Goal: Task Accomplishment & Management: Use online tool/utility

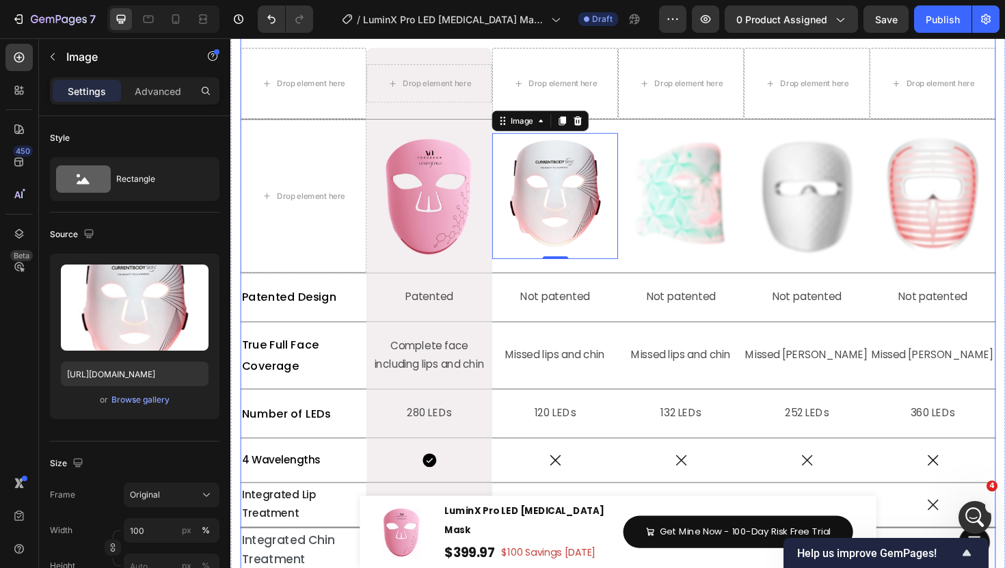
scroll to position [5899, 0]
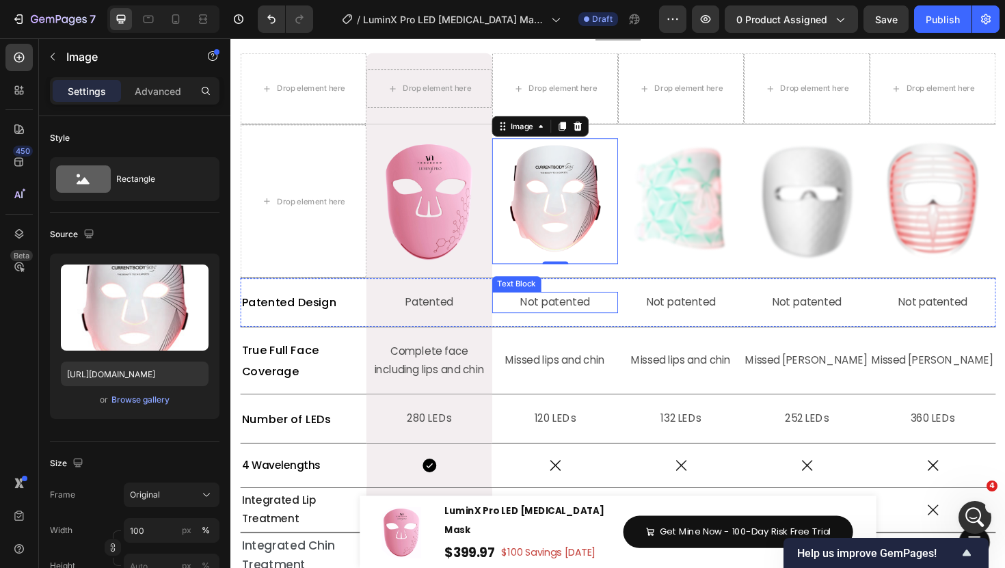
click at [579, 321] on p "Not patented" at bounding box center [574, 318] width 131 height 20
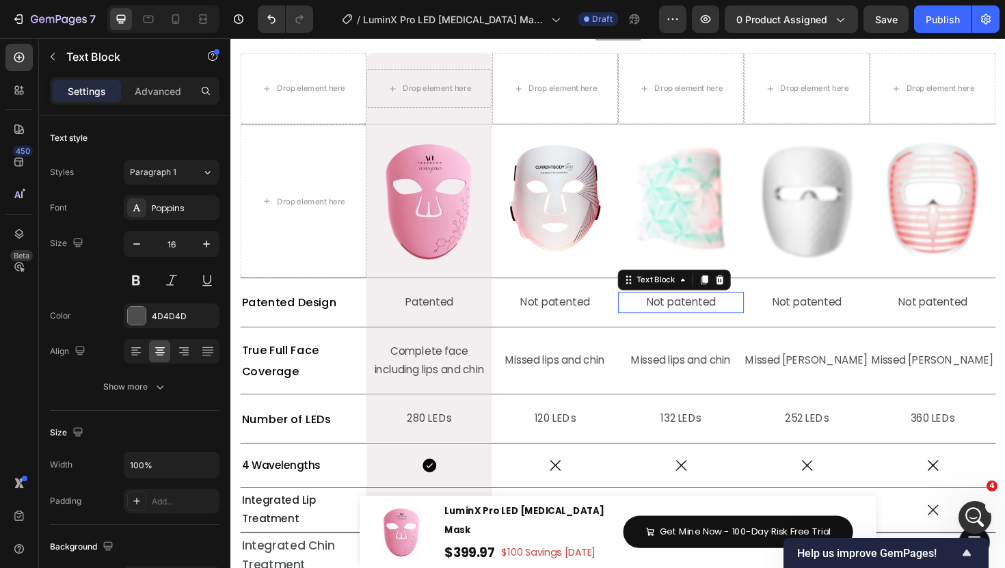
click at [765, 327] on p "Not patented" at bounding box center [707, 318] width 131 height 20
click at [993, 325] on p "Not patented" at bounding box center [974, 318] width 131 height 20
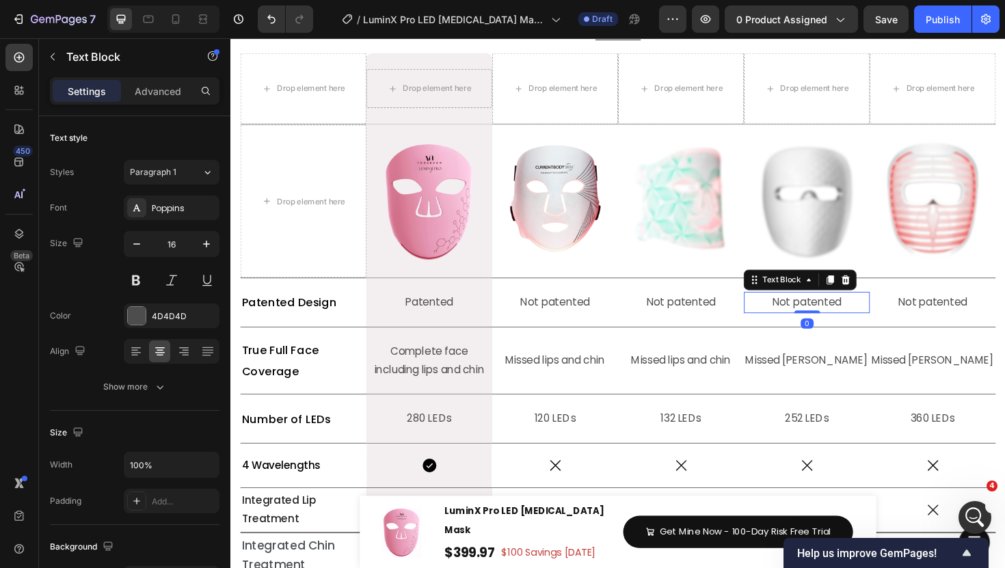
click at [863, 325] on p "Not patented" at bounding box center [840, 318] width 131 height 20
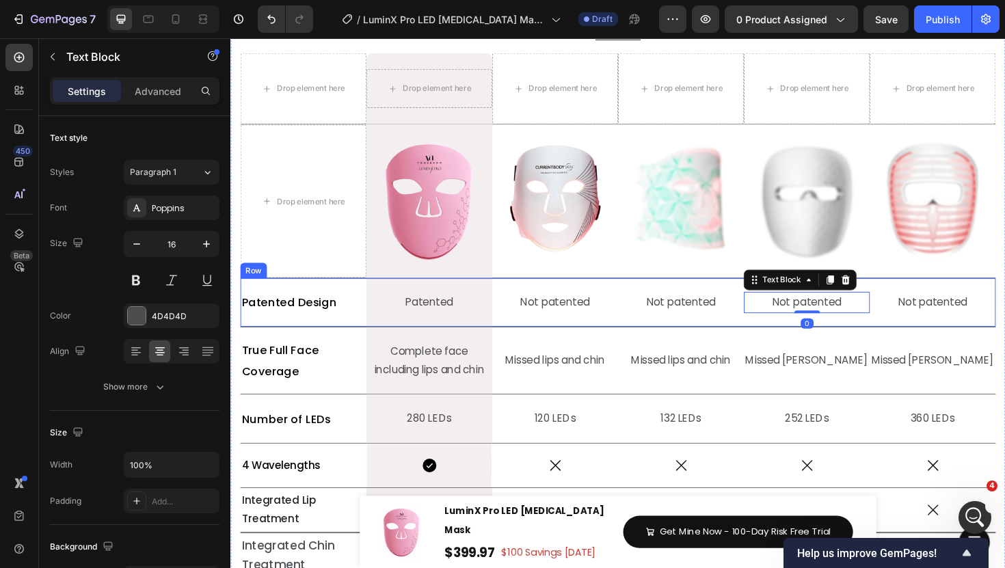
click at [701, 326] on p "Not patented" at bounding box center [707, 318] width 131 height 20
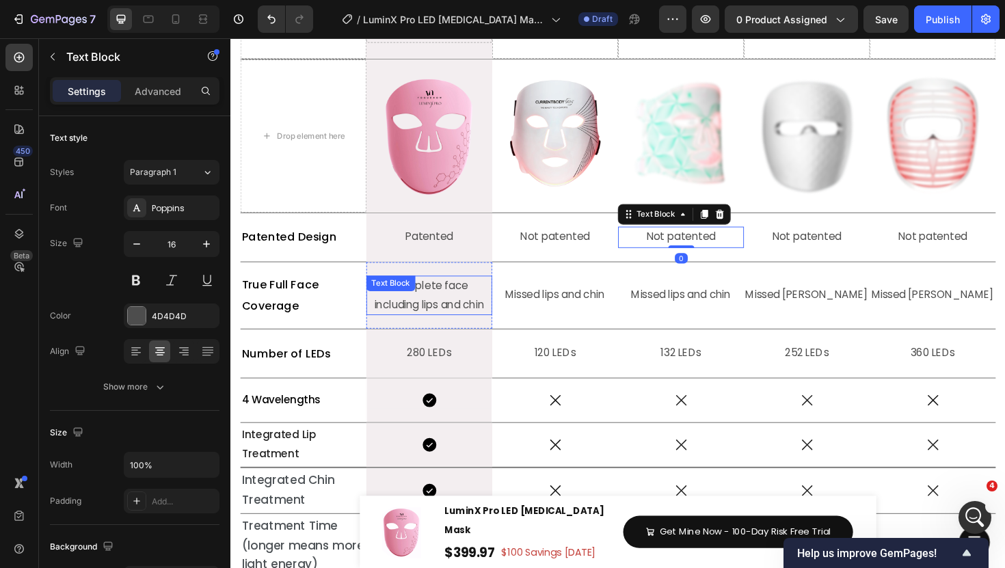
scroll to position [5981, 0]
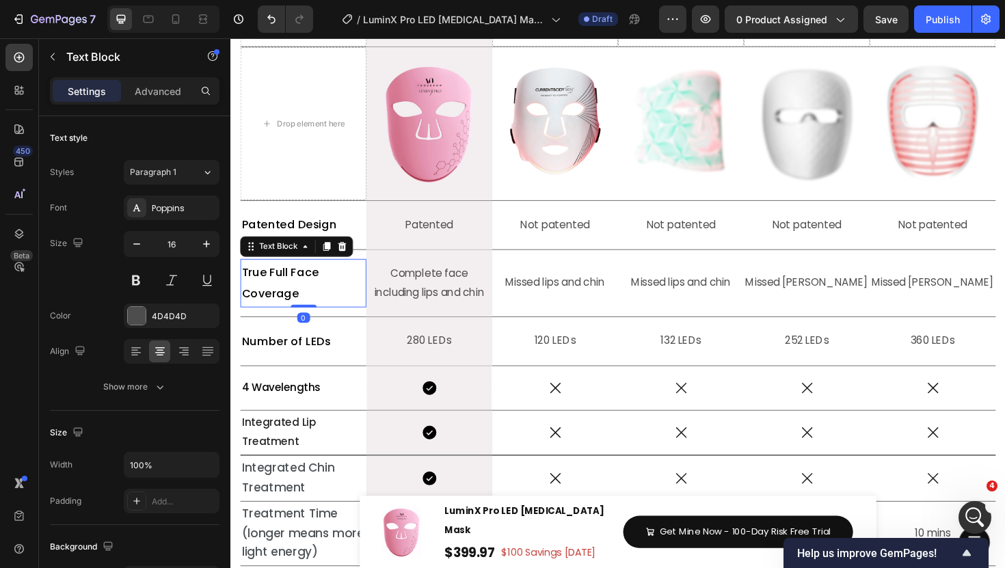
click at [320, 313] on p "True Full Face Coverage" at bounding box center [307, 298] width 131 height 44
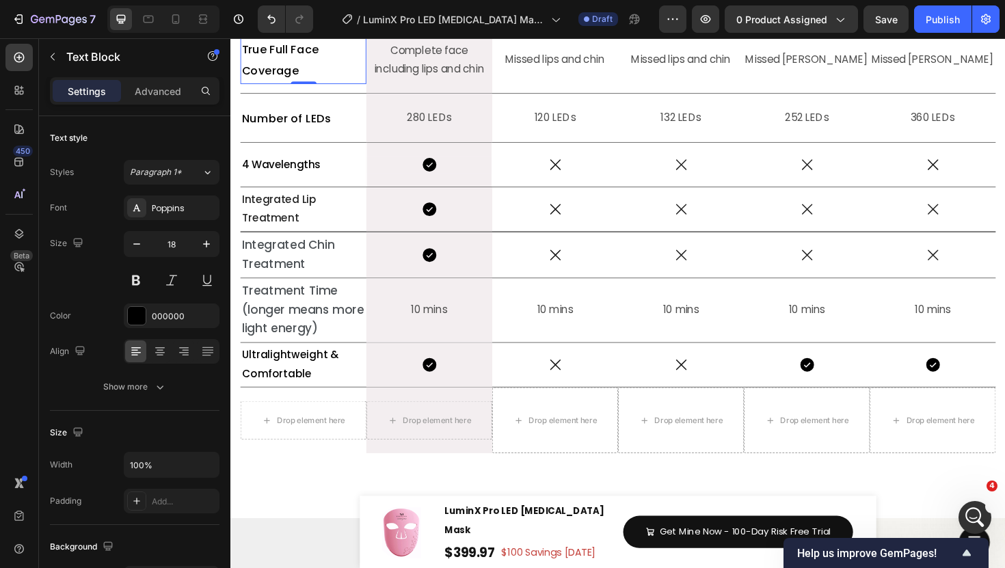
scroll to position [6226, 0]
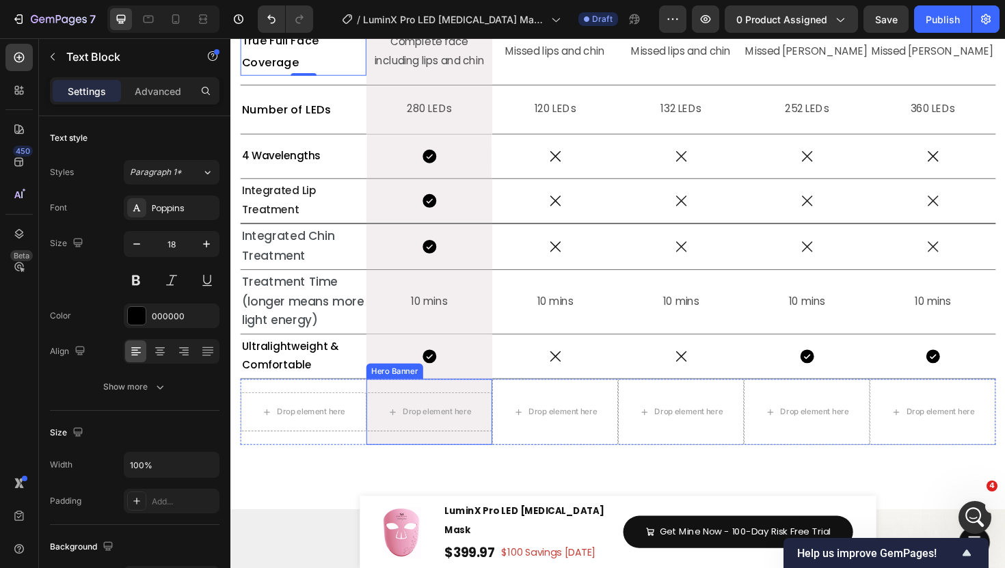
click at [393, 458] on div "Drop element here" at bounding box center [440, 434] width 133 height 70
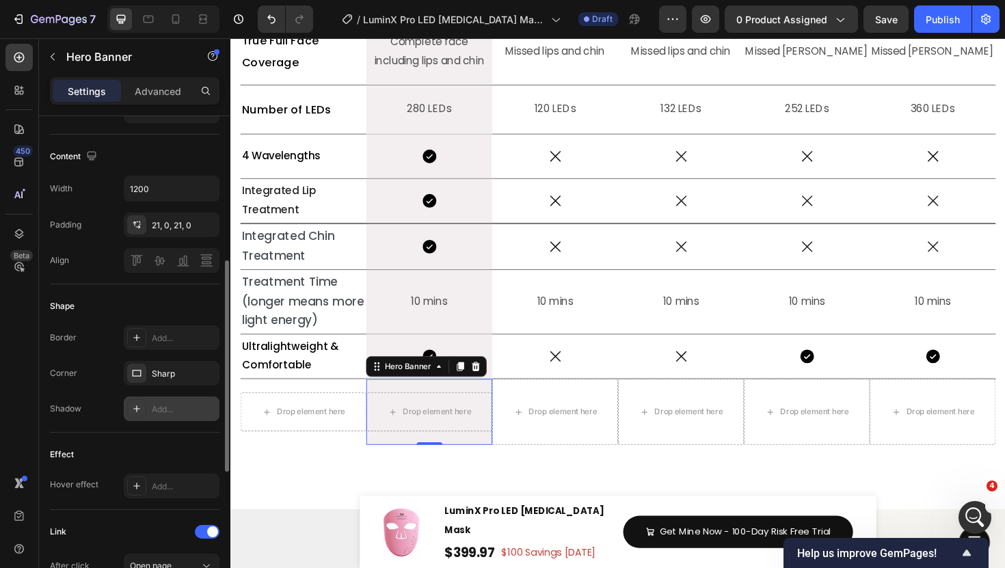
scroll to position [383, 0]
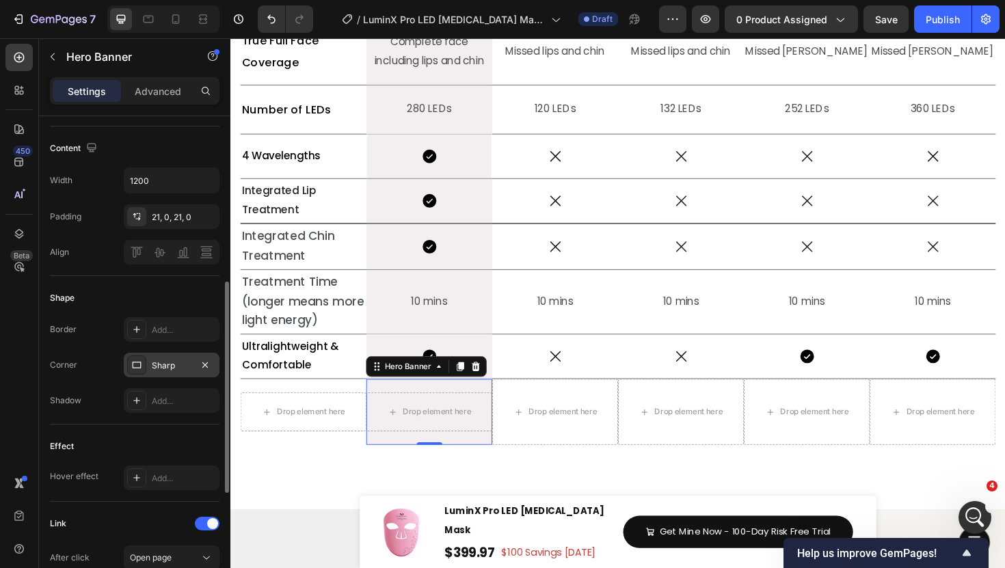
click at [139, 368] on icon at bounding box center [137, 365] width 9 height 7
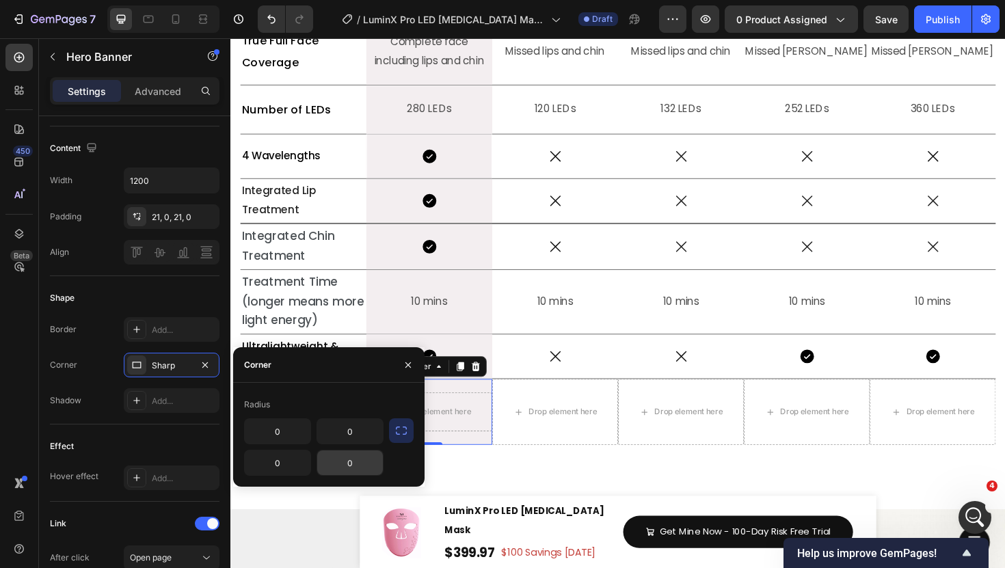
click at [358, 457] on input "0" at bounding box center [350, 463] width 66 height 25
type input "15"
click at [286, 464] on input "0" at bounding box center [278, 463] width 66 height 25
type input "15"
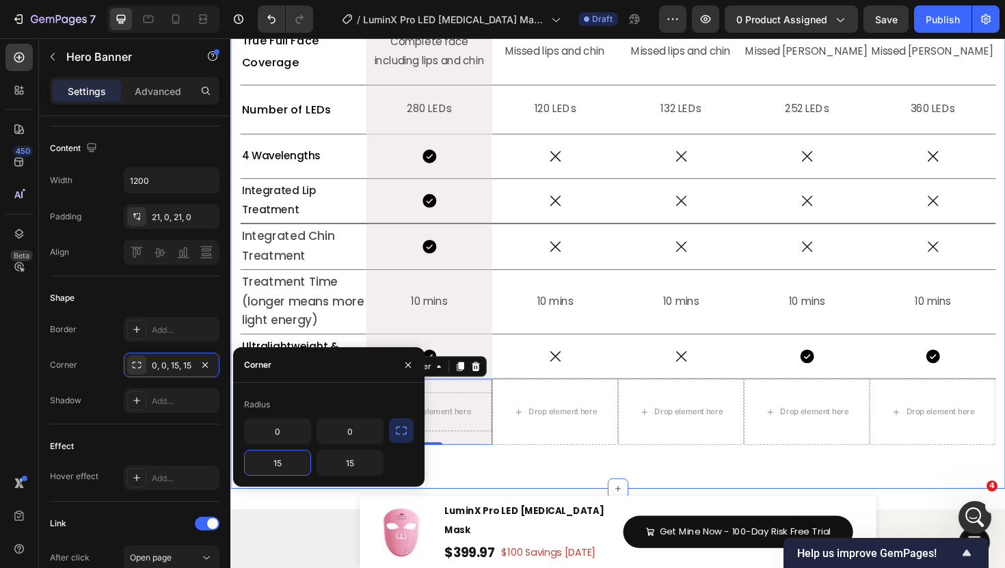
click at [570, 511] on div "Why Choose LuxGlow? Heading Title Line What sets LuminX Pro apart? Heading Titl…" at bounding box center [640, 85] width 821 height 861
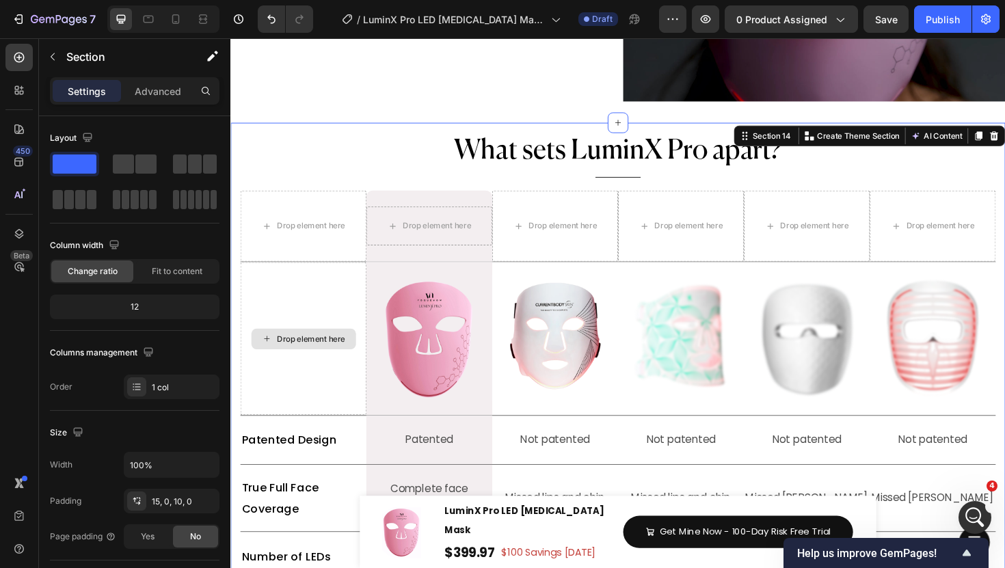
scroll to position [5763, 0]
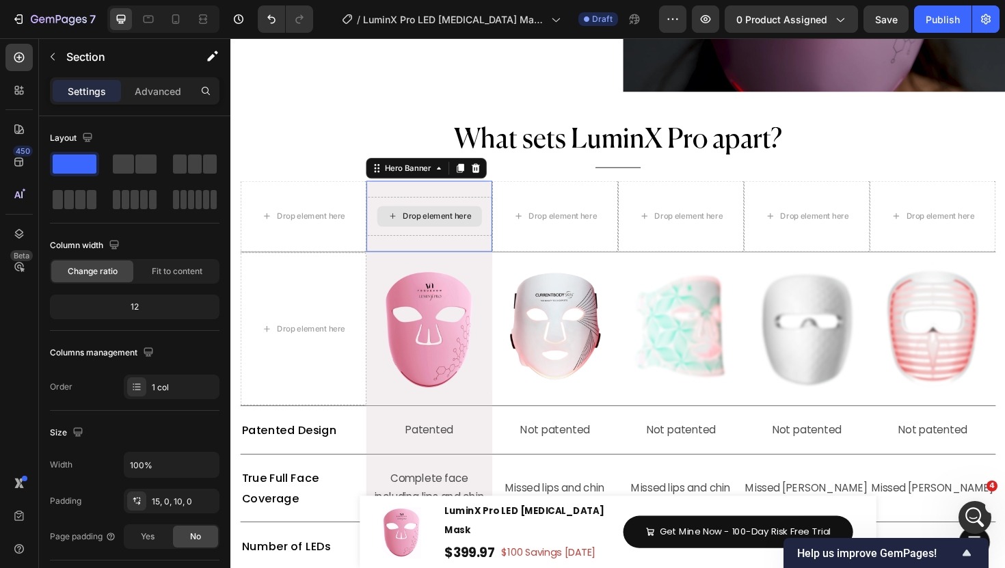
click at [494, 207] on div "Drop element here" at bounding box center [440, 227] width 133 height 41
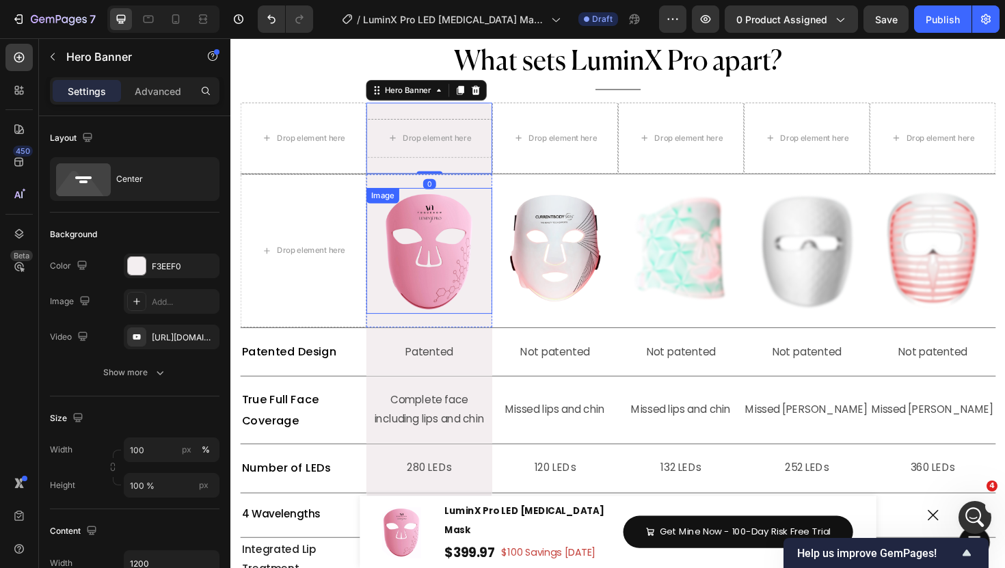
scroll to position [5875, 0]
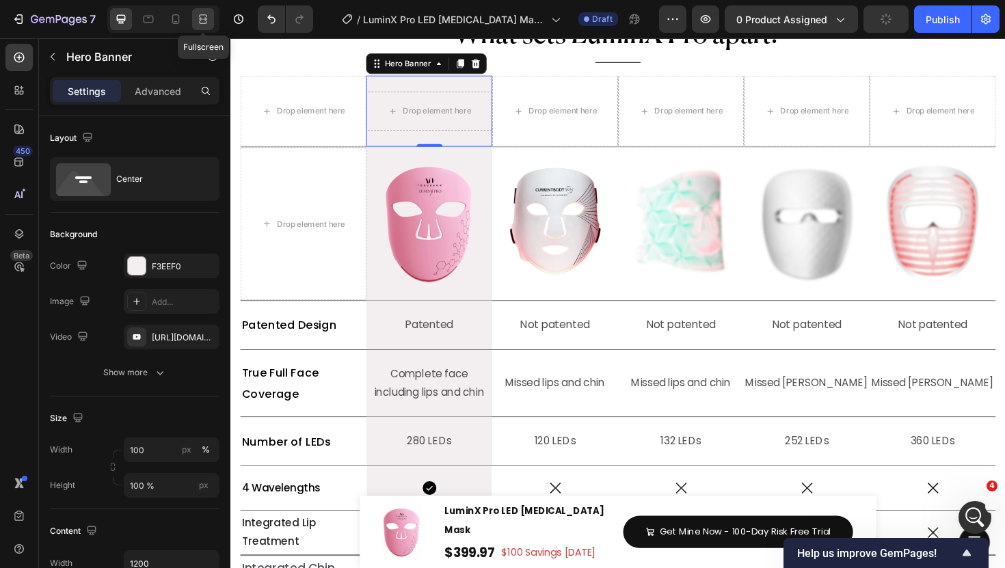
click at [196, 22] on icon at bounding box center [203, 19] width 14 height 14
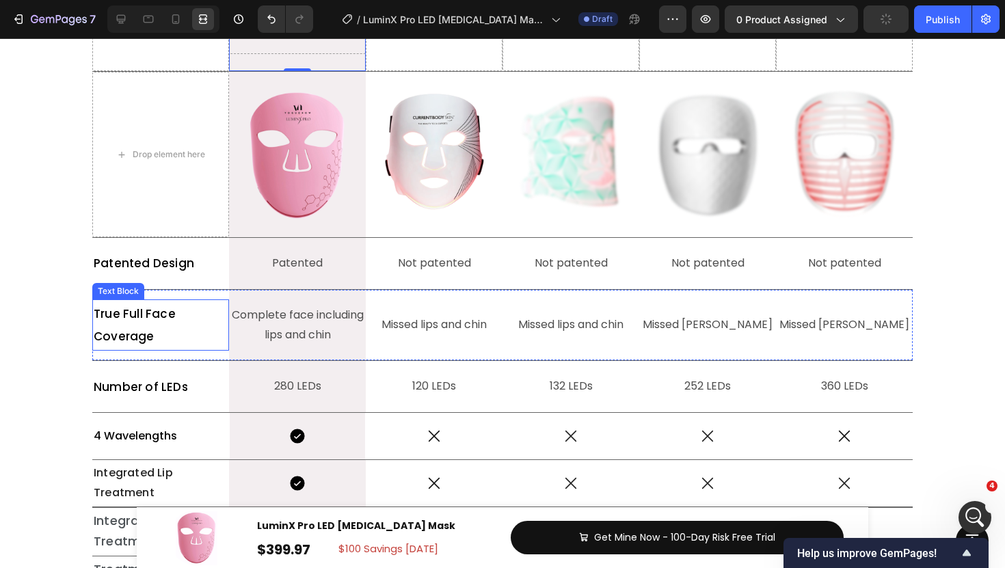
click at [62, 321] on div "Why Choose LuxGlow? Heading Title Line What sets LuminX Pro apart? Heading Titl…" at bounding box center [502, 338] width 985 height 808
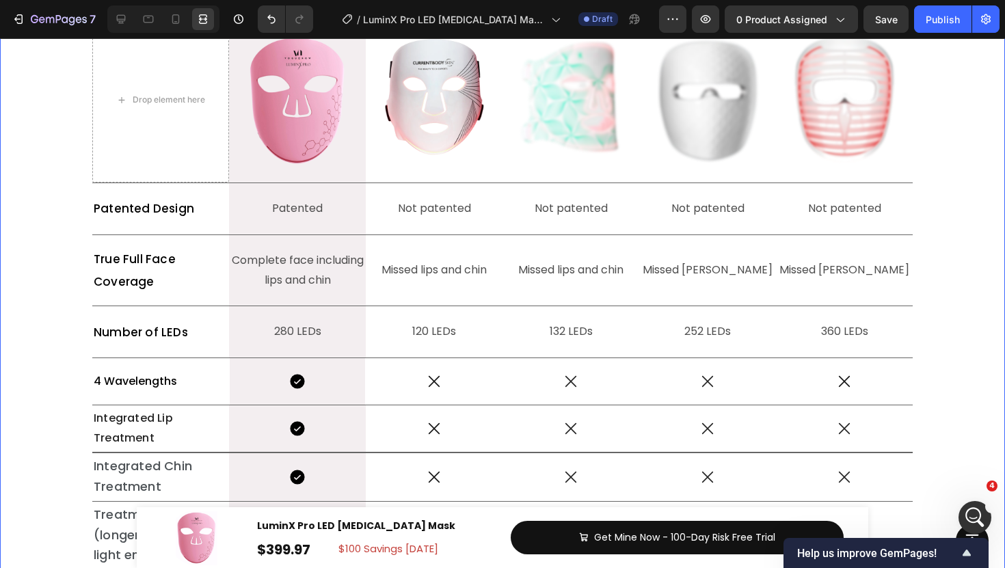
scroll to position [6028, 0]
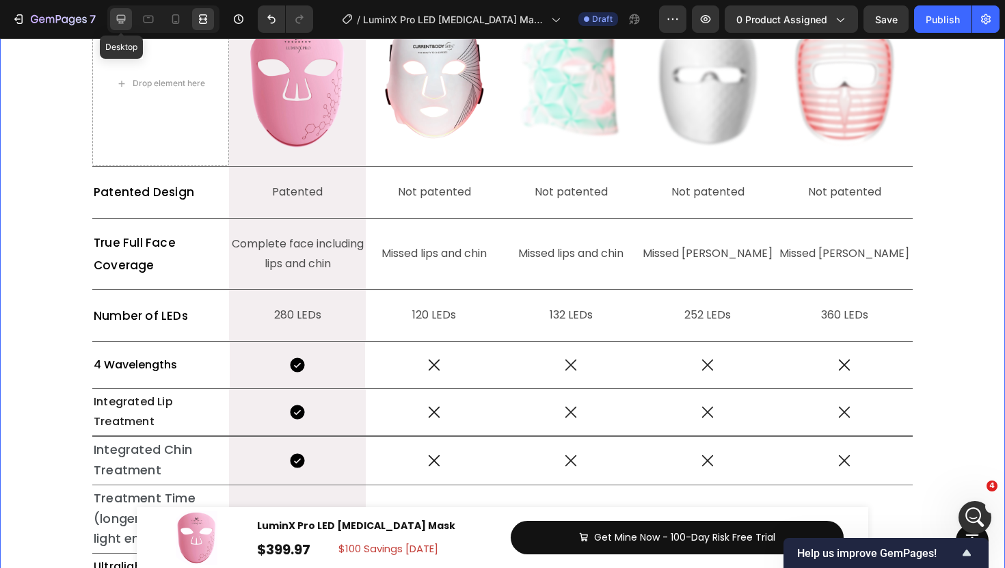
click at [126, 22] on icon at bounding box center [121, 19] width 14 height 14
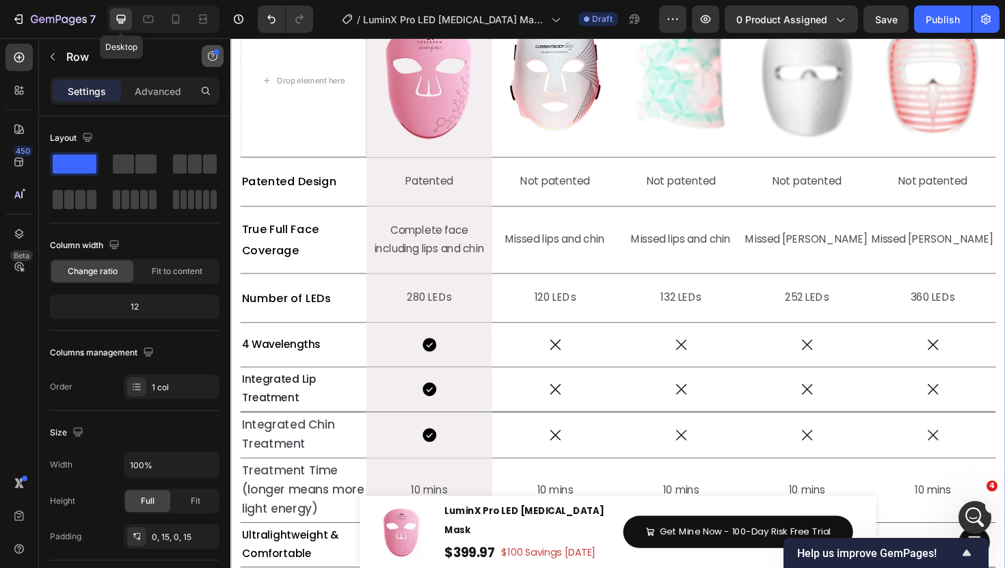
scroll to position [6026, 0]
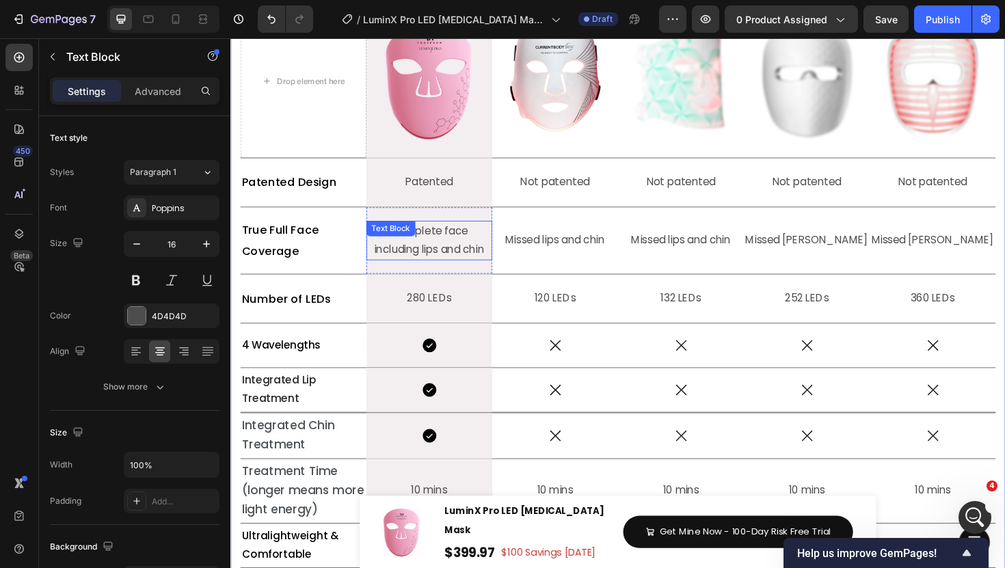
click at [461, 269] on p "Complete face including lips and chin" at bounding box center [440, 253] width 131 height 40
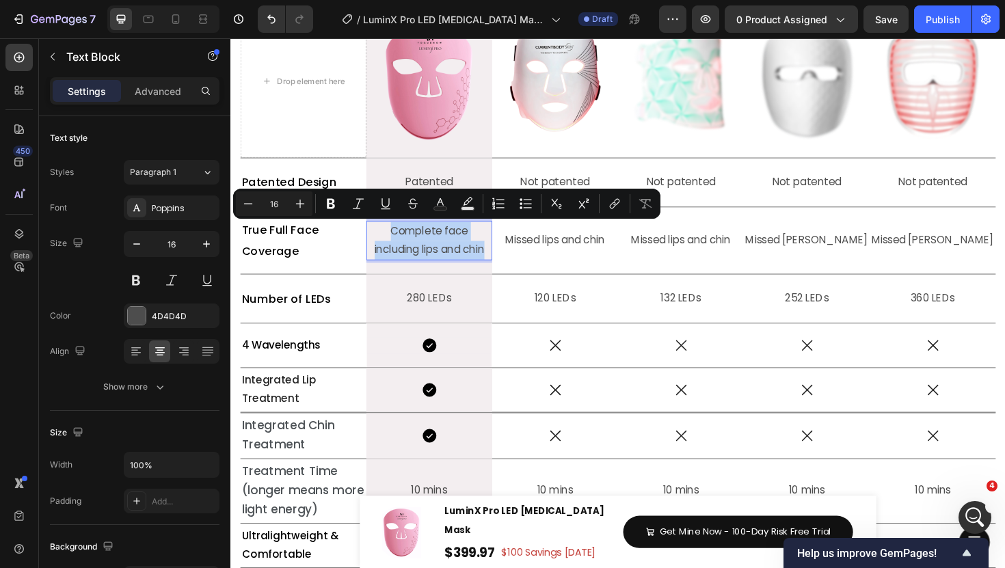
click at [470, 268] on p "Complete face including lips and chin" at bounding box center [440, 253] width 131 height 40
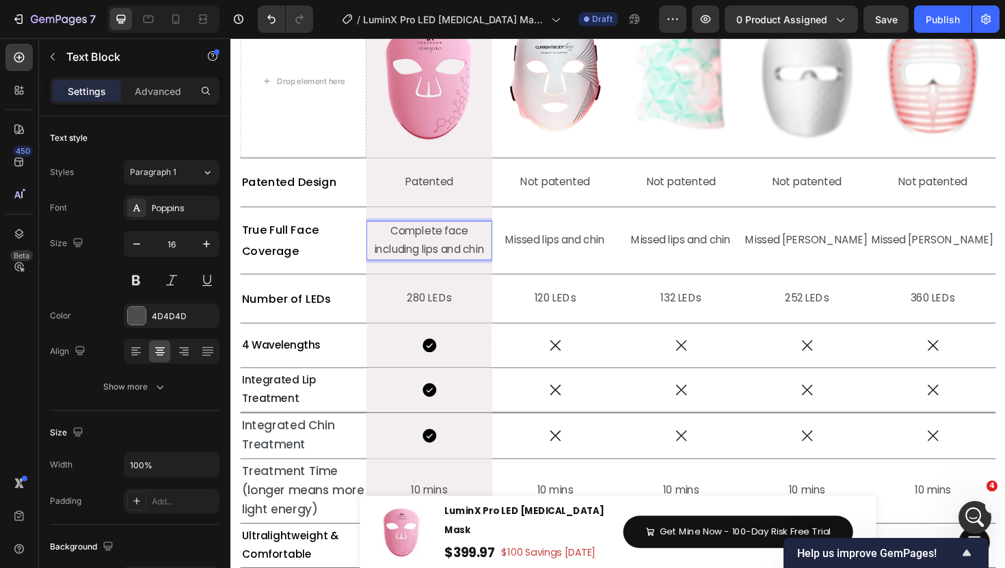
click at [475, 268] on p "Complete face including lips and chin" at bounding box center [440, 253] width 131 height 40
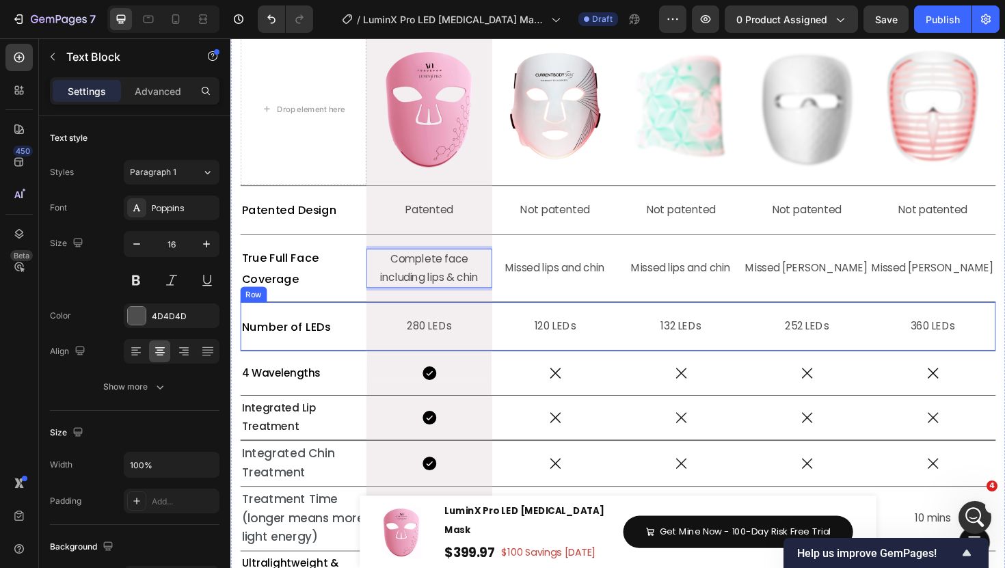
scroll to position [5988, 0]
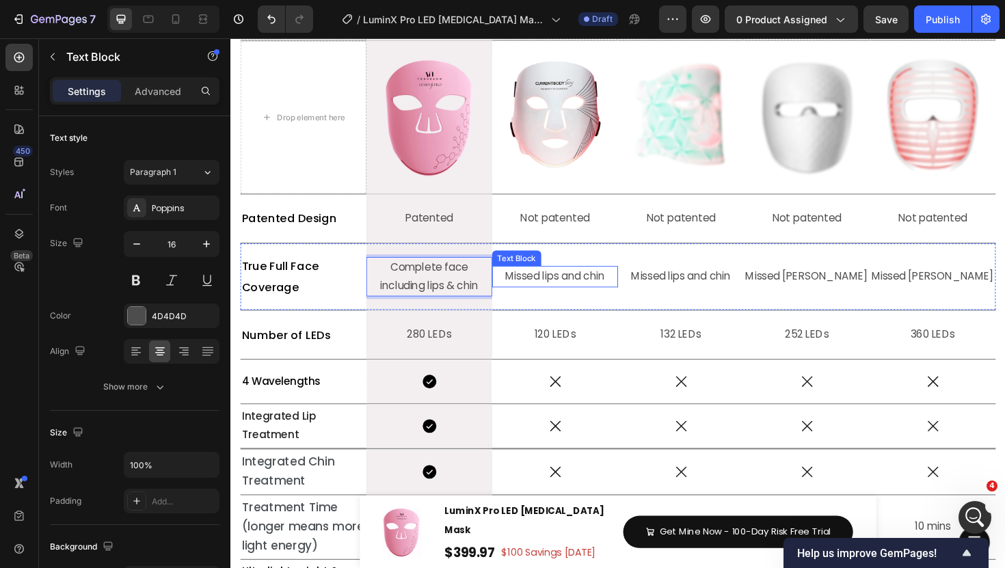
click at [603, 284] on p "Missed lips and chin" at bounding box center [574, 291] width 131 height 20
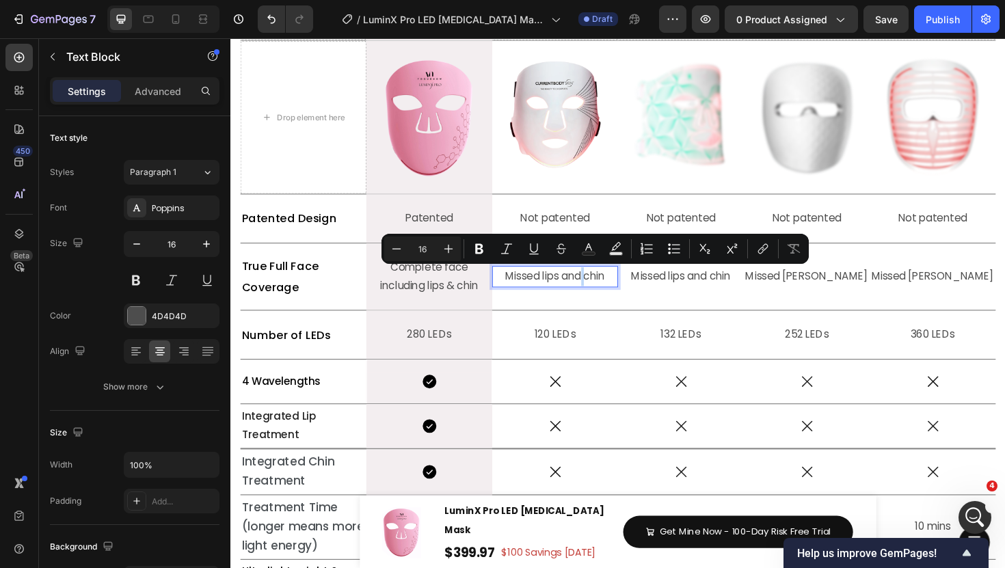
click at [603, 289] on p "Missed lips and chin" at bounding box center [574, 291] width 131 height 20
click at [601, 294] on p "Missed lips and chin" at bounding box center [574, 291] width 131 height 20
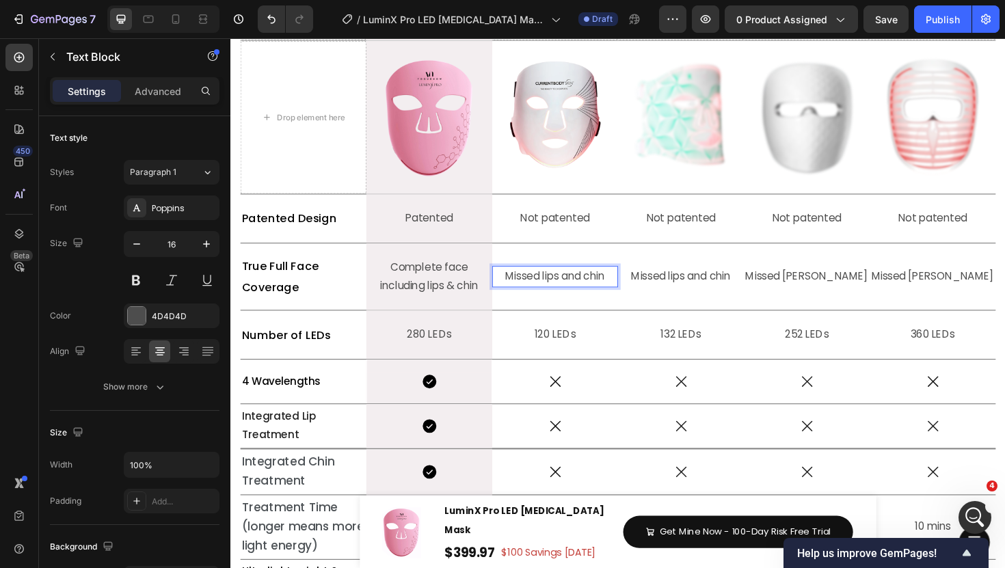
click at [559, 292] on p "Missed lips and chin" at bounding box center [574, 291] width 131 height 20
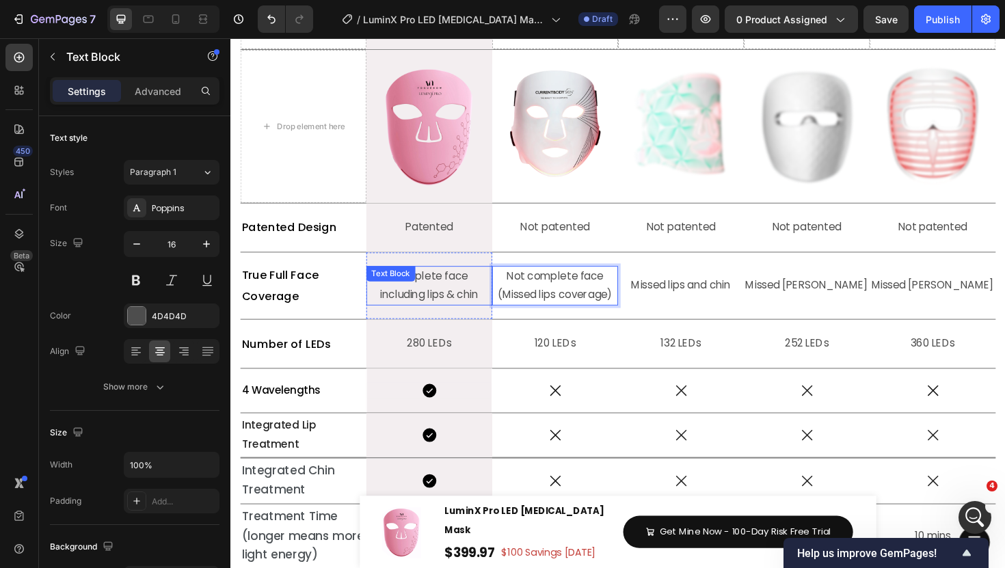
click at [462, 308] on p "Complete face including lips & chin" at bounding box center [440, 301] width 131 height 40
click at [494, 310] on p "Complete face including lips & chin" at bounding box center [440, 301] width 131 height 40
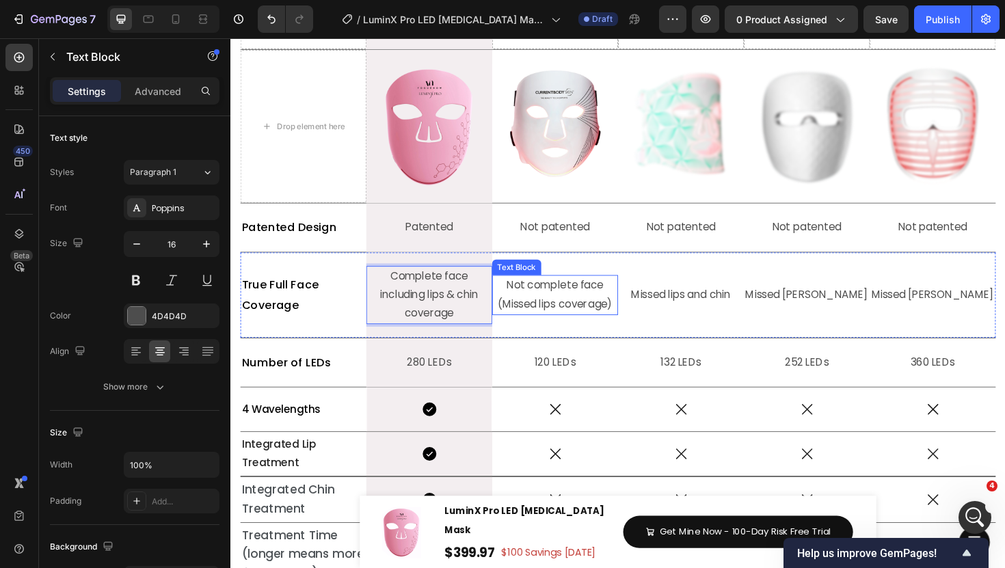
click at [611, 318] on p "Not complete face (Missed lips coverage)" at bounding box center [574, 311] width 131 height 40
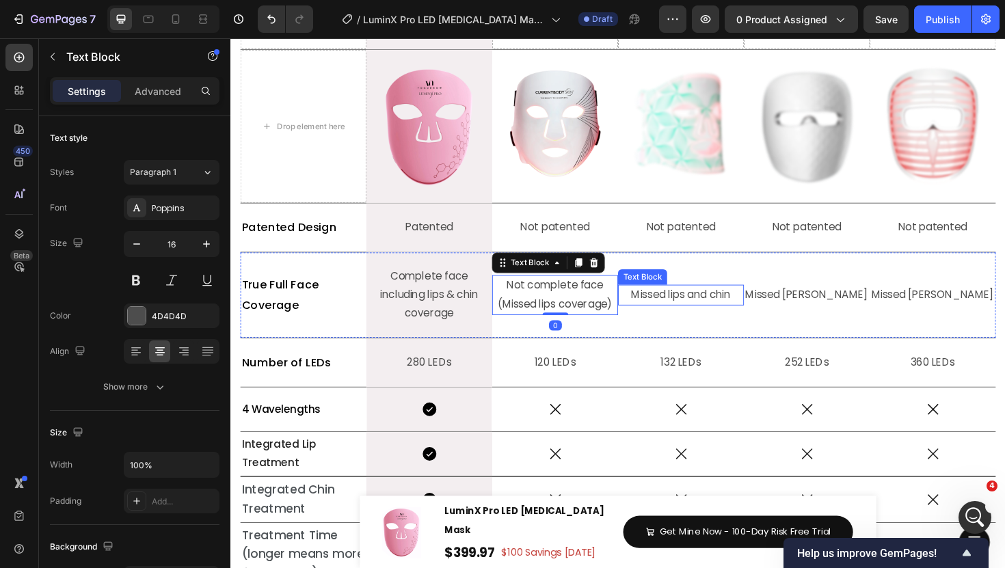
click at [694, 312] on p "Missed lips and chin" at bounding box center [707, 311] width 131 height 20
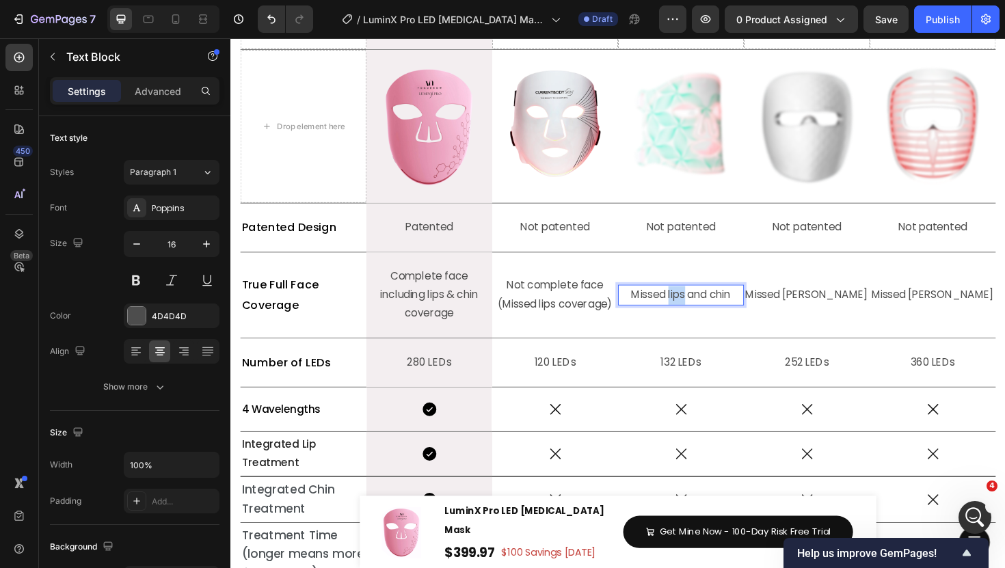
click at [694, 312] on p "Missed lips and chin" at bounding box center [707, 311] width 131 height 20
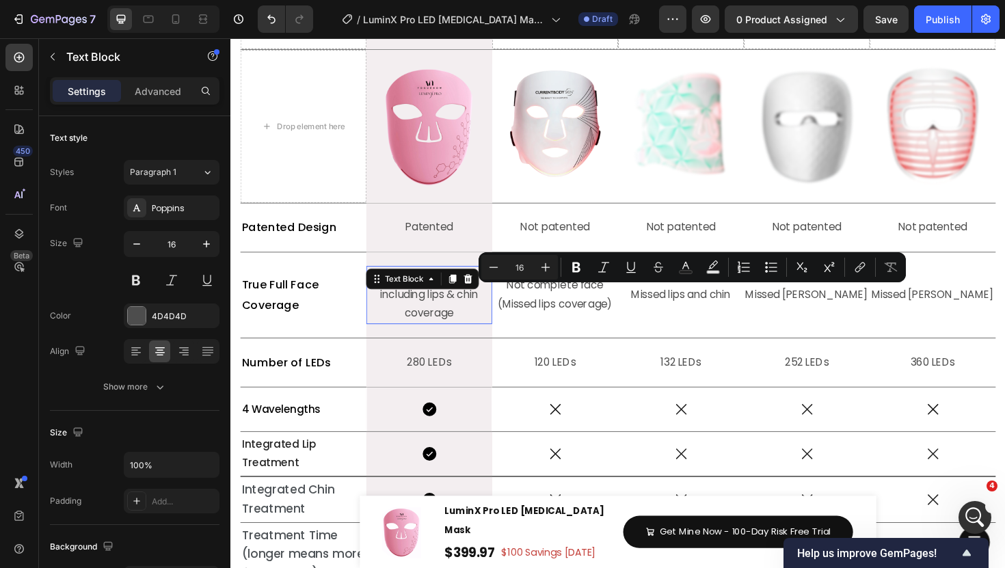
click at [472, 321] on p "Complete face including lips & chin coverage" at bounding box center [440, 310] width 131 height 59
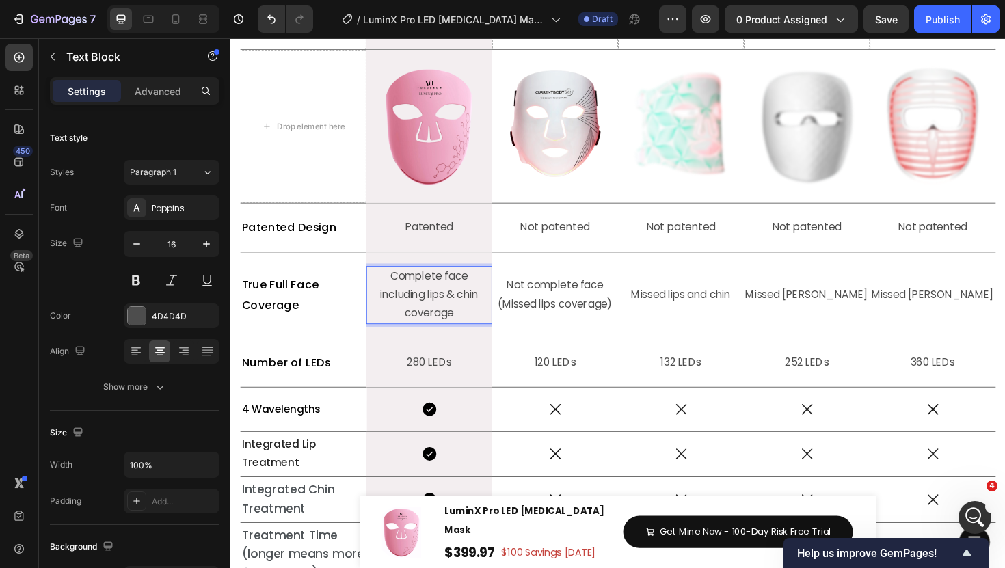
click at [484, 294] on p "Complete face including lips & chin coverage" at bounding box center [440, 310] width 131 height 59
click at [489, 328] on p "Complete face coverage including lips & chin coverage" at bounding box center [440, 310] width 131 height 59
click at [607, 317] on p "Not complete face (Missed lips coverage)" at bounding box center [574, 311] width 131 height 40
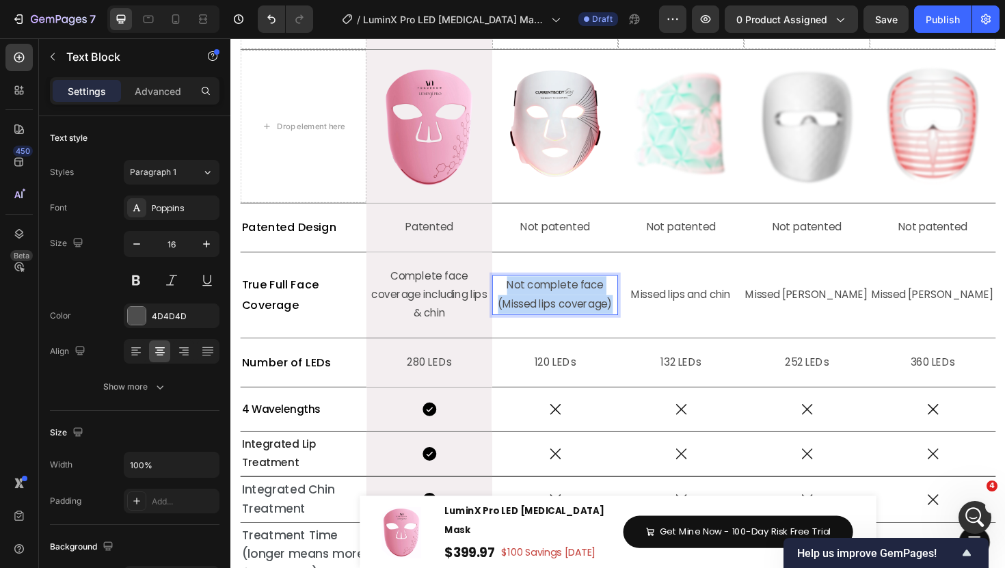
click at [607, 317] on p "Not complete face (Missed lips coverage)" at bounding box center [574, 311] width 131 height 40
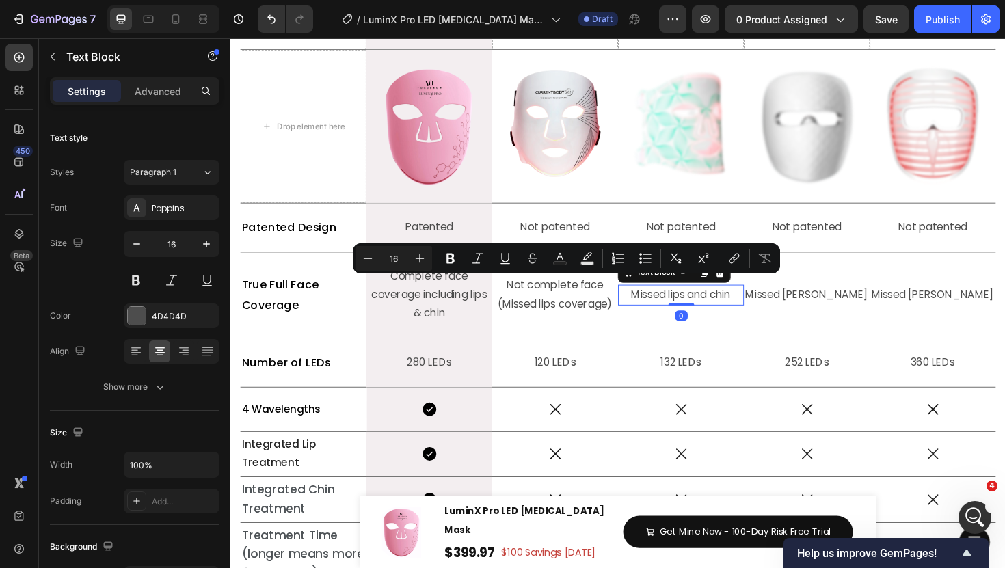
click at [695, 310] on p "Missed lips and chin" at bounding box center [707, 311] width 131 height 20
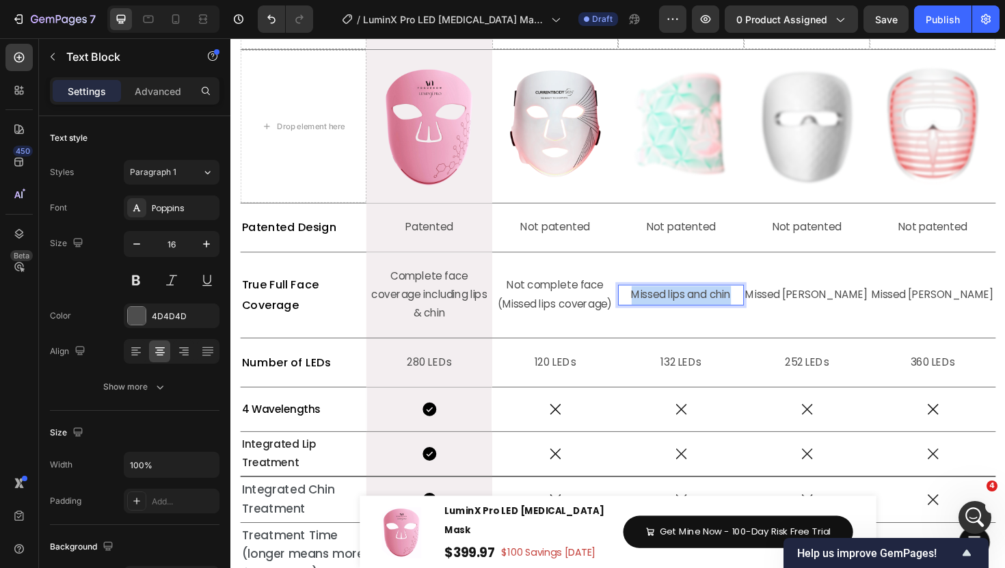
click at [695, 310] on p "Missed lips and chin" at bounding box center [707, 311] width 131 height 20
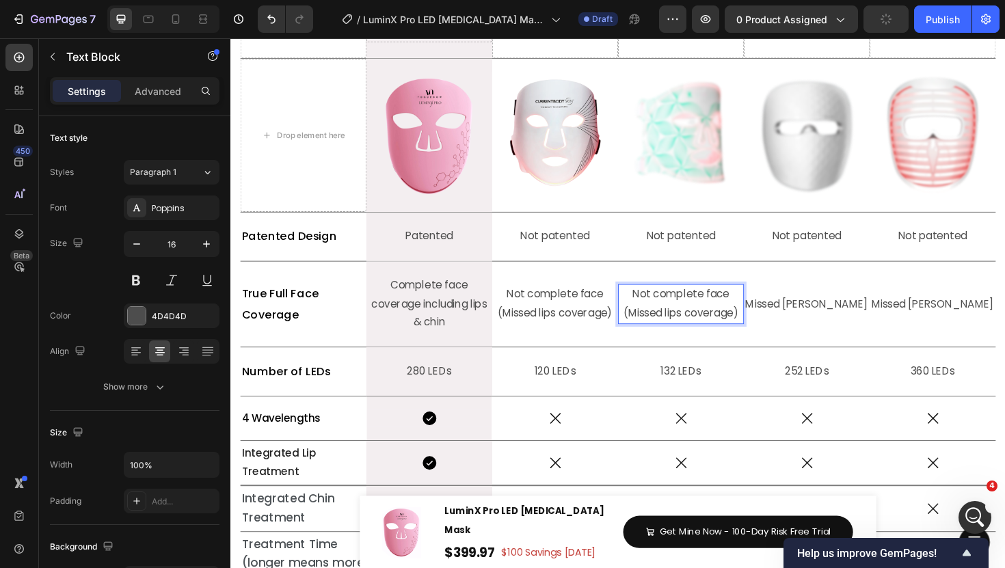
click at [707, 333] on p "Not complete face (Missed lips coverage)" at bounding box center [707, 320] width 131 height 40
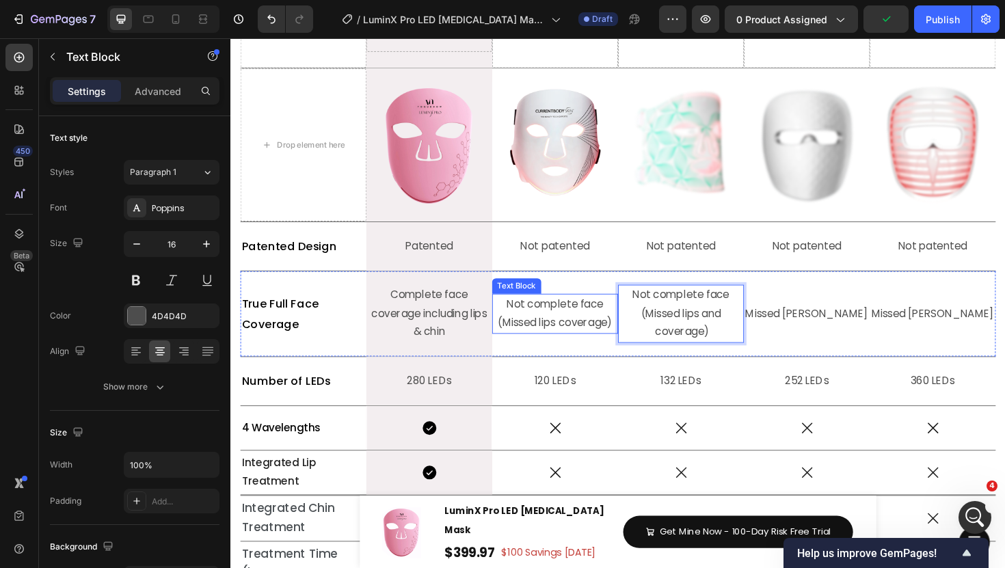
click at [559, 341] on p "Not complete face (Missed lips coverage)" at bounding box center [574, 330] width 131 height 40
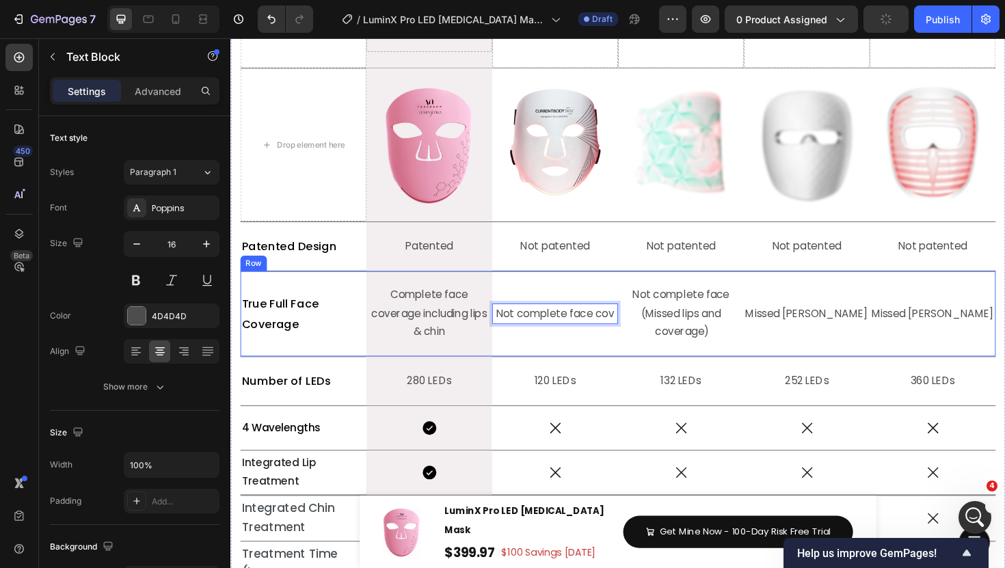
scroll to position [5949, 0]
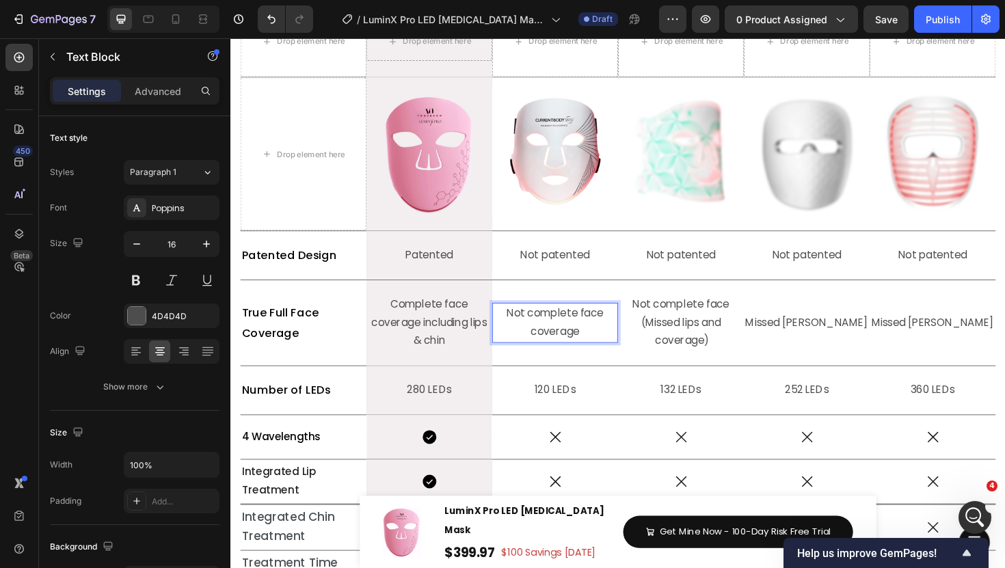
click at [583, 346] on p "Not complete face coverage" at bounding box center [574, 340] width 131 height 40
copy p "Not complete face coverage"
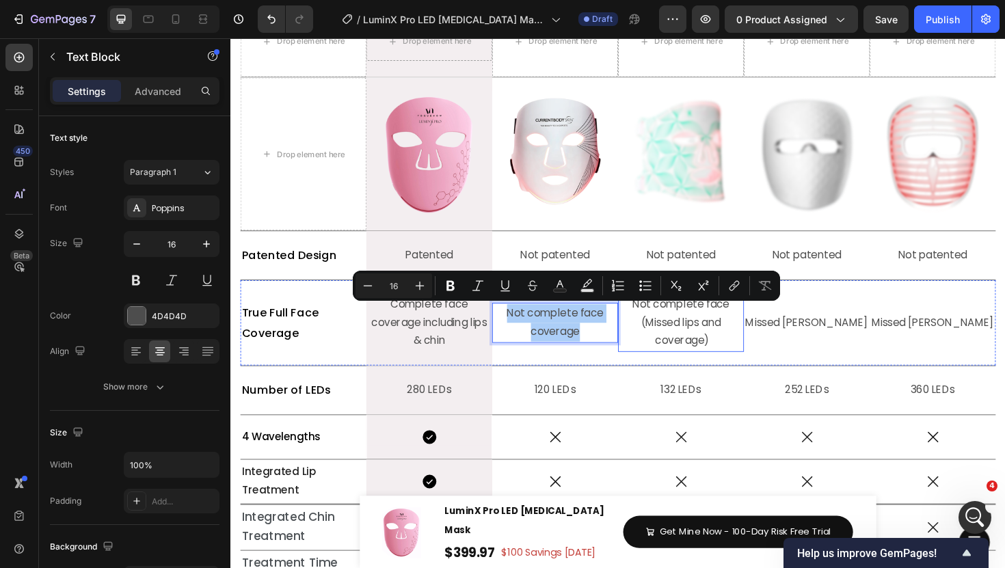
click at [693, 336] on p "Not complete face (Missed lips and coverage)" at bounding box center [707, 339] width 131 height 59
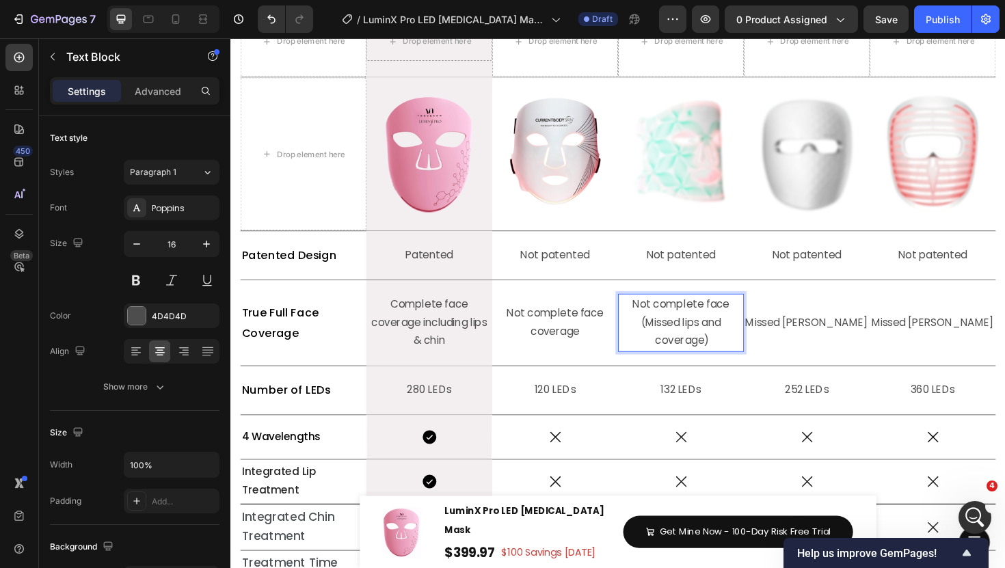
click at [693, 336] on p "Not complete face (Missed lips and coverage)" at bounding box center [707, 339] width 131 height 59
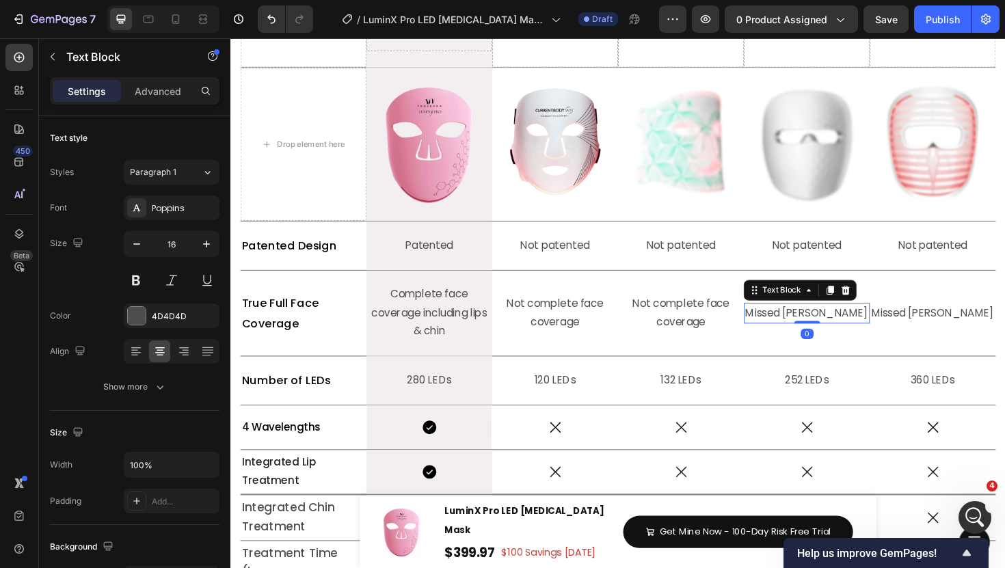
click at [845, 333] on p "Missed chin" at bounding box center [840, 330] width 131 height 20
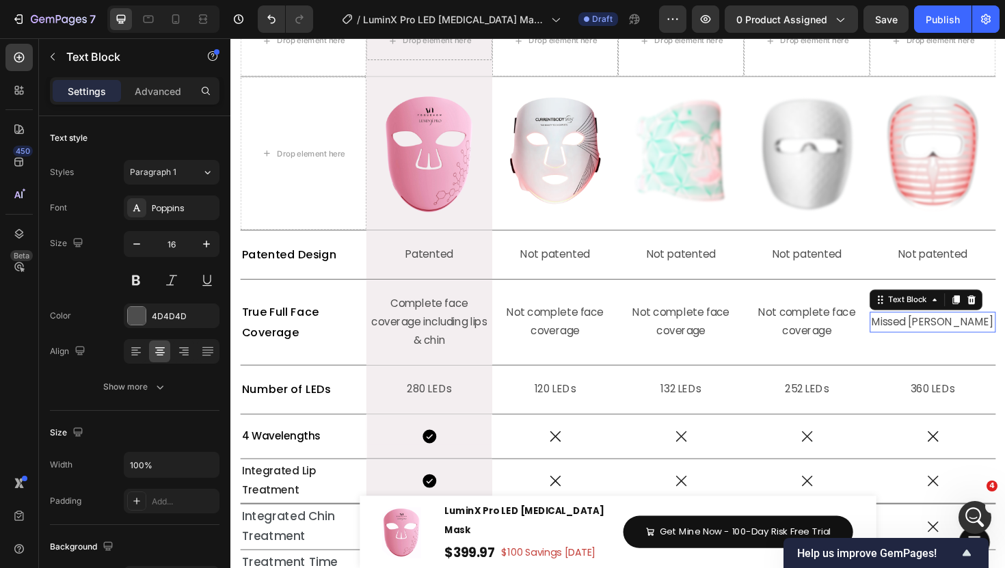
click at [965, 343] on p "Missed chin" at bounding box center [974, 340] width 131 height 20
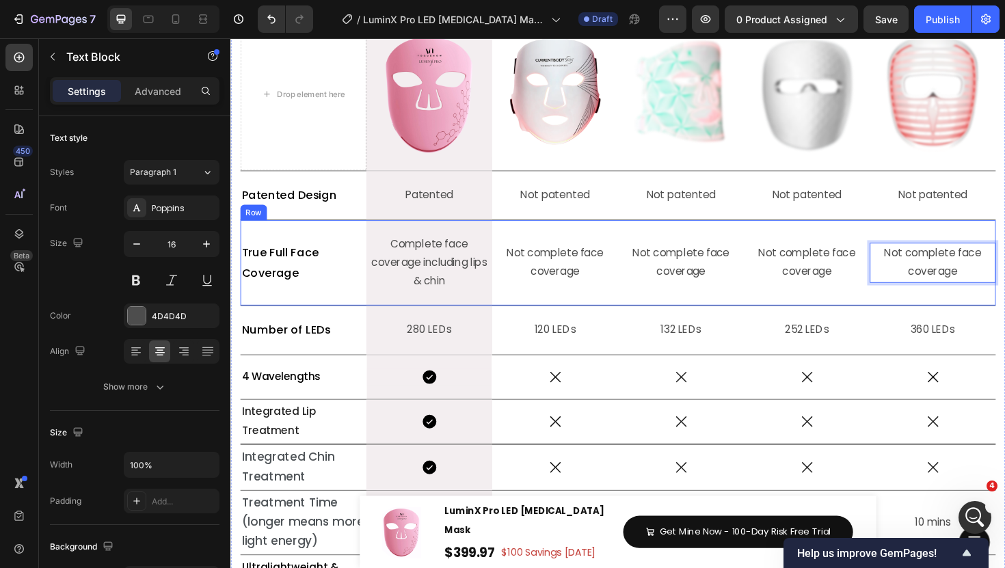
scroll to position [6032, 0]
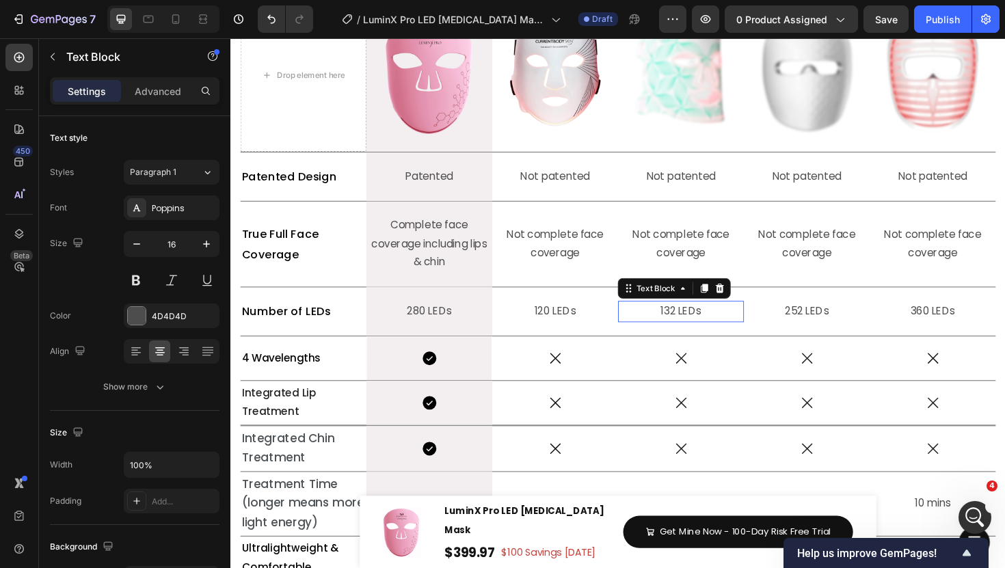
click at [654, 313] on div "Text Block" at bounding box center [701, 304] width 120 height 22
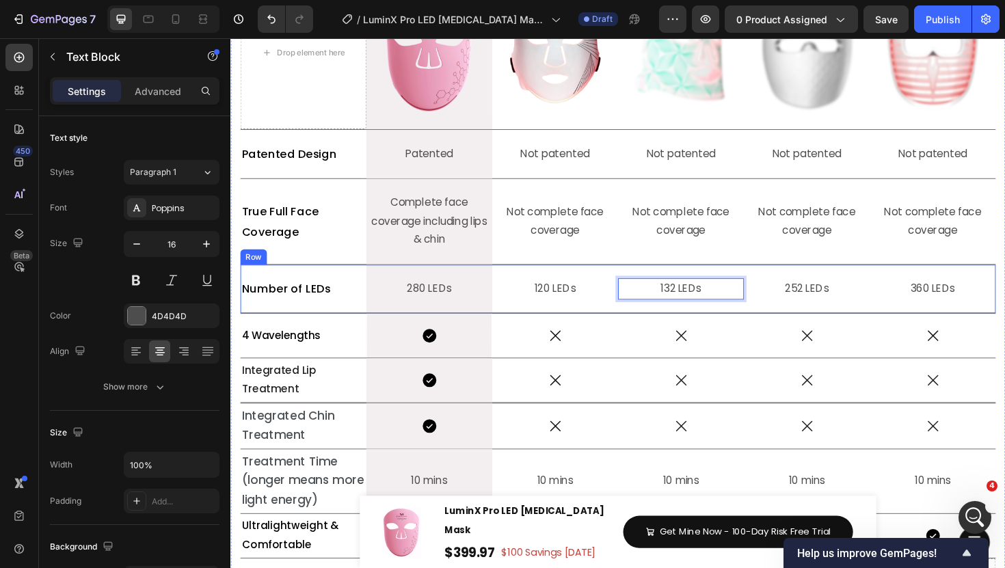
scroll to position [6057, 0]
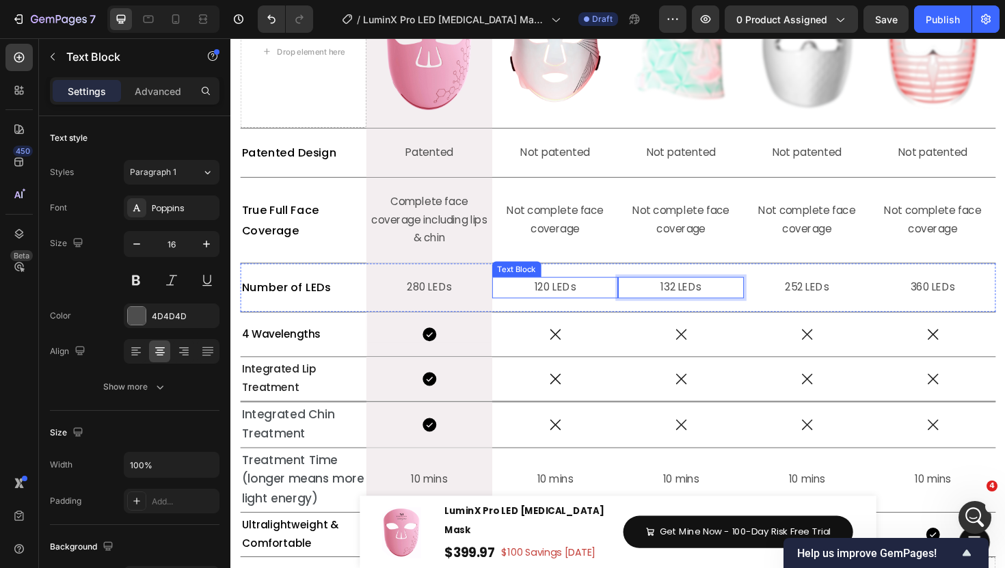
click at [566, 297] on p "120 LEDs" at bounding box center [574, 303] width 131 height 20
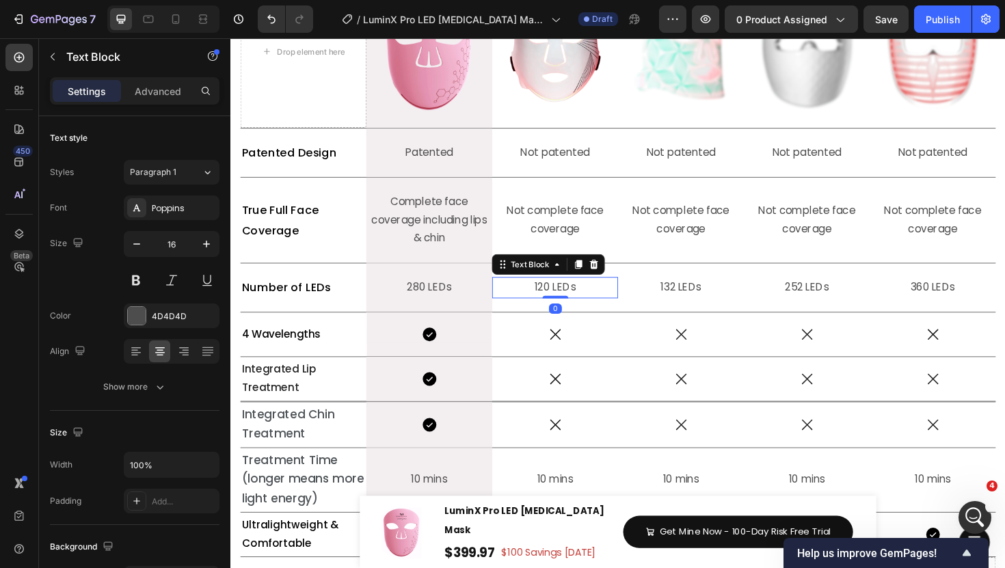
click at [566, 297] on p "120 LEDs" at bounding box center [574, 303] width 131 height 20
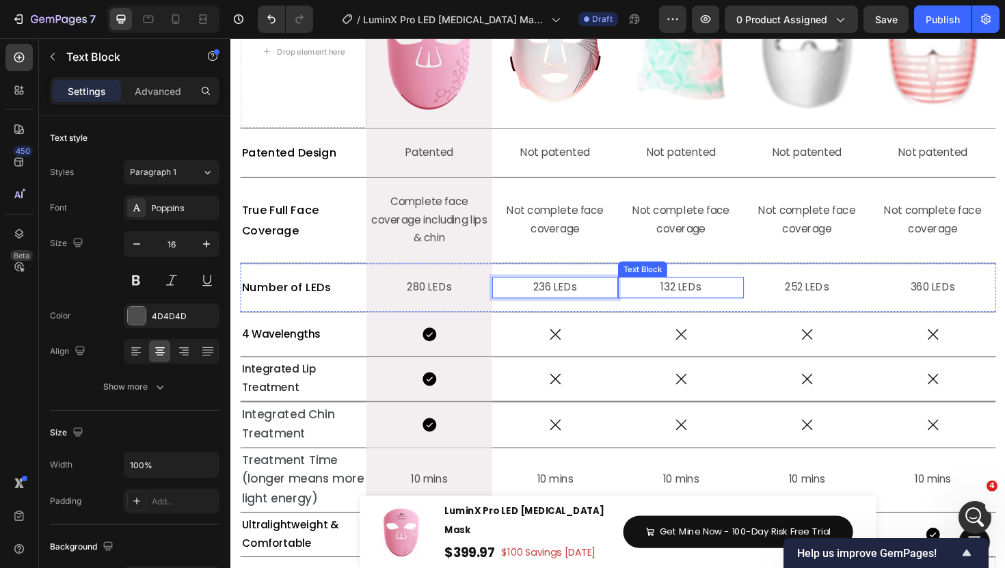
click at [721, 304] on p "132 LEDs" at bounding box center [707, 303] width 131 height 20
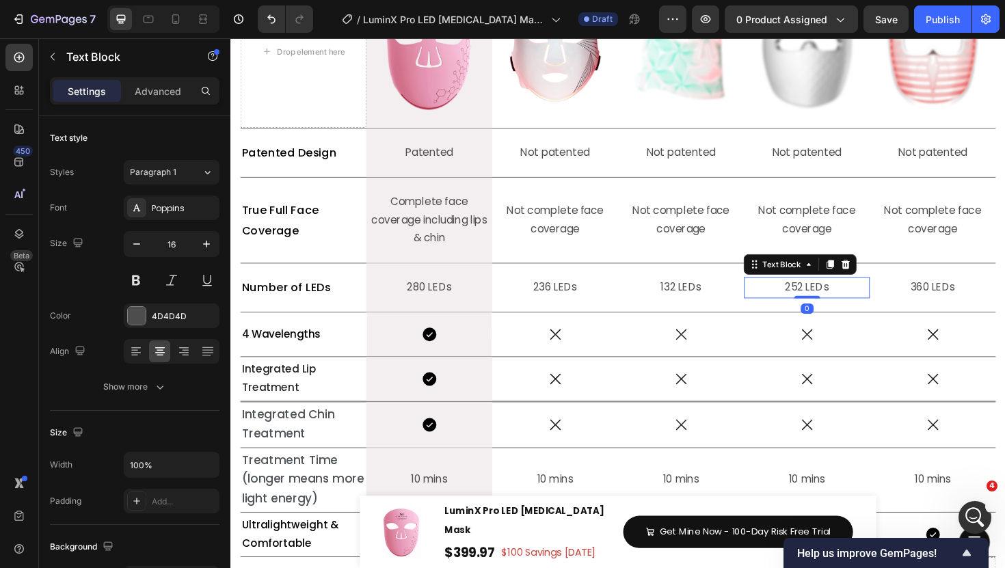
click at [841, 307] on p "252 LEDs" at bounding box center [840, 303] width 131 height 20
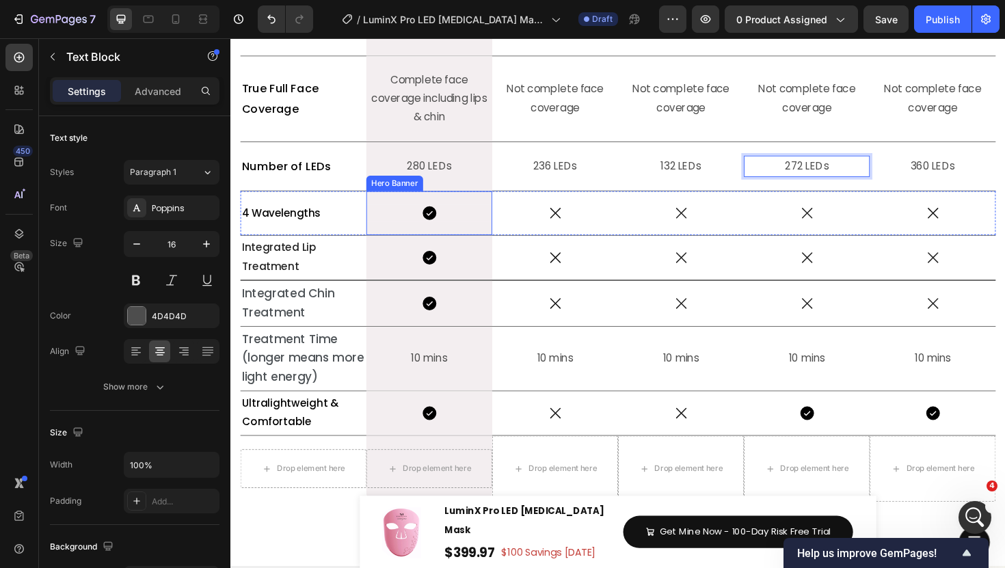
scroll to position [6187, 0]
click at [583, 83] on p "Not complete face coverage" at bounding box center [574, 102] width 131 height 40
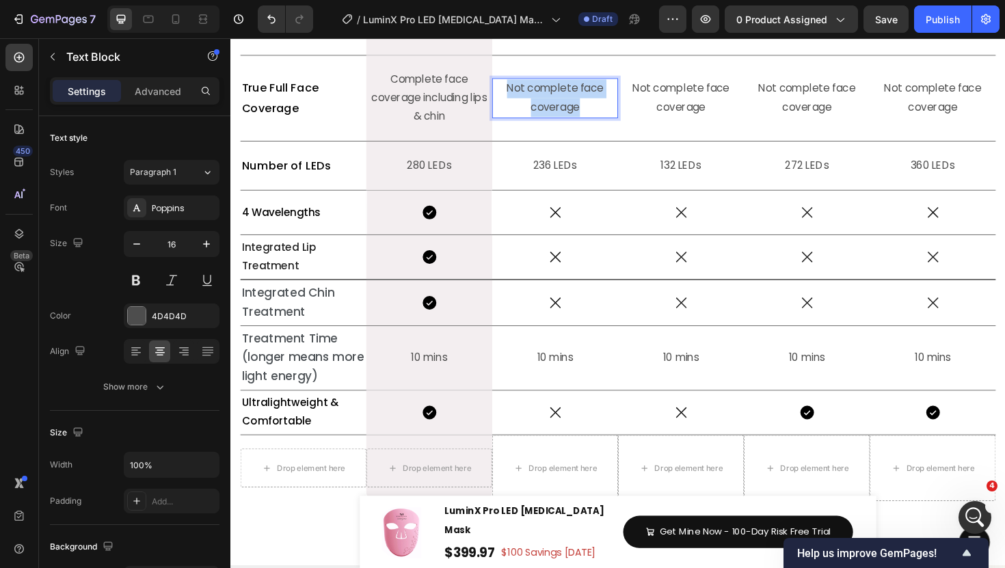
click at [583, 83] on p "Not complete face coverage" at bounding box center [574, 102] width 131 height 40
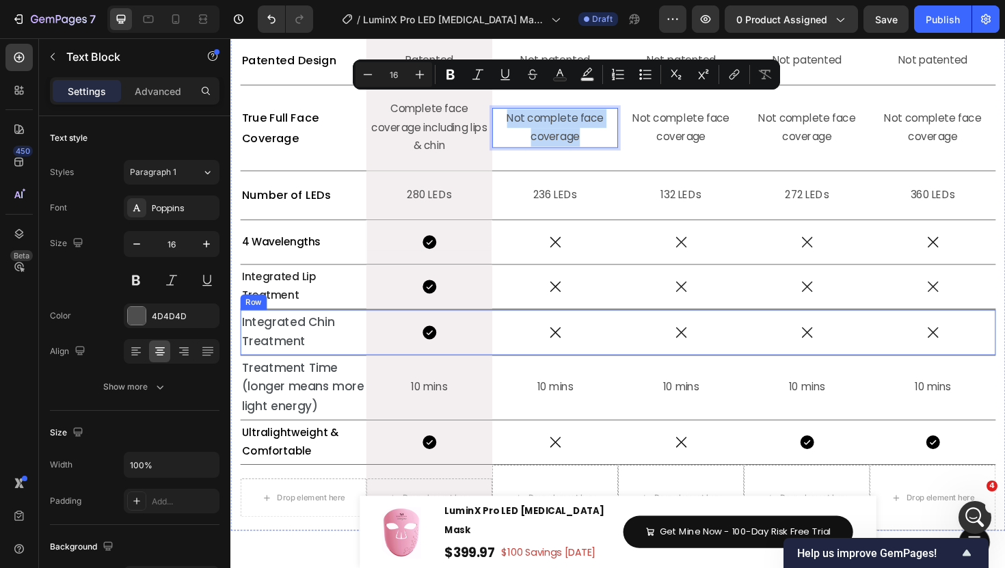
scroll to position [6230, 0]
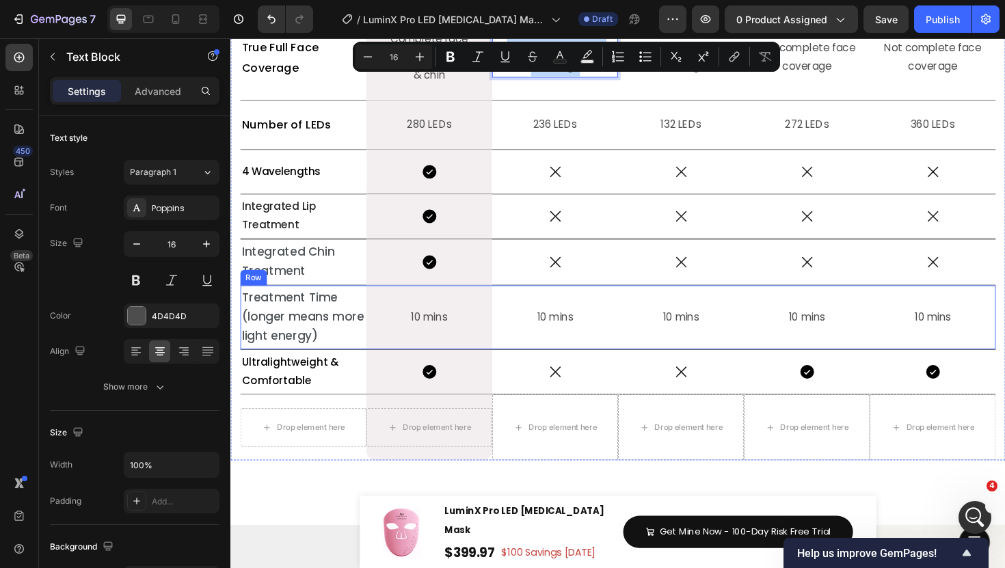
click at [472, 344] on div "10 mins Text Block" at bounding box center [440, 333] width 133 height 51
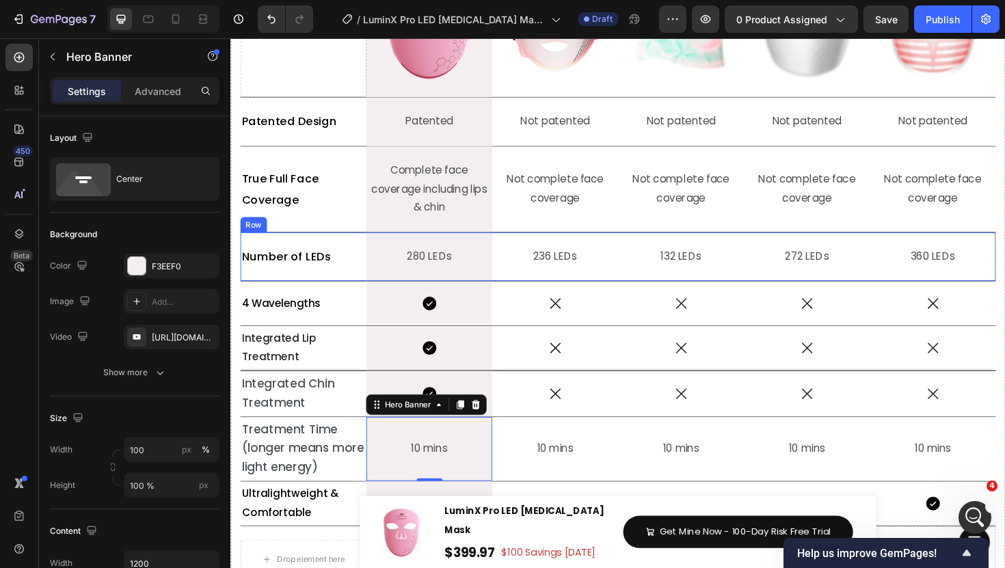
scroll to position [6079, 0]
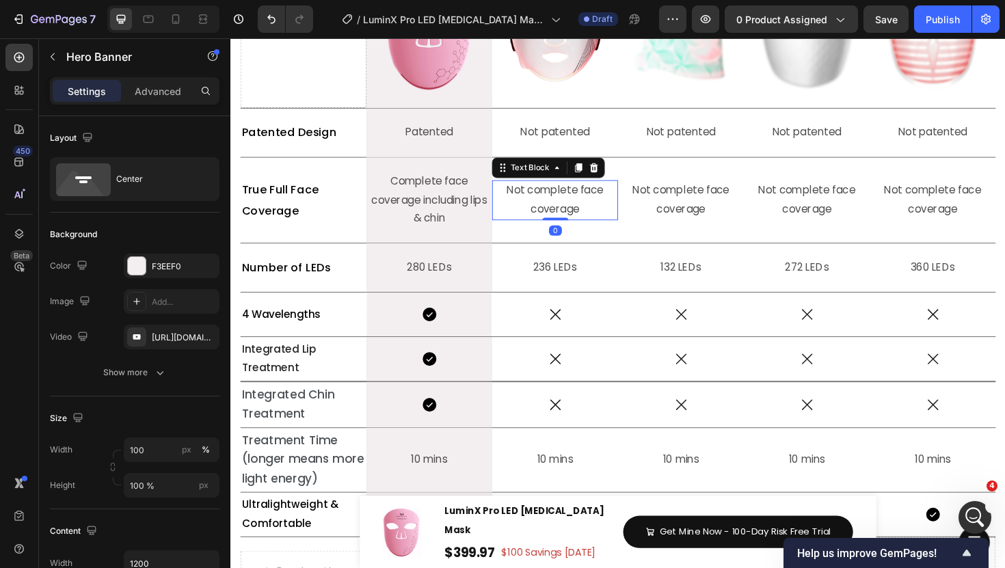
click at [596, 213] on p "Not complete face coverage" at bounding box center [574, 210] width 131 height 40
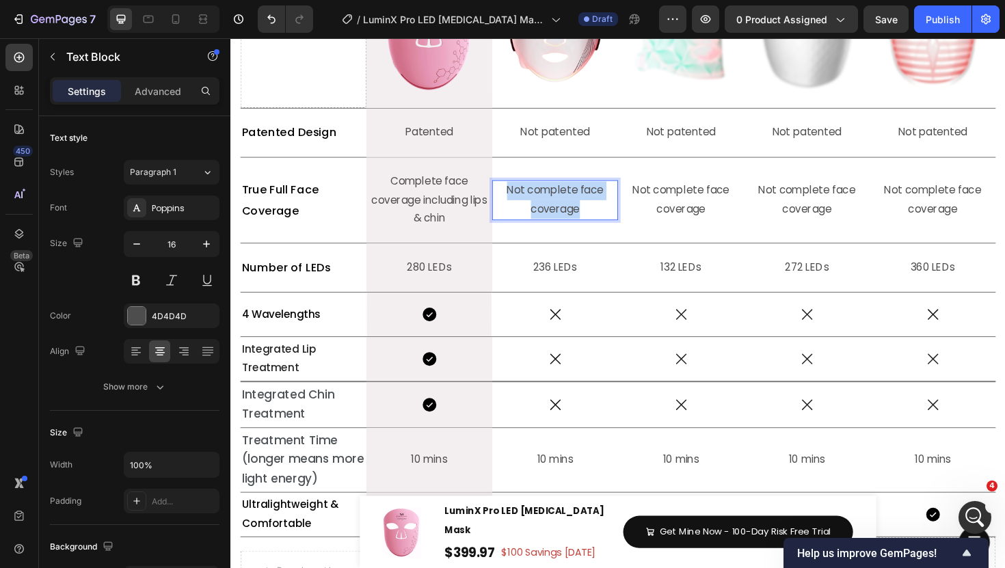
click at [596, 213] on p "Not complete face coverage" at bounding box center [574, 210] width 131 height 40
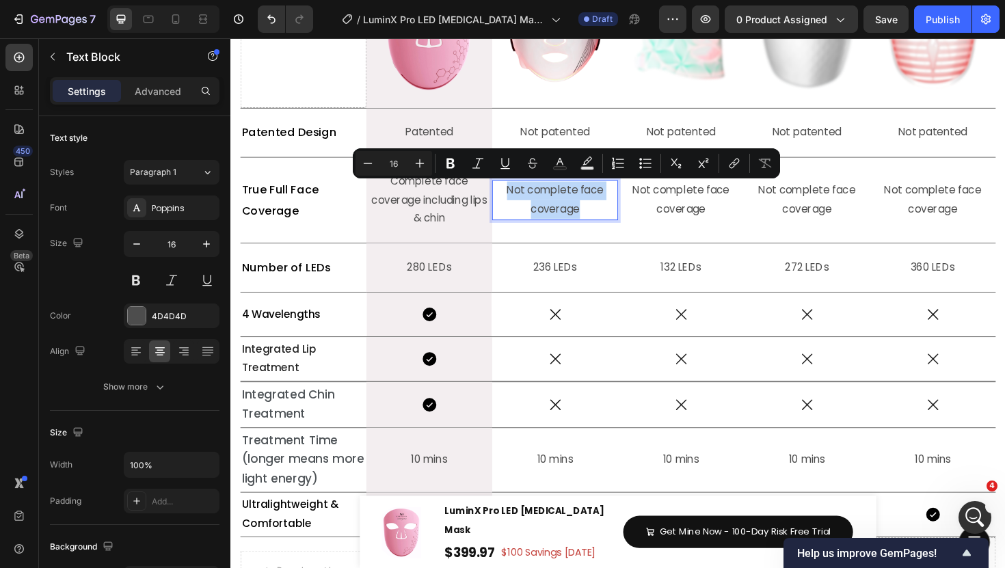
copy p "Not complete face coverage"
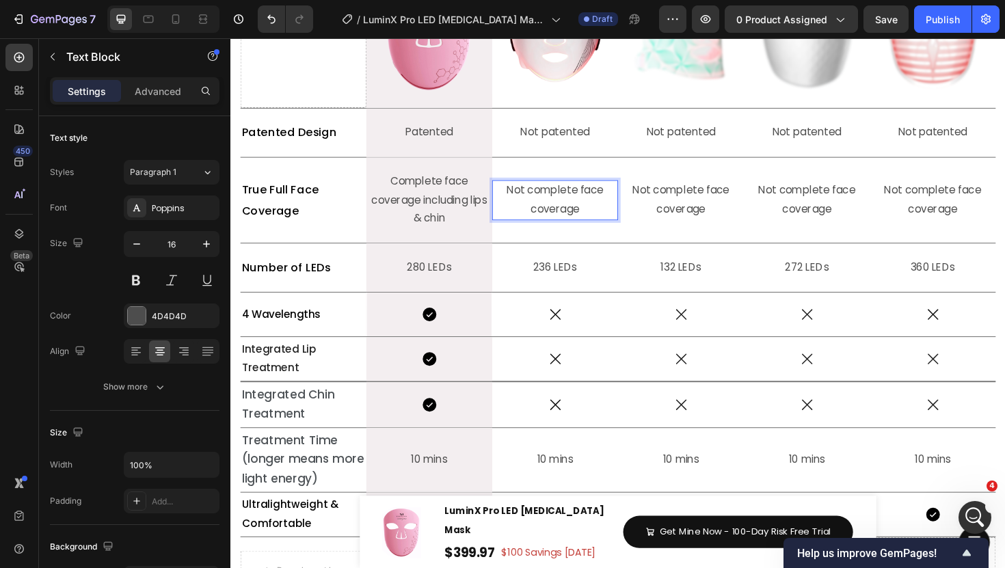
click at [584, 210] on p "Not complete face coverage" at bounding box center [574, 210] width 131 height 40
click at [745, 199] on p "Not complete face coverage" at bounding box center [707, 210] width 131 height 40
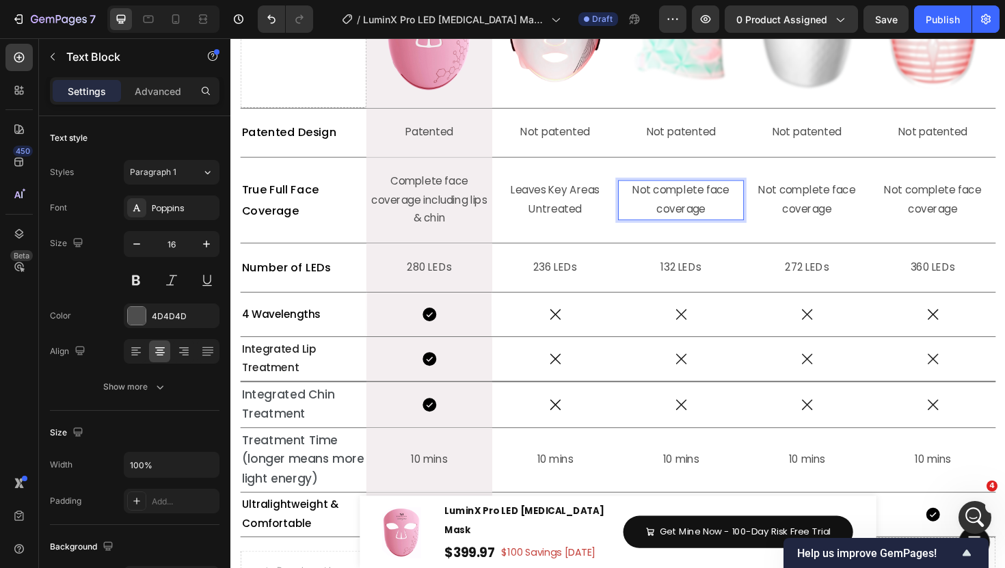
click at [745, 199] on p "Not complete face coverage" at bounding box center [707, 210] width 131 height 40
click at [841, 204] on p "Not complete face coverage" at bounding box center [840, 210] width 131 height 40
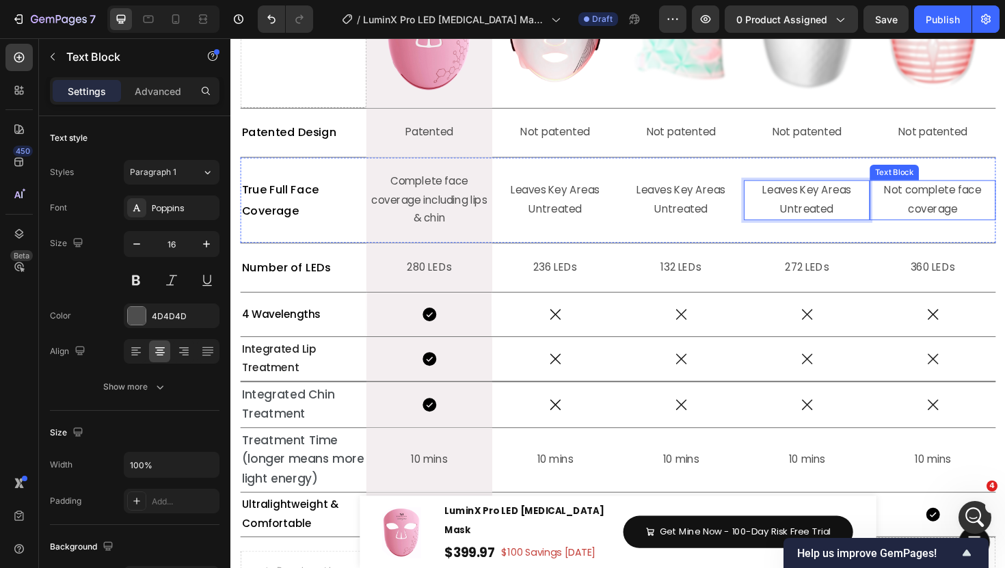
click at [973, 212] on p "Not complete face coverage" at bounding box center [974, 210] width 131 height 40
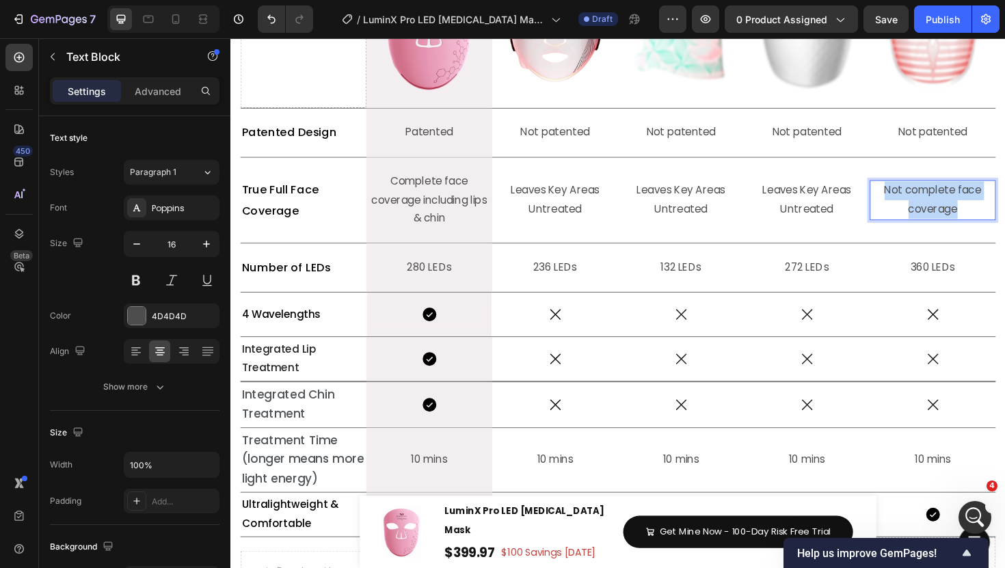
click at [973, 212] on p "Not complete face coverage" at bounding box center [974, 210] width 131 height 40
click at [582, 211] on p "Leaves Key Areas Untreated" at bounding box center [574, 210] width 131 height 40
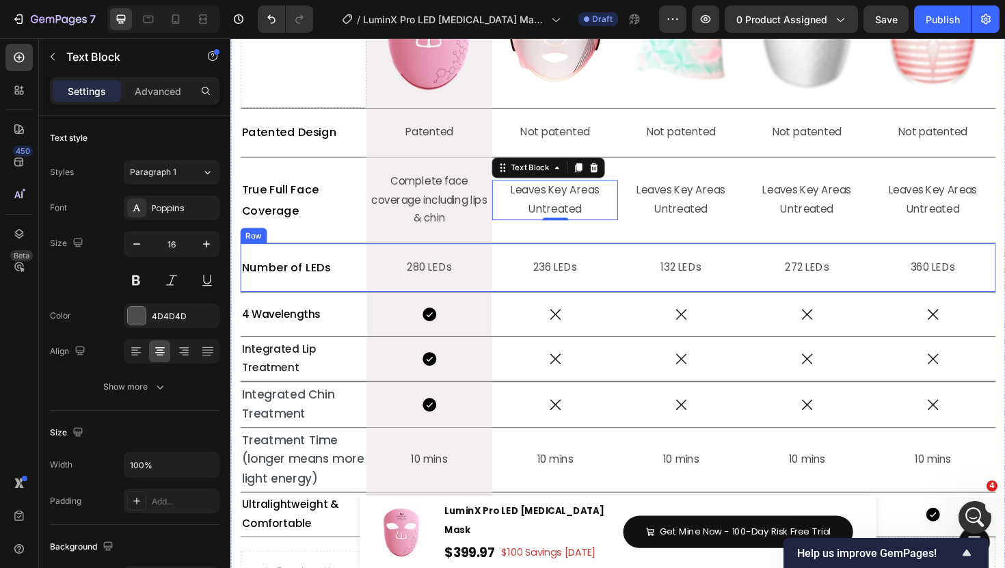
click at [680, 263] on div "132 LEDs Text Block" at bounding box center [707, 281] width 133 height 51
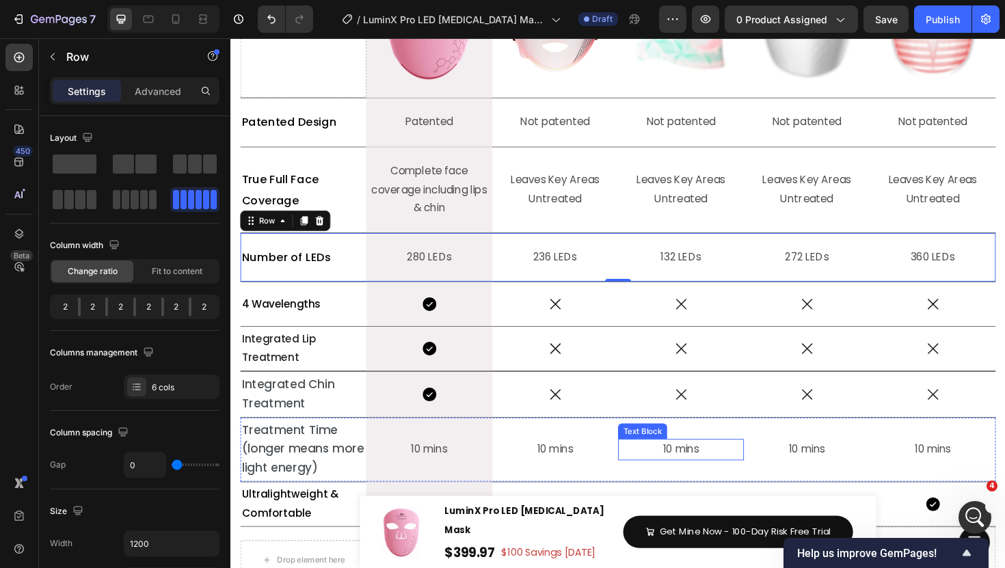
scroll to position [6102, 0]
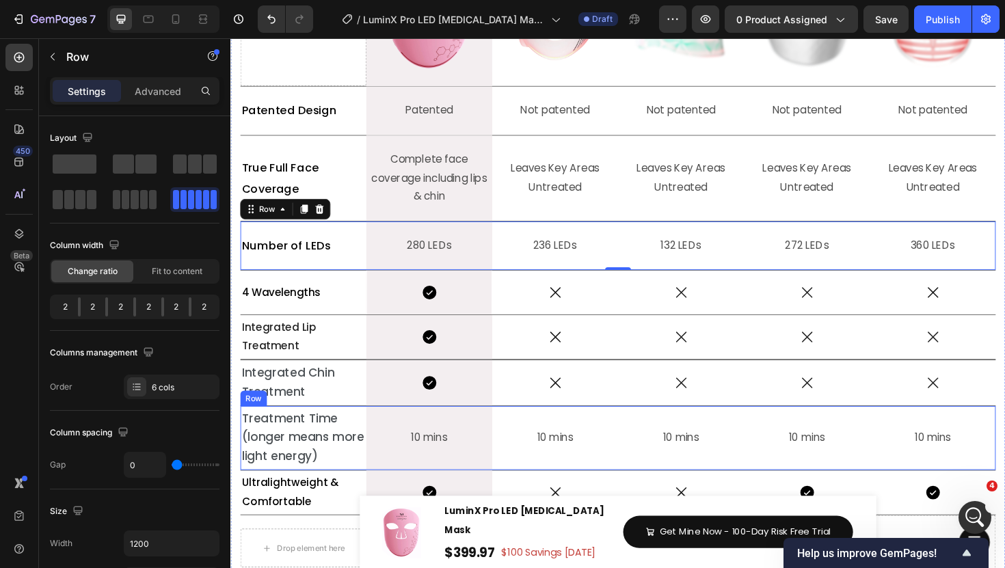
click at [765, 438] on div "10 mins Text Block" at bounding box center [707, 462] width 133 height 68
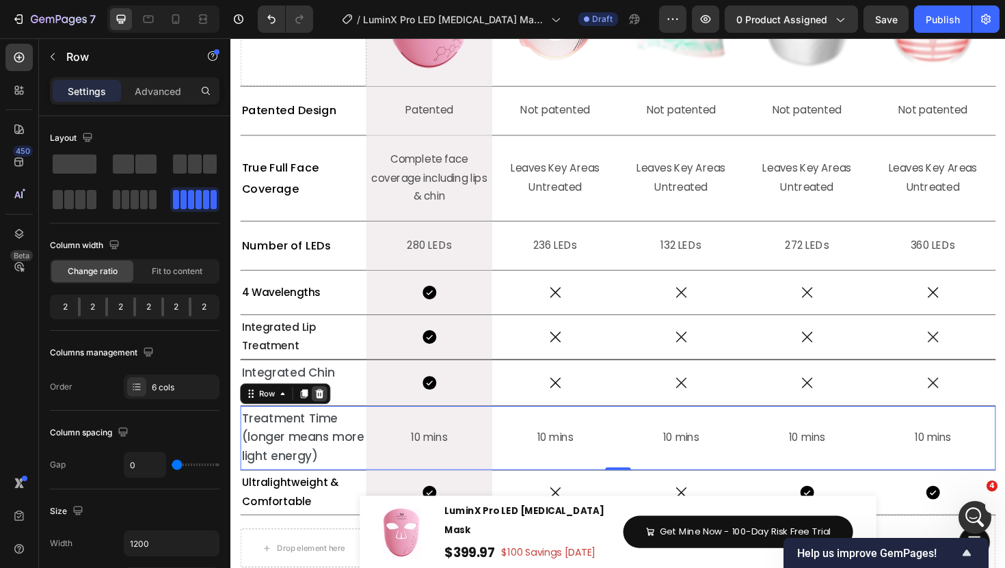
click at [327, 415] on icon at bounding box center [325, 415] width 9 height 10
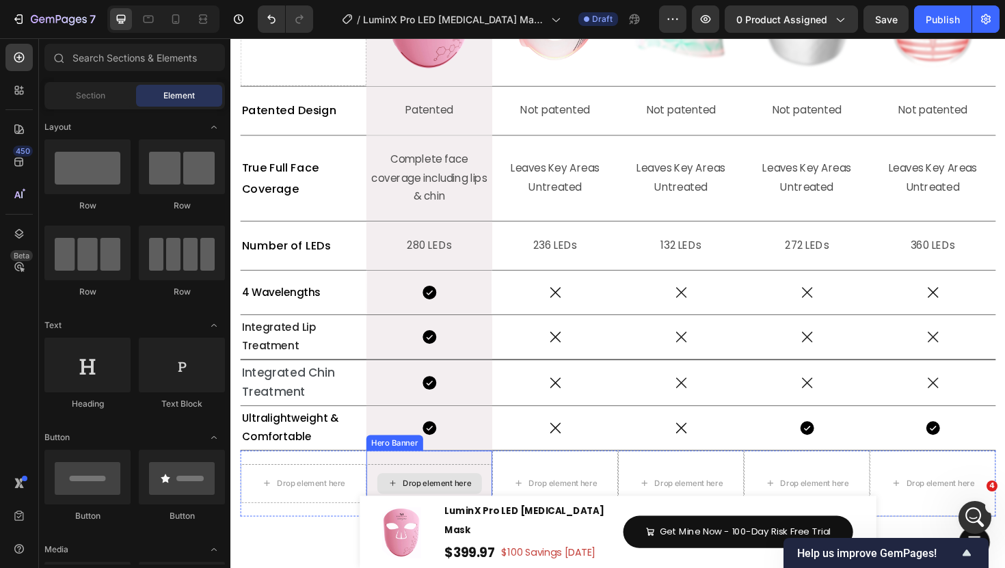
scroll to position [6158, 0]
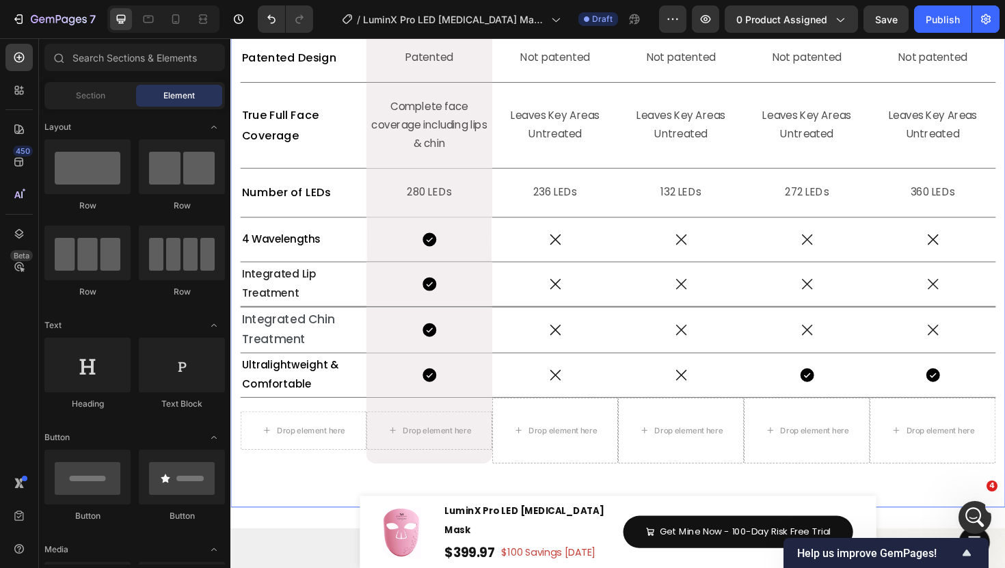
click at [407, 511] on div "Why Choose LuxGlow? Heading Title Line What sets LuminX Pro apart? Heading Titl…" at bounding box center [640, 130] width 821 height 795
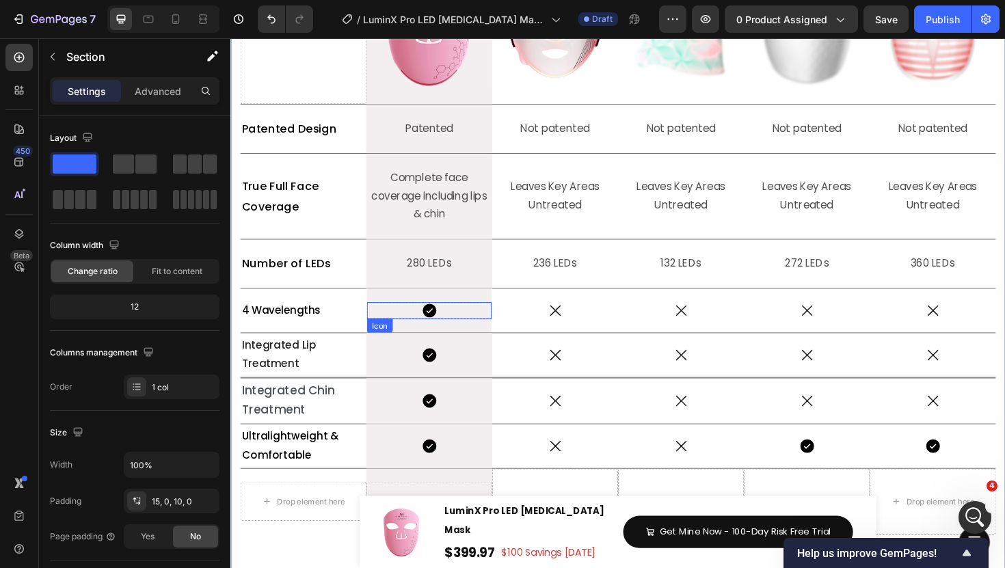
scroll to position [6070, 0]
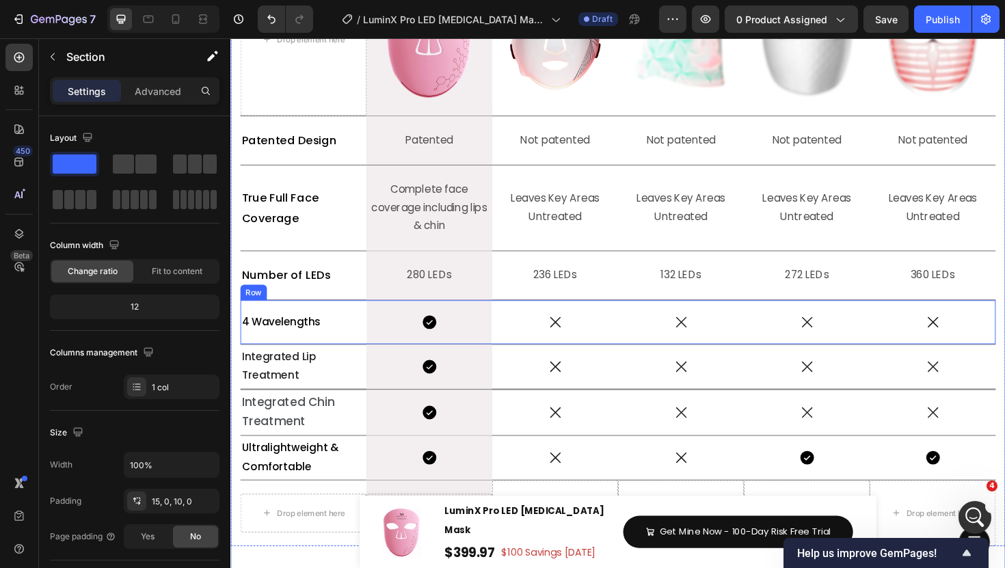
click at [356, 321] on div "4 Wavelengths Text Block" at bounding box center [307, 339] width 133 height 47
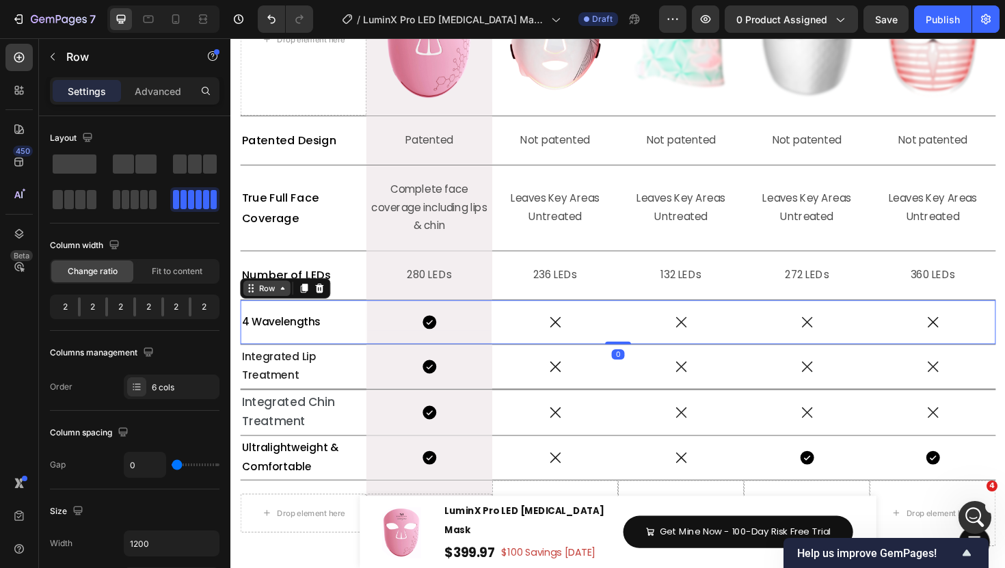
click at [273, 308] on div "Row" at bounding box center [269, 303] width 23 height 12
click at [304, 307] on icon at bounding box center [308, 302] width 11 height 11
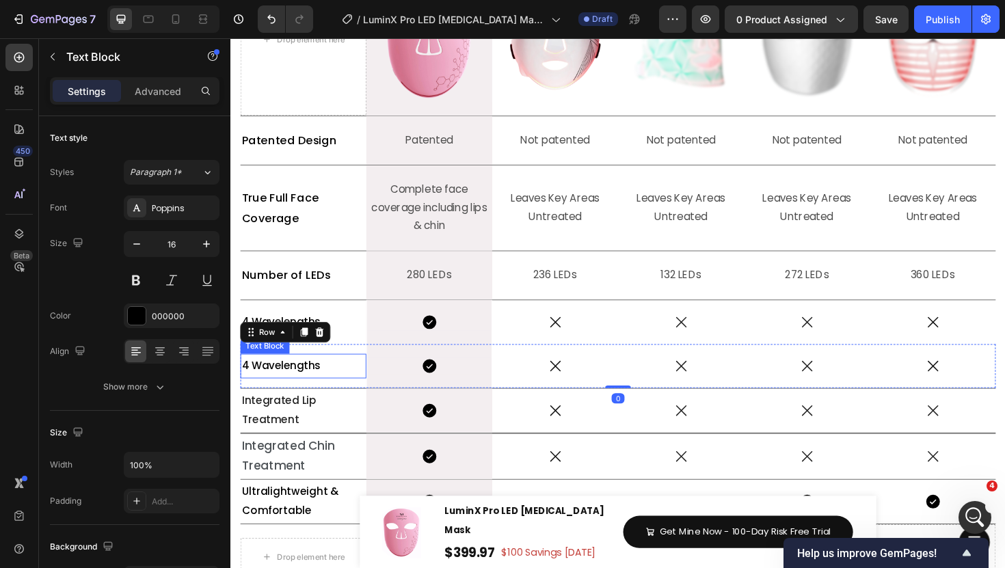
click at [284, 386] on span "4 Wavelengths" at bounding box center [283, 385] width 83 height 16
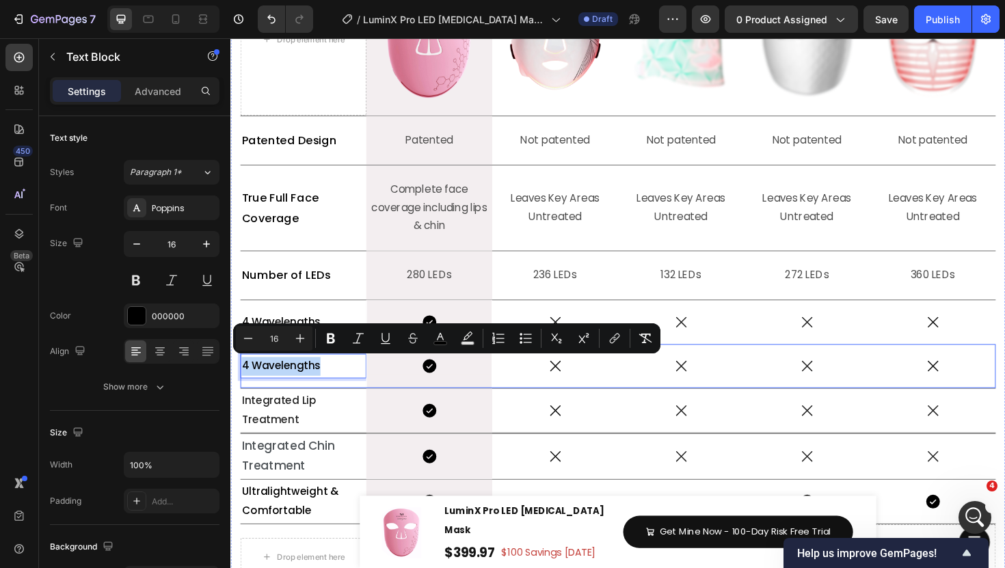
click at [338, 403] on div "4 Wavelengths Text Block 0" at bounding box center [307, 385] width 133 height 47
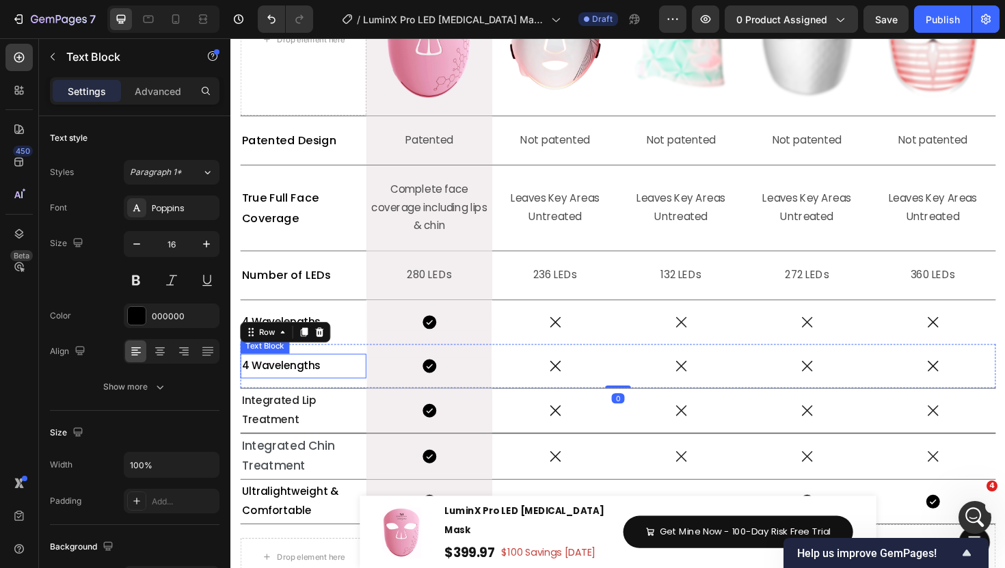
click at [341, 375] on div "4 Wavelengths" at bounding box center [307, 386] width 133 height 23
click at [369, 365] on div "4 Wavelengths Text Block 0" at bounding box center [307, 385] width 133 height 47
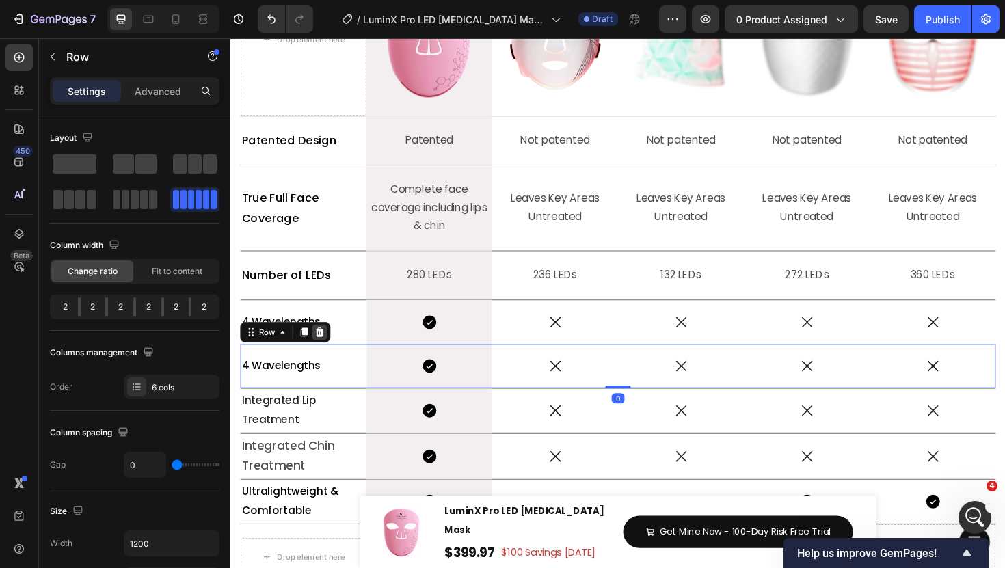
click at [320, 354] on icon at bounding box center [324, 349] width 11 height 11
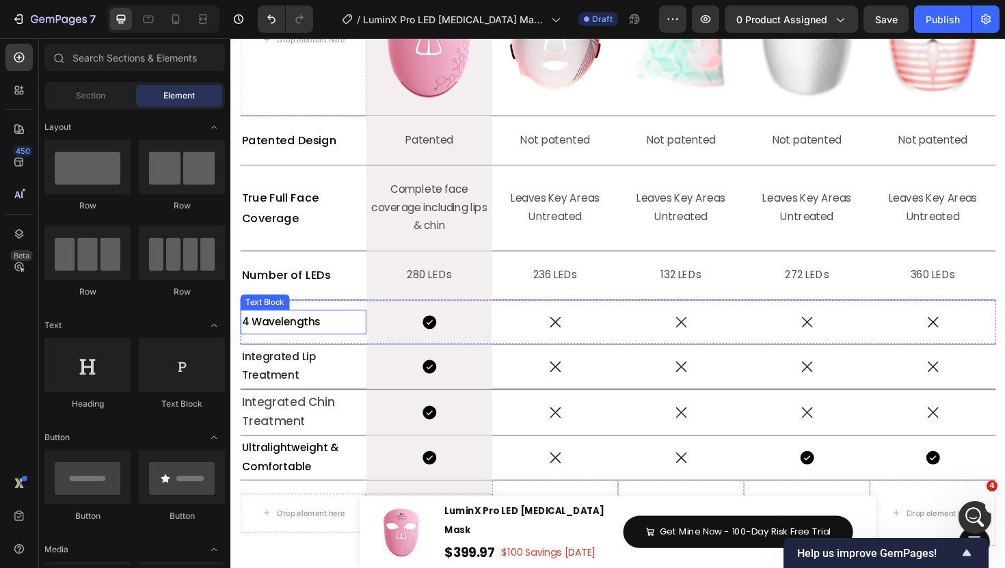
click at [332, 346] on p "4 Wavelengths" at bounding box center [307, 340] width 131 height 20
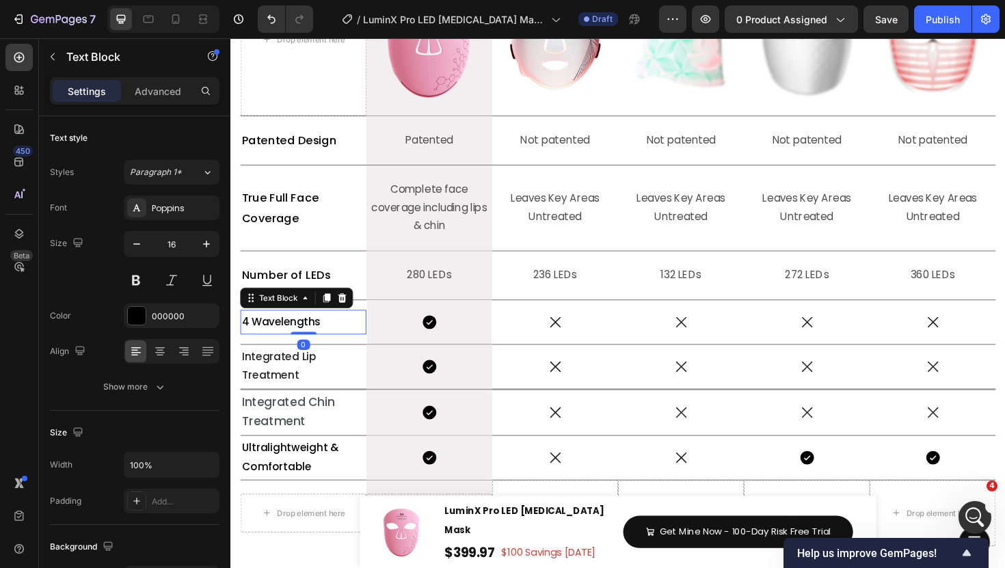
click at [332, 340] on p "4 Wavelengths" at bounding box center [307, 340] width 131 height 20
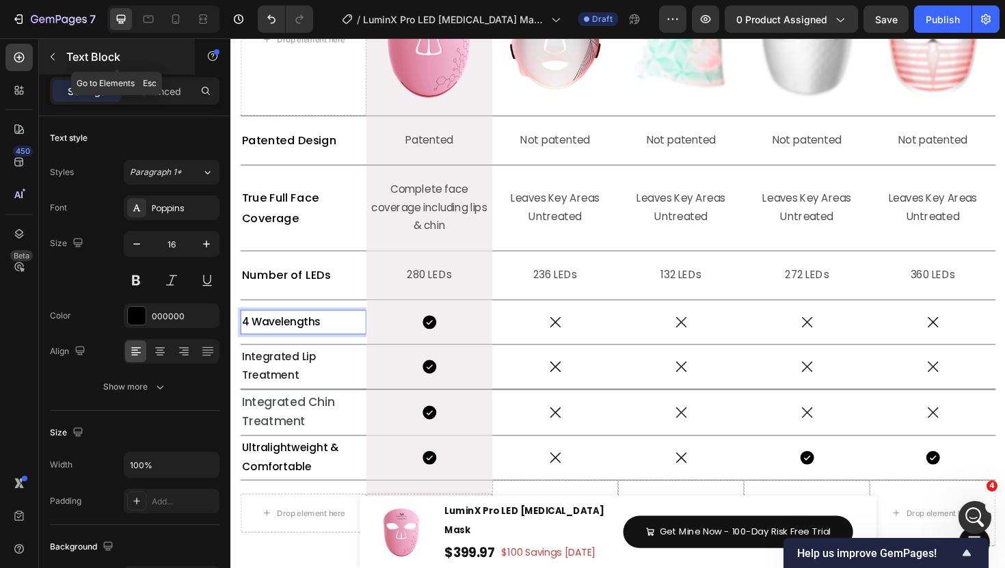
click at [55, 52] on icon "button" at bounding box center [52, 56] width 11 height 11
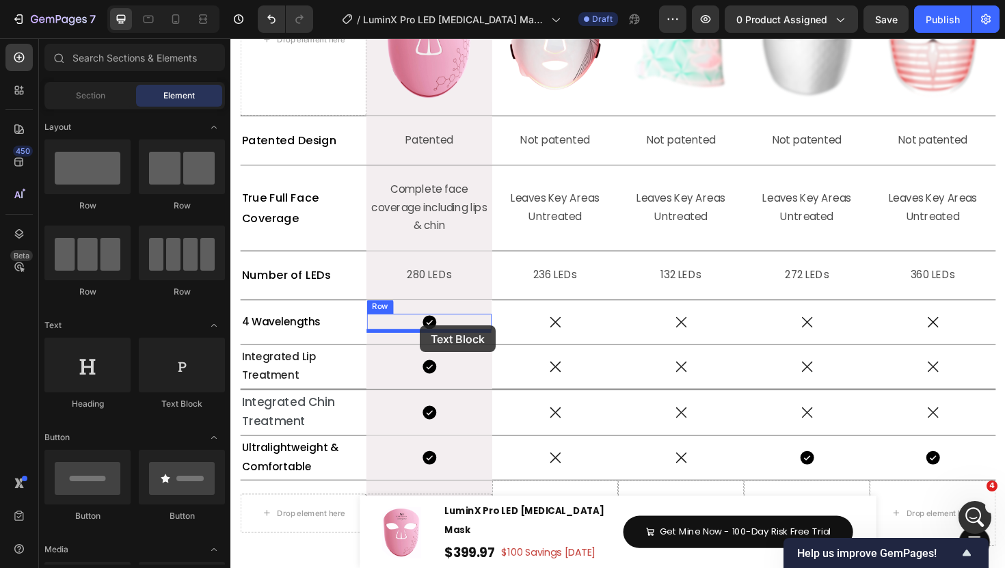
drag, startPoint x: 397, startPoint y: 222, endPoint x: 431, endPoint y: 343, distance: 125.6
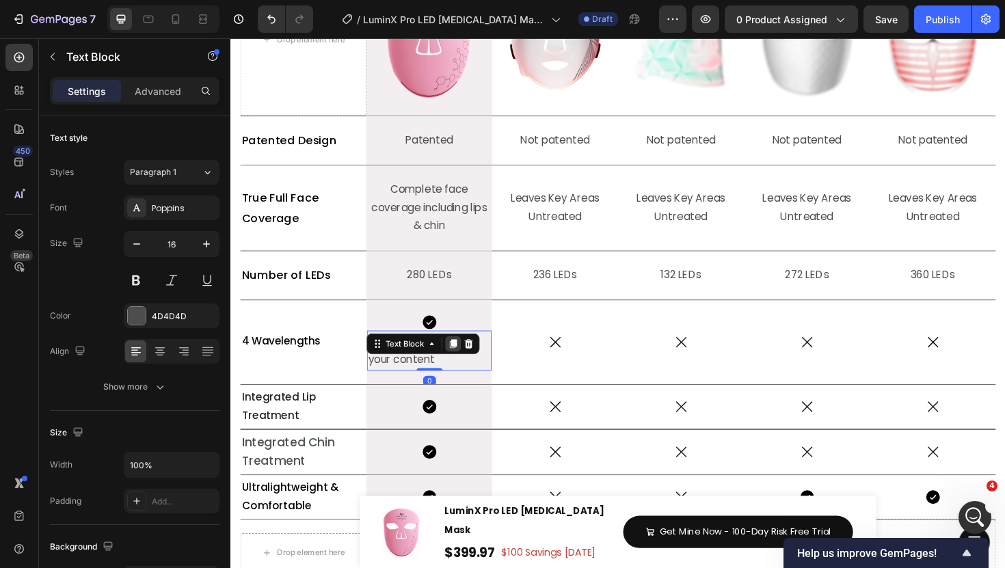
click at [462, 361] on icon at bounding box center [466, 361] width 11 height 11
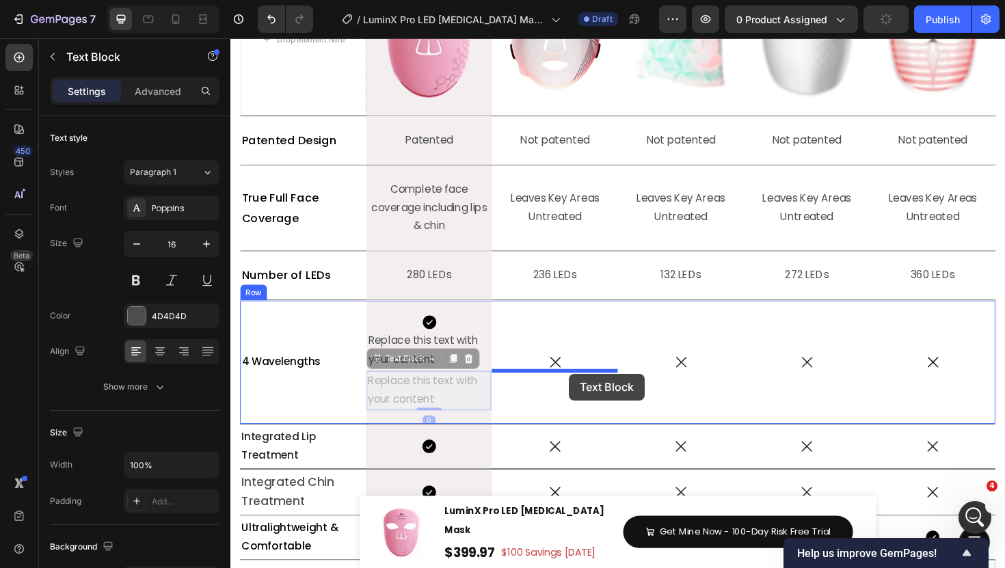
drag, startPoint x: 389, startPoint y: 382, endPoint x: 585, endPoint y: 395, distance: 196.6
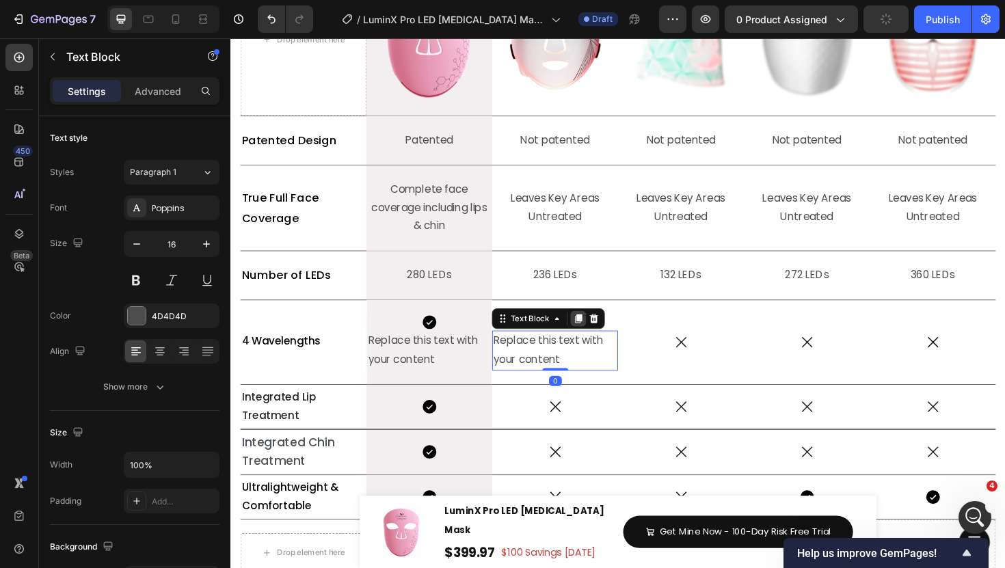
click at [602, 334] on icon at bounding box center [600, 335] width 8 height 10
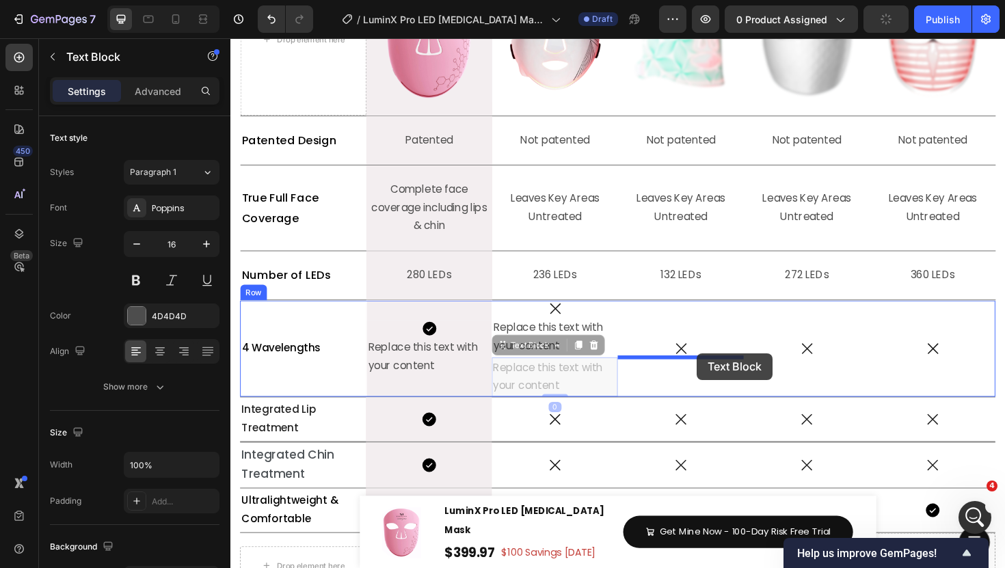
drag, startPoint x: 535, startPoint y: 367, endPoint x: 722, endPoint y: 374, distance: 187.5
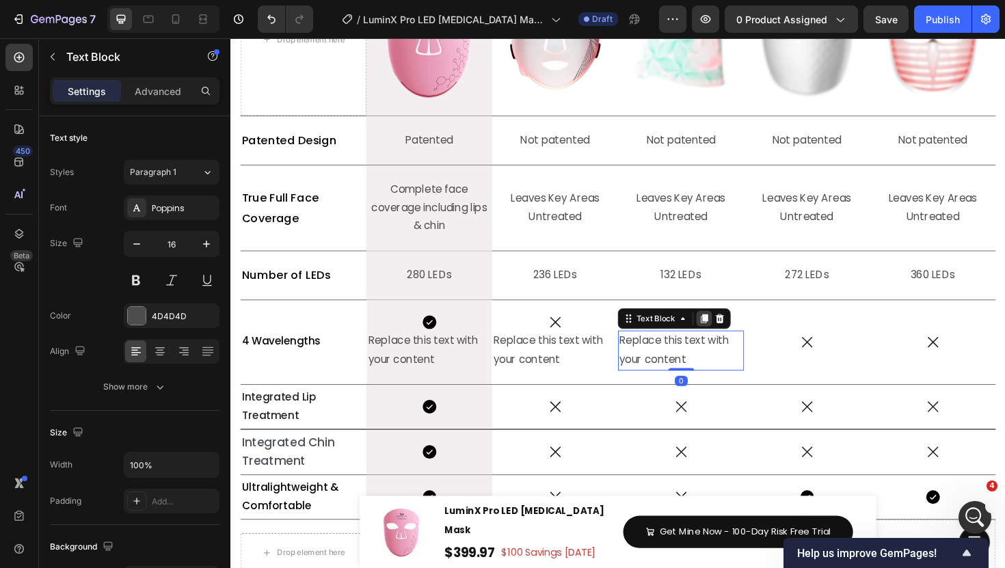
click at [735, 340] on icon at bounding box center [732, 335] width 11 height 11
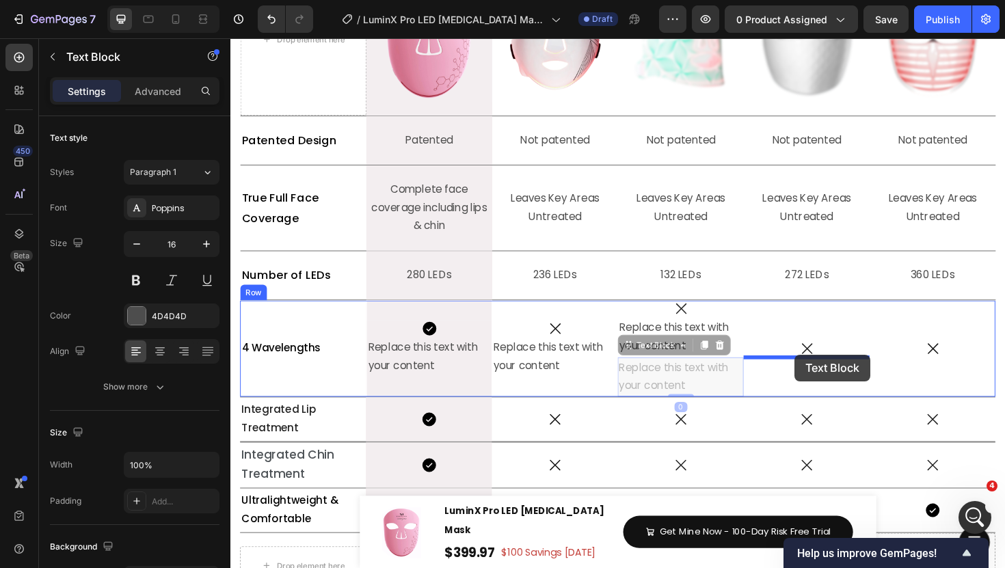
drag, startPoint x: 685, startPoint y: 364, endPoint x: 828, endPoint y: 373, distance: 143.9
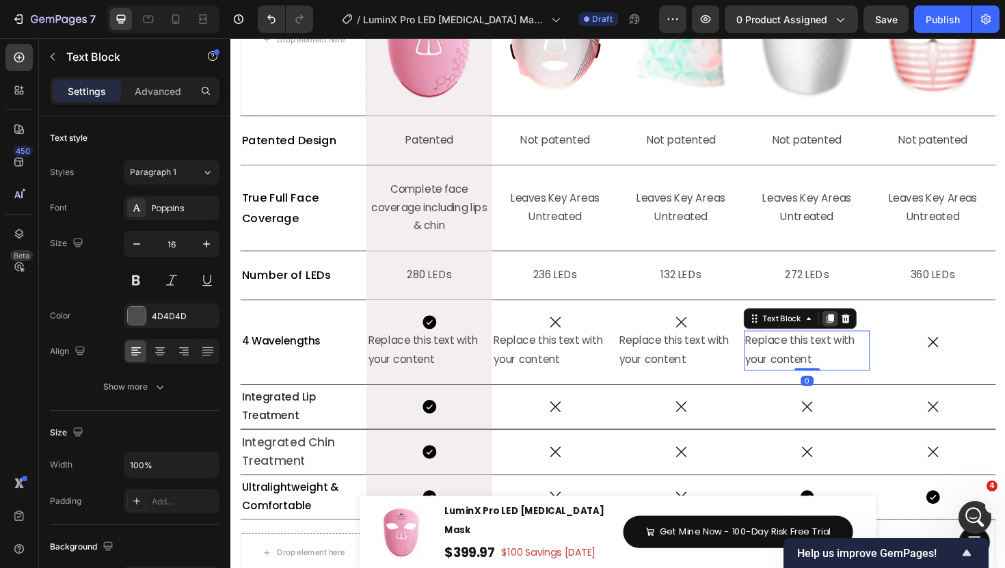
click at [873, 336] on div at bounding box center [866, 335] width 16 height 16
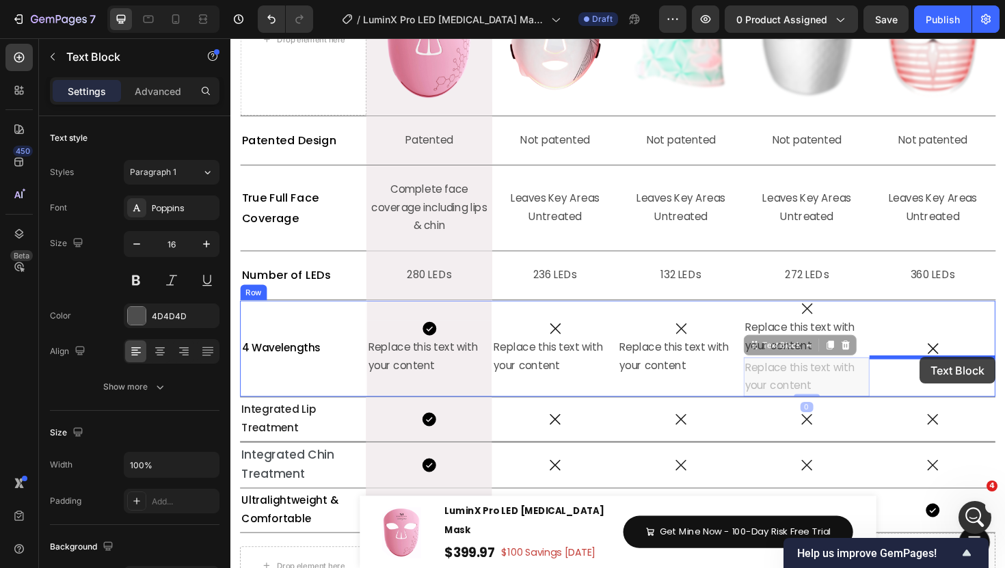
drag, startPoint x: 797, startPoint y: 367, endPoint x: 961, endPoint y: 376, distance: 164.4
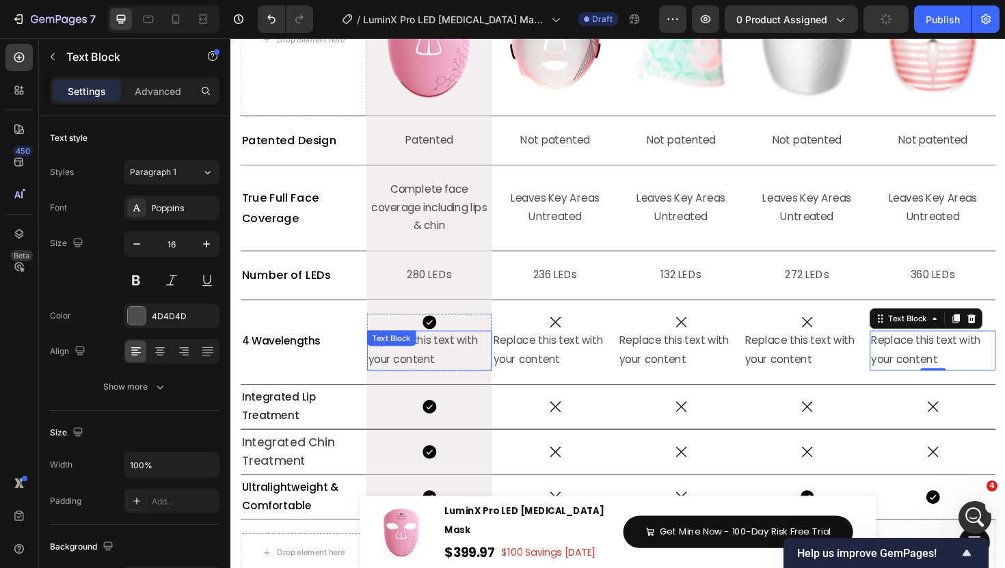
click at [455, 374] on div "Replace this text with your content" at bounding box center [441, 369] width 132 height 42
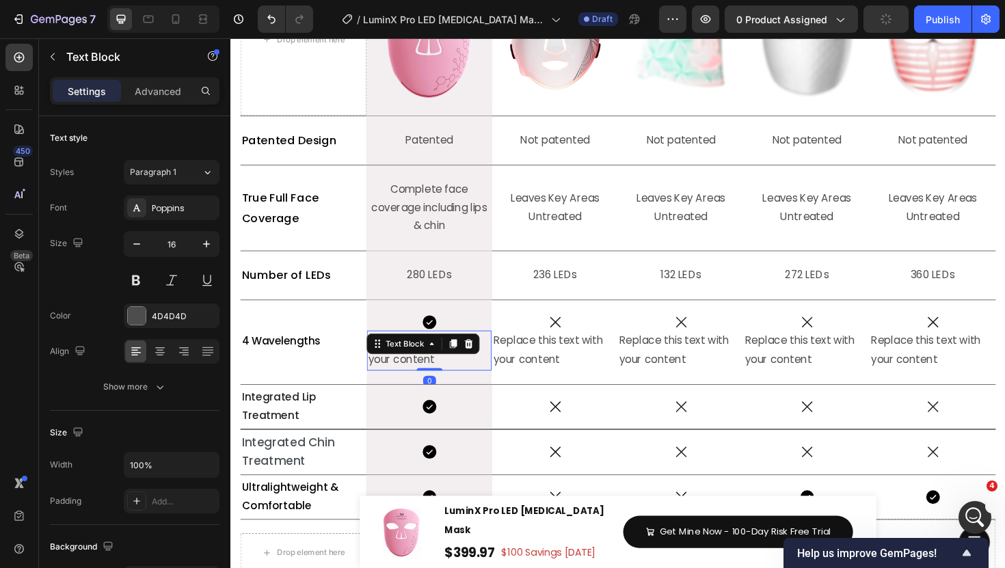
click at [455, 374] on div "Replace this text with your content" at bounding box center [441, 369] width 132 height 42
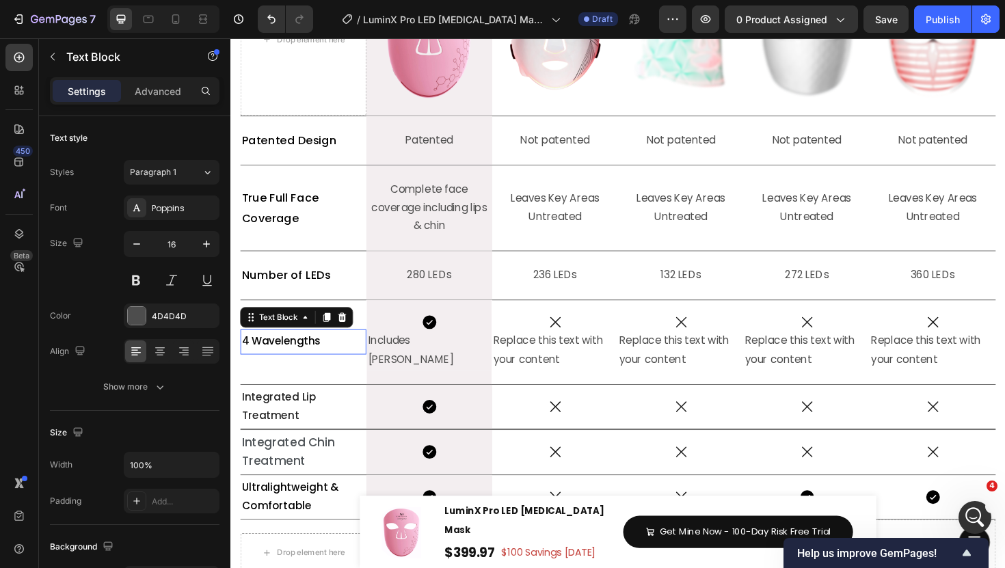
click at [295, 351] on span "4 Wavelengths" at bounding box center [283, 359] width 83 height 16
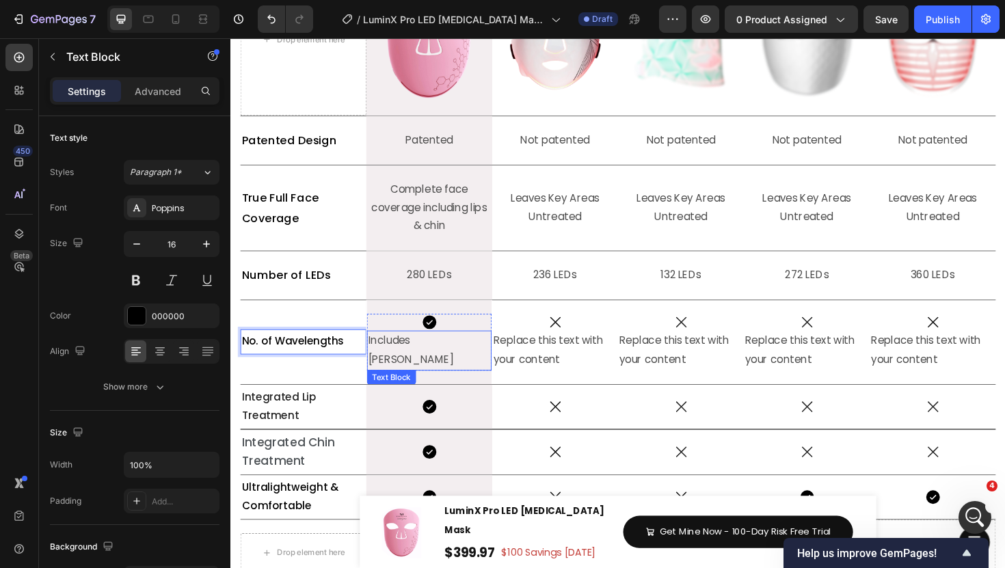
click at [396, 364] on p "Includes Dee" at bounding box center [440, 369] width 129 height 40
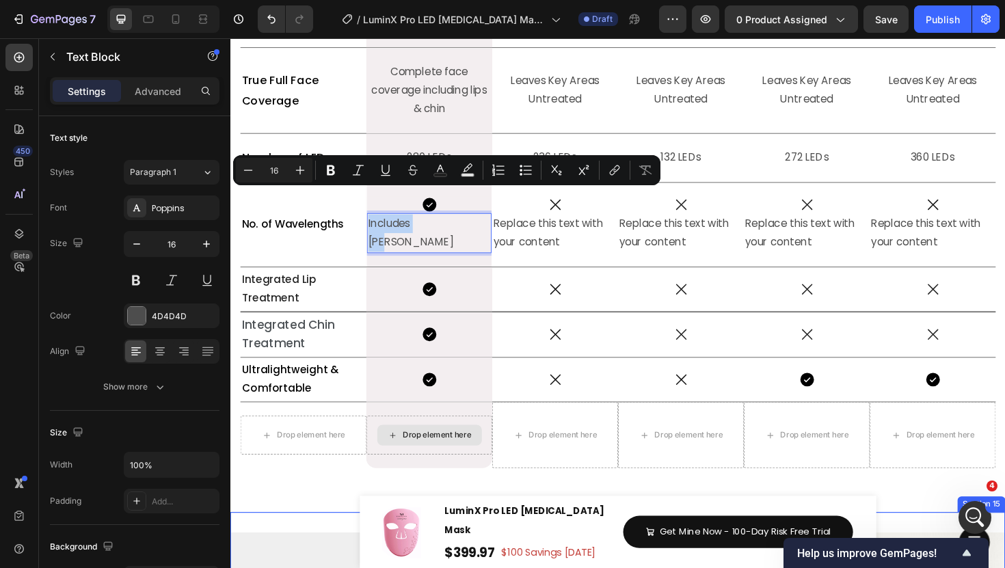
scroll to position [6182, 0]
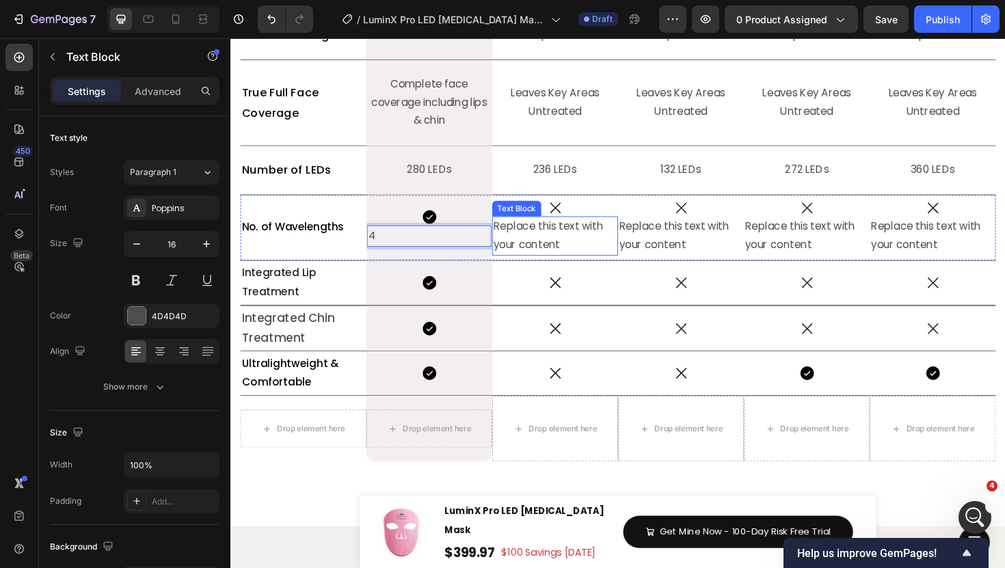
click at [561, 256] on div "Replace this text with your content" at bounding box center [573, 248] width 133 height 42
click at [561, 256] on p "Replace this text with your content" at bounding box center [574, 248] width 131 height 40
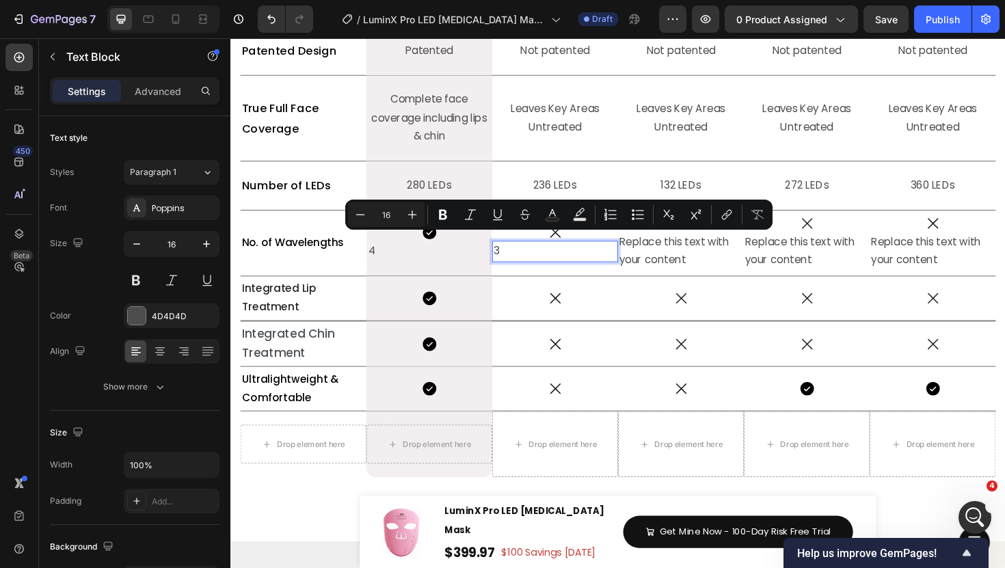
scroll to position [6175, 0]
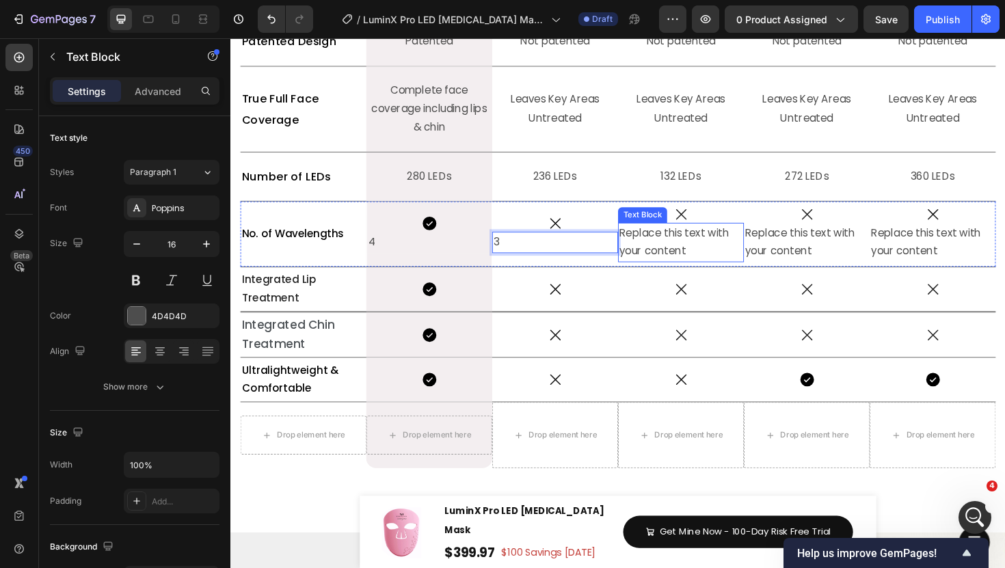
click at [723, 263] on div "Replace this text with your content" at bounding box center [707, 255] width 133 height 42
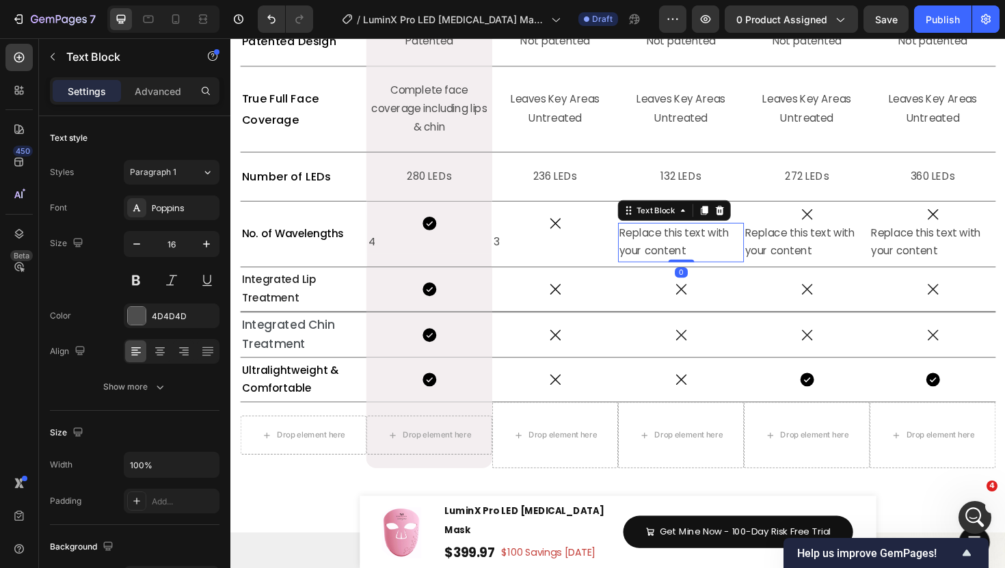
click at [723, 263] on div "Replace this text with your content" at bounding box center [707, 255] width 133 height 42
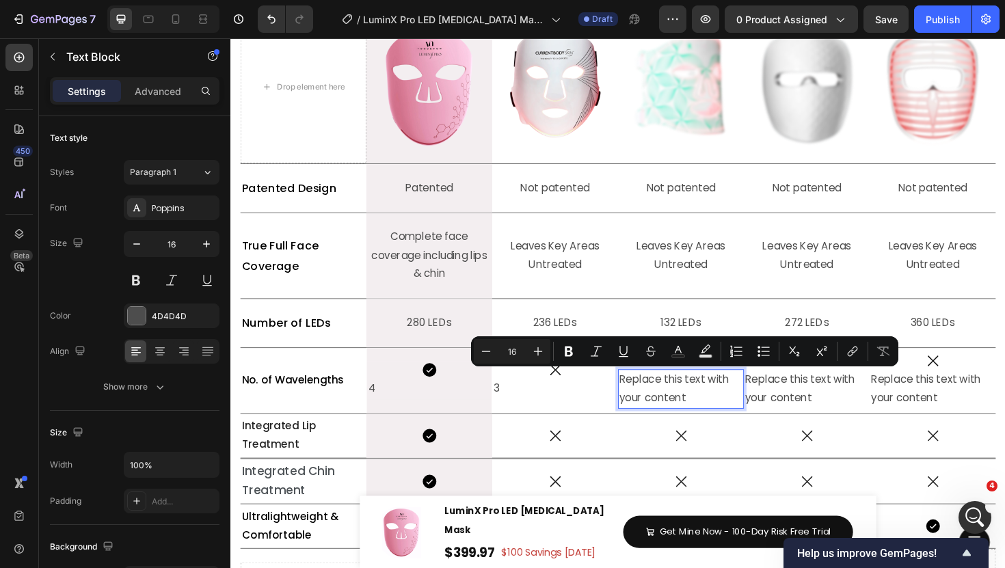
scroll to position [6020, 0]
click at [727, 407] on p "Replace this text with your content" at bounding box center [707, 410] width 131 height 40
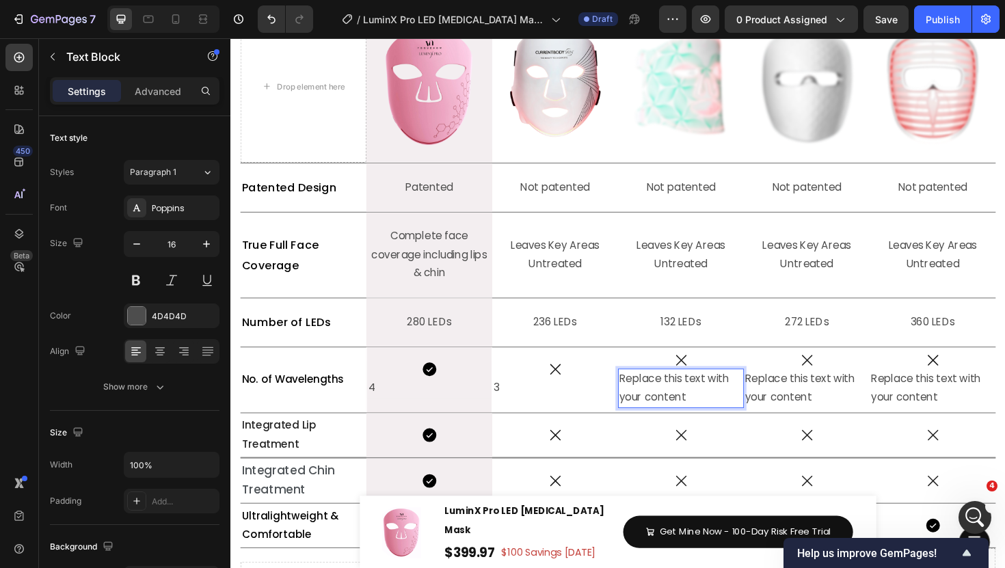
scroll to position [6031, 0]
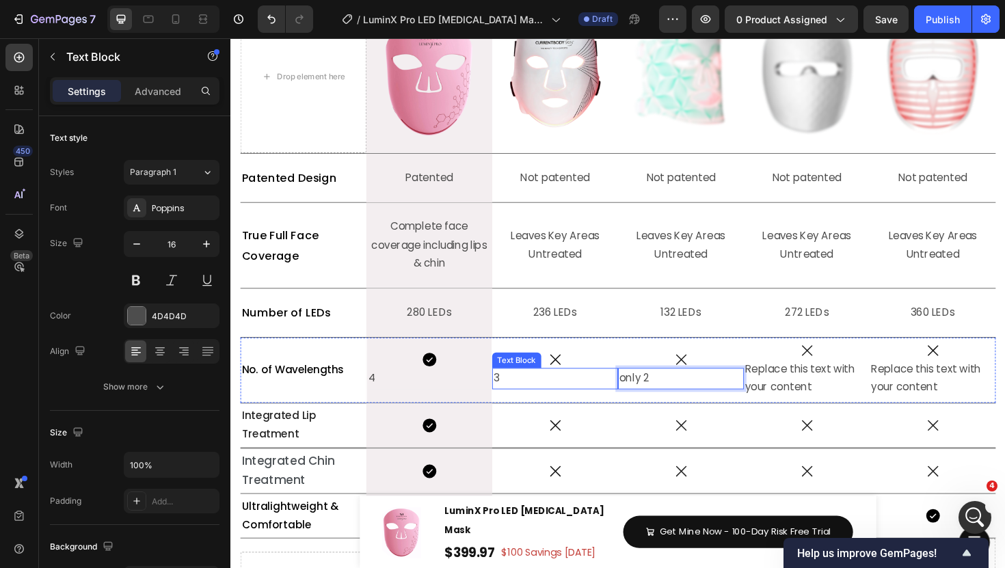
click at [534, 409] on div "3" at bounding box center [573, 399] width 133 height 23
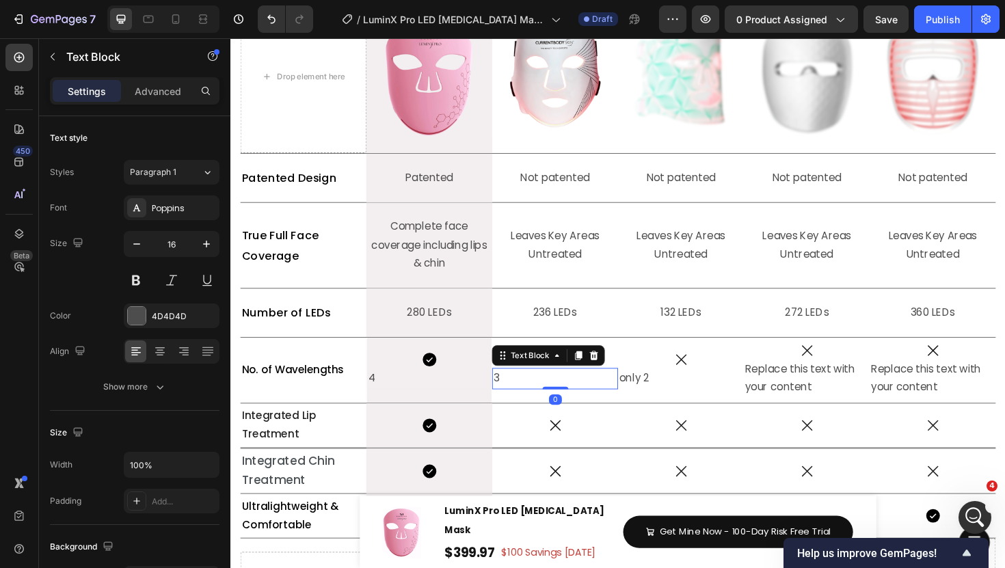
click at [534, 409] on div "3" at bounding box center [573, 399] width 133 height 23
click at [711, 400] on p "only 2" at bounding box center [707, 399] width 131 height 20
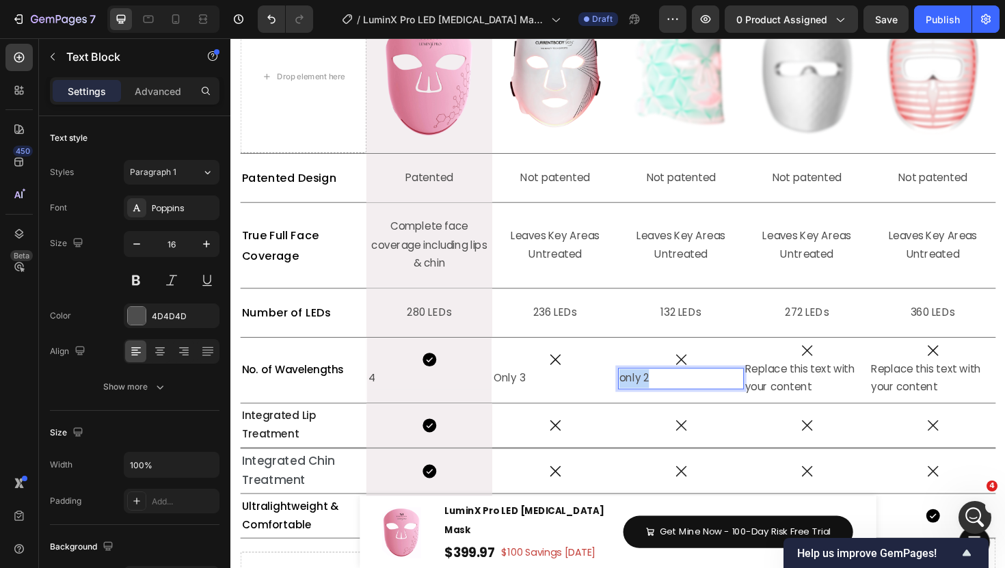
click at [711, 400] on p "only 2" at bounding box center [707, 399] width 131 height 20
click at [981, 419] on div "Replace this text with your content Text Block" at bounding box center [973, 399] width 133 height 42
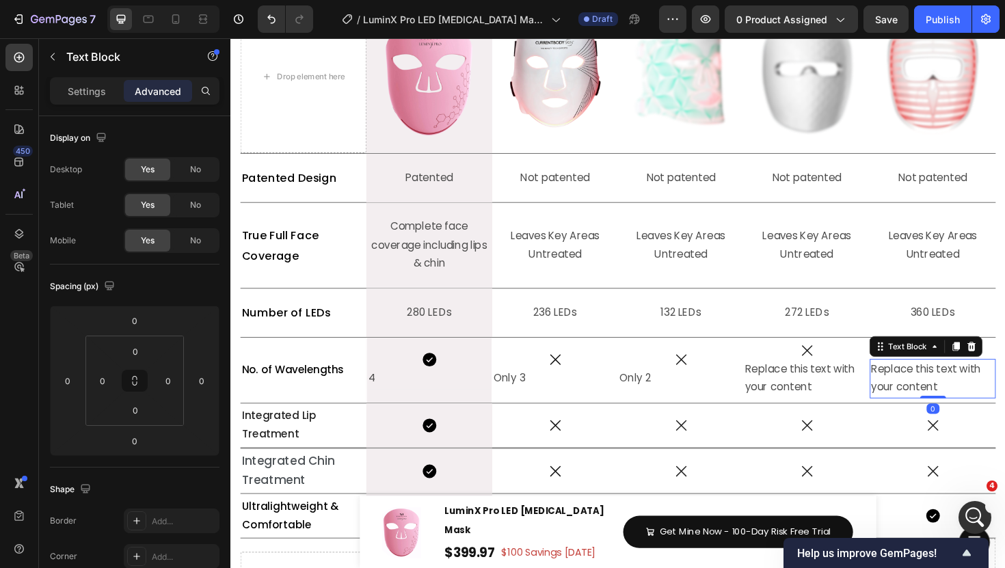
click at [981, 419] on div at bounding box center [974, 418] width 27 height 3
click at [971, 410] on div "Replace this text with your content" at bounding box center [973, 399] width 133 height 42
click at [971, 410] on p "Replace this text with your content" at bounding box center [974, 400] width 131 height 40
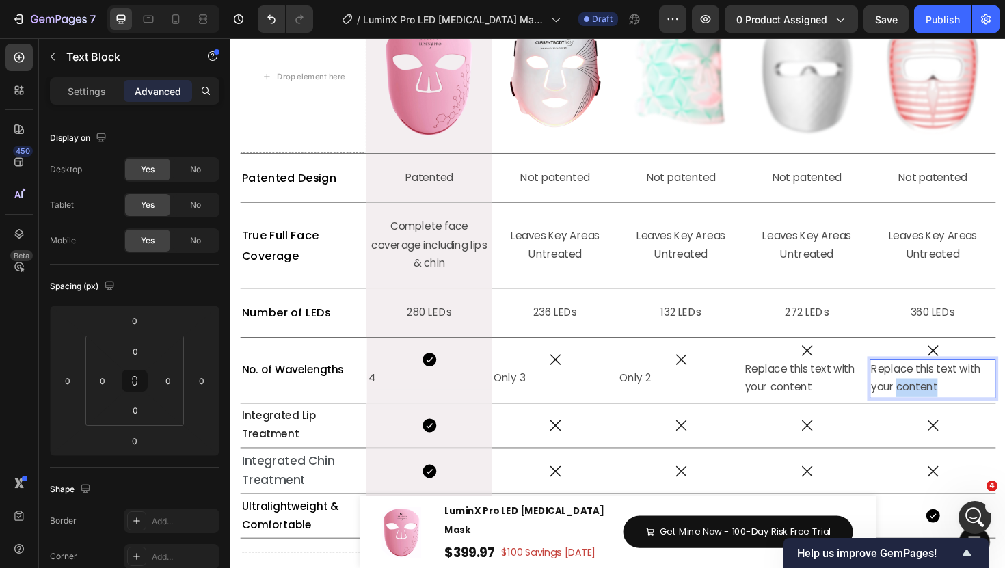
click at [971, 410] on p "Replace this text with your content" at bounding box center [974, 400] width 131 height 40
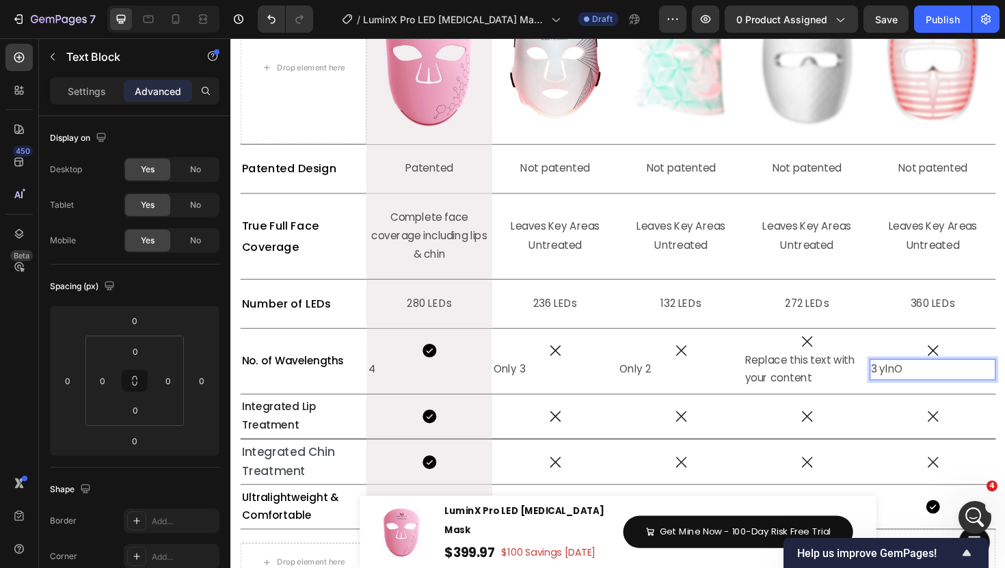
click at [966, 388] on p "3 ylnO" at bounding box center [974, 390] width 131 height 20
click at [945, 390] on p "3 ylnO" at bounding box center [974, 390] width 131 height 20
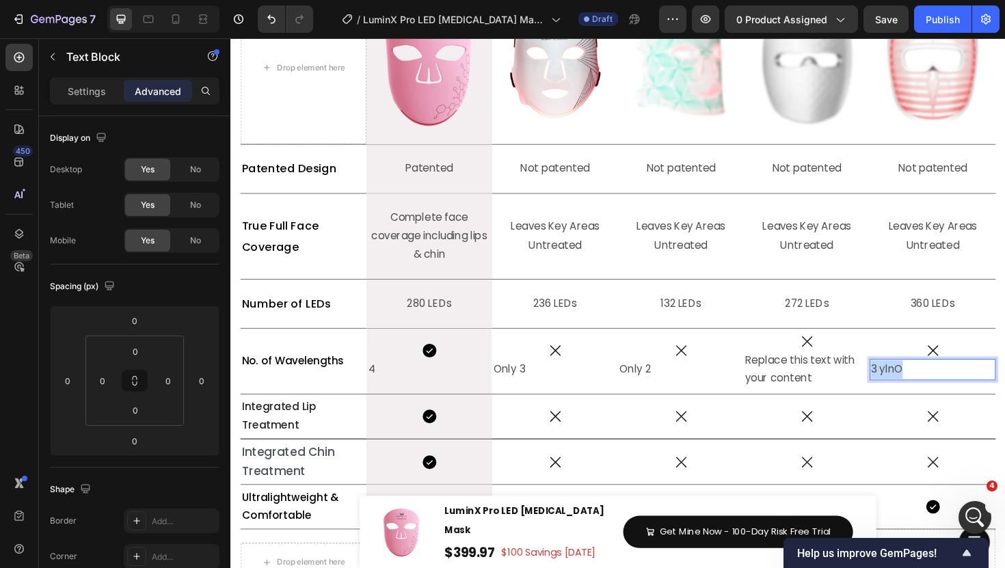
click at [945, 390] on p "3 ylnO" at bounding box center [974, 390] width 131 height 20
click at [654, 394] on p "Only 2" at bounding box center [707, 390] width 131 height 20
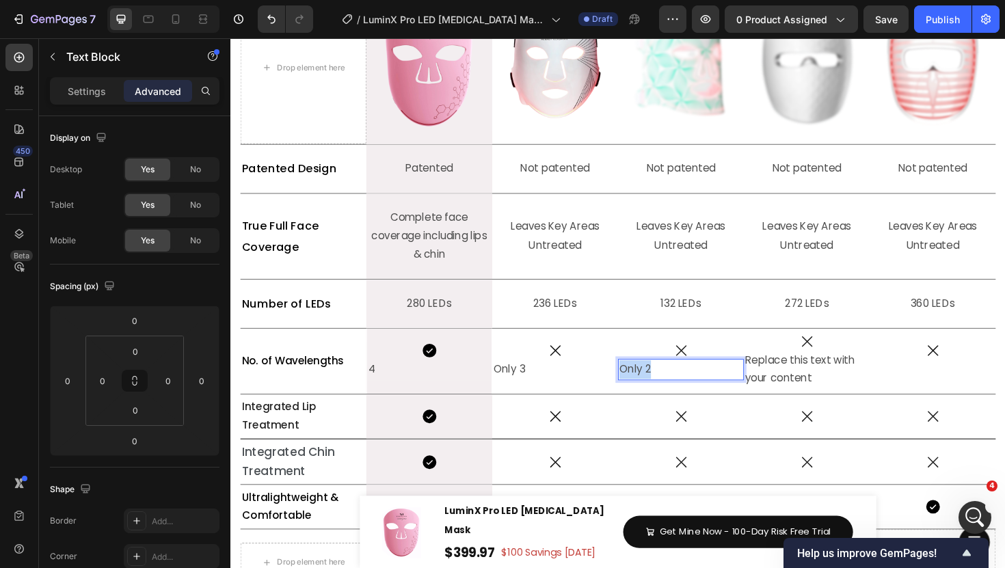
click at [654, 394] on p "Only 2" at bounding box center [707, 390] width 131 height 20
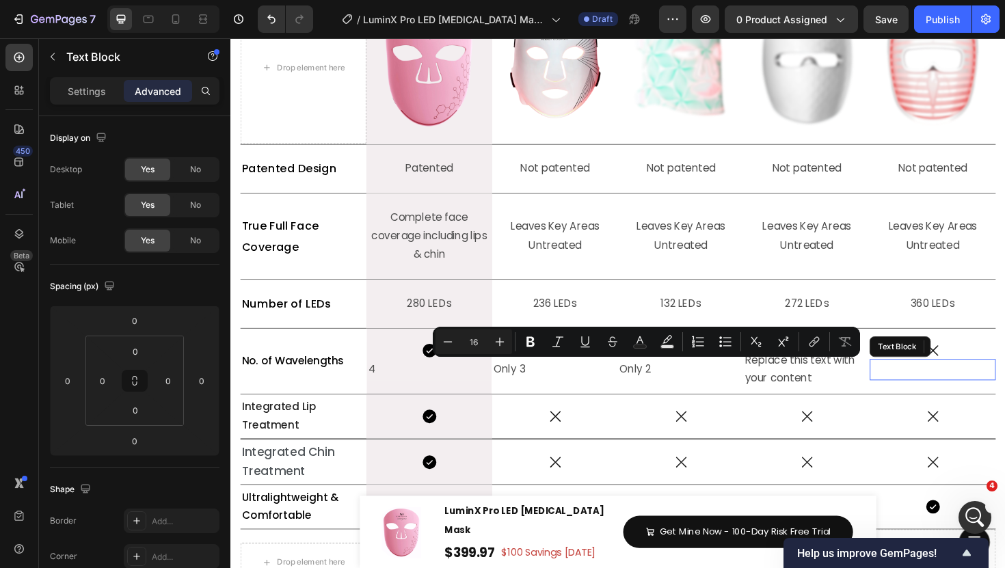
click at [971, 389] on p "Rich Text Editor. Editing area: main" at bounding box center [974, 390] width 131 height 20
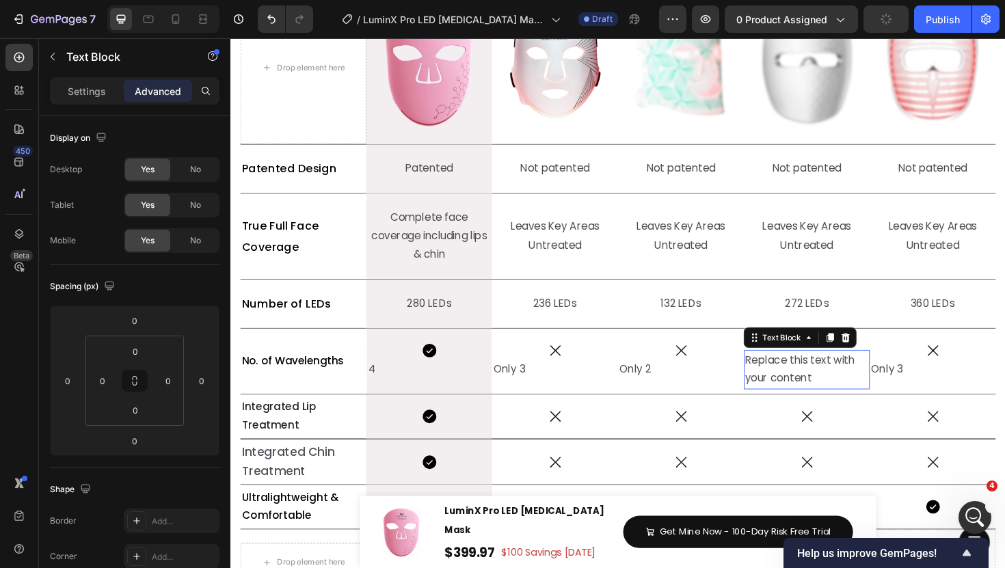
click at [798, 394] on div "Replace this text with your content" at bounding box center [840, 390] width 133 height 42
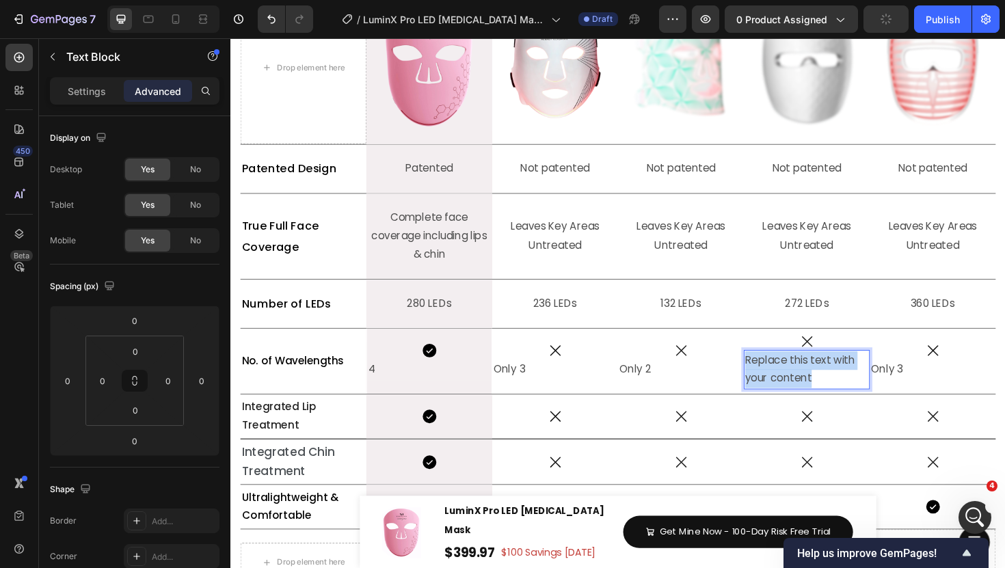
click at [798, 394] on p "Replace this text with your content" at bounding box center [840, 390] width 131 height 40
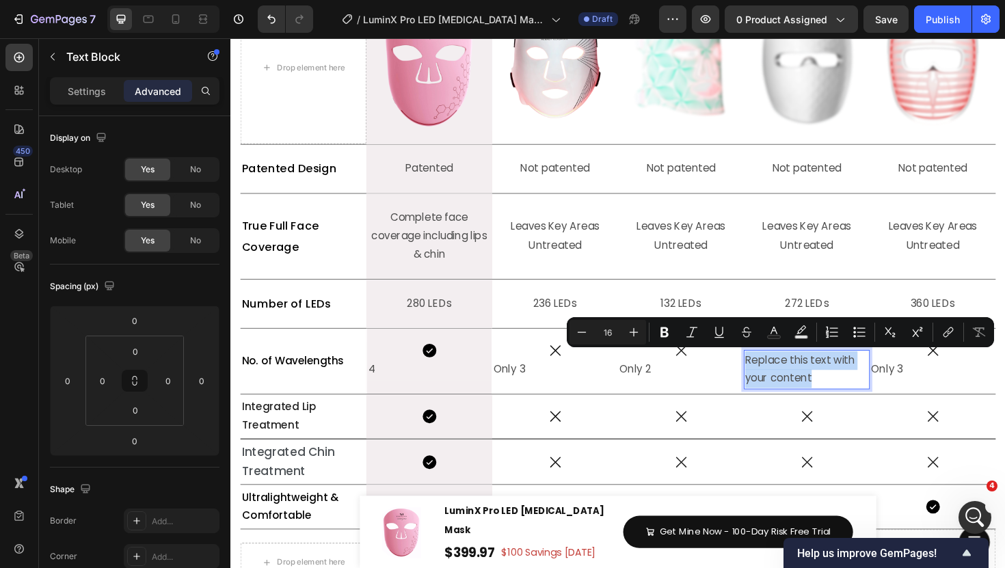
scroll to position [6051, 0]
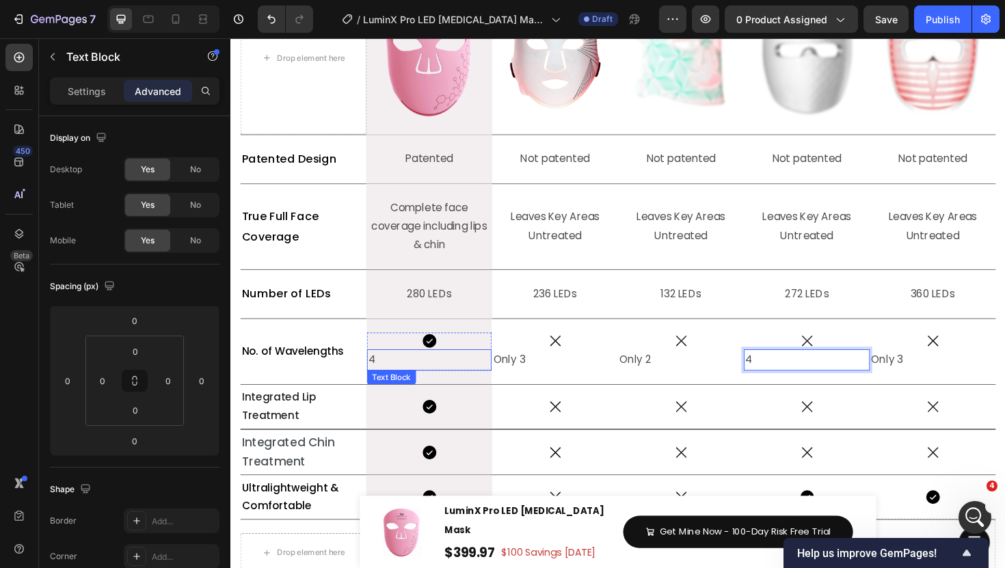
click at [426, 384] on p "4" at bounding box center [440, 379] width 129 height 20
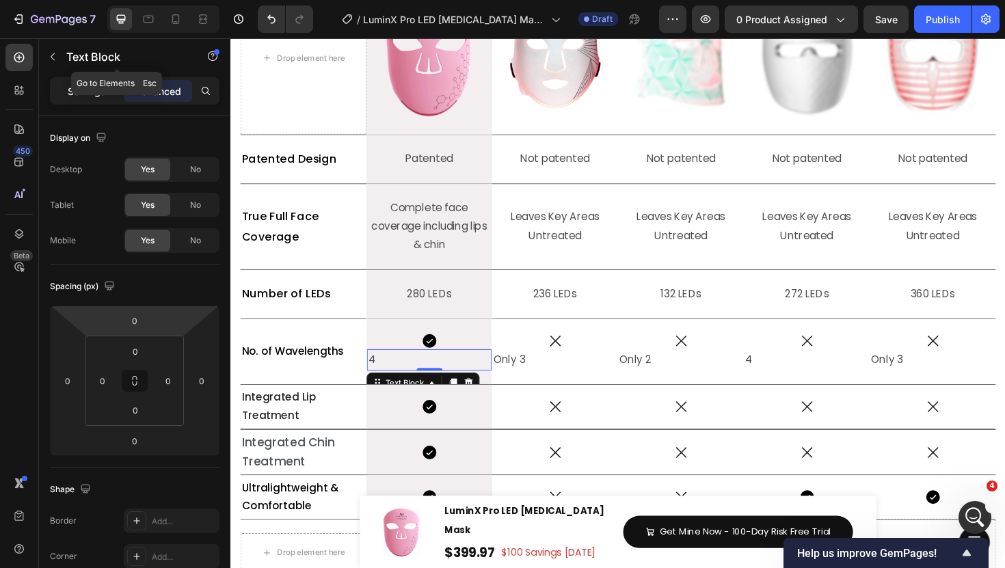
click at [89, 95] on p "Settings" at bounding box center [87, 91] width 38 height 14
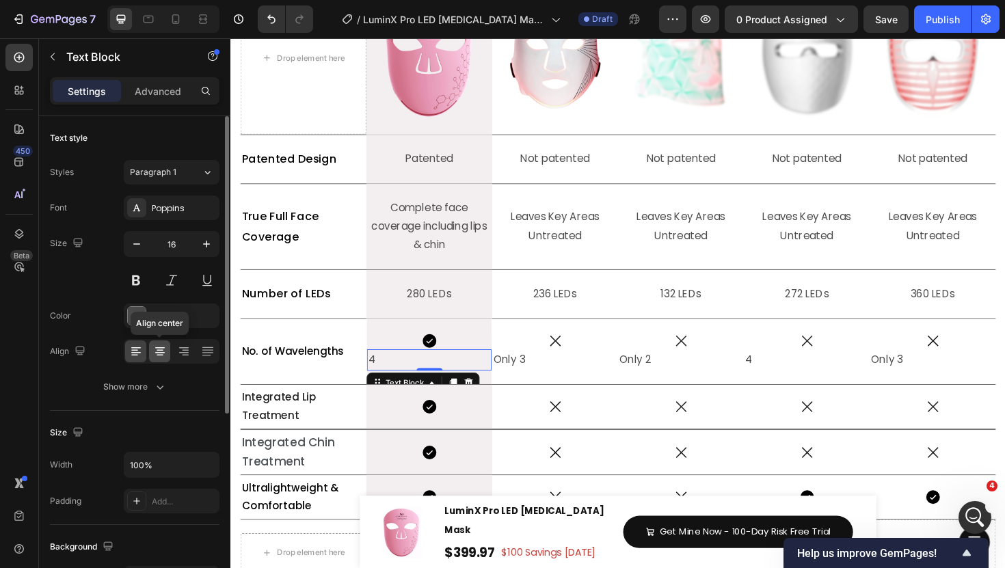
click at [159, 354] on icon at bounding box center [160, 352] width 14 height 14
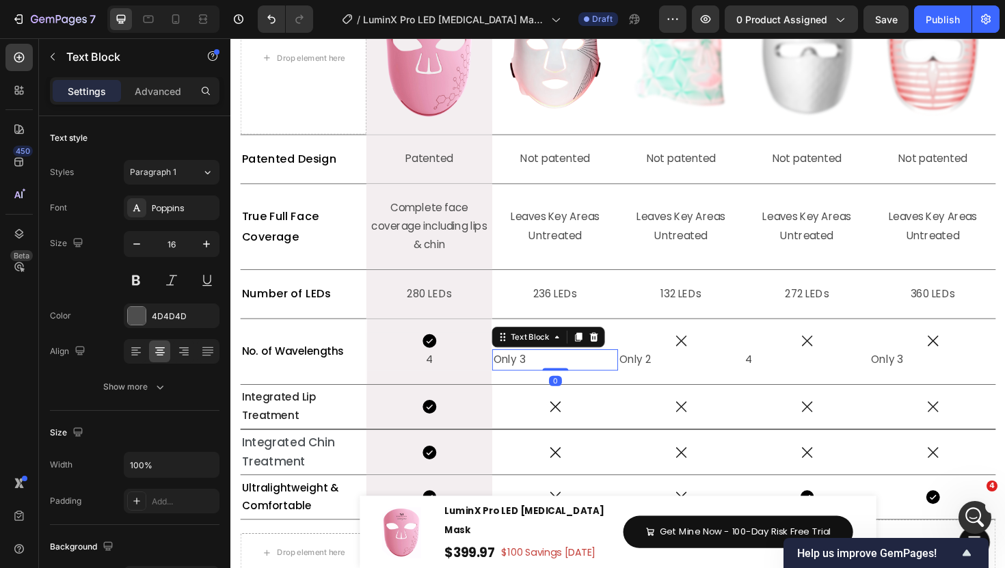
click at [562, 383] on p "Only 3" at bounding box center [574, 379] width 131 height 20
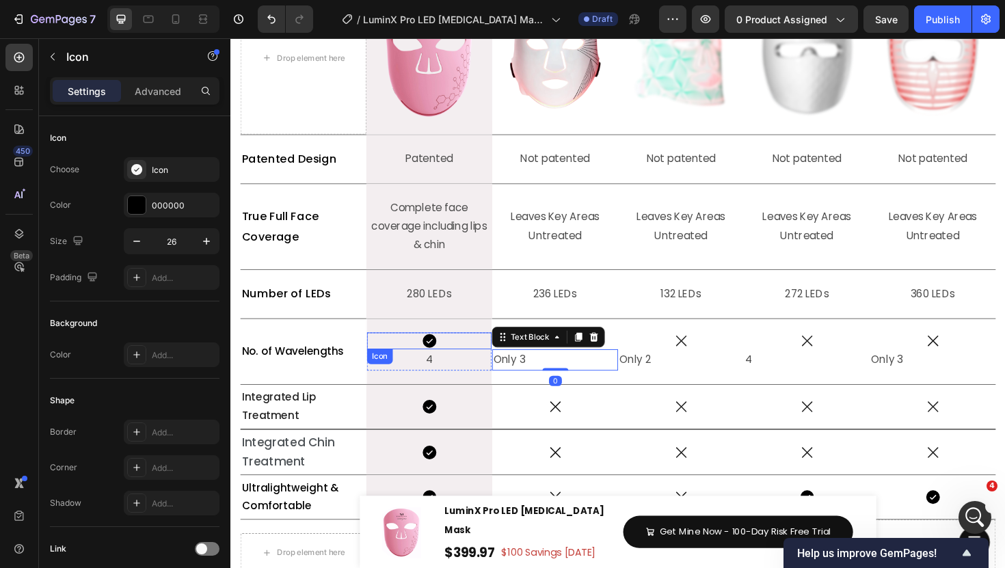
click at [445, 363] on icon at bounding box center [441, 358] width 14 height 14
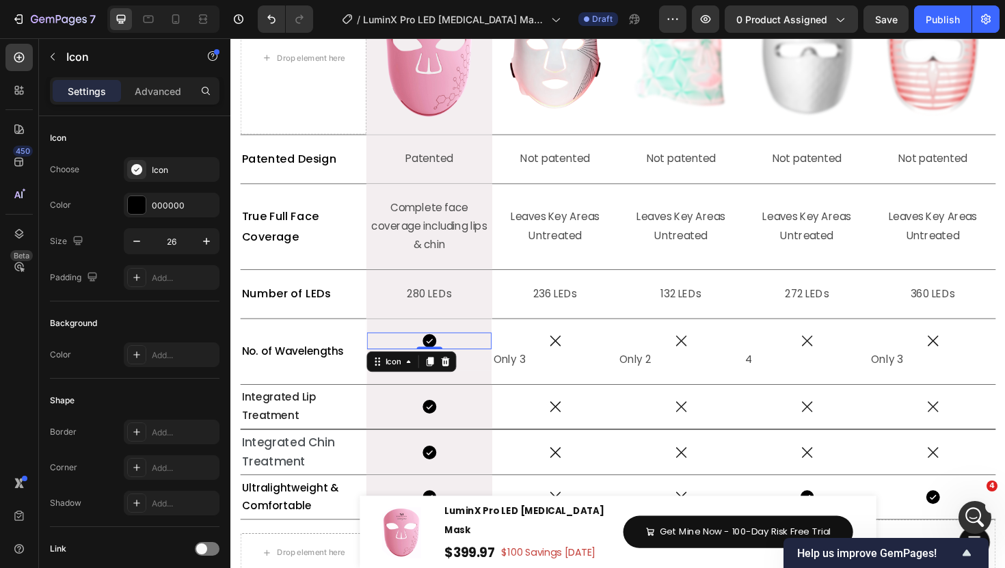
click at [468, 360] on div "Icon 0" at bounding box center [441, 359] width 132 height 18
click at [460, 382] on icon at bounding box center [458, 380] width 11 height 11
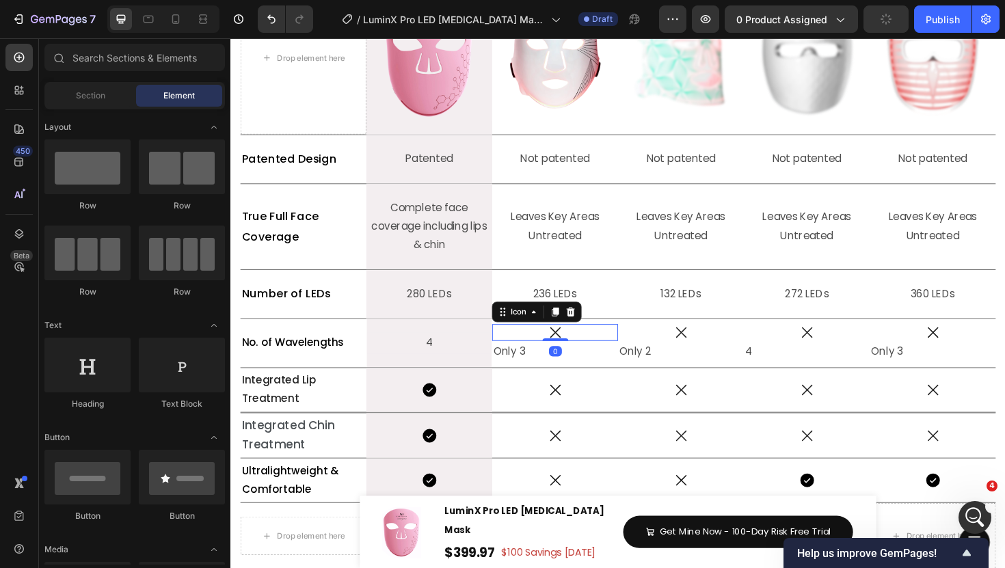
click at [591, 350] on div "Icon 0" at bounding box center [573, 350] width 133 height 18
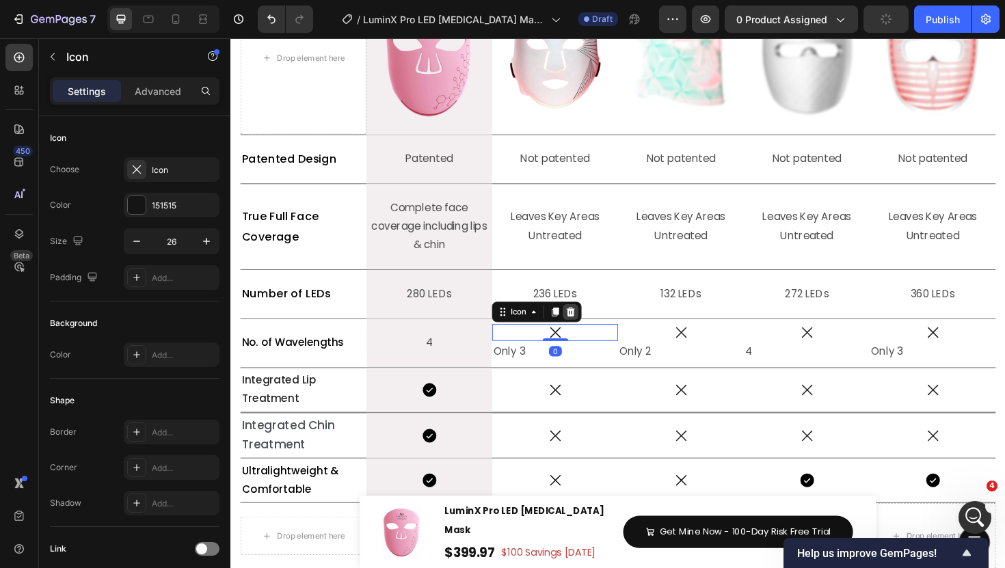
click at [592, 330] on icon at bounding box center [590, 328] width 11 height 11
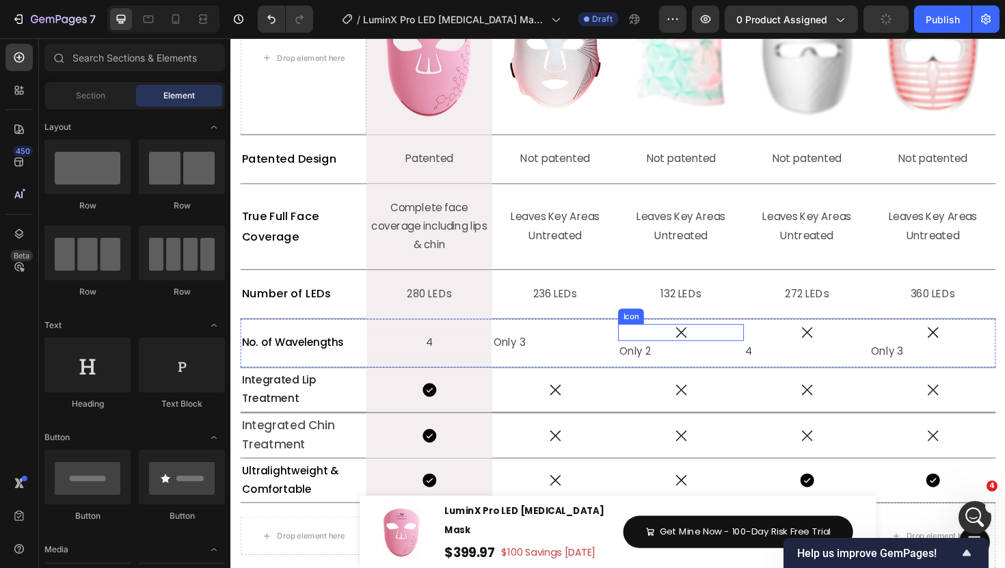
click at [727, 358] on div "Icon" at bounding box center [707, 350] width 133 height 18
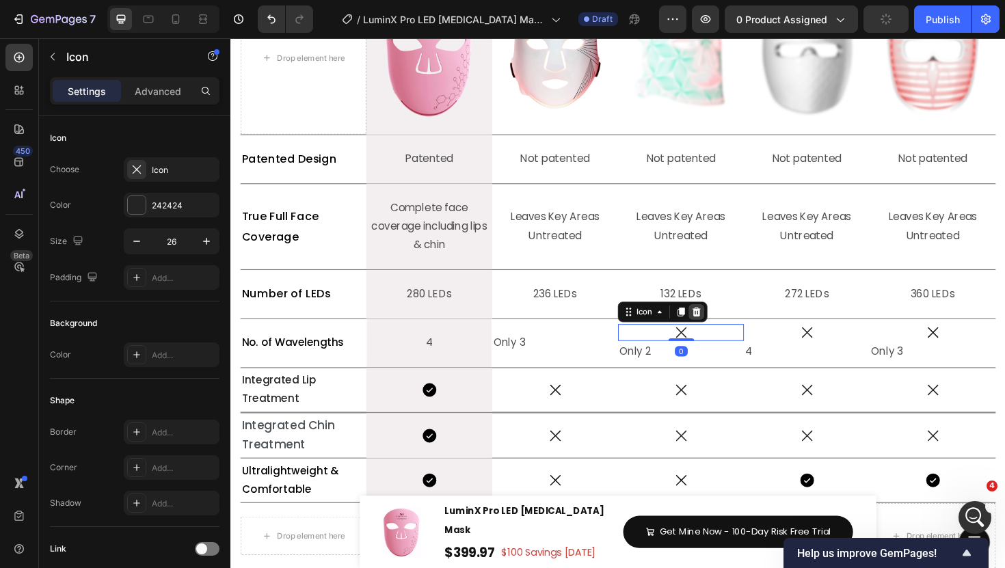
click at [723, 335] on div at bounding box center [724, 328] width 16 height 16
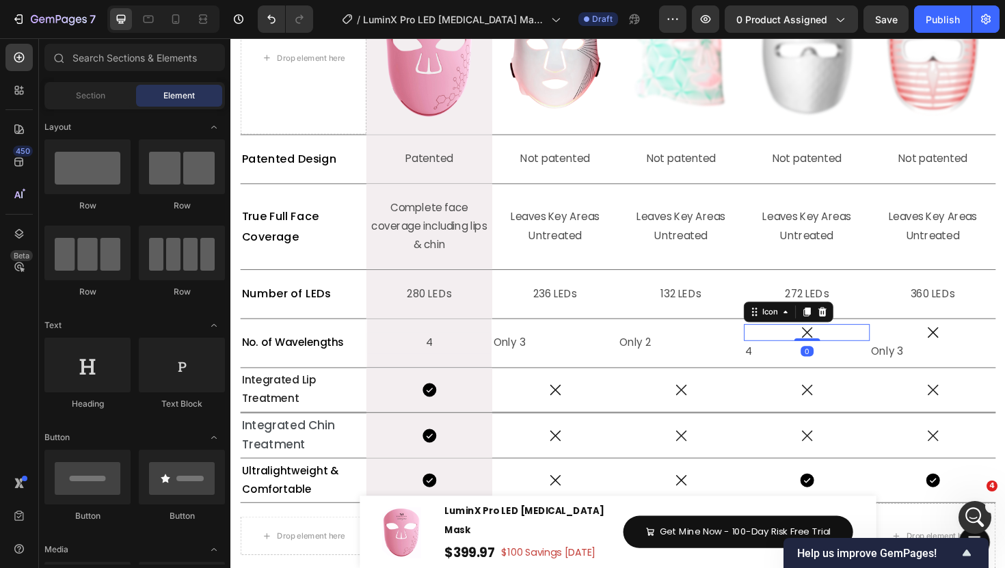
click at [860, 354] on div "Icon 0" at bounding box center [840, 350] width 133 height 18
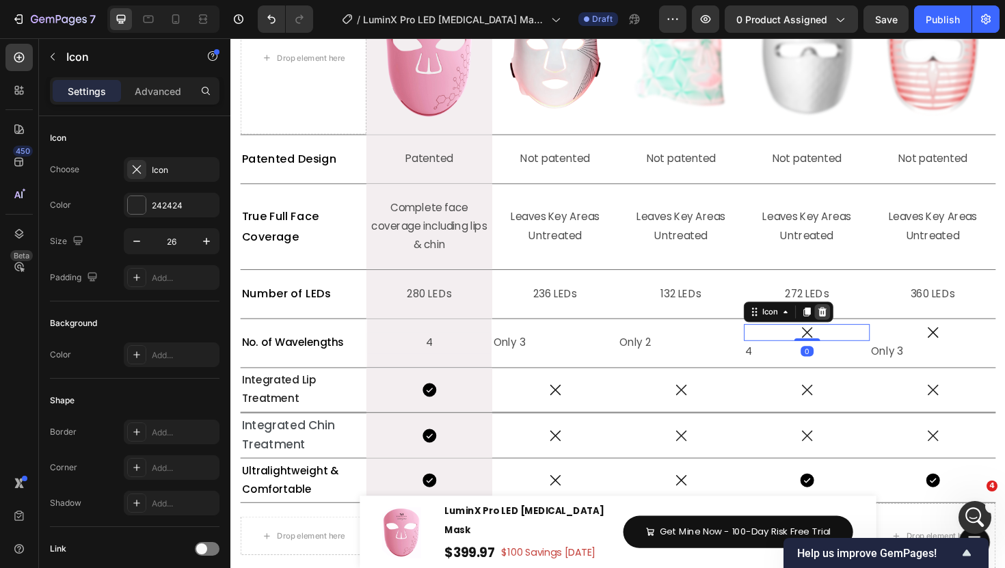
click at [860, 332] on icon at bounding box center [857, 328] width 9 height 10
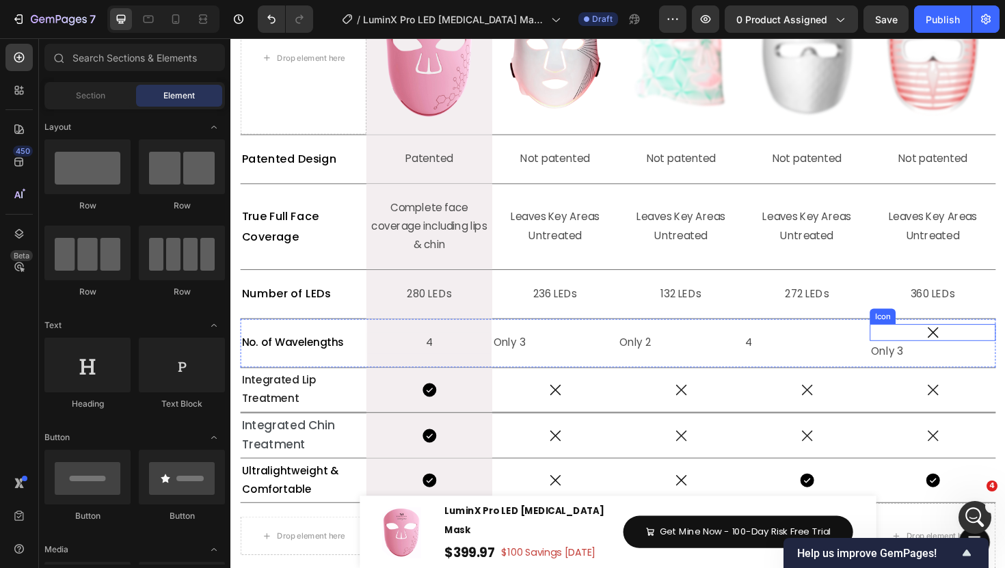
click at [988, 351] on div "Icon" at bounding box center [973, 350] width 133 height 18
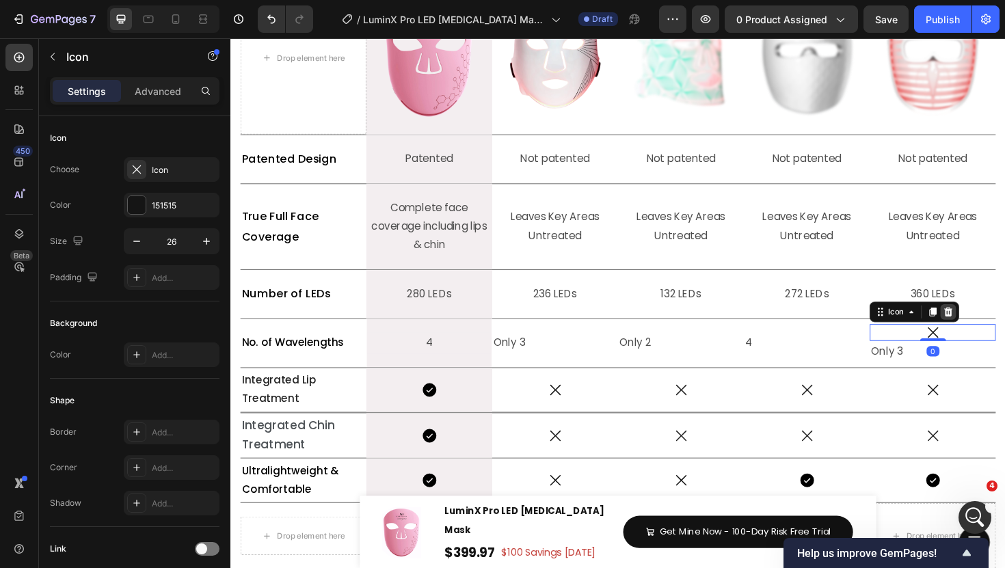
click at [993, 328] on icon at bounding box center [991, 328] width 9 height 10
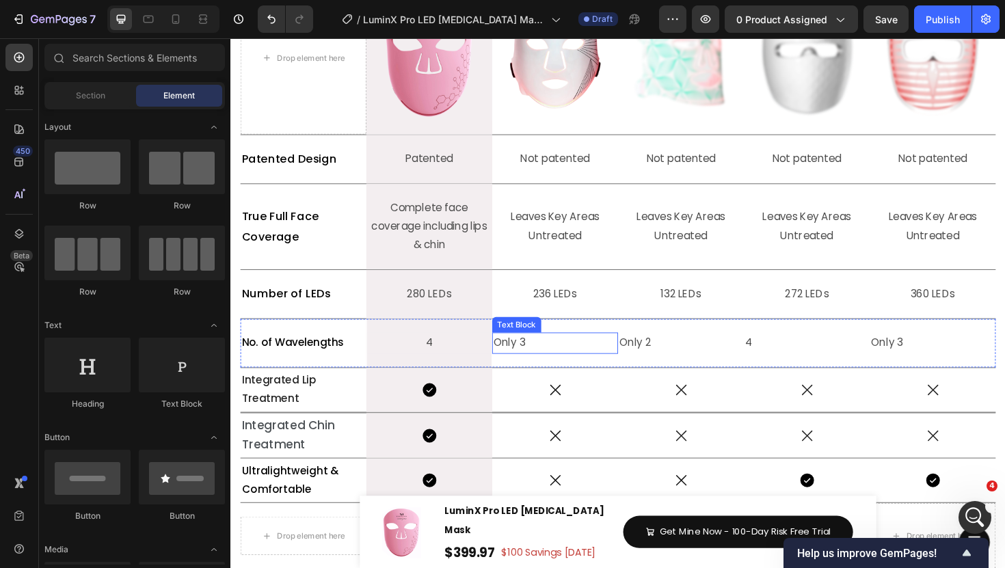
click at [560, 354] on p "Only 3" at bounding box center [574, 361] width 131 height 20
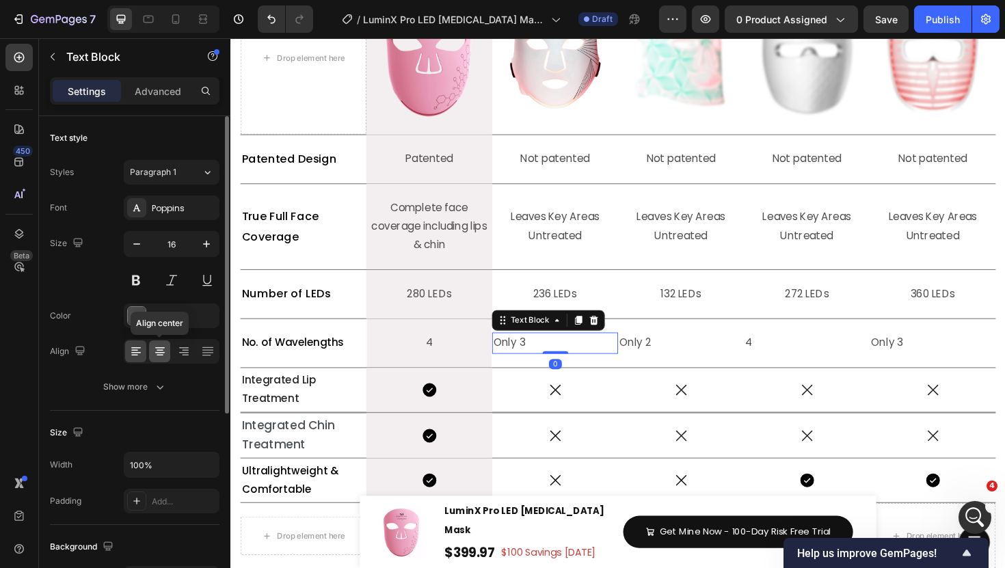
click at [165, 352] on icon at bounding box center [160, 352] width 14 height 14
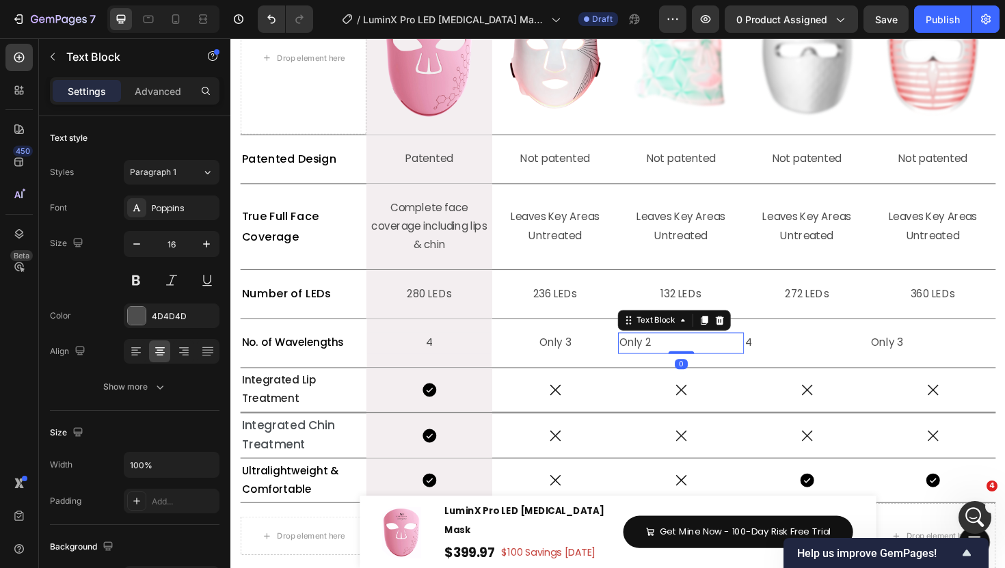
click at [700, 368] on p "Only 2" at bounding box center [707, 361] width 131 height 20
click at [153, 355] on icon at bounding box center [160, 352] width 14 height 14
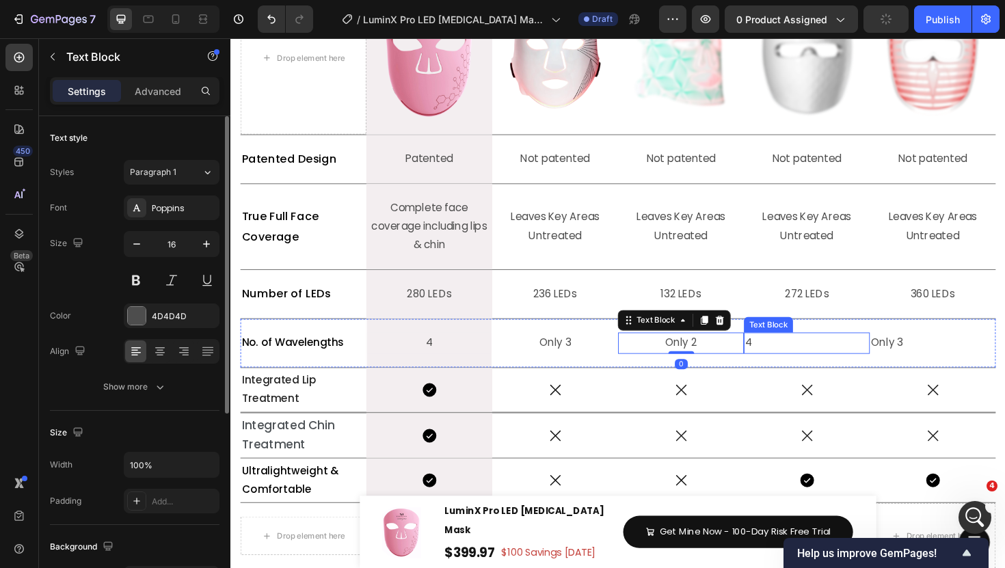
click at [795, 358] on p "4" at bounding box center [840, 361] width 131 height 20
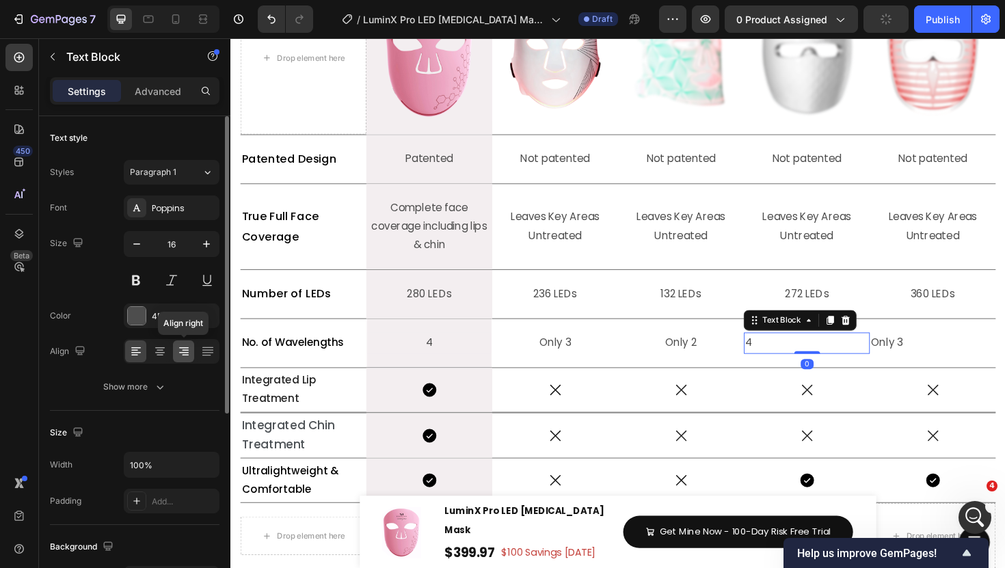
click at [173, 349] on div at bounding box center [183, 352] width 21 height 22
click at [158, 350] on icon at bounding box center [160, 350] width 7 height 1
click at [937, 357] on p "Only 3" at bounding box center [974, 361] width 131 height 20
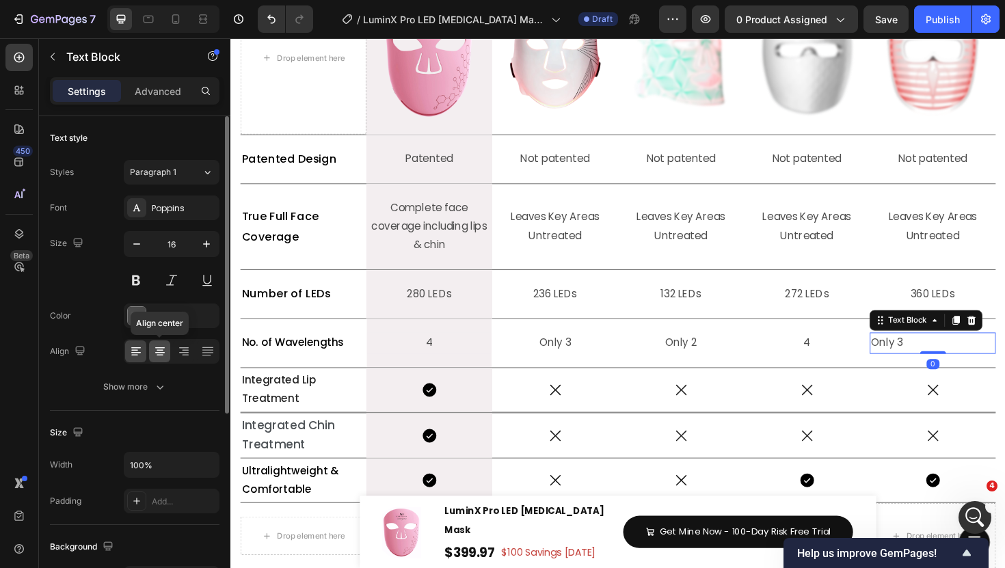
click at [156, 354] on icon at bounding box center [160, 352] width 14 height 14
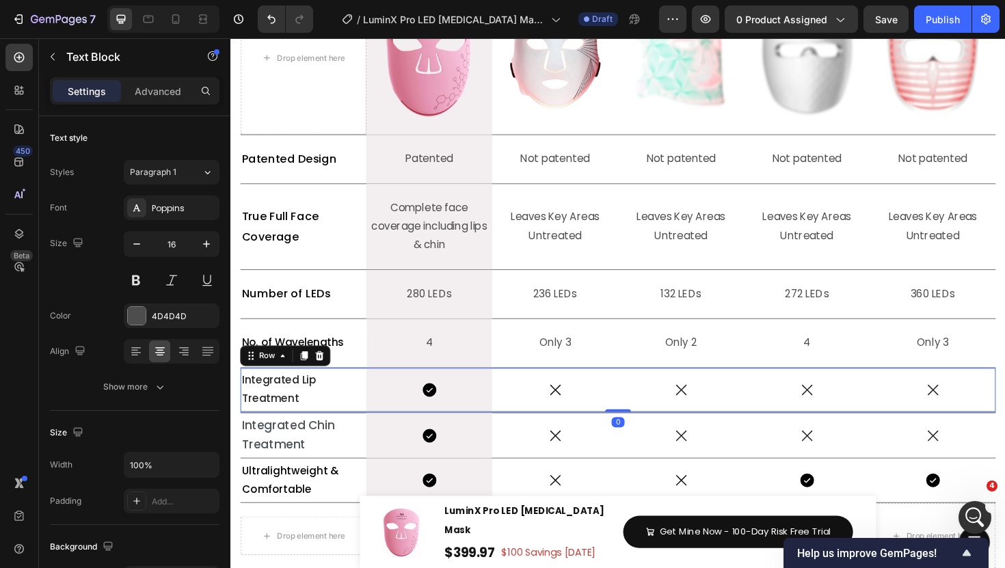
click at [652, 399] on div "Icon" at bounding box center [707, 411] width 133 height 47
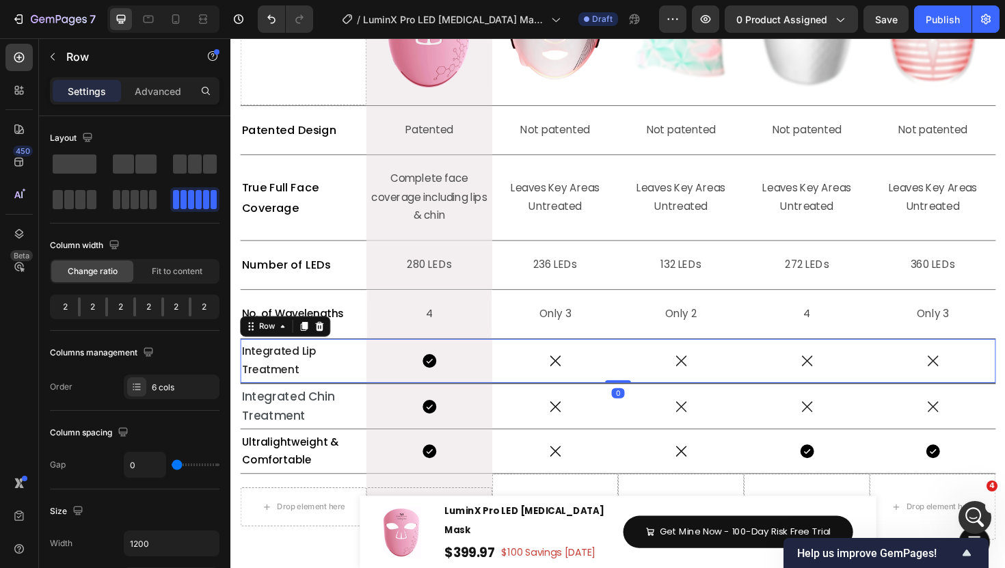
scroll to position [6088, 0]
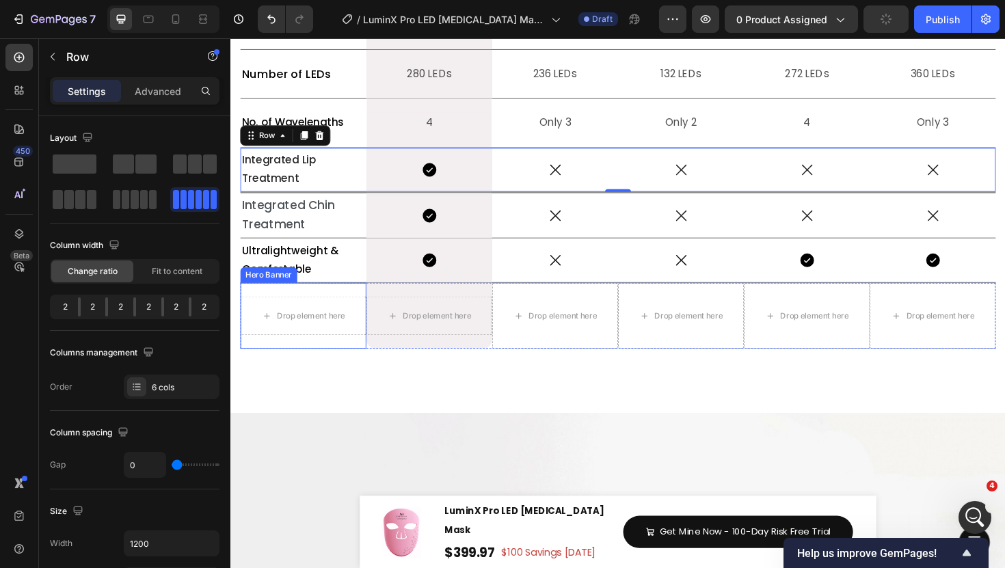
scroll to position [6193, 0]
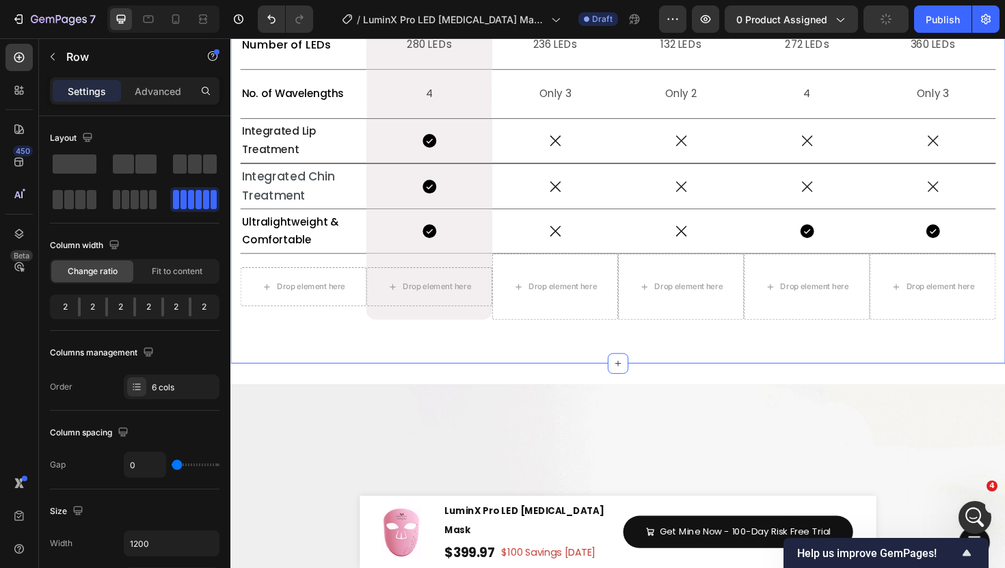
click at [324, 377] on div "Why Choose LuxGlow? Heading Title Line What sets LuminX Pro apart? Heading Titl…" at bounding box center [640, 37] width 821 height 679
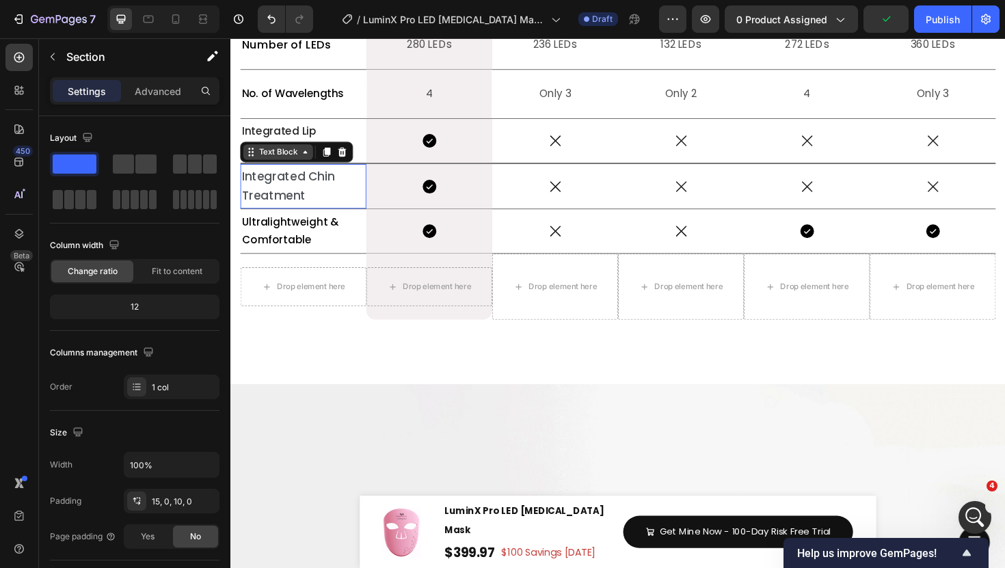
click at [256, 167] on div "Text Block" at bounding box center [281, 158] width 74 height 16
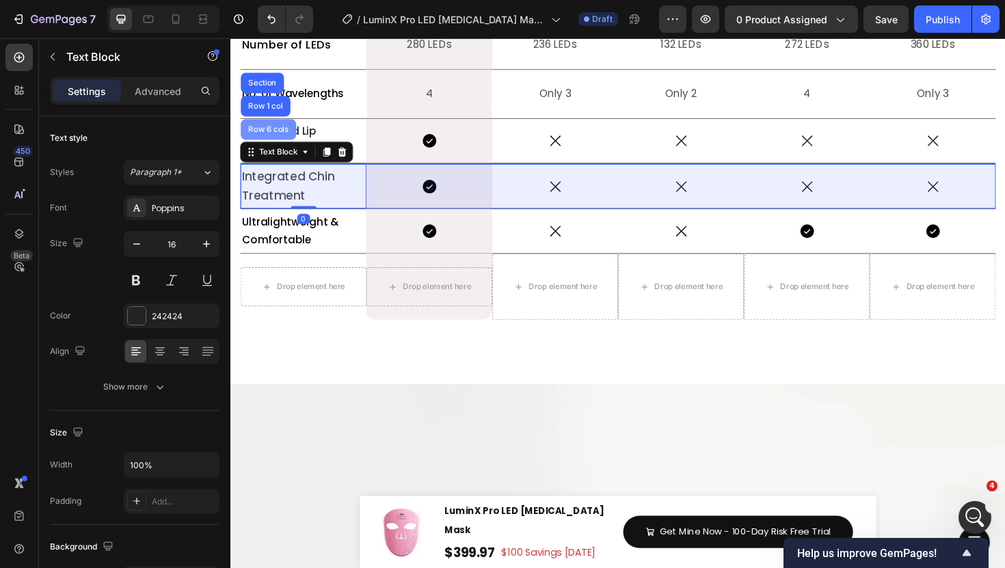
click at [265, 139] on div "Row 6 cols" at bounding box center [271, 135] width 48 height 8
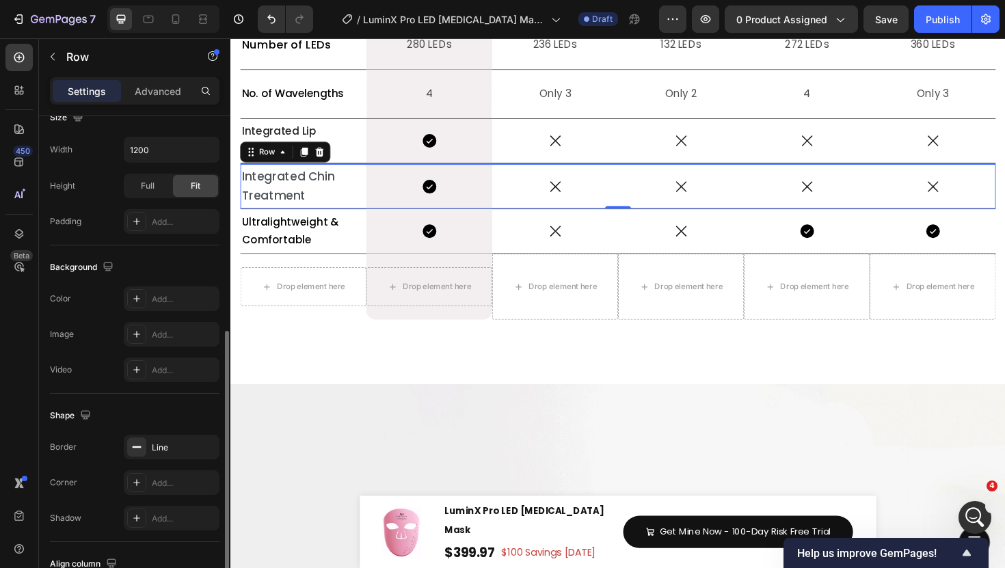
scroll to position [443, 0]
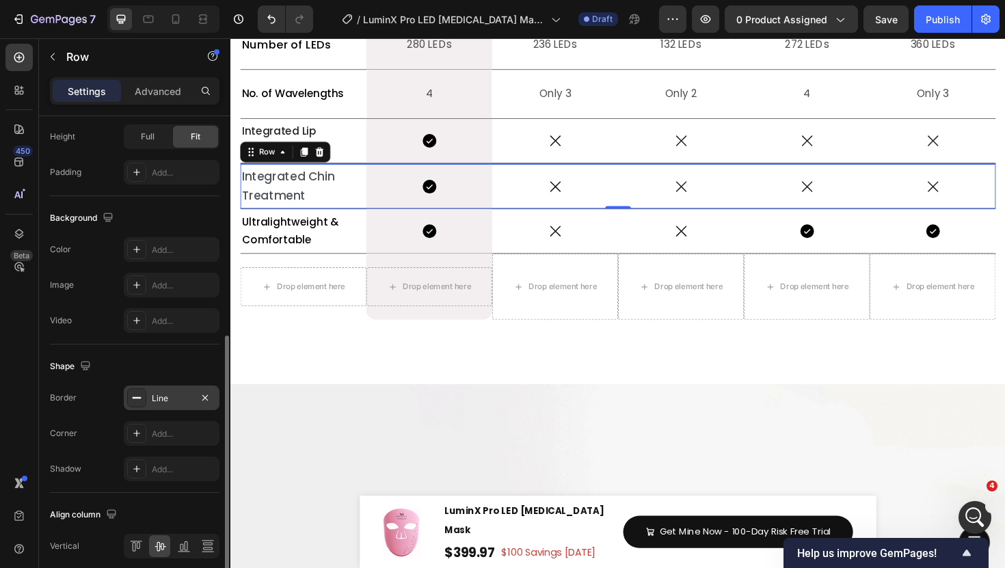
click at [155, 402] on div "Line" at bounding box center [172, 399] width 40 height 12
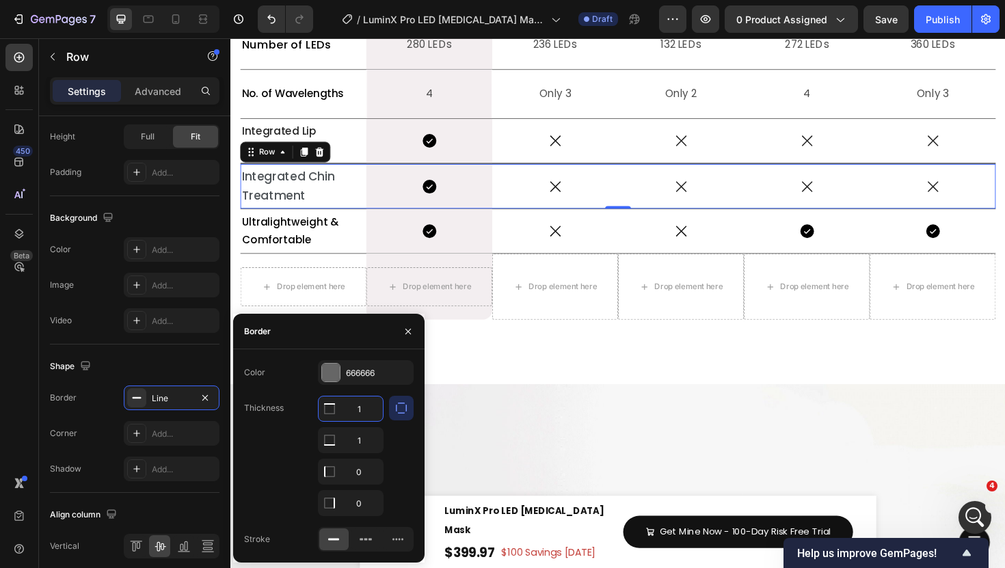
click at [369, 413] on input "1" at bounding box center [351, 409] width 64 height 25
type input "0"
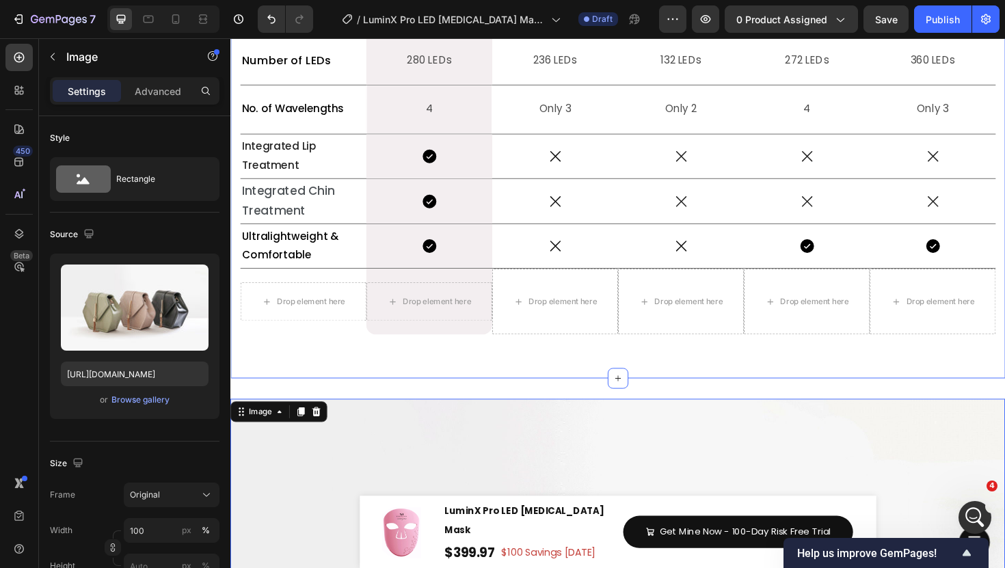
scroll to position [6178, 0]
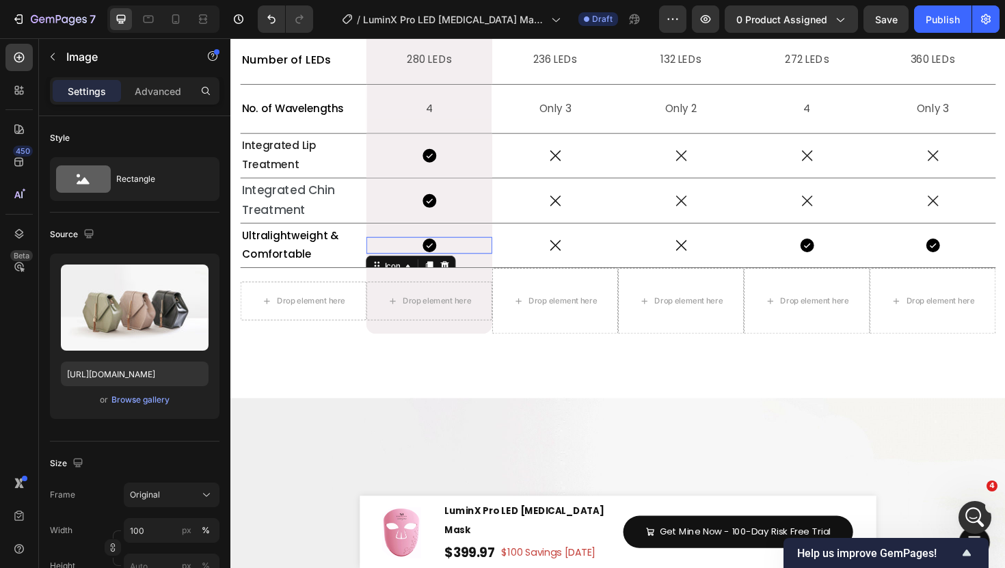
click at [496, 267] on div "Icon 0" at bounding box center [440, 258] width 133 height 18
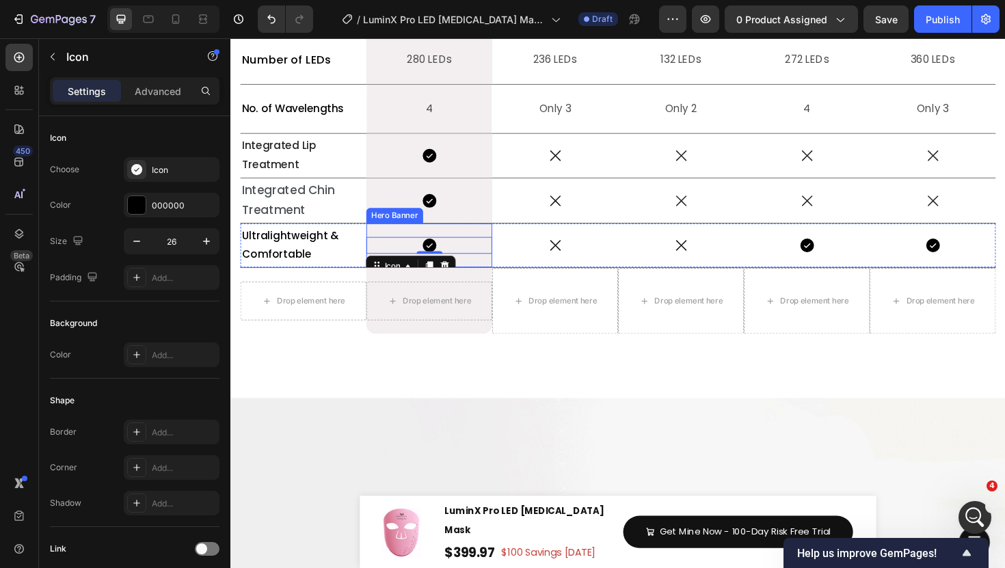
click at [494, 281] on div "Icon 0" at bounding box center [440, 258] width 133 height 47
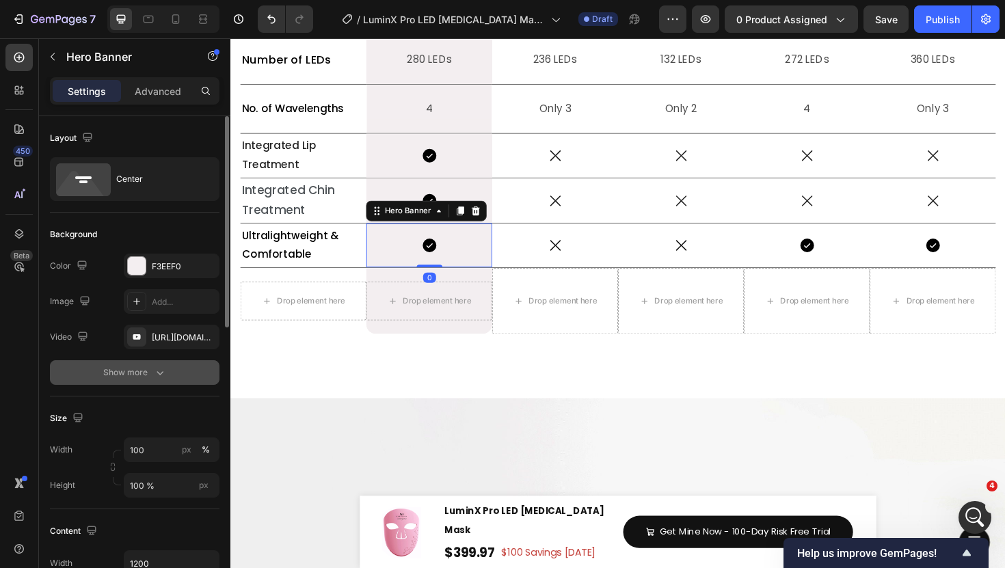
click at [159, 375] on icon "button" at bounding box center [160, 373] width 14 height 14
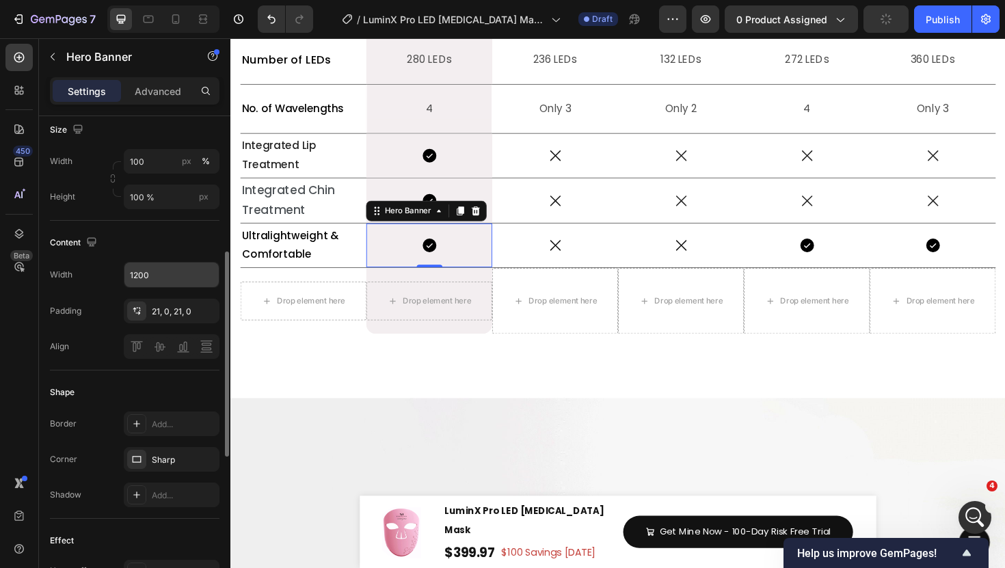
scroll to position [373, 0]
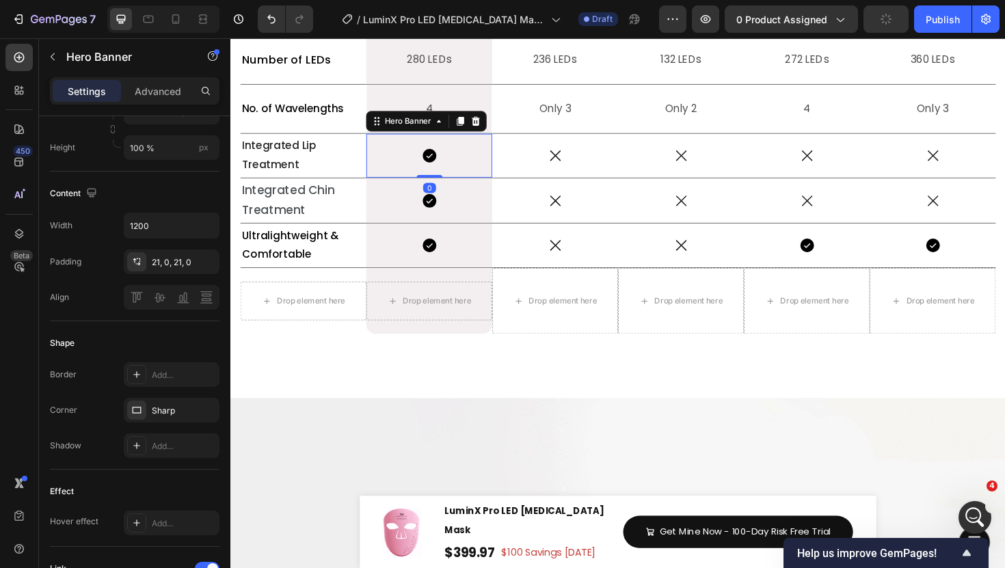
click at [498, 186] on div "Icon" at bounding box center [440, 163] width 133 height 47
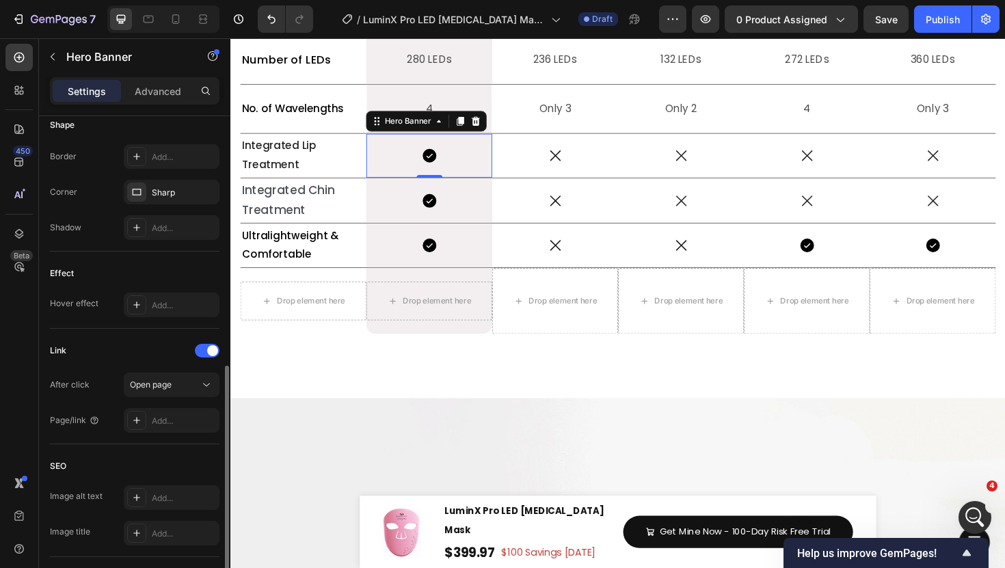
scroll to position [593, 0]
click at [139, 193] on icon at bounding box center [136, 190] width 11 height 11
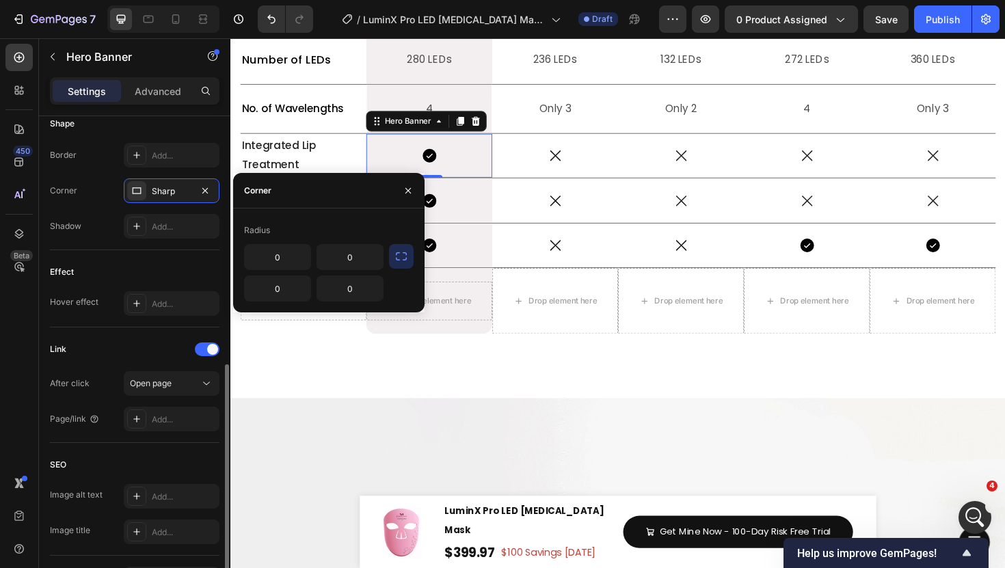
click at [142, 254] on div "Effect Hover effect Add..." at bounding box center [135, 288] width 170 height 77
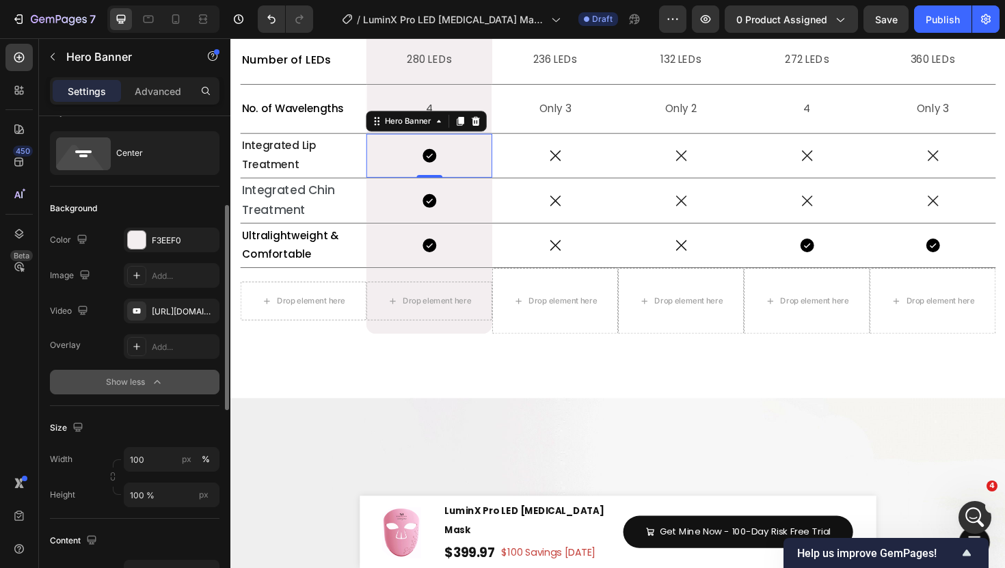
scroll to position [0, 0]
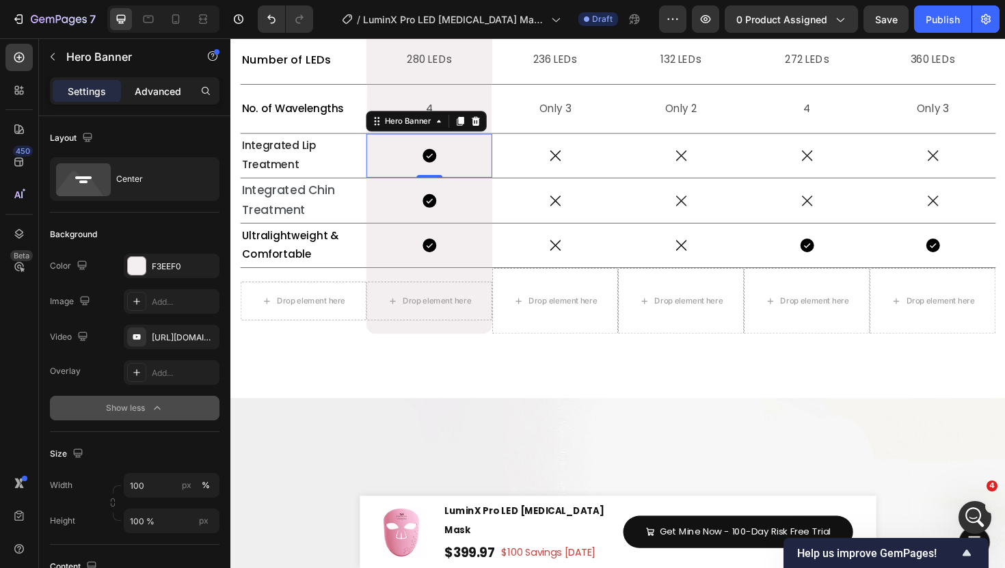
click at [162, 88] on p "Advanced" at bounding box center [158, 91] width 47 height 14
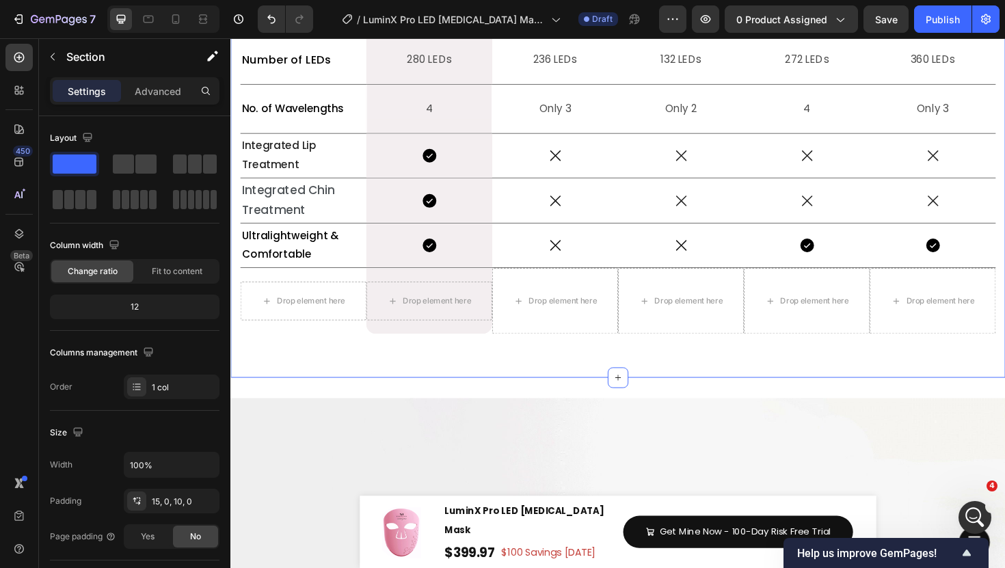
click at [498, 392] on div "Why Choose LuxGlow? Heading Title Line What sets LuminX Pro apart? Heading Titl…" at bounding box center [640, 52] width 821 height 678
click at [725, 123] on p "Only 2" at bounding box center [707, 113] width 131 height 20
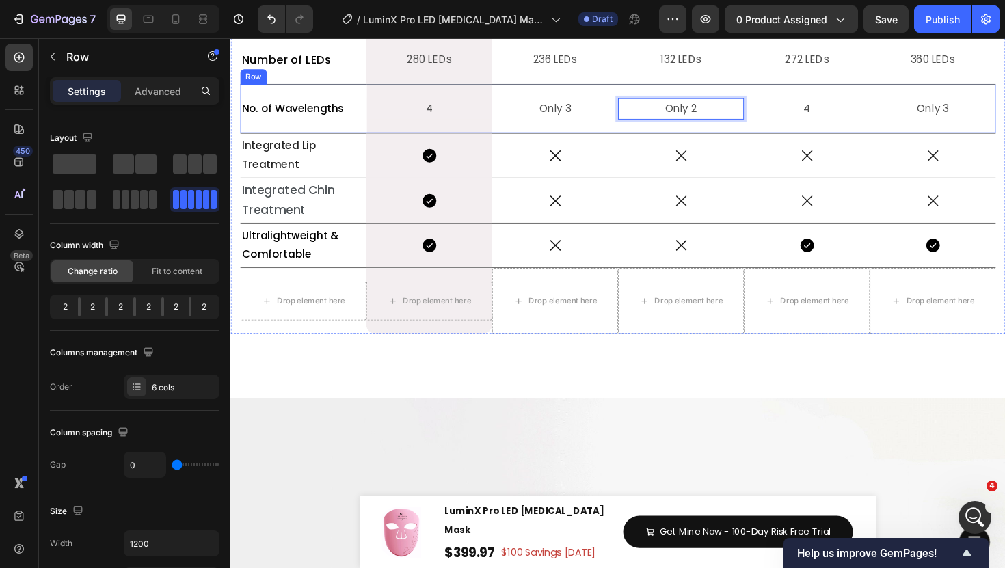
click at [243, 139] on div "No. of Wavelengths Text Block" at bounding box center [307, 113] width 133 height 51
click at [268, 81] on div "Row" at bounding box center [269, 74] width 23 height 12
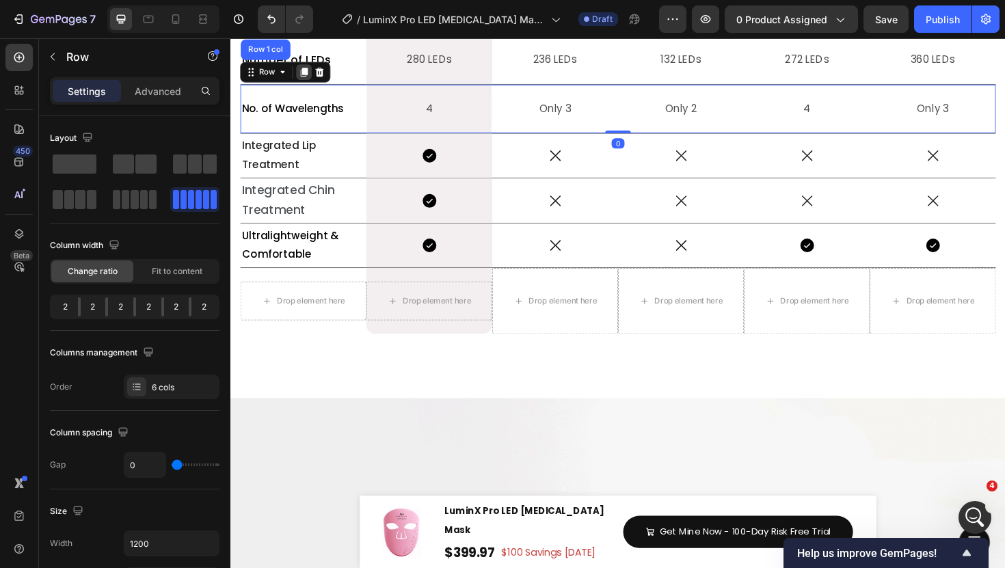
click at [308, 80] on icon at bounding box center [308, 74] width 11 height 11
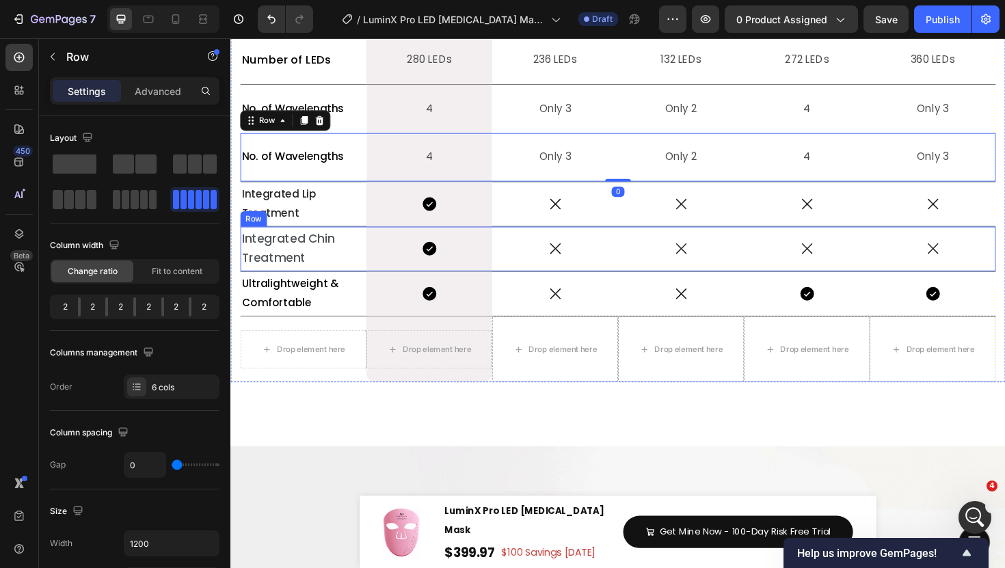
click at [540, 286] on div "Icon" at bounding box center [573, 262] width 133 height 48
click at [359, 190] on div "No. of Wavelengths Text Block" at bounding box center [307, 164] width 133 height 51
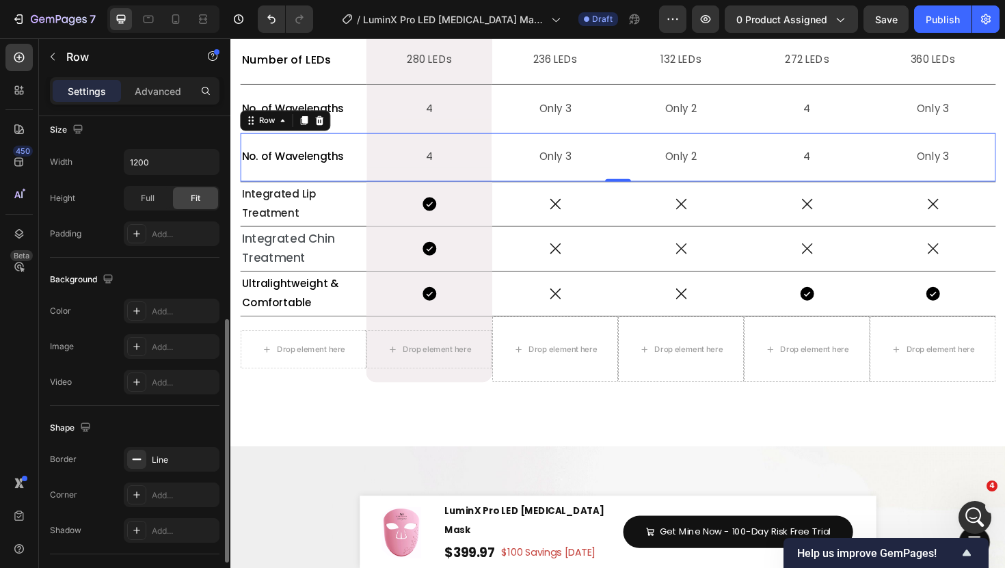
scroll to position [391, 0]
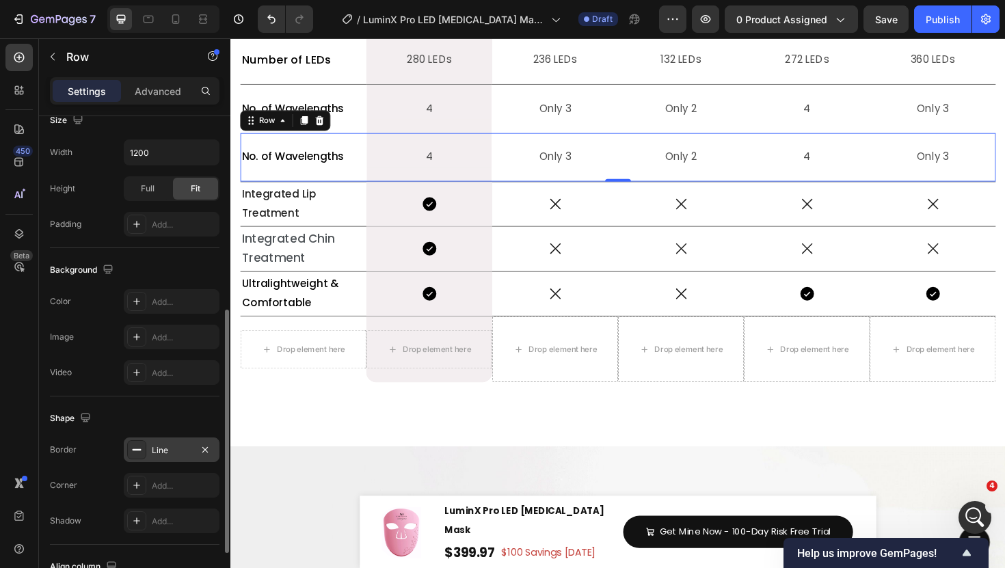
click at [144, 460] on div "Line" at bounding box center [172, 450] width 96 height 25
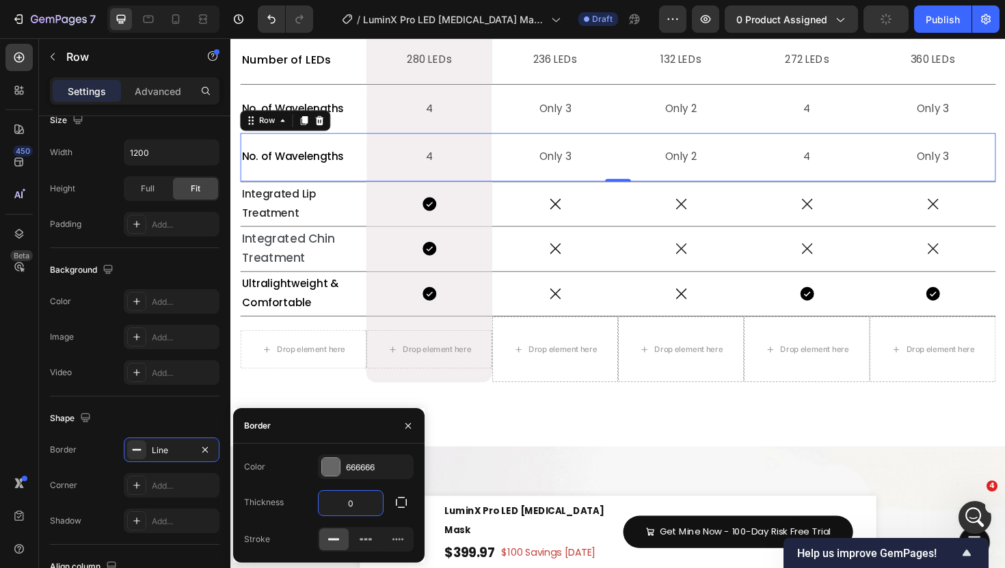
click at [362, 507] on input "0" at bounding box center [351, 503] width 64 height 25
click at [397, 494] on button "button" at bounding box center [401, 502] width 25 height 25
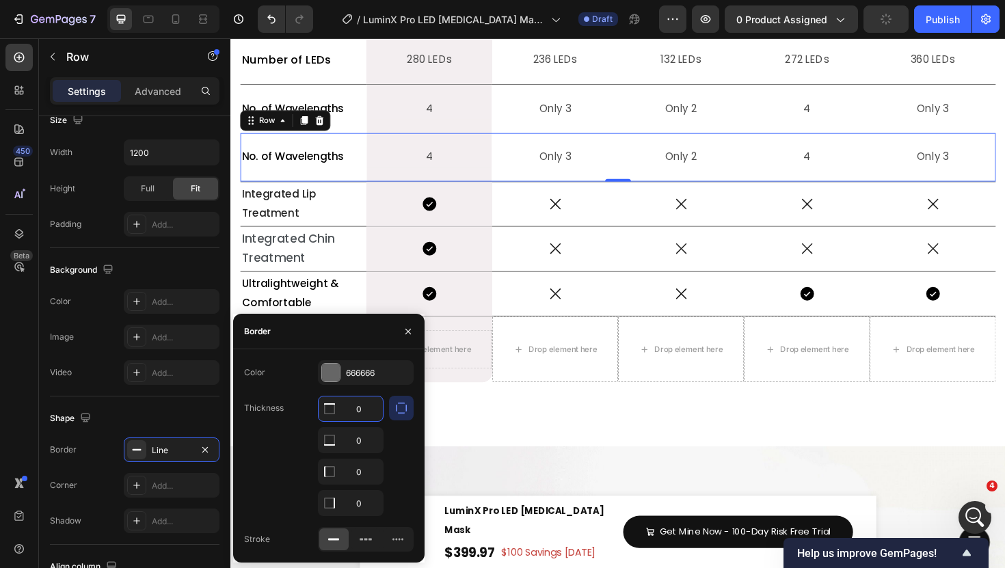
click at [362, 408] on input "0" at bounding box center [351, 409] width 64 height 25
type input "1"
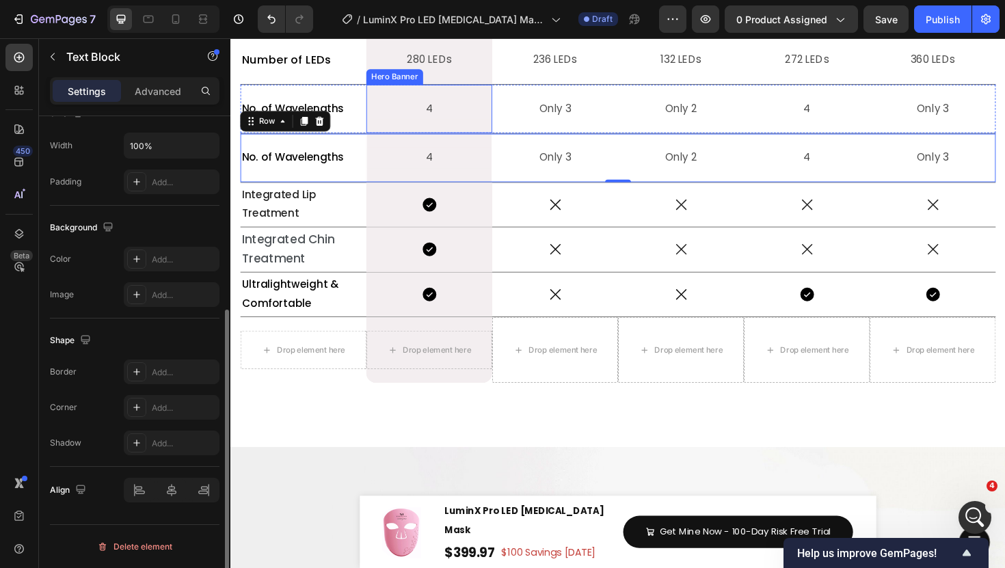
click at [368, 123] on p "No. of Wavelengths" at bounding box center [307, 113] width 131 height 20
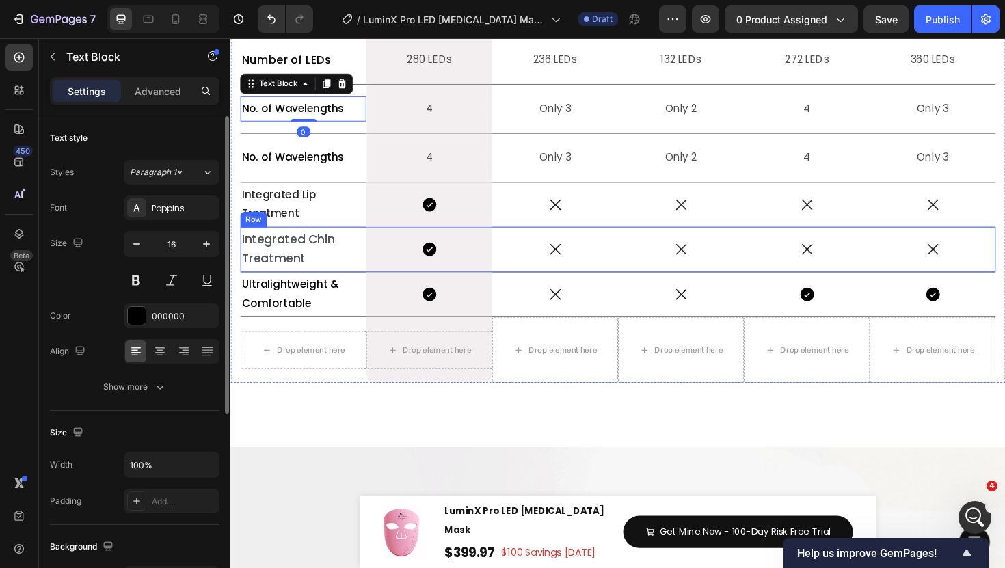
click at [589, 287] on div "Icon" at bounding box center [573, 263] width 133 height 48
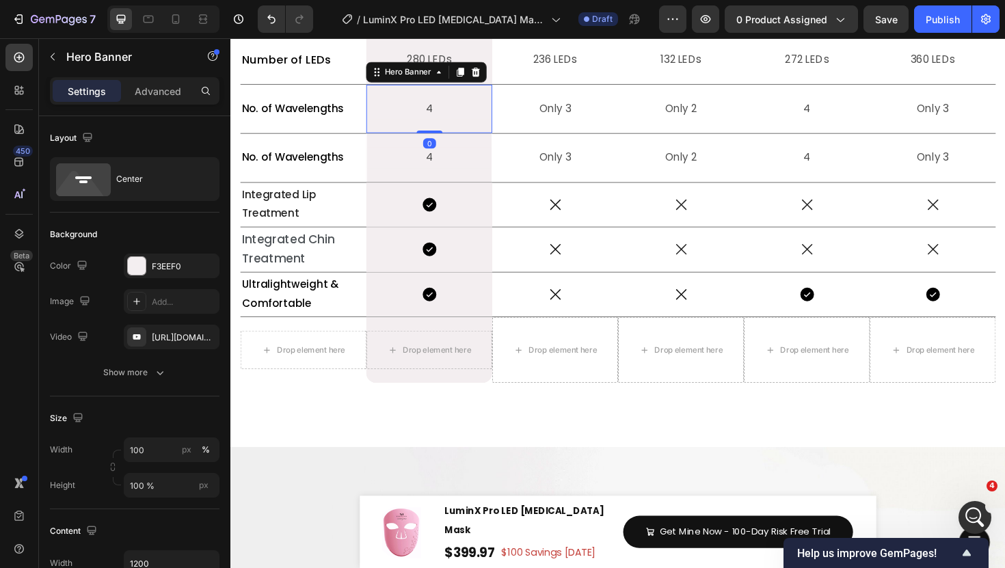
click at [493, 139] on div "4 Text Block Row" at bounding box center [441, 113] width 132 height 51
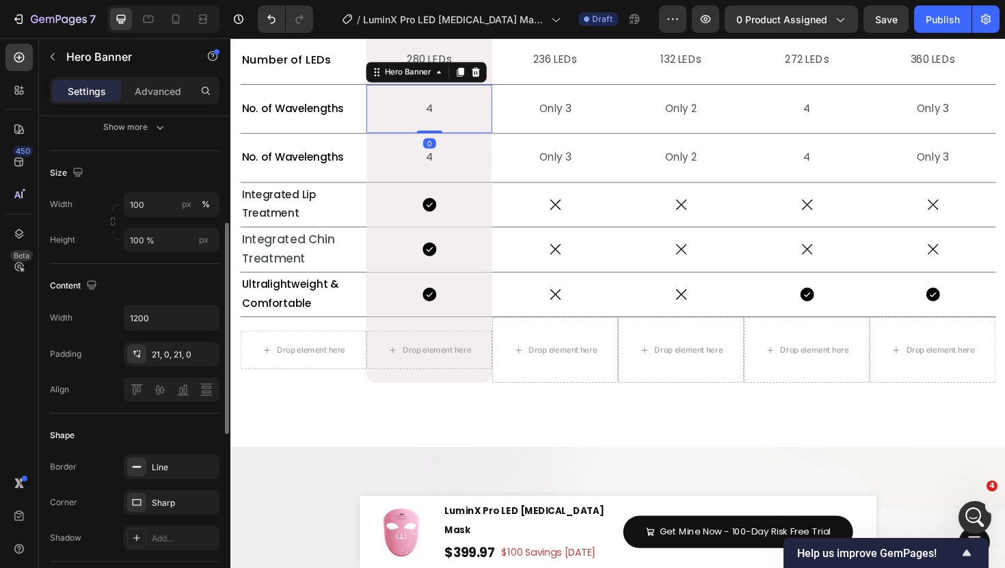
scroll to position [246, 0]
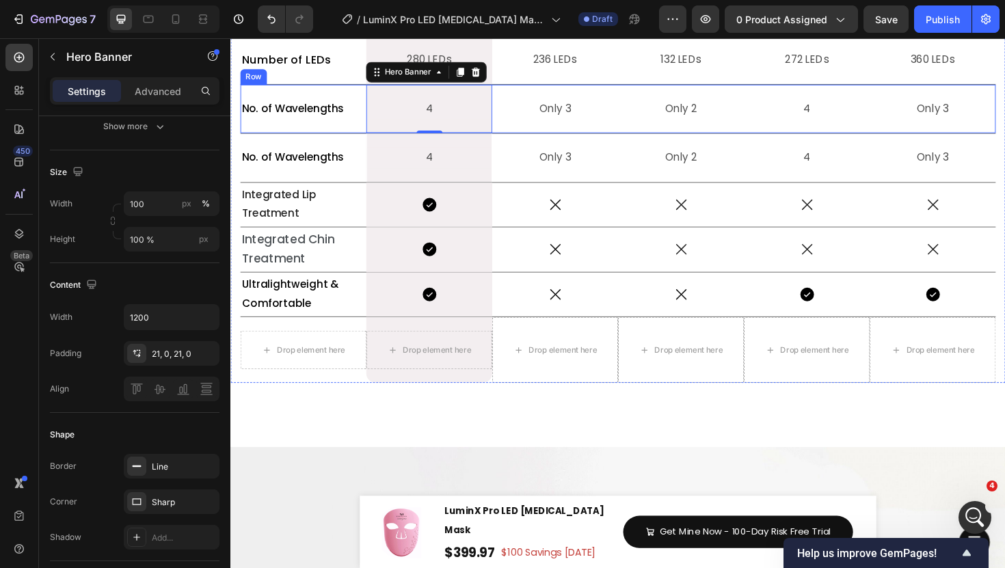
click at [245, 139] on div "No. of Wavelengths Text Block" at bounding box center [307, 113] width 133 height 51
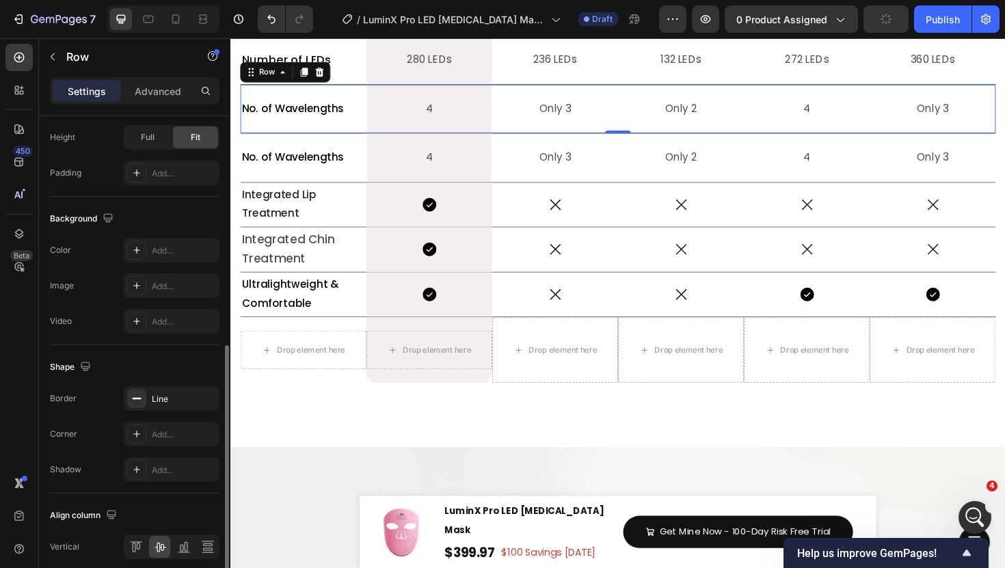
scroll to position [499, 0]
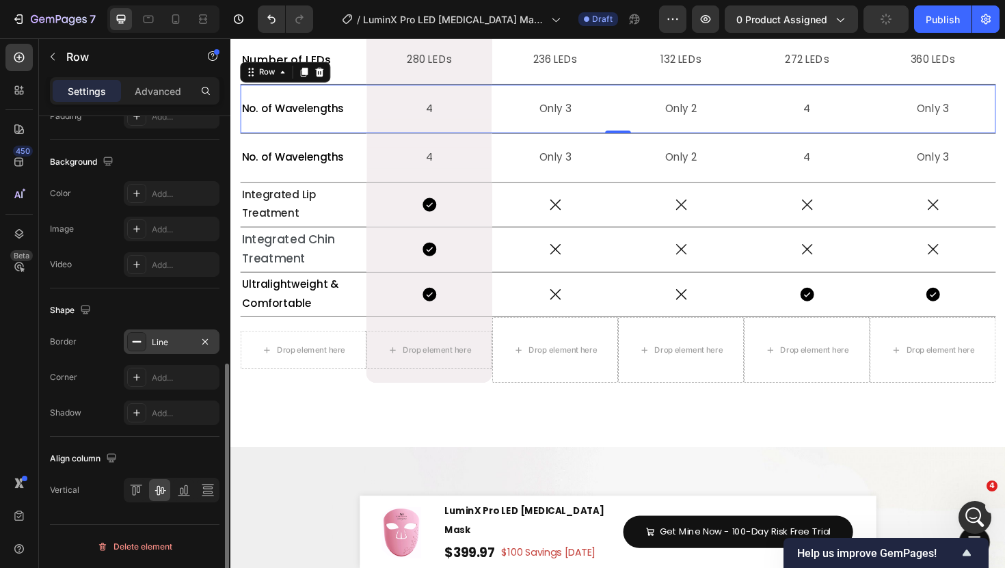
click at [144, 343] on div at bounding box center [136, 341] width 19 height 19
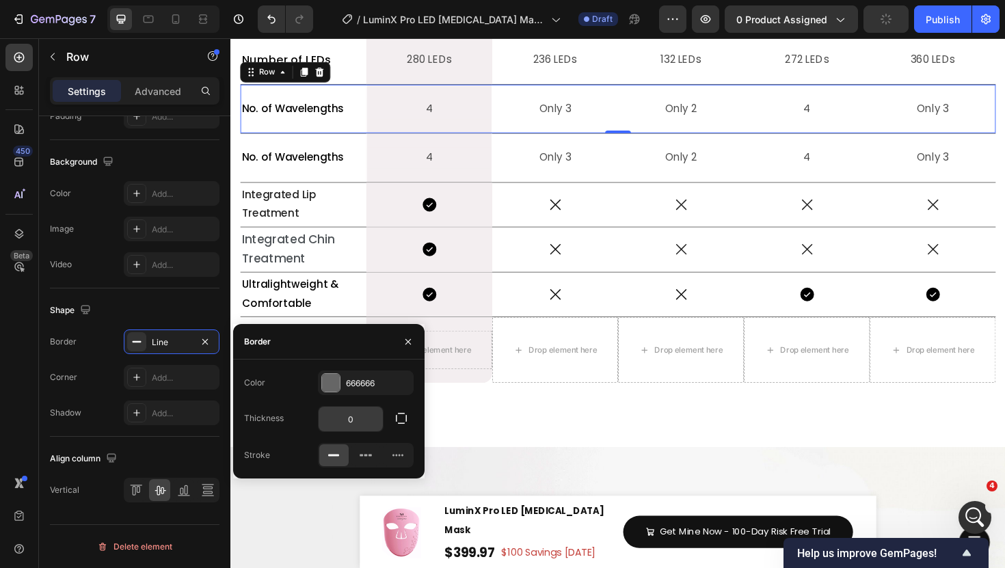
click at [359, 425] on input "0" at bounding box center [351, 419] width 64 height 25
type input "1"
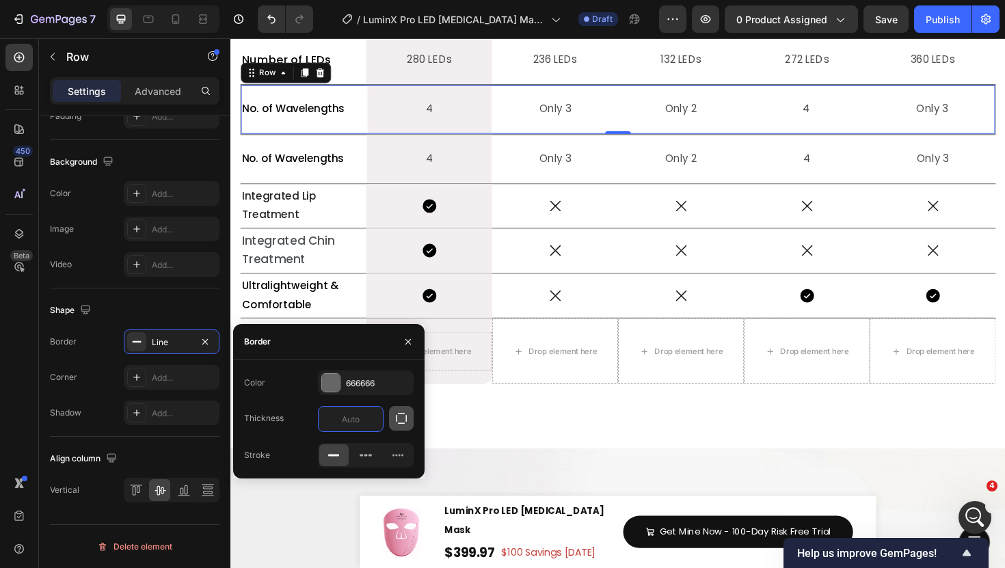
click at [410, 410] on button "button" at bounding box center [401, 418] width 25 height 25
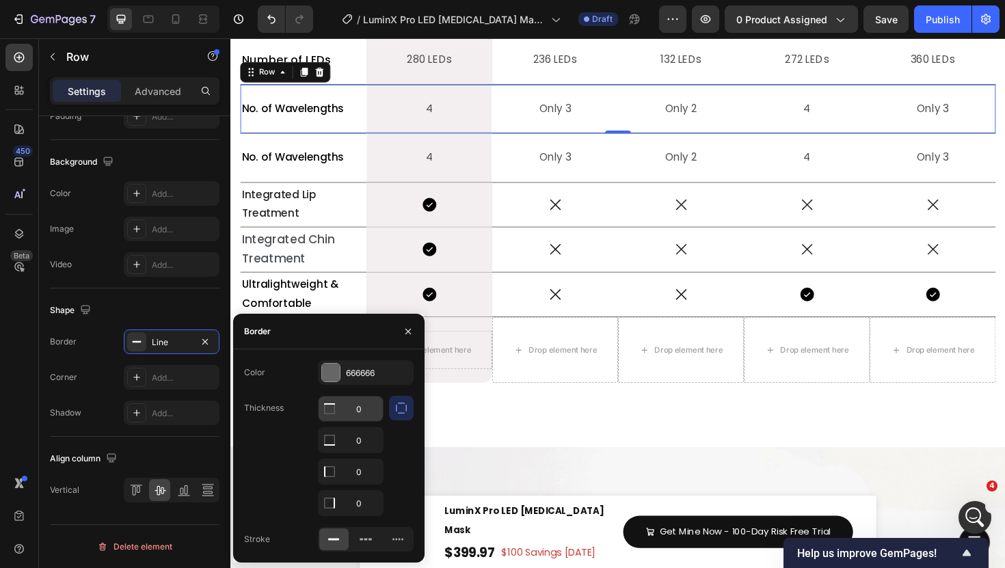
click at [368, 414] on input "0" at bounding box center [351, 409] width 64 height 25
type input "1"
click at [501, 176] on p "4" at bounding box center [440, 166] width 129 height 20
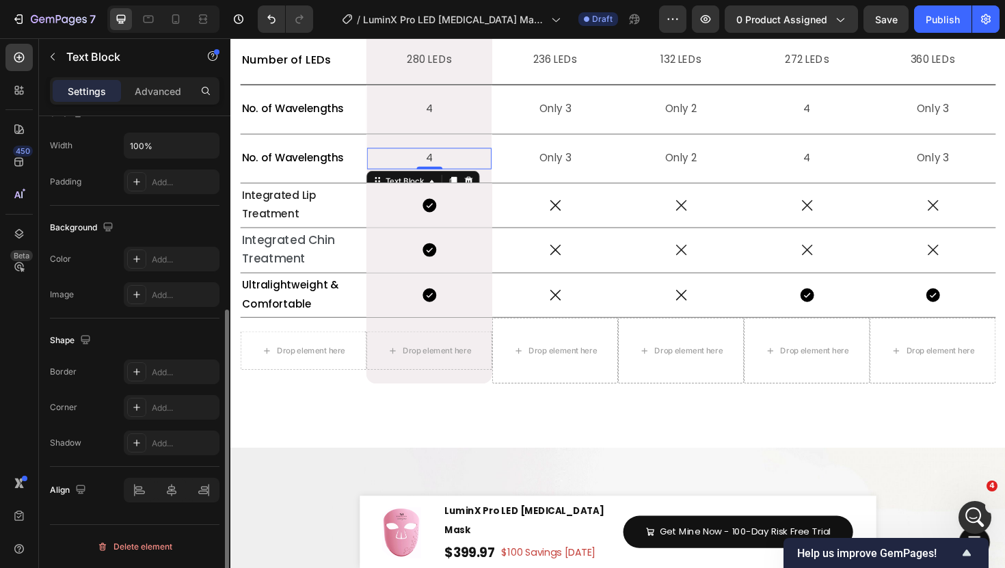
scroll to position [0, 0]
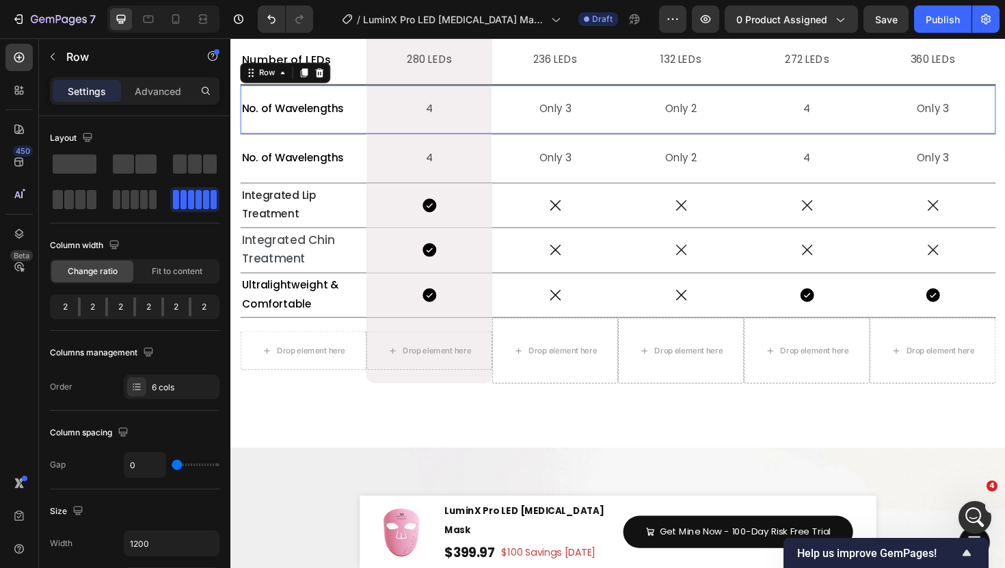
click at [329, 140] on div "No. of Wavelengths Text Block" at bounding box center [307, 113] width 133 height 51
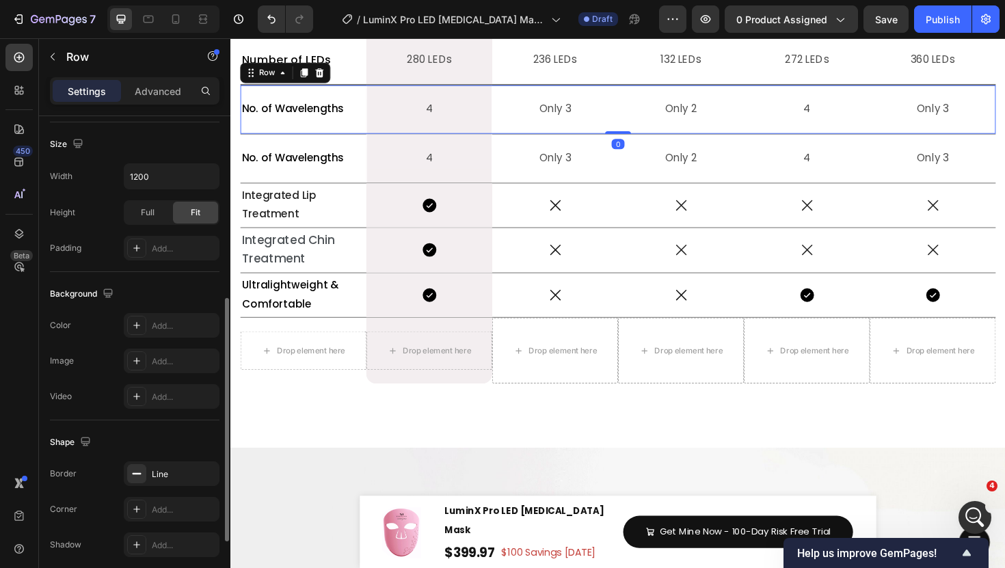
scroll to position [499, 0]
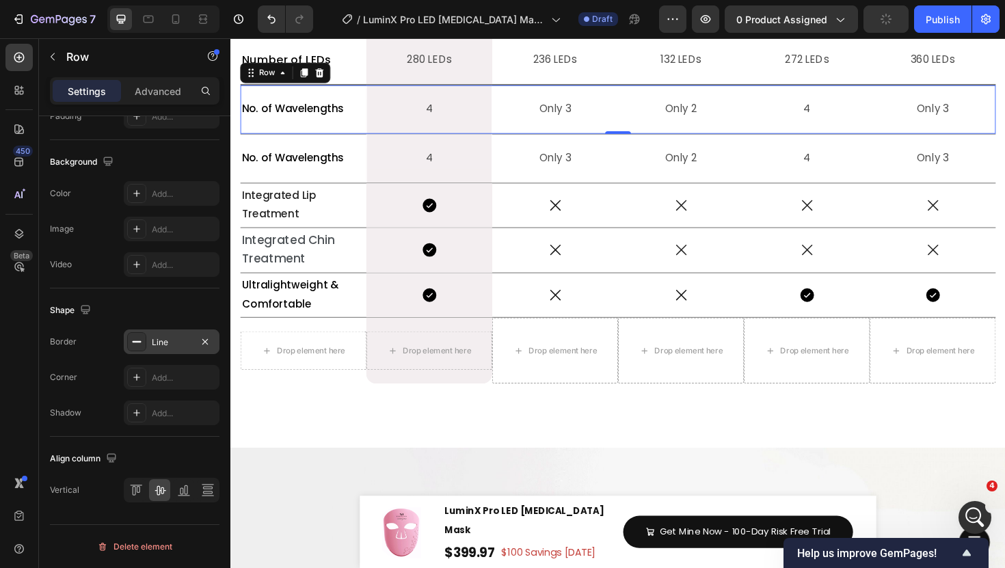
click at [140, 343] on rect at bounding box center [137, 341] width 9 height 1
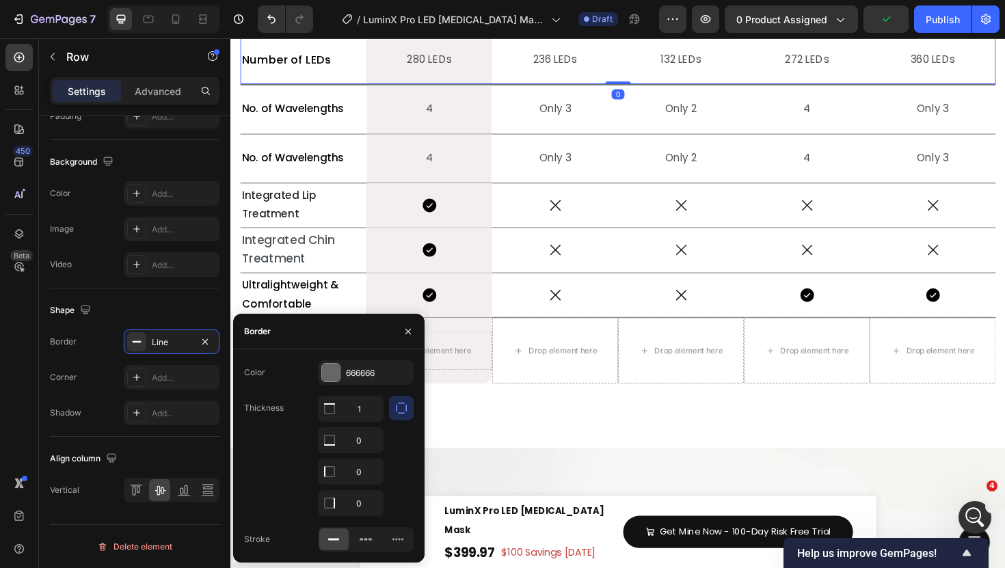
click at [319, 87] on div "Number of LEDs Text Block" at bounding box center [307, 61] width 133 height 51
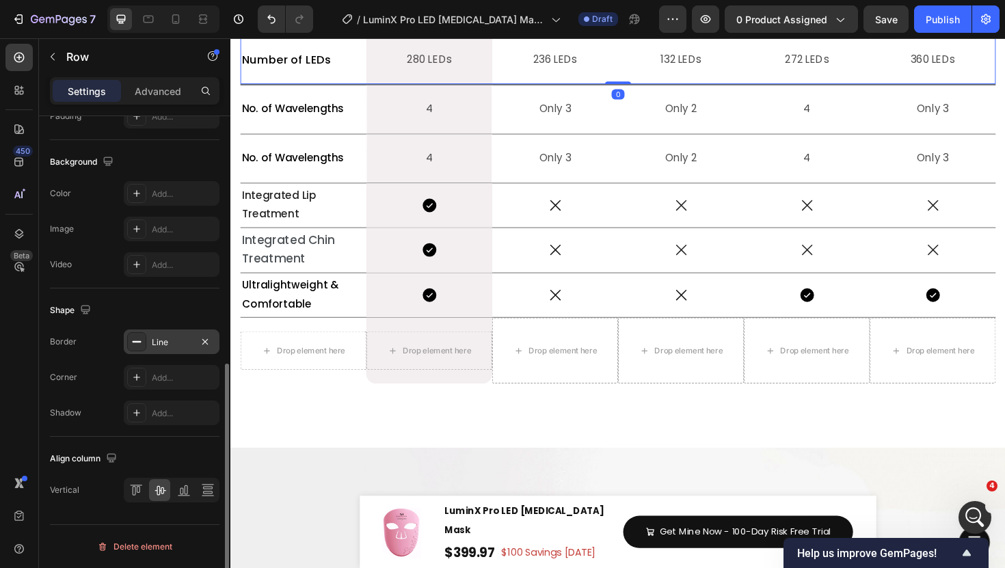
click at [142, 349] on div at bounding box center [136, 341] width 19 height 19
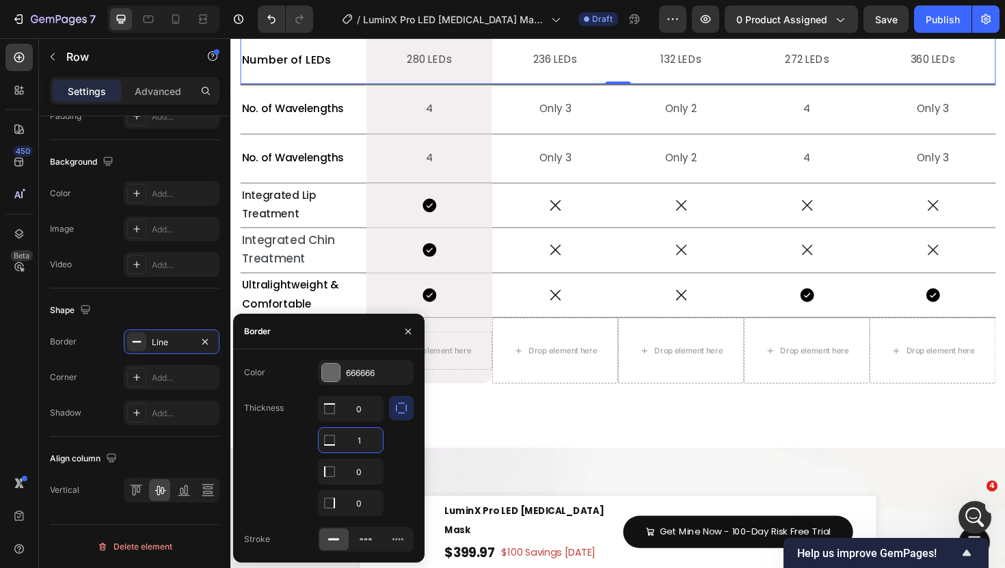
click at [365, 435] on input "1" at bounding box center [351, 440] width 64 height 25
type input "0"
click at [519, 123] on p "Only 3" at bounding box center [574, 113] width 131 height 20
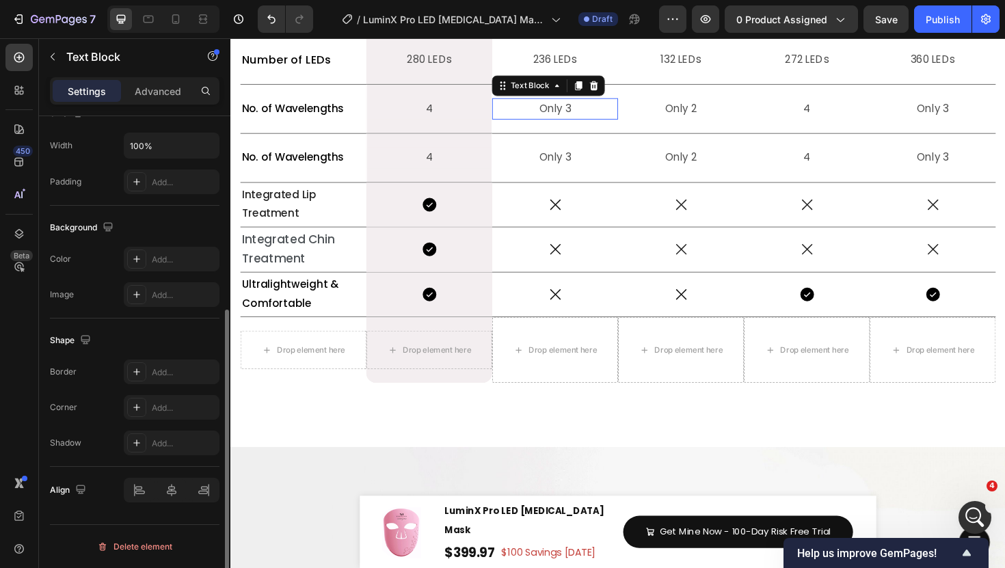
scroll to position [0, 0]
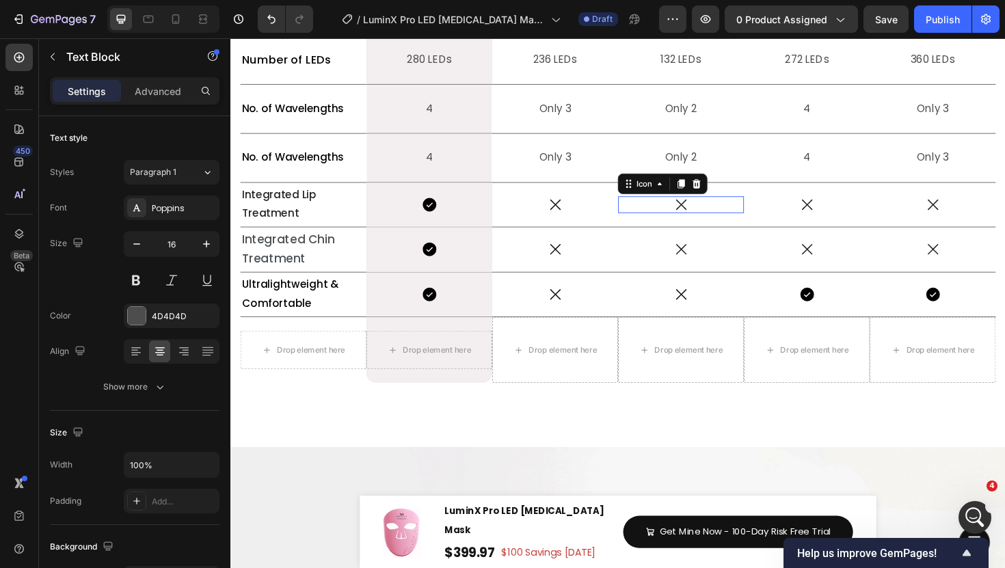
click at [717, 224] on div "Icon 0" at bounding box center [707, 215] width 133 height 18
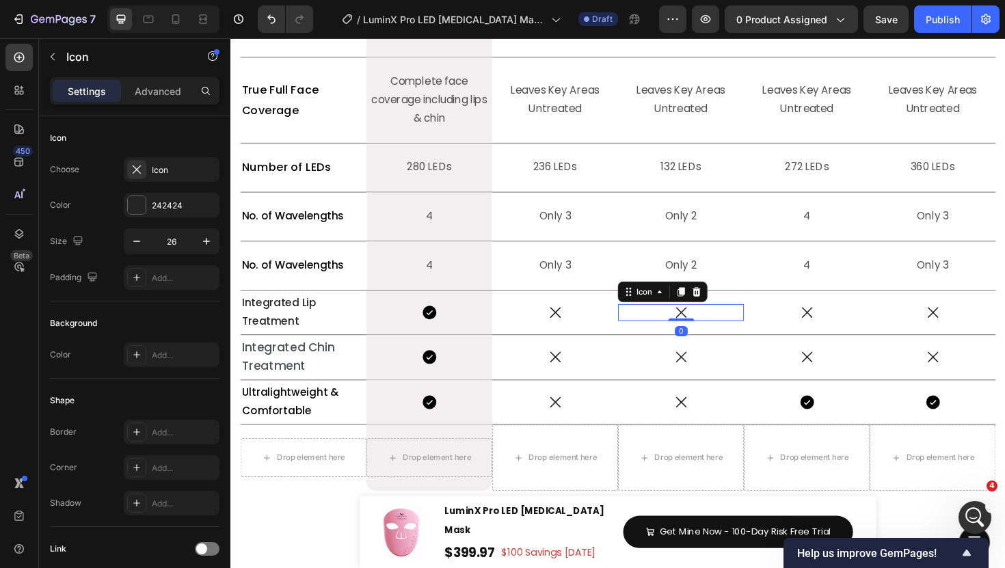
scroll to position [6029, 0]
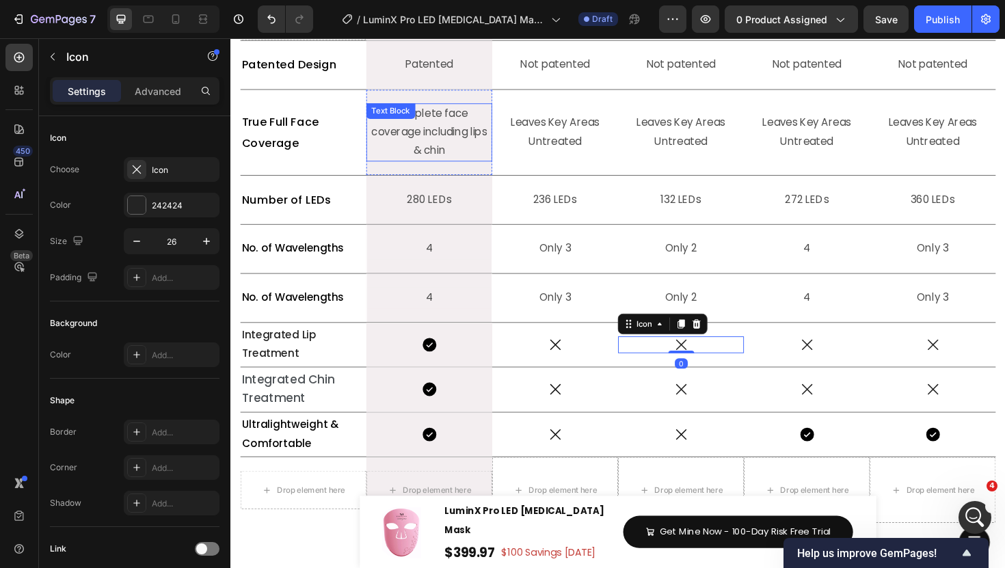
click at [491, 168] on p "Complete face coverage including lips & chin" at bounding box center [440, 138] width 131 height 59
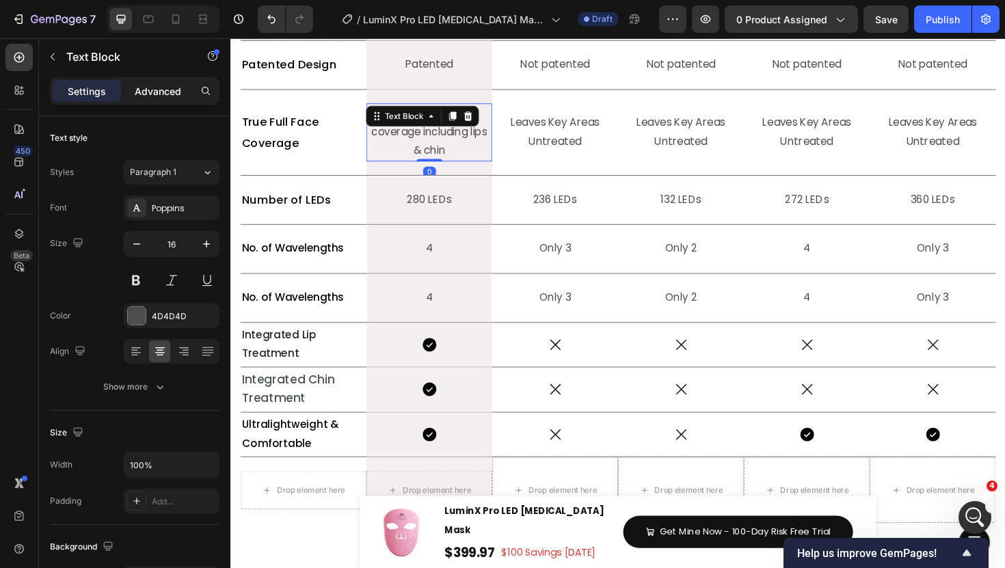
click at [156, 92] on p "Advanced" at bounding box center [158, 91] width 47 height 14
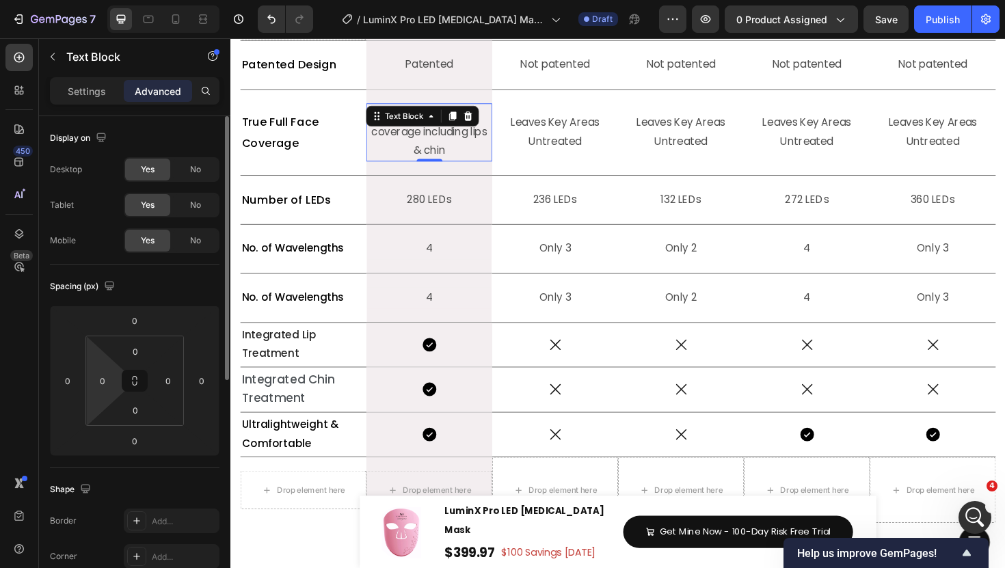
click at [110, 0] on html "7 Version history / LuminX Pro LED Light Therapy Mask | Revised Product Page - …" at bounding box center [502, 0] width 1005 height 0
click at [107, 382] on input "0" at bounding box center [102, 381] width 21 height 21
type input "2"
click at [168, 385] on input "0" at bounding box center [168, 381] width 21 height 21
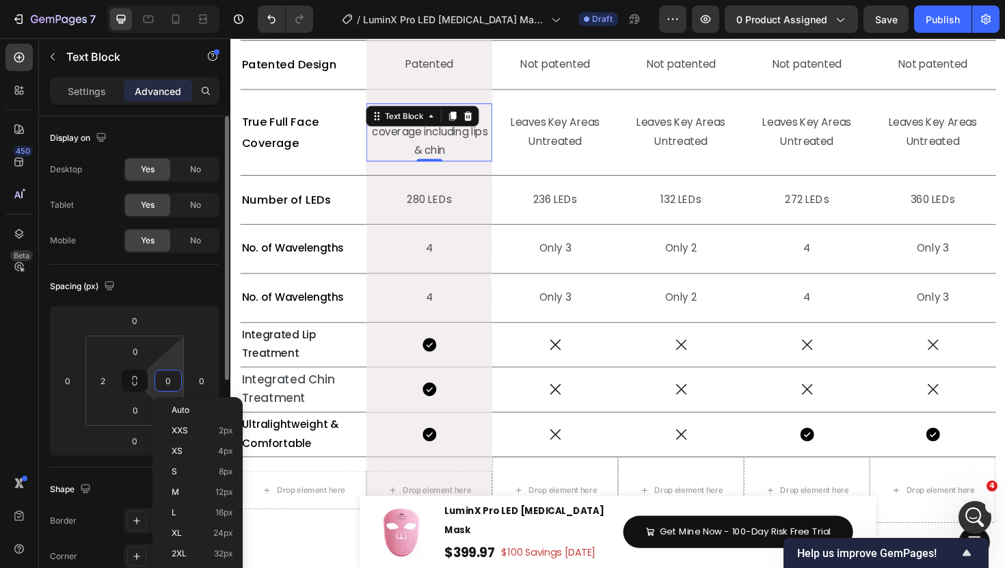
type input "2"
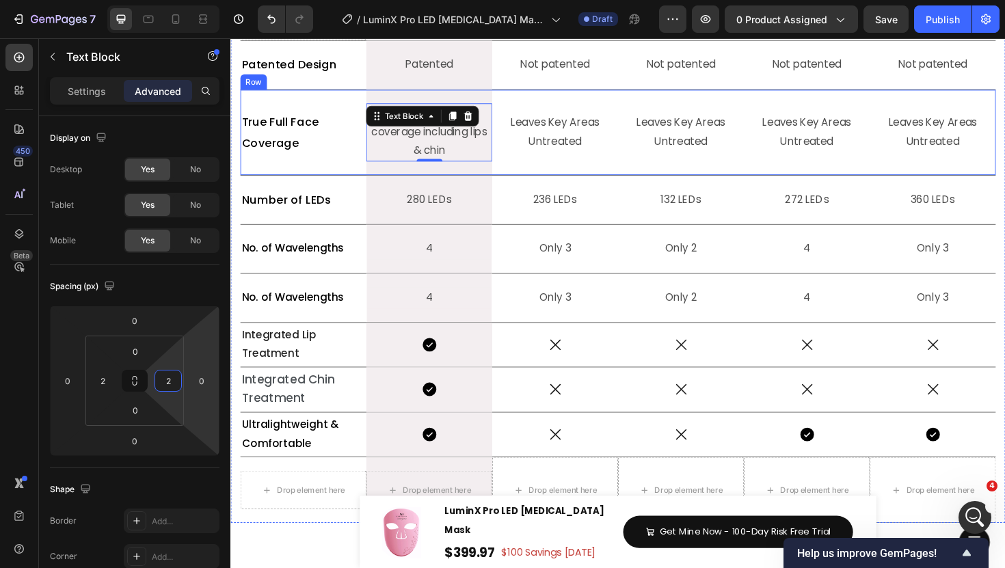
click at [296, 183] on div "True Full Face Coverage Text Block" at bounding box center [307, 138] width 133 height 90
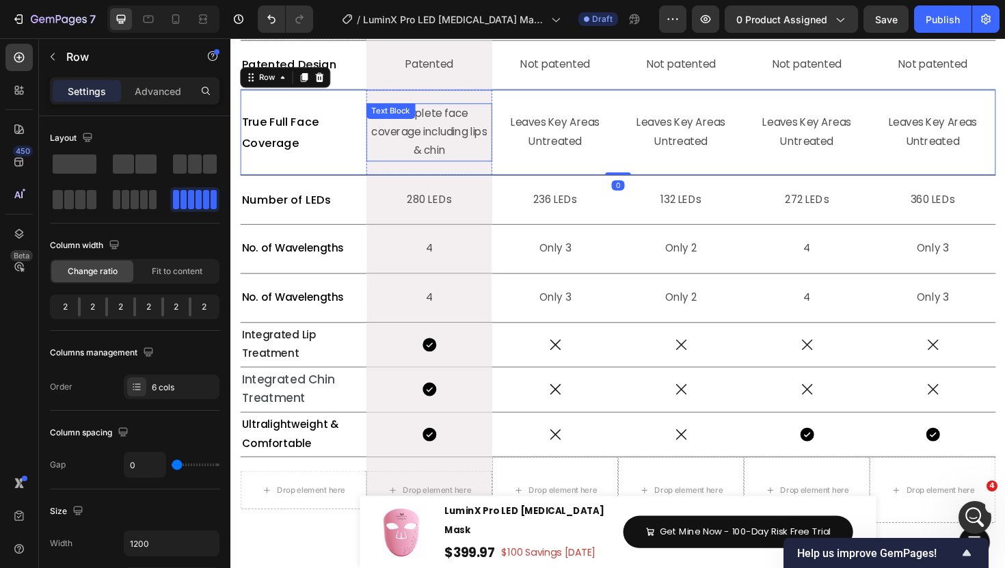
click at [447, 168] on p "Complete face coverage including lips & chin" at bounding box center [441, 138] width 128 height 59
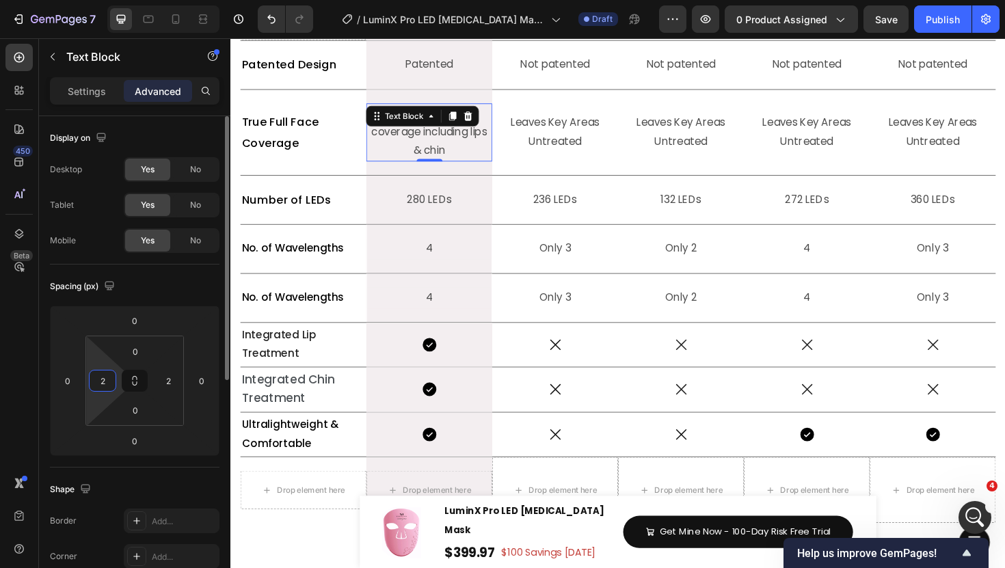
click at [109, 375] on input "2" at bounding box center [102, 381] width 21 height 21
type input "3"
type input "4"
click at [172, 380] on input "2" at bounding box center [168, 381] width 21 height 21
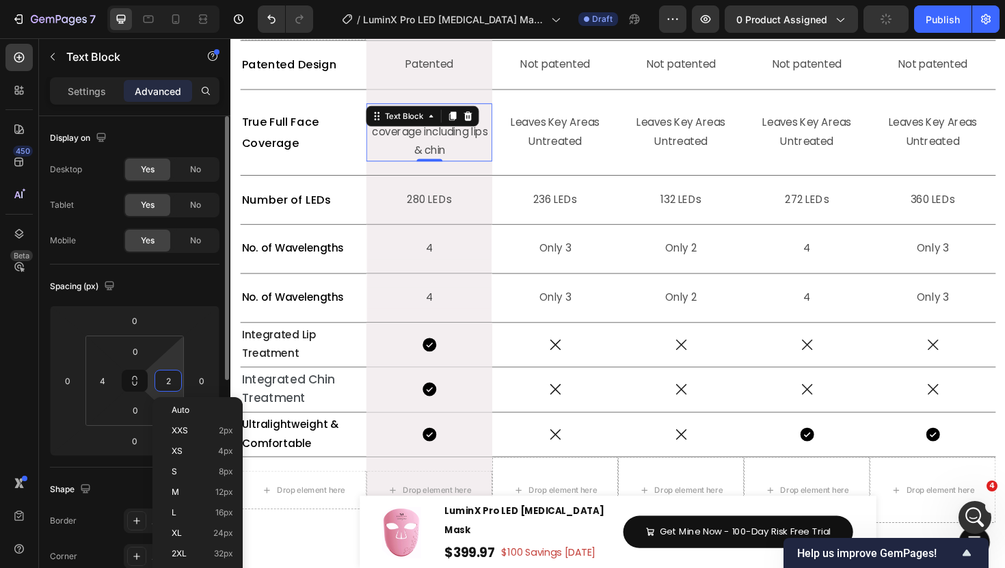
type input "4"
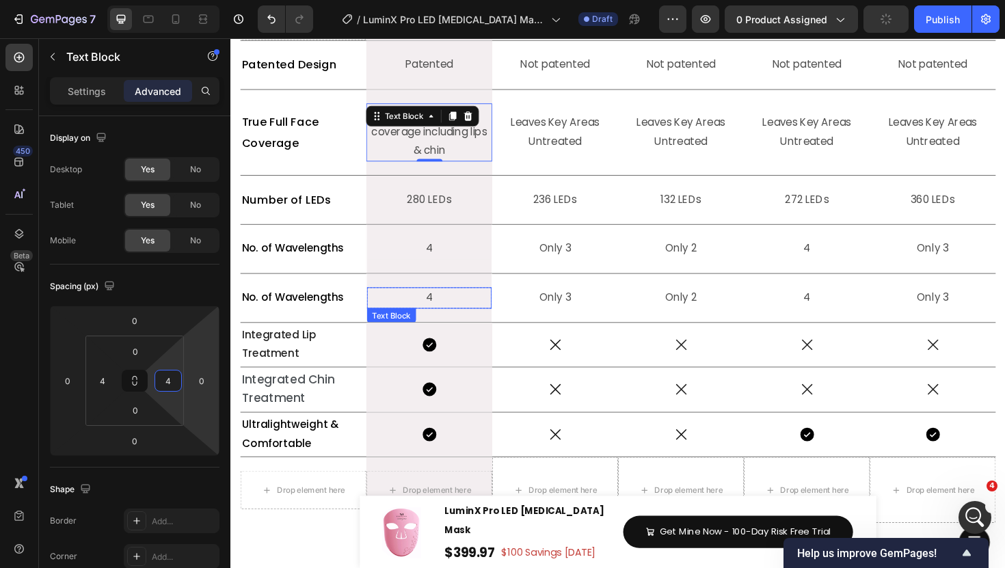
click at [447, 323] on p "4" at bounding box center [440, 314] width 129 height 20
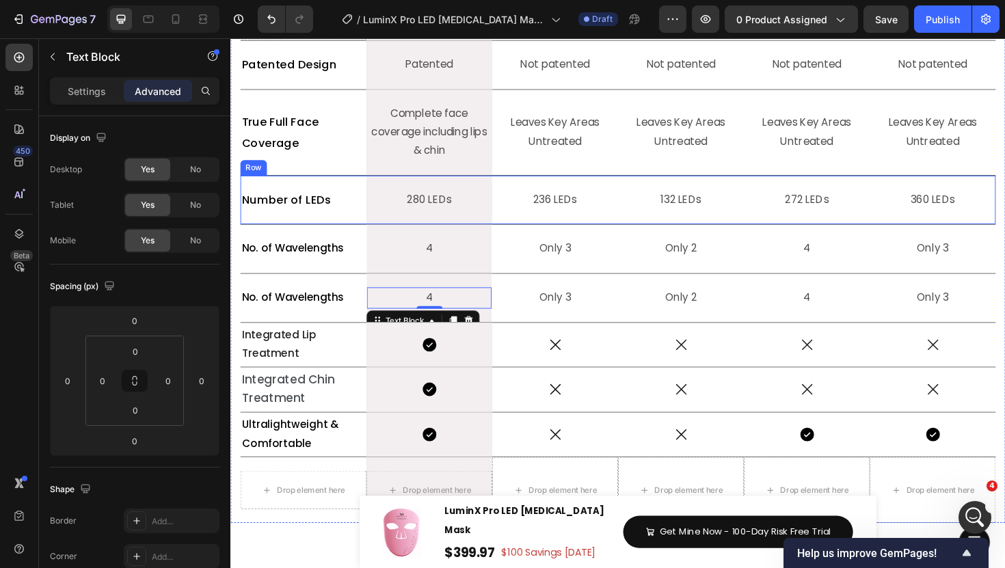
scroll to position [6063, 0]
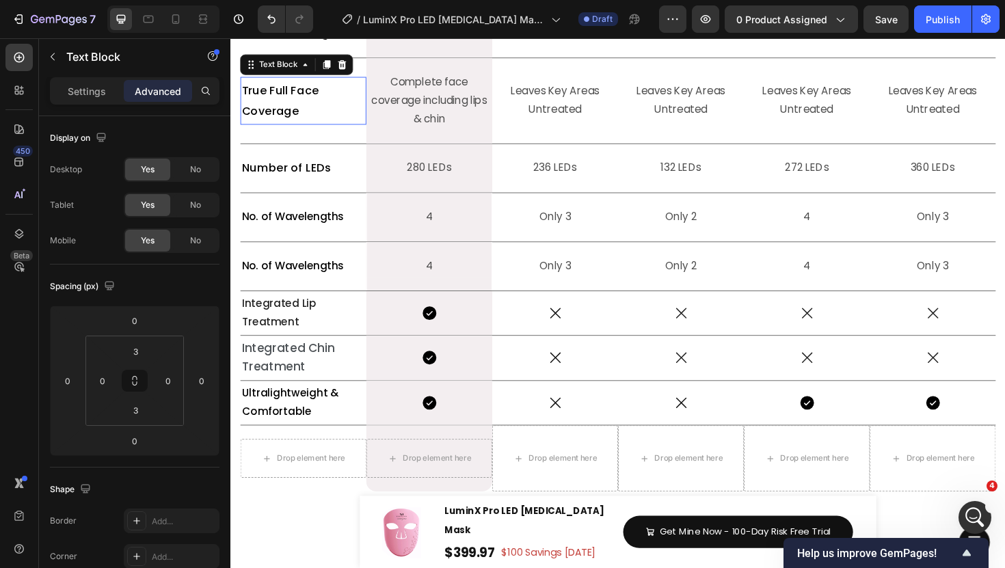
click at [293, 124] on span "True Full Face Coverage" at bounding box center [283, 104] width 82 height 38
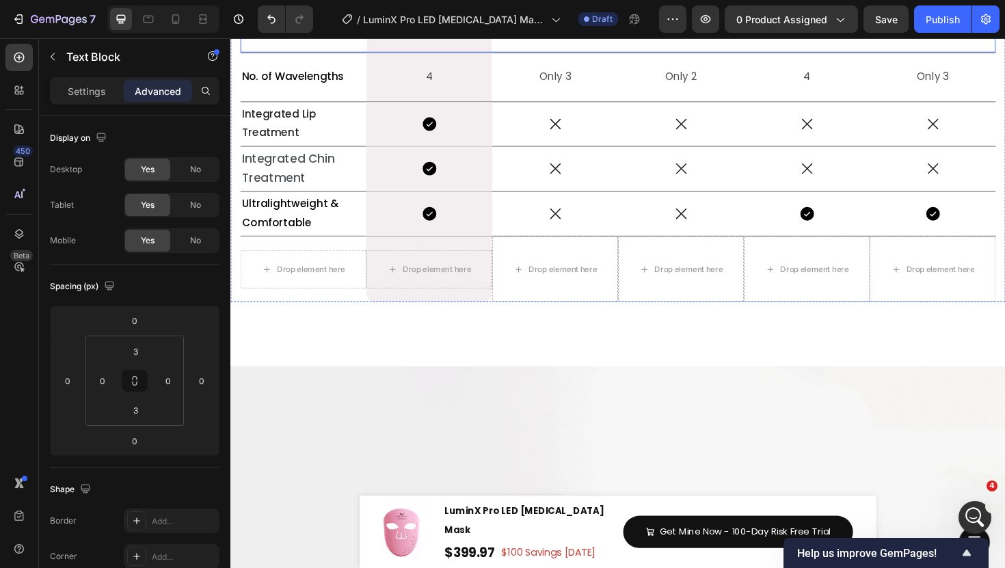
scroll to position [6268, 0]
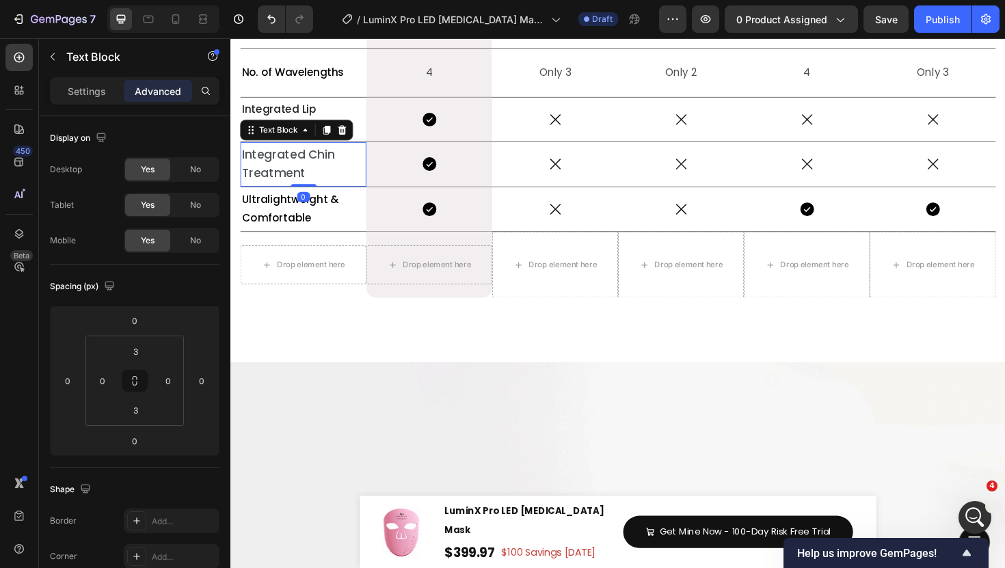
click at [291, 190] on span "Integrated Chin Treatment" at bounding box center [291, 171] width 98 height 38
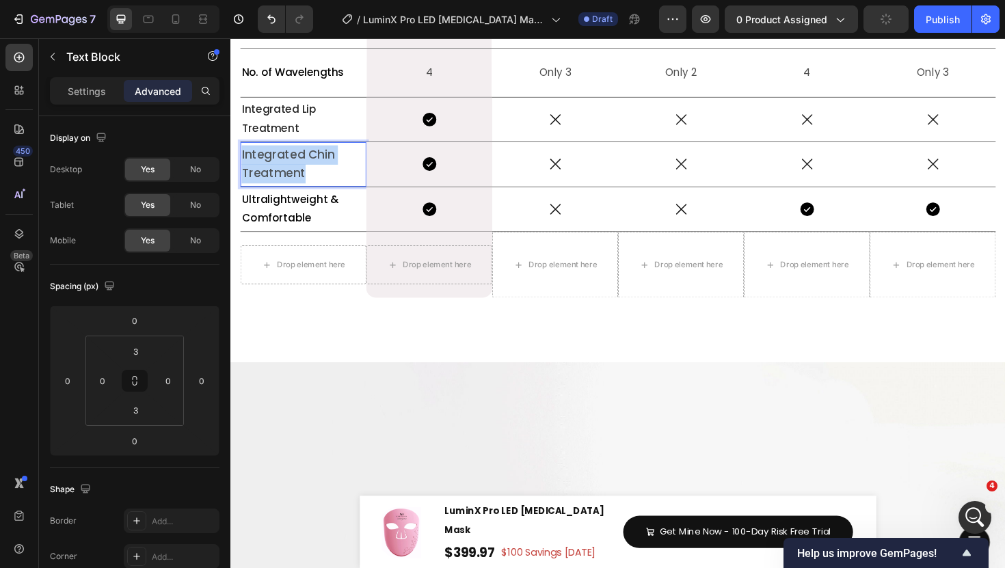
click at [291, 190] on span "Integrated Chin Treatment" at bounding box center [291, 171] width 98 height 38
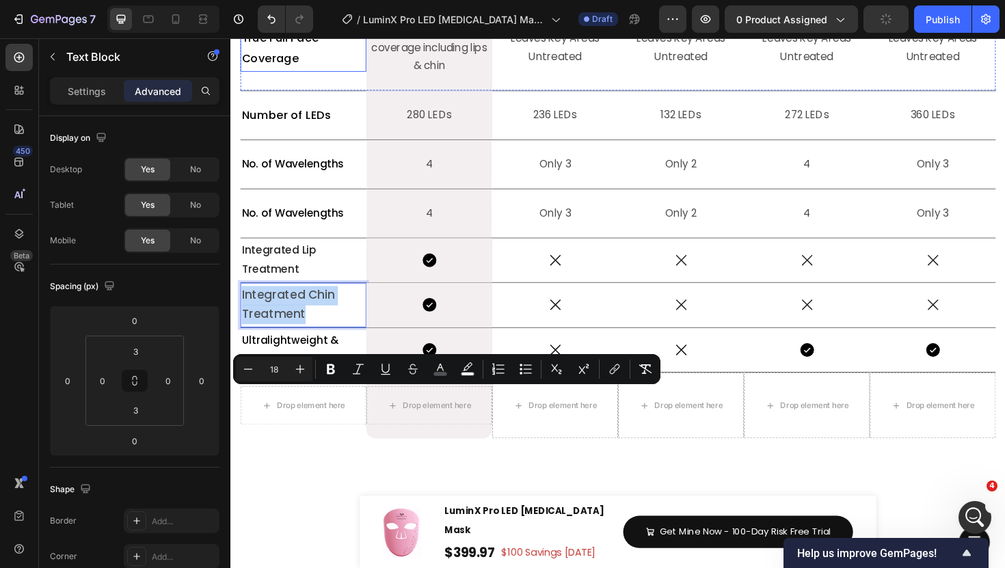
scroll to position [6075, 0]
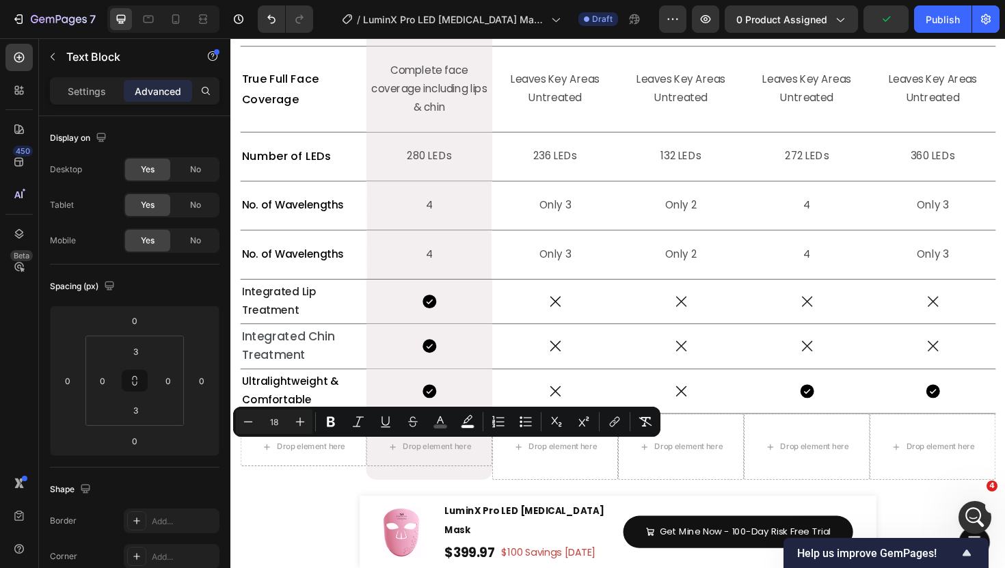
click at [306, 29] on span "Patented Design" at bounding box center [292, 20] width 101 height 16
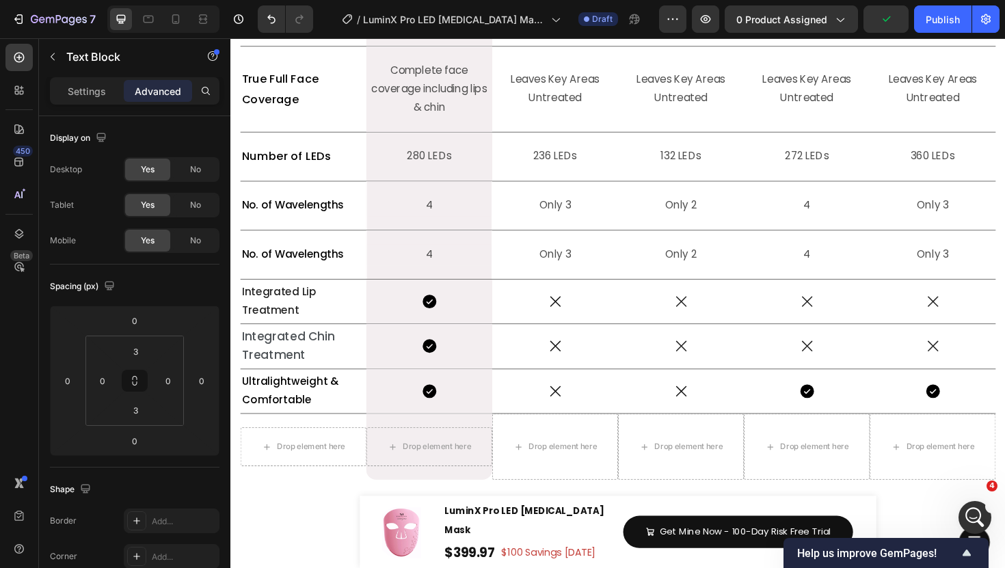
click at [306, 29] on span "Patented Design" at bounding box center [292, 20] width 101 height 16
click at [282, 111] on span "True Full Face Coverage" at bounding box center [283, 92] width 82 height 38
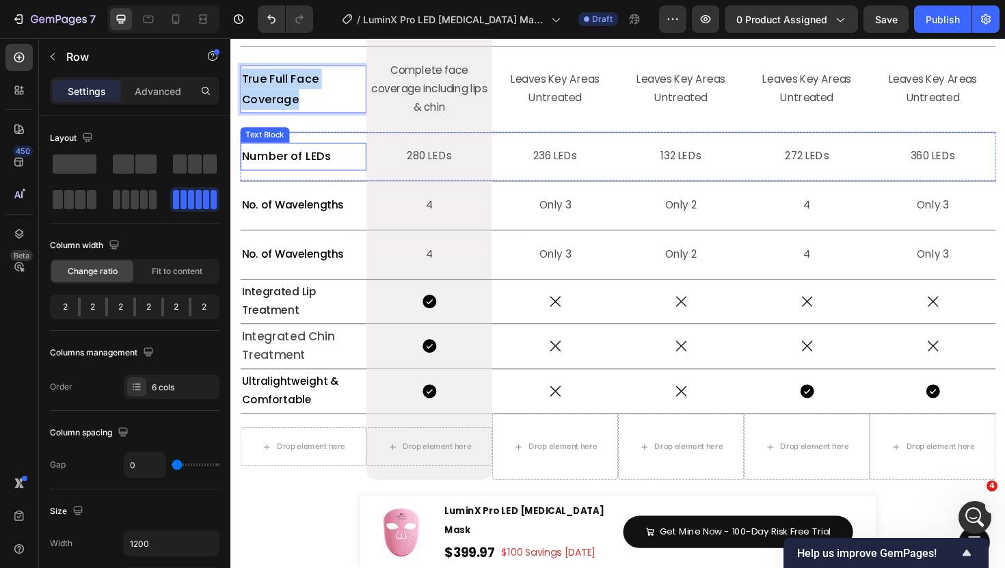
click at [287, 241] on div "No. of Wavelengths Text Block" at bounding box center [307, 215] width 133 height 51
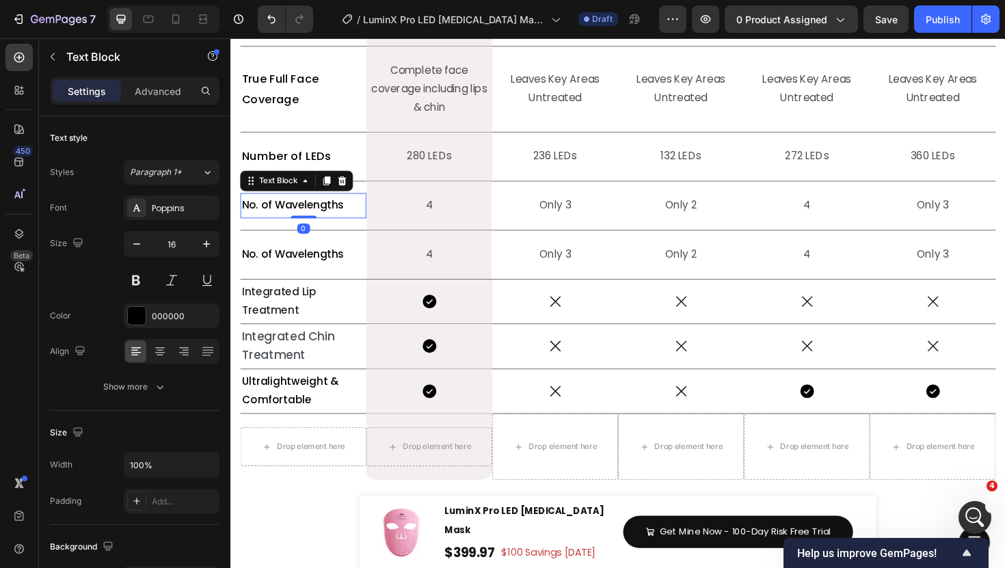
click at [284, 223] on span "No. of Wavelengths" at bounding box center [296, 215] width 108 height 16
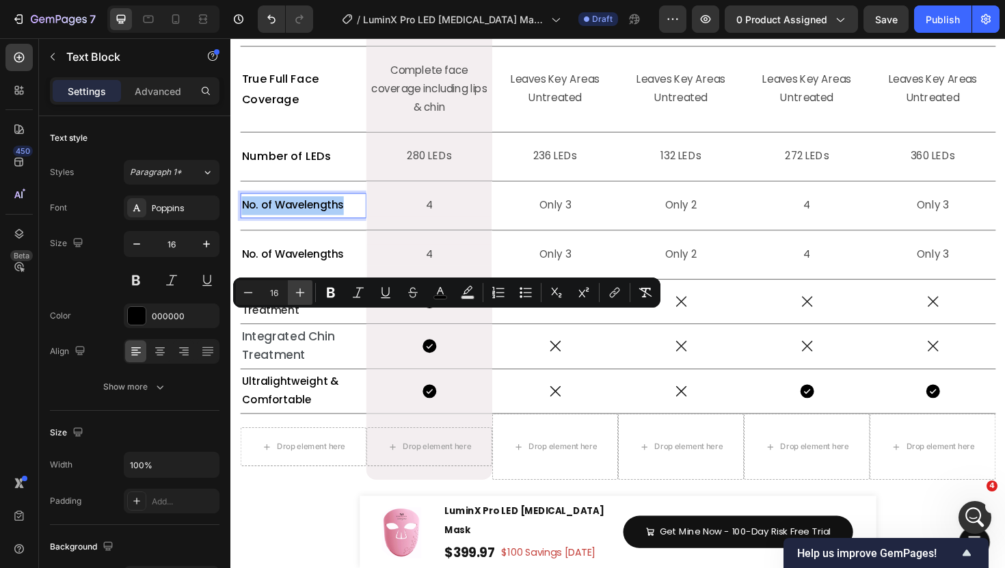
click at [296, 292] on icon "Editor contextual toolbar" at bounding box center [300, 293] width 9 height 9
type input "17"
click at [305, 275] on span "No. of Wavelengths" at bounding box center [296, 267] width 108 height 16
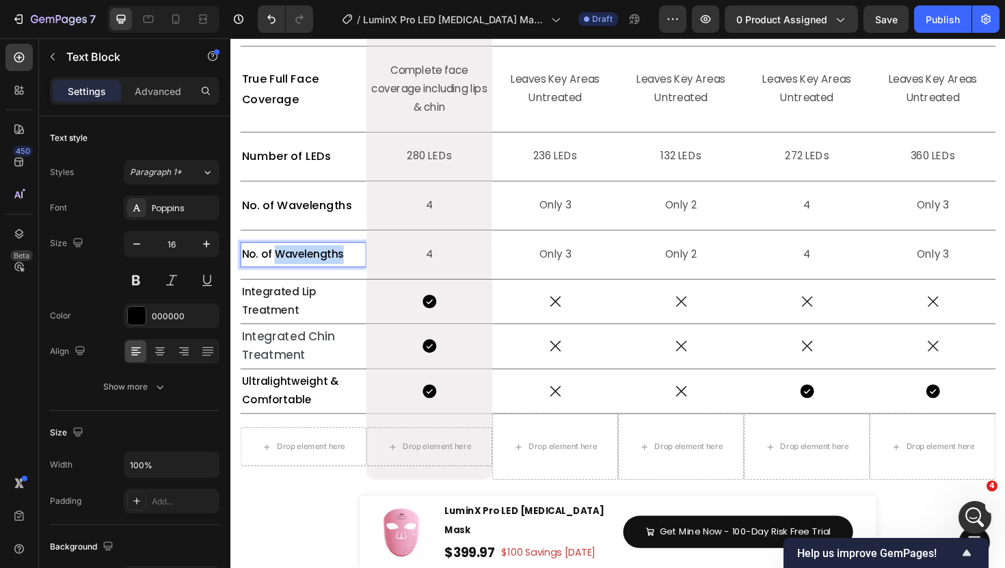
click at [305, 275] on span "No. of Wavelengths" at bounding box center [296, 267] width 108 height 16
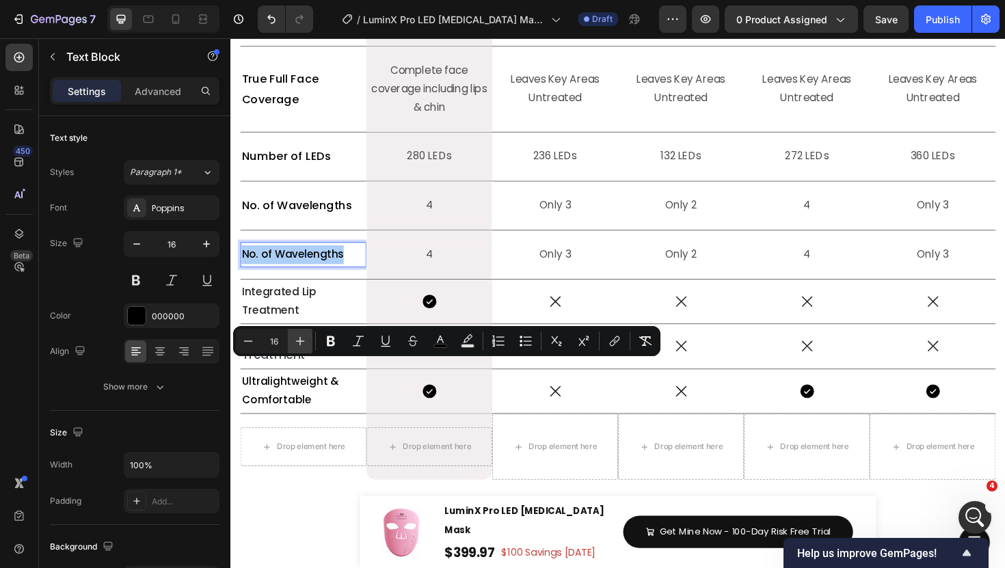
click at [301, 349] on button "Plus" at bounding box center [300, 341] width 25 height 25
type input "17"
click at [291, 337] on p "Integrated Lip Treatment" at bounding box center [307, 317] width 131 height 40
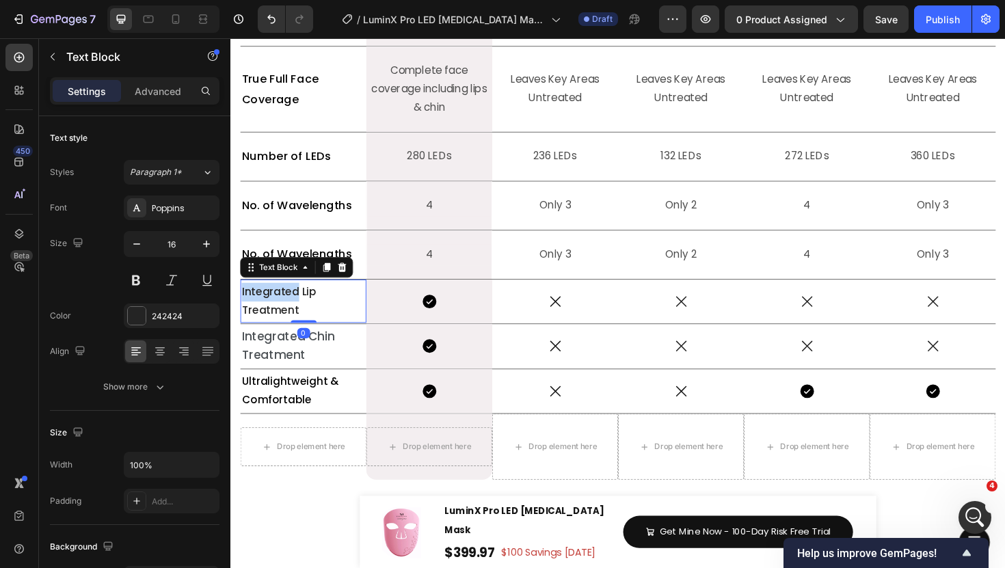
click at [291, 337] on p "Integrated Lip Treatment" at bounding box center [307, 317] width 131 height 40
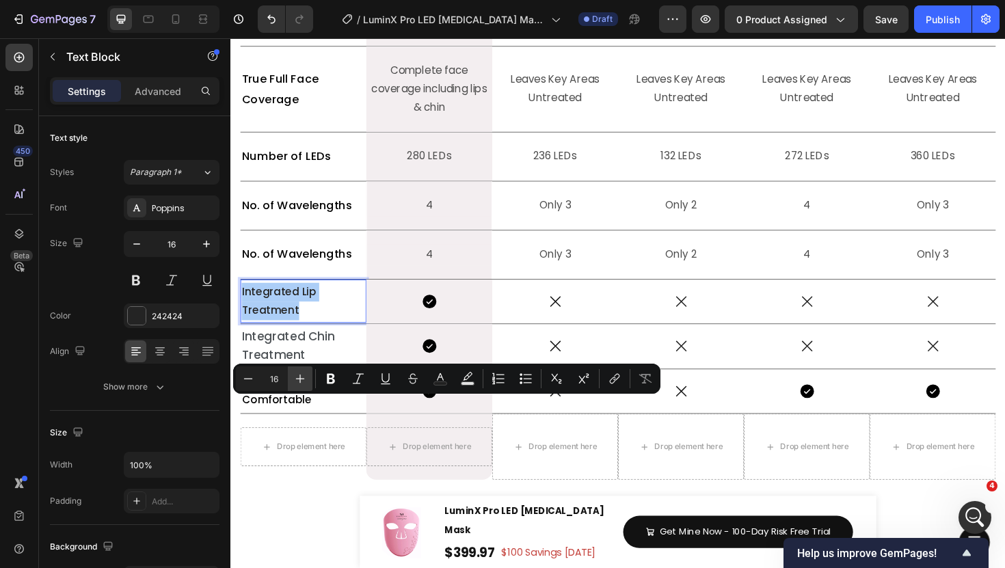
click at [297, 386] on button "Plus" at bounding box center [300, 379] width 25 height 25
type input "17"
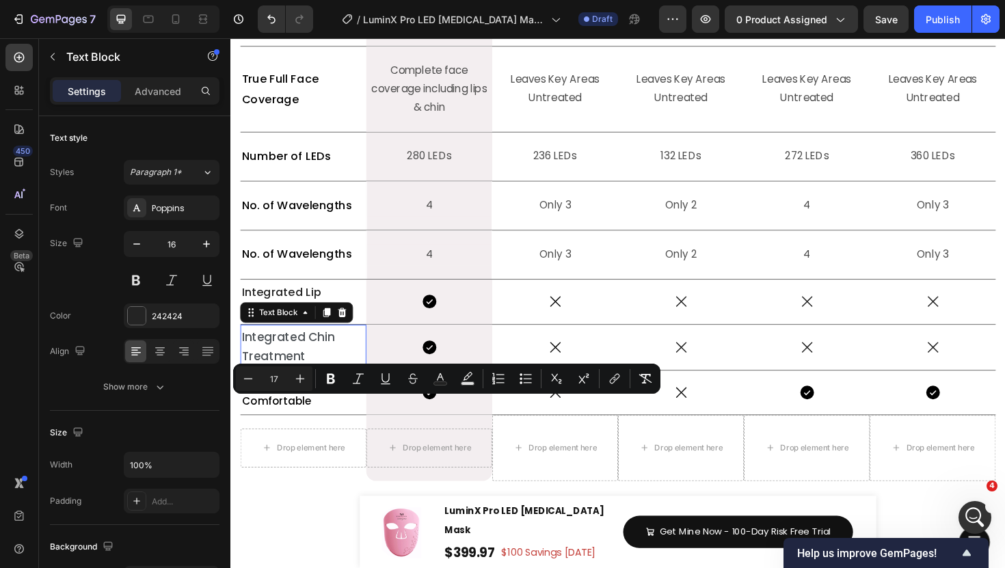
click at [282, 384] on span "Integrated Chin Treatment" at bounding box center [291, 365] width 98 height 38
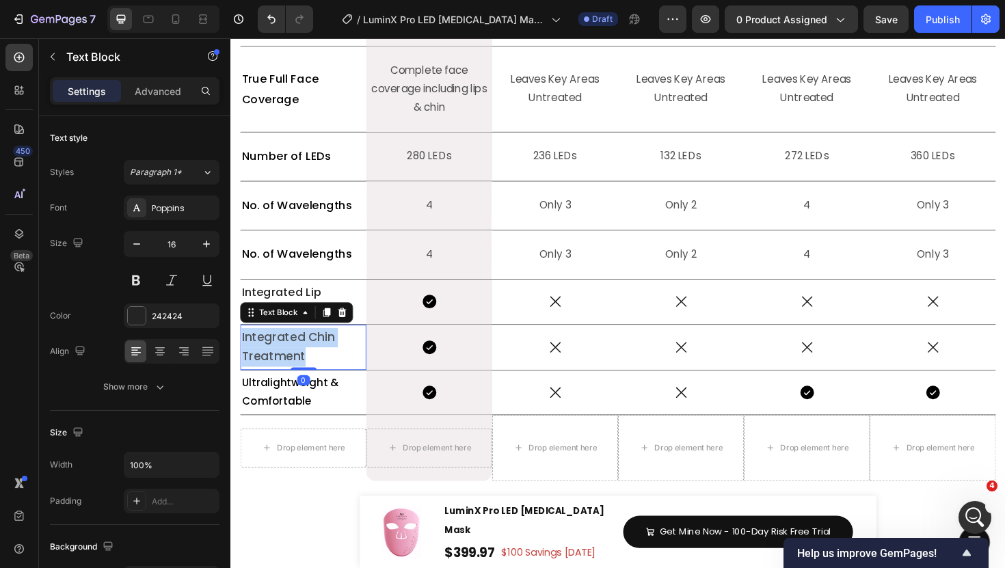
click at [282, 384] on span "Integrated Chin Treatment" at bounding box center [291, 365] width 98 height 38
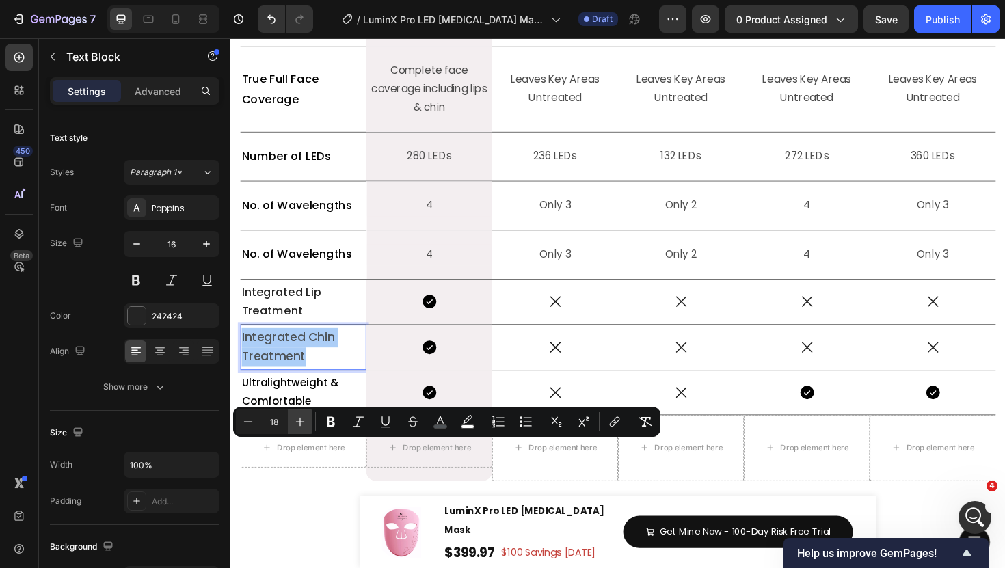
click at [292, 430] on button "Plus" at bounding box center [300, 422] width 25 height 25
click at [254, 428] on icon "Editor contextual toolbar" at bounding box center [248, 422] width 14 height 14
type input "17"
click at [283, 431] on span "Ultralightweight & Comfortable" at bounding box center [293, 413] width 103 height 36
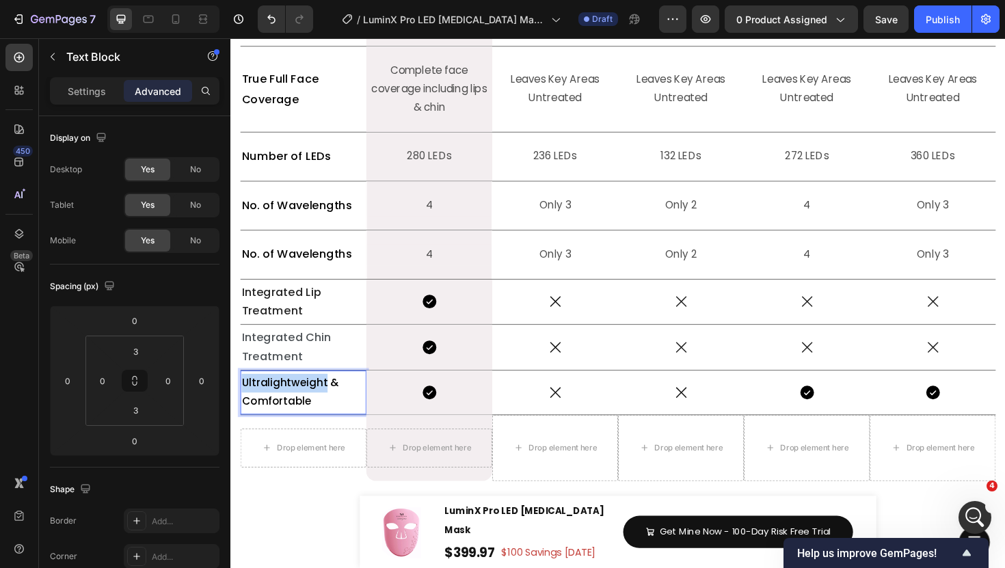
click at [283, 431] on span "Ultralightweight & Comfortable" at bounding box center [293, 413] width 103 height 36
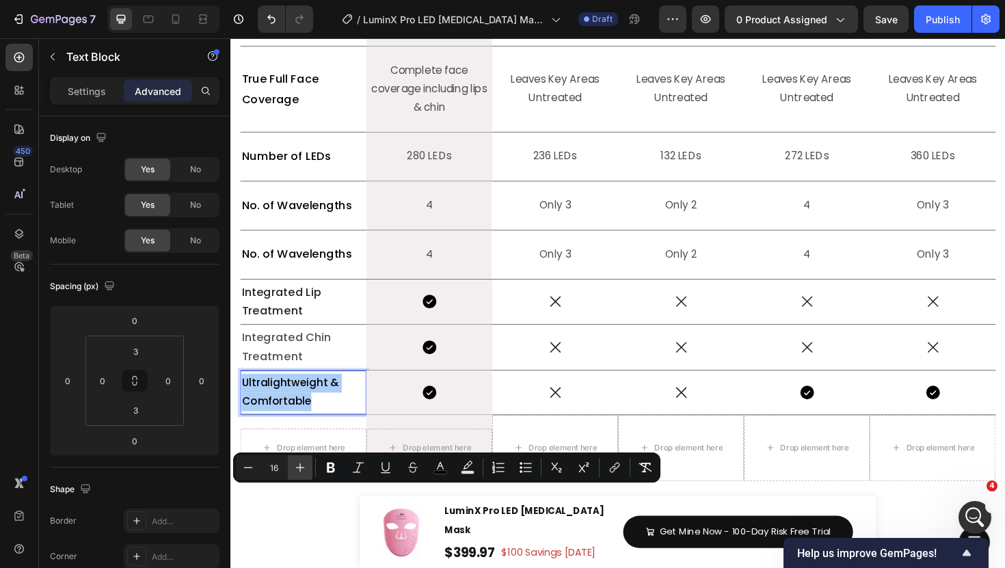
click at [297, 467] on icon "Editor contextual toolbar" at bounding box center [300, 468] width 14 height 14
type input "17"
click at [84, 94] on p "Settings" at bounding box center [87, 91] width 38 height 14
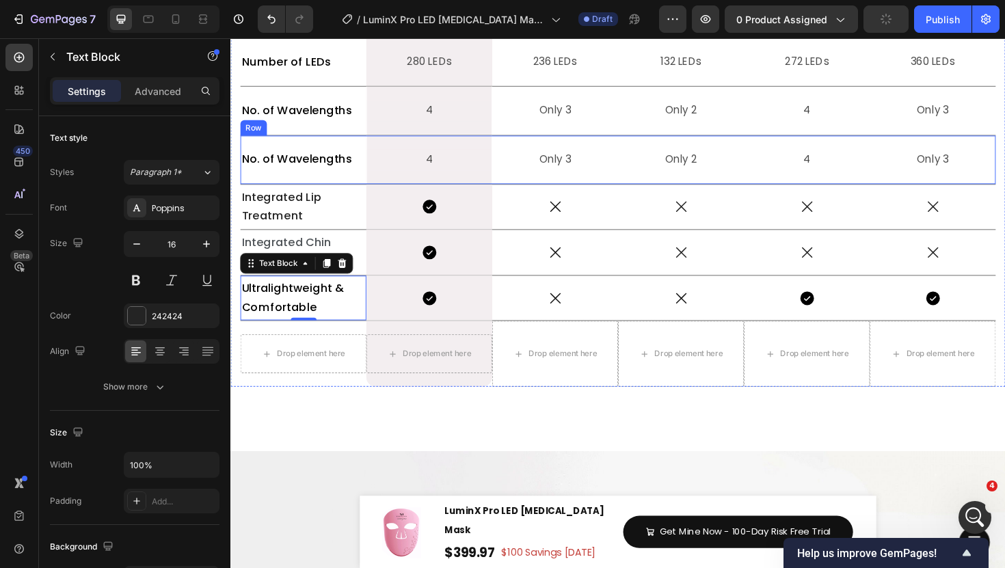
scroll to position [6179, 0]
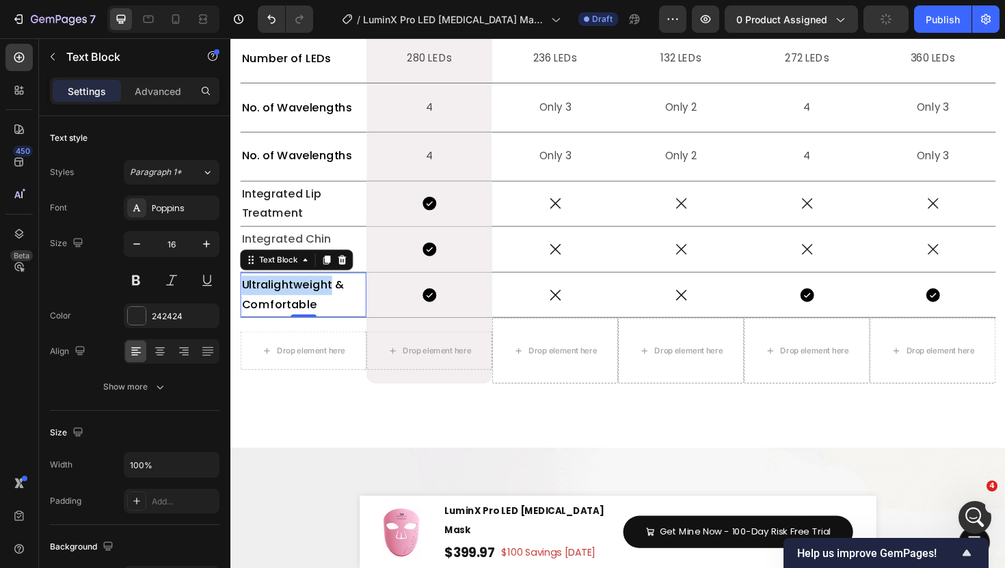
click at [278, 328] on span "Ultralightweight & Comfortable" at bounding box center [296, 309] width 109 height 37
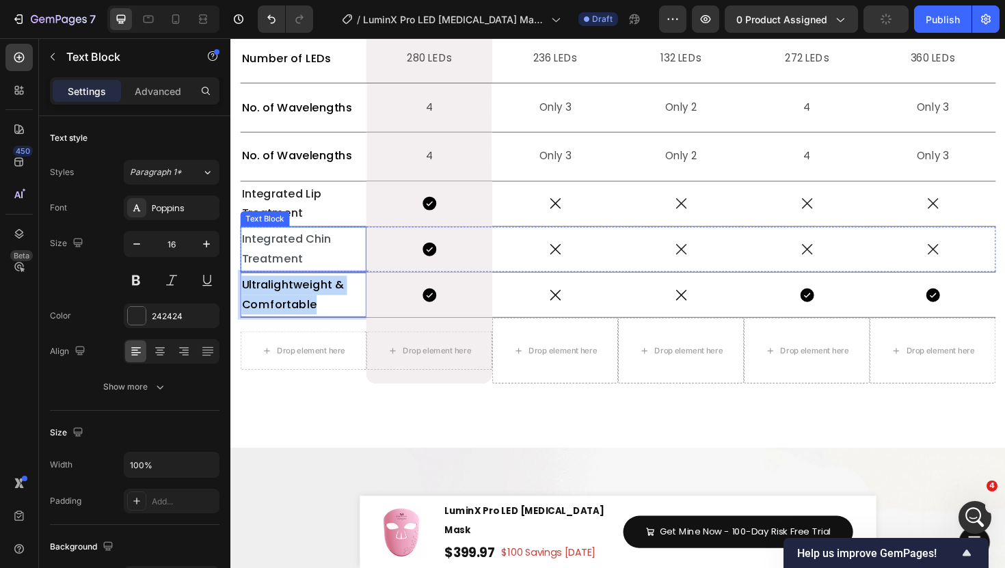
click at [319, 282] on p "Integrated Chin Treatment" at bounding box center [307, 261] width 131 height 41
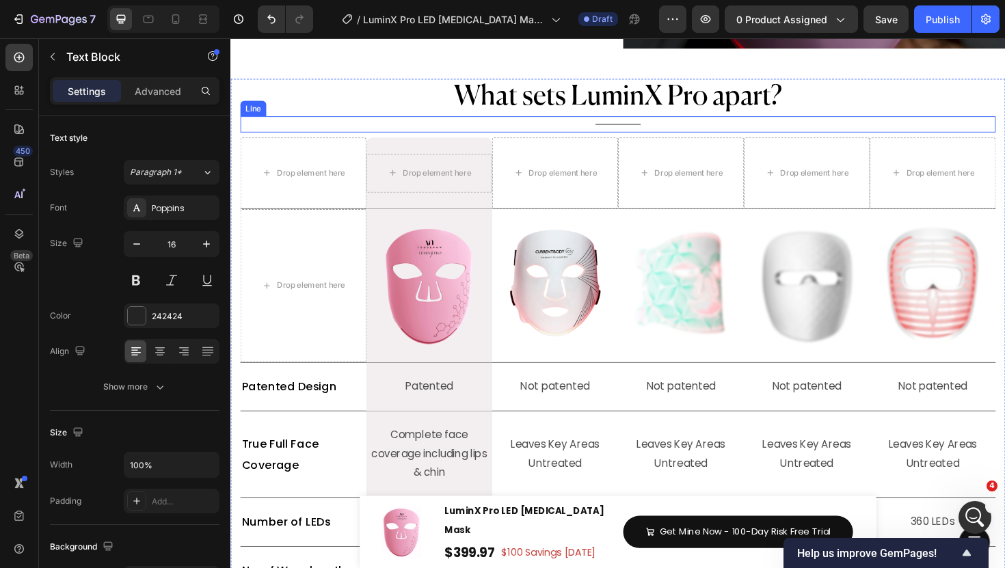
scroll to position [5761, 0]
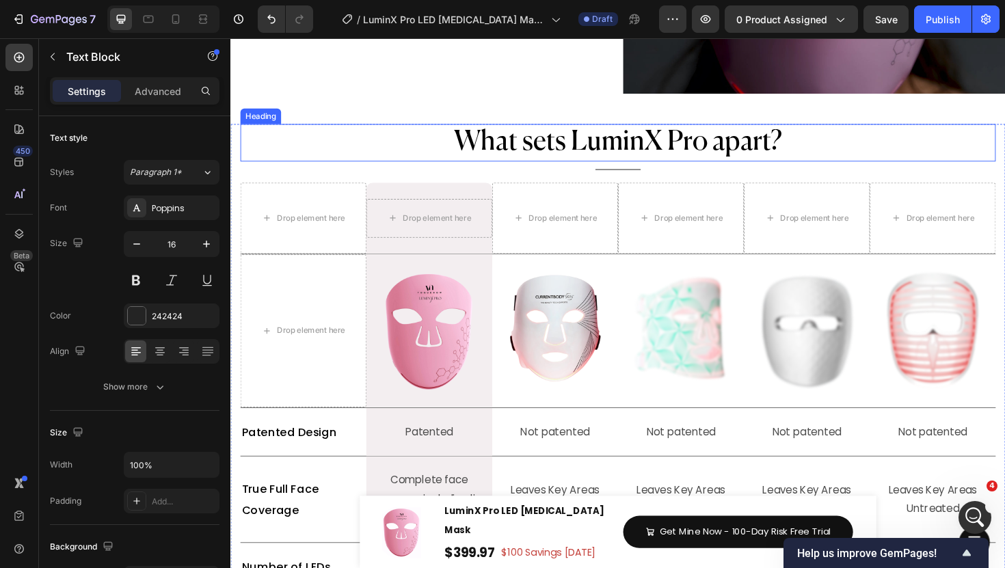
click at [628, 163] on span "What sets LuminX Pro apart?" at bounding box center [641, 148] width 348 height 29
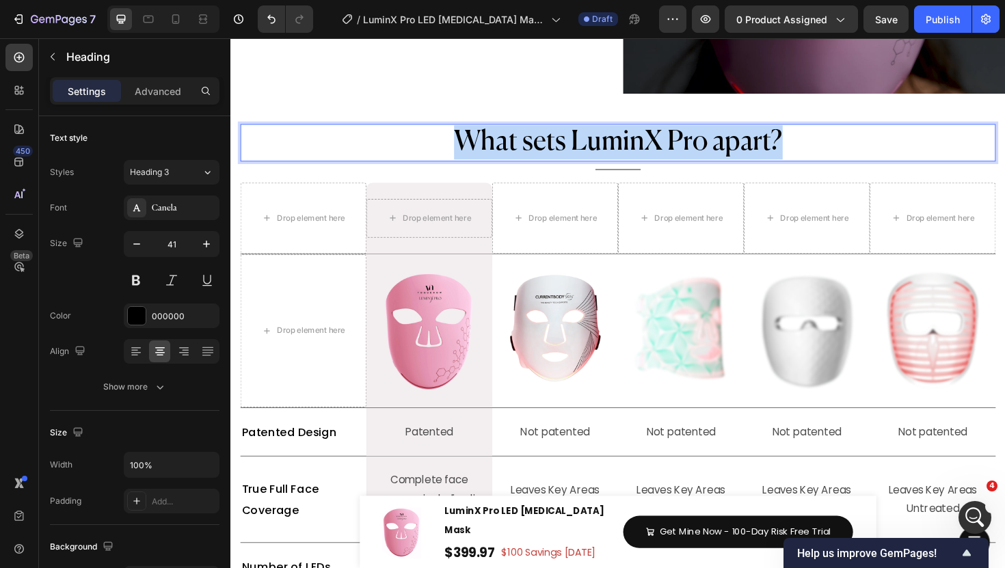
click at [628, 163] on span "What sets LuminX Pro apart?" at bounding box center [641, 148] width 348 height 29
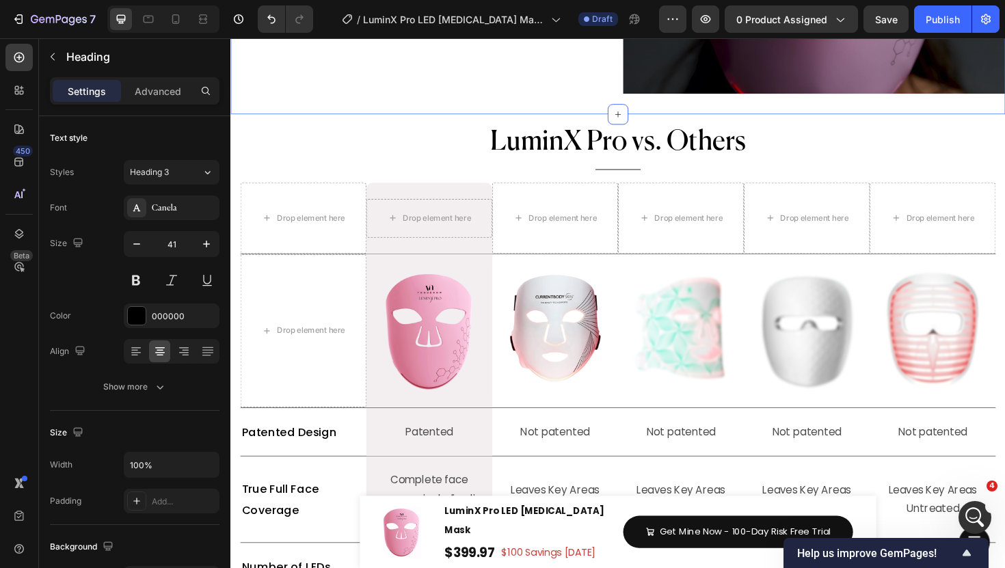
click at [369, 155] on p "⁠⁠⁠⁠⁠⁠⁠ LuminX Pro vs. Others" at bounding box center [640, 149] width 797 height 36
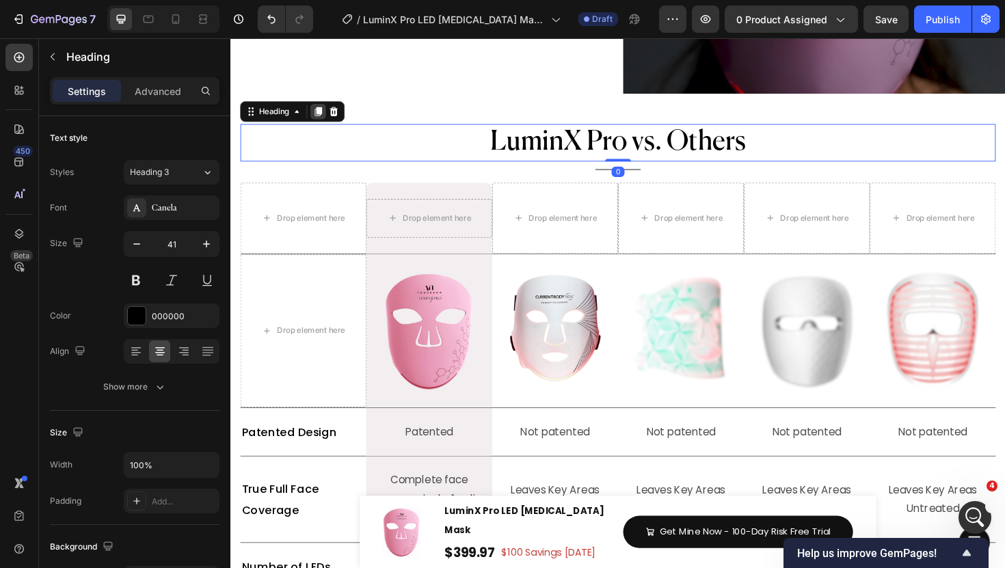
click at [317, 120] on div at bounding box center [323, 116] width 16 height 16
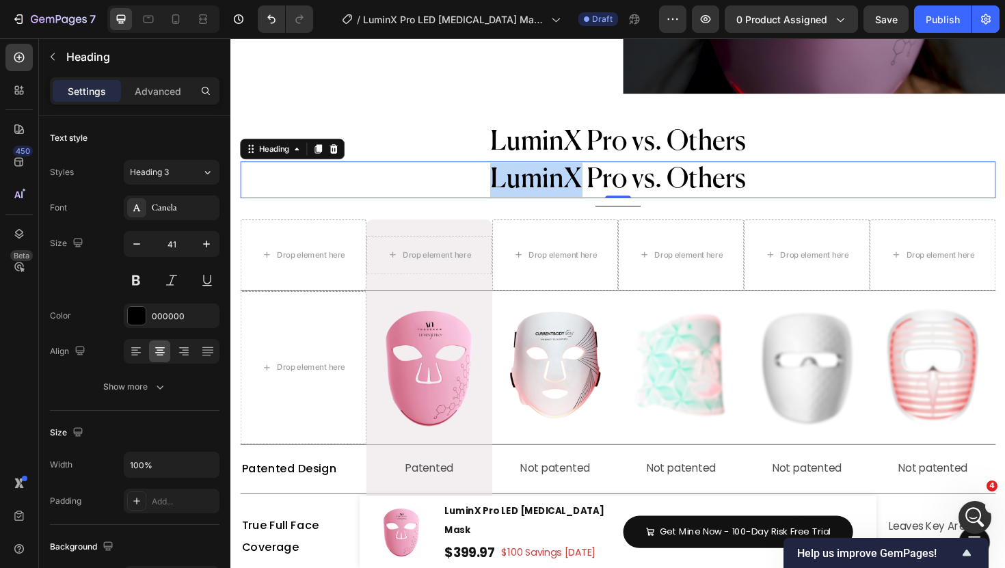
click at [541, 176] on span "LuminX Pro vs. Others" at bounding box center [640, 188] width 271 height 29
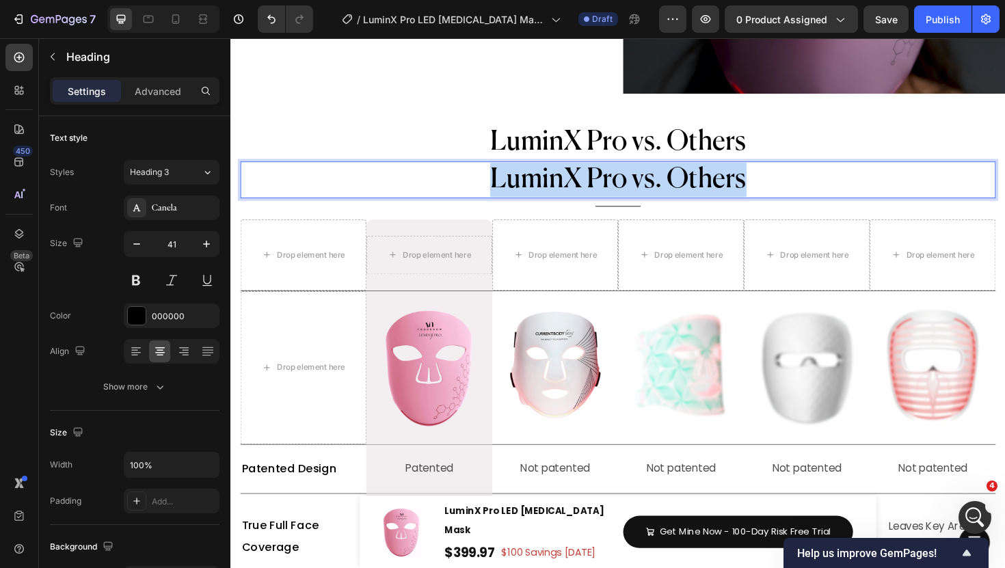
click at [541, 176] on span "LuminX Pro vs. Others" at bounding box center [640, 188] width 271 height 29
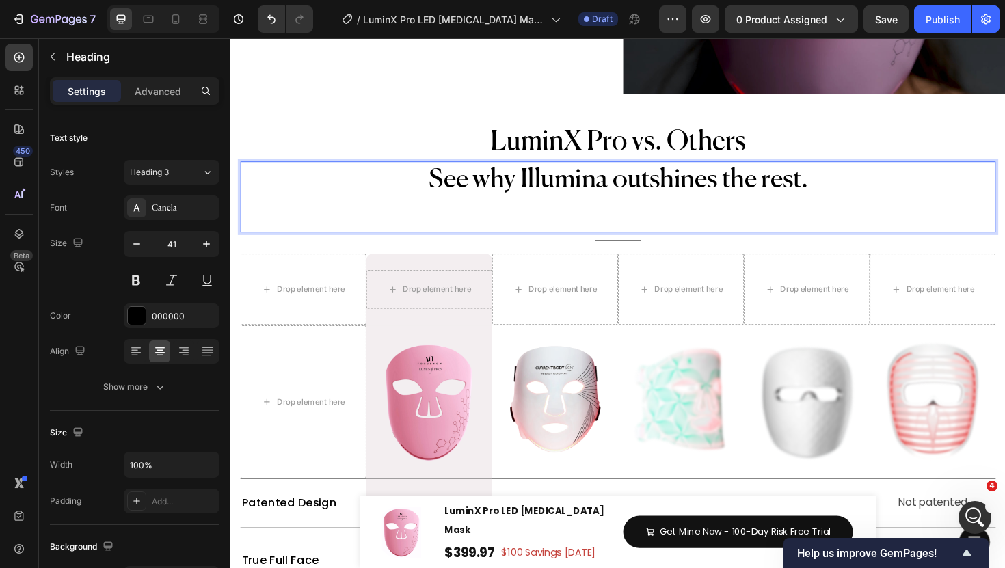
click at [541, 176] on p "See why Illumina outshines the rest." at bounding box center [640, 188] width 797 height 36
click at [612, 228] on p "Rich Text Editor. Editing area: main" at bounding box center [640, 225] width 797 height 36
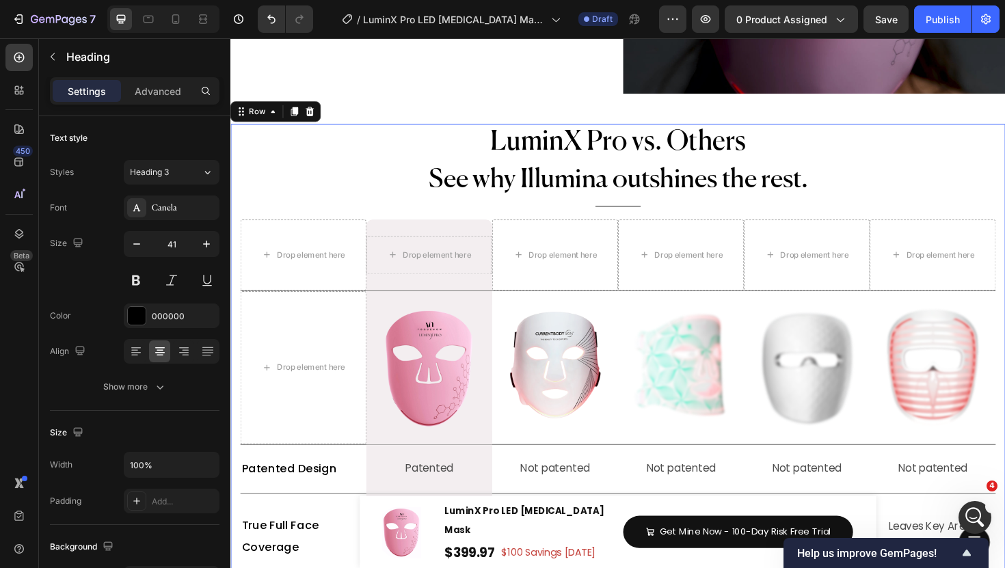
click at [612, 228] on div "Why Choose LuxGlow? Heading Title Line ⁠⁠⁠⁠⁠⁠⁠ LuminX Pro vs. Others Heading Se…" at bounding box center [641, 555] width 800 height 853
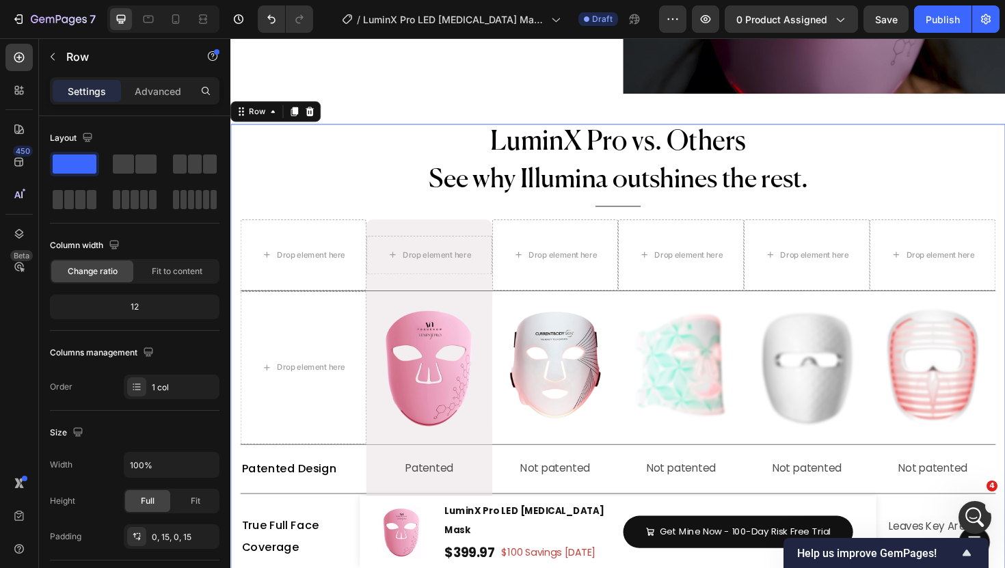
click at [612, 228] on div "Why Choose LuxGlow? Heading Title Line ⁠⁠⁠⁠⁠⁠⁠ LuminX Pro vs. Others Heading Se…" at bounding box center [641, 555] width 800 height 853
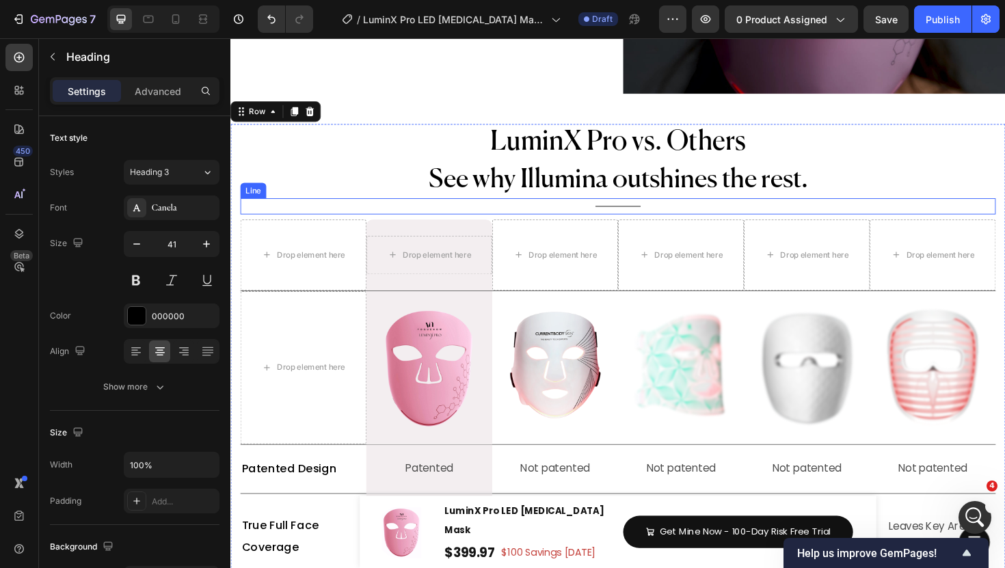
click at [612, 177] on p "See why Illumina outshines the rest." at bounding box center [640, 188] width 797 height 36
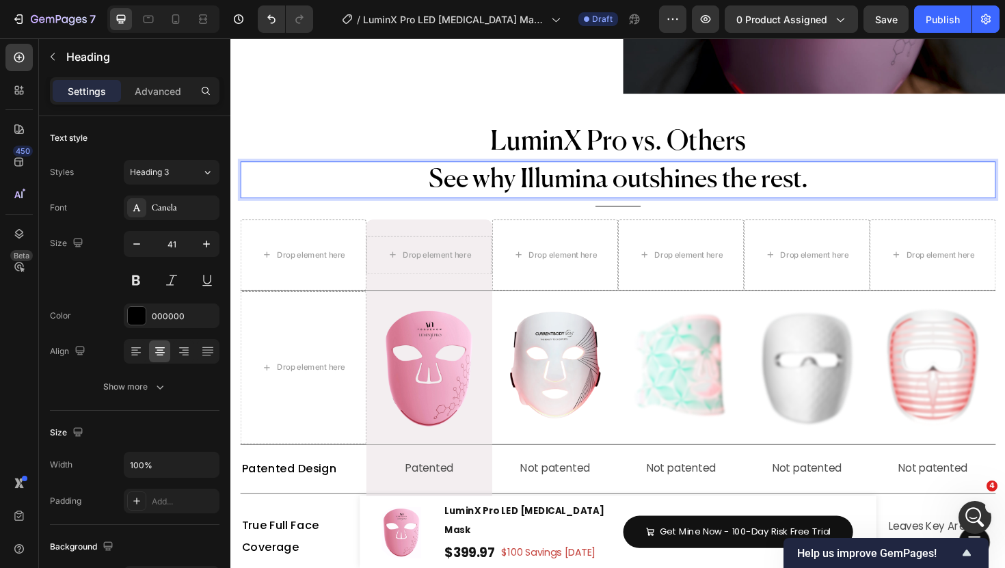
click at [612, 177] on p "See why Illumina outshines the rest." at bounding box center [640, 188] width 797 height 36
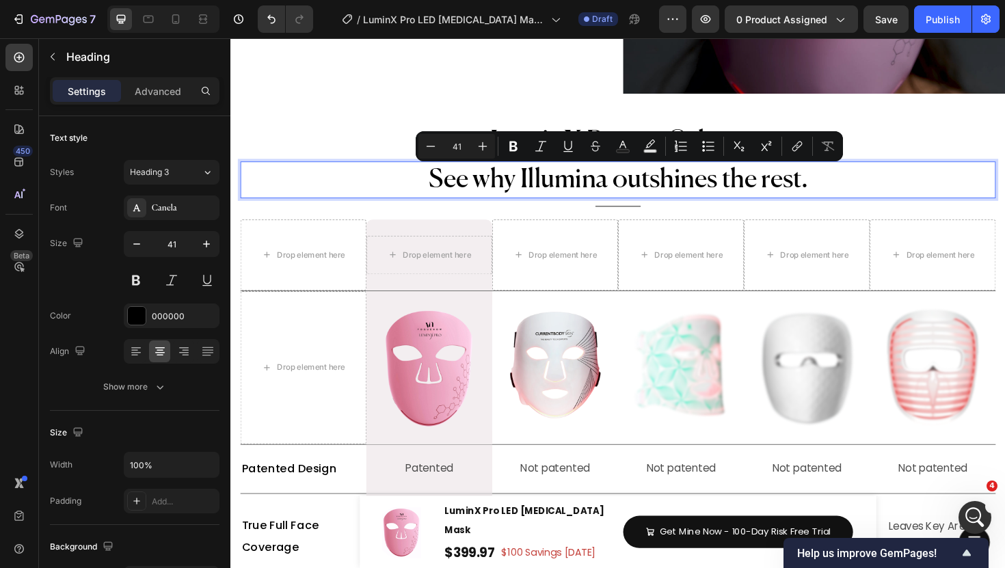
click at [573, 196] on p "See why Illumina outshines the rest." at bounding box center [640, 188] width 797 height 36
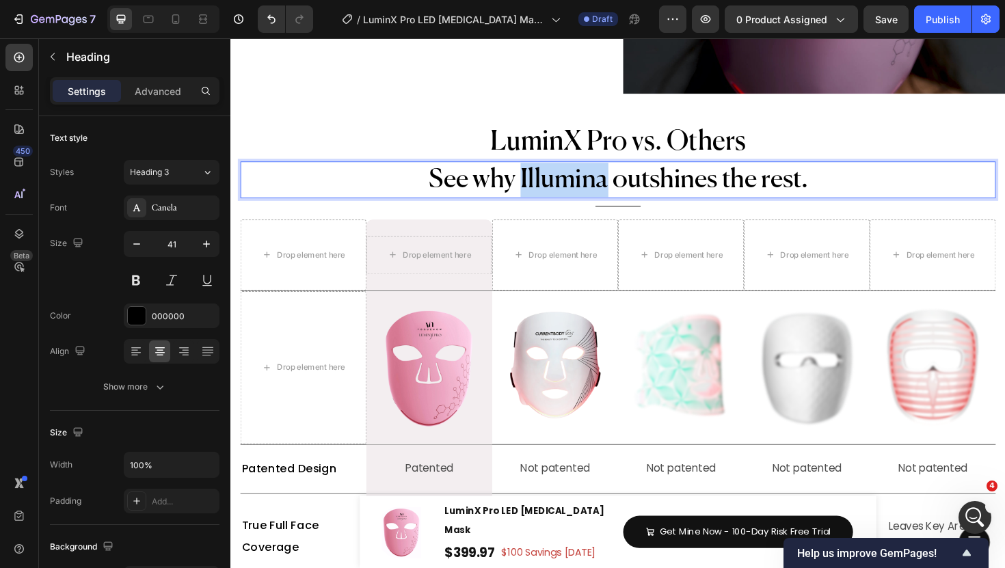
click at [573, 196] on p "See why Illumina outshines the rest." at bounding box center [640, 188] width 797 height 36
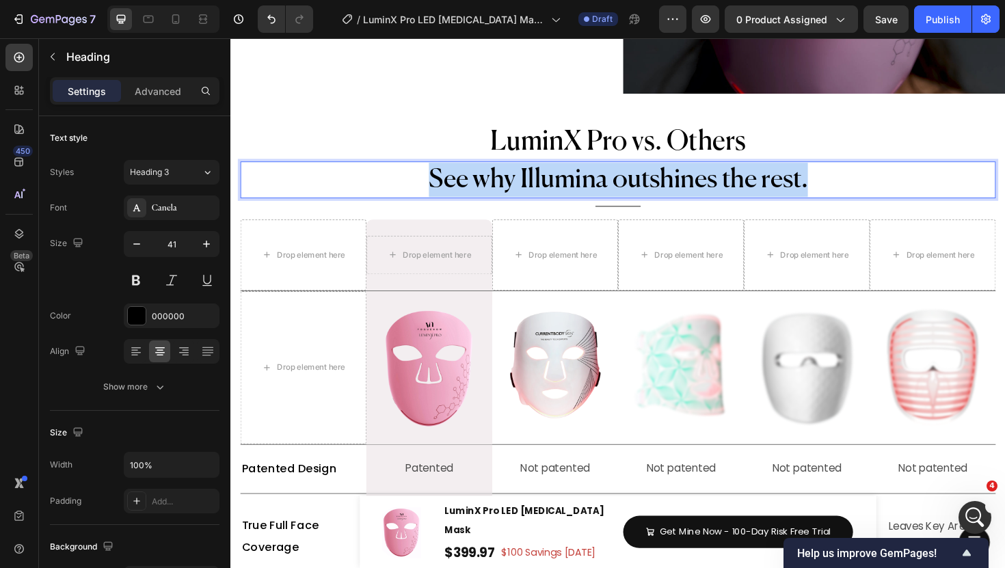
click at [573, 196] on p "See why Illumina outshines the rest." at bounding box center [640, 188] width 797 height 36
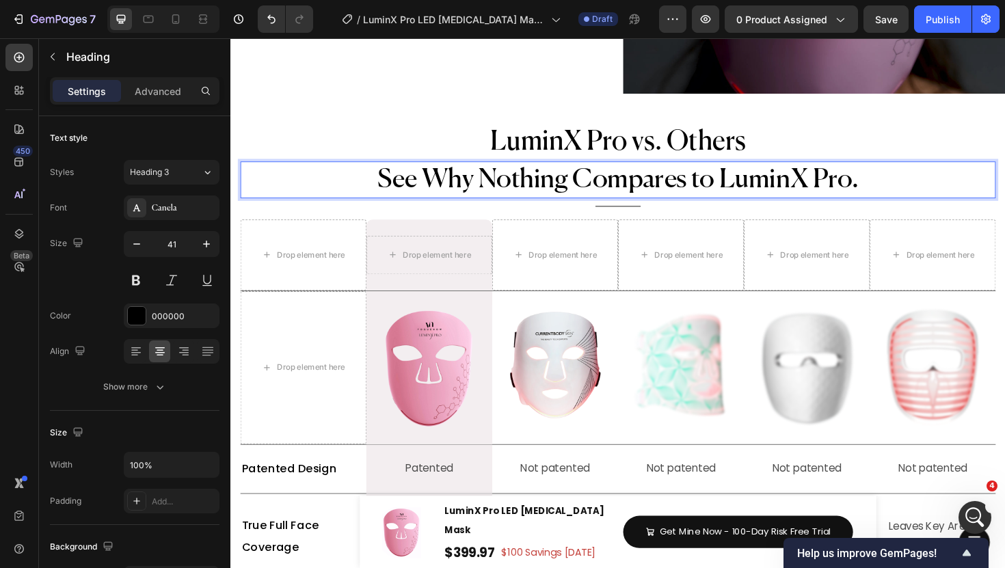
click at [573, 196] on p "See Why Nothing Compares to LuminX Pro." at bounding box center [640, 188] width 797 height 36
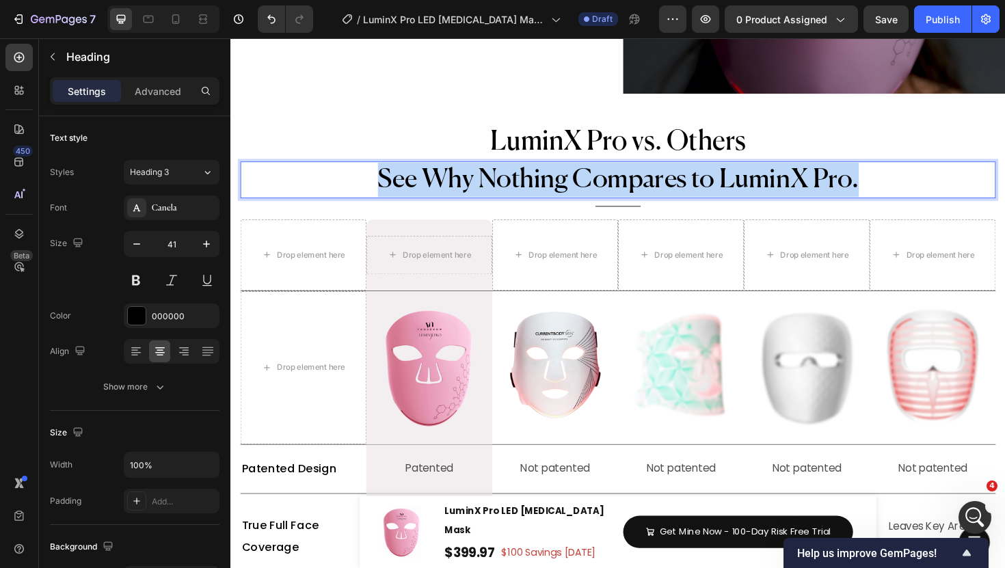
click at [573, 196] on p "See Why Nothing Compares to LuminX Pro." at bounding box center [640, 188] width 797 height 36
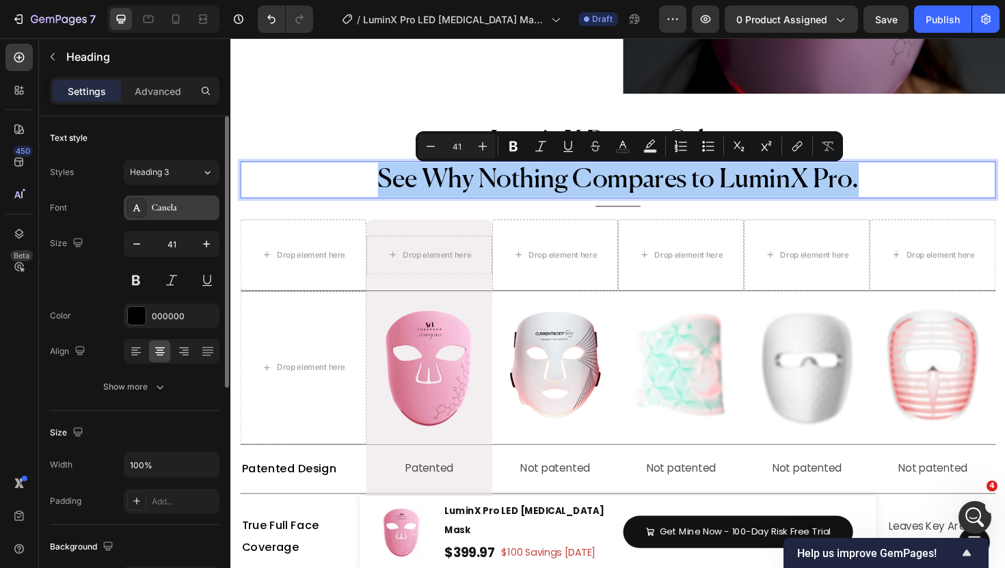
click at [175, 218] on div "Canela" at bounding box center [172, 208] width 96 height 25
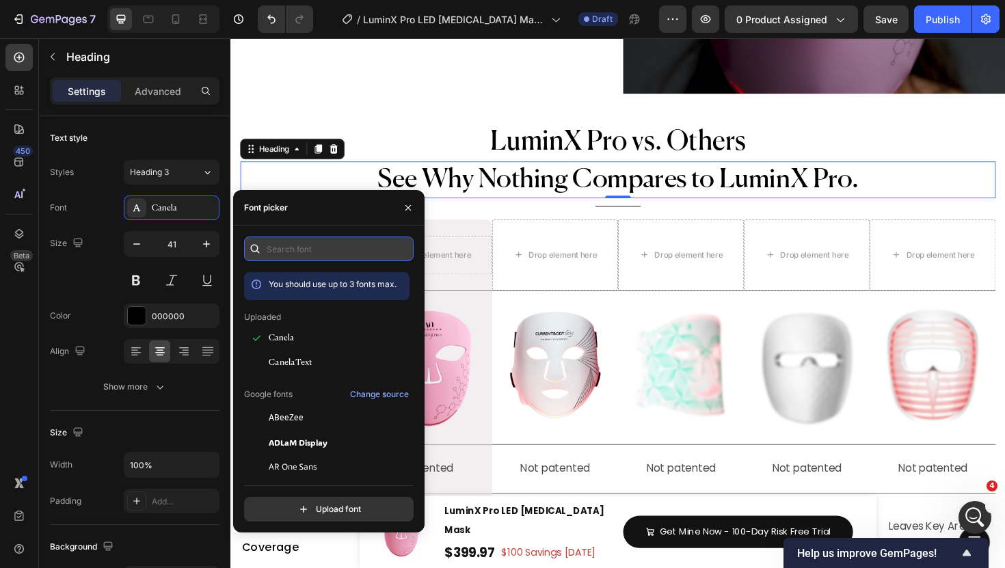
click at [316, 251] on input "text" at bounding box center [329, 249] width 170 height 25
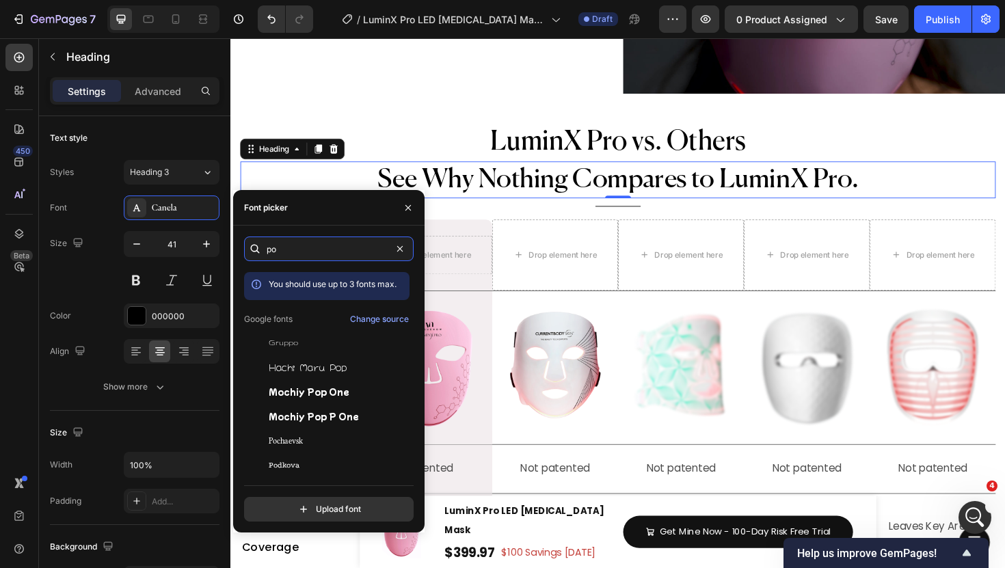
type input "p"
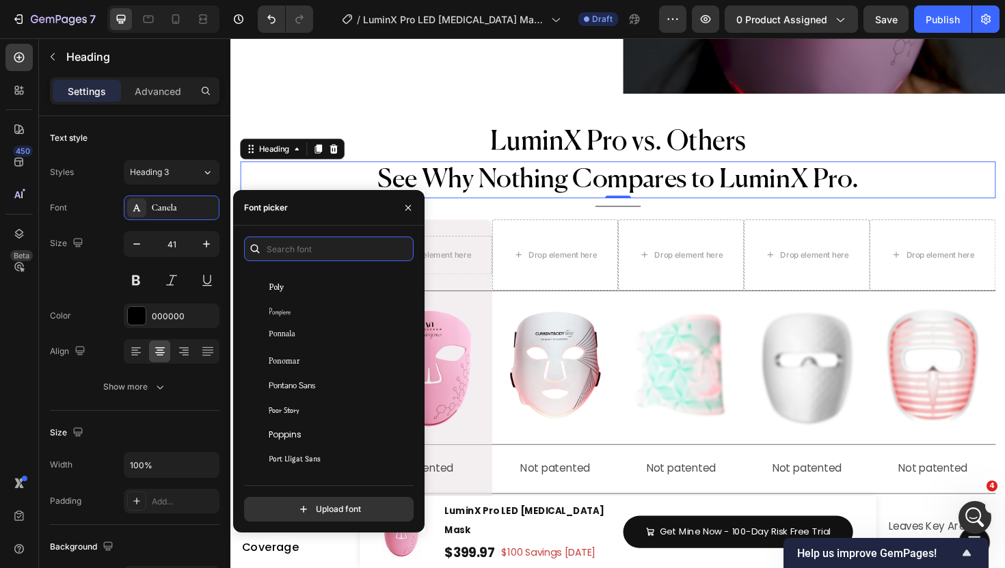
scroll to position [35612, 0]
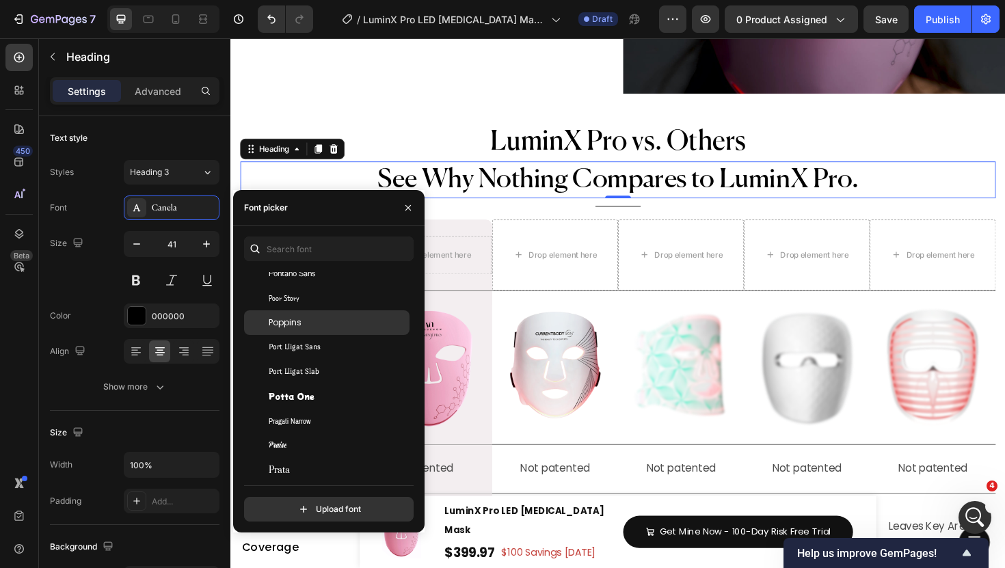
click at [301, 329] on div "Poppins" at bounding box center [326, 322] width 165 height 25
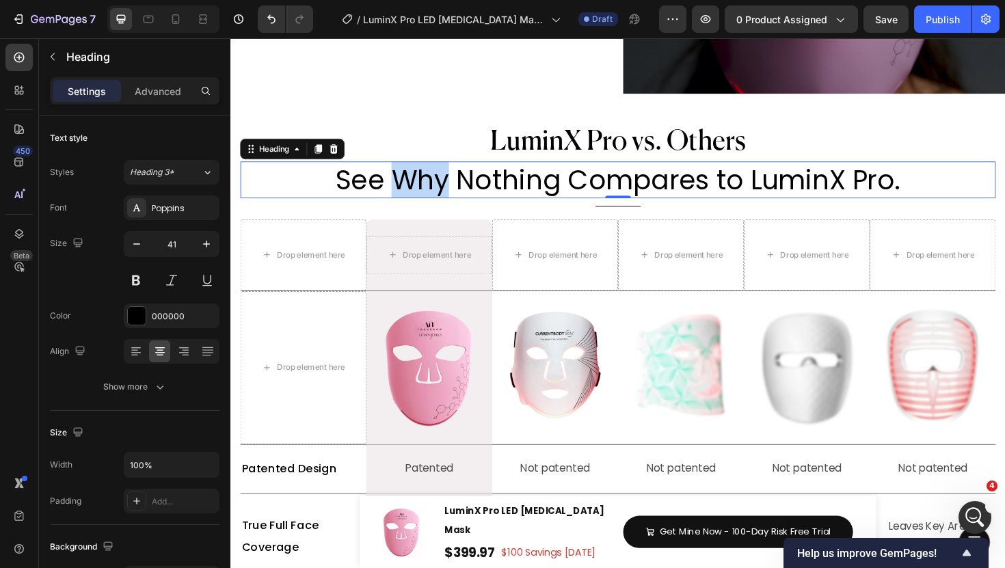
click at [439, 201] on p "See Why Nothing Compares to LuminX Pro." at bounding box center [640, 188] width 797 height 36
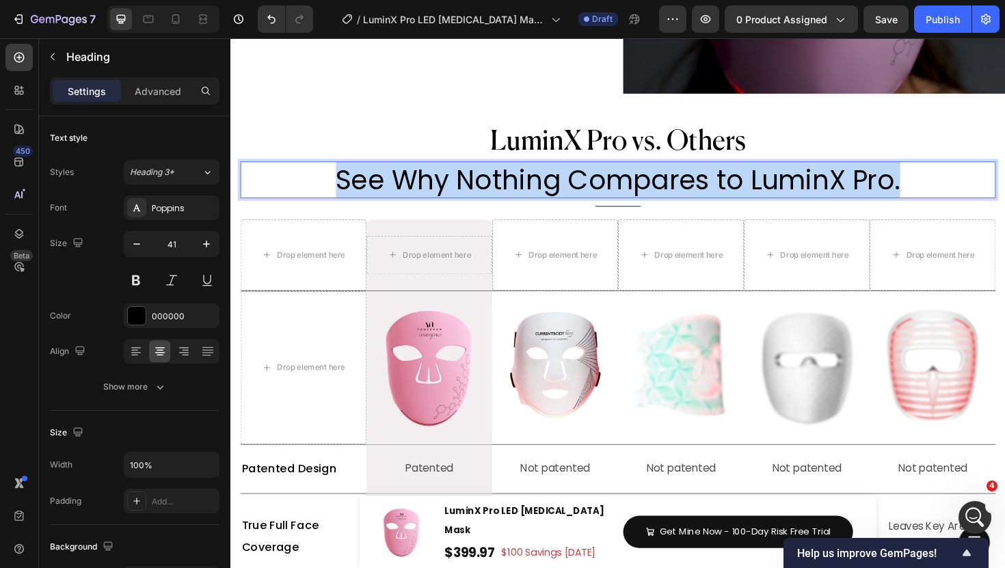
click at [439, 201] on p "See Why Nothing Compares to LuminX Pro." at bounding box center [640, 188] width 797 height 36
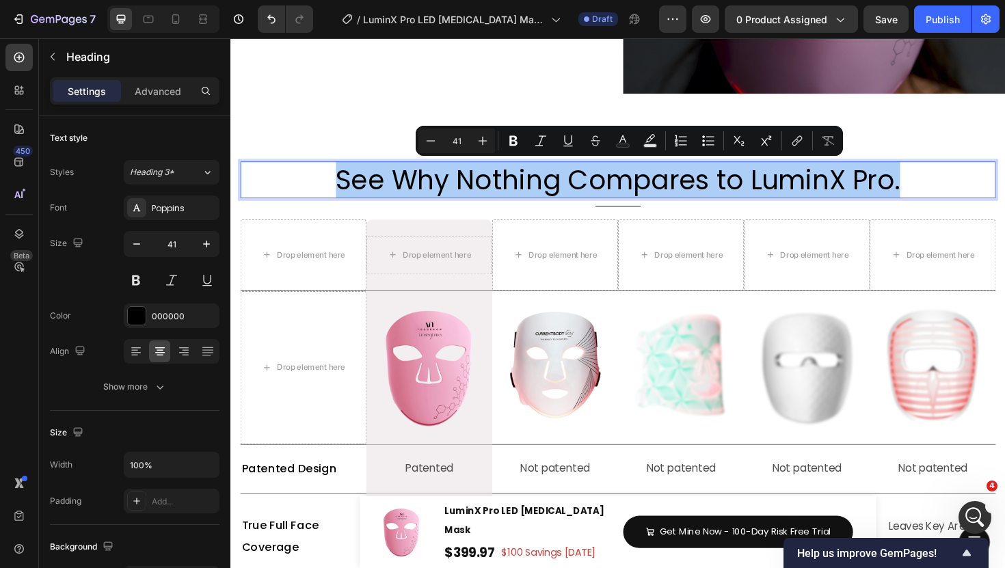
click at [457, 146] on input "41" at bounding box center [456, 141] width 27 height 16
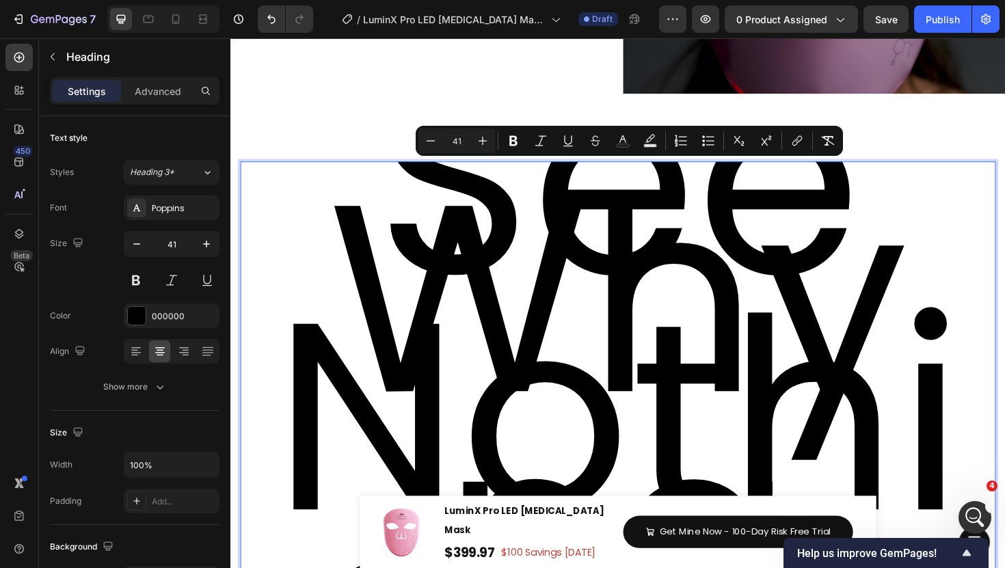
type input "4"
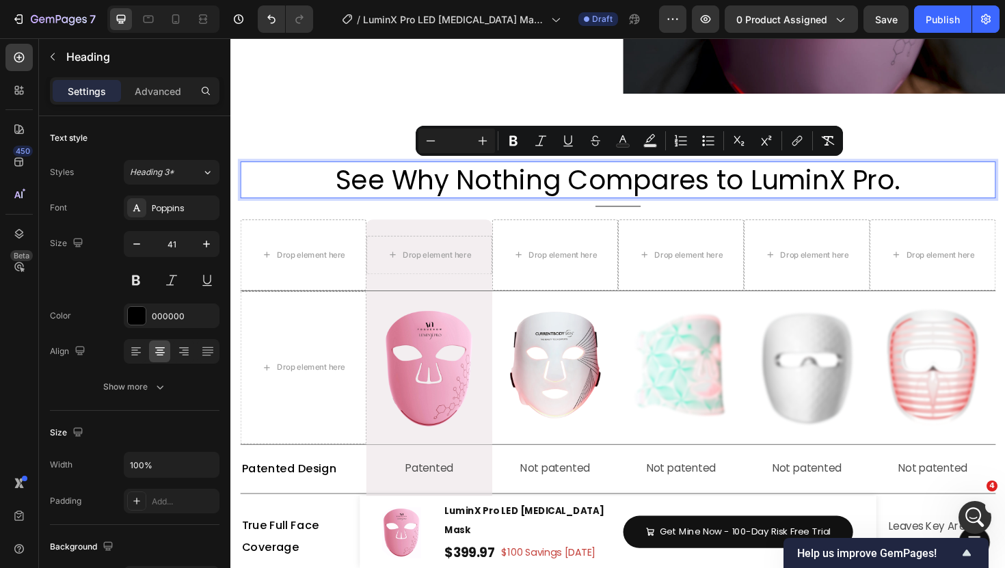
type input "2"
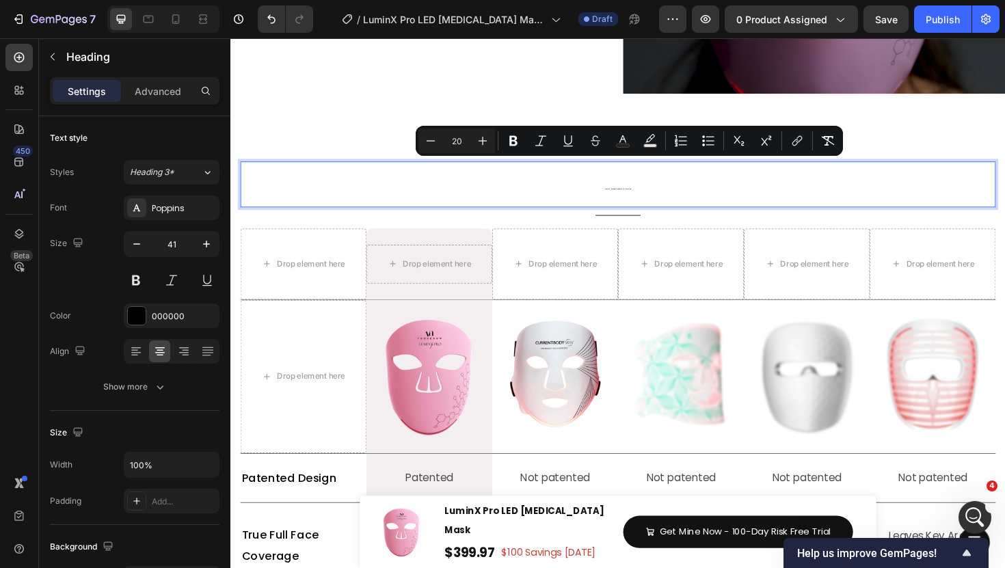
type input "20"
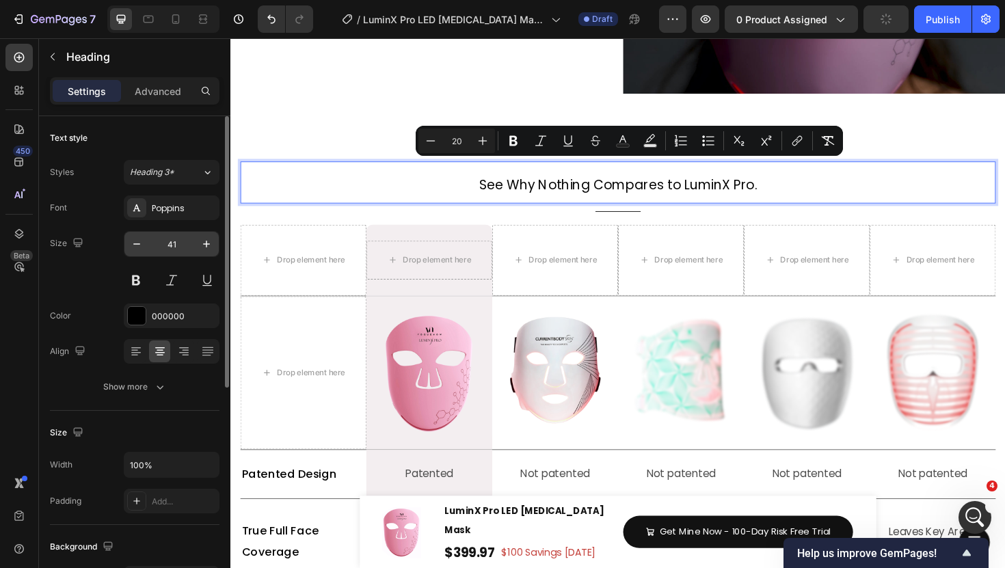
click at [183, 235] on input "41" at bounding box center [171, 244] width 45 height 25
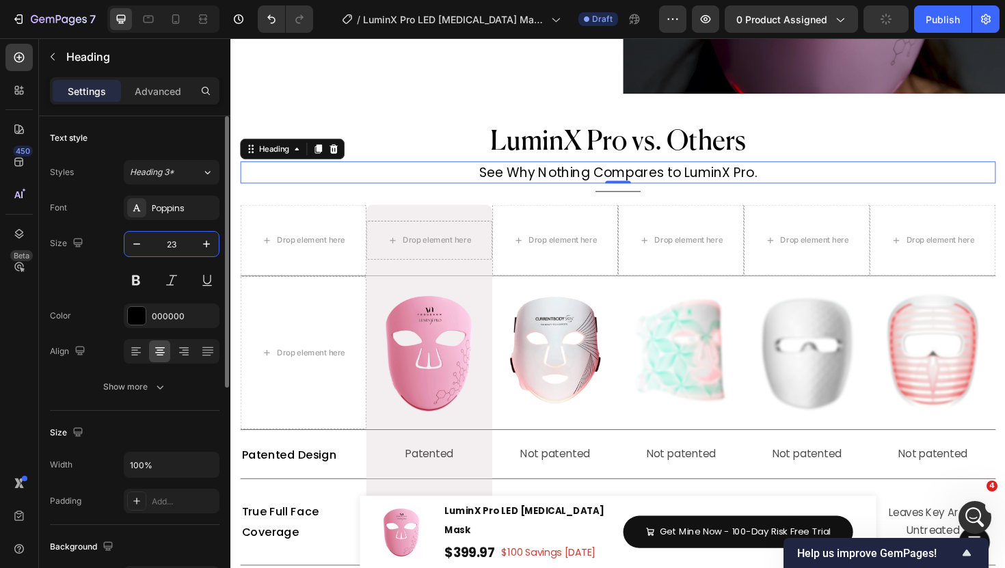
type input "23"
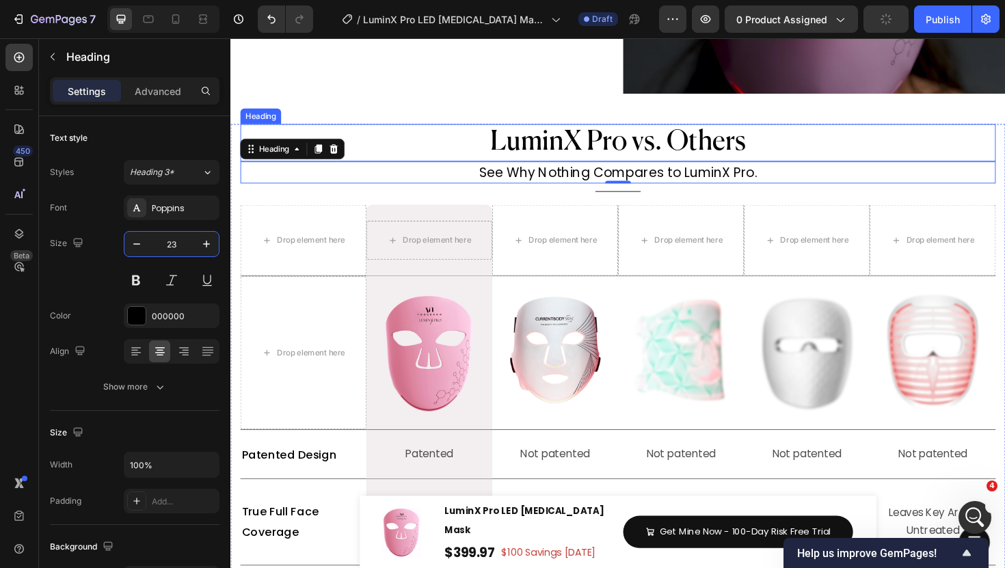
click at [509, 144] on span "LuminX Pro vs. Others" at bounding box center [640, 148] width 271 height 29
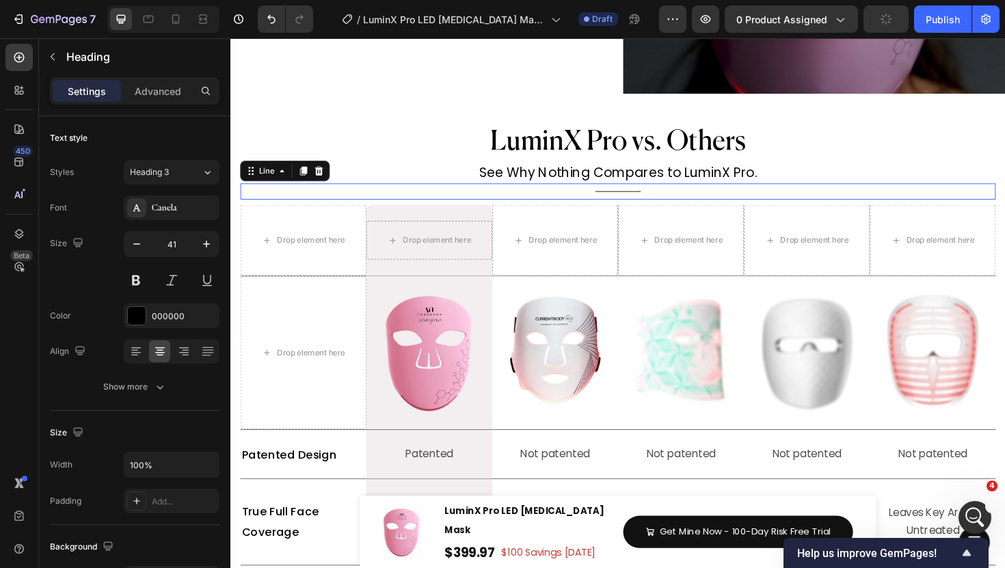
click at [420, 202] on div "Title Line 0" at bounding box center [641, 200] width 800 height 17
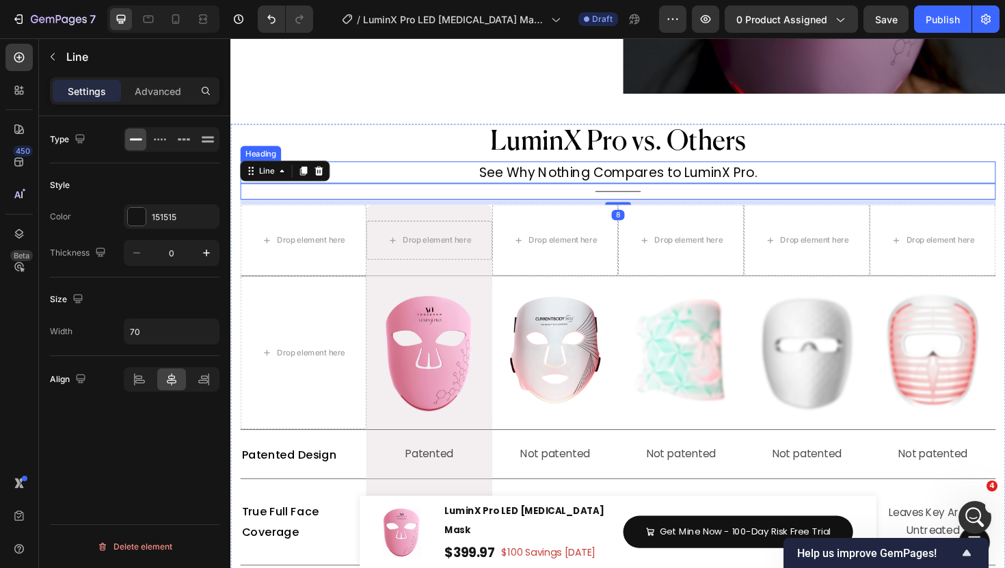
click at [668, 181] on span "See Why Nothing Compares to LuminX Pro." at bounding box center [641, 180] width 295 height 19
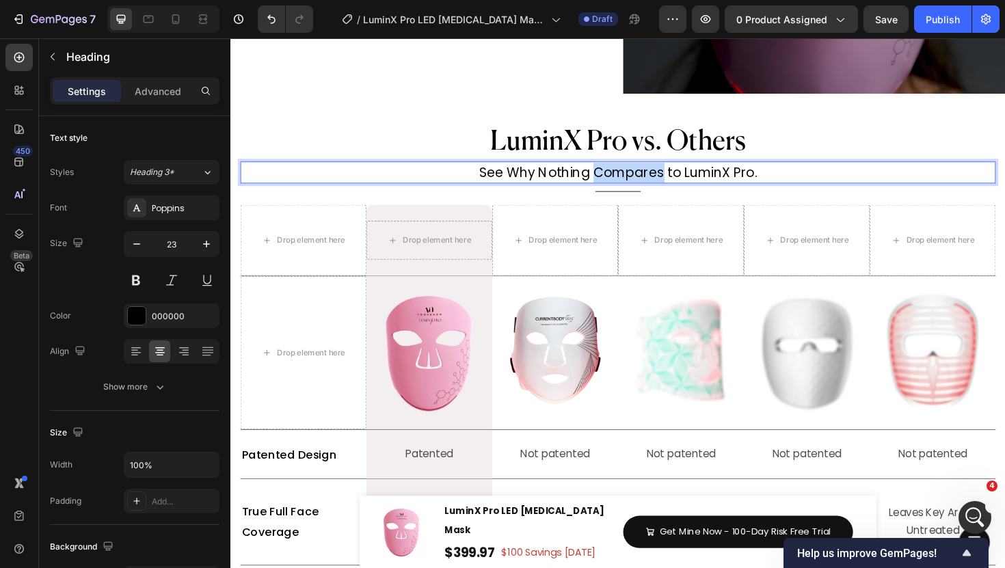
click at [668, 181] on span "See Why Nothing Compares to LuminX Pro." at bounding box center [641, 180] width 295 height 19
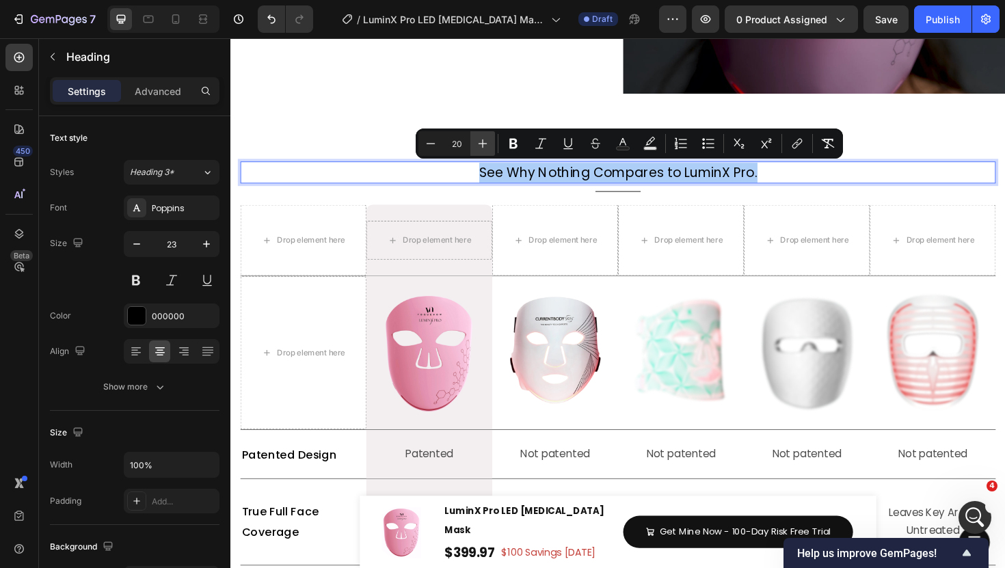
click at [481, 145] on icon "Editor contextual toolbar" at bounding box center [483, 144] width 14 height 14
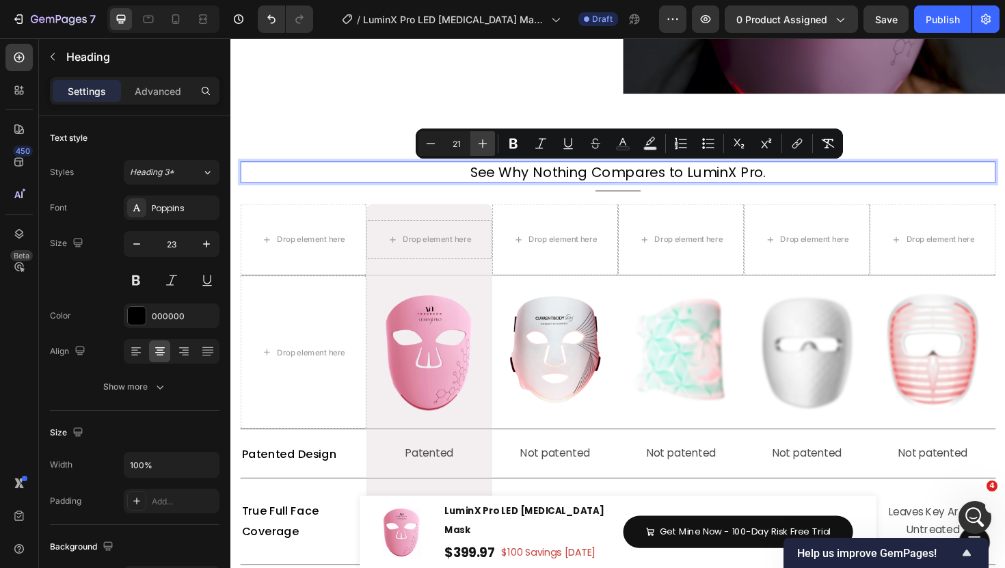
click at [481, 145] on icon "Editor contextual toolbar" at bounding box center [483, 144] width 14 height 14
click at [429, 147] on icon "Editor contextual toolbar" at bounding box center [431, 144] width 14 height 14
type input "21"
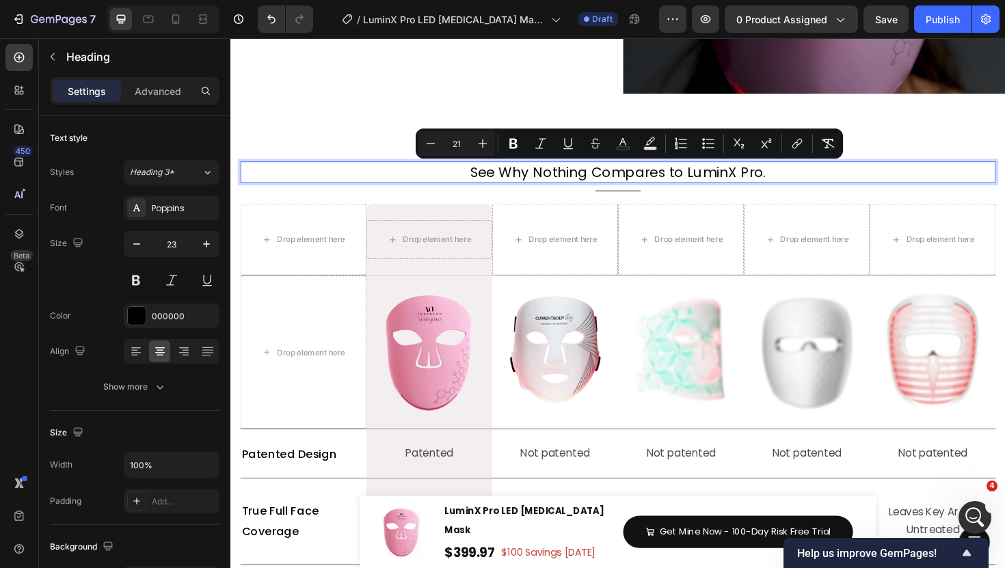
click at [385, 152] on p "⁠⁠⁠⁠⁠⁠⁠ LuminX Pro vs. Others" at bounding box center [640, 149] width 797 height 36
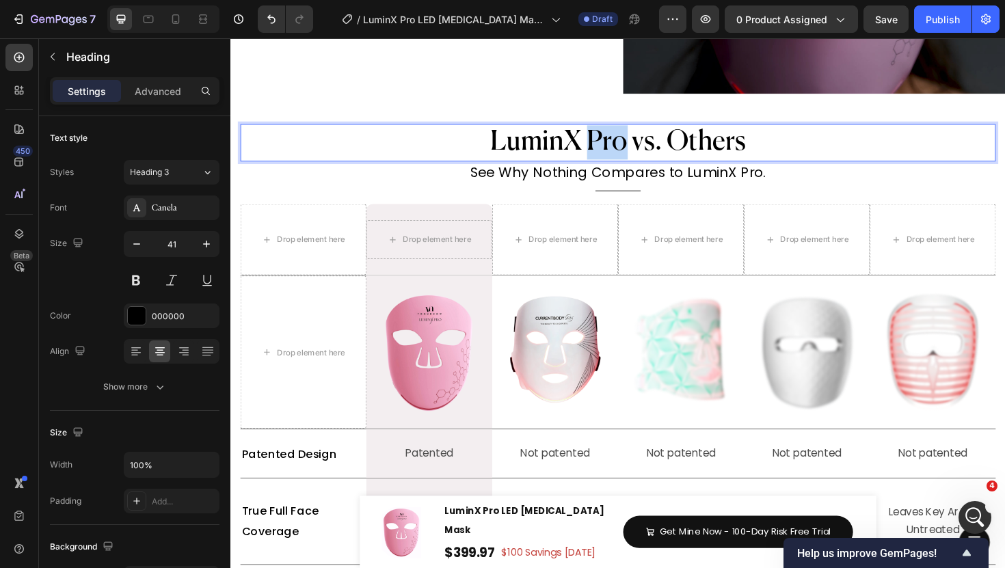
click at [614, 145] on span "LuminX Pro vs. Others" at bounding box center [640, 148] width 271 height 29
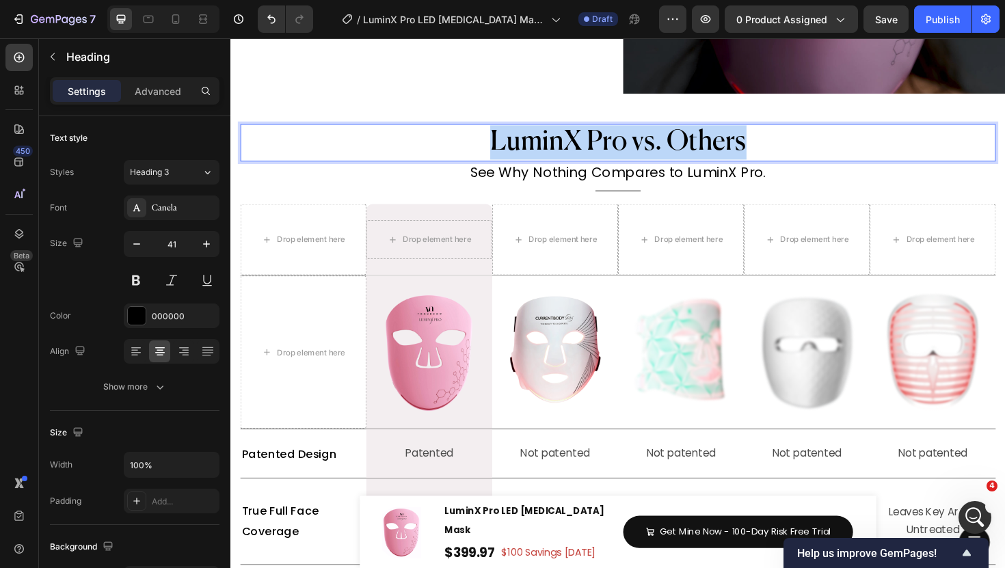
click at [614, 145] on span "LuminX Pro vs. Others" at bounding box center [640, 148] width 271 height 29
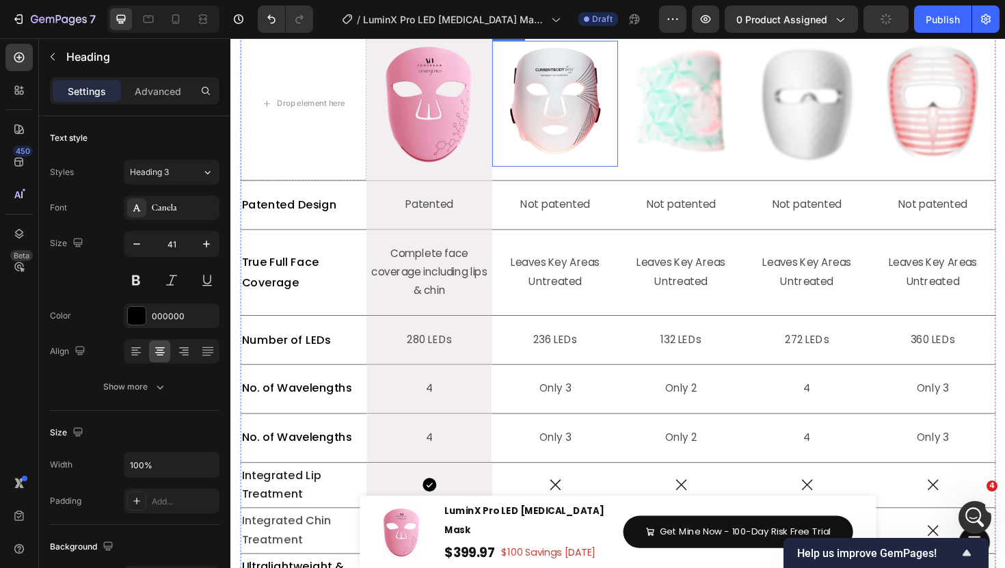
scroll to position [5973, 0]
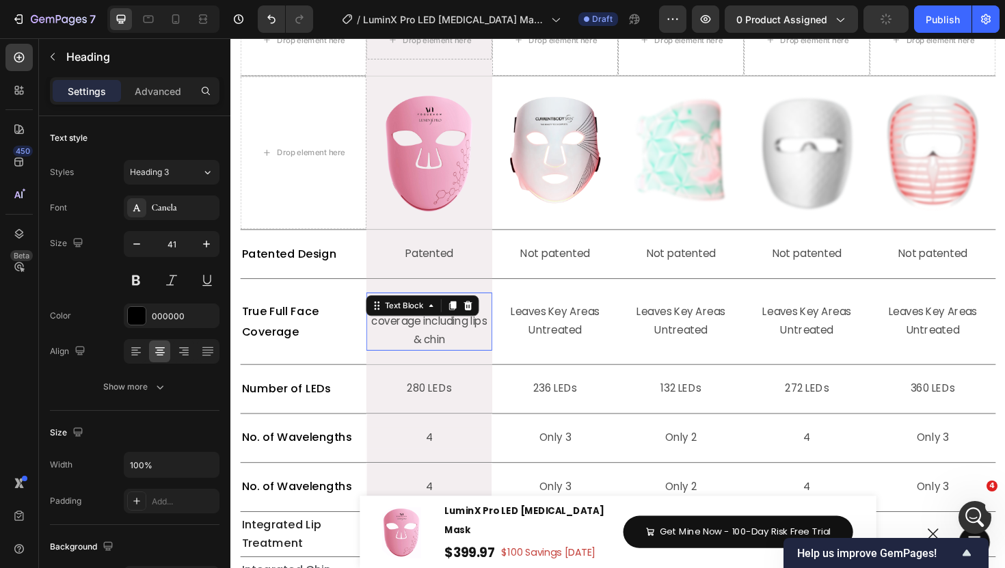
click at [492, 360] on p "Complete face coverage including lips & chin" at bounding box center [440, 338] width 125 height 59
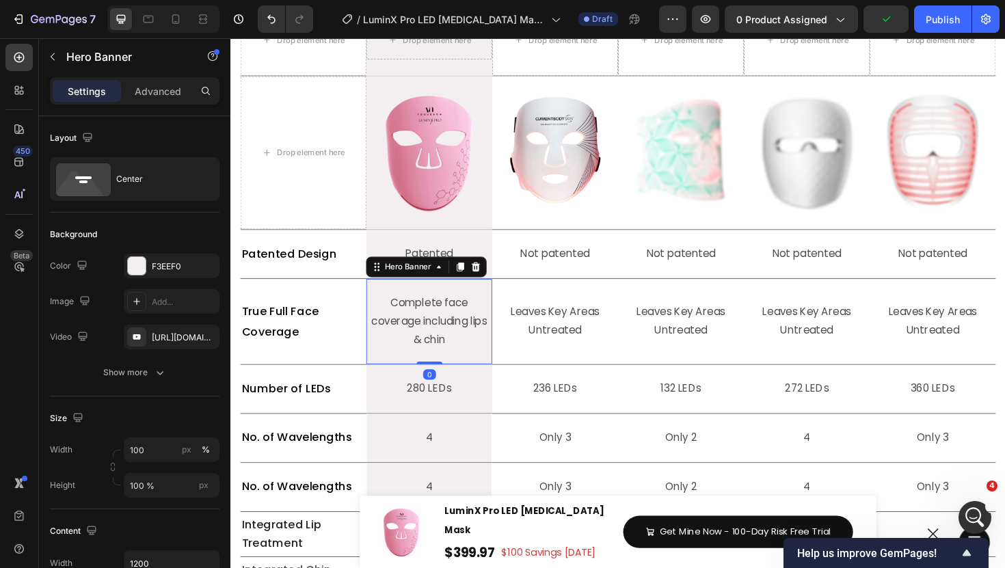
click at [499, 300] on div "Complete face coverage including lips & chin Text Block" at bounding box center [440, 338] width 133 height 90
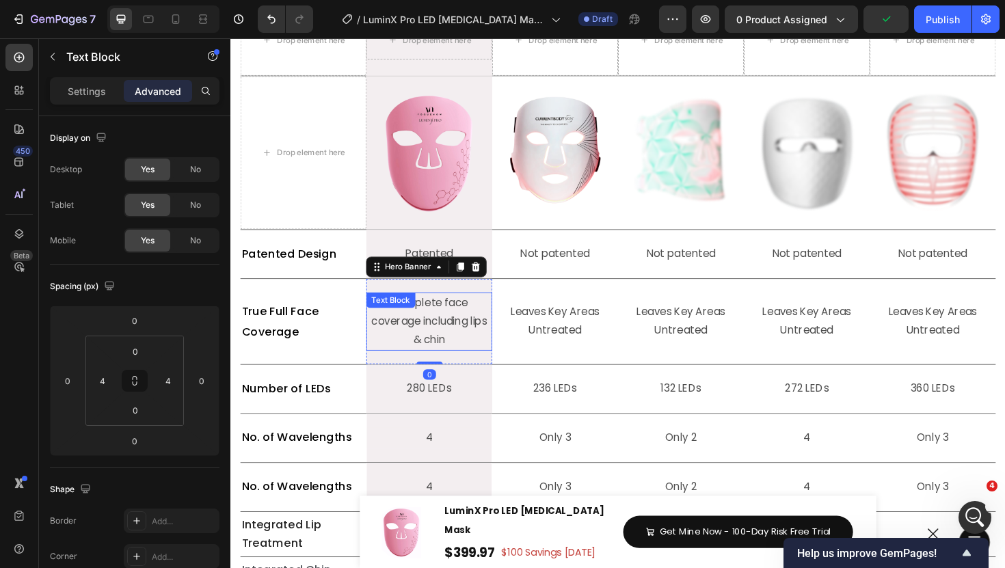
click at [481, 333] on p "Complete face coverage including lips & chin" at bounding box center [440, 338] width 125 height 59
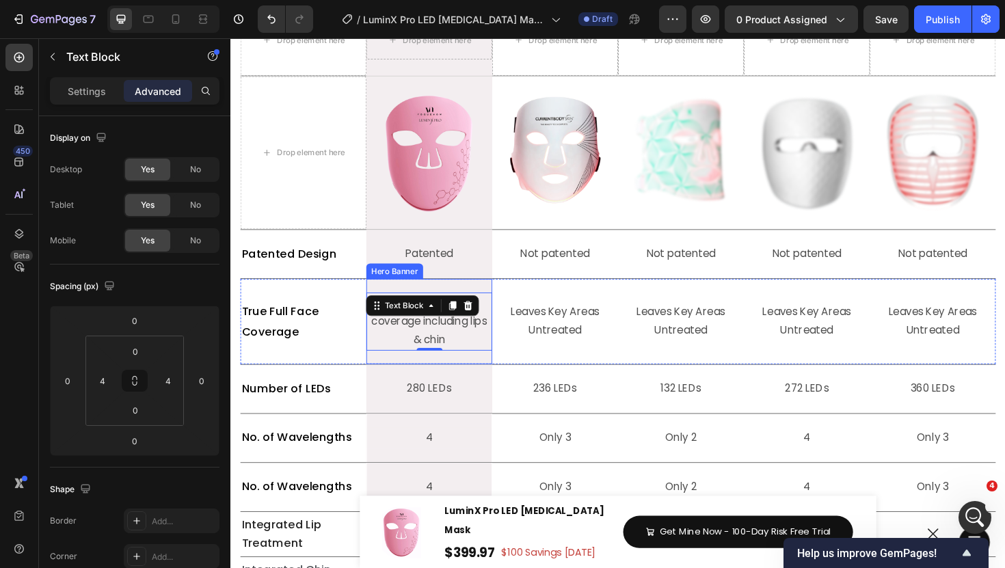
click at [483, 379] on div "Complete face coverage including lips & chin Text Block 0" at bounding box center [440, 338] width 133 height 90
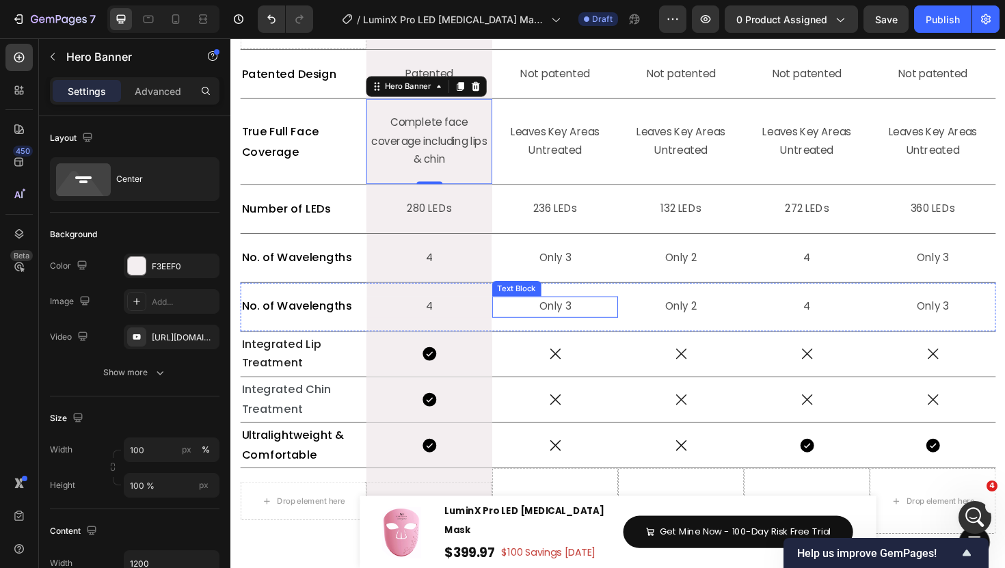
scroll to position [6167, 0]
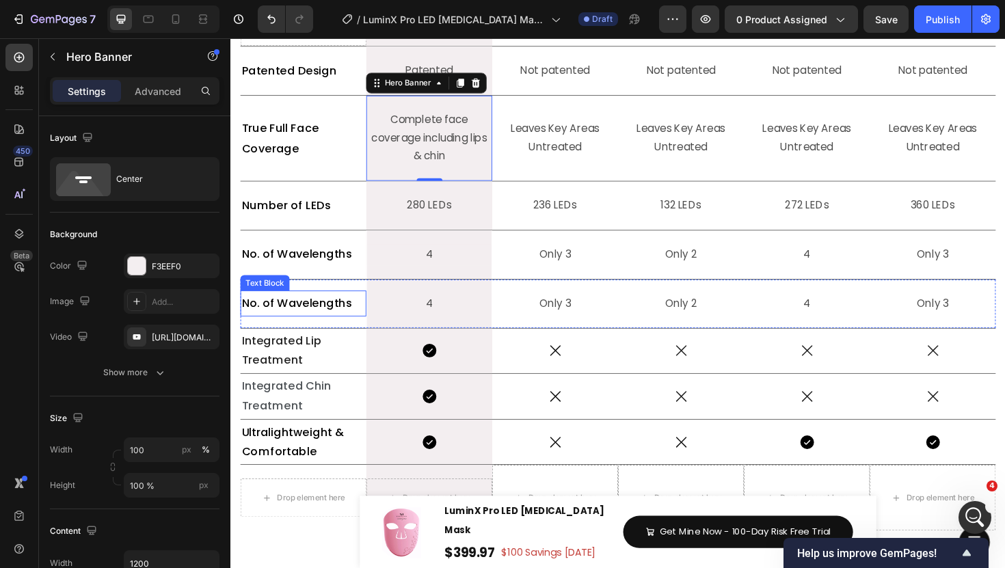
click at [315, 319] on span "No. of Wavelengths" at bounding box center [300, 318] width 116 height 16
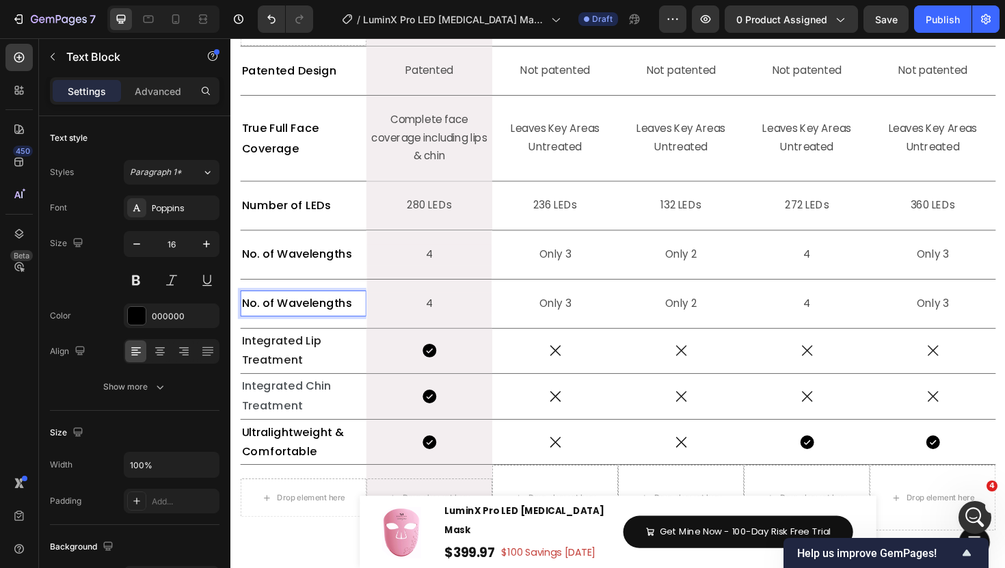
click at [315, 319] on span "No. of Wavelengths" at bounding box center [300, 318] width 116 height 16
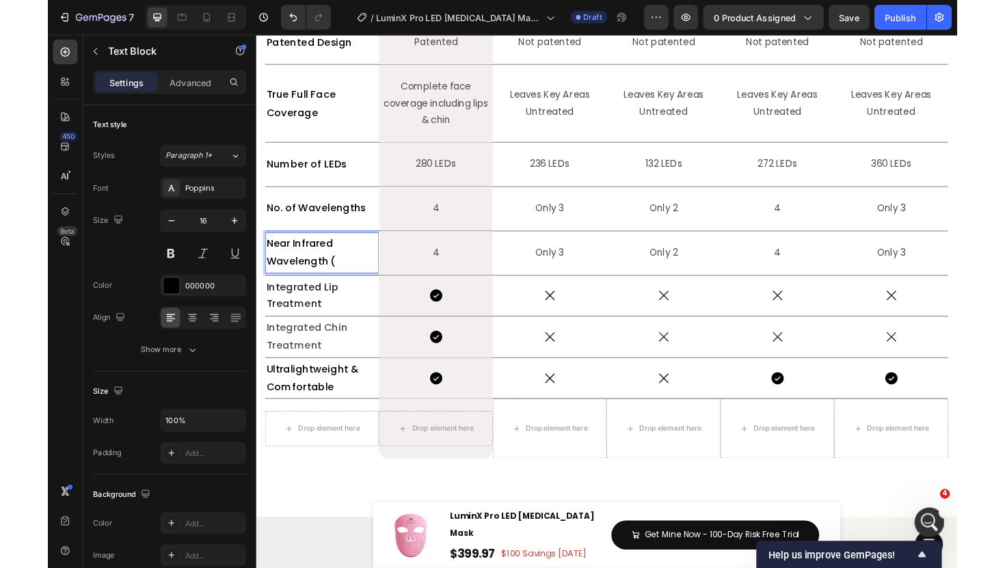
scroll to position [1948, 0]
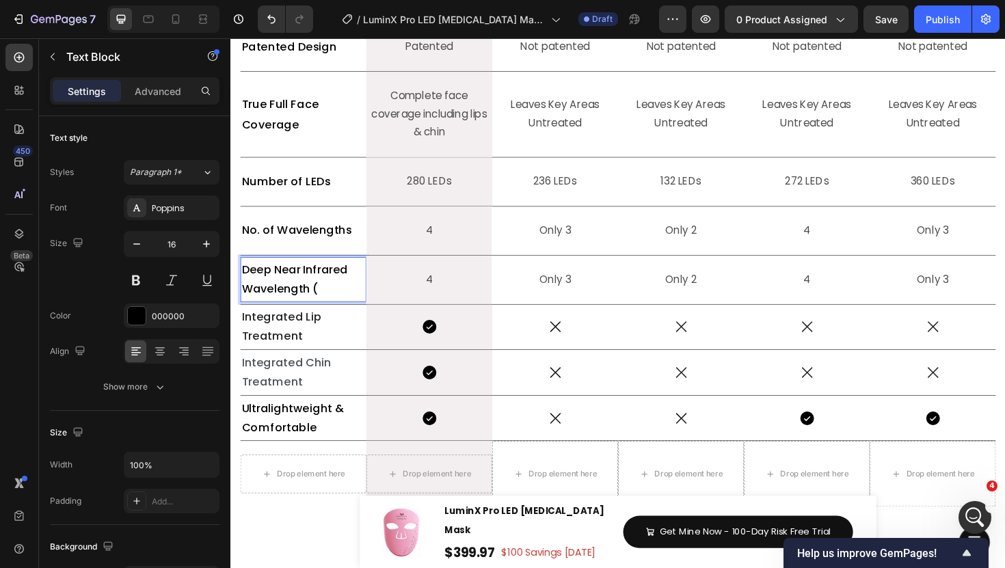
click at [334, 297] on p "Deep Near Infrared Wavelength (" at bounding box center [307, 294] width 131 height 41
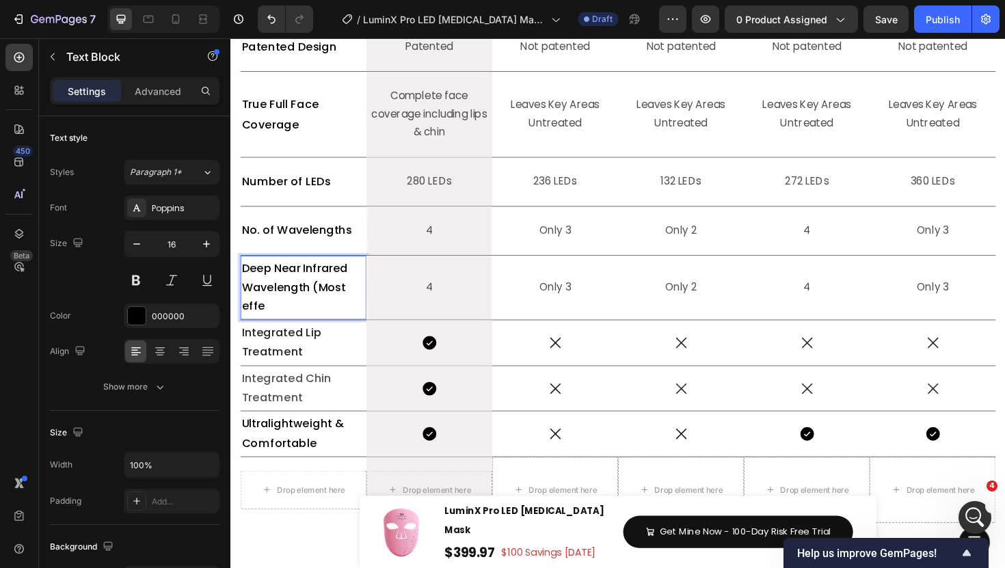
scroll to position [6191, 0]
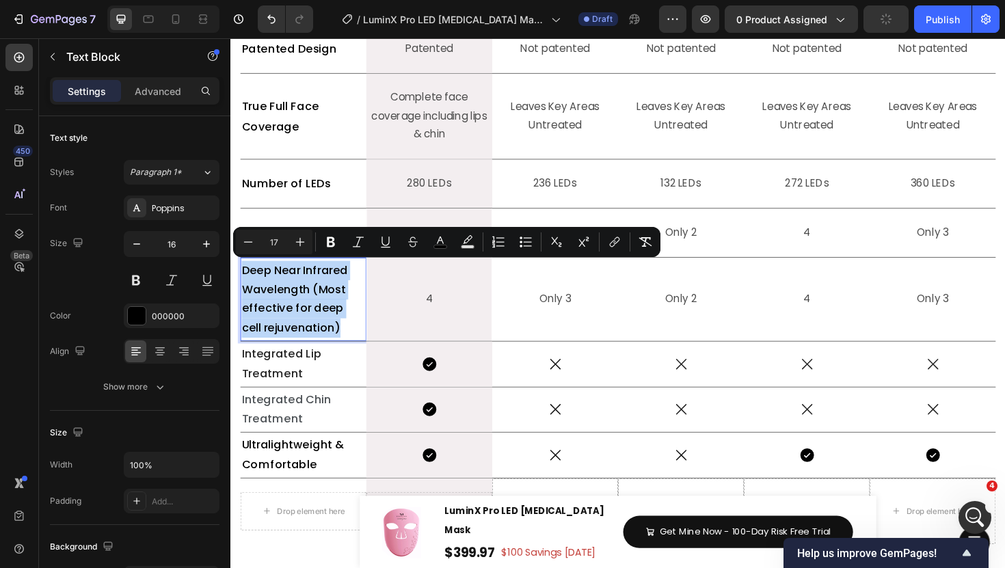
copy span "Deep Near Infrared Wavelength (Most effective for deep cell rejuvenation)"
click at [321, 339] on span "Deep Near Infrared Wavelength (Most effective for deep cell rejuvenation)" at bounding box center [298, 314] width 112 height 77
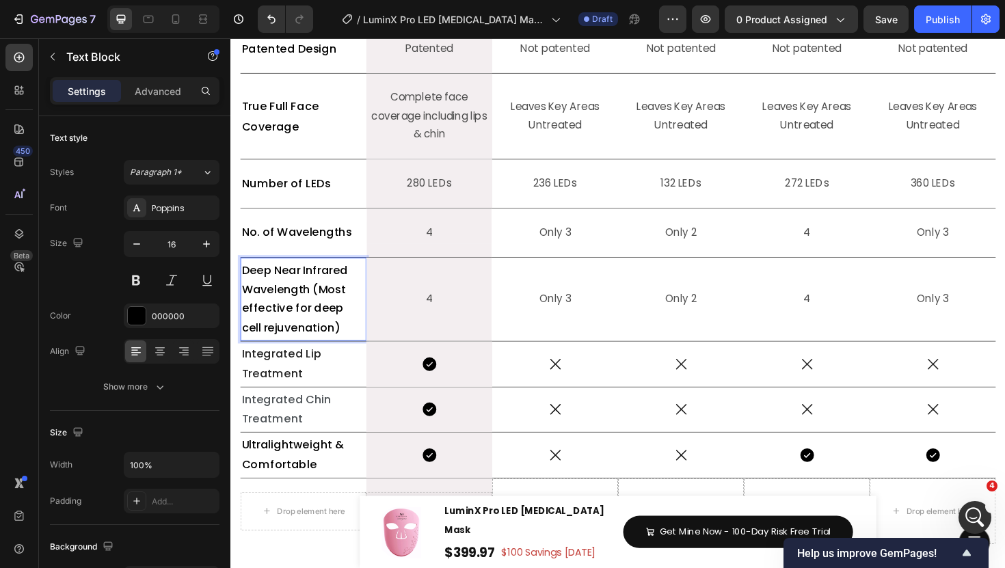
click at [321, 339] on span "Deep Near Infrared Wavelength (Most effective for deep cell rejuvenation)" at bounding box center [298, 314] width 112 height 77
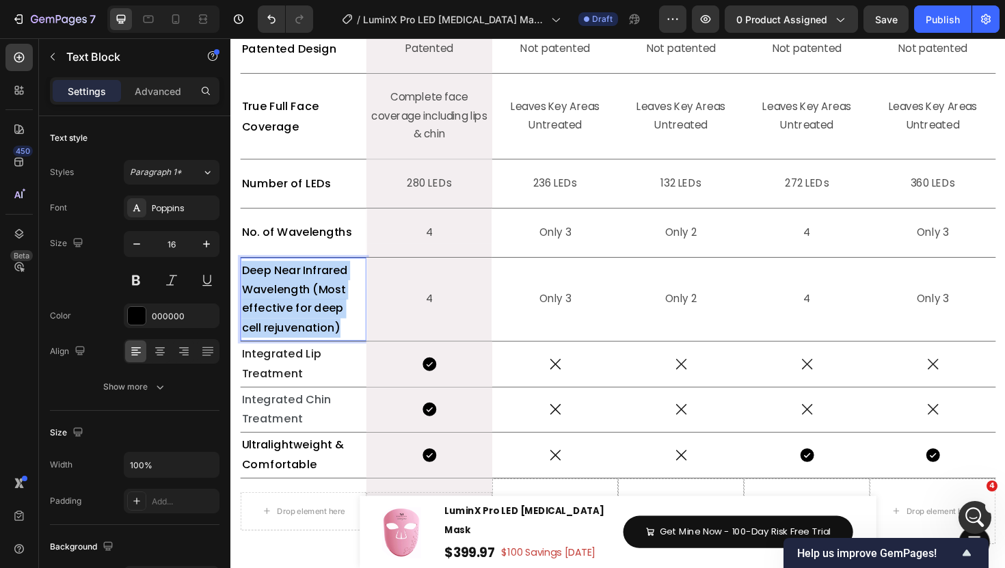
click at [321, 339] on span "Deep Near Infrared Wavelength (Most effective for deep cell rejuvenation)" at bounding box center [298, 314] width 112 height 77
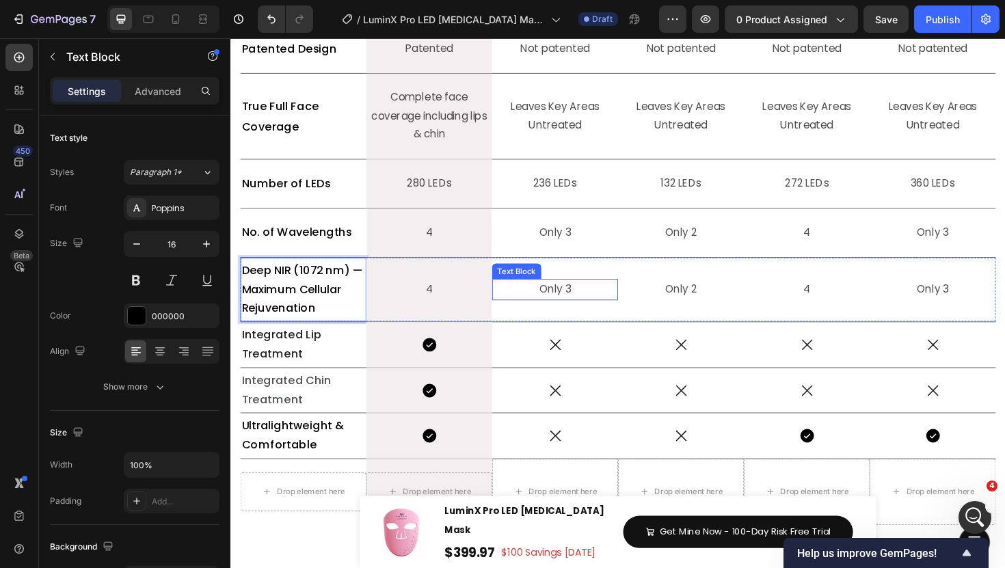
click at [563, 307] on p "Only 3" at bounding box center [574, 305] width 131 height 20
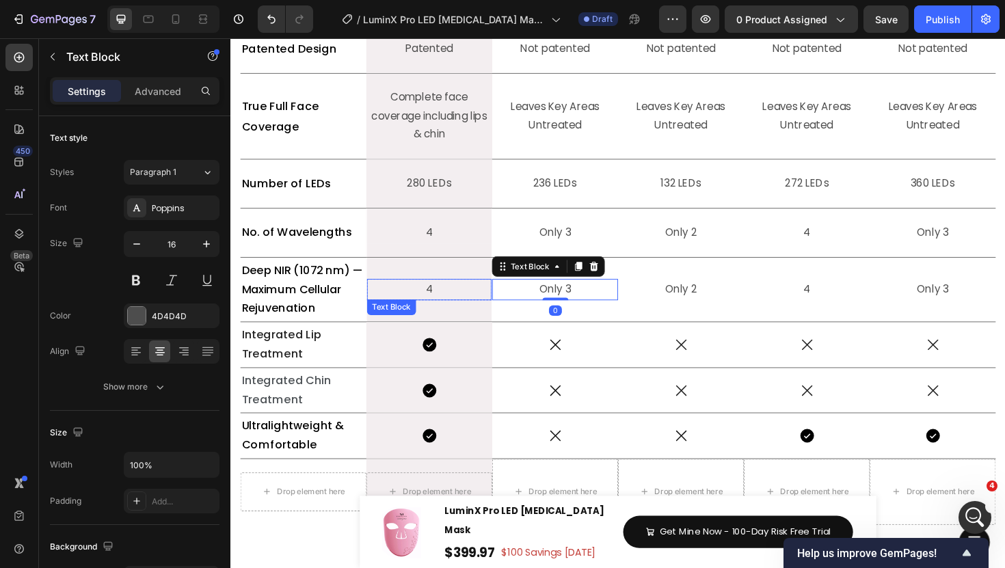
click at [436, 303] on p "4" at bounding box center [440, 305] width 129 height 20
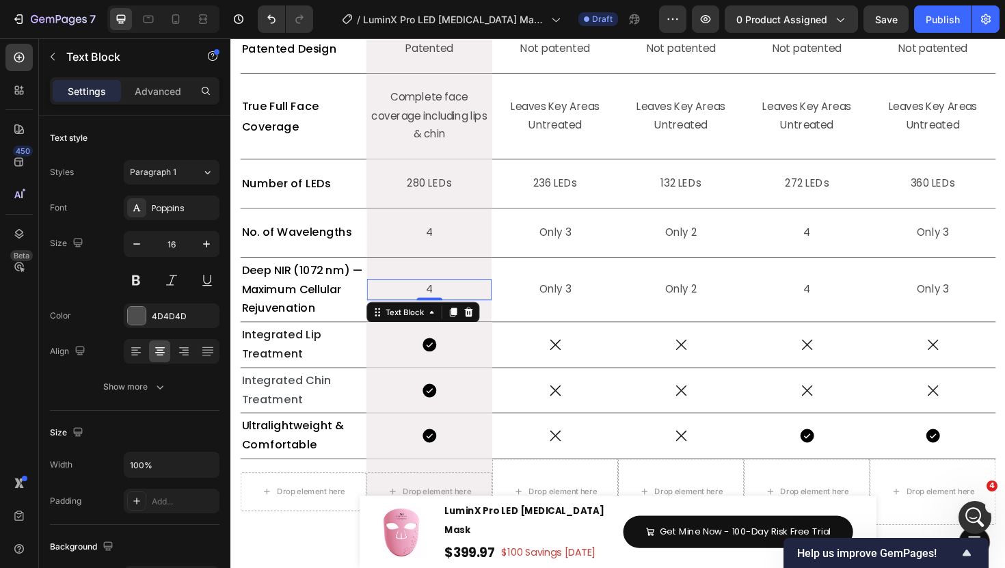
click at [436, 303] on p "4" at bounding box center [440, 305] width 129 height 20
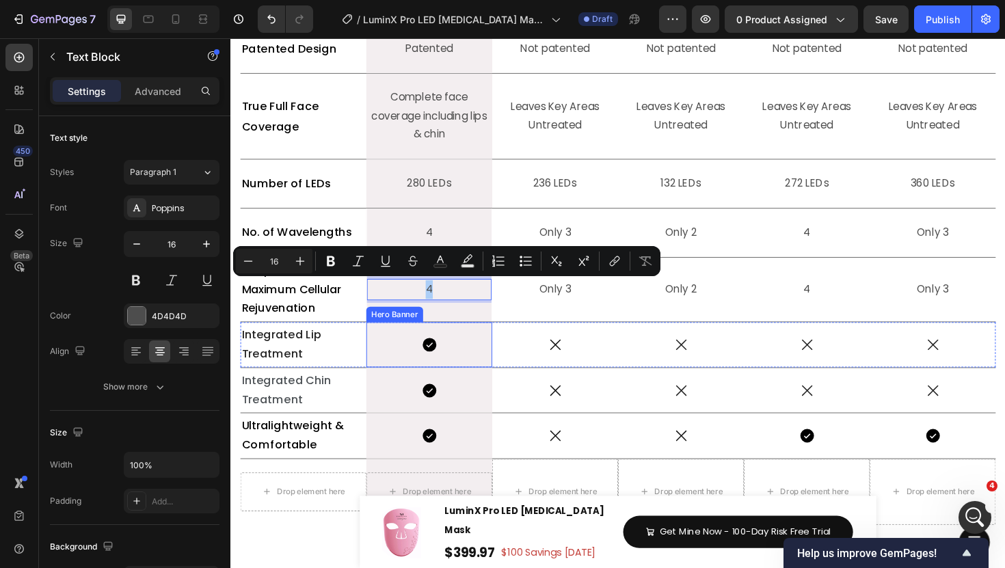
click at [452, 346] on div "Icon" at bounding box center [440, 363] width 133 height 47
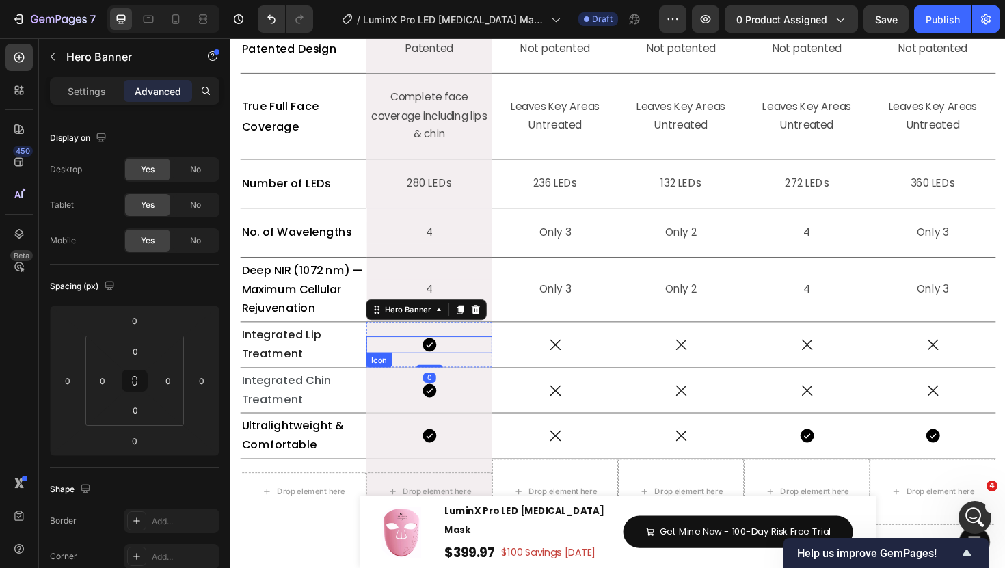
click at [452, 357] on div "Icon" at bounding box center [440, 363] width 133 height 18
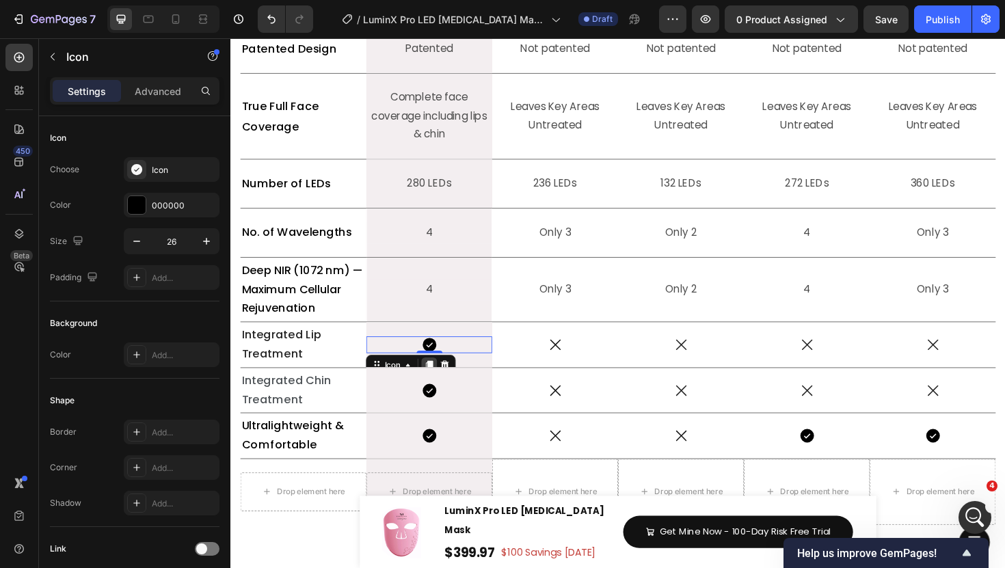
click at [444, 382] on icon at bounding box center [442, 385] width 8 height 10
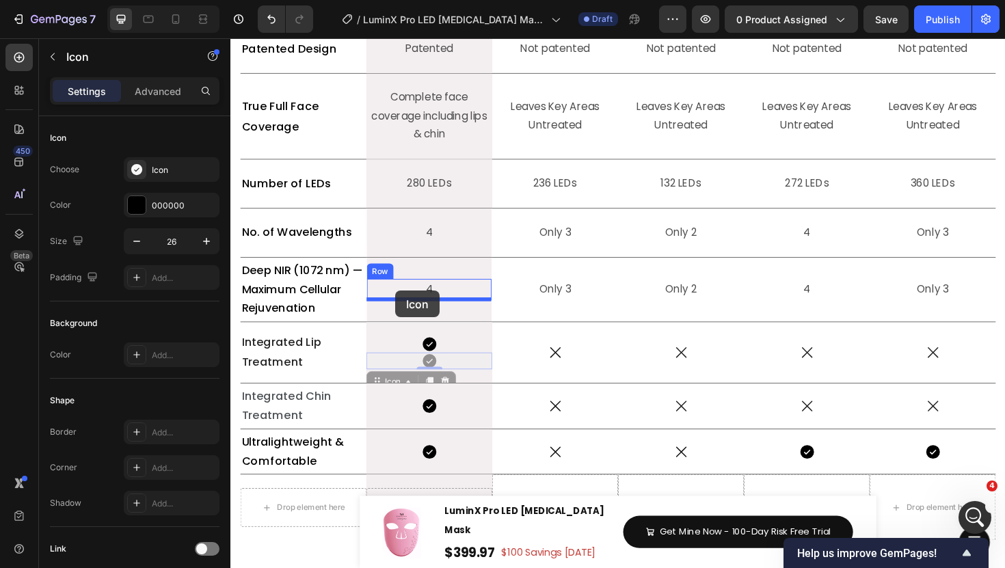
drag, startPoint x: 397, startPoint y: 397, endPoint x: 406, endPoint y: 306, distance: 92.1
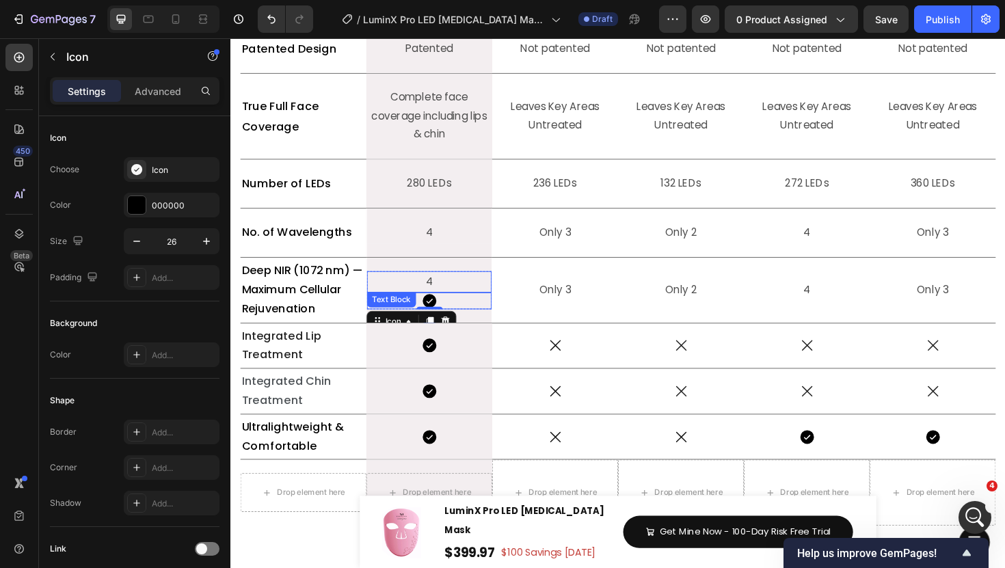
click at [457, 297] on p "4" at bounding box center [440, 297] width 129 height 20
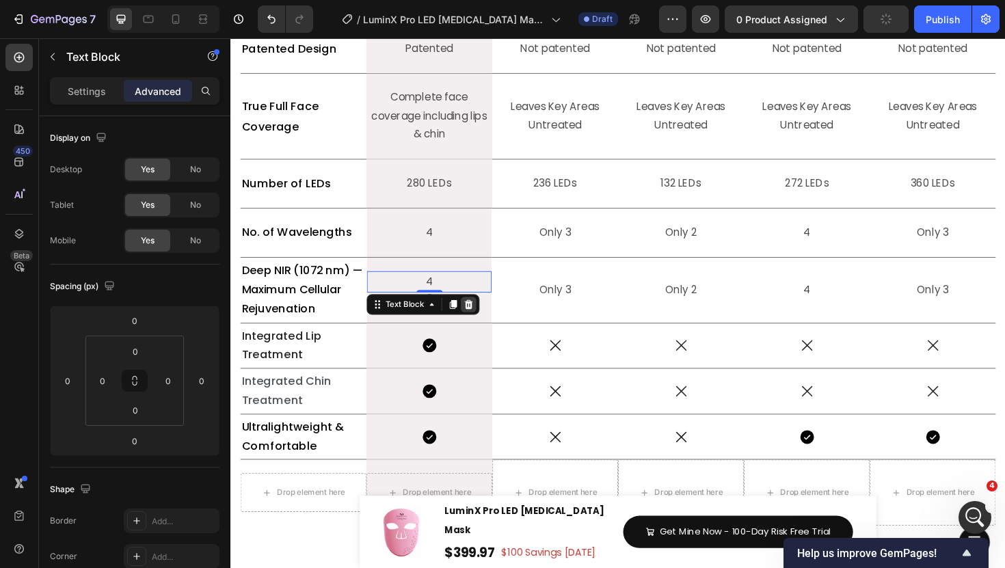
click at [485, 319] on icon at bounding box center [483, 320] width 9 height 10
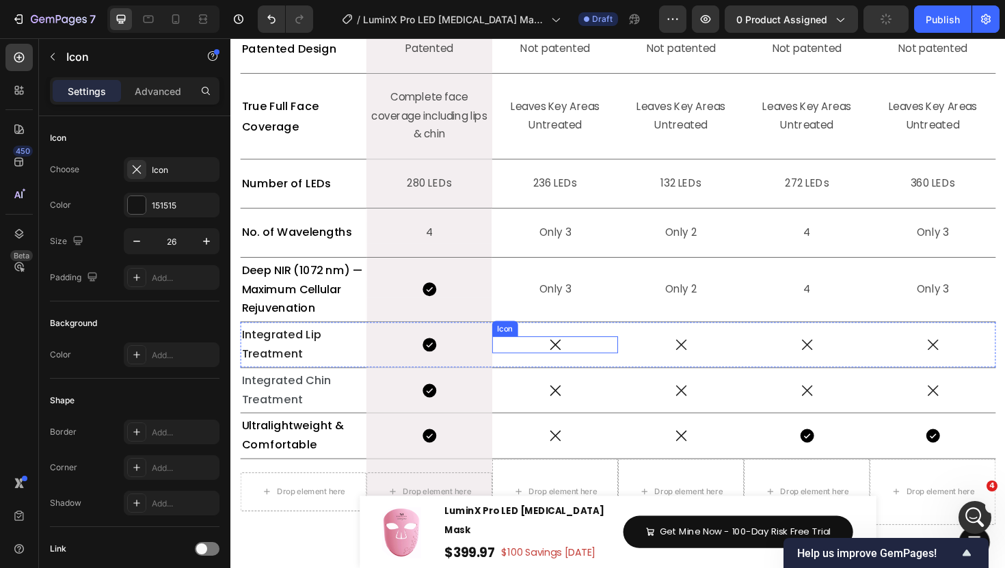
click at [589, 359] on div "Icon" at bounding box center [573, 363] width 133 height 18
click at [575, 338] on icon at bounding box center [575, 341] width 8 height 10
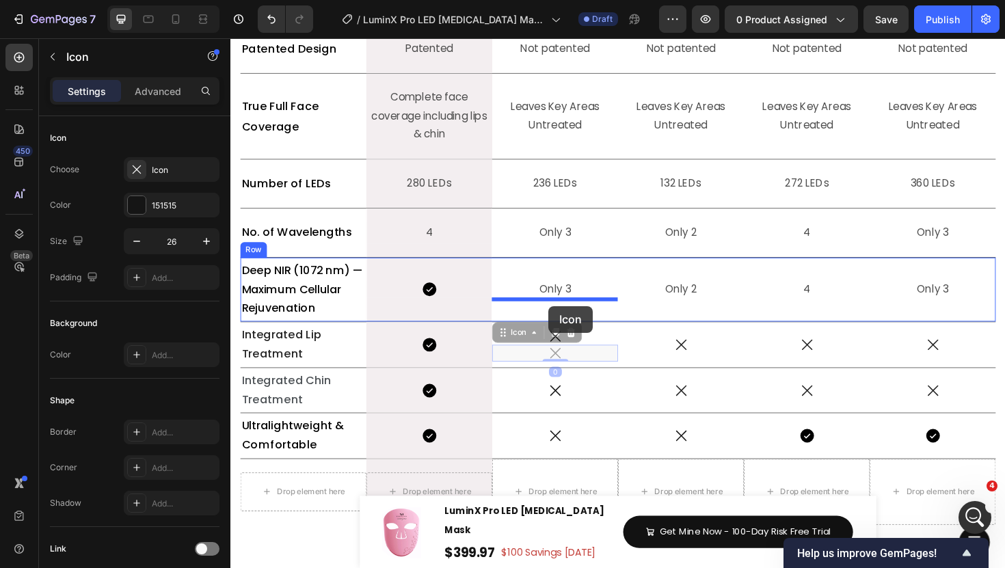
drag, startPoint x: 537, startPoint y: 351, endPoint x: 567, endPoint y: 322, distance: 42.1
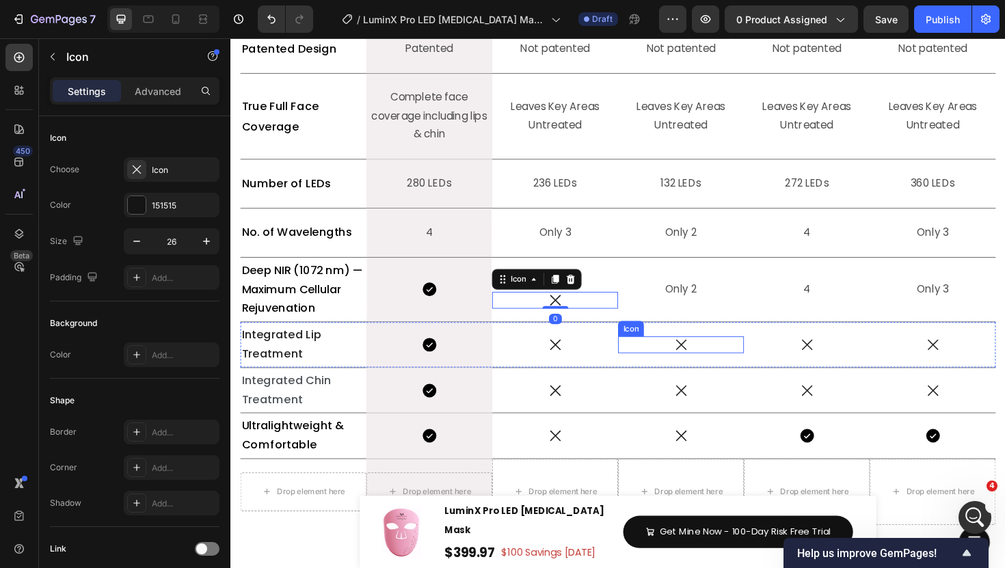
click at [735, 364] on div "Icon" at bounding box center [707, 363] width 133 height 18
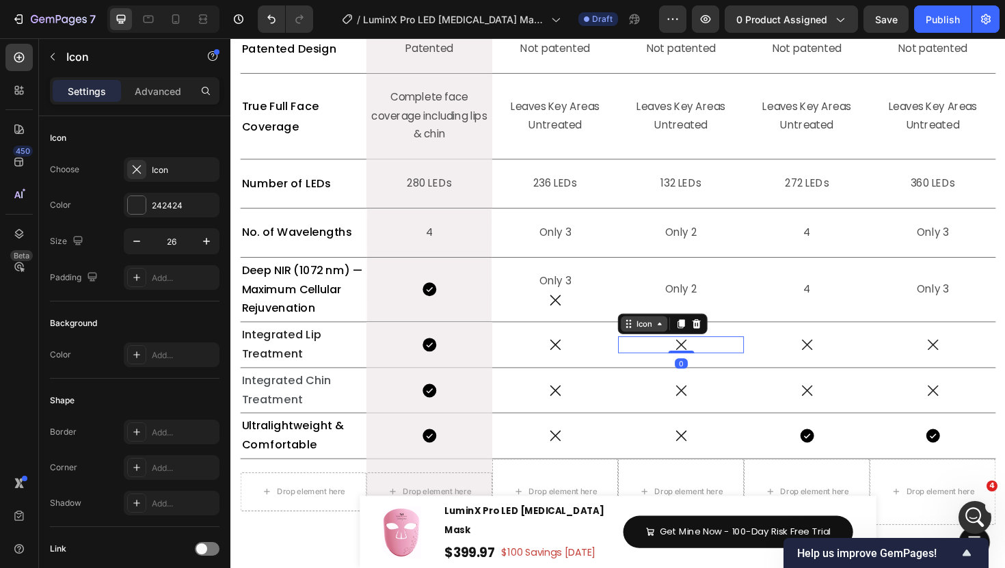
click at [671, 345] on div "Icon" at bounding box center [668, 341] width 49 height 16
click at [711, 343] on icon at bounding box center [707, 341] width 11 height 11
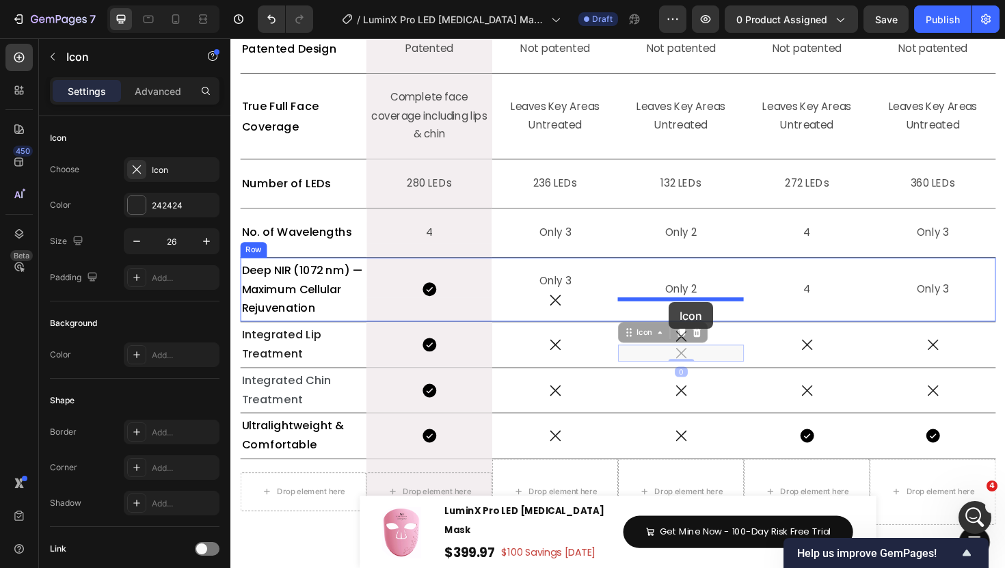
drag, startPoint x: 670, startPoint y: 349, endPoint x: 695, endPoint y: 317, distance: 40.5
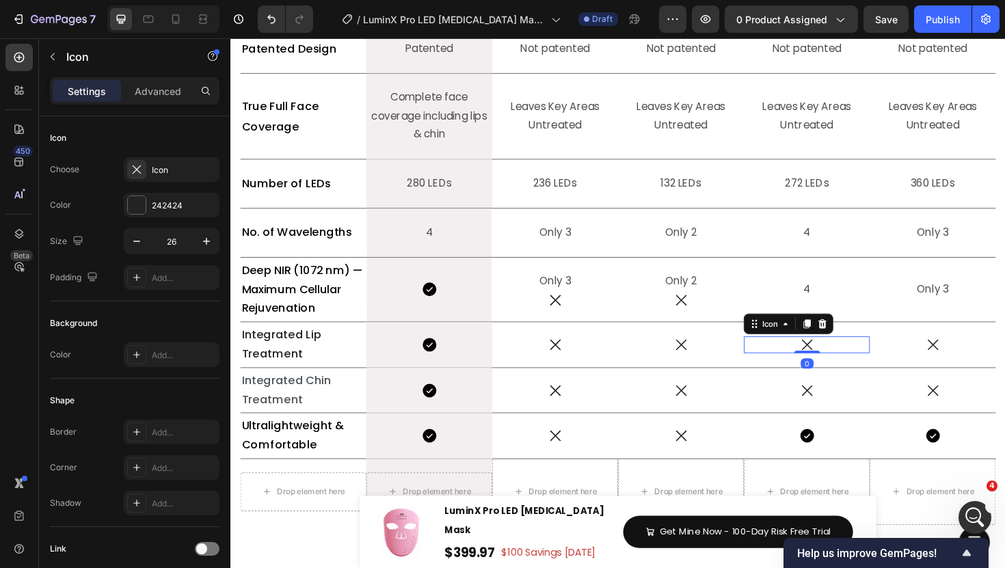
click at [848, 354] on icon at bounding box center [841, 363] width 18 height 18
click at [839, 341] on icon at bounding box center [841, 341] width 11 height 11
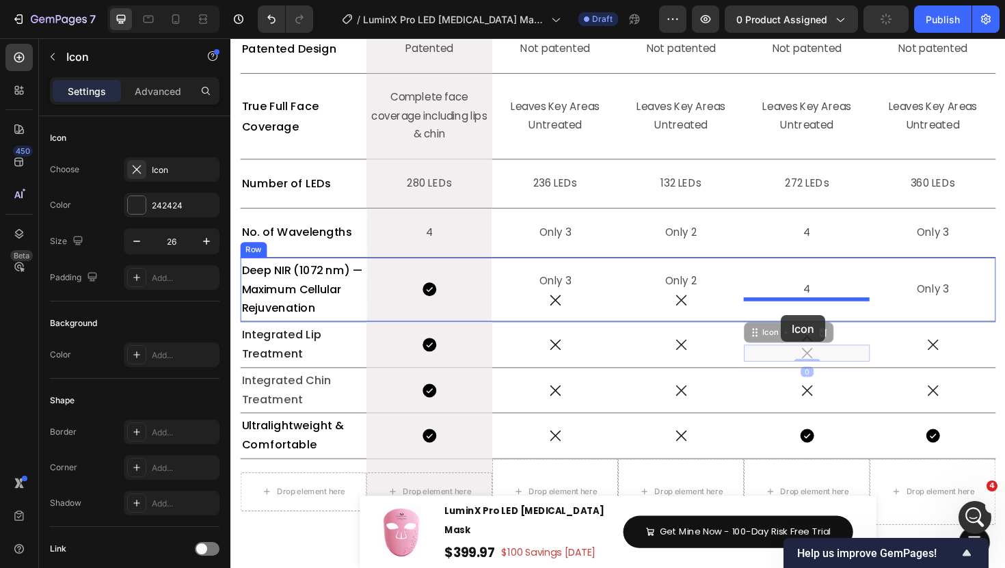
drag, startPoint x: 808, startPoint y: 349, endPoint x: 814, endPoint y: 330, distance: 20.1
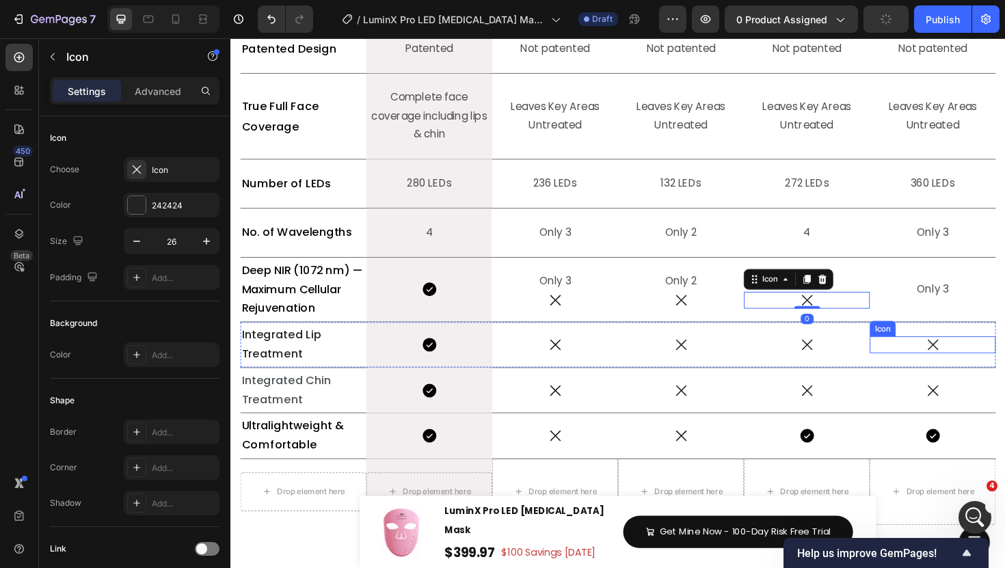
click at [980, 362] on icon at bounding box center [975, 363] width 18 height 18
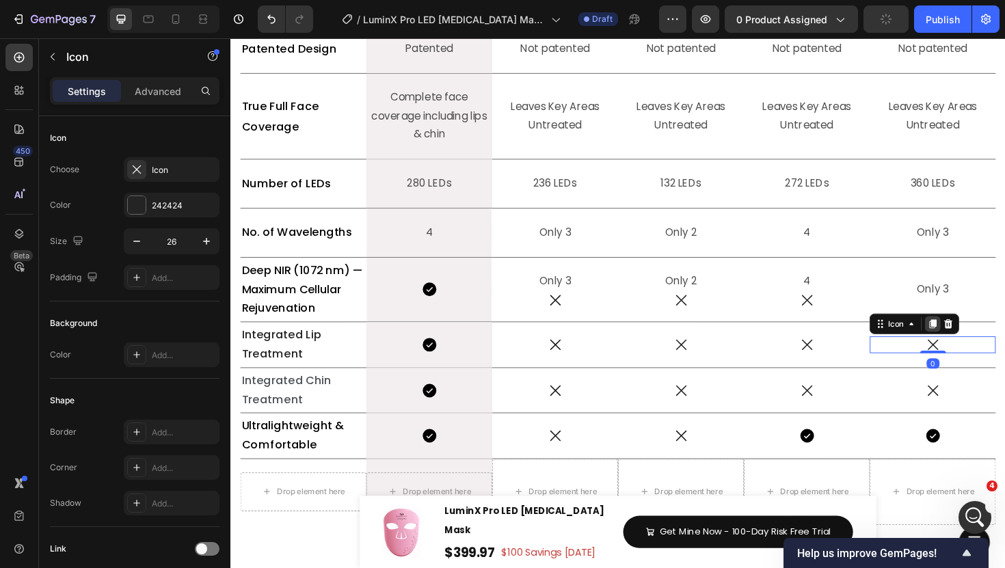
click at [974, 343] on icon at bounding box center [974, 341] width 11 height 11
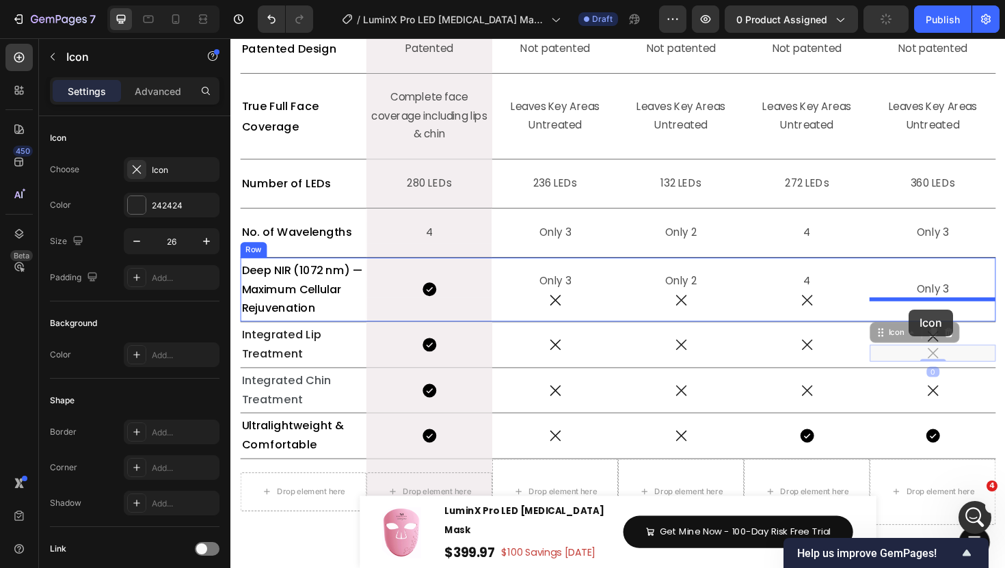
drag, startPoint x: 946, startPoint y: 347, endPoint x: 949, endPoint y: 325, distance: 22.1
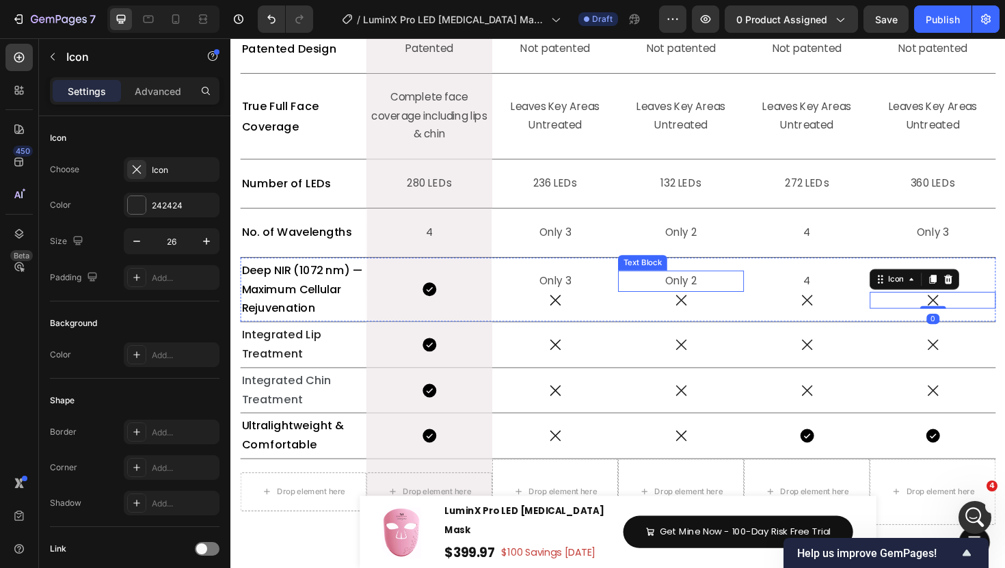
click at [730, 296] on p "Only 2" at bounding box center [707, 296] width 131 height 20
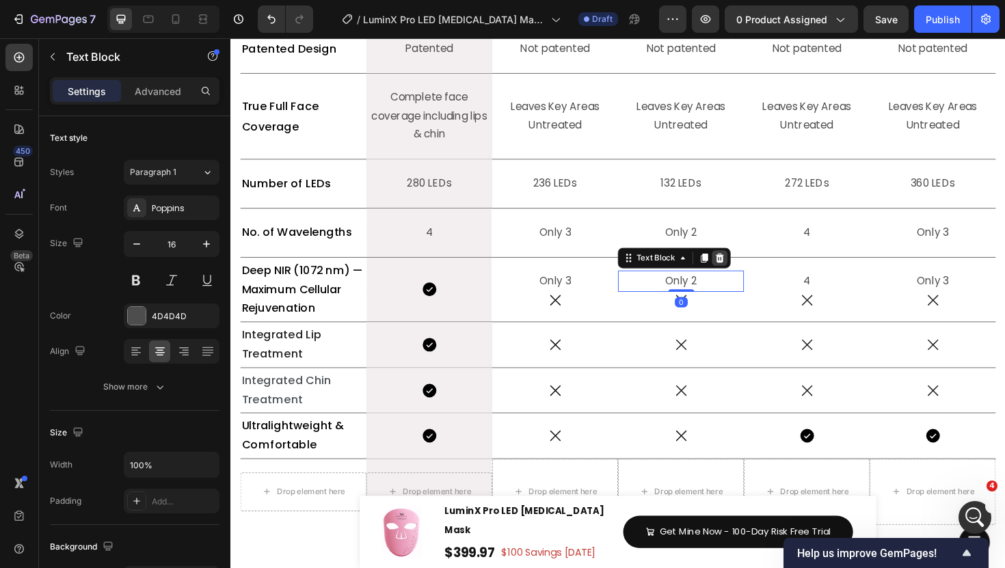
click at [745, 269] on icon at bounding box center [749, 272] width 9 height 10
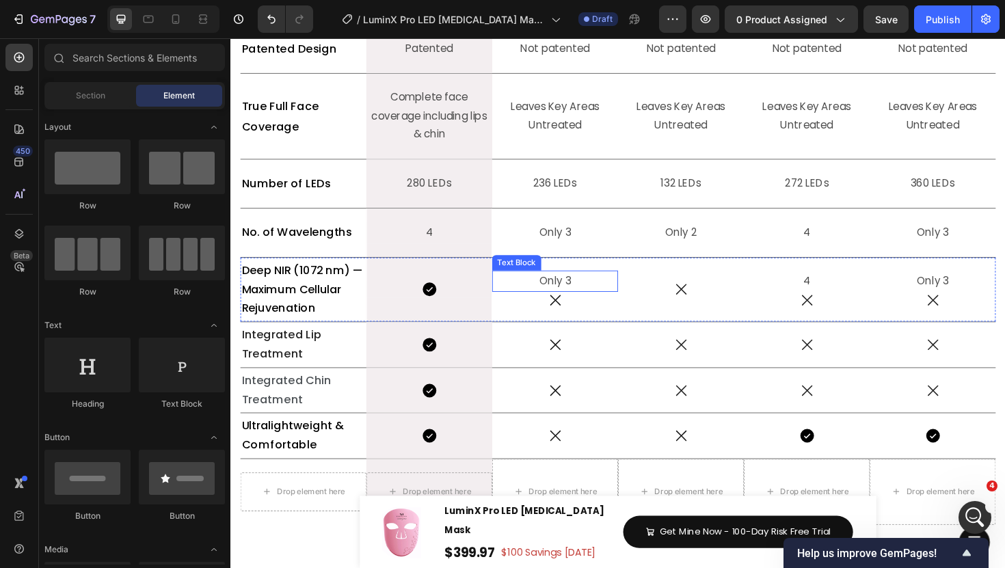
click at [585, 302] on p "Only 3" at bounding box center [574, 296] width 131 height 20
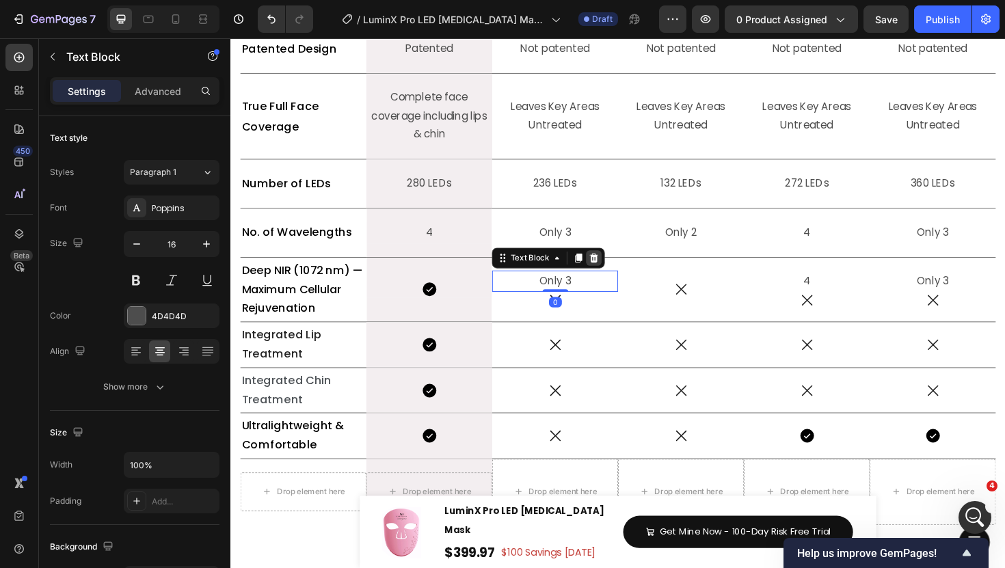
click at [612, 270] on icon at bounding box center [615, 272] width 9 height 10
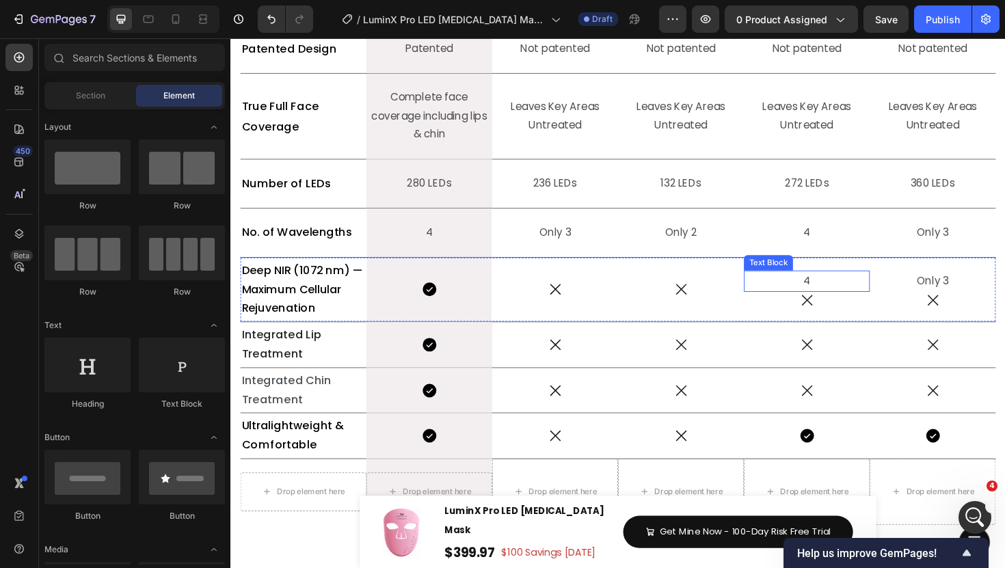
click at [827, 290] on p "4" at bounding box center [840, 296] width 131 height 20
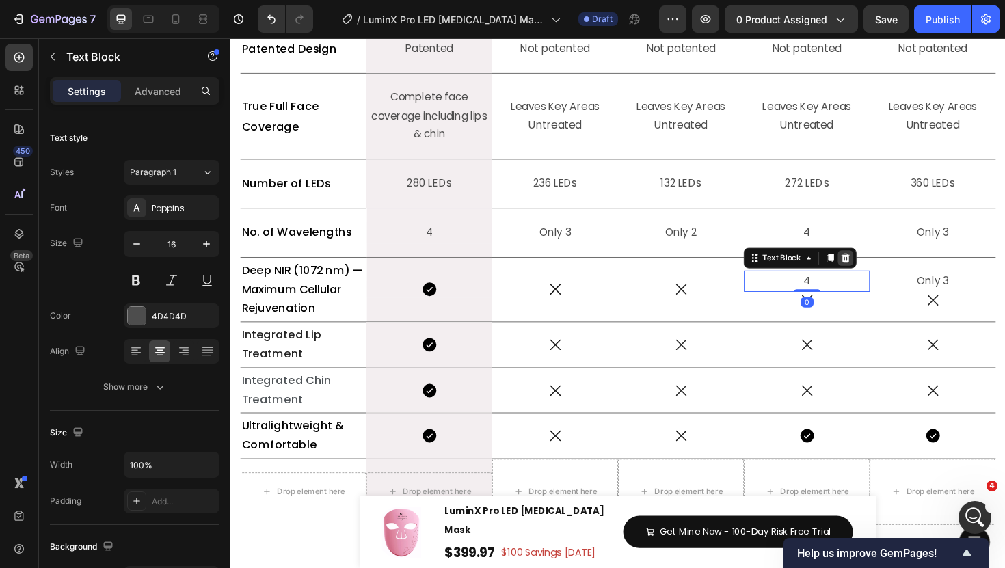
click at [886, 276] on icon at bounding box center [882, 271] width 11 height 11
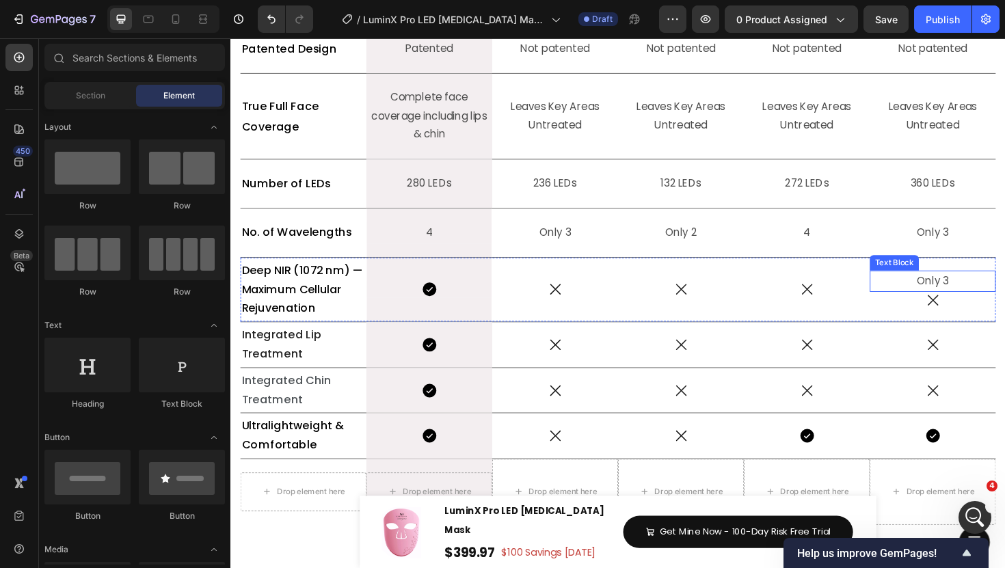
click at [990, 297] on p "Only 3" at bounding box center [974, 296] width 131 height 20
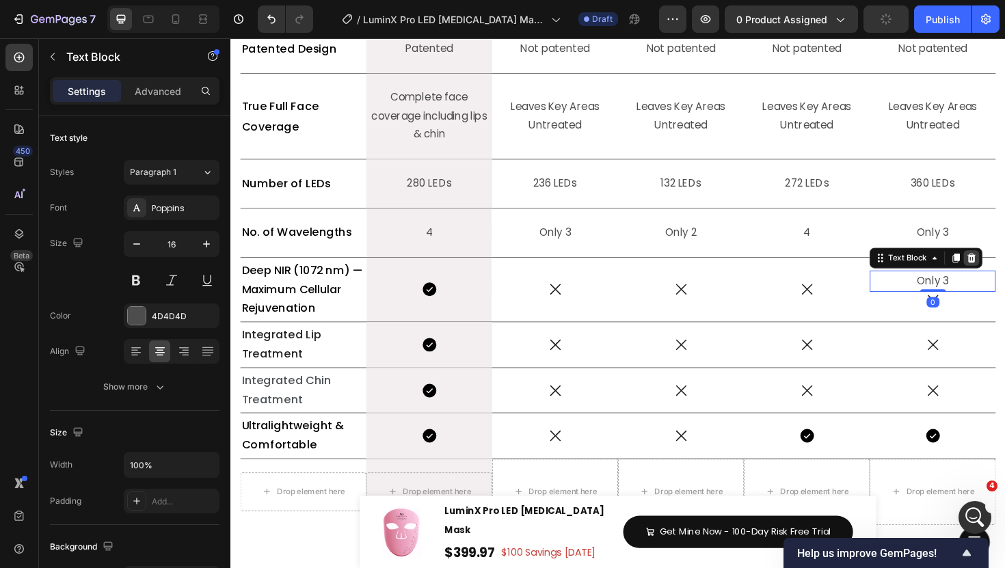
click at [1005, 271] on div at bounding box center [1015, 271] width 16 height 16
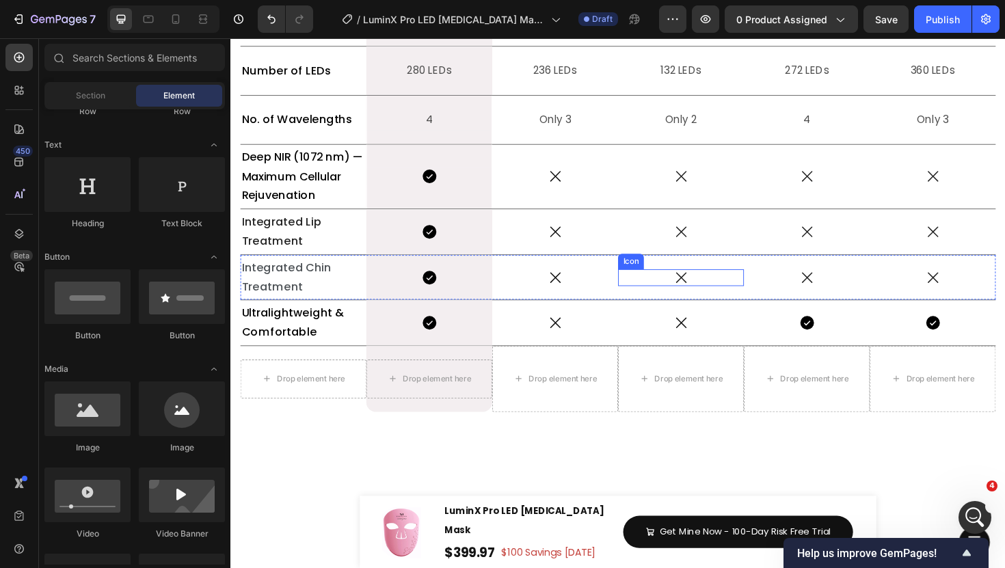
scroll to position [6150, 0]
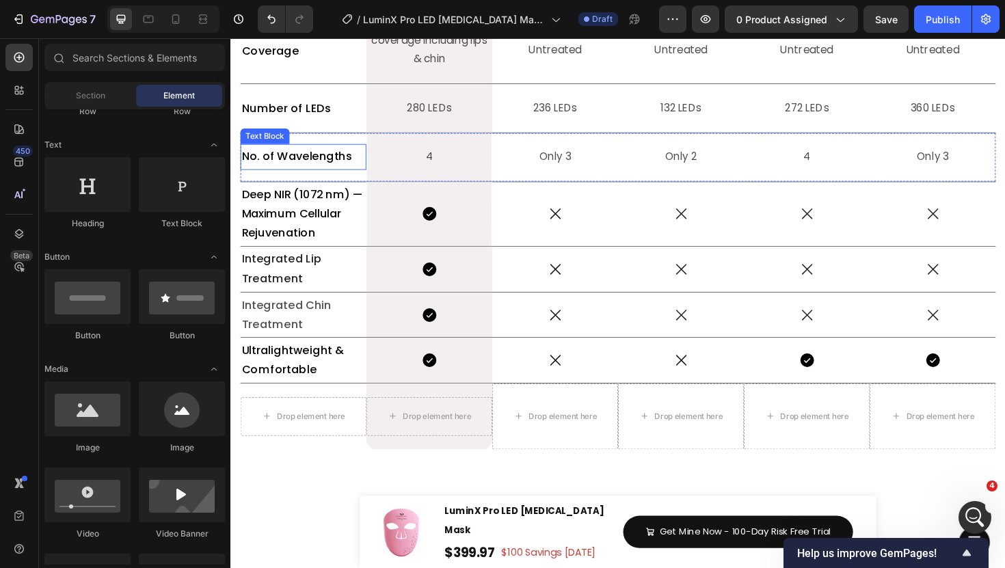
click at [316, 172] on span "No. of Wavelengths" at bounding box center [300, 163] width 116 height 16
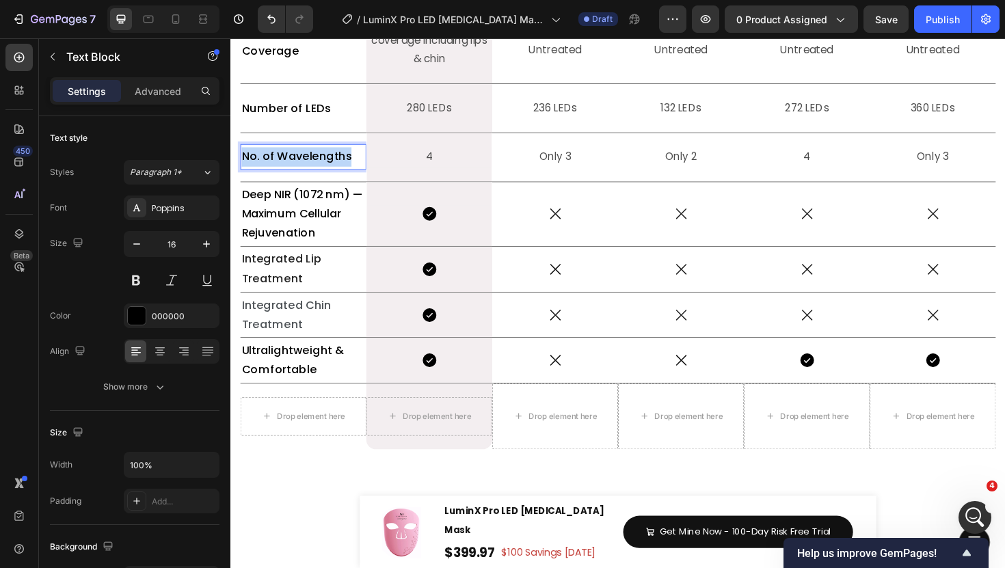
click at [316, 172] on span "No. of Wavelengths" at bounding box center [300, 163] width 116 height 16
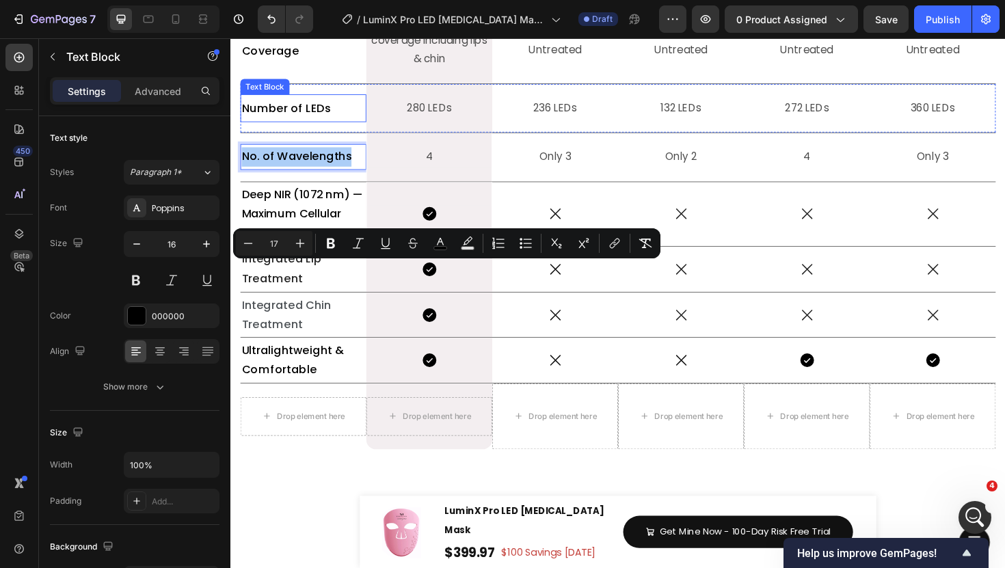
click at [276, 120] on span "Number of LEDs" at bounding box center [289, 112] width 94 height 16
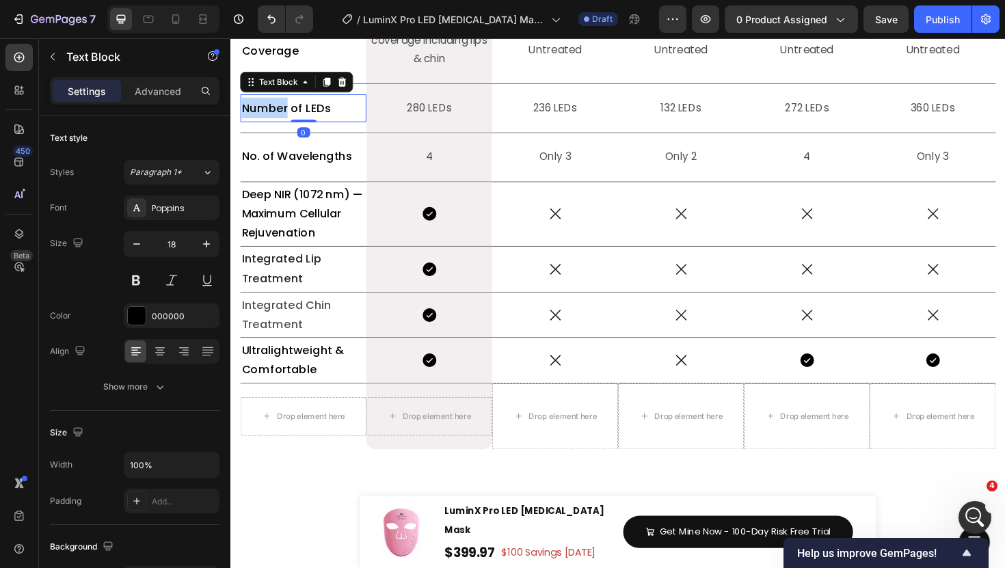
click at [276, 120] on span "Number of LEDs" at bounding box center [289, 112] width 94 height 16
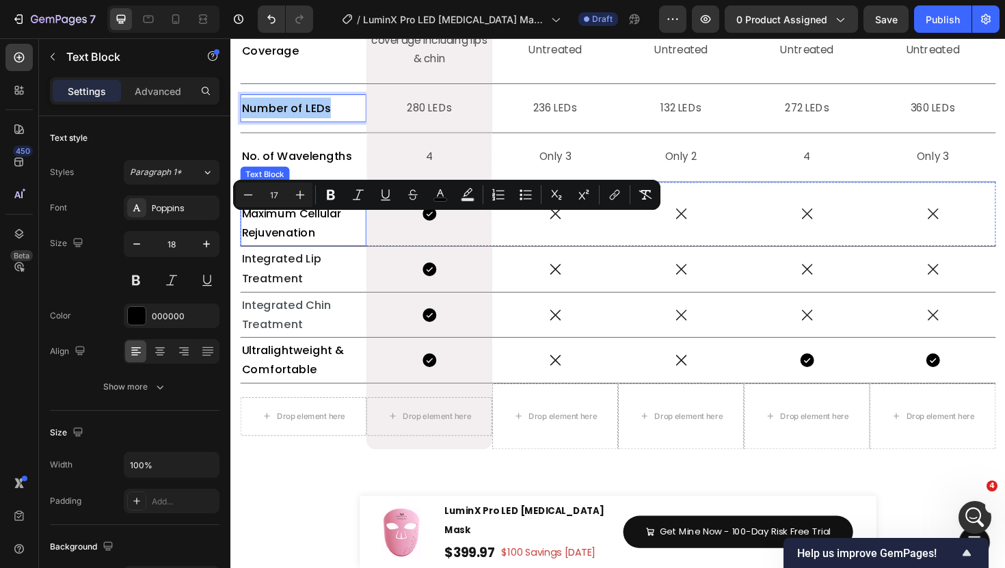
click at [280, 253] on span "Deep NIR (1072 nm) — Maximum Cellular Rejuvenation" at bounding box center [306, 224] width 128 height 57
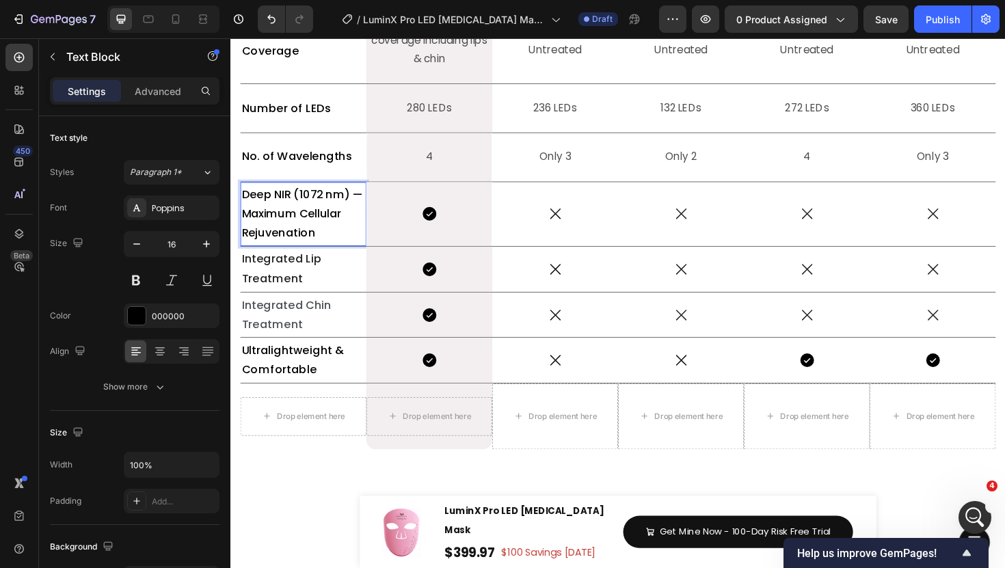
click at [280, 253] on span "Deep NIR (1072 nm) — Maximum Cellular Rejuvenation" at bounding box center [306, 224] width 128 height 57
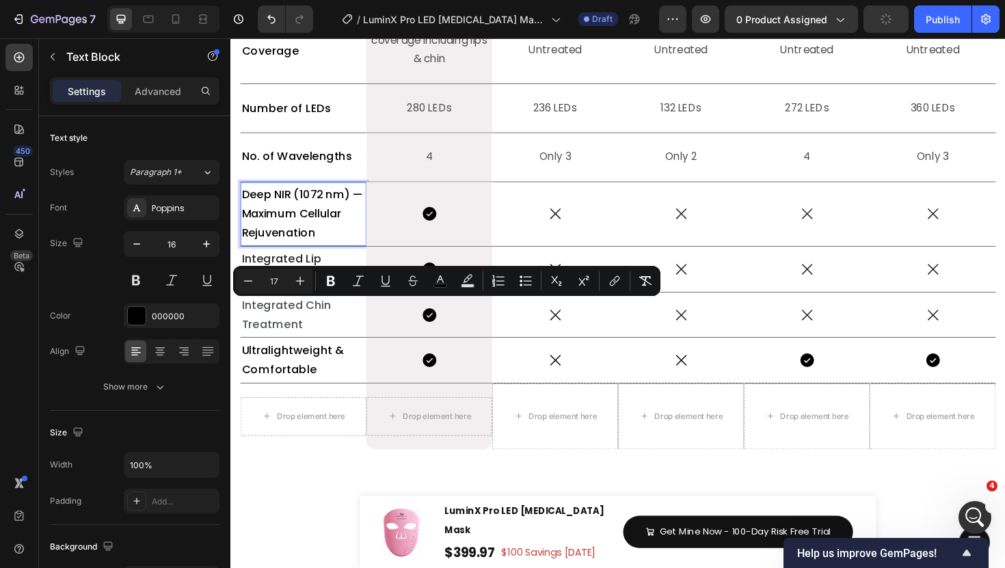
click at [285, 174] on p "No. of Wavelengths" at bounding box center [307, 164] width 131 height 21
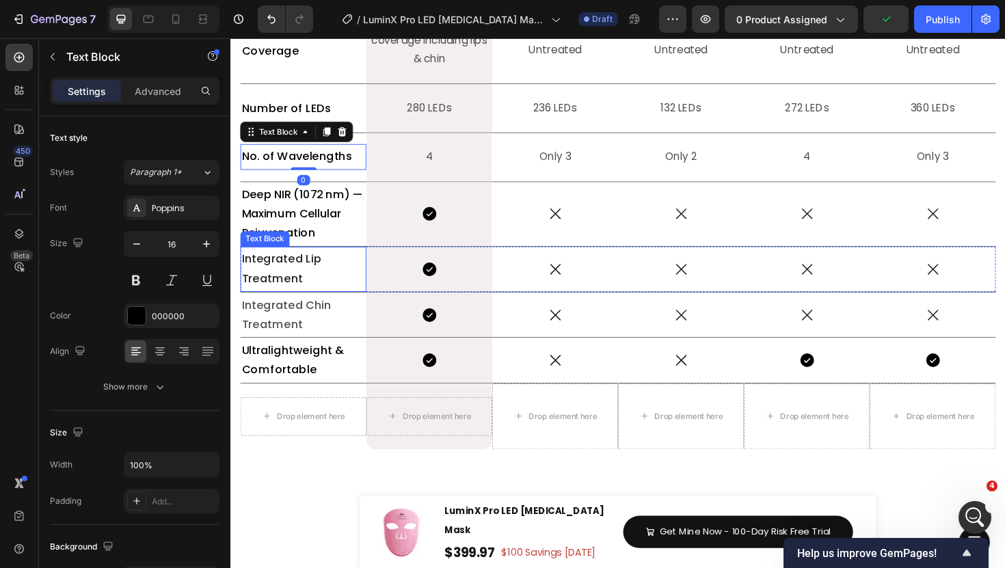
click at [293, 301] on span "Integrated Lip Treatment" at bounding box center [284, 282] width 85 height 37
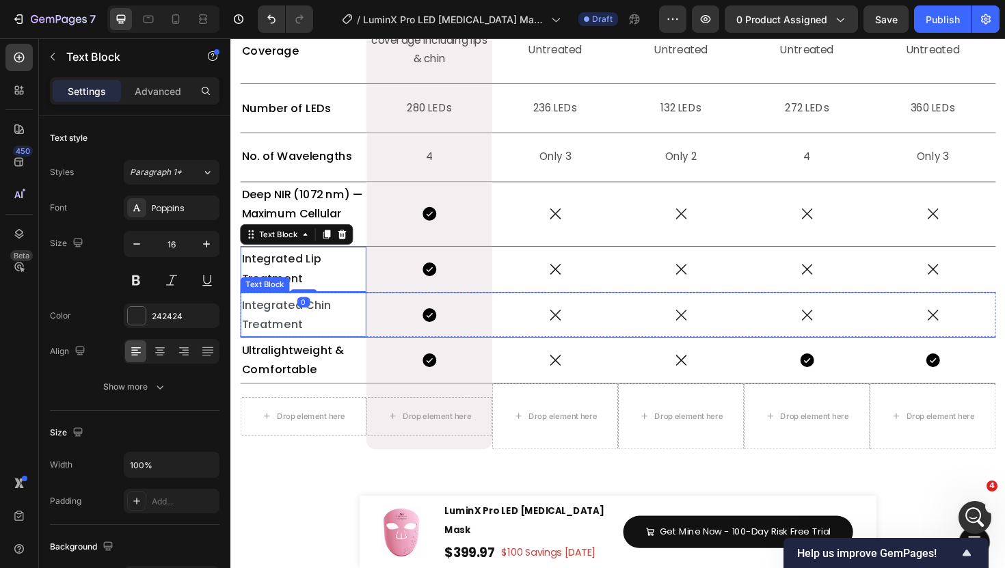
click at [285, 349] on span "Integrated Chin Treatment" at bounding box center [289, 331] width 95 height 37
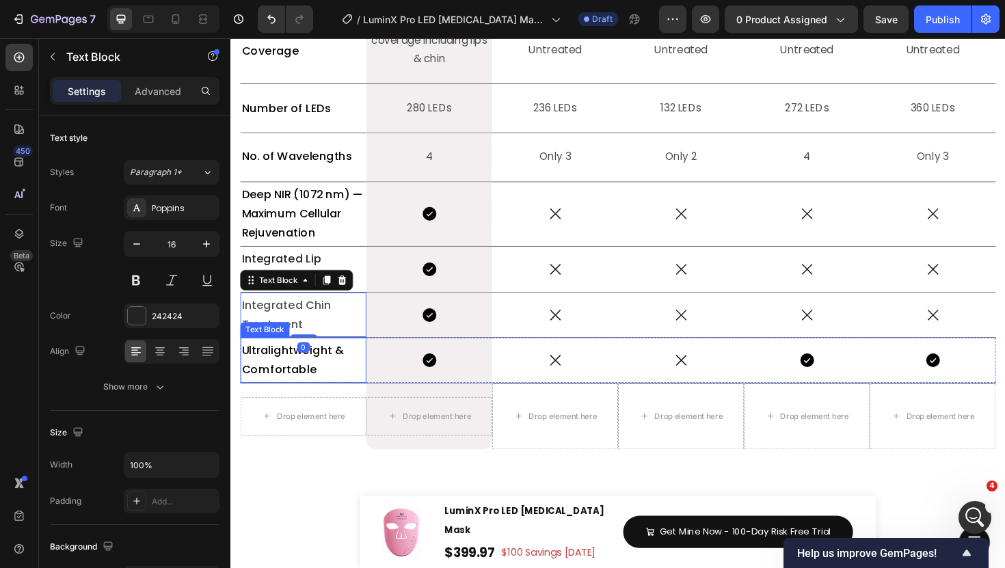
click at [285, 397] on span "Ultralightweight & Comfortable" at bounding box center [296, 378] width 109 height 37
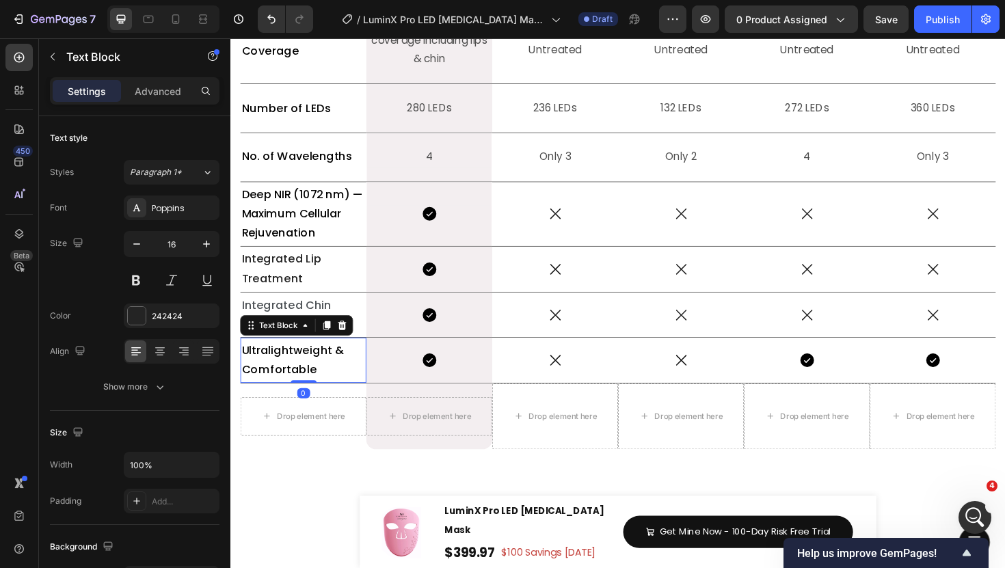
click at [291, 60] on span "True Full Face Coverage" at bounding box center [283, 41] width 82 height 38
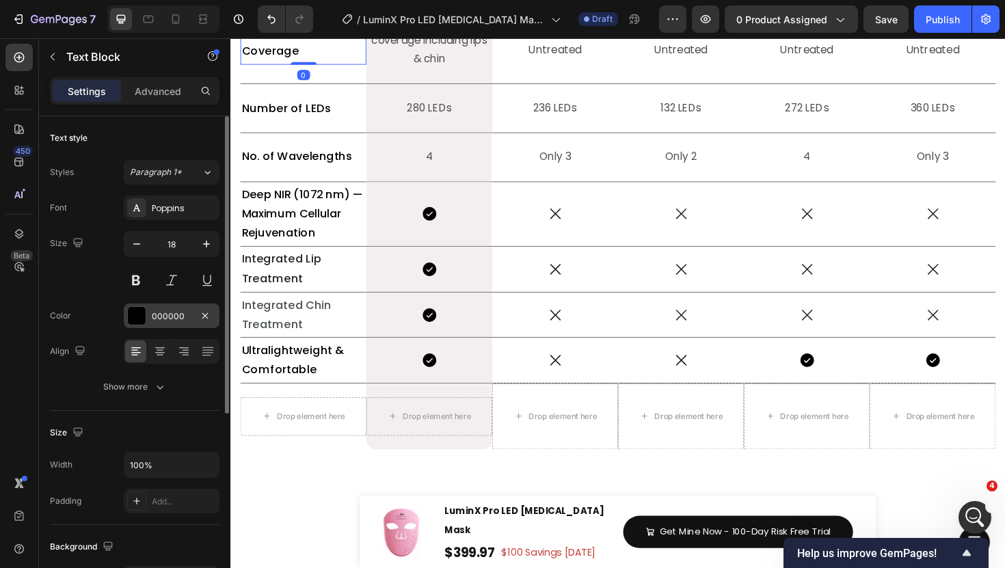
click at [140, 325] on div at bounding box center [136, 315] width 19 height 19
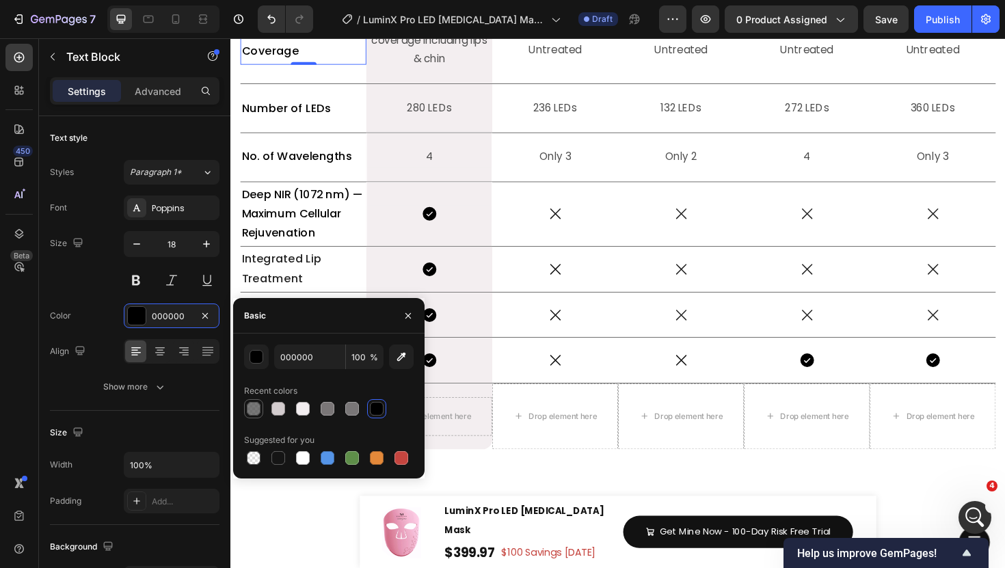
click at [254, 411] on div at bounding box center [254, 409] width 14 height 14
type input "4D4D4D"
type input "76"
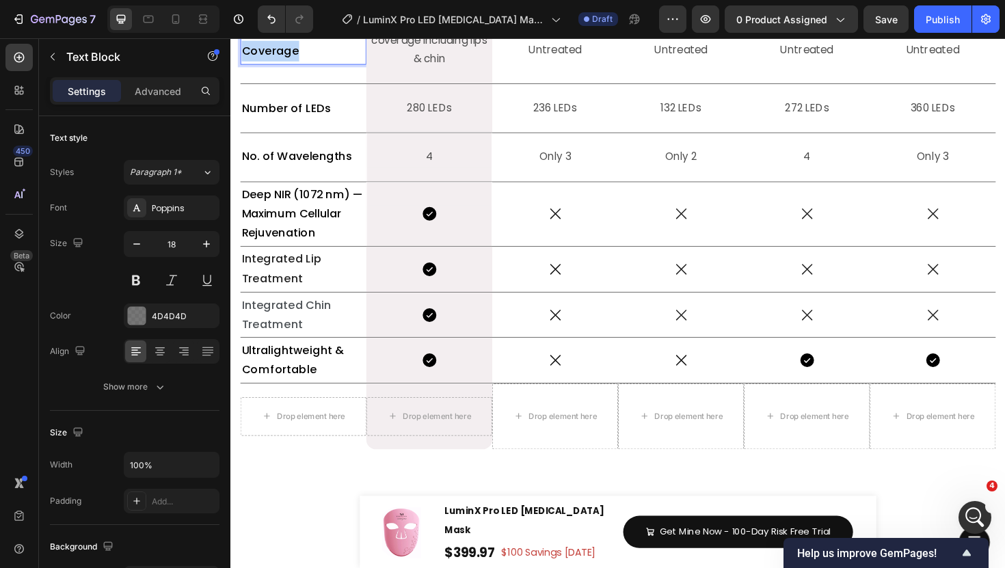
click at [270, 60] on span "True Full Face Coverage" at bounding box center [283, 41] width 82 height 38
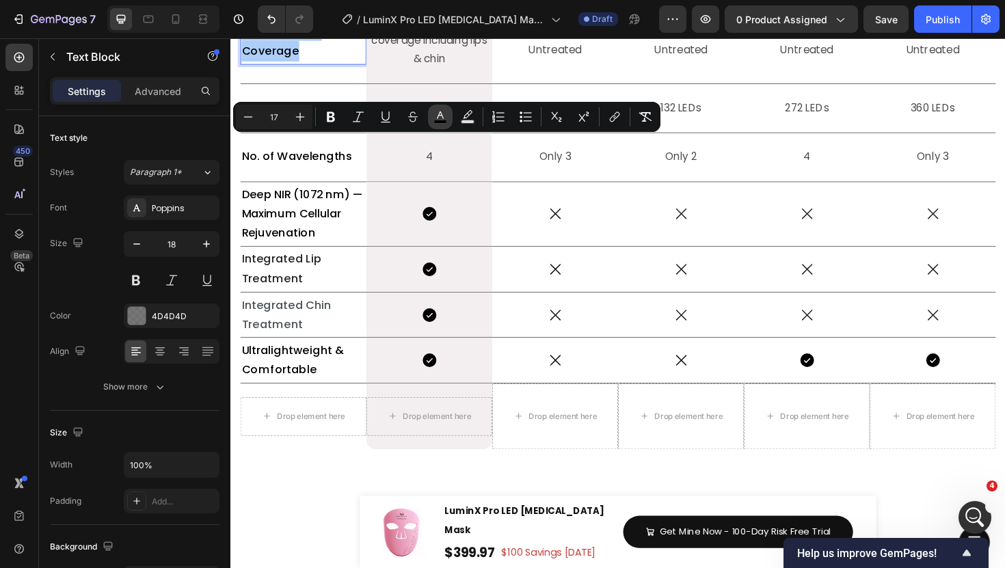
click at [437, 124] on button "color" at bounding box center [440, 117] width 25 height 25
type input "000000"
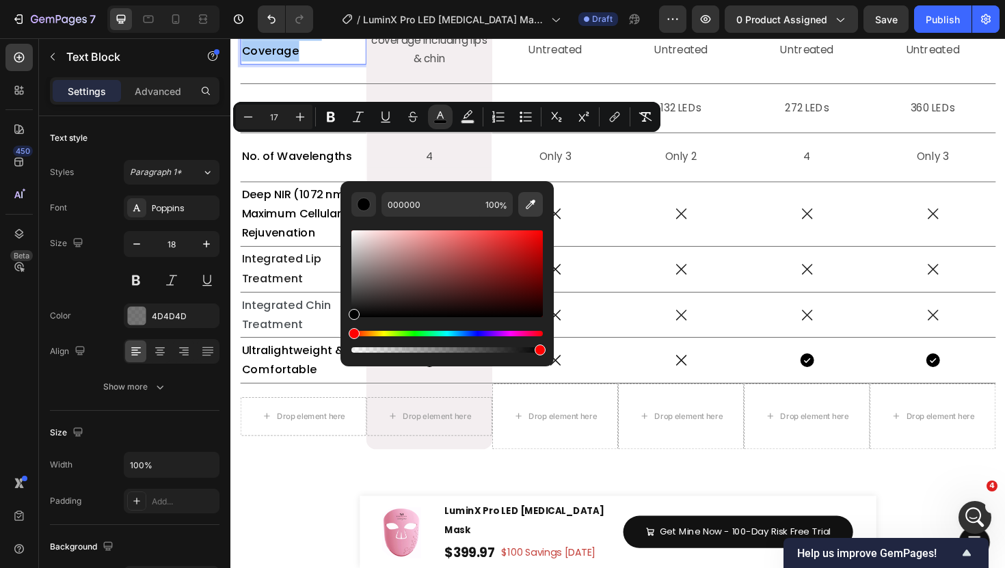
click at [528, 198] on icon "Editor contextual toolbar" at bounding box center [531, 205] width 14 height 14
type input "4D4D4D"
click at [256, 98] on div "Text Block" at bounding box center [267, 89] width 52 height 16
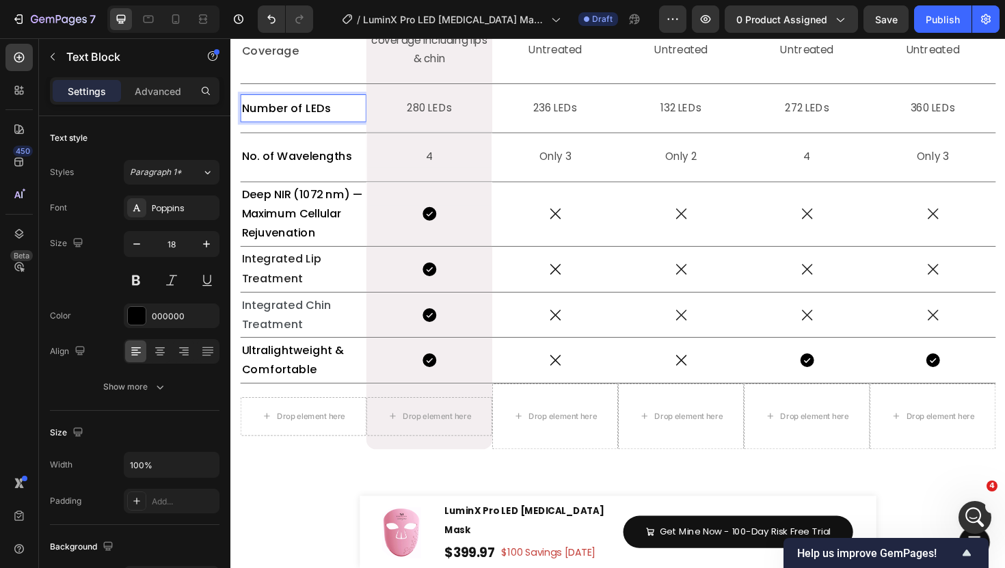
click at [310, 120] on span "Number of LEDs" at bounding box center [289, 112] width 94 height 16
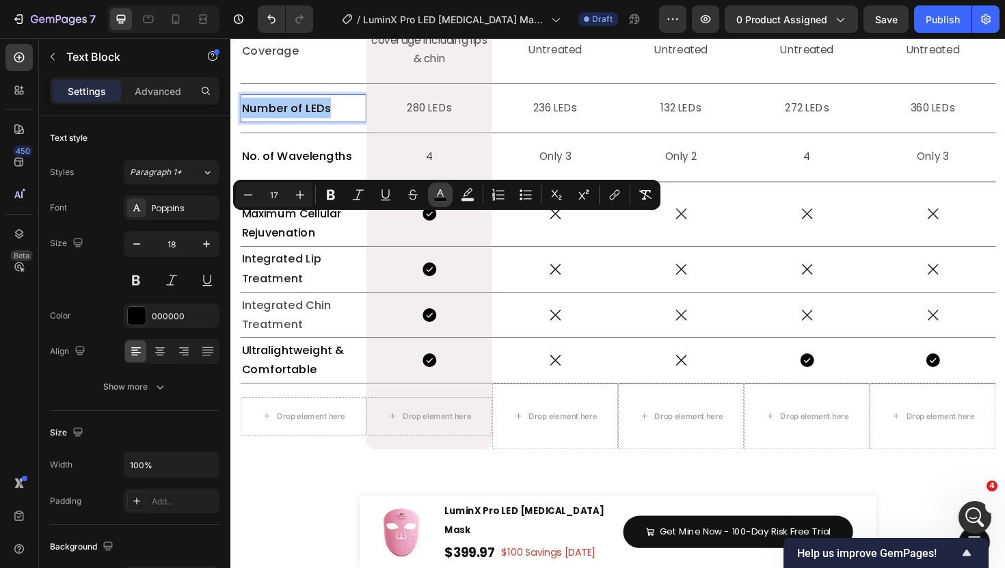
click at [444, 196] on icon "Editor contextual toolbar" at bounding box center [441, 195] width 14 height 14
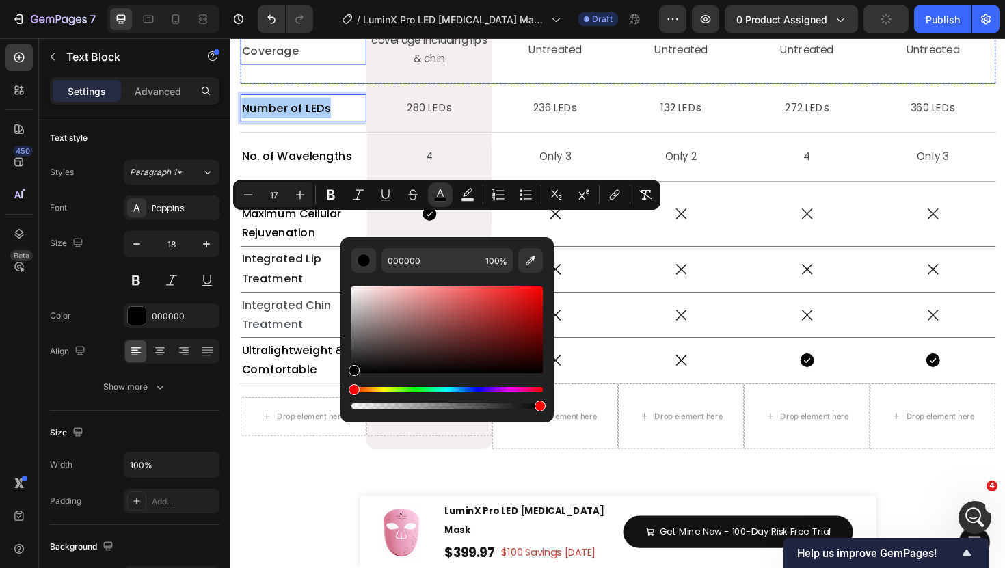
click at [289, 64] on p "True Full Face Coverage" at bounding box center [307, 41] width 131 height 44
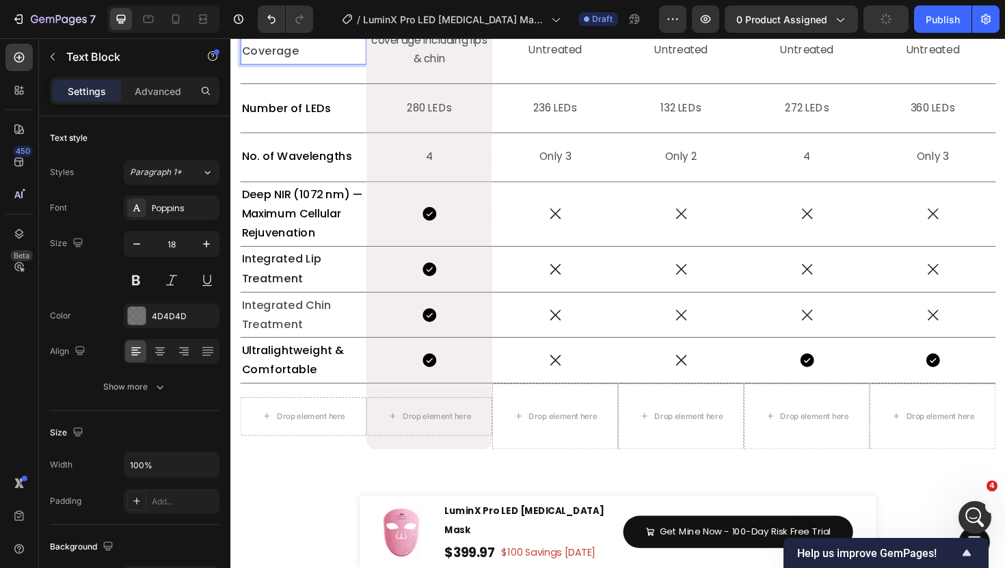
click at [289, 64] on p "True Full Face Coverage" at bounding box center [307, 41] width 131 height 44
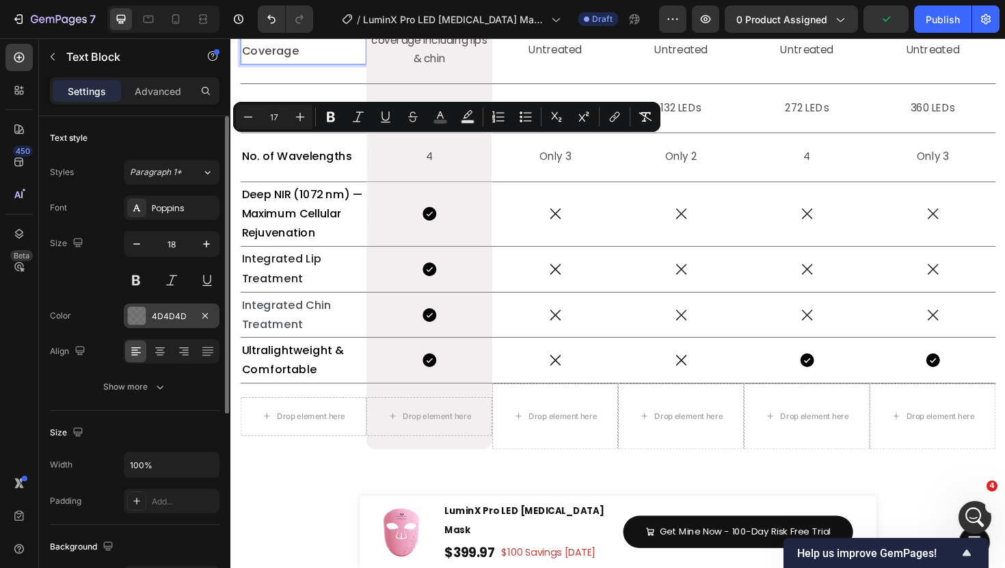
click at [178, 312] on div "4D4D4D" at bounding box center [172, 316] width 40 height 12
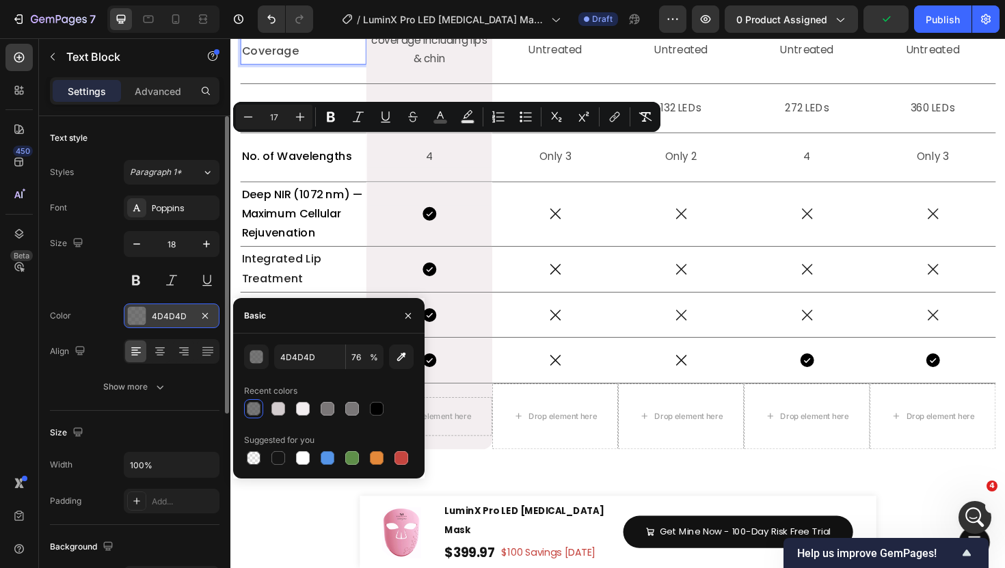
click at [178, 312] on div "4D4D4D" at bounding box center [172, 316] width 40 height 12
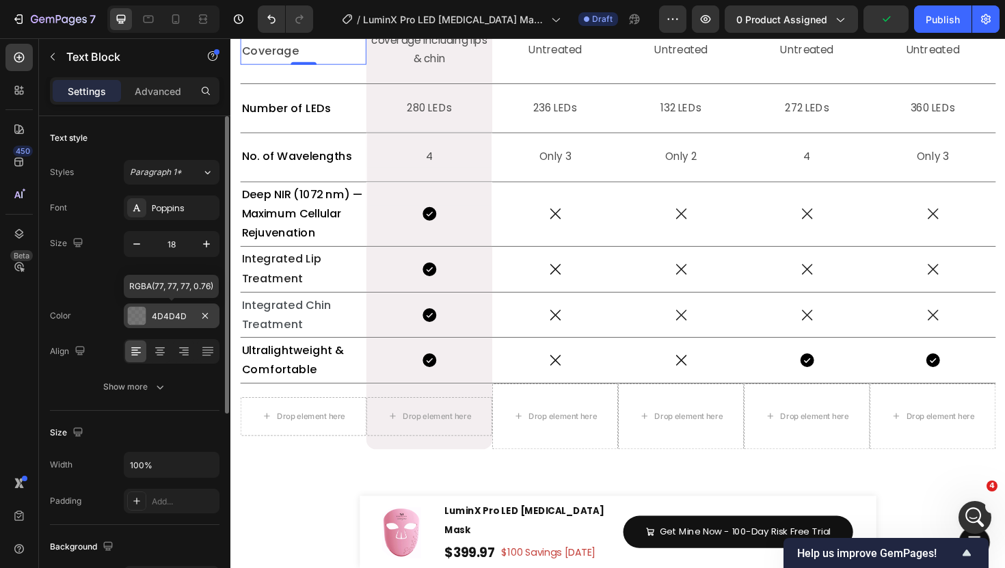
click at [178, 312] on div "4D4D4D" at bounding box center [172, 316] width 40 height 12
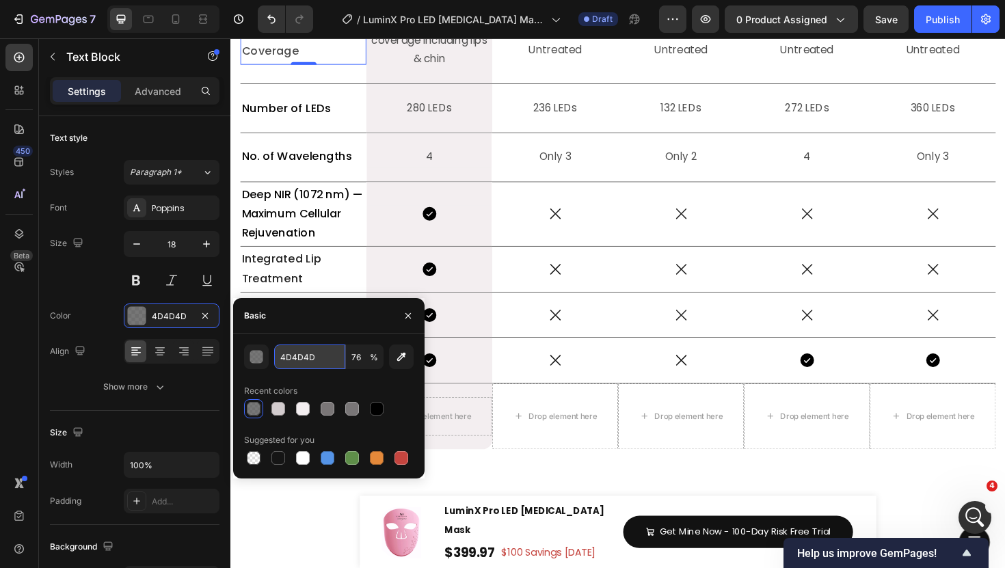
click at [300, 348] on input "4D4D4D" at bounding box center [309, 357] width 71 height 25
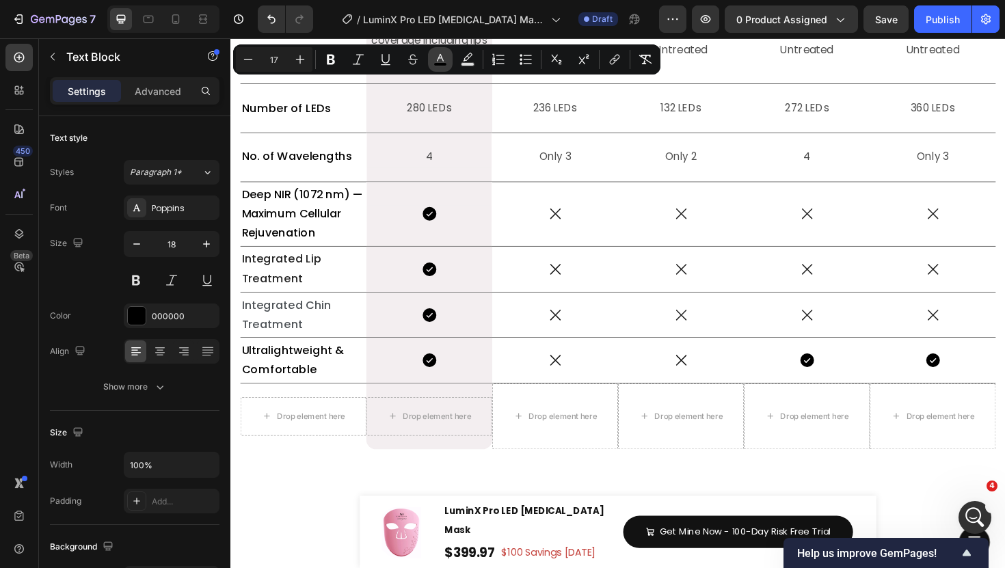
click at [445, 59] on icon "Editor contextual toolbar" at bounding box center [441, 60] width 14 height 14
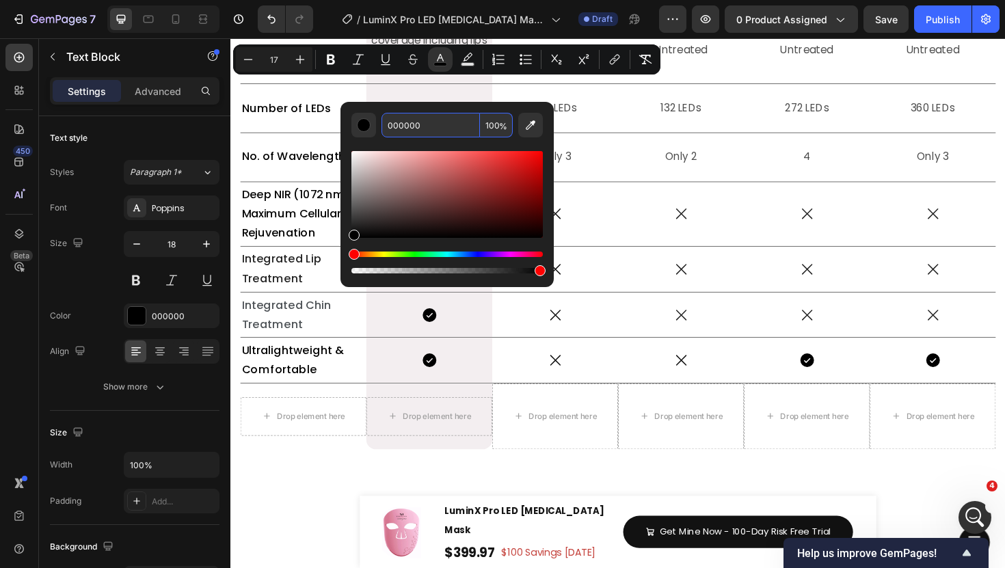
click at [426, 135] on input "000000" at bounding box center [431, 125] width 98 height 25
paste input "4D4D4D"
type input "4D4D4D"
click at [276, 172] on span "No. of Wavelengths" at bounding box center [300, 163] width 116 height 16
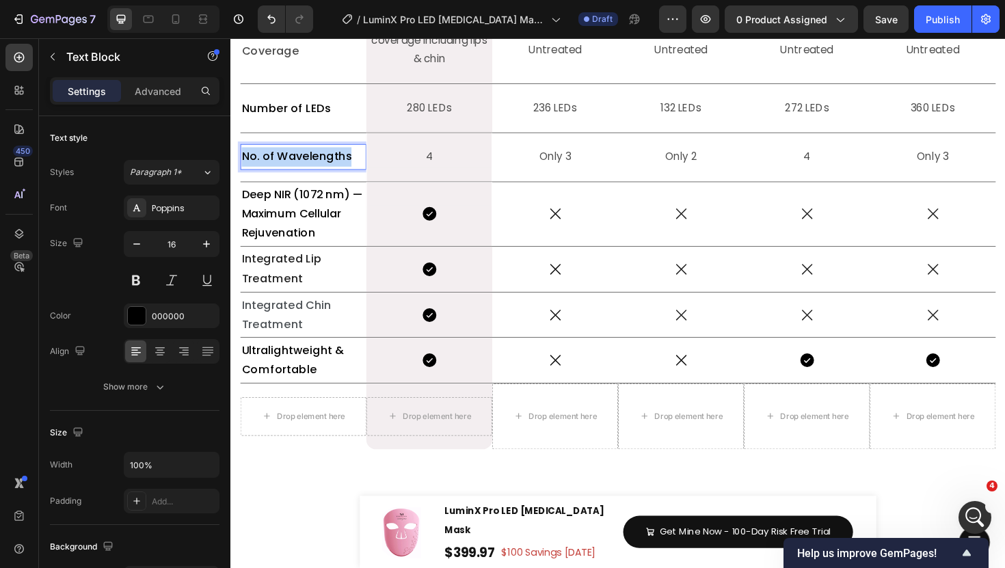
click at [276, 172] on span "No. of Wavelengths" at bounding box center [300, 163] width 116 height 16
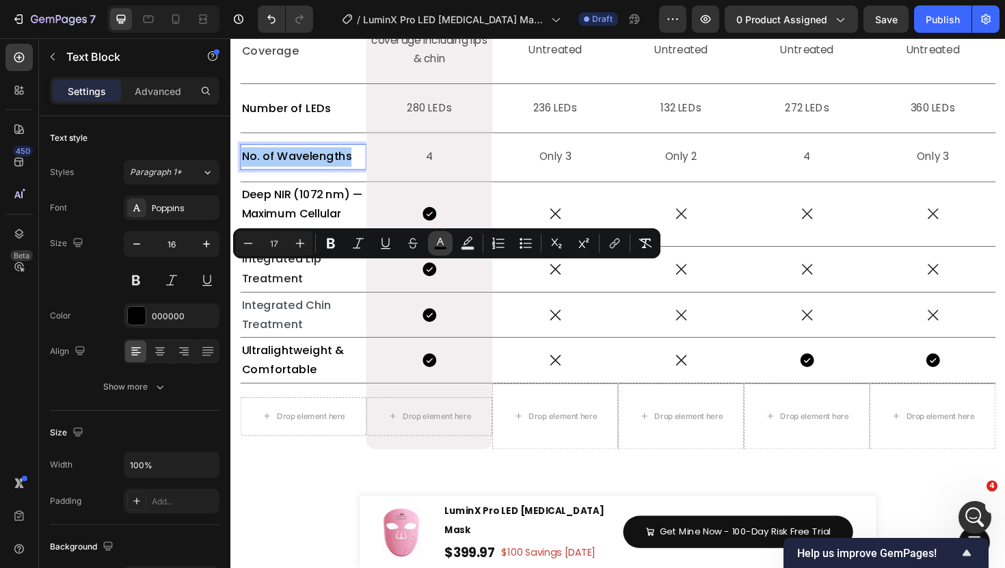
click at [441, 241] on icon "Editor contextual toolbar" at bounding box center [440, 242] width 7 height 8
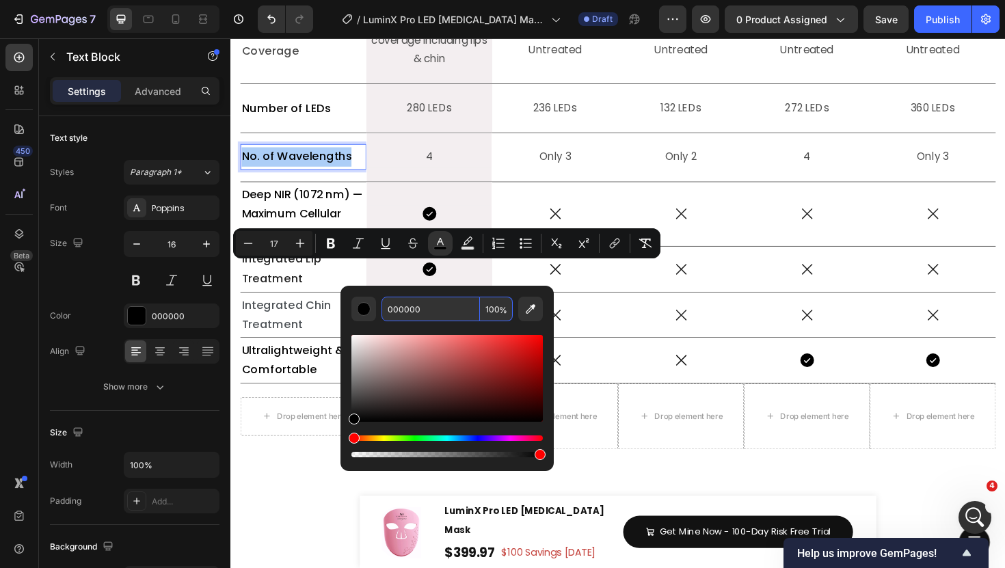
click at [437, 319] on input "000000" at bounding box center [431, 309] width 98 height 25
paste input "4D4D4D"
type input "4D4D4D"
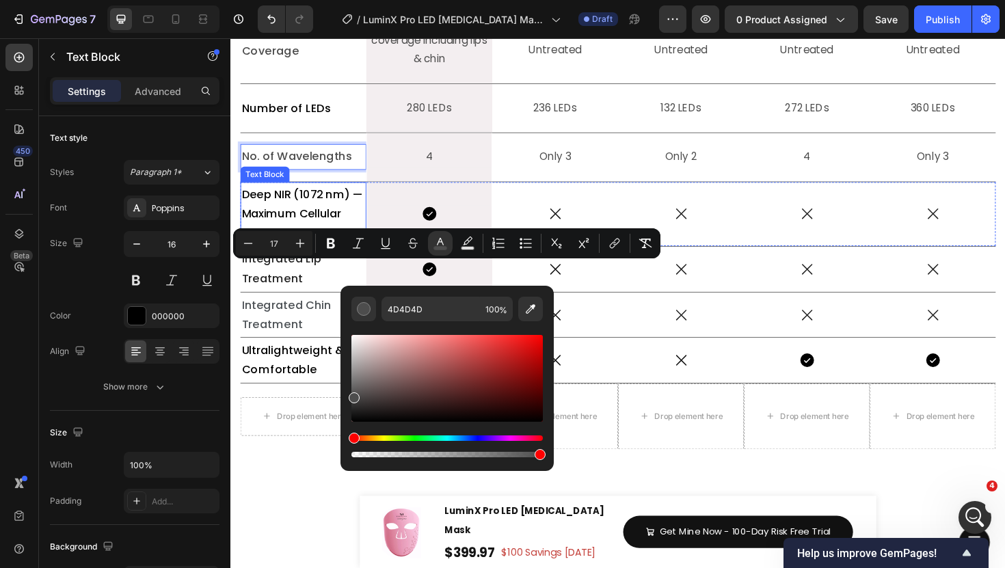
click at [292, 253] on span "Deep NIR (1072 nm) — Maximum Cellular Rejuvenation" at bounding box center [306, 224] width 128 height 57
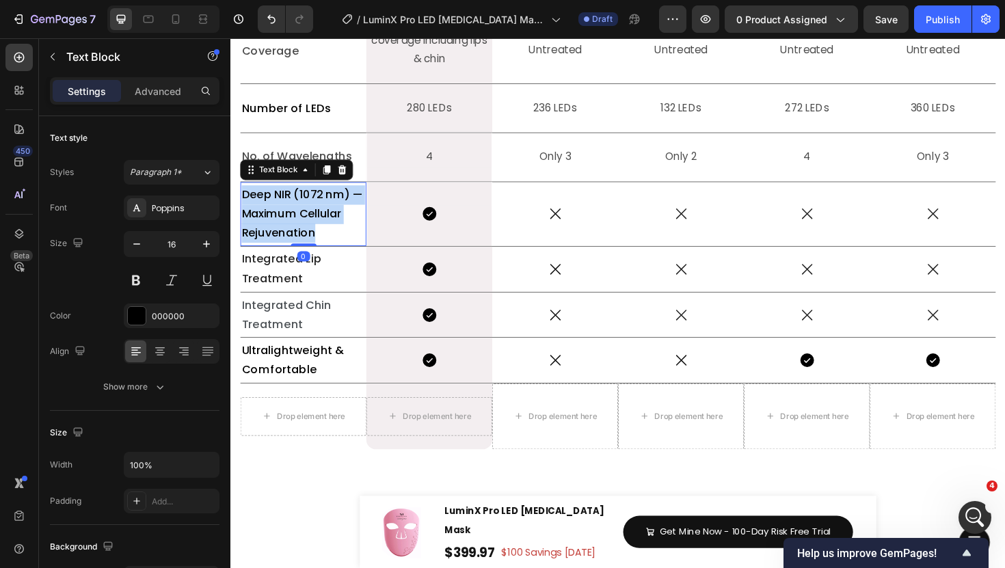
click at [292, 253] on span "Deep NIR (1072 nm) — Maximum Cellular Rejuvenation" at bounding box center [306, 224] width 128 height 57
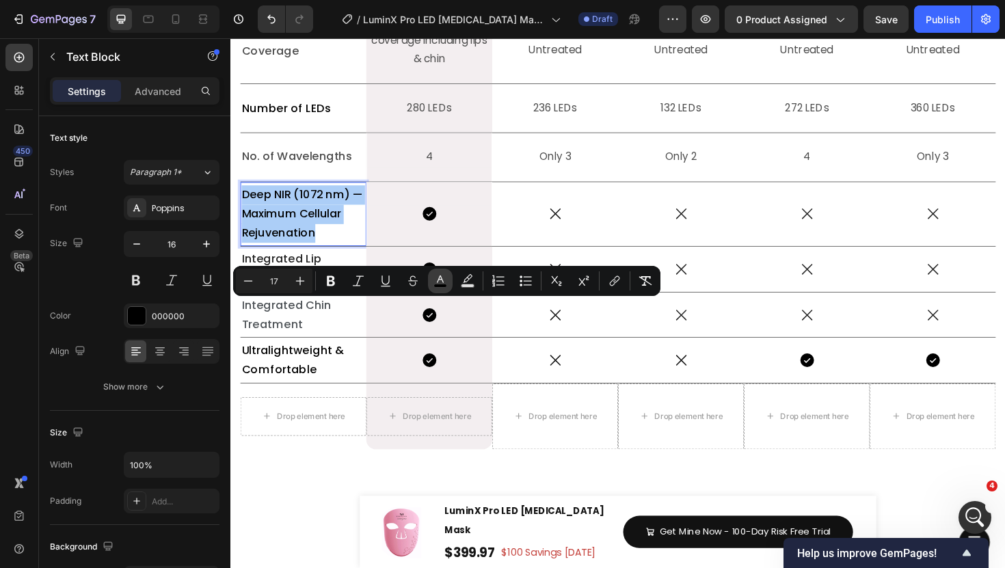
click at [448, 289] on button "color" at bounding box center [440, 281] width 25 height 25
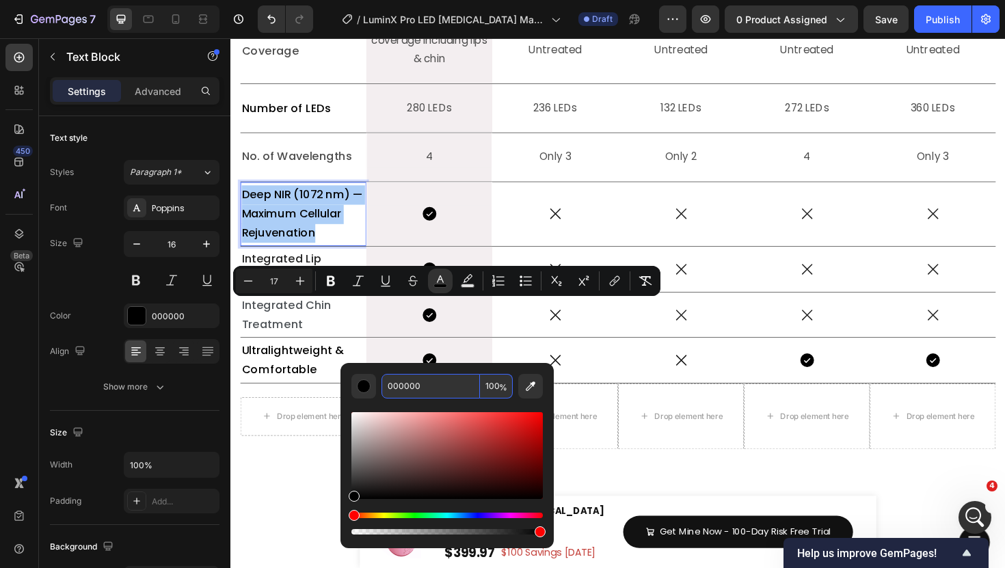
click at [419, 386] on input "000000" at bounding box center [431, 386] width 98 height 25
paste input "4D4D4D"
type input "4D4D4D"
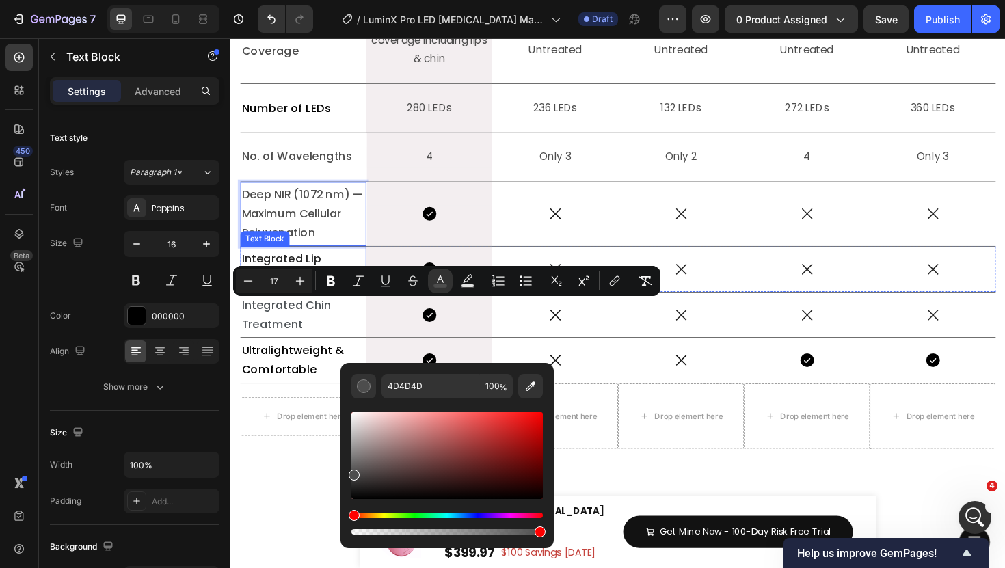
click at [309, 304] on p "Integrated Lip Treatment" at bounding box center [307, 283] width 131 height 41
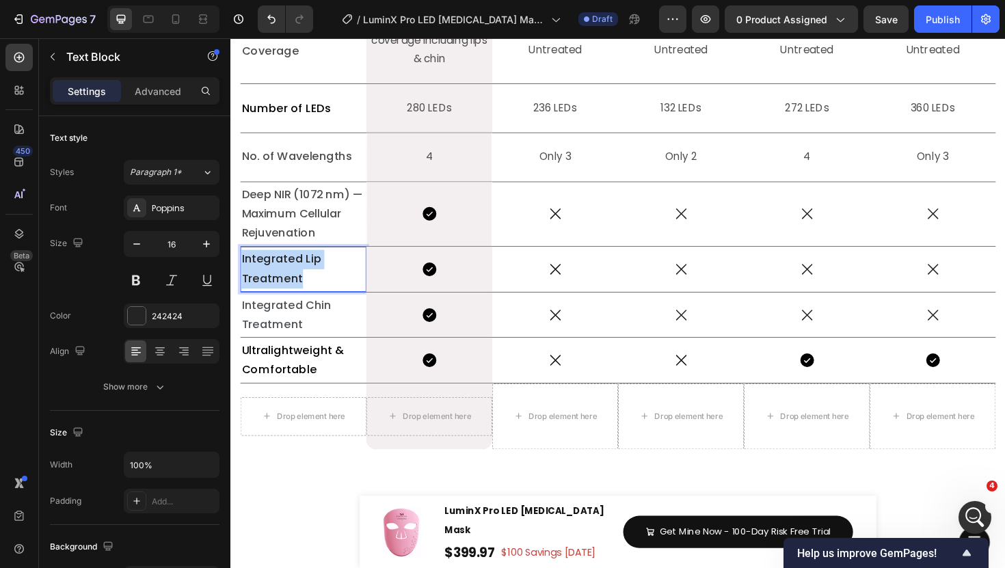
click at [309, 304] on p "Integrated Lip Treatment" at bounding box center [307, 283] width 131 height 41
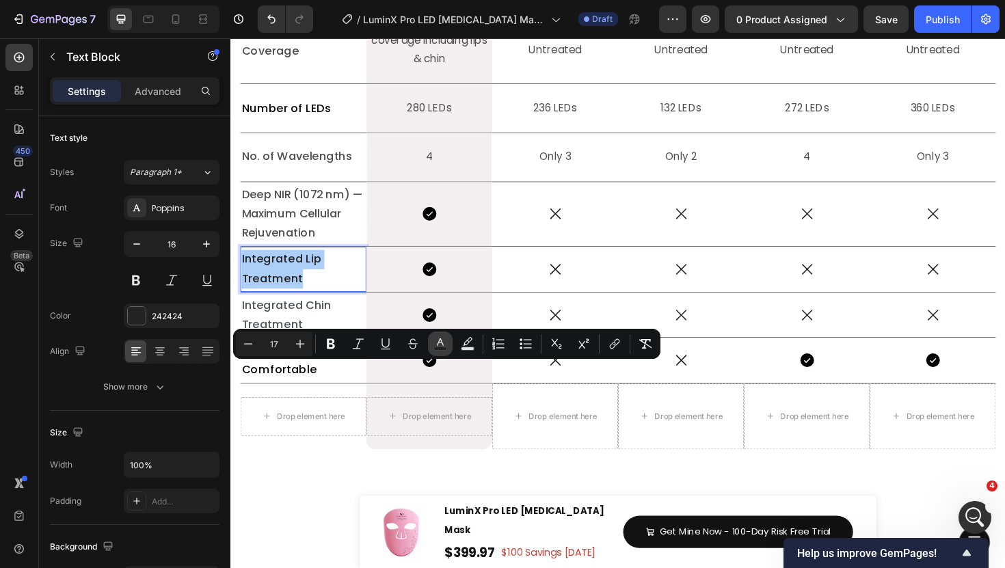
click at [450, 352] on button "Text Color" at bounding box center [440, 344] width 25 height 25
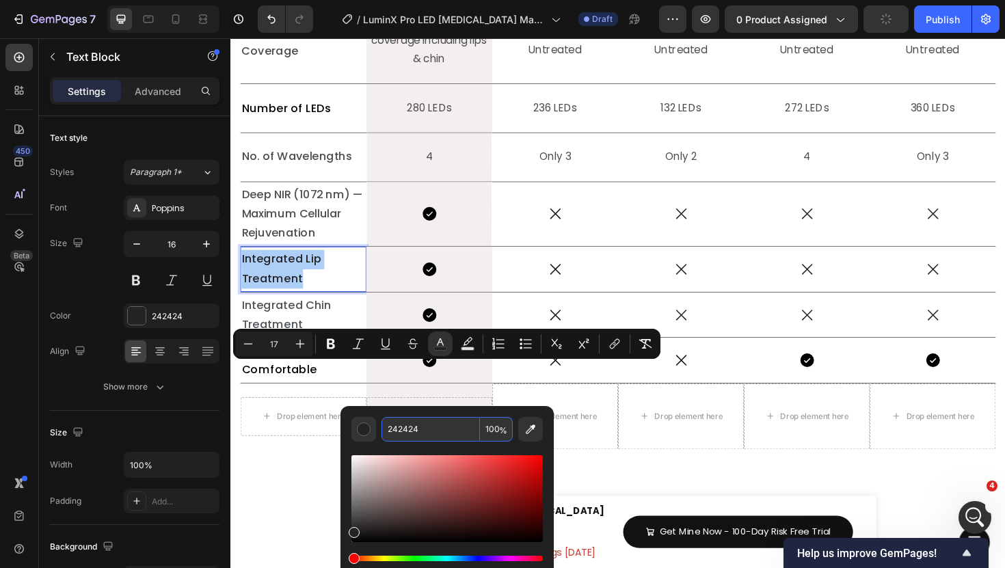
click at [421, 429] on input "242424" at bounding box center [431, 429] width 98 height 25
paste input "4D4D4D"
type input "4D4D4D"
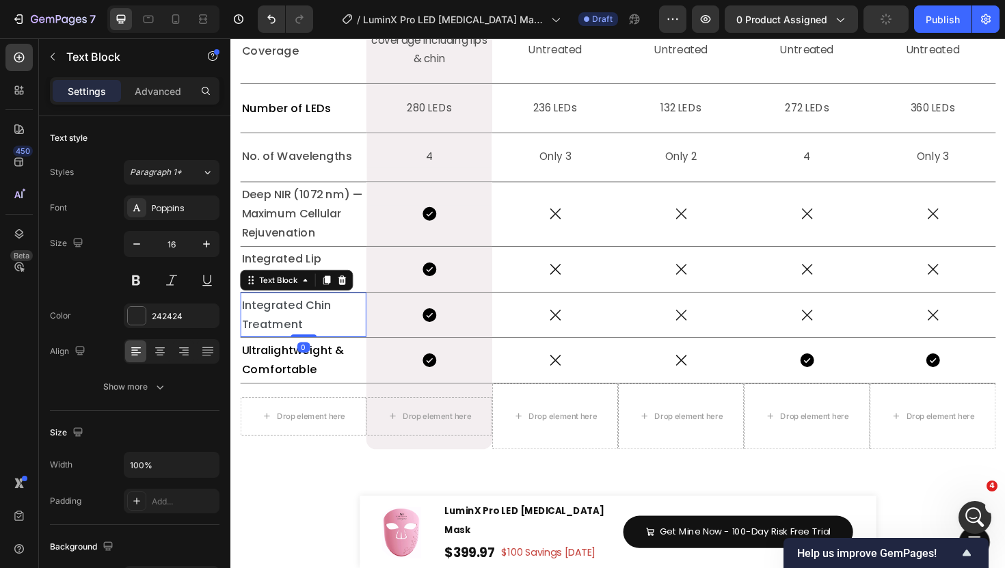
click at [300, 349] on span "Integrated Chin Treatment" at bounding box center [289, 331] width 95 height 37
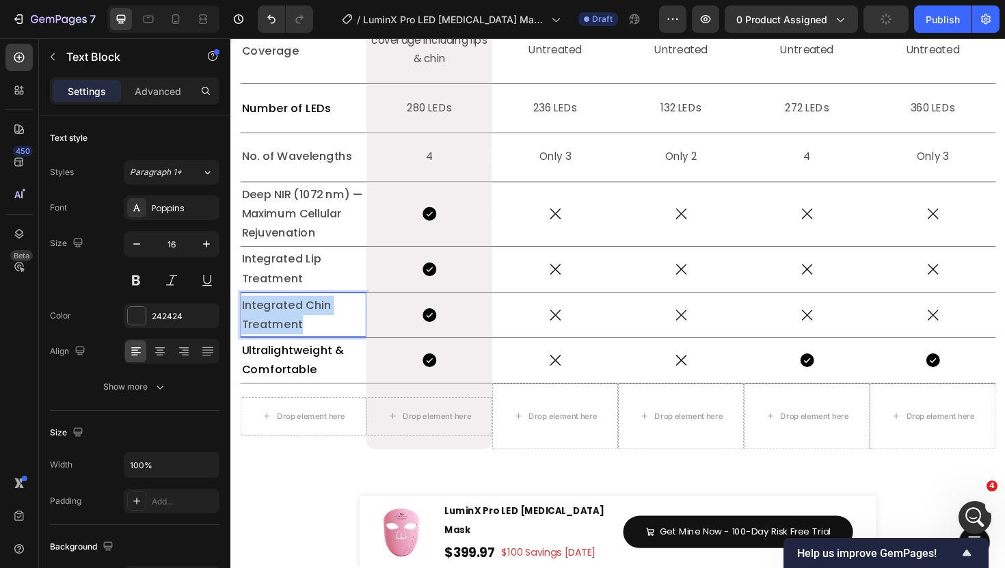
click at [300, 349] on span "Integrated Chin Treatment" at bounding box center [289, 331] width 95 height 37
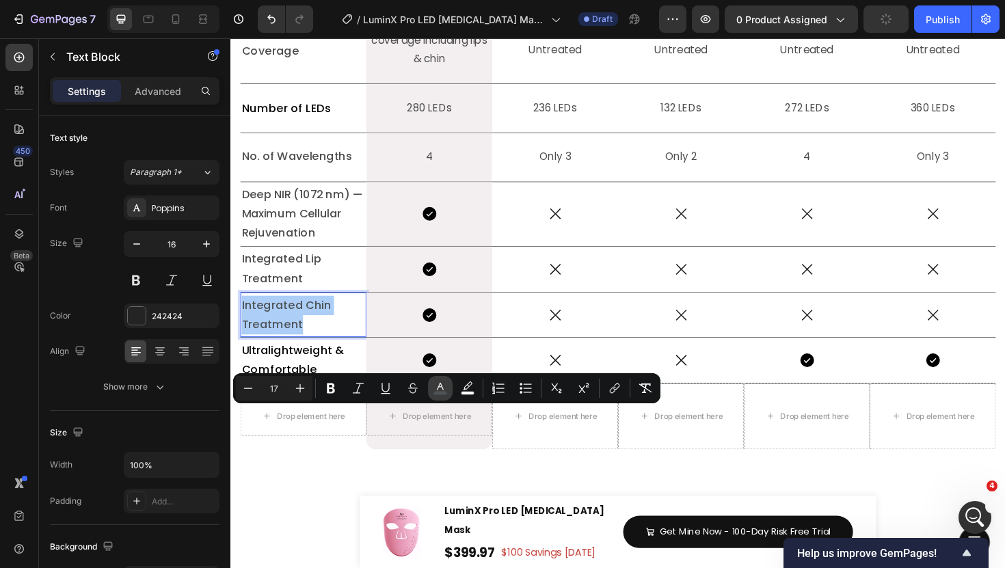
click at [438, 389] on icon "Editor contextual toolbar" at bounding box center [441, 389] width 14 height 14
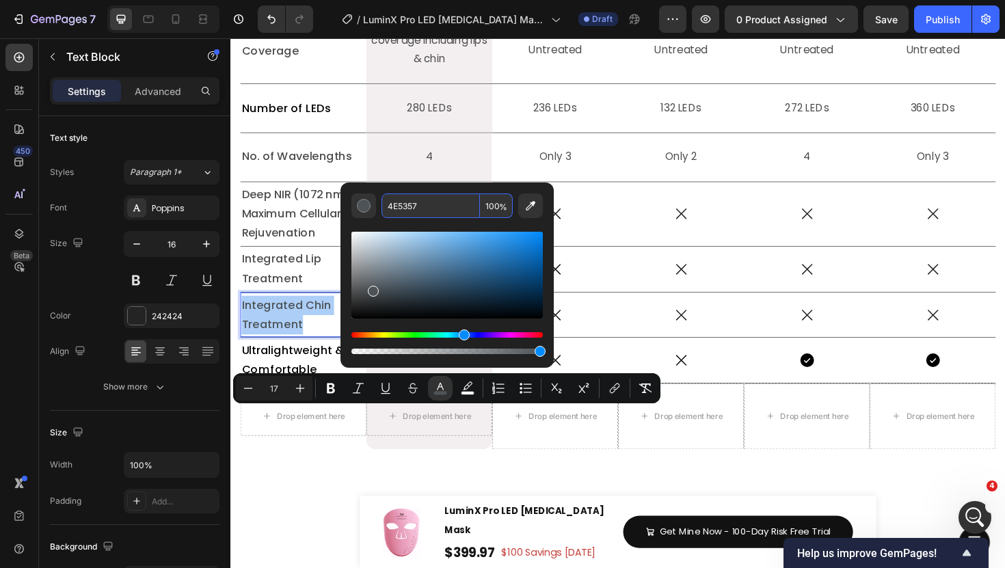
click at [412, 214] on input "4E5357" at bounding box center [431, 206] width 98 height 25
paste input "D4D4D"
type input "4D4D4D"
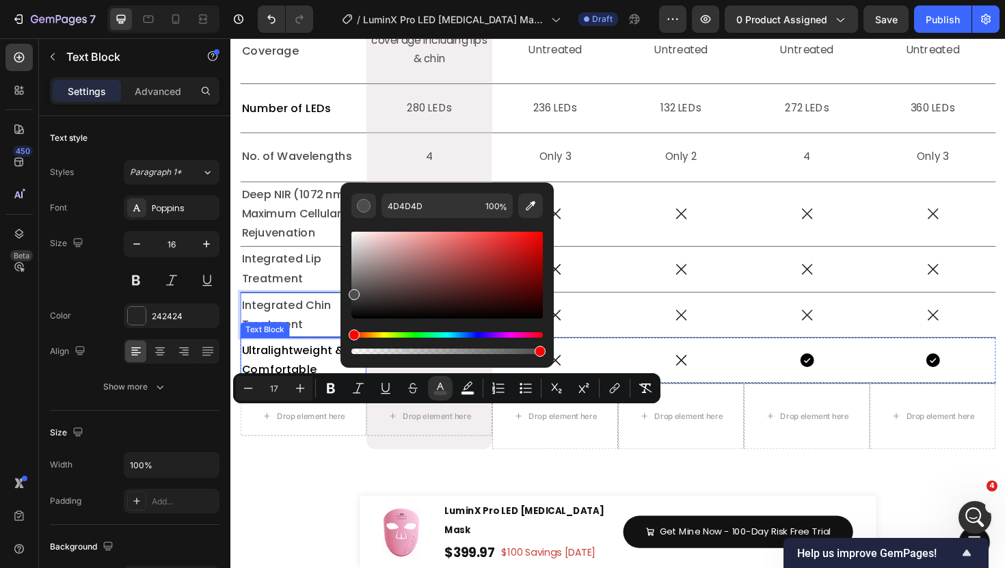
click at [292, 397] on span "Ultralightweight & Comfortable" at bounding box center [296, 378] width 109 height 37
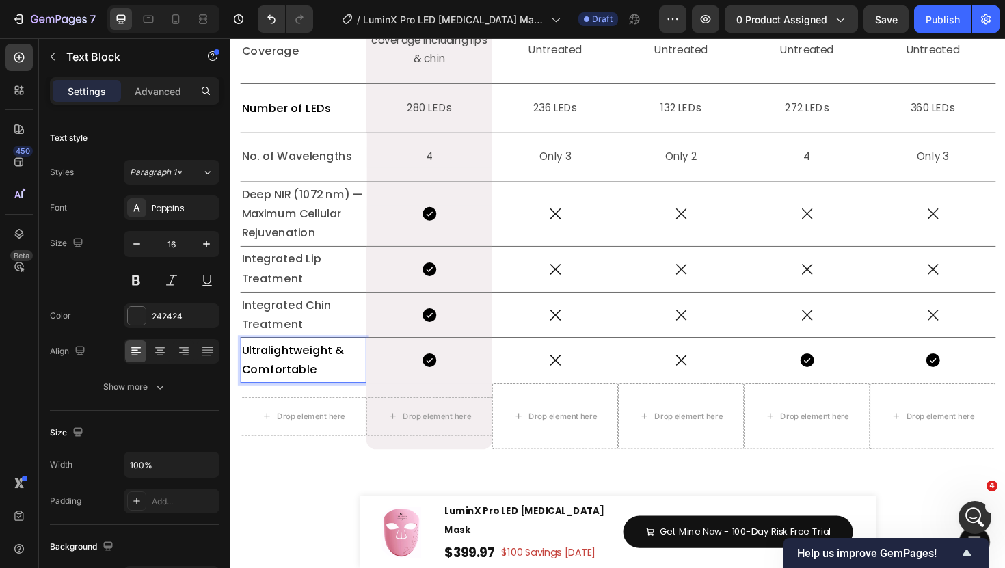
click at [292, 397] on span "Ultralightweight & Comfortable" at bounding box center [296, 378] width 109 height 37
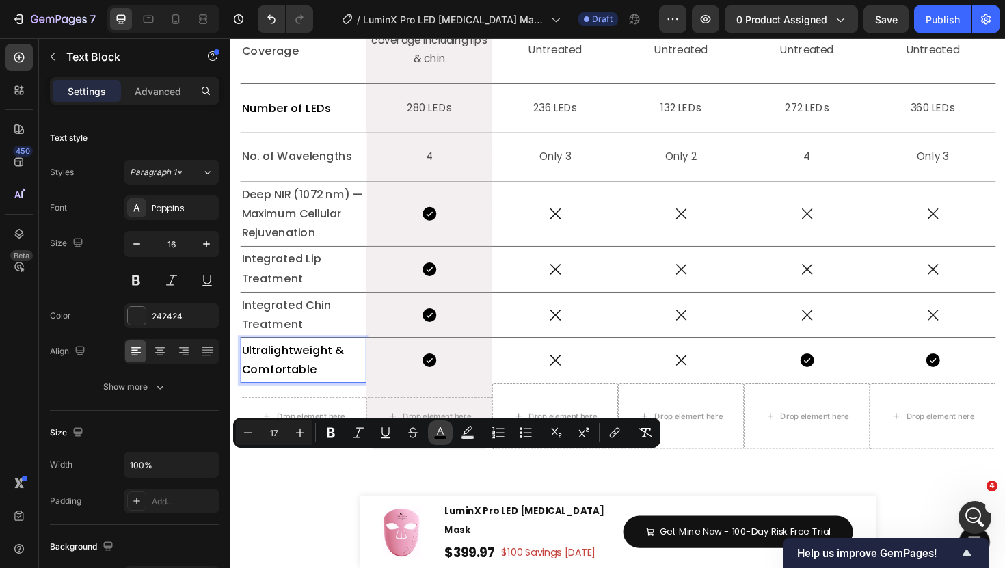
click at [442, 437] on rect "Editor contextual toolbar" at bounding box center [440, 437] width 13 height 3
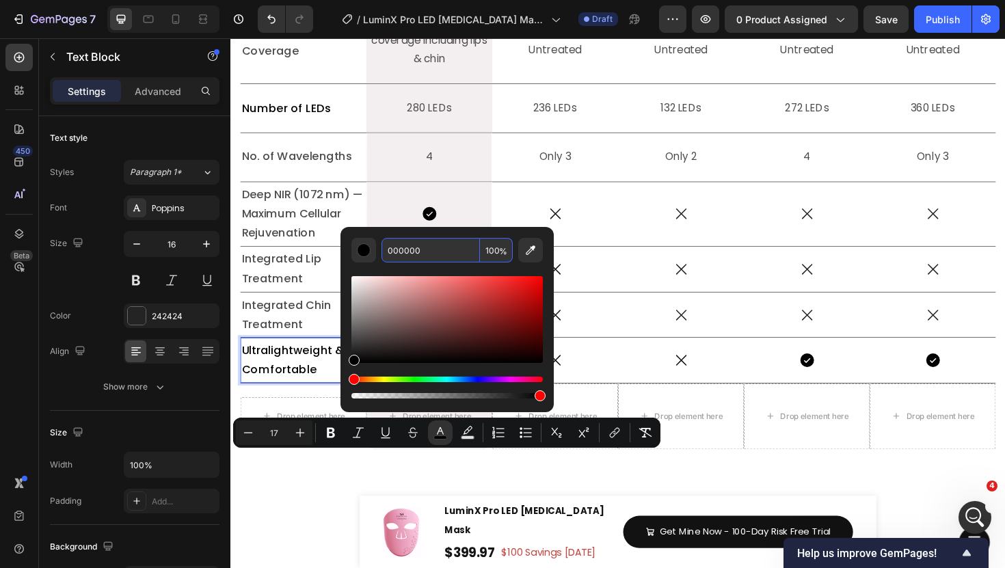
click at [414, 260] on input "000000" at bounding box center [431, 250] width 98 height 25
paste input "4D4D4D"
type input "4D4D4D"
click at [325, 400] on p "Ultralightweight & Comfortable" at bounding box center [307, 379] width 131 height 41
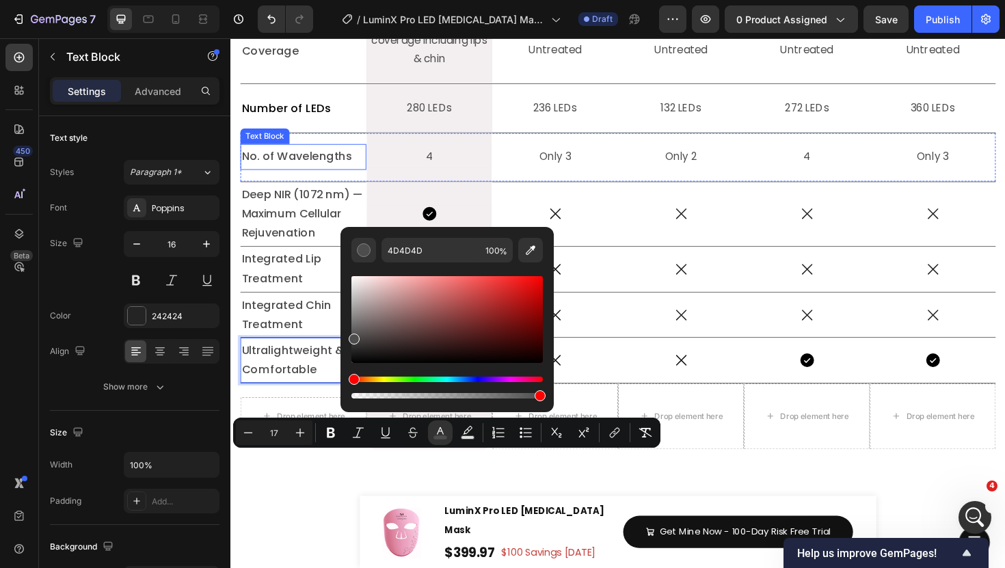
click at [278, 148] on div "Text Block" at bounding box center [266, 142] width 47 height 12
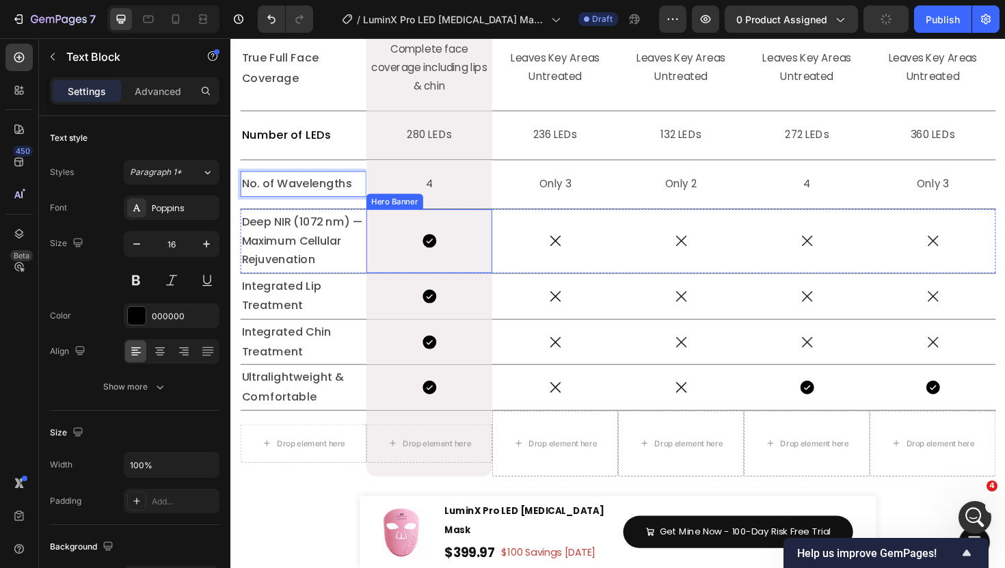
scroll to position [6116, 0]
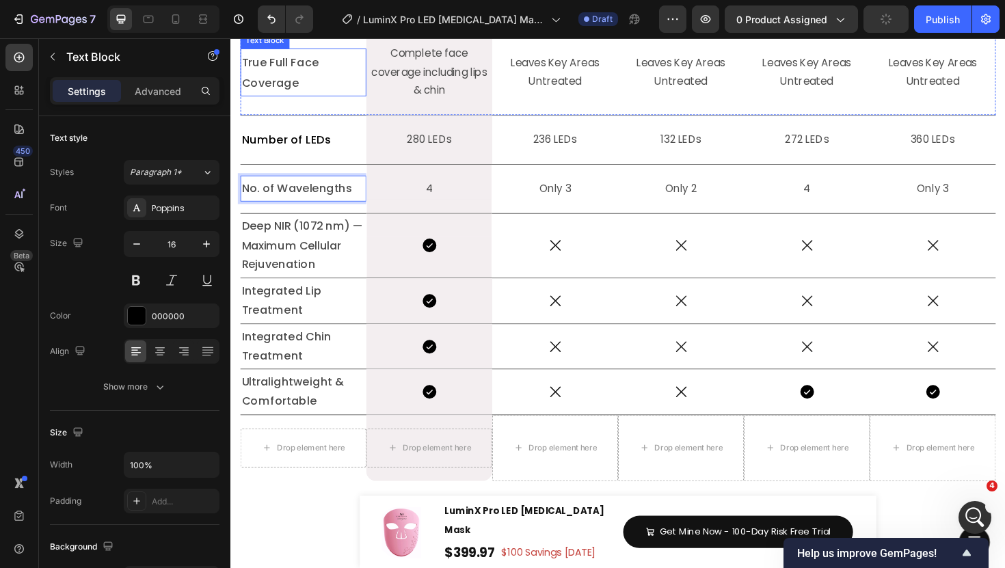
click at [298, 94] on span "True Full Face Coverage" at bounding box center [283, 74] width 82 height 38
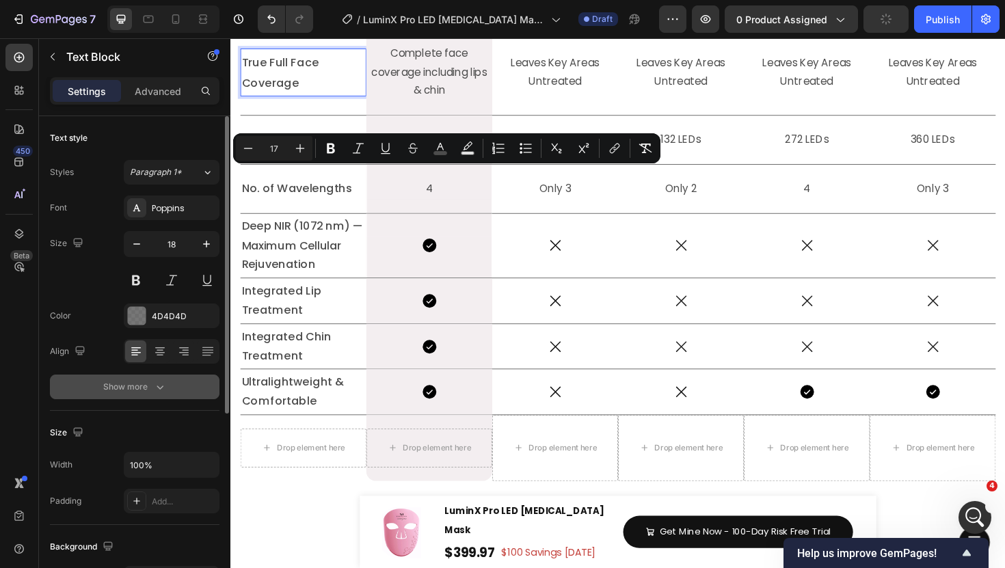
click at [165, 381] on icon "button" at bounding box center [160, 387] width 14 height 14
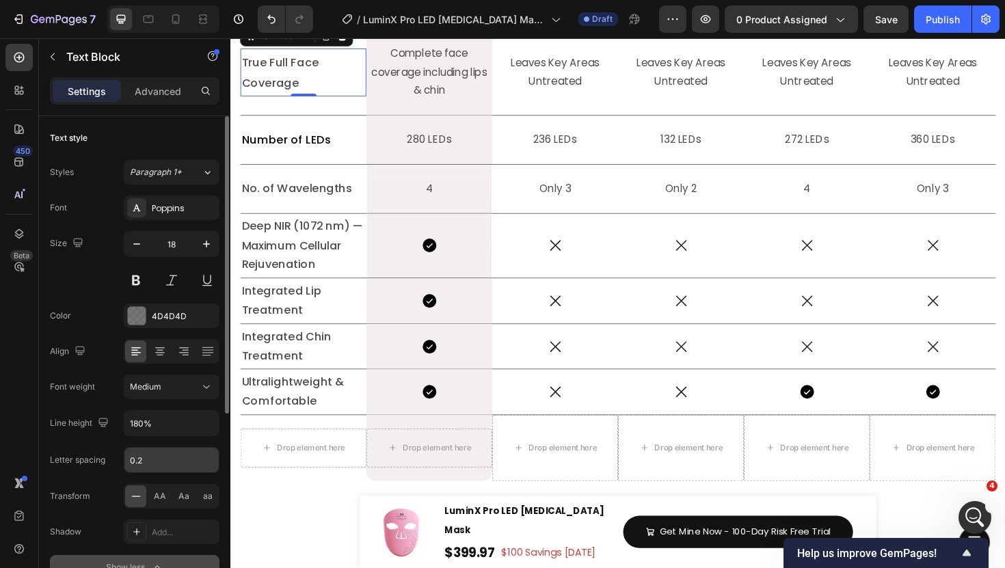
click at [157, 464] on input "0.2" at bounding box center [171, 460] width 94 height 25
type input "0"
click at [319, 11] on span "Patented Design" at bounding box center [292, 3] width 101 height 16
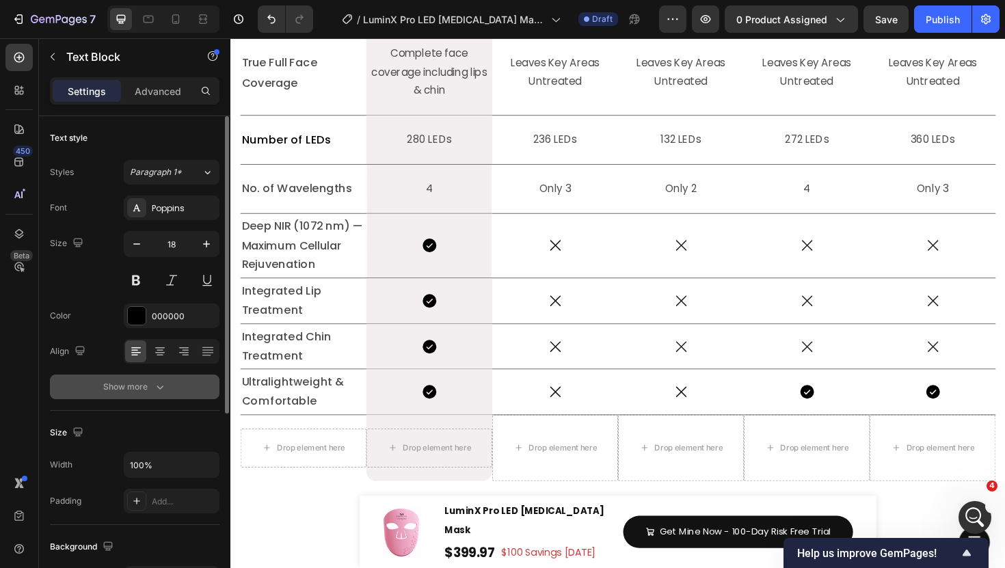
click at [157, 398] on button "Show more" at bounding box center [135, 387] width 170 height 25
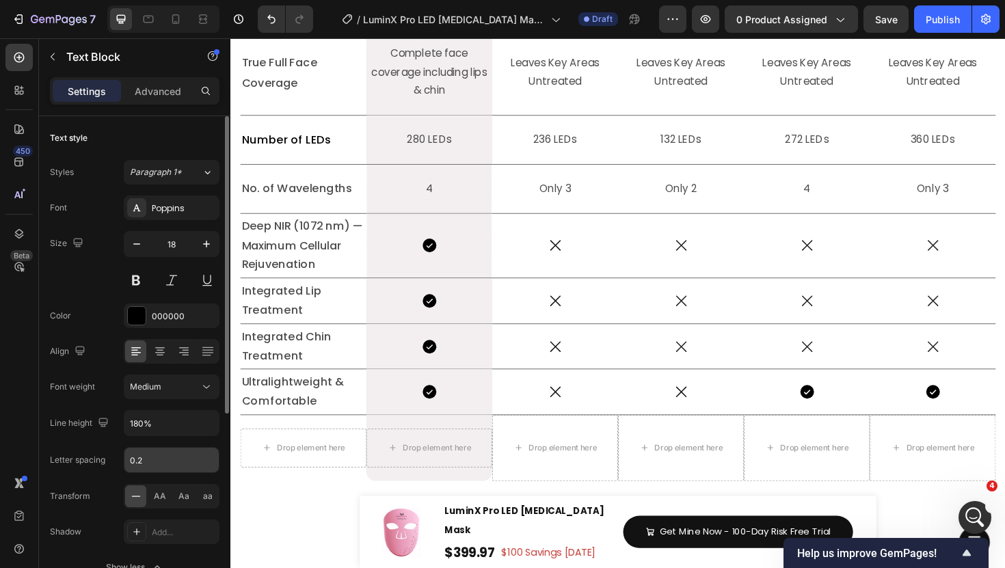
click at [149, 457] on input "0.2" at bounding box center [171, 460] width 94 height 25
type input "0"
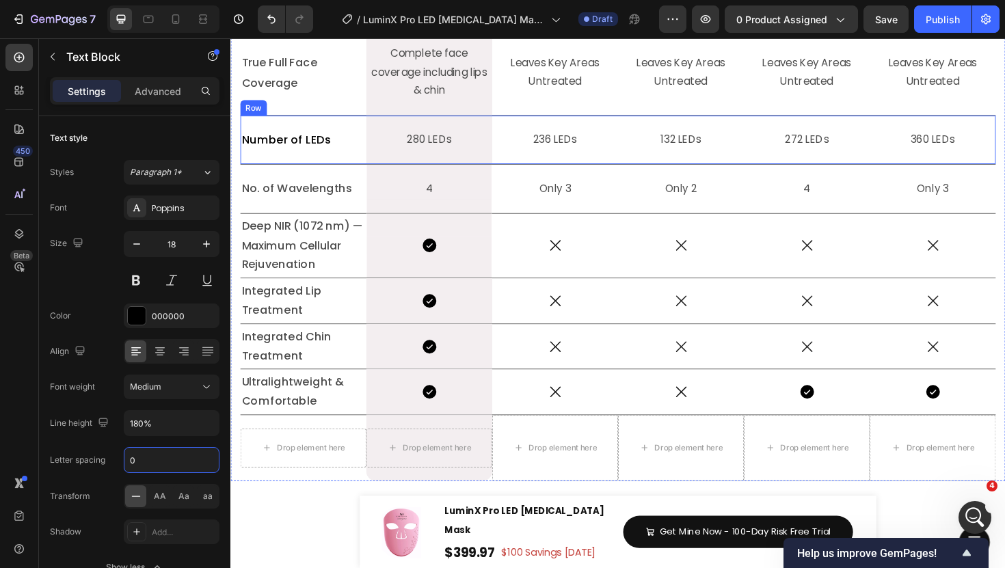
click at [282, 157] on p "Number of LEDs" at bounding box center [307, 146] width 131 height 22
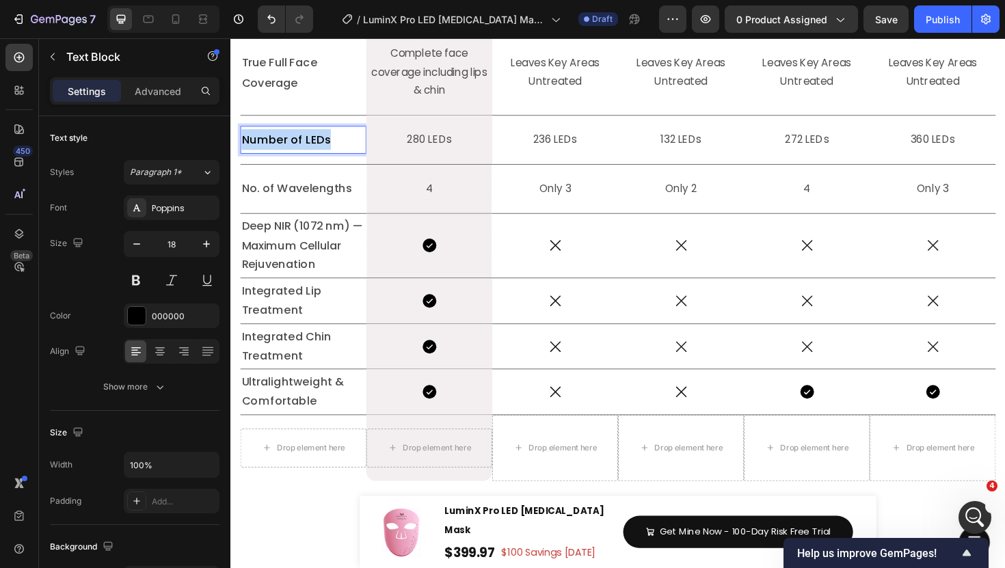
click at [282, 157] on p "Number of LEDs" at bounding box center [307, 146] width 131 height 22
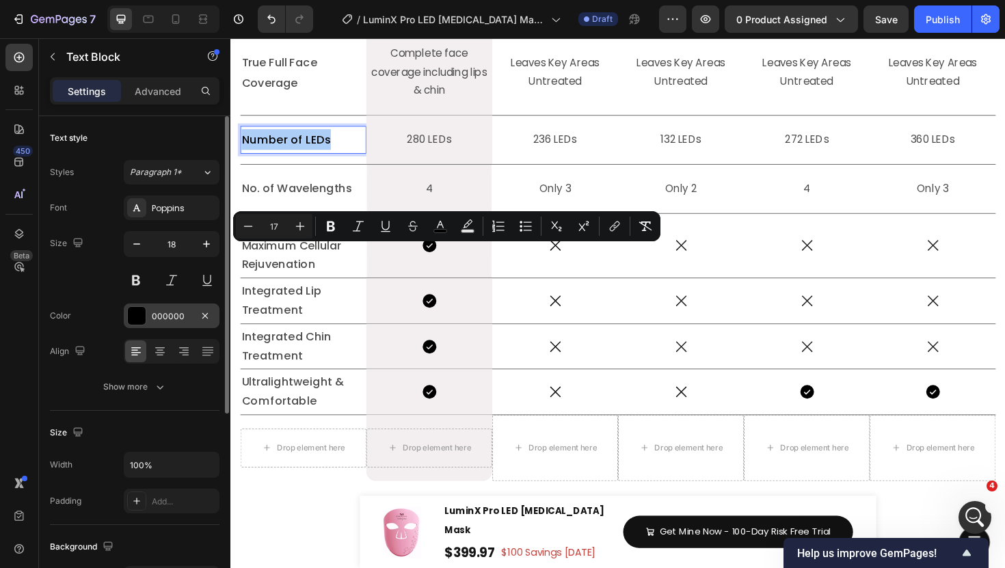
click at [135, 311] on div at bounding box center [137, 316] width 18 height 18
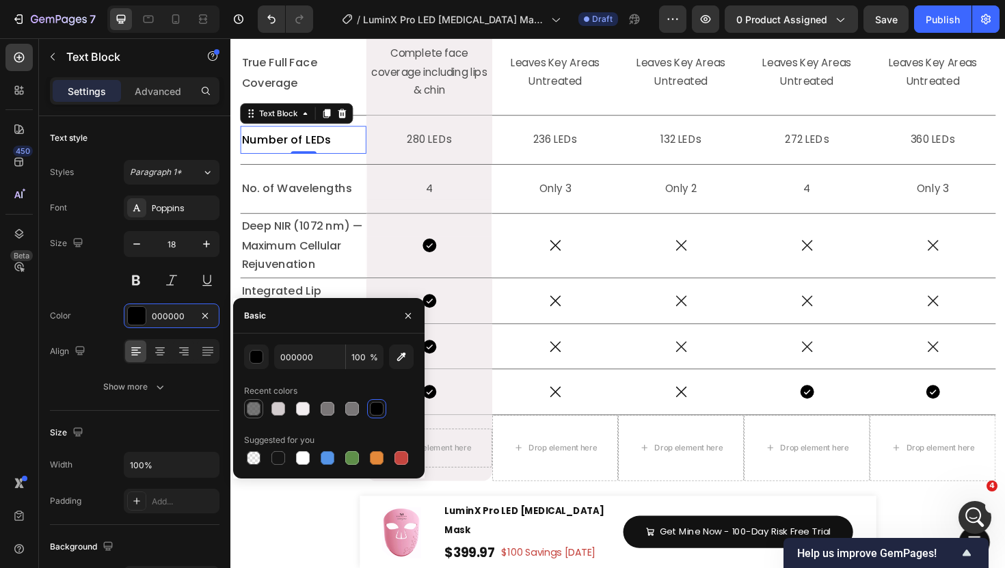
click at [245, 408] on div at bounding box center [253, 409] width 16 height 16
type input "4D4D4D"
type input "76"
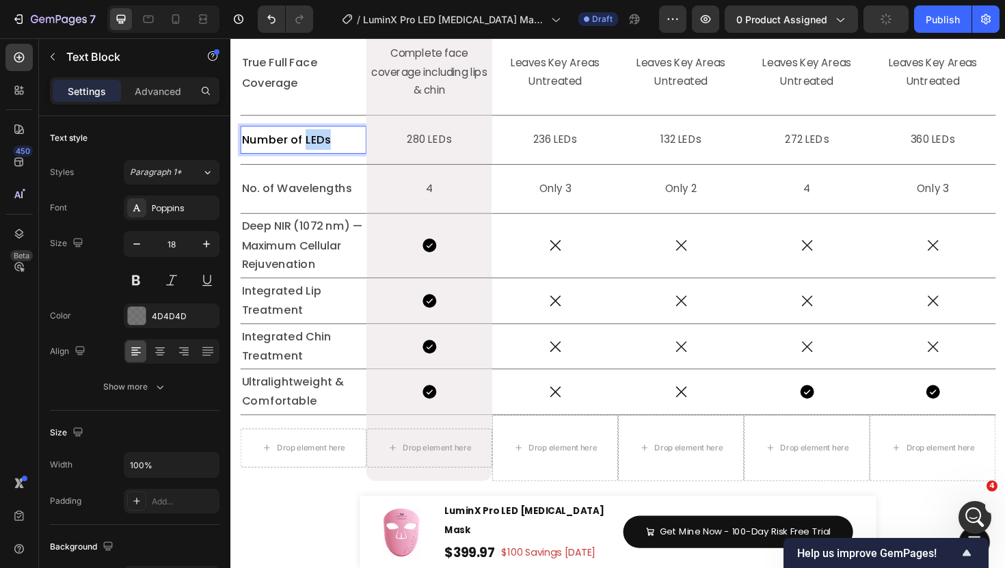
click at [313, 154] on span "Number of LEDs" at bounding box center [289, 145] width 94 height 16
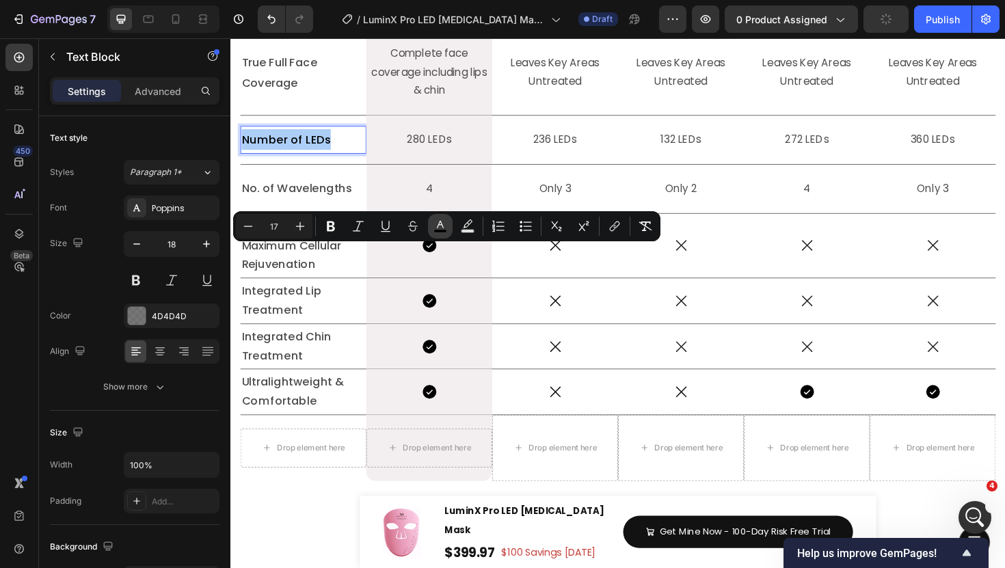
click at [431, 233] on button "color" at bounding box center [440, 226] width 25 height 25
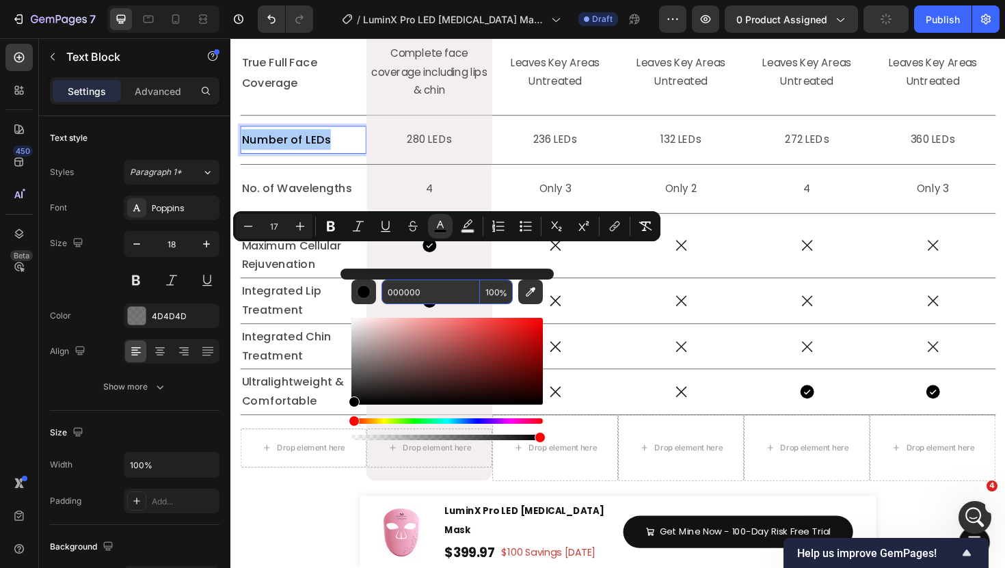
click at [416, 296] on input "000000" at bounding box center [431, 292] width 98 height 25
paste input "4D4D4D"
type input "4D4D4D"
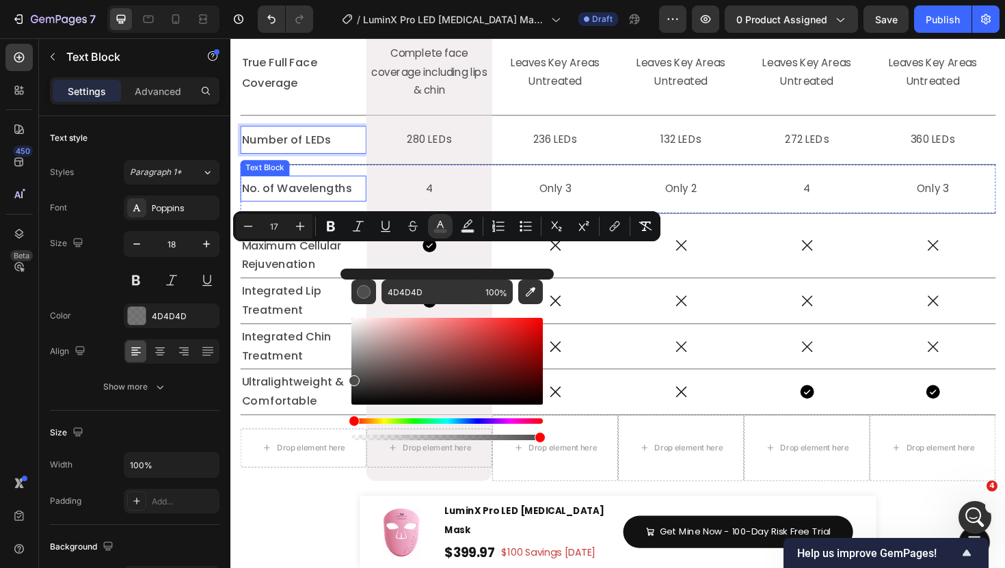
click at [305, 205] on span "No. of Wavelengths" at bounding box center [300, 197] width 116 height 16
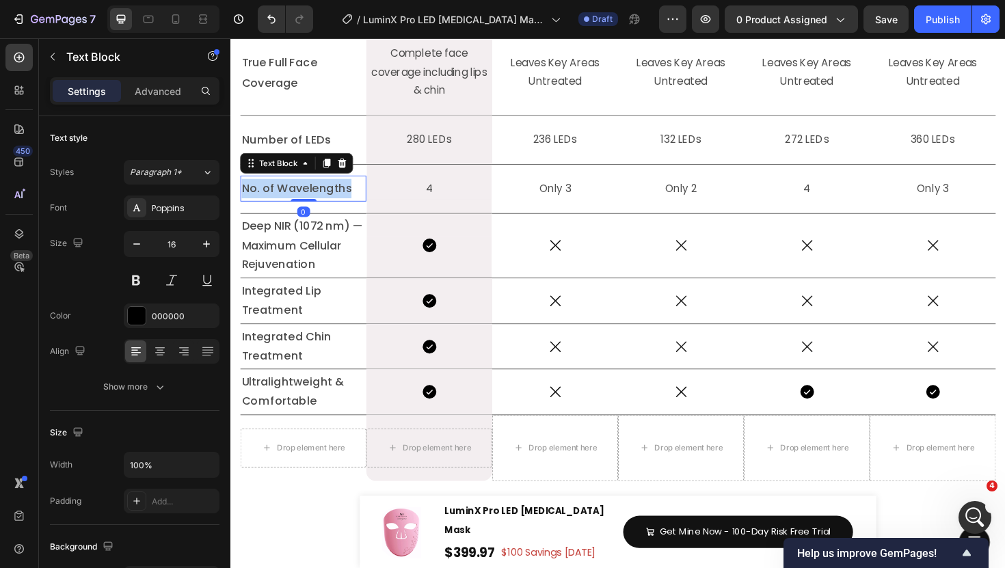
click at [305, 205] on span "No. of Wavelengths" at bounding box center [300, 197] width 116 height 16
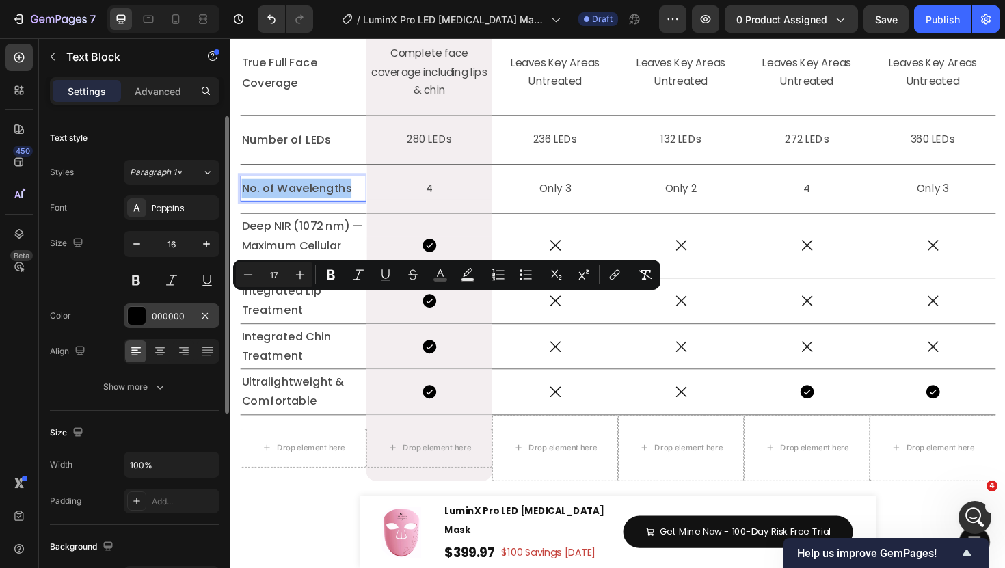
click at [124, 317] on div "000000" at bounding box center [172, 316] width 96 height 25
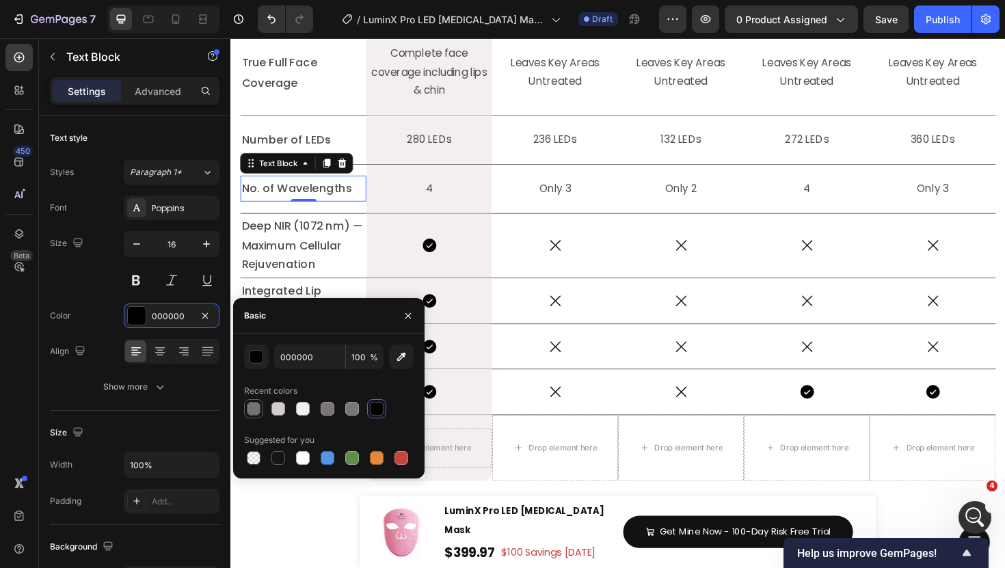
click at [254, 411] on div at bounding box center [254, 409] width 14 height 14
type input "4D4D4D"
type input "76"
click at [367, 157] on p "Number of LEDs" at bounding box center [307, 146] width 131 height 22
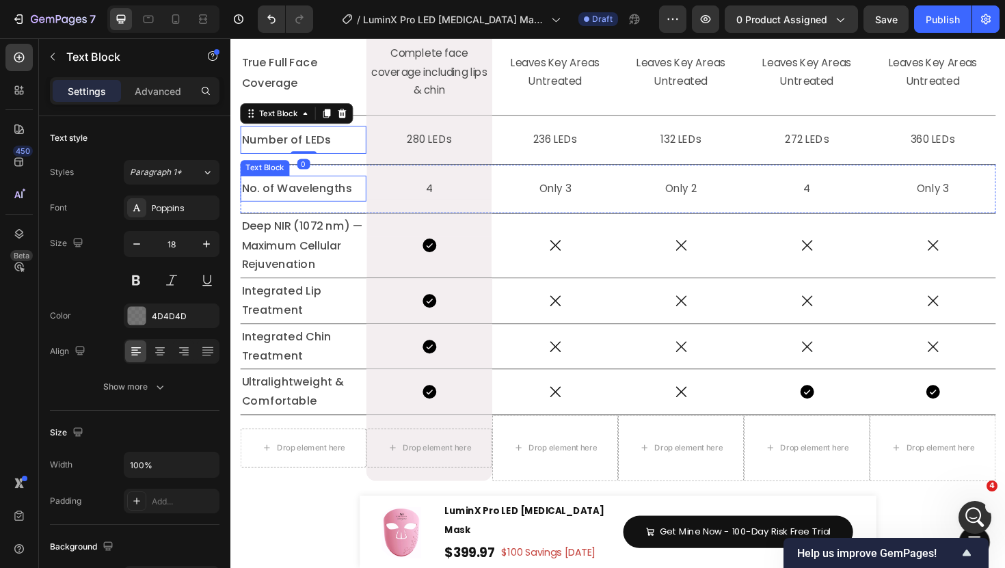
click at [329, 205] on span "No. of Wavelengths" at bounding box center [300, 197] width 116 height 16
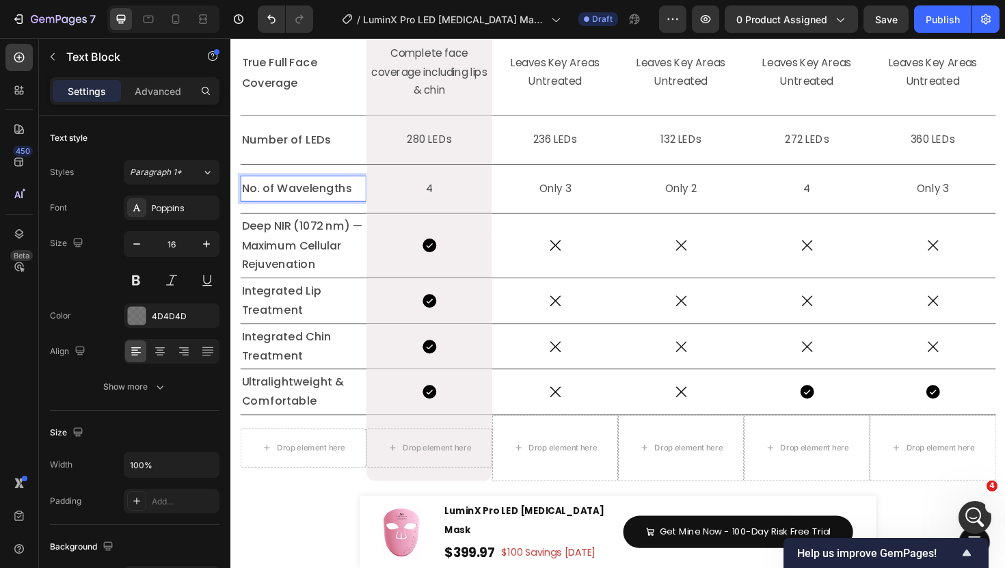
click at [329, 205] on span "No. of Wavelengths" at bounding box center [300, 197] width 116 height 16
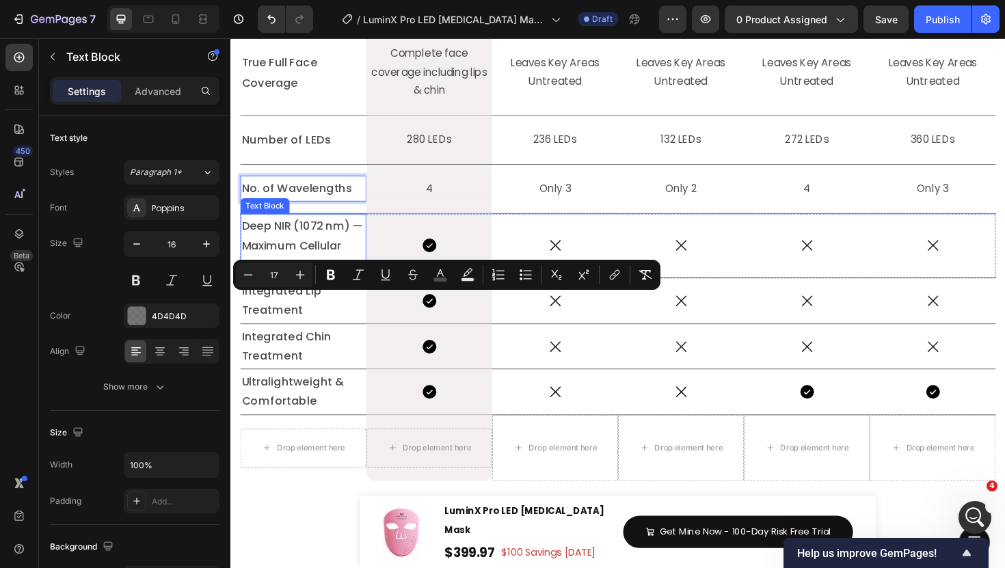
click at [291, 289] on p "Deep NIR (1072 nm) — Maximum Cellular Rejuvenation" at bounding box center [307, 258] width 131 height 61
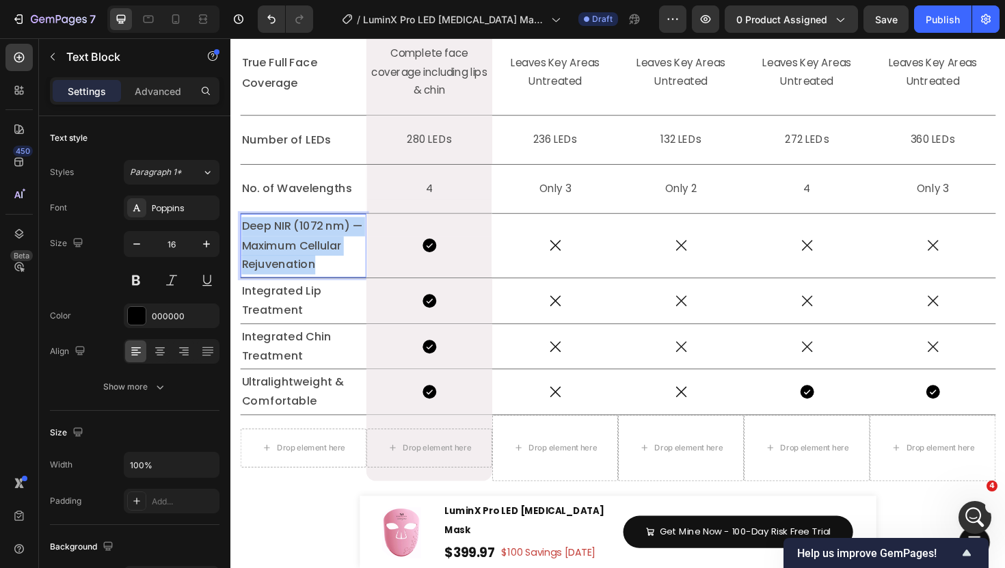
click at [291, 289] on p "Deep NIR (1072 nm) — Maximum Cellular Rejuvenation" at bounding box center [307, 258] width 131 height 61
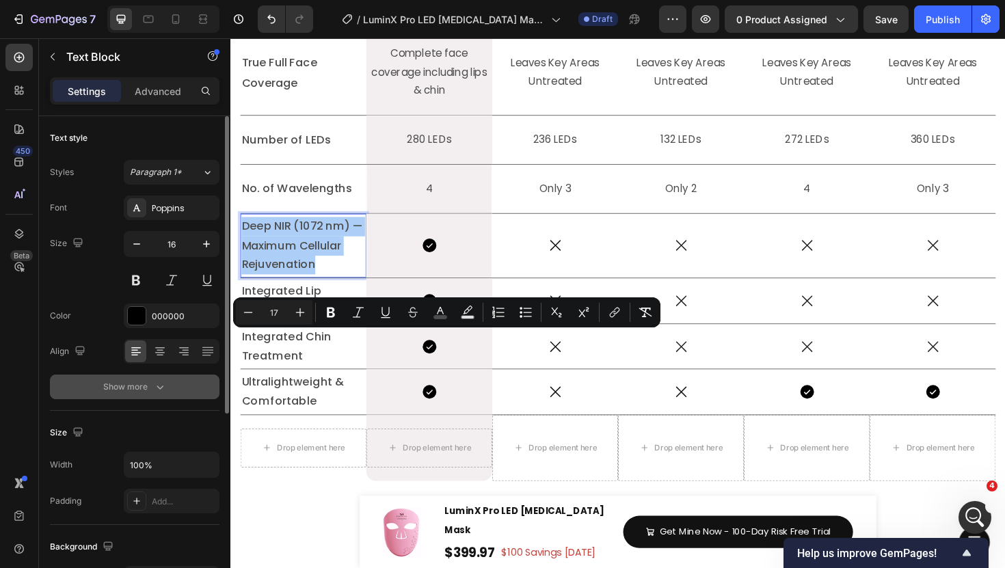
click at [170, 382] on button "Show more" at bounding box center [135, 387] width 170 height 25
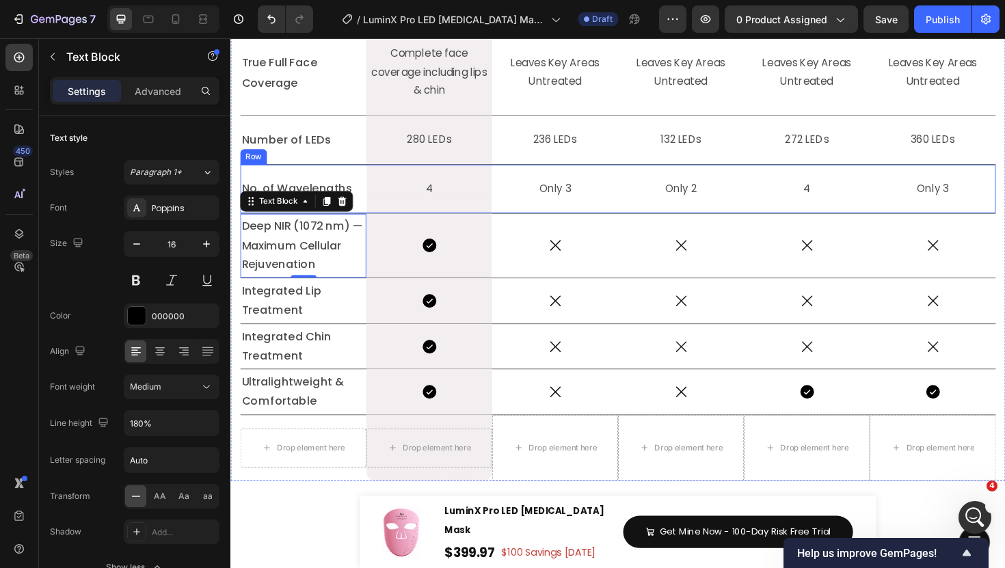
click at [305, 205] on span "No. of Wavelengths" at bounding box center [300, 197] width 116 height 16
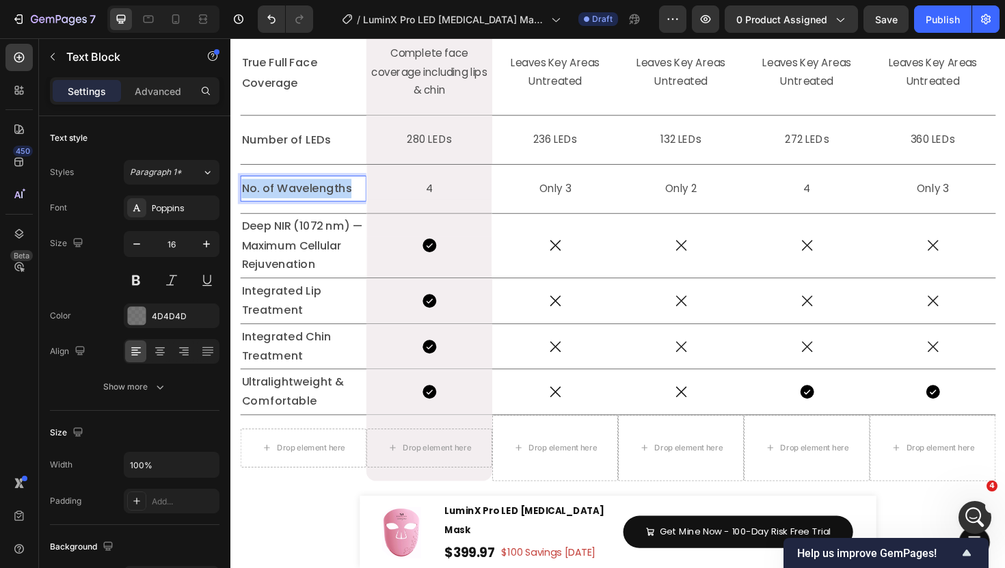
click at [305, 205] on span "No. of Wavelengths" at bounding box center [300, 197] width 116 height 16
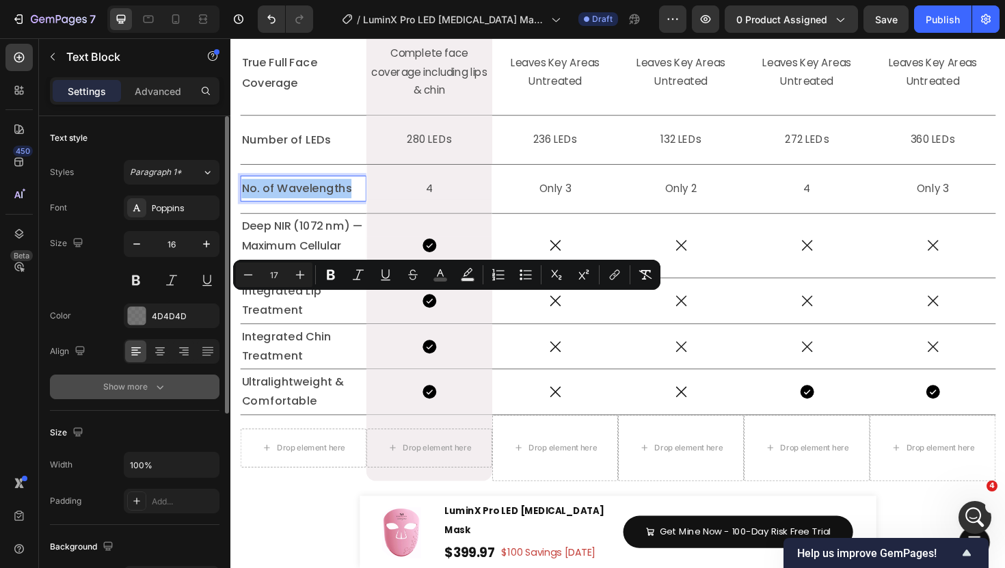
click at [131, 397] on button "Show more" at bounding box center [135, 387] width 170 height 25
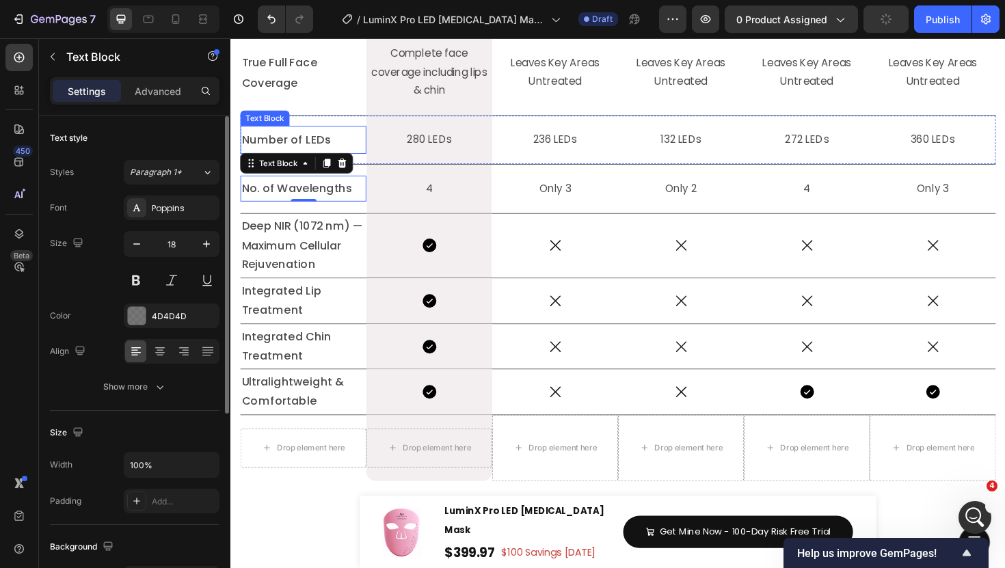
click at [313, 154] on span "Number of LEDs" at bounding box center [289, 145] width 94 height 16
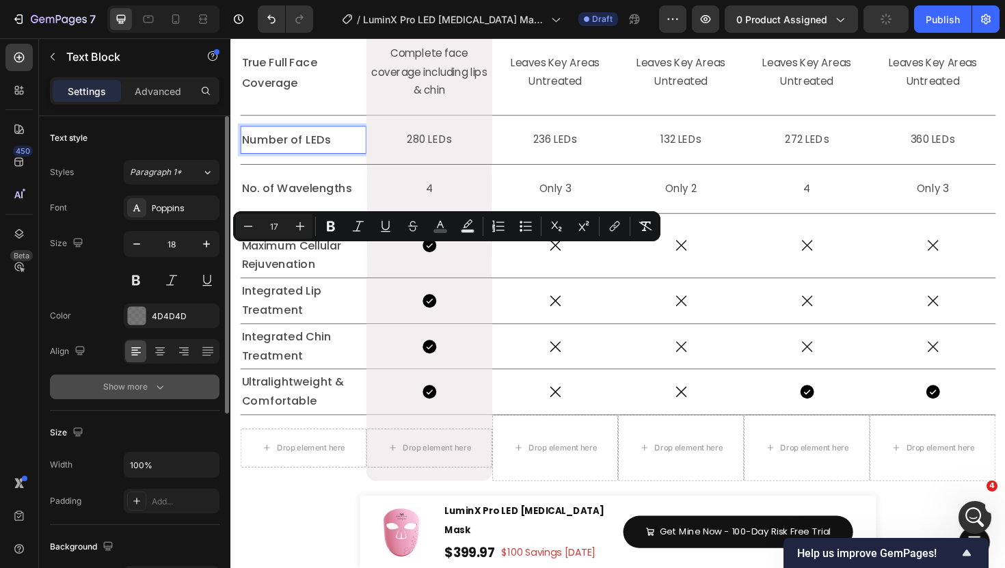
click at [166, 386] on button "Show more" at bounding box center [135, 387] width 170 height 25
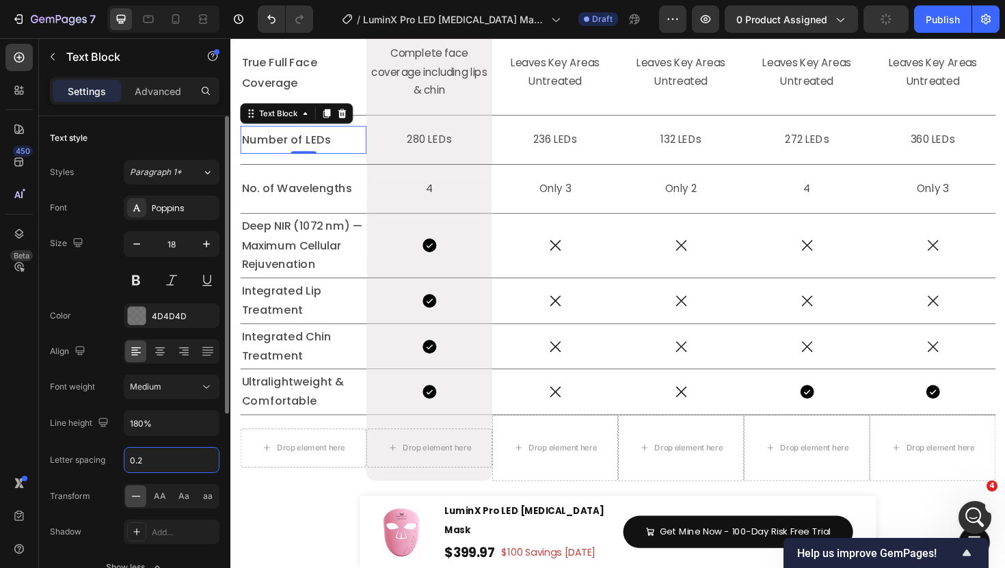
click at [160, 456] on input "0.2" at bounding box center [171, 460] width 94 height 25
type input "0"
click at [303, 383] on span "Integrated Chin Treatment" at bounding box center [289, 364] width 95 height 37
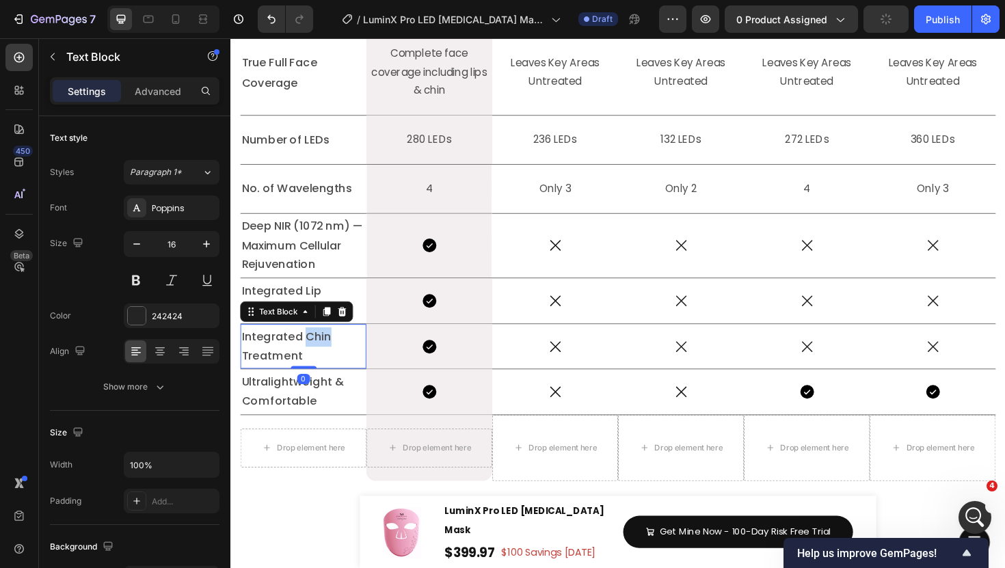
click at [308, 383] on span "Integrated Chin Treatment" at bounding box center [289, 364] width 95 height 37
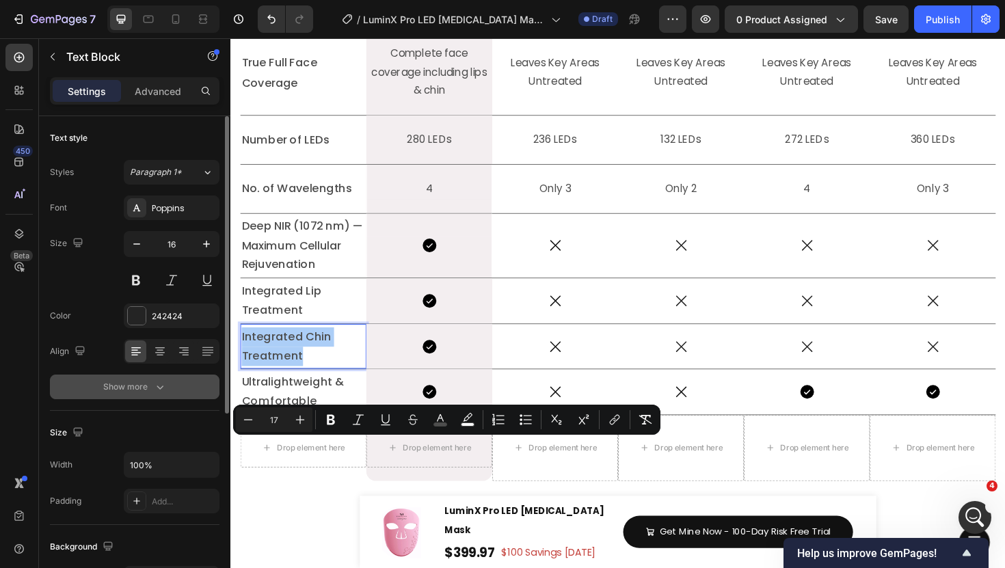
click at [159, 390] on icon "button" at bounding box center [160, 387] width 14 height 14
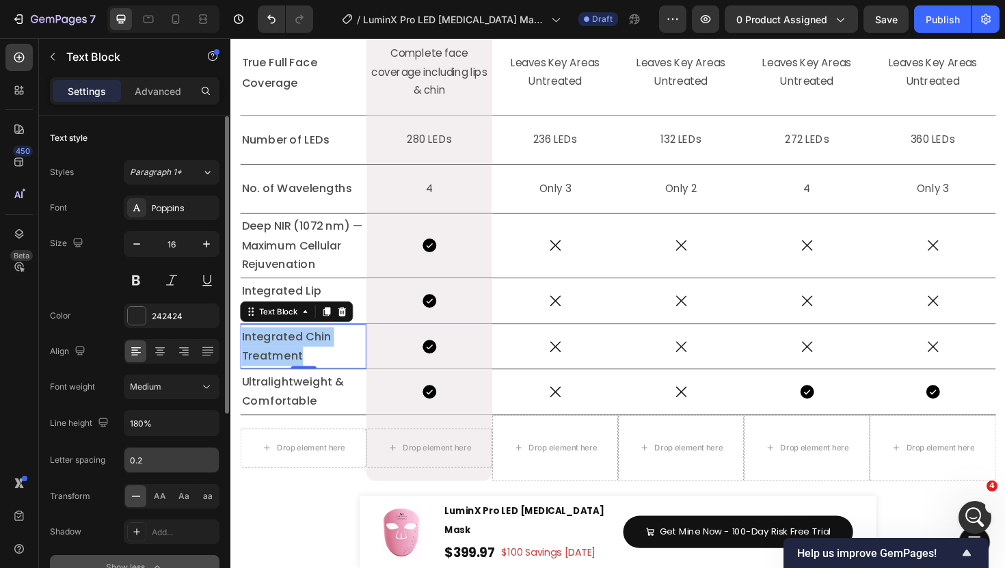
click at [149, 462] on input "0.2" at bounding box center [171, 460] width 94 height 25
type input "0"
click at [79, 442] on div "Font Poppins Size 16 Color 242424 Align Font weight Medium Line height 180% Let…" at bounding box center [135, 388] width 170 height 384
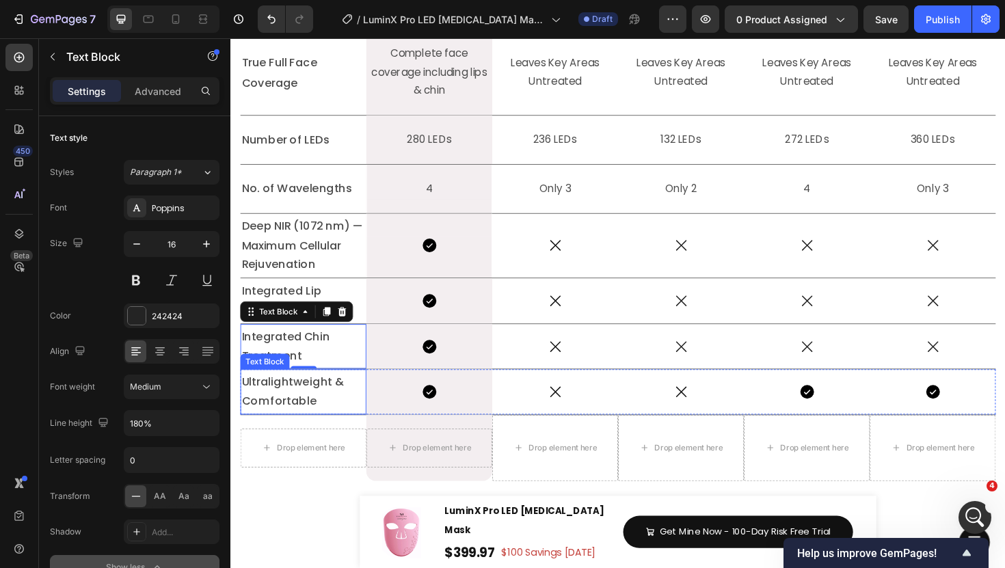
click at [312, 431] on span "Ultralightweight & Comfortable" at bounding box center [296, 412] width 109 height 37
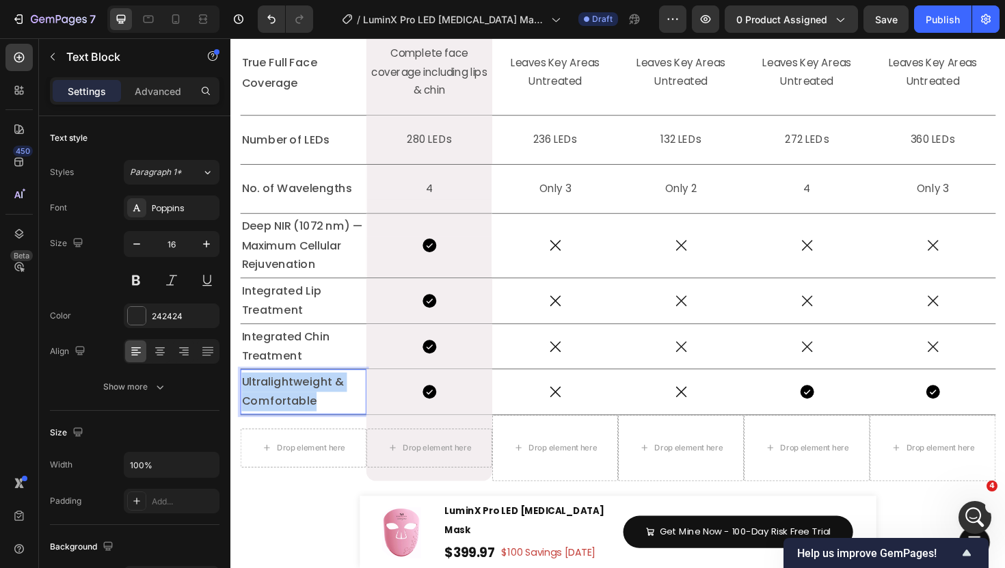
click at [312, 431] on span "Ultralightweight & Comfortable" at bounding box center [296, 412] width 109 height 37
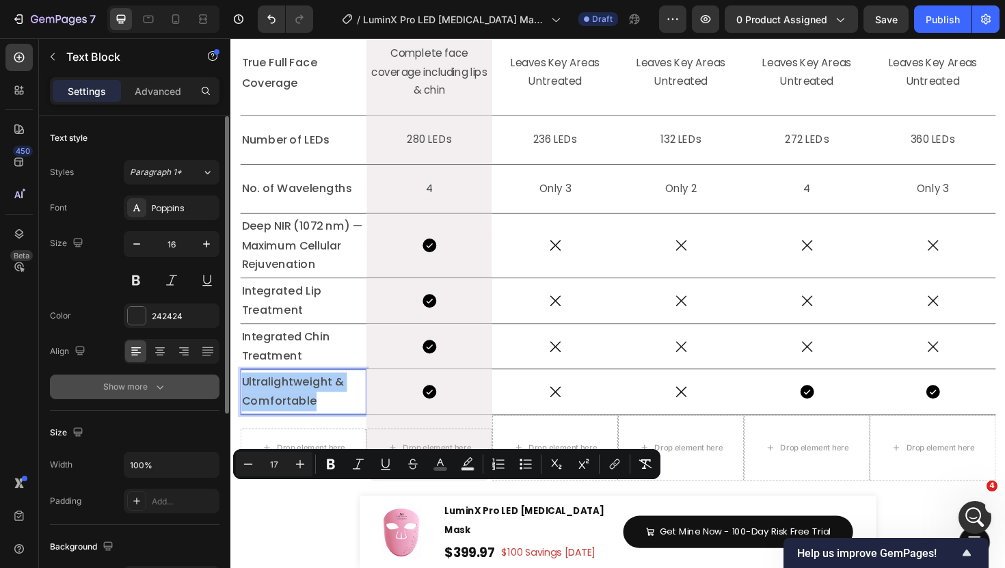
click at [175, 385] on button "Show more" at bounding box center [135, 387] width 170 height 25
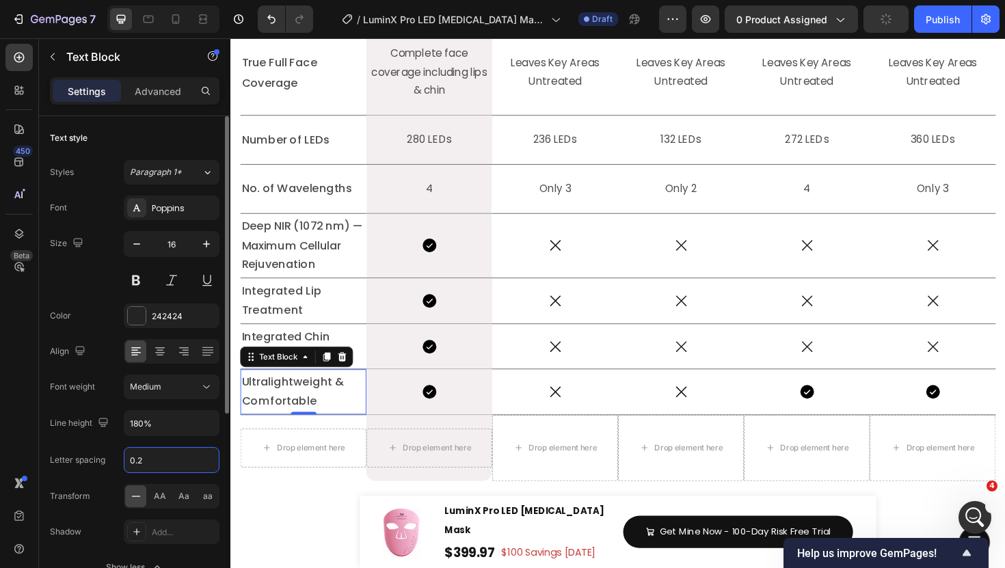
click at [151, 461] on input "0.2" at bounding box center [171, 460] width 94 height 25
type input "0"
click at [321, 383] on span "Integrated Chin Treatment" at bounding box center [288, 364] width 93 height 37
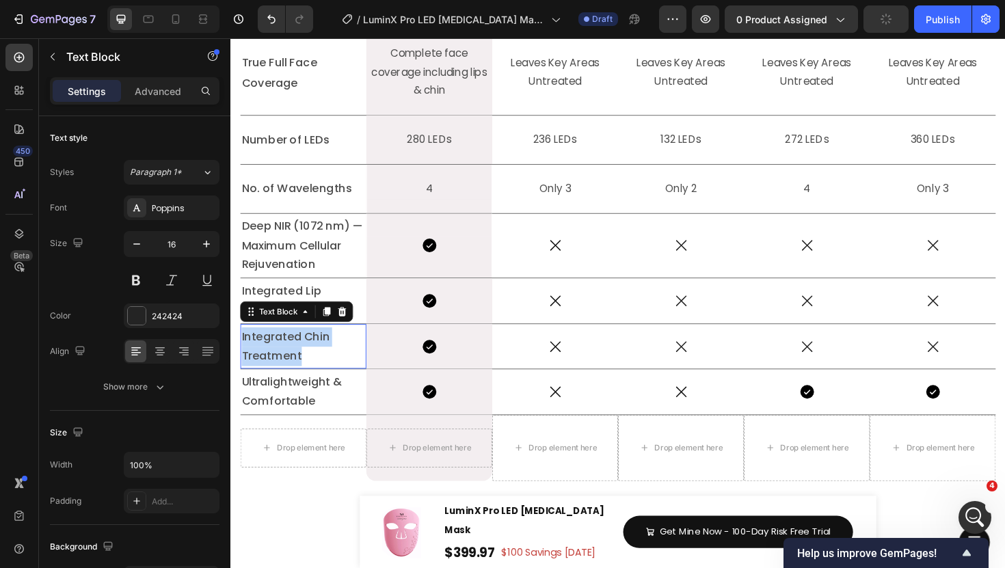
click at [321, 383] on span "Integrated Chin Treatment" at bounding box center [288, 364] width 93 height 37
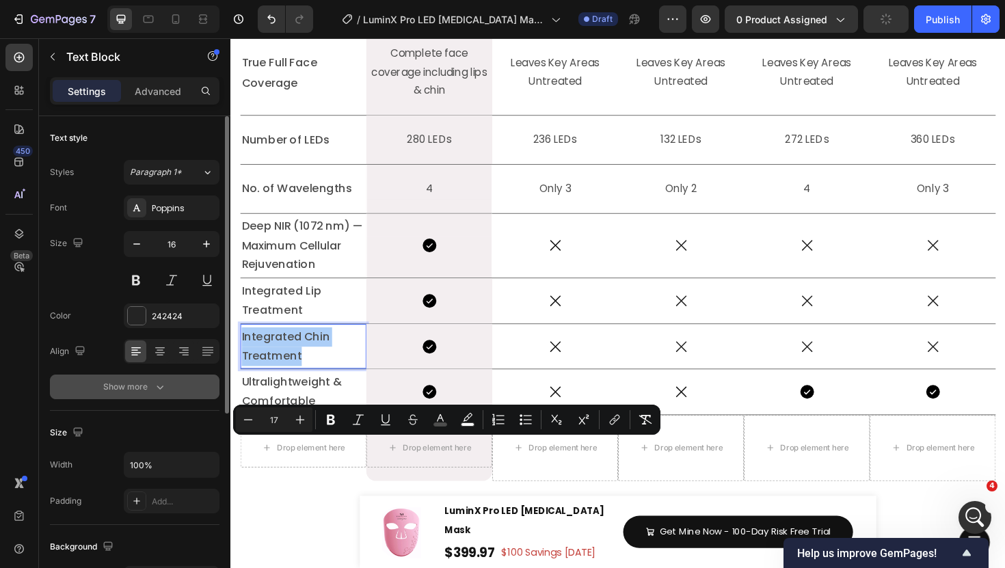
click at [159, 396] on button "Show more" at bounding box center [135, 387] width 170 height 25
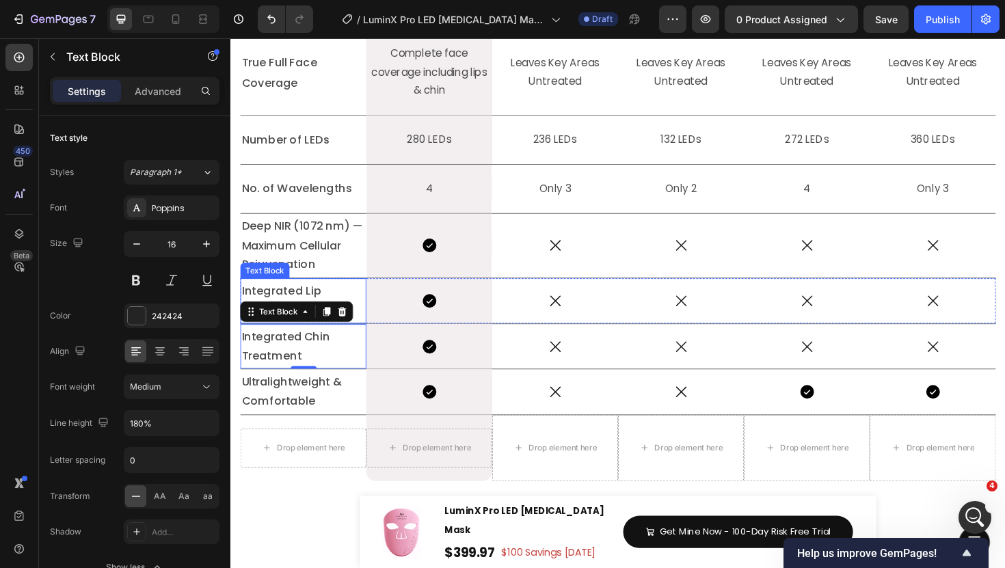
click at [306, 334] on span "Integrated Lip Treatment" at bounding box center [284, 315] width 85 height 37
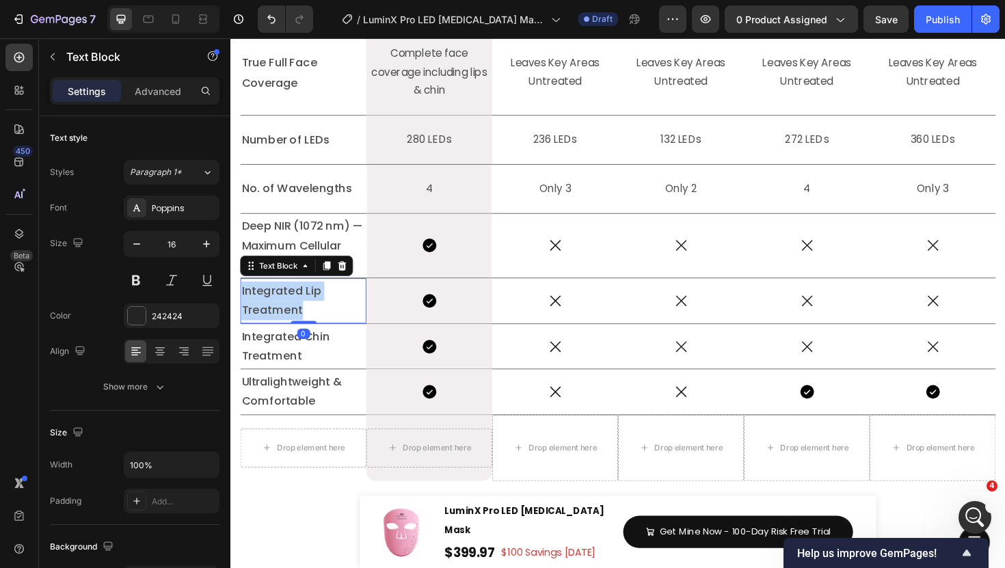
click at [306, 334] on span "Integrated Lip Treatment" at bounding box center [284, 315] width 85 height 37
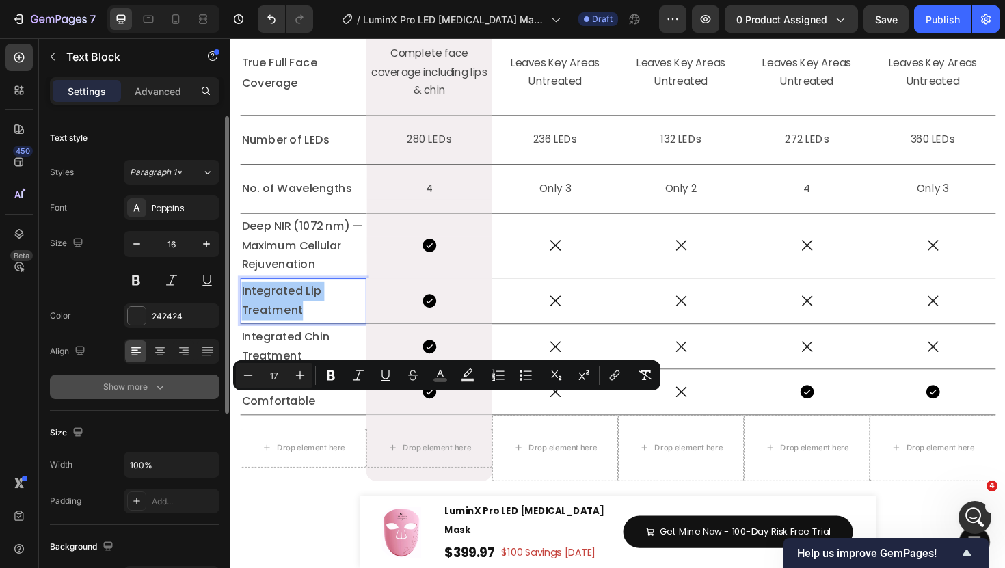
click at [156, 393] on icon "button" at bounding box center [160, 387] width 14 height 14
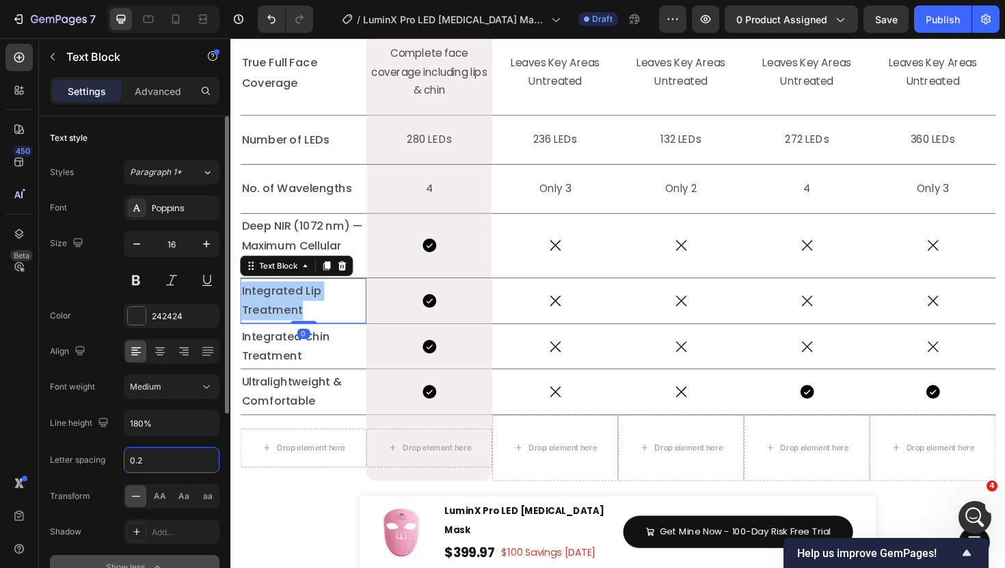
click at [162, 462] on input "0.2" at bounding box center [171, 460] width 94 height 25
type input "0"
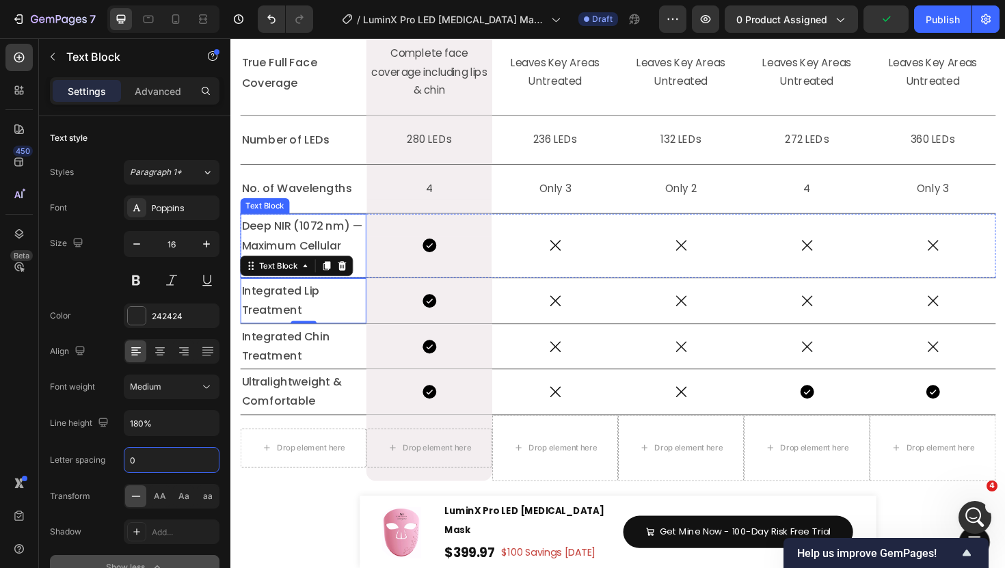
click at [276, 287] on span "Deep NIR (1072 nm) — Maximum Cellular Rejuvenation" at bounding box center [306, 257] width 128 height 57
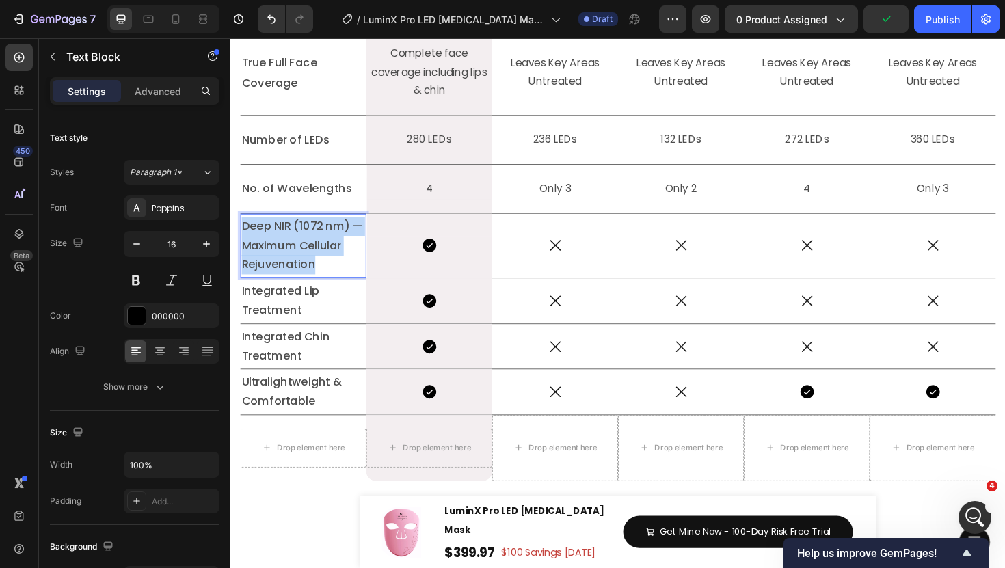
click at [276, 287] on span "Deep NIR (1072 nm) — Maximum Cellular Rejuvenation" at bounding box center [306, 257] width 128 height 57
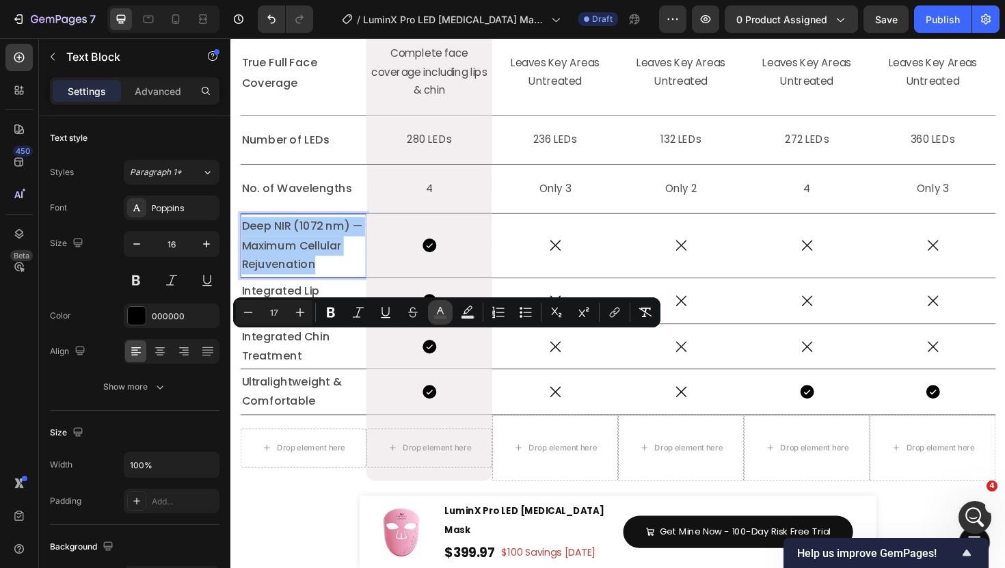
click at [431, 315] on button "color" at bounding box center [440, 312] width 25 height 25
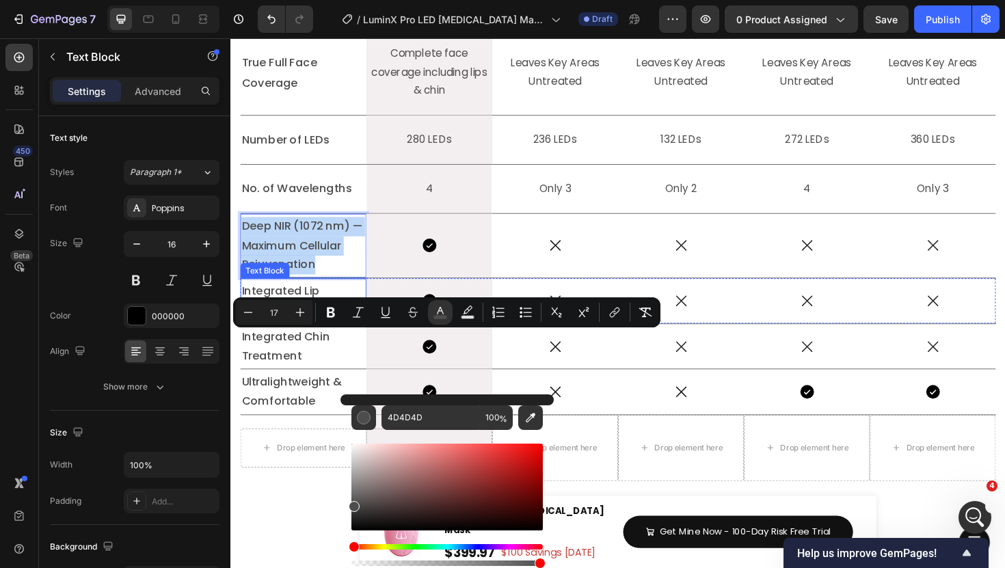
click at [278, 334] on span "Integrated Lip Treatment" at bounding box center [283, 315] width 83 height 37
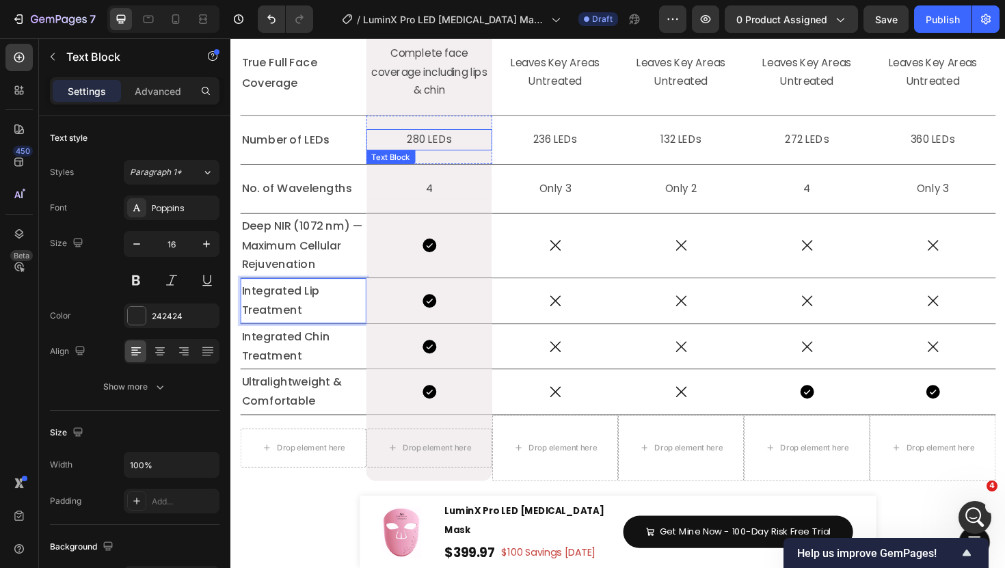
click at [452, 156] on p "280 LEDs" at bounding box center [440, 146] width 131 height 20
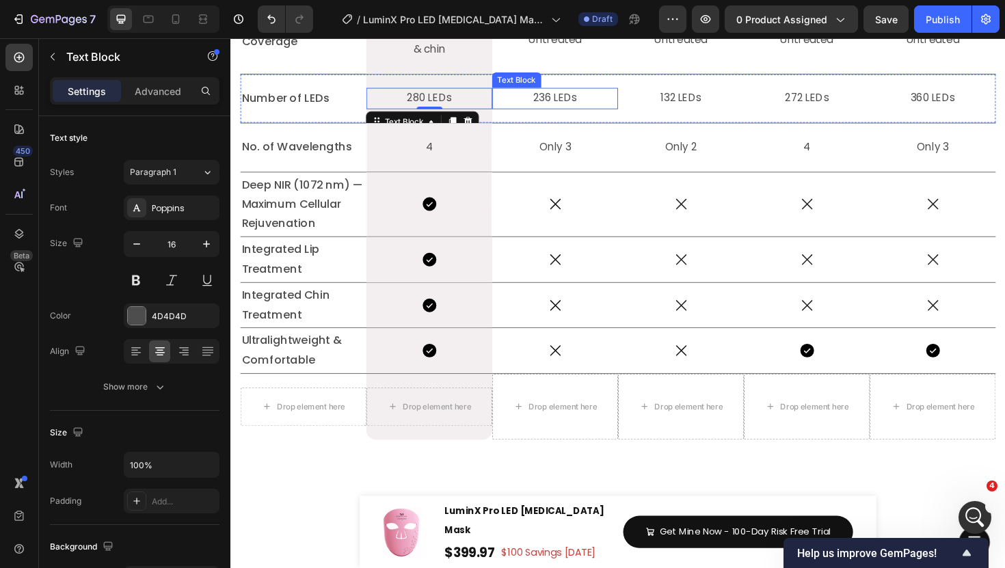
scroll to position [6163, 0]
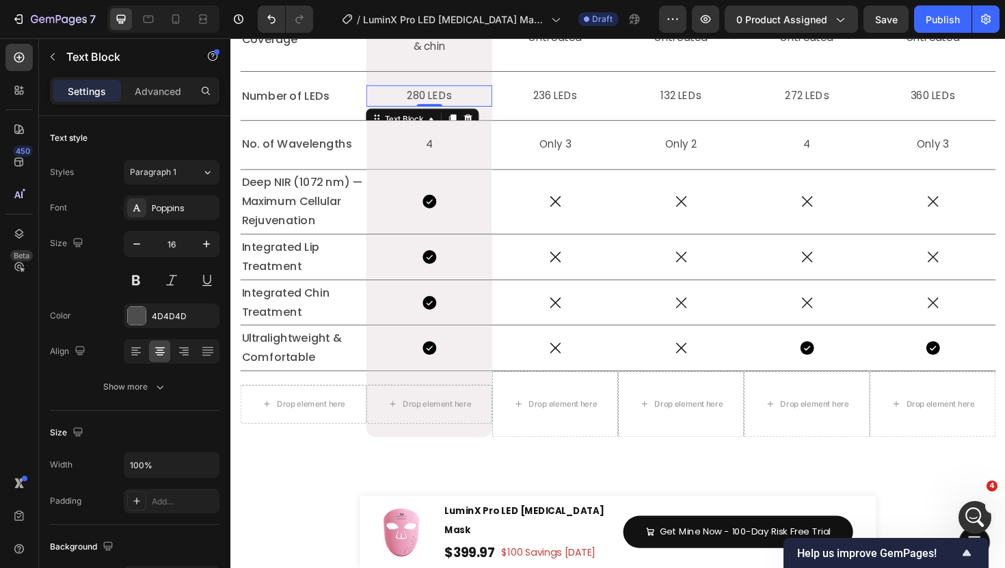
click at [476, 109] on p "280 LEDs" at bounding box center [440, 100] width 131 height 20
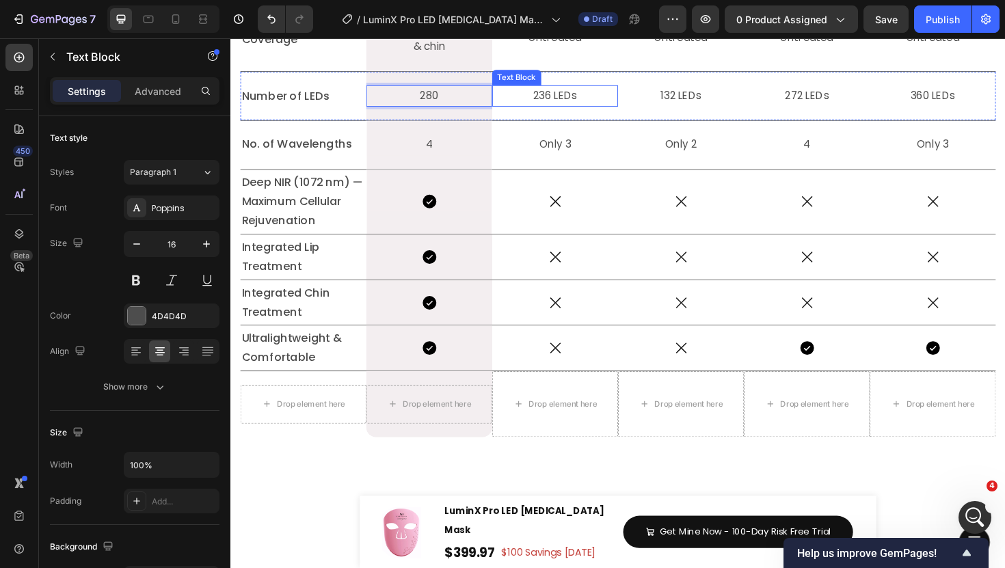
click at [618, 109] on p "236 LEDs" at bounding box center [574, 100] width 131 height 20
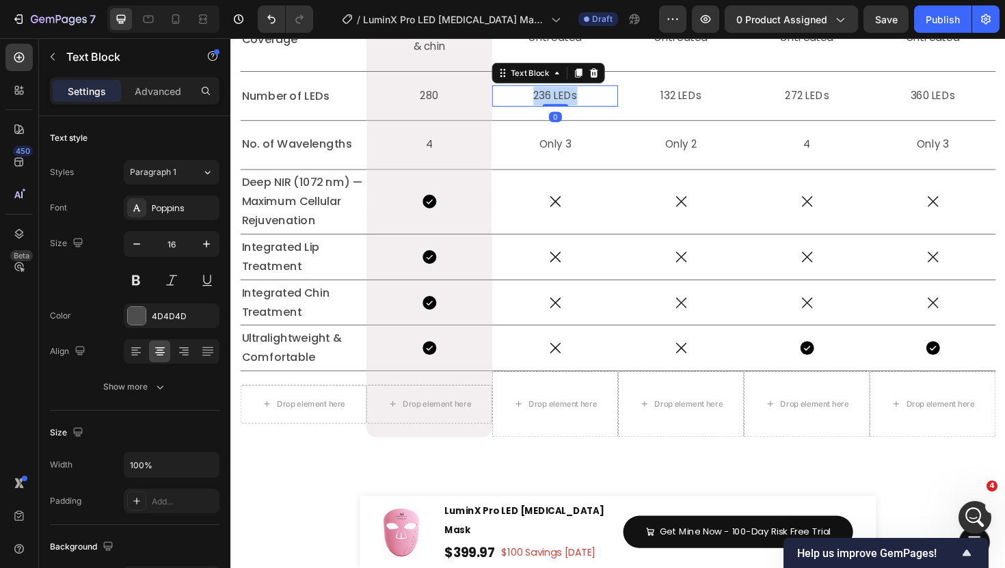
click at [618, 109] on p "236 LEDs" at bounding box center [574, 100] width 131 height 20
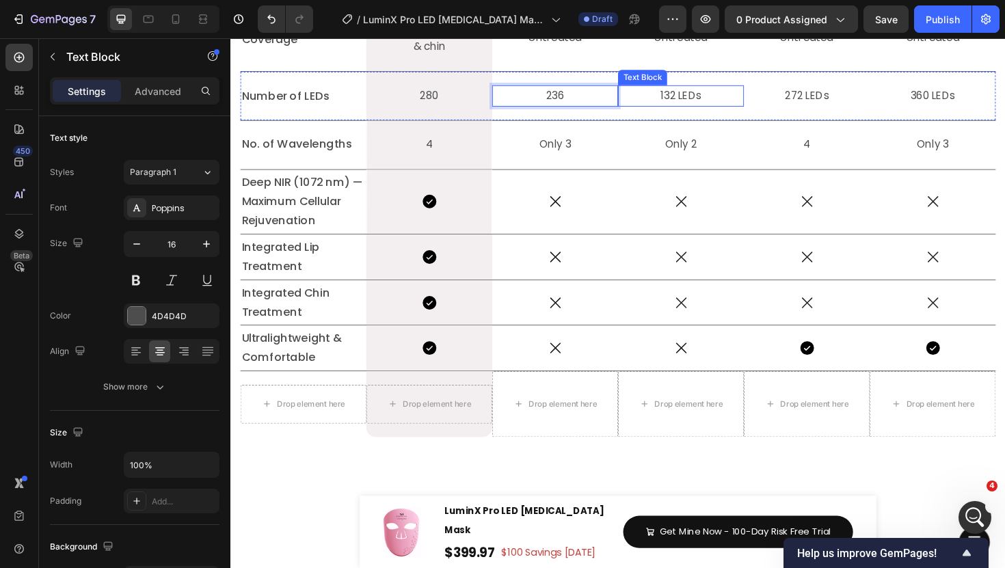
click at [745, 109] on p "132 LEDs" at bounding box center [707, 100] width 131 height 20
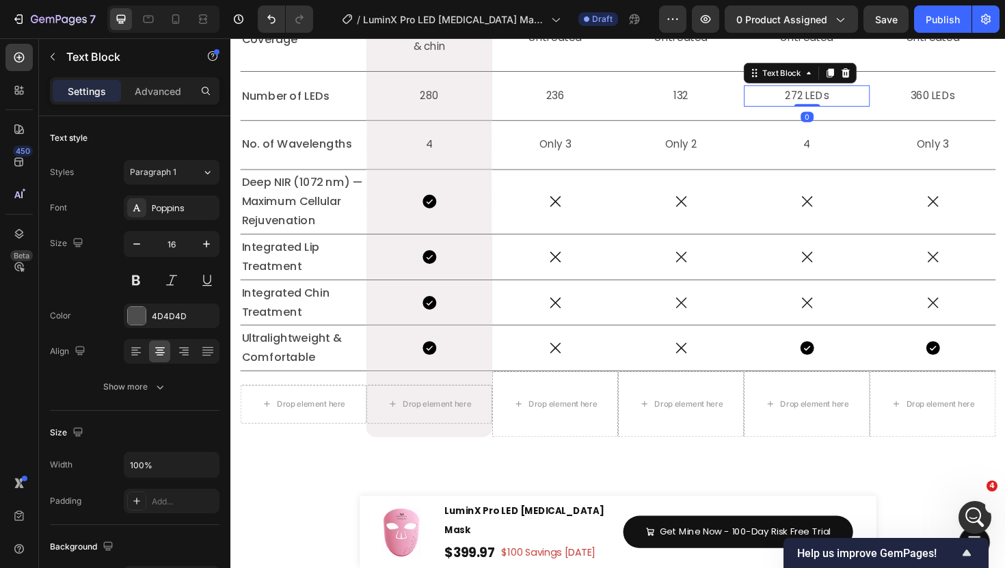
click at [879, 109] on p "272 LEDs" at bounding box center [840, 100] width 131 height 20
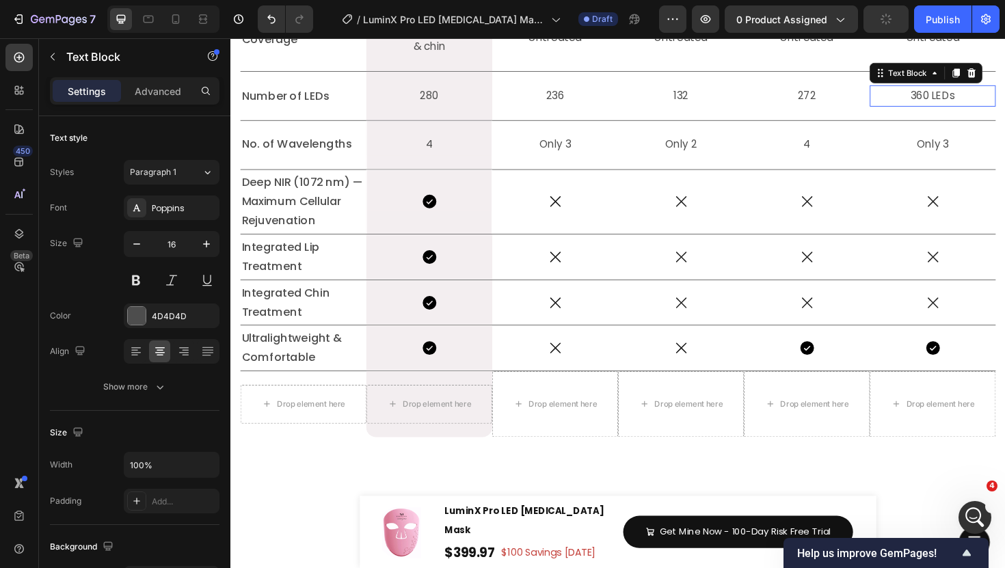
click at [1005, 109] on p "360 LEDs" at bounding box center [974, 100] width 131 height 20
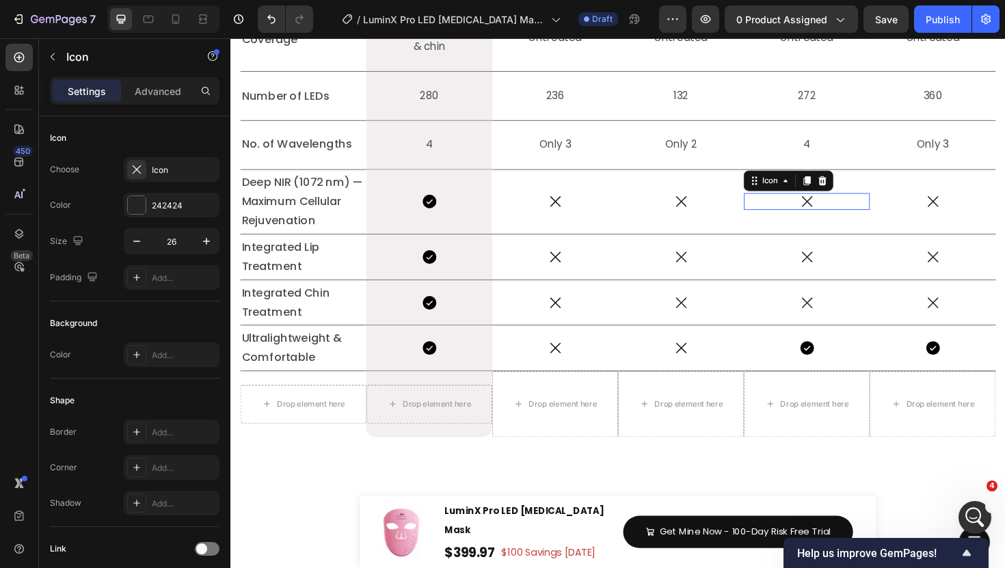
click at [818, 220] on div "Icon 0" at bounding box center [840, 211] width 133 height 18
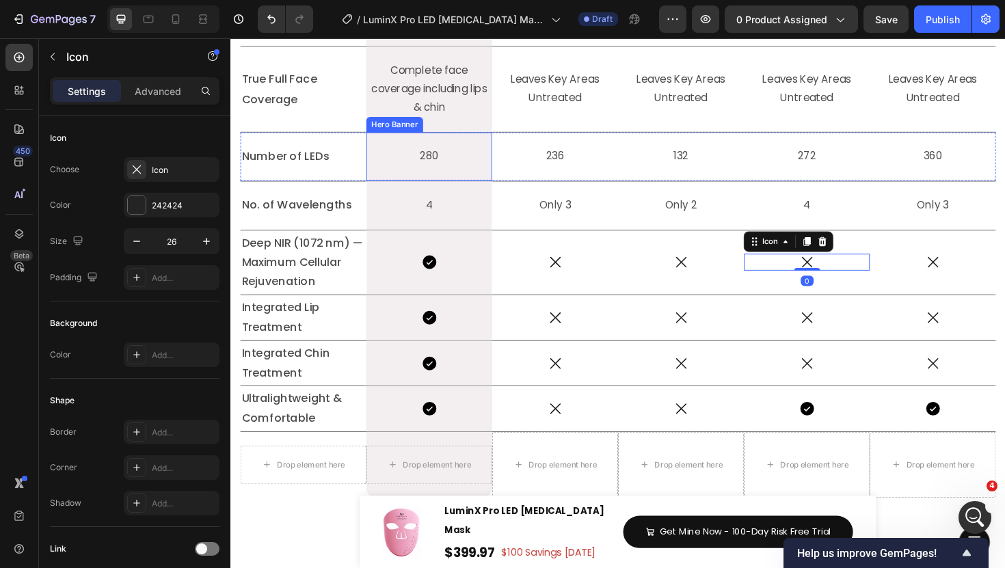
scroll to position [6083, 0]
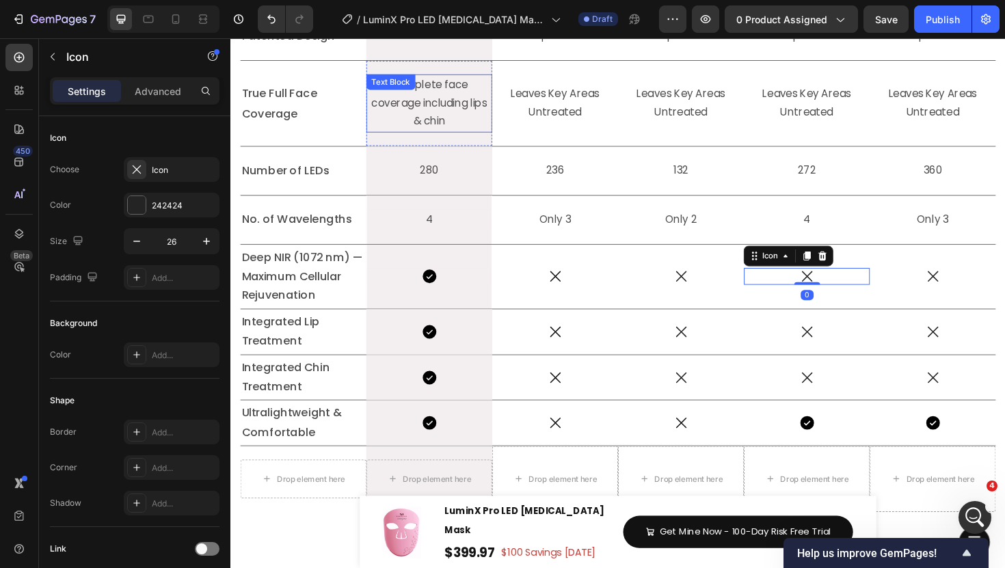
click at [442, 138] on div "Complete face coverage including lips & chin Text Block" at bounding box center [440, 108] width 133 height 62
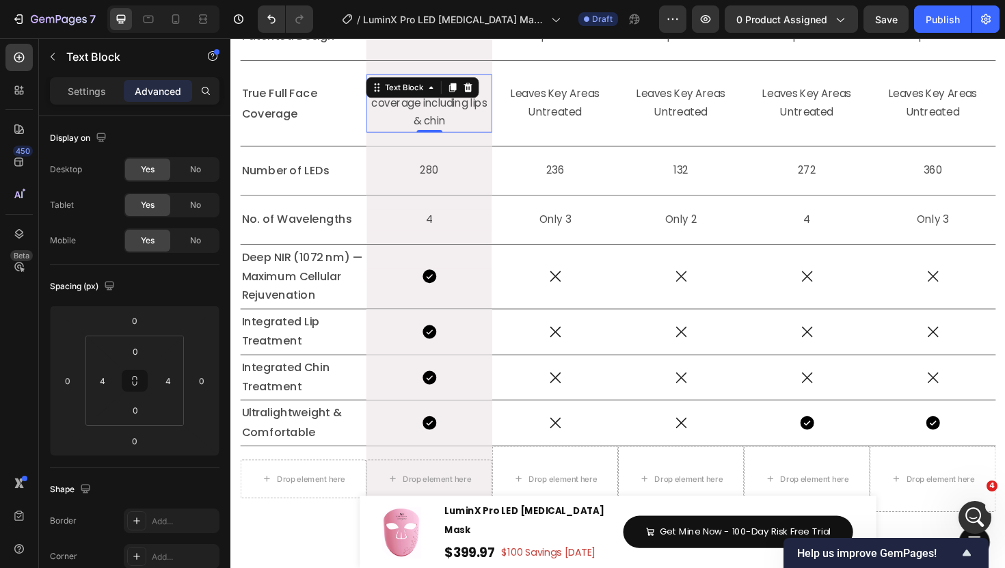
click at [442, 101] on div "Text Block" at bounding box center [434, 90] width 120 height 22
click at [430, 101] on div "Text Block" at bounding box center [434, 90] width 120 height 22
click at [426, 137] on p "Complete face coverage including lips & chin" at bounding box center [440, 107] width 125 height 59
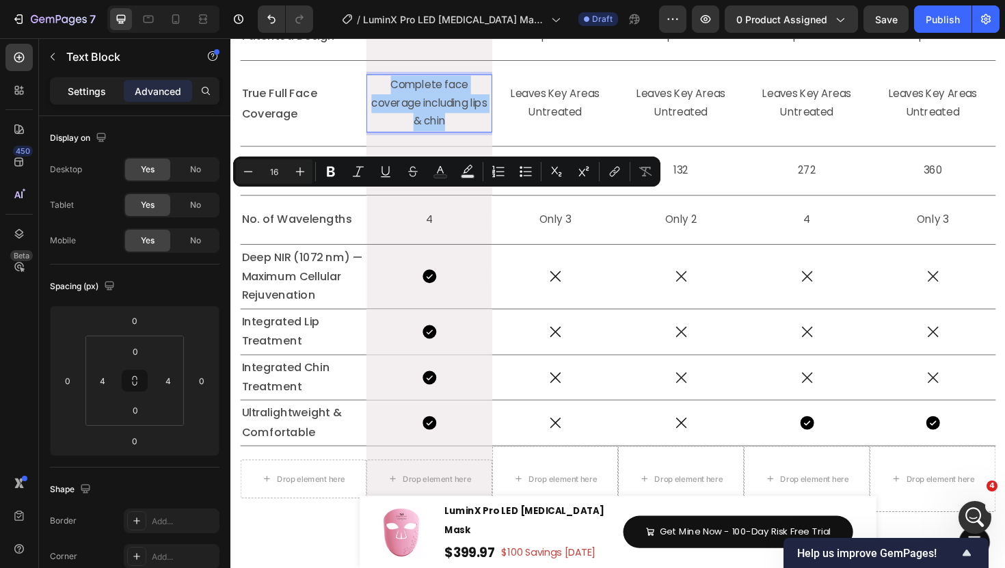
click at [81, 93] on p "Settings" at bounding box center [87, 91] width 38 height 14
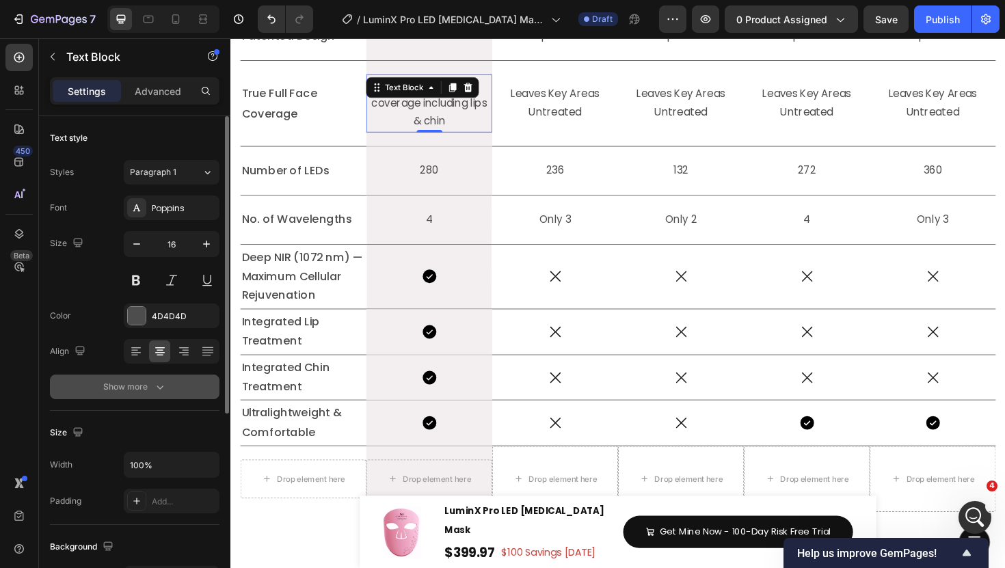
click at [140, 397] on button "Show more" at bounding box center [135, 387] width 170 height 25
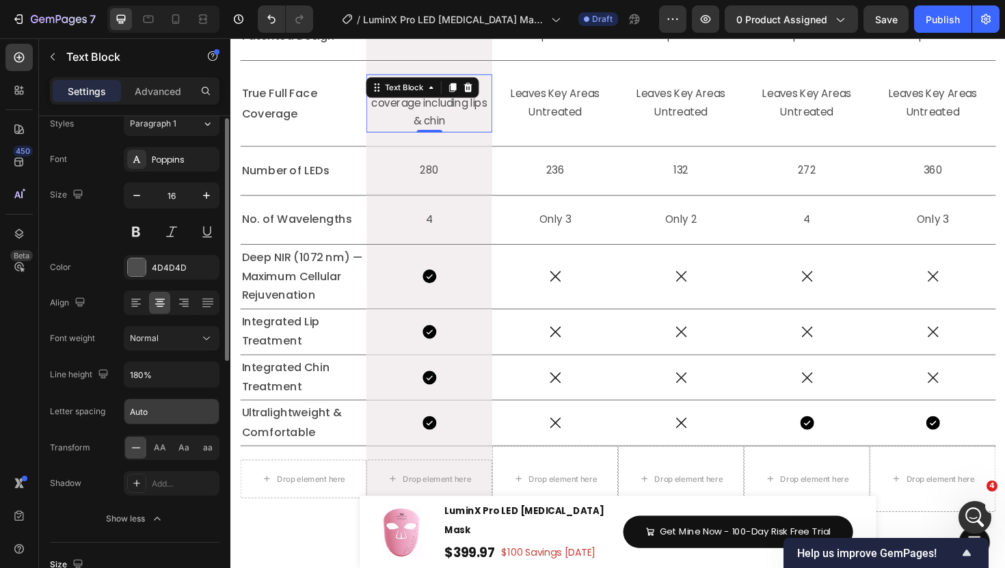
scroll to position [49, 0]
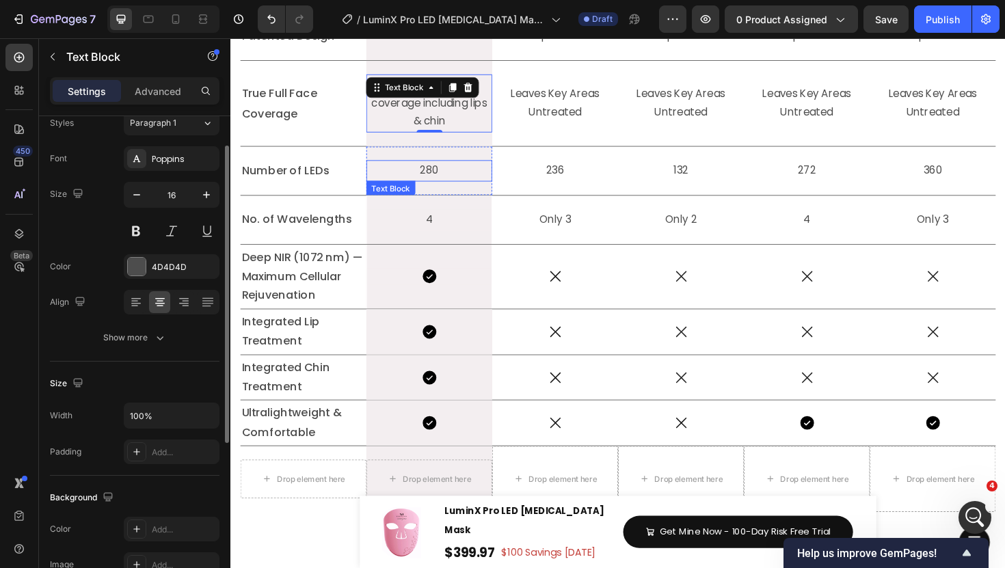
click at [442, 189] on p "280" at bounding box center [440, 179] width 131 height 20
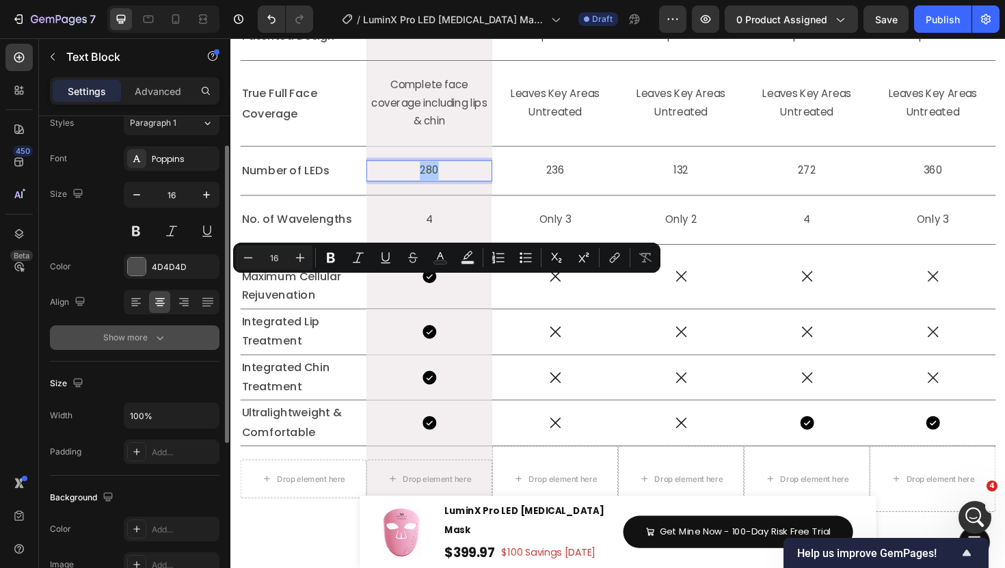
click at [169, 336] on button "Show more" at bounding box center [135, 338] width 170 height 25
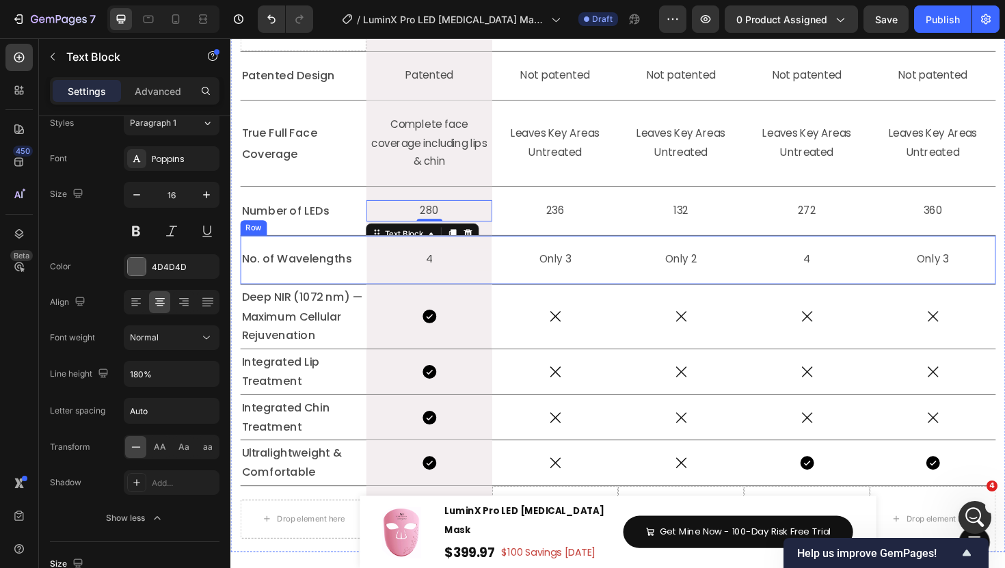
scroll to position [6034, 0]
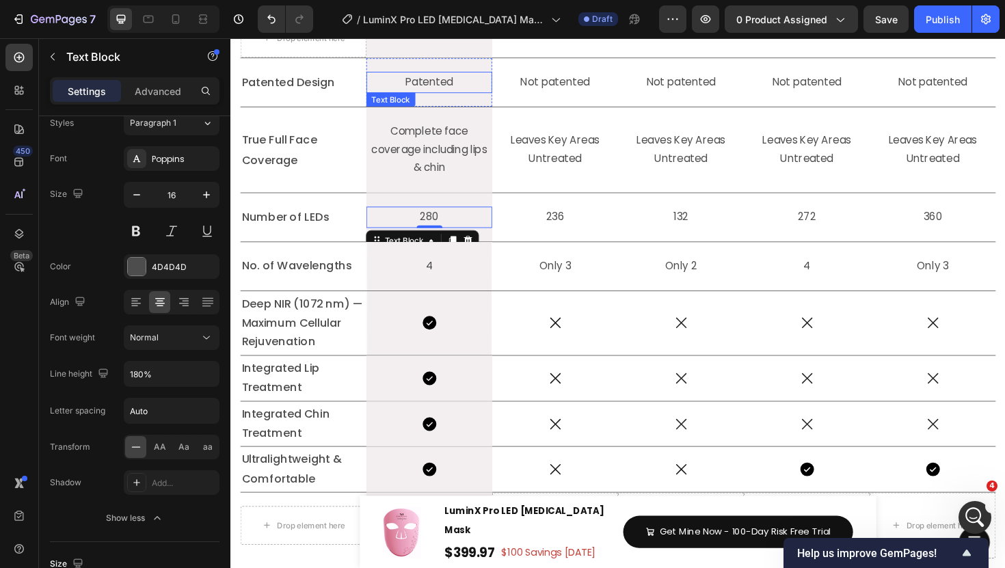
click at [452, 95] on p "Patented" at bounding box center [440, 85] width 131 height 20
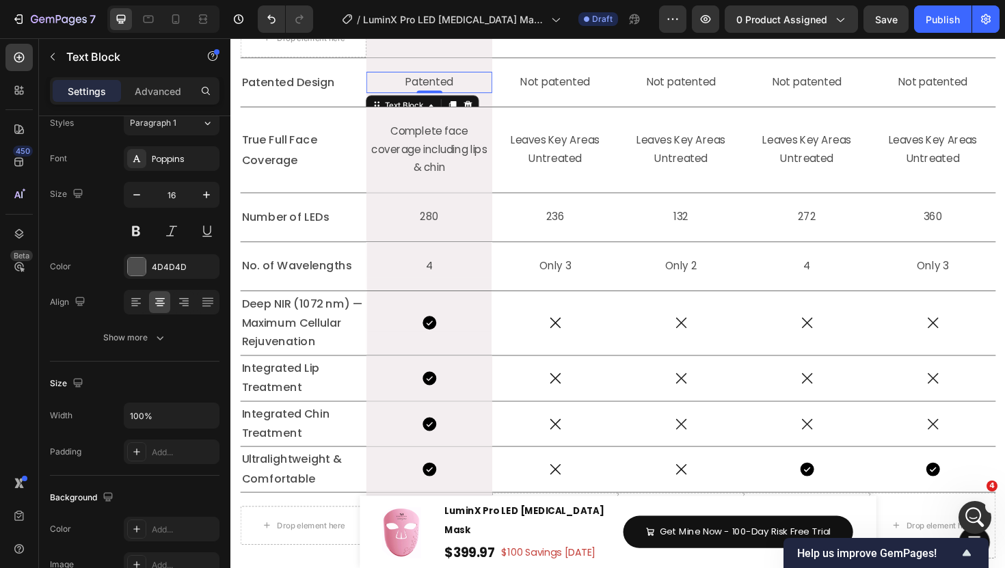
click at [452, 95] on p "Patented" at bounding box center [440, 85] width 131 height 20
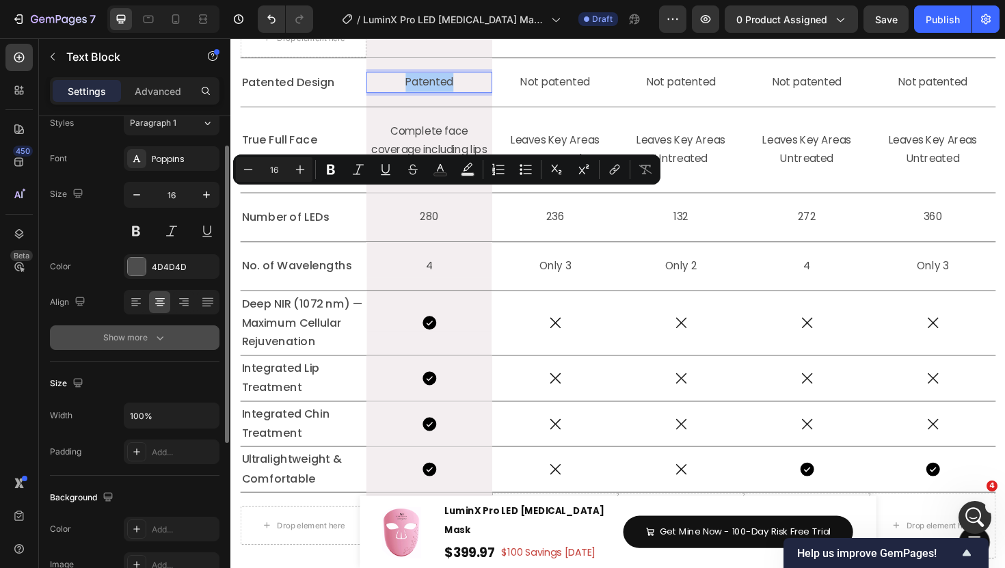
click at [150, 341] on div "Show more" at bounding box center [135, 338] width 64 height 14
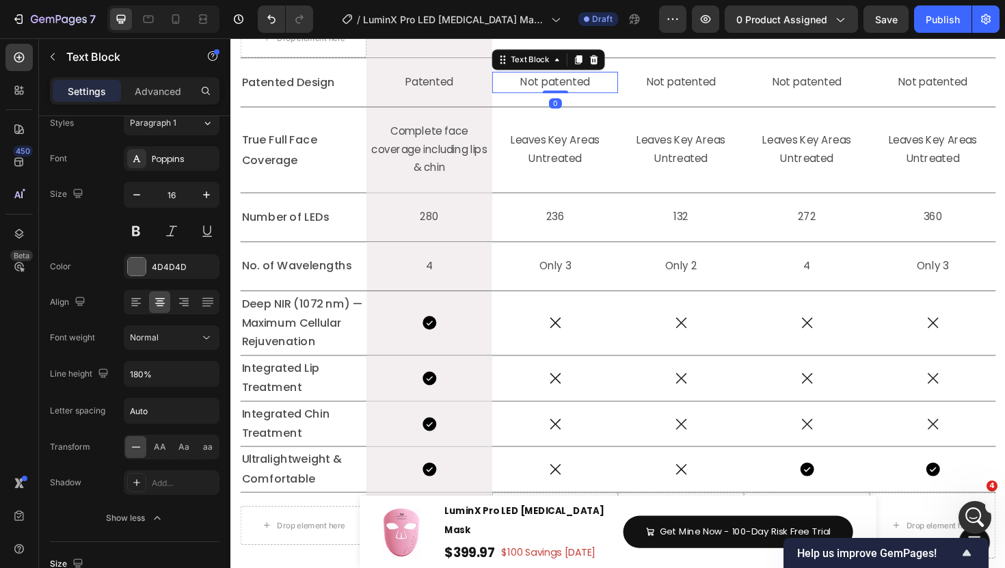
click at [596, 95] on p "Not patented" at bounding box center [574, 85] width 131 height 20
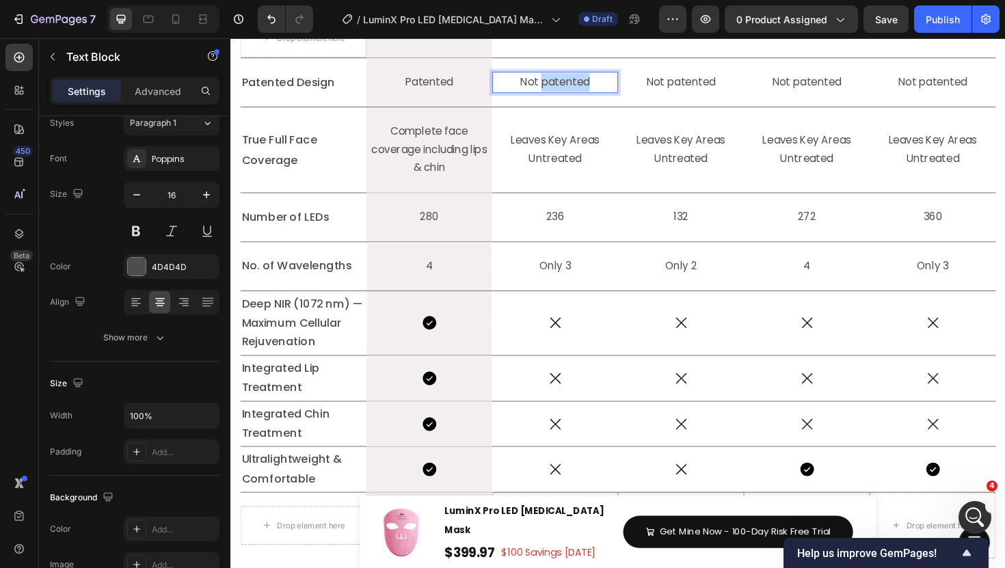
click at [596, 95] on p "Not patented" at bounding box center [574, 85] width 131 height 20
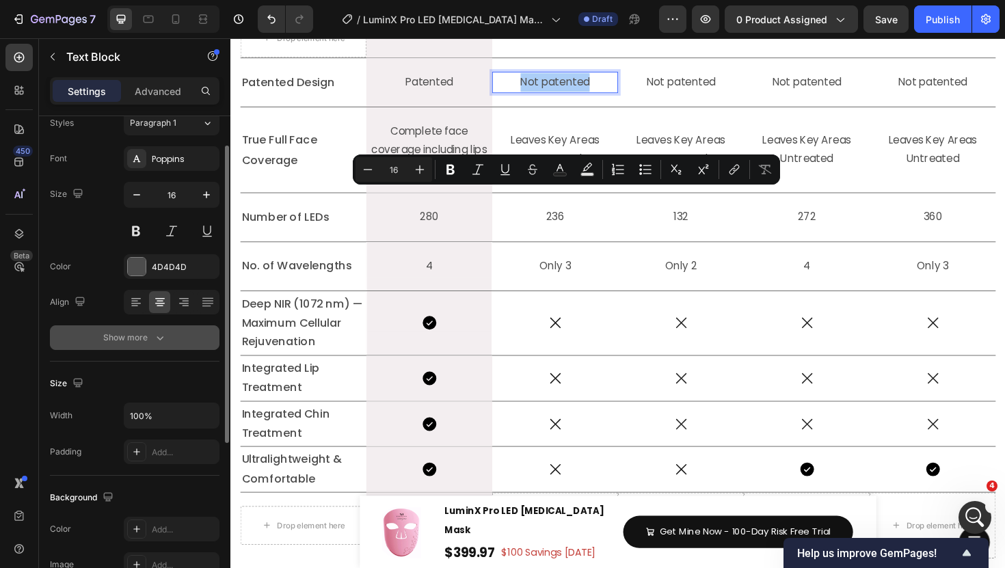
click at [148, 332] on div "Show more" at bounding box center [135, 338] width 64 height 14
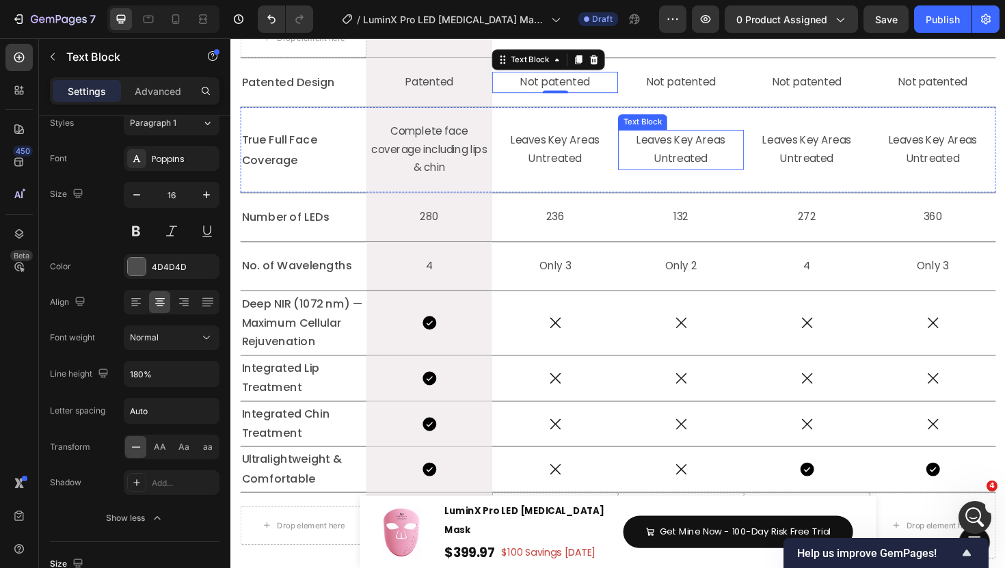
click at [702, 176] on p "Leaves Key Areas Untreated" at bounding box center [707, 157] width 131 height 40
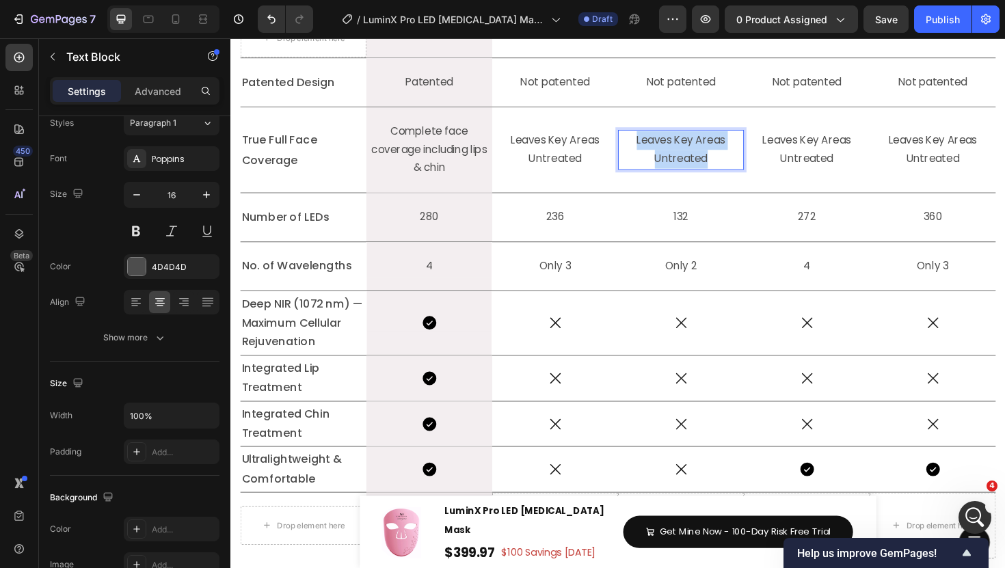
click at [702, 176] on p "Leaves Key Areas Untreated" at bounding box center [707, 157] width 131 height 40
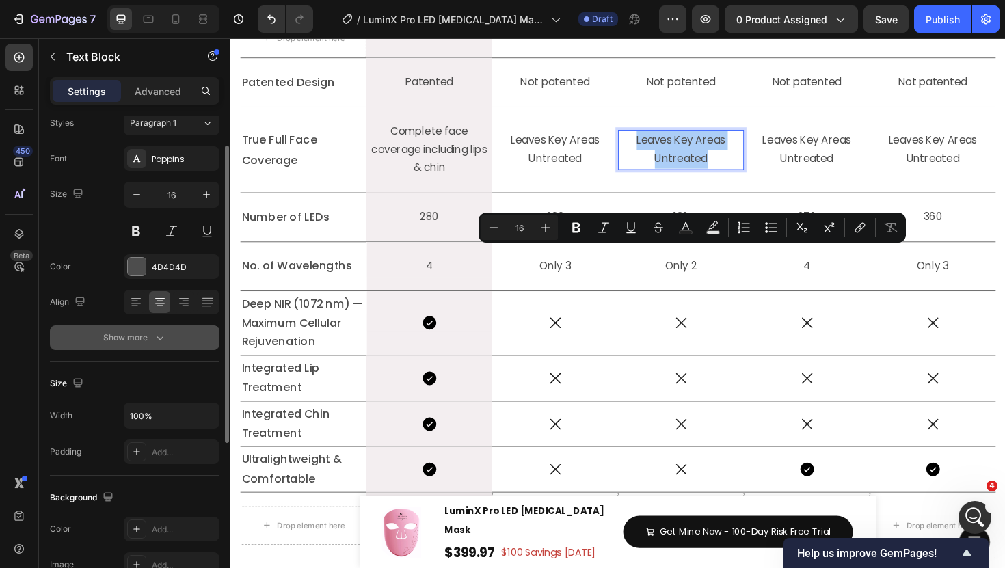
click at [155, 341] on icon "button" at bounding box center [160, 338] width 14 height 14
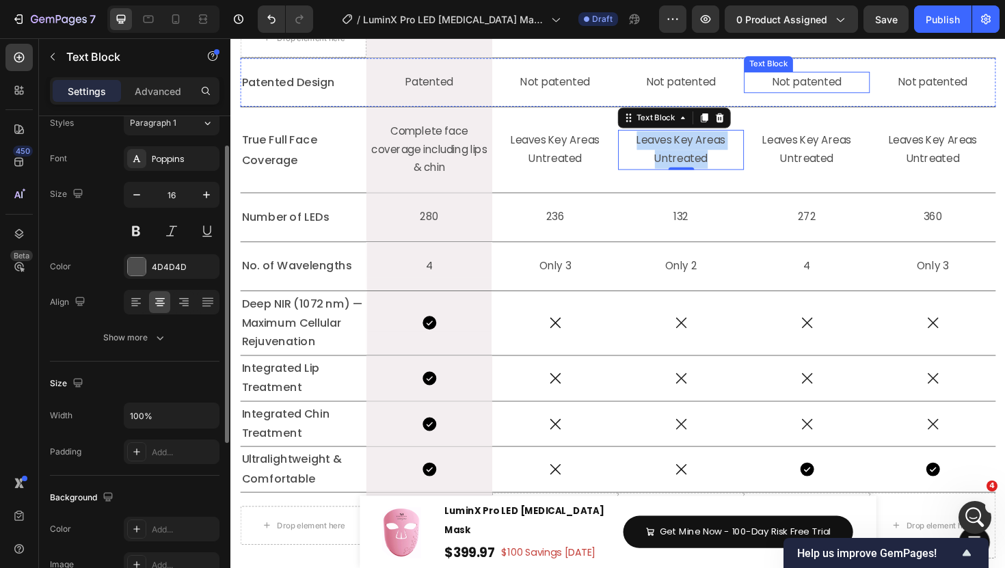
click at [850, 95] on p "Not patented" at bounding box center [840, 85] width 131 height 20
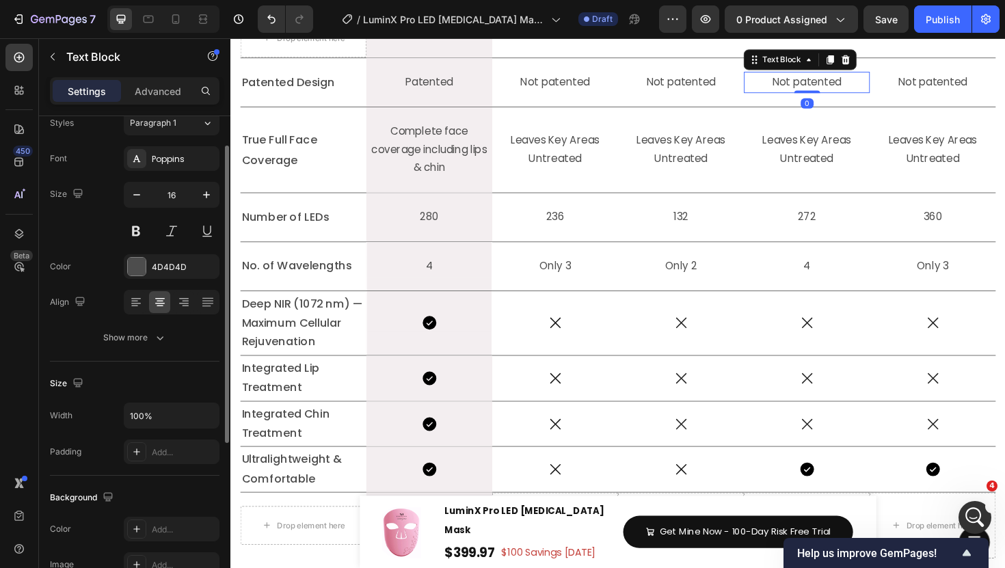
click at [850, 95] on p "Not patented" at bounding box center [840, 85] width 131 height 20
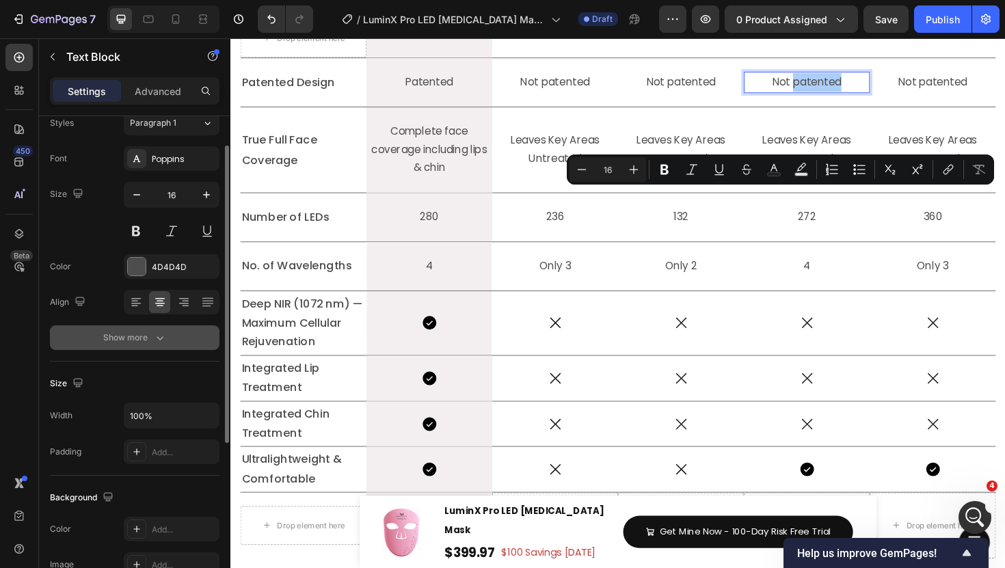
click at [135, 349] on div "Text style Styles Paragraph 1 Font Poppins Size 16 Color 4D4D4D Align Show more" at bounding box center [135, 214] width 170 height 295
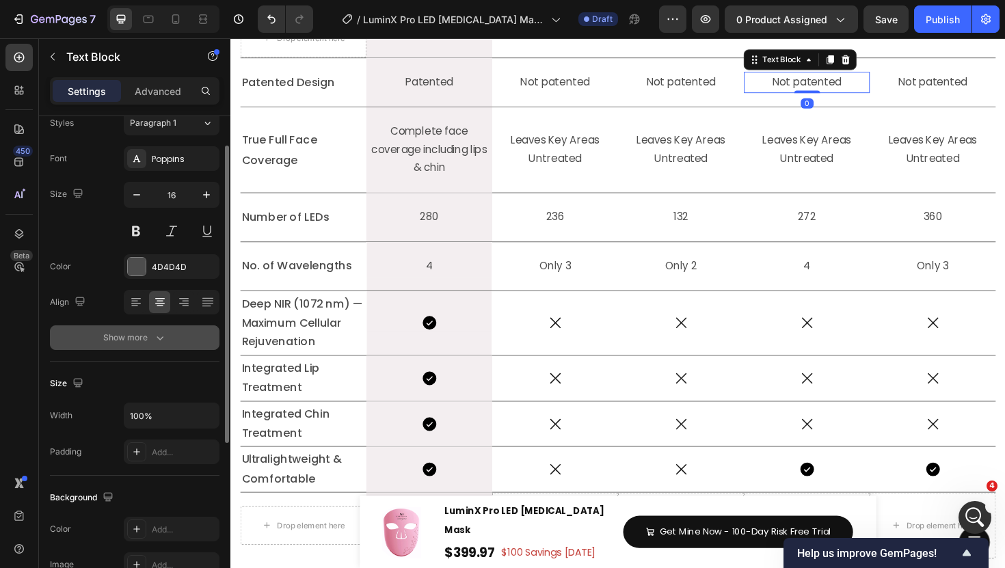
click at [155, 348] on button "Show more" at bounding box center [135, 338] width 170 height 25
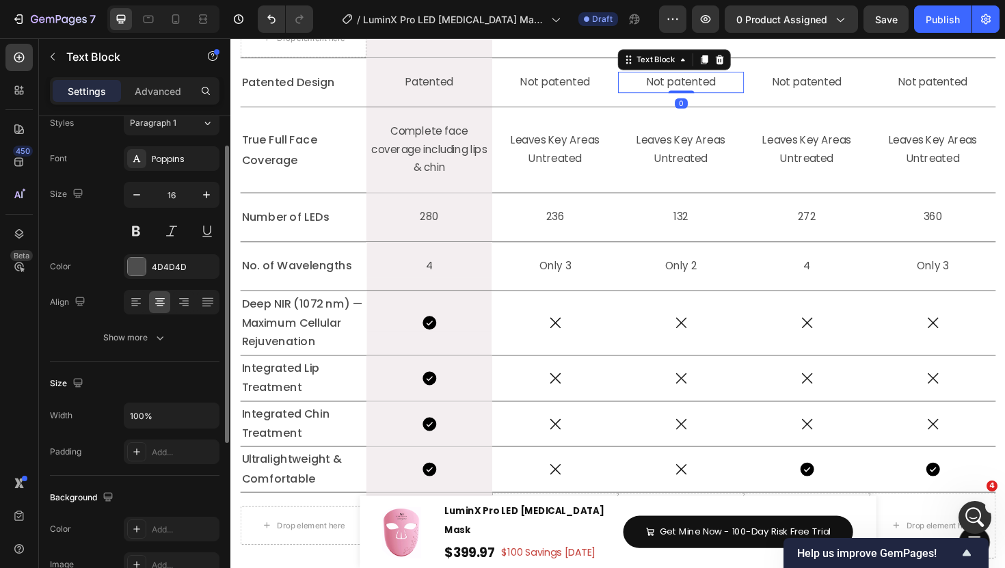
click at [707, 95] on p "Not patented" at bounding box center [707, 85] width 131 height 20
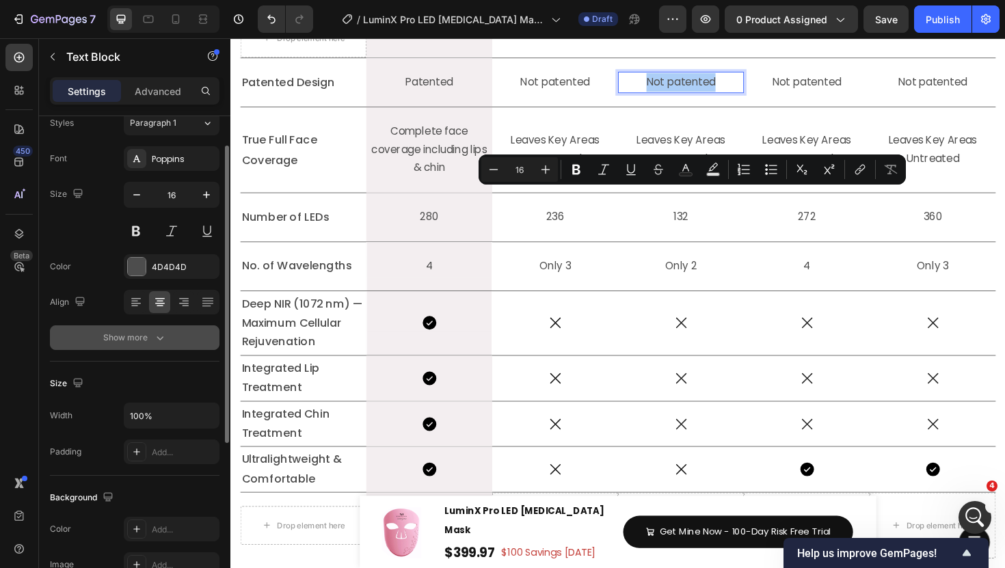
click at [163, 345] on button "Show more" at bounding box center [135, 338] width 170 height 25
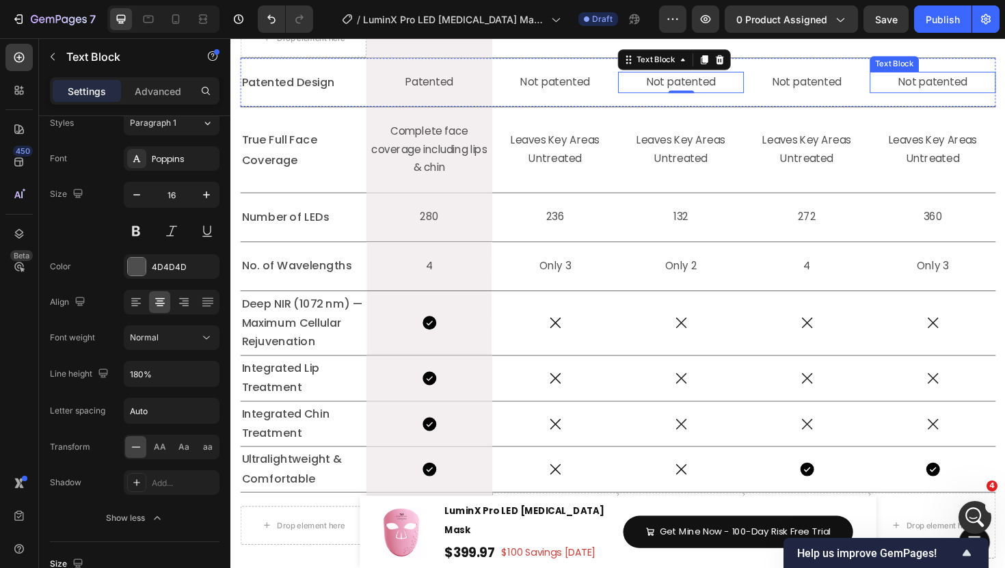
click at [959, 95] on p "Not patented" at bounding box center [974, 85] width 131 height 20
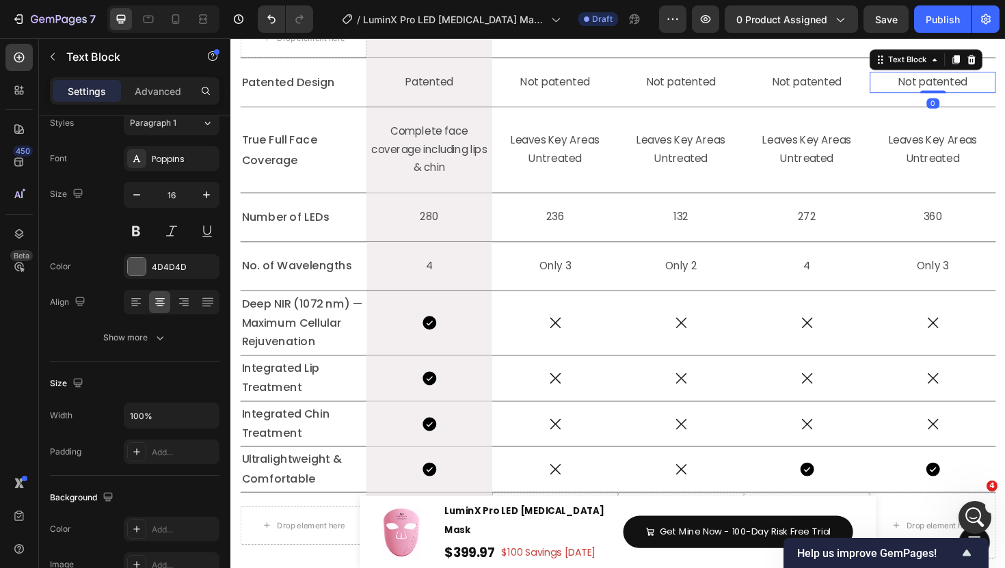
click at [959, 95] on p "Not patented" at bounding box center [974, 85] width 131 height 20
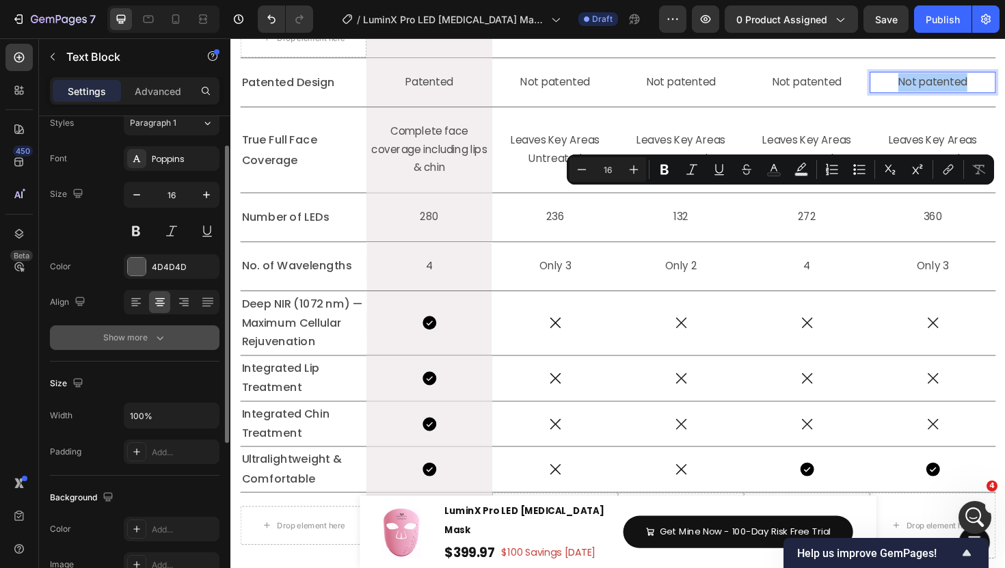
click at [158, 347] on button "Show more" at bounding box center [135, 338] width 170 height 25
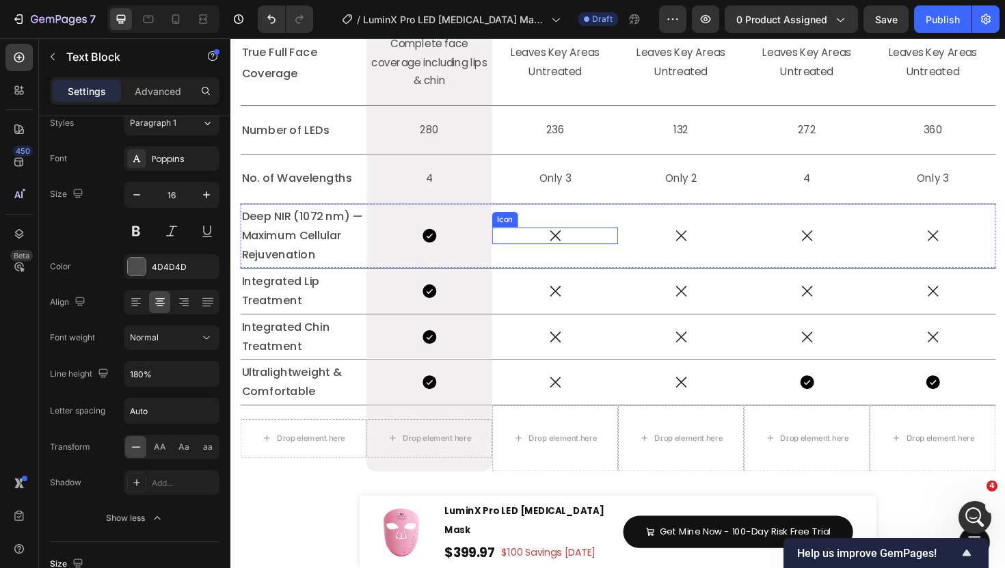
scroll to position [6165, 0]
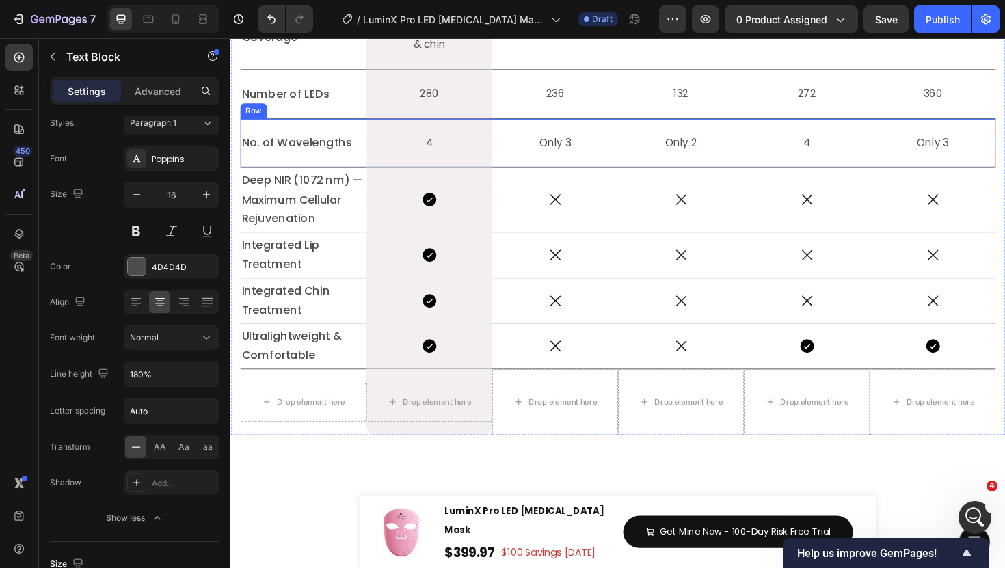
click at [568, 159] on p "Only 3" at bounding box center [574, 150] width 131 height 20
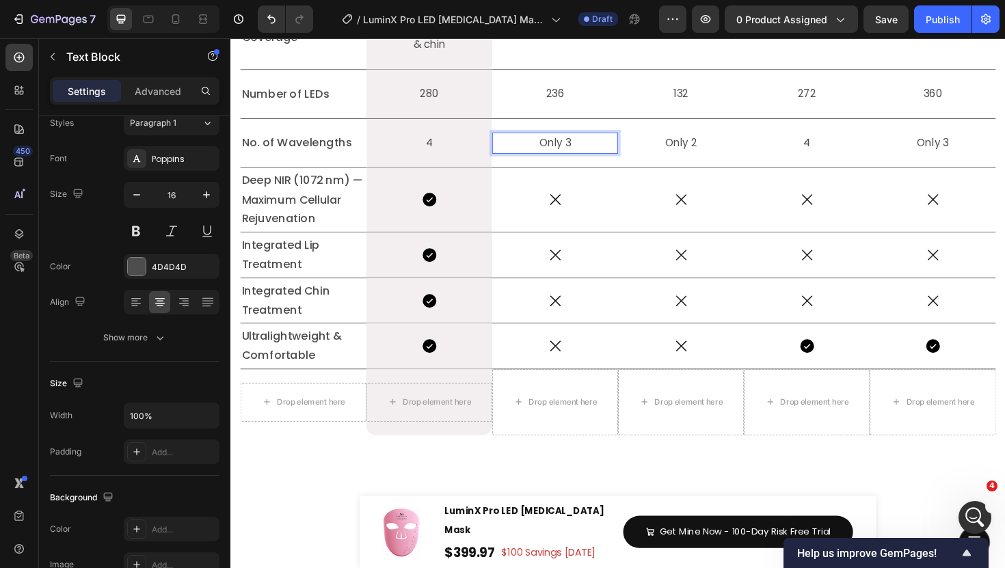
click at [568, 159] on p "Only 3" at bounding box center [574, 150] width 131 height 20
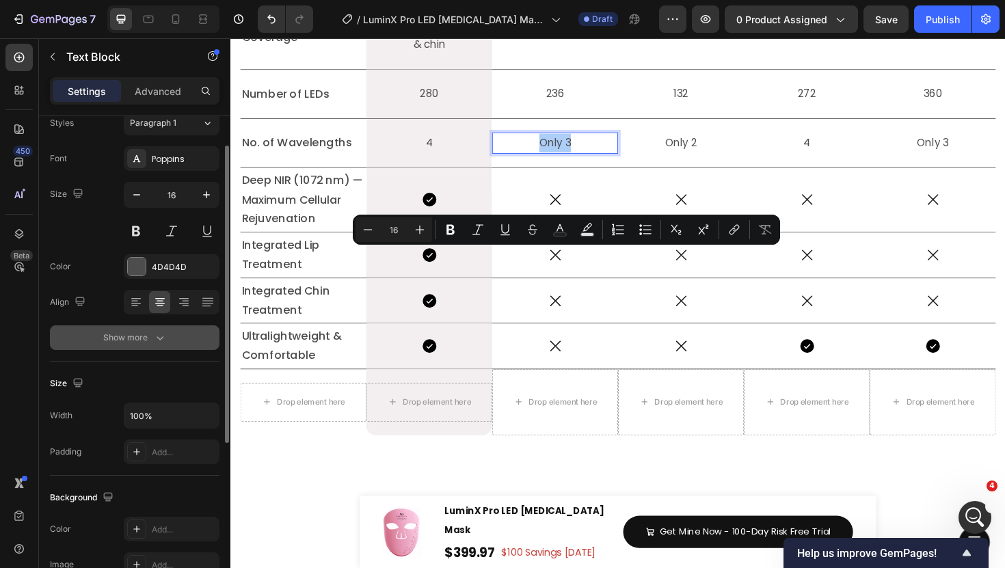
click at [161, 326] on button "Show more" at bounding box center [135, 338] width 170 height 25
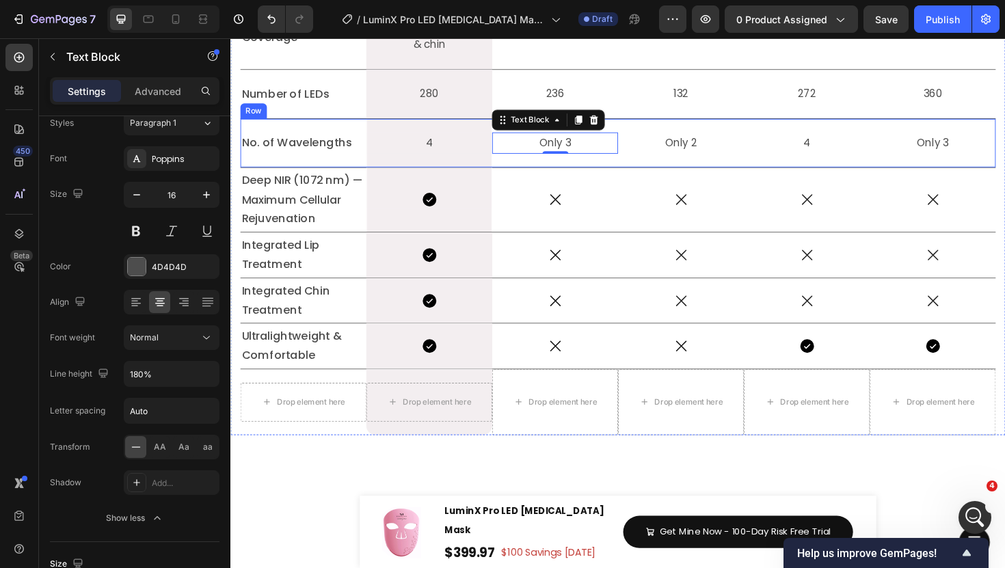
click at [703, 159] on p "Only 2" at bounding box center [707, 150] width 131 height 20
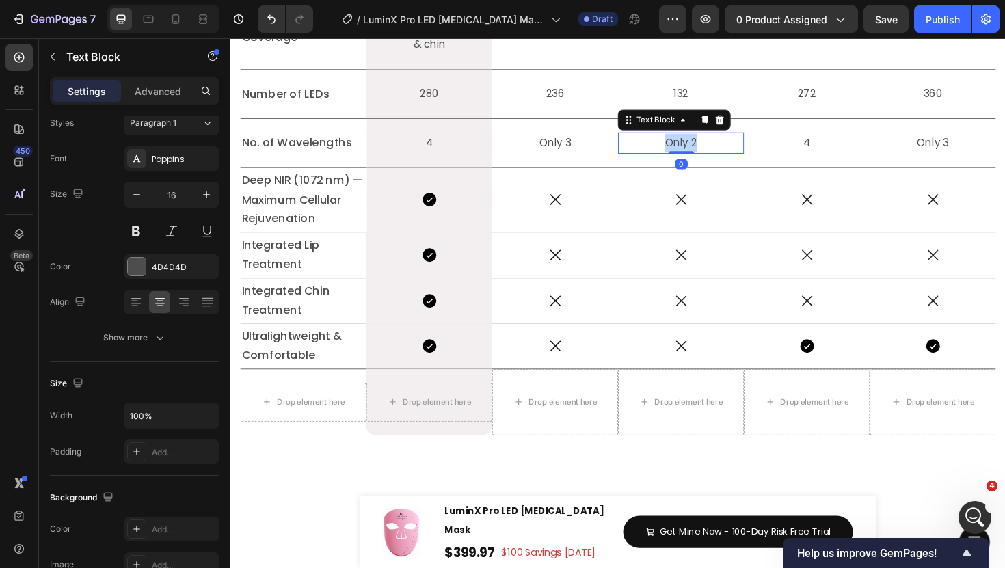
click at [703, 159] on p "Only 2" at bounding box center [707, 150] width 131 height 20
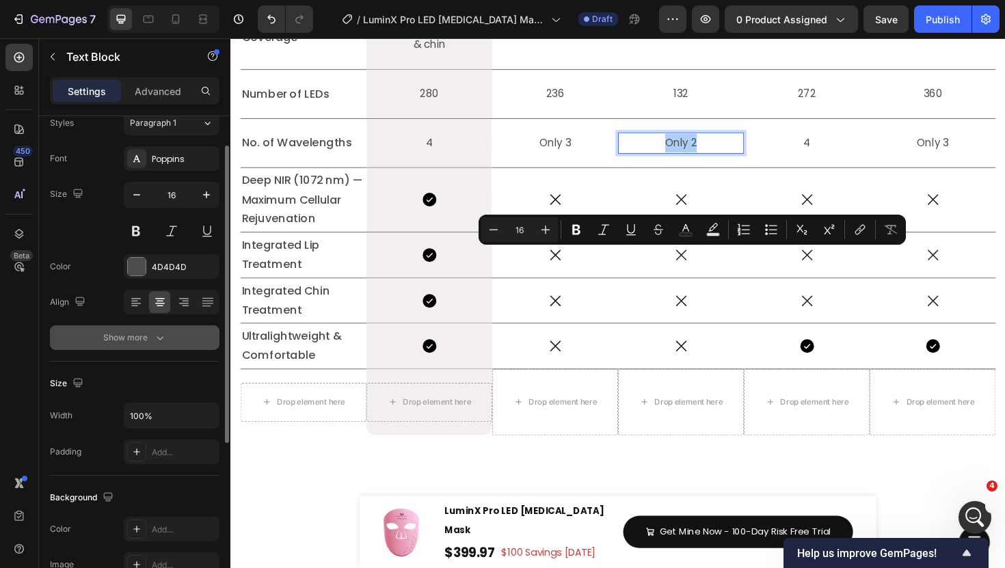
click at [172, 327] on button "Show more" at bounding box center [135, 338] width 170 height 25
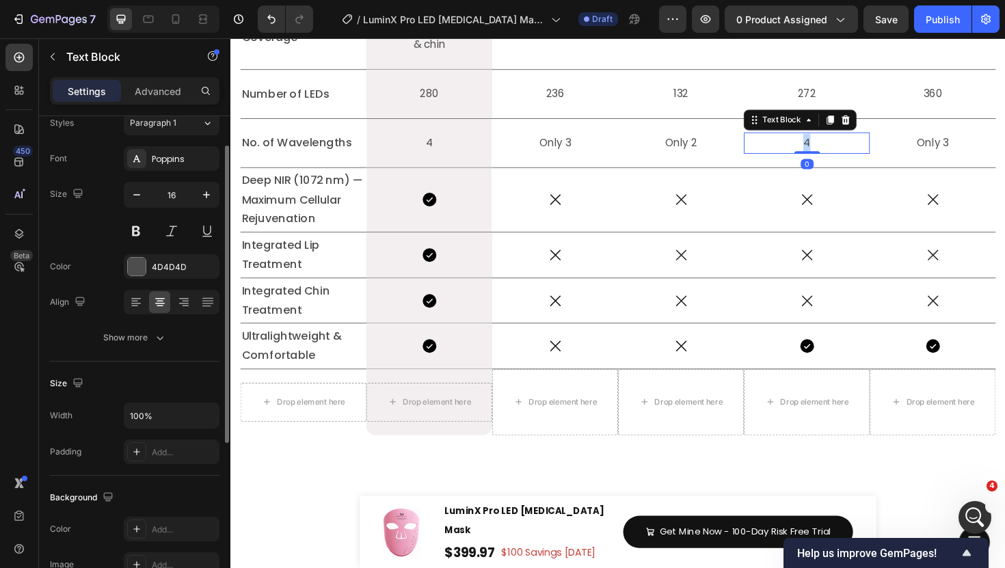
click at [844, 159] on p "4" at bounding box center [840, 150] width 131 height 20
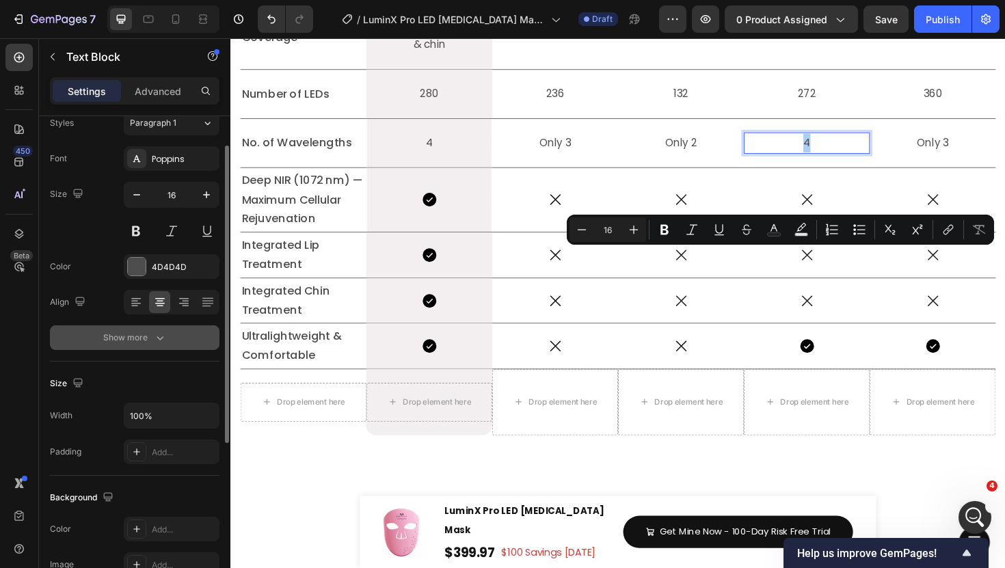
click at [173, 341] on button "Show more" at bounding box center [135, 338] width 170 height 25
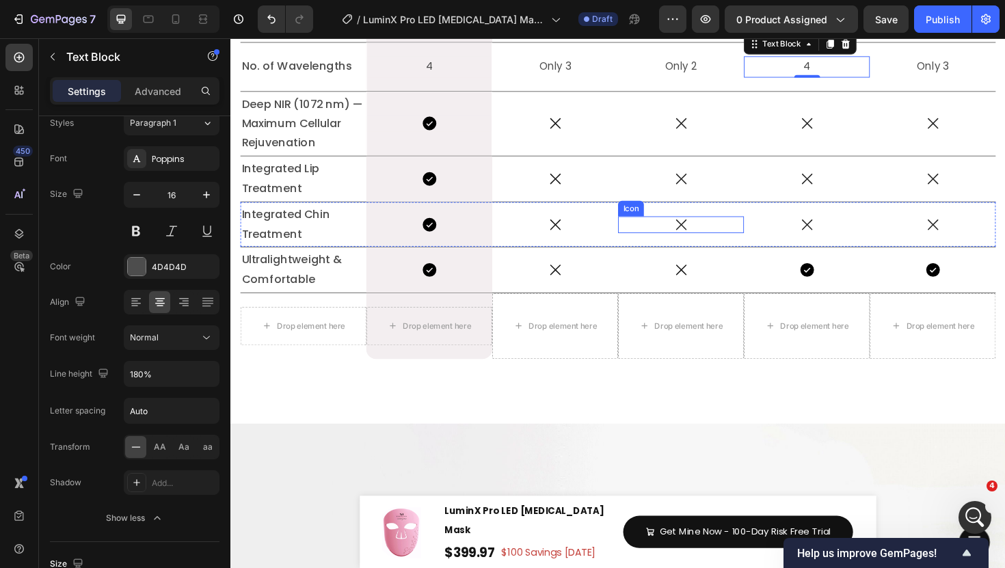
scroll to position [6252, 0]
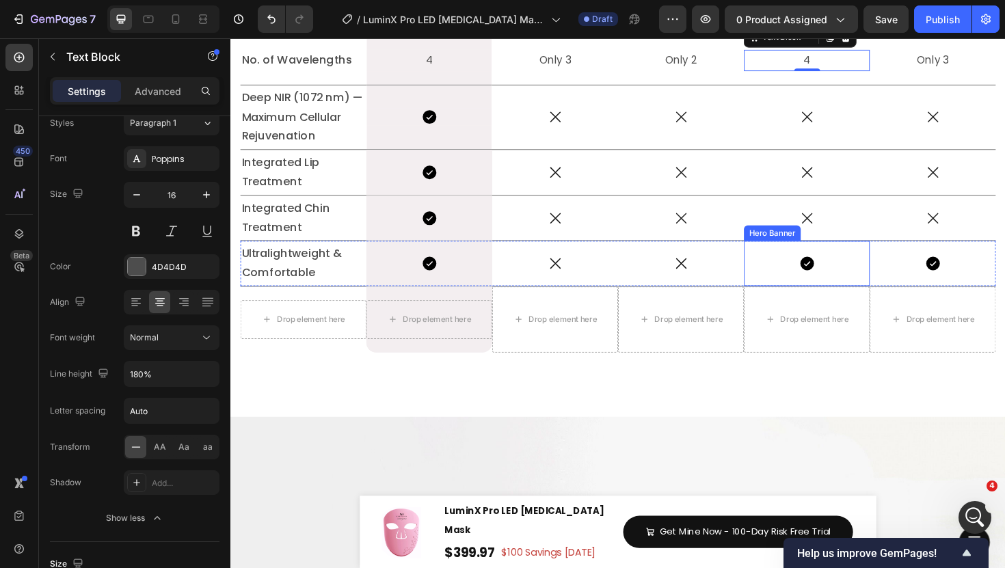
scroll to position [1948, 0]
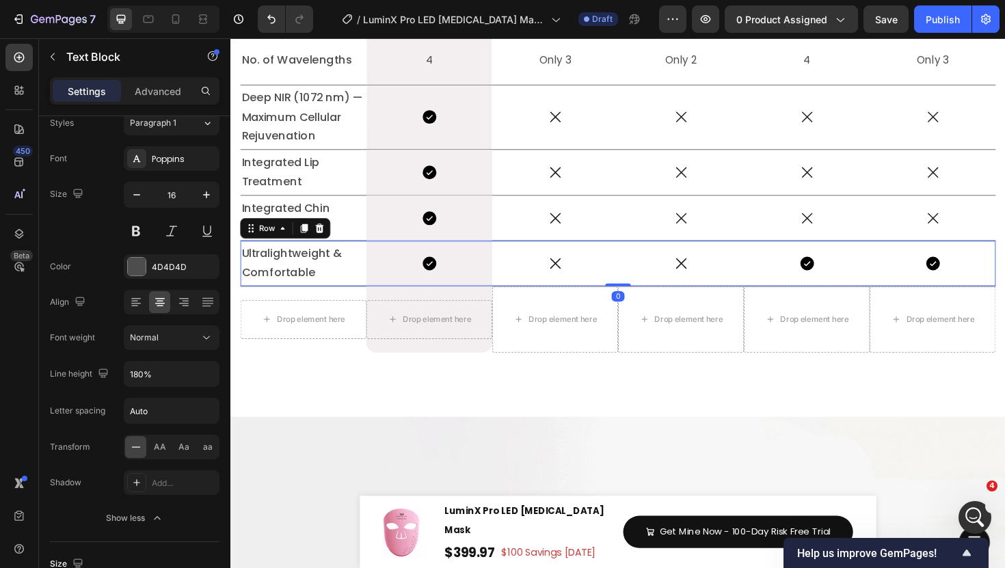
click at [704, 301] on div "Icon" at bounding box center [707, 277] width 133 height 48
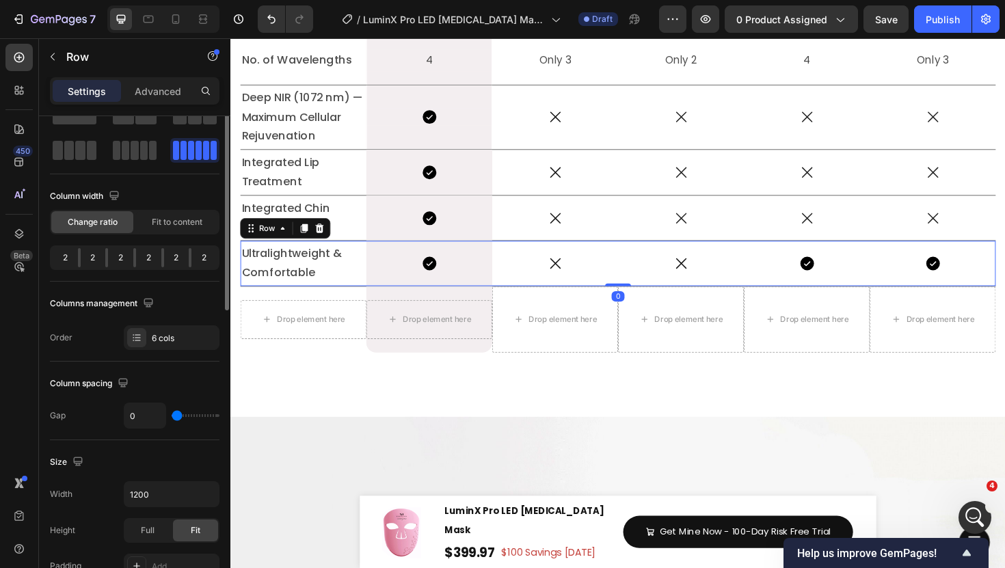
scroll to position [0, 0]
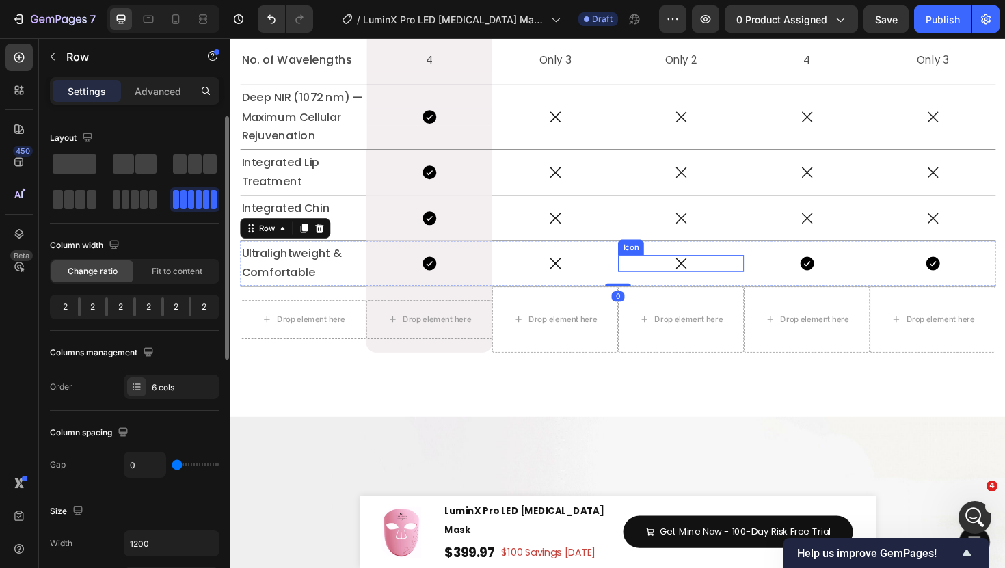
click at [708, 286] on div "Icon" at bounding box center [707, 277] width 133 height 18
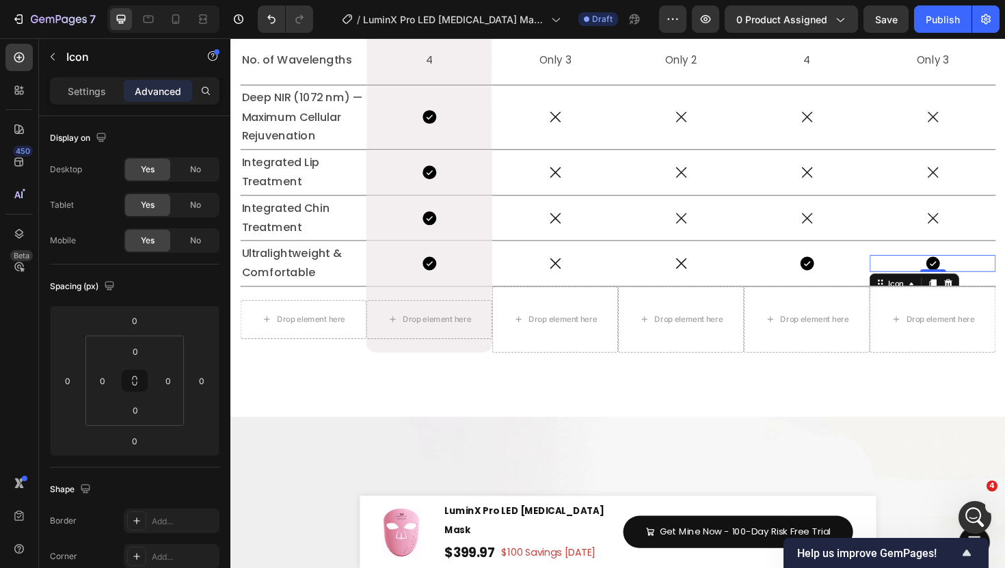
click at [966, 286] on icon at bounding box center [975, 277] width 18 height 18
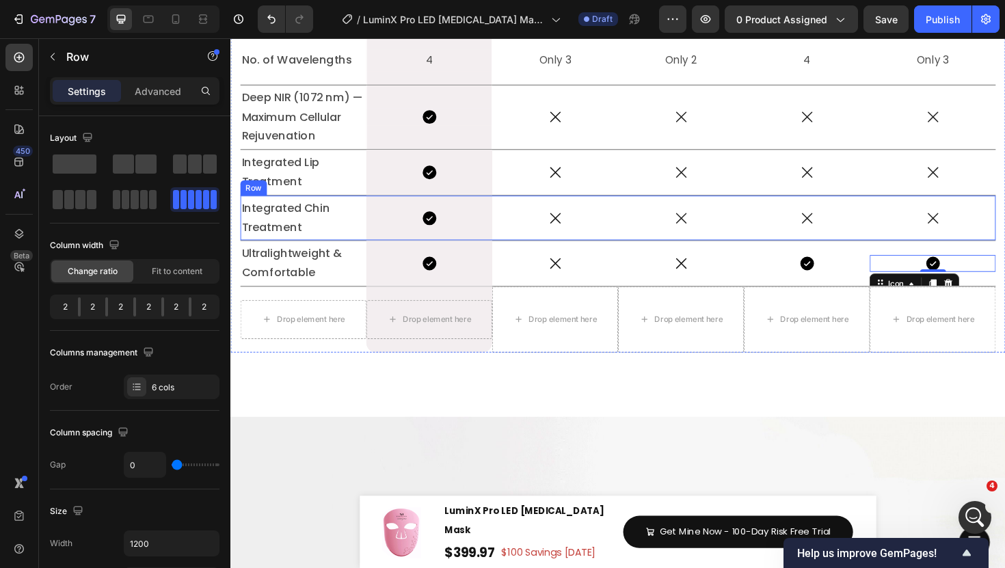
click at [984, 253] on div "Icon" at bounding box center [973, 229] width 133 height 48
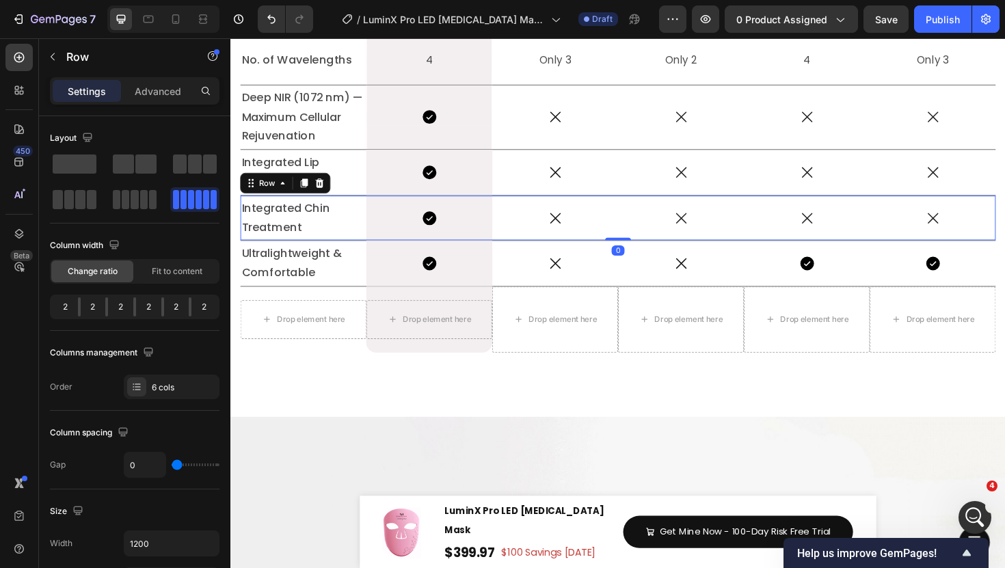
click at [959, 253] on div "Icon" at bounding box center [973, 229] width 133 height 48
click at [979, 234] on icon at bounding box center [973, 228] width 11 height 11
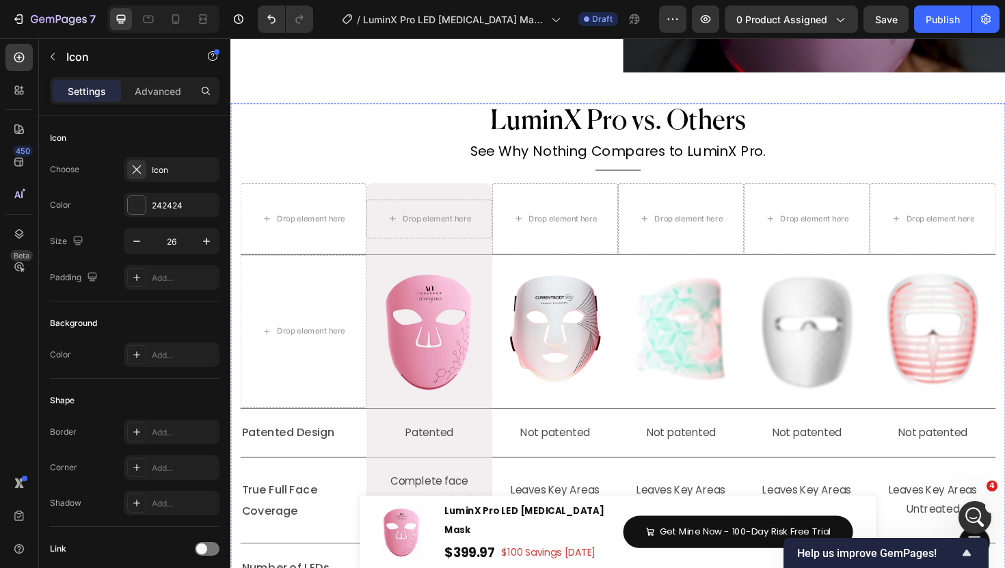
scroll to position [5732, 0]
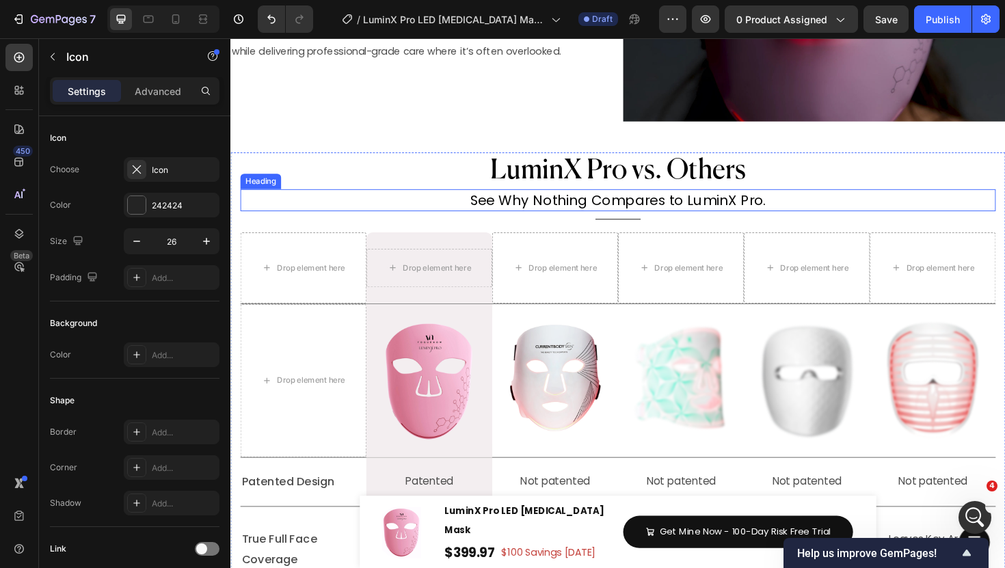
click at [620, 211] on span "See Why Nothing Compares to LuminX Pro." at bounding box center [640, 210] width 313 height 20
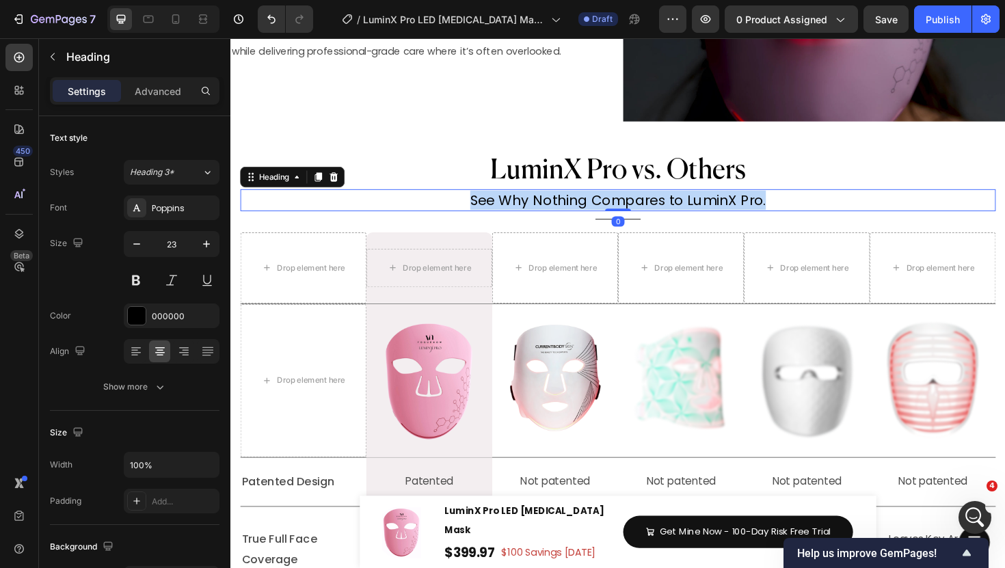
click at [620, 211] on span "See Why Nothing Compares to LuminX Pro." at bounding box center [640, 210] width 313 height 20
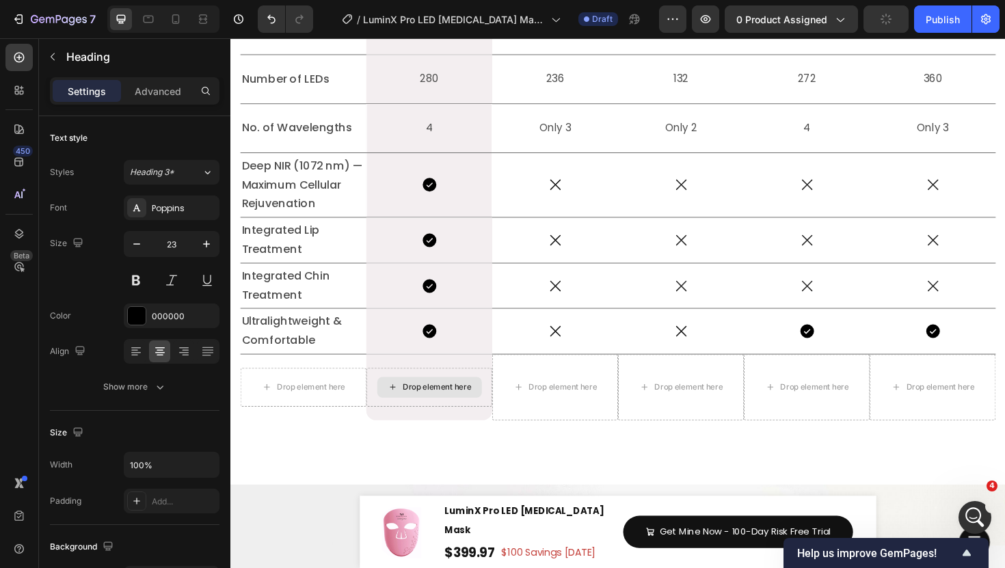
scroll to position [6282, 0]
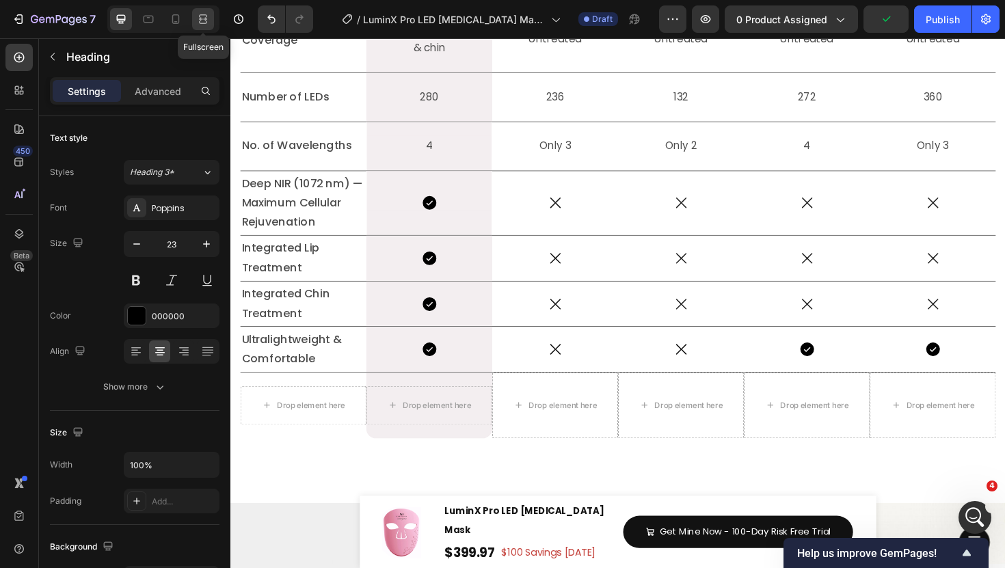
click at [207, 15] on icon at bounding box center [203, 19] width 14 height 14
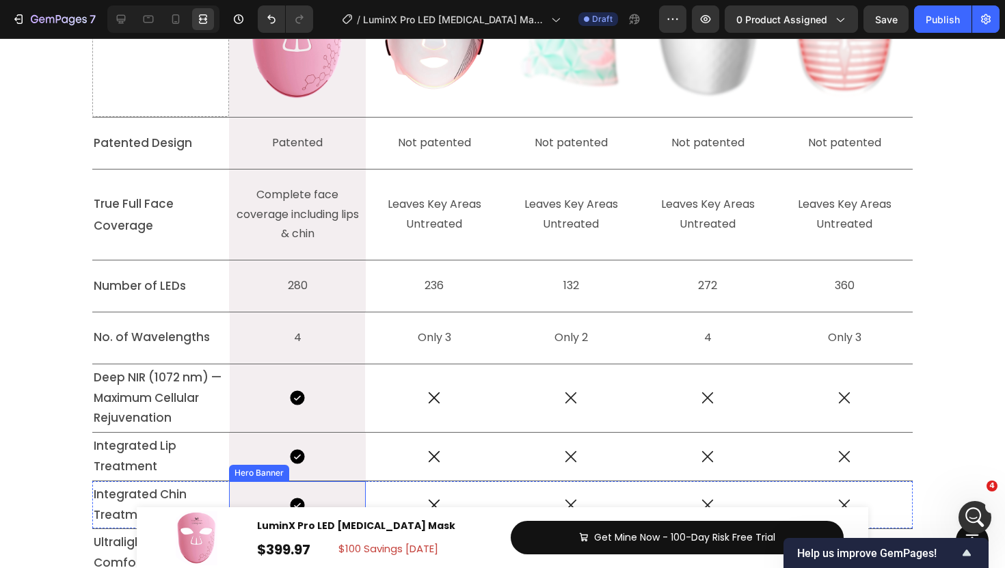
scroll to position [6103, 0]
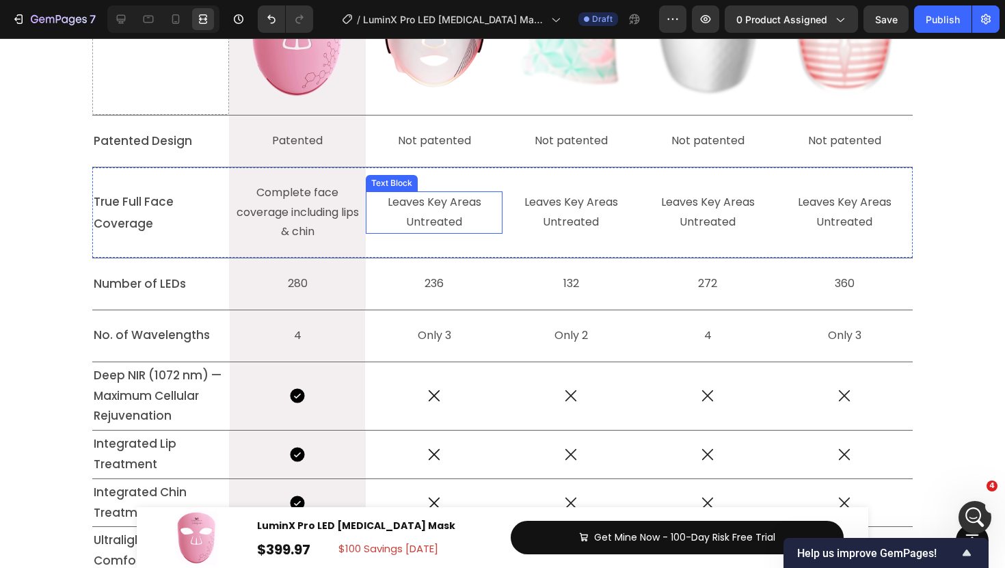
click at [432, 218] on p "Leaves Key Areas Untreated" at bounding box center [434, 213] width 134 height 40
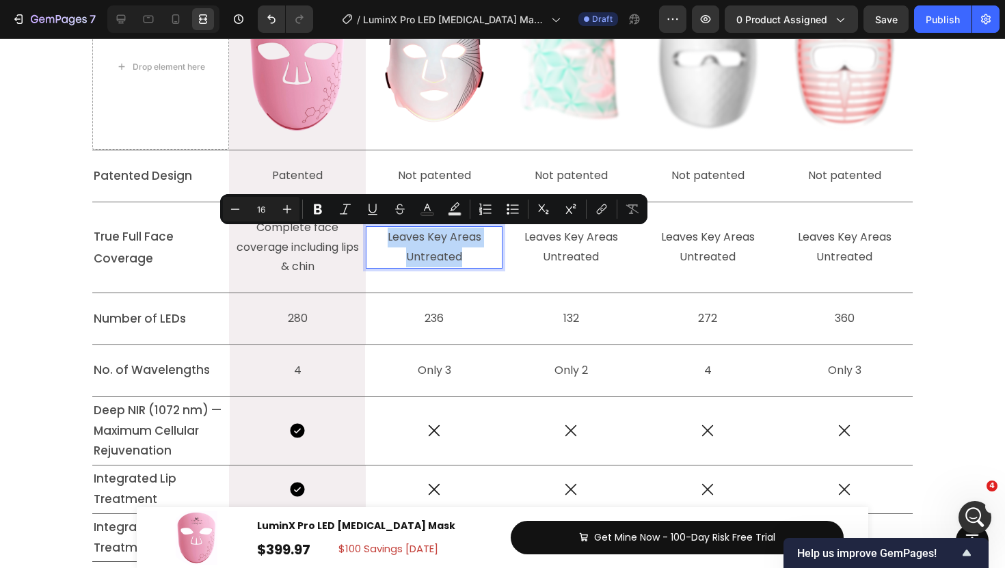
scroll to position [6041, 0]
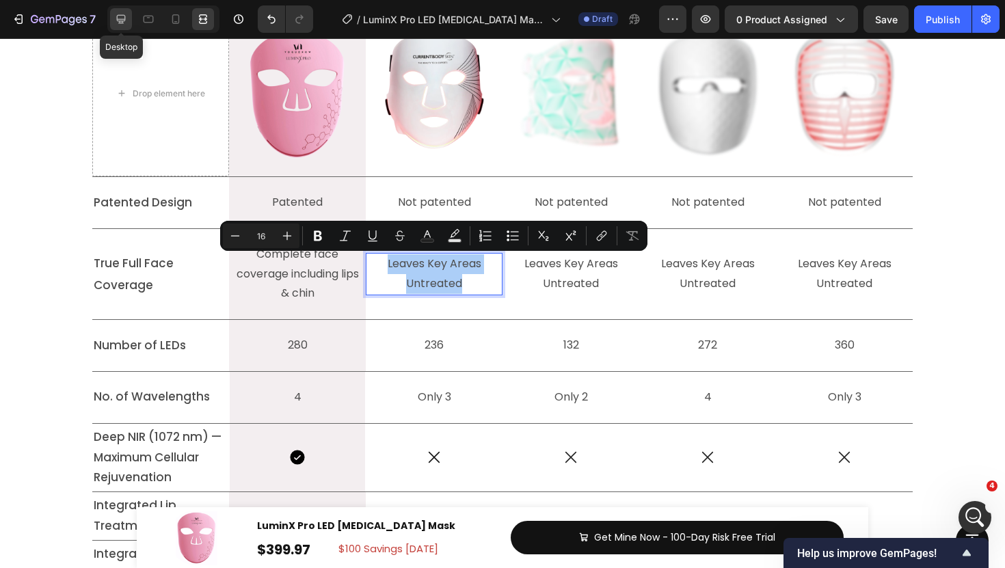
click at [121, 25] on icon at bounding box center [121, 19] width 14 height 14
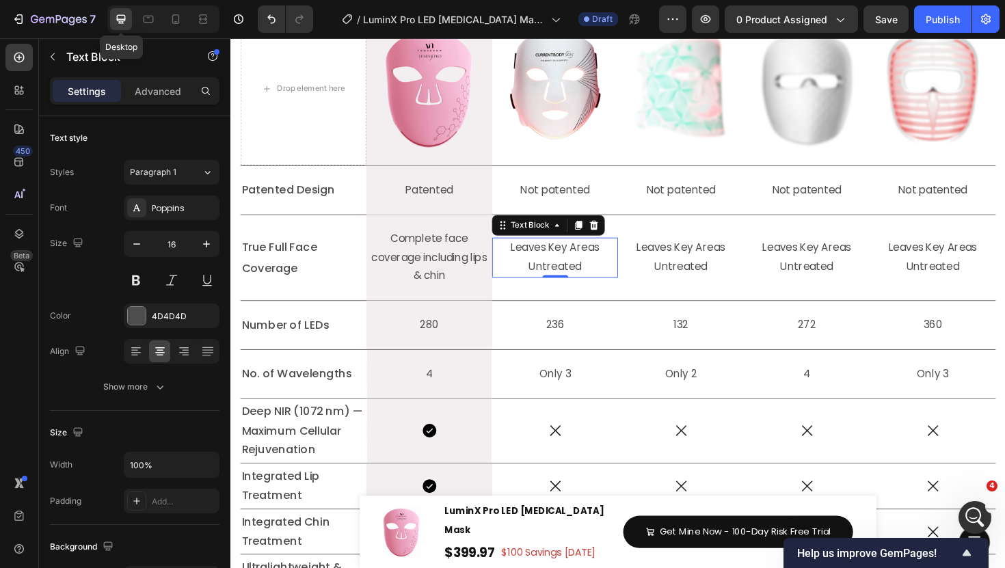
scroll to position [6039, 0]
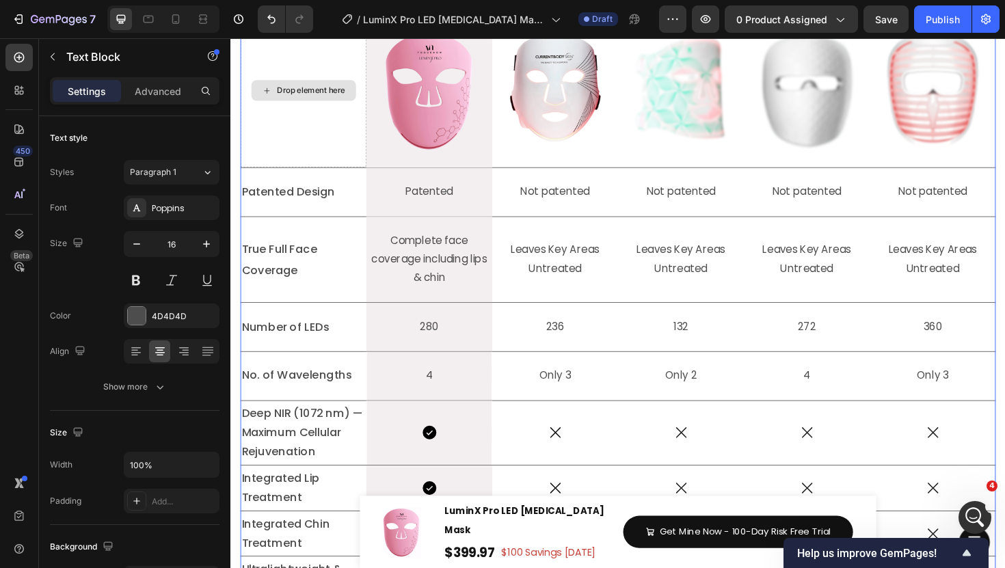
click at [354, 155] on div "Drop element here" at bounding box center [307, 94] width 133 height 162
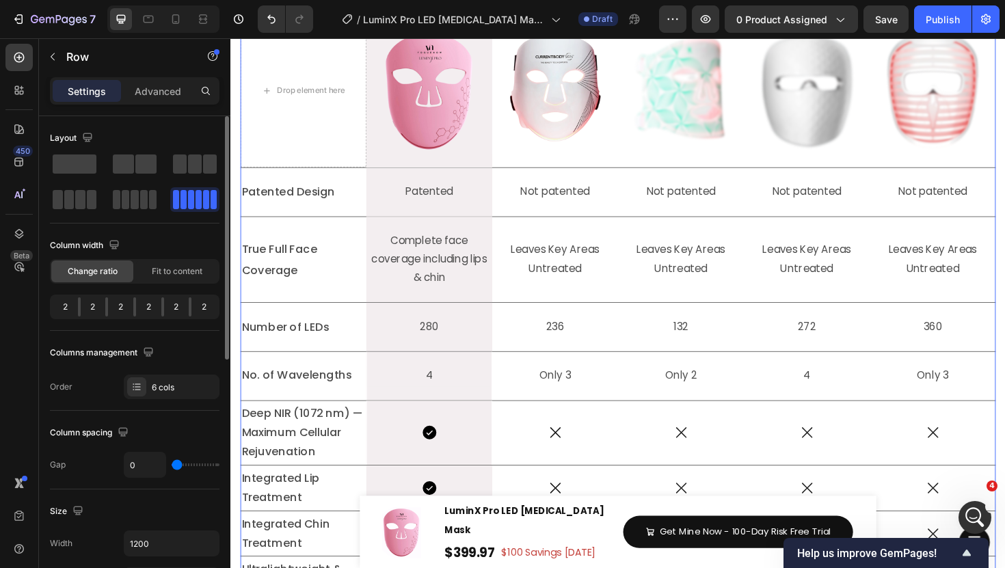
click at [79, 303] on div at bounding box center [79, 306] width 3 height 19
drag, startPoint x: 78, startPoint y: 308, endPoint x: 90, endPoint y: 308, distance: 12.3
click at [90, 308] on div "2 2 2 2 2 2" at bounding box center [135, 307] width 170 height 25
click at [76, 304] on div "2" at bounding box center [65, 306] width 25 height 19
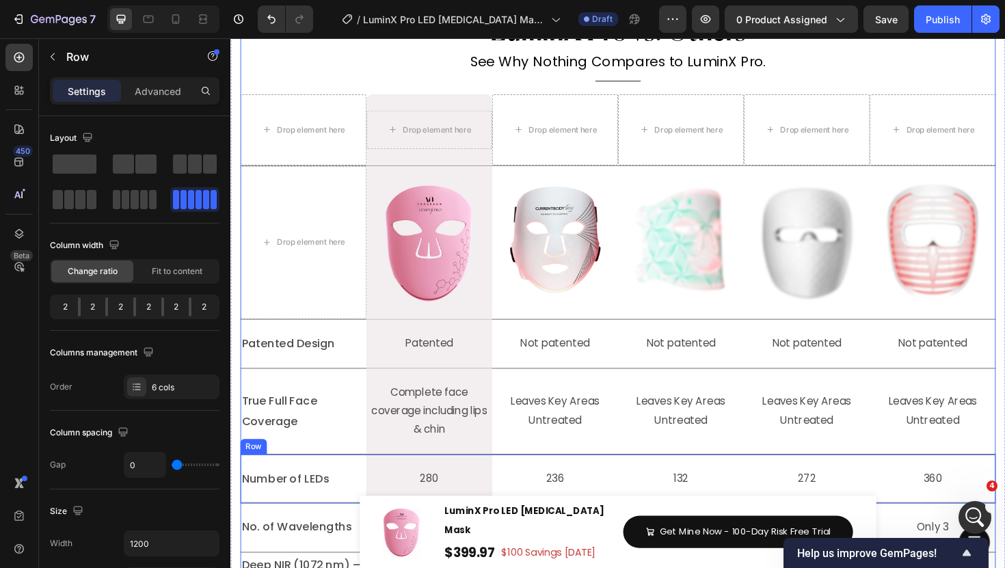
scroll to position [5828, 0]
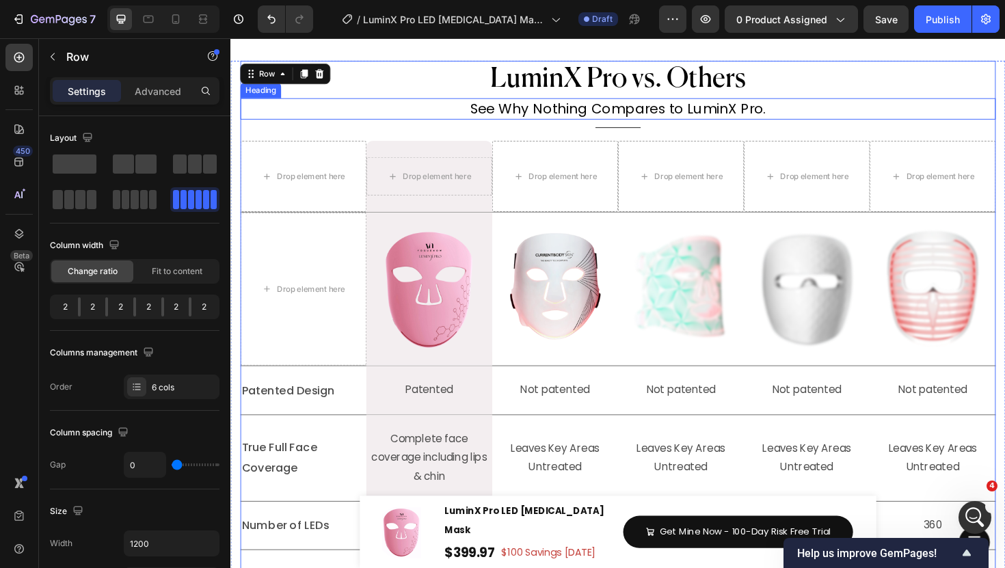
click at [788, 109] on span "See Why Nothing Compares to LuminX Pro." at bounding box center [640, 113] width 313 height 20
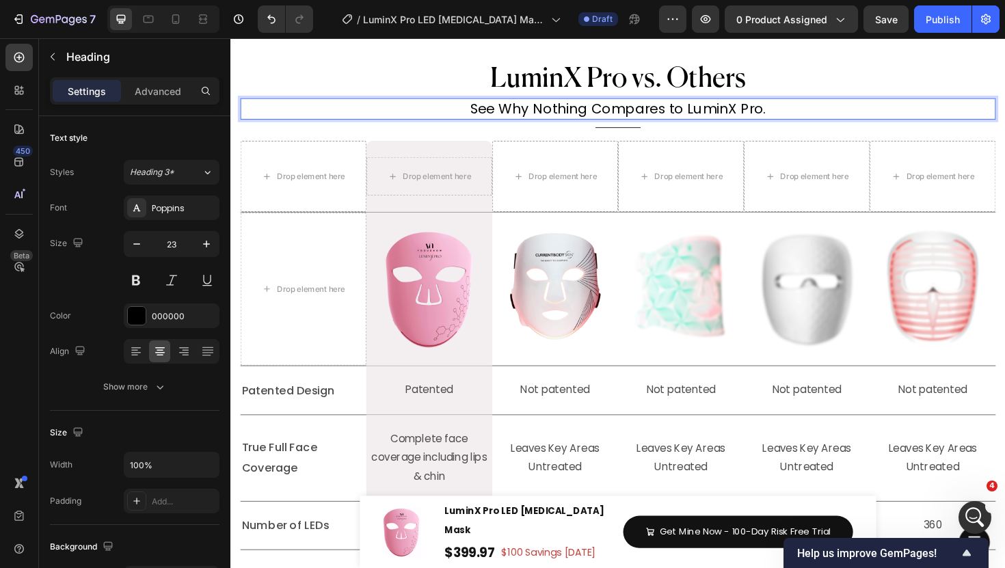
click at [814, 109] on p "See Why Nothing Compares to LuminX Pro." at bounding box center [640, 113] width 797 height 21
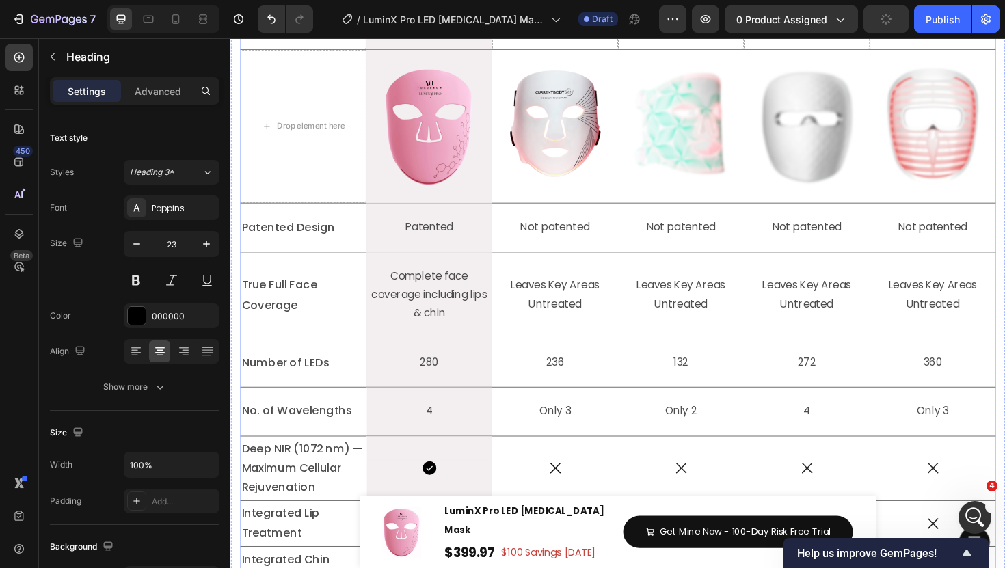
scroll to position [6002, 0]
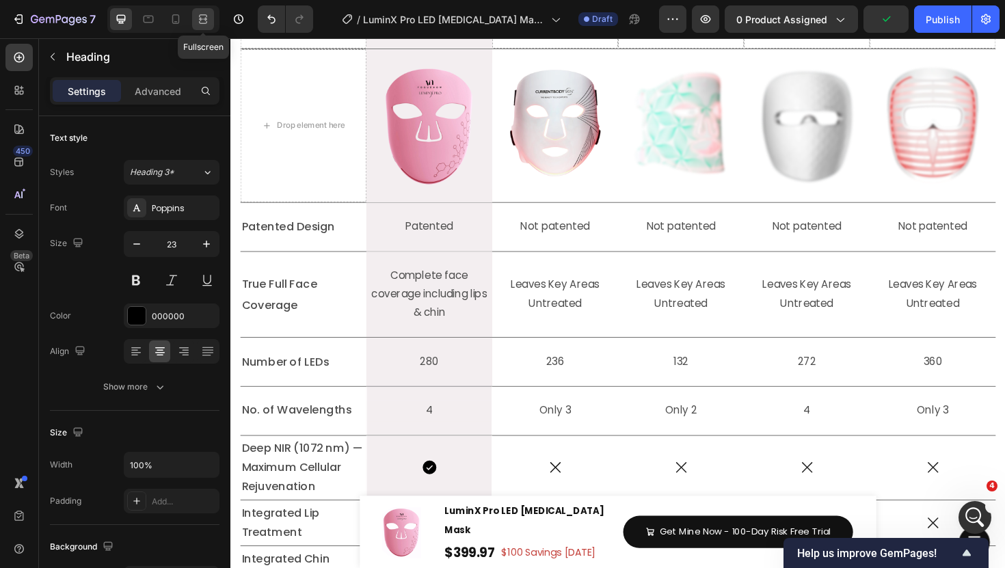
click at [196, 11] on div at bounding box center [203, 19] width 22 height 22
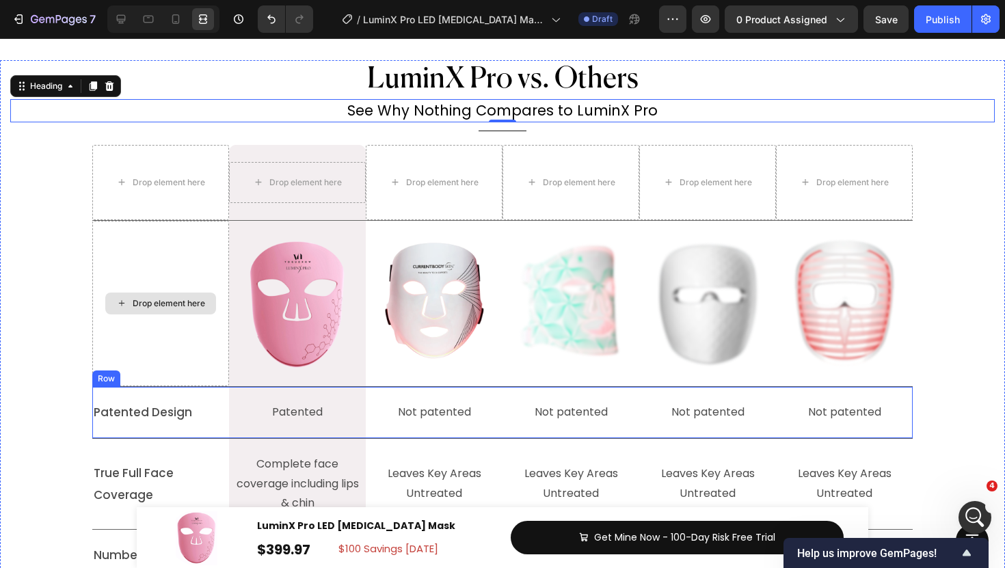
scroll to position [5832, 0]
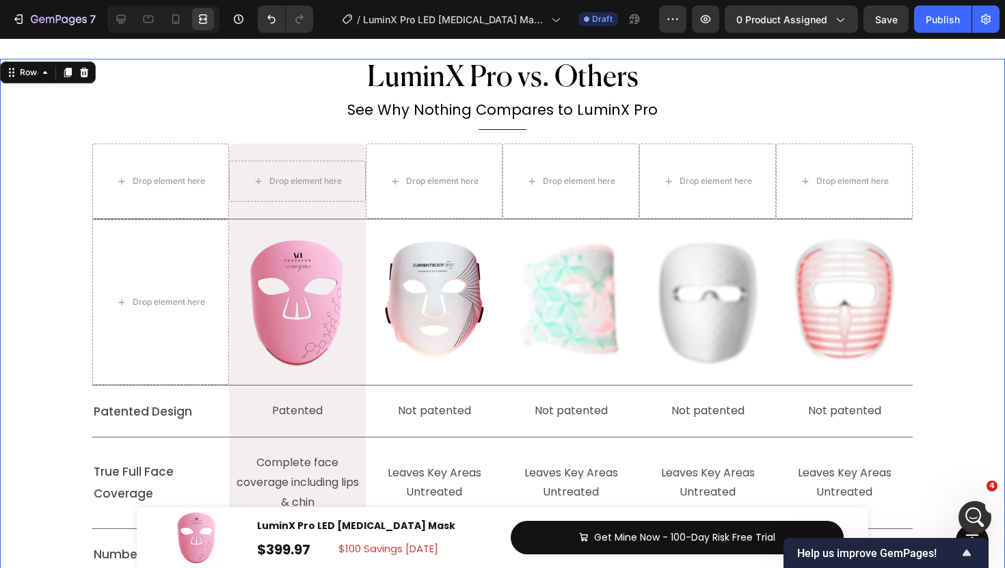
click at [1, 207] on div "Why Choose LuxGlow? Heading Title Line ⁠⁠⁠⁠⁠⁠⁠ LuminX Pro vs. Others Heading ⁠⁠…" at bounding box center [502, 487] width 1005 height 857
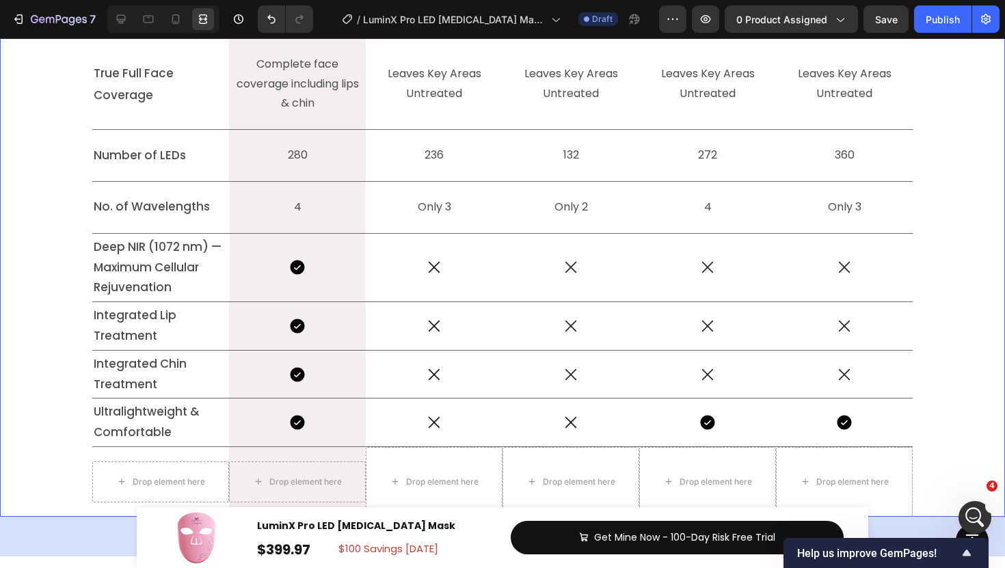
scroll to position [6215, 0]
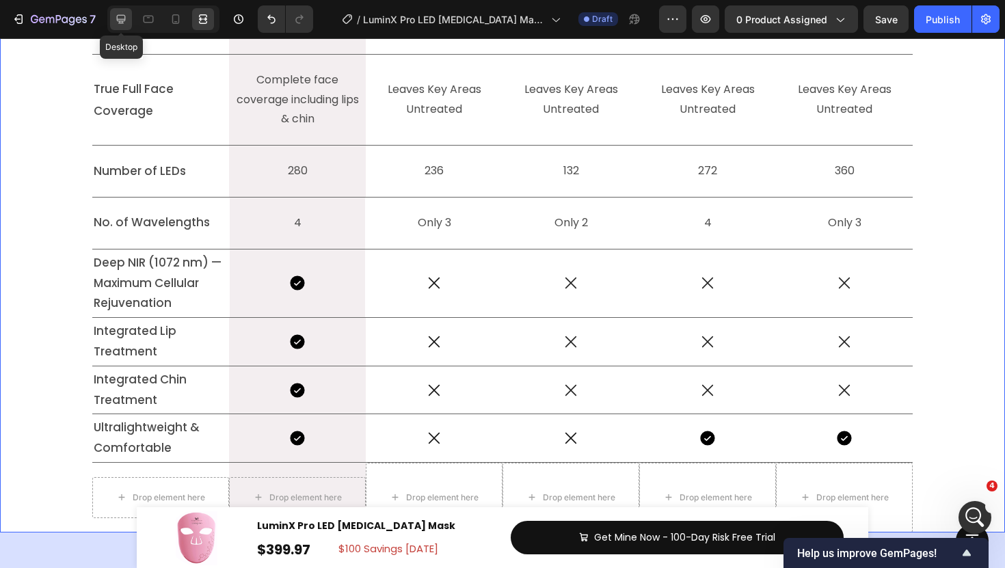
click at [116, 18] on icon at bounding box center [121, 19] width 14 height 14
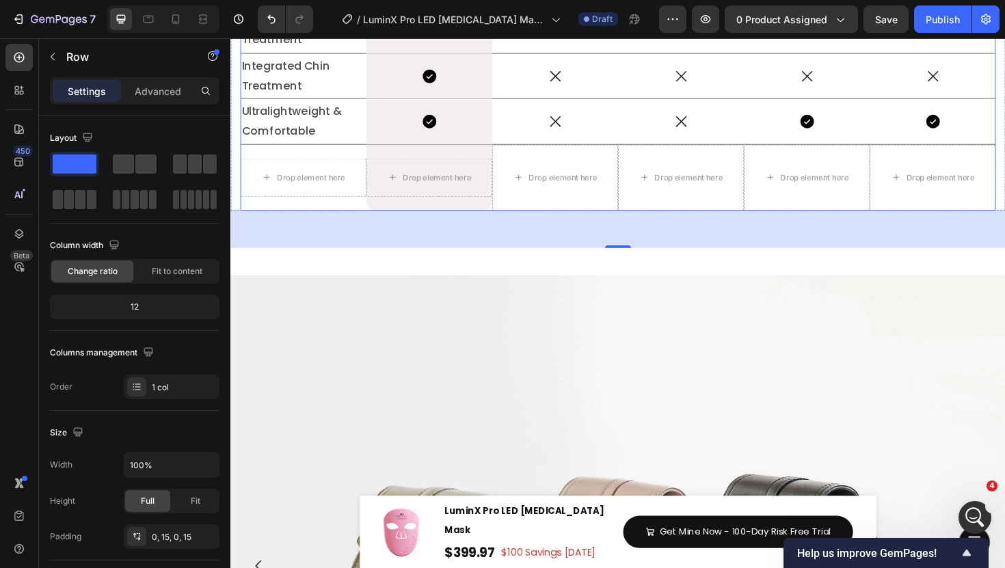
scroll to position [6526, 0]
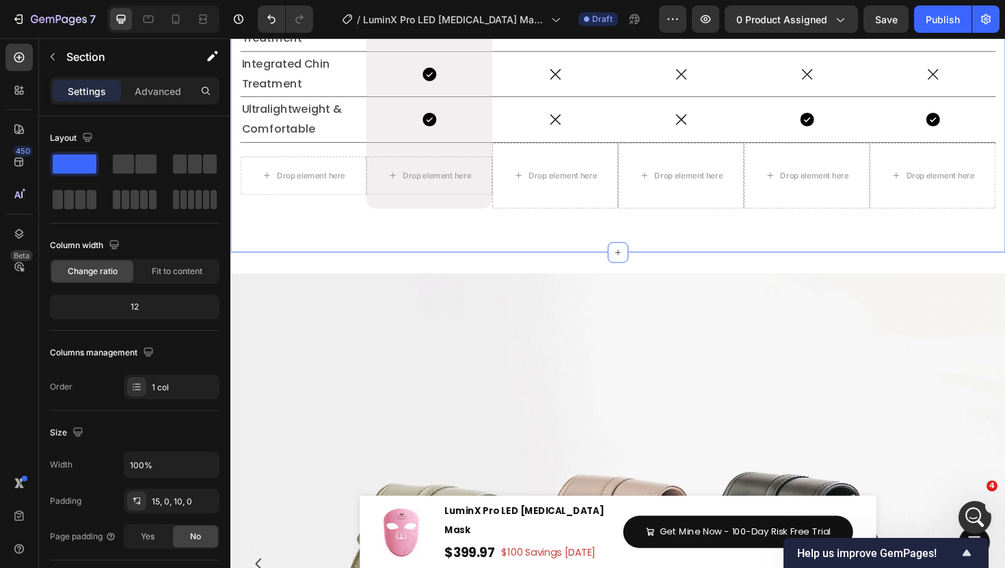
click at [52, 64] on button "button" at bounding box center [53, 57] width 22 height 22
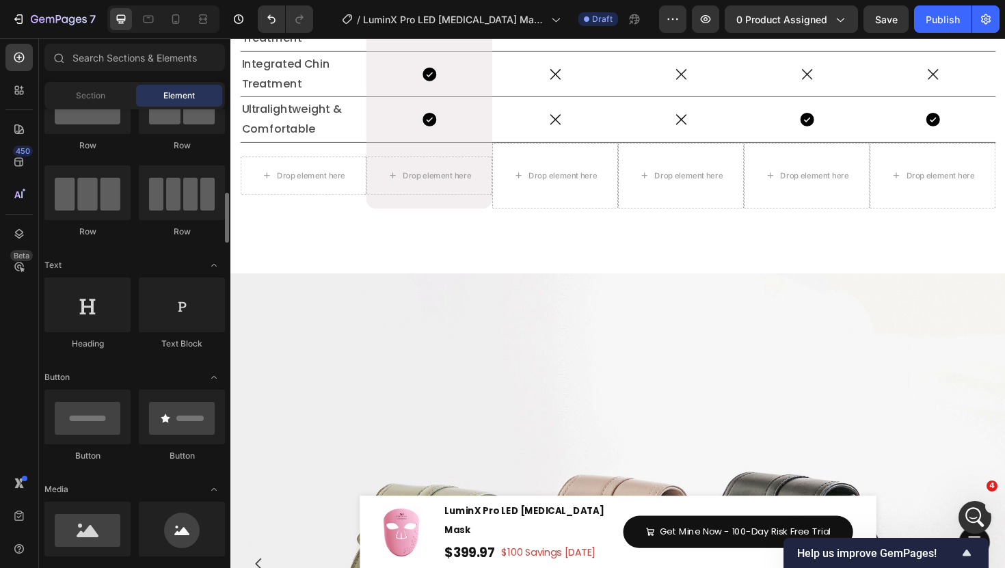
scroll to position [0, 0]
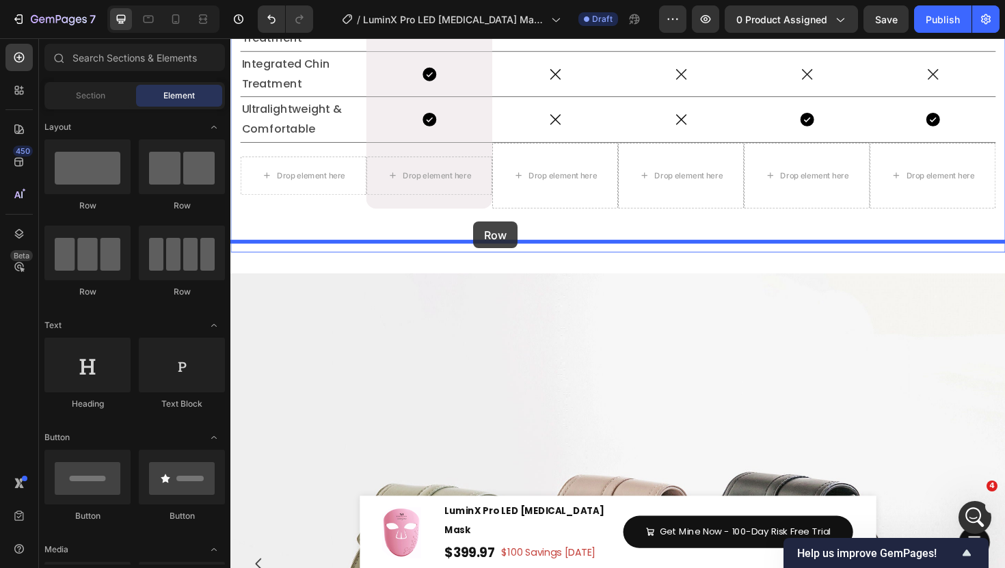
drag, startPoint x: 396, startPoint y: 205, endPoint x: 488, endPoint y: 235, distance: 96.4
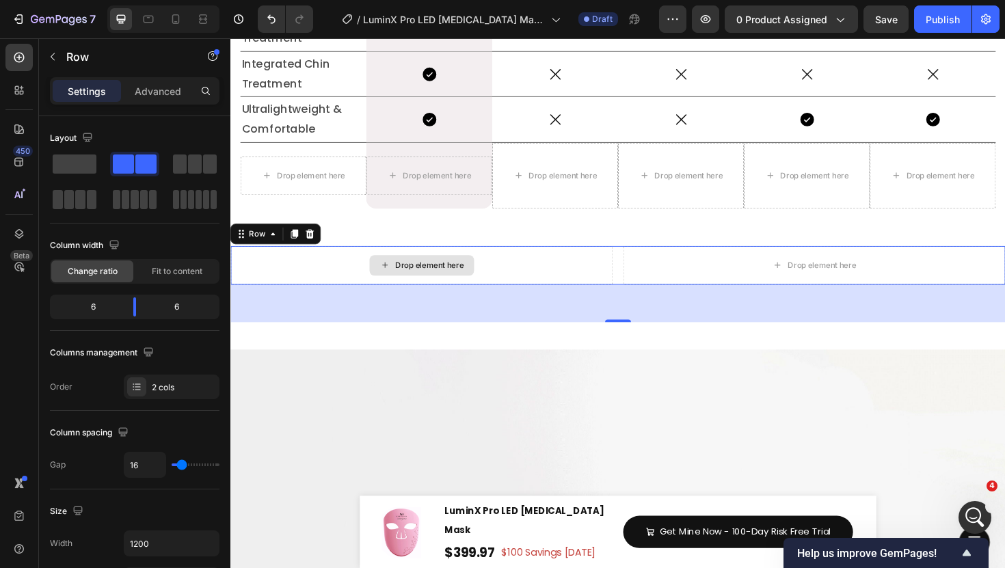
drag, startPoint x: 364, startPoint y: 210, endPoint x: 397, endPoint y: 273, distance: 70.6
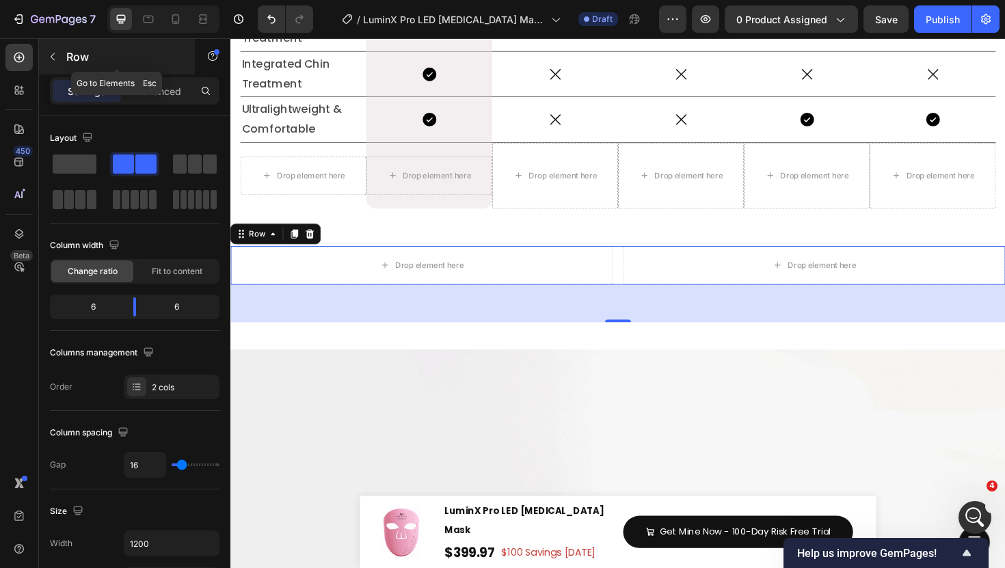
click at [47, 57] on icon "button" at bounding box center [52, 56] width 11 height 11
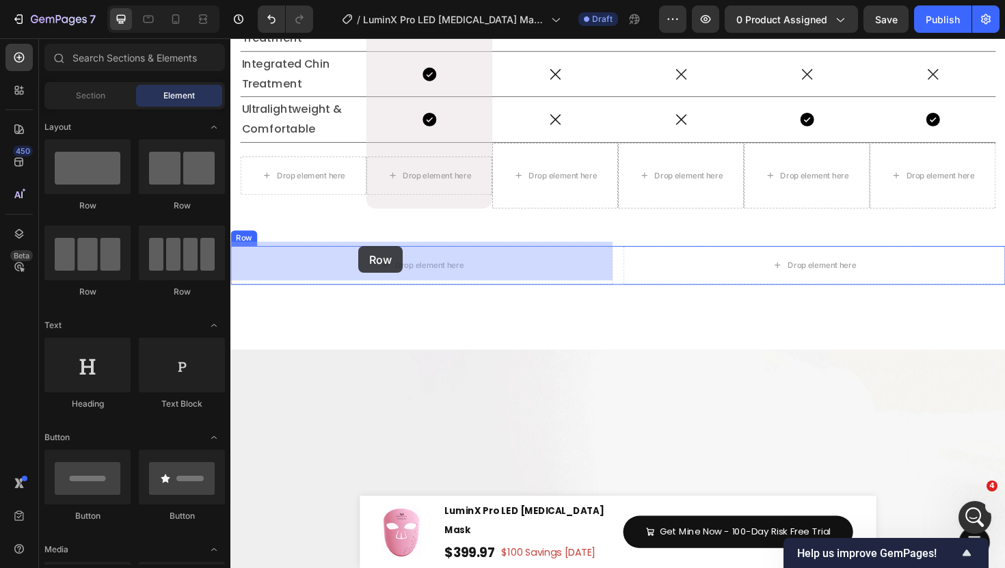
drag, startPoint x: 415, startPoint y: 211, endPoint x: 366, endPoint y: 259, distance: 69.1
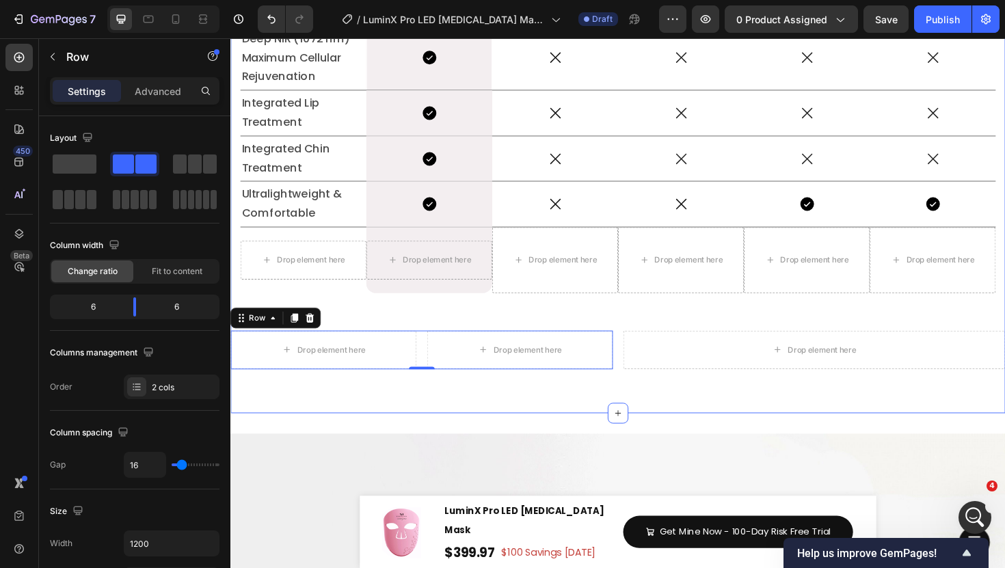
scroll to position [6441, 0]
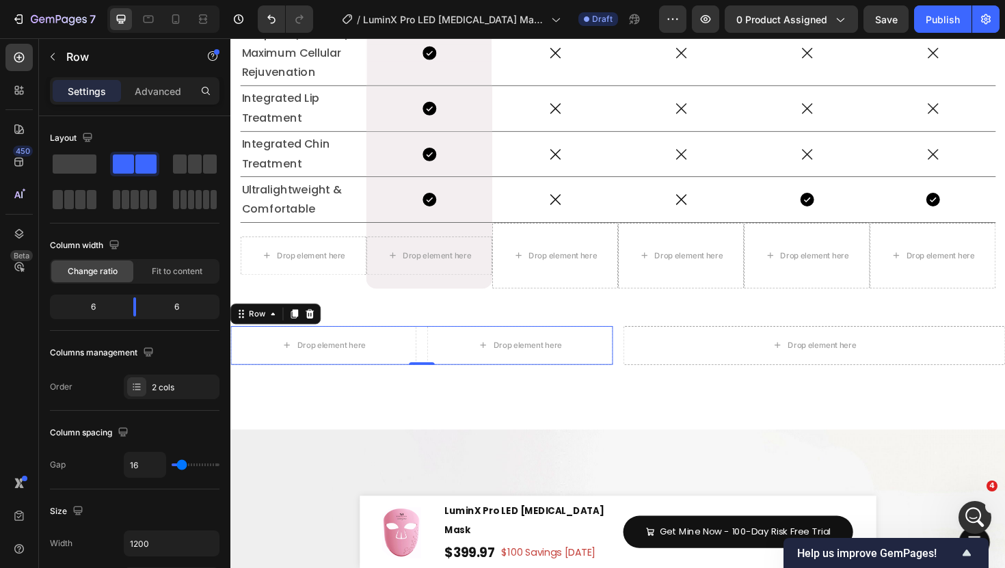
click at [428, 361] on div "Drop element here Drop element here Row 0" at bounding box center [432, 363] width 405 height 41
click at [53, 62] on button "button" at bounding box center [53, 57] width 22 height 22
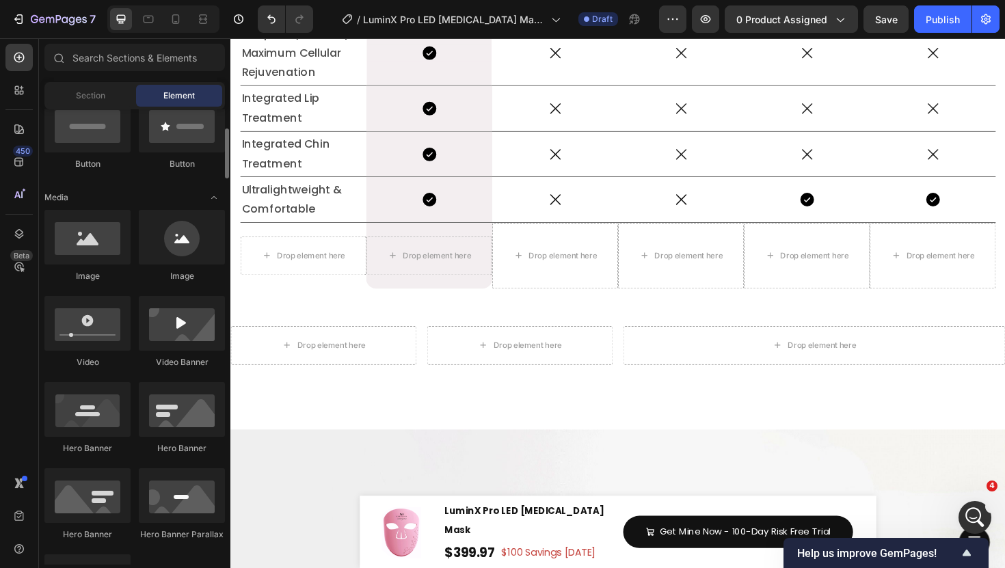
scroll to position [335, 0]
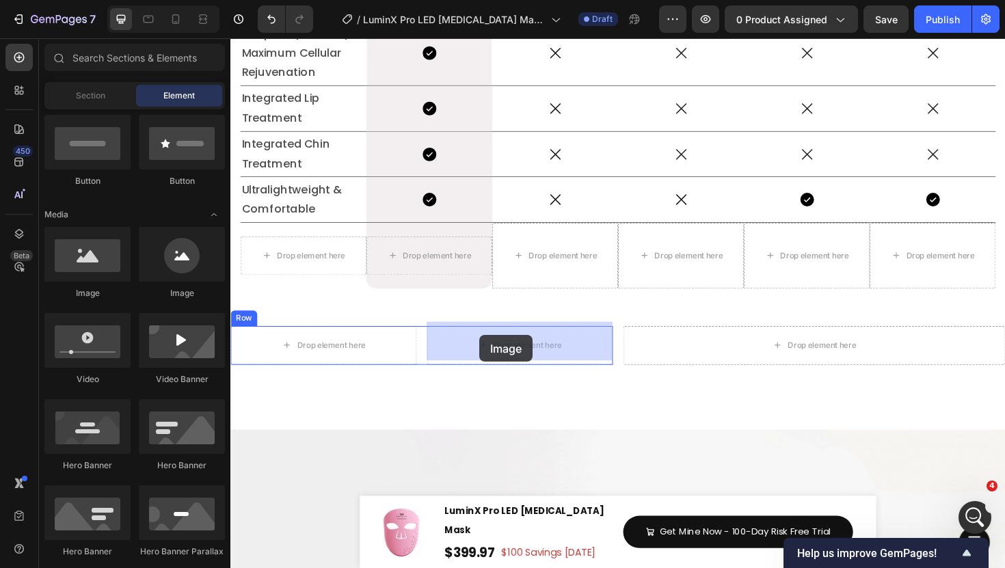
drag, startPoint x: 308, startPoint y: 287, endPoint x: 494, endPoint y: 354, distance: 197.1
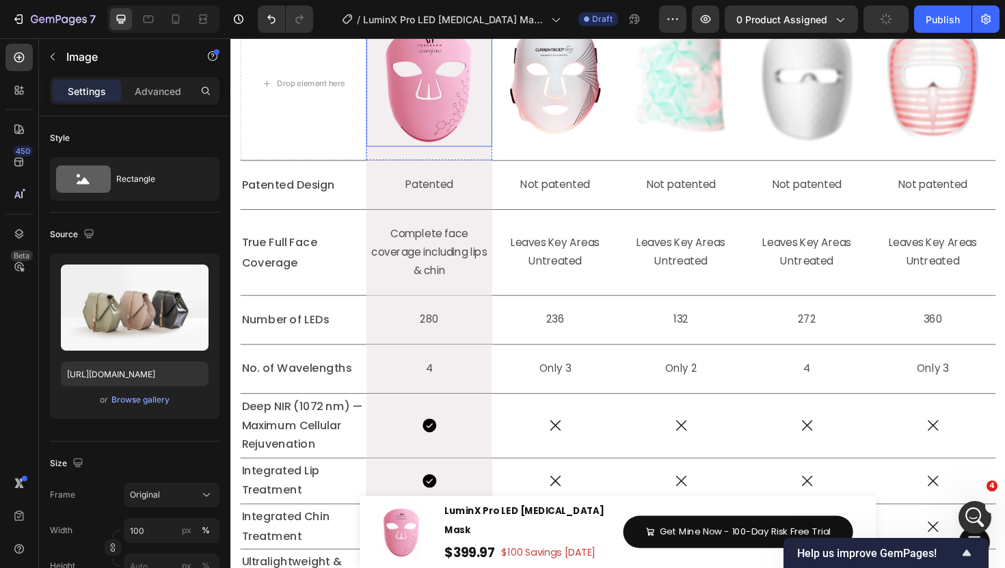
scroll to position [6560, 0]
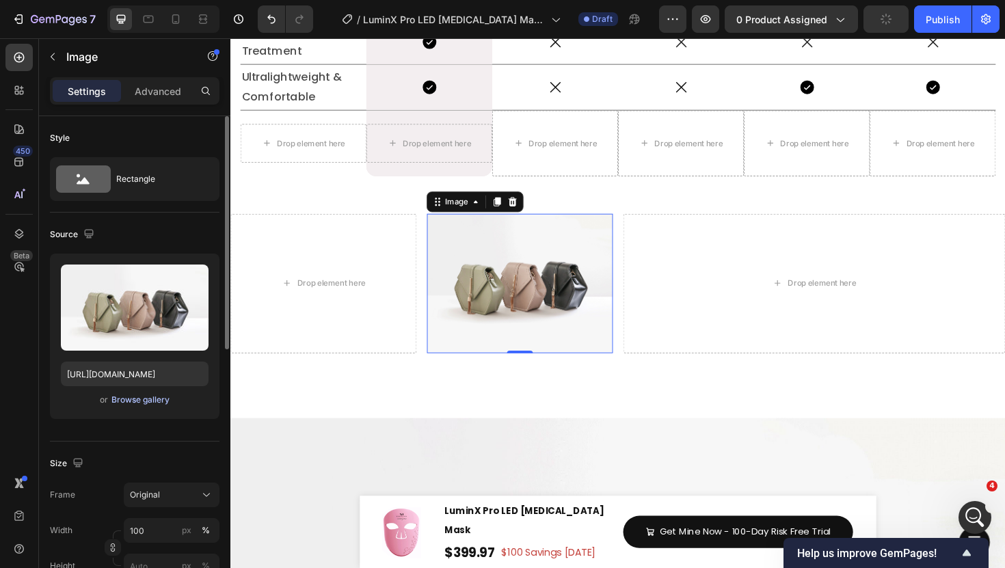
click at [154, 396] on div "Browse gallery" at bounding box center [140, 400] width 58 height 12
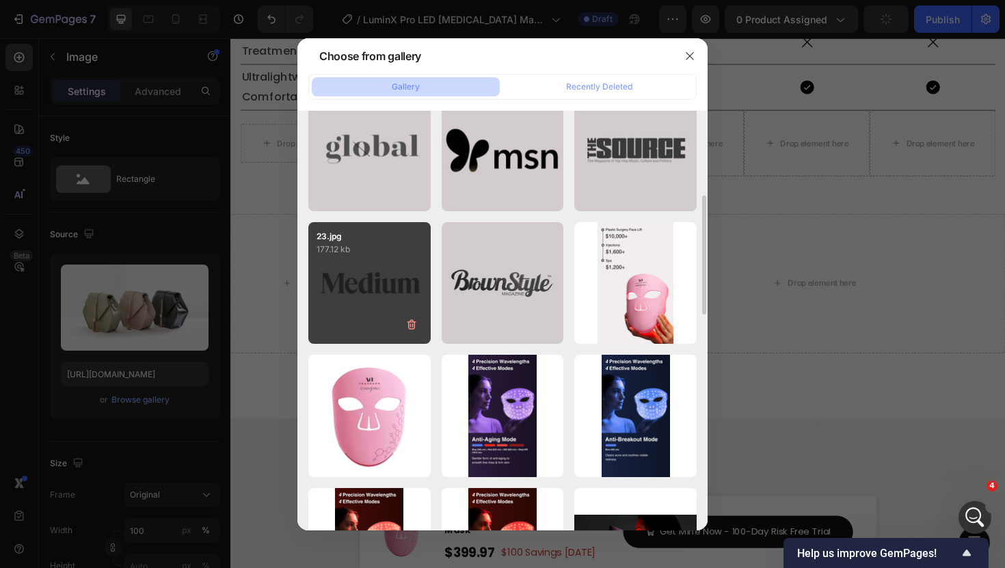
scroll to position [263, 0]
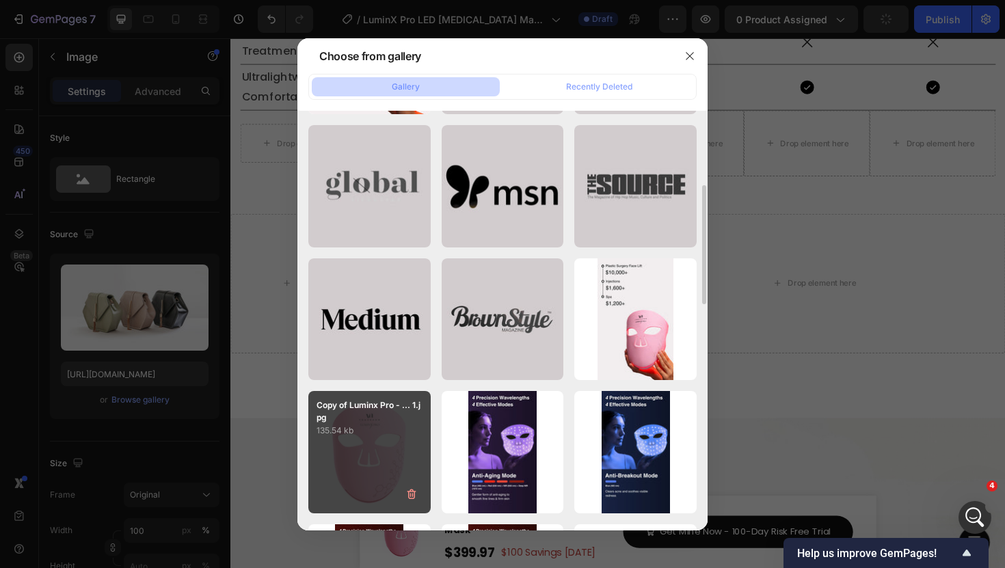
click at [338, 428] on p "135.54 kb" at bounding box center [370, 431] width 106 height 14
type input "https://cdn.shopify.com/s/files/1/0835/8494/2374/files/gempages_499023076877403…"
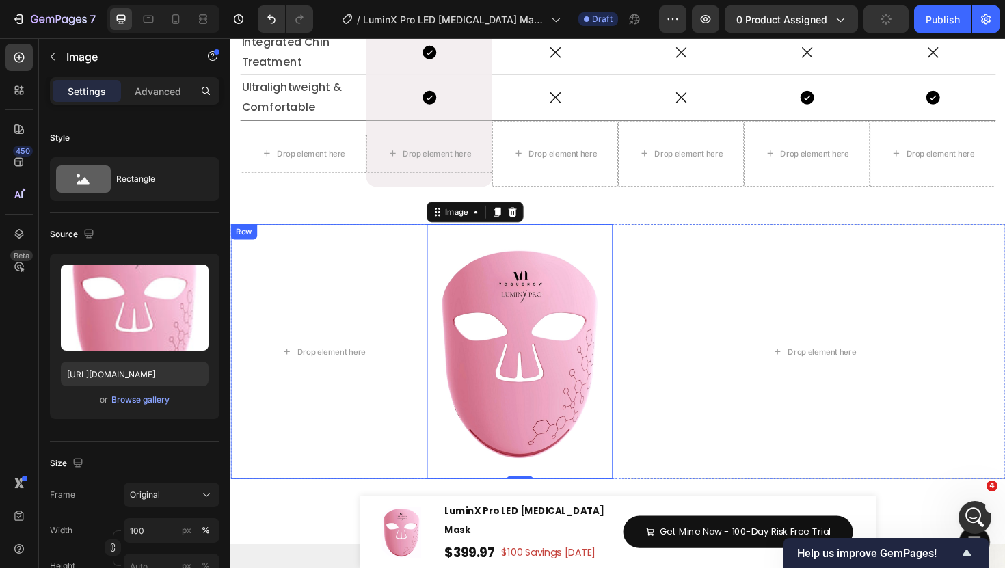
scroll to position [6550, 0]
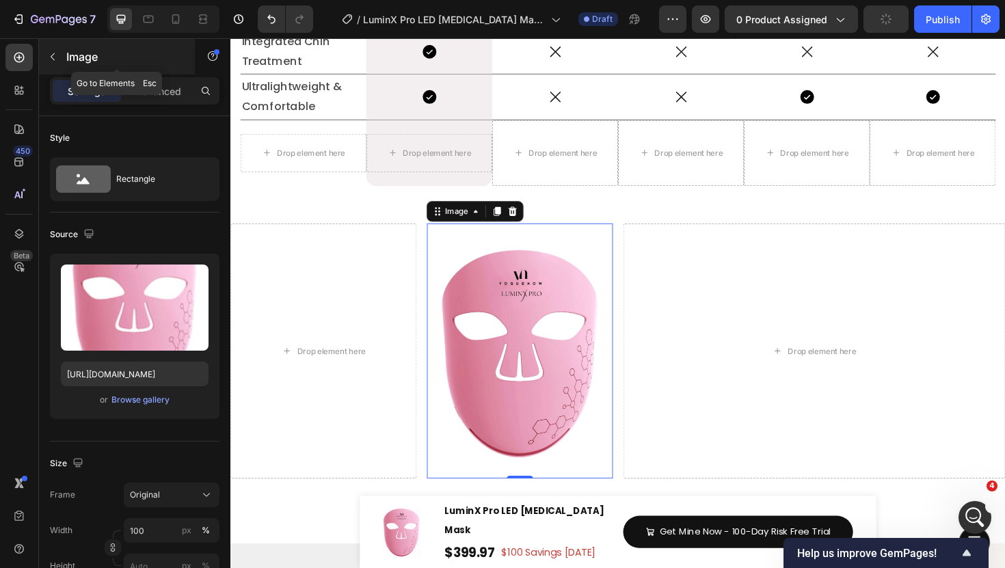
click at [55, 62] on button "button" at bounding box center [53, 57] width 22 height 22
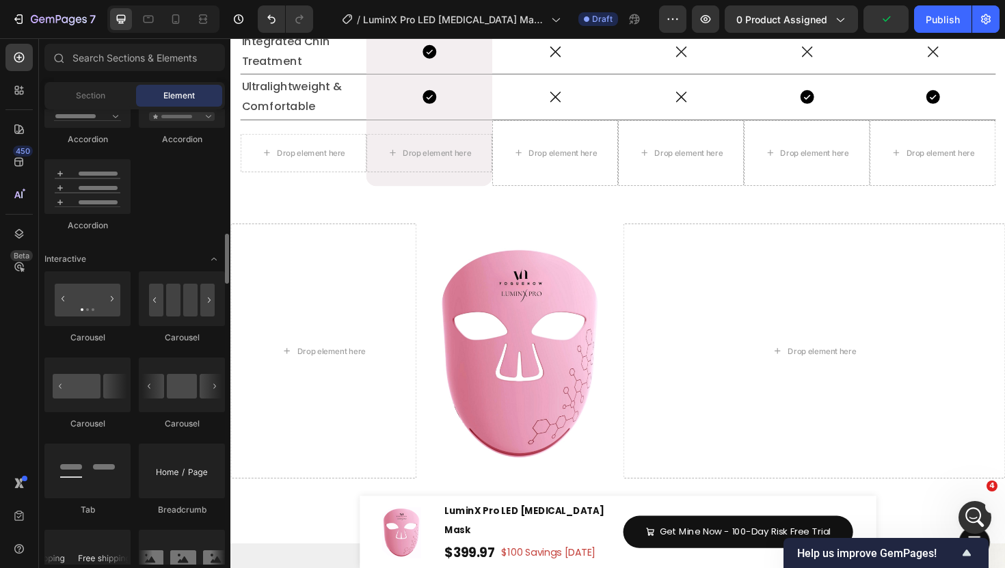
scroll to position [1260, 0]
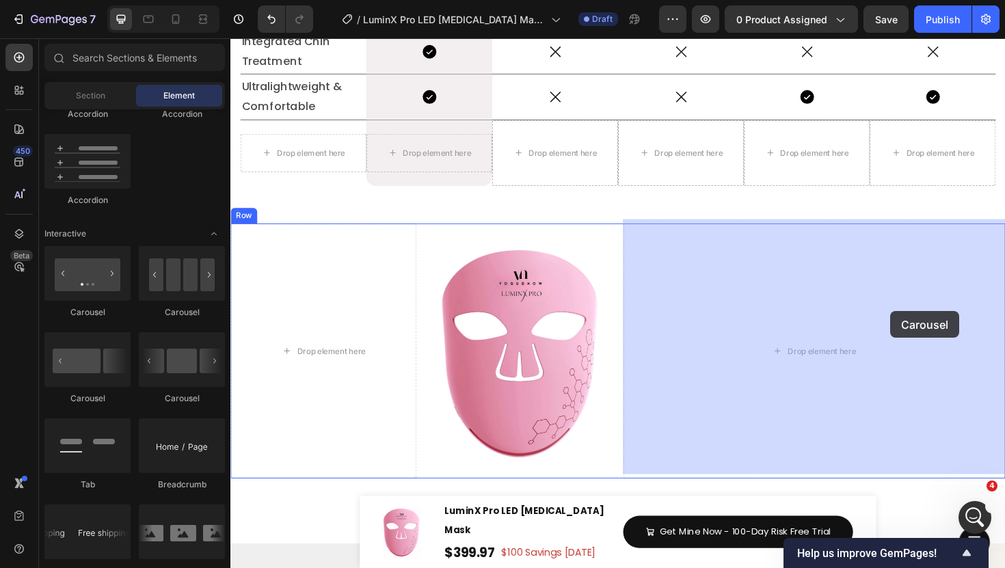
drag, startPoint x: 393, startPoint y: 392, endPoint x: 928, endPoint y: 327, distance: 539.4
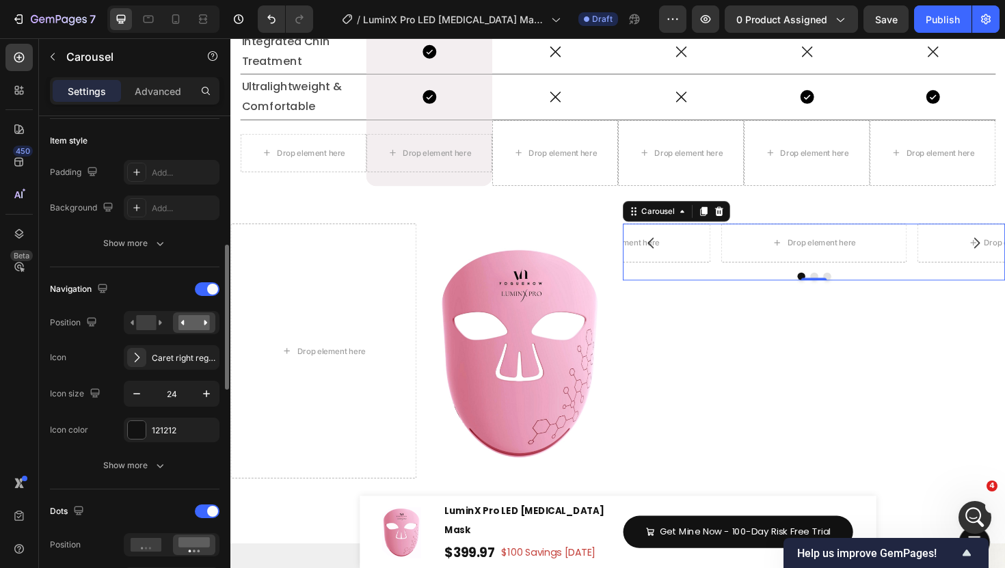
scroll to position [356, 0]
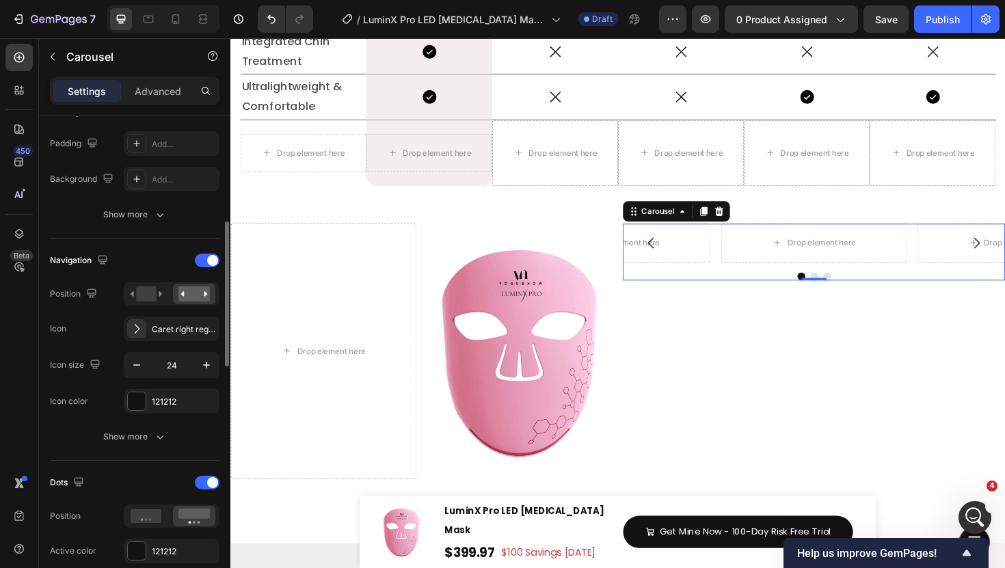
click at [205, 269] on div "Navigation" at bounding box center [135, 261] width 170 height 22
click at [207, 265] on div at bounding box center [207, 261] width 25 height 14
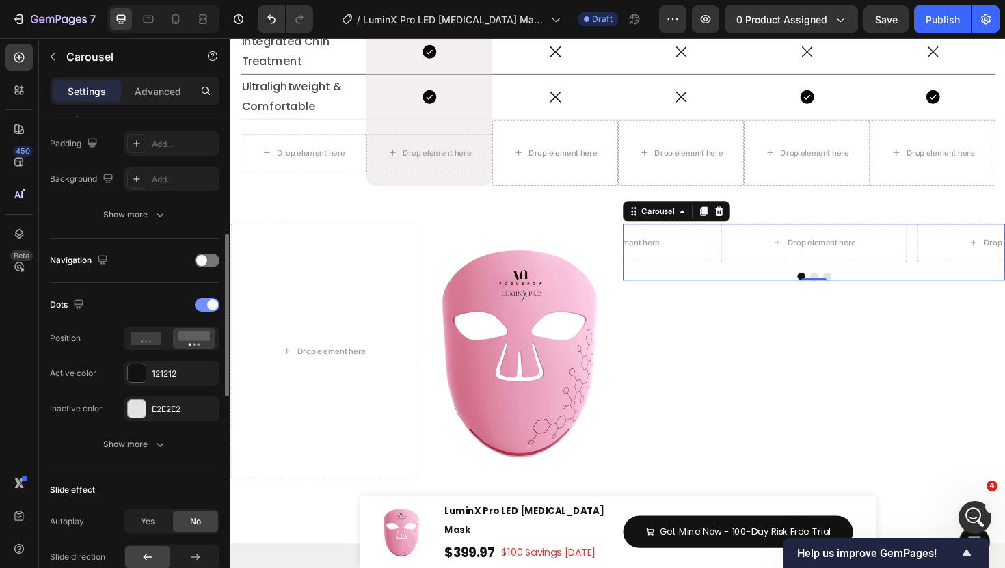
click at [208, 307] on span at bounding box center [212, 305] width 11 height 11
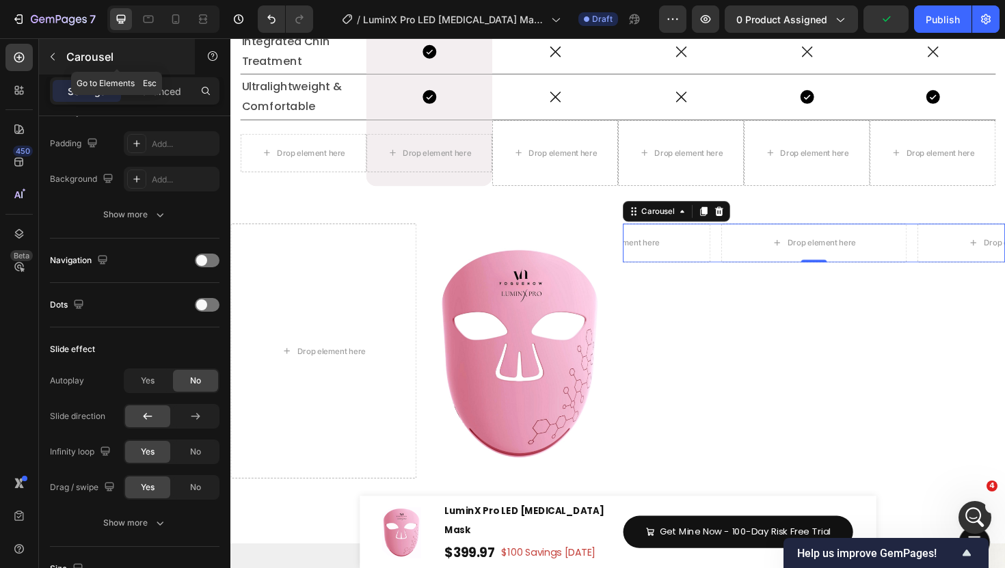
click at [53, 64] on button "button" at bounding box center [53, 57] width 22 height 22
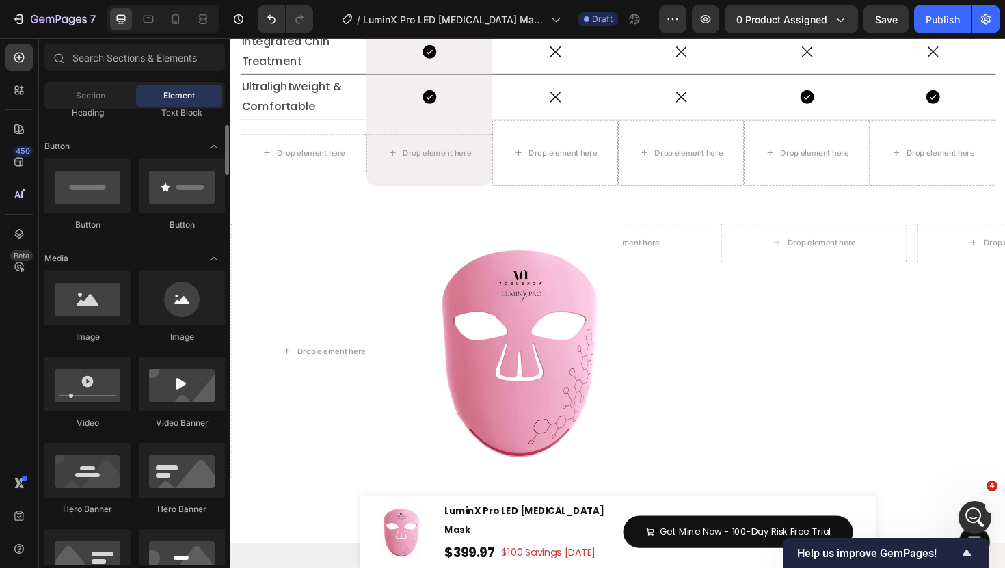
scroll to position [277, 0]
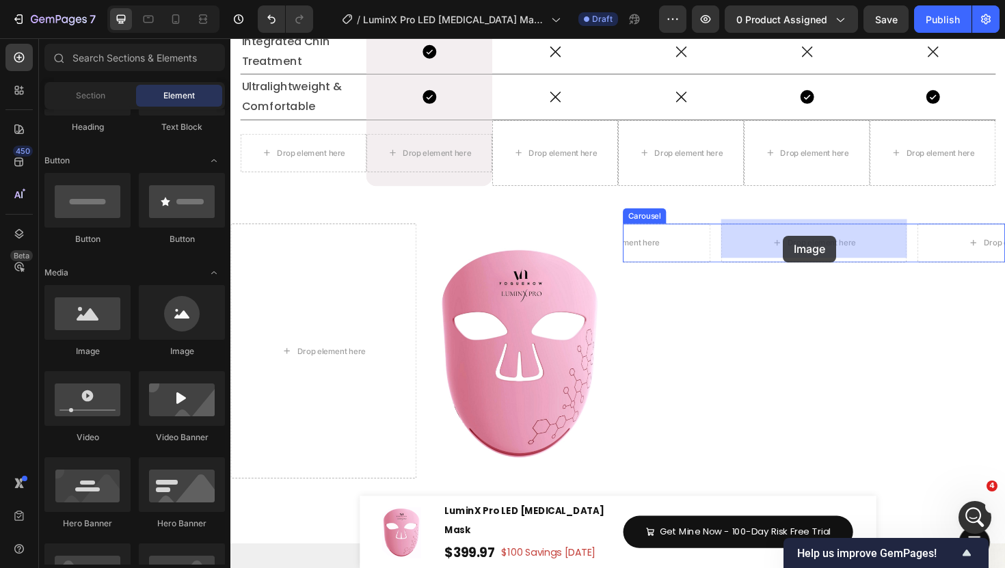
drag, startPoint x: 315, startPoint y: 354, endPoint x: 816, endPoint y: 248, distance: 511.7
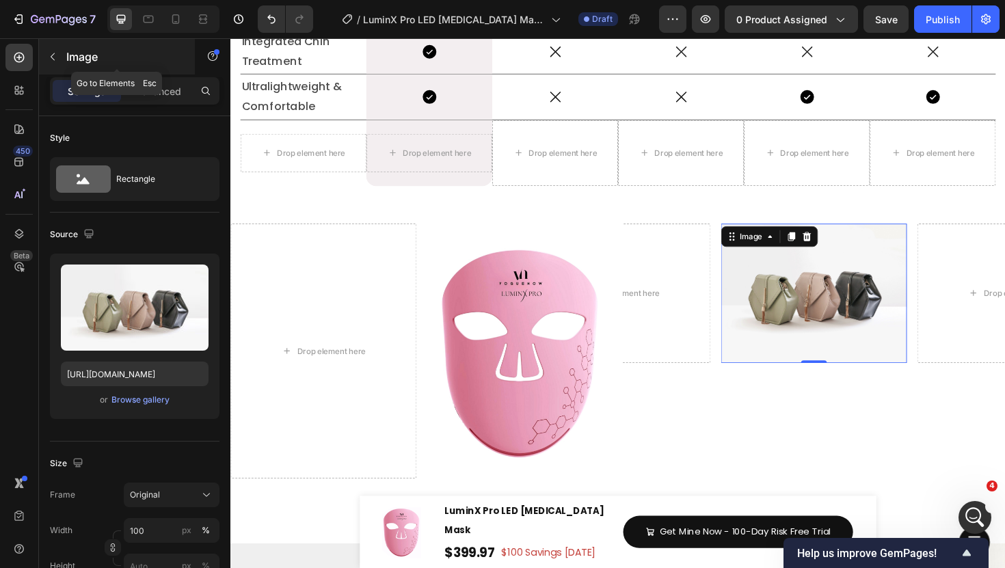
click at [47, 55] on icon "button" at bounding box center [52, 56] width 11 height 11
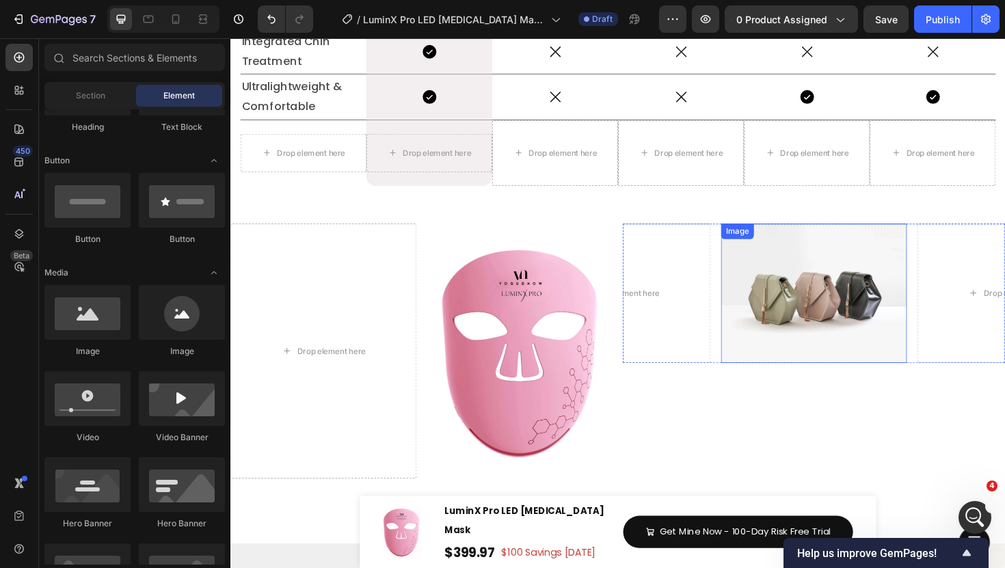
click at [879, 341] on img at bounding box center [848, 309] width 197 height 148
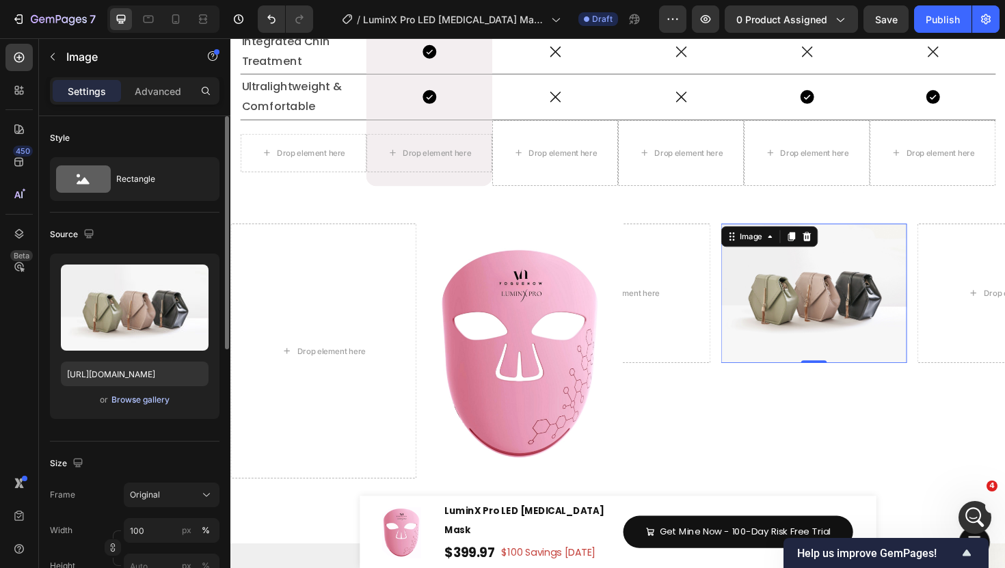
click at [131, 401] on div "Browse gallery" at bounding box center [140, 400] width 58 height 12
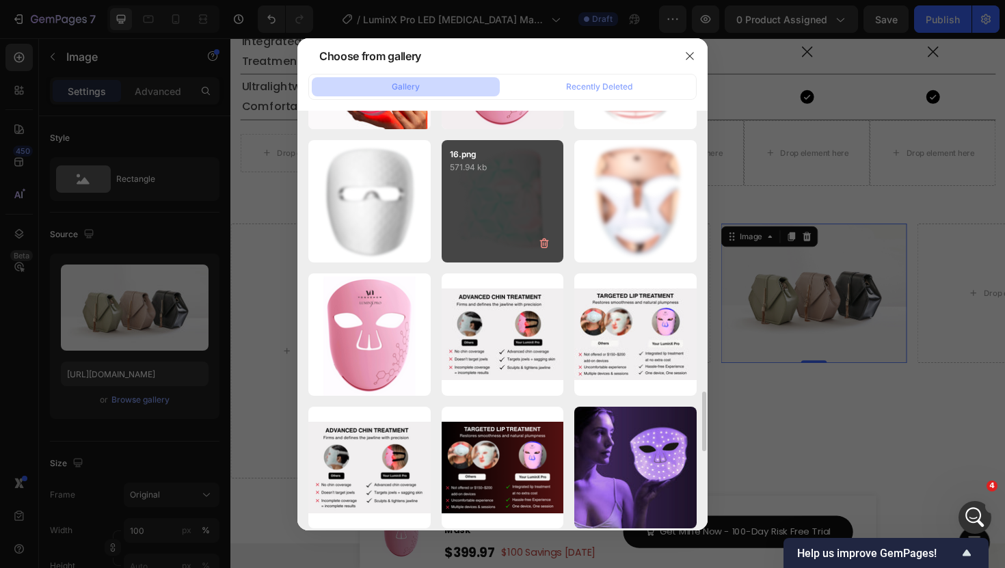
scroll to position [1672, 0]
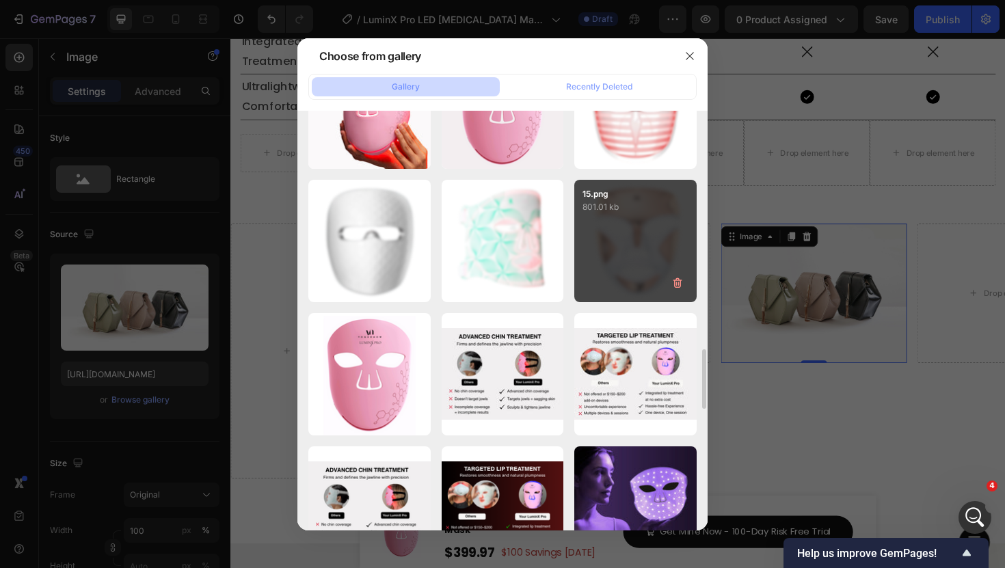
click at [629, 248] on div "15.png 801.01 kb" at bounding box center [635, 241] width 122 height 122
type input "https://cdn.shopify.com/s/files/1/0835/8494/2374/files/gempages_499023076877403…"
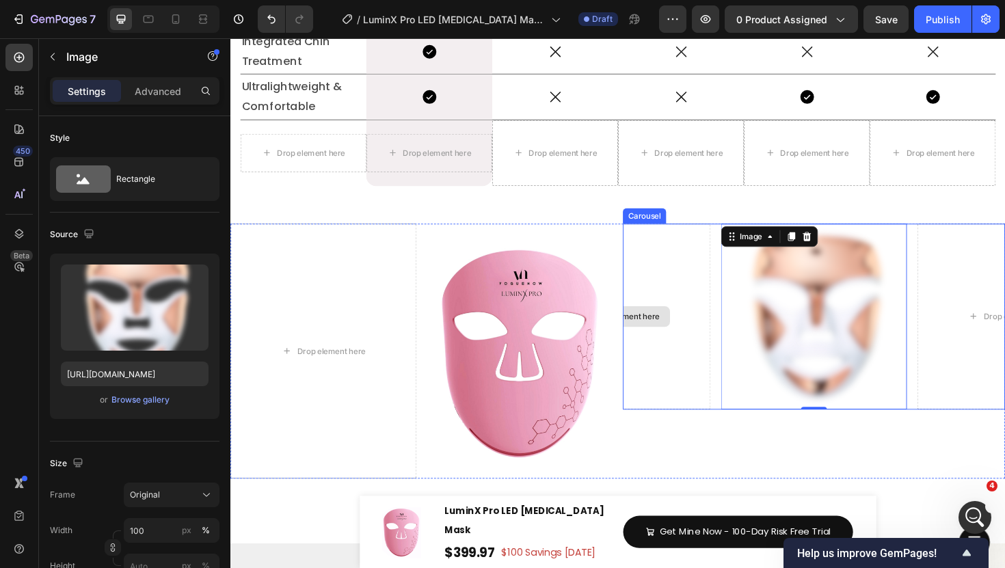
click at [706, 360] on div "Drop element here" at bounding box center [640, 333] width 197 height 197
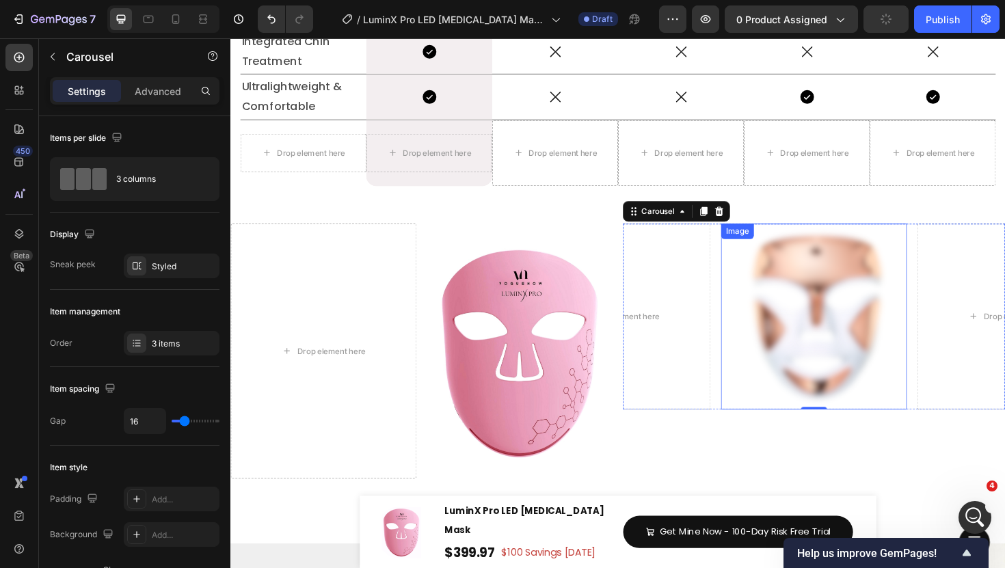
click at [812, 345] on img at bounding box center [848, 333] width 197 height 197
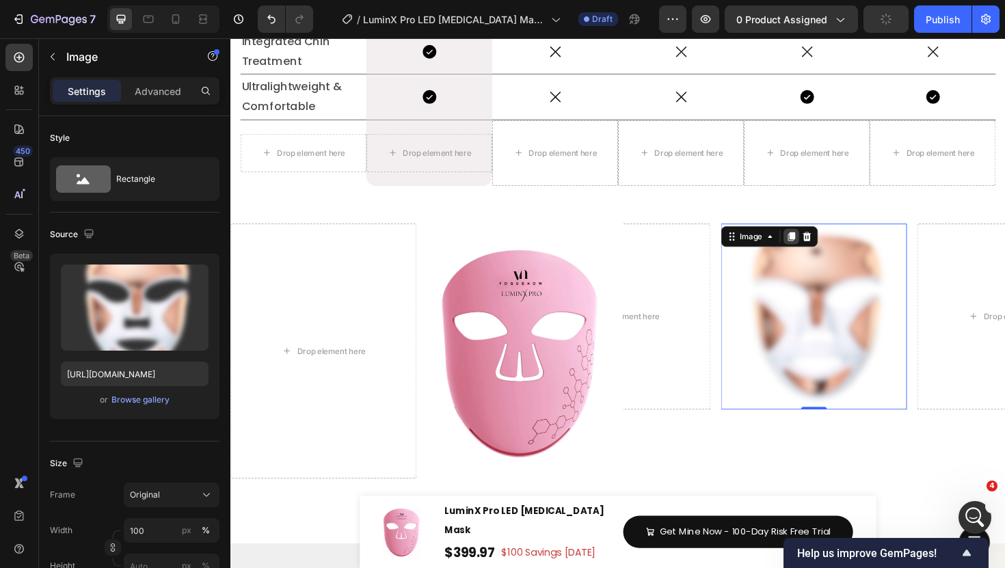
click at [818, 240] on div at bounding box center [824, 248] width 16 height 16
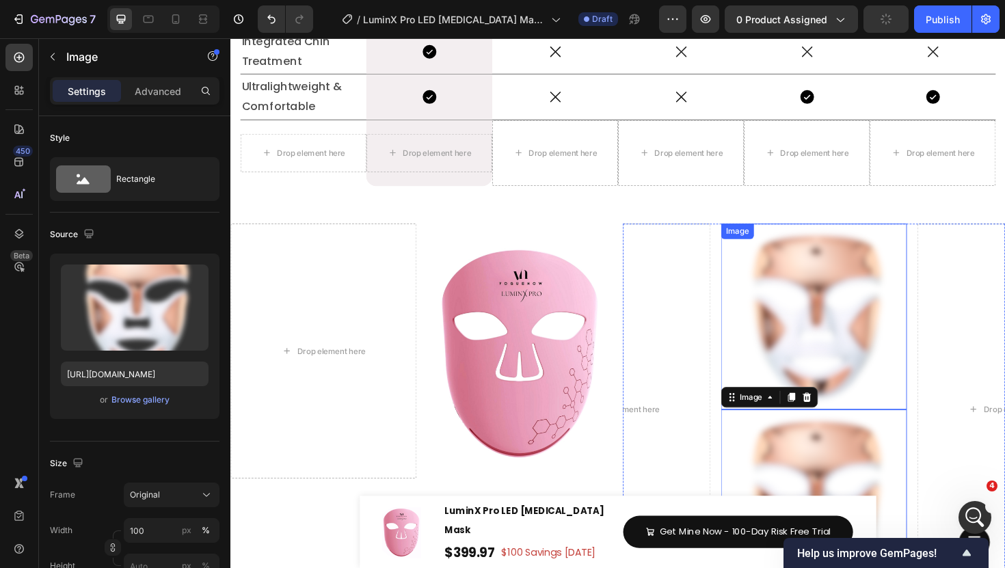
scroll to position [356, 0]
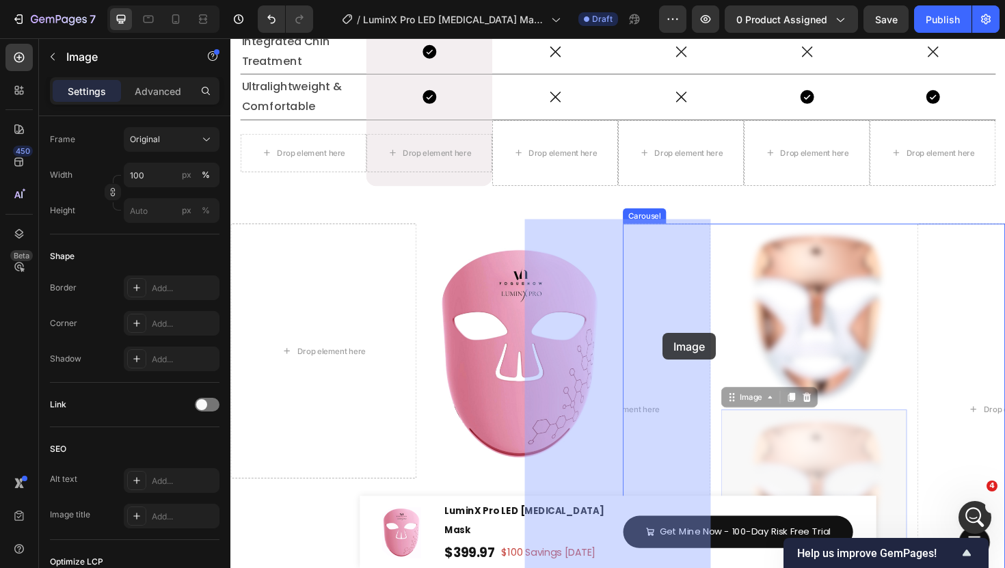
drag, startPoint x: 765, startPoint y: 413, endPoint x: 688, endPoint y: 351, distance: 98.8
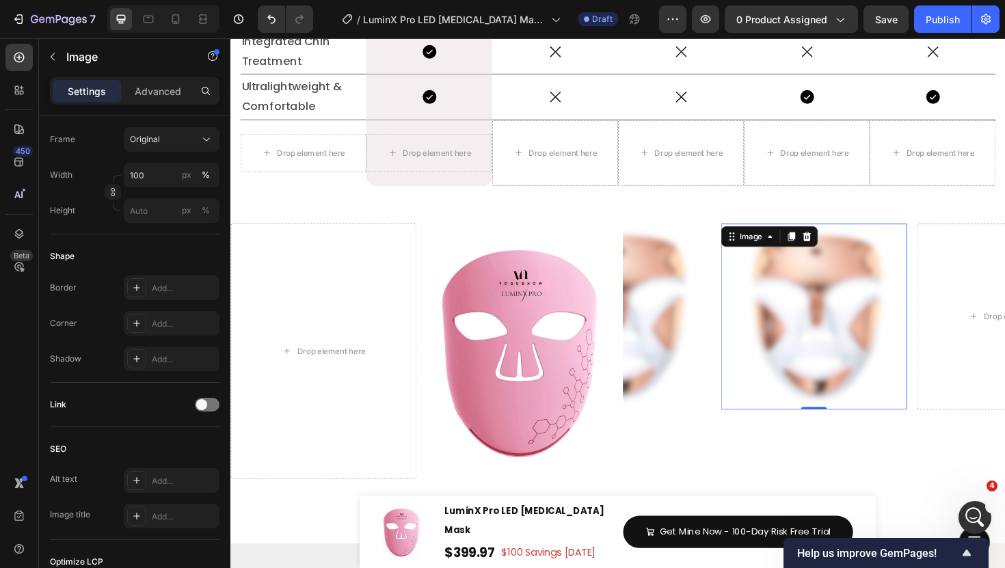
click at [879, 332] on img at bounding box center [848, 333] width 197 height 197
click at [821, 243] on icon at bounding box center [824, 248] width 11 height 11
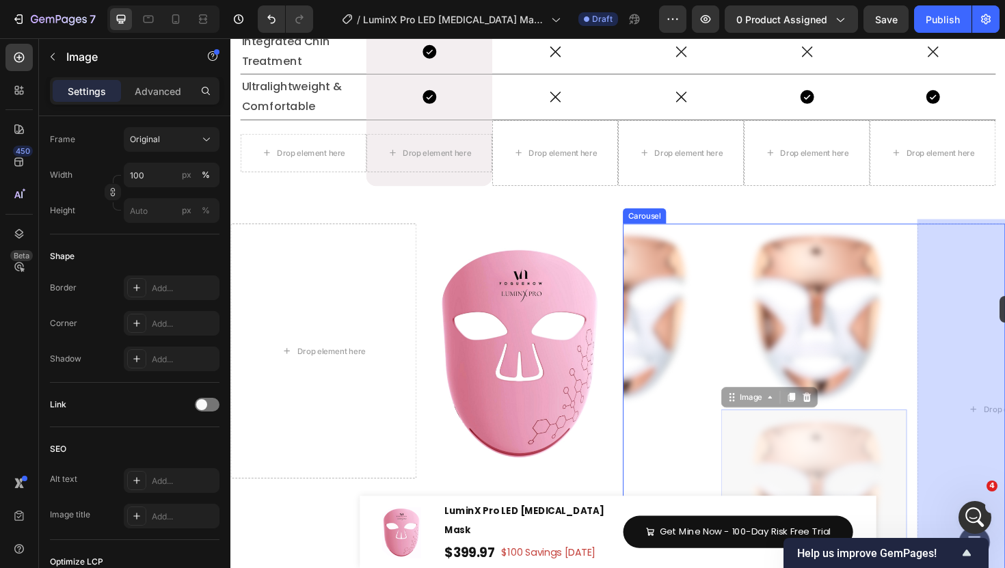
drag, startPoint x: 768, startPoint y: 414, endPoint x: 1045, endPoint y: 311, distance: 295.6
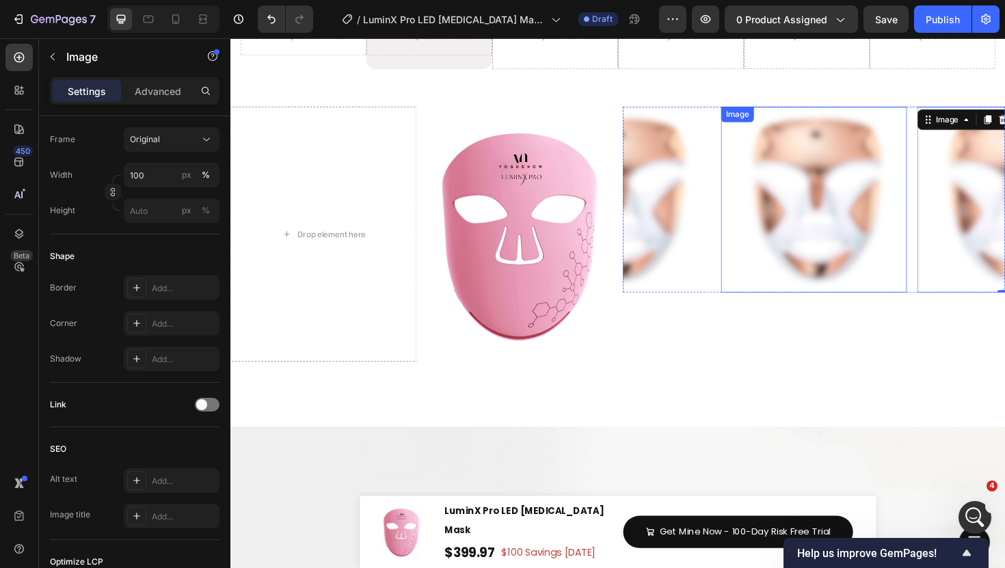
scroll to position [6677, 0]
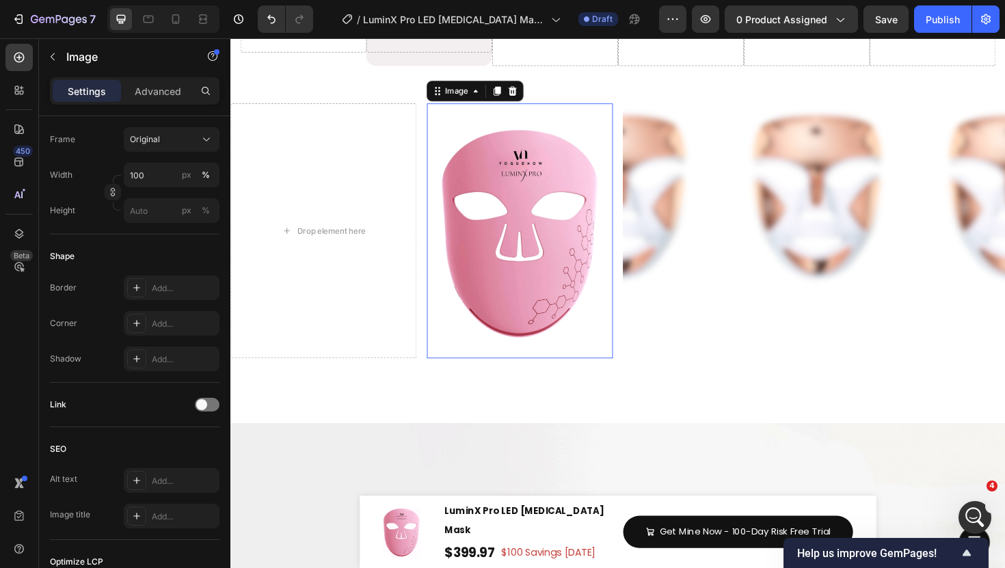
click at [505, 256] on img at bounding box center [536, 242] width 197 height 271
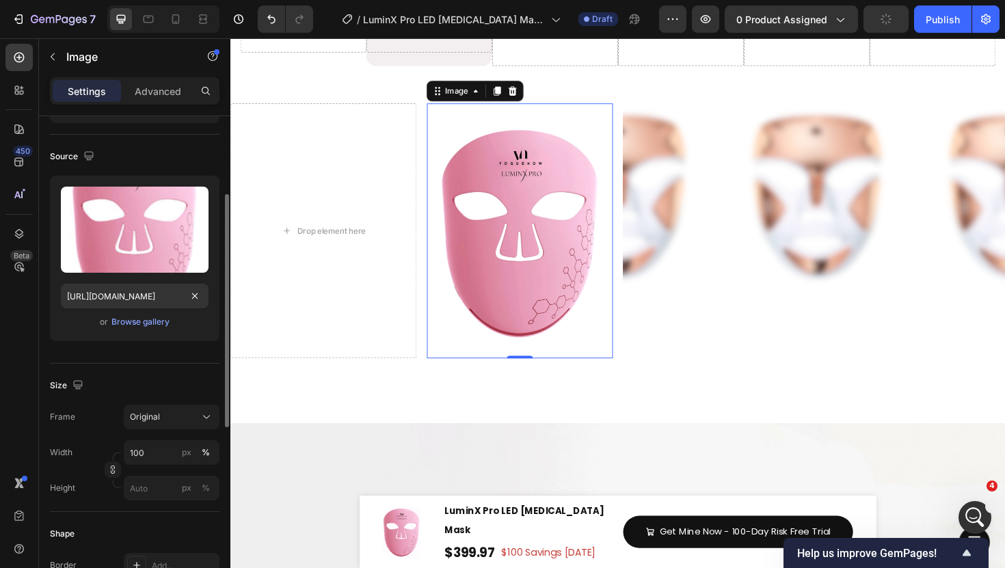
scroll to position [115, 0]
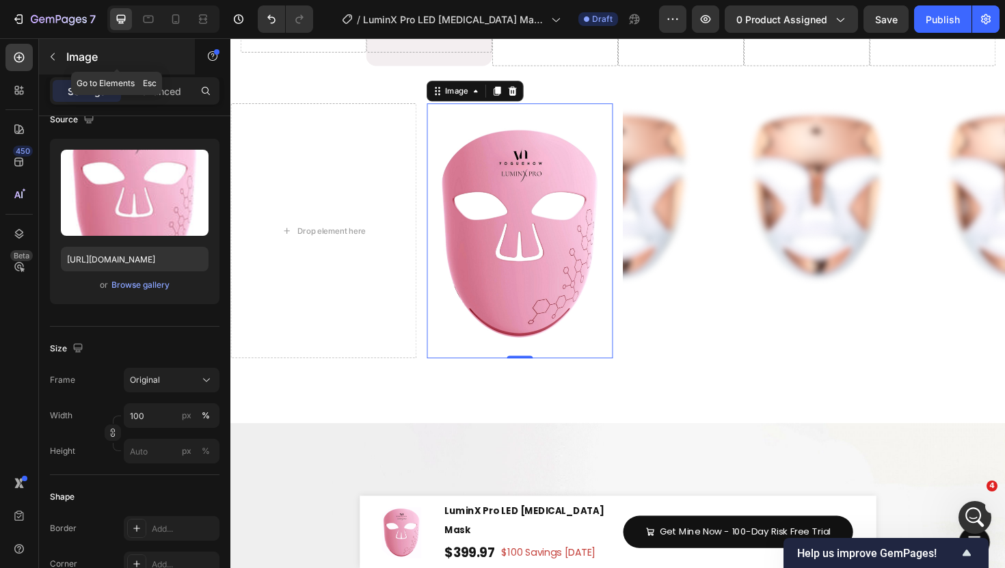
click at [55, 59] on icon "button" at bounding box center [52, 56] width 11 height 11
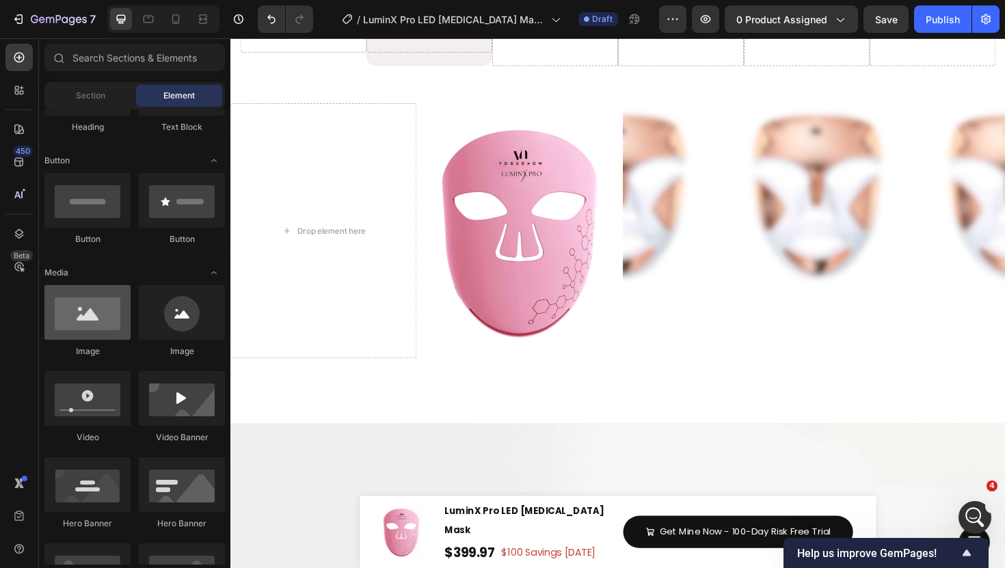
scroll to position [0, 0]
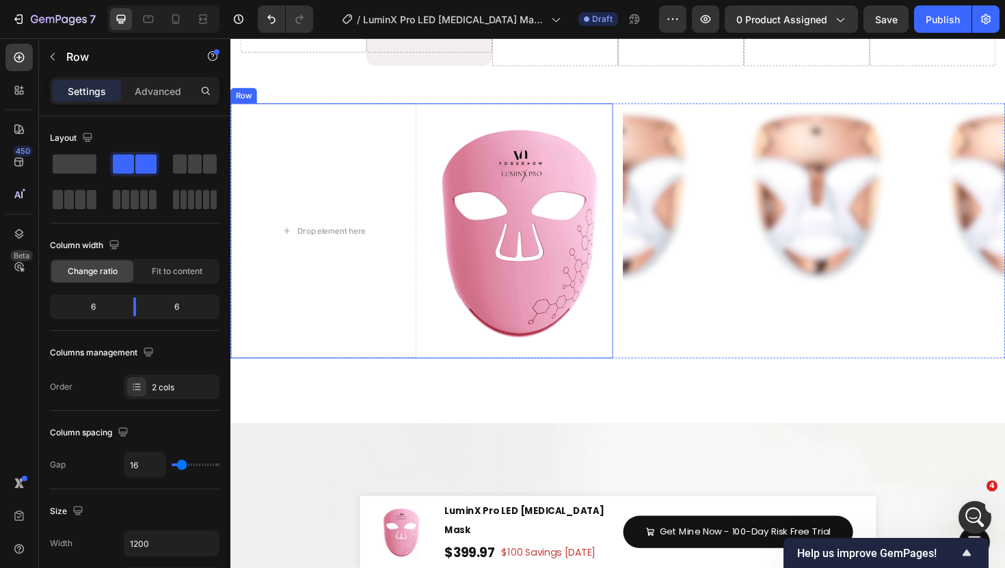
click at [432, 227] on div "Drop element here Image Row" at bounding box center [432, 242] width 405 height 271
click at [296, 90] on icon at bounding box center [299, 95] width 8 height 10
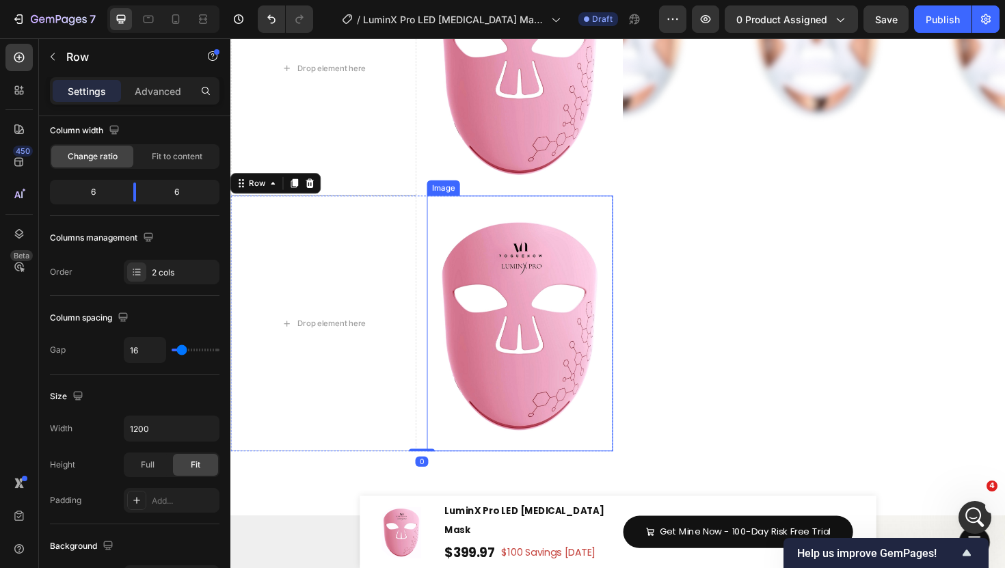
scroll to position [6859, 0]
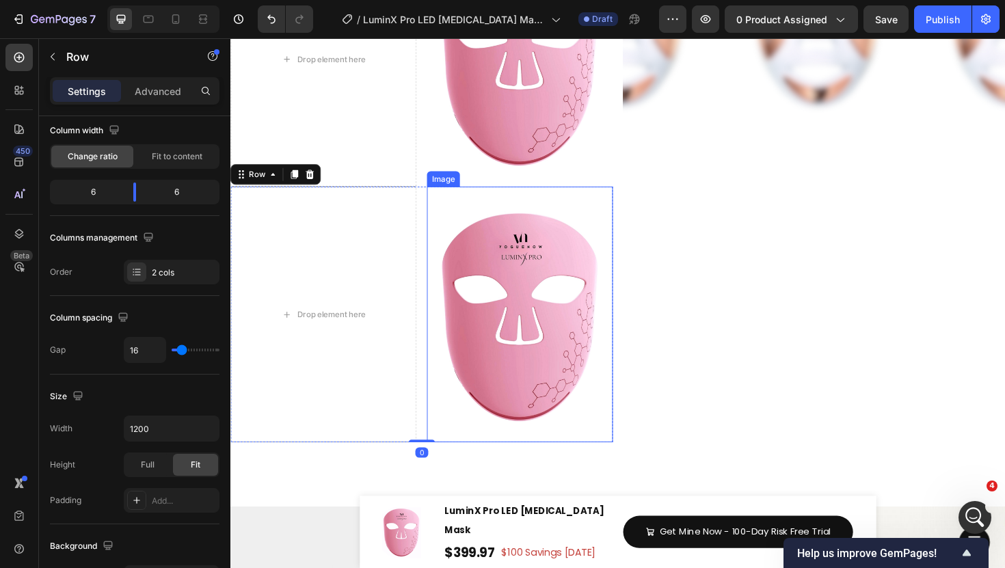
click at [553, 310] on img at bounding box center [536, 331] width 197 height 271
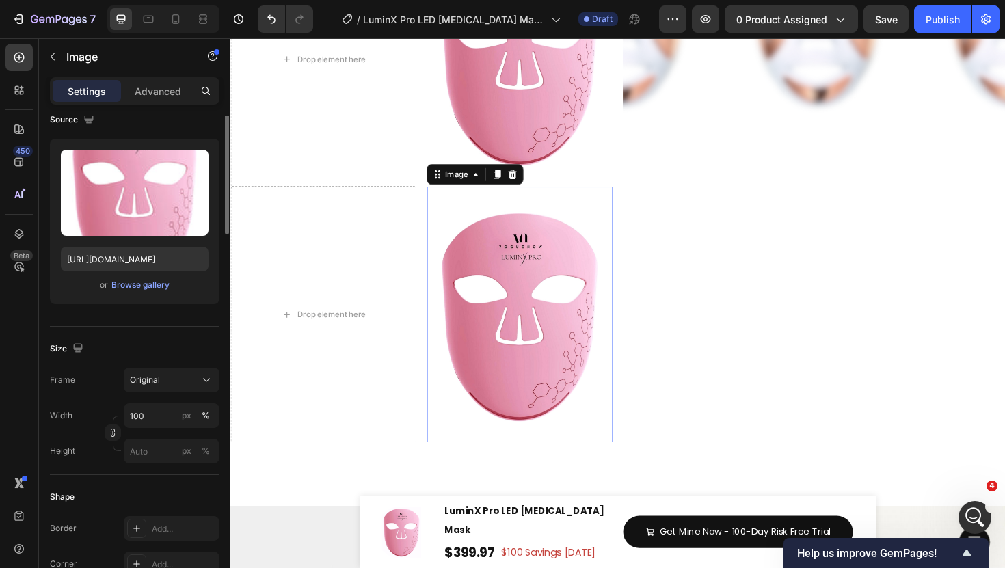
scroll to position [0, 0]
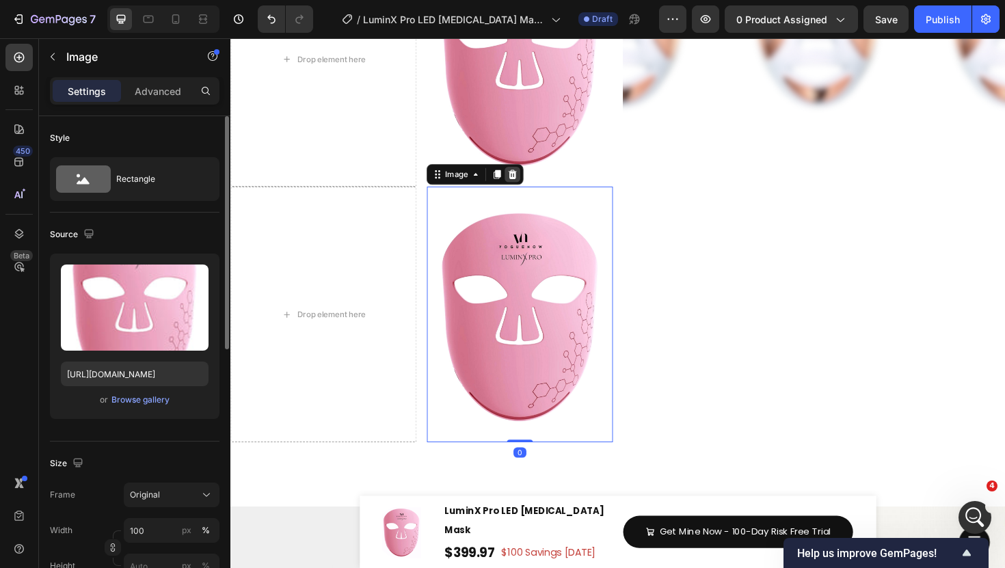
click at [531, 174] on div at bounding box center [529, 182] width 16 height 16
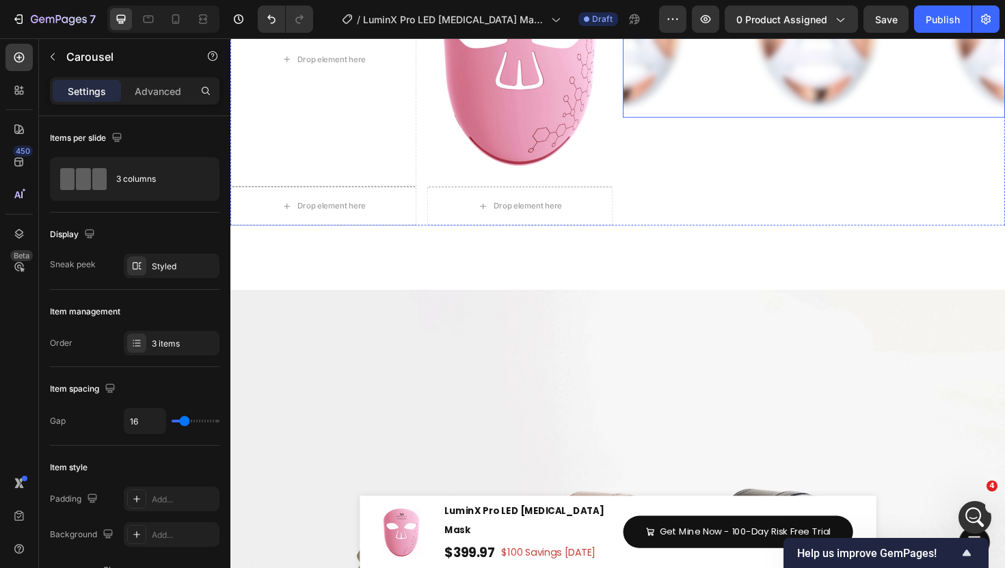
click at [745, 109] on div "Image Image Image" at bounding box center [848, 23] width 405 height 197
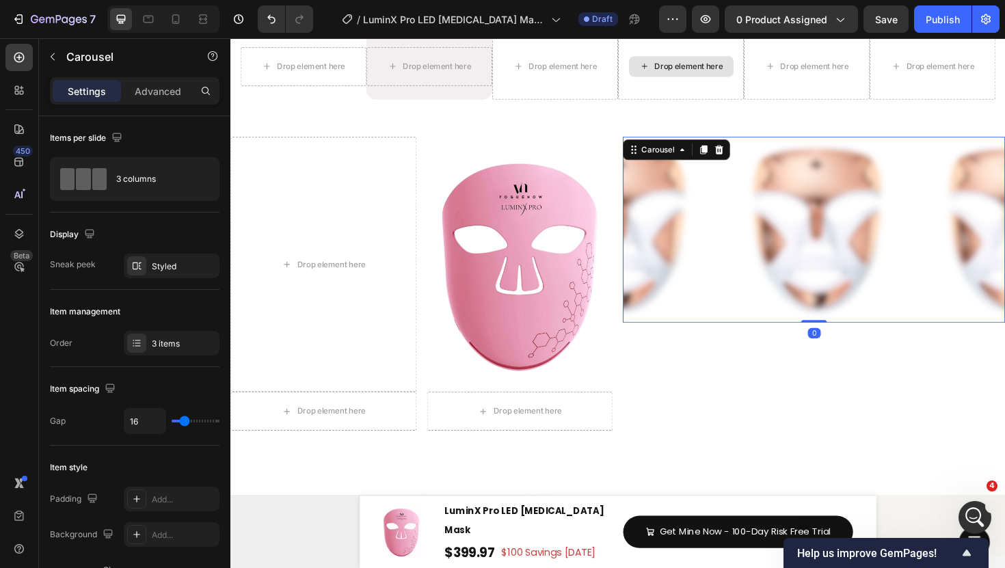
scroll to position [6645, 0]
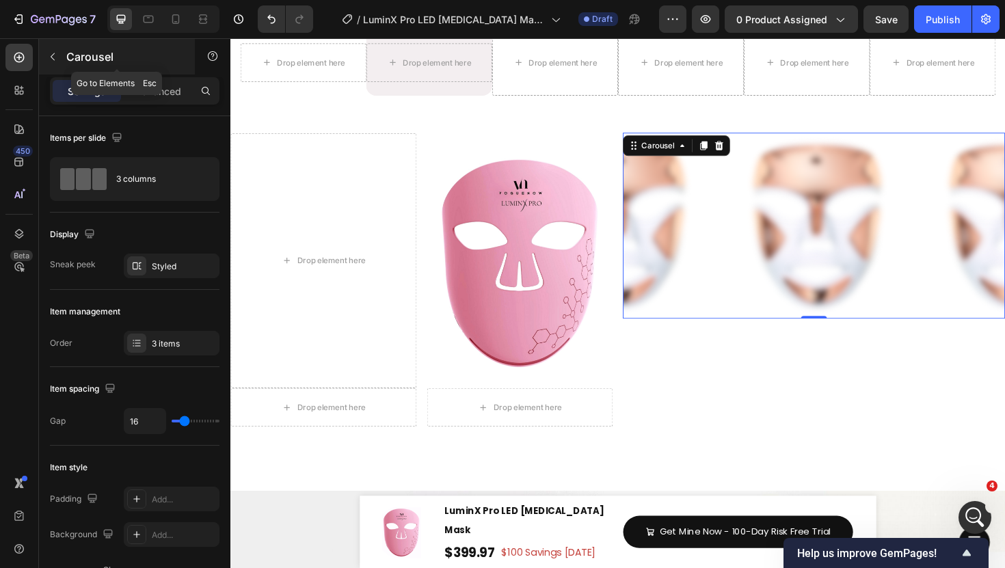
click at [49, 64] on button "button" at bounding box center [53, 57] width 22 height 22
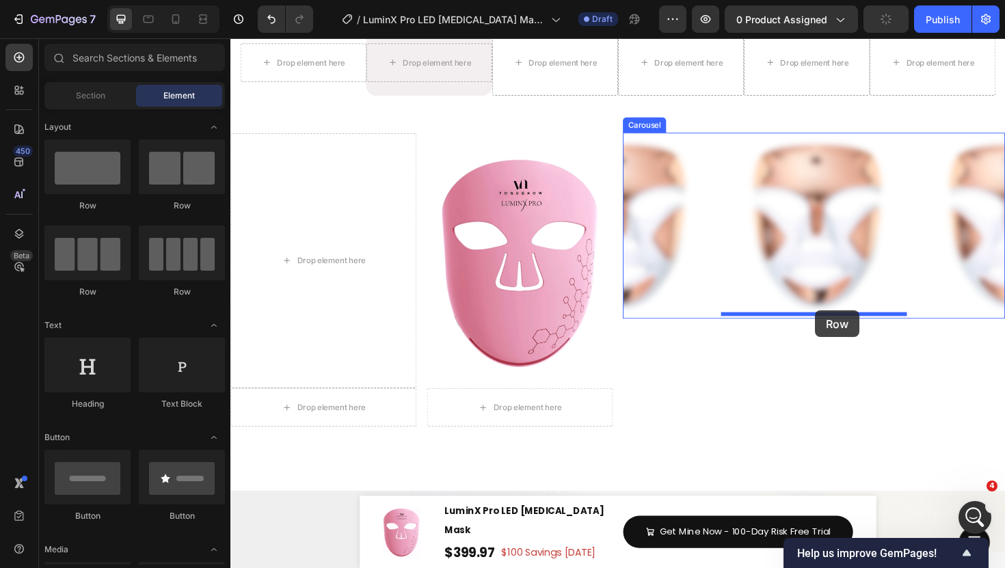
drag, startPoint x: 305, startPoint y: 232, endPoint x: 849, endPoint y: 327, distance: 551.9
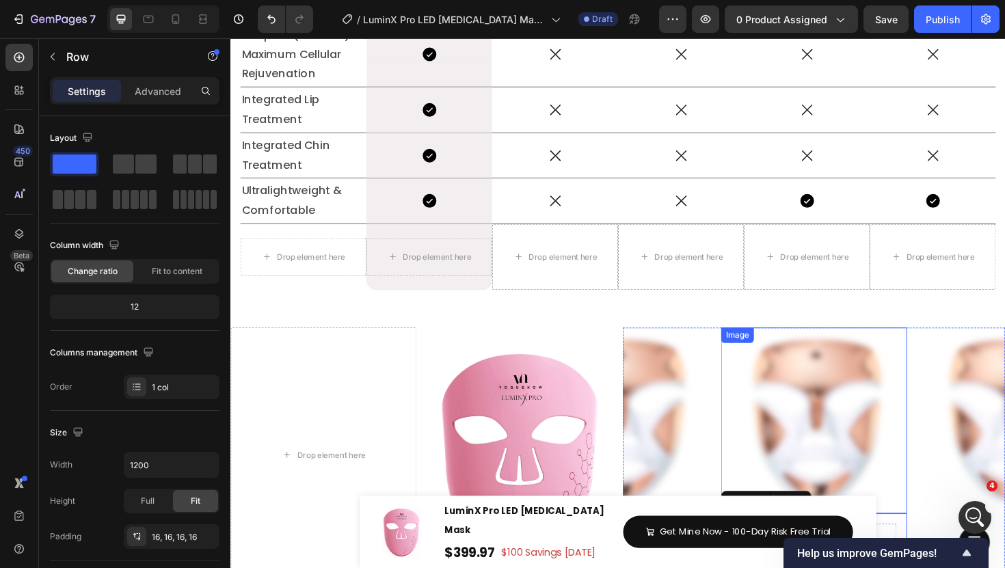
scroll to position [6660, 0]
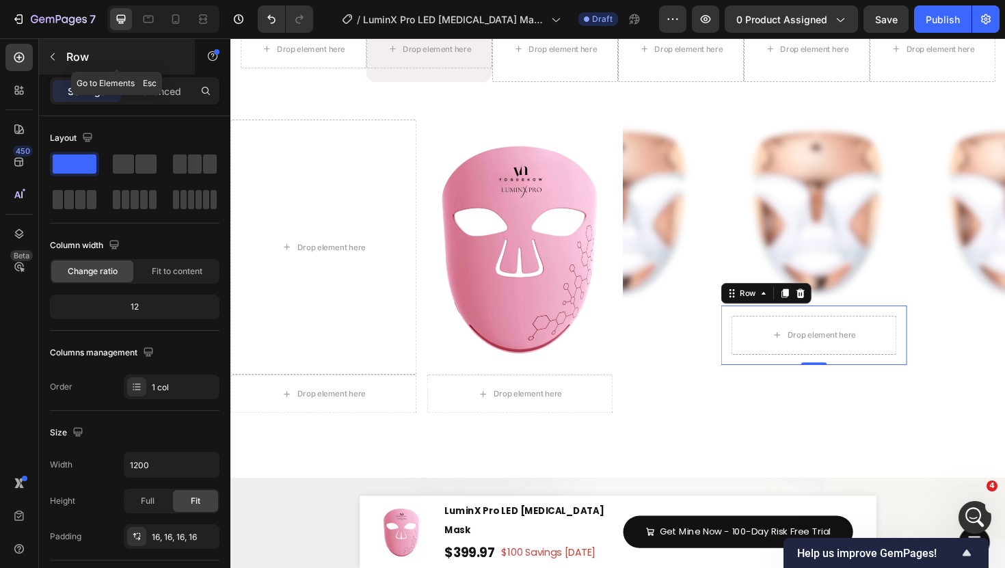
click at [52, 57] on icon "button" at bounding box center [52, 56] width 11 height 11
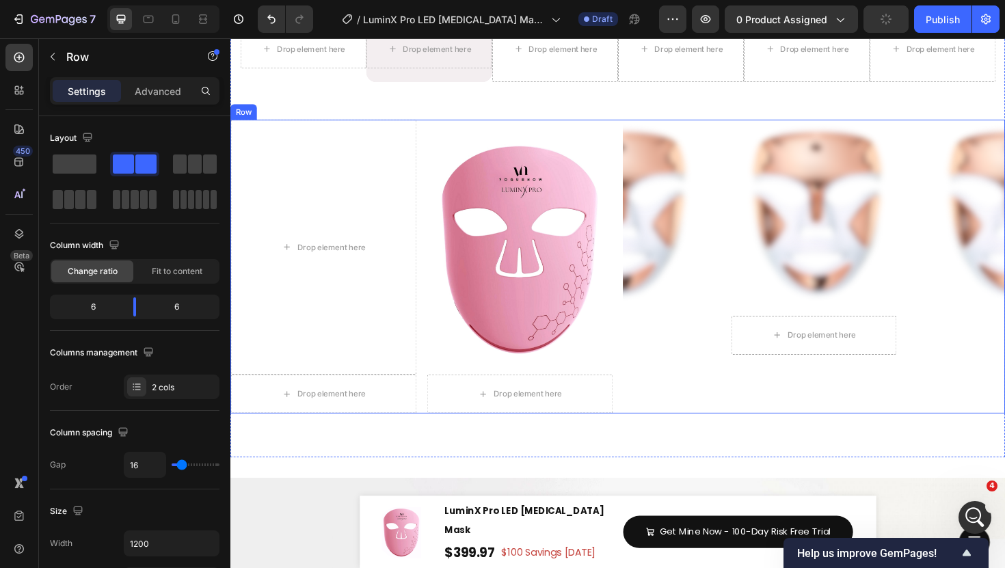
click at [646, 406] on div "Image Drop element here Row Image Image Carousel" at bounding box center [848, 280] width 405 height 312
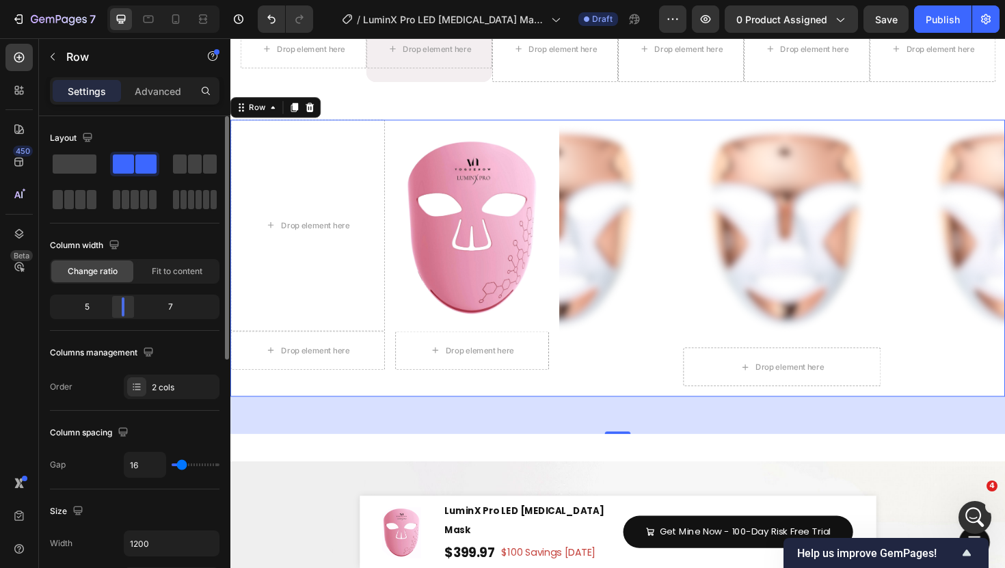
click at [126, 310] on div at bounding box center [123, 306] width 25 height 19
click at [679, 273] on img at bounding box center [573, 239] width 230 height 230
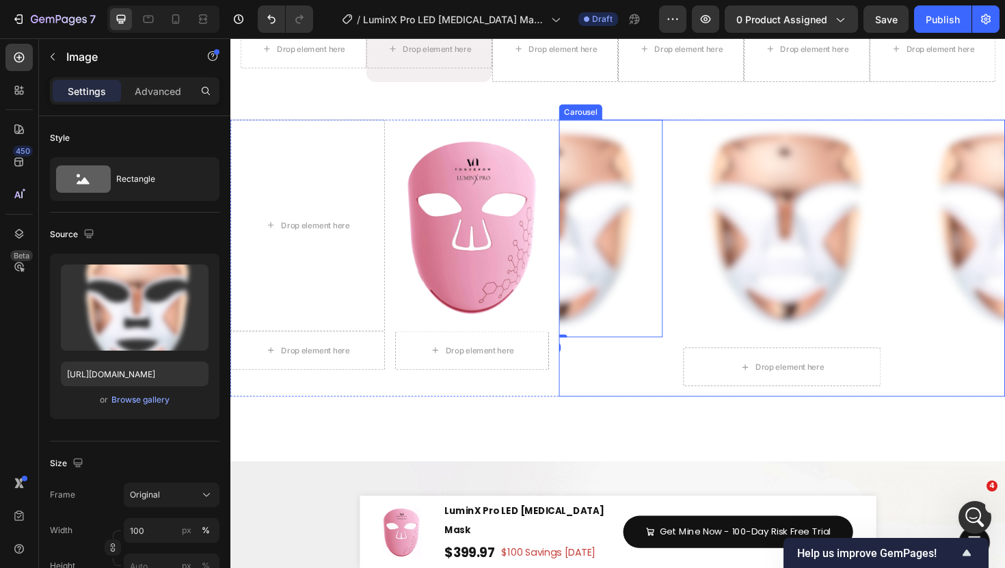
click at [693, 278] on div "Image Drop element here Row Image Image 0" at bounding box center [815, 270] width 473 height 293
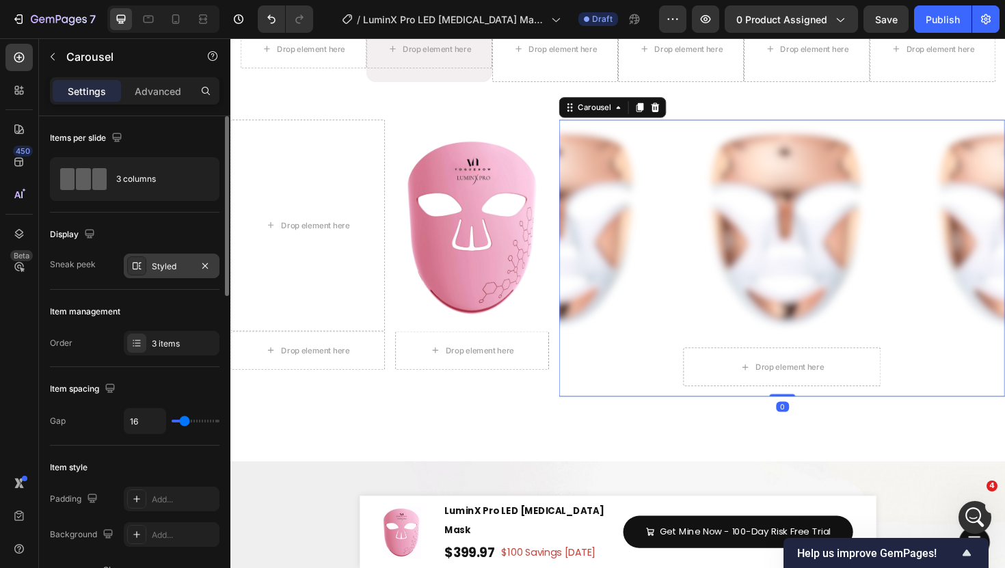
click at [160, 269] on div "Styled" at bounding box center [172, 267] width 40 height 12
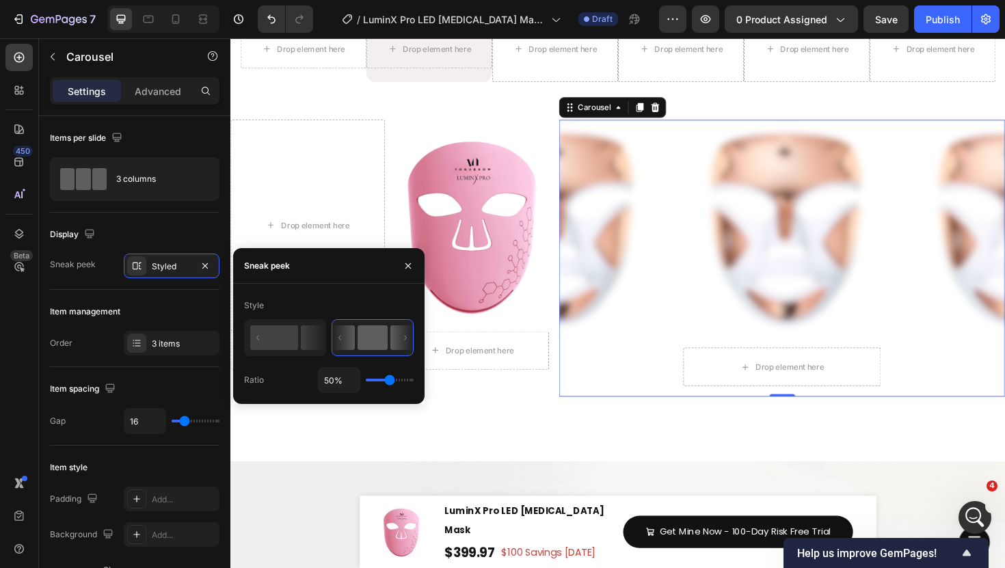
type input "59%"
type input "59"
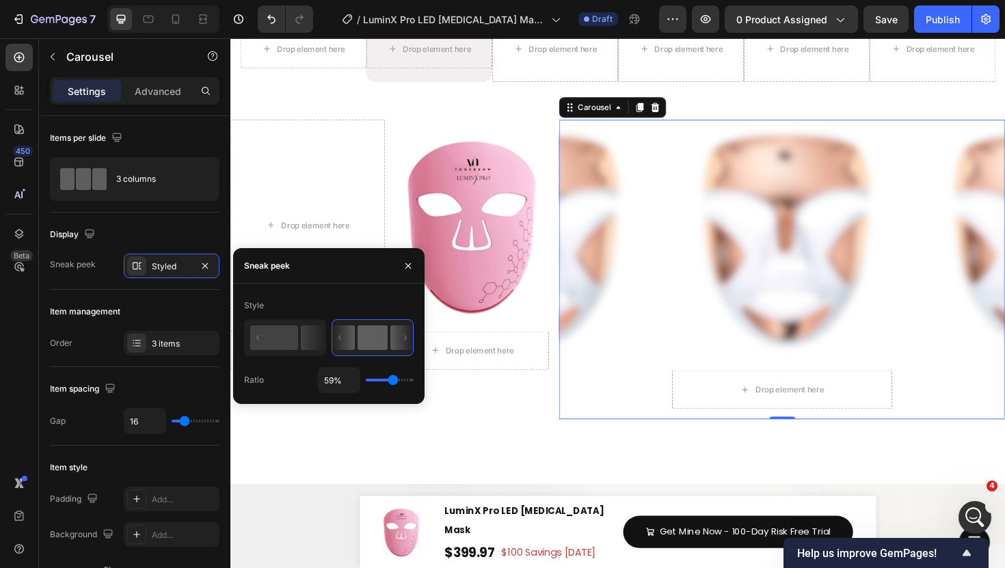
type input "82%"
type input "82"
type input "83%"
type input "83"
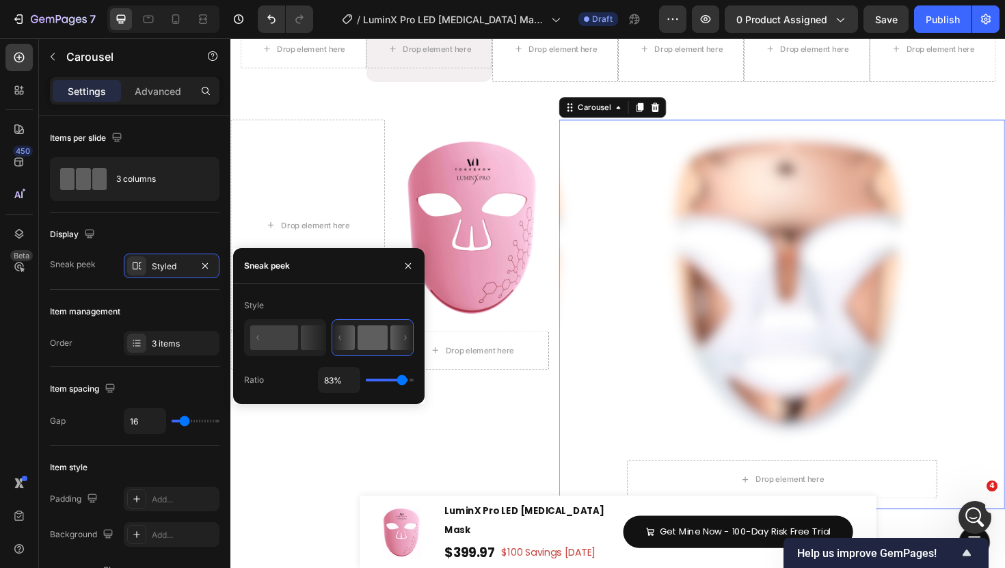
type input "70%"
type input "70"
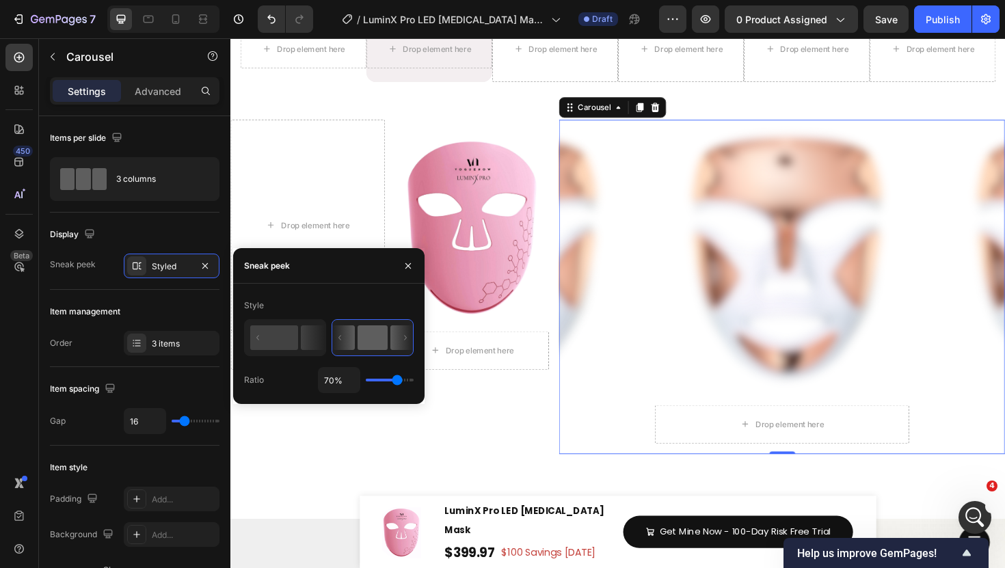
type input "68%"
type input "68"
type input "67%"
type input "67"
type input "66%"
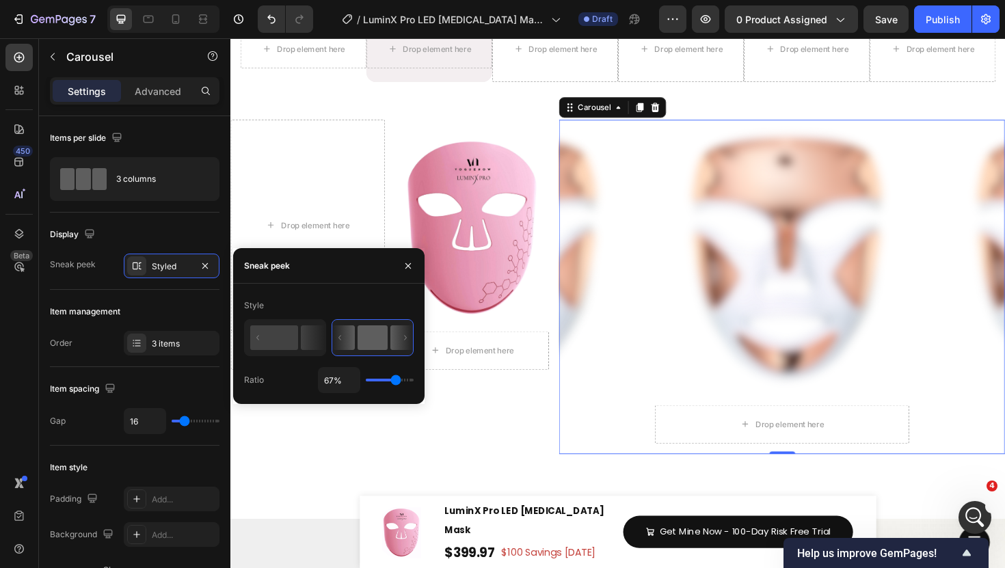
type input "66"
type input "65%"
type input "65"
type input "64%"
type input "64"
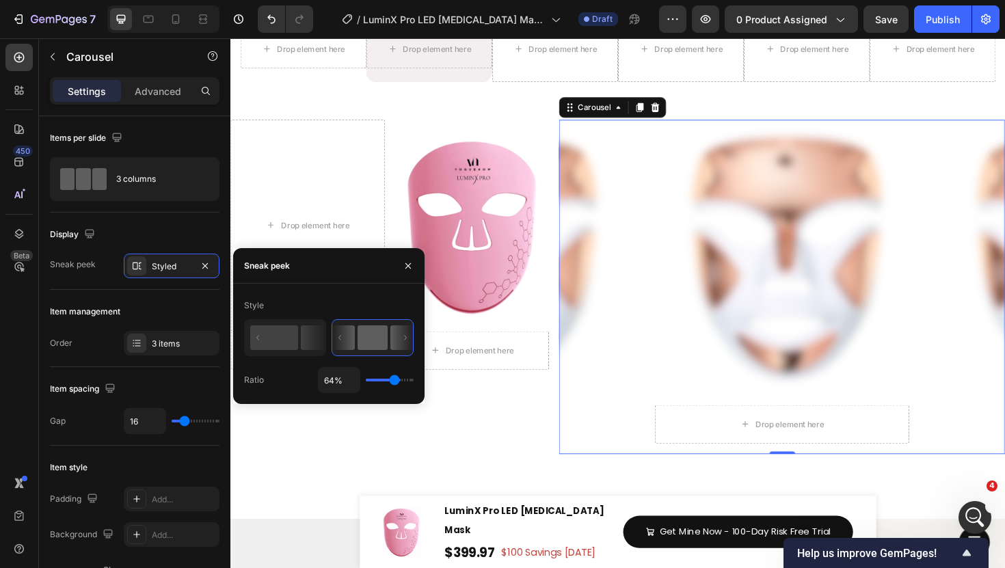
type input "63%"
type input "63"
type input "61%"
type input "61"
type input "60%"
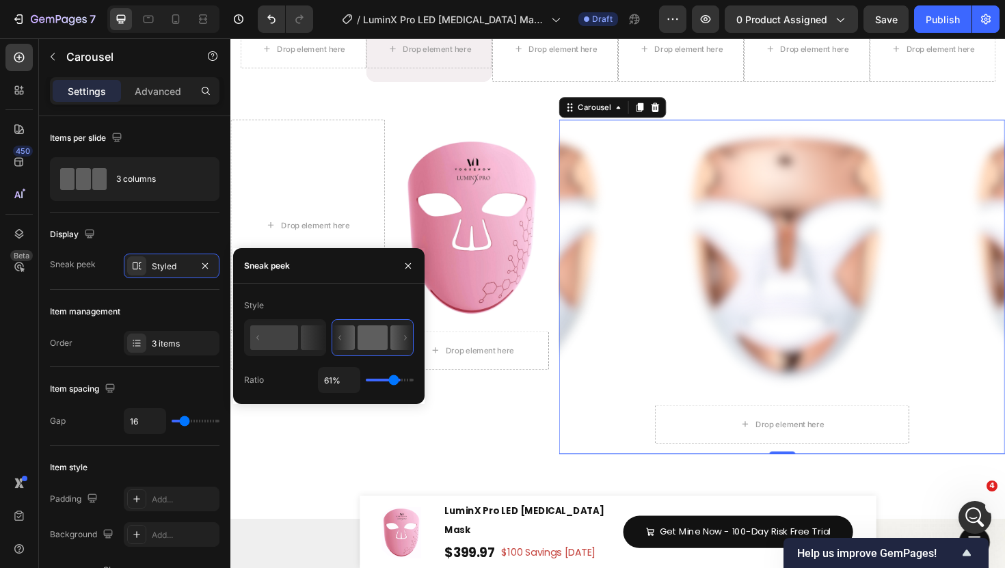
type input "60"
type input "58%"
type input "58"
type input "56%"
type input "56"
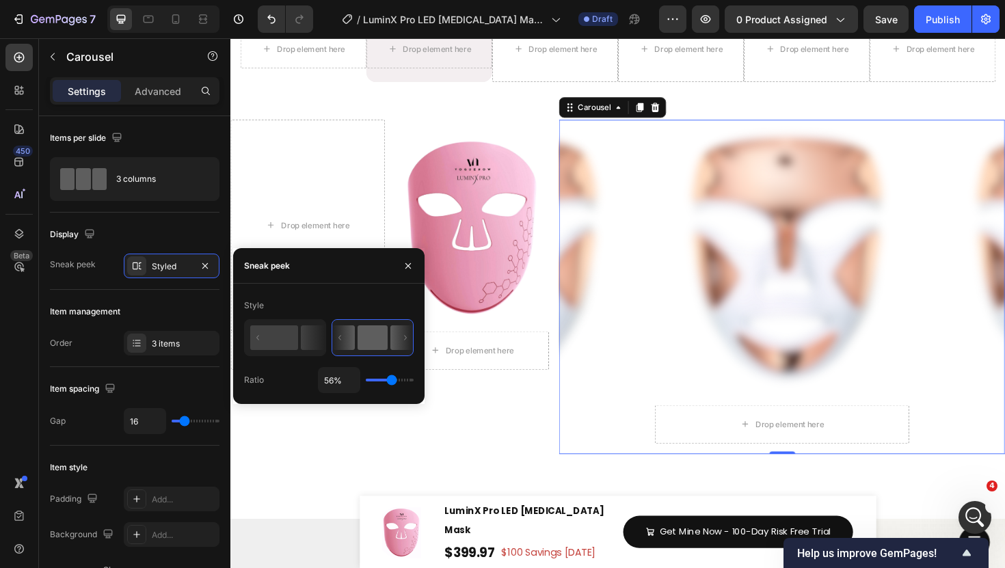
type input "55%"
type input "55"
type input "54%"
type input "54"
type input "53%"
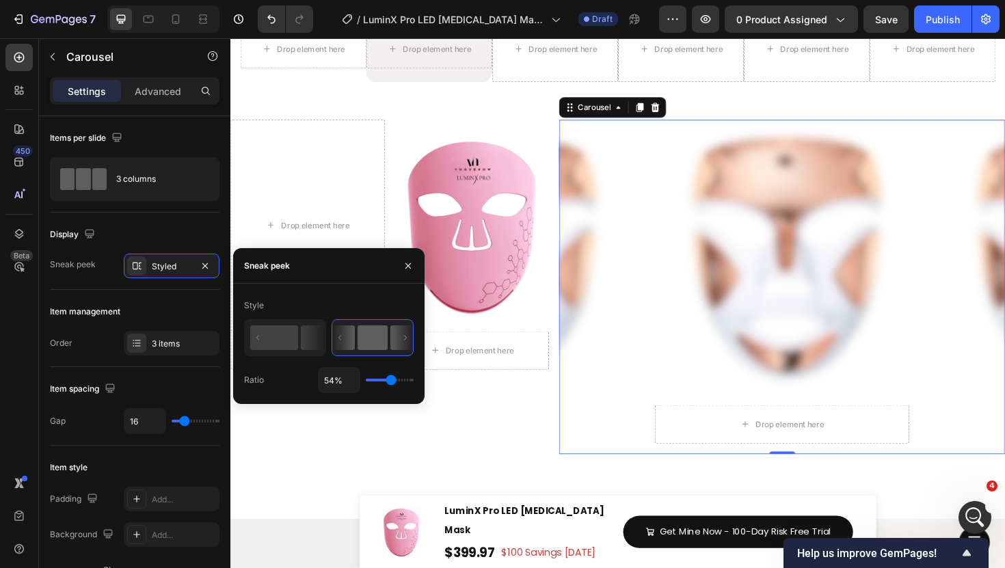
type input "53"
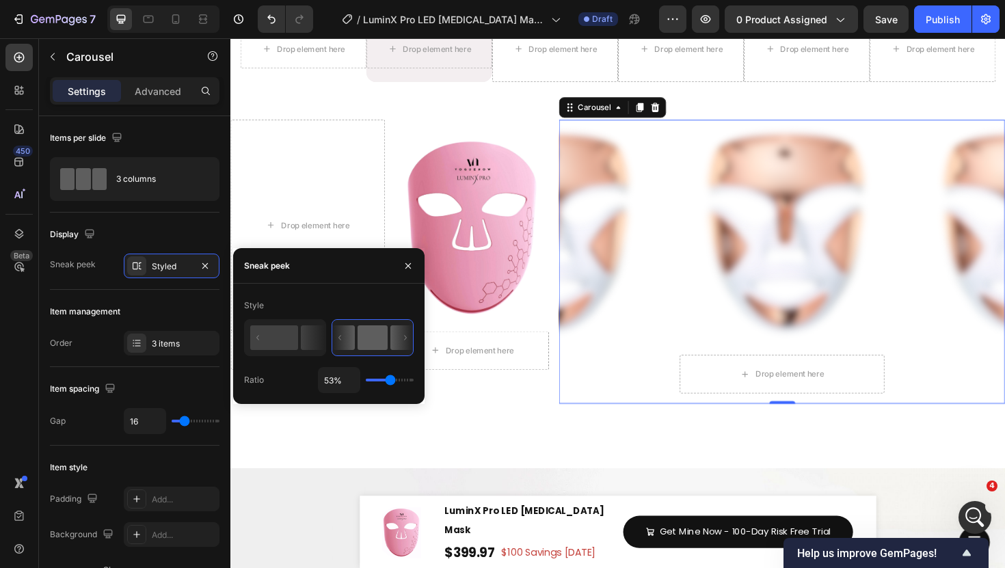
type input "52%"
type input "52"
type input "51%"
type input "51"
type input "48%"
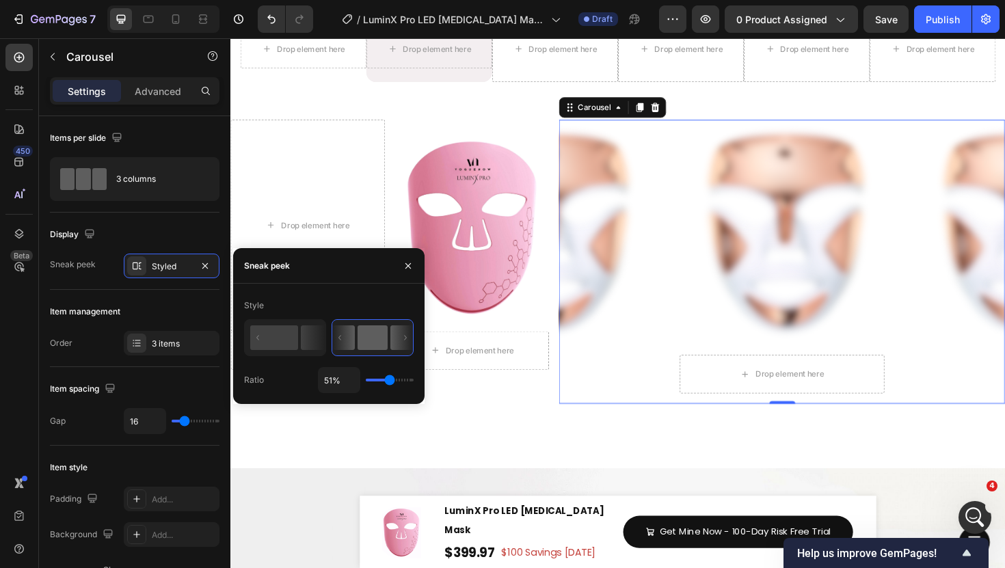
type input "48"
type input "47%"
type input "47"
type input "46%"
type input "46"
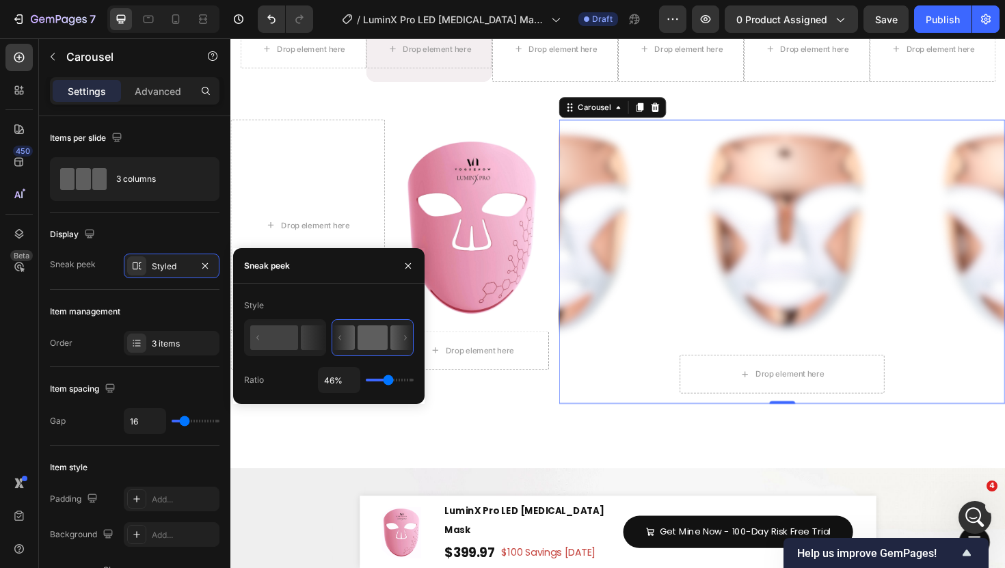
type input "45%"
type input "45"
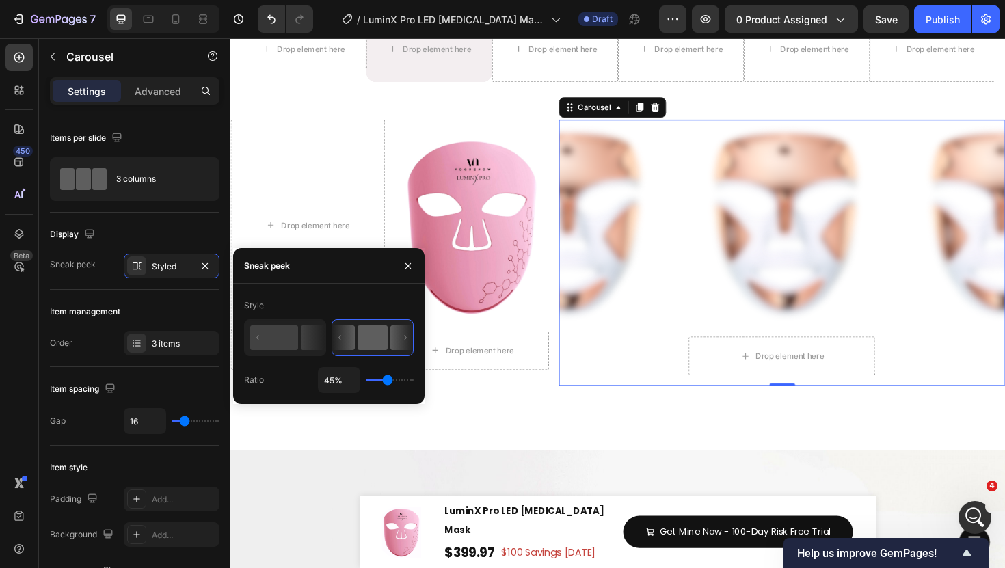
type input "44%"
type input "44"
type input "43%"
type input "43"
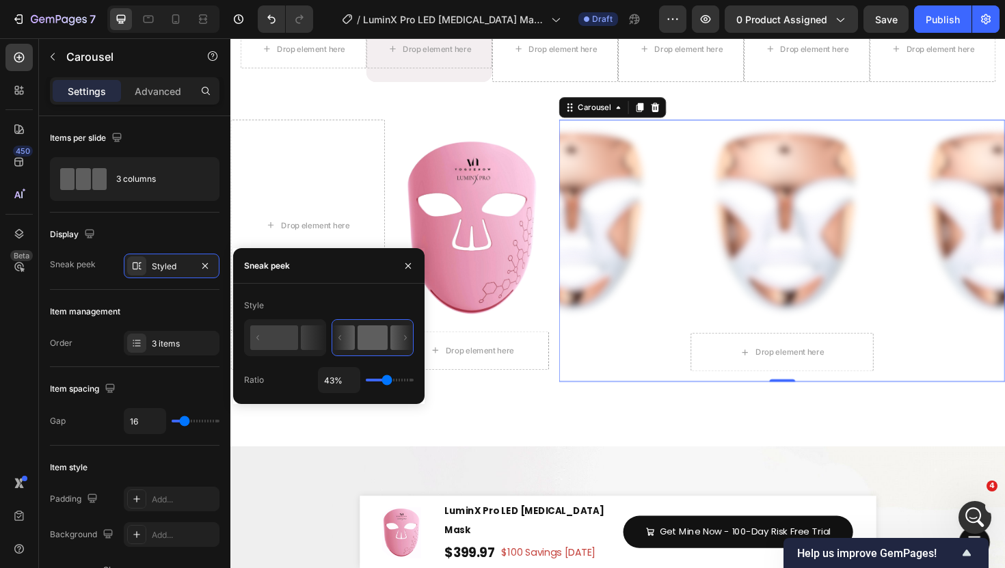
type input "46%"
type input "46"
type input "47%"
type input "47"
type input "48%"
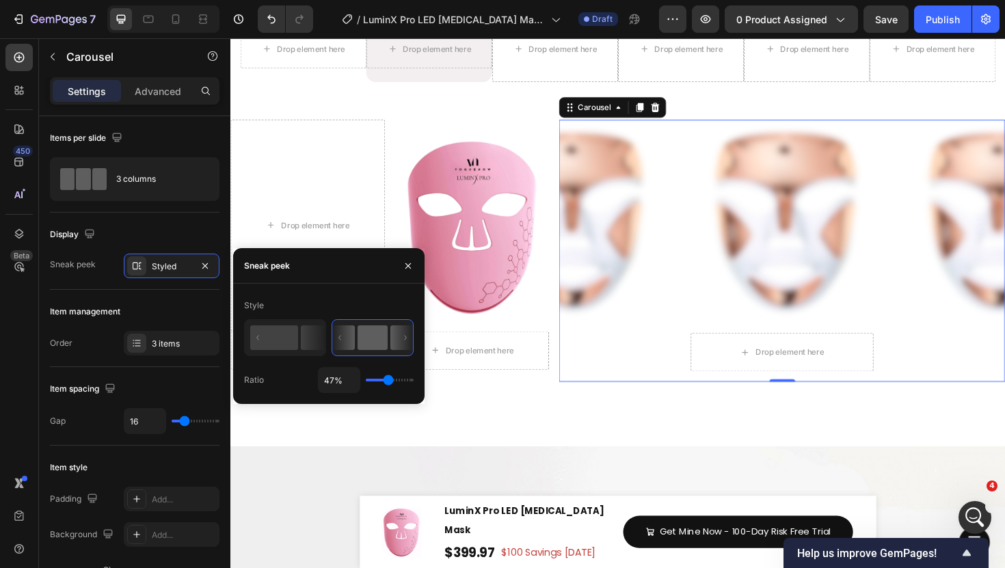
type input "48"
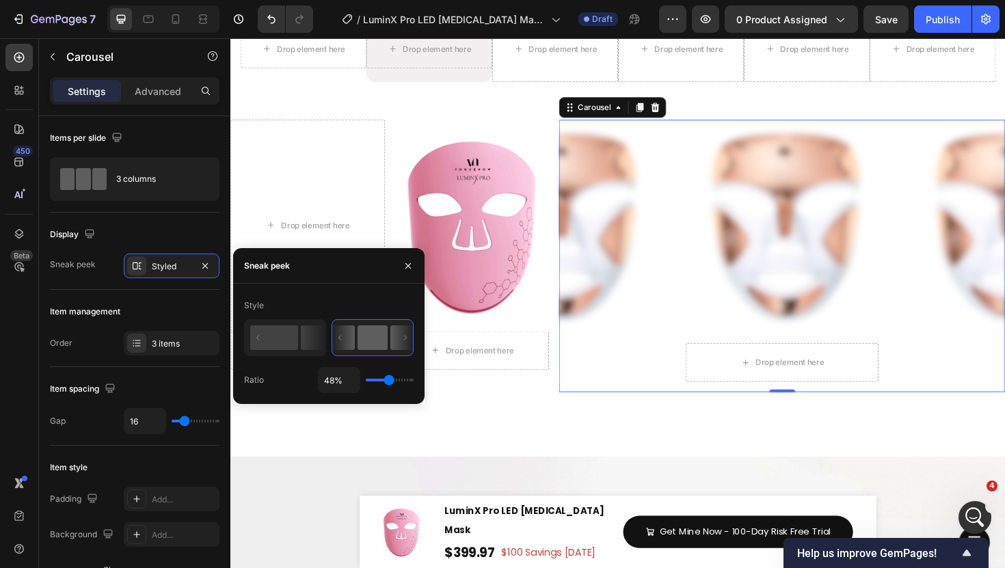
type input "49%"
type input "49"
type input "50%"
type input "50"
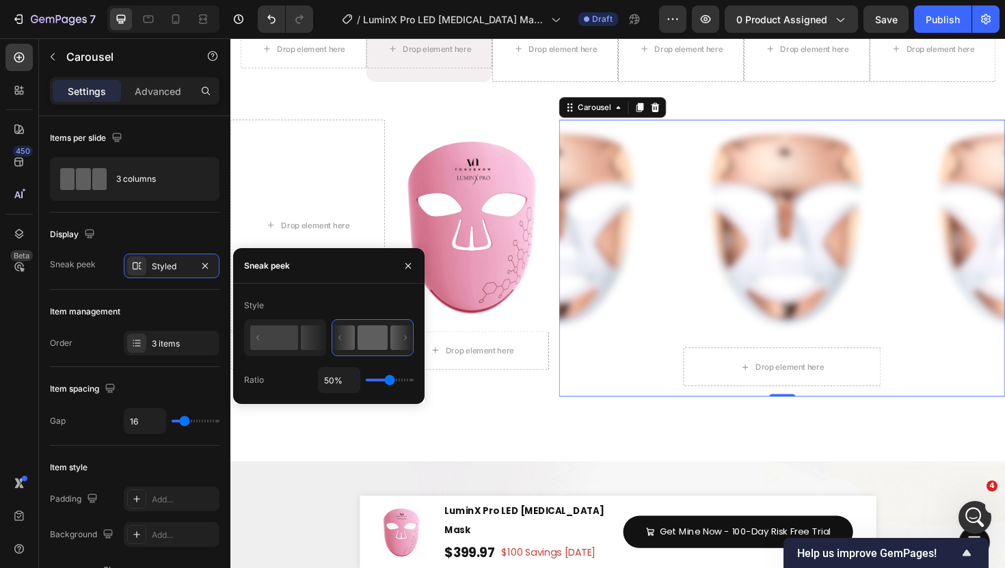
type input "48%"
type input "48"
type input "47%"
type input "47"
type input "45%"
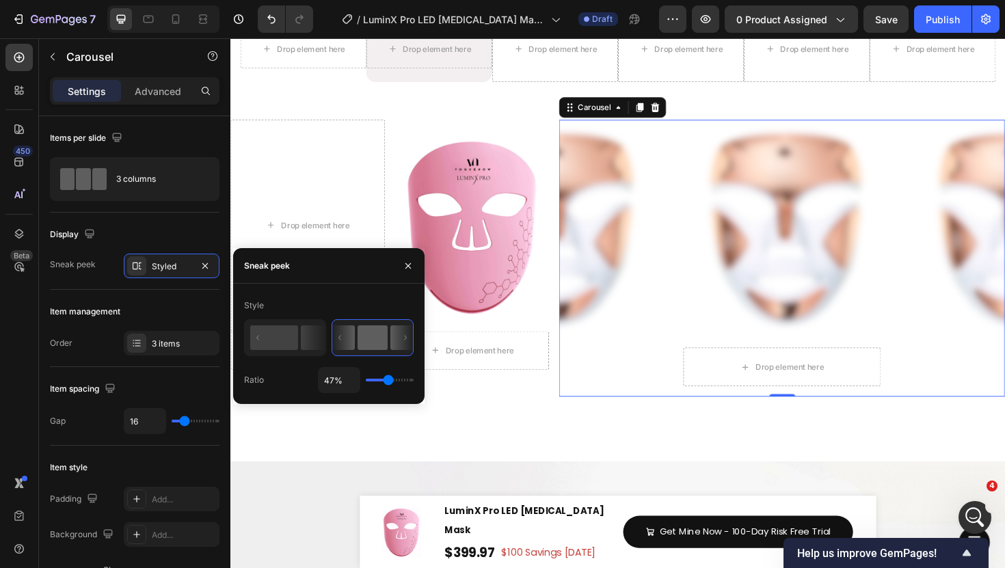
type input "45"
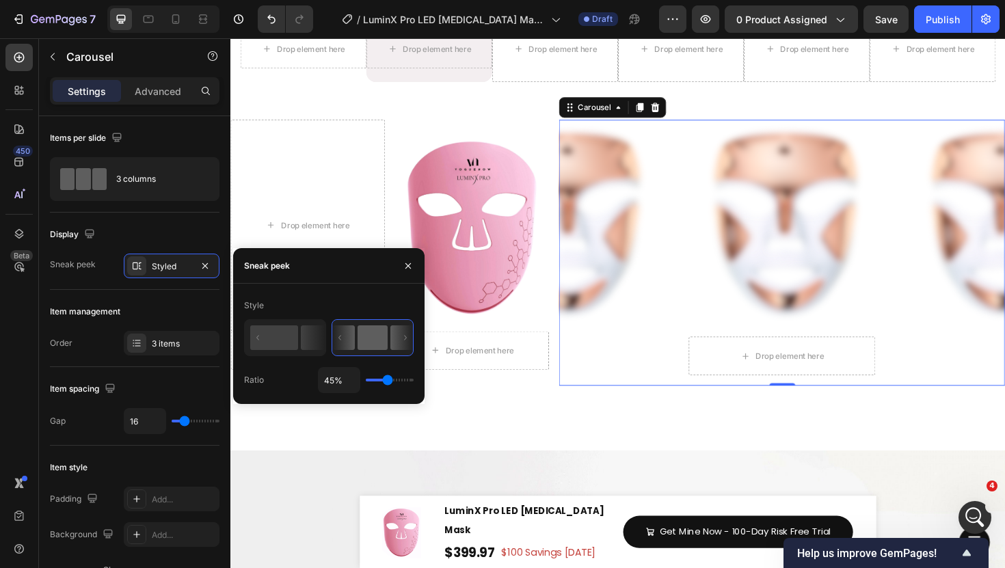
type input "43%"
type input "43"
type input "42%"
type input "42"
type input "41%"
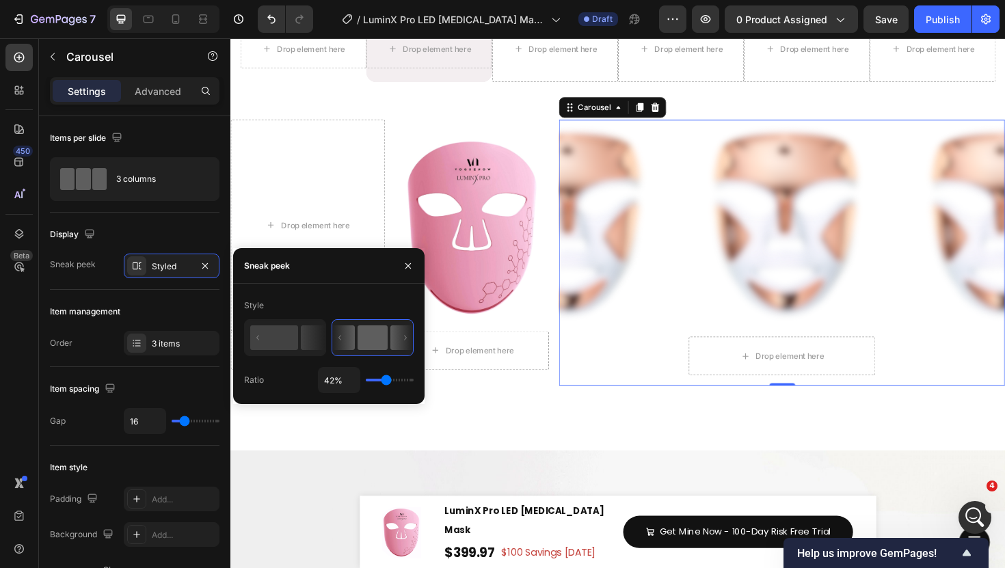
type input "41"
type input "40%"
type input "40"
type input "39%"
type input "39"
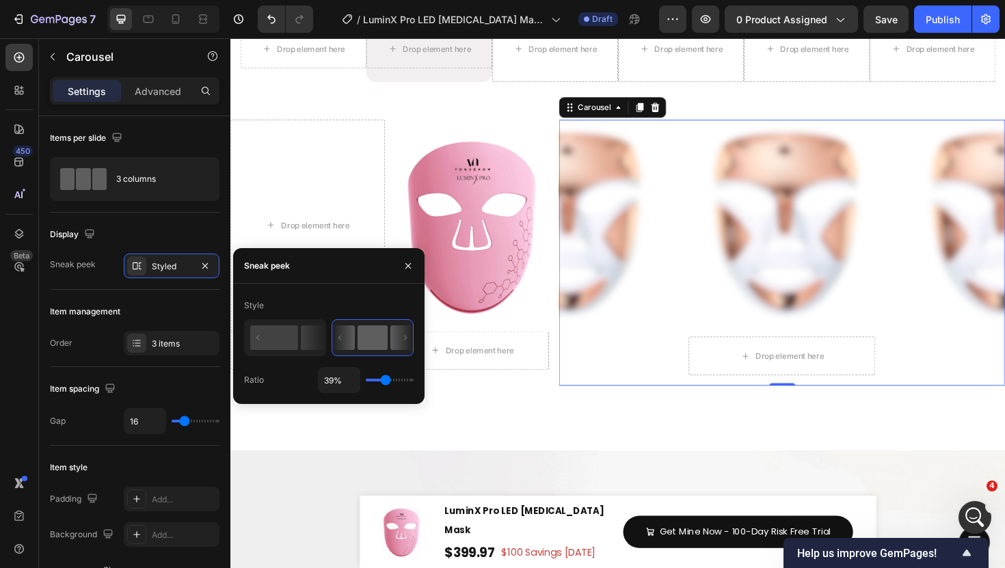
type input "38%"
type input "38"
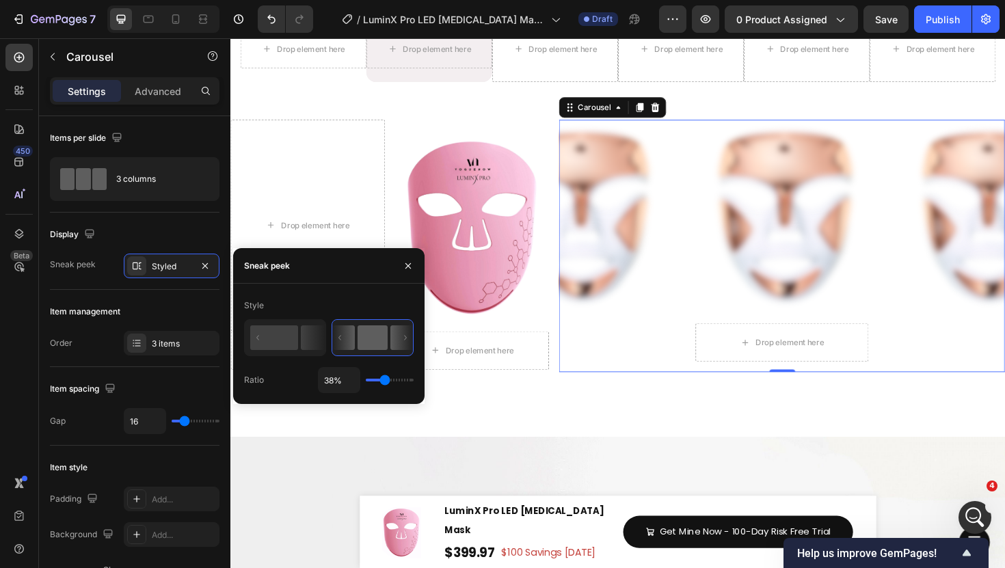
type input "37%"
drag, startPoint x: 393, startPoint y: 382, endPoint x: 384, endPoint y: 382, distance: 8.9
type input "37"
click at [384, 382] on input "range" at bounding box center [390, 380] width 48 height 3
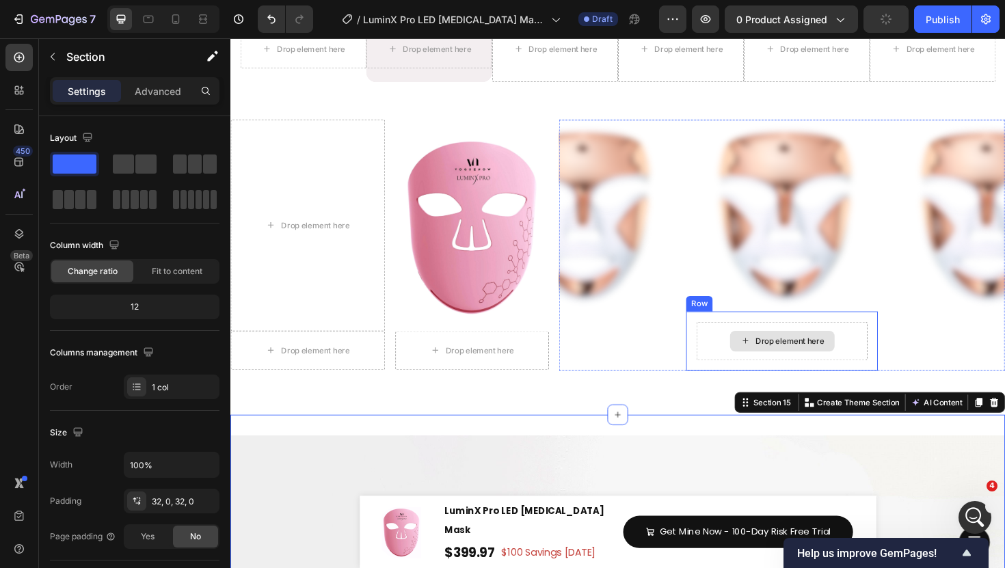
click at [743, 362] on div "Drop element here" at bounding box center [814, 358] width 181 height 41
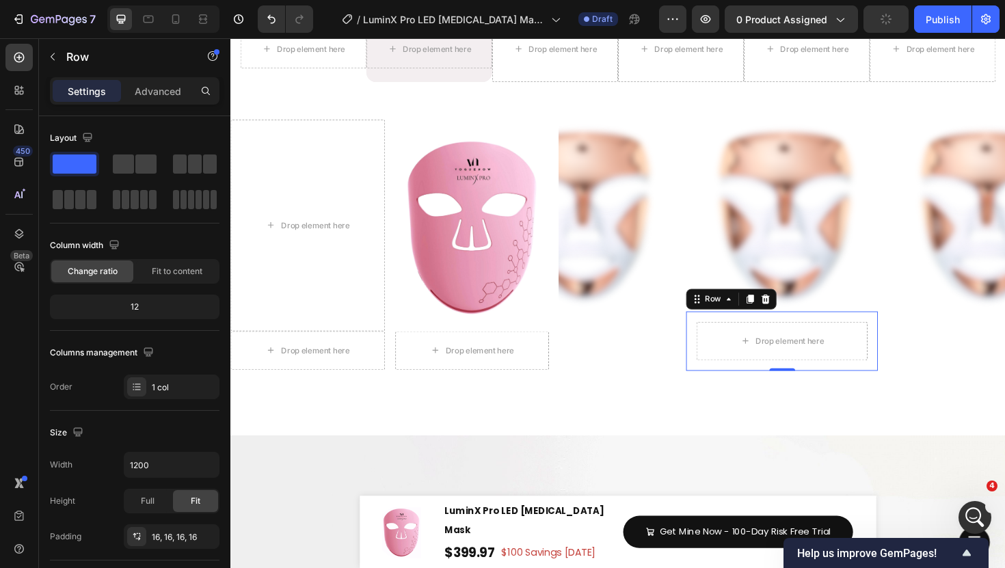
click at [771, 315] on div "Row" at bounding box center [761, 315] width 96 height 22
click at [776, 315] on div at bounding box center [781, 314] width 16 height 16
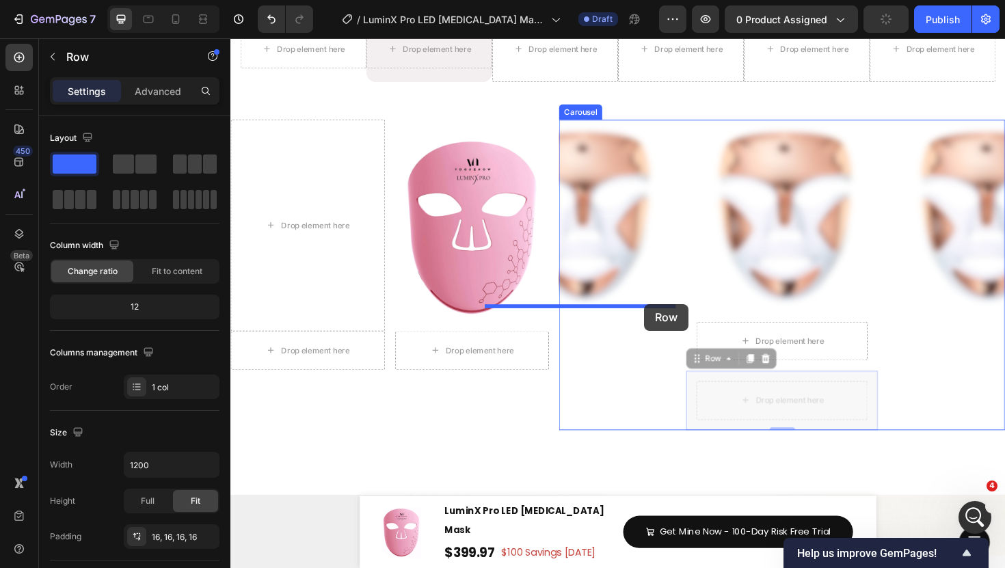
drag, startPoint x: 725, startPoint y: 376, endPoint x: 669, endPoint y: 320, distance: 79.3
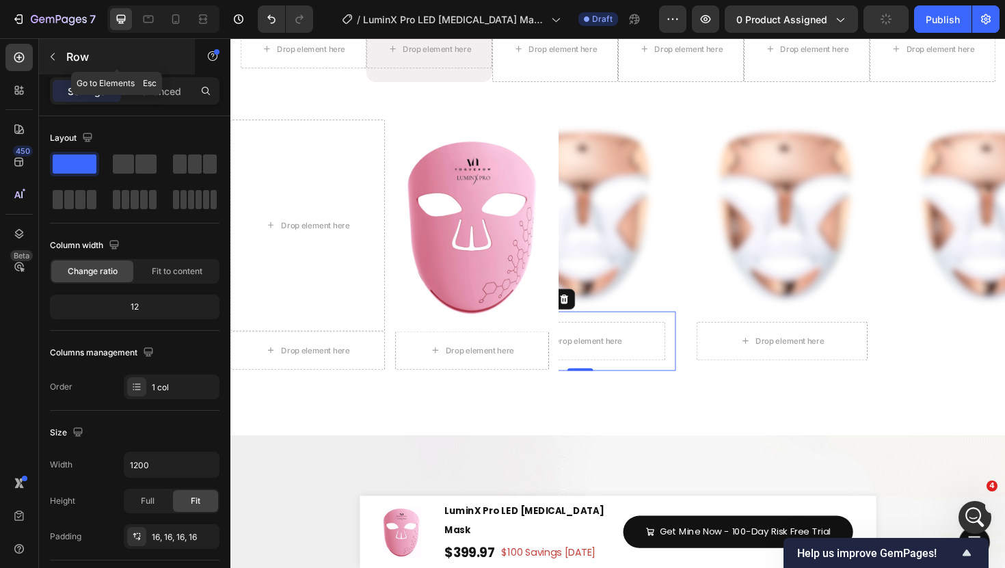
click at [57, 53] on icon "button" at bounding box center [52, 56] width 11 height 11
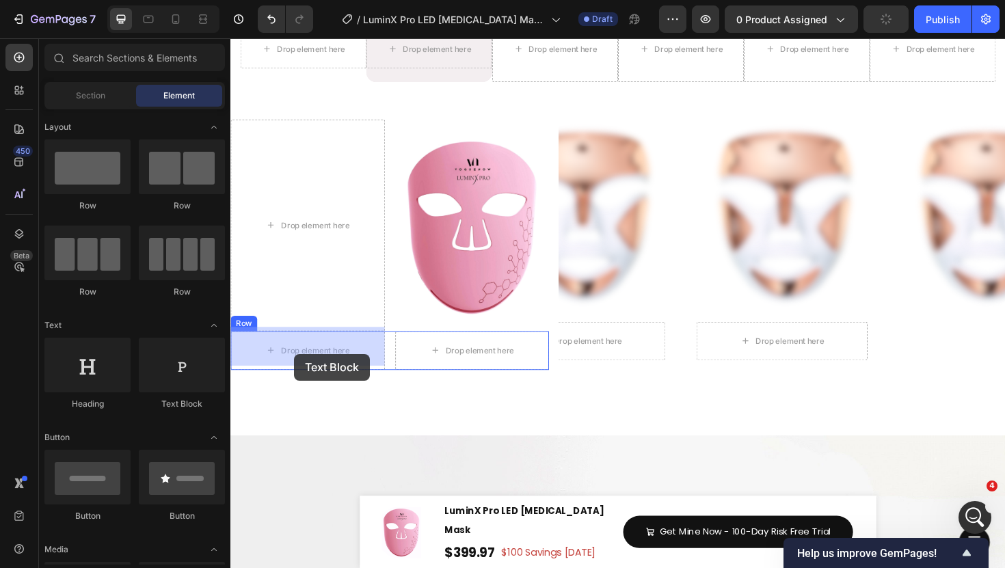
drag, startPoint x: 402, startPoint y: 401, endPoint x: 297, endPoint y: 373, distance: 109.2
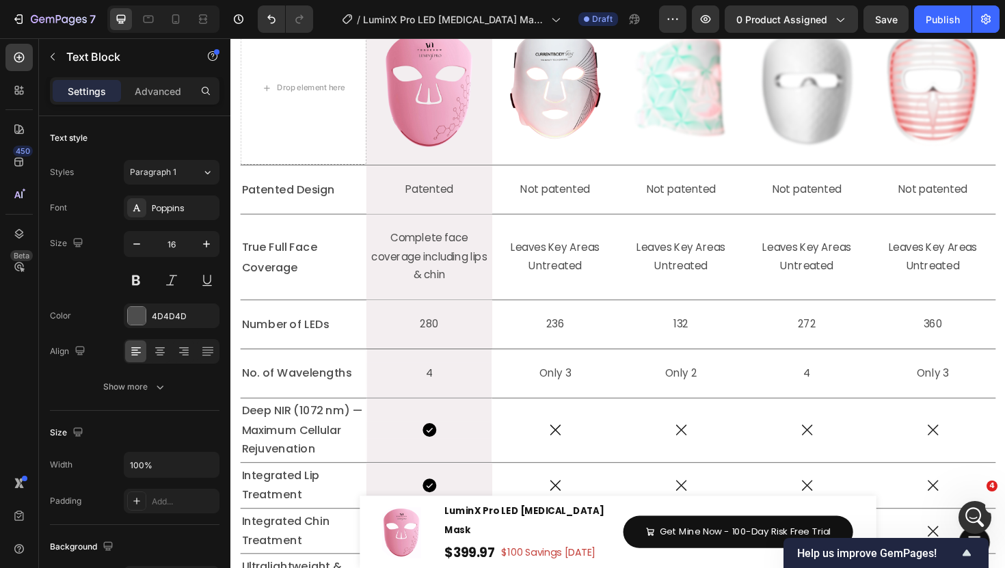
scroll to position [6033, 0]
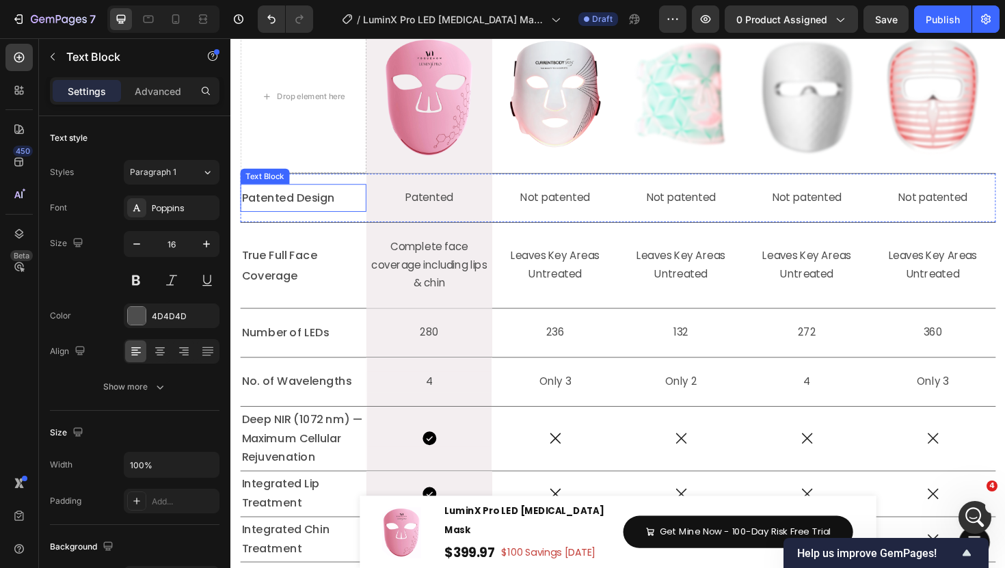
click at [289, 226] on div "Patented Design Text Block" at bounding box center [307, 207] width 133 height 51
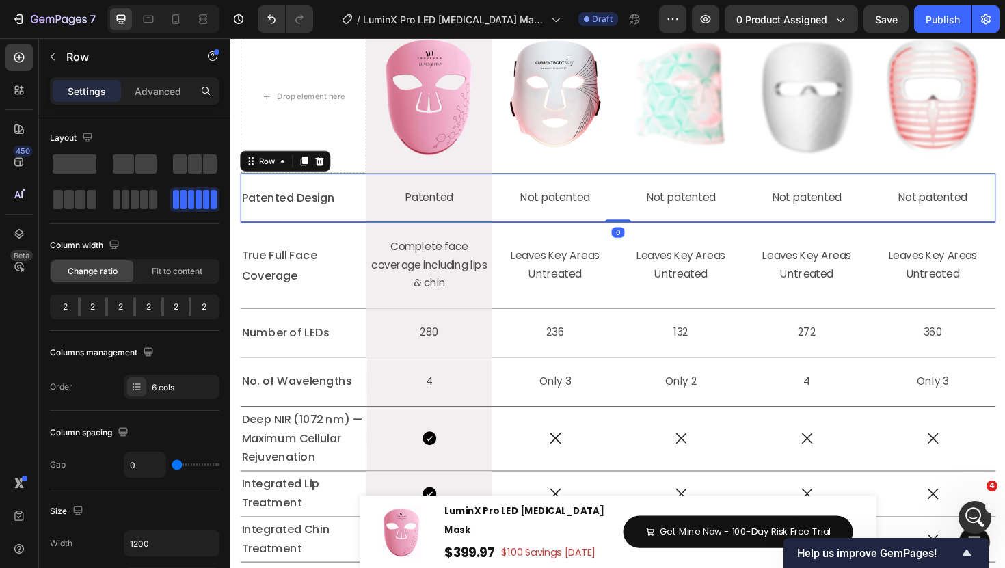
click at [303, 213] on span "Patented Design" at bounding box center [291, 207] width 98 height 16
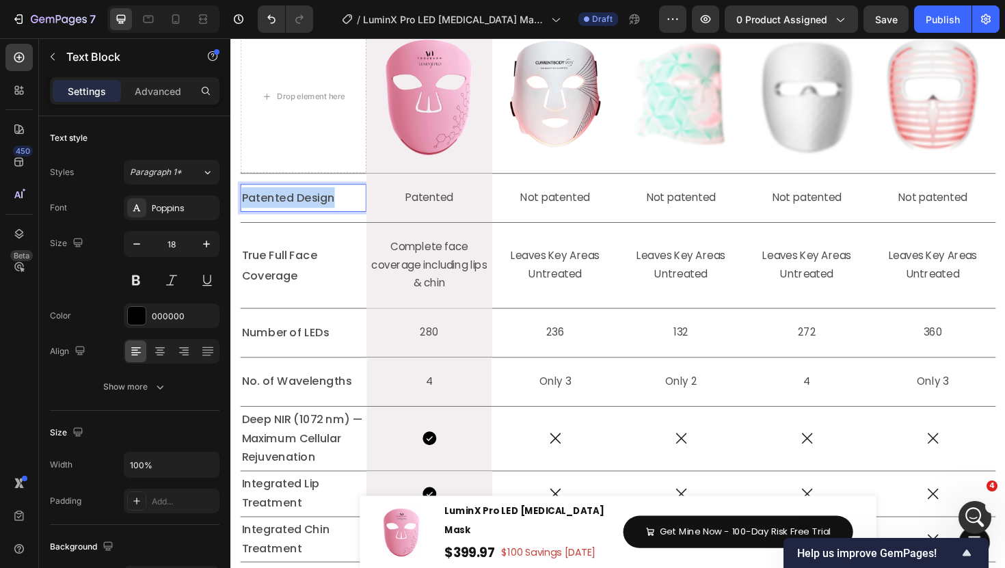
click at [303, 213] on span "Patented Design" at bounding box center [291, 207] width 98 height 16
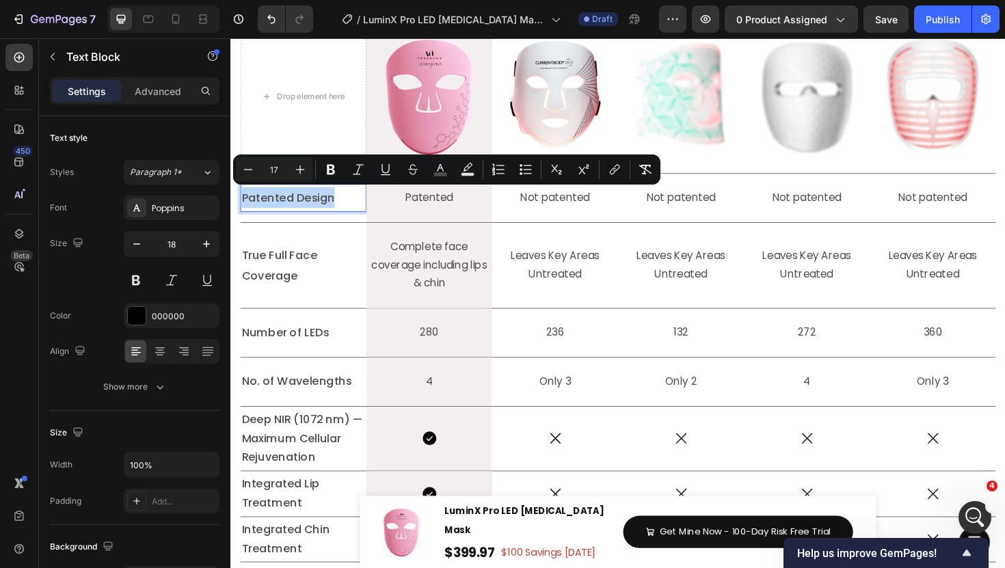
copy span "Patented Design"
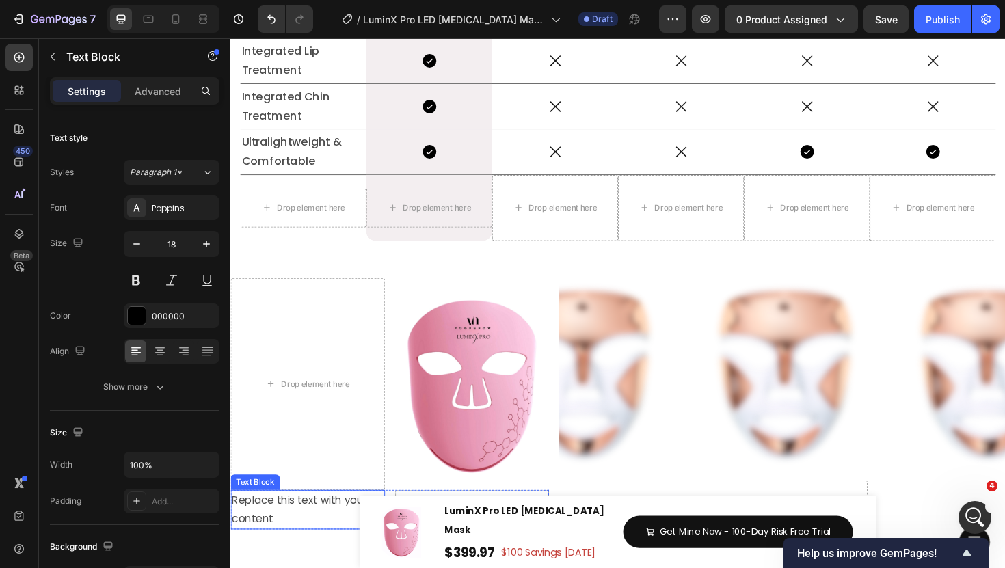
scroll to position [6594, 0]
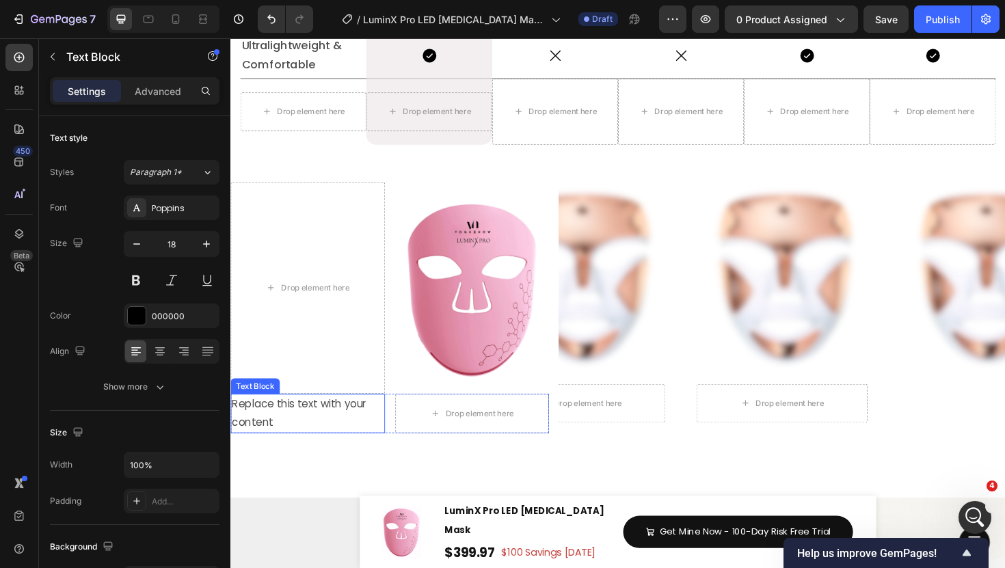
click at [317, 434] on div "Replace this text with your content" at bounding box center [311, 436] width 163 height 42
click at [317, 434] on p "Replace this text with your content" at bounding box center [312, 436] width 161 height 40
click at [384, 434] on div "Patented Design Text Block 0" at bounding box center [311, 435] width 163 height 41
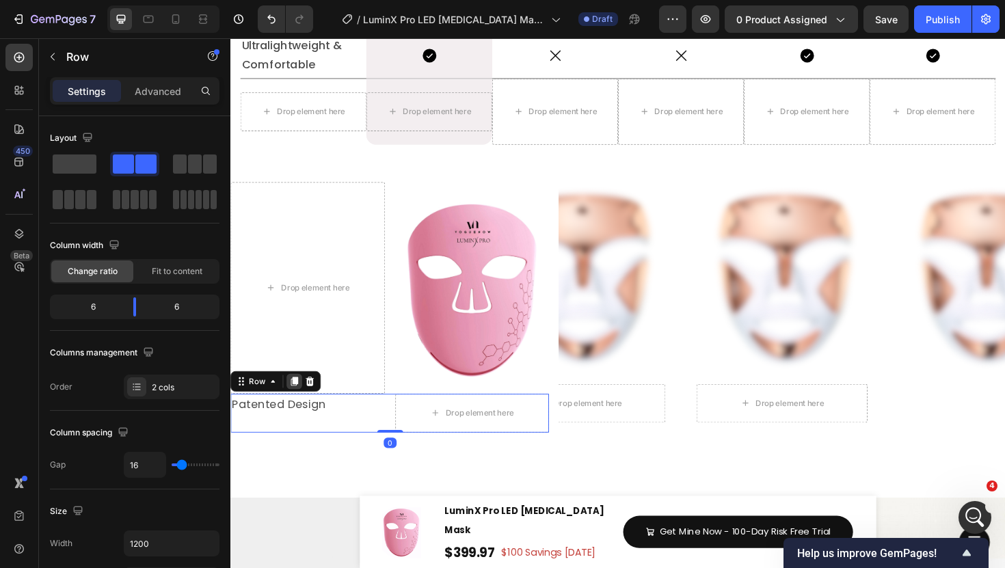
click at [303, 400] on icon at bounding box center [298, 402] width 11 height 11
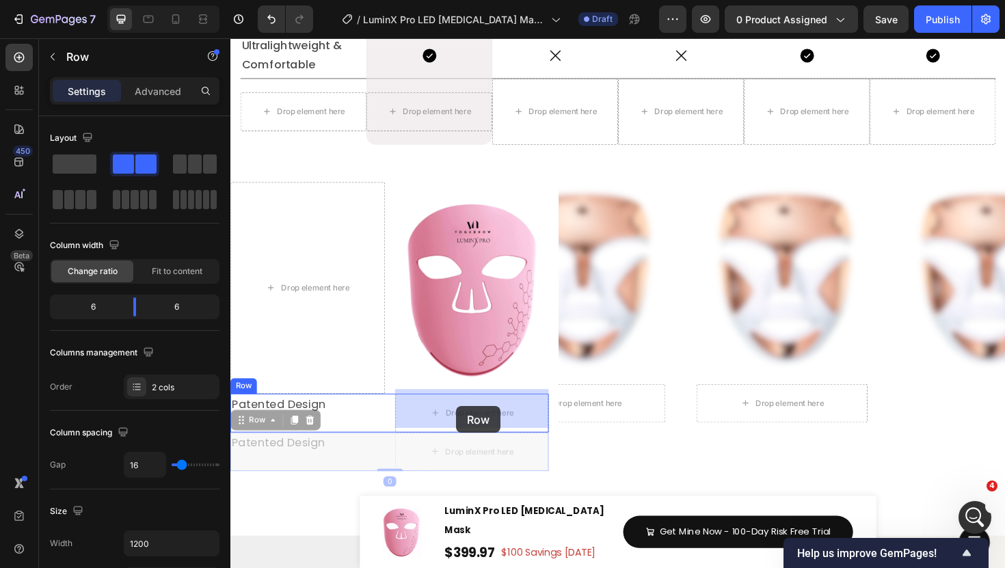
drag, startPoint x: 257, startPoint y: 440, endPoint x: 469, endPoint y: 428, distance: 212.3
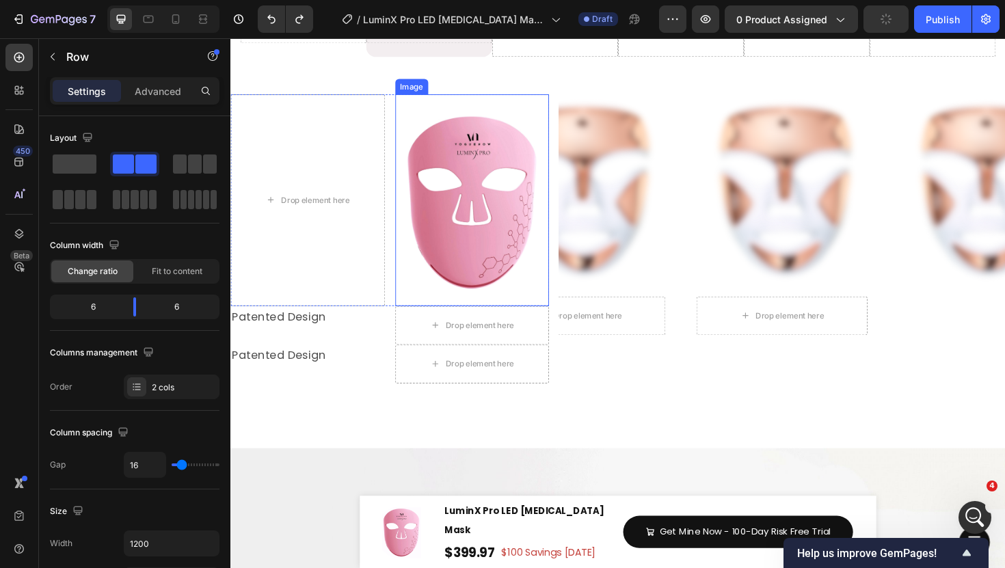
scroll to position [6687, 0]
click at [381, 338] on div "Patented Design" at bounding box center [311, 332] width 163 height 23
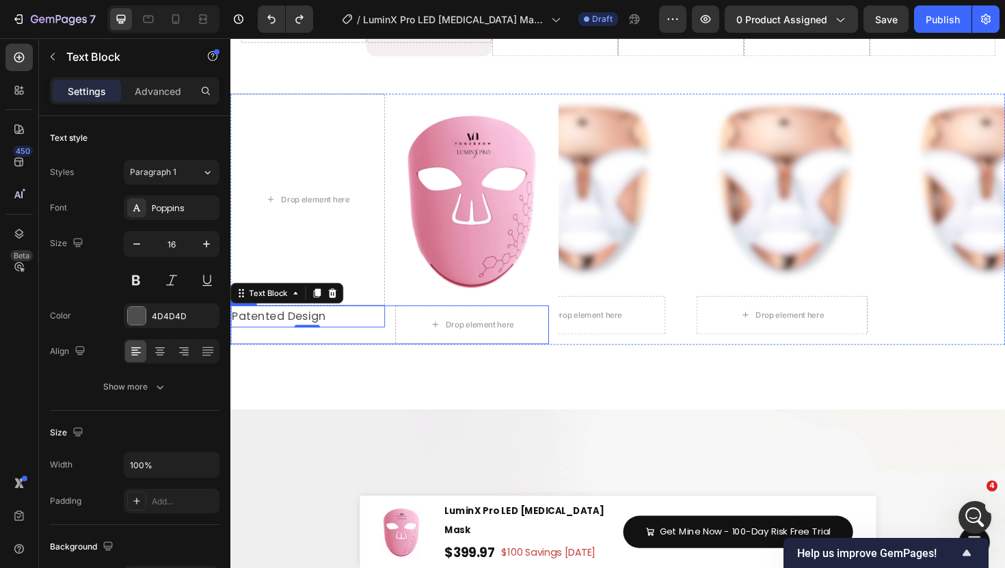
click at [394, 345] on div "Patented Design Text Block 0 Drop element here Row" at bounding box center [398, 341] width 337 height 41
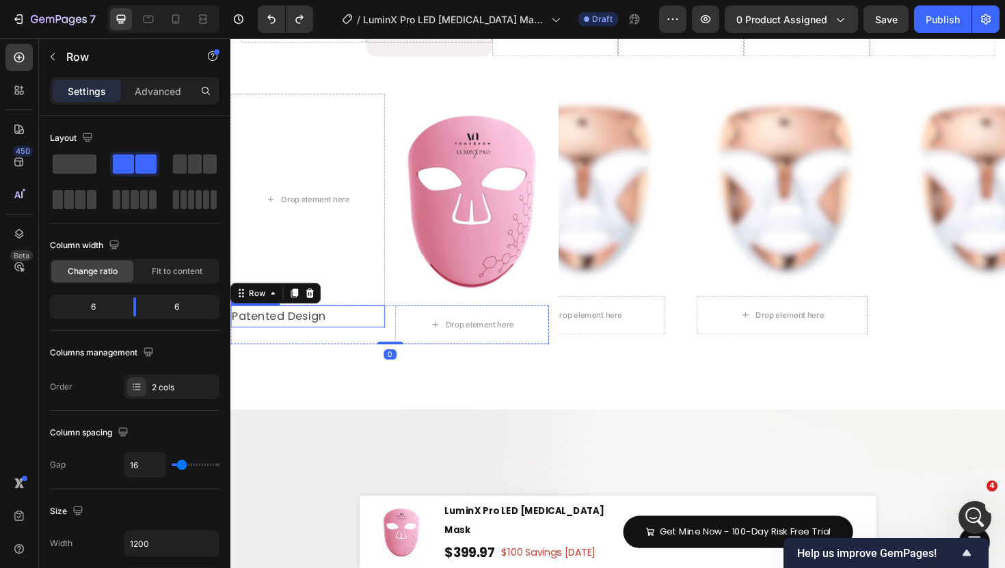
click at [332, 331] on p "Patented Design" at bounding box center [312, 333] width 161 height 21
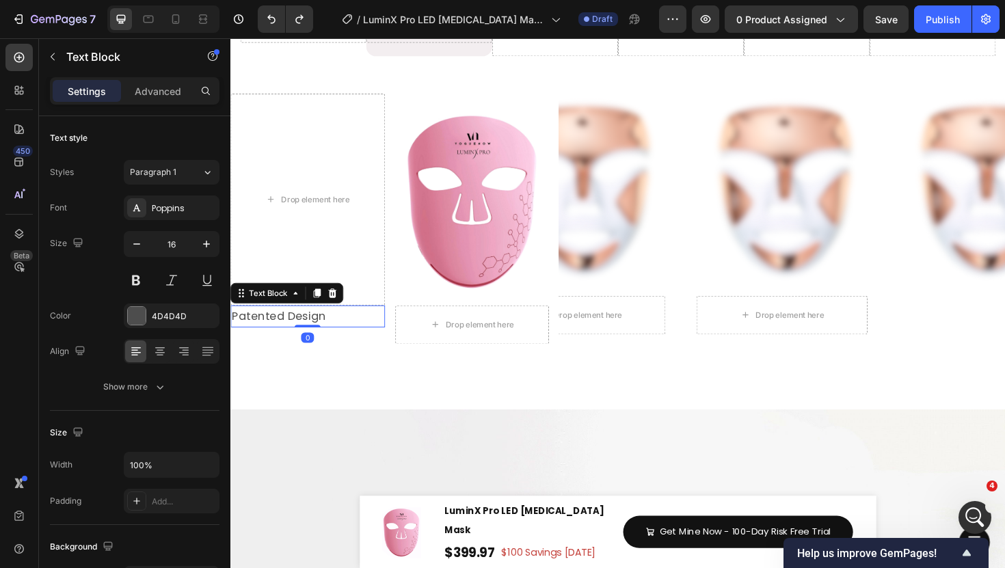
click at [326, 312] on div "Text Block" at bounding box center [290, 308] width 120 height 22
click at [318, 305] on icon at bounding box center [322, 308] width 11 height 11
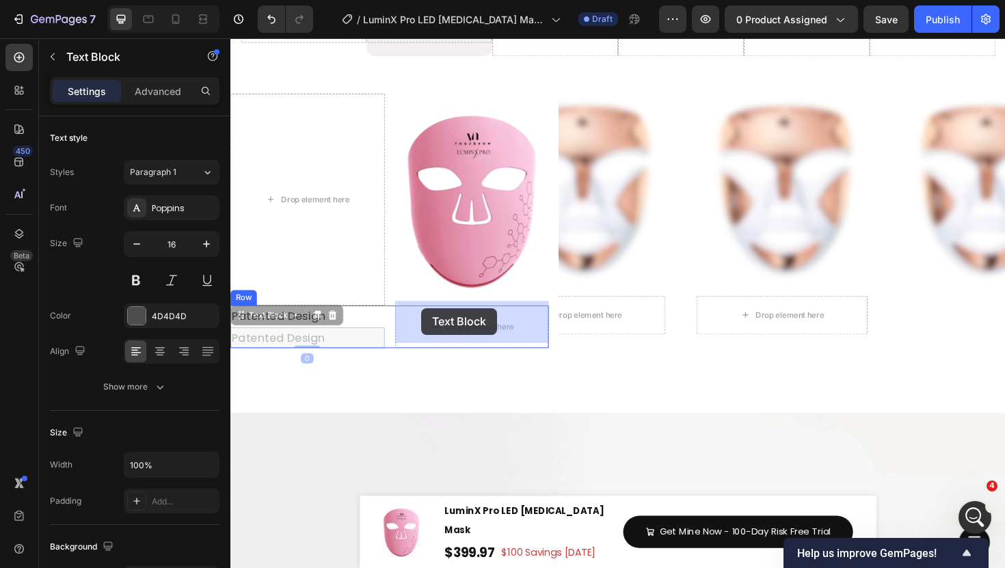
drag, startPoint x: 252, startPoint y: 325, endPoint x: 443, endPoint y: 326, distance: 191.5
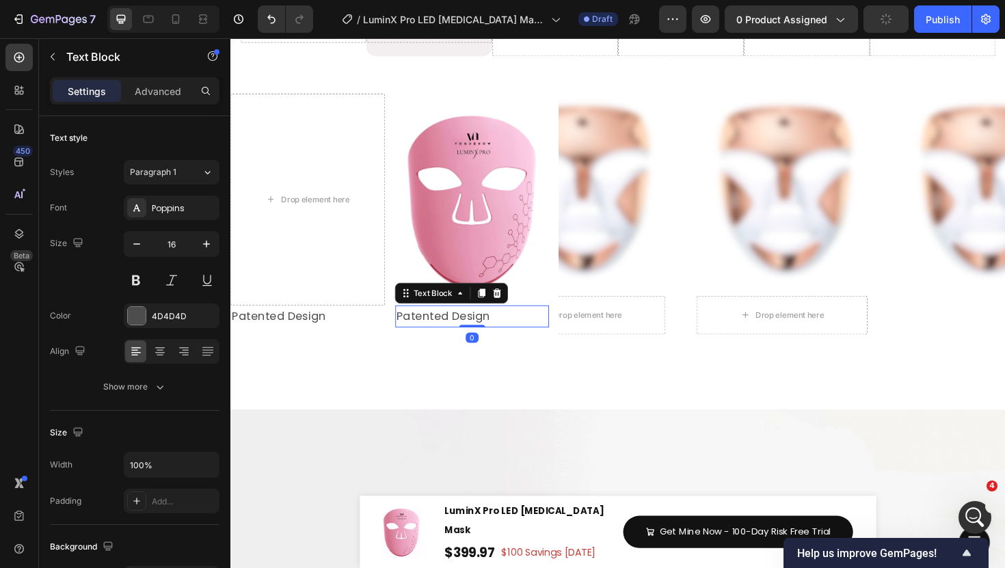
click at [424, 326] on span "Patented Design" at bounding box center [455, 332] width 99 height 16
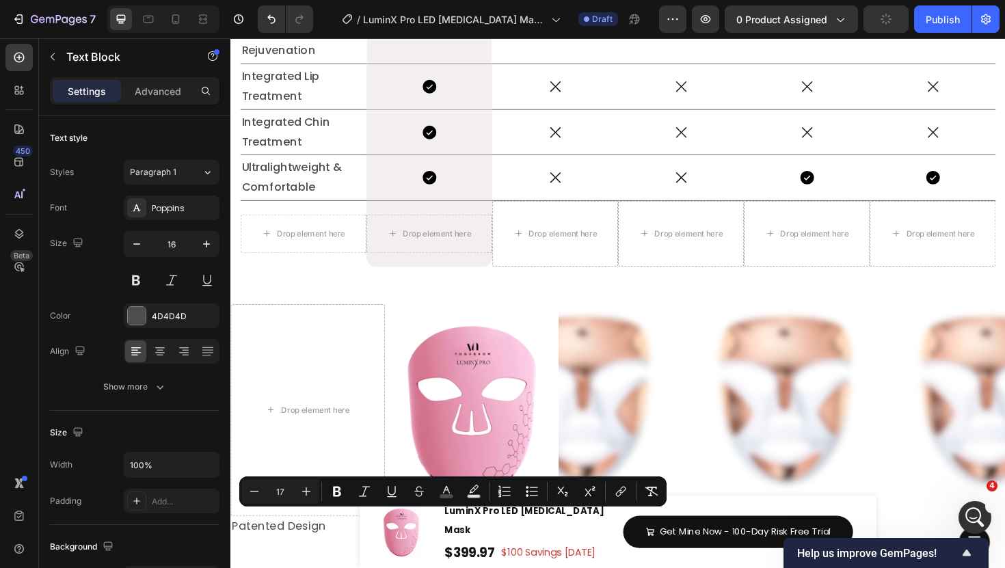
scroll to position [6676, 0]
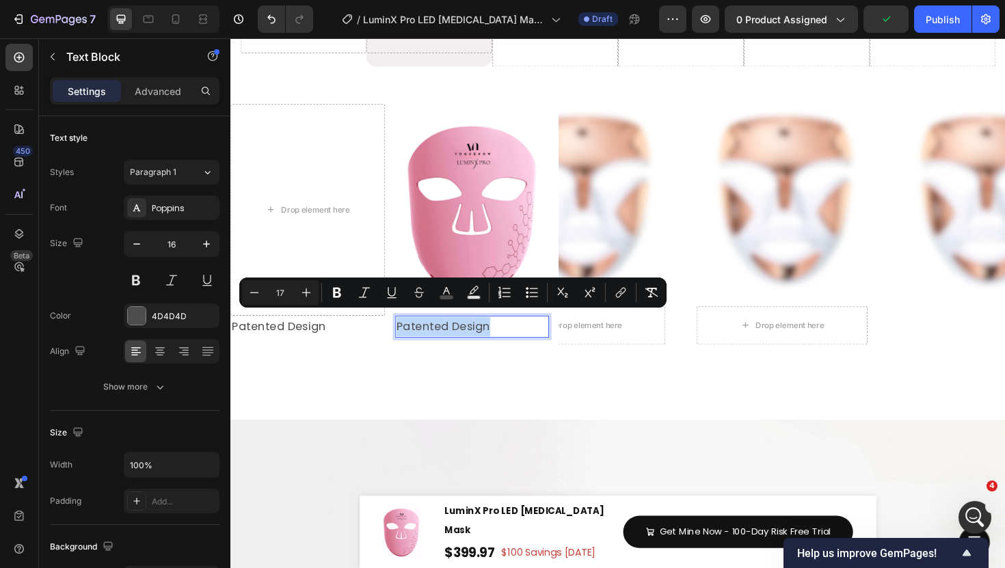
click at [489, 342] on span "Patented Design" at bounding box center [455, 343] width 99 height 16
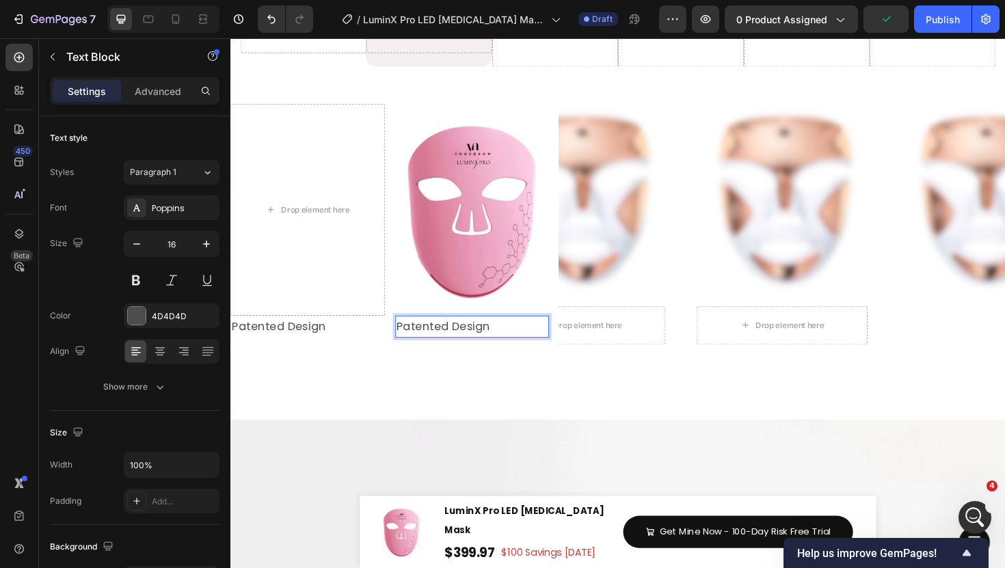
click at [464, 340] on span "Patented Design" at bounding box center [455, 343] width 99 height 16
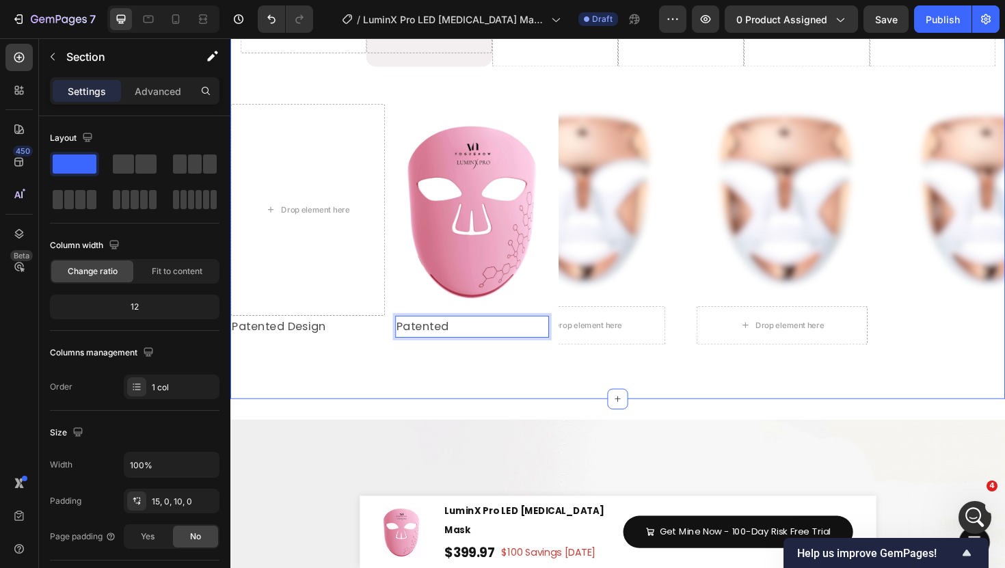
click at [503, 345] on p "Patented" at bounding box center [486, 344] width 161 height 21
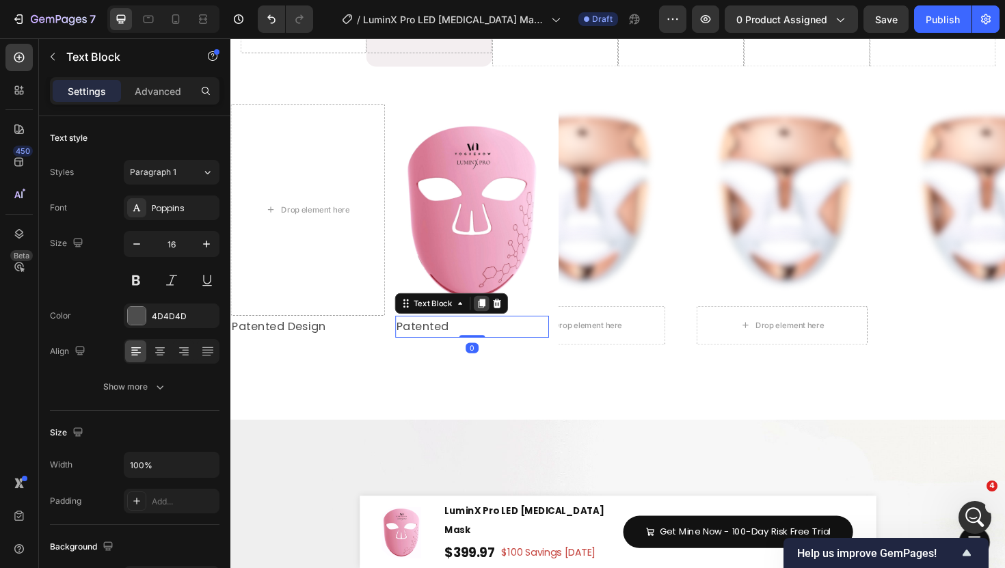
click at [494, 319] on icon at bounding box center [496, 319] width 11 height 11
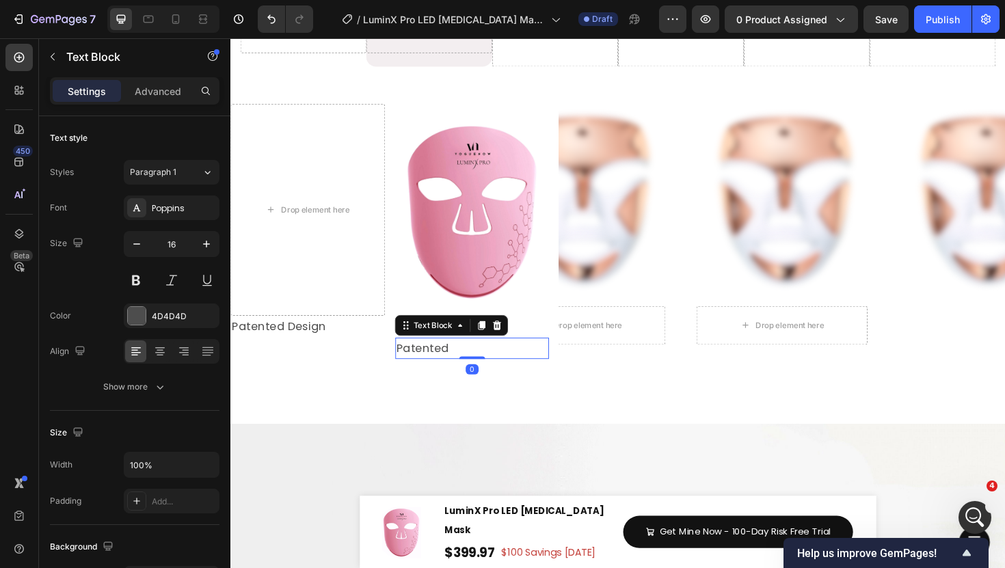
click at [417, 348] on div "Patented" at bounding box center [486, 343] width 163 height 23
click at [430, 370] on div "Patented" at bounding box center [486, 367] width 163 height 23
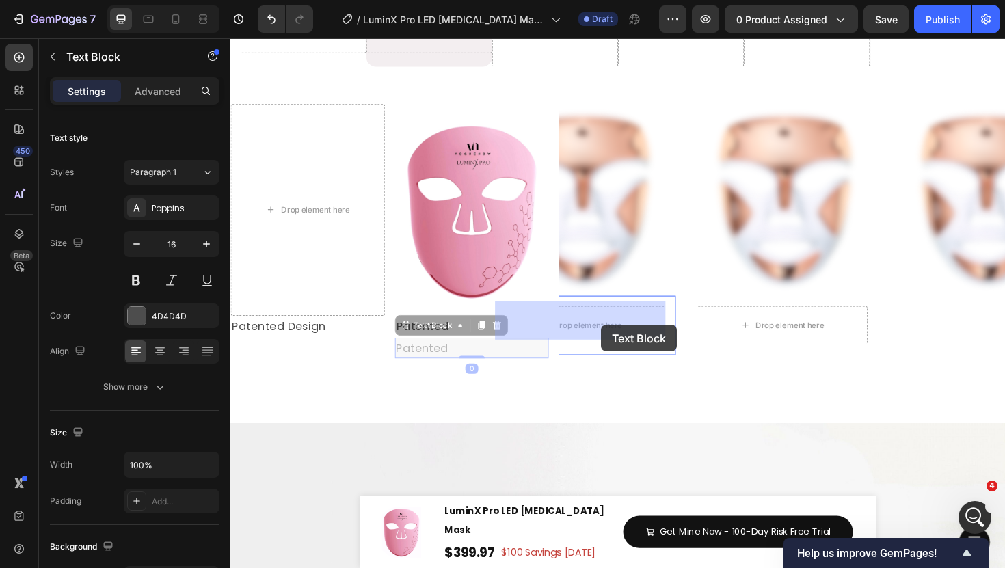
drag, startPoint x: 418, startPoint y: 342, endPoint x: 620, endPoint y: 342, distance: 201.7
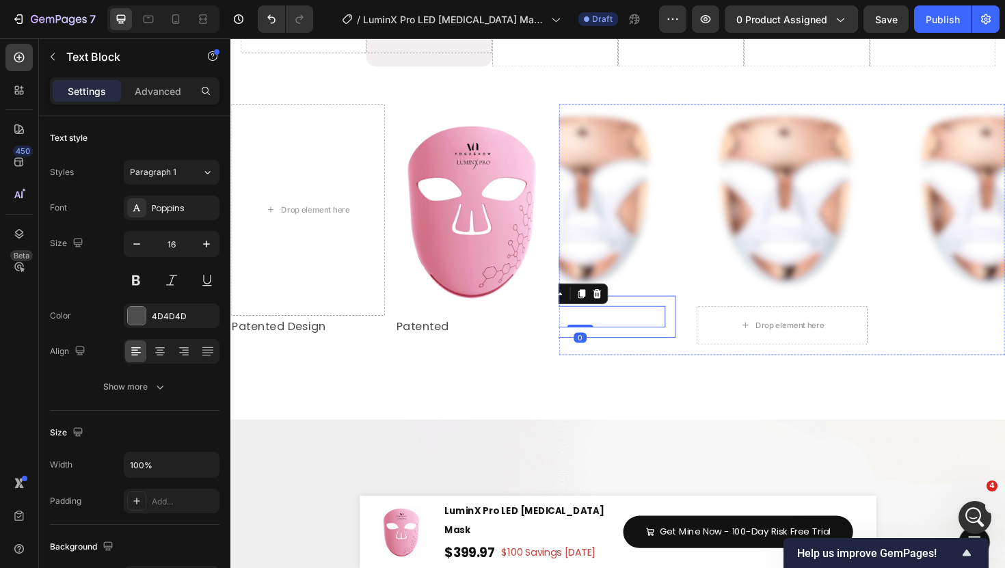
click at [619, 341] on div "Patented Text Block 0 Row" at bounding box center [601, 333] width 203 height 45
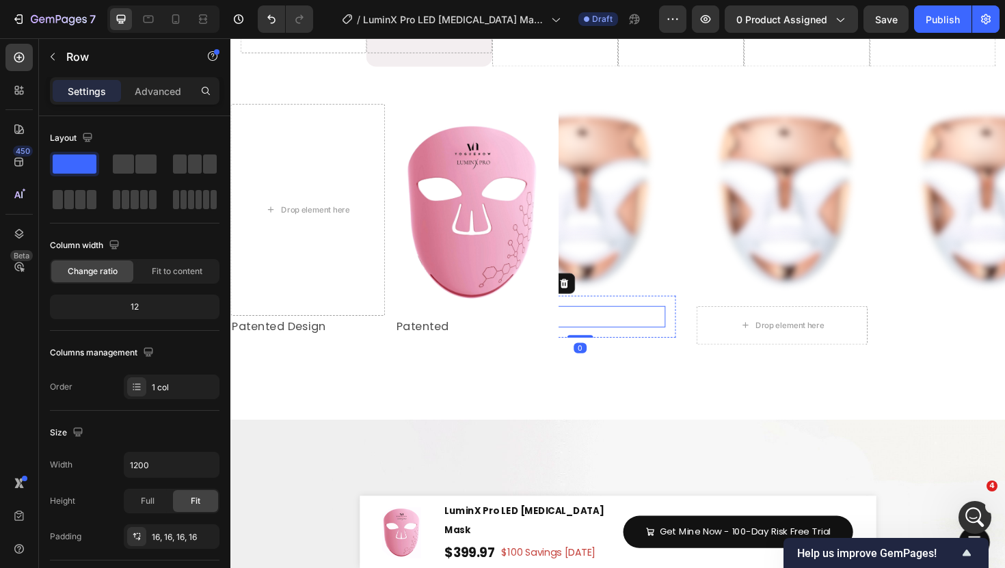
click at [626, 326] on p "Patented" at bounding box center [601, 333] width 178 height 21
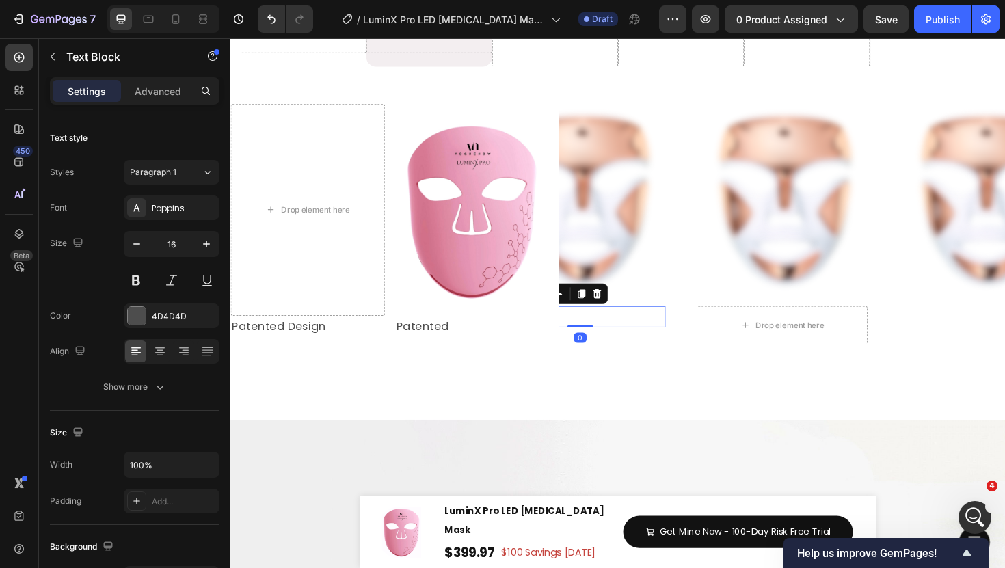
click at [626, 326] on p "Patented" at bounding box center [601, 333] width 178 height 21
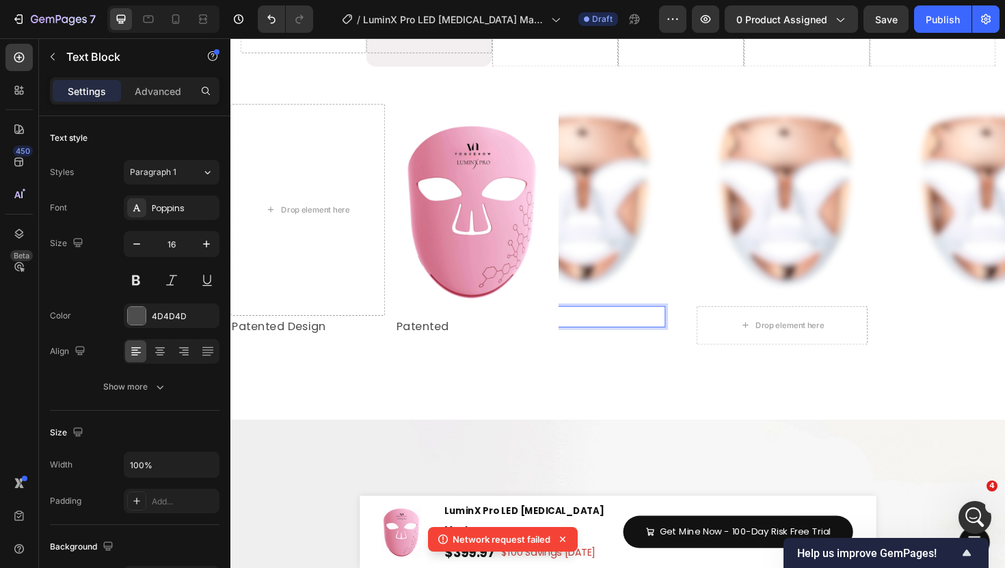
click at [621, 329] on p "No" at bounding box center [601, 333] width 178 height 21
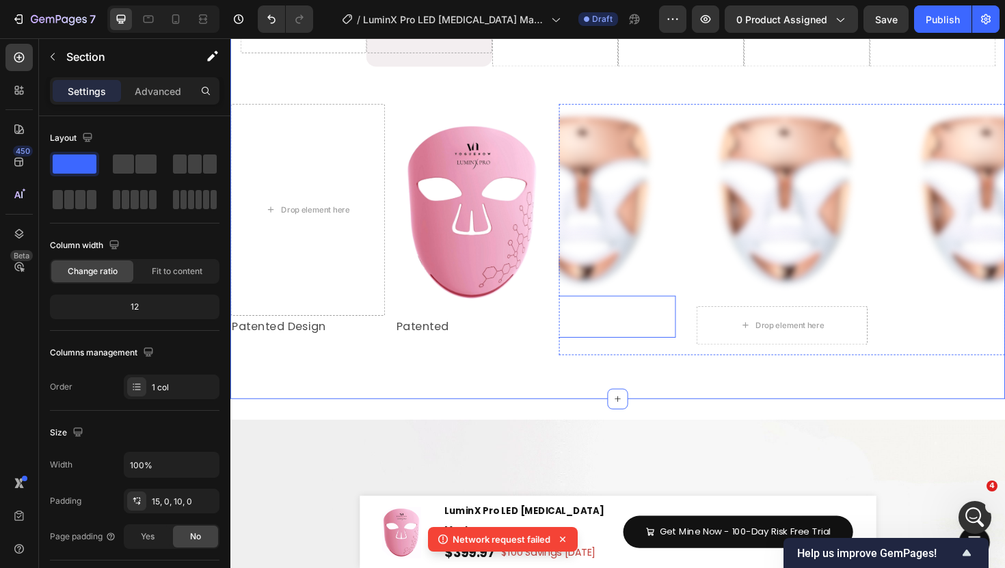
click at [646, 312] on div "No Text Block Row" at bounding box center [601, 333] width 203 height 45
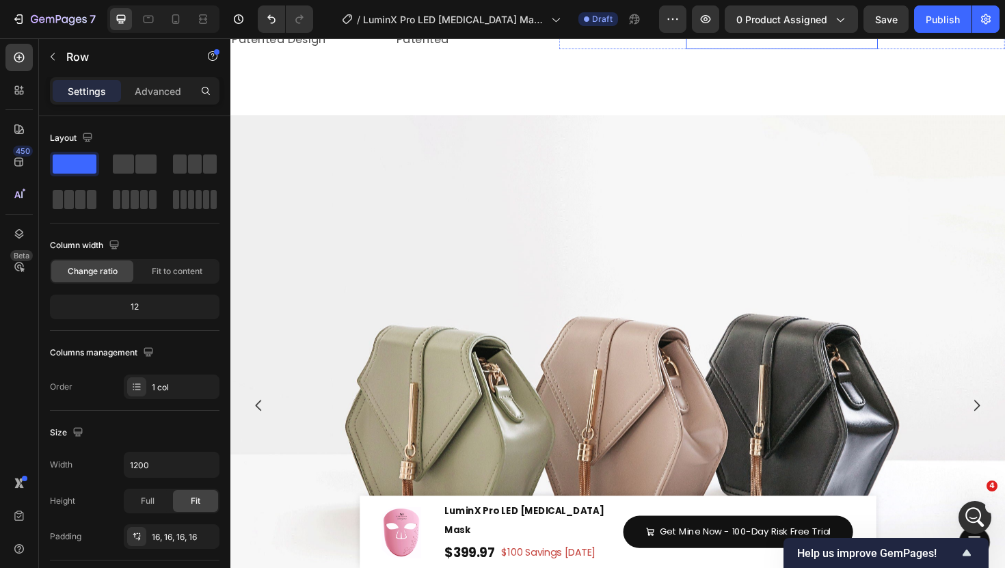
scroll to position [1948, 0]
click at [689, 20] on p "No" at bounding box center [601, 9] width 178 height 21
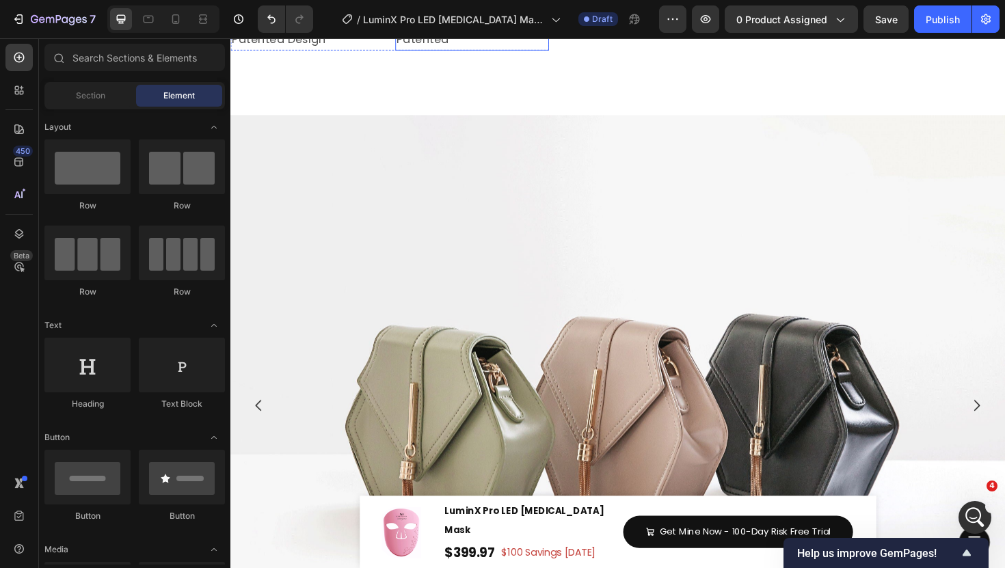
click at [493, 50] on p "Patented" at bounding box center [486, 39] width 161 height 21
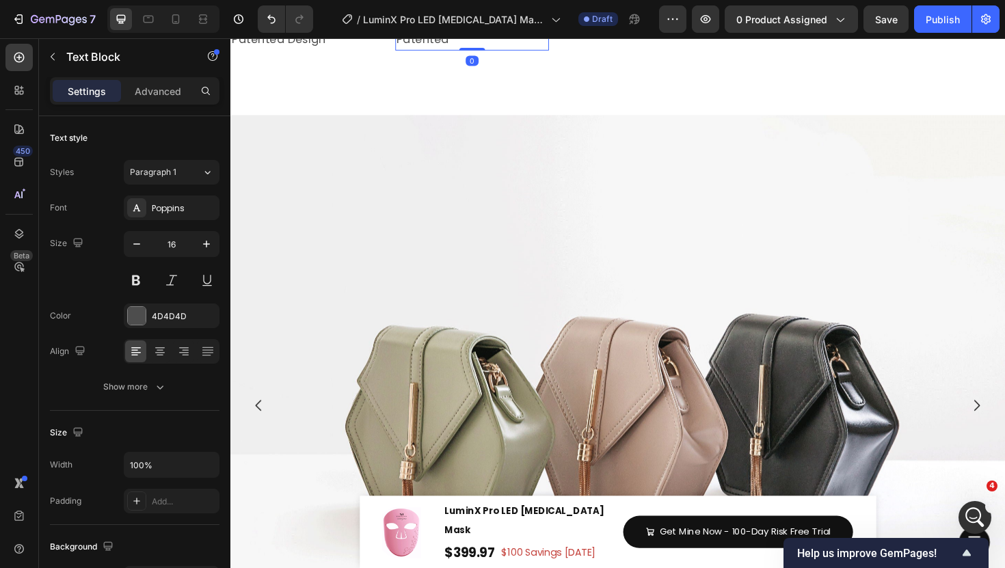
click at [502, 23] on div at bounding box center [496, 15] width 16 height 16
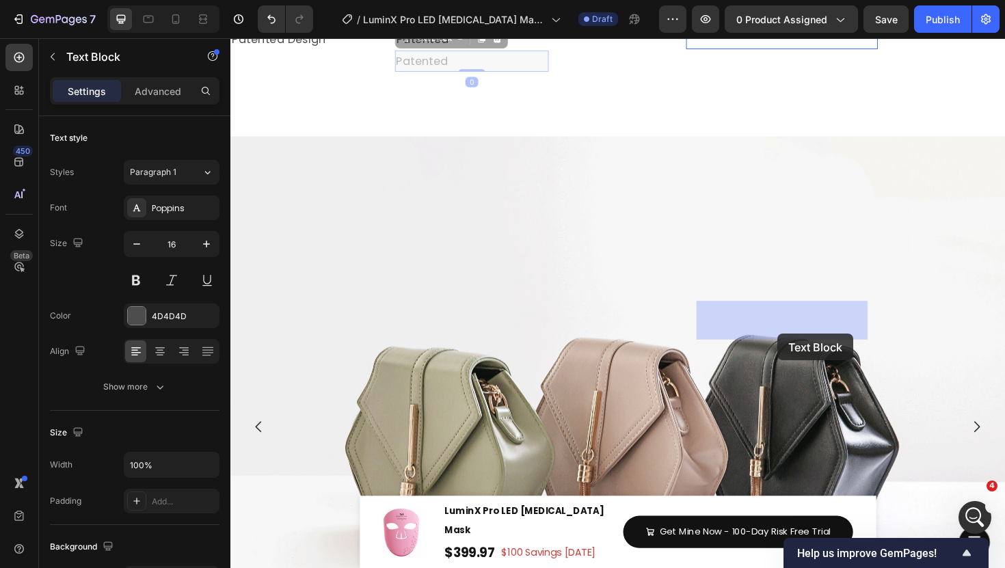
drag, startPoint x: 425, startPoint y: 343, endPoint x: 809, endPoint y: 351, distance: 384.4
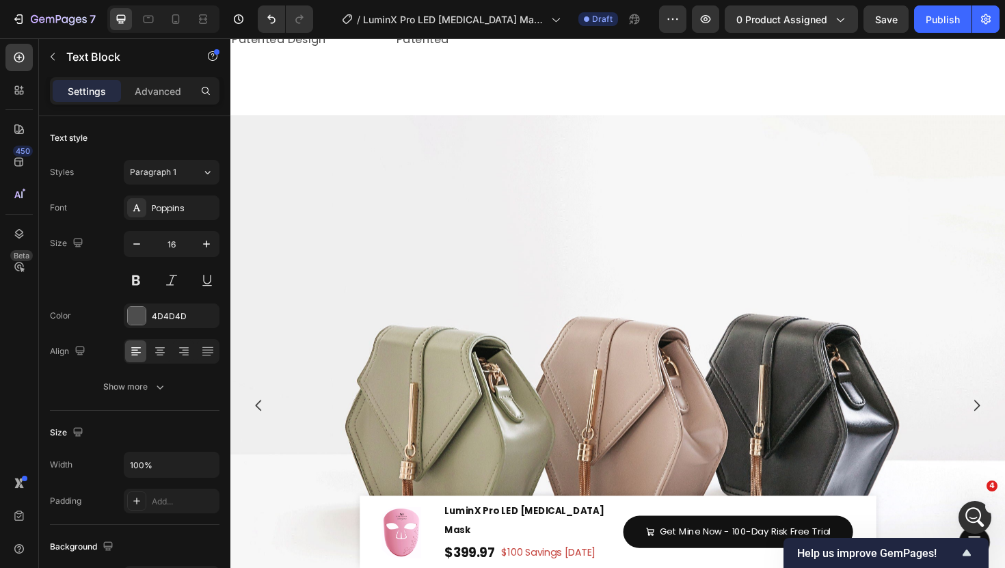
click at [786, 20] on p "Patented" at bounding box center [815, 9] width 178 height 21
click at [795, 50] on div "Image Not Patented Text Block 0 Row" at bounding box center [814, 18] width 203 height 63
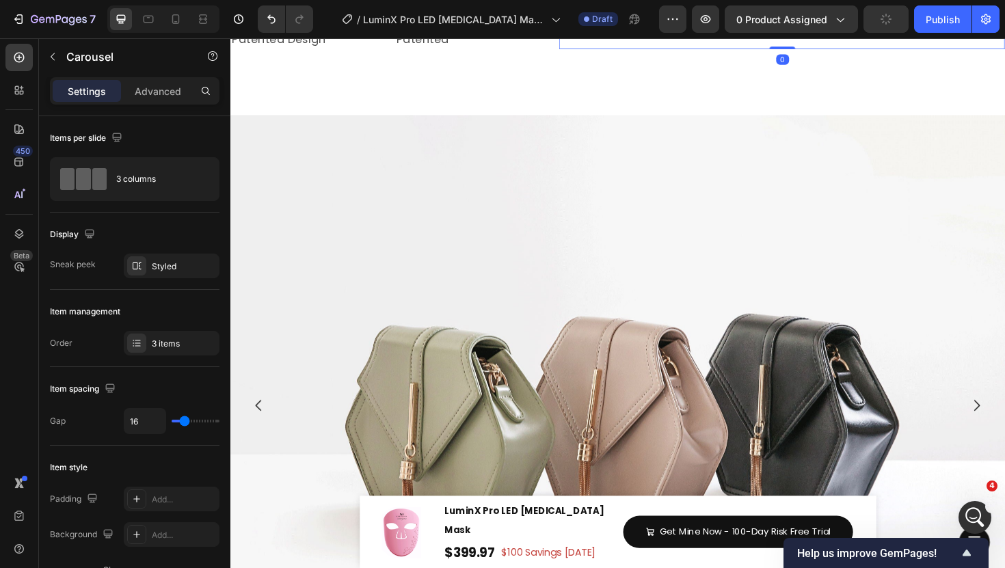
click at [765, 19] on p "Not Patented" at bounding box center [815, 9] width 178 height 20
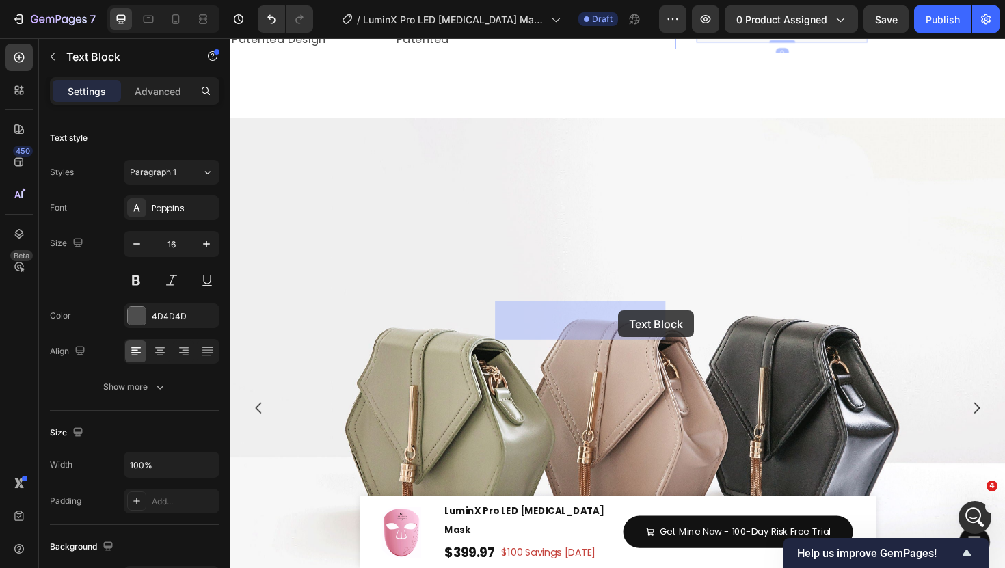
drag, startPoint x: 738, startPoint y: 327, endPoint x: 654, endPoint y: 327, distance: 83.4
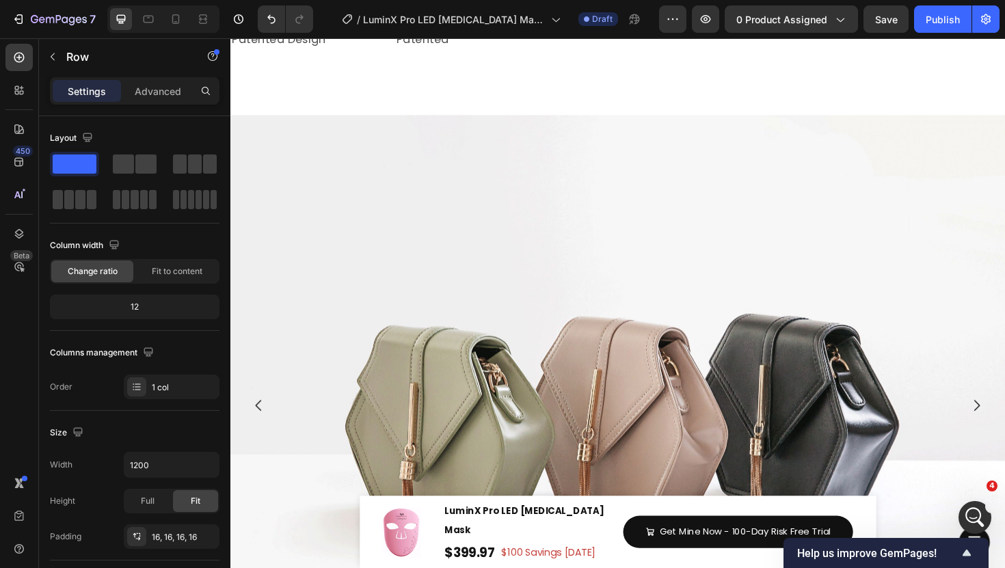
click at [713, 31] on div "Not Patented Text Block Row 0" at bounding box center [814, 9] width 203 height 44
click at [703, 31] on div "Image Not Patented Text Block Row 0 Image Image Not Patented Text Block Row" at bounding box center [815, 9] width 473 height 44
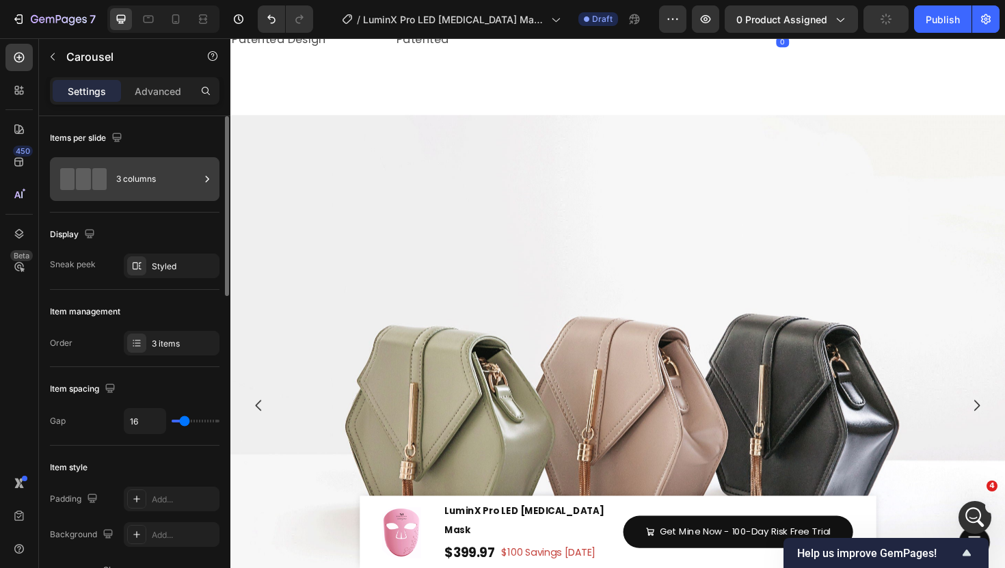
click at [162, 188] on div "3 columns" at bounding box center [157, 178] width 83 height 31
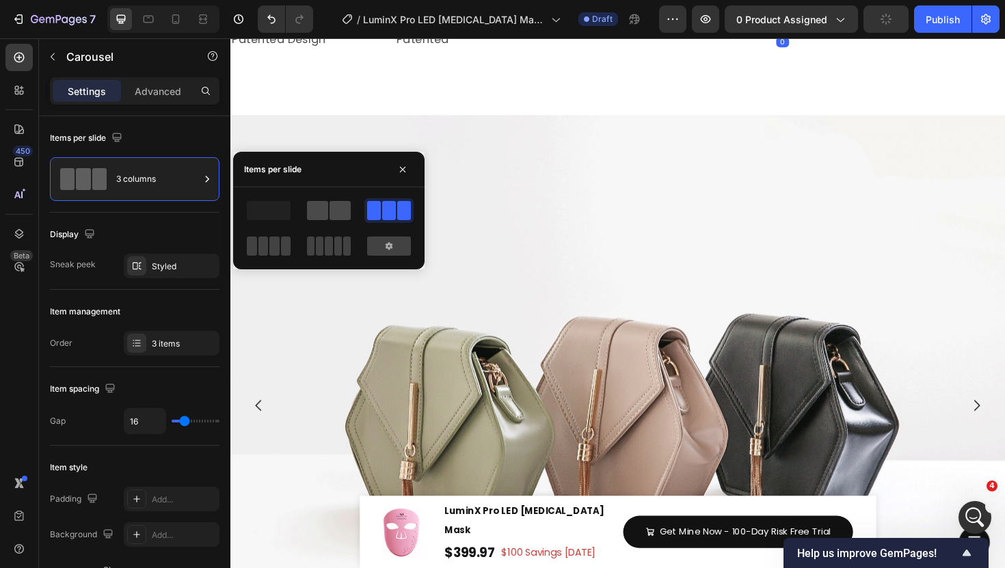
click at [319, 206] on span at bounding box center [317, 210] width 21 height 19
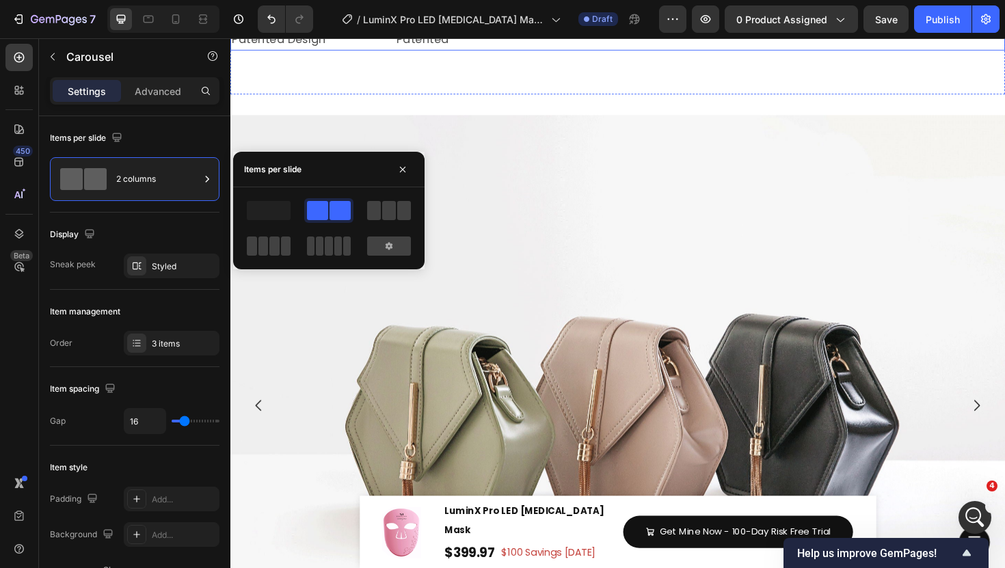
click at [570, 51] on div "Drop element here Image Row Patented Design Text Block Patented Text Block Row …" at bounding box center [640, 19] width 821 height 64
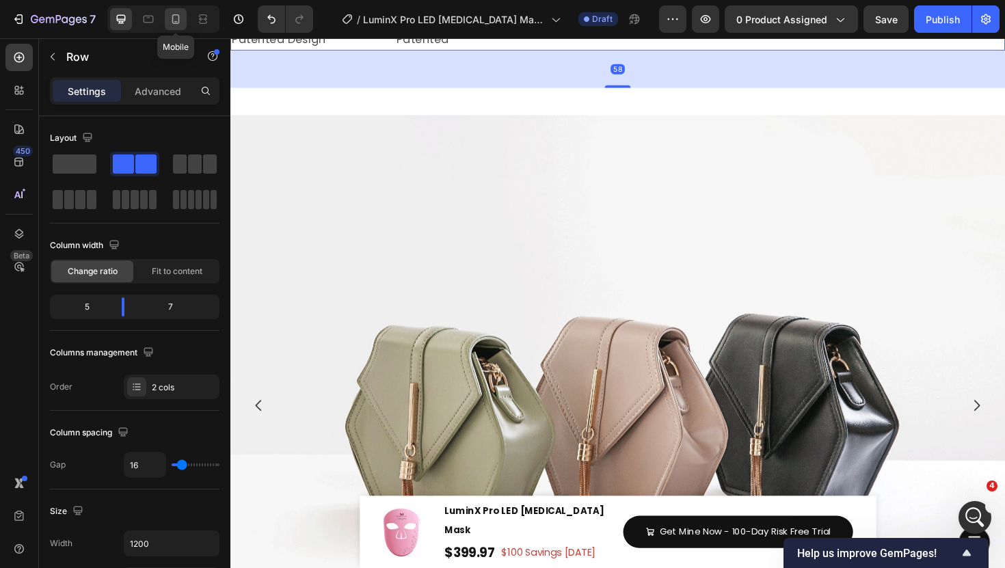
click at [185, 16] on div at bounding box center [176, 19] width 22 height 22
type input "100%"
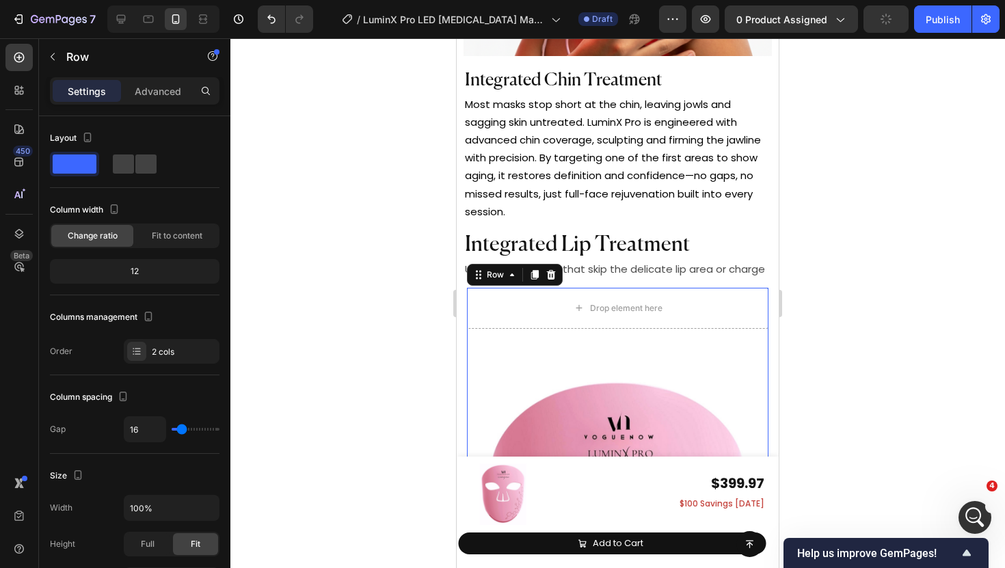
scroll to position [6176, 0]
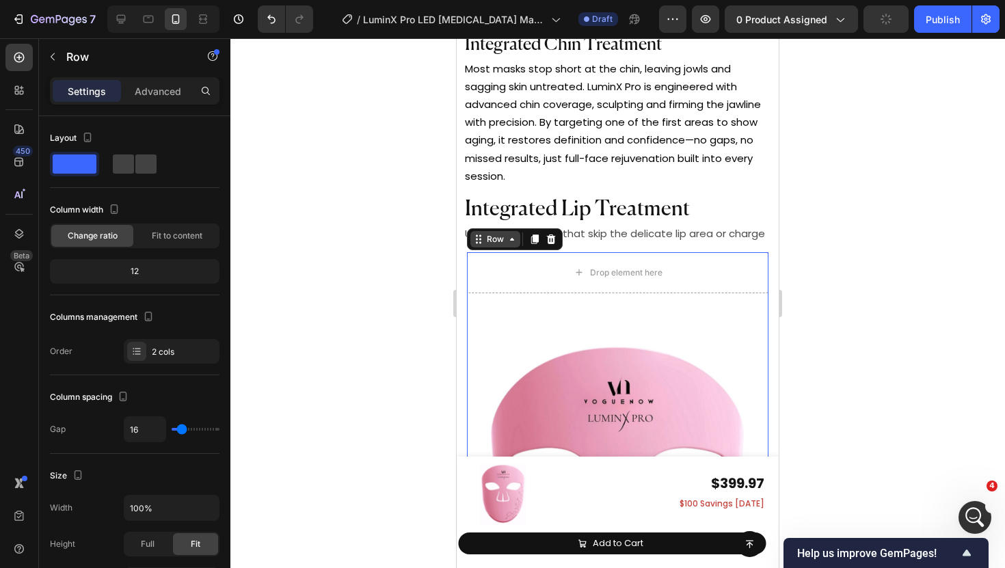
click at [489, 239] on div "Row" at bounding box center [495, 239] width 23 height 12
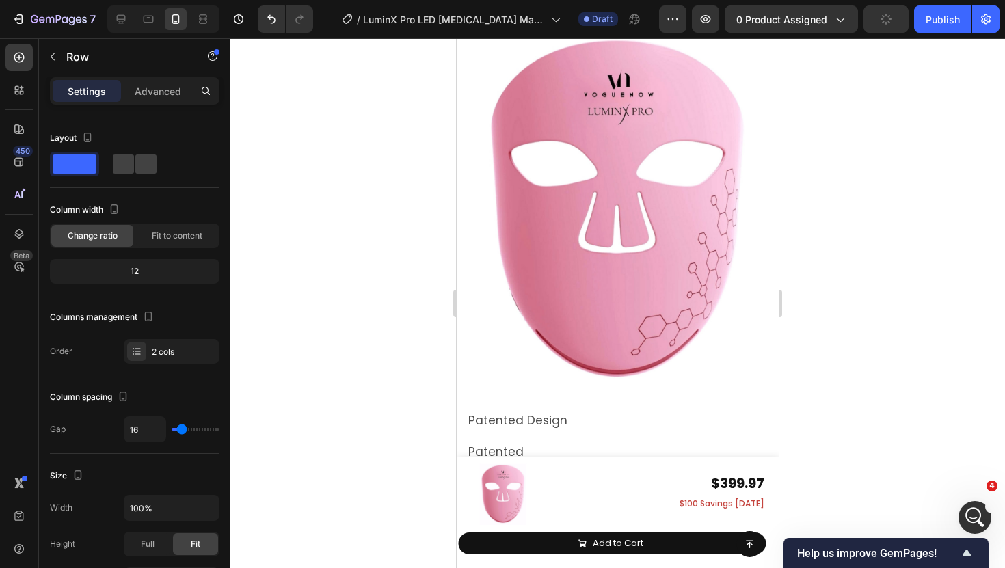
scroll to position [6720, 0]
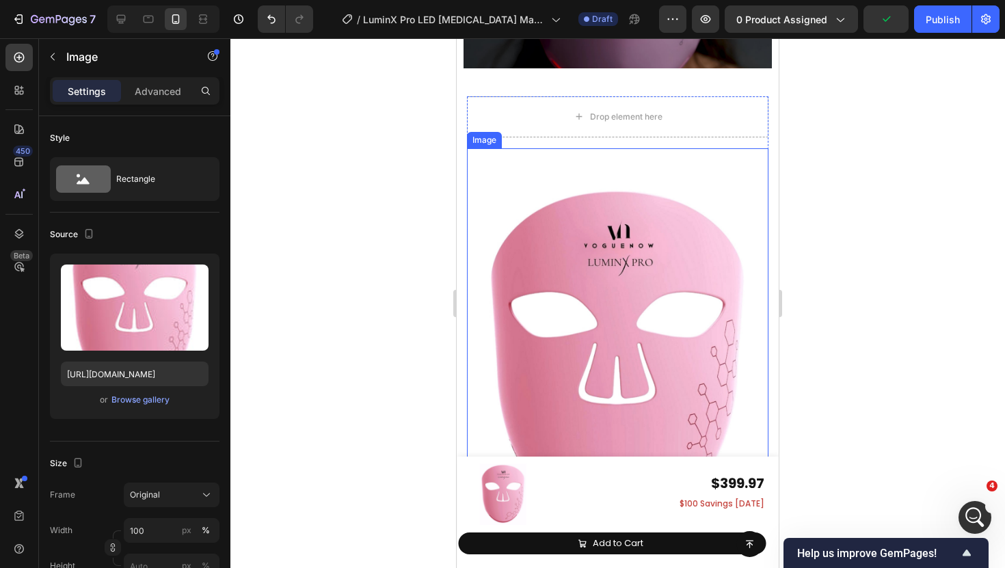
click at [488, 142] on div "Image" at bounding box center [484, 140] width 29 height 12
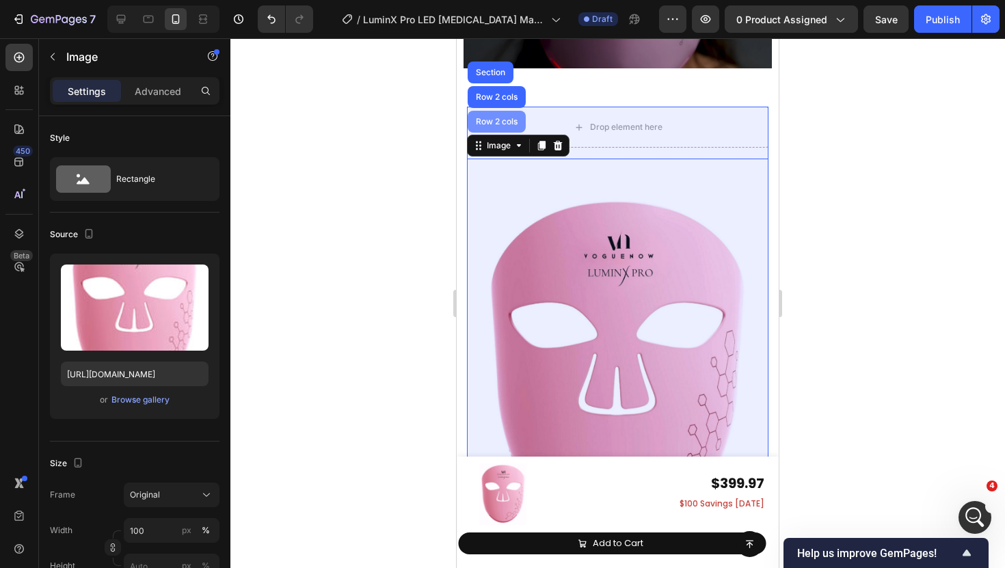
click at [497, 119] on div "Row 2 cols" at bounding box center [497, 122] width 58 height 22
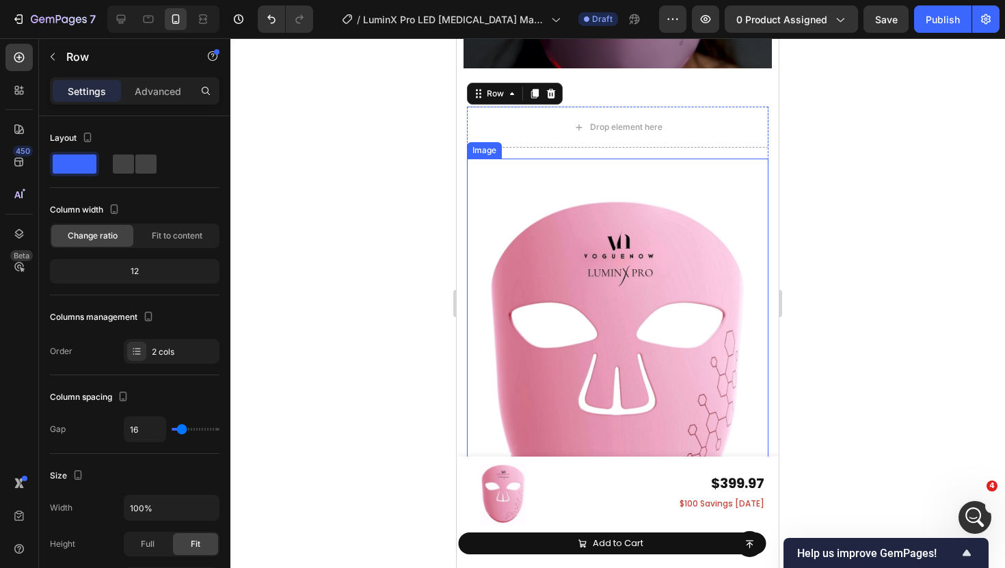
scroll to position [6782, 0]
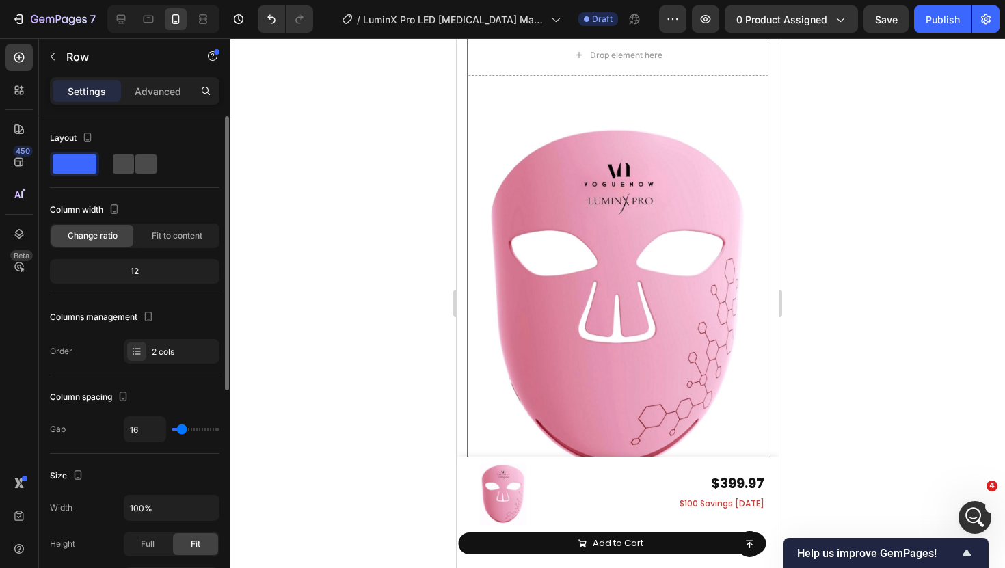
click at [145, 170] on span at bounding box center [145, 164] width 21 height 19
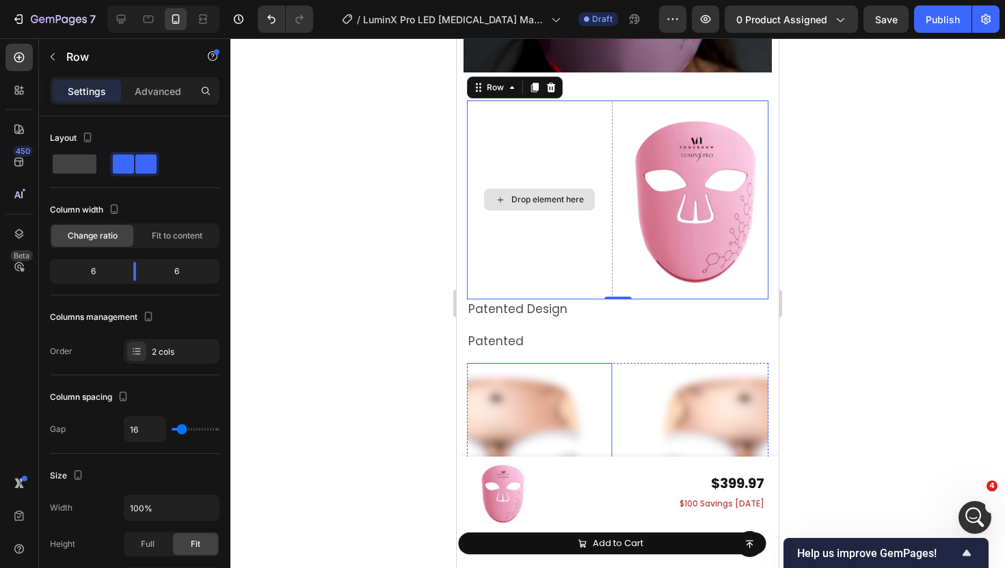
scroll to position [6654, 0]
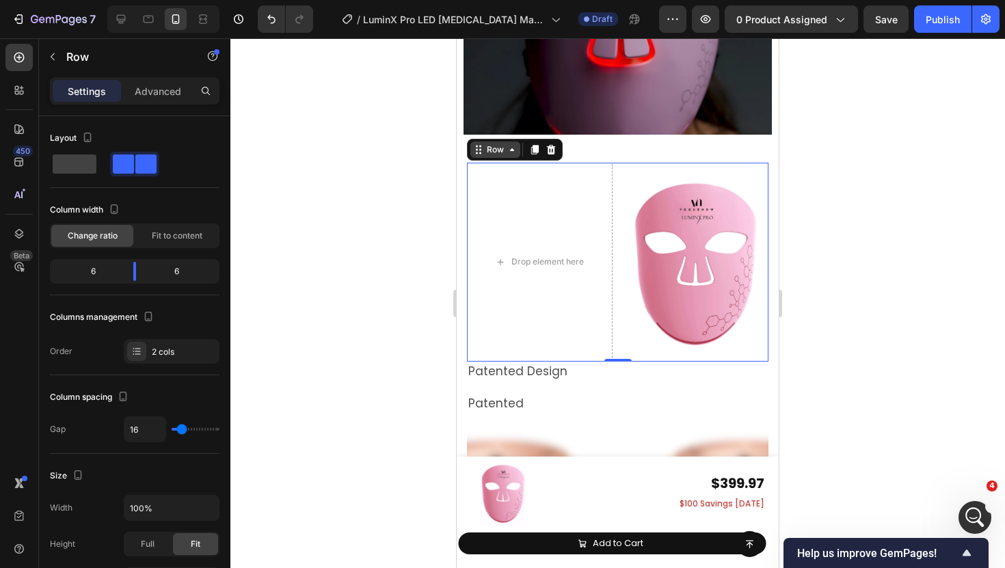
click at [497, 152] on div "Row" at bounding box center [495, 150] width 23 height 12
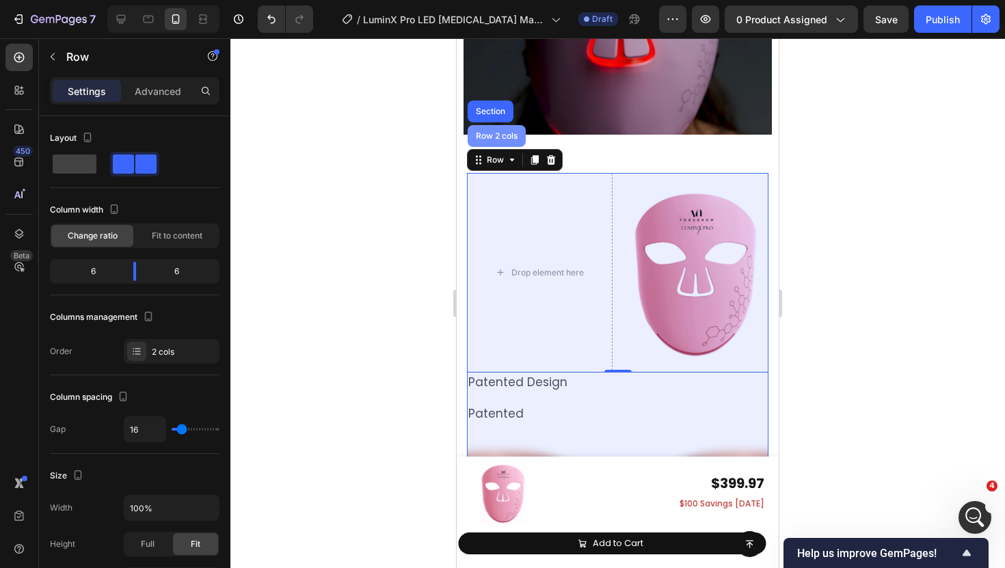
click at [496, 135] on div "Row 2 cols" at bounding box center [497, 136] width 58 height 22
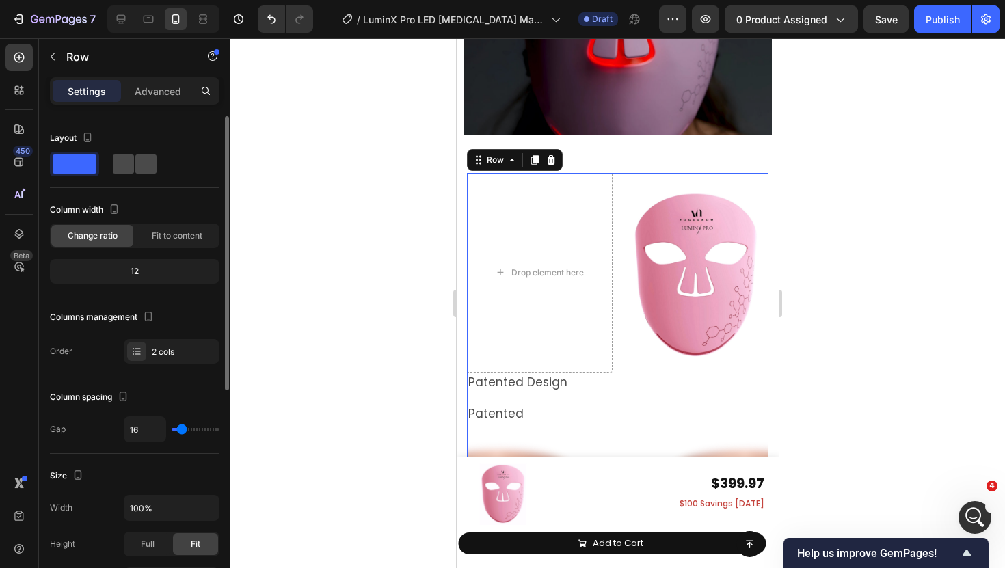
click at [153, 165] on span at bounding box center [145, 164] width 21 height 19
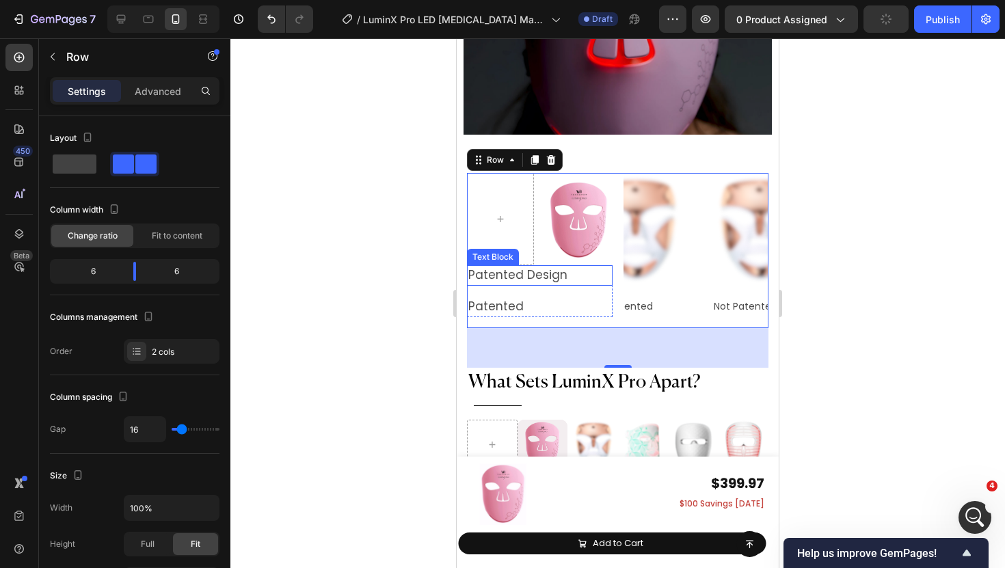
click at [598, 267] on p "Patented Design" at bounding box center [539, 276] width 143 height 18
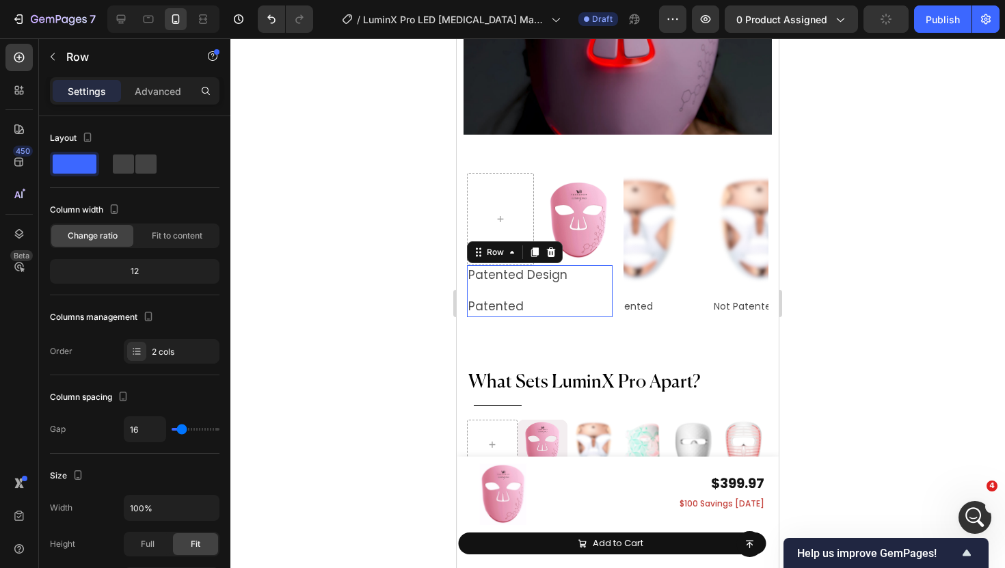
click at [586, 284] on div "Patented Design Text Block Patented Text Block Row 0" at bounding box center [540, 291] width 146 height 52
click at [144, 157] on span at bounding box center [145, 164] width 21 height 19
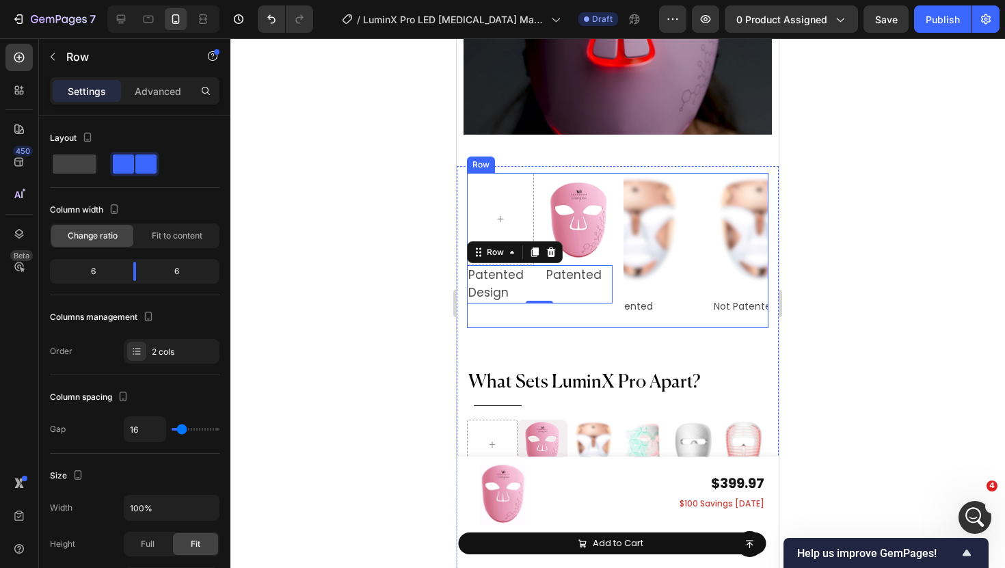
click at [620, 231] on div "Image Row Patented Design Text Block Patented Text Block Row 0 Image Not Patent…" at bounding box center [618, 250] width 302 height 155
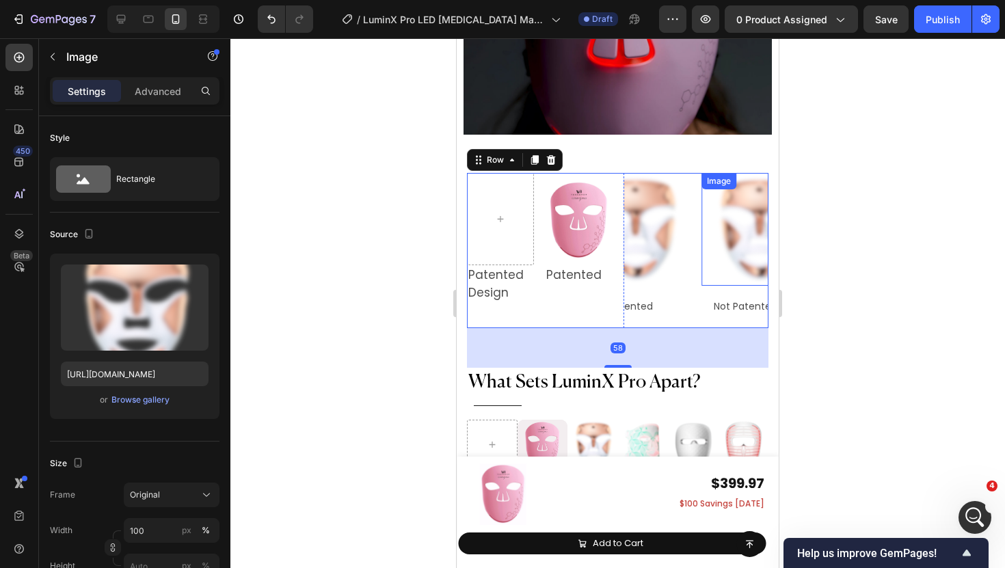
click at [711, 239] on img at bounding box center [758, 229] width 113 height 113
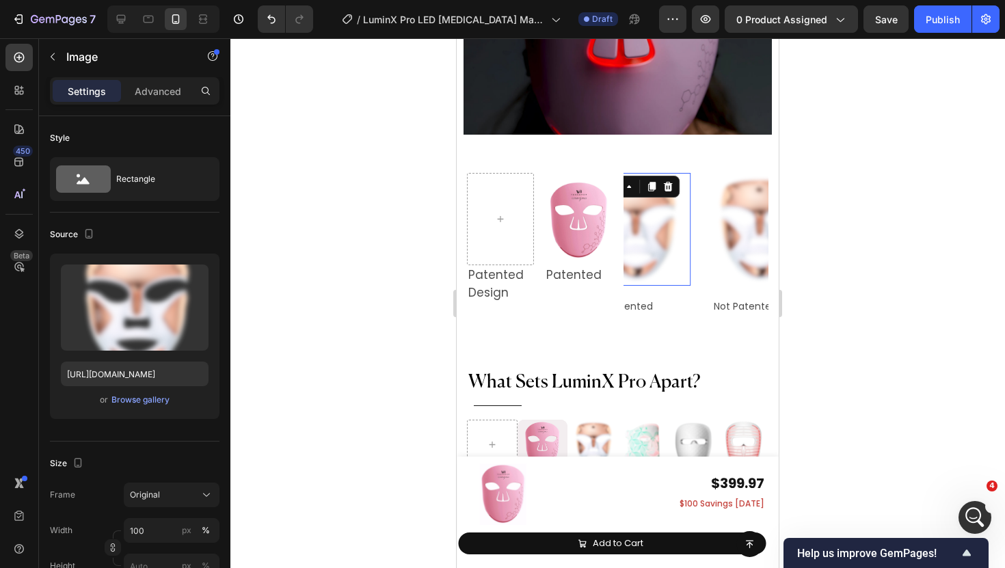
click at [659, 263] on img at bounding box center [633, 229] width 113 height 113
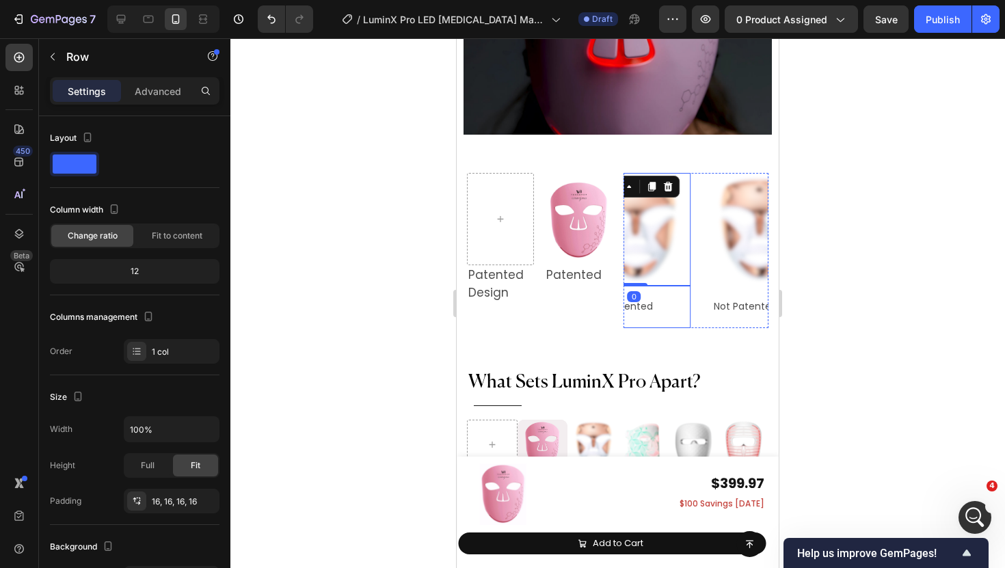
click at [685, 286] on div "Not Patented Text Block Row" at bounding box center [633, 307] width 113 height 42
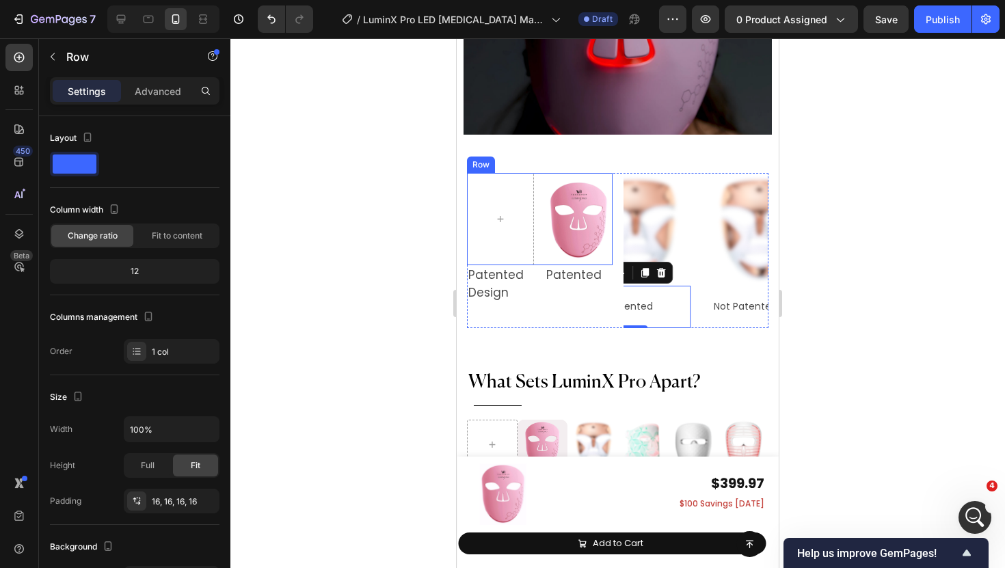
click at [544, 247] on div "Image Row" at bounding box center [540, 219] width 146 height 92
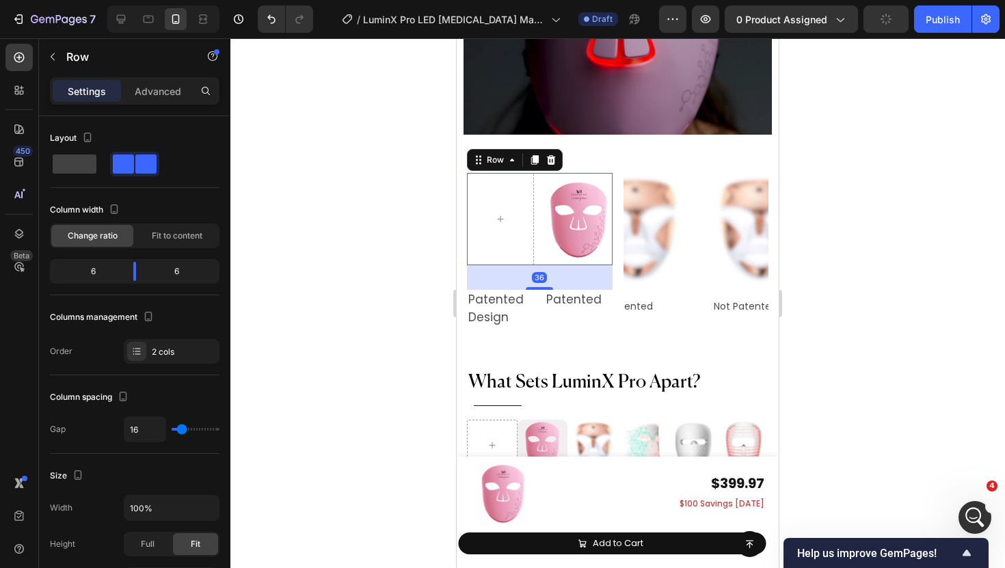
drag, startPoint x: 541, startPoint y: 252, endPoint x: 560, endPoint y: 270, distance: 26.6
click at [540, 287] on div at bounding box center [539, 288] width 27 height 3
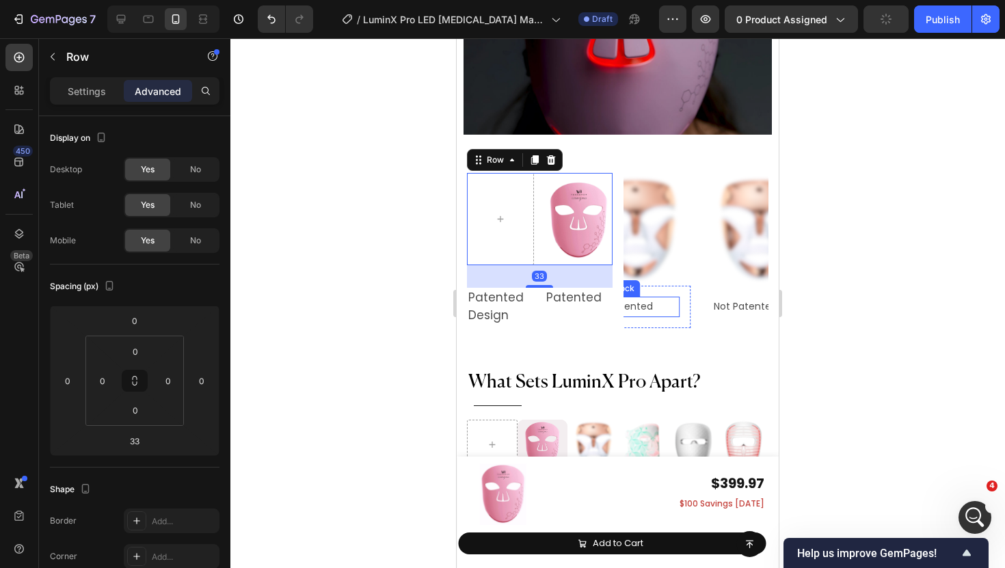
click at [673, 298] on p "Not Patented" at bounding box center [633, 306] width 88 height 17
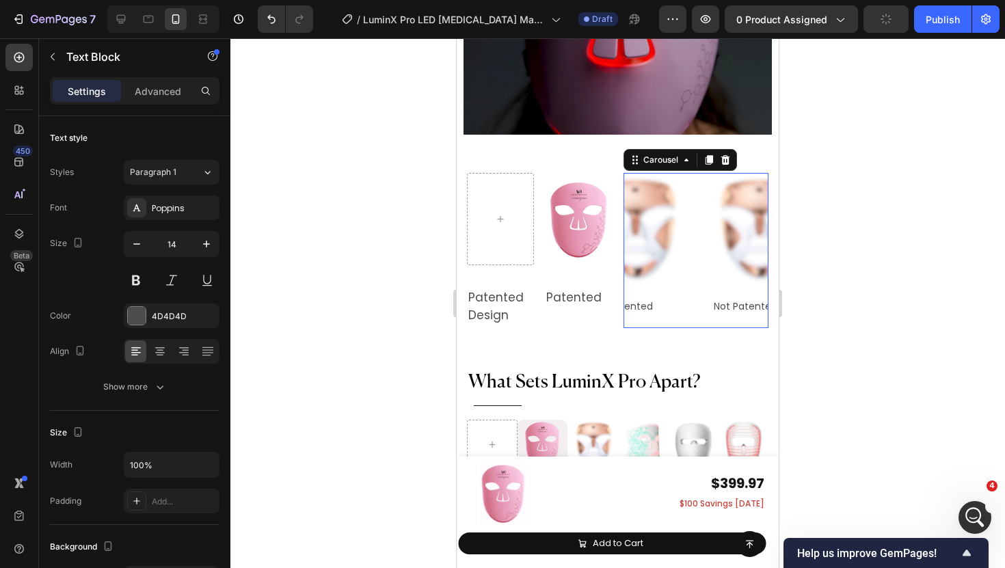
click at [697, 295] on div "Image Not Patented Text Block Row Image Image Not Patented Text Block Row" at bounding box center [697, 250] width 146 height 155
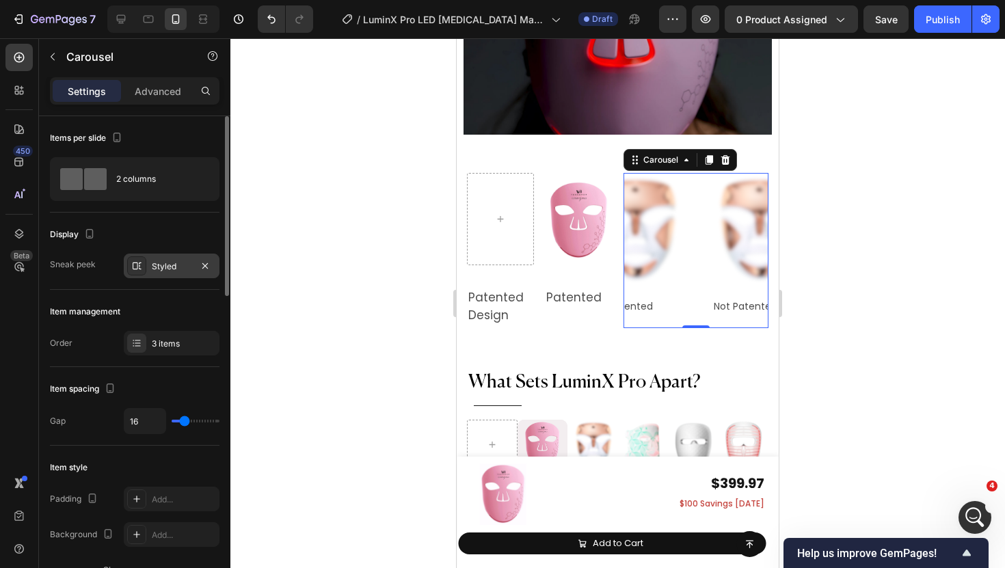
click at [170, 269] on div "Styled" at bounding box center [172, 267] width 40 height 12
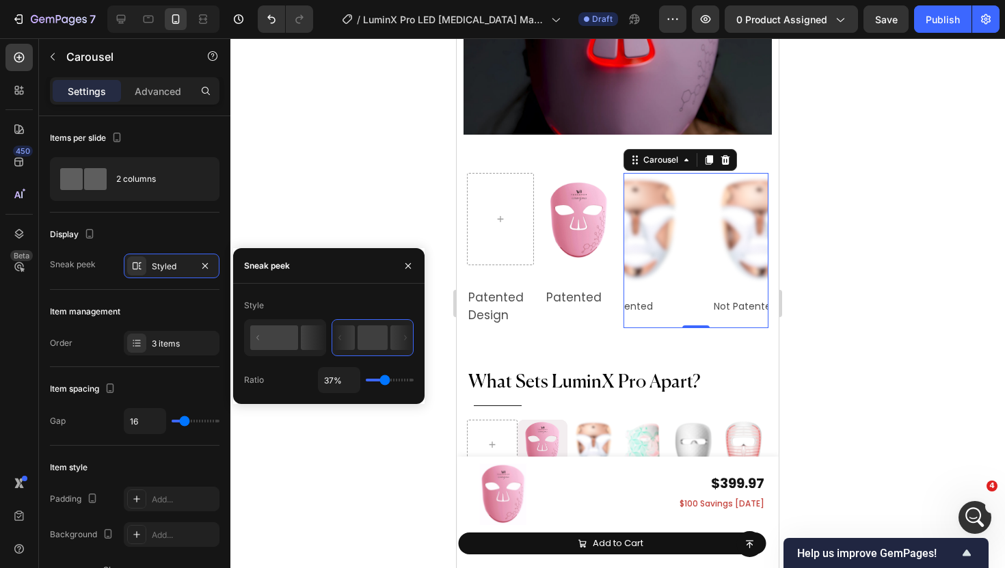
type input "22%"
type input "22"
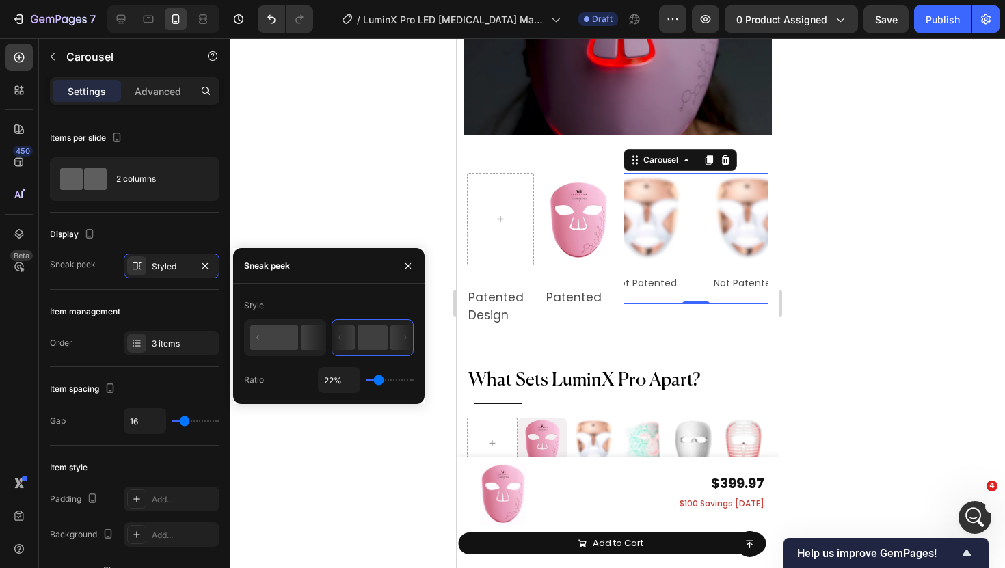
type input "23%"
type input "23"
type input "1%"
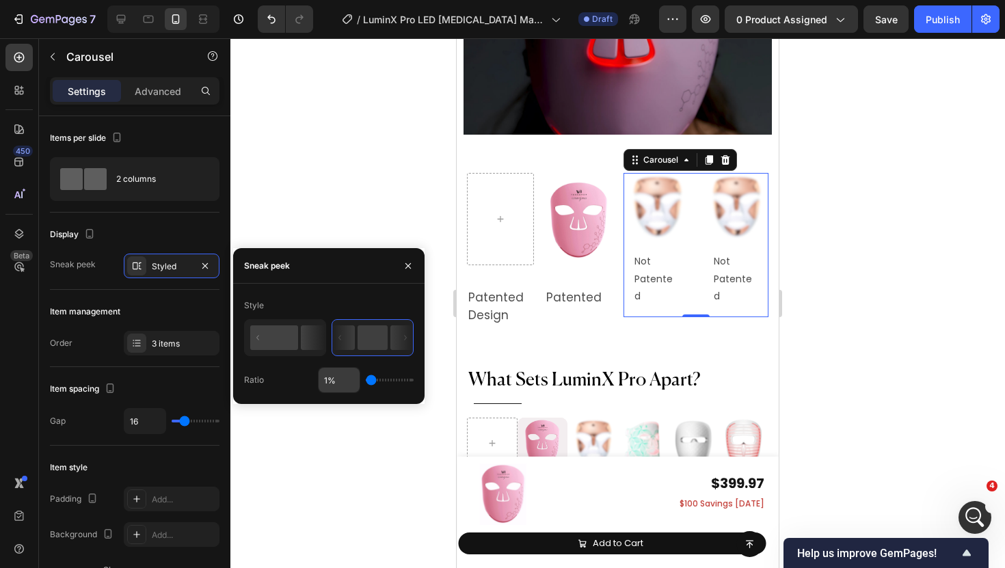
drag, startPoint x: 385, startPoint y: 376, endPoint x: 351, endPoint y: 376, distance: 33.5
type input "1"
click at [366, 379] on input "range" at bounding box center [390, 380] width 48 height 3
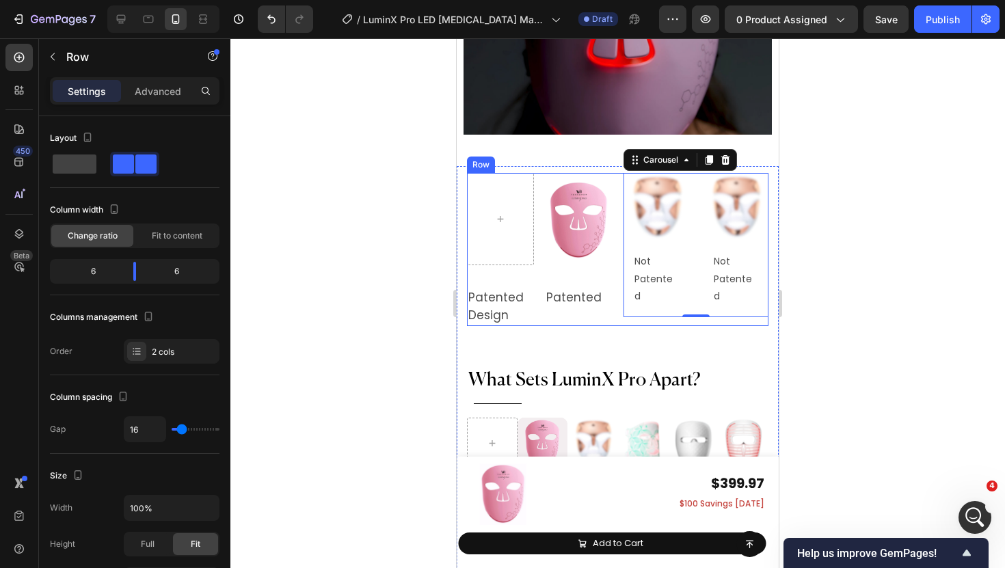
click at [613, 246] on div "Image Row Patented Design Text Block Patented Text Block Row Image Not Patented…" at bounding box center [618, 249] width 302 height 153
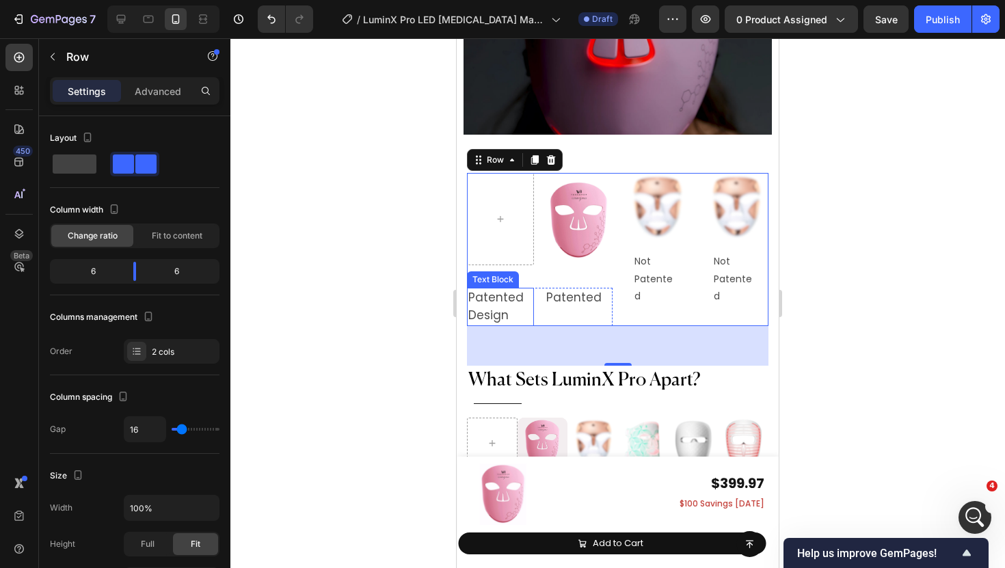
click at [501, 291] on span "Patented Design" at bounding box center [495, 306] width 55 height 34
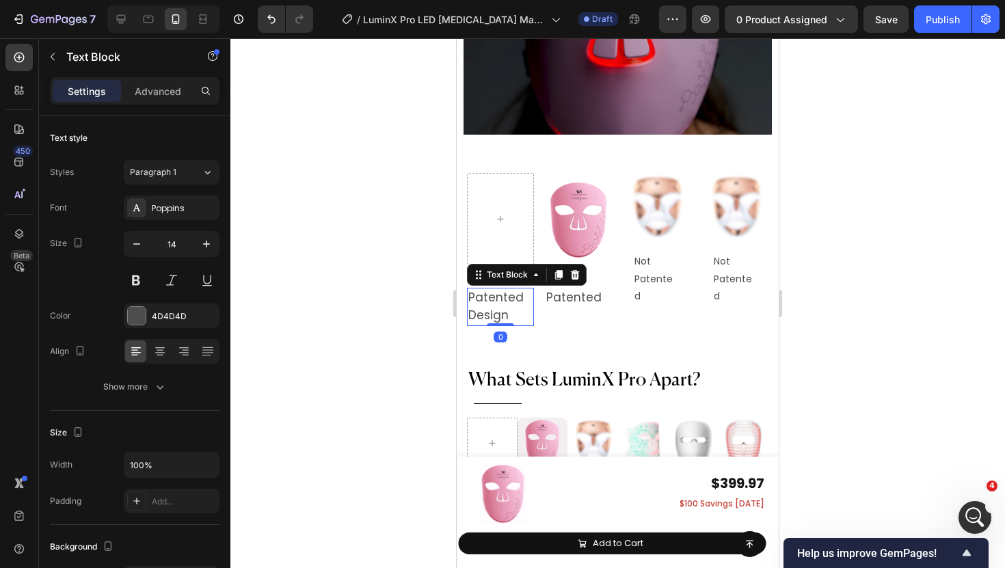
click at [501, 291] on span "Patented Design" at bounding box center [495, 306] width 55 height 34
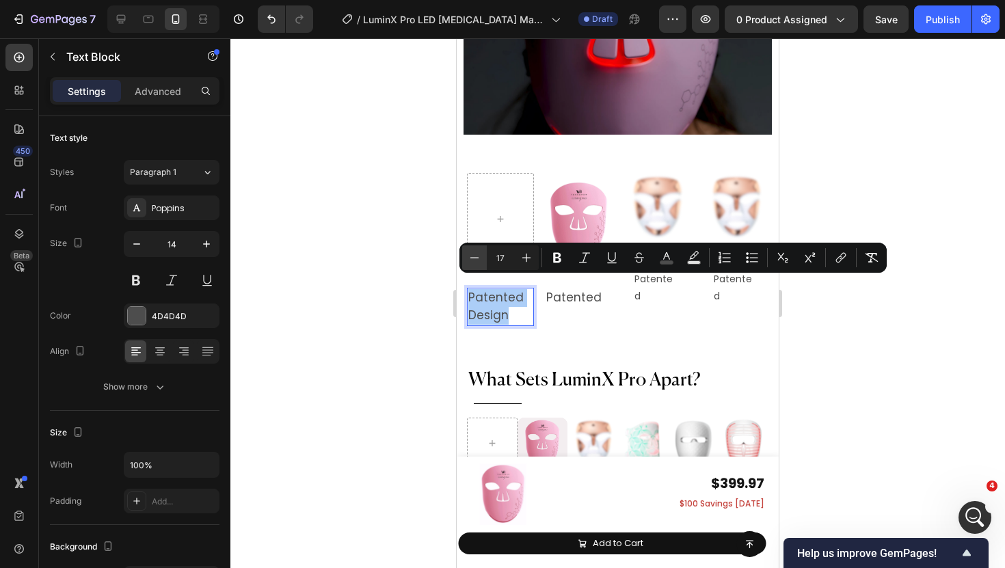
click at [473, 260] on icon "Editor contextual toolbar" at bounding box center [475, 258] width 14 height 14
click at [479, 258] on icon "Editor contextual toolbar" at bounding box center [475, 258] width 14 height 14
click at [475, 256] on icon "Editor contextual toolbar" at bounding box center [475, 258] width 14 height 14
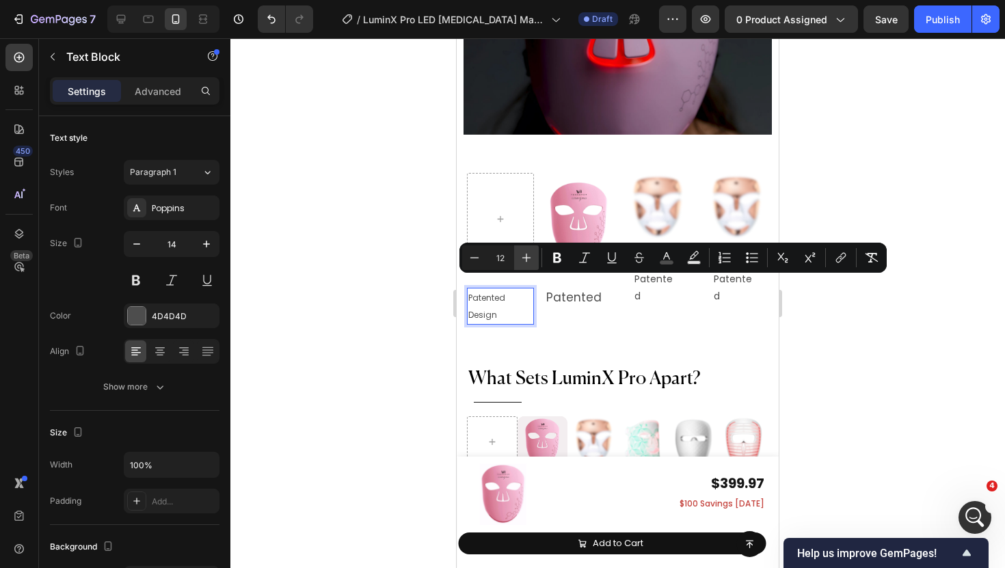
click at [527, 257] on icon "Editor contextual toolbar" at bounding box center [526, 258] width 9 height 9
type input "16"
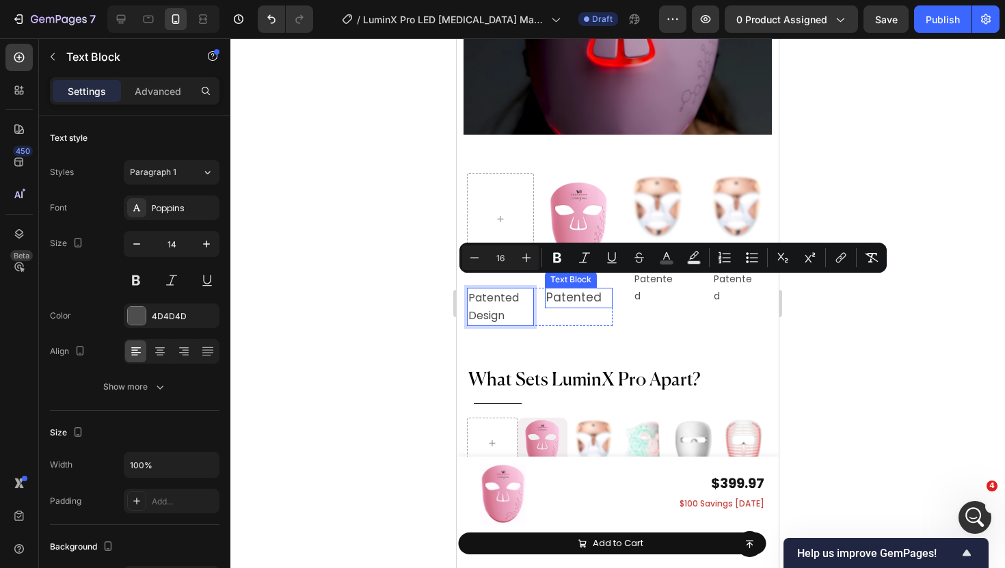
click at [588, 289] on span "Patented" at bounding box center [573, 297] width 55 height 16
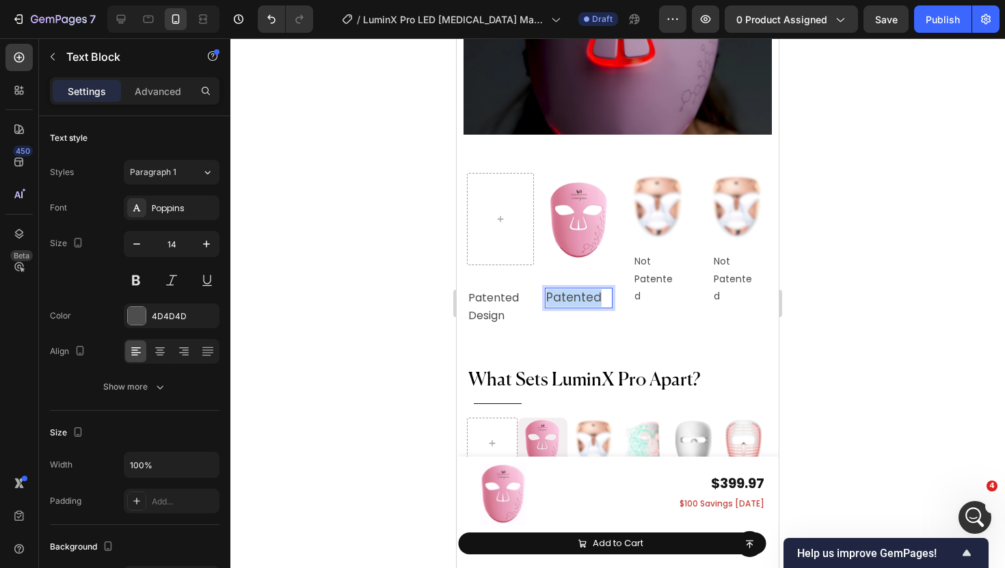
click at [588, 289] on span "Patented" at bounding box center [573, 297] width 55 height 16
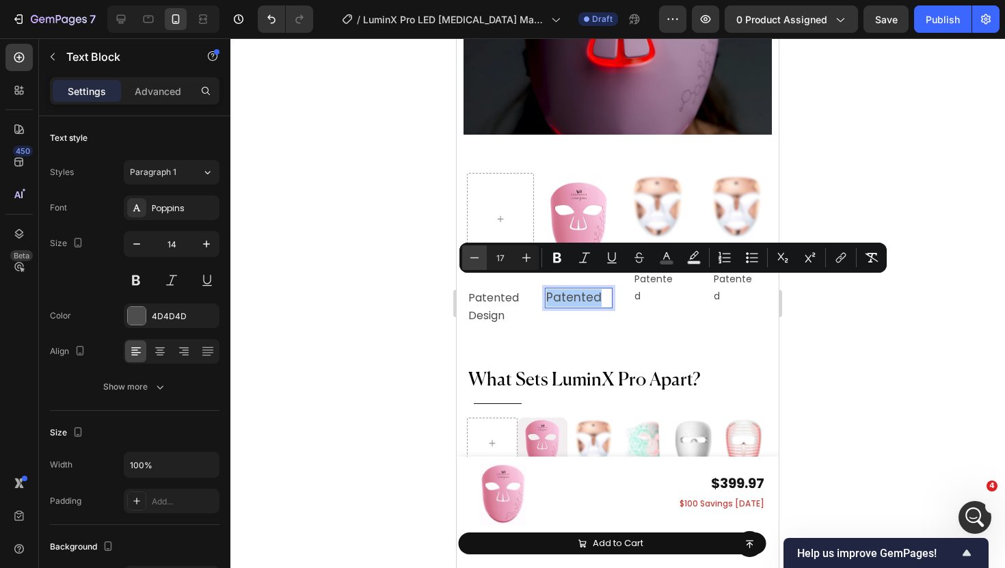
click at [483, 263] on button "Minus" at bounding box center [474, 257] width 25 height 25
type input "13"
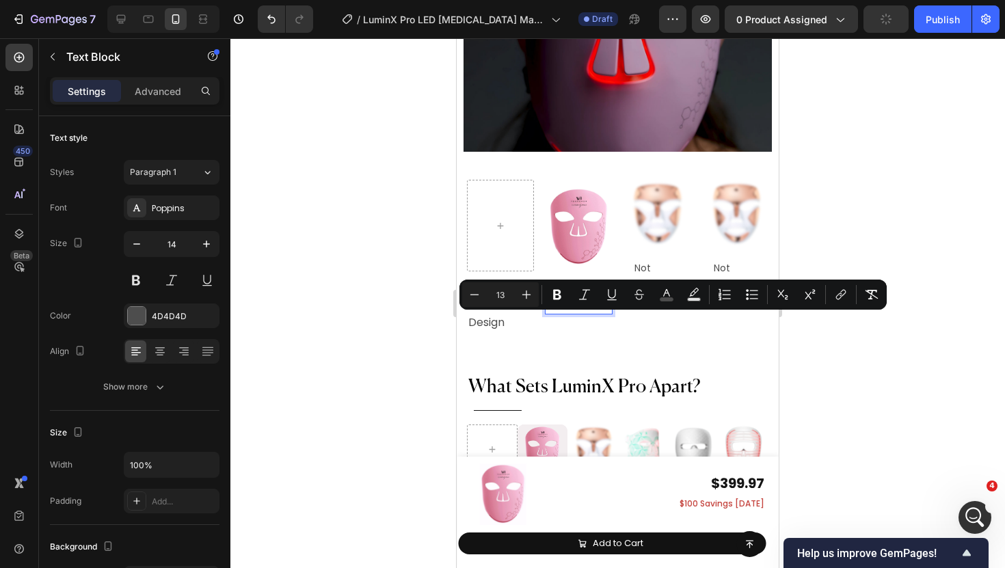
scroll to position [6619, 0]
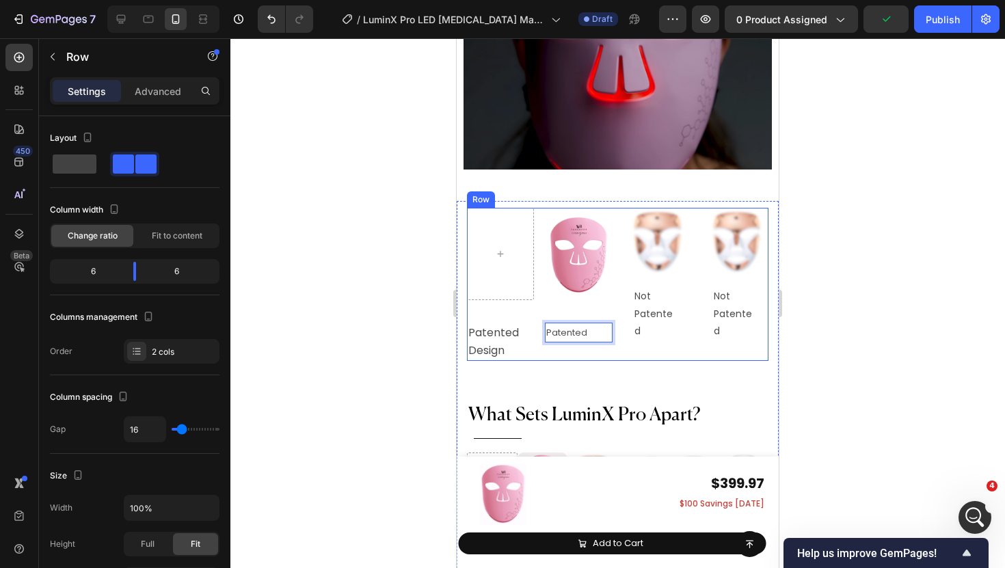
click at [620, 208] on div "Image Row Patented Design Text Block Patented Text Block 0 Row Image Not Patent…" at bounding box center [618, 284] width 302 height 153
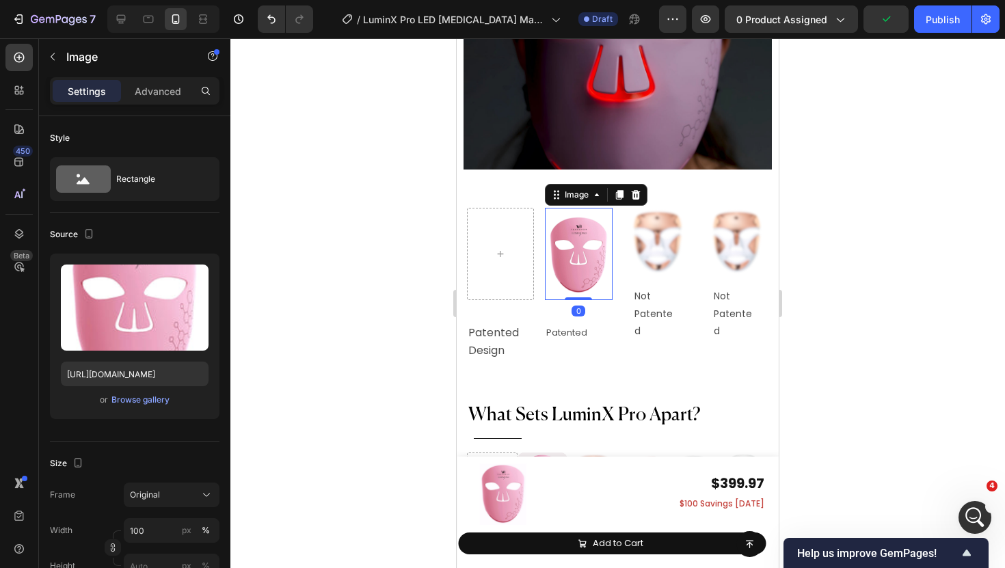
click at [601, 208] on img at bounding box center [578, 254] width 67 height 92
click at [539, 235] on div "Image 0 Row" at bounding box center [540, 254] width 146 height 92
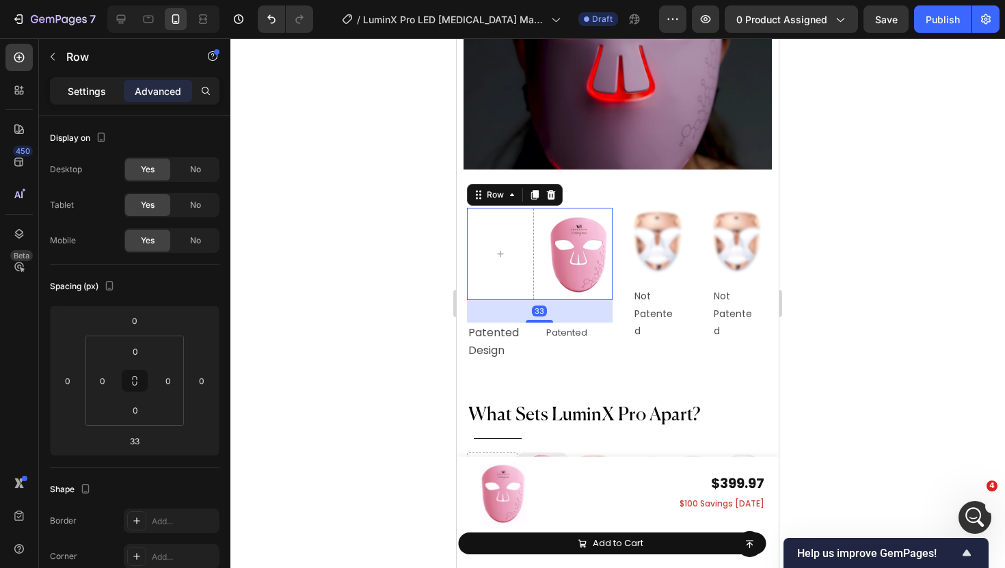
click at [102, 96] on p "Settings" at bounding box center [87, 91] width 38 height 14
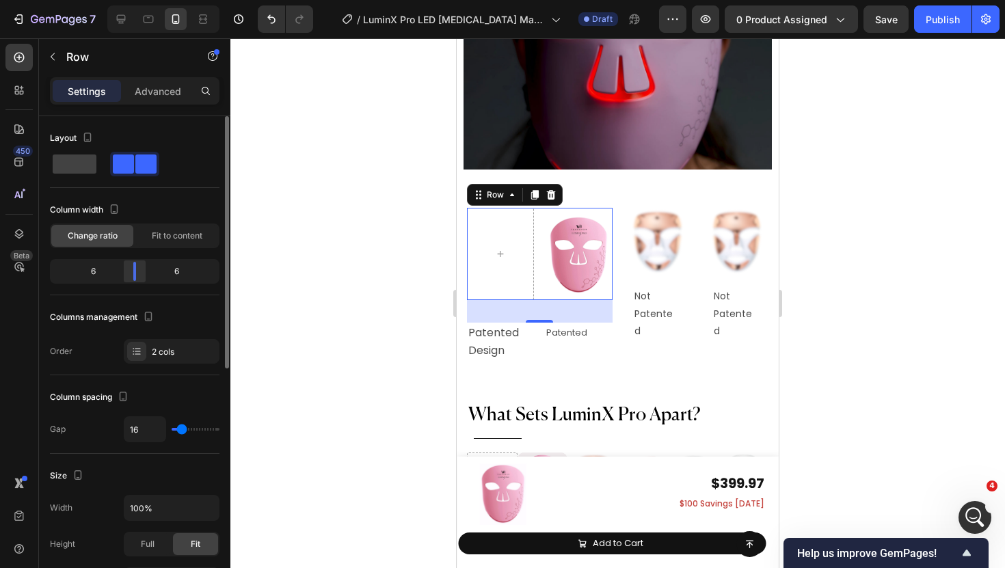
click at [136, 278] on div at bounding box center [134, 271] width 25 height 19
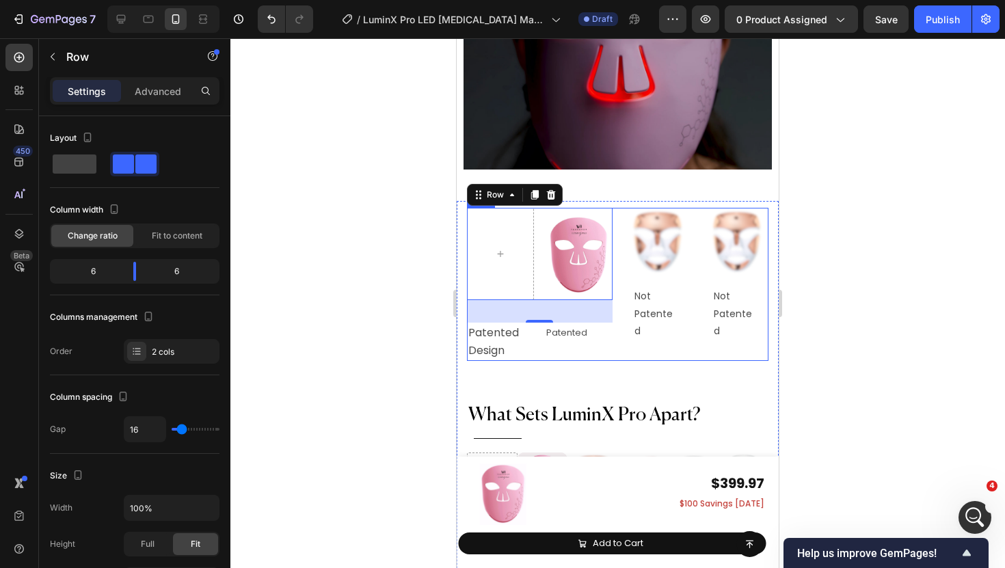
click at [619, 228] on div "Image Row 33 Patented Design Text Block Patented Text Block Row Image Not Paten…" at bounding box center [618, 284] width 302 height 153
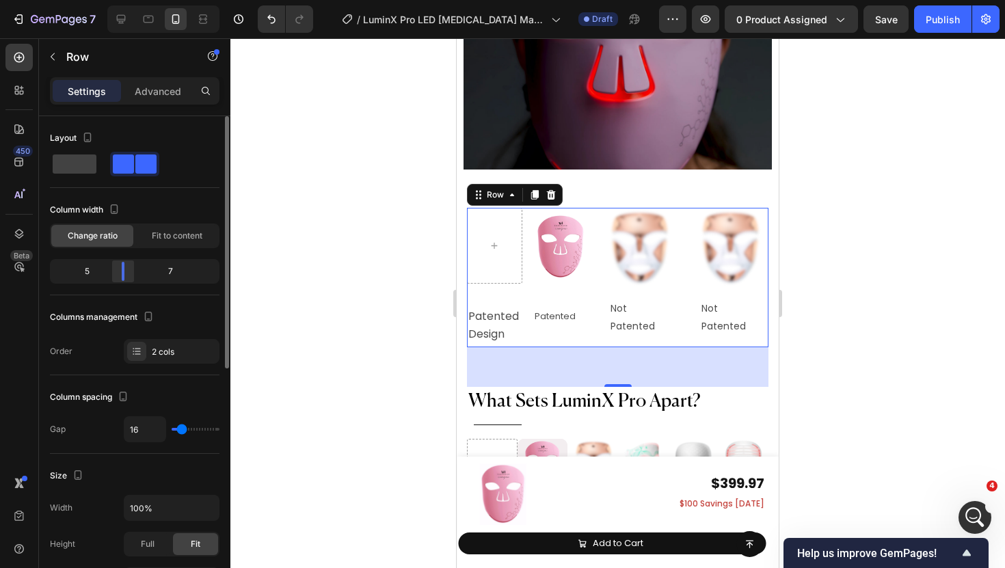
drag, startPoint x: 133, startPoint y: 270, endPoint x: 124, endPoint y: 270, distance: 9.6
click at [124, 270] on div at bounding box center [123, 271] width 3 height 19
click at [127, 271] on div at bounding box center [123, 271] width 25 height 19
click at [496, 321] on span "Patented Design" at bounding box center [493, 325] width 51 height 34
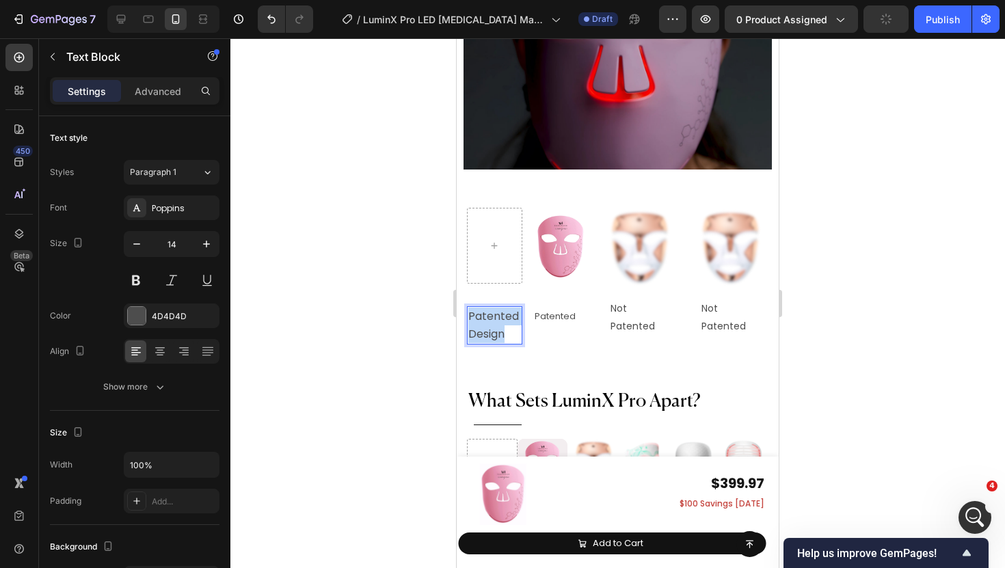
click at [496, 321] on span "Patented Design" at bounding box center [493, 325] width 51 height 34
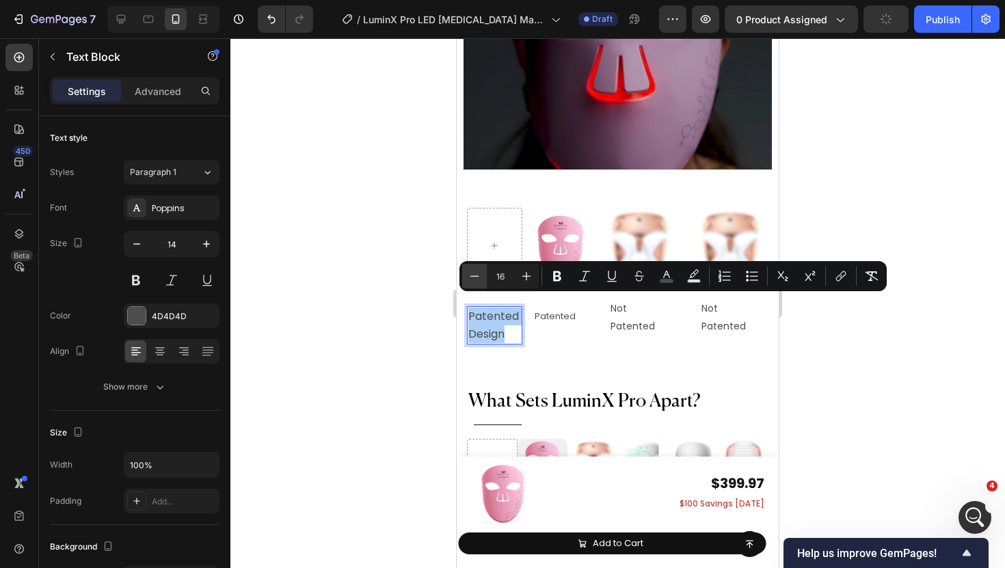
click at [466, 287] on button "Minus" at bounding box center [474, 276] width 25 height 25
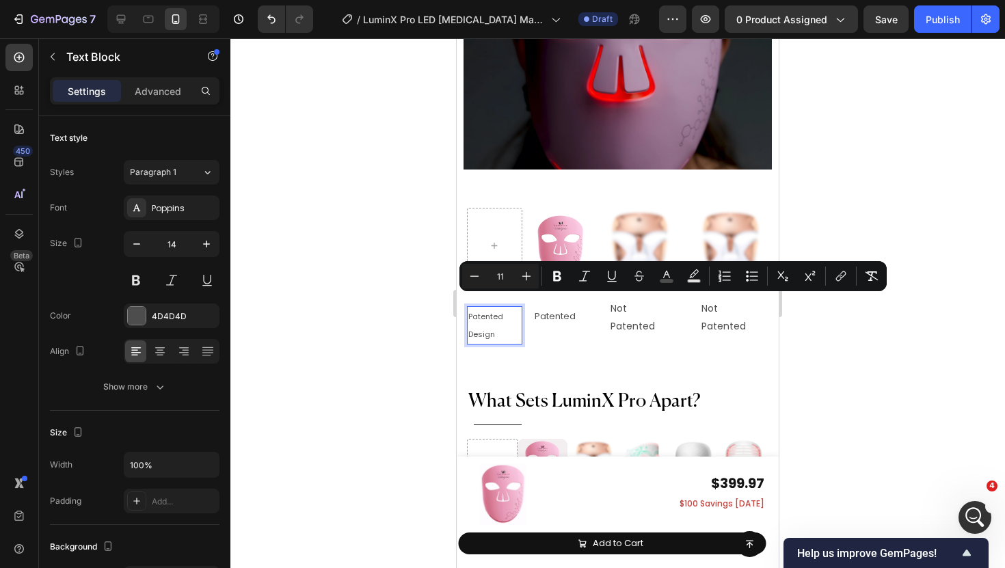
click at [542, 269] on span "Editor contextual toolbar" at bounding box center [542, 276] width 1 height 19
click at [531, 271] on icon "Editor contextual toolbar" at bounding box center [527, 276] width 14 height 14
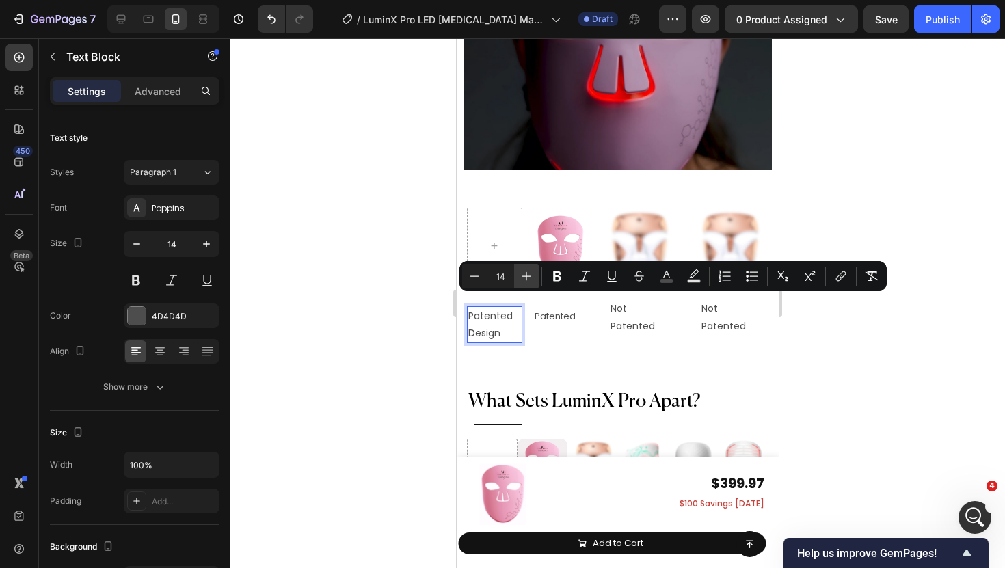
type input "15"
click at [557, 310] on span "Patented" at bounding box center [555, 316] width 41 height 13
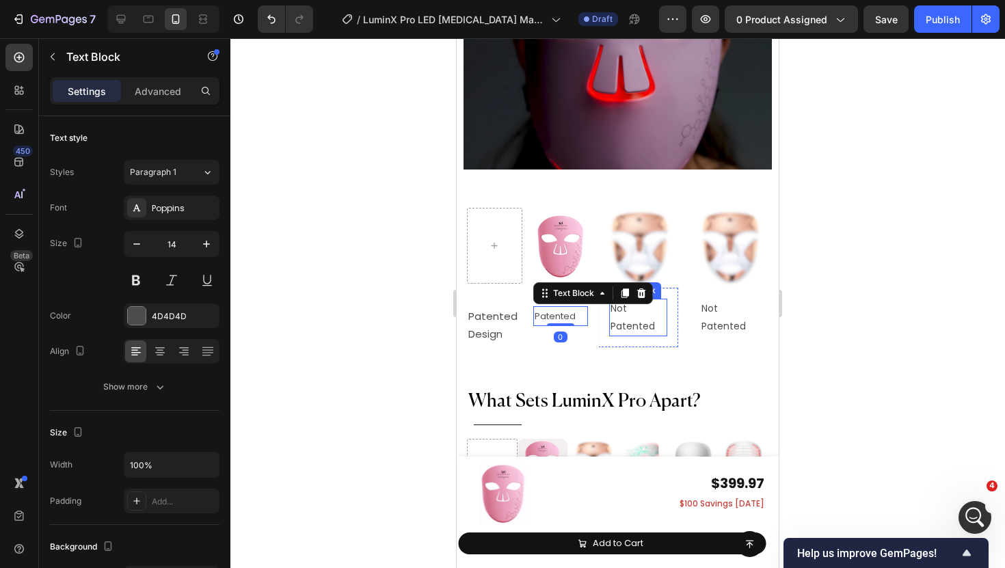
click at [624, 310] on p "Not Patented" at bounding box center [638, 317] width 55 height 34
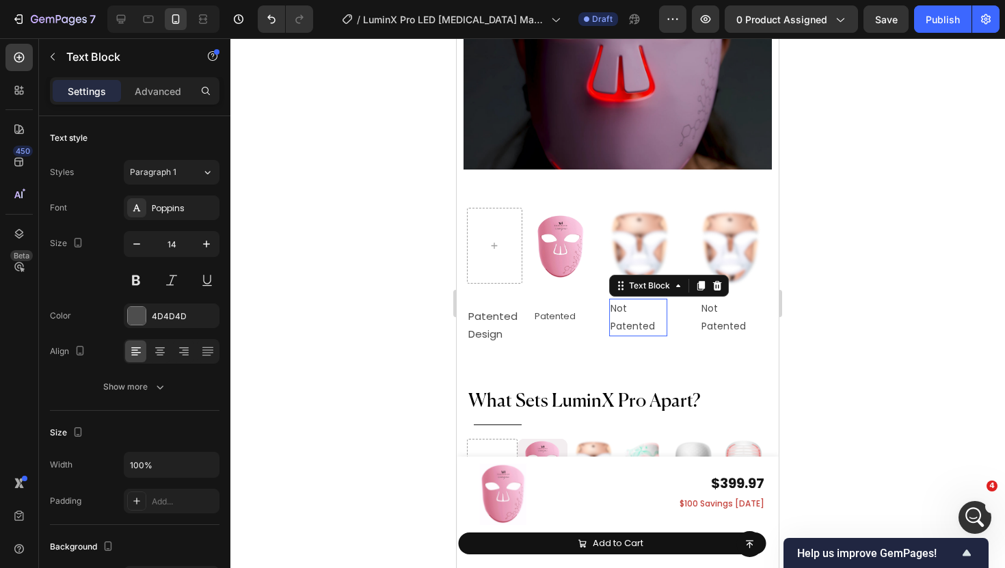
click at [624, 310] on p "Not Patented" at bounding box center [638, 317] width 55 height 34
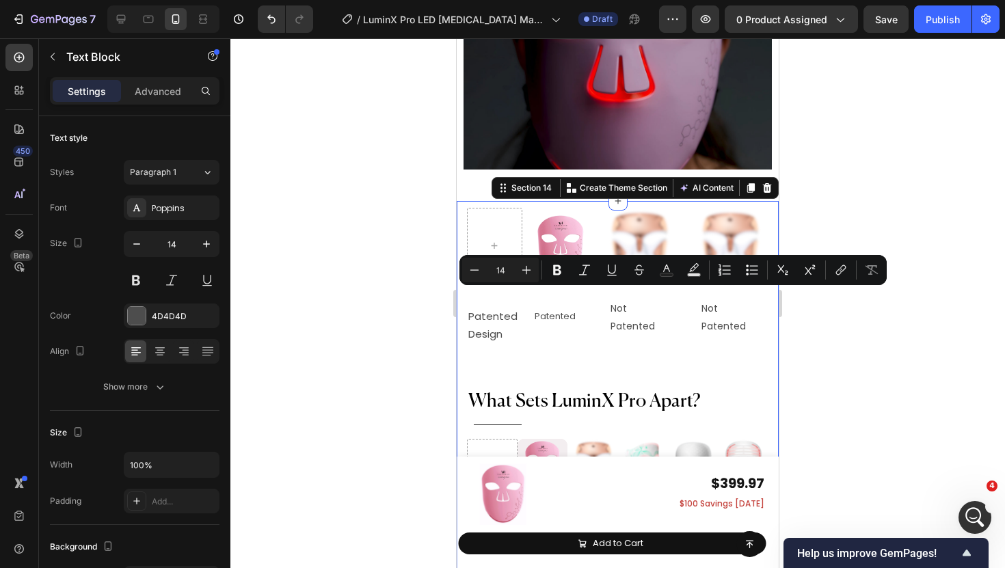
click at [615, 336] on div "Why Choose LuxGlow? Heading Title Line LuminX Pro vs. Others Heading See Why No…" at bounding box center [618, 528] width 302 height 640
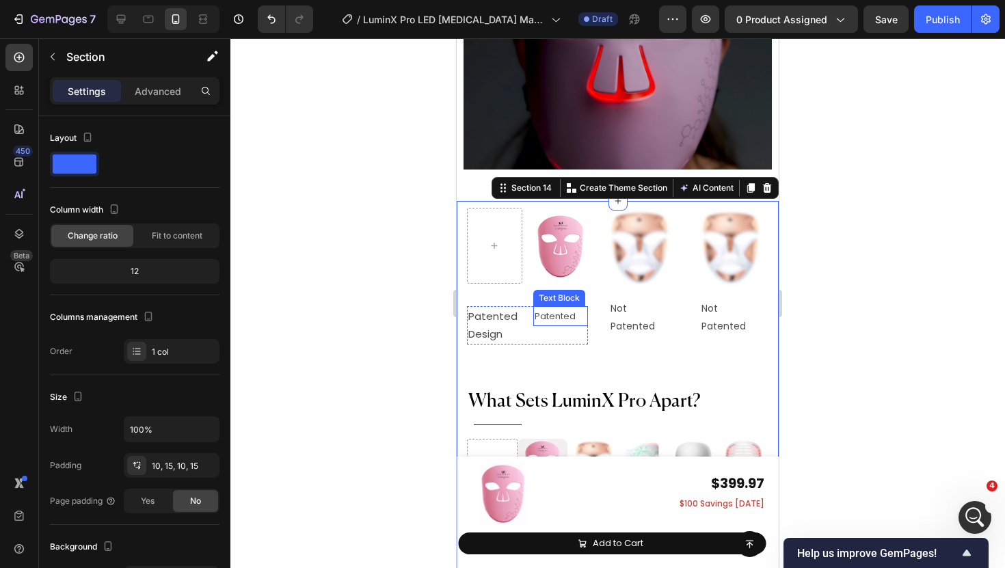
click at [583, 308] on p "Patented" at bounding box center [561, 316] width 53 height 17
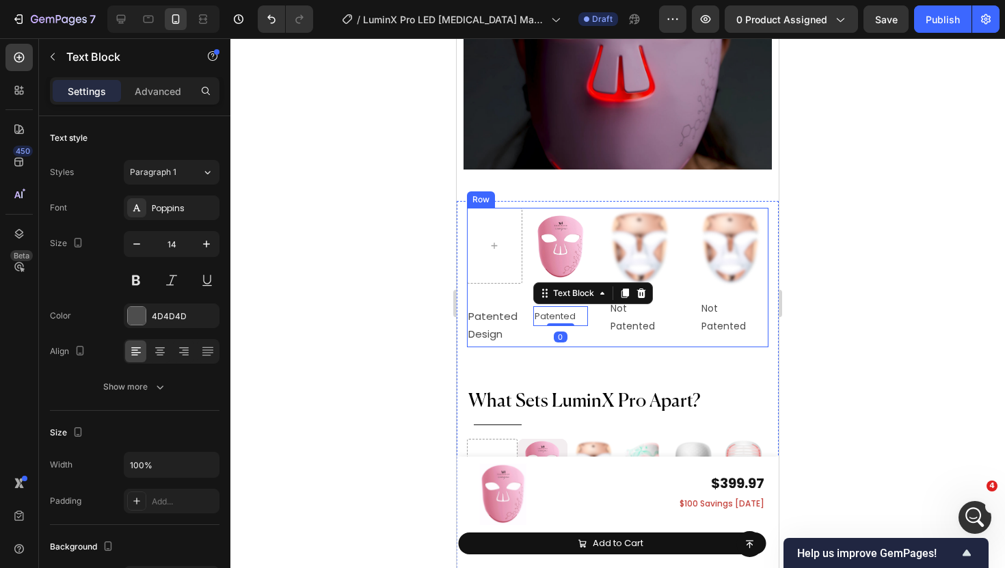
click at [594, 311] on div "Image Row Patented Design Text Block Patented Text Block 0 Row Image Not Patent…" at bounding box center [618, 278] width 302 height 140
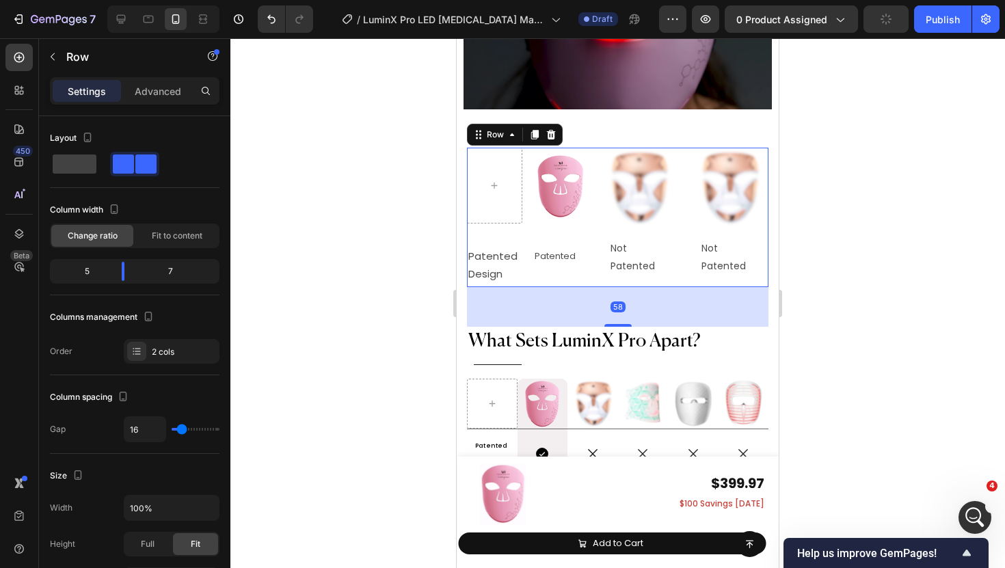
scroll to position [6687, 0]
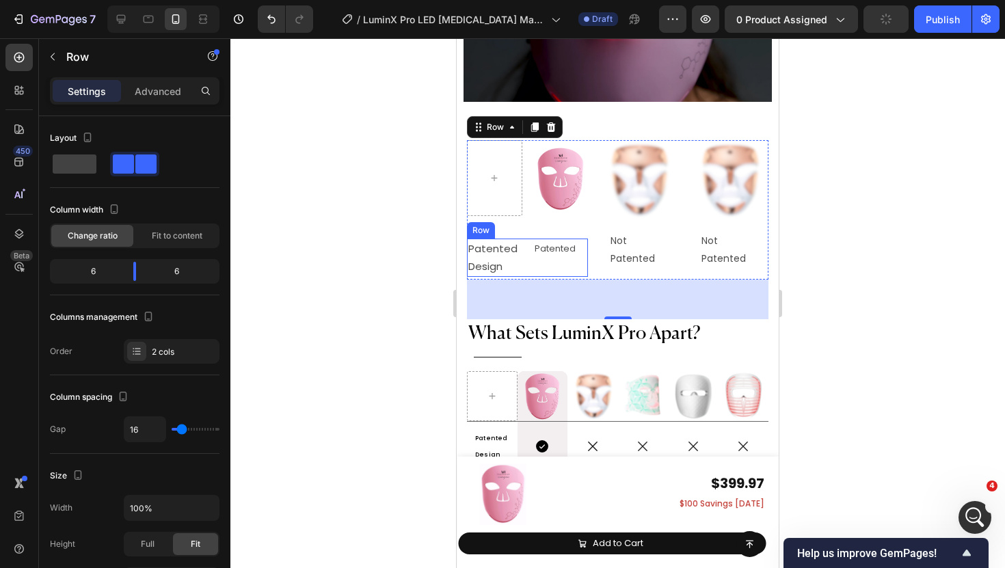
click at [525, 239] on div "Patented Design Text Block Patented Text Block Row" at bounding box center [527, 258] width 121 height 38
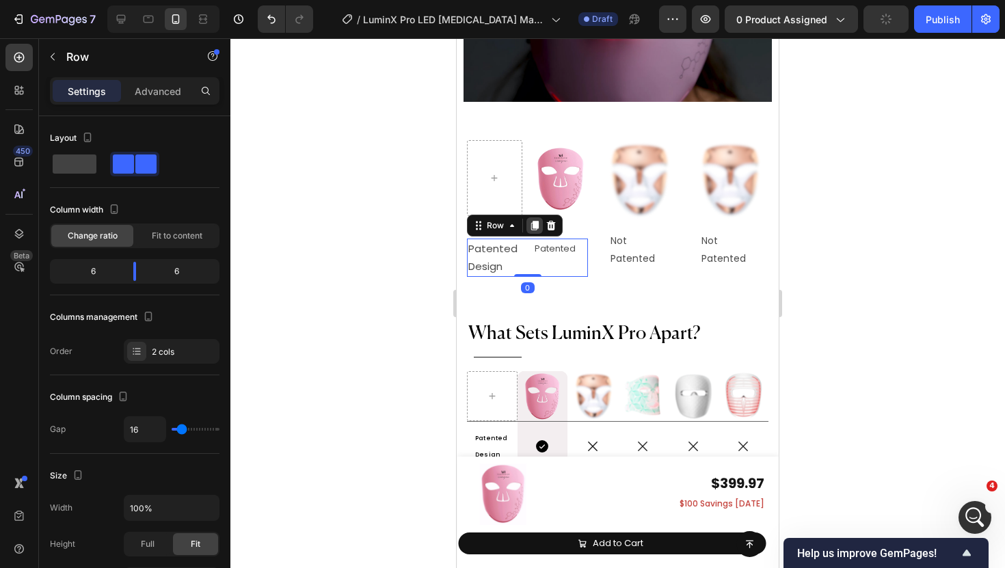
click at [533, 221] on icon at bounding box center [535, 226] width 8 height 10
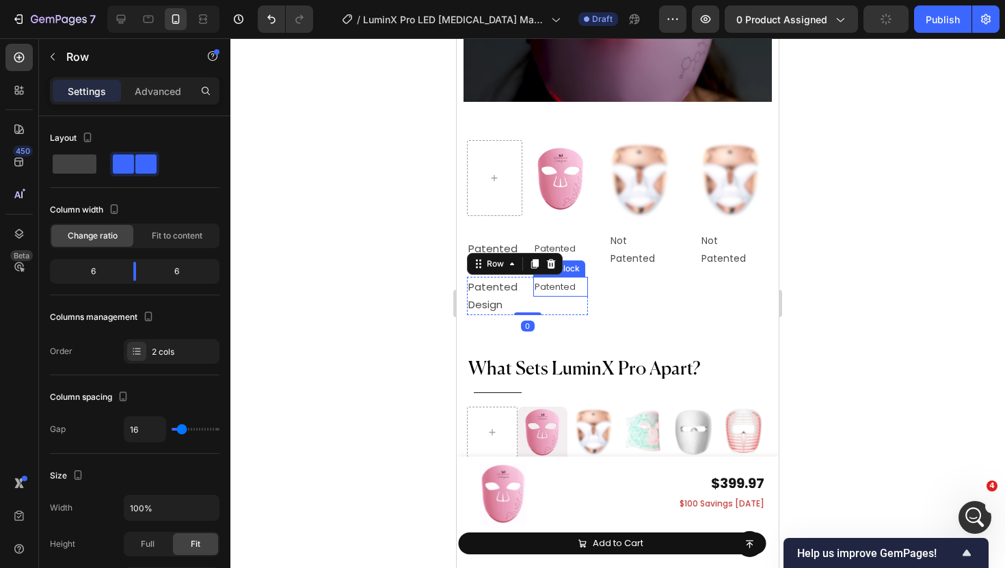
click at [548, 280] on span "Patented" at bounding box center [555, 286] width 41 height 13
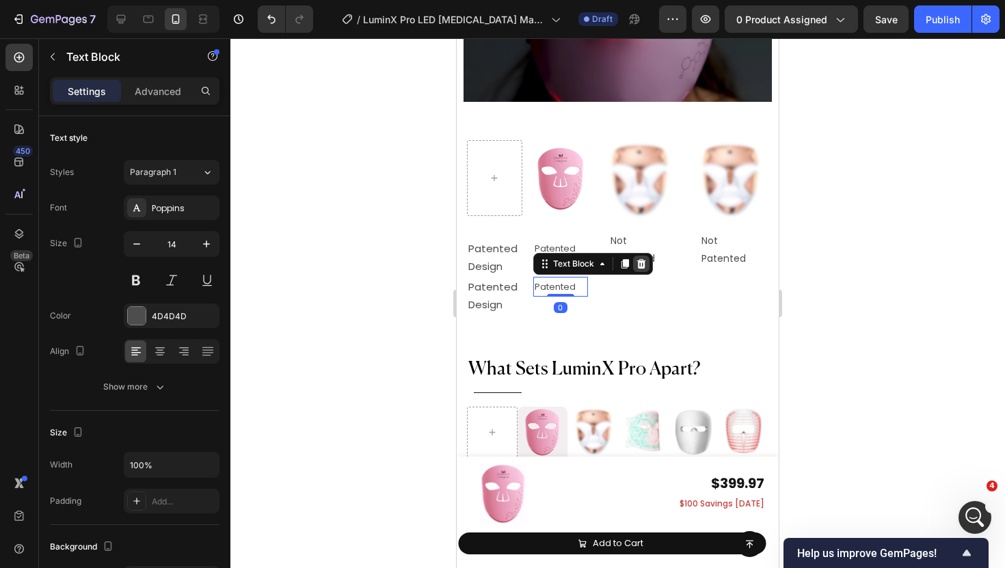
click at [637, 258] on icon at bounding box center [641, 263] width 11 height 11
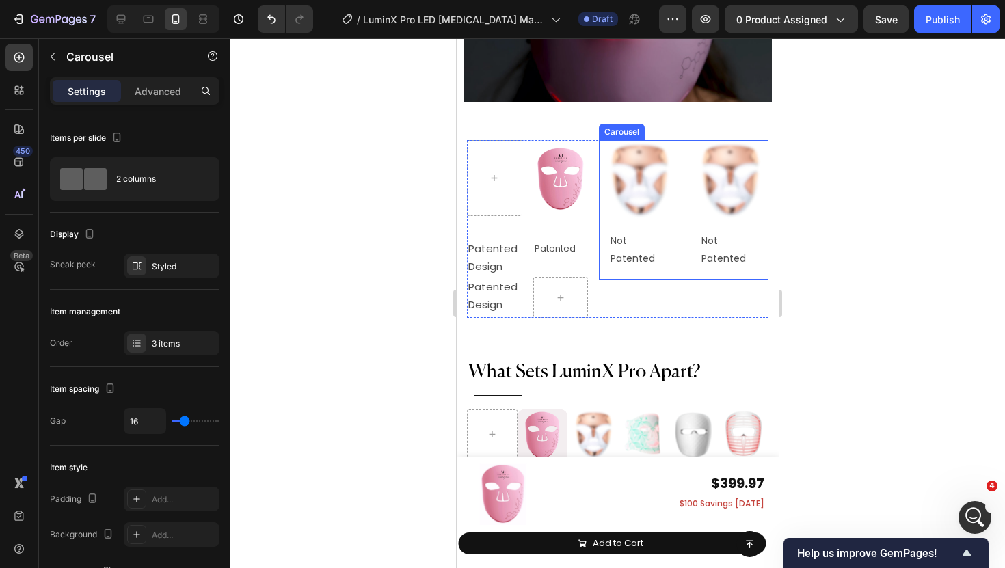
click at [686, 239] on div "Image Not Patented Text Block Row Image Image Not Patented Text Block Row" at bounding box center [684, 210] width 170 height 140
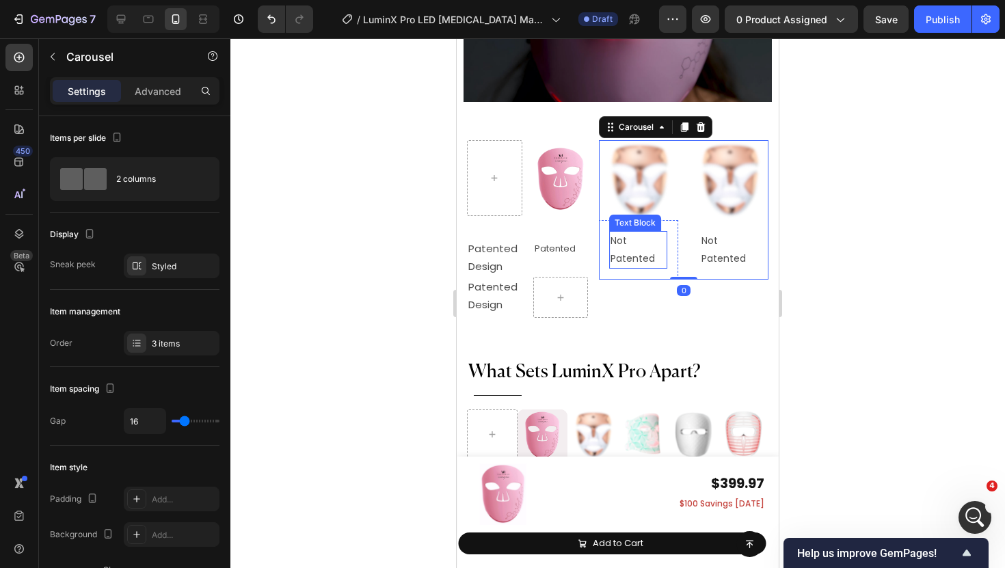
click at [657, 239] on p "Not Patented" at bounding box center [638, 250] width 55 height 34
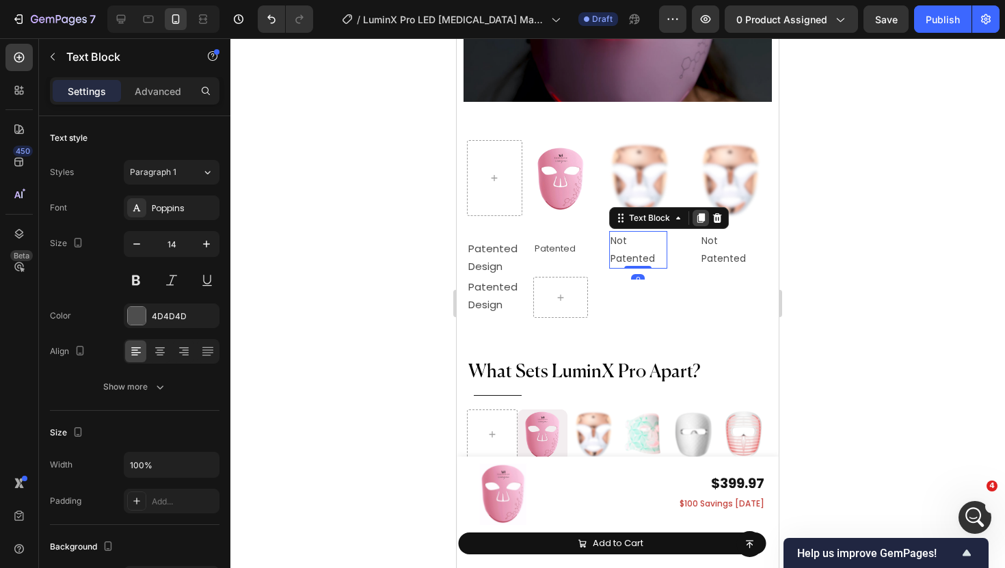
click at [697, 214] on icon at bounding box center [701, 219] width 8 height 10
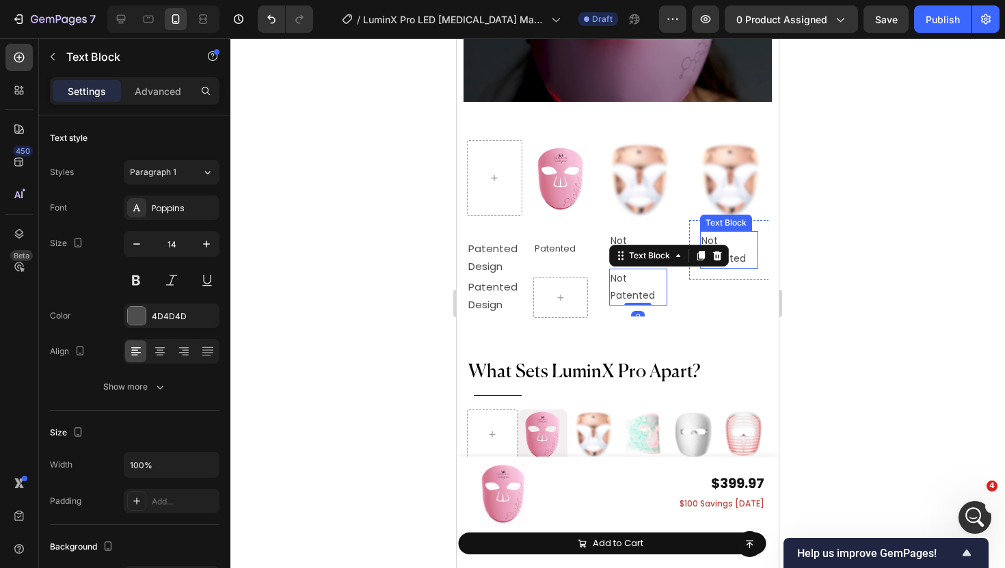
click at [728, 245] on p "Not Patented" at bounding box center [729, 250] width 55 height 34
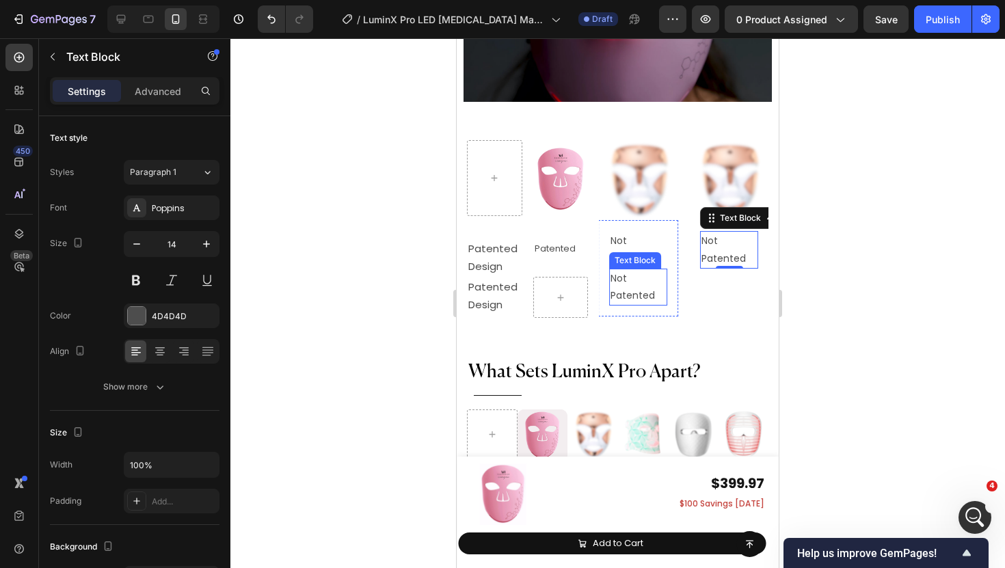
click at [665, 278] on p "Not Patented" at bounding box center [638, 287] width 55 height 34
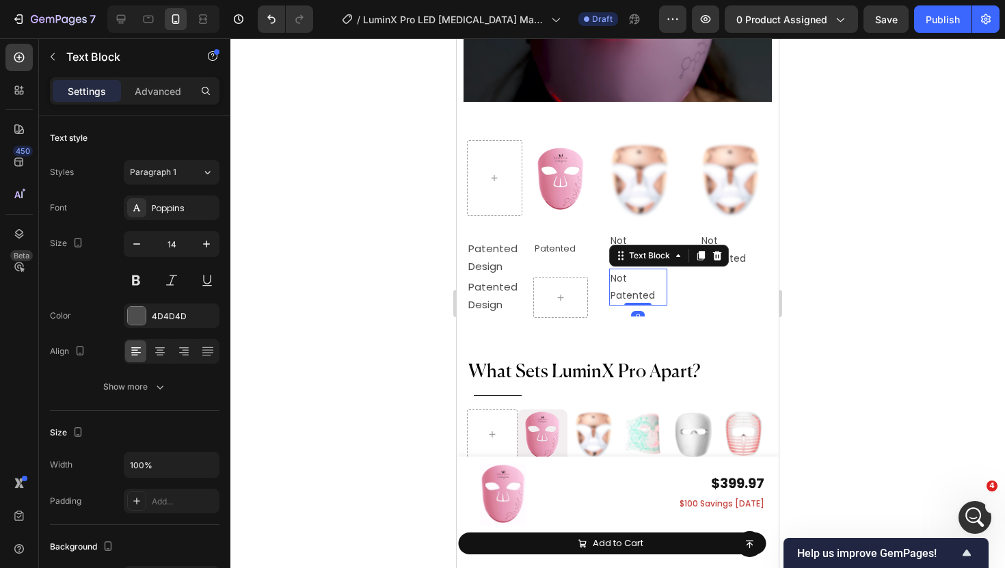
click at [650, 278] on p "Not Patented" at bounding box center [638, 287] width 55 height 34
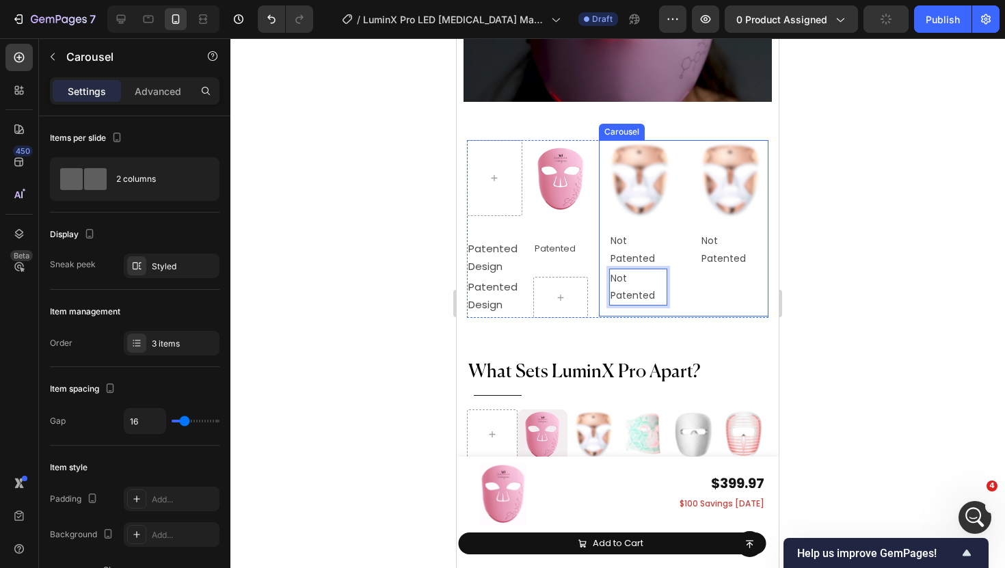
click at [680, 283] on div "Image Not Patented Text Block Row Image Image Not Patented Text Block Not Paten…" at bounding box center [684, 228] width 170 height 176
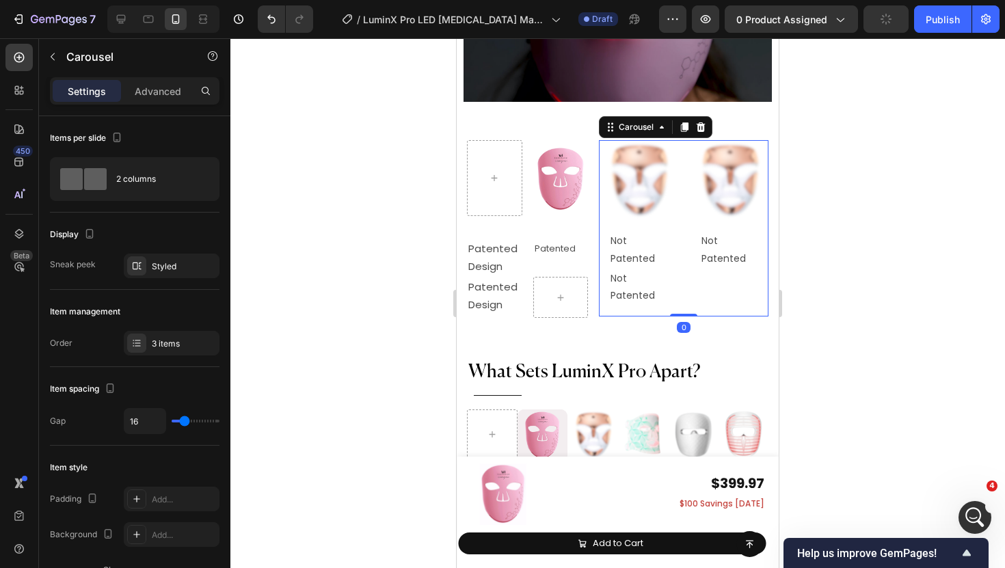
click at [659, 283] on p "Not Patented" at bounding box center [638, 287] width 55 height 34
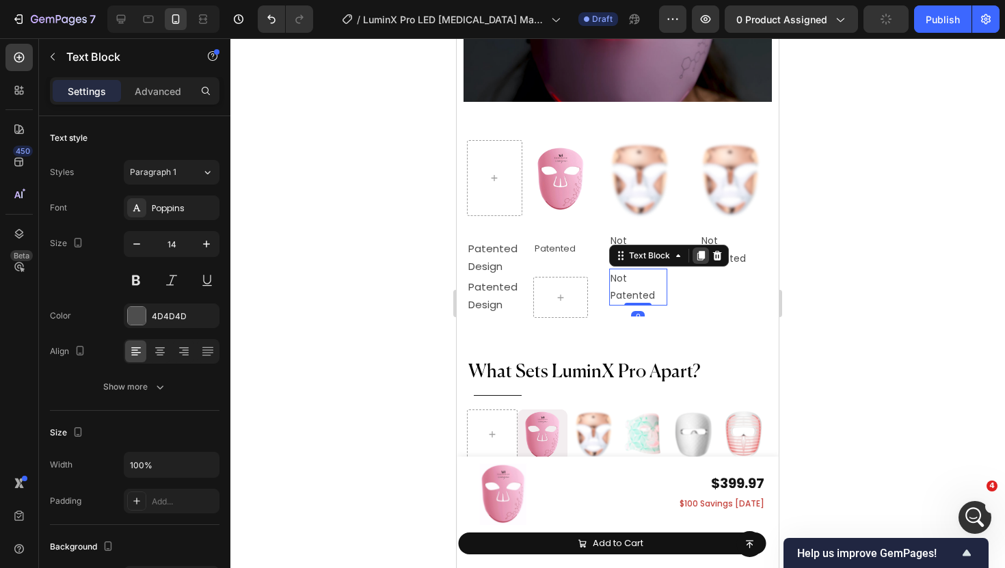
click at [699, 250] on icon at bounding box center [700, 255] width 11 height 11
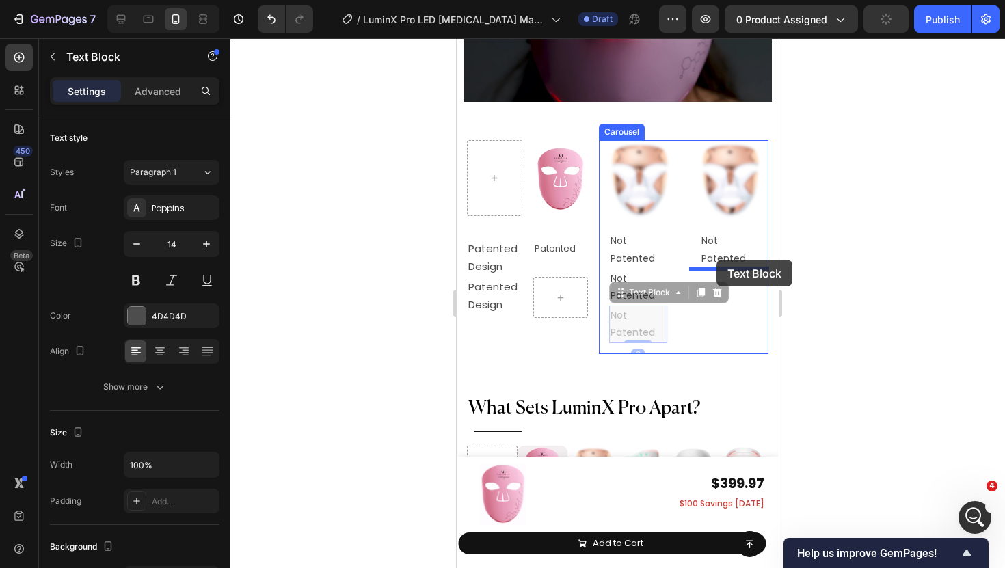
drag, startPoint x: 625, startPoint y: 283, endPoint x: 717, endPoint y: 259, distance: 94.7
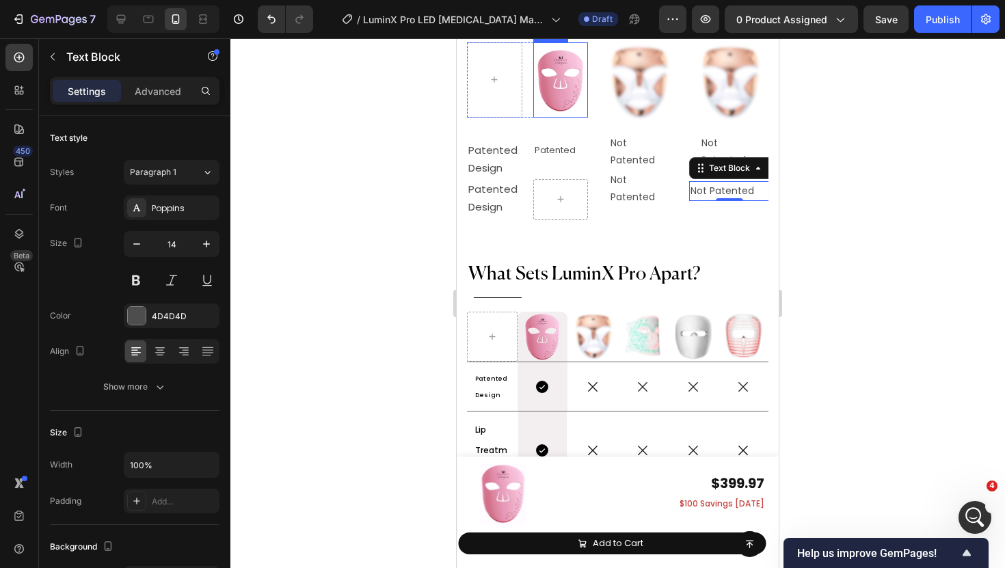
scroll to position [6901, 0]
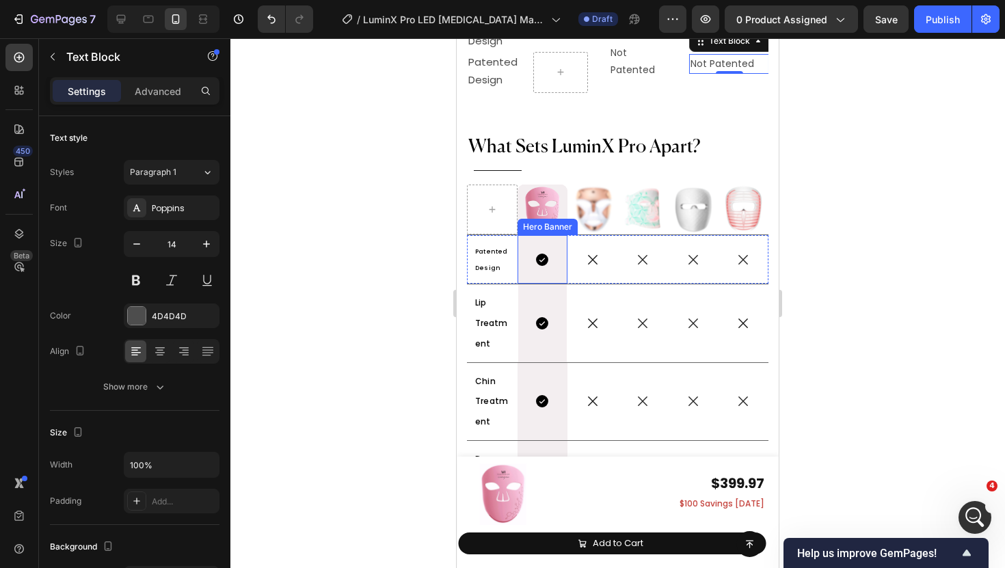
click at [562, 258] on div "Icon" at bounding box center [543, 260] width 51 height 44
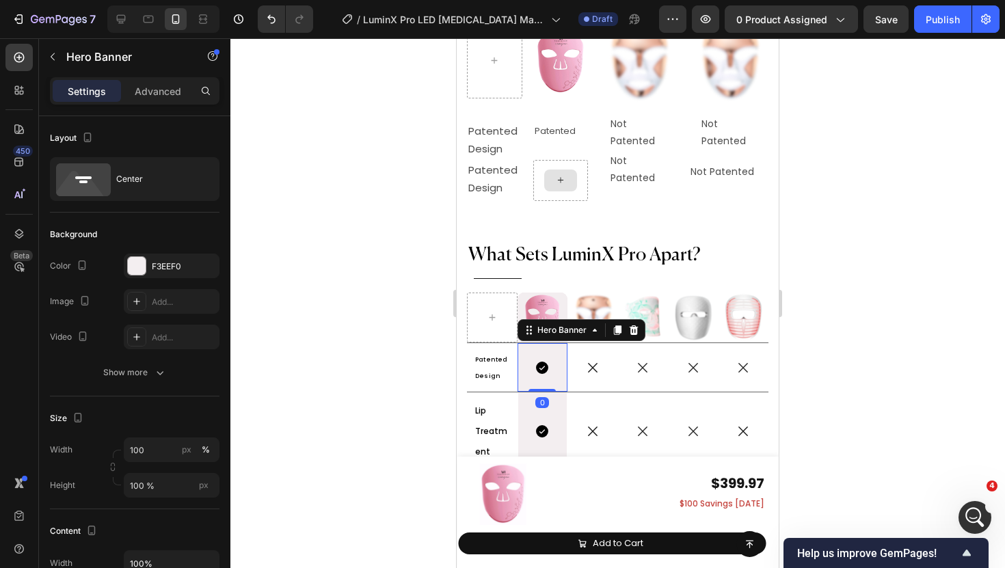
scroll to position [6751, 0]
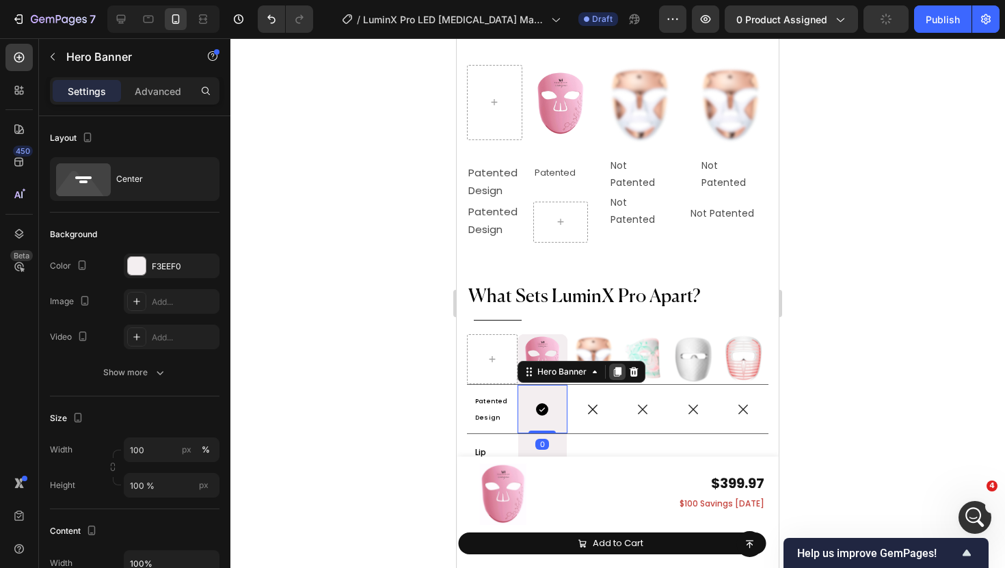
click at [621, 367] on icon at bounding box center [617, 372] width 11 height 11
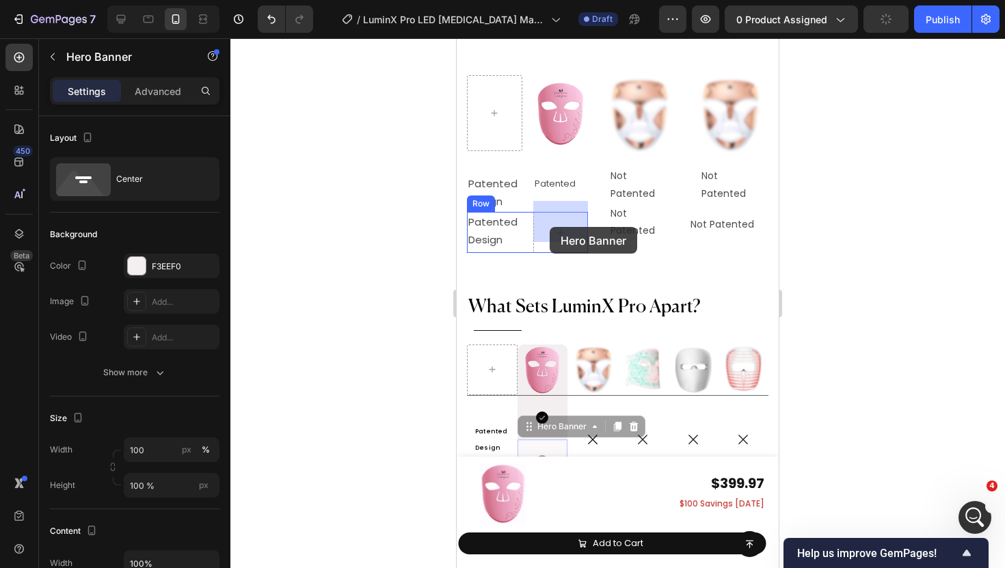
drag, startPoint x: 537, startPoint y: 413, endPoint x: 550, endPoint y: 226, distance: 187.2
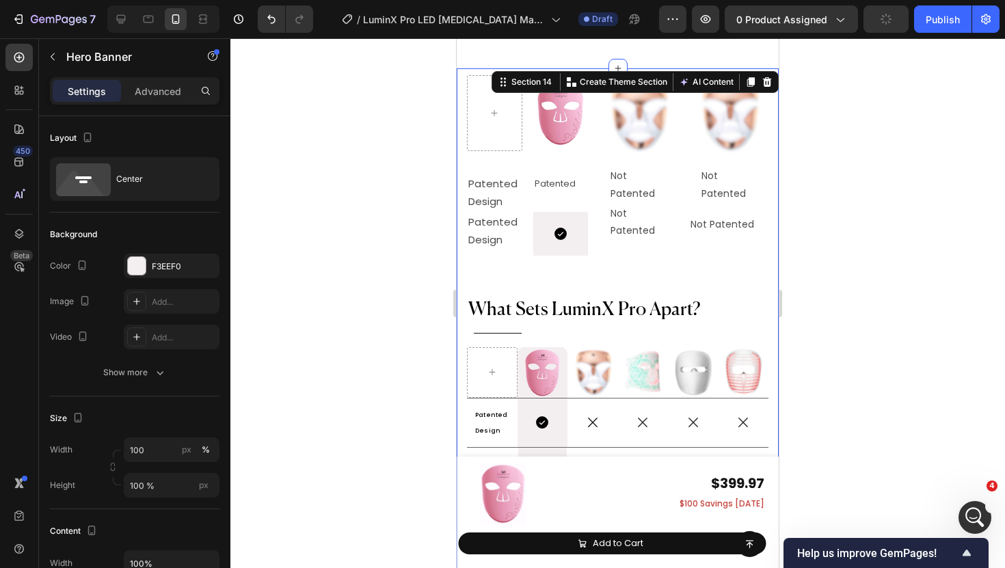
click at [607, 265] on div "Why Choose LuxGlow? Heading Title Line LuminX Pro vs. Others Heading See Why No…" at bounding box center [618, 416] width 302 height 682
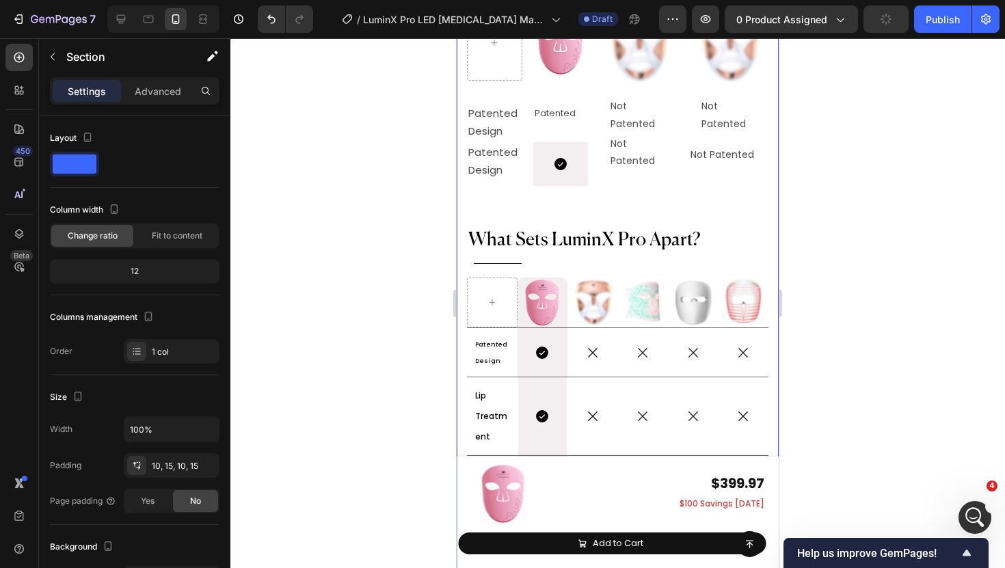
scroll to position [6819, 0]
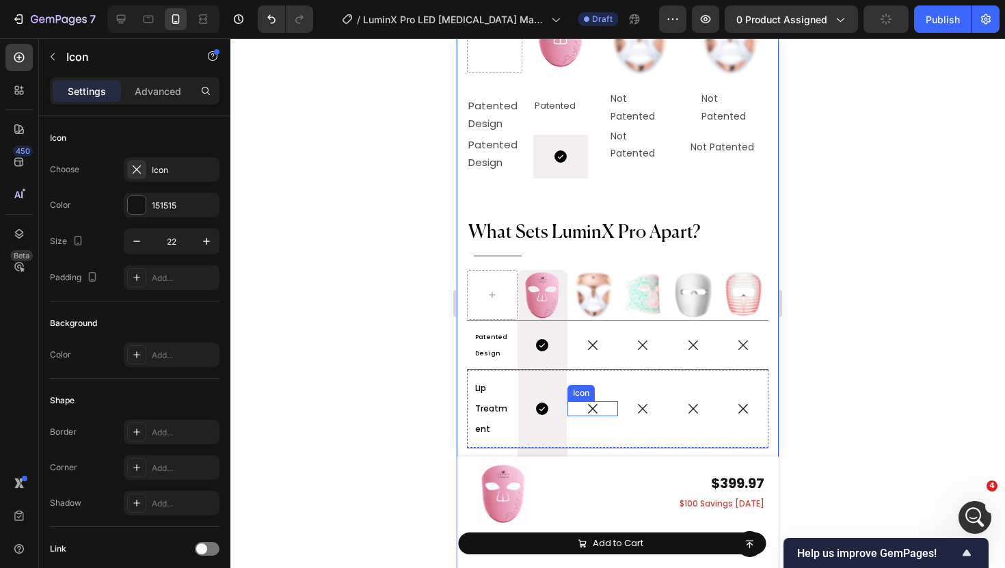
click at [601, 401] on div "Icon" at bounding box center [593, 408] width 51 height 15
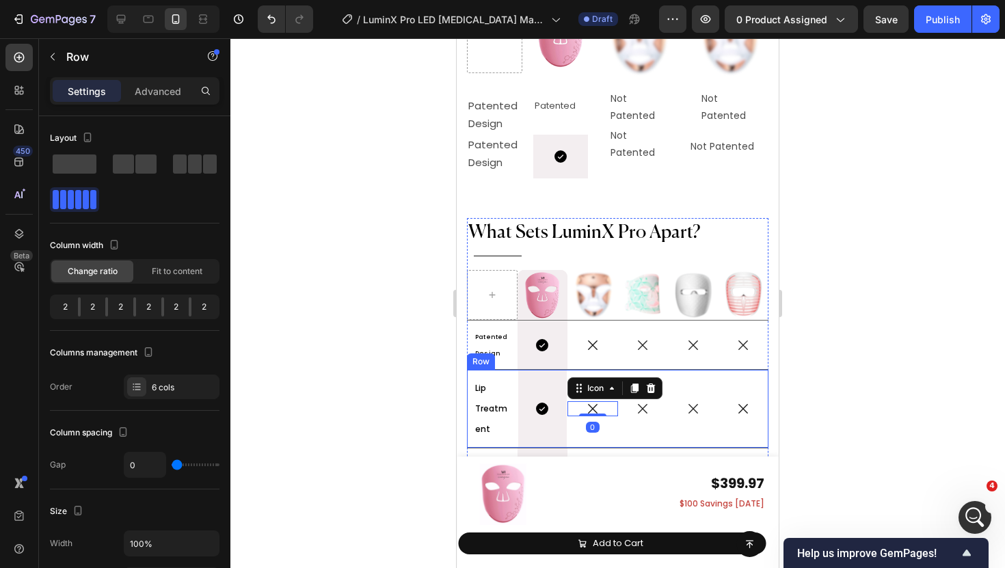
click at [600, 373] on div "Icon 0" at bounding box center [593, 408] width 51 height 77
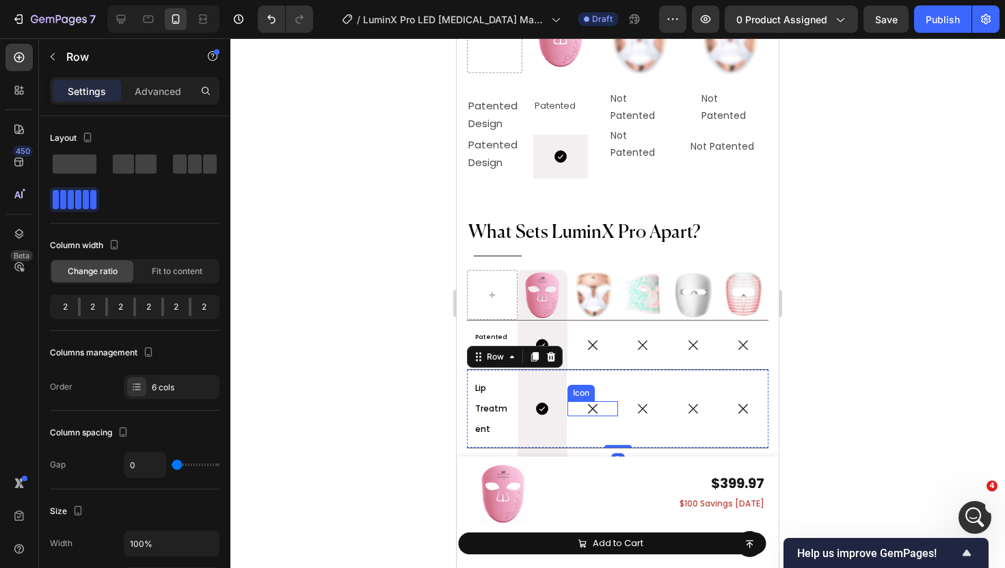
click at [594, 403] on icon at bounding box center [592, 408] width 15 height 15
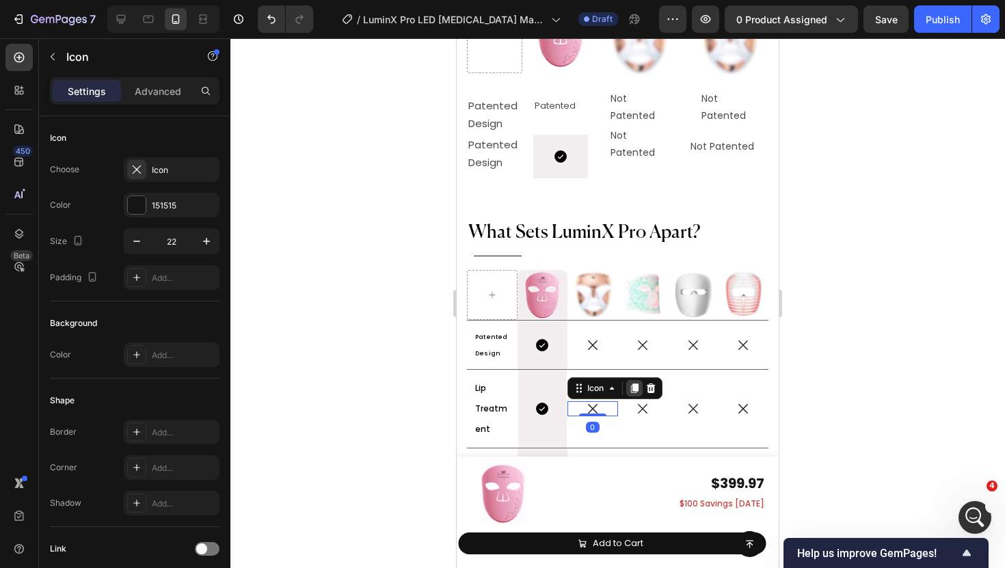
click at [634, 383] on icon at bounding box center [634, 388] width 11 height 11
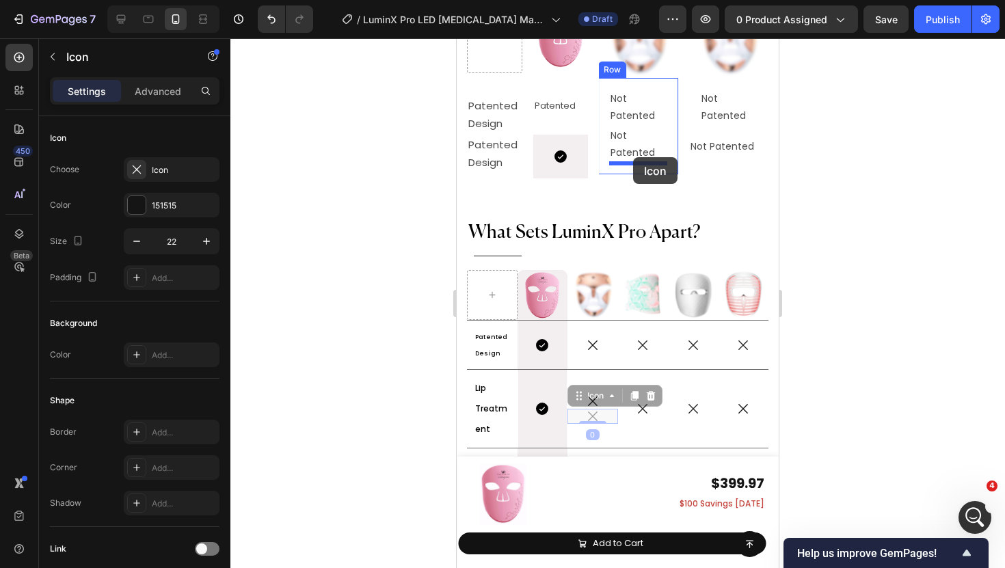
drag, startPoint x: 588, startPoint y: 398, endPoint x: 633, endPoint y: 157, distance: 244.9
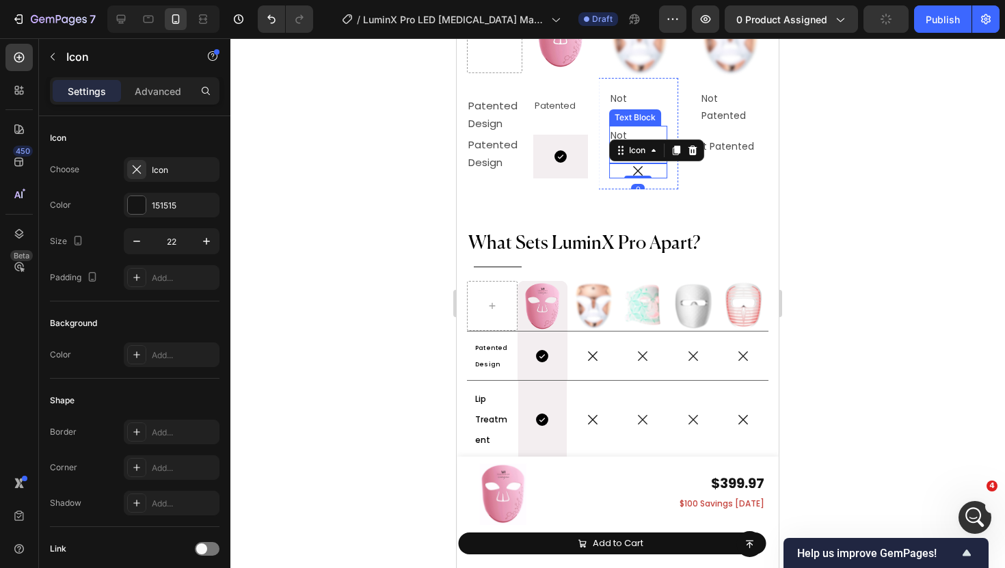
click at [618, 132] on p "Not Patented" at bounding box center [638, 144] width 55 height 34
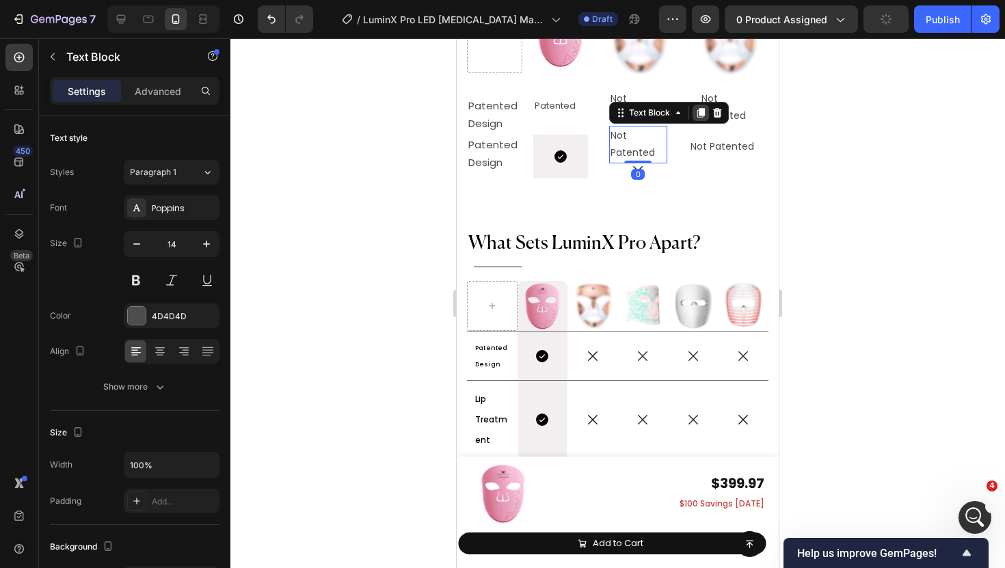
click at [700, 113] on icon at bounding box center [701, 113] width 8 height 10
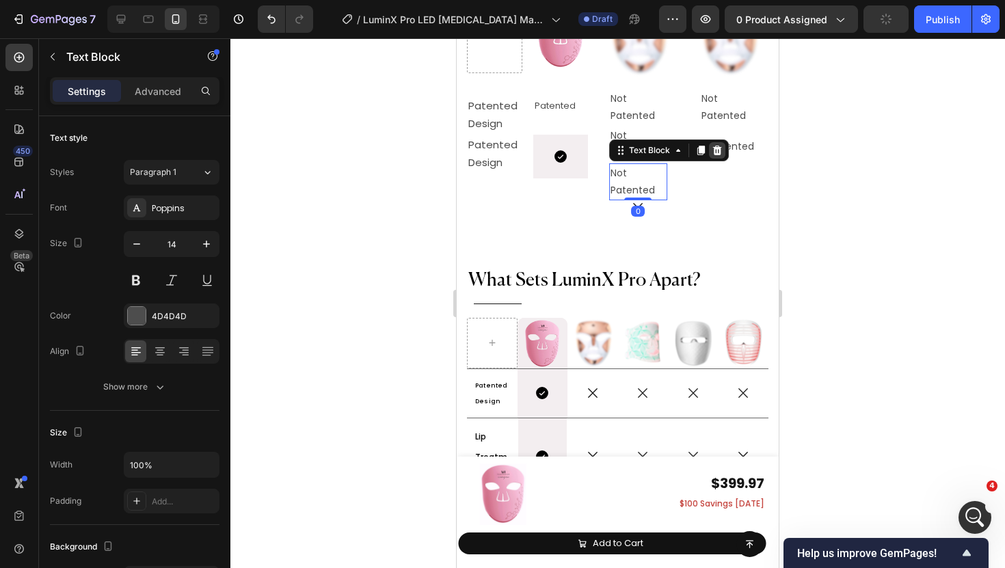
click at [715, 148] on icon at bounding box center [717, 150] width 11 height 11
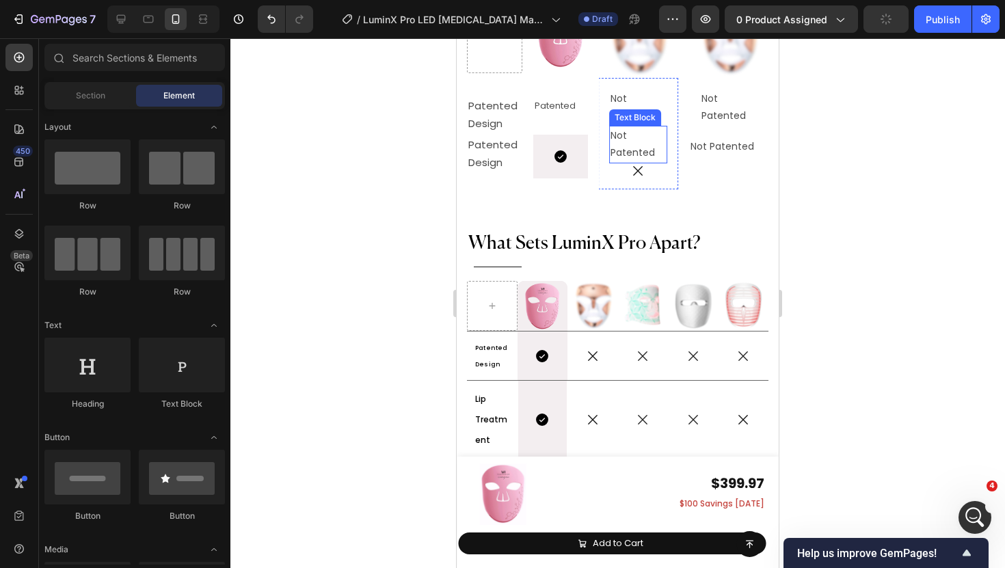
click at [633, 150] on p "Not Patented" at bounding box center [638, 144] width 55 height 34
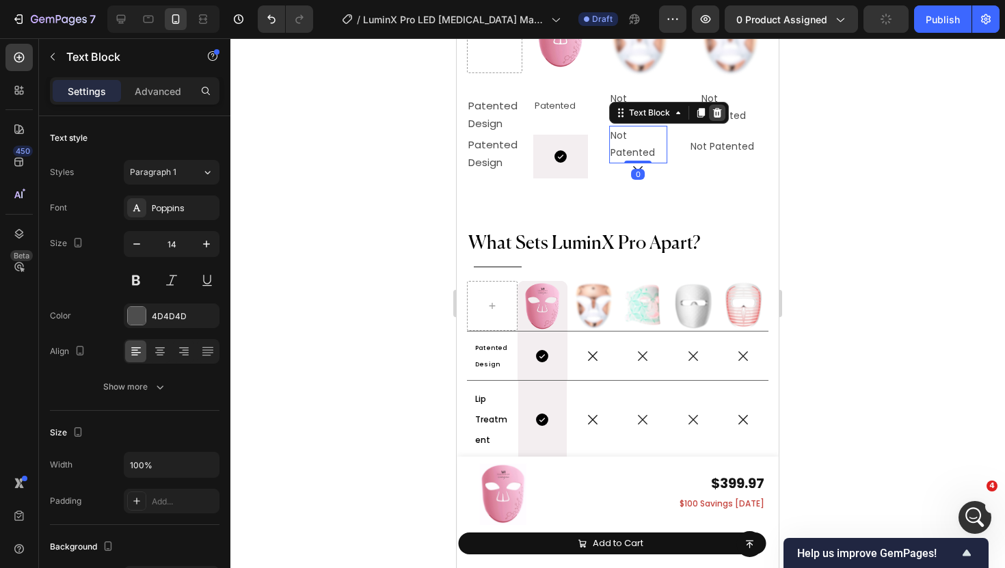
click at [713, 115] on icon at bounding box center [717, 112] width 11 height 11
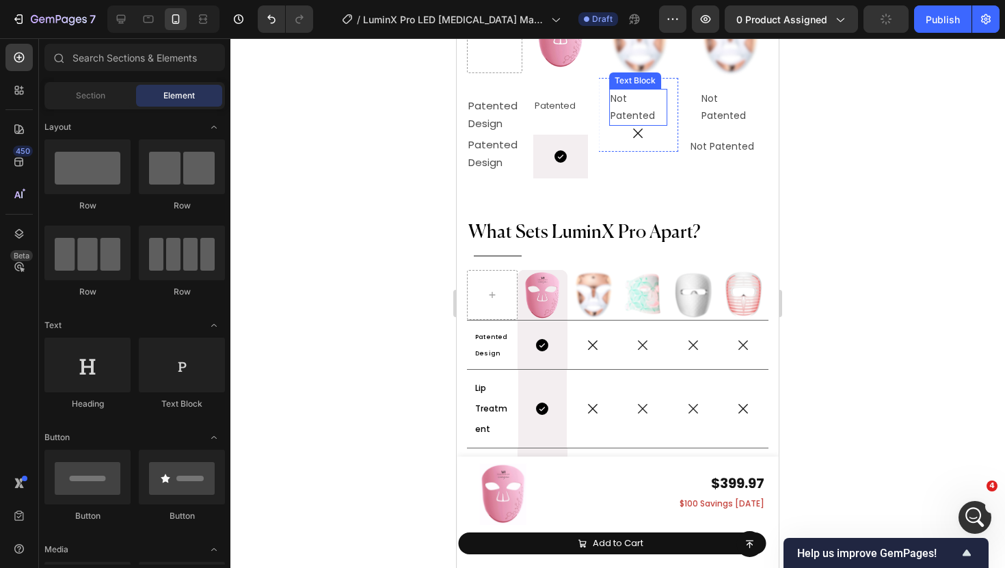
click at [646, 114] on p "Not Patented" at bounding box center [638, 107] width 55 height 34
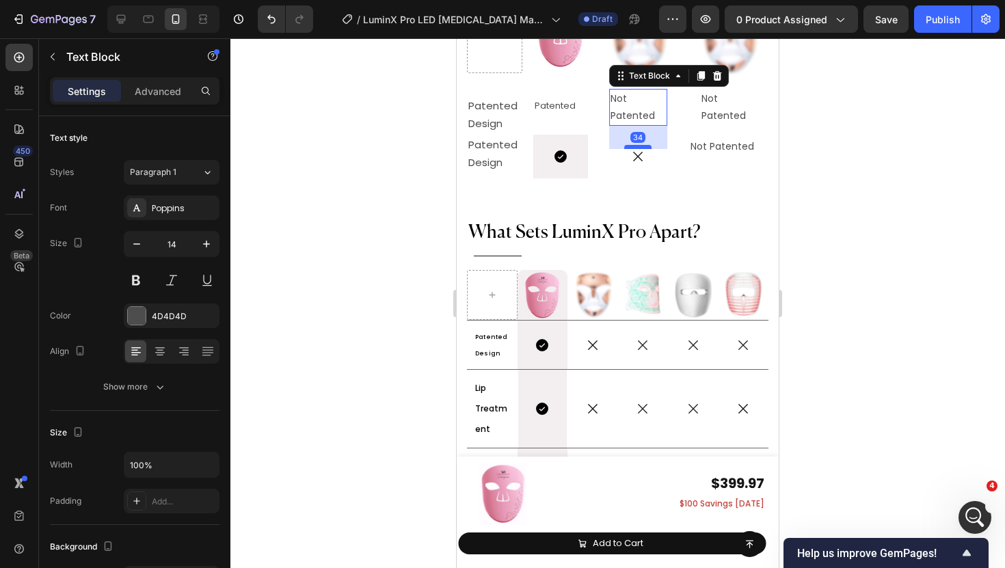
drag, startPoint x: 639, startPoint y: 124, endPoint x: 639, endPoint y: 149, distance: 24.6
click at [639, 148] on div at bounding box center [637, 147] width 27 height 4
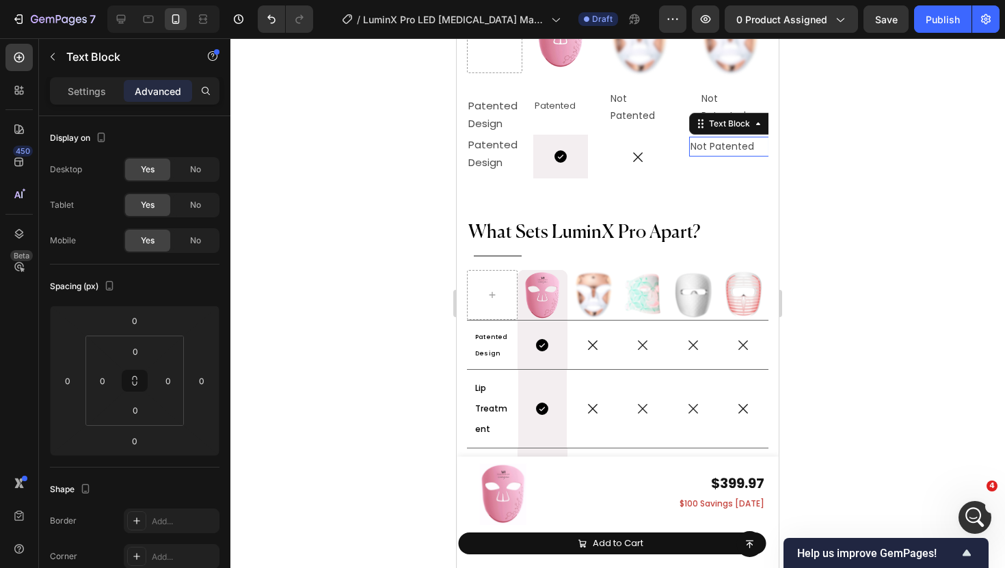
click at [741, 147] on p "Not Patented" at bounding box center [729, 146] width 77 height 17
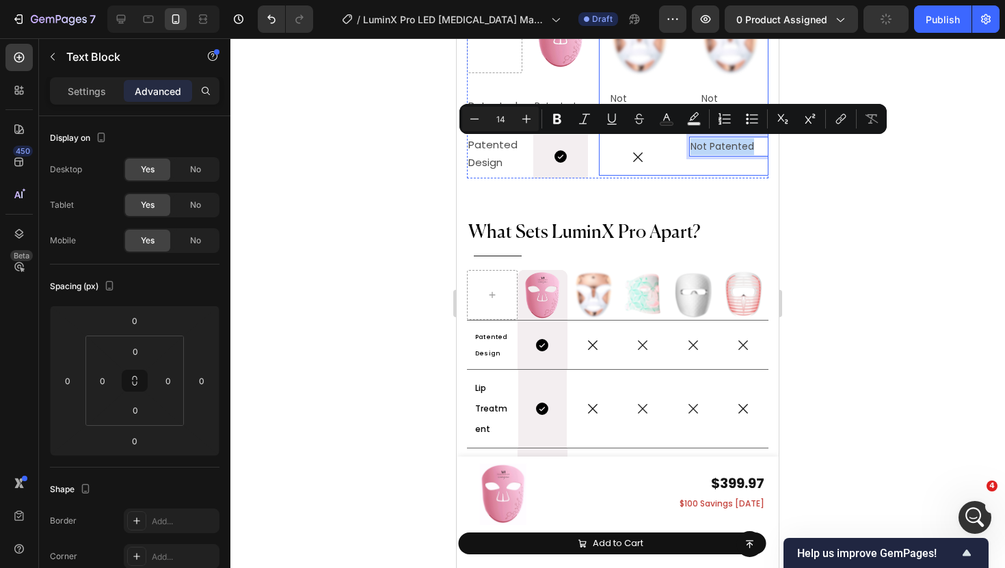
click at [729, 169] on div "Image Not Patented Text Block Row Not Patented Text Block 0" at bounding box center [729, 87] width 80 height 178
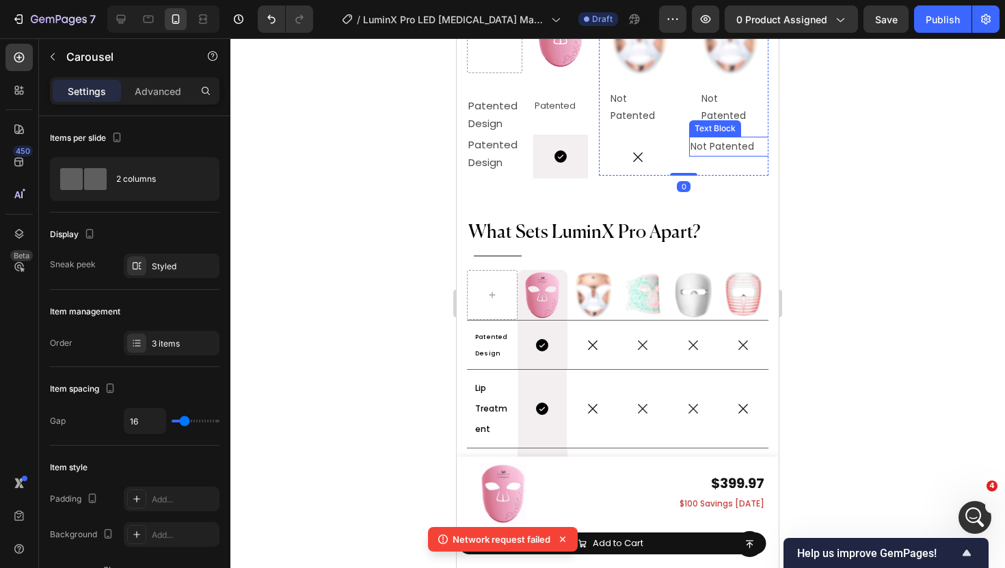
click at [727, 147] on p "Not Patented" at bounding box center [729, 146] width 77 height 17
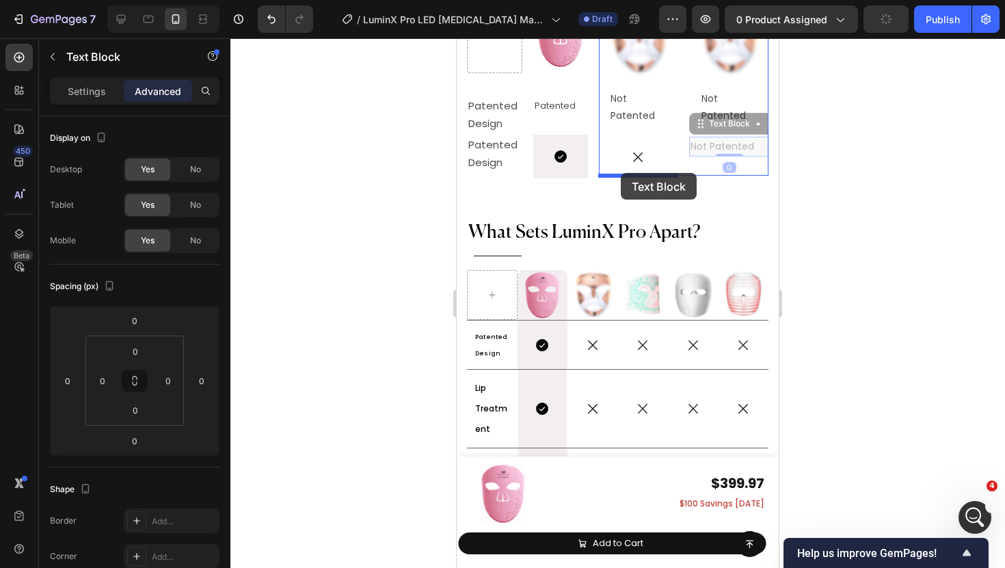
drag, startPoint x: 702, startPoint y: 122, endPoint x: 620, endPoint y: 174, distance: 96.8
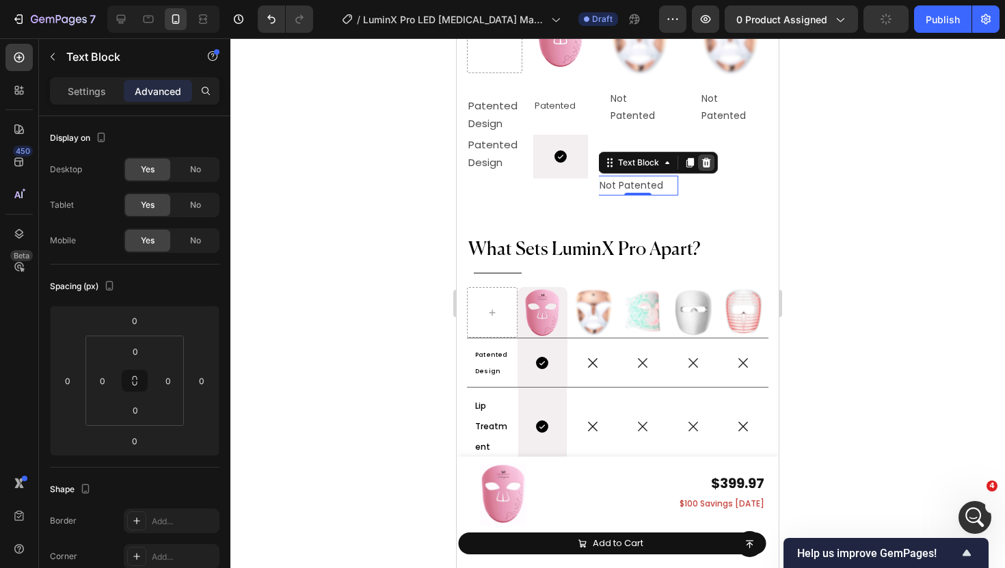
click at [702, 163] on icon at bounding box center [706, 162] width 11 height 11
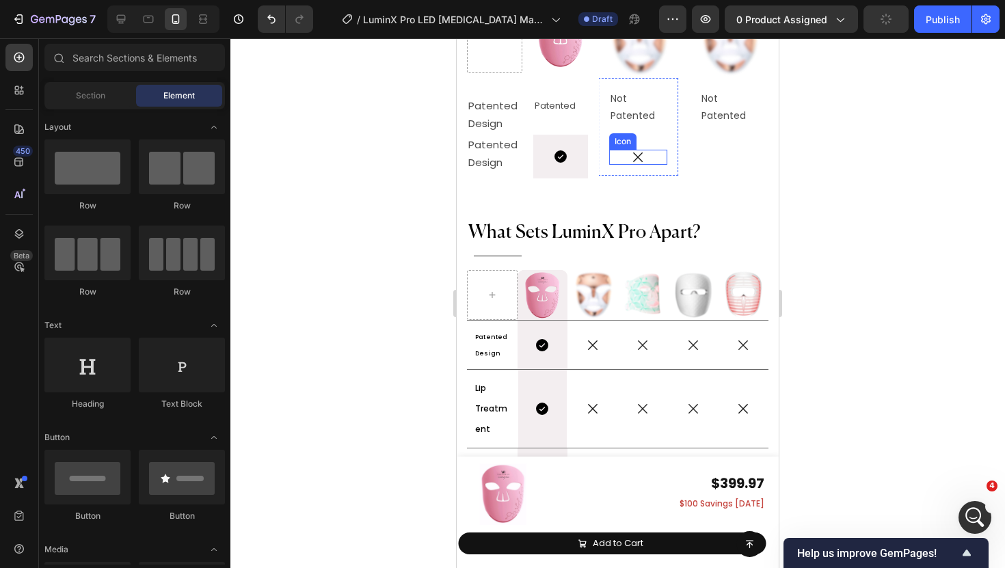
click at [635, 161] on div "Icon" at bounding box center [638, 157] width 58 height 15
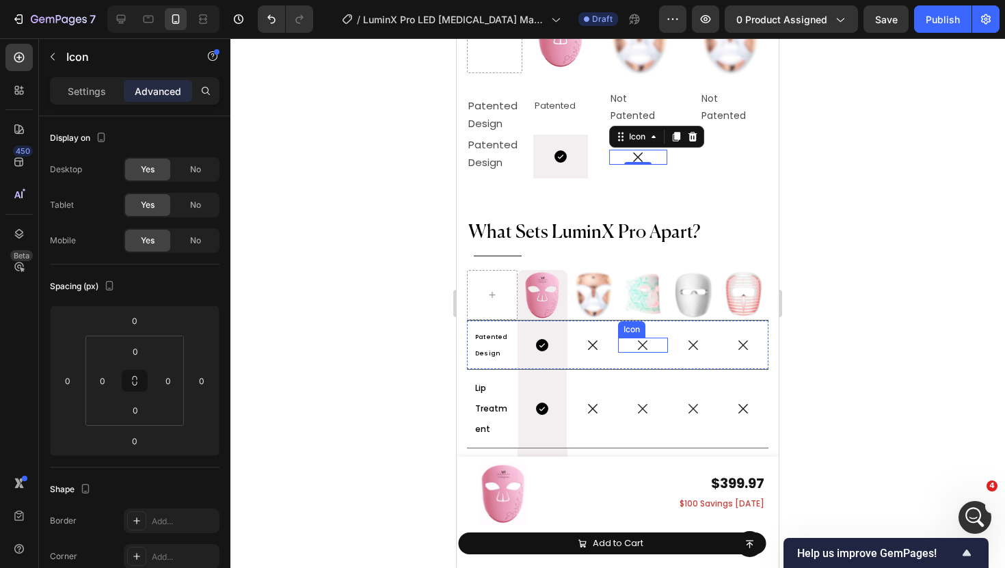
click at [652, 349] on div "Icon" at bounding box center [643, 345] width 51 height 15
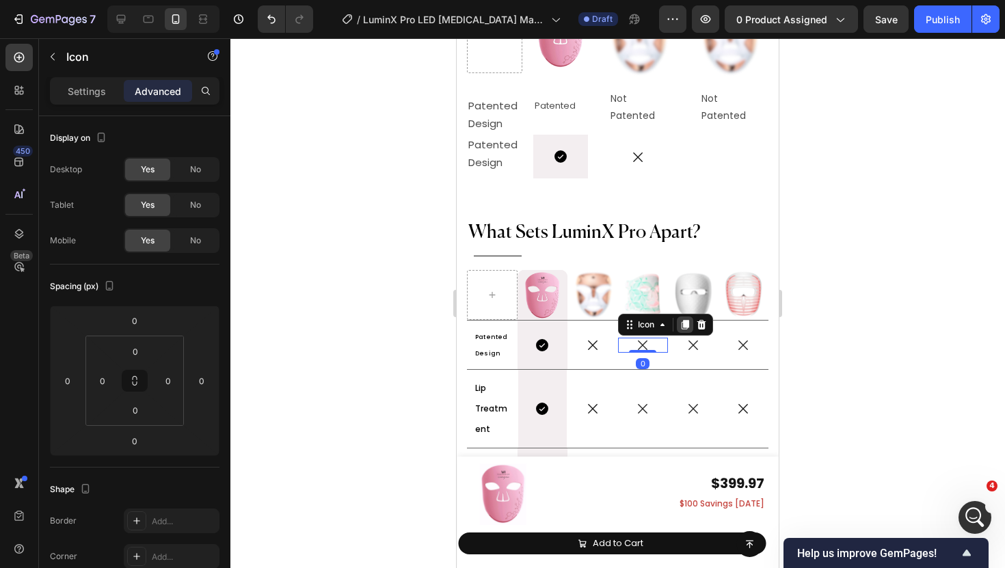
click at [678, 321] on div at bounding box center [685, 325] width 16 height 16
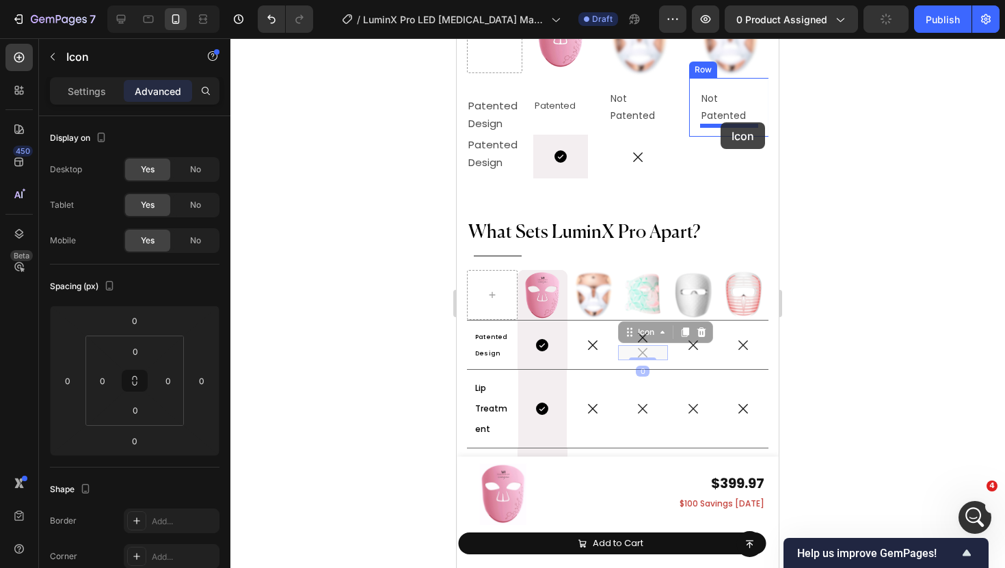
drag, startPoint x: 635, startPoint y: 336, endPoint x: 721, endPoint y: 122, distance: 230.1
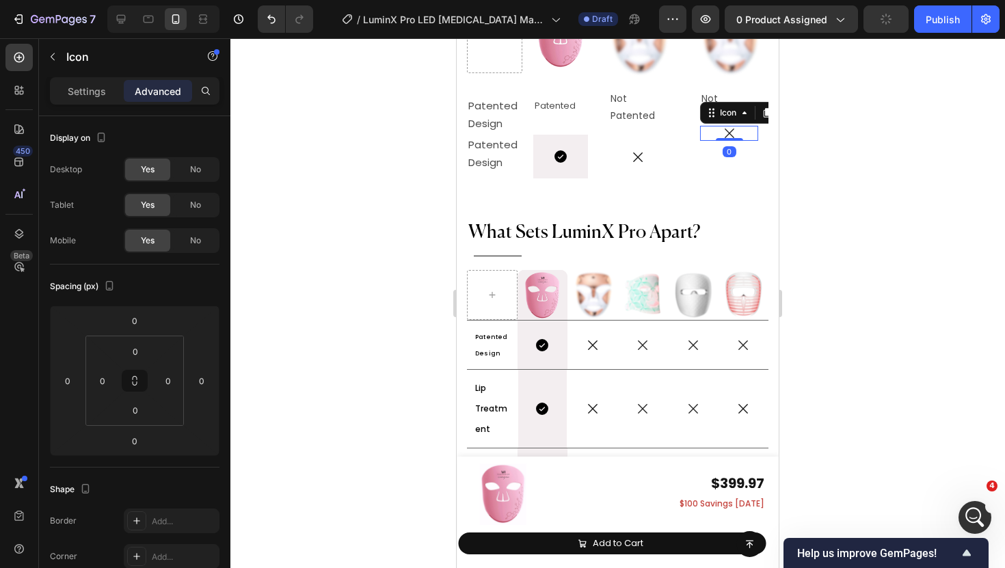
click at [723, 102] on div "Icon" at bounding box center [747, 113] width 95 height 22
click at [721, 90] on p "Not Patented" at bounding box center [729, 107] width 55 height 34
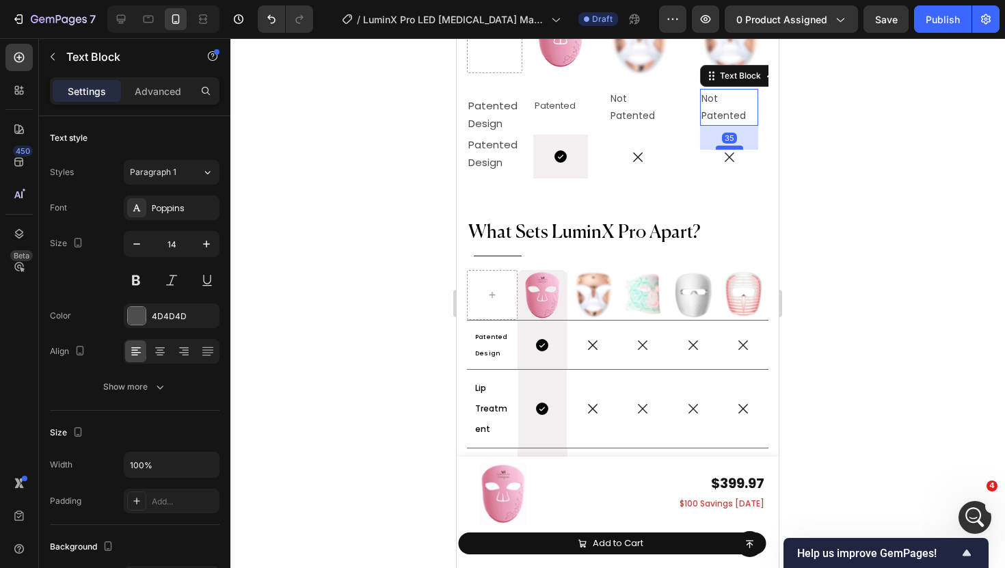
drag, startPoint x: 730, startPoint y: 124, endPoint x: 730, endPoint y: 148, distance: 23.9
click at [730, 148] on div at bounding box center [729, 148] width 27 height 4
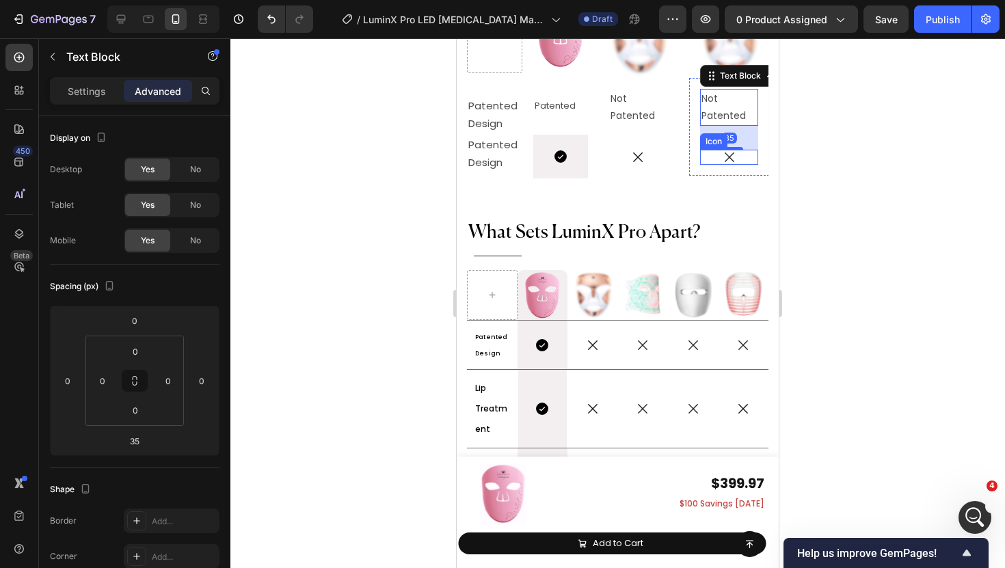
click at [672, 155] on div "Not Patented Text Block Icon Row" at bounding box center [638, 127] width 80 height 98
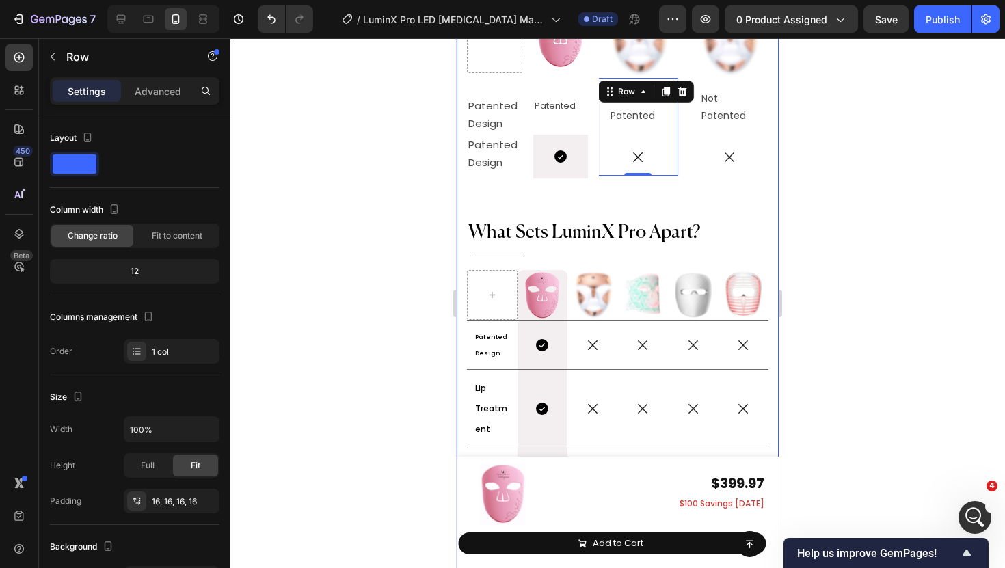
click at [710, 203] on div "Why Choose LuxGlow? Heading Title Line LuminX Pro vs. Others Heading See Why No…" at bounding box center [618, 339] width 302 height 682
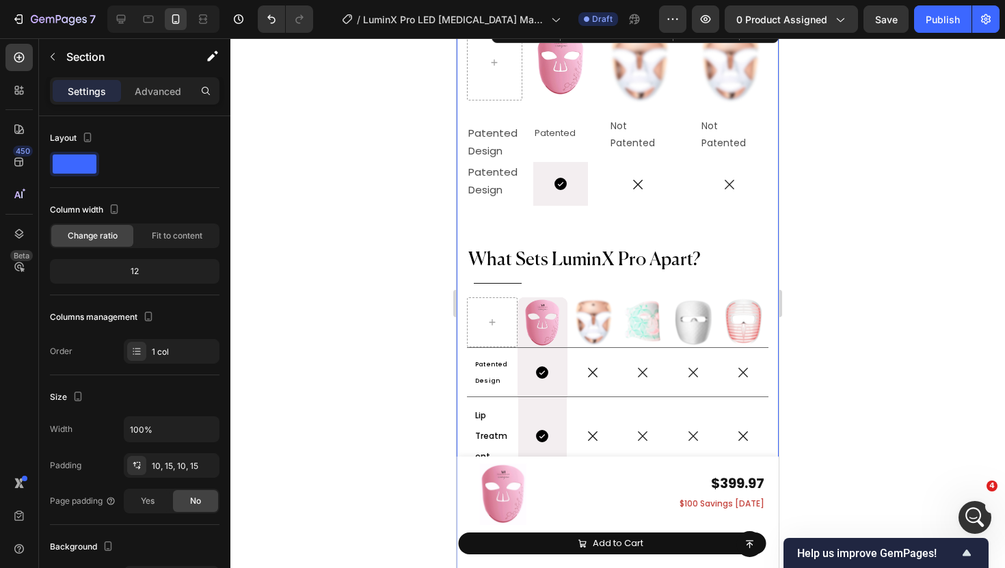
scroll to position [6784, 0]
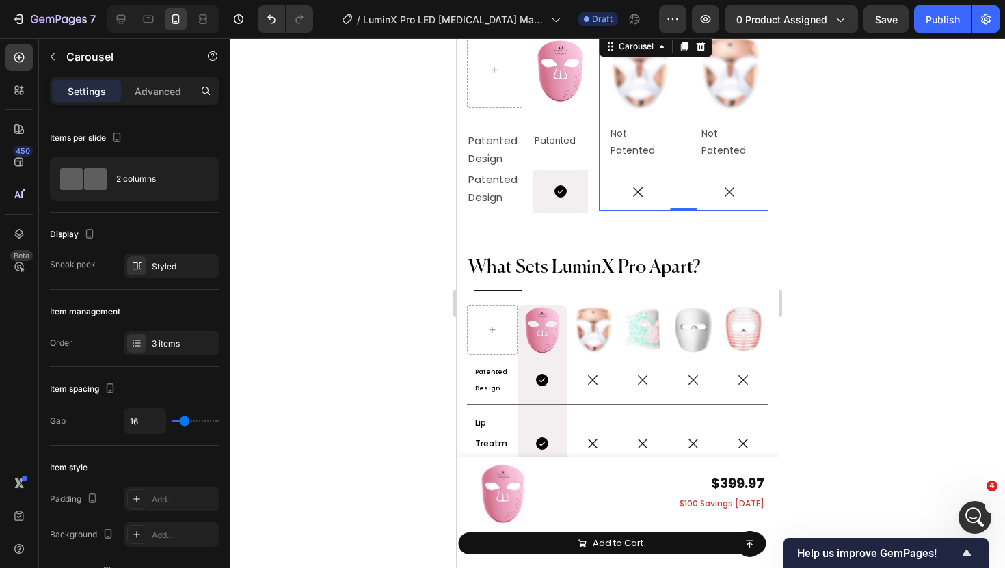
click at [684, 139] on div "Image Not Patented Text Block Icon Row Image Image Not Patented Text Block Icon…" at bounding box center [684, 122] width 170 height 178
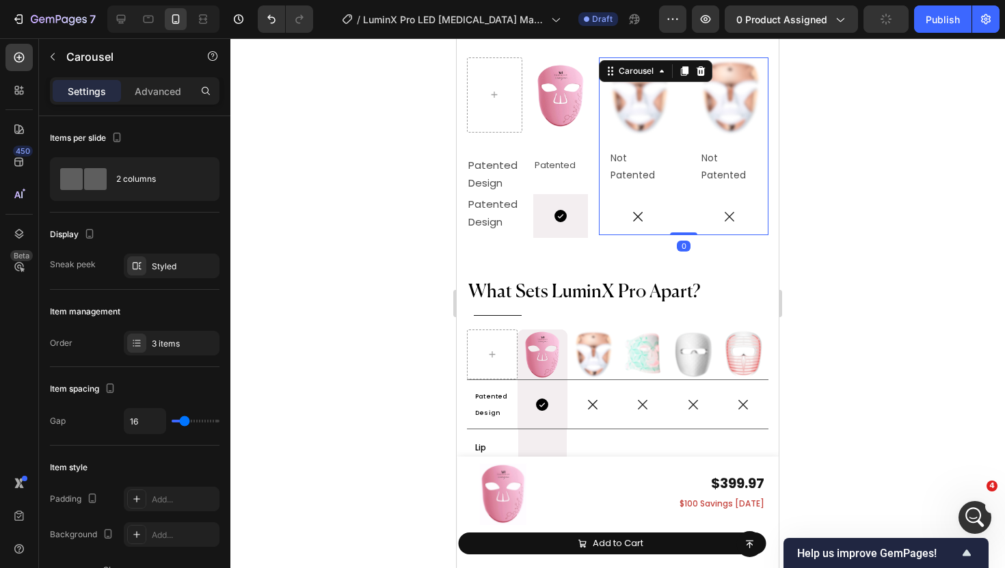
scroll to position [6758, 0]
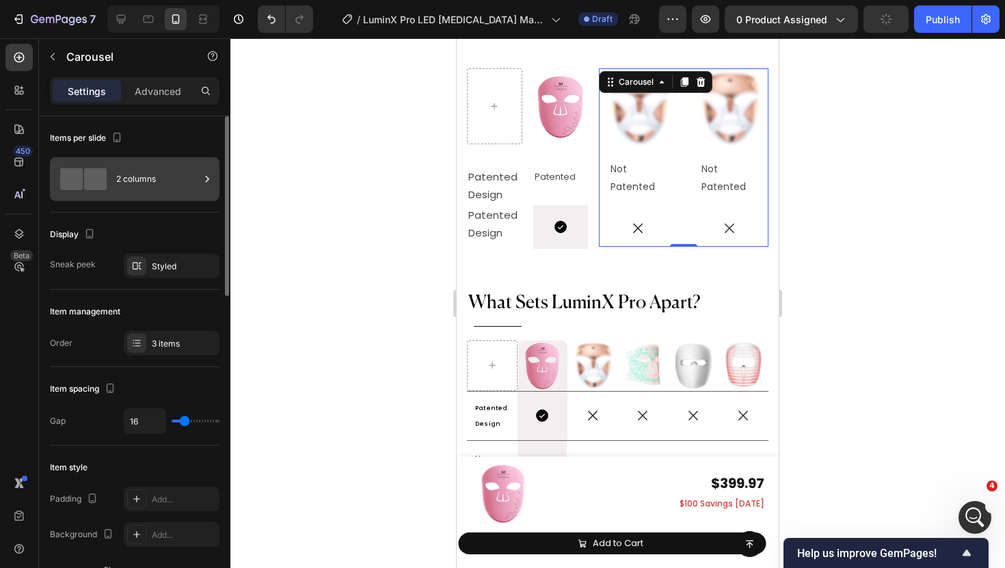
click at [135, 171] on div "2 columns" at bounding box center [157, 178] width 83 height 31
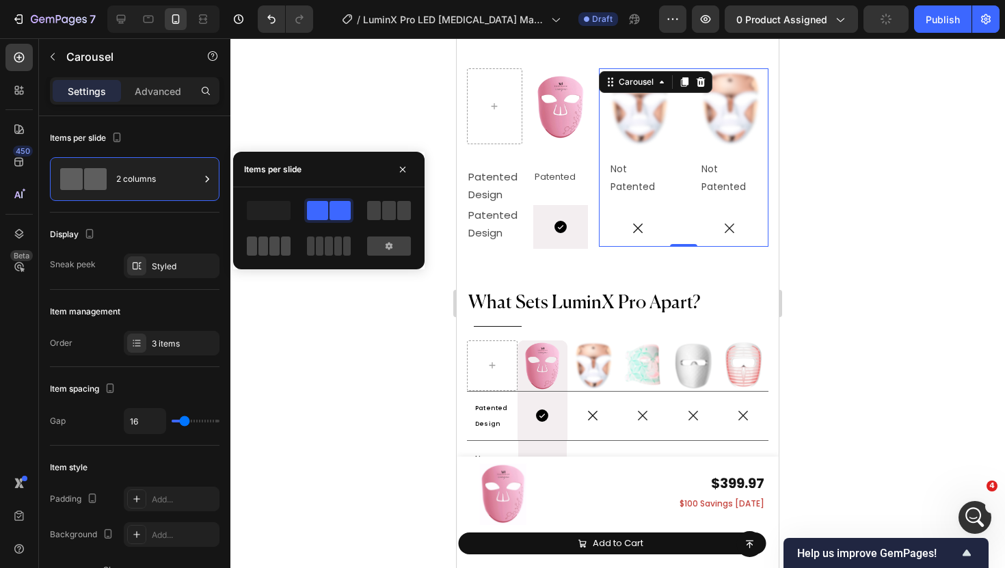
click at [287, 249] on span at bounding box center [286, 246] width 10 height 19
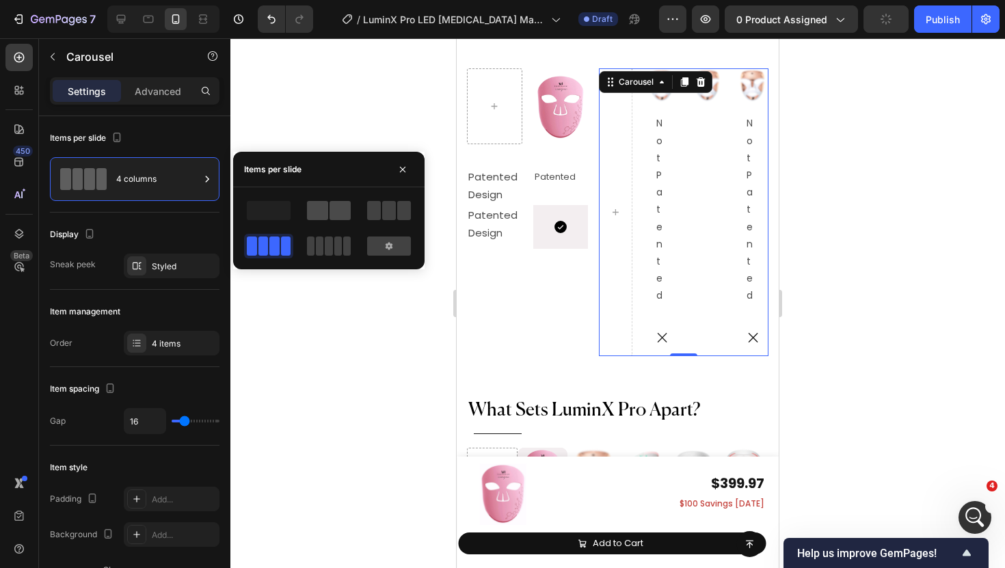
click at [338, 207] on span at bounding box center [340, 210] width 21 height 19
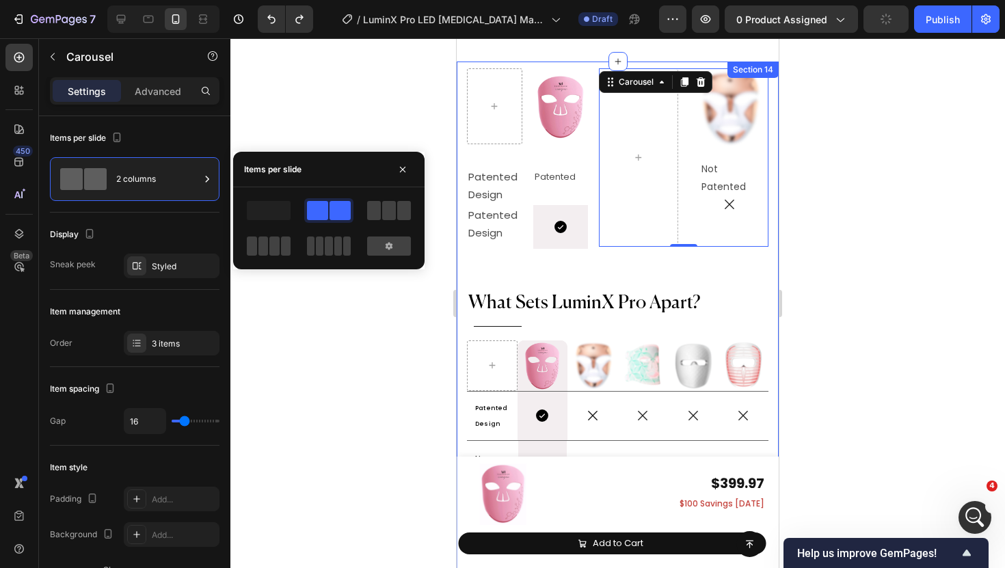
click at [625, 256] on div "Why Choose LuxGlow? Heading Title Line LuminX Pro vs. Others Heading See Why No…" at bounding box center [618, 409] width 302 height 682
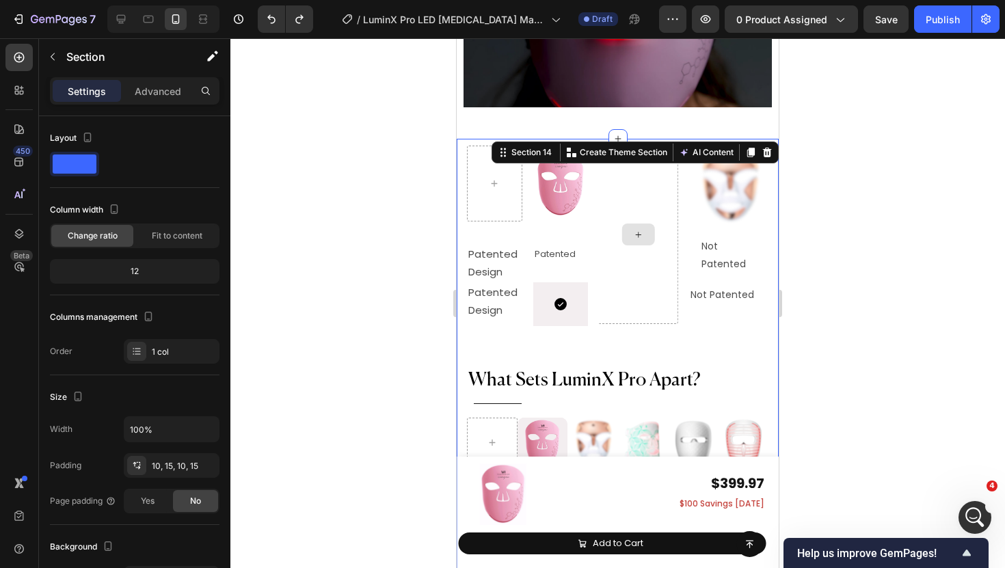
scroll to position [6676, 0]
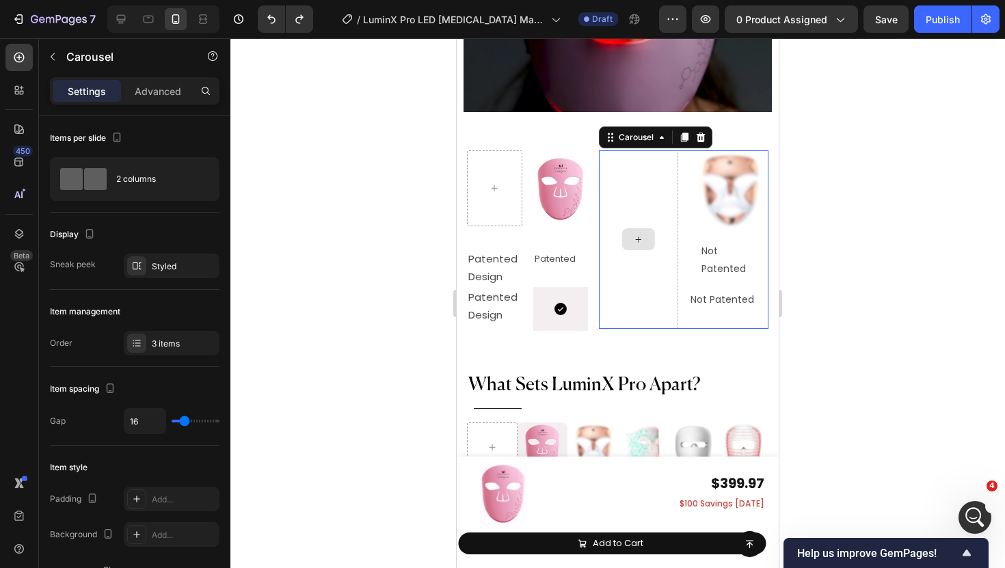
click at [669, 220] on div at bounding box center [638, 239] width 80 height 178
click at [266, 20] on icon "Undo/Redo" at bounding box center [272, 19] width 14 height 14
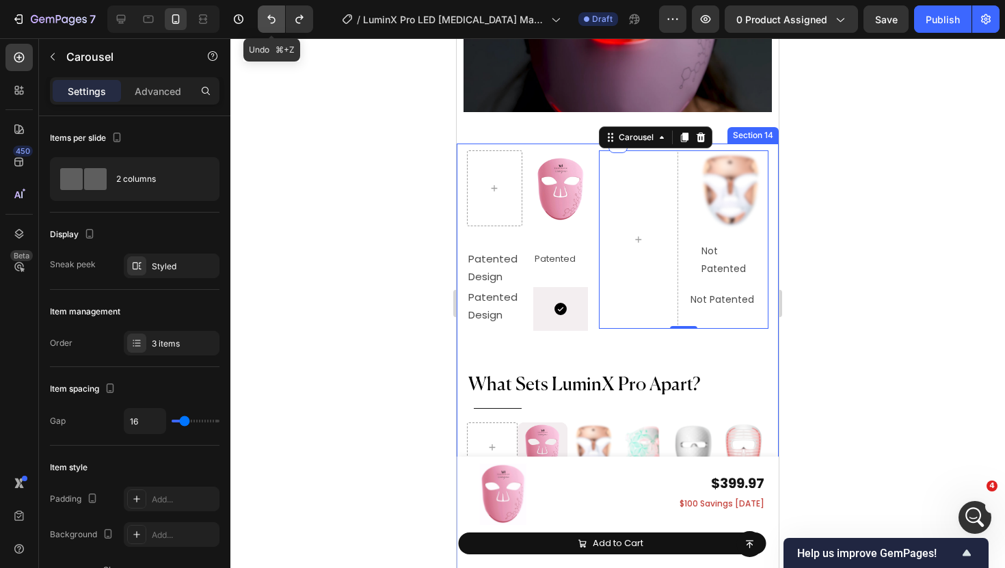
click at [284, 14] on button "Undo/Redo" at bounding box center [271, 18] width 27 height 27
click at [274, 16] on icon "Undo/Redo" at bounding box center [272, 19] width 14 height 14
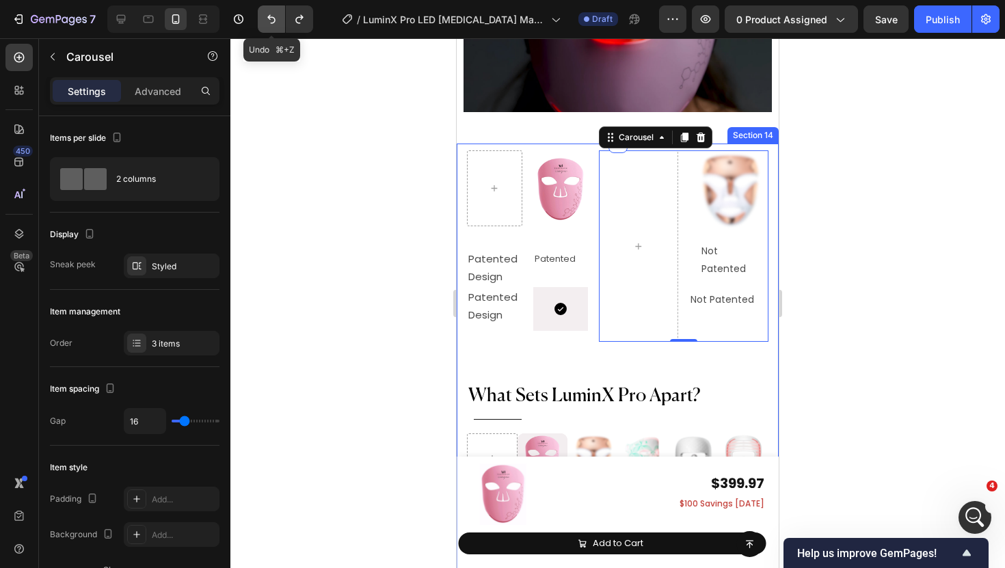
click at [274, 16] on icon "Undo/Redo" at bounding box center [272, 19] width 14 height 14
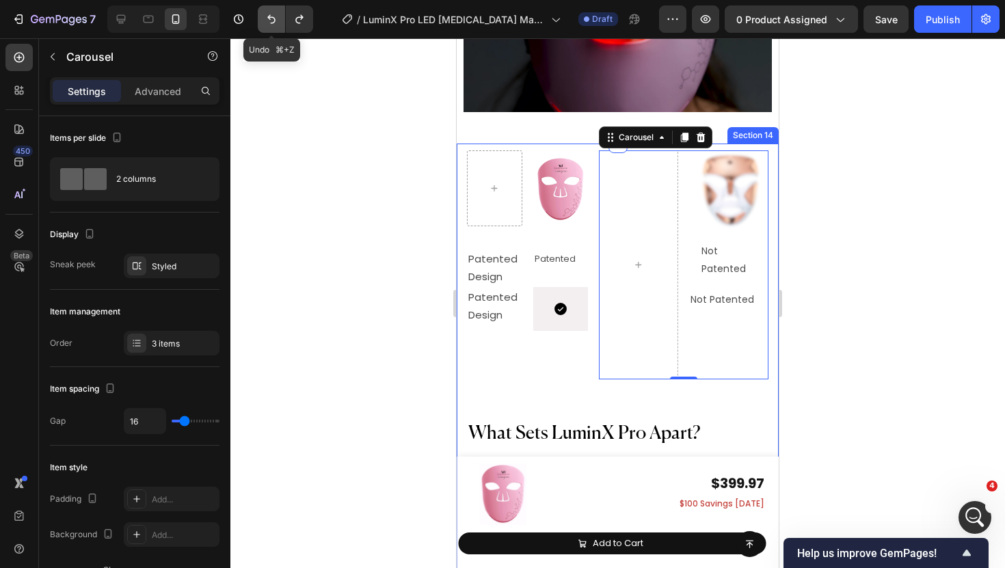
click at [274, 17] on icon "Undo/Redo" at bounding box center [272, 19] width 14 height 14
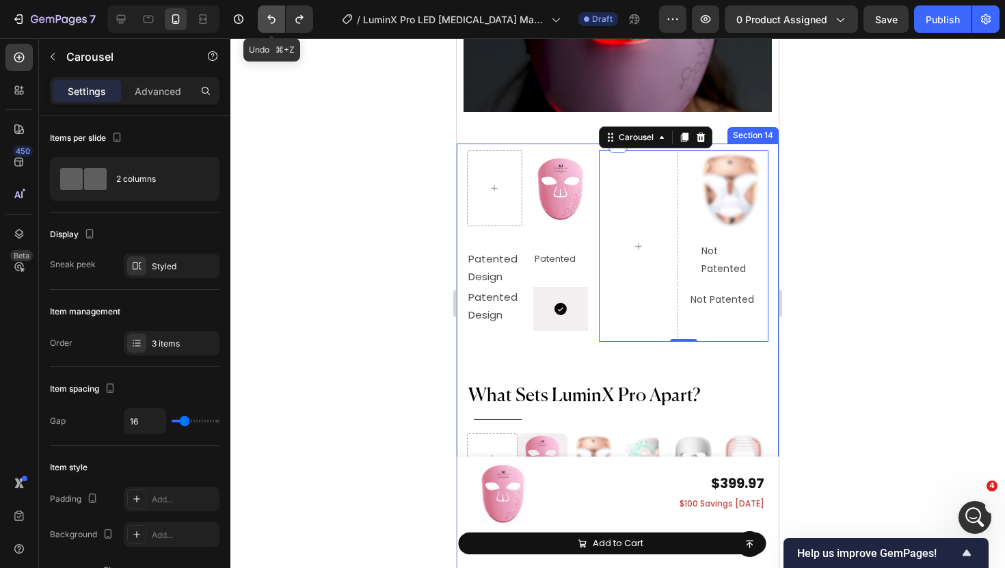
click at [274, 18] on icon "Undo/Redo" at bounding box center [271, 19] width 8 height 9
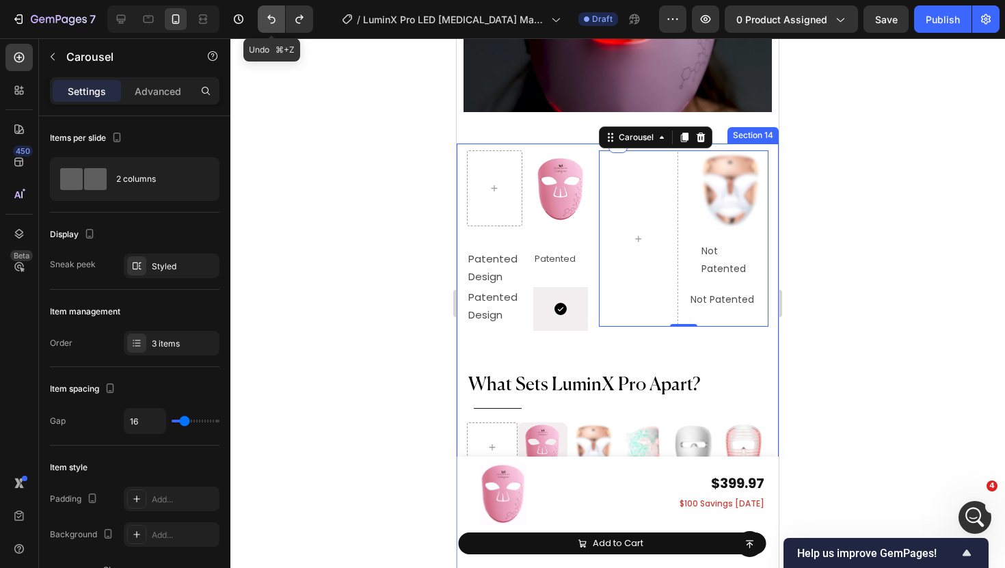
click at [274, 18] on icon "Undo/Redo" at bounding box center [272, 19] width 14 height 14
click at [274, 20] on icon "Undo/Redo" at bounding box center [272, 19] width 14 height 14
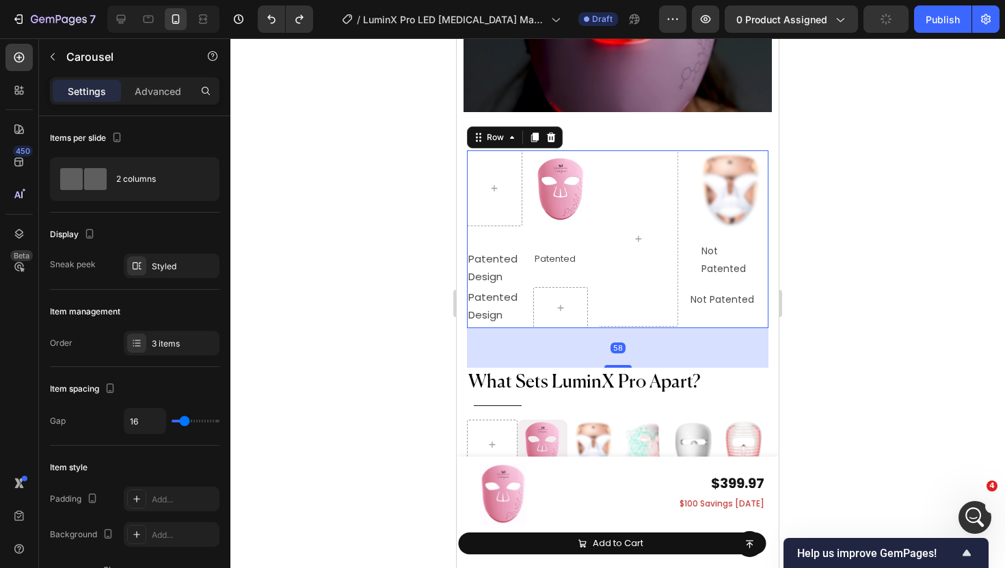
click at [589, 233] on div "Image Row Patented Design Text Block Patented Text Block Row Patented Design Te…" at bounding box center [618, 239] width 302 height 178
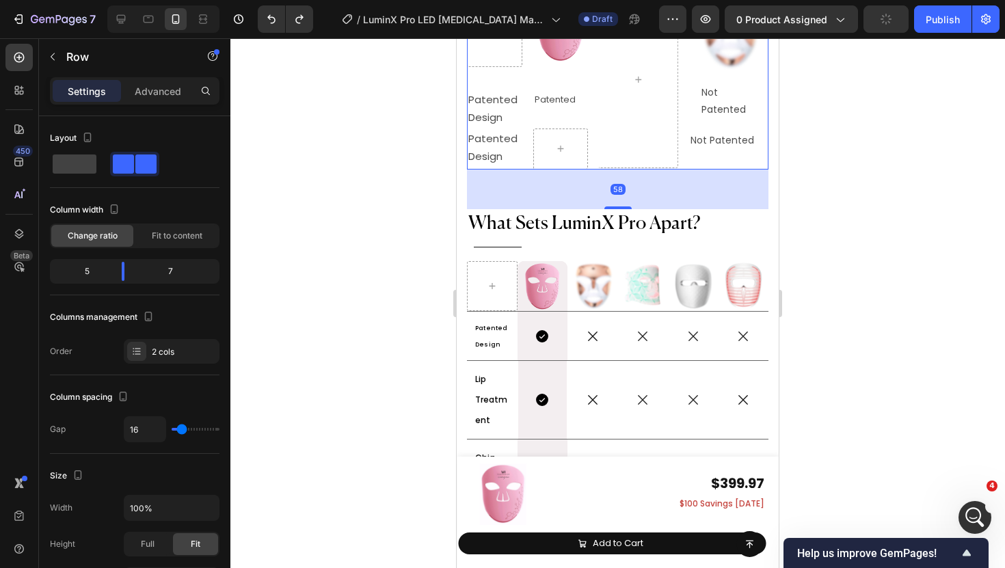
scroll to position [6827, 0]
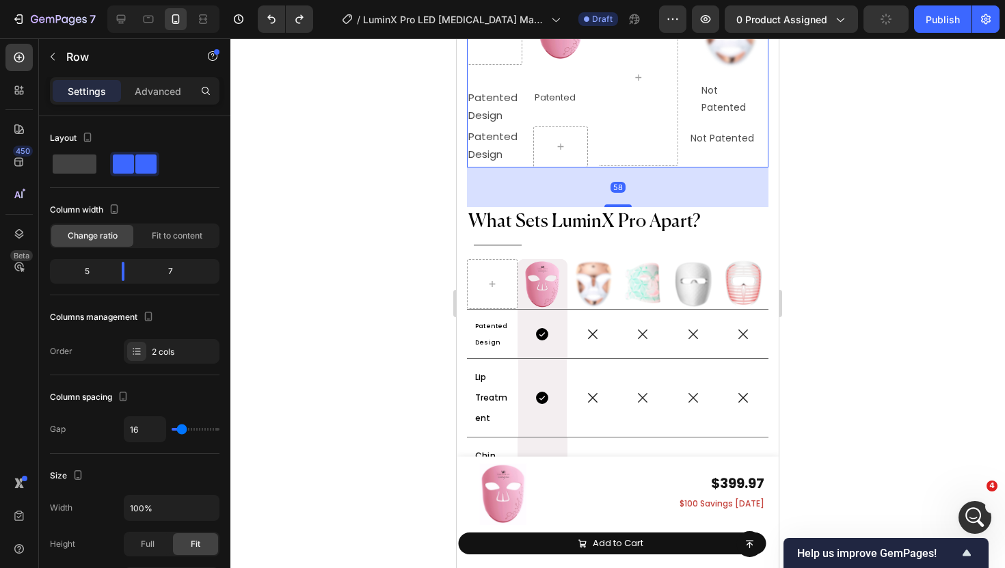
click at [589, 233] on h2 "What Sets LuminX Pro Apart?" at bounding box center [618, 221] width 302 height 29
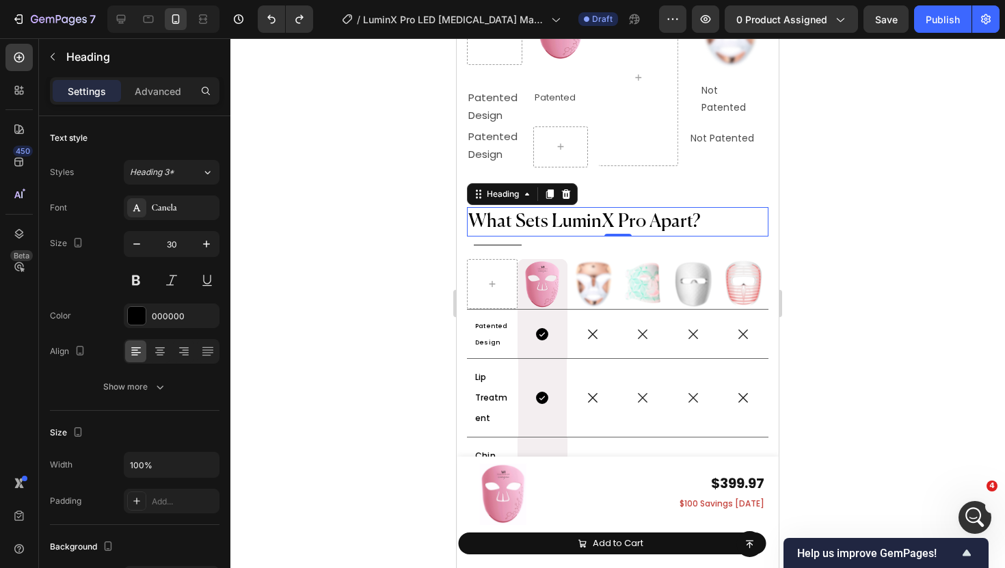
scroll to position [0, 0]
click at [509, 146] on p "Patented Design" at bounding box center [494, 146] width 53 height 36
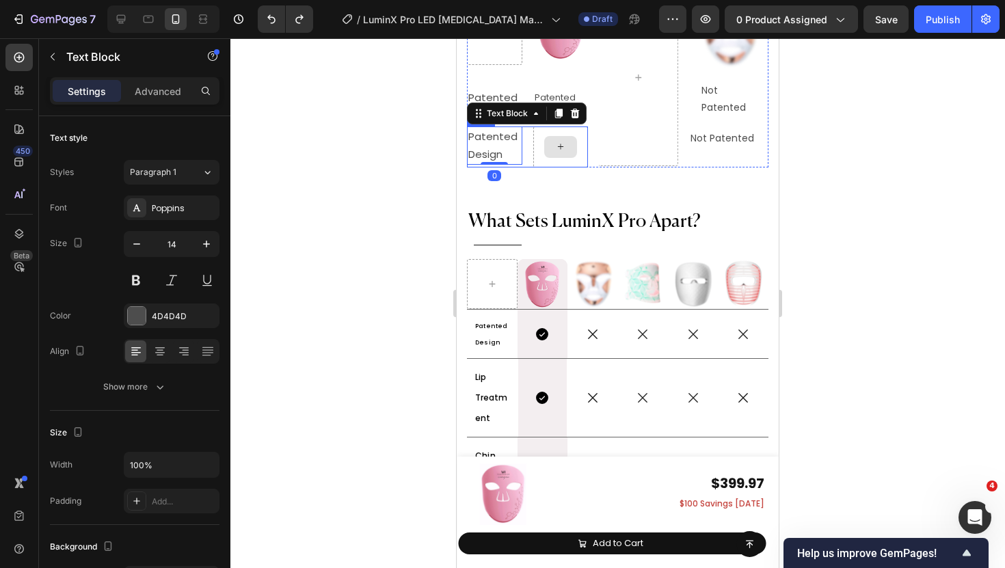
click at [585, 142] on div at bounding box center [560, 147] width 55 height 41
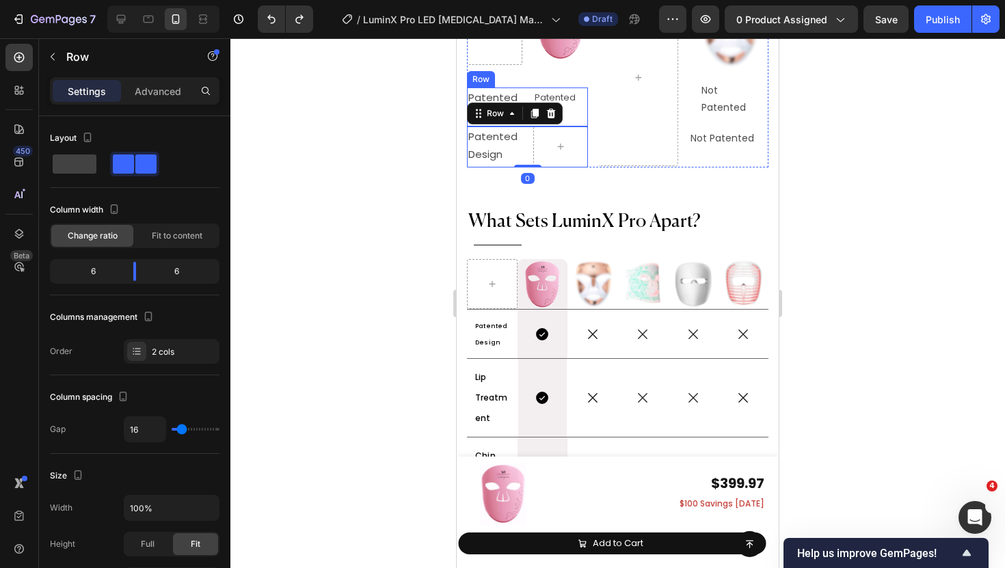
click at [584, 109] on div "Patented Text Block" at bounding box center [560, 107] width 55 height 38
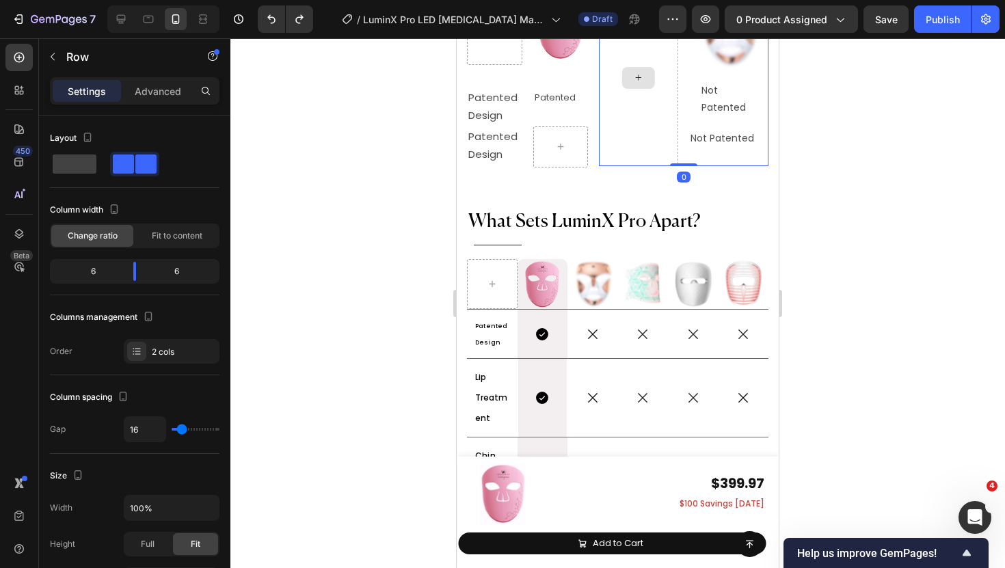
click at [648, 105] on div at bounding box center [638, 78] width 80 height 176
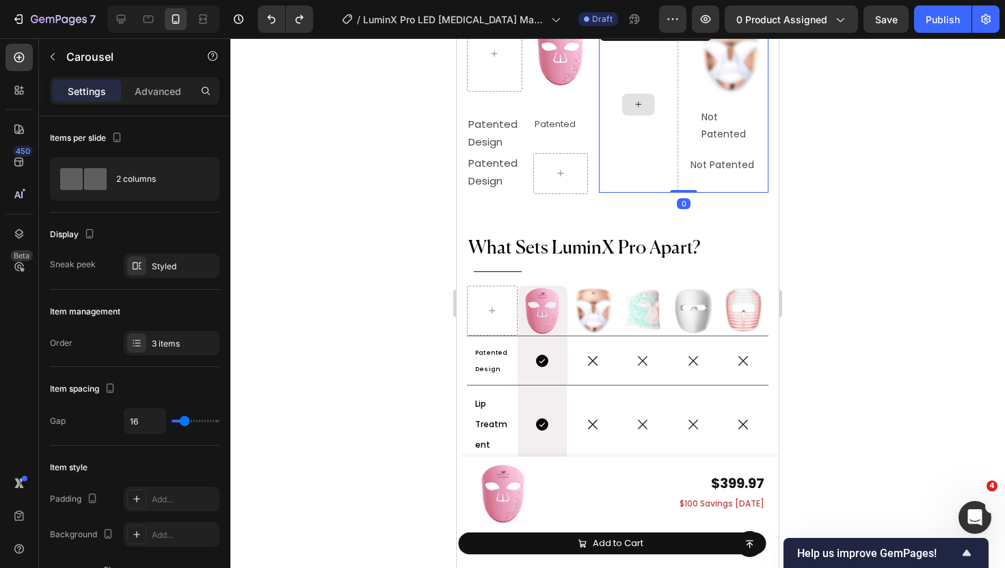
scroll to position [6758, 0]
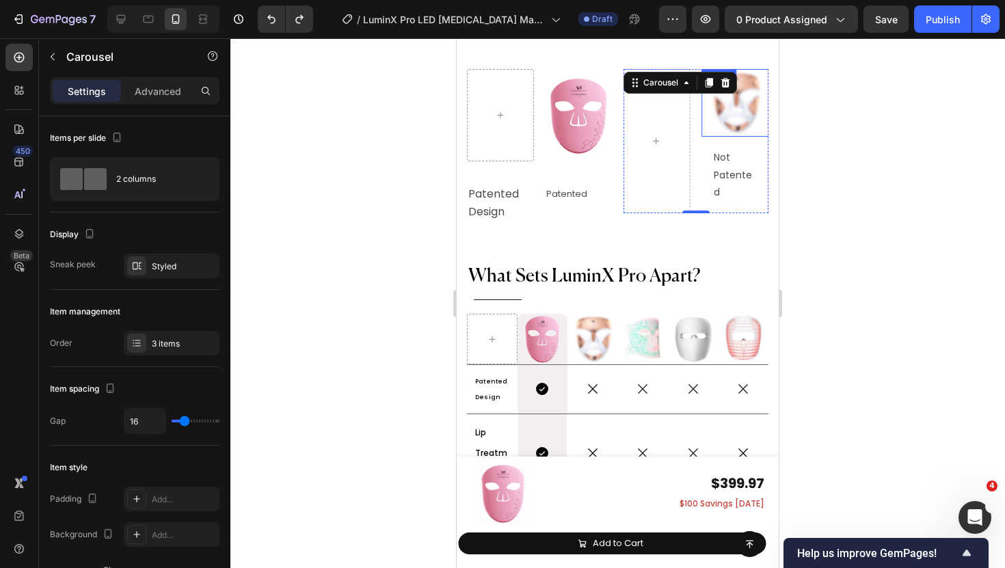
click at [734, 99] on img at bounding box center [736, 103] width 68 height 68
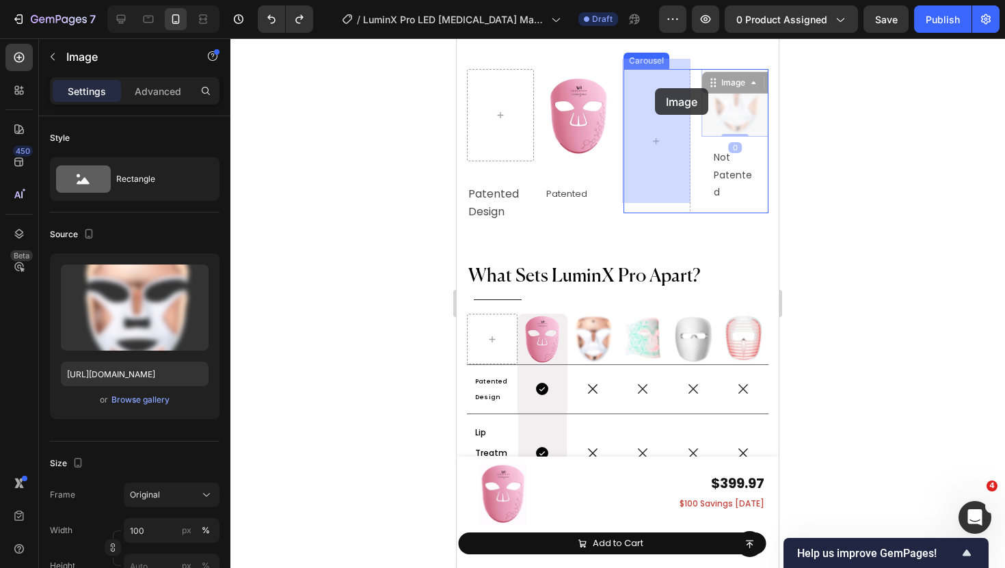
drag, startPoint x: 731, startPoint y: 74, endPoint x: 654, endPoint y: 88, distance: 78.6
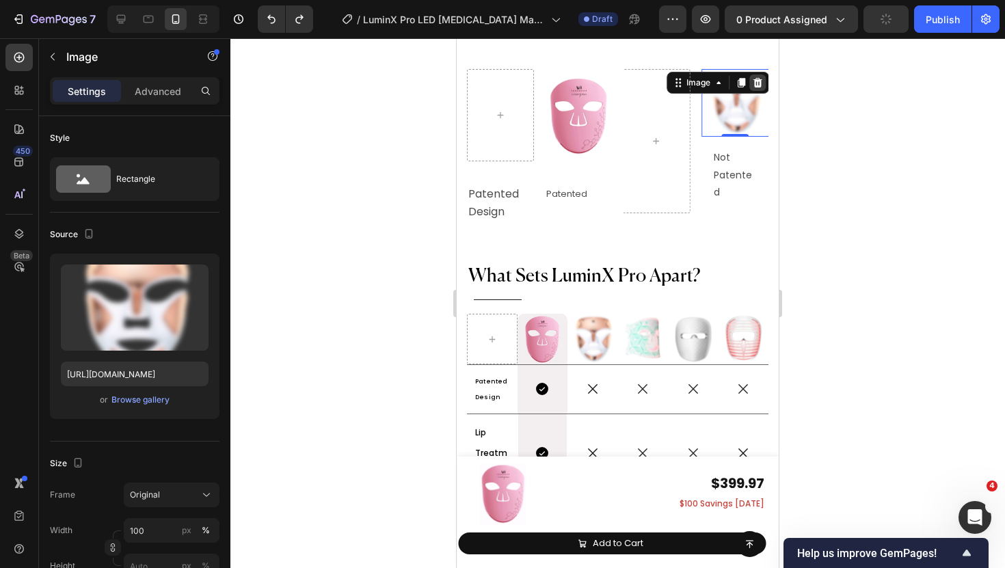
click at [756, 77] on icon at bounding box center [757, 82] width 11 height 11
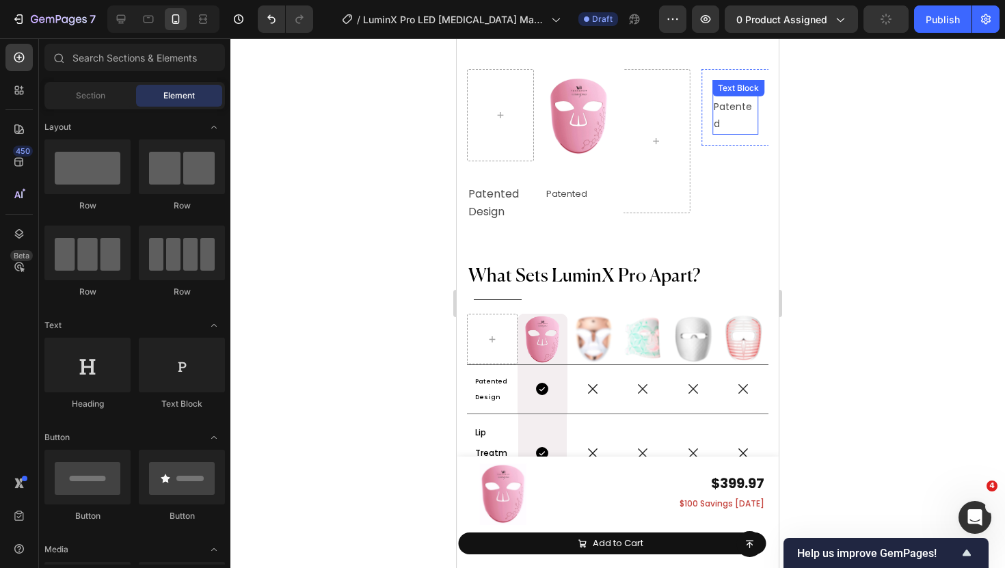
click at [741, 113] on p "Not Patented" at bounding box center [735, 107] width 43 height 52
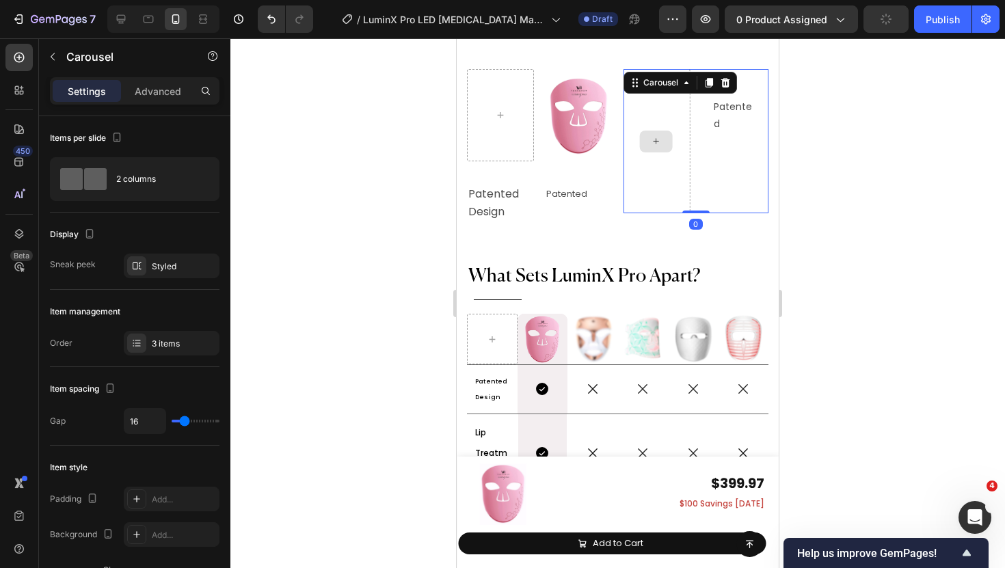
click at [674, 121] on div at bounding box center [656, 141] width 68 height 144
click at [727, 78] on icon at bounding box center [725, 83] width 9 height 10
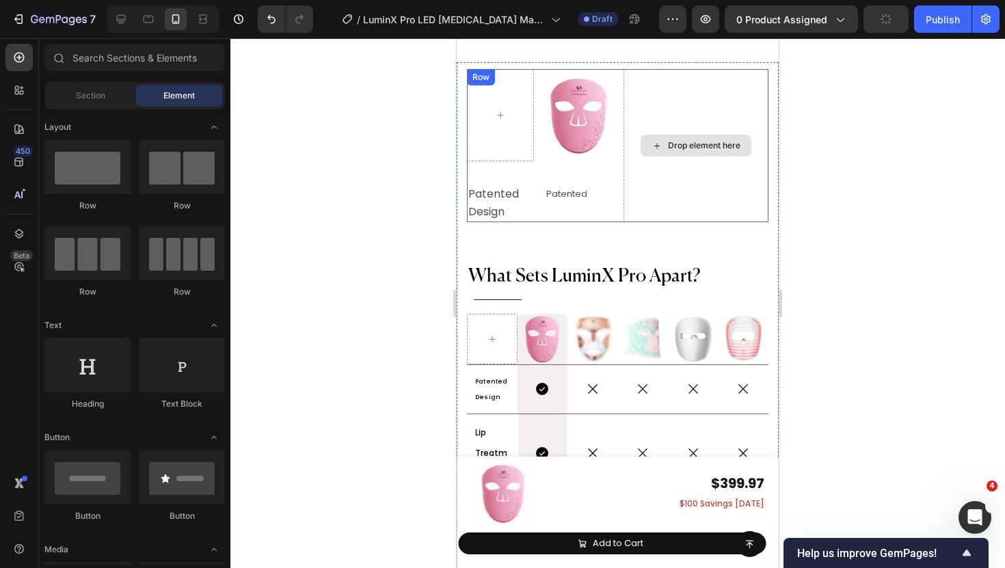
click at [684, 105] on div "Drop element here" at bounding box center [697, 145] width 146 height 153
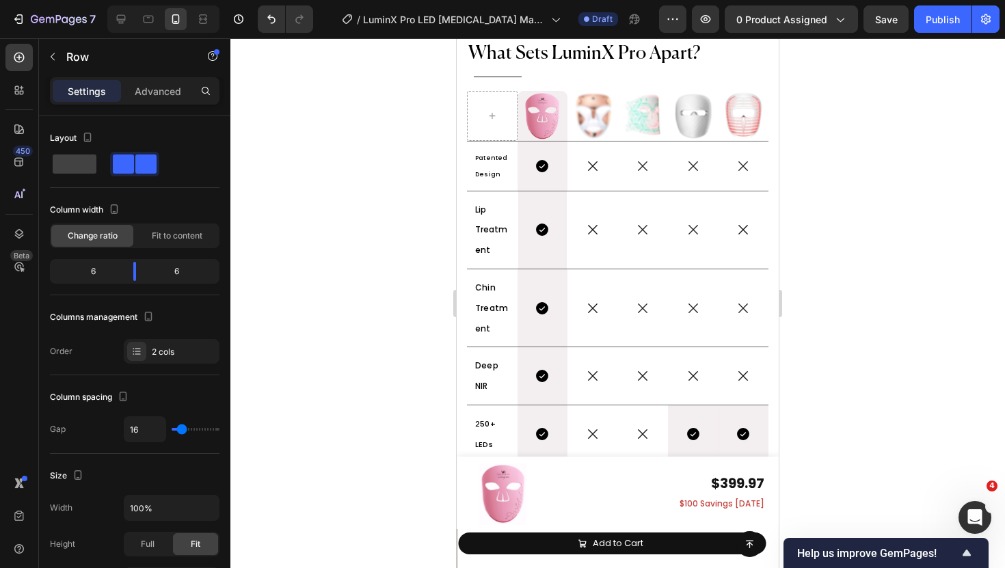
scroll to position [6975, 0]
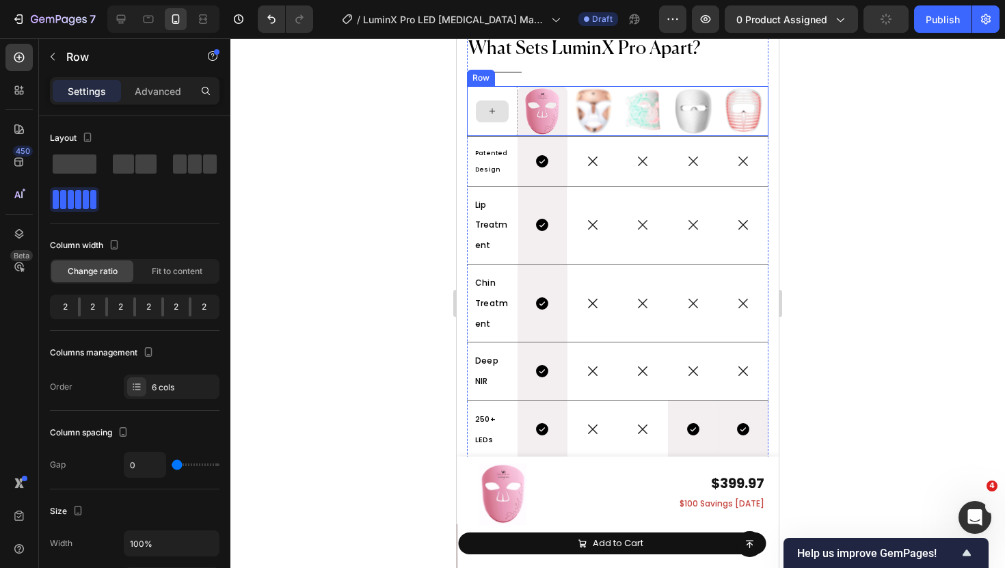
click at [478, 93] on div at bounding box center [492, 111] width 51 height 51
click at [497, 75] on div "Row" at bounding box center [495, 73] width 23 height 12
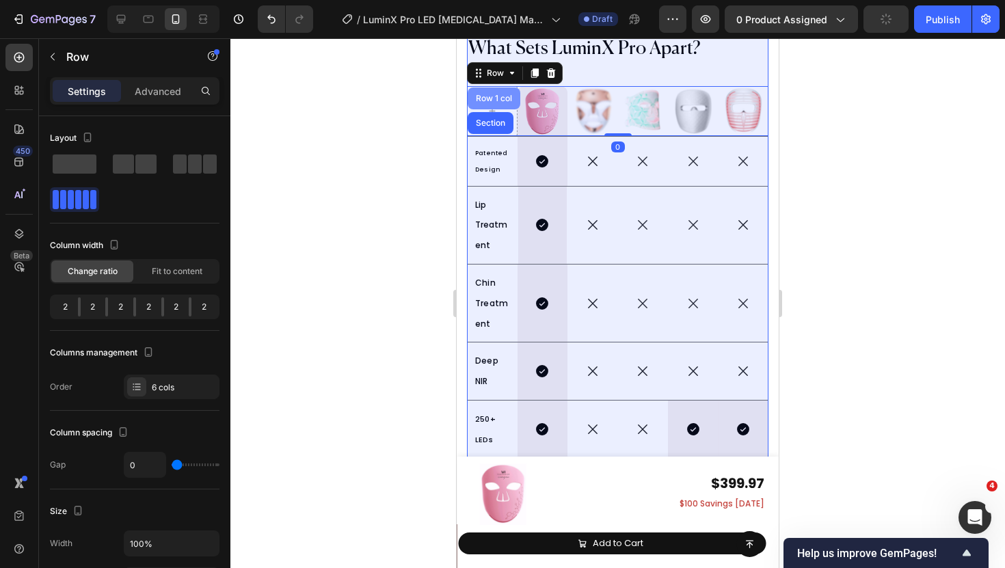
click at [495, 94] on div "Row 1 col" at bounding box center [494, 98] width 42 height 8
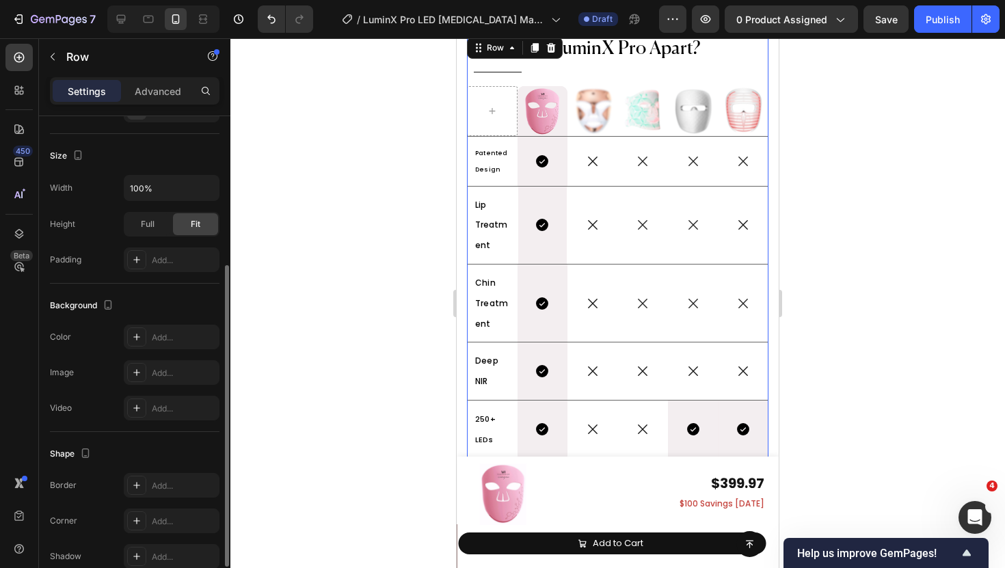
scroll to position [242, 0]
click at [477, 80] on div "Row" at bounding box center [481, 78] width 23 height 12
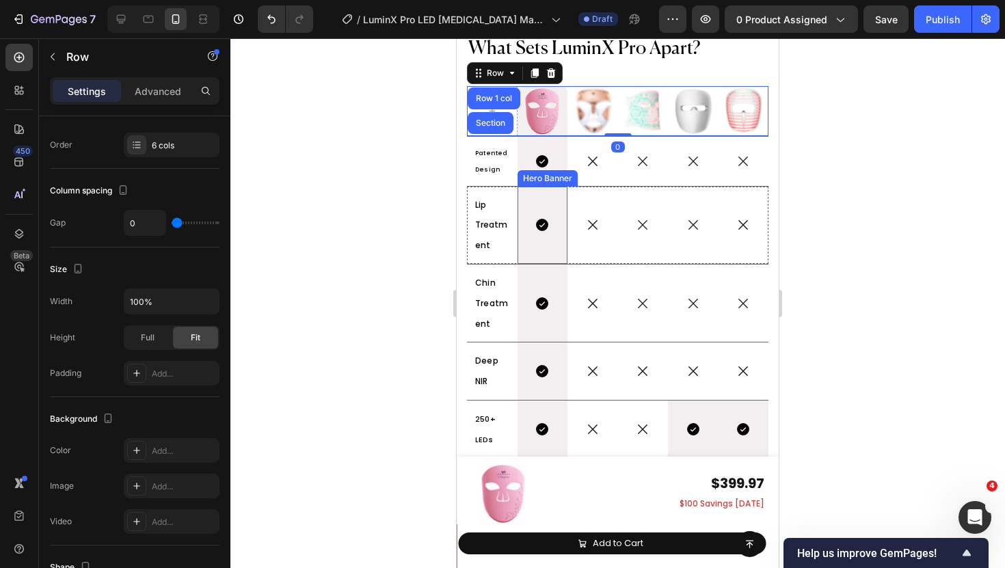
click at [522, 192] on div "Background Image" at bounding box center [542, 225] width 49 height 77
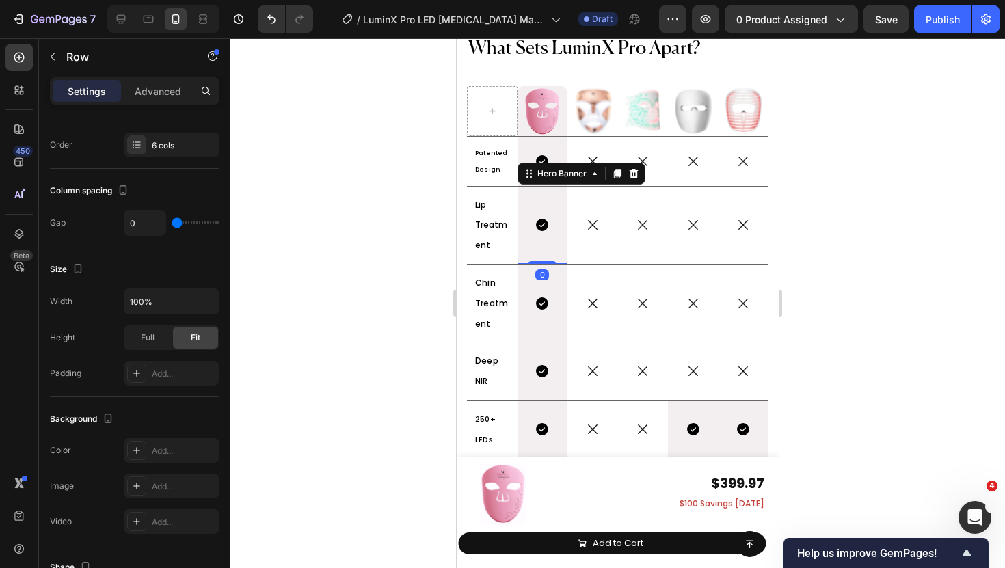
scroll to position [0, 0]
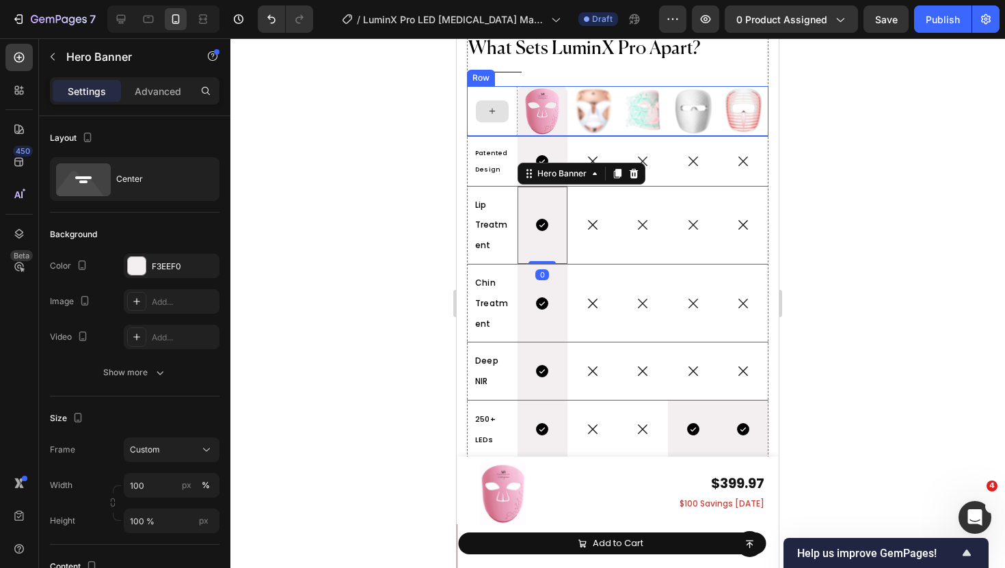
click at [505, 93] on div at bounding box center [492, 111] width 51 height 51
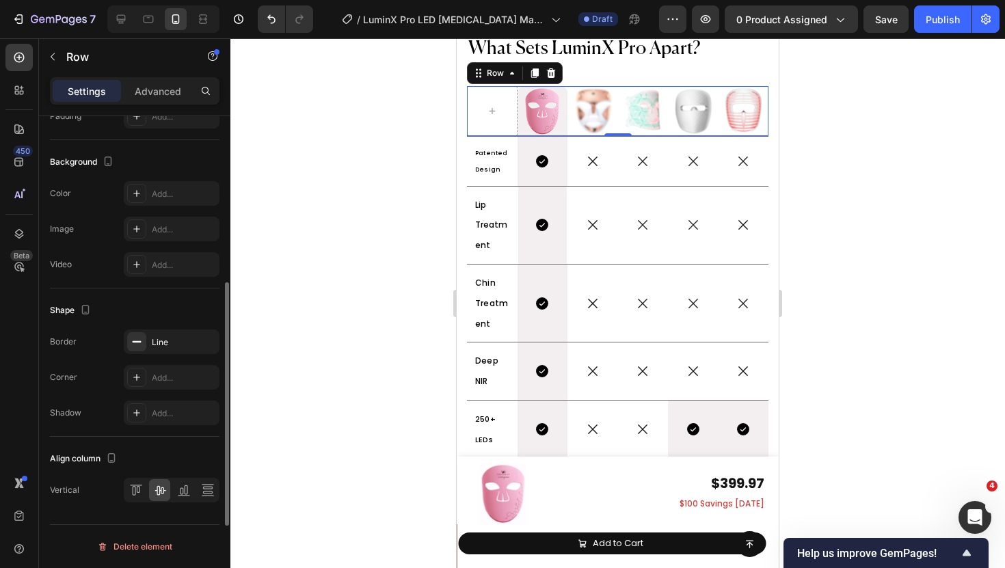
scroll to position [173, 0]
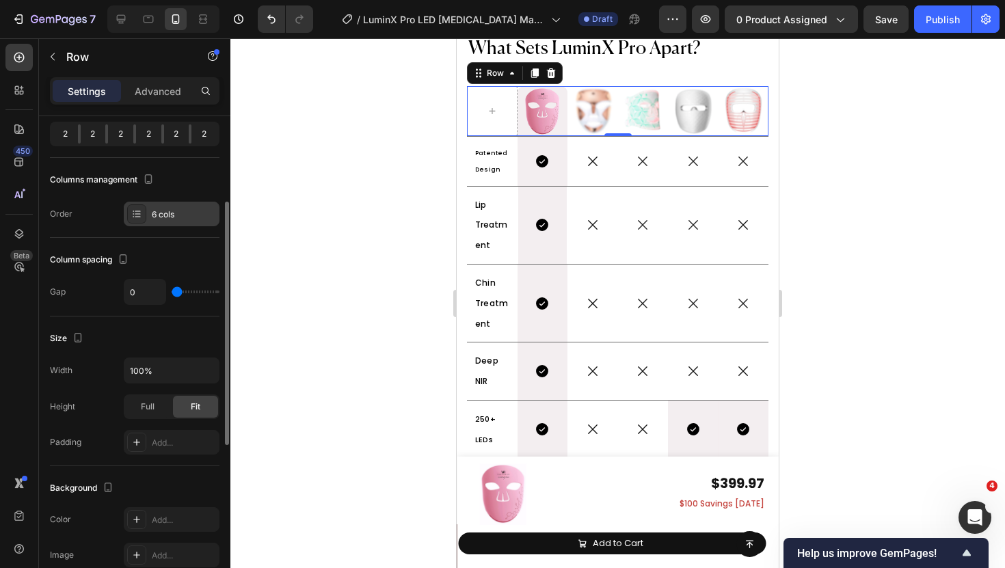
click at [134, 219] on icon at bounding box center [136, 214] width 11 height 11
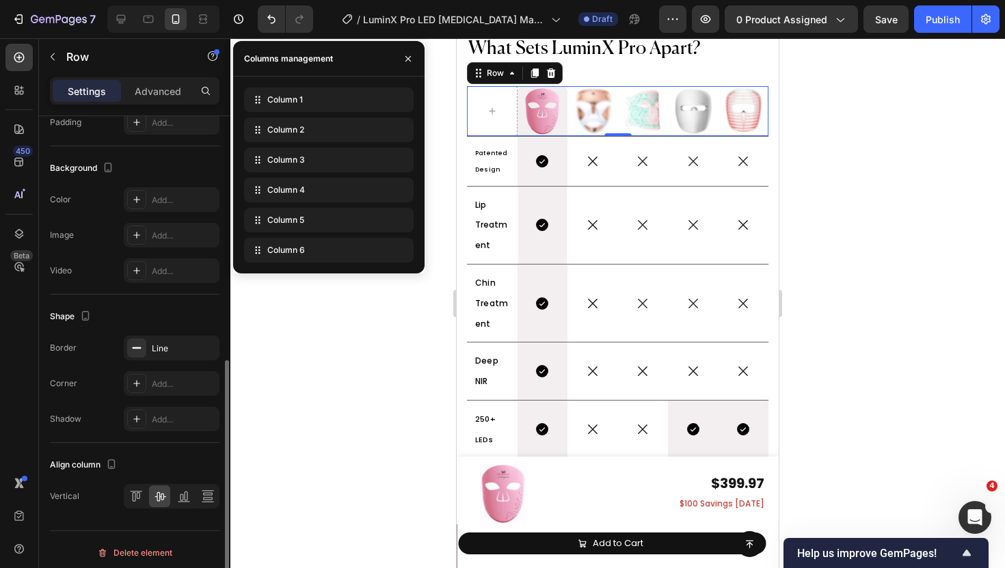
scroll to position [499, 0]
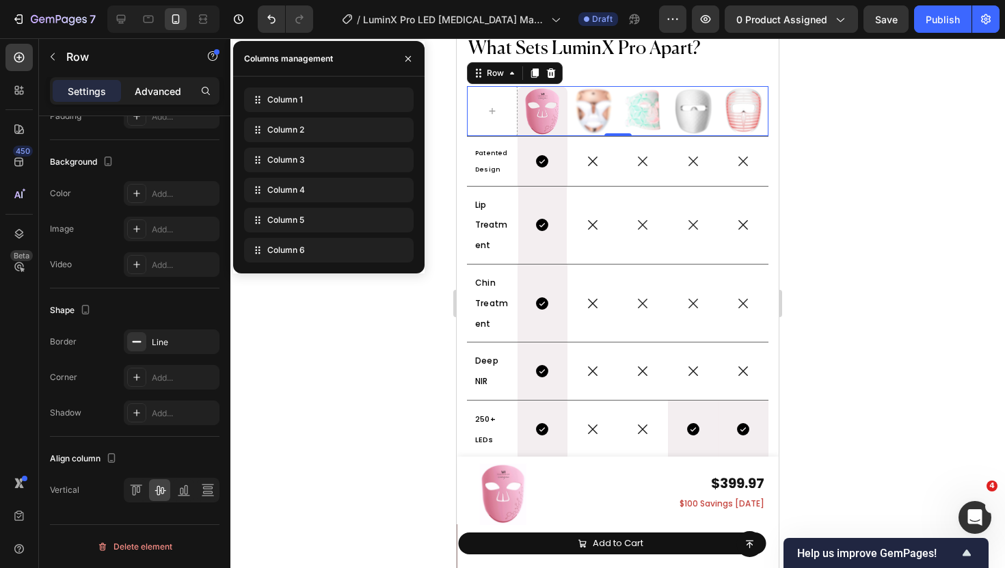
click at [163, 84] on p "Advanced" at bounding box center [158, 91] width 47 height 14
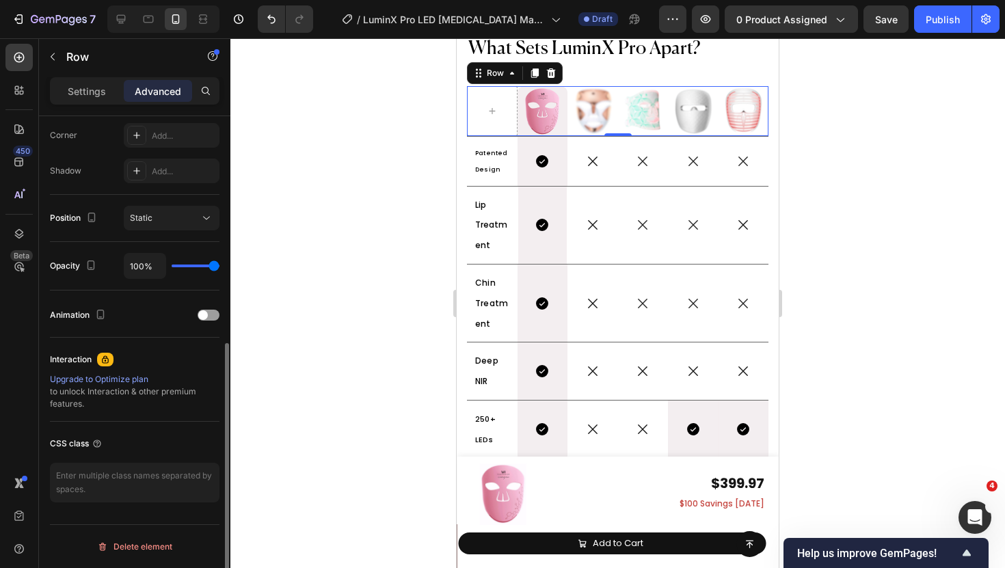
scroll to position [421, 0]
click at [155, 223] on div "Static" at bounding box center [165, 218] width 70 height 12
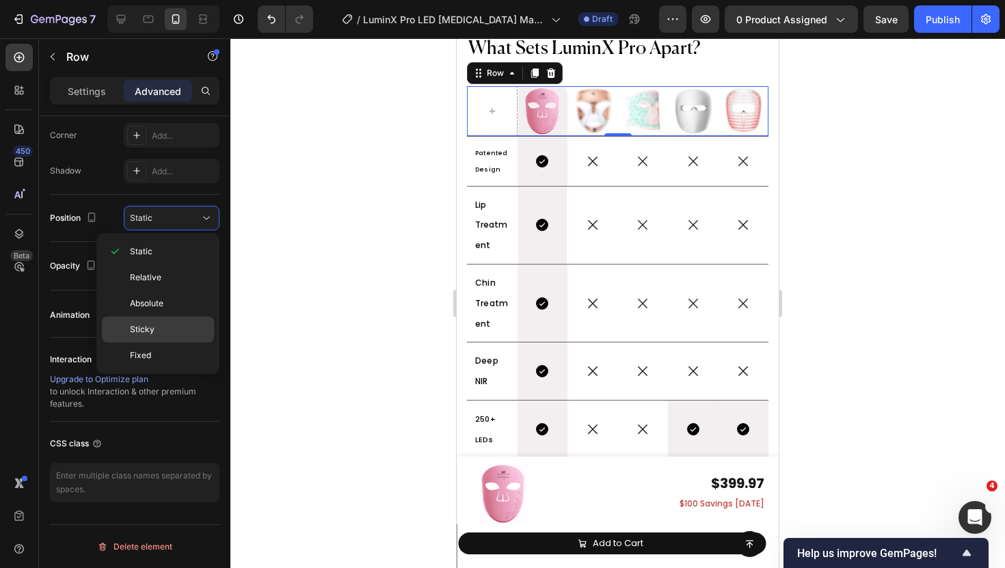
click at [159, 330] on p "Sticky" at bounding box center [169, 329] width 78 height 12
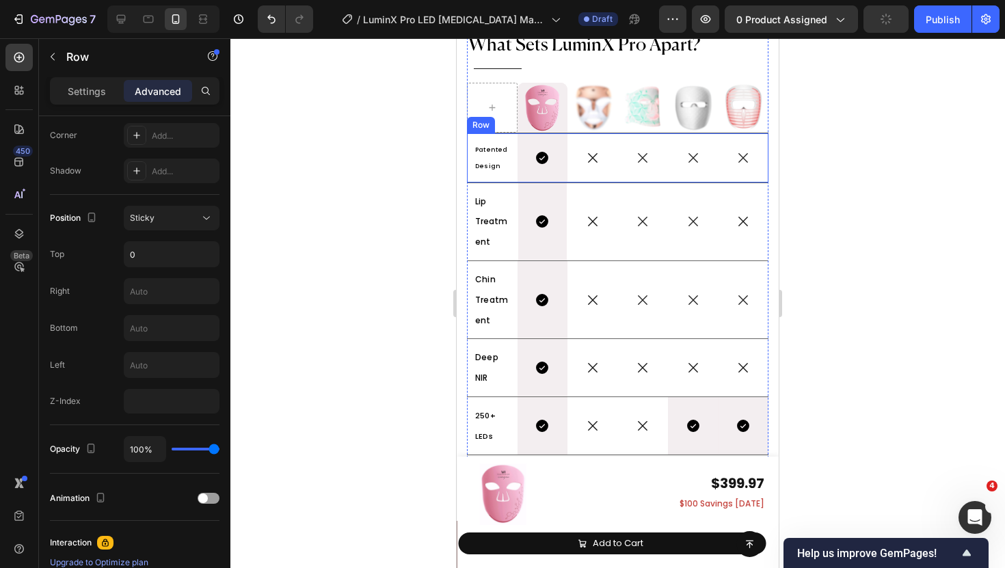
scroll to position [6972, 0]
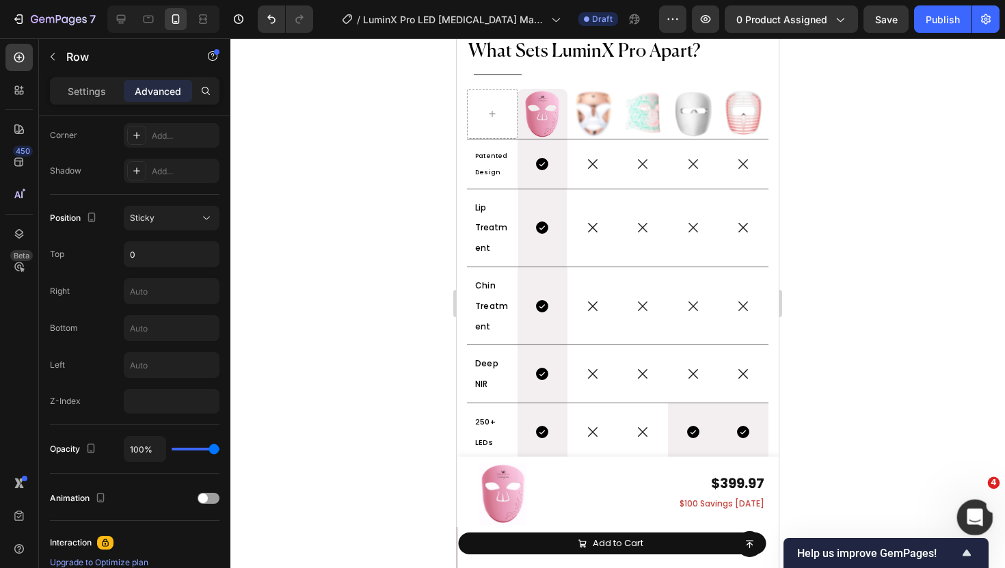
click at [966, 510] on icon "Open Intercom Messenger" at bounding box center [973, 516] width 23 height 23
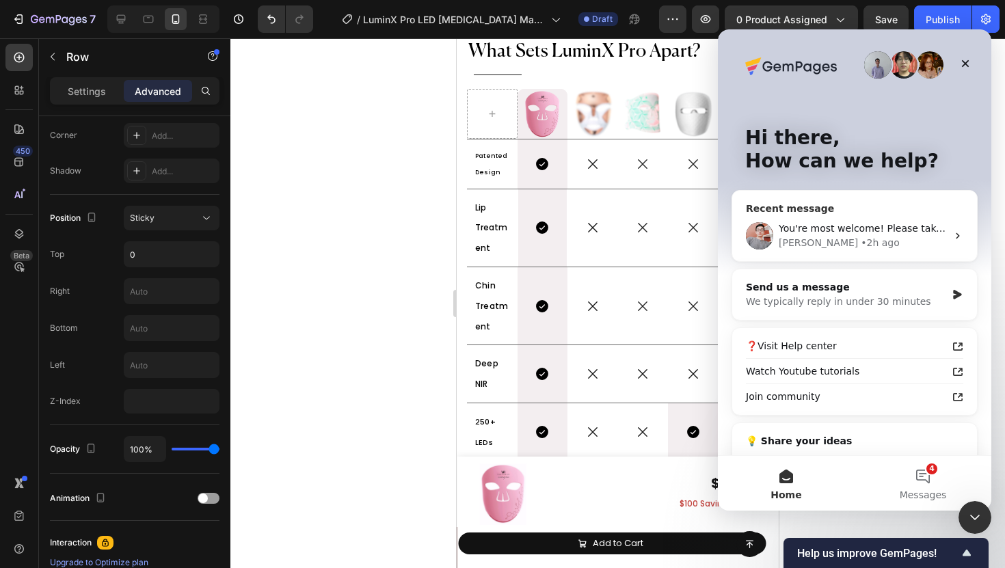
click at [861, 241] on div "• 2h ago" at bounding box center [880, 243] width 39 height 14
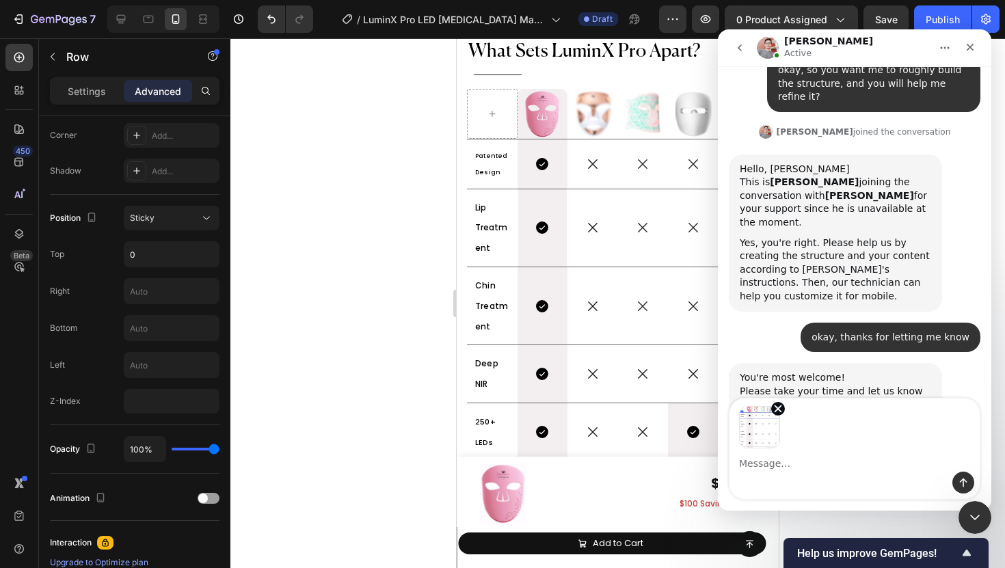
scroll to position [1997, 0]
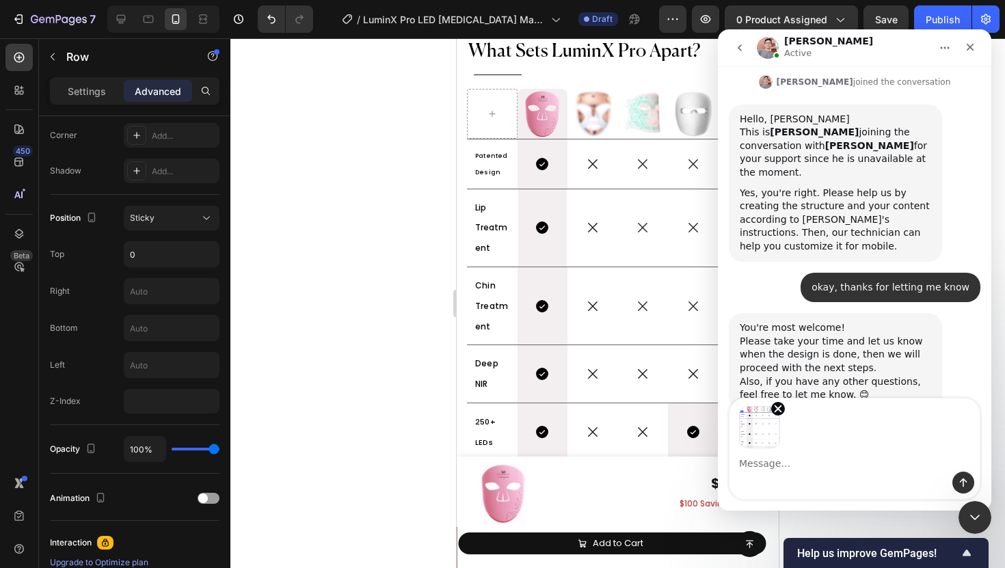
click at [780, 457] on textarea "Message…" at bounding box center [855, 460] width 250 height 23
type textarea "can you j"
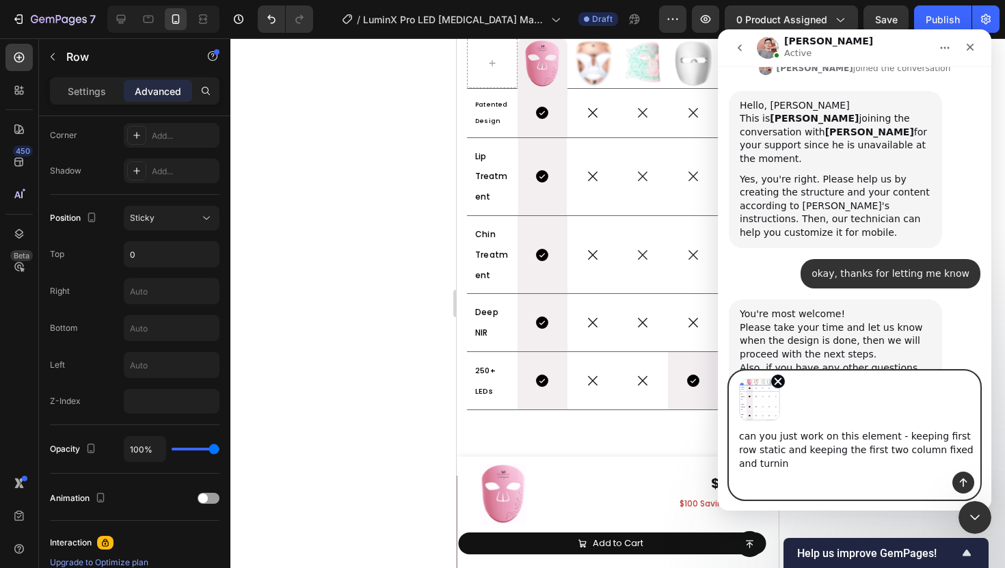
scroll to position [2025, 0]
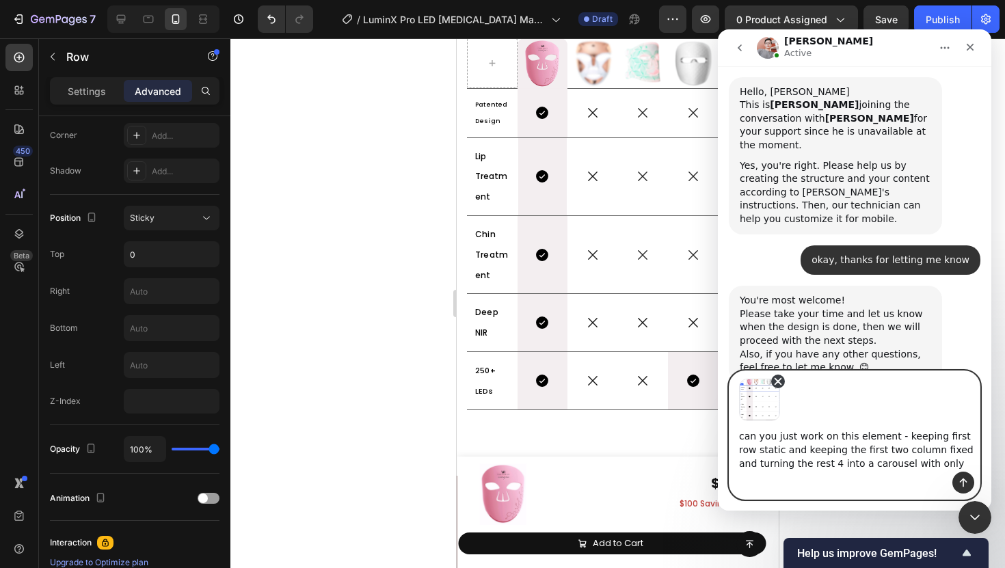
type textarea "can you just work on this element - keeping first row static and keeping the fi…"
click at [778, 384] on icon "Remove image 1" at bounding box center [778, 381] width 12 height 12
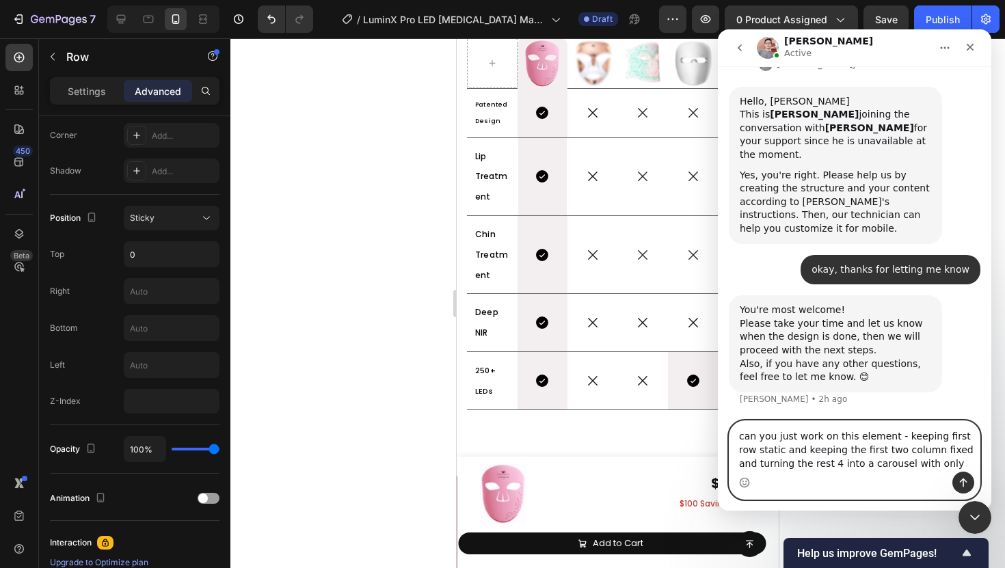
scroll to position [1975, 0]
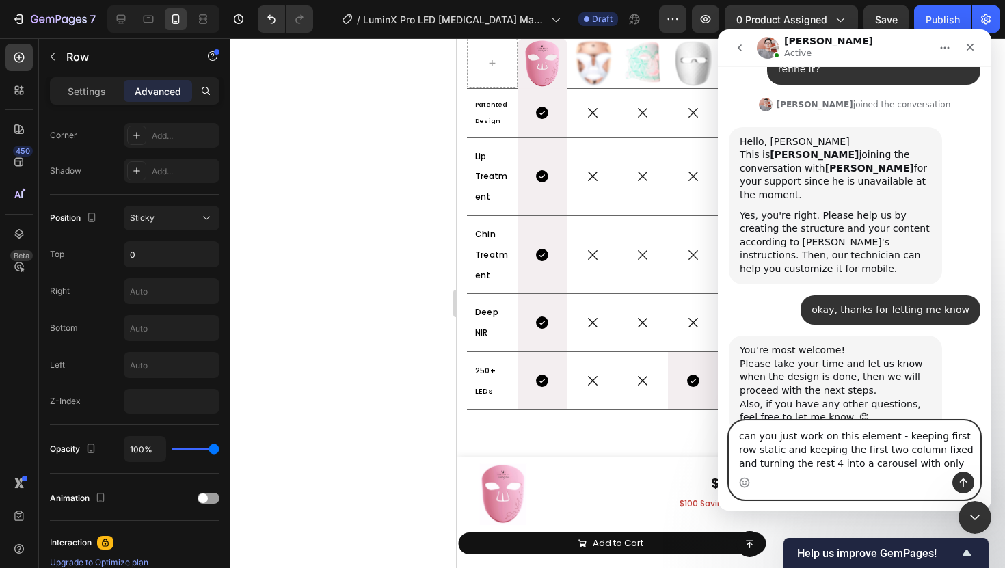
click at [828, 457] on textarea "can you just work on this element - keeping first row static and keeping the fi…" at bounding box center [855, 446] width 250 height 51
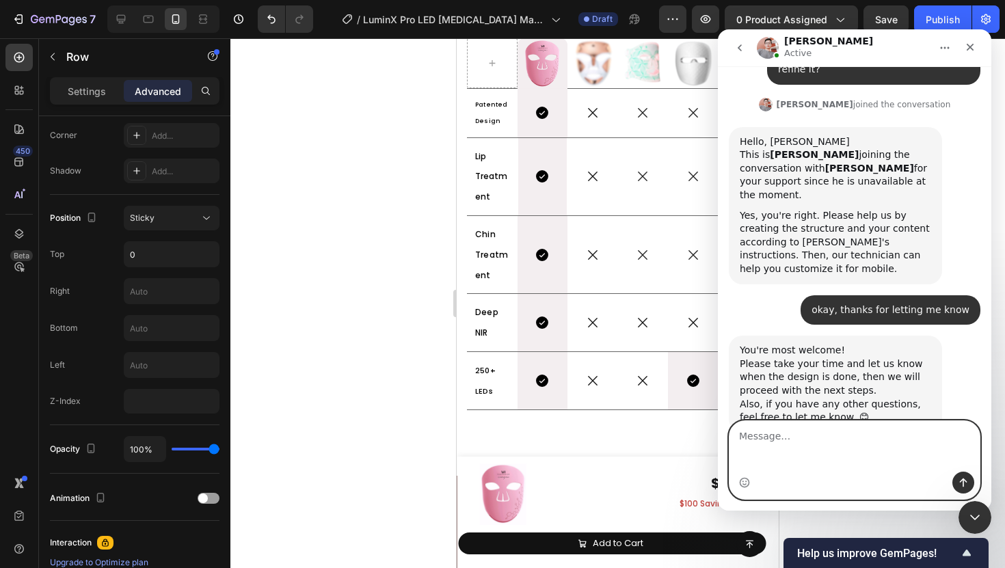
scroll to position [1948, 0]
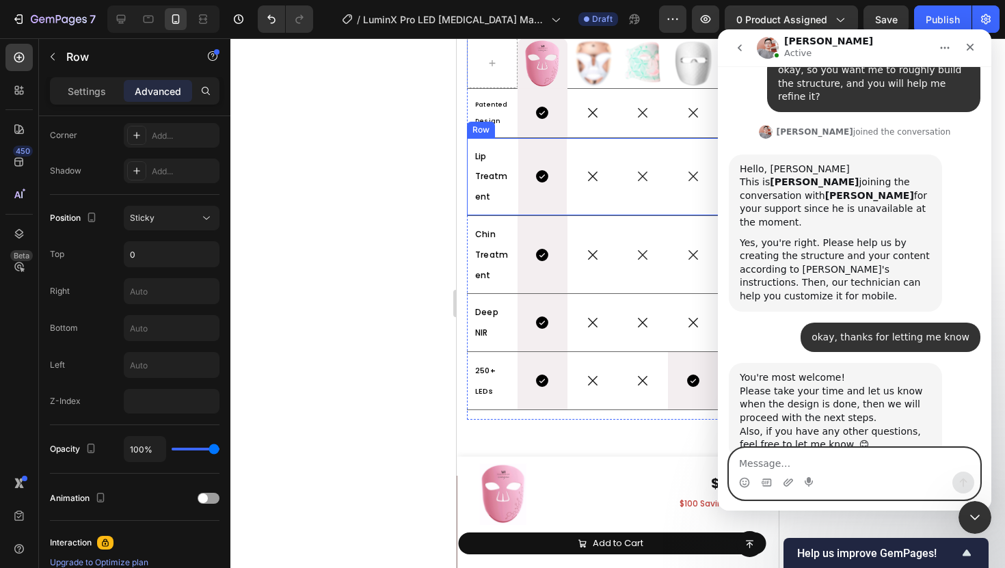
click at [568, 184] on div "Icon" at bounding box center [593, 176] width 51 height 15
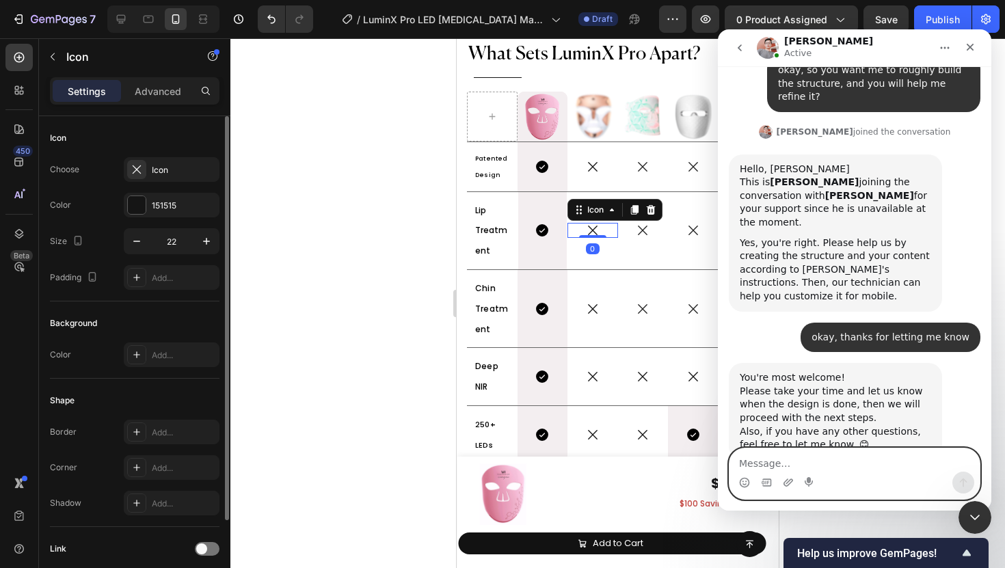
scroll to position [6879, 0]
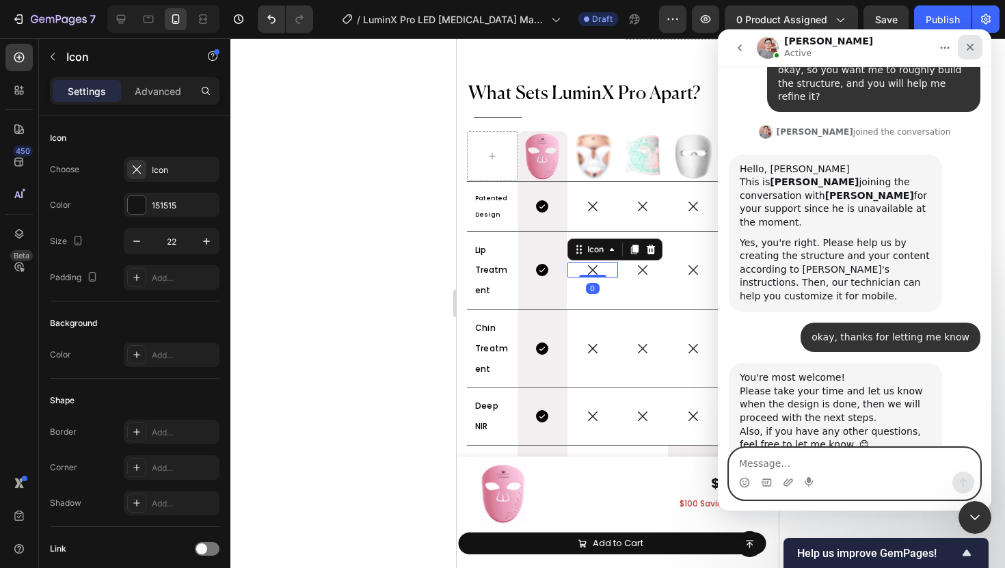
click at [977, 49] on div "Close" at bounding box center [970, 47] width 25 height 25
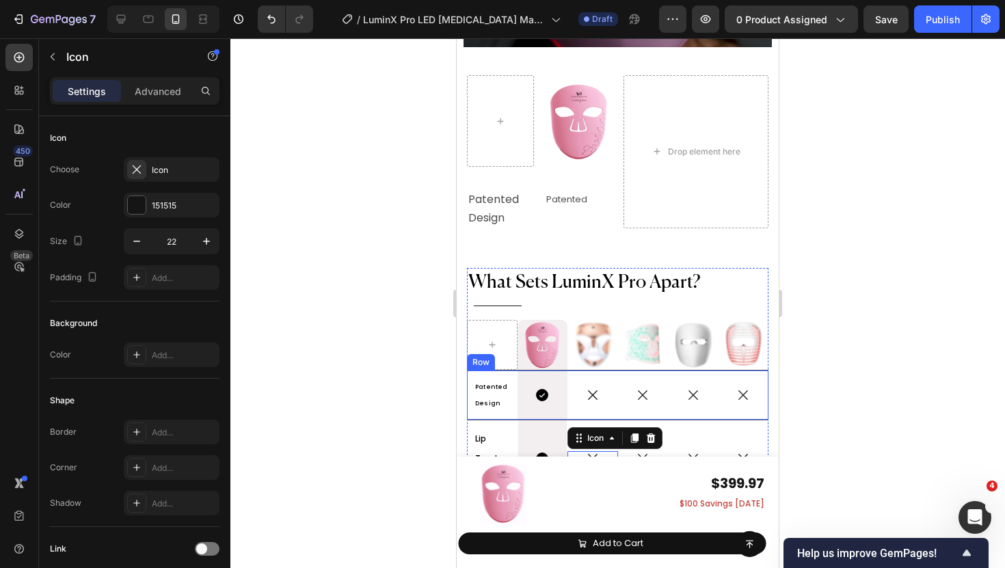
scroll to position [6742, 0]
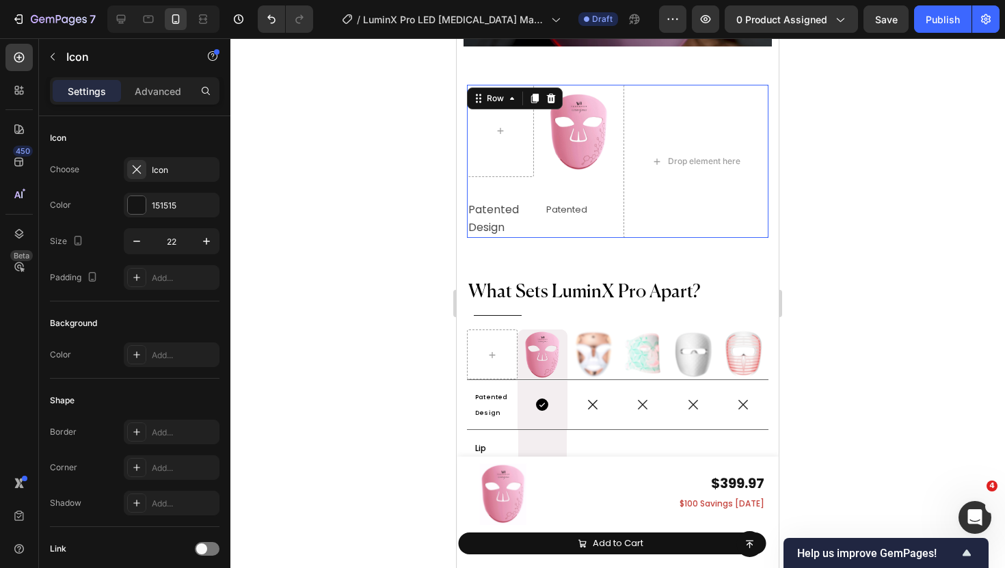
click at [611, 172] on div "Image Row Patented Design Text Block Patented Text Block Row" at bounding box center [540, 161] width 146 height 153
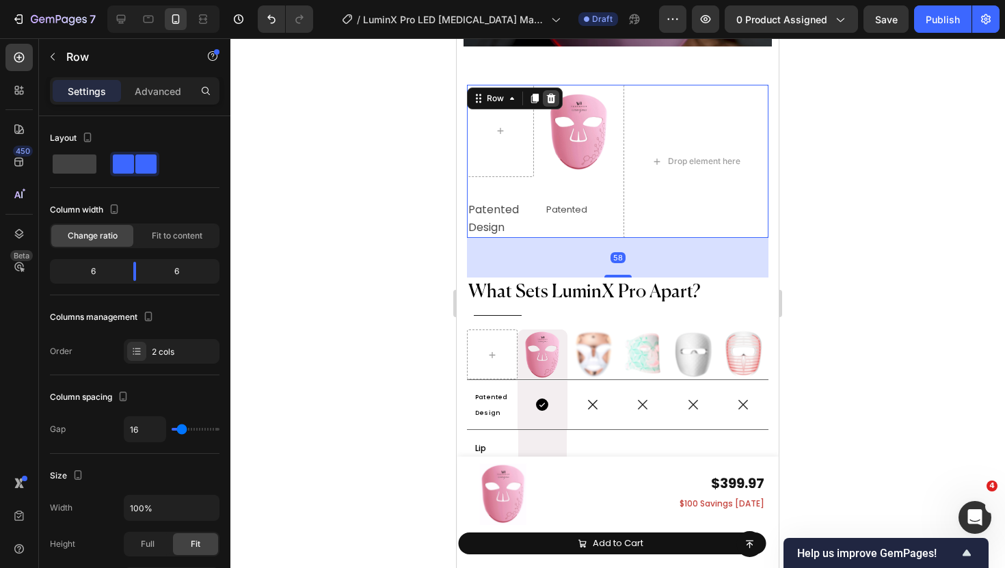
click at [550, 94] on icon at bounding box center [551, 99] width 9 height 10
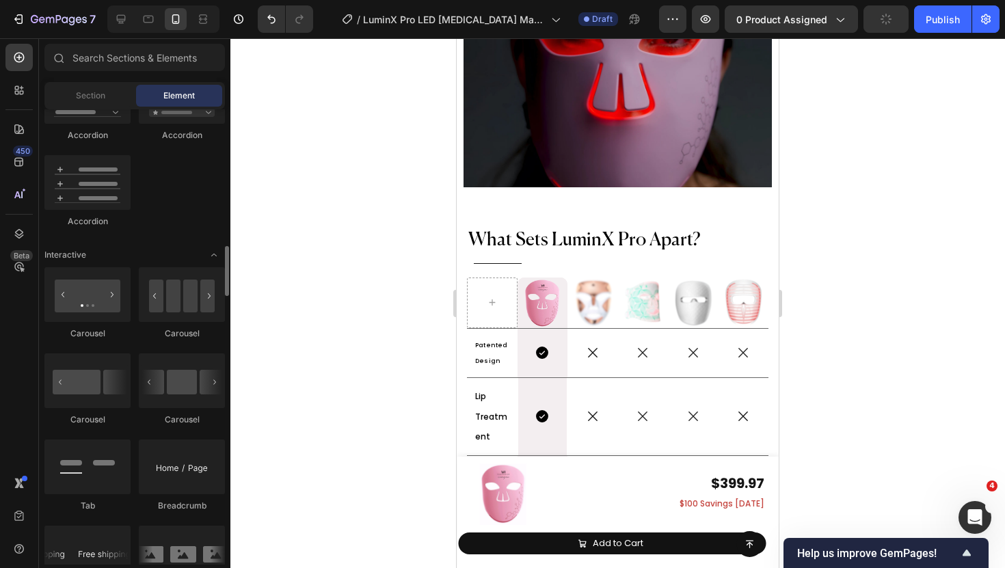
scroll to position [1241, 0]
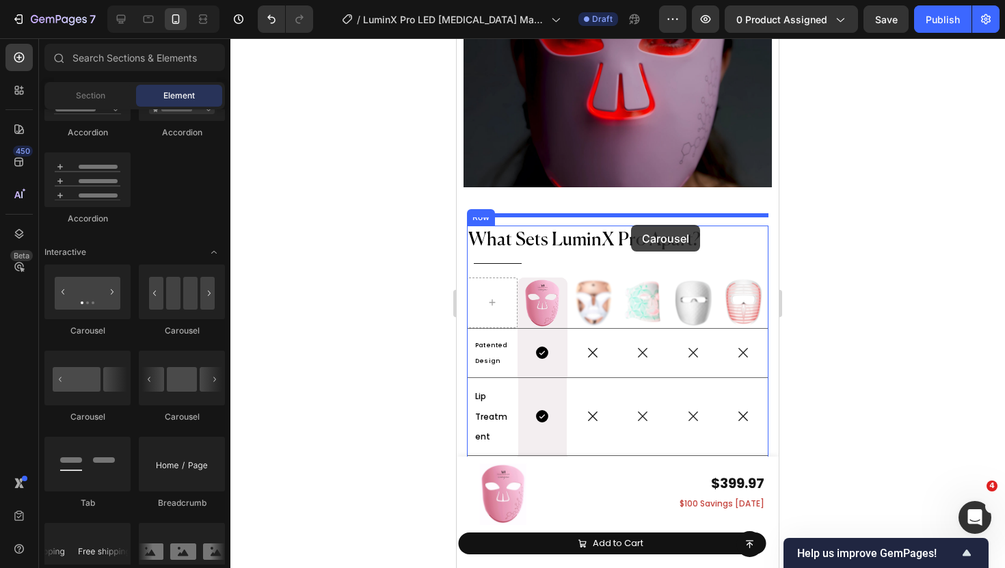
drag, startPoint x: 628, startPoint y: 317, endPoint x: 630, endPoint y: 224, distance: 93.0
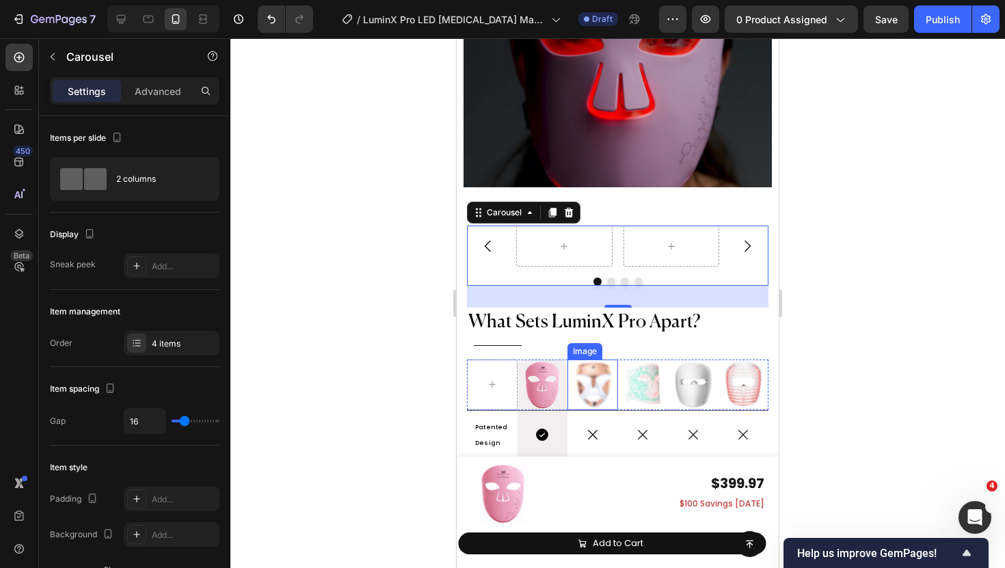
click at [587, 362] on img at bounding box center [593, 385] width 51 height 51
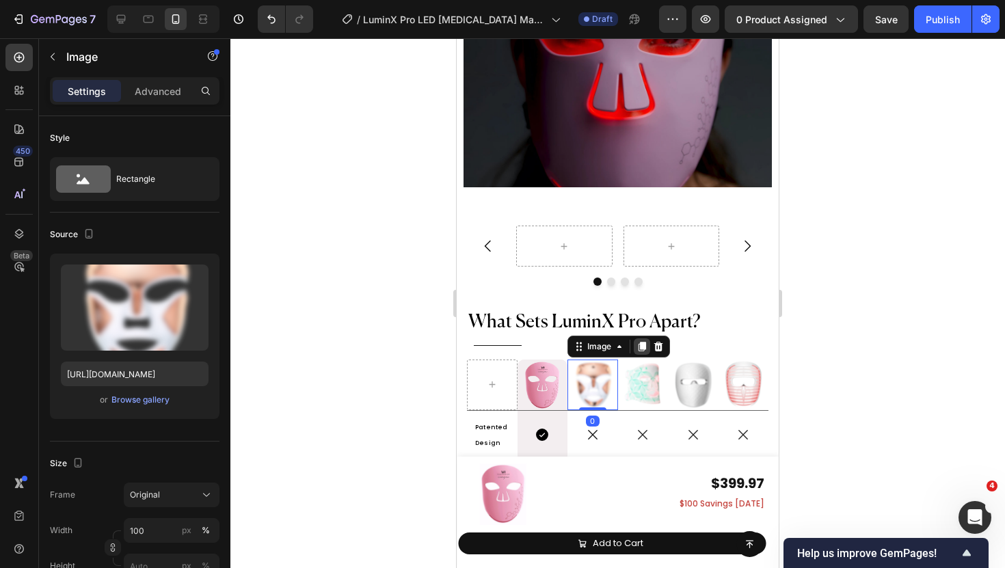
click at [641, 338] on div at bounding box center [642, 346] width 16 height 16
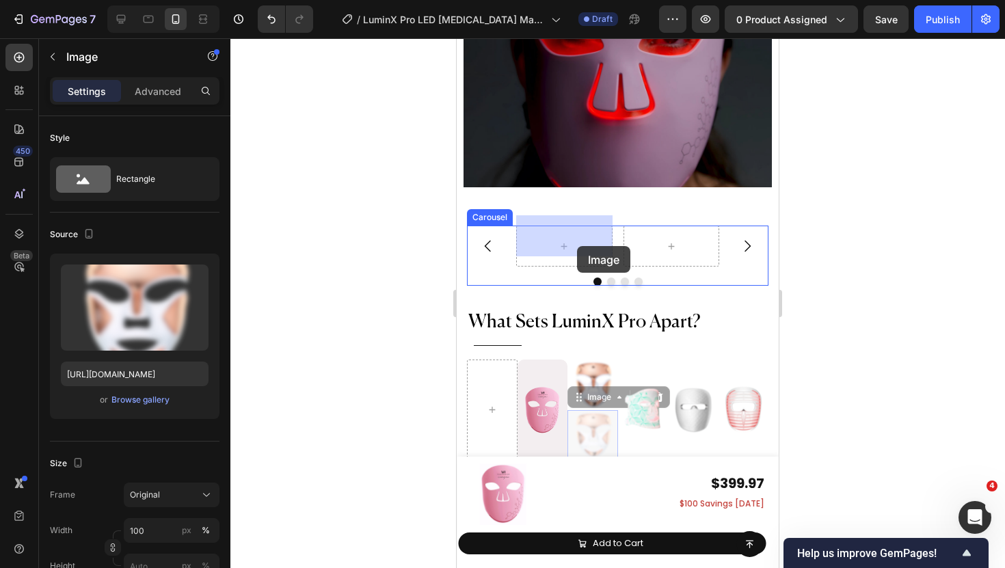
drag, startPoint x: 583, startPoint y: 382, endPoint x: 577, endPoint y: 246, distance: 136.2
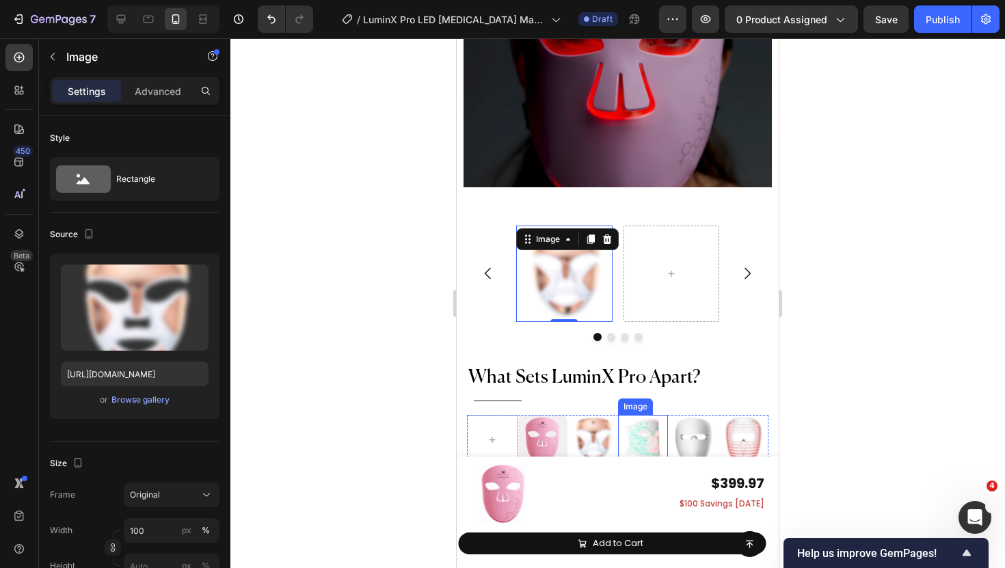
click at [652, 434] on img at bounding box center [643, 440] width 51 height 51
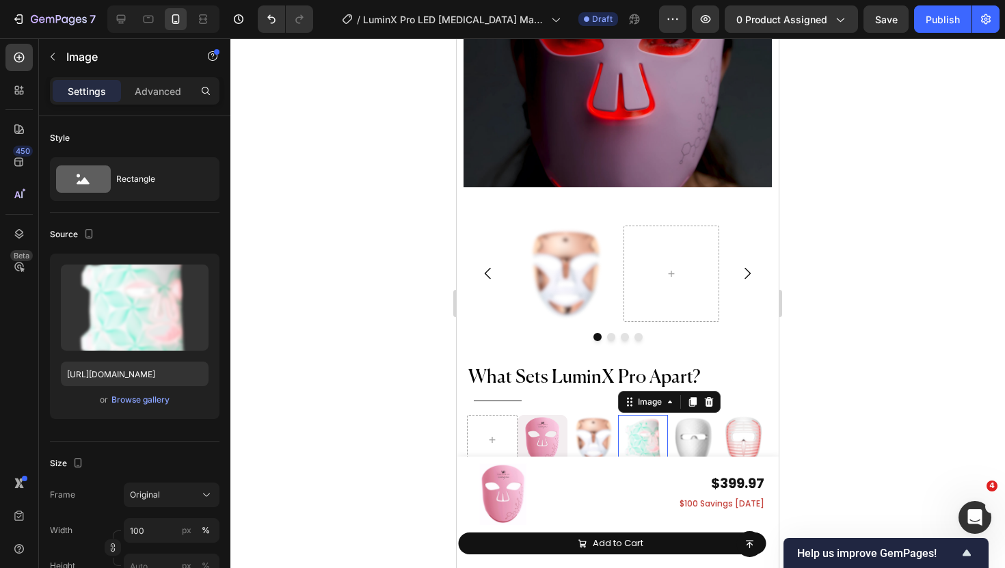
click at [695, 397] on icon at bounding box center [693, 402] width 8 height 10
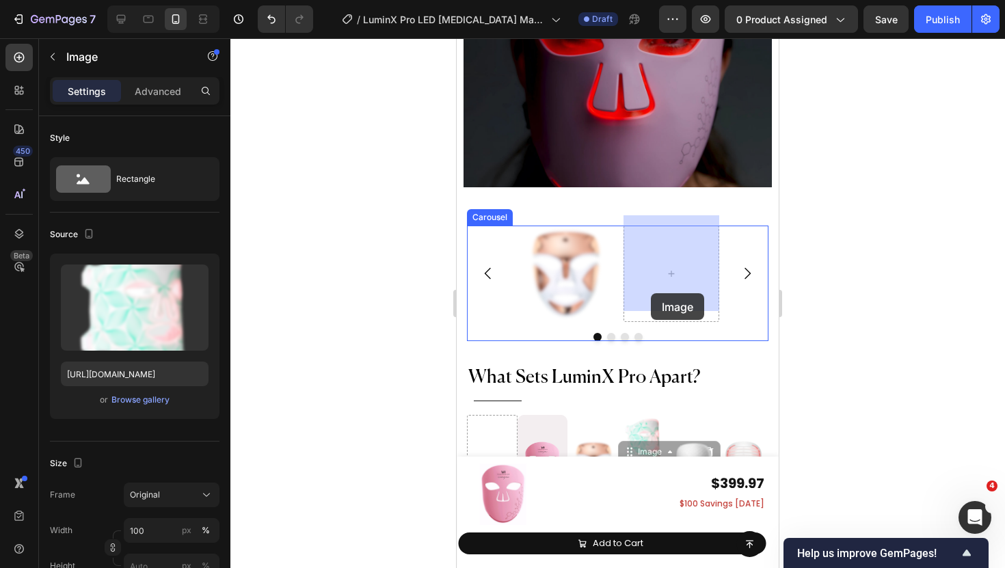
drag, startPoint x: 646, startPoint y: 436, endPoint x: 651, endPoint y: 291, distance: 145.1
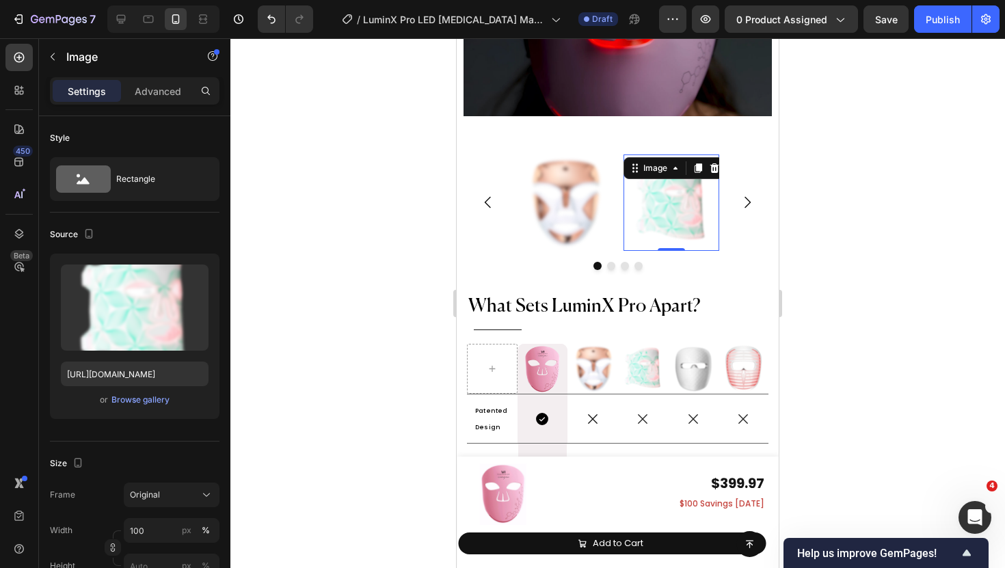
scroll to position [6673, 0]
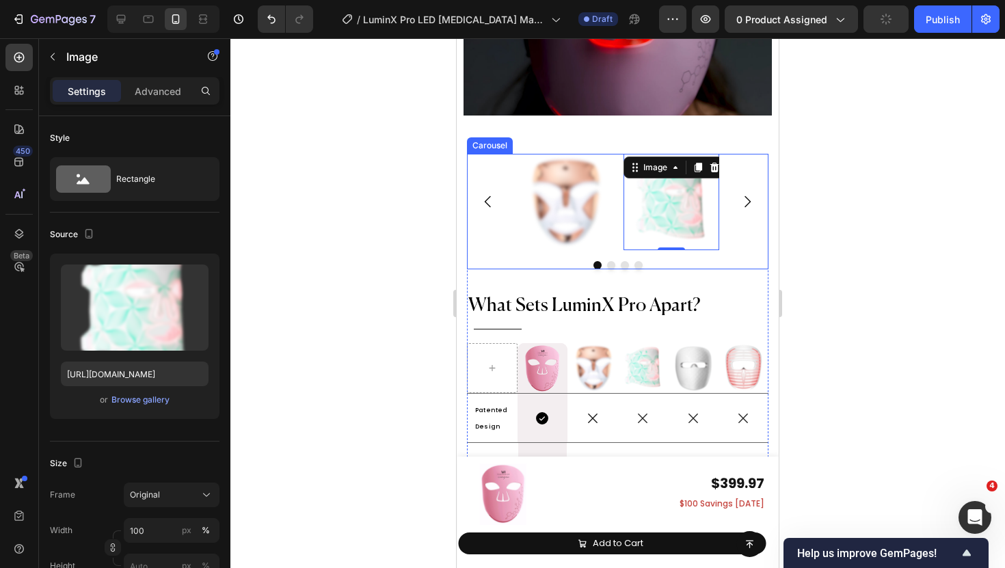
click at [715, 244] on div "Image Image 0 Carousel" at bounding box center [618, 212] width 302 height 116
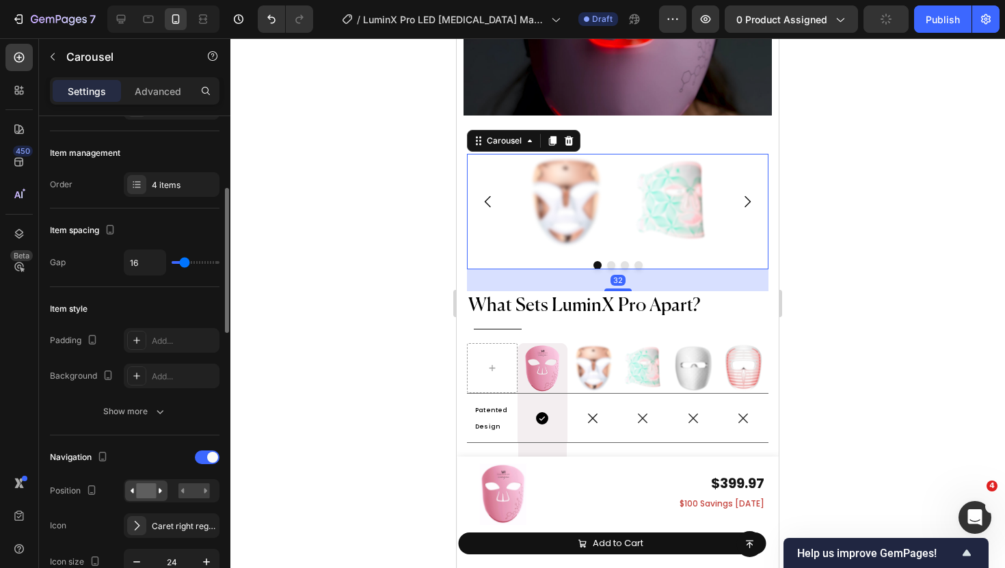
scroll to position [356, 0]
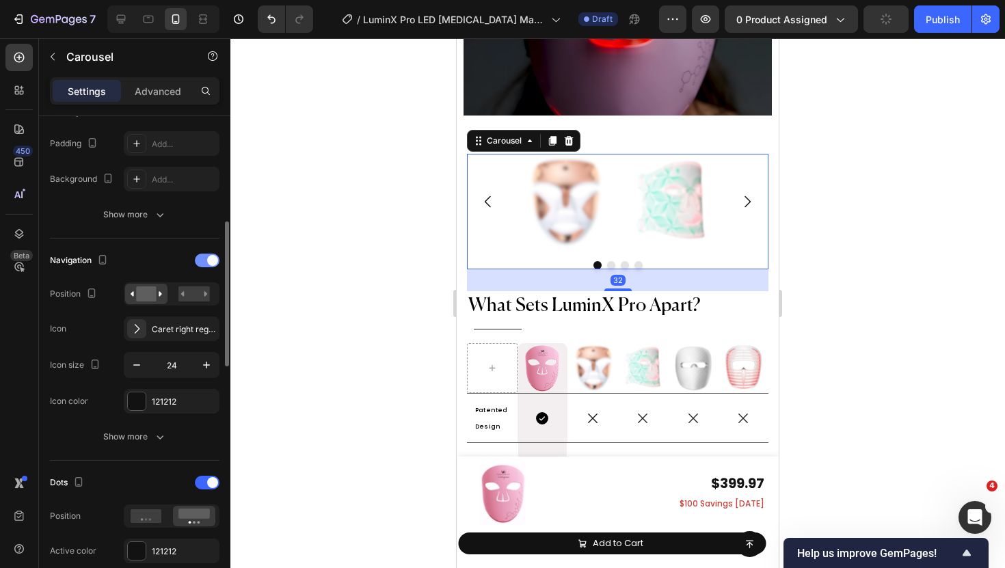
click at [214, 266] on div at bounding box center [207, 261] width 25 height 14
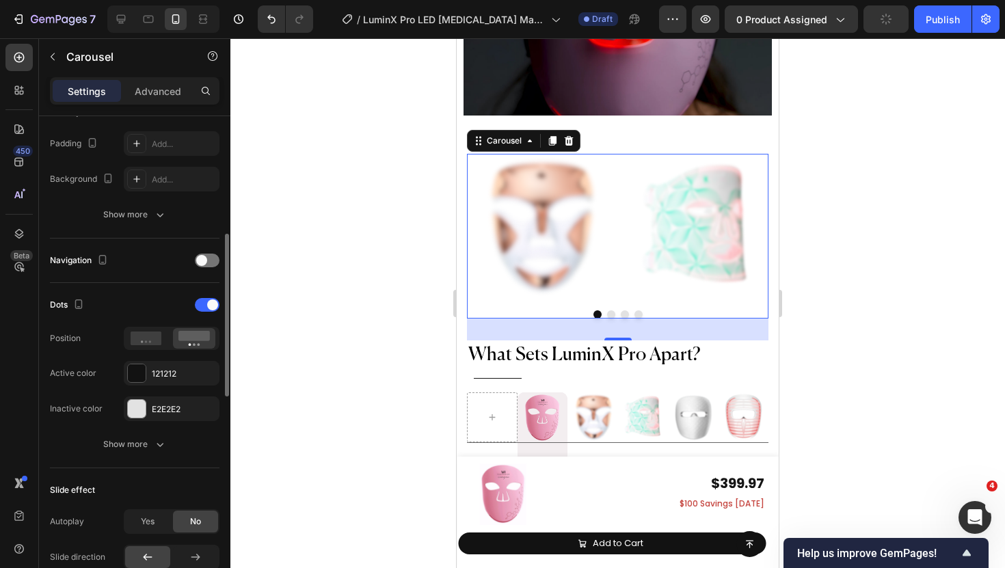
click at [209, 295] on div "Dots" at bounding box center [135, 305] width 170 height 22
click at [202, 302] on div at bounding box center [207, 305] width 25 height 14
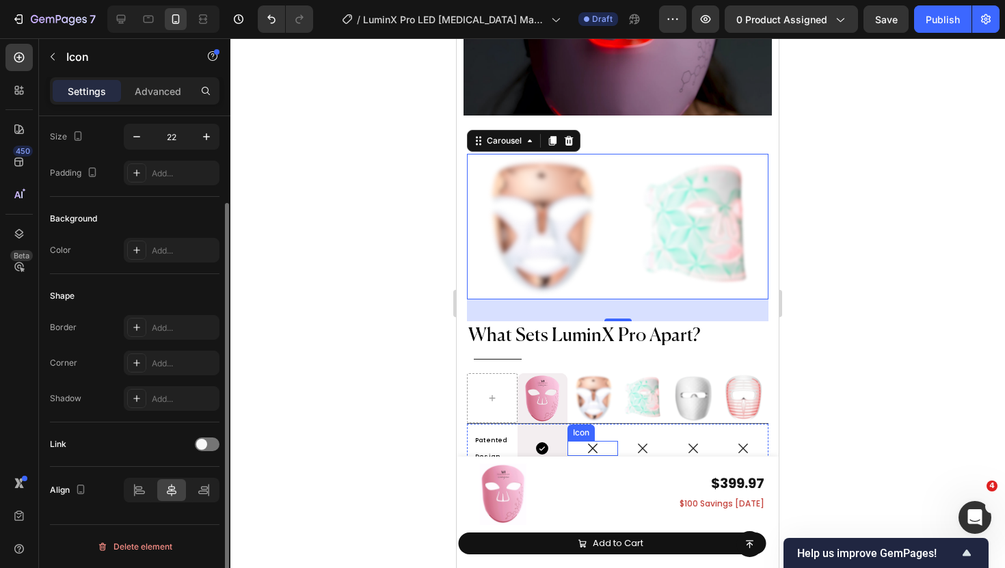
click at [598, 441] on icon at bounding box center [592, 448] width 15 height 15
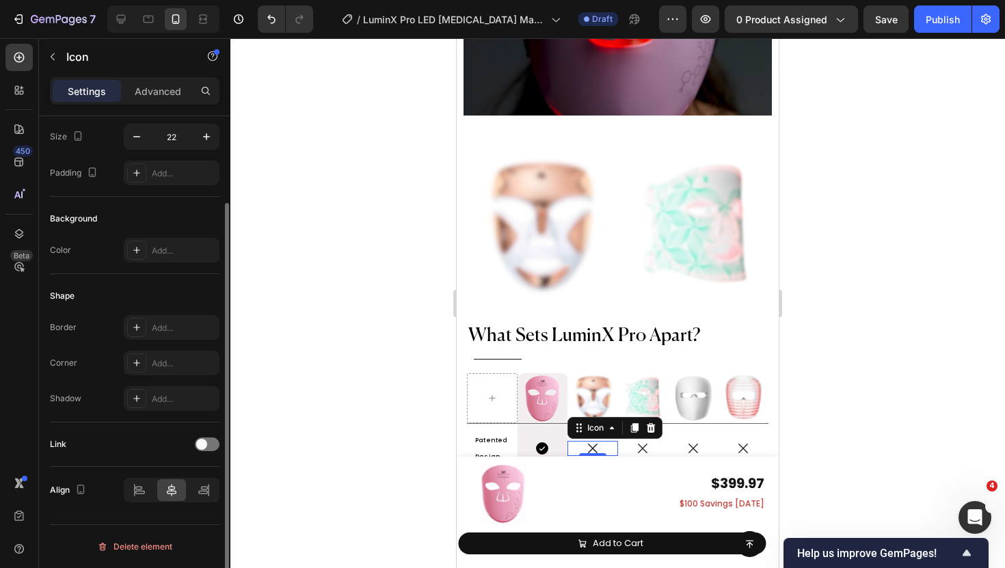
scroll to position [0, 0]
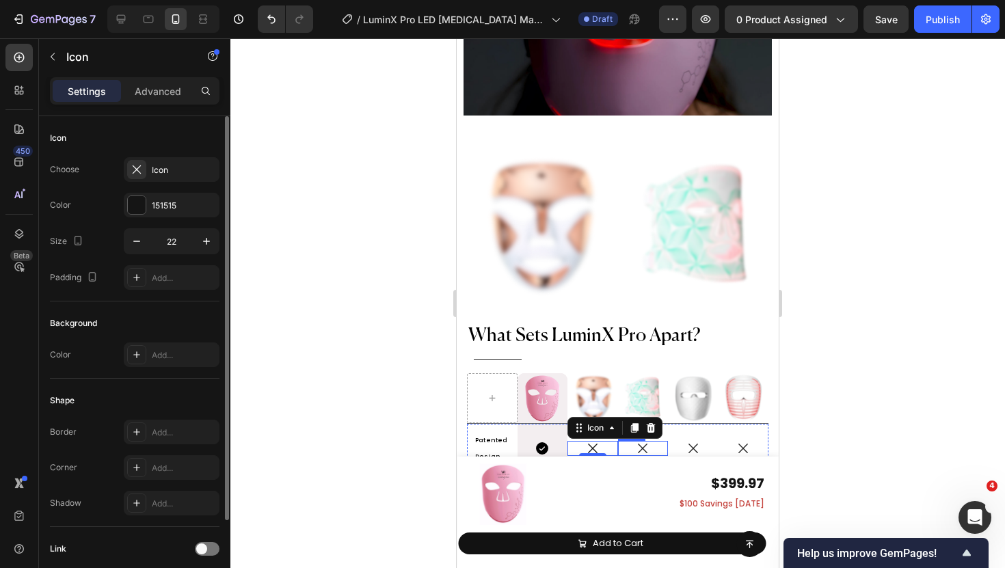
click at [624, 441] on div "Icon" at bounding box center [643, 448] width 51 height 15
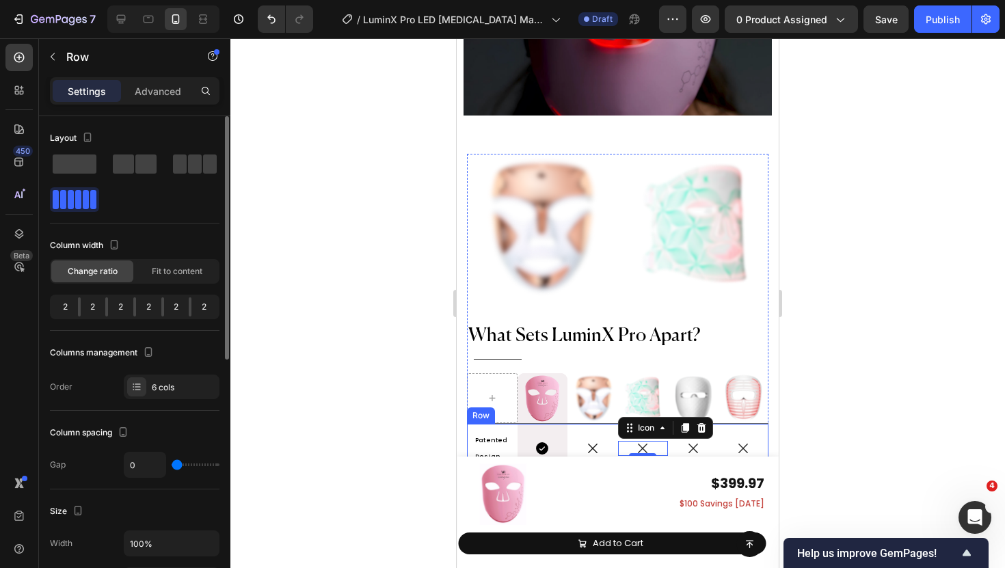
click at [608, 447] on div "Icon" at bounding box center [593, 448] width 51 height 49
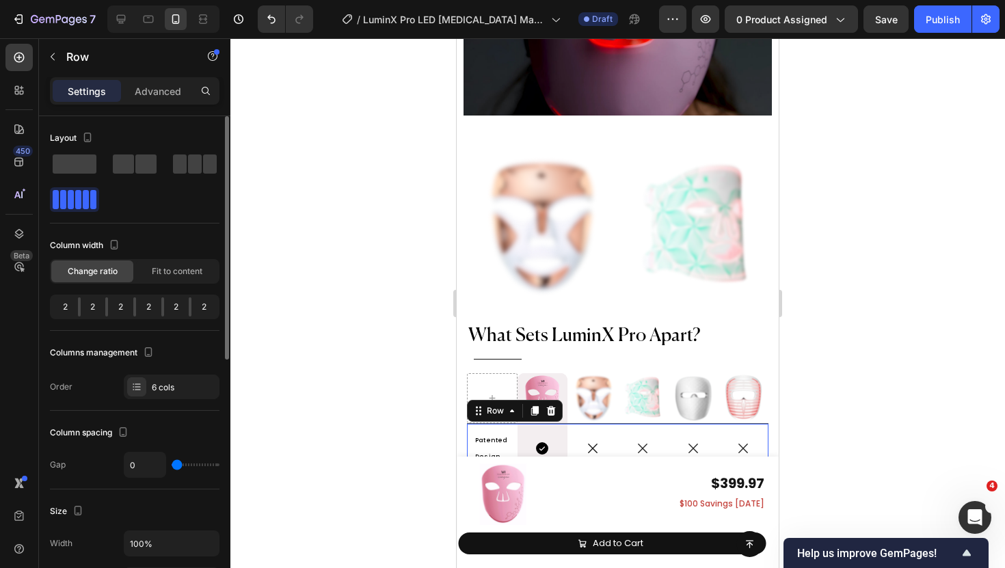
click at [600, 424] on div "Icon" at bounding box center [593, 448] width 51 height 49
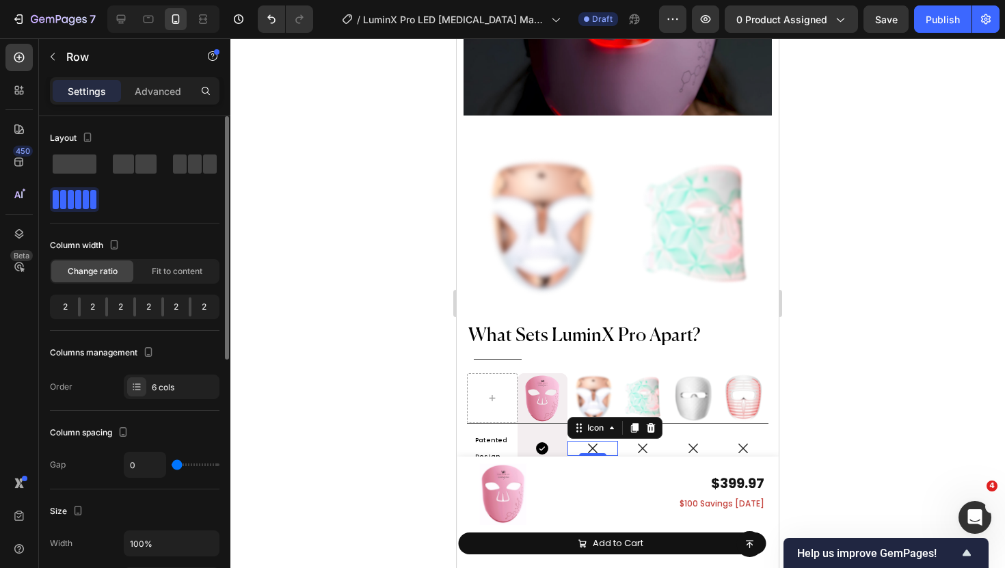
click at [598, 441] on icon at bounding box center [592, 448] width 15 height 15
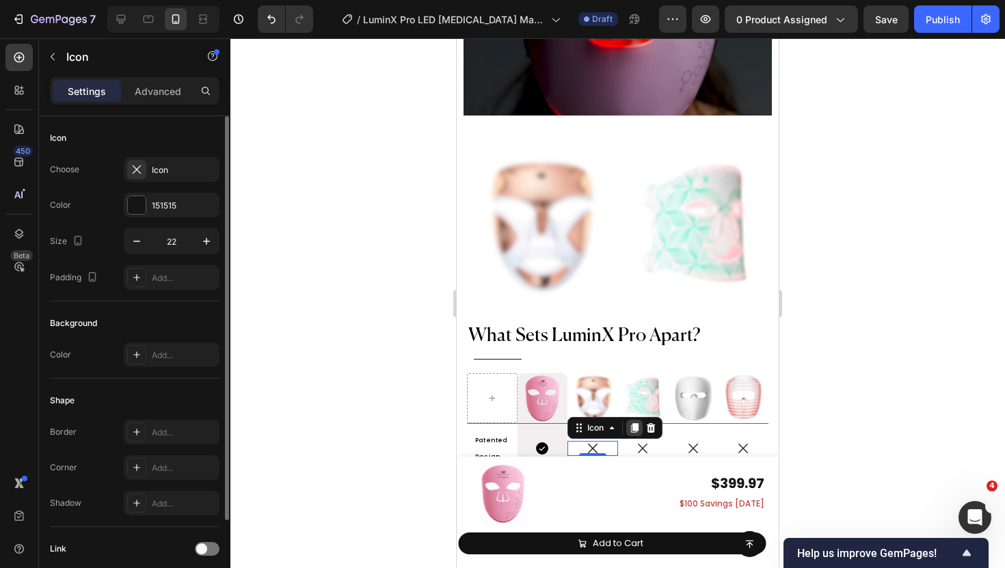
click at [639, 423] on icon at bounding box center [634, 428] width 11 height 11
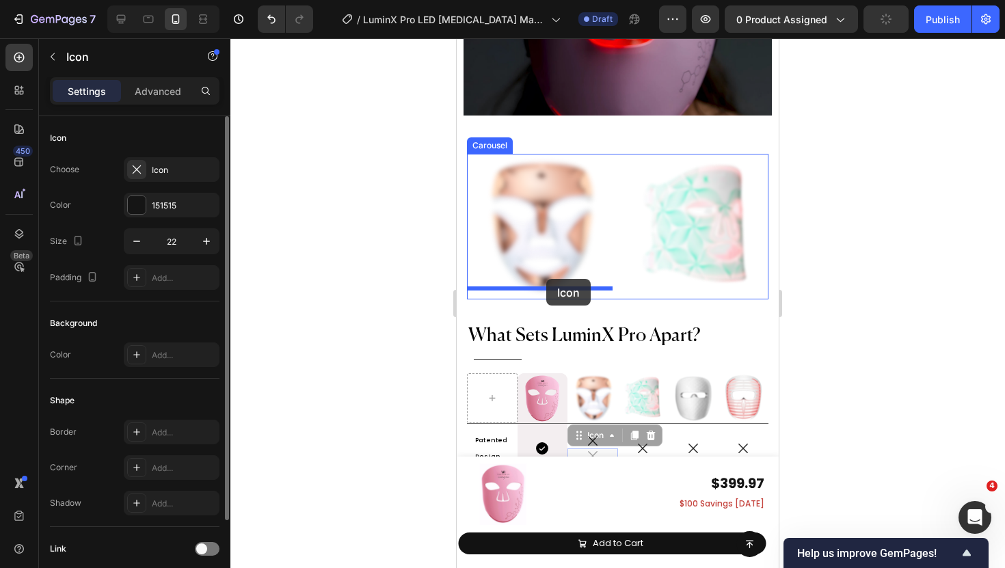
drag, startPoint x: 589, startPoint y: 430, endPoint x: 546, endPoint y: 280, distance: 155.8
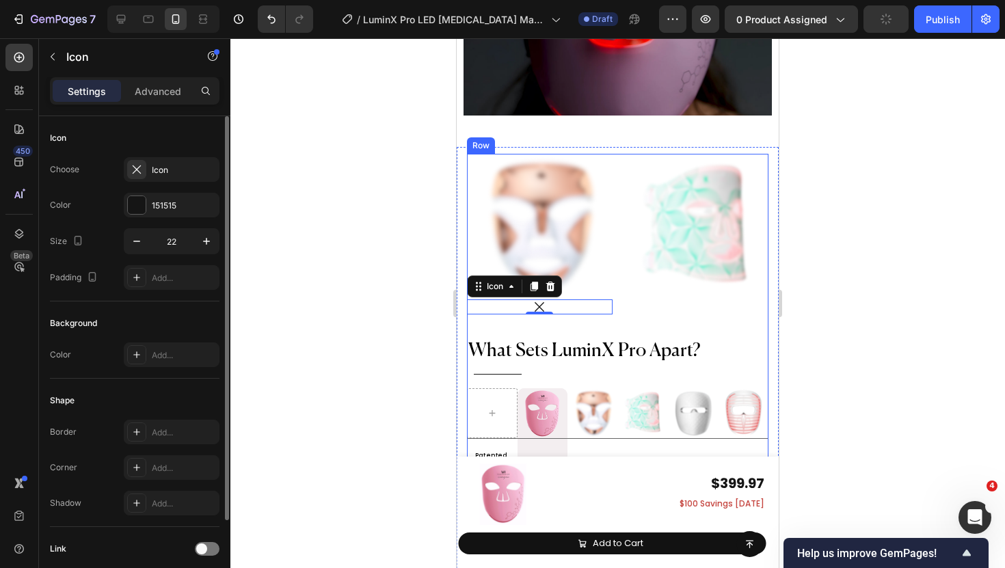
scroll to position [6744, 0]
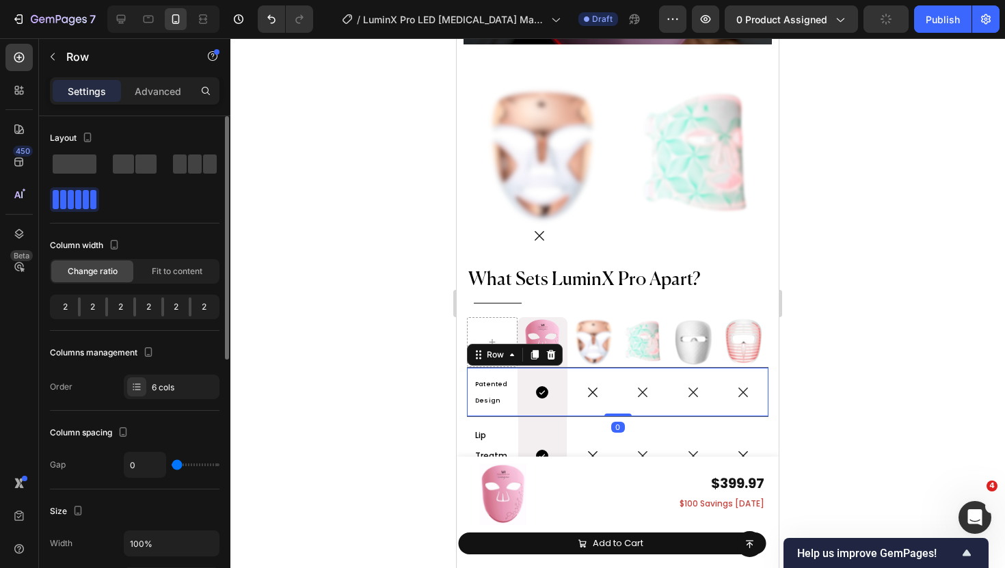
click at [647, 372] on div "Icon" at bounding box center [643, 392] width 51 height 49
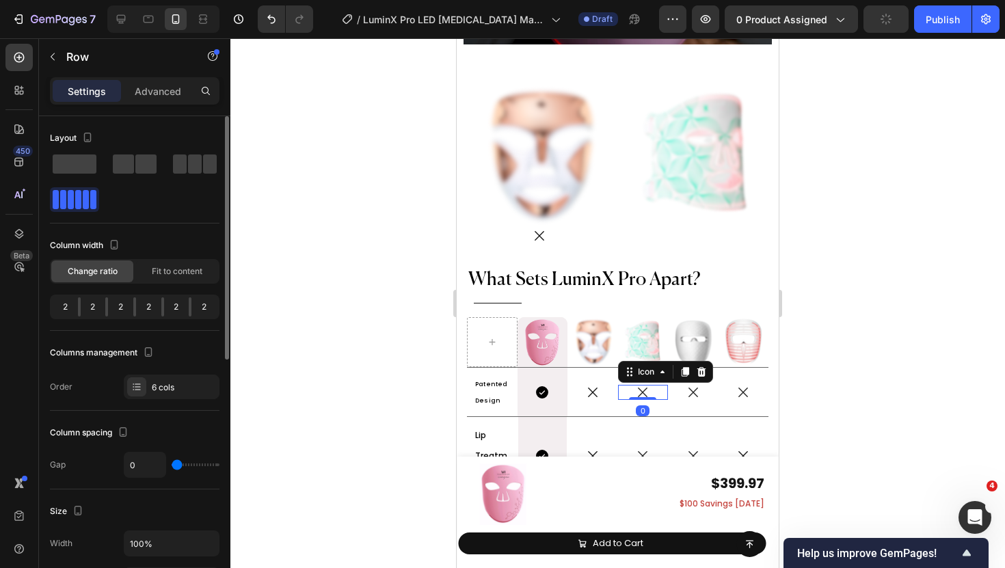
click at [643, 385] on icon at bounding box center [642, 392] width 15 height 15
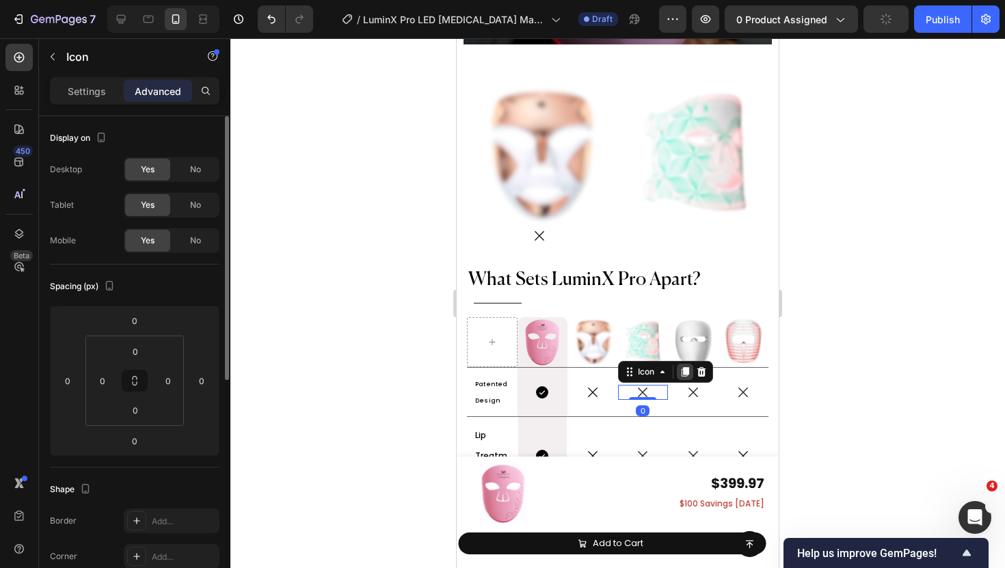
click at [680, 367] on icon at bounding box center [685, 372] width 11 height 11
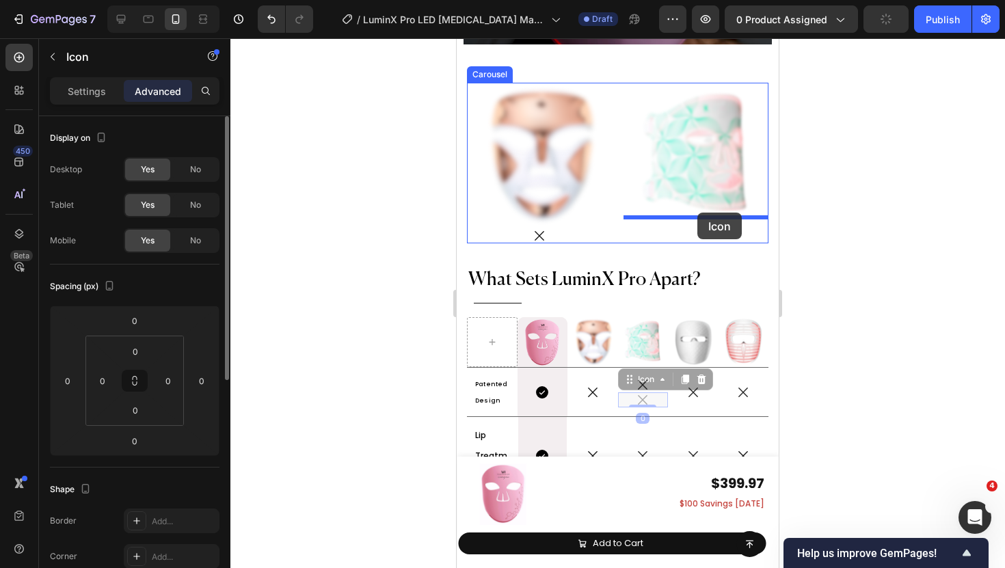
drag, startPoint x: 638, startPoint y: 374, endPoint x: 698, endPoint y: 213, distance: 172.0
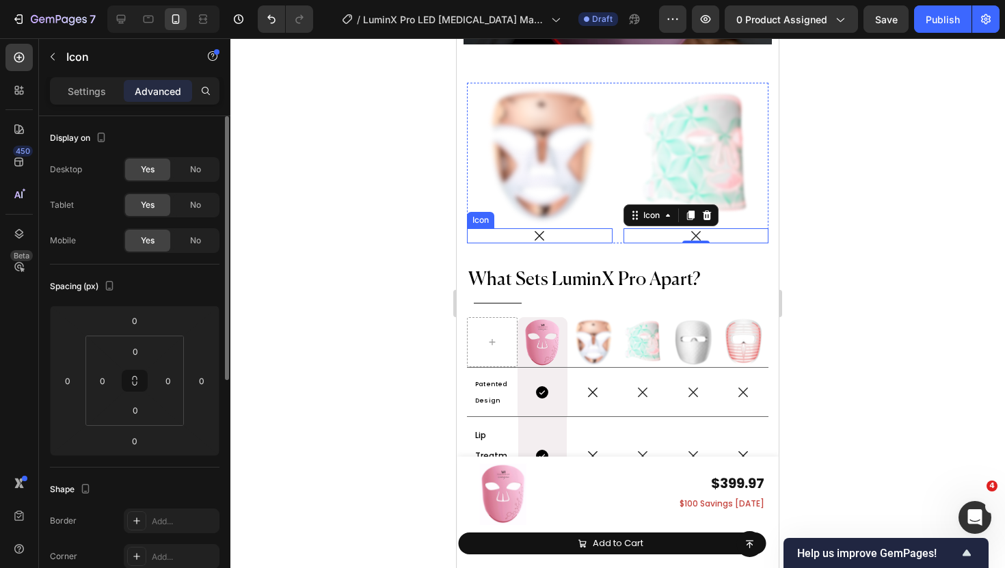
click at [569, 228] on div "Icon" at bounding box center [540, 235] width 146 height 15
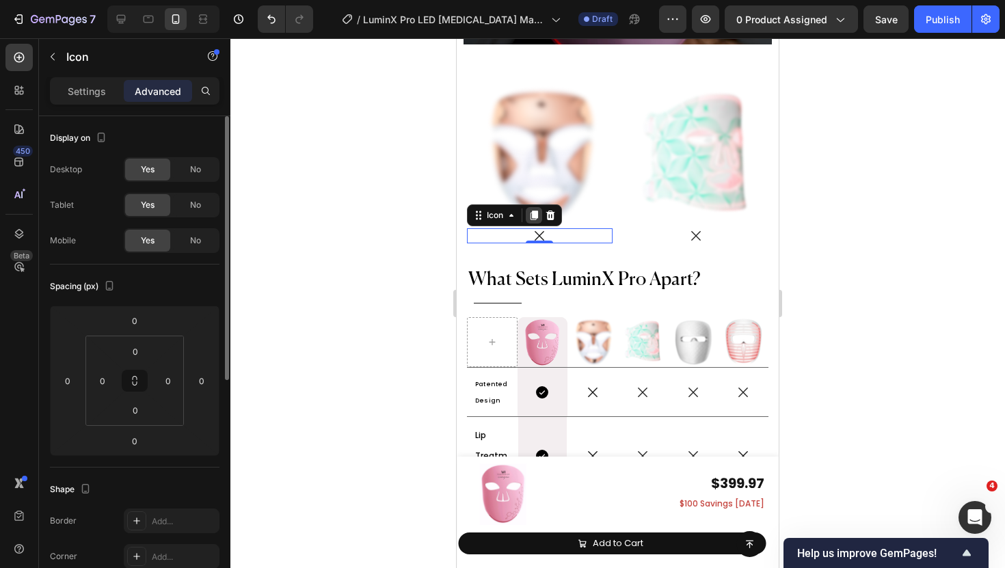
click at [531, 210] on icon at bounding box center [534, 215] width 11 height 11
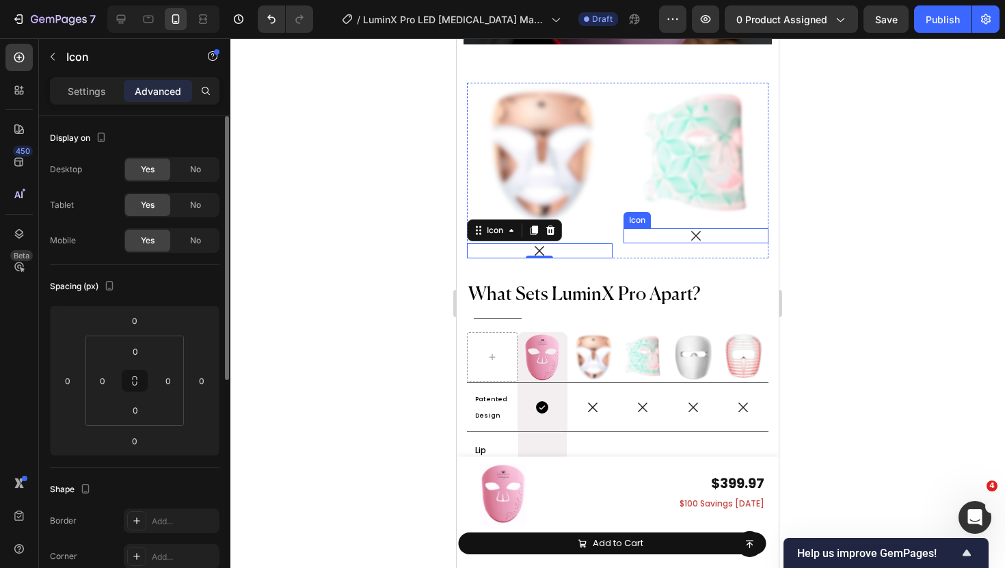
click at [723, 228] on div "Icon" at bounding box center [697, 235] width 146 height 15
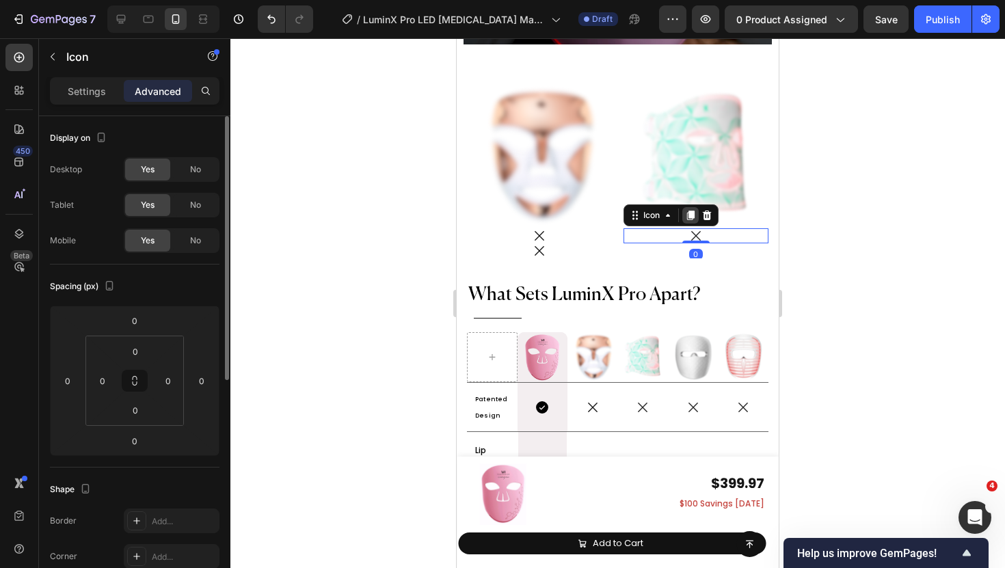
click at [691, 211] on icon at bounding box center [691, 216] width 8 height 10
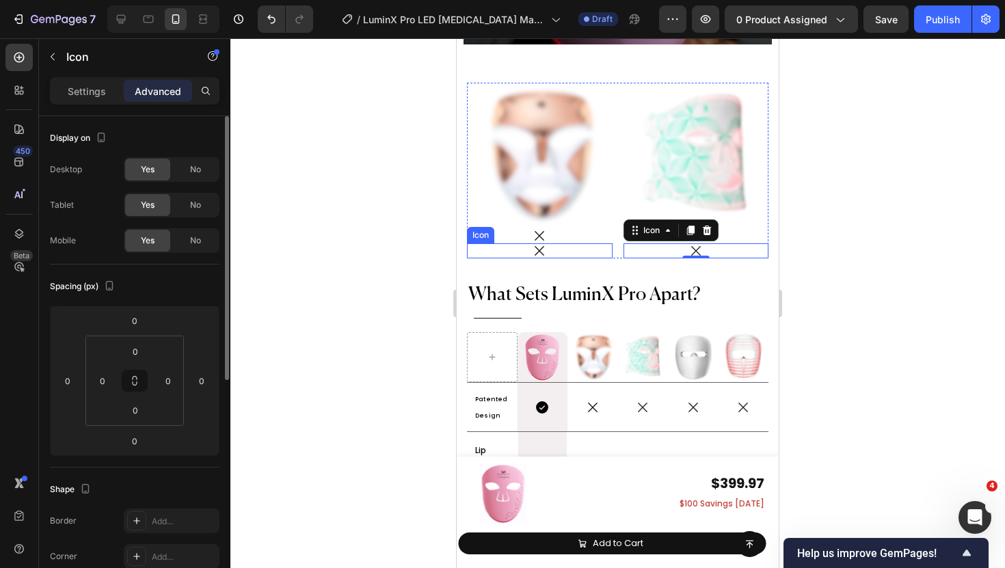
click at [574, 243] on div "Icon" at bounding box center [540, 250] width 146 height 15
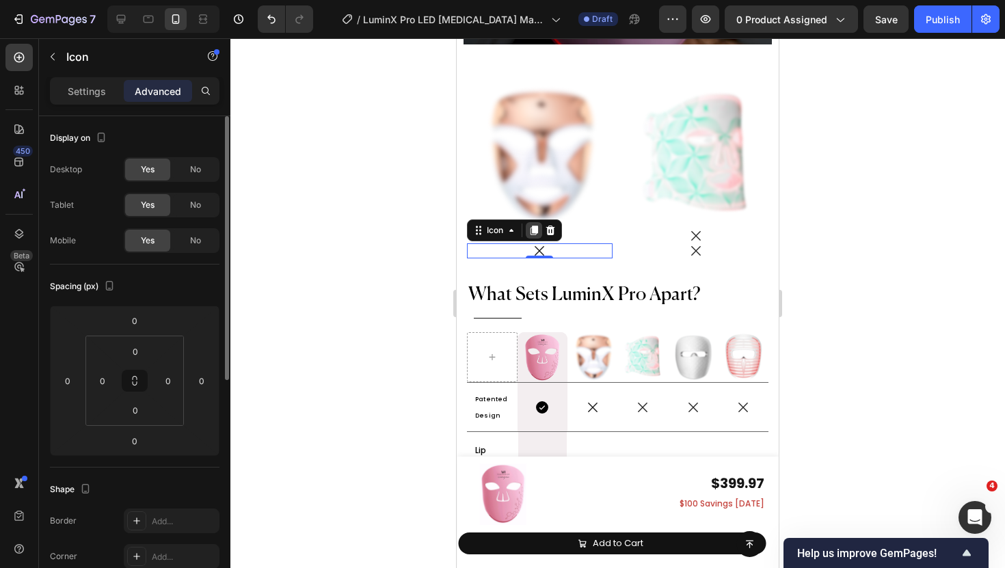
click at [538, 226] on icon at bounding box center [535, 231] width 8 height 10
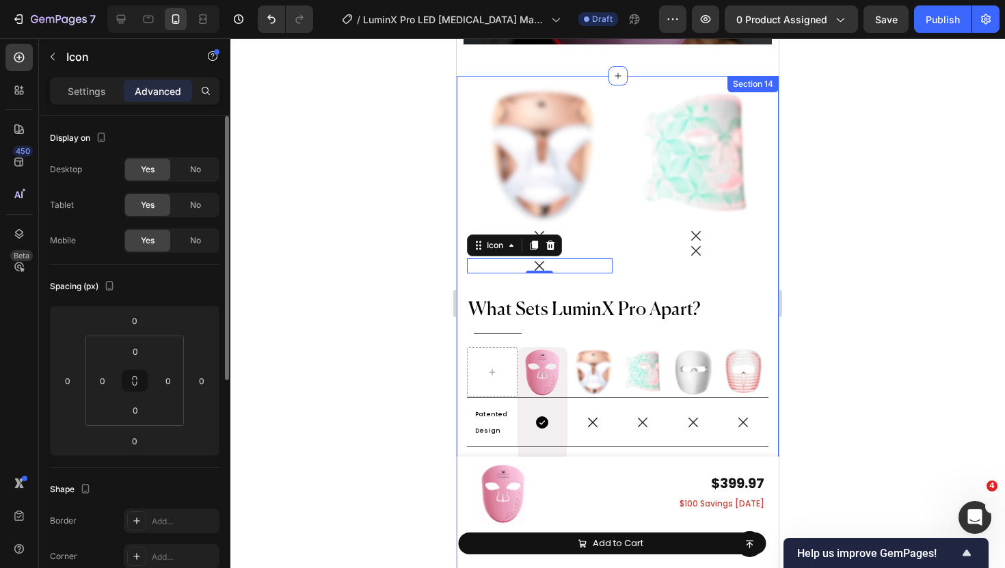
click at [726, 243] on div "Icon" at bounding box center [697, 250] width 146 height 15
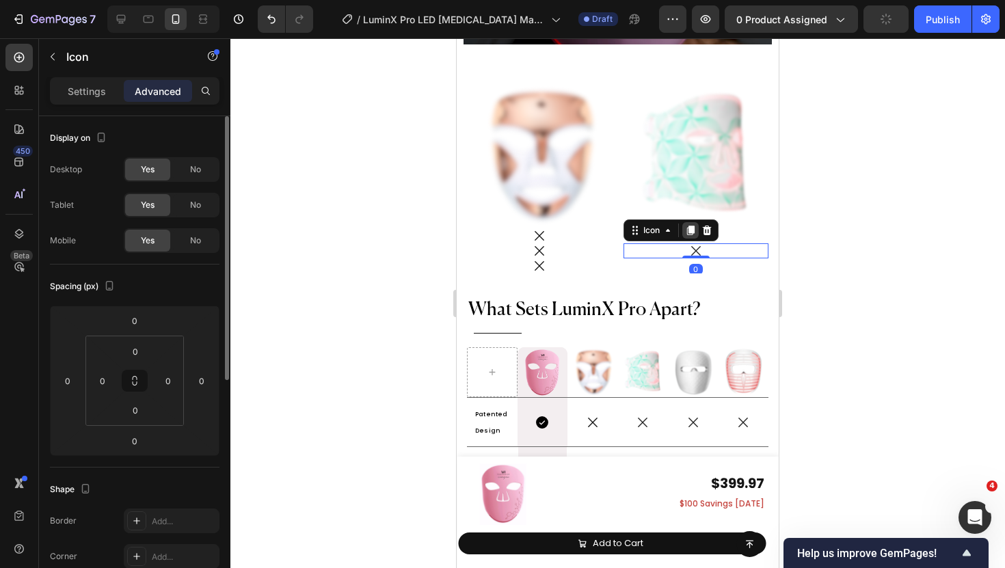
click at [682, 224] on div at bounding box center [690, 230] width 16 height 16
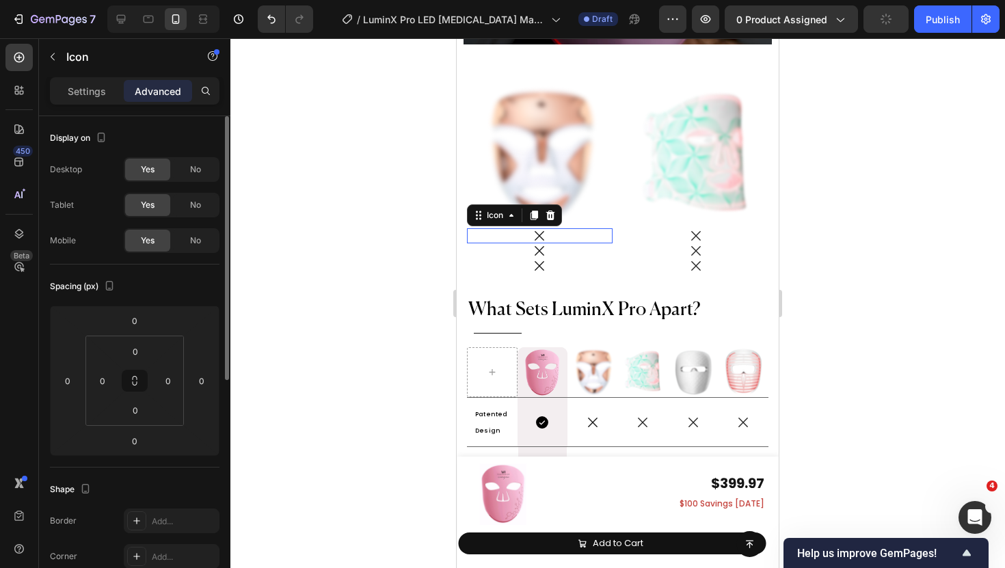
click at [564, 228] on div "Icon 0" at bounding box center [540, 235] width 146 height 15
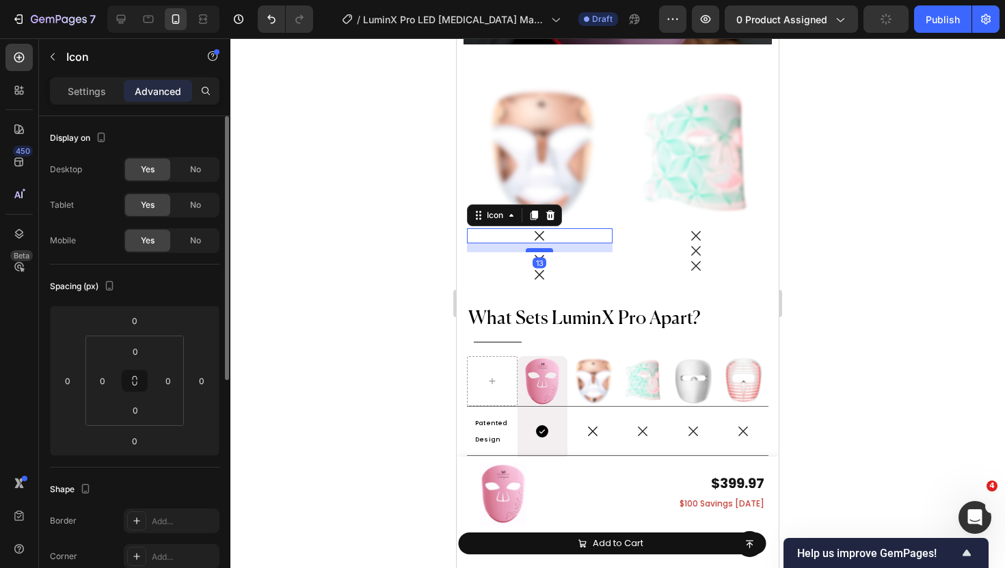
drag, startPoint x: 542, startPoint y: 230, endPoint x: 542, endPoint y: 239, distance: 8.9
click at [542, 248] on div at bounding box center [539, 250] width 27 height 4
type input "13"
click at [555, 252] on div "Icon" at bounding box center [540, 259] width 146 height 15
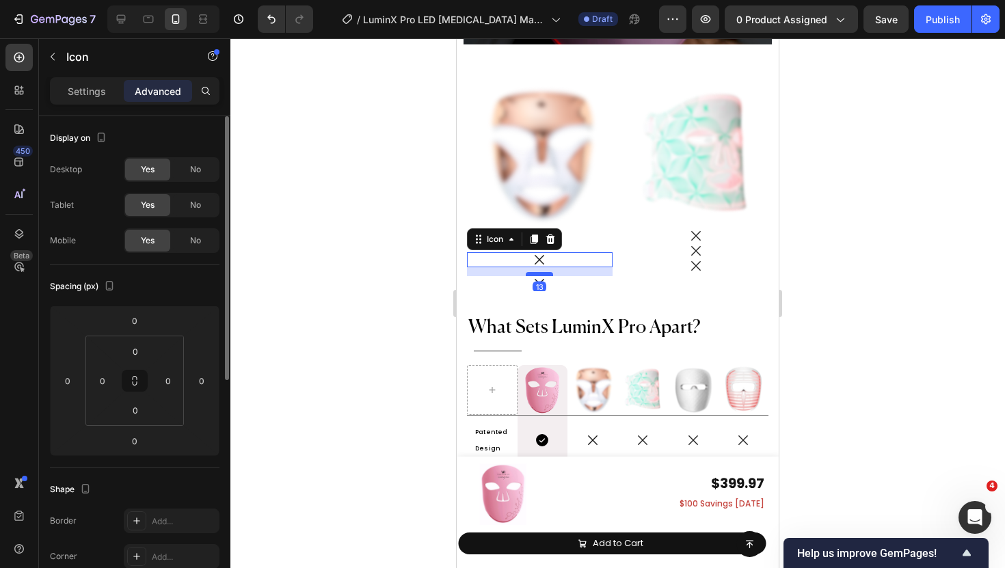
drag, startPoint x: 546, startPoint y: 254, endPoint x: 546, endPoint y: 263, distance: 8.2
click at [546, 272] on div at bounding box center [539, 274] width 27 height 4
type input "13"
click at [713, 243] on div "Icon" at bounding box center [697, 250] width 146 height 15
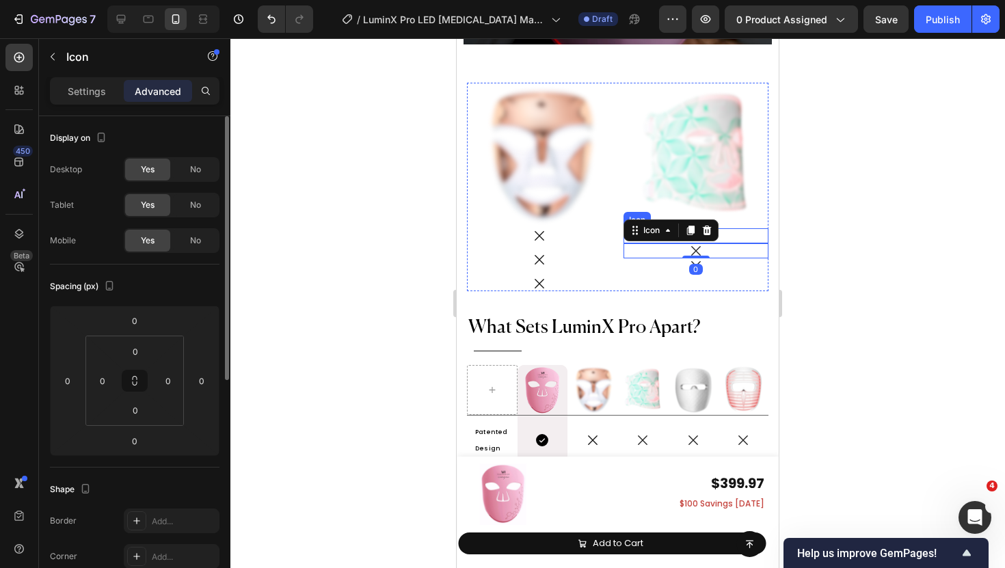
click at [736, 228] on div "Icon" at bounding box center [697, 235] width 146 height 15
drag, startPoint x: 704, startPoint y: 231, endPoint x: 704, endPoint y: 240, distance: 8.9
click at [704, 248] on div at bounding box center [695, 250] width 27 height 4
type input "13"
click at [712, 252] on div "Icon" at bounding box center [697, 259] width 146 height 15
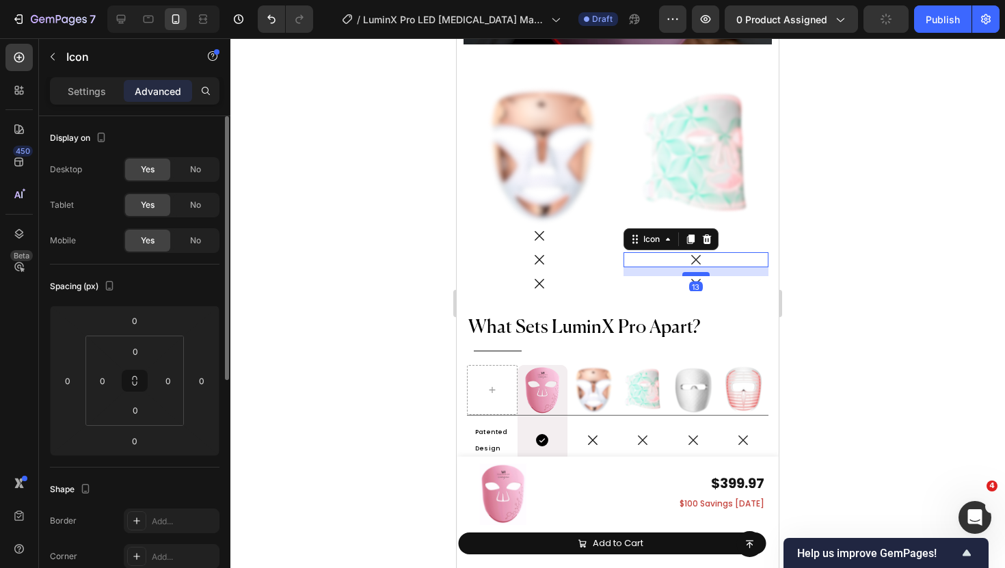
drag, startPoint x: 700, startPoint y: 254, endPoint x: 700, endPoint y: 263, distance: 8.9
click at [700, 272] on div at bounding box center [695, 274] width 27 height 4
type input "13"
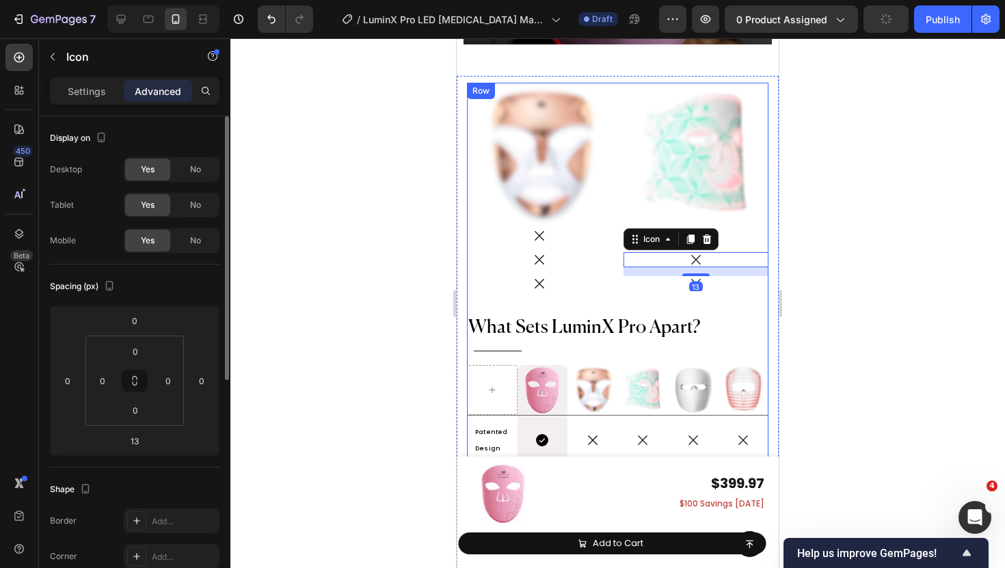
click at [717, 287] on div "Image Icon Icon Icon Image Icon Icon 13 Icon Drop element here Drop element her…" at bounding box center [618, 198] width 302 height 230
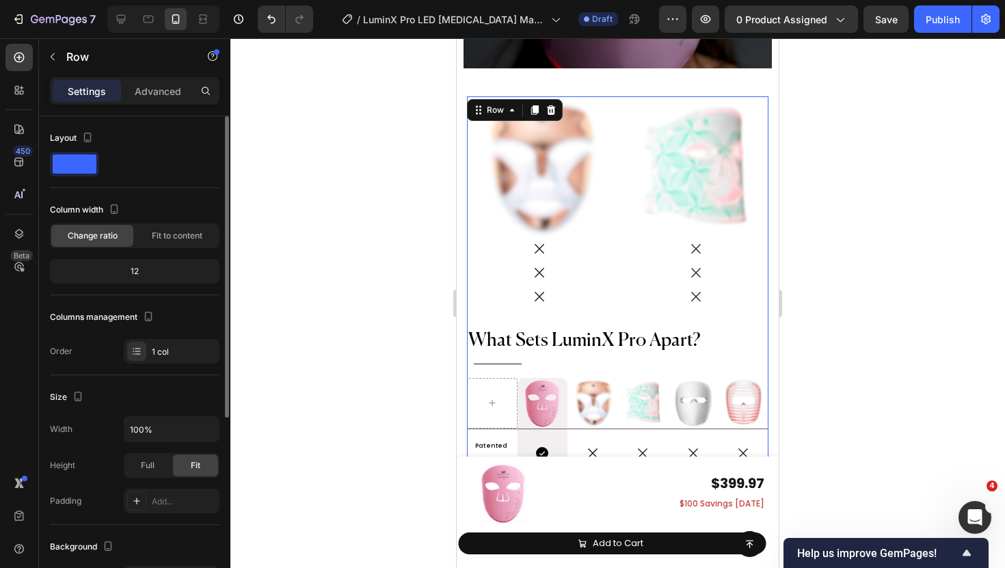
scroll to position [6756, 0]
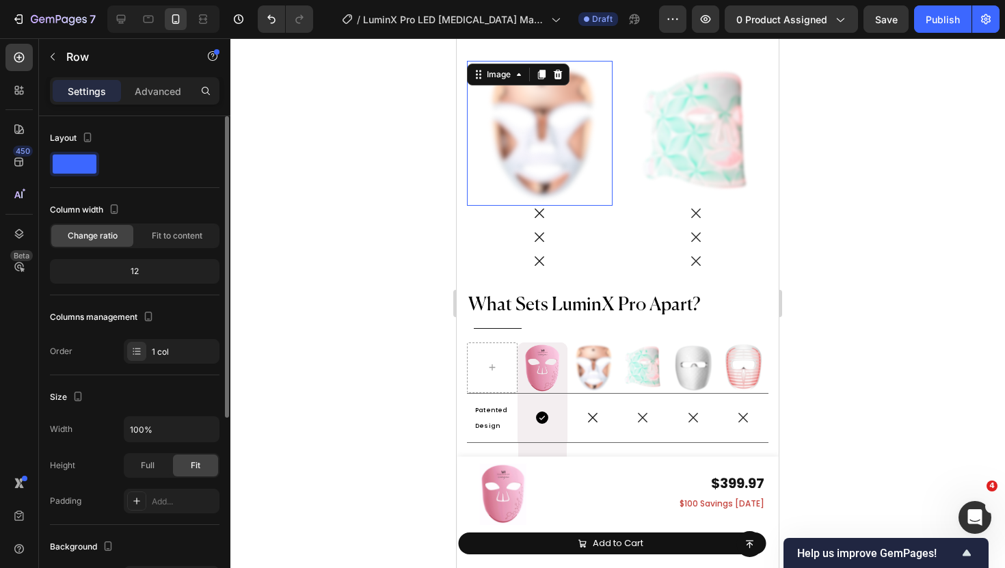
click at [600, 191] on img at bounding box center [540, 134] width 146 height 146
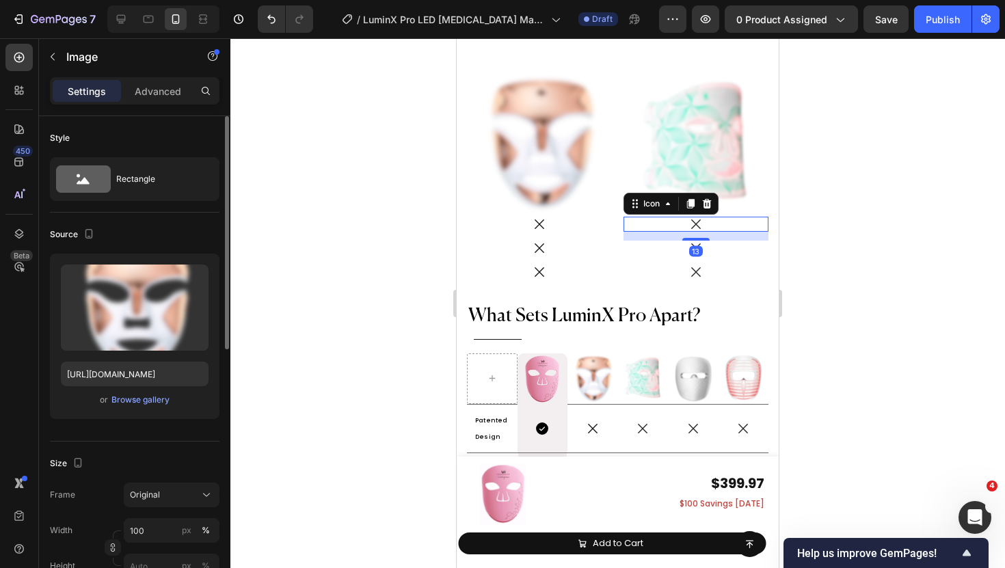
click at [639, 217] on div "Icon 13" at bounding box center [697, 224] width 146 height 15
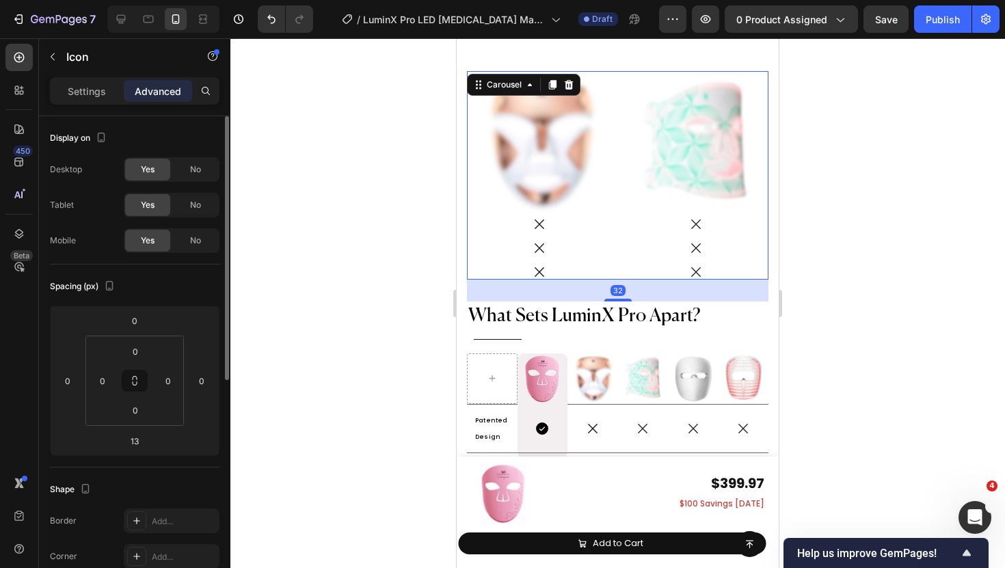
click at [621, 215] on div "Image Icon Icon Icon Image Icon Icon Icon Drop element here Drop element here" at bounding box center [618, 175] width 302 height 209
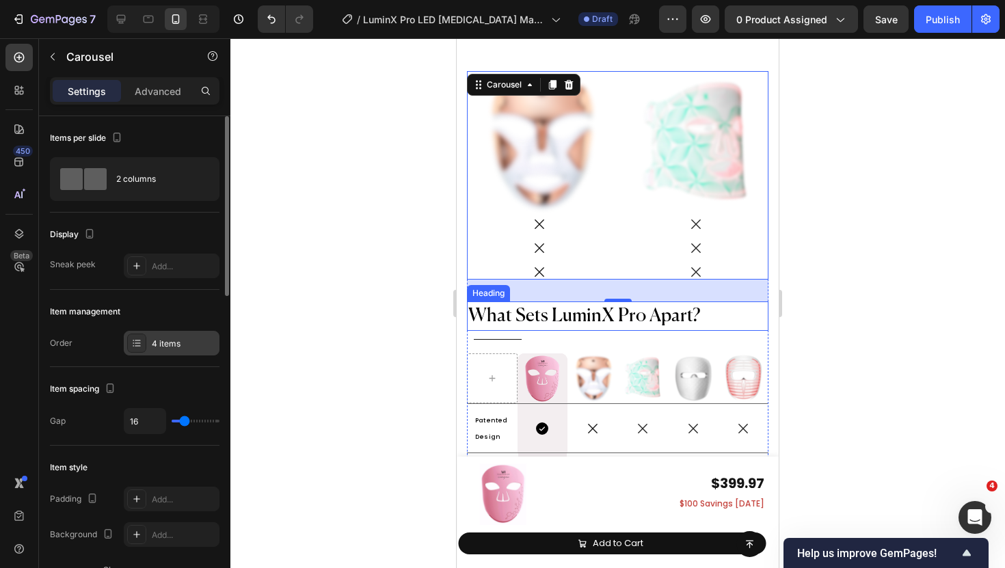
click at [152, 341] on div "4 items" at bounding box center [184, 344] width 64 height 12
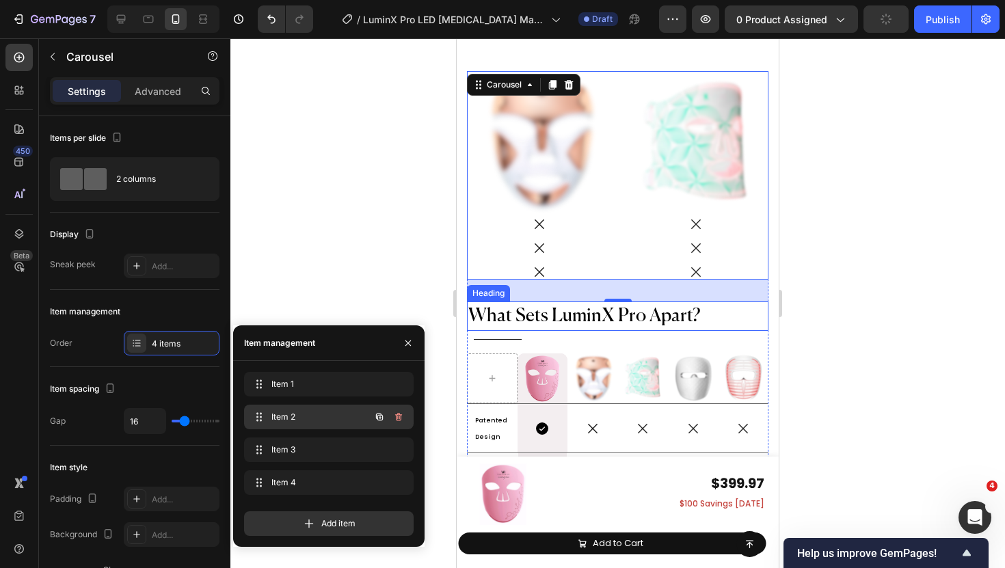
click at [296, 414] on span "Item 2" at bounding box center [309, 417] width 77 height 12
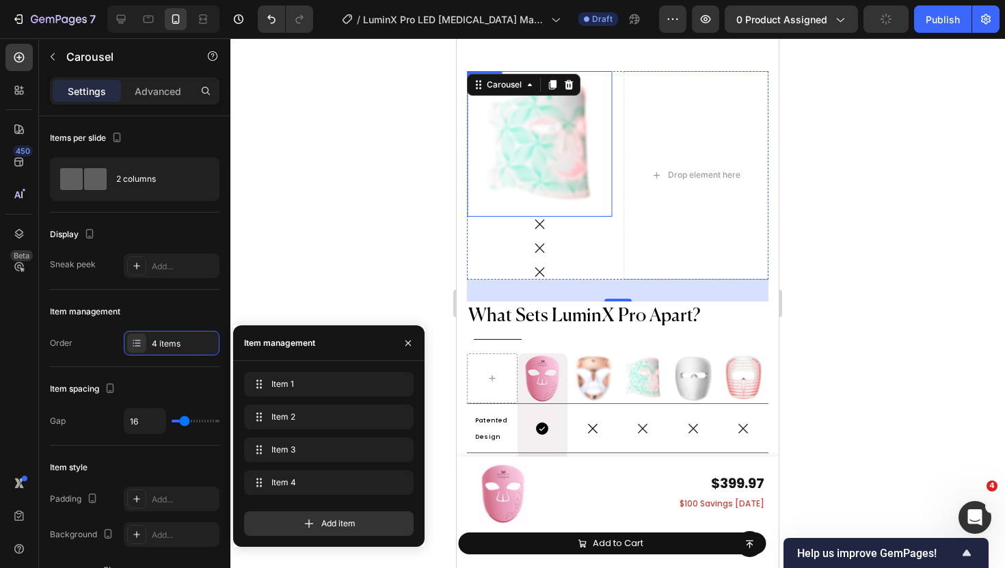
click at [557, 141] on img at bounding box center [540, 144] width 146 height 146
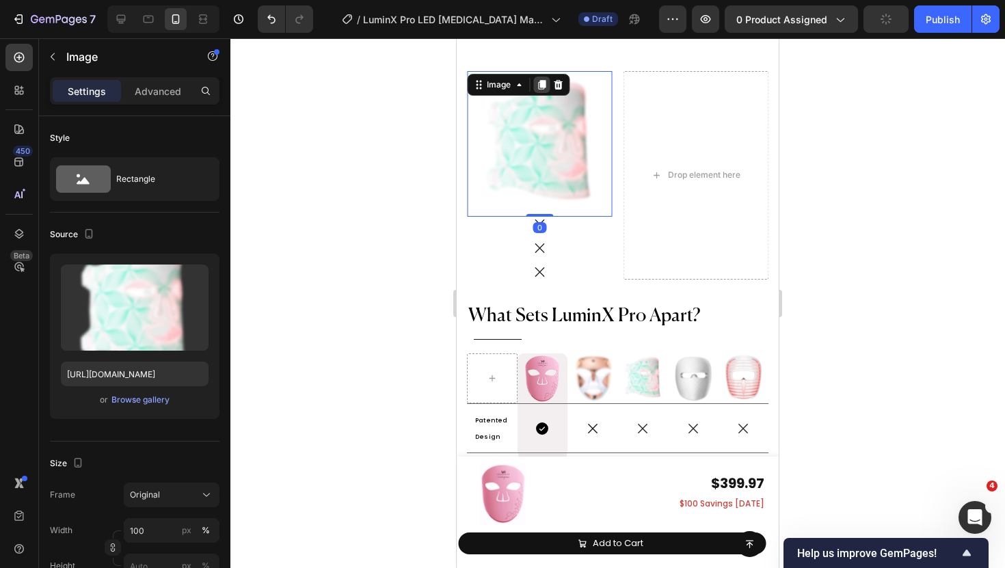
click at [535, 77] on div at bounding box center [541, 85] width 16 height 16
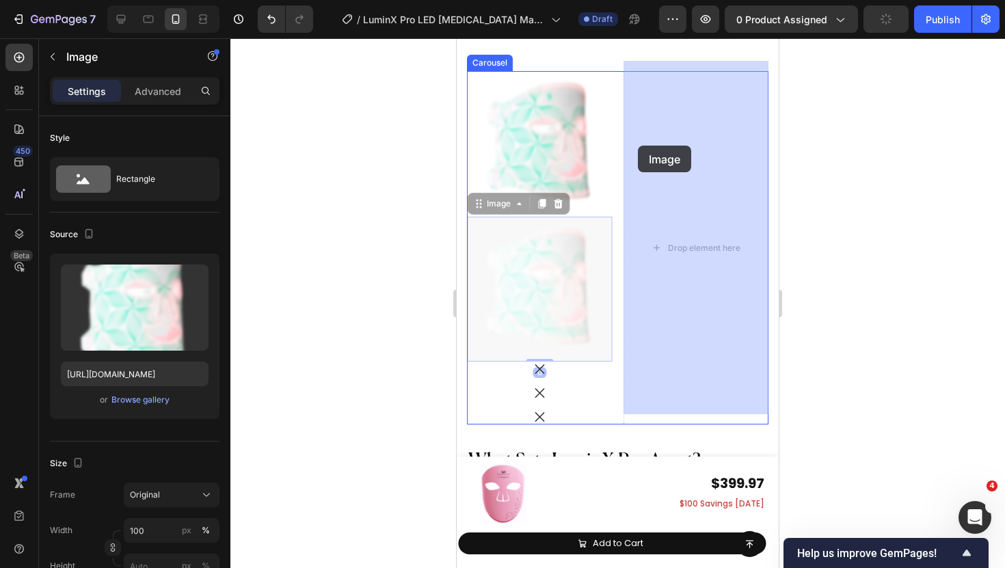
drag, startPoint x: 501, startPoint y: 186, endPoint x: 638, endPoint y: 146, distance: 142.6
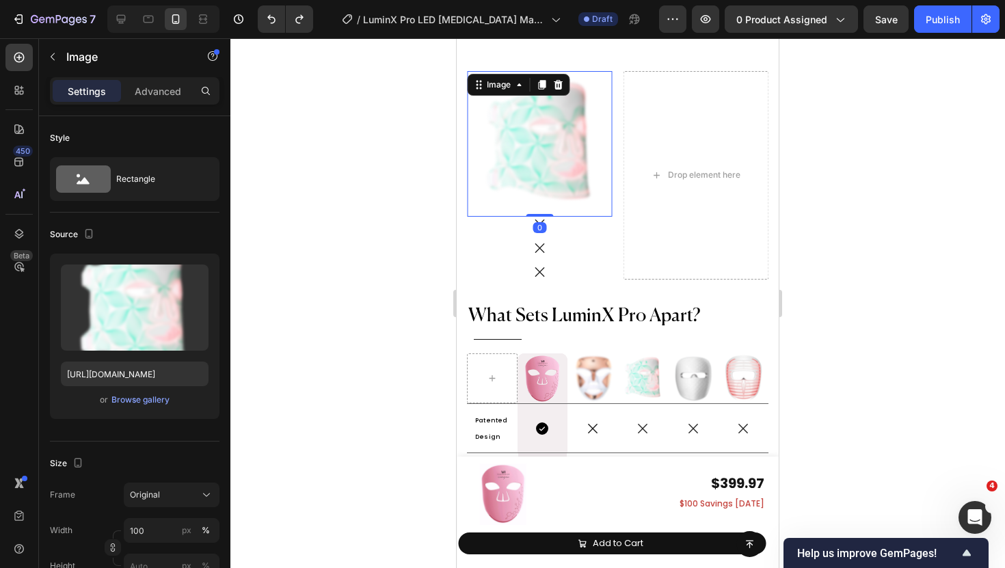
click at [605, 181] on img at bounding box center [540, 144] width 146 height 146
click at [500, 79] on div "Image" at bounding box center [498, 85] width 29 height 12
click at [136, 403] on div "Browse gallery" at bounding box center [140, 400] width 58 height 12
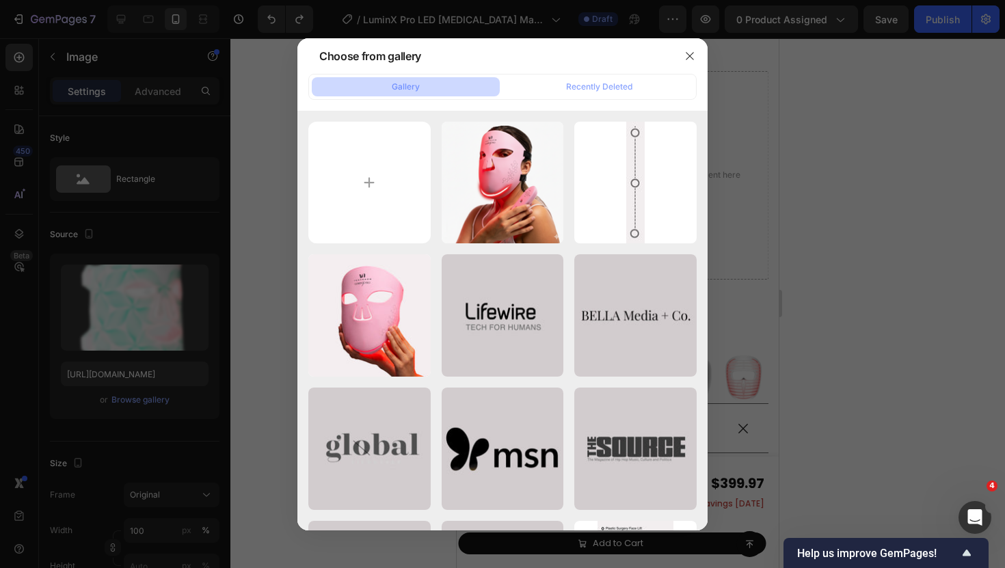
click at [274, 281] on div at bounding box center [502, 284] width 1005 height 568
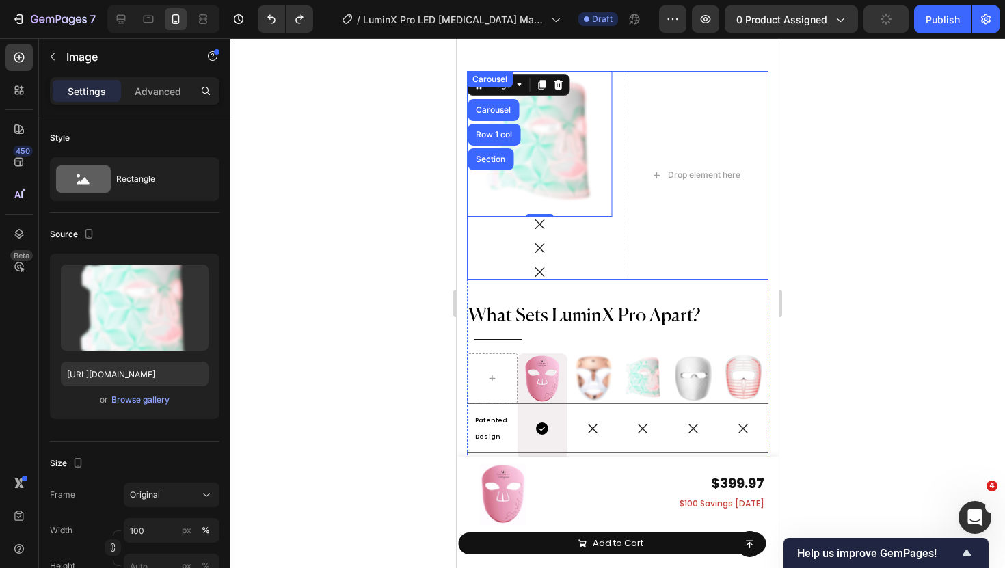
click at [613, 217] on div "Image Icon Icon Icon Image Carousel Row 1 col Section 0 Icon Icon Icon Drop ele…" at bounding box center [618, 175] width 302 height 209
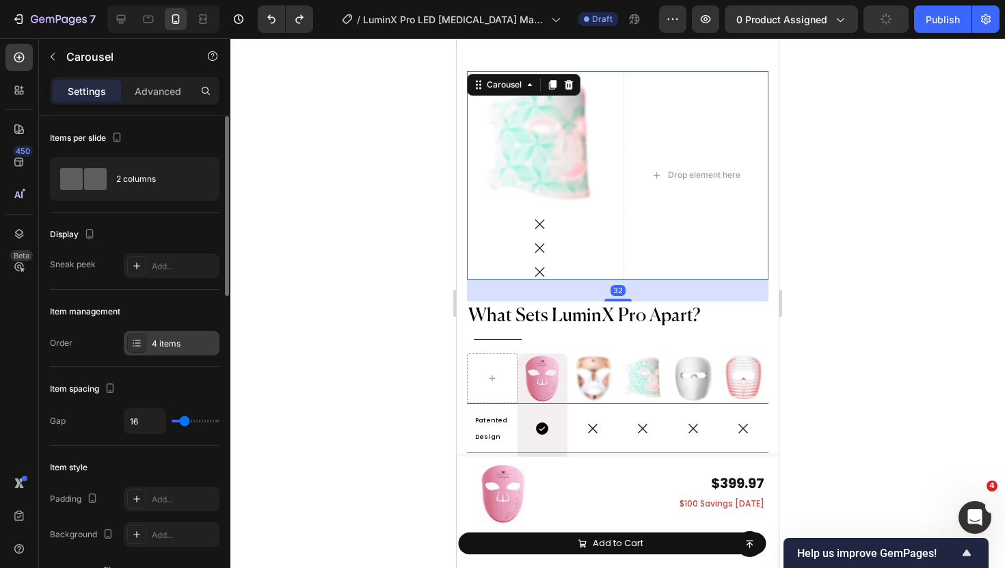
click at [163, 345] on div "4 items" at bounding box center [184, 344] width 64 height 12
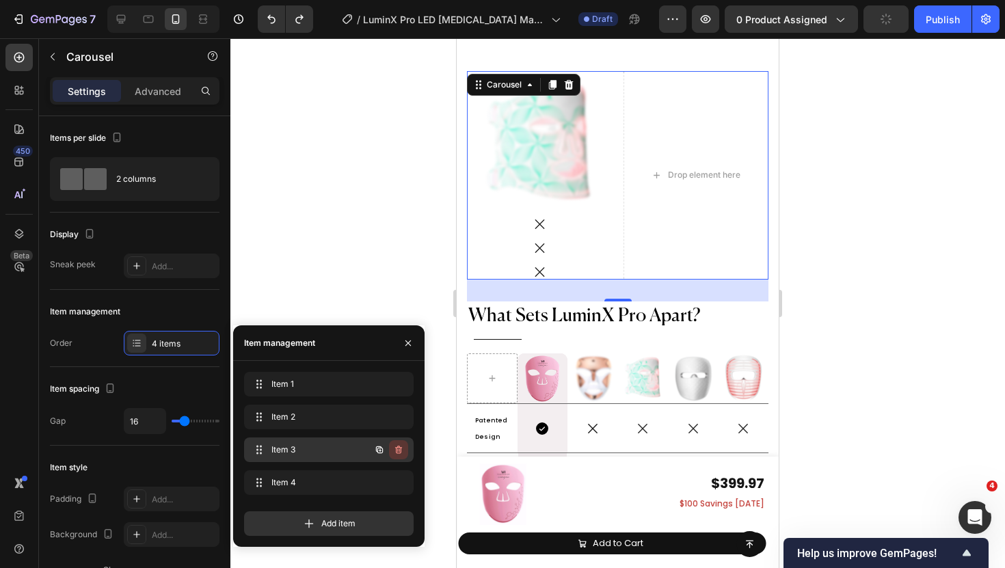
click at [395, 450] on icon "button" at bounding box center [398, 449] width 11 height 11
click at [395, 450] on div "Delete" at bounding box center [389, 450] width 25 height 12
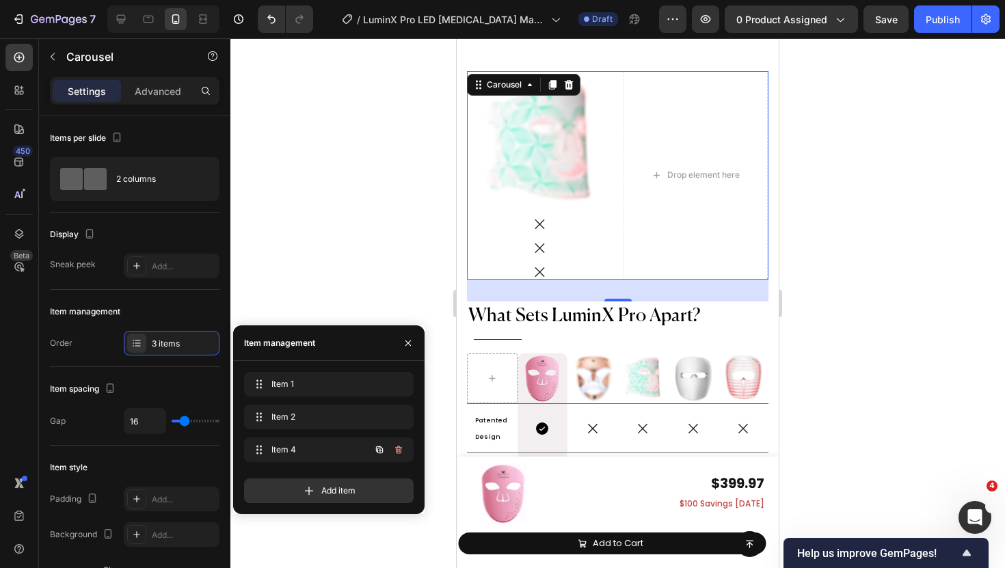
click at [395, 450] on icon "button" at bounding box center [398, 449] width 11 height 11
click at [395, 450] on div "Delete" at bounding box center [389, 450] width 25 height 12
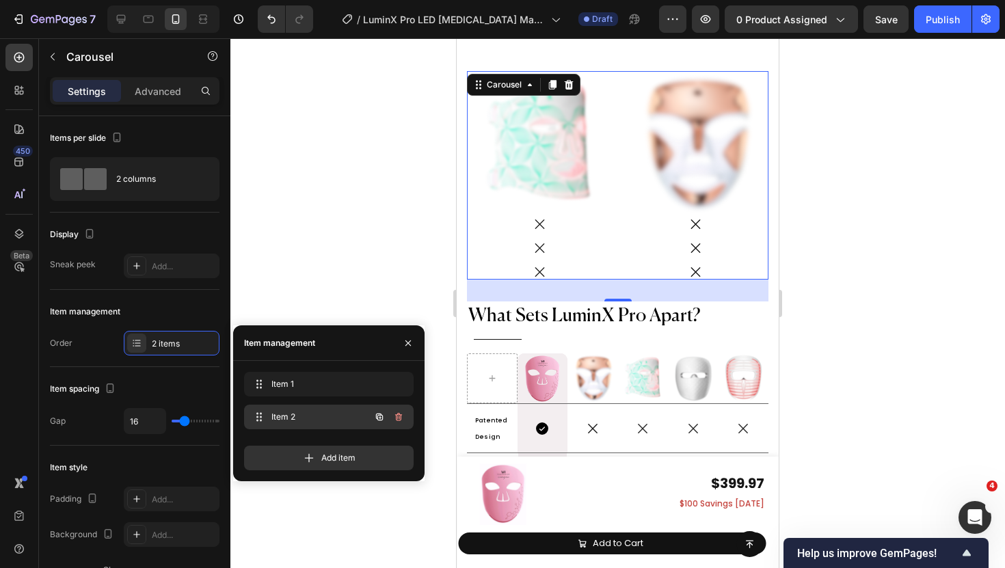
click at [334, 423] on span "Item 2" at bounding box center [309, 417] width 77 height 12
click at [380, 416] on icon "button" at bounding box center [379, 417] width 11 height 11
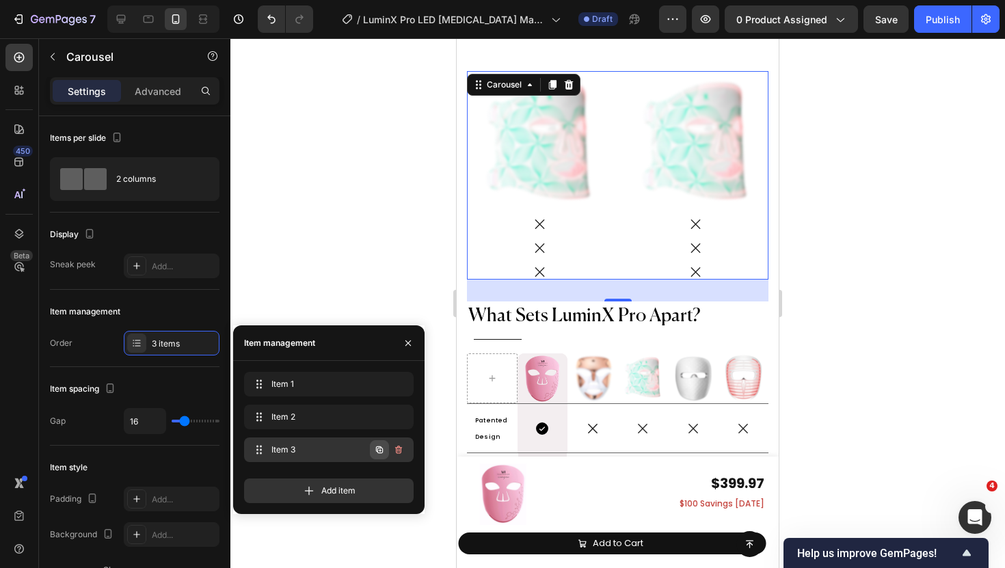
click at [377, 449] on icon "button" at bounding box center [379, 450] width 7 height 7
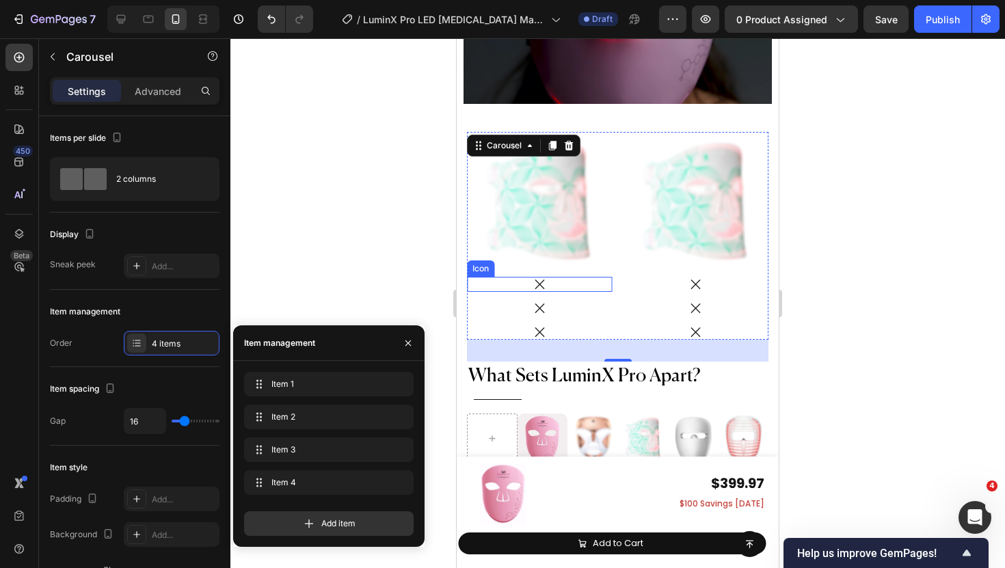
scroll to position [6680, 0]
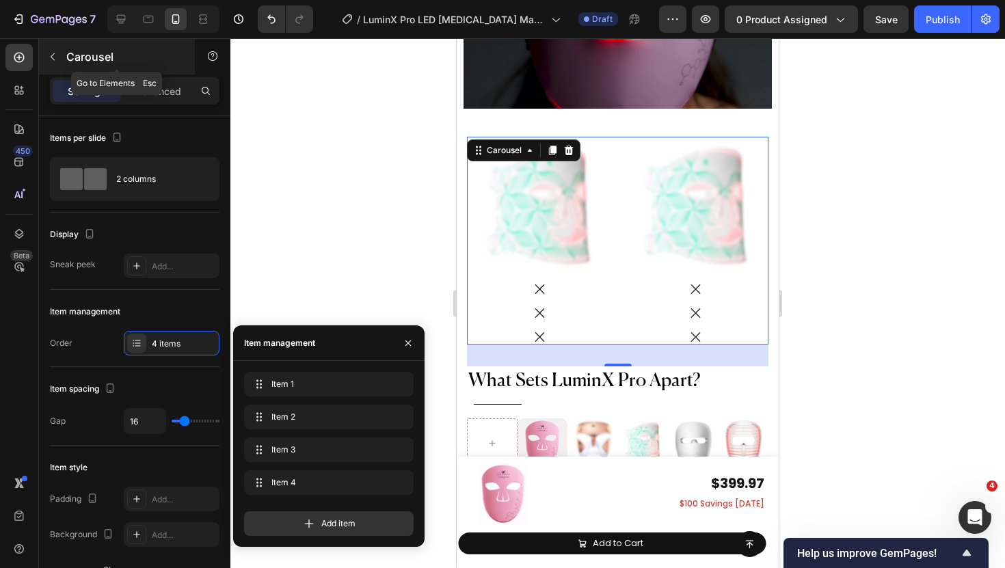
click at [48, 59] on icon "button" at bounding box center [52, 56] width 11 height 11
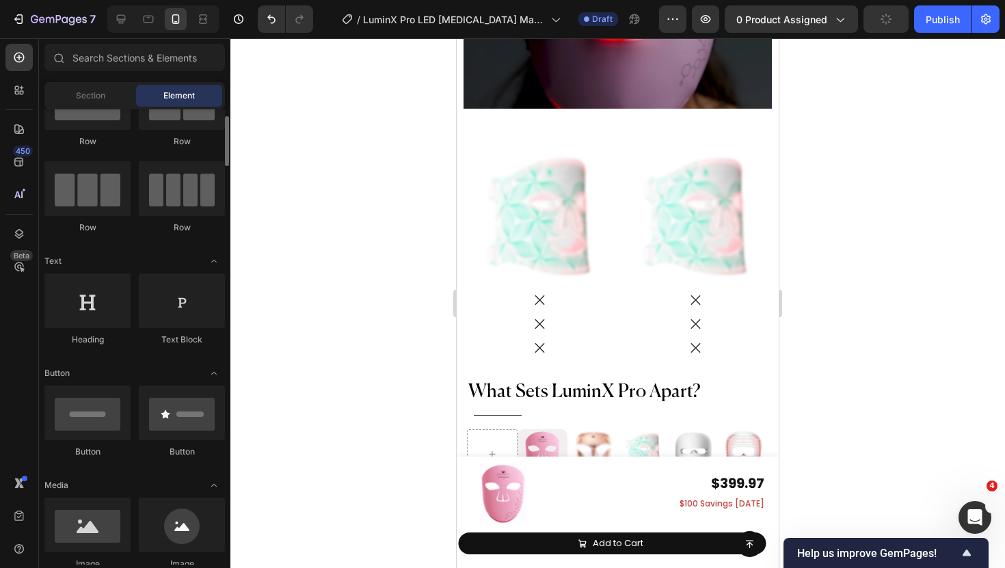
scroll to position [0, 0]
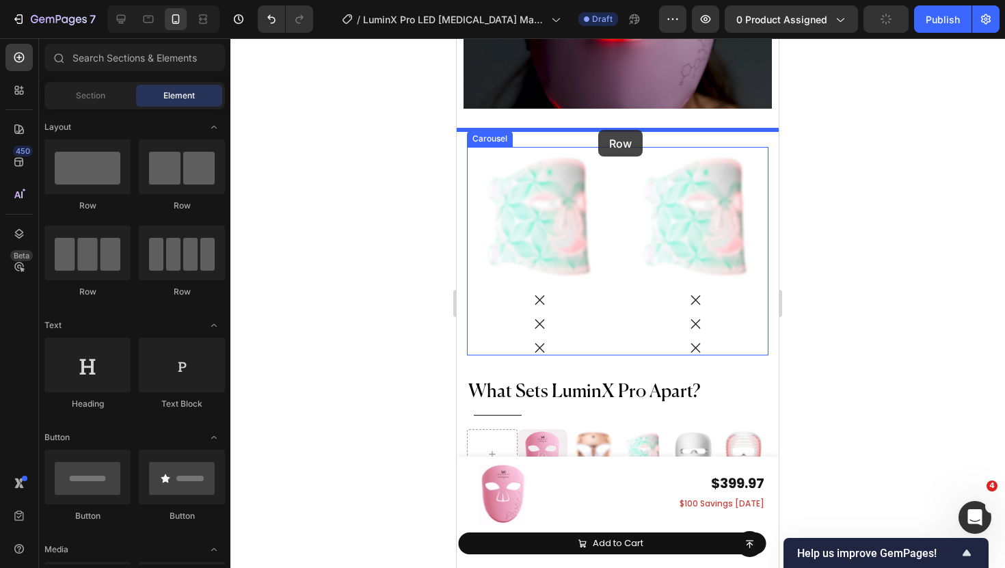
drag, startPoint x: 644, startPoint y: 220, endPoint x: 598, endPoint y: 130, distance: 100.6
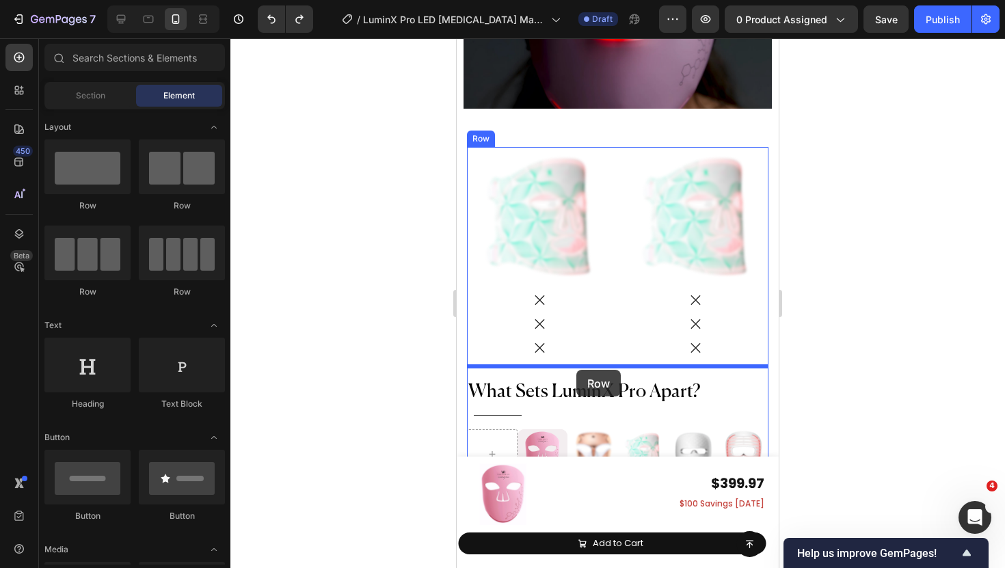
drag, startPoint x: 628, startPoint y: 215, endPoint x: 576, endPoint y: 370, distance: 163.5
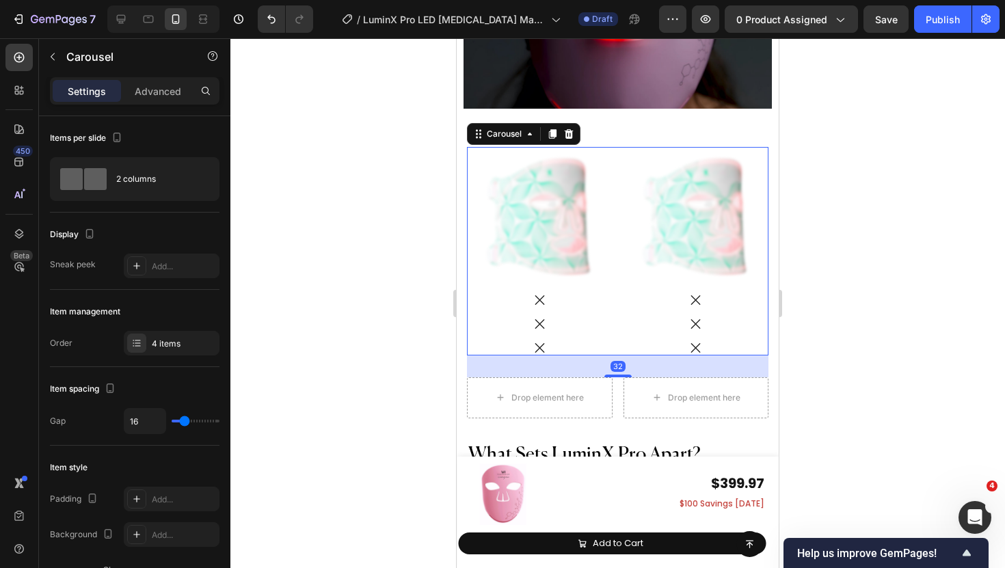
click at [617, 202] on div "Image Icon Icon Icon Image Icon Icon Icon Image Icon Icon Icon Image Icon Icon …" at bounding box center [618, 251] width 302 height 209
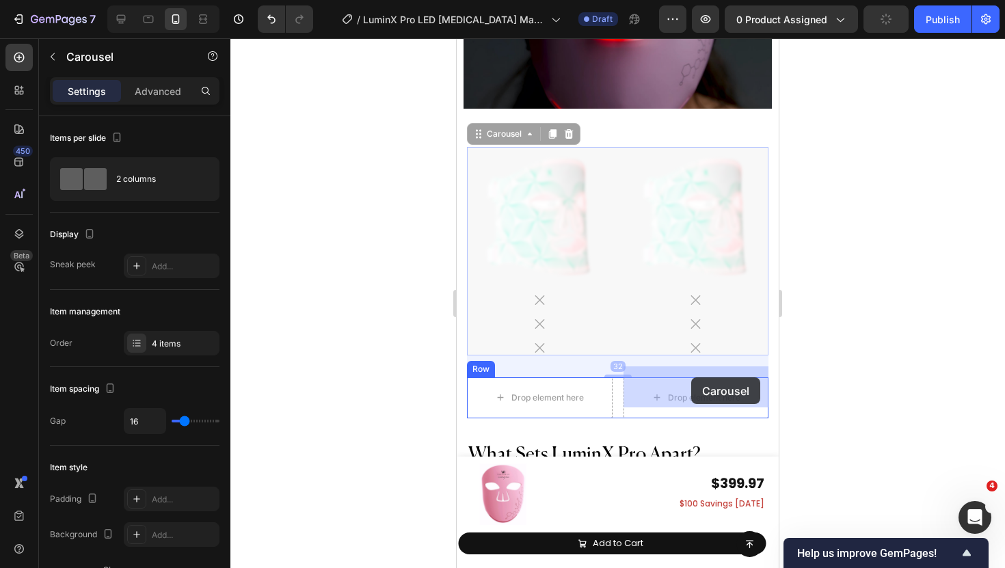
drag, startPoint x: 486, startPoint y: 129, endPoint x: 691, endPoint y: 378, distance: 322.1
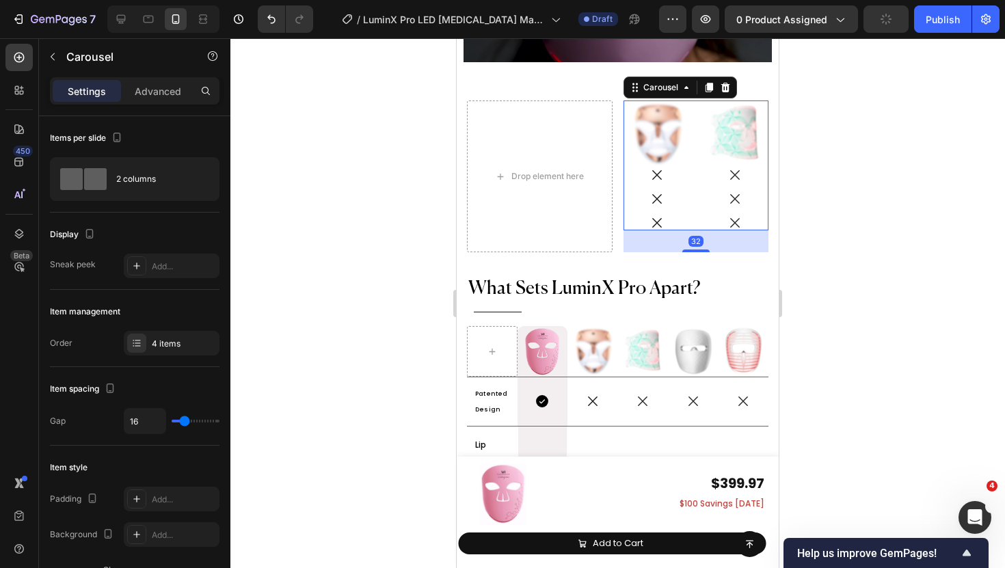
scroll to position [6728, 0]
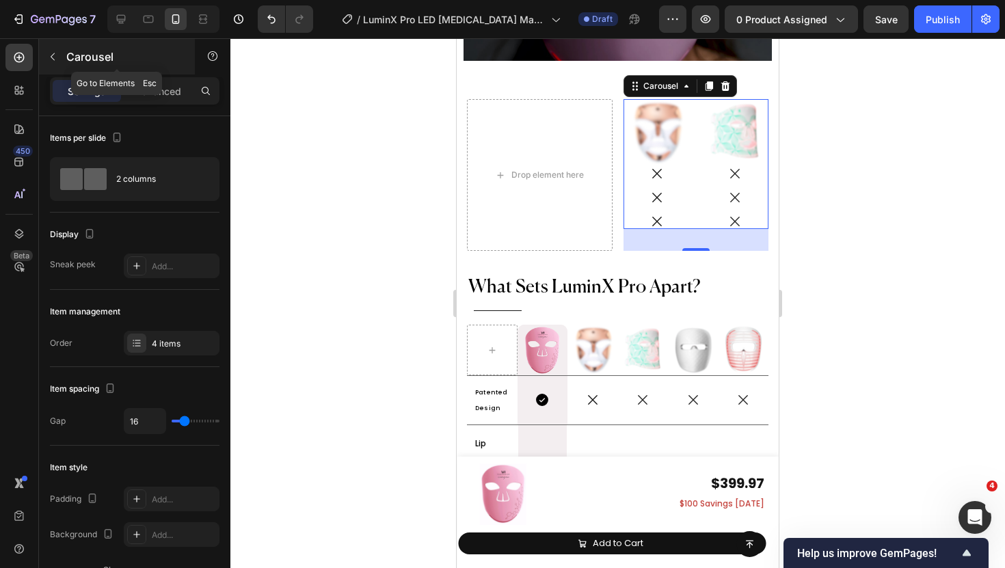
click at [53, 59] on icon "button" at bounding box center [52, 56] width 11 height 11
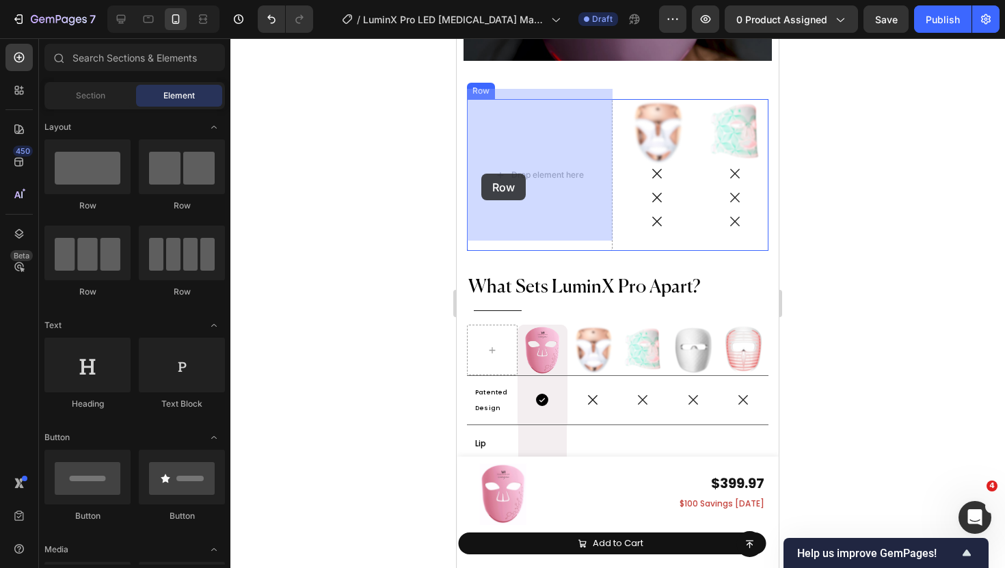
drag, startPoint x: 636, startPoint y: 212, endPoint x: 481, endPoint y: 173, distance: 160.0
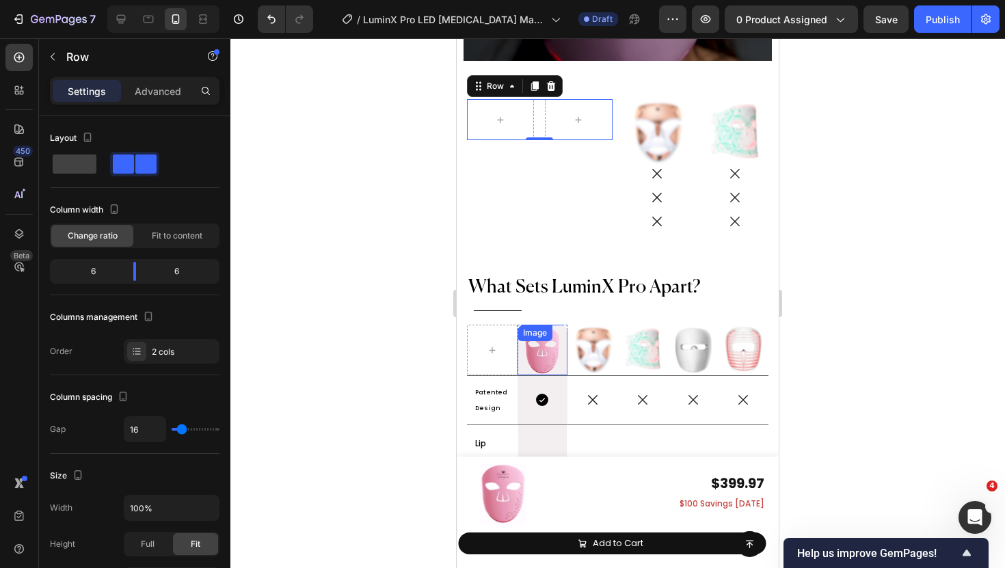
click at [538, 328] on div "Image" at bounding box center [534, 333] width 29 height 12
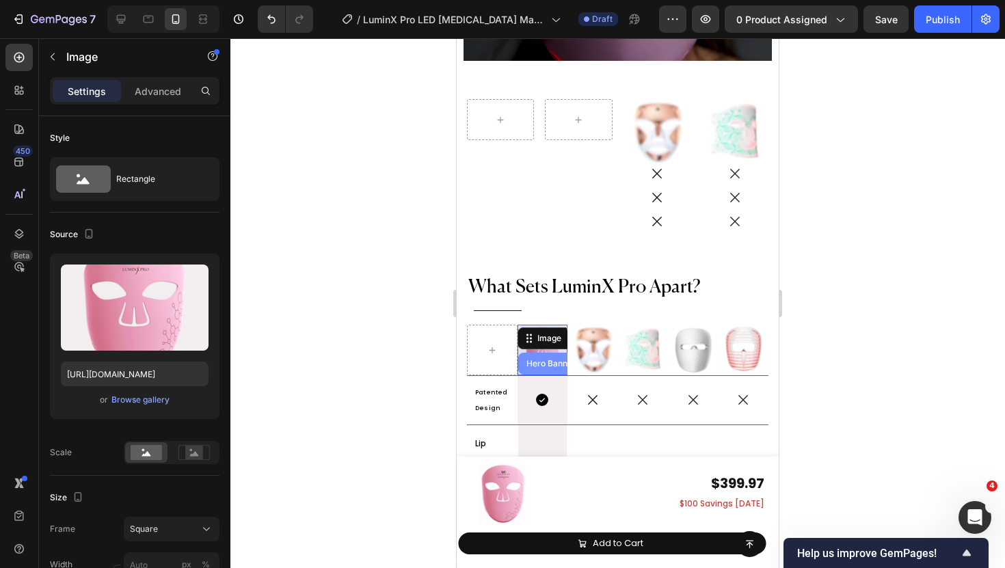
click at [537, 360] on div "Hero Banner" at bounding box center [551, 364] width 55 height 8
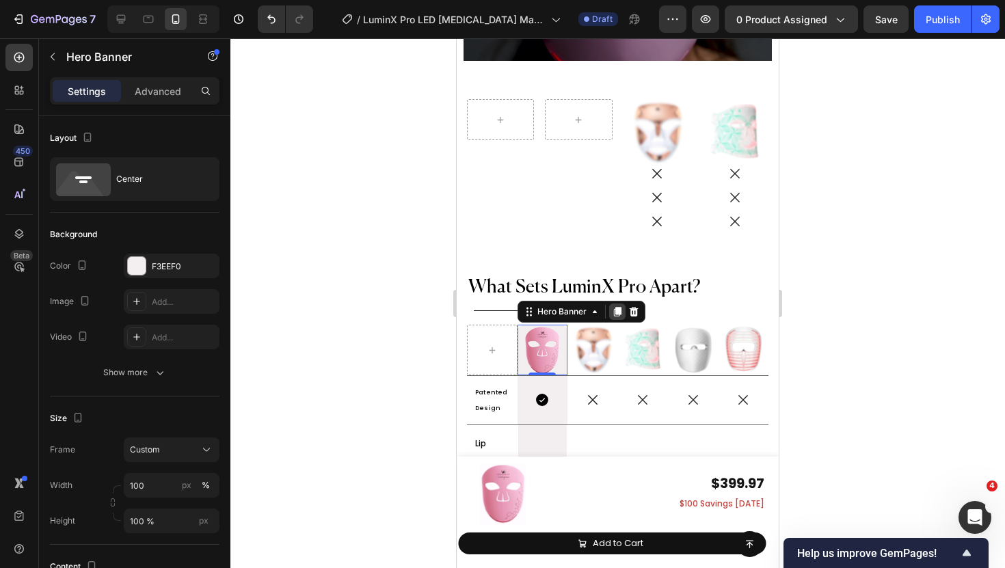
click at [617, 308] on icon at bounding box center [617, 313] width 8 height 10
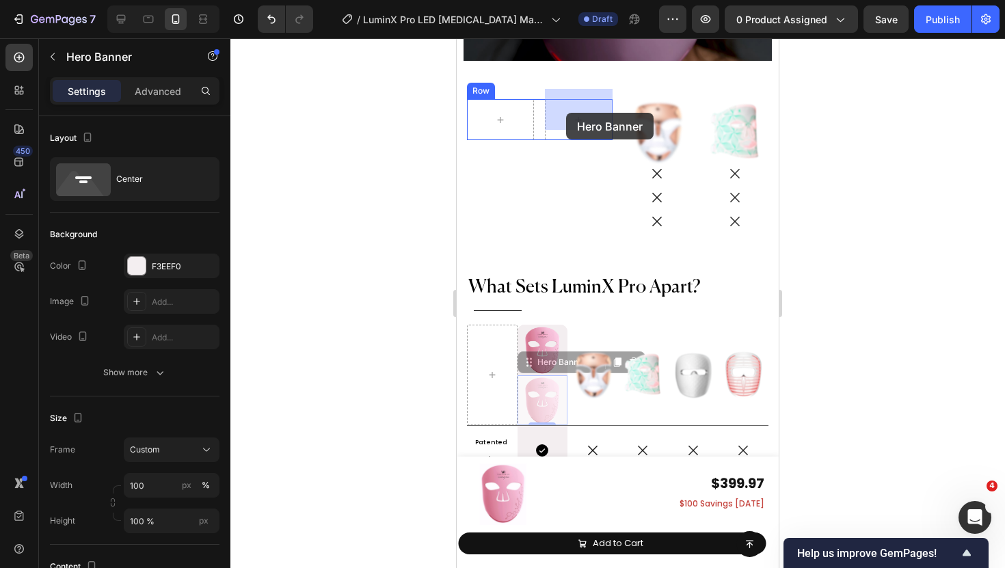
drag, startPoint x: 537, startPoint y: 352, endPoint x: 566, endPoint y: 113, distance: 241.1
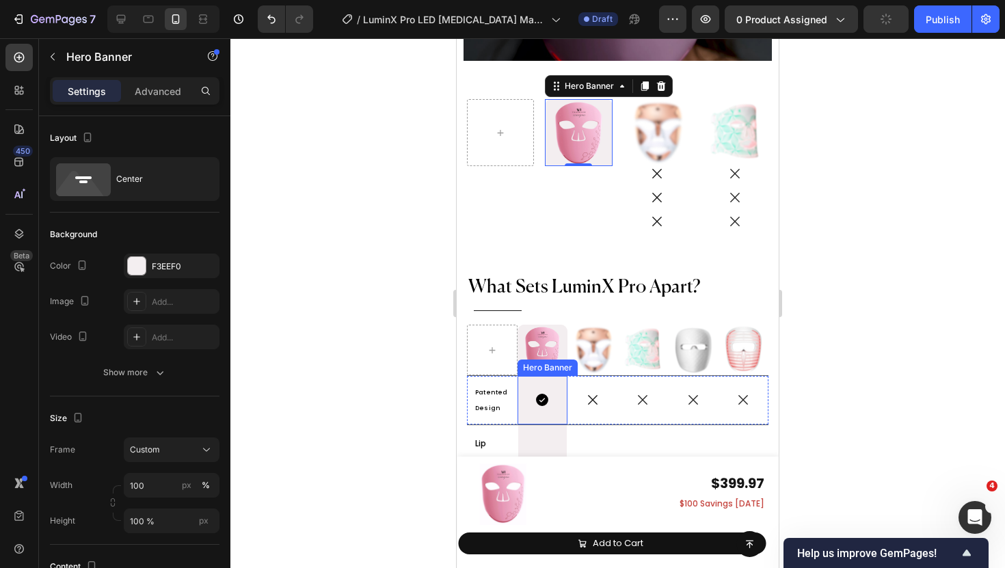
click at [527, 378] on div "Icon" at bounding box center [543, 400] width 51 height 44
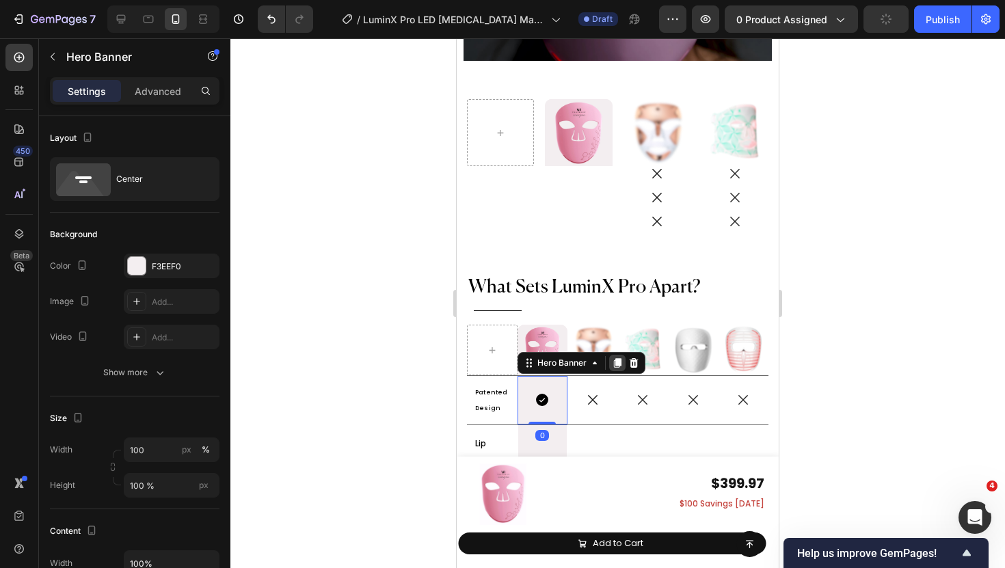
click at [615, 358] on icon at bounding box center [617, 363] width 8 height 10
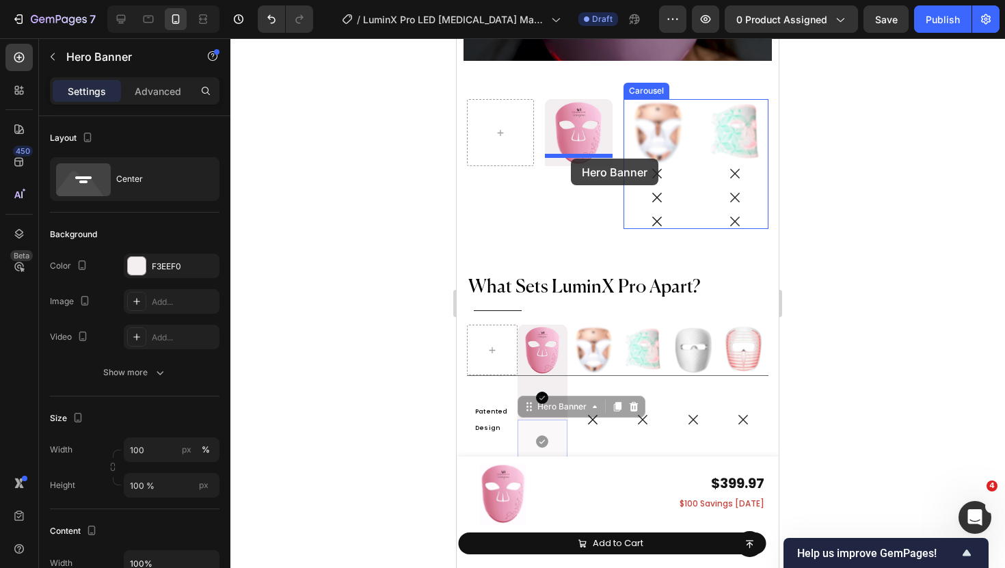
drag, startPoint x: 534, startPoint y: 399, endPoint x: 571, endPoint y: 159, distance: 243.5
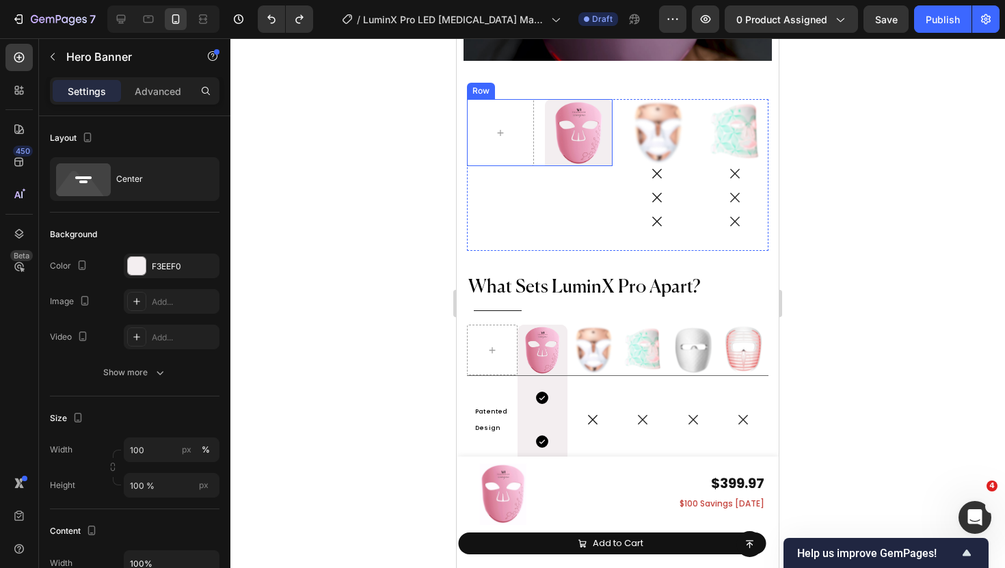
click at [538, 136] on div "Image Hero Banner Row" at bounding box center [540, 132] width 146 height 67
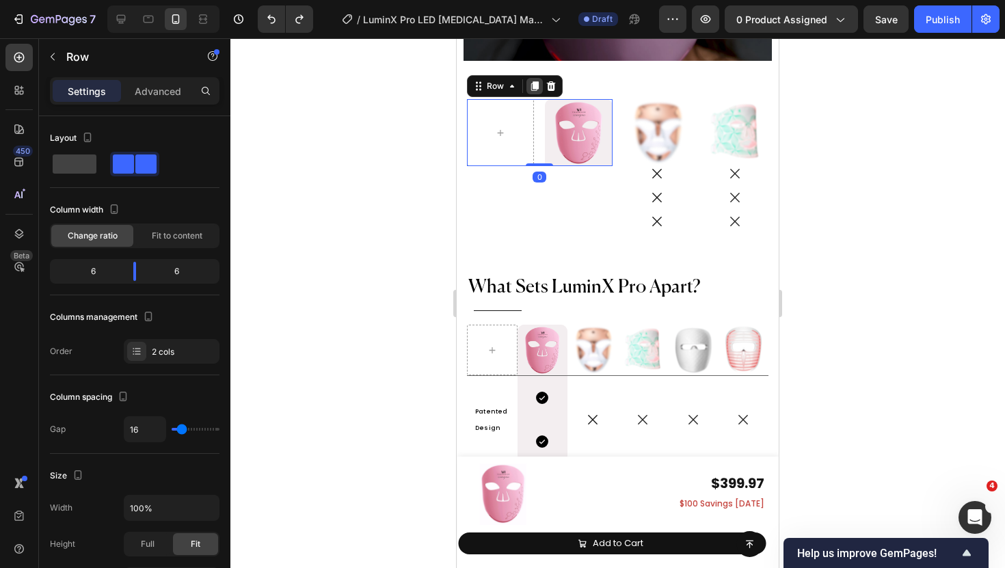
click at [533, 81] on icon at bounding box center [535, 86] width 8 height 10
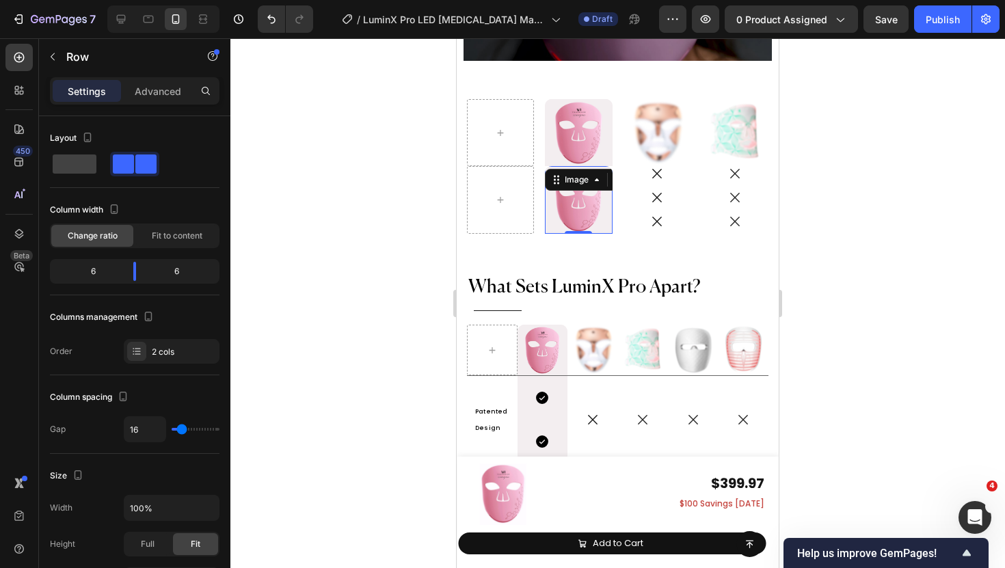
click at [580, 188] on img at bounding box center [578, 199] width 67 height 67
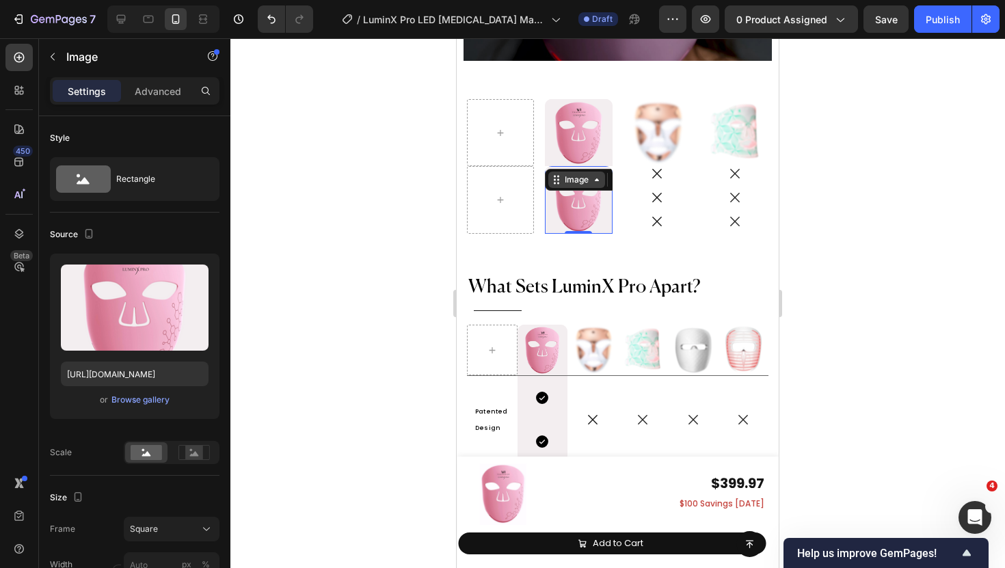
click at [568, 174] on div "Image" at bounding box center [576, 180] width 29 height 12
click at [534, 184] on div at bounding box center [500, 199] width 67 height 67
click at [562, 184] on img at bounding box center [578, 199] width 67 height 67
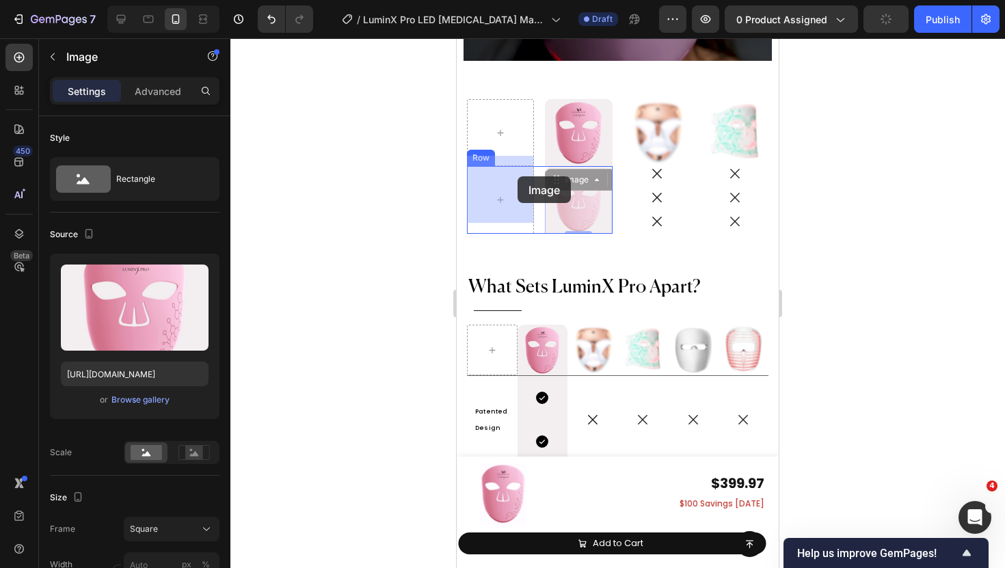
drag, startPoint x: 568, startPoint y: 173, endPoint x: 533, endPoint y: 174, distance: 34.9
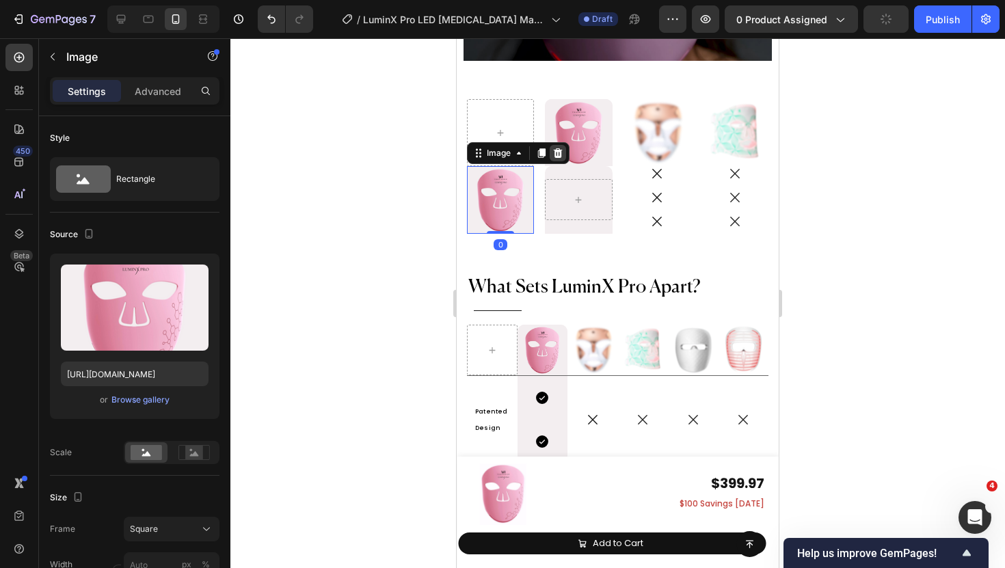
click at [555, 148] on icon at bounding box center [558, 153] width 11 height 11
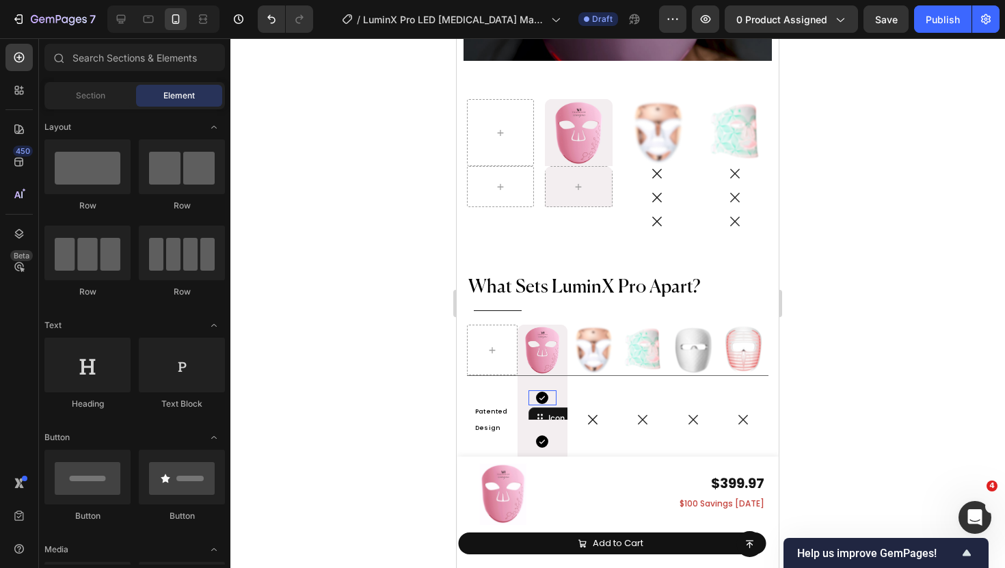
click at [552, 390] on div "Icon 0" at bounding box center [543, 397] width 29 height 15
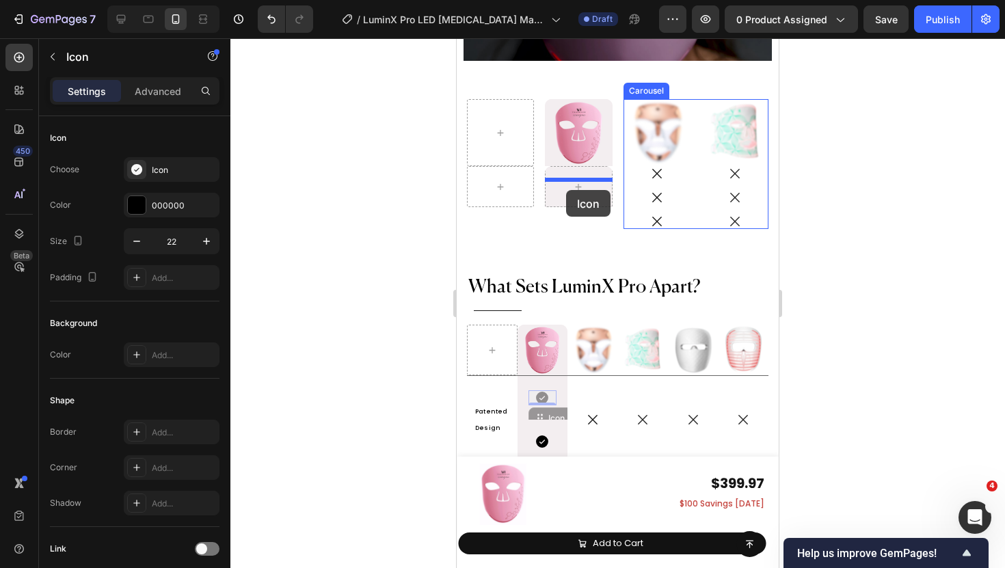
drag, startPoint x: 544, startPoint y: 406, endPoint x: 566, endPoint y: 190, distance: 217.3
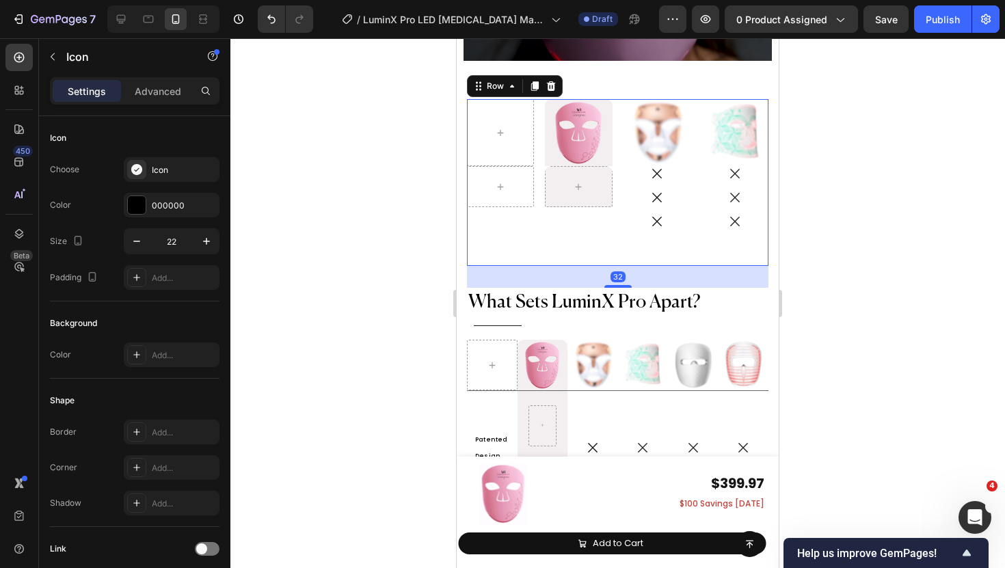
click at [580, 228] on div "Image Hero Banner Row Hero Banner Row" at bounding box center [540, 182] width 146 height 167
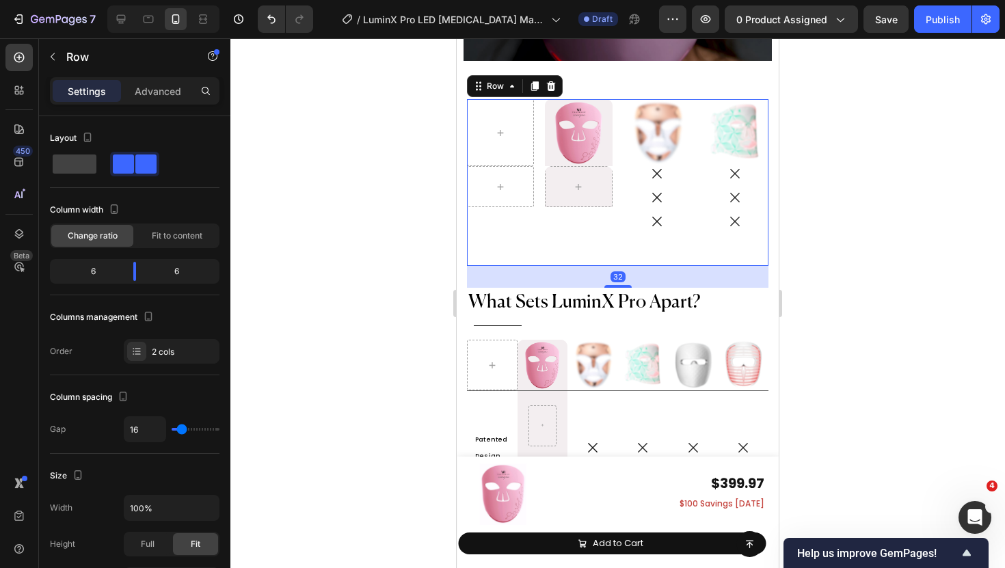
click at [617, 164] on div "Image Hero Banner Row Hero Banner Row Image Icon Icon Icon Image Icon Icon Icon…" at bounding box center [618, 182] width 302 height 167
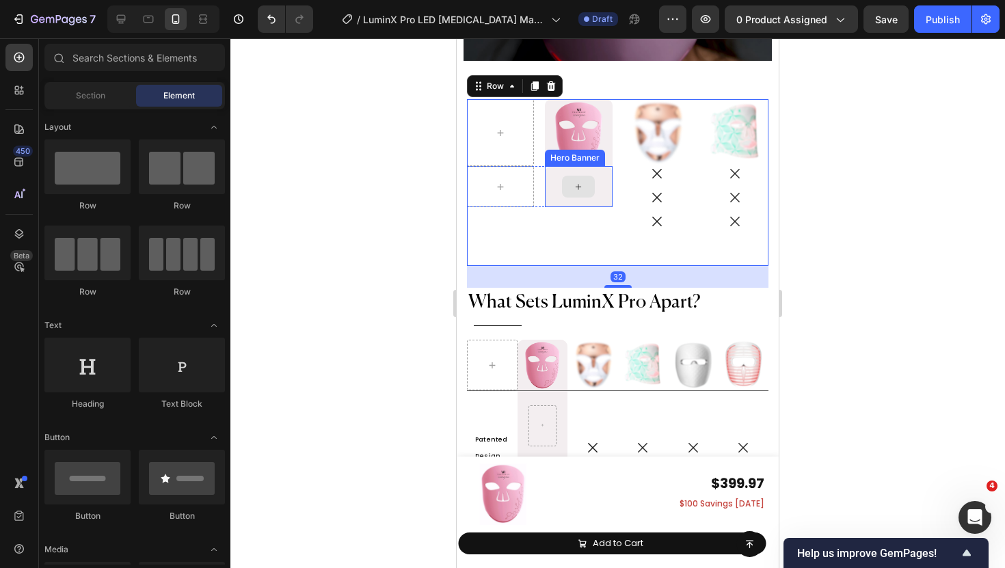
click at [587, 182] on div at bounding box center [578, 187] width 33 height 22
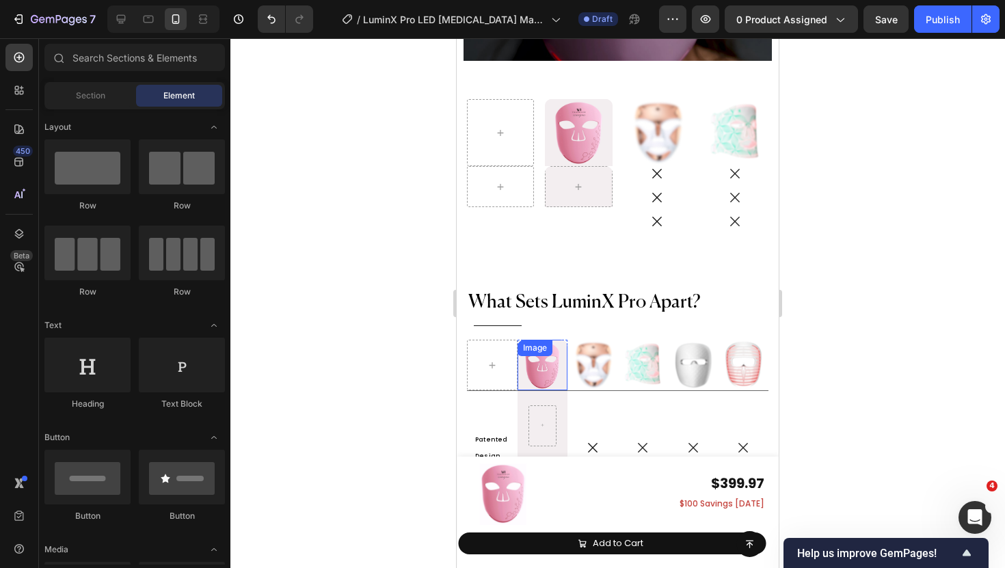
scroll to position [6782, 0]
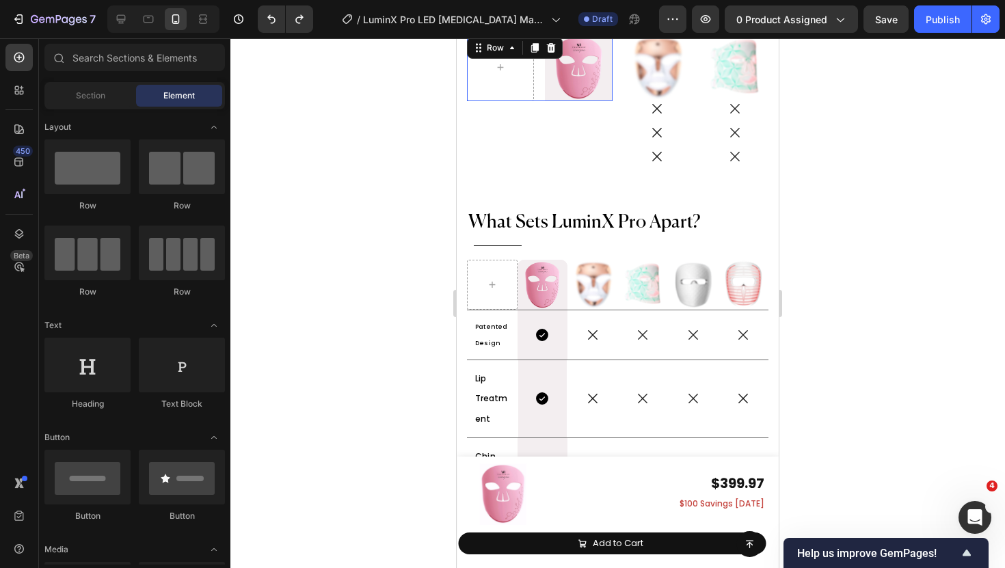
click at [540, 86] on div "Image Hero Banner Row 0" at bounding box center [540, 67] width 146 height 67
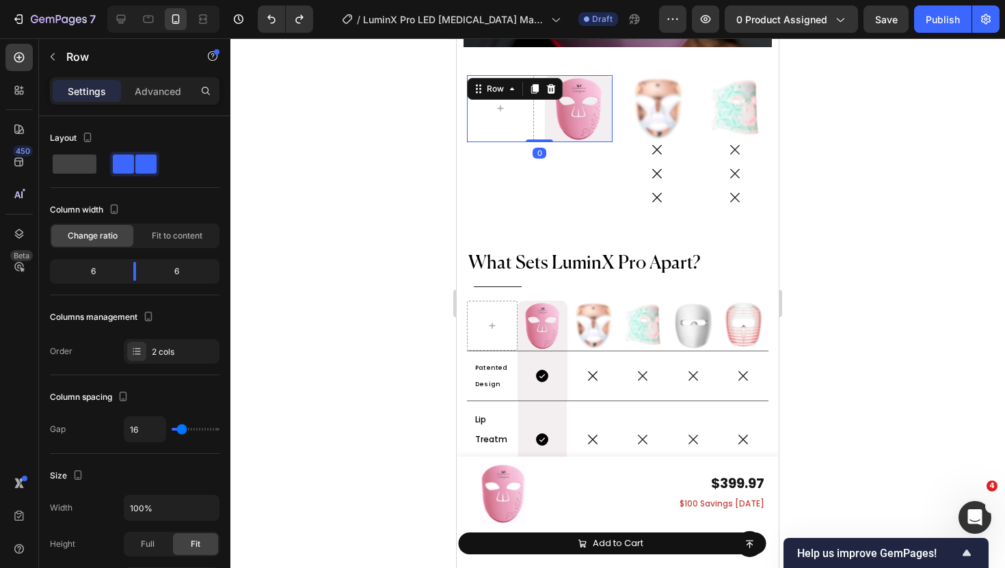
scroll to position [6700, 0]
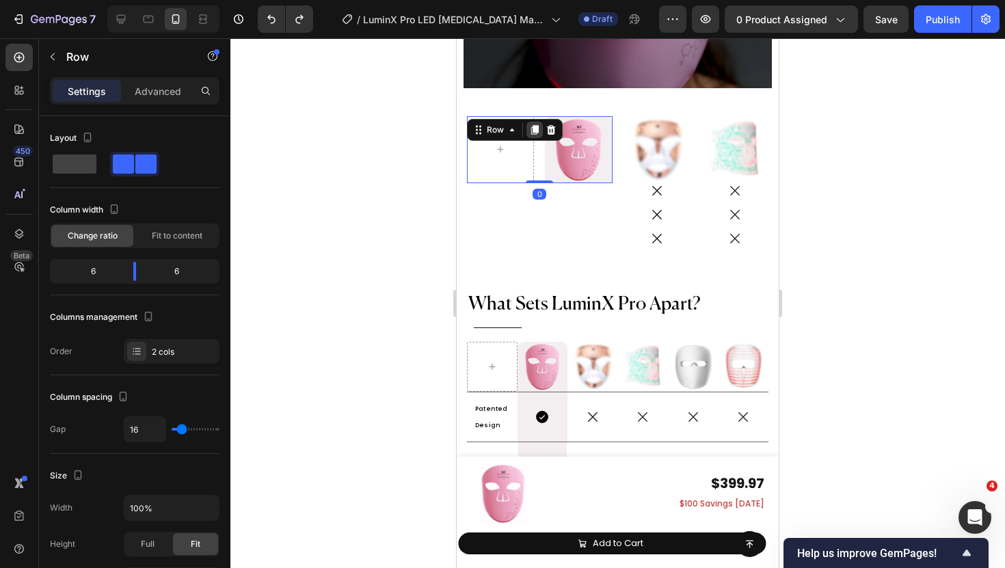
click at [532, 131] on icon at bounding box center [534, 129] width 11 height 11
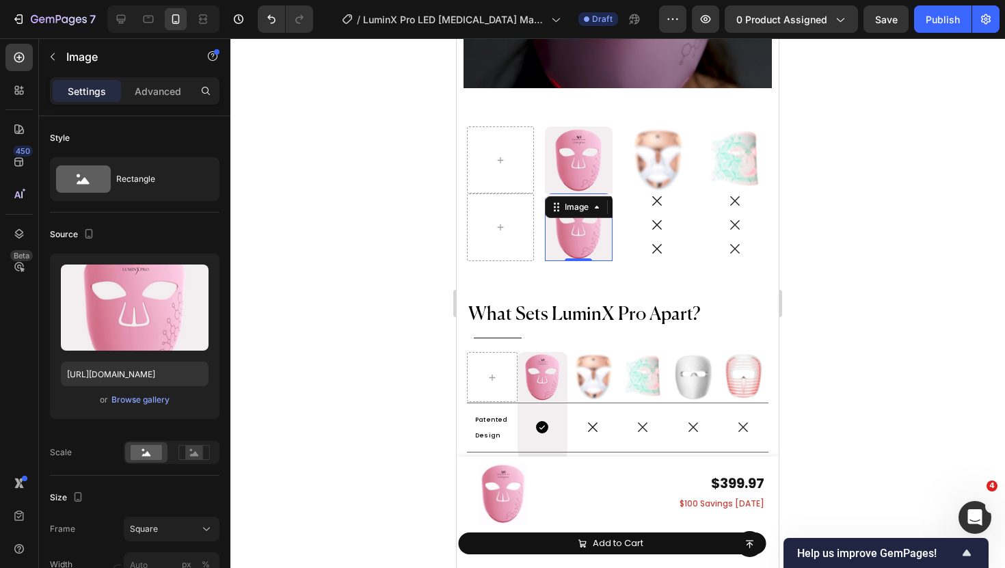
click at [580, 220] on img at bounding box center [578, 227] width 67 height 67
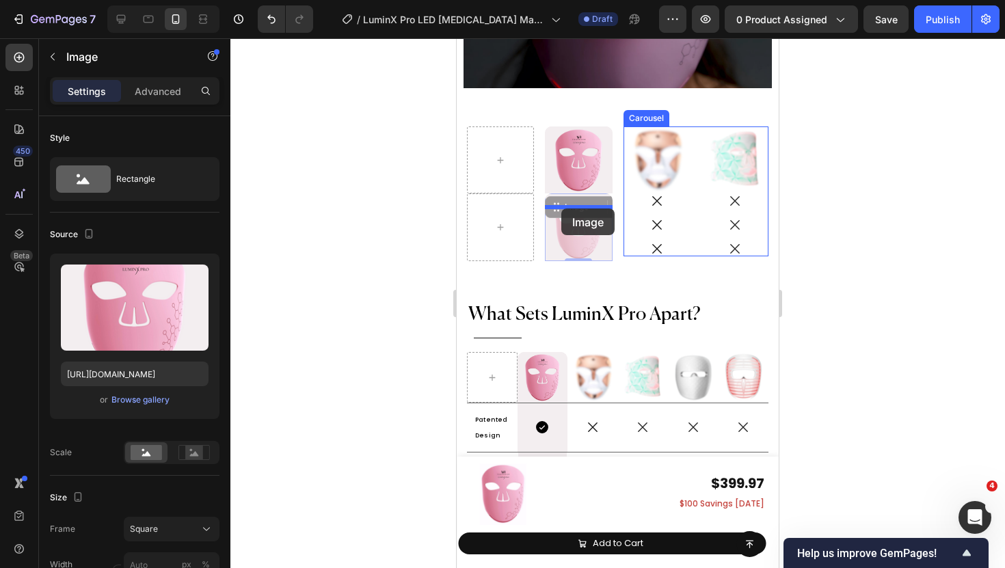
drag, startPoint x: 581, startPoint y: 202, endPoint x: 561, endPoint y: 209, distance: 20.3
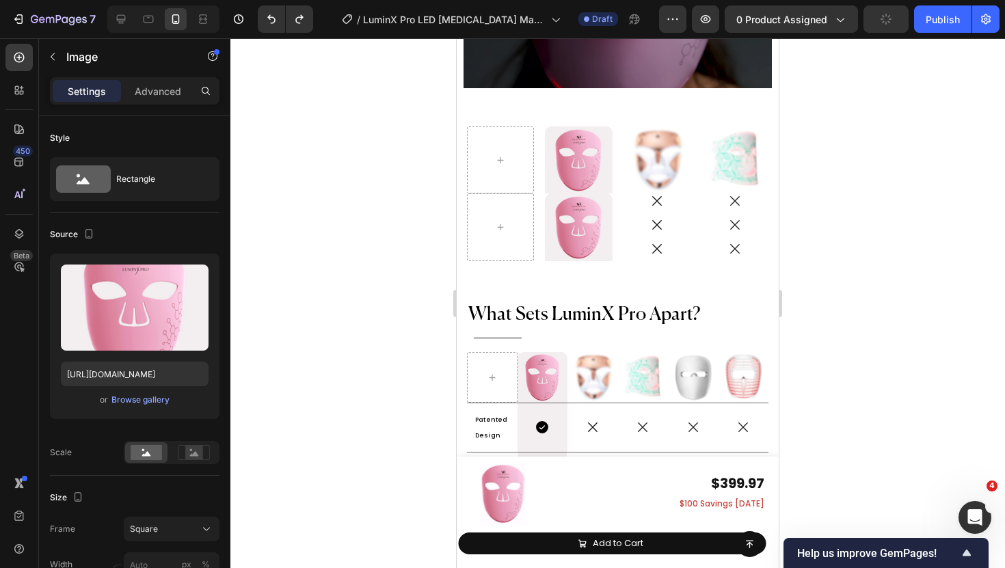
click at [578, 209] on img at bounding box center [578, 227] width 67 height 67
click at [578, 230] on img at bounding box center [578, 227] width 67 height 67
click at [585, 213] on img at bounding box center [578, 227] width 67 height 67
click at [550, 420] on div "Icon" at bounding box center [543, 427] width 29 height 15
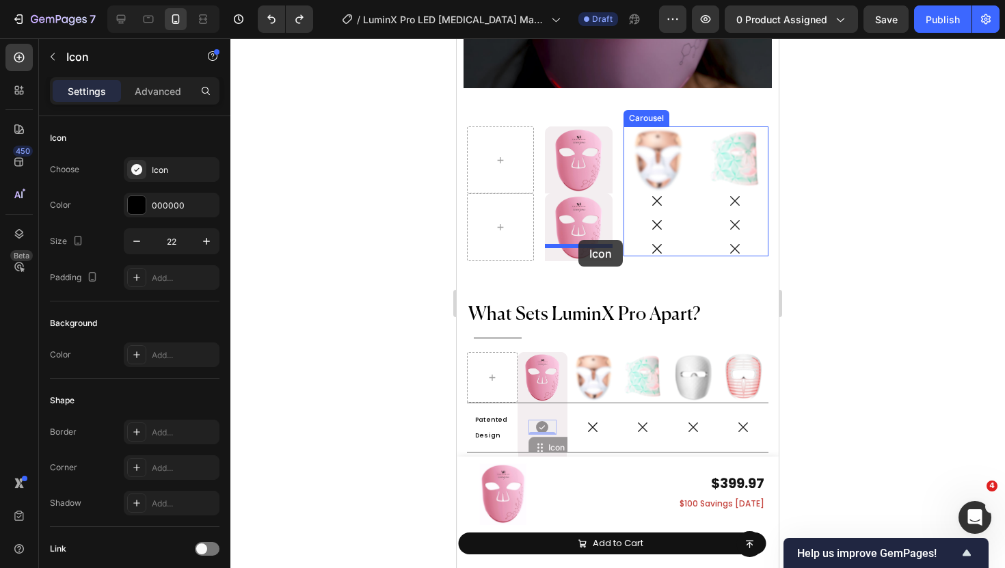
drag, startPoint x: 540, startPoint y: 434, endPoint x: 579, endPoint y: 241, distance: 197.3
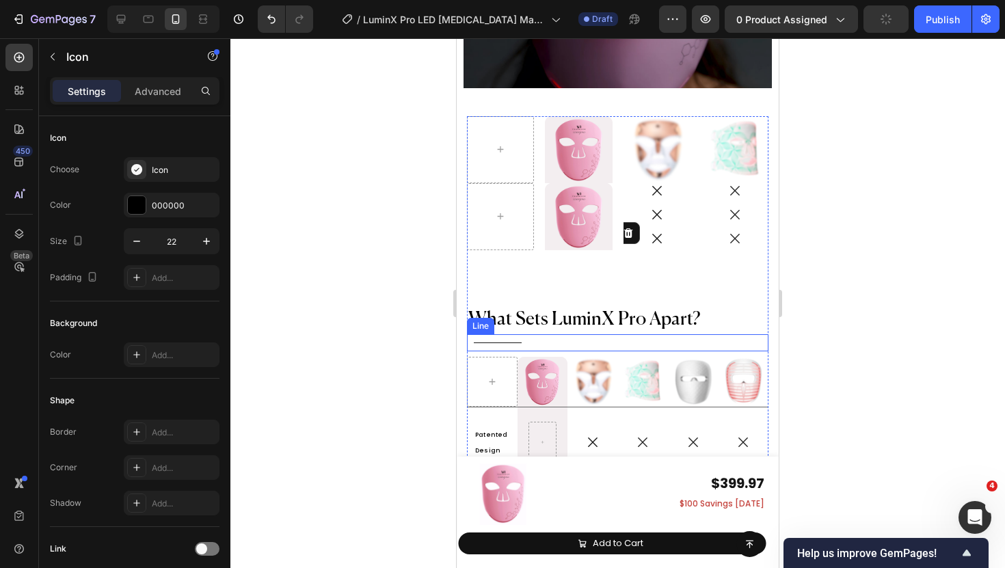
scroll to position [6873, 0]
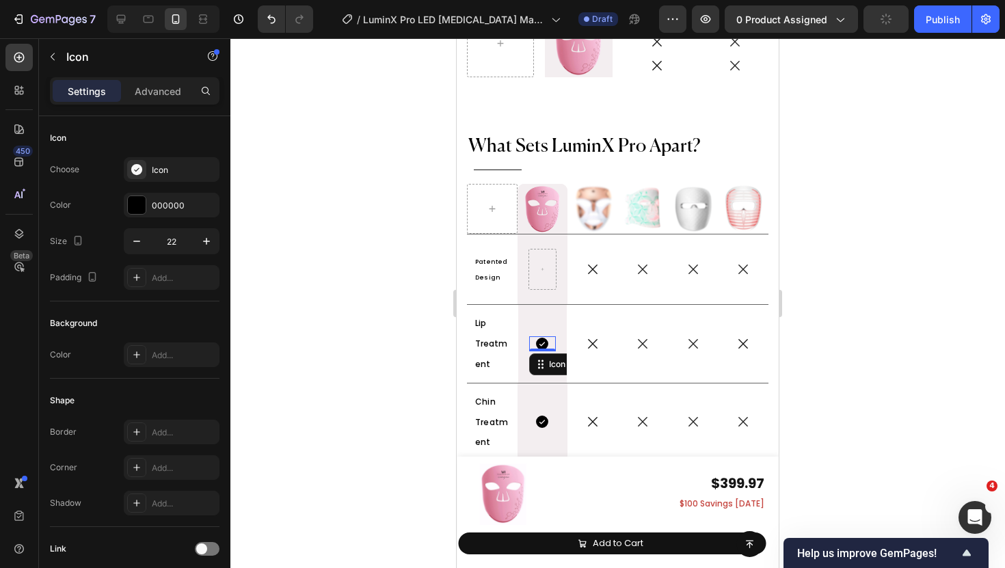
click at [545, 344] on icon at bounding box center [542, 344] width 12 height 12
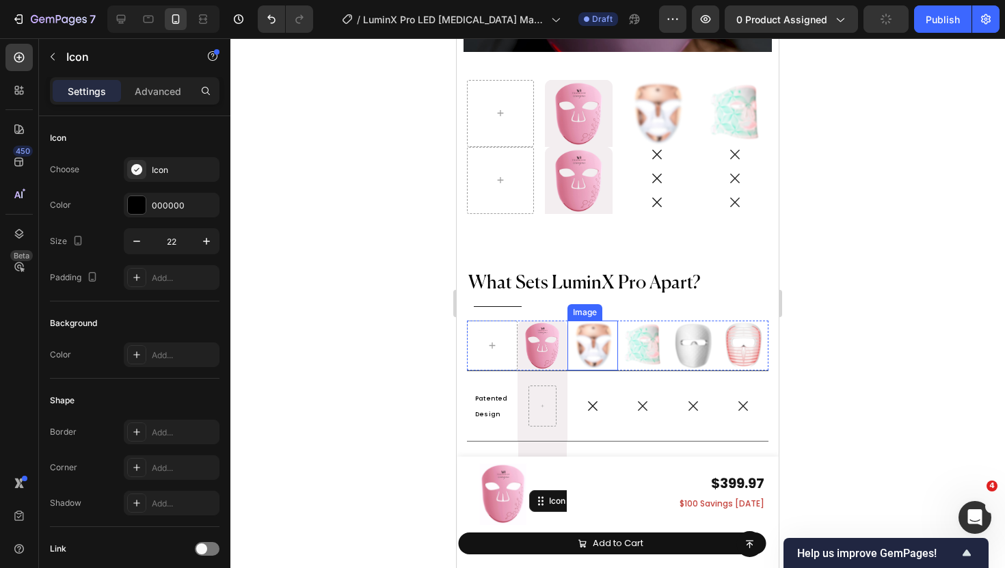
scroll to position [6716, 0]
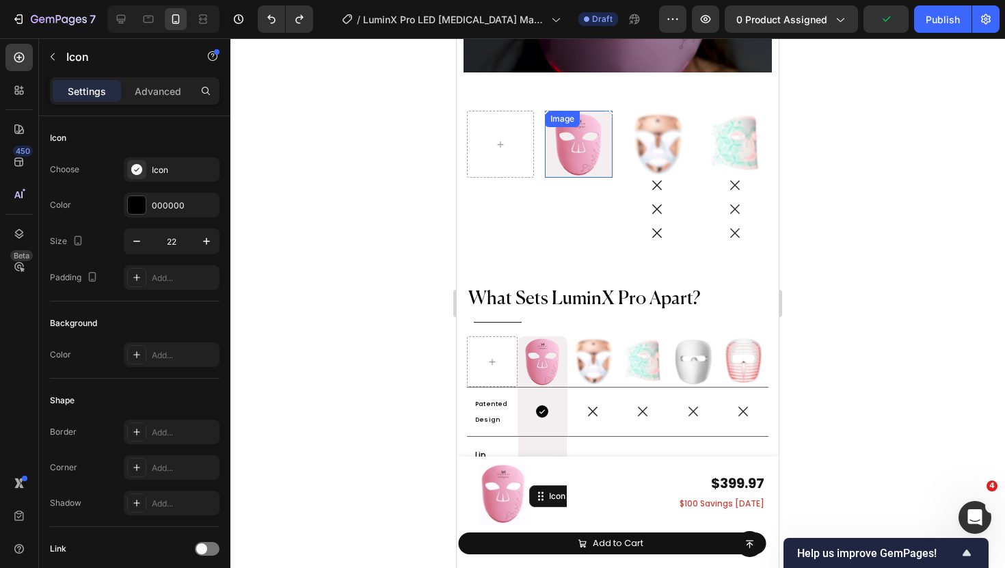
click at [592, 162] on img at bounding box center [578, 144] width 67 height 67
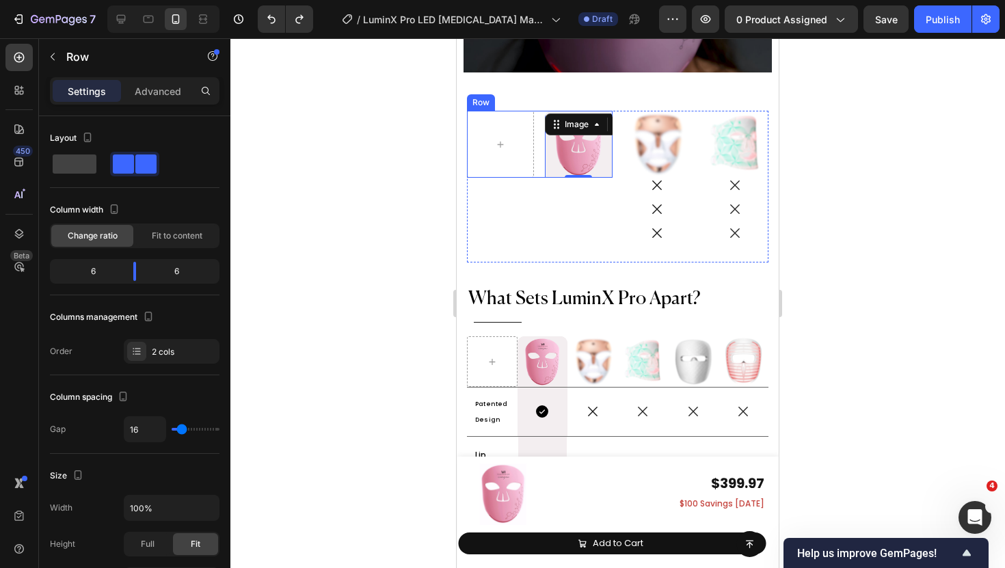
click at [537, 155] on div "Image 0 Hero Banner Row" at bounding box center [540, 144] width 146 height 67
click at [537, 90] on div at bounding box center [535, 98] width 16 height 16
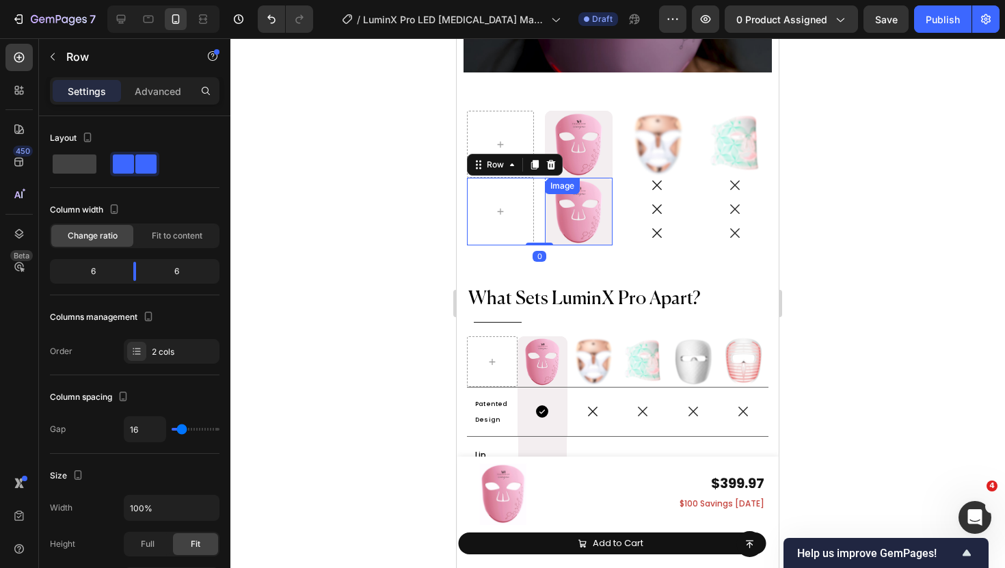
click at [564, 219] on img at bounding box center [578, 211] width 67 height 67
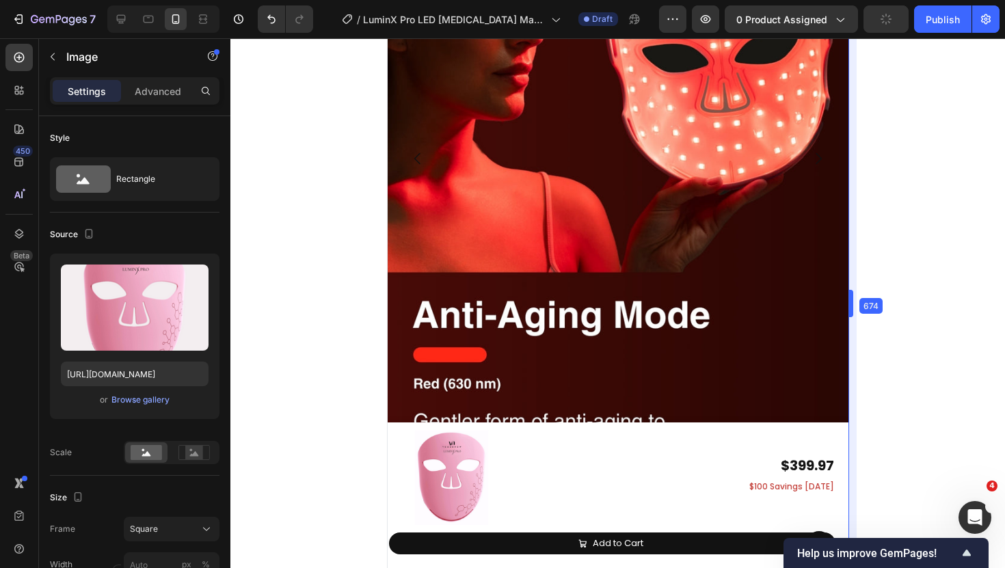
drag, startPoint x: 782, startPoint y: 305, endPoint x: 918, endPoint y: 316, distance: 136.5
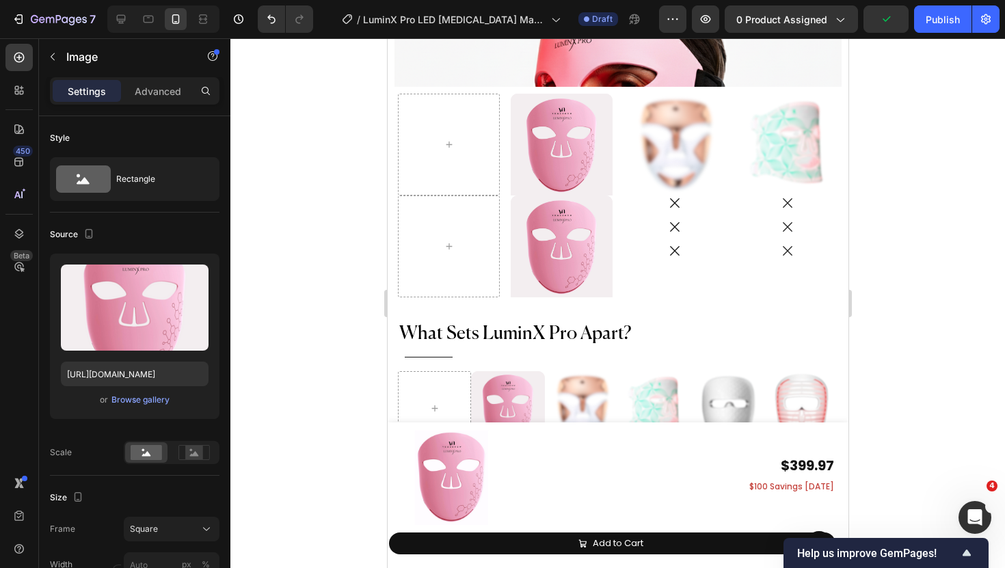
scroll to position [5979, 0]
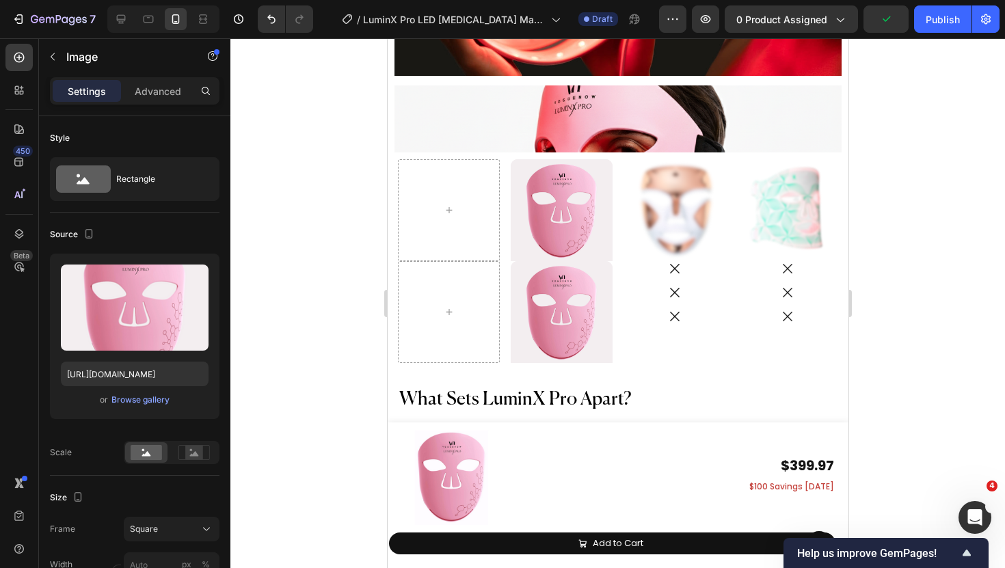
click at [561, 282] on img at bounding box center [561, 312] width 102 height 102
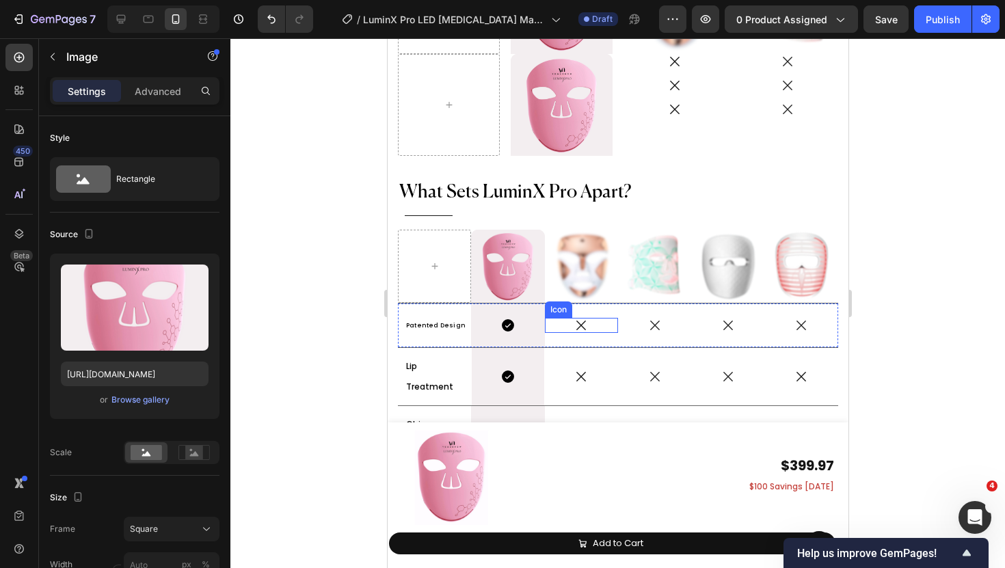
scroll to position [7098, 0]
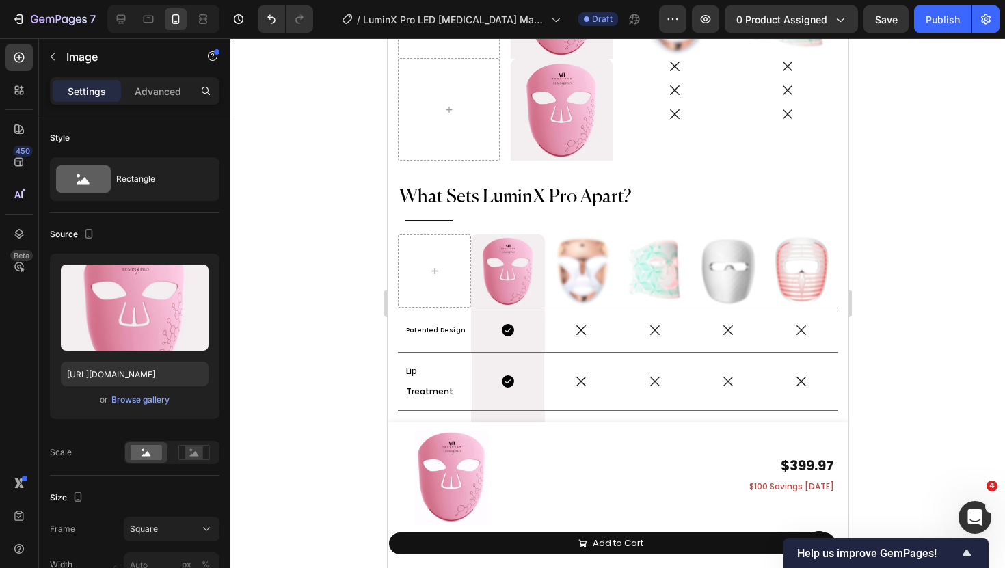
click at [555, 135] on img at bounding box center [561, 110] width 102 height 102
click at [557, 92] on img at bounding box center [561, 110] width 102 height 102
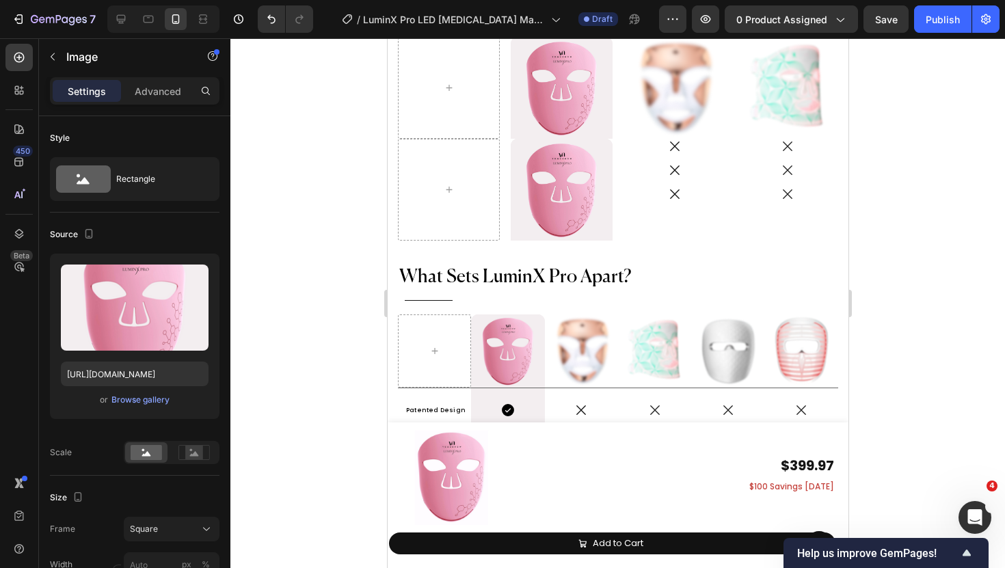
click at [546, 156] on img at bounding box center [561, 190] width 102 height 102
click at [568, 228] on img at bounding box center [561, 190] width 102 height 102
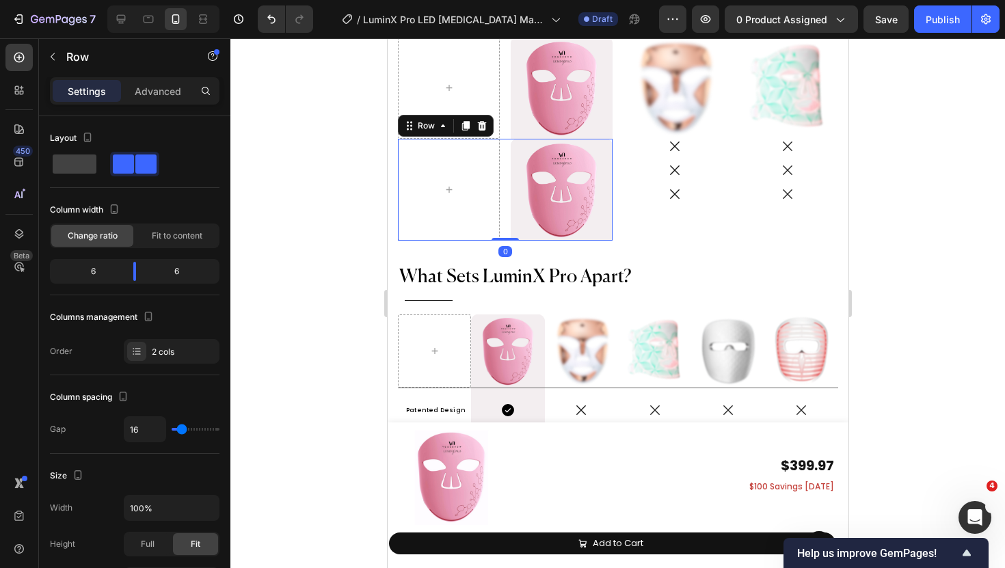
click at [504, 187] on div "Image Hero Banner Row 0" at bounding box center [504, 190] width 215 height 102
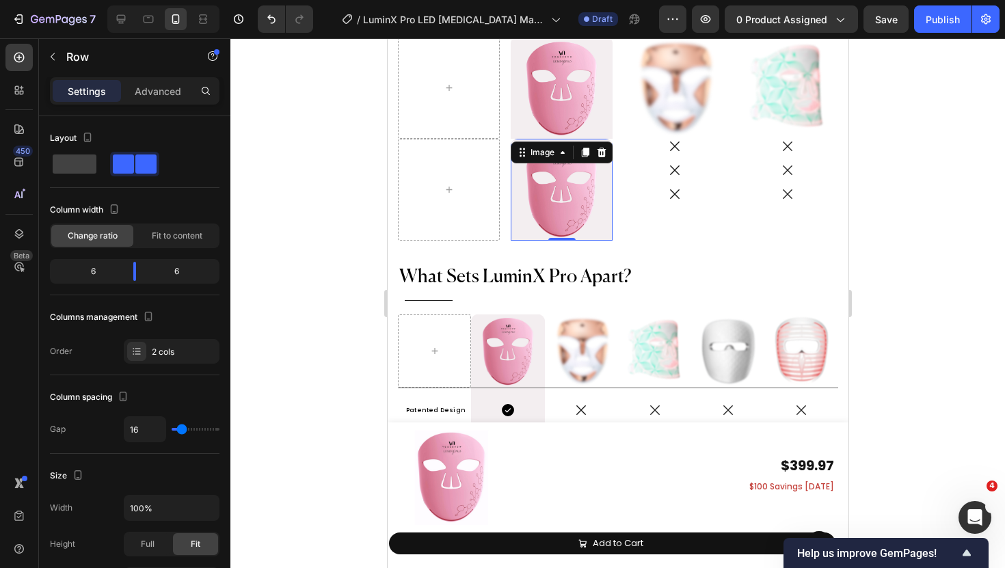
click at [555, 167] on img at bounding box center [561, 190] width 102 height 102
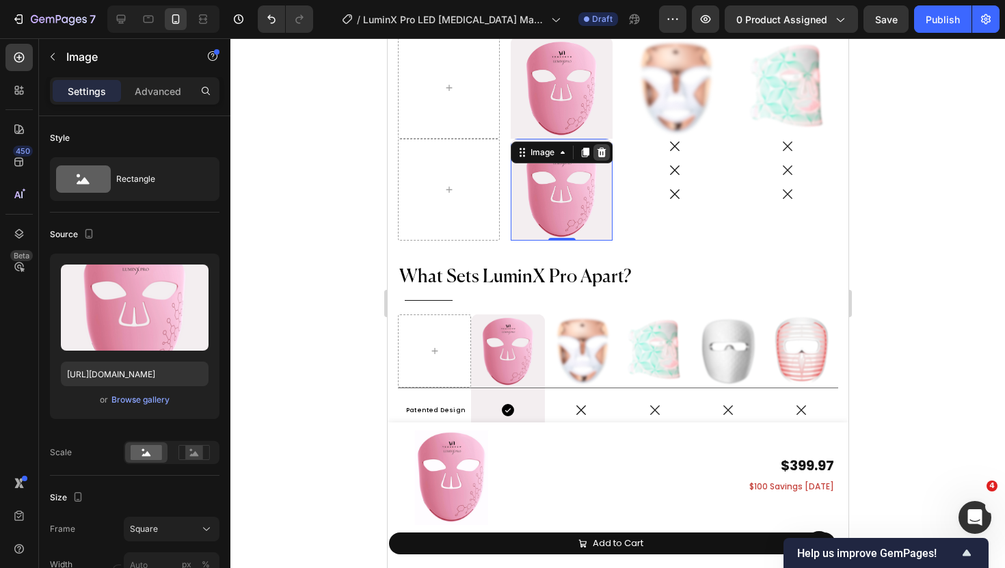
click at [602, 154] on icon at bounding box center [601, 152] width 11 height 11
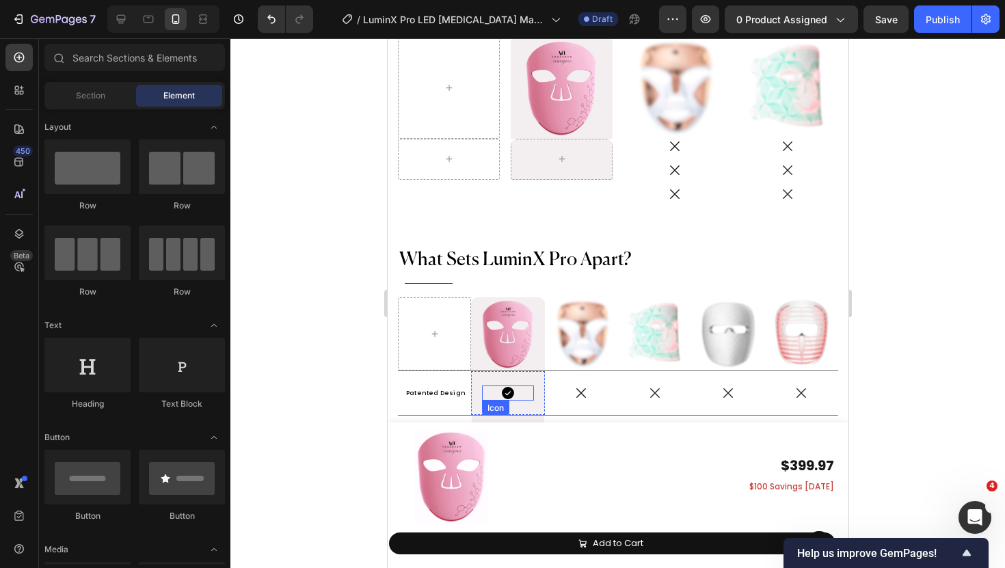
click at [510, 393] on icon at bounding box center [507, 393] width 12 height 12
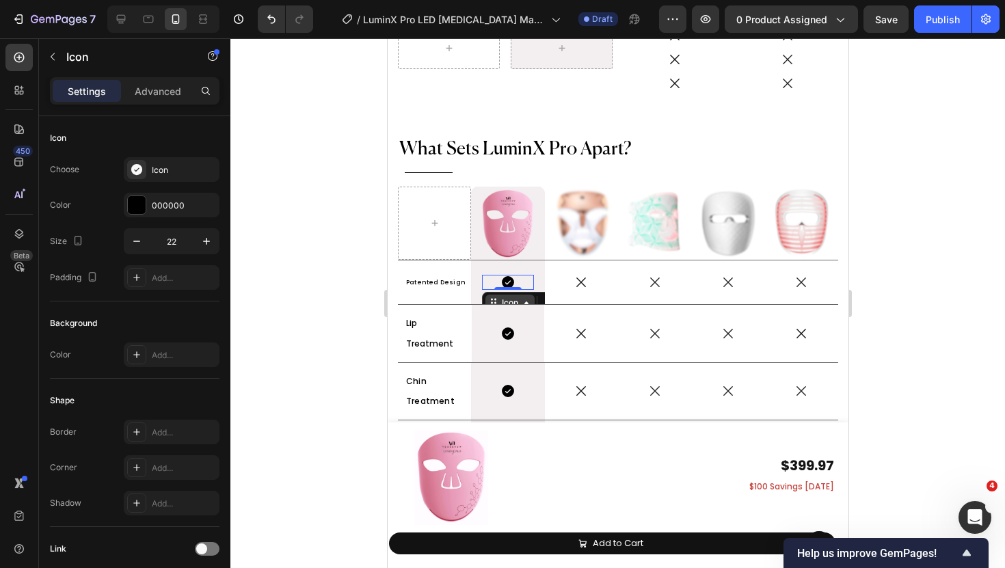
scroll to position [7131, 0]
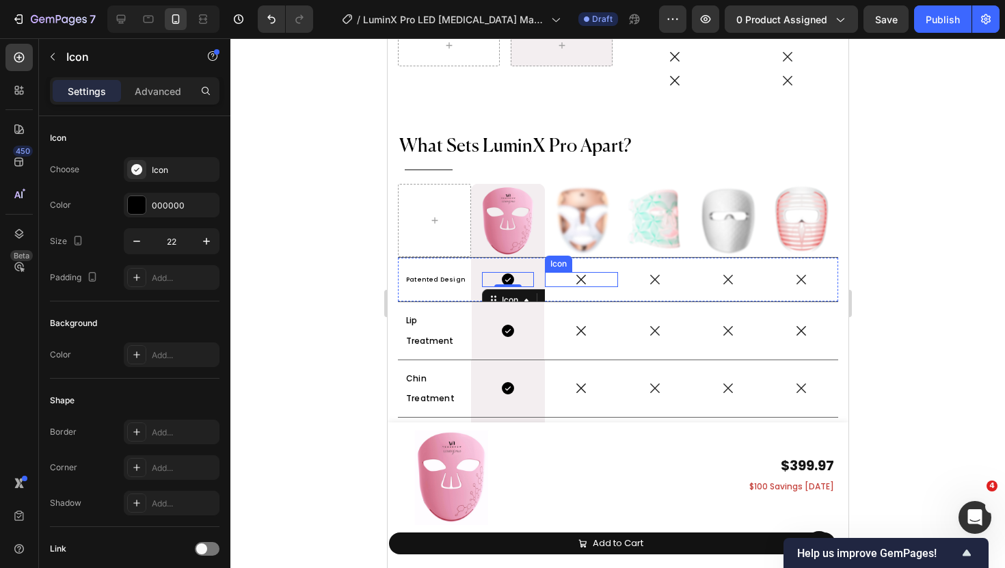
click at [577, 276] on icon at bounding box center [581, 280] width 10 height 10
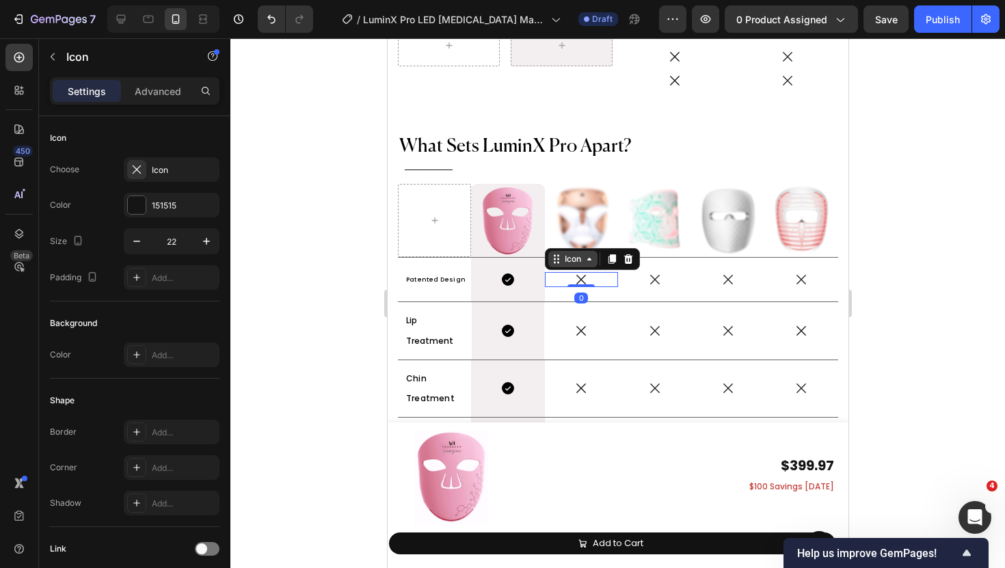
scroll to position [7127, 0]
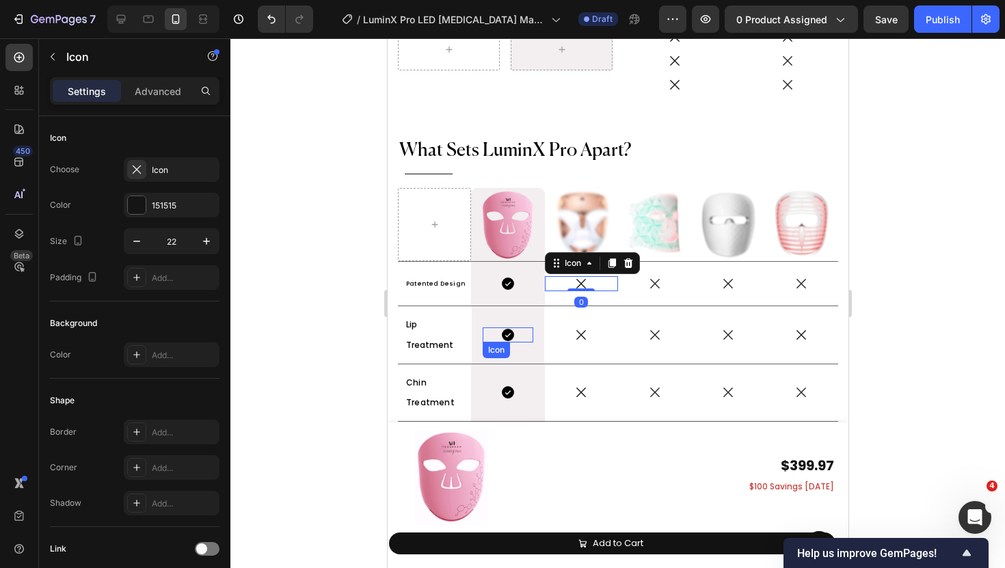
click at [507, 329] on icon at bounding box center [507, 335] width 12 height 12
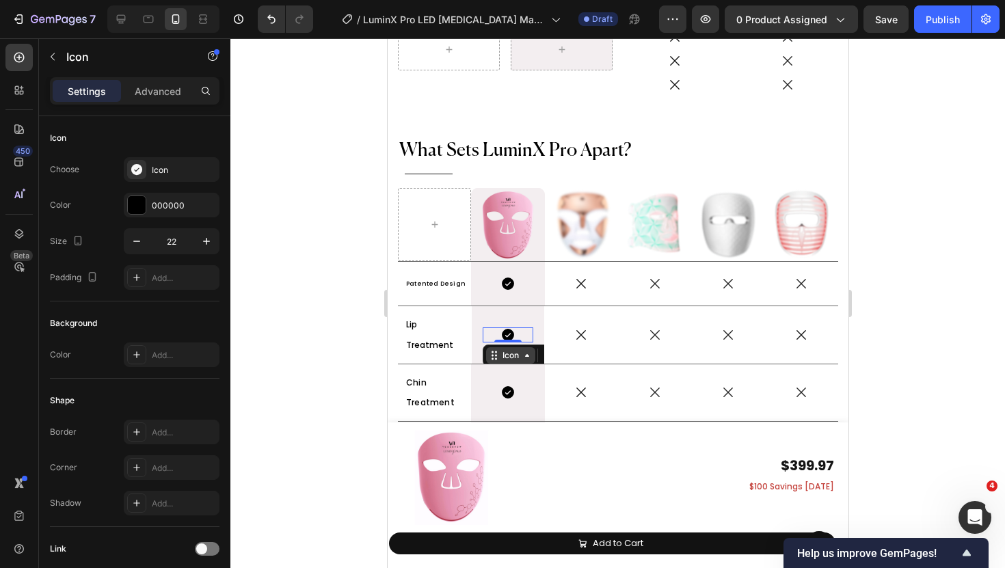
click at [529, 350] on icon at bounding box center [526, 355] width 11 height 11
click at [513, 356] on div "Icon" at bounding box center [510, 356] width 22 height 0
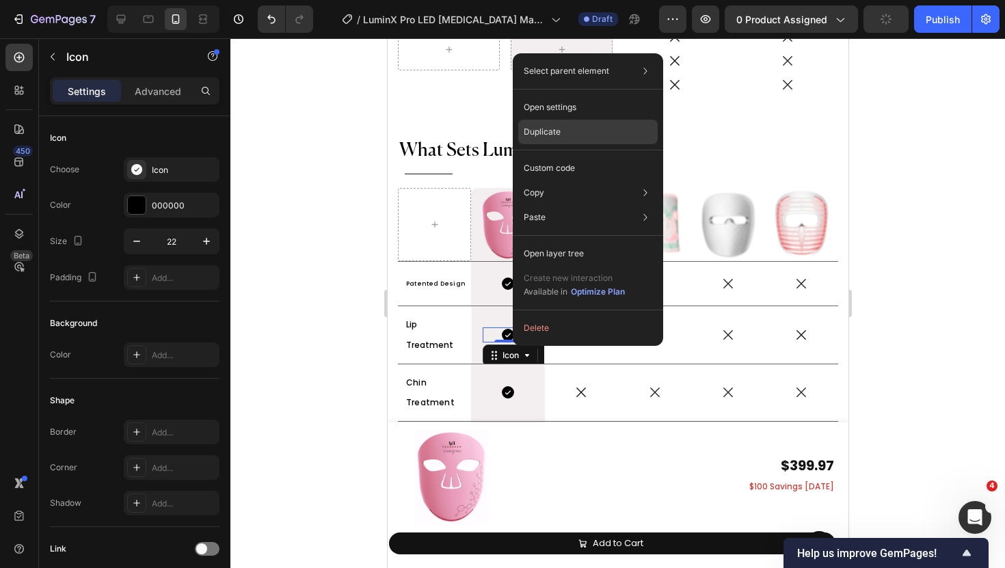
drag, startPoint x: 561, startPoint y: 133, endPoint x: 174, endPoint y: 200, distance: 393.5
click at [561, 133] on div "Duplicate" at bounding box center [588, 132] width 140 height 25
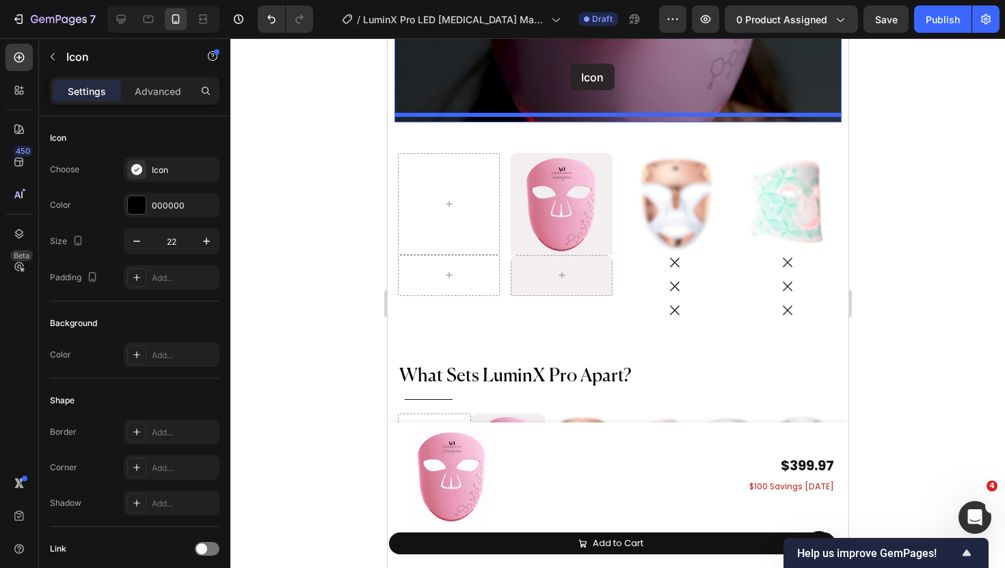
scroll to position [6860, 0]
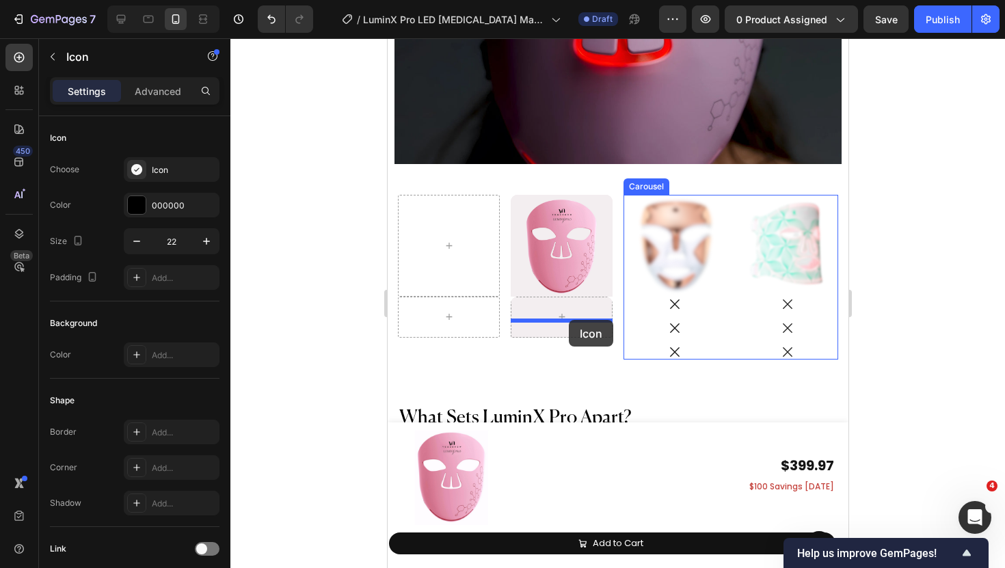
drag, startPoint x: 499, startPoint y: 359, endPoint x: 568, endPoint y: 320, distance: 79.3
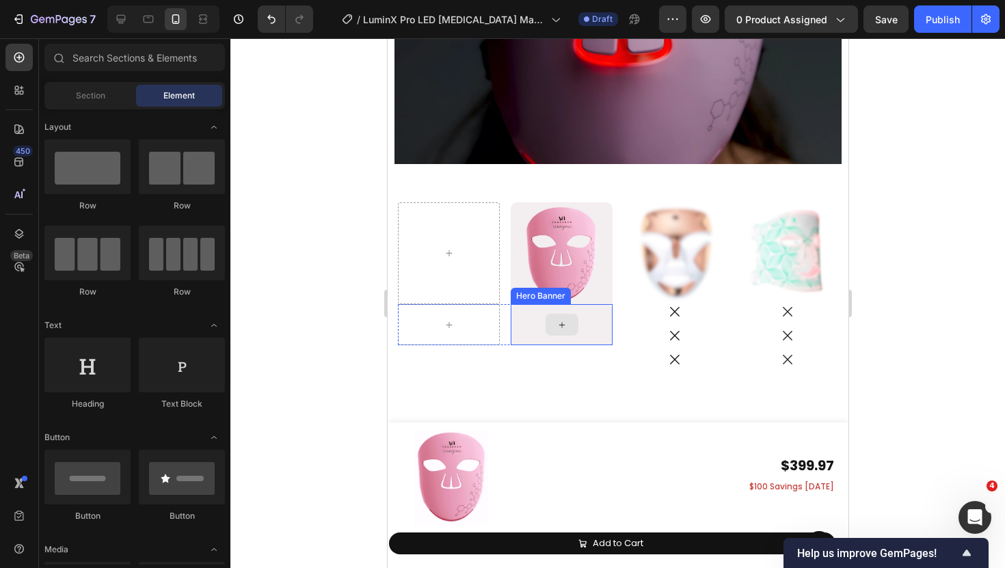
click at [561, 320] on icon at bounding box center [561, 325] width 11 height 12
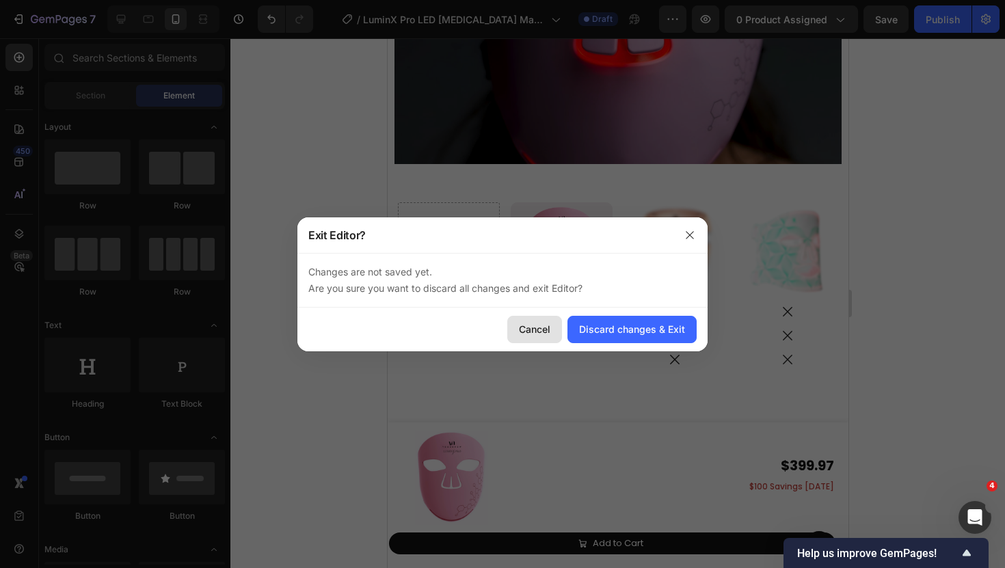
click at [529, 335] on div "Cancel" at bounding box center [534, 329] width 31 height 14
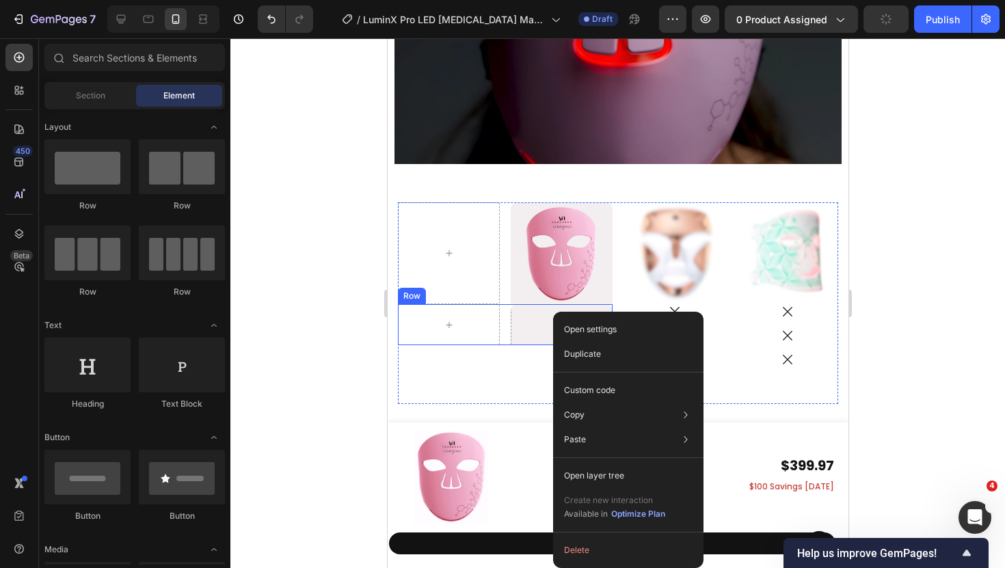
click at [505, 321] on div "Hero Banner Row" at bounding box center [504, 324] width 215 height 41
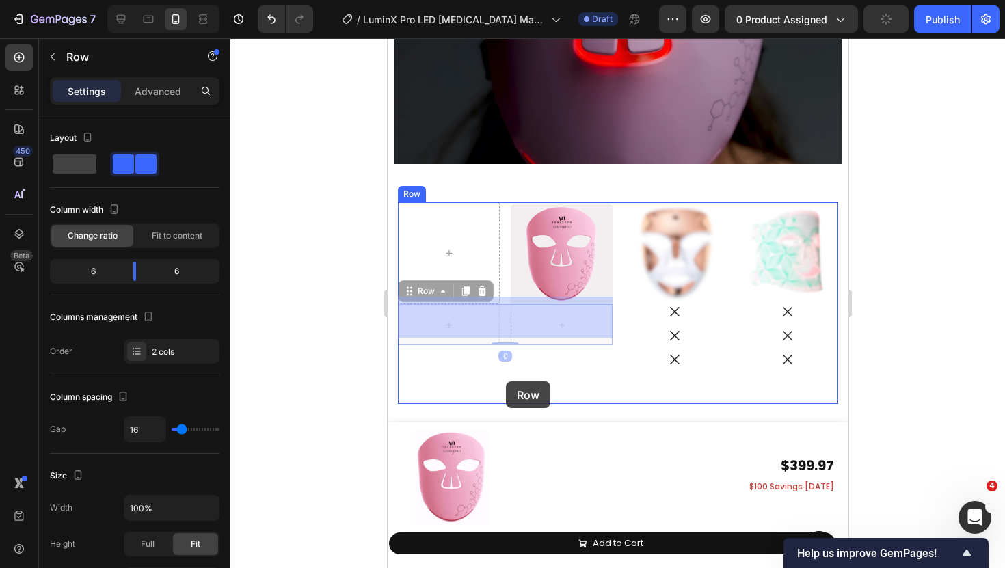
drag, startPoint x: 505, startPoint y: 321, endPoint x: 504, endPoint y: 379, distance: 57.5
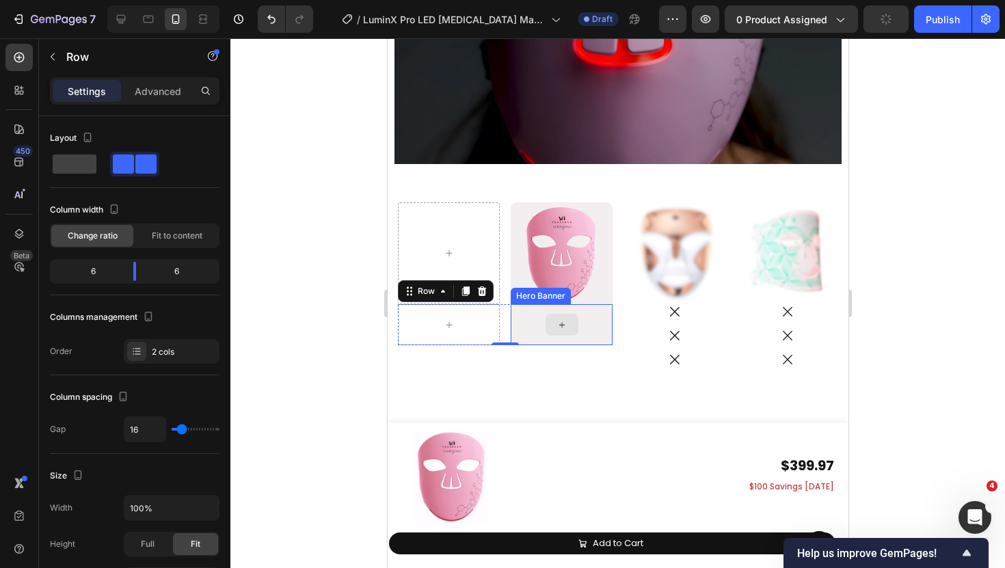
click at [575, 314] on div at bounding box center [561, 325] width 33 height 22
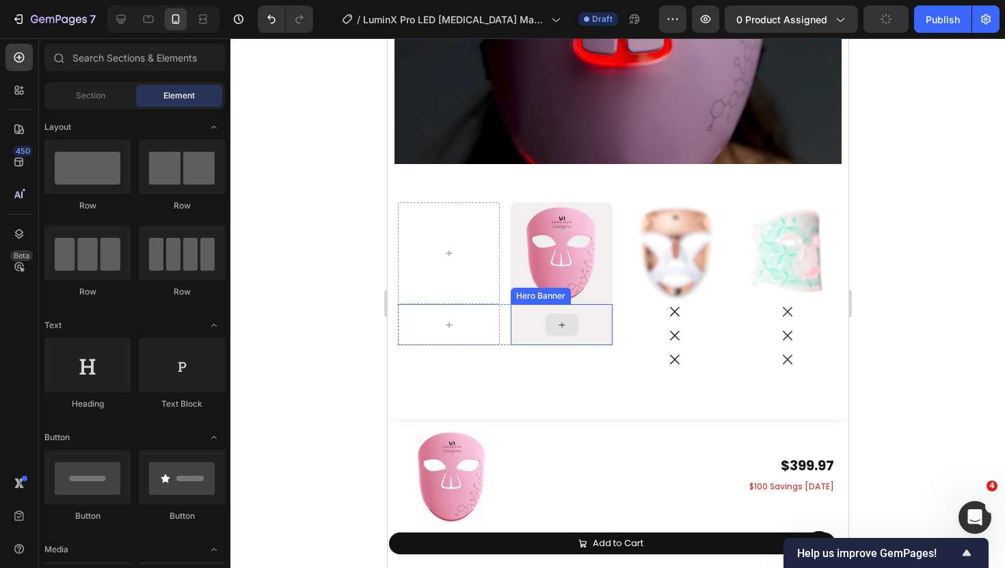
click at [559, 319] on icon at bounding box center [561, 325] width 11 height 12
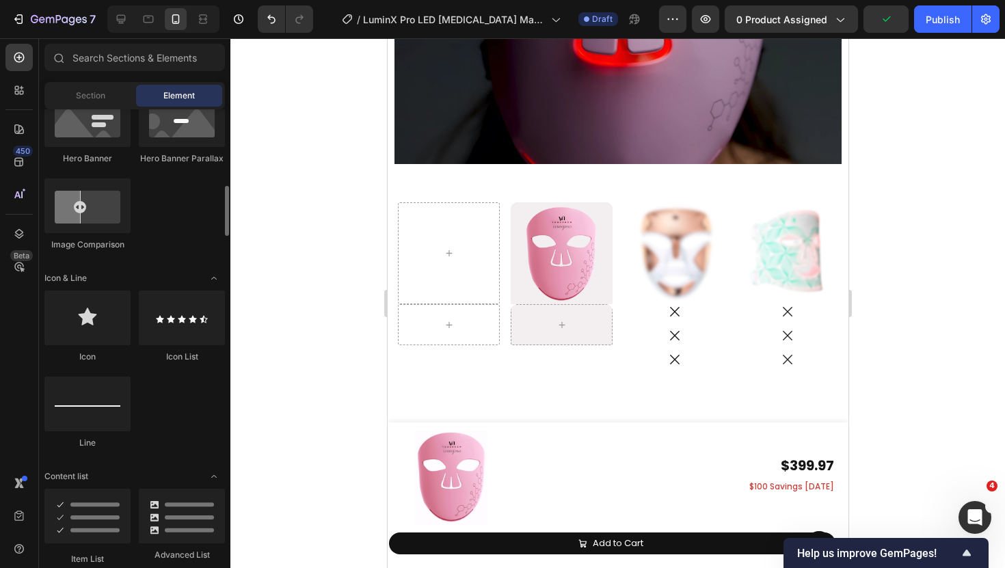
scroll to position [729, 0]
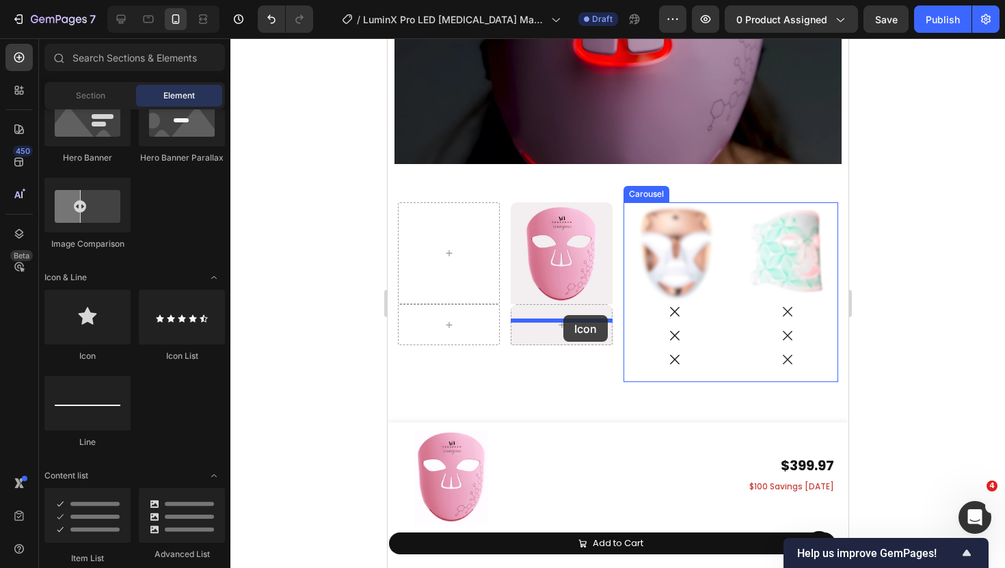
drag, startPoint x: 487, startPoint y: 360, endPoint x: 561, endPoint y: 315, distance: 86.8
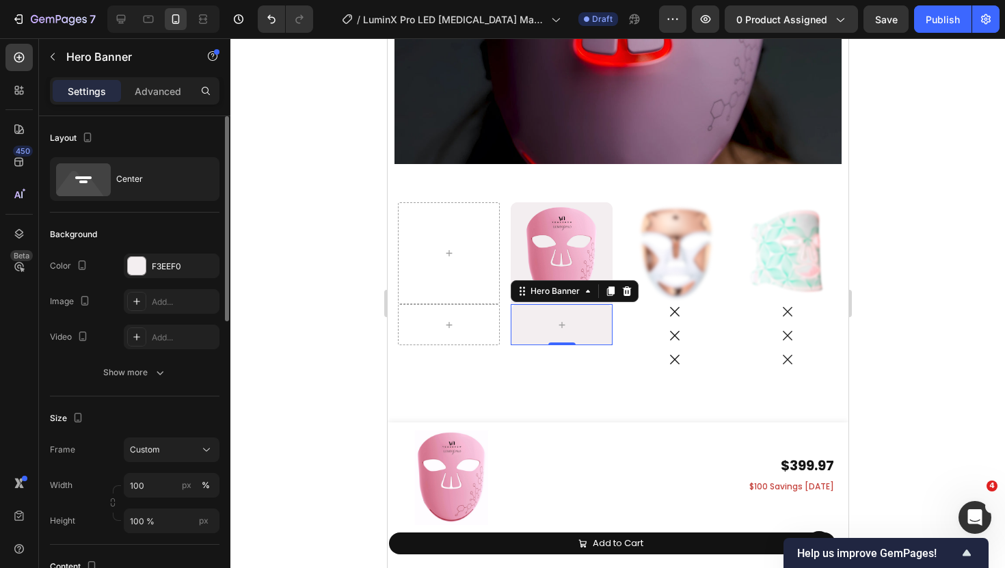
scroll to position [1948, 0]
click at [159, 458] on button "Custom" at bounding box center [172, 450] width 96 height 25
click at [168, 412] on div "Size" at bounding box center [135, 419] width 170 height 22
click at [154, 81] on div "Advanced" at bounding box center [158, 91] width 68 height 22
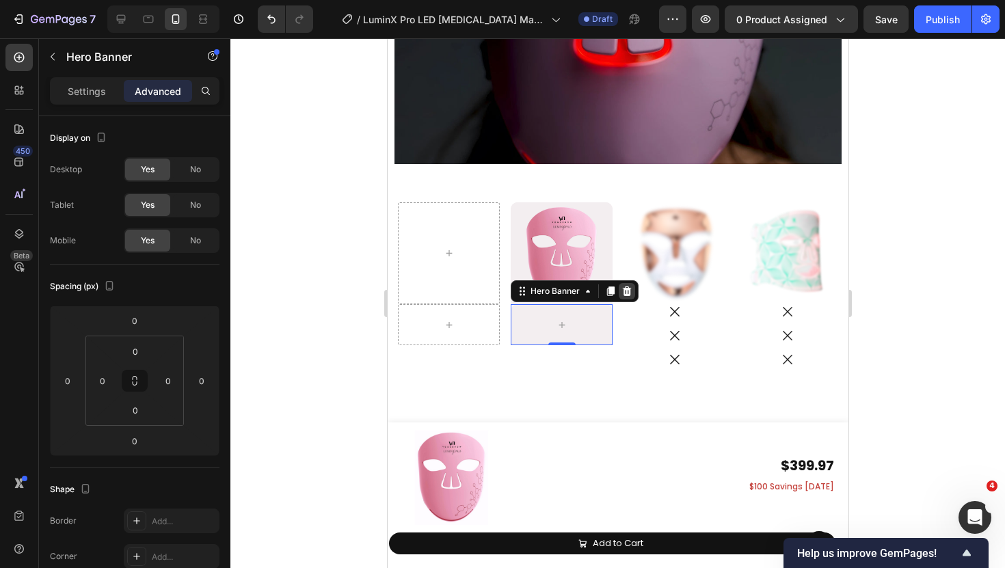
click at [626, 286] on icon at bounding box center [626, 291] width 11 height 11
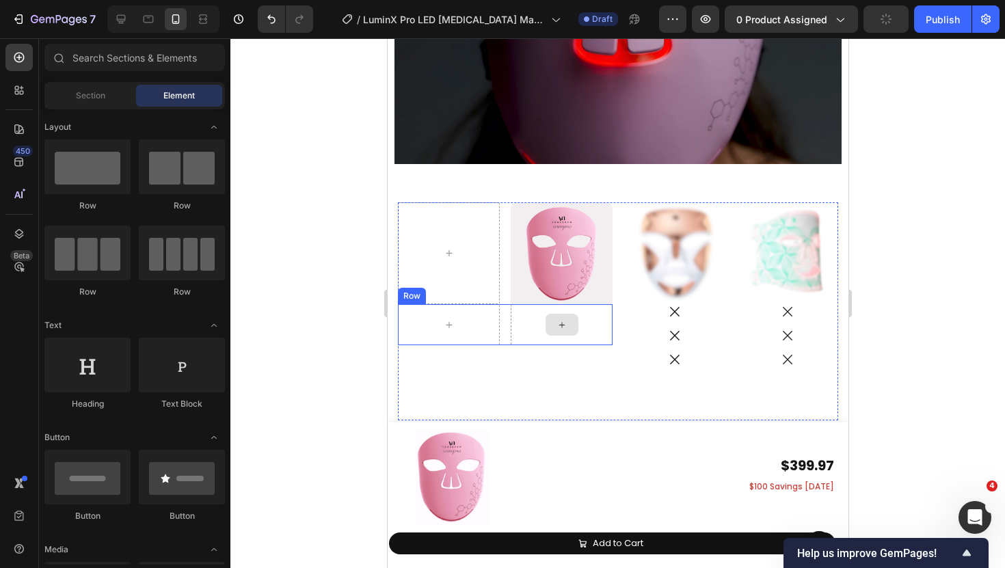
click at [574, 314] on div at bounding box center [561, 325] width 33 height 22
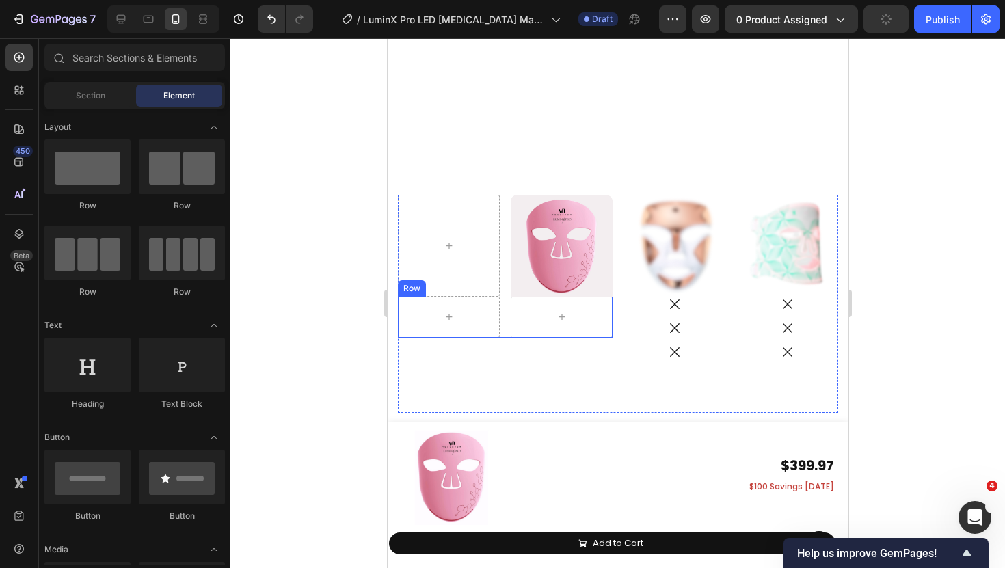
scroll to position [7255, 0]
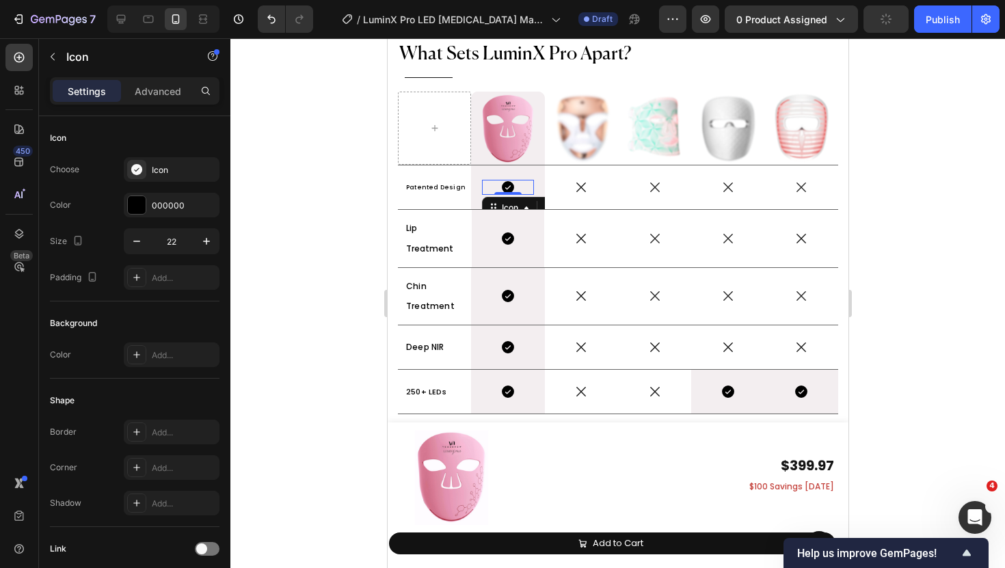
click at [509, 190] on icon at bounding box center [507, 187] width 12 height 12
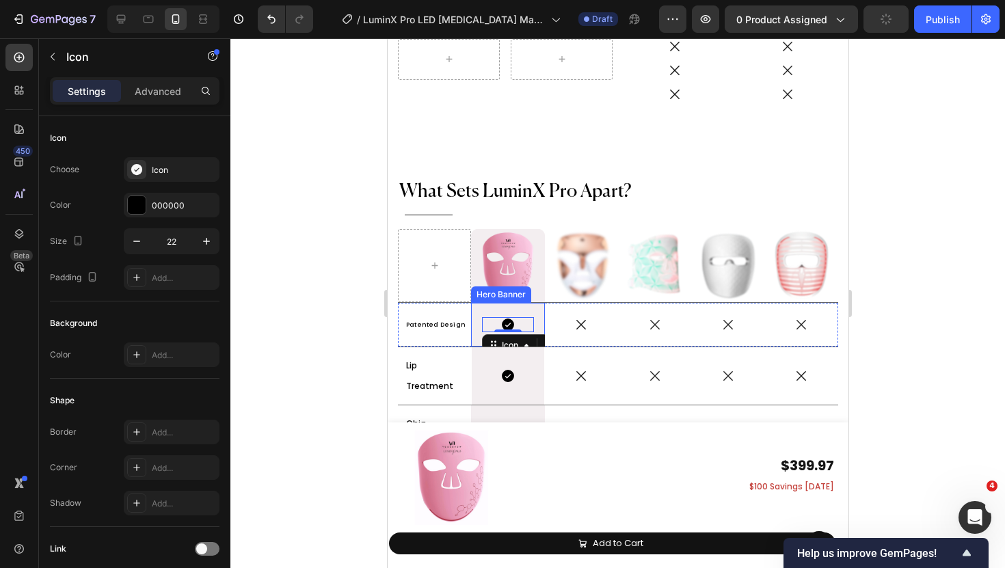
scroll to position [7020, 0]
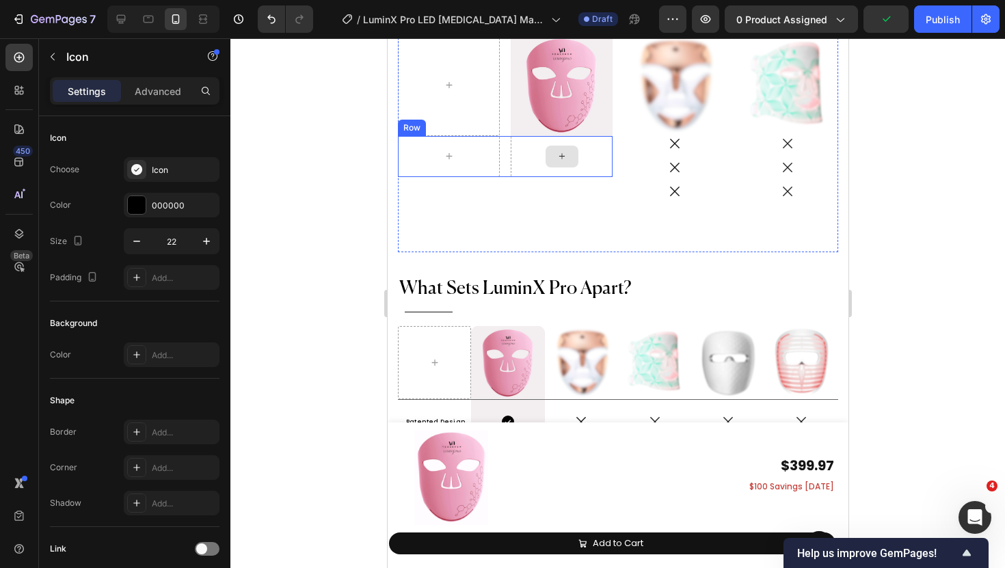
click at [568, 150] on div at bounding box center [561, 157] width 33 height 22
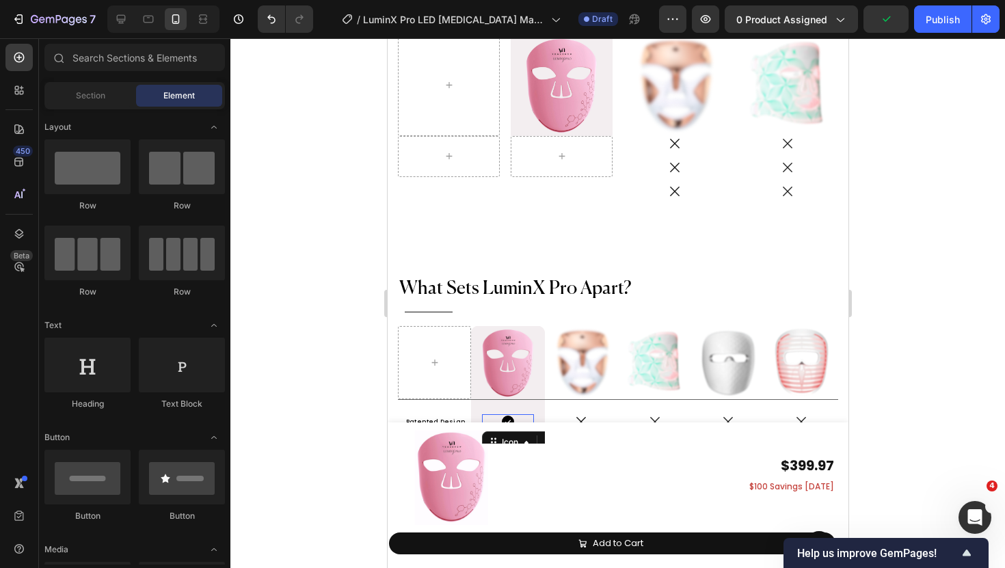
click at [512, 417] on icon at bounding box center [507, 421] width 15 height 15
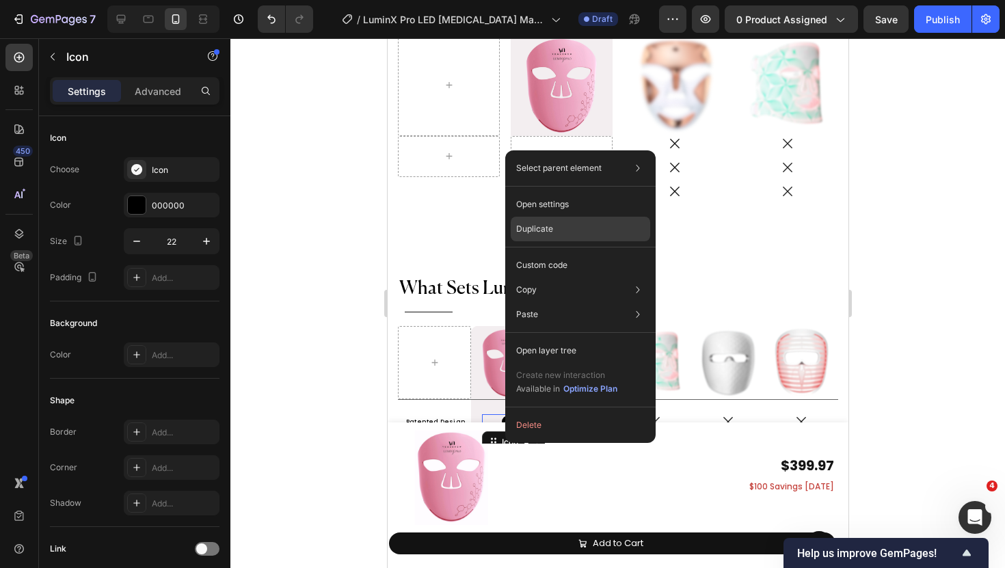
drag, startPoint x: 565, startPoint y: 232, endPoint x: 168, endPoint y: 235, distance: 397.3
click at [565, 232] on div "Duplicate" at bounding box center [581, 229] width 140 height 25
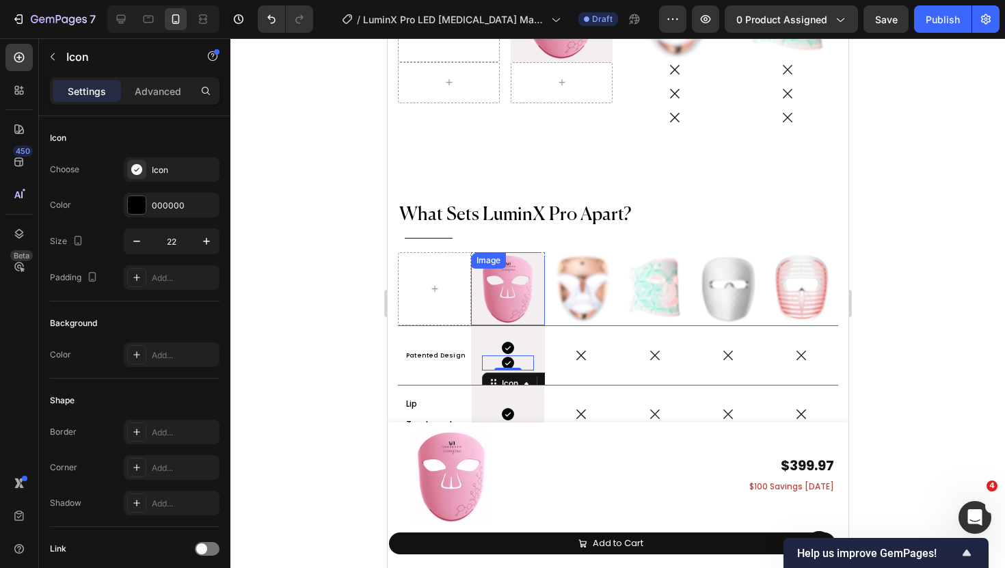
scroll to position [7127, 0]
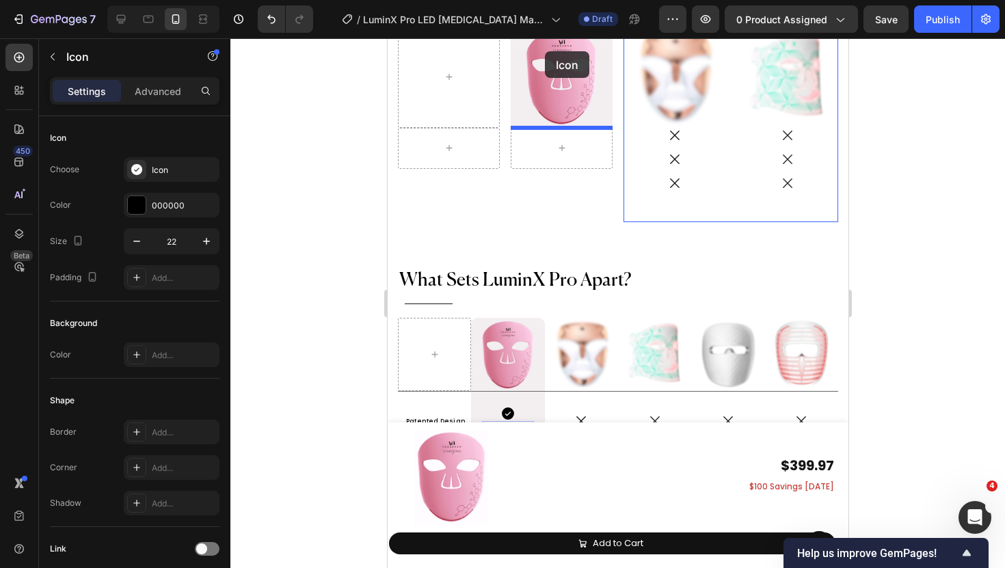
drag, startPoint x: 493, startPoint y: 344, endPoint x: 544, endPoint y: 53, distance: 295.8
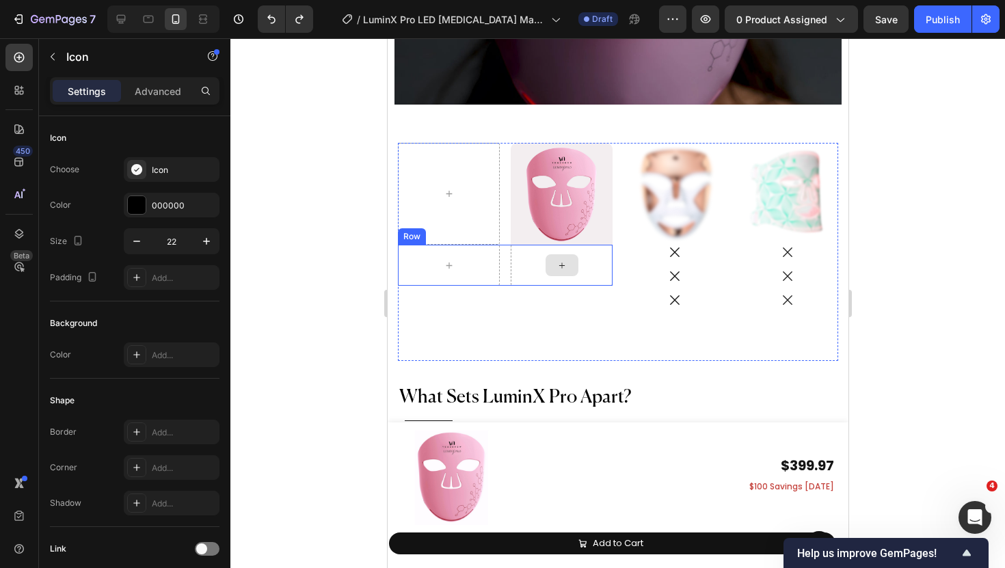
click at [562, 260] on icon at bounding box center [561, 266] width 11 height 12
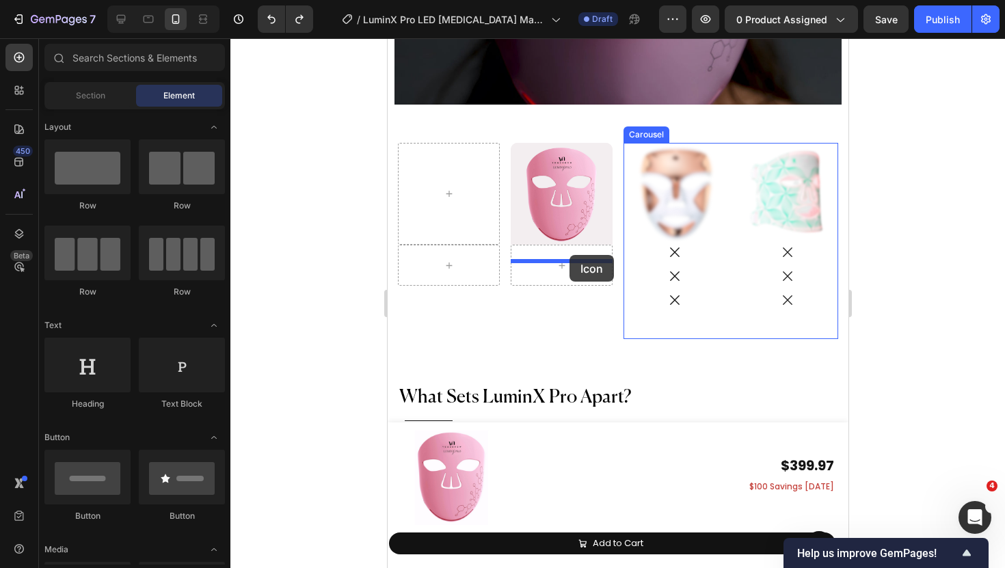
drag, startPoint x: 491, startPoint y: 371, endPoint x: 569, endPoint y: 255, distance: 139.4
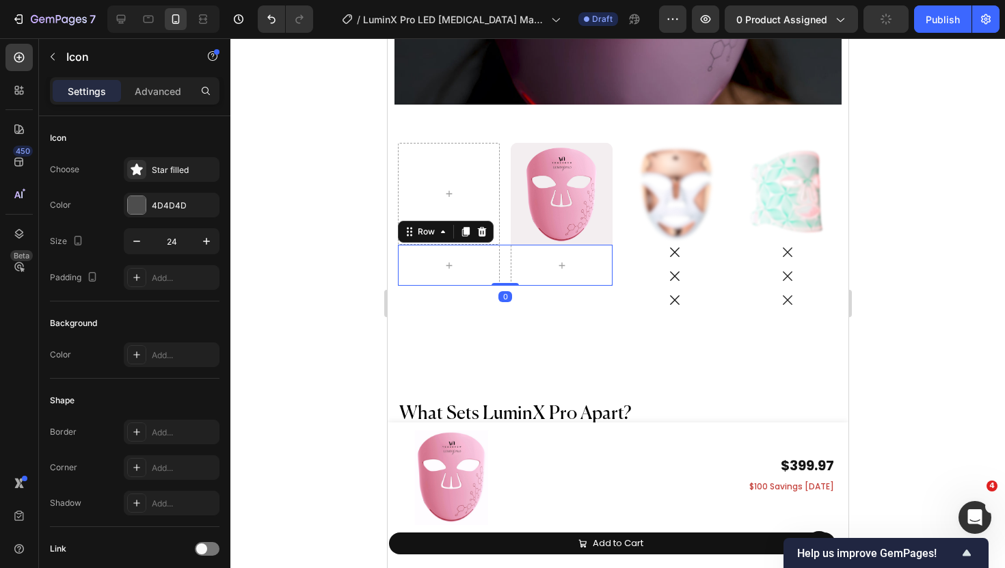
click at [505, 267] on div "Row 0" at bounding box center [504, 265] width 215 height 41
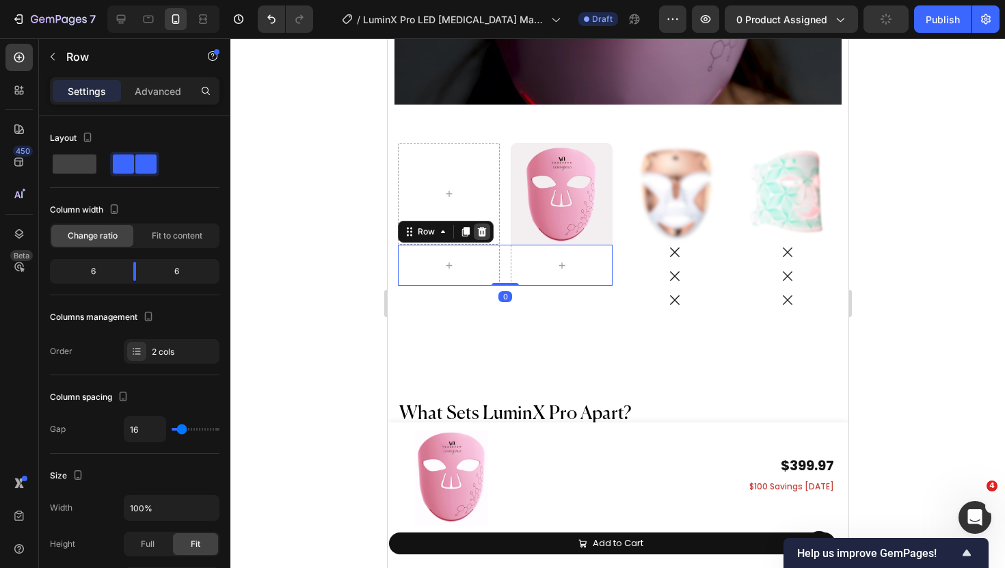
click at [481, 227] on icon at bounding box center [481, 232] width 9 height 10
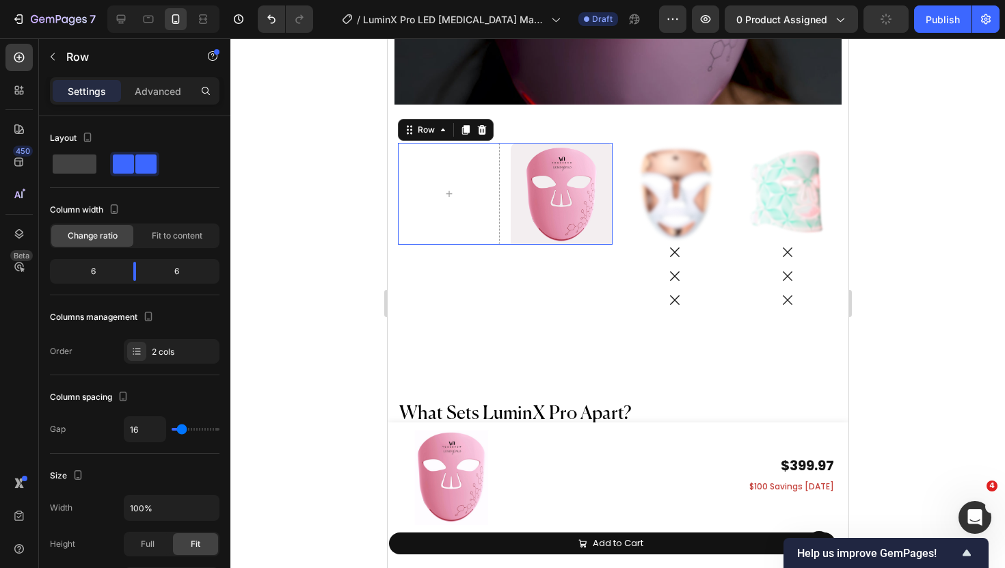
click at [505, 226] on div "Image Hero Banner Row 0" at bounding box center [504, 194] width 215 height 102
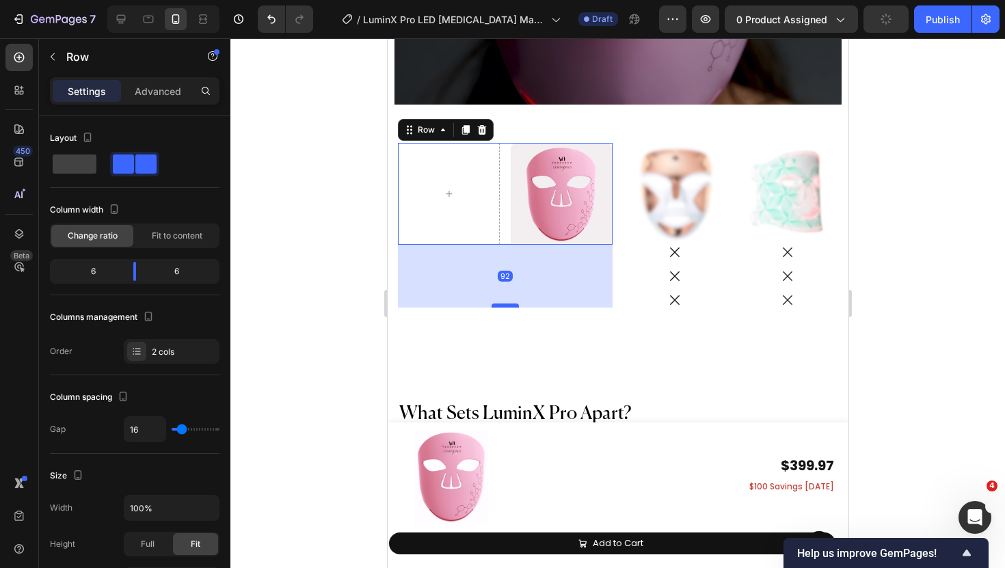
drag, startPoint x: 503, startPoint y: 233, endPoint x: 505, endPoint y: 295, distance: 62.2
click at [505, 304] on div at bounding box center [504, 306] width 27 height 4
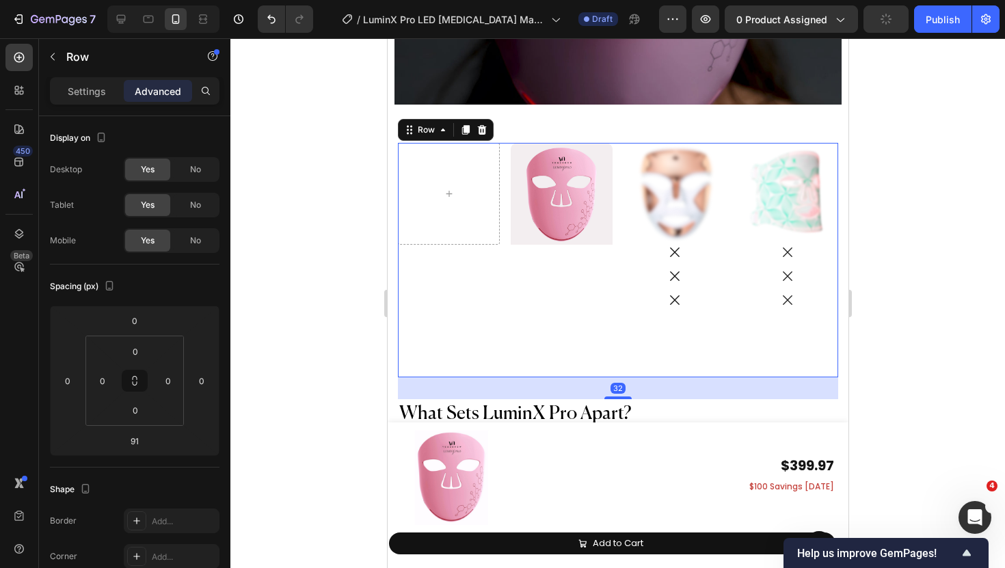
click at [621, 349] on div "Image Hero Banner Row Image Icon Icon Icon Image Icon Icon Icon Image Icon Icon…" at bounding box center [617, 260] width 440 height 235
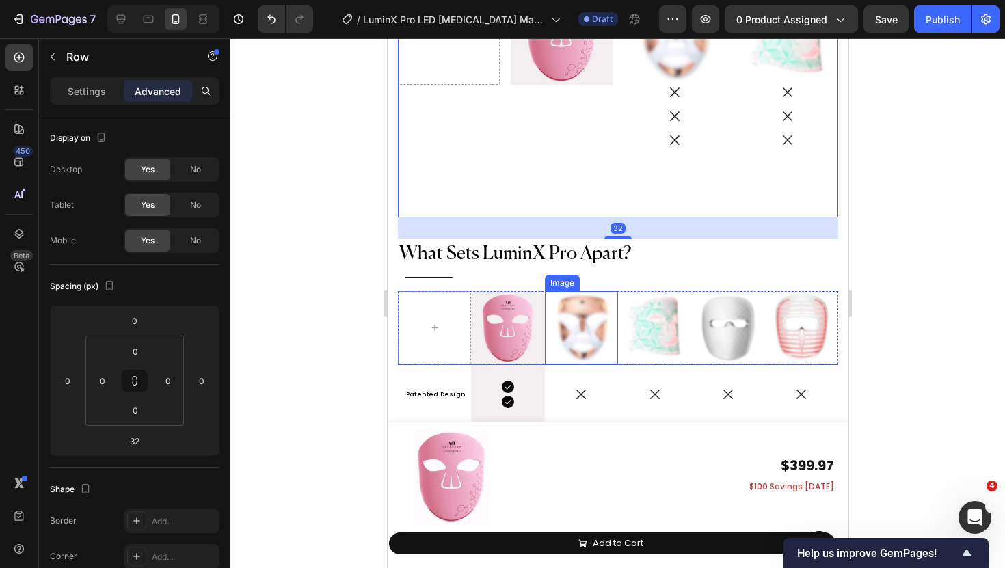
scroll to position [7081, 0]
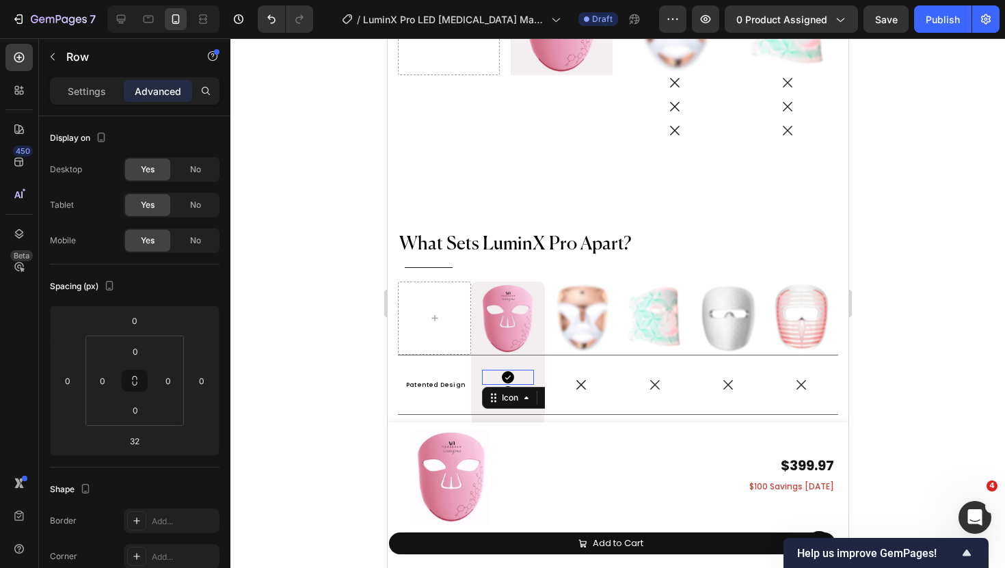
click at [522, 378] on div "Icon 0" at bounding box center [506, 377] width 51 height 15
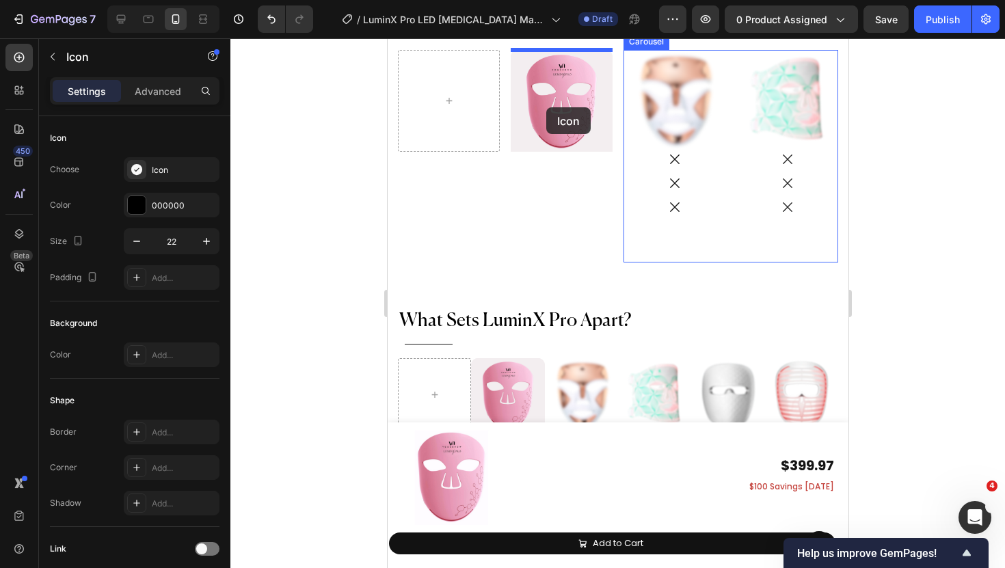
scroll to position [6991, 0]
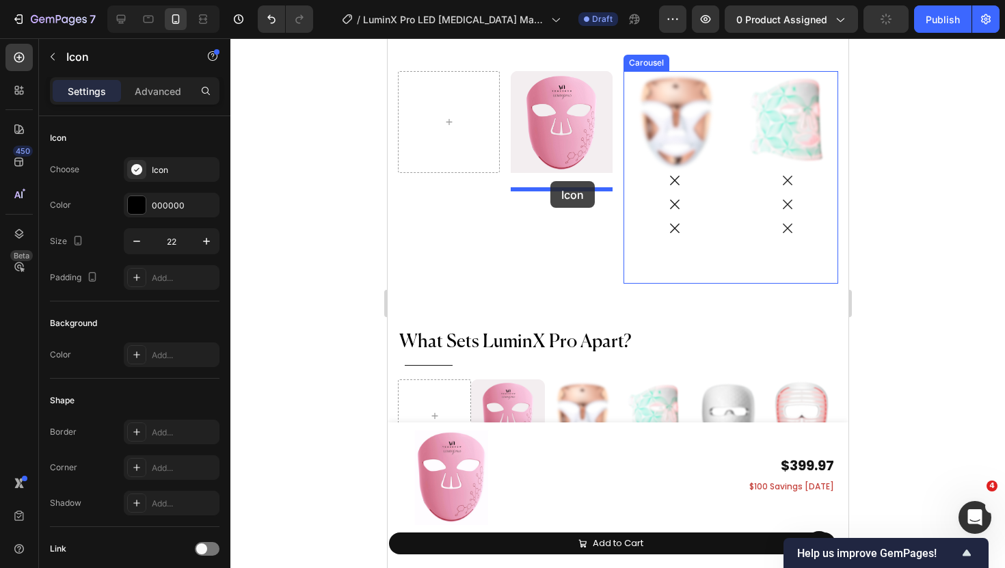
drag, startPoint x: 491, startPoint y: 397, endPoint x: 550, endPoint y: 181, distance: 223.3
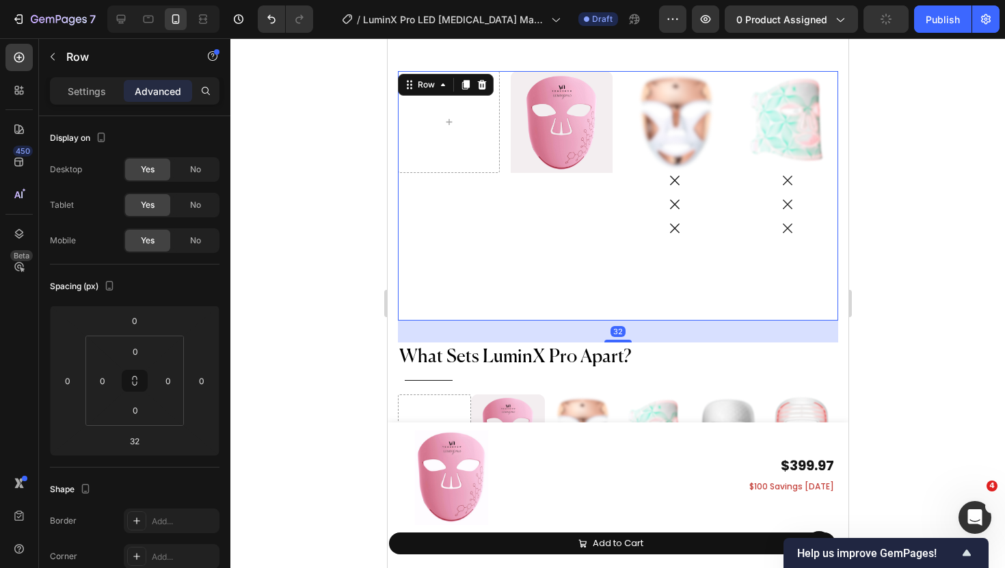
click at [558, 188] on div "Image Hero Banner Row" at bounding box center [504, 196] width 215 height 250
click at [553, 174] on div "Image Hero Banner Row" at bounding box center [504, 196] width 215 height 250
click at [538, 184] on div "Image Hero Banner Row" at bounding box center [504, 196] width 215 height 250
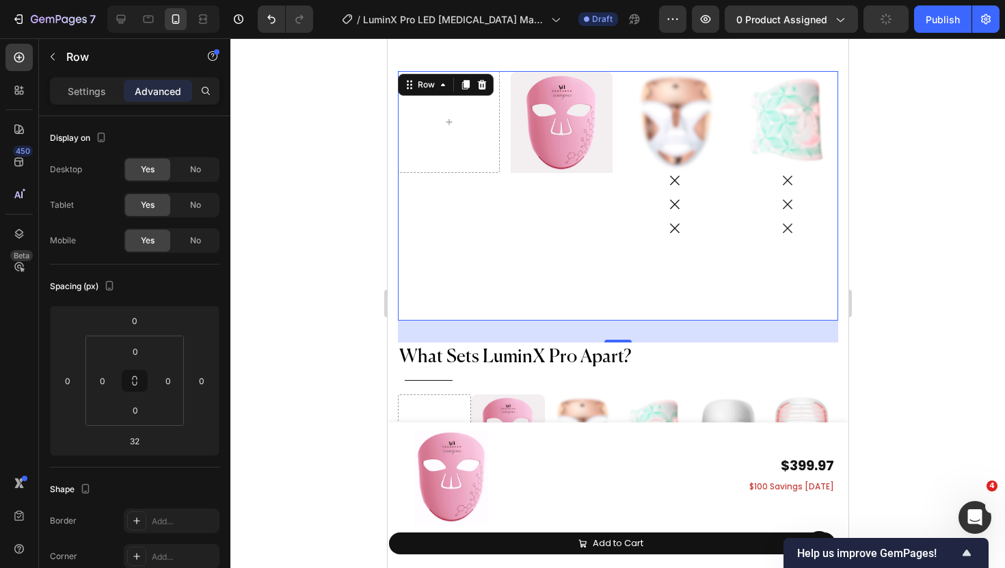
click at [617, 127] on div "Image Hero Banner Row Image Icon Icon Icon Image Icon Icon Icon Image Icon Icon…" at bounding box center [617, 196] width 440 height 250
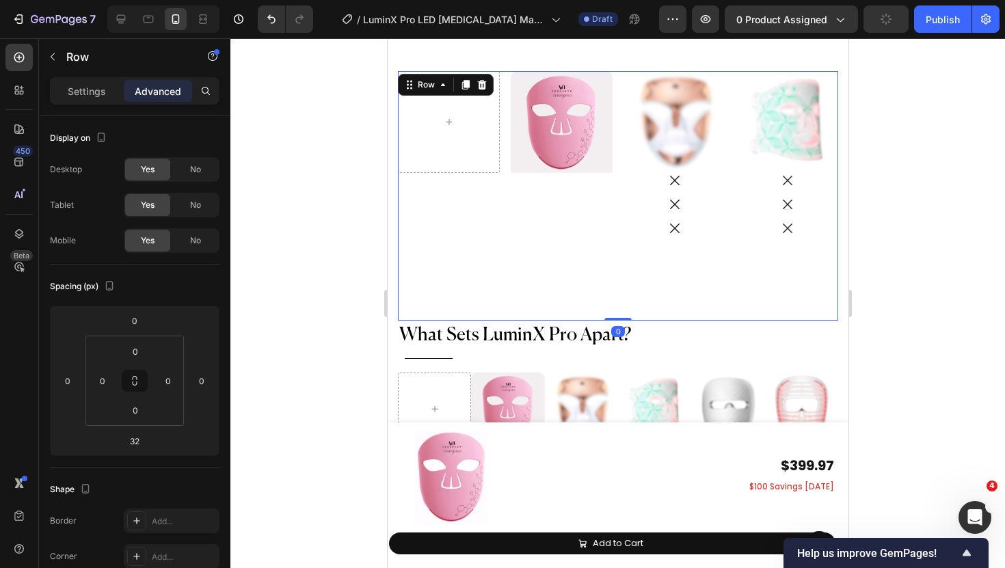
drag, startPoint x: 617, startPoint y: 334, endPoint x: 617, endPoint y: 295, distance: 38.3
click at [617, 298] on div "Image Hero Banner Row Image Icon Icon Icon Image Icon Icon Icon Image Icon Icon…" at bounding box center [617, 196] width 440 height 250
type input "0"
click at [535, 177] on div "Image Hero Banner Row" at bounding box center [504, 196] width 215 height 250
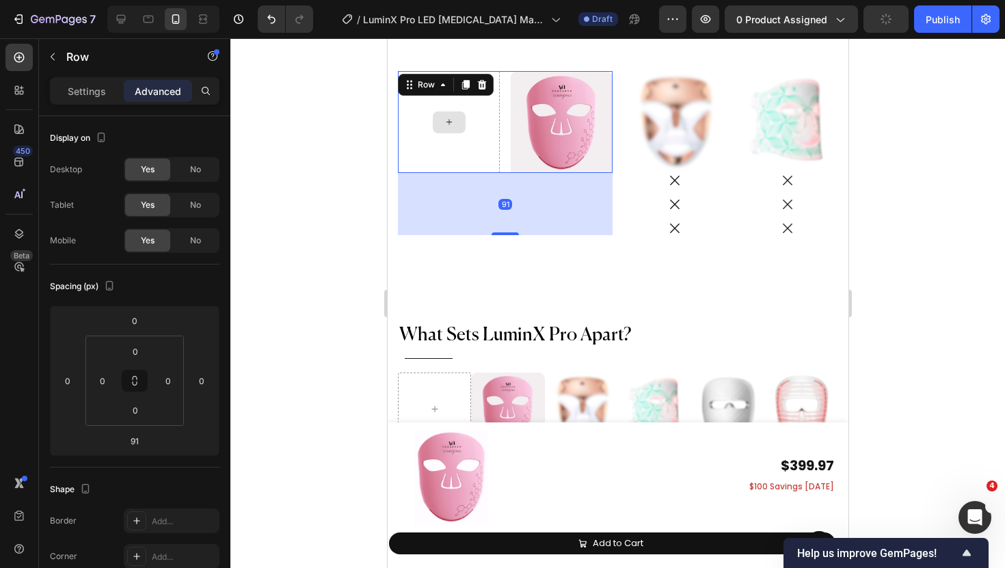
click at [499, 140] on div at bounding box center [448, 122] width 102 height 102
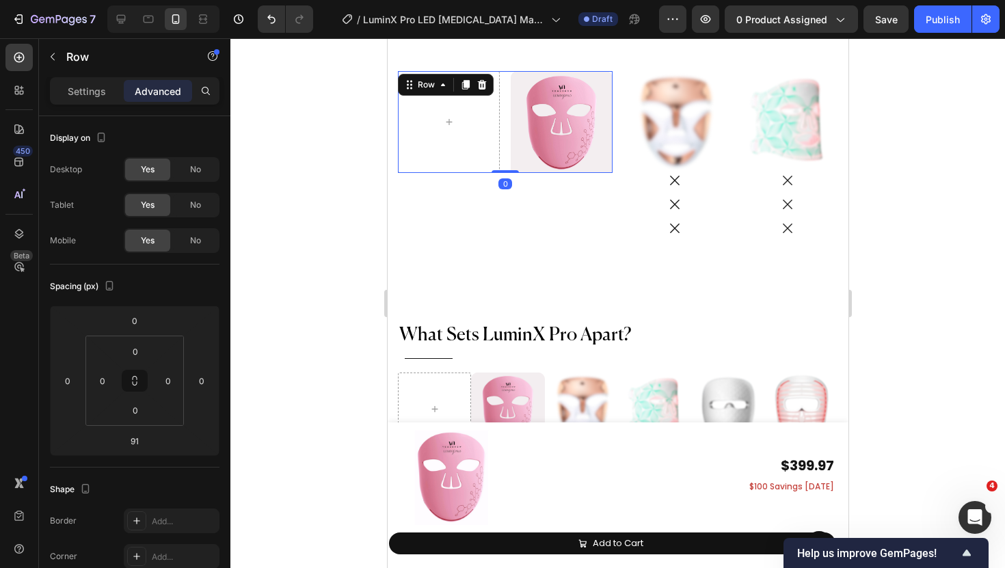
drag, startPoint x: 507, startPoint y: 212, endPoint x: 506, endPoint y: 133, distance: 79.3
click at [506, 133] on div "Image Hero Banner Row 0" at bounding box center [504, 122] width 215 height 102
type input "0"
click at [587, 197] on div "Image Hero Banner Row 0" at bounding box center [504, 196] width 215 height 250
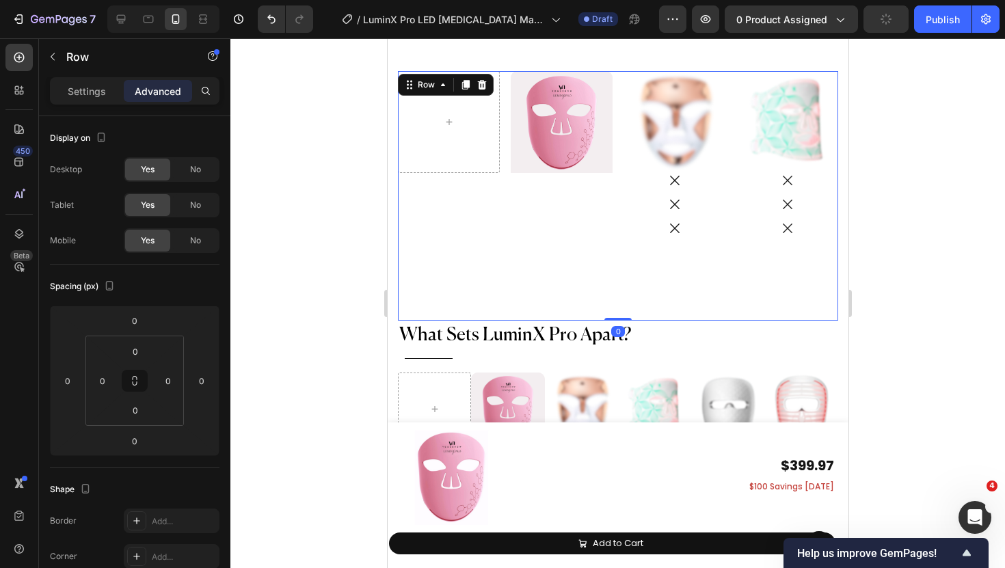
click at [329, 183] on div at bounding box center [617, 303] width 775 height 530
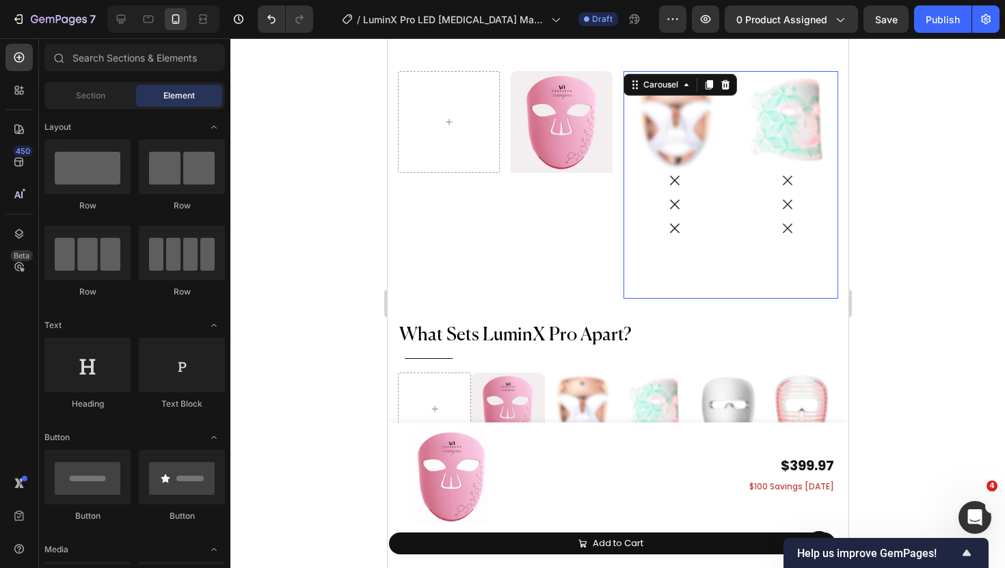
click at [734, 129] on div "Image Icon Icon Icon Image Icon Icon Icon Image Icon Icon Icon Image Icon Icon …" at bounding box center [730, 185] width 215 height 228
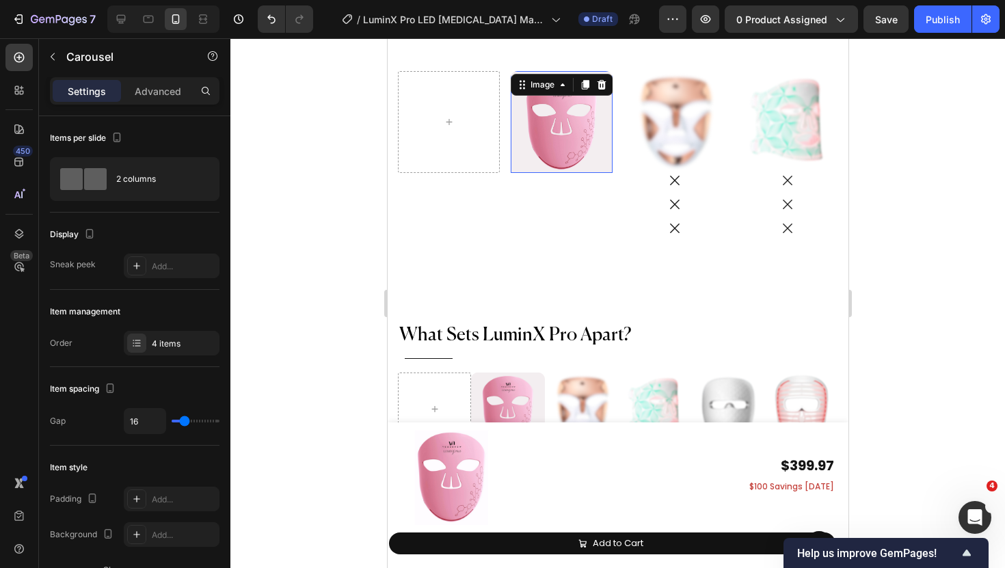
click at [611, 148] on img at bounding box center [561, 122] width 102 height 102
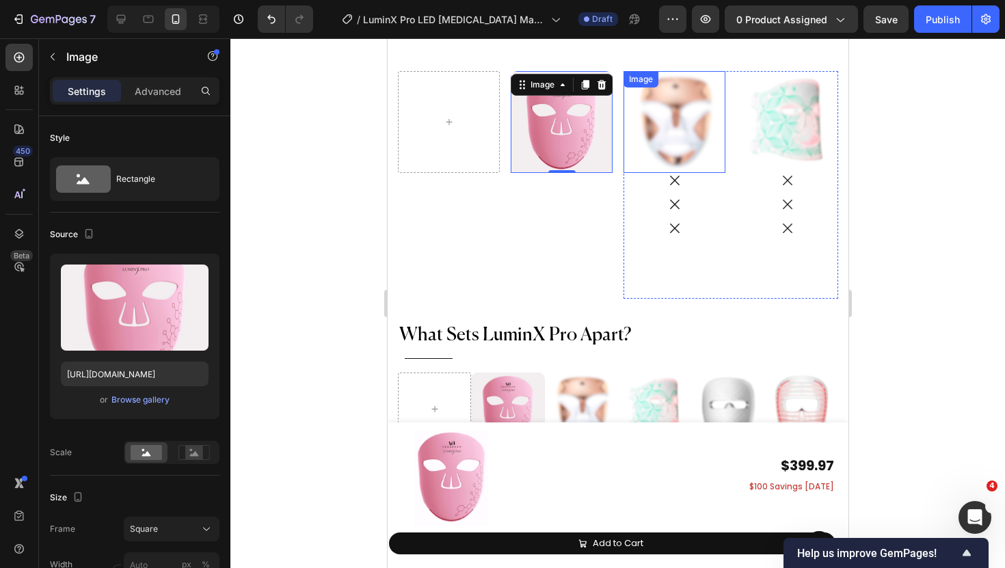
click at [665, 143] on img at bounding box center [674, 122] width 102 height 102
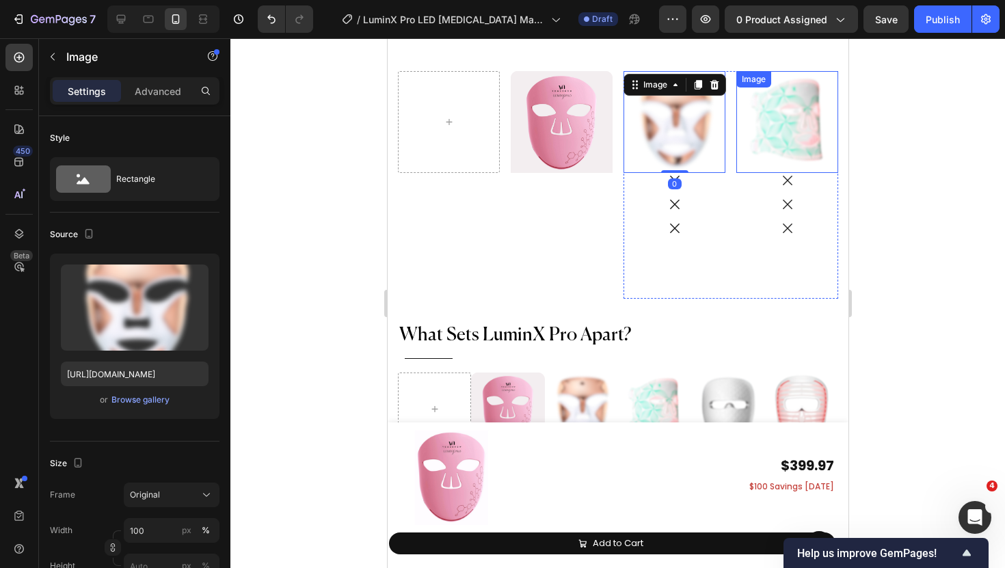
click at [732, 155] on div "Image 0 Icon Icon Icon Image Icon Icon Icon Image Icon Icon Icon Image Icon Ico…" at bounding box center [730, 185] width 215 height 228
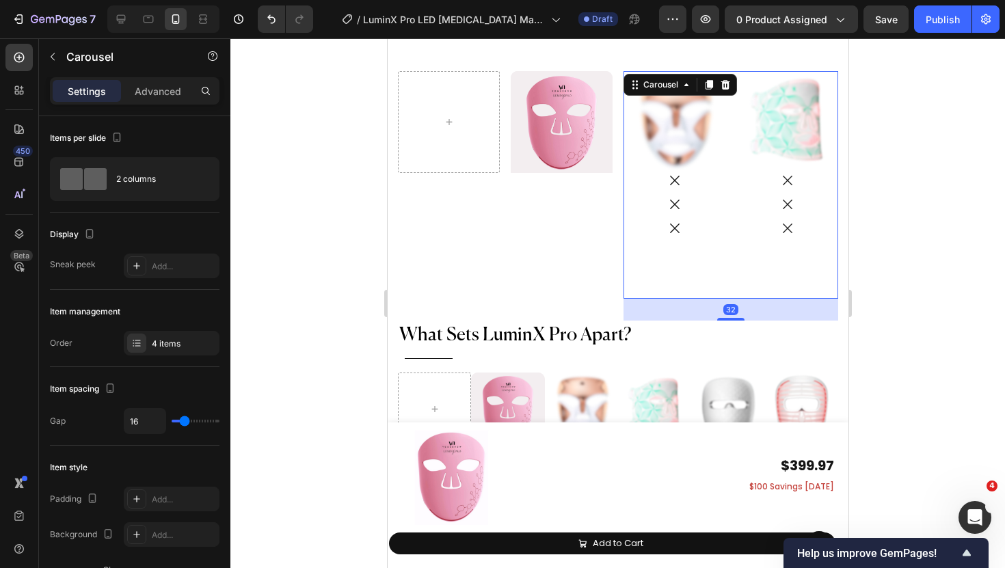
click at [727, 150] on div "Image Icon Icon Icon Image Icon Icon Icon Image Icon Icon Icon Image Icon Icon …" at bounding box center [730, 185] width 215 height 228
click at [736, 121] on img at bounding box center [787, 122] width 102 height 102
click at [728, 121] on div "Image Icon Icon Icon Image Icon Icon Icon Image Icon Icon Icon Image Icon Icon …" at bounding box center [730, 185] width 215 height 228
click at [691, 158] on img at bounding box center [674, 122] width 102 height 102
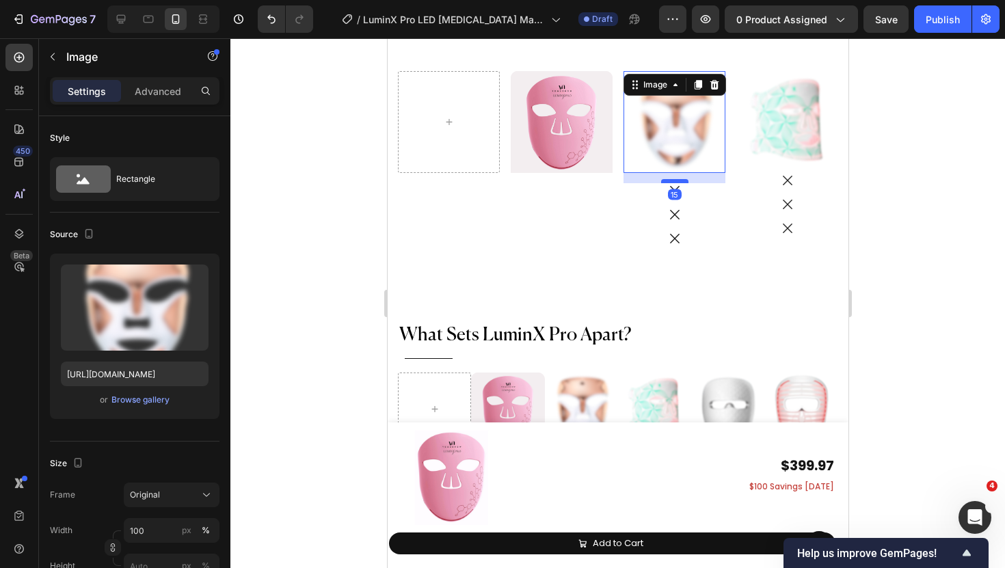
drag, startPoint x: 677, startPoint y: 163, endPoint x: 677, endPoint y: 173, distance: 10.3
click at [677, 179] on div at bounding box center [674, 181] width 27 height 4
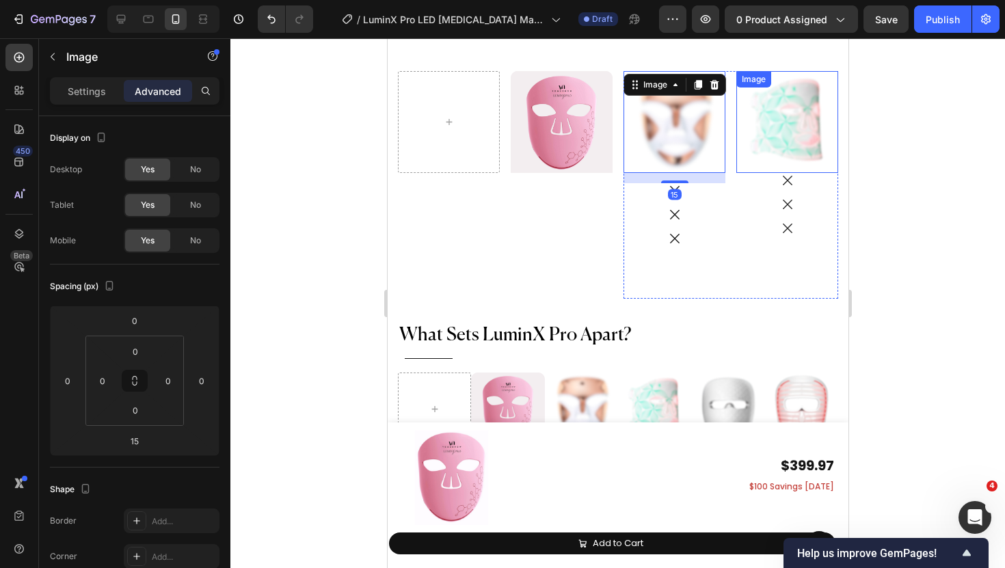
click at [771, 144] on img at bounding box center [787, 122] width 102 height 102
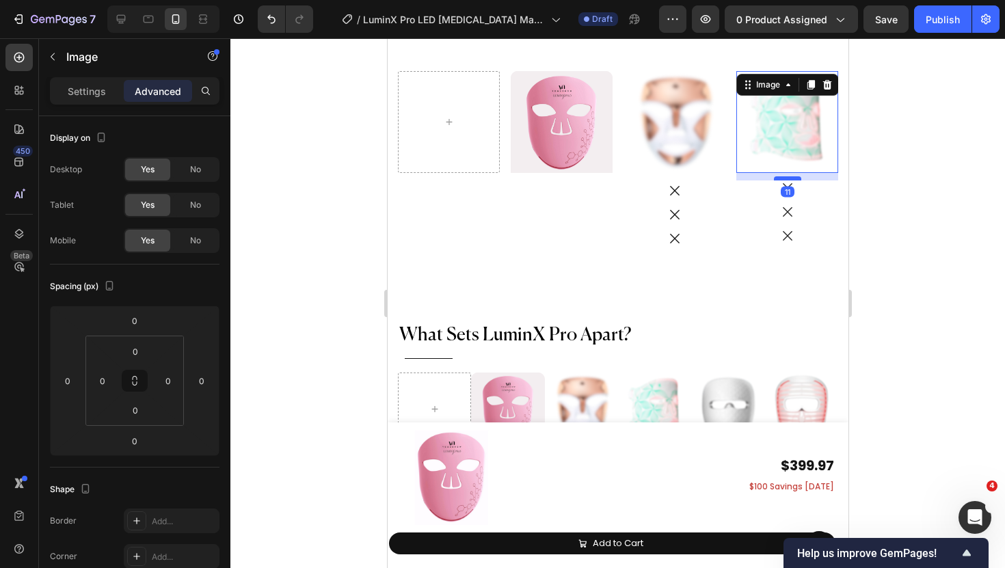
drag, startPoint x: 786, startPoint y: 164, endPoint x: 786, endPoint y: 172, distance: 7.5
click at [786, 176] on div at bounding box center [786, 178] width 27 height 4
type input "11"
click at [733, 203] on div "Image Icon Icon Icon Image 11 Icon Icon Icon Image Icon Icon Icon Image Icon Ic…" at bounding box center [730, 185] width 215 height 228
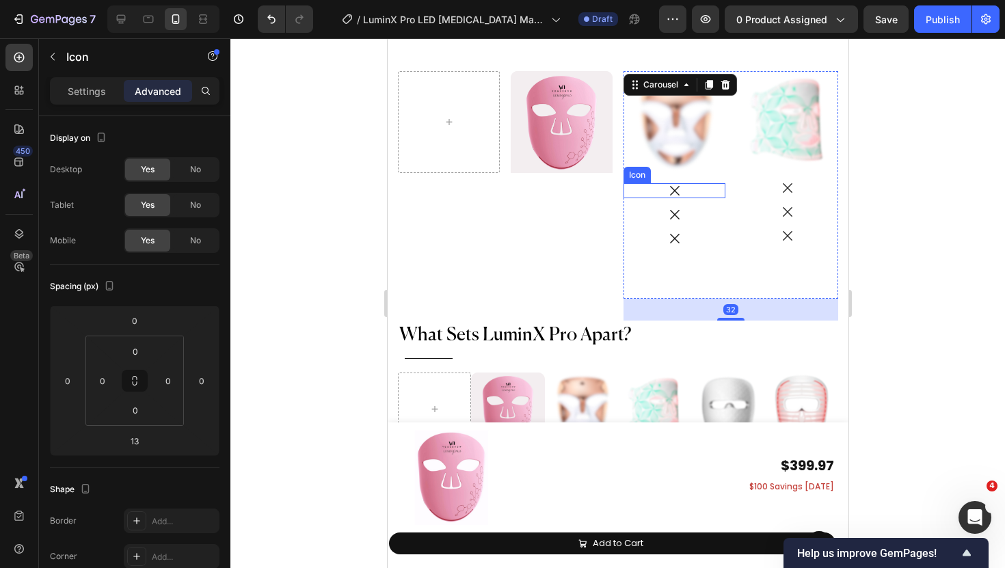
click at [680, 183] on icon at bounding box center [674, 190] width 15 height 15
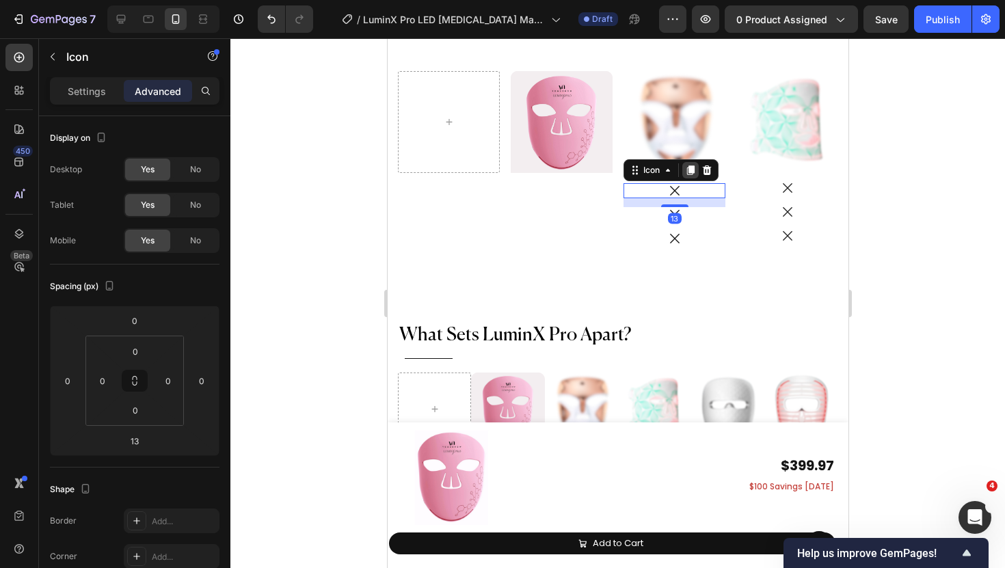
click at [692, 165] on icon at bounding box center [691, 170] width 8 height 10
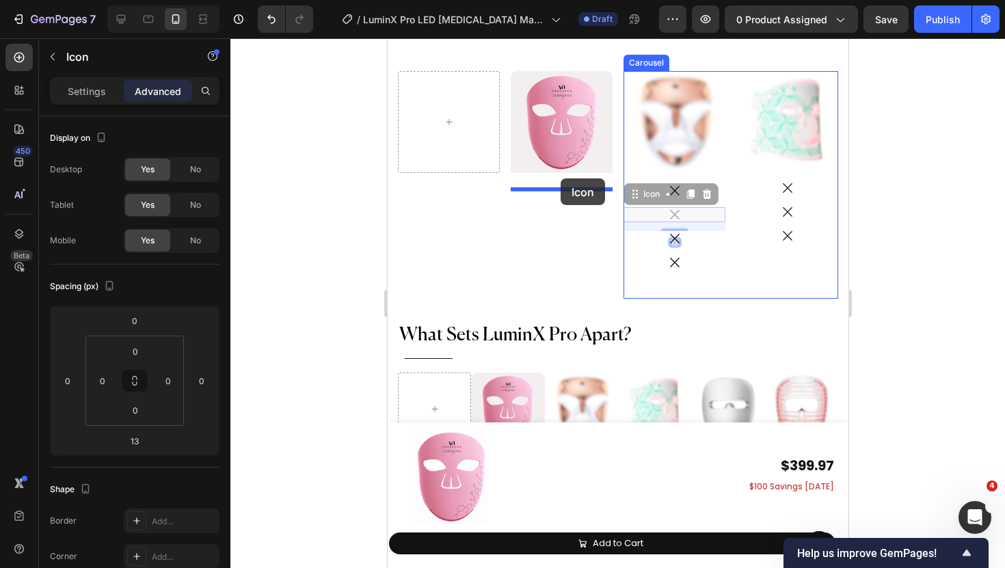
drag, startPoint x: 639, startPoint y: 185, endPoint x: 560, endPoint y: 178, distance: 78.9
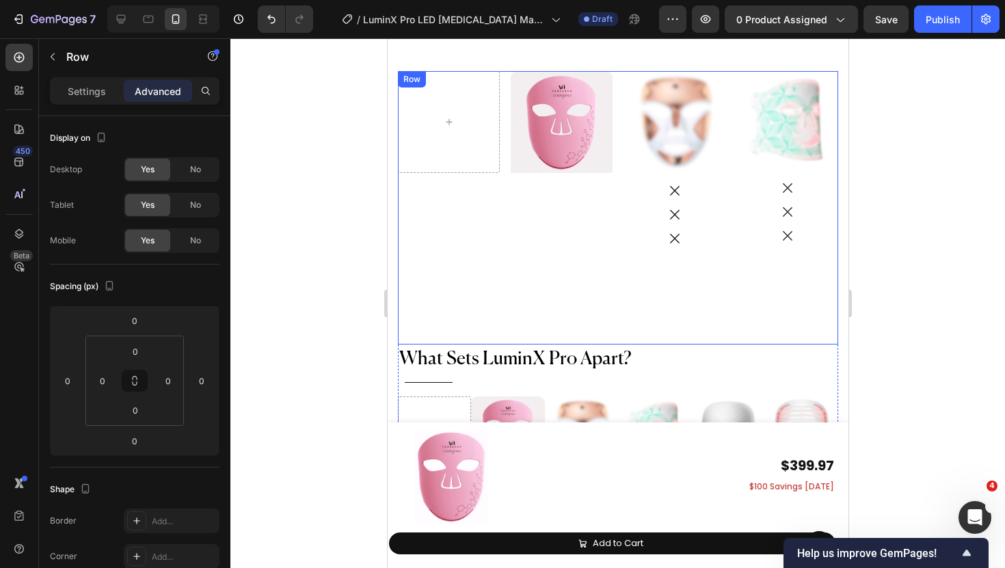
click at [556, 192] on div "Image Hero Banner Row" at bounding box center [504, 208] width 215 height 274
click at [548, 173] on div "Image Hero Banner Row" at bounding box center [504, 208] width 215 height 274
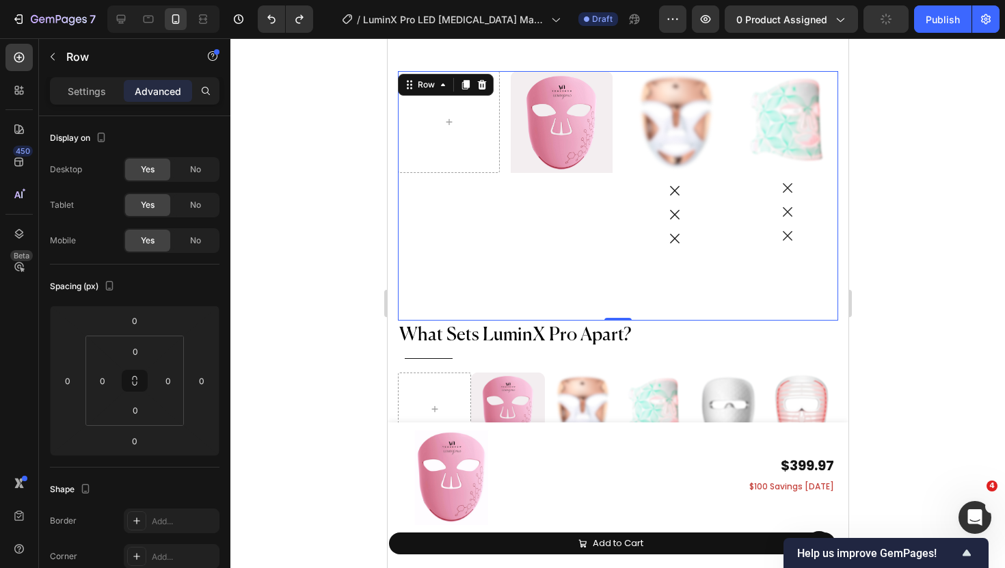
click at [583, 187] on div "Image Hero Banner Row" at bounding box center [504, 196] width 215 height 250
click at [579, 180] on div "Image Hero Banner Row" at bounding box center [504, 196] width 215 height 250
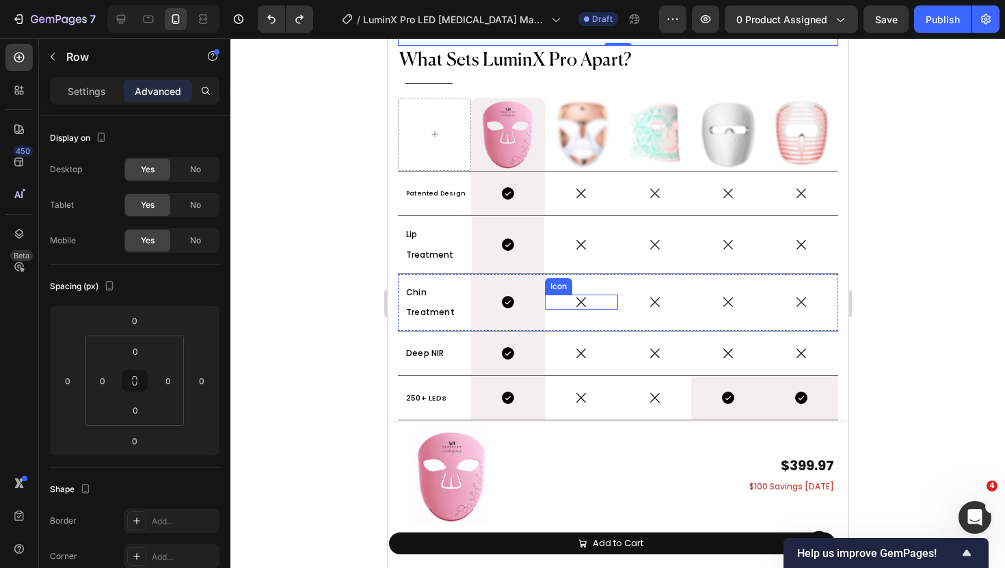
scroll to position [7257, 0]
click at [972, 515] on icon "Open Intercom Messenger" at bounding box center [973, 516] width 23 height 23
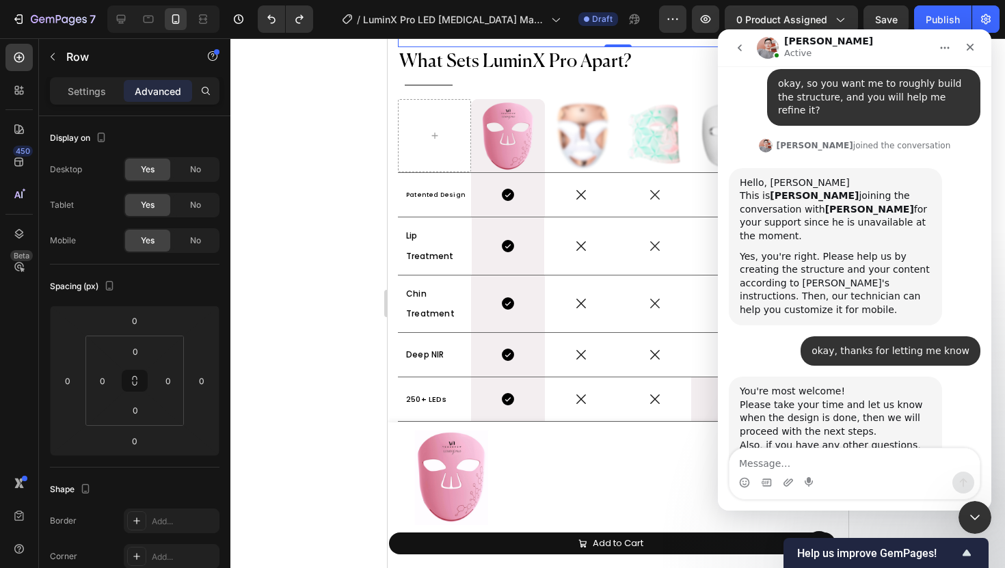
scroll to position [1948, 0]
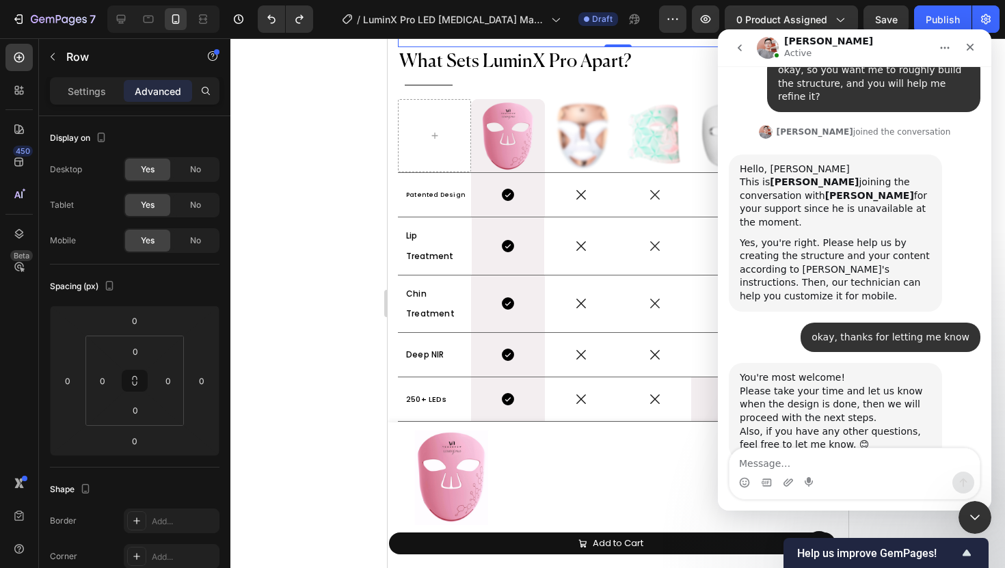
click at [782, 484] on div "Intercom messenger" at bounding box center [855, 483] width 250 height 22
click at [788, 483] on icon "Upload attachment" at bounding box center [788, 482] width 11 height 11
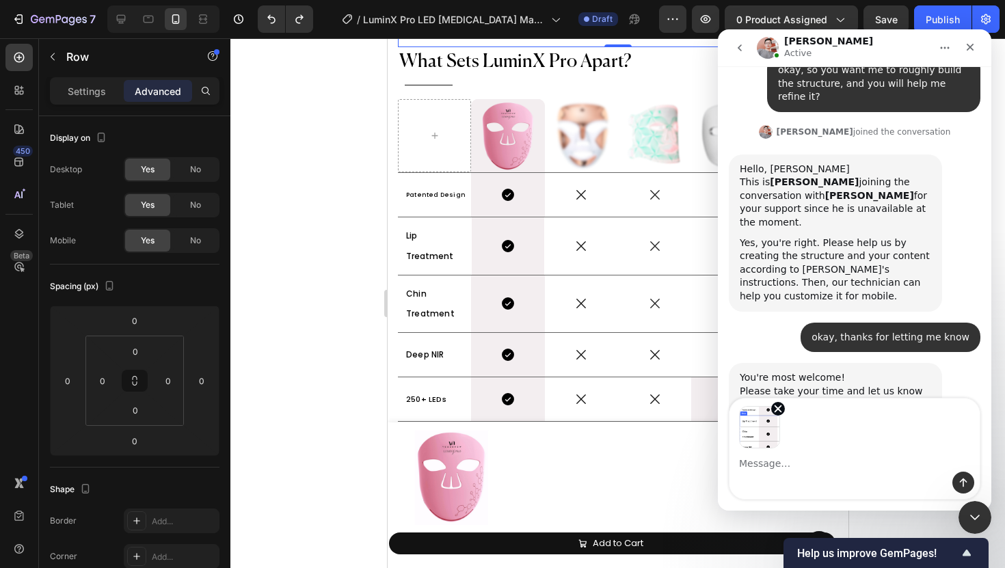
scroll to position [1997, 0]
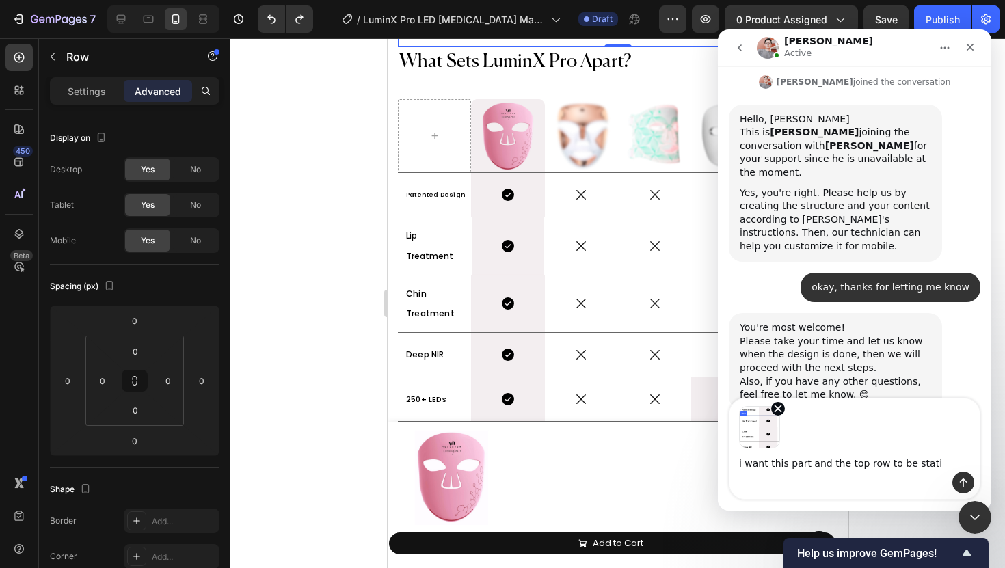
type textarea "i want this part and the top row to be static"
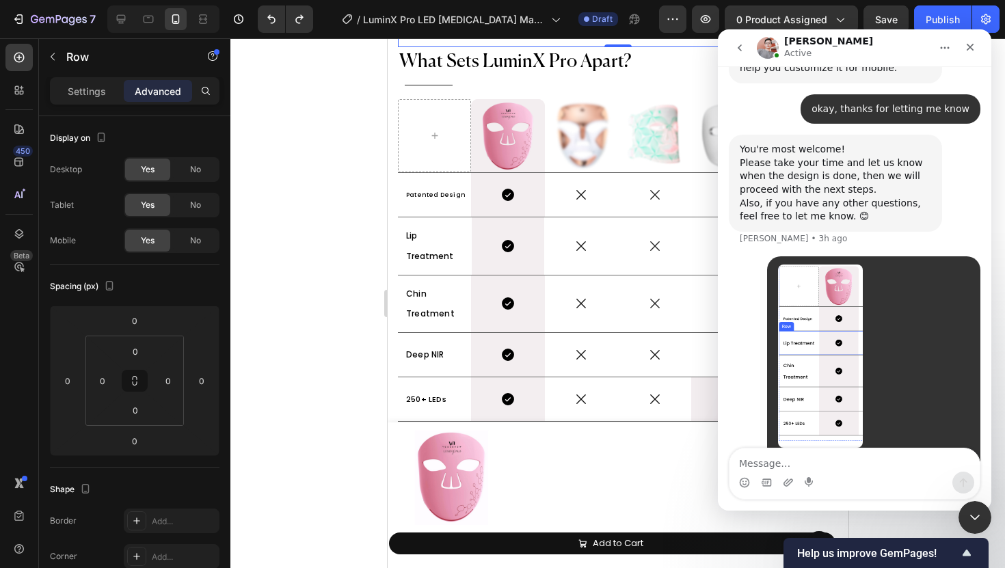
scroll to position [2179, 0]
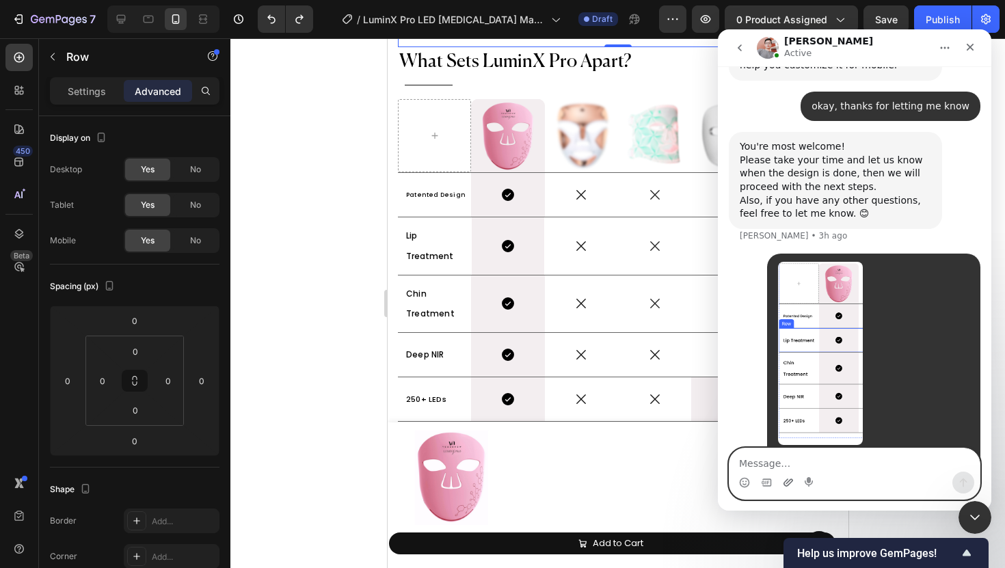
click at [789, 483] on icon "Upload attachment" at bounding box center [788, 482] width 11 height 11
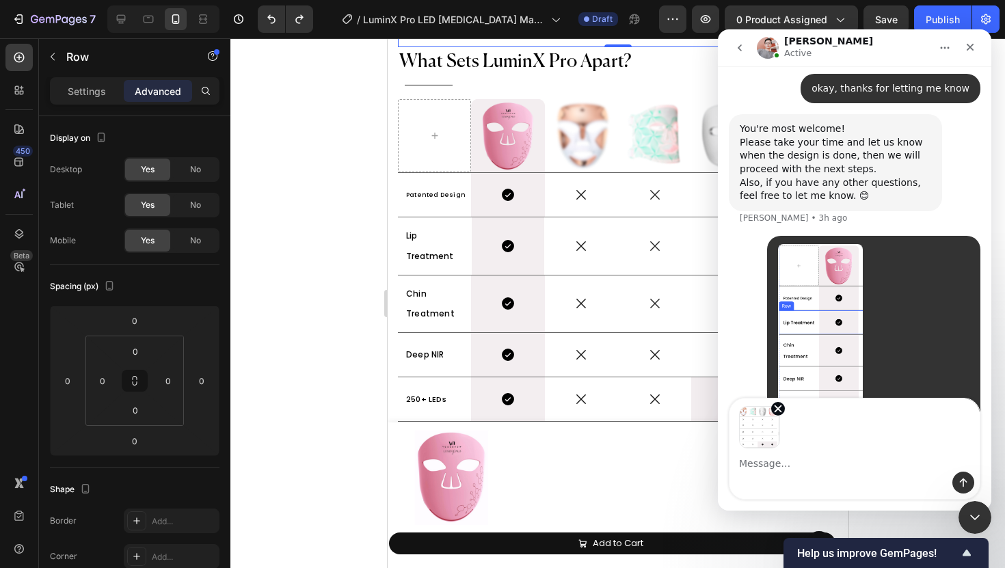
scroll to position [2229, 0]
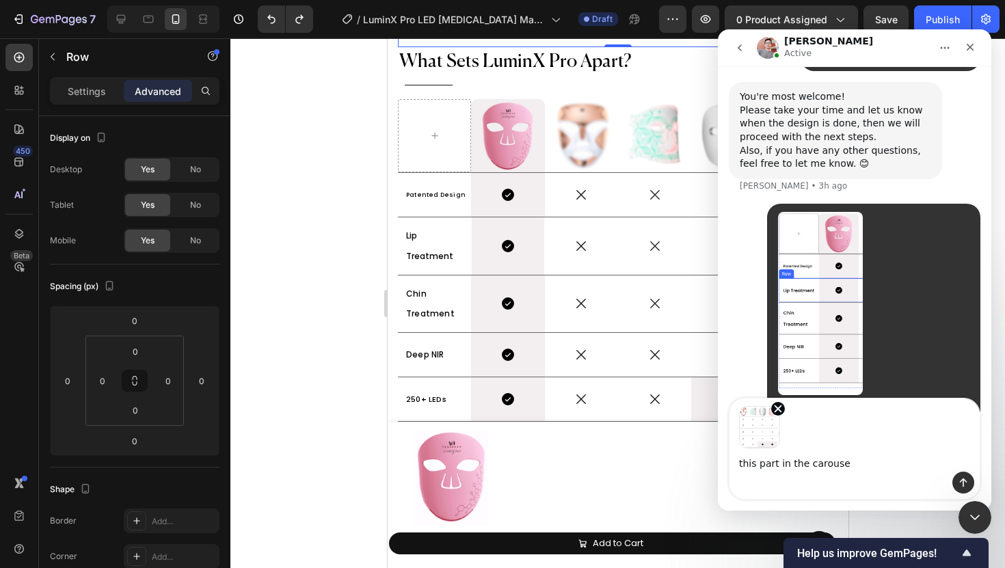
type textarea "this part in the carousel"
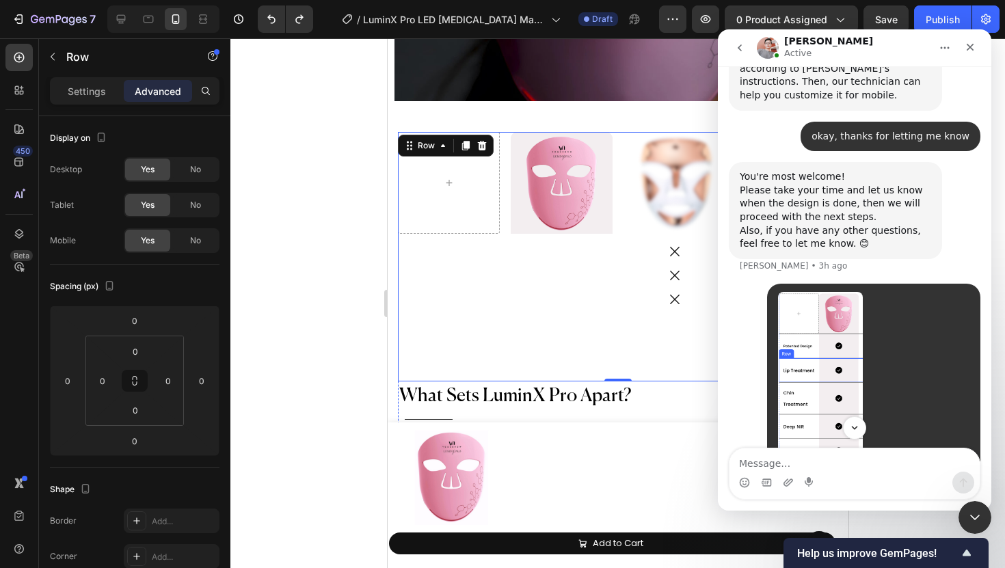
scroll to position [6924, 0]
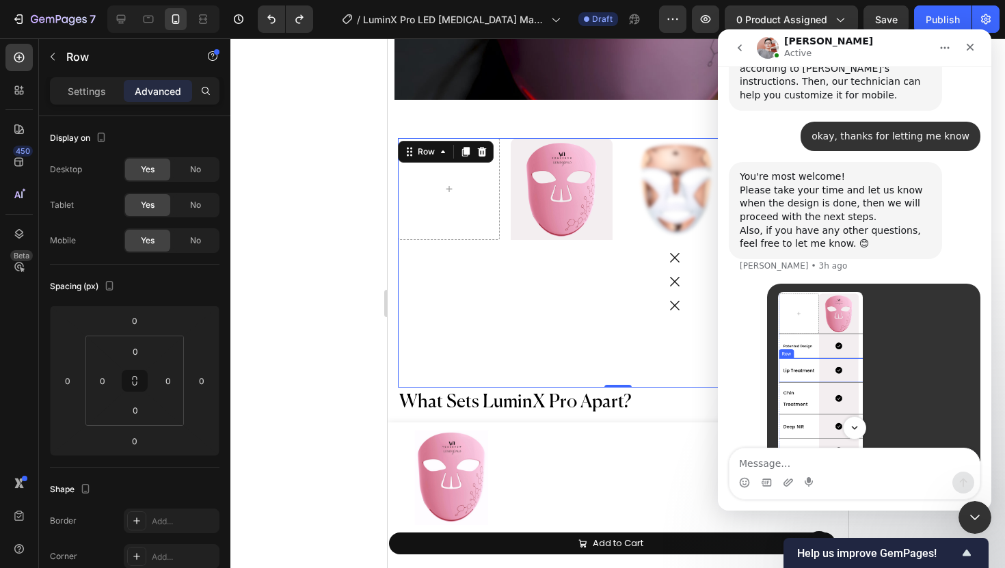
click at [947, 48] on icon "Home" at bounding box center [945, 48] width 9 height 2
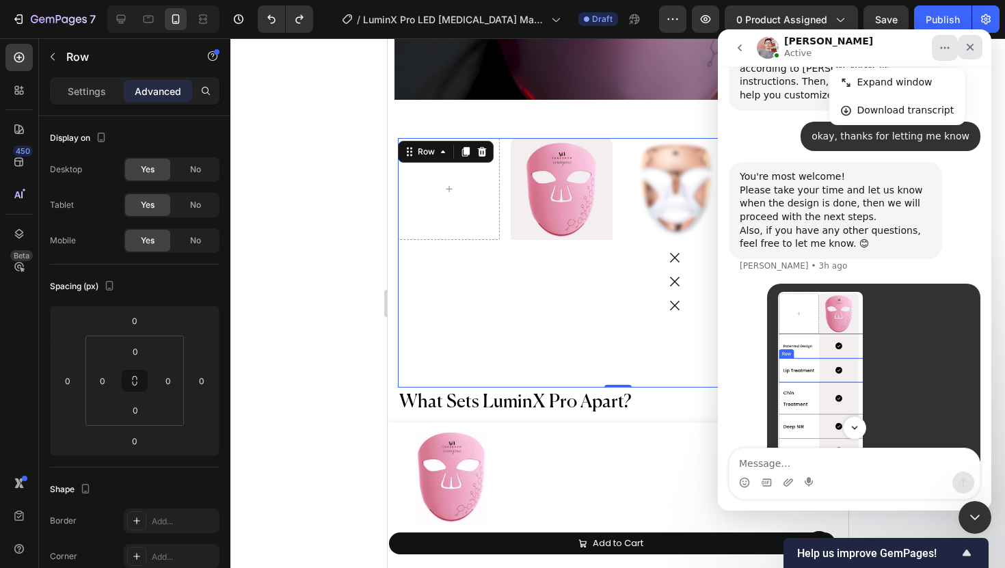
click at [969, 47] on icon "Close" at bounding box center [971, 48] width 8 height 8
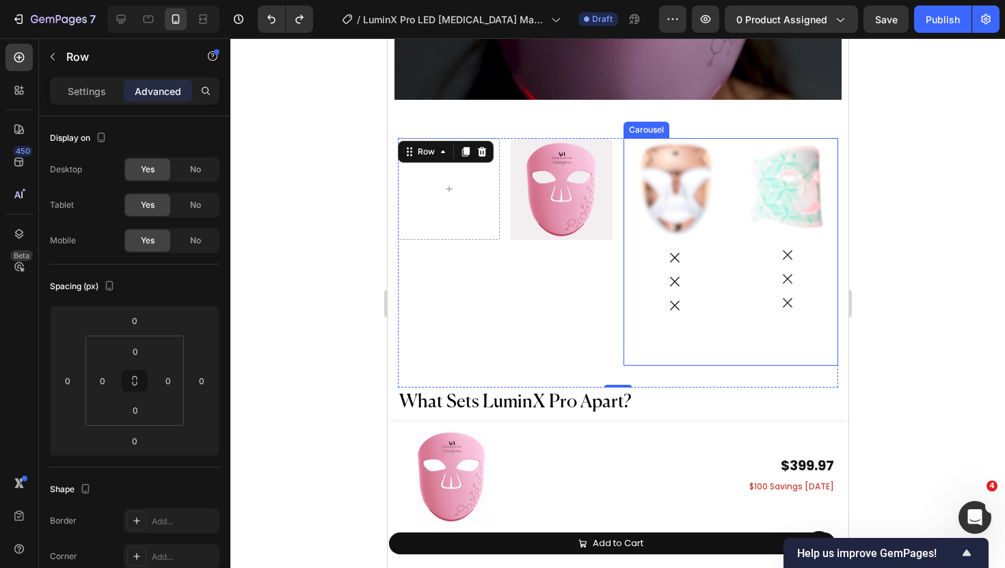
scroll to position [2400, 0]
click at [966, 517] on icon "Open Intercom Messenger" at bounding box center [973, 516] width 23 height 23
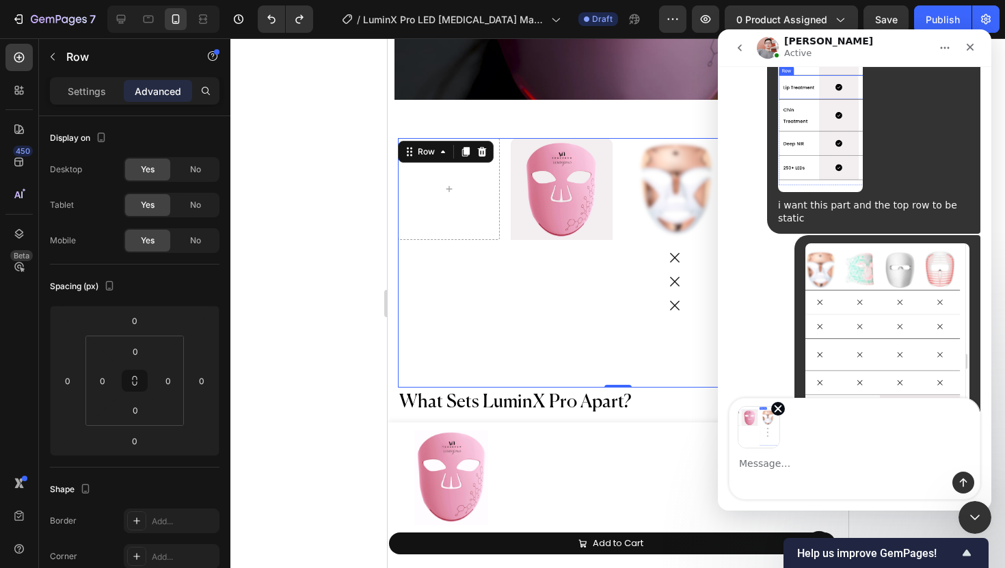
scroll to position [2450, 0]
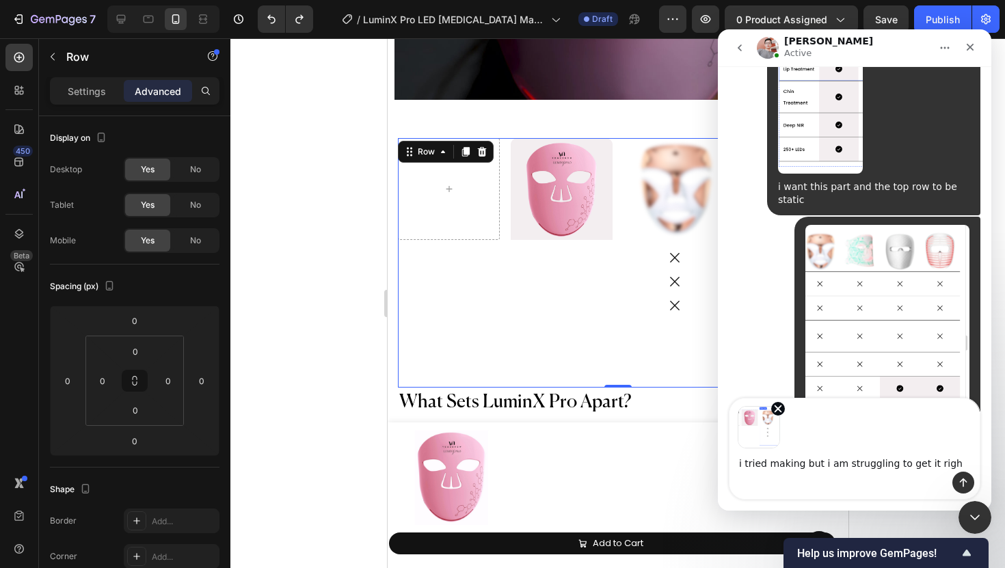
type textarea "i tried making but i am struggling to get it right"
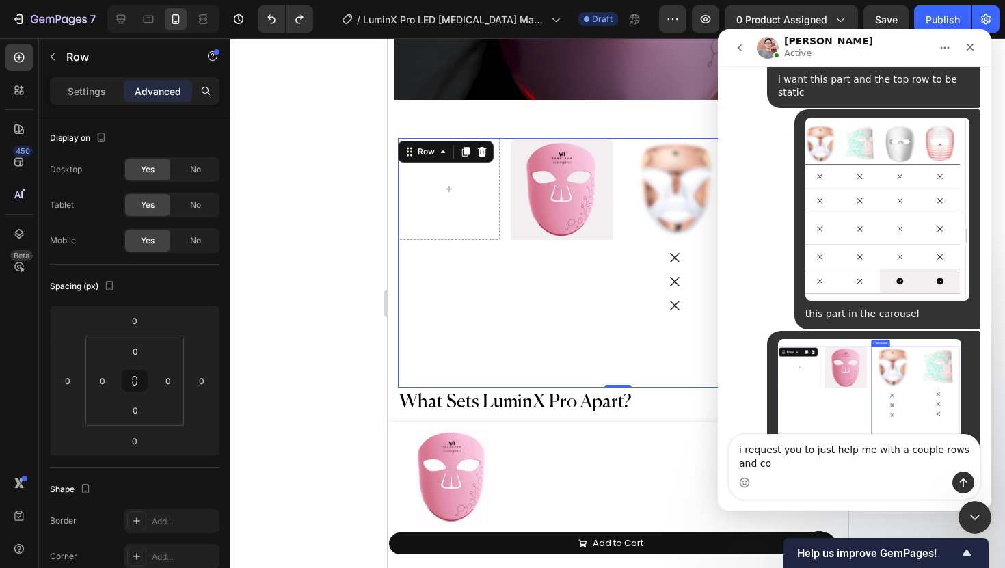
scroll to position [2571, 0]
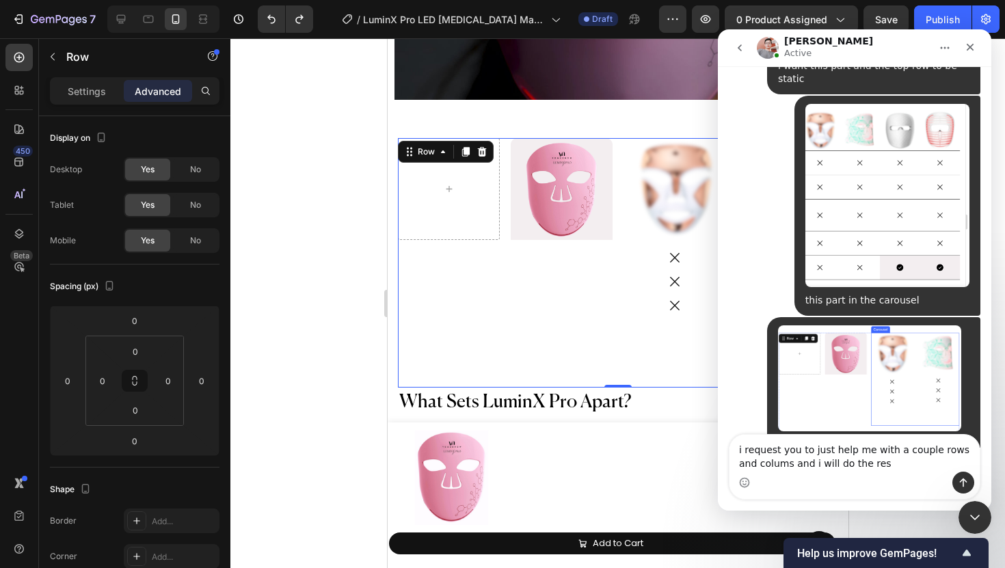
type textarea "i request you to just help me with a couple rows and colums and i will do the r…"
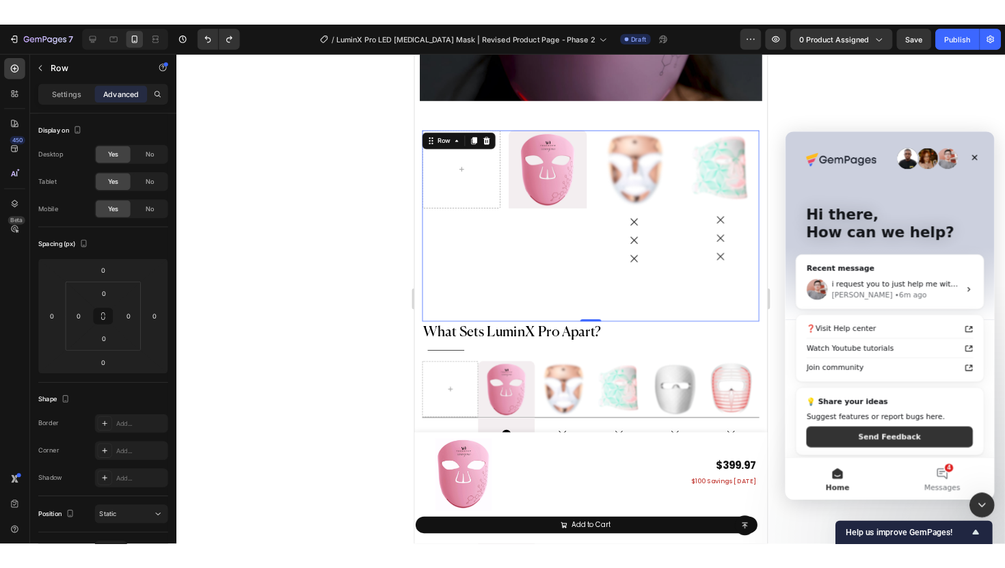
scroll to position [0, 0]
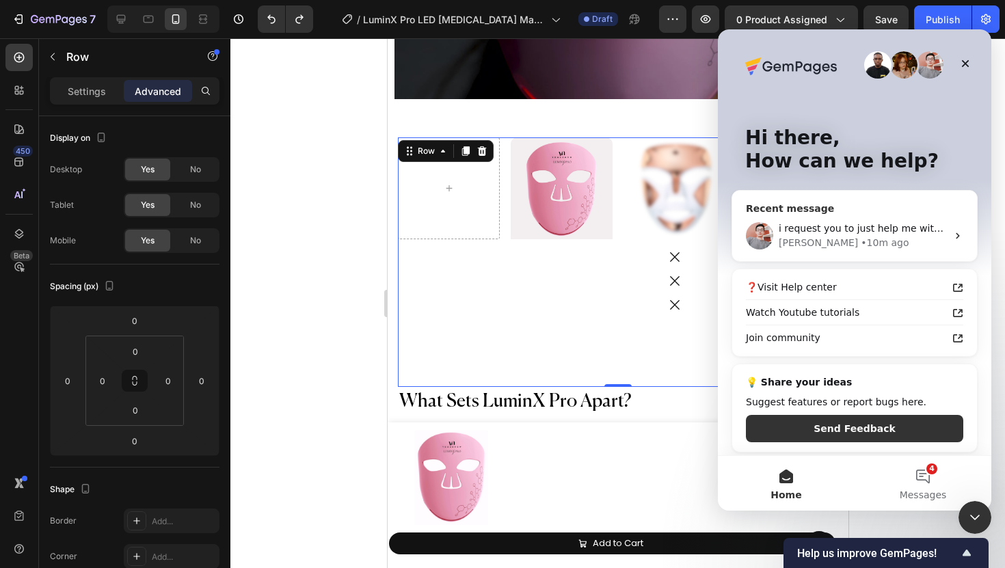
click at [882, 248] on div "[PERSON_NAME] • 10m ago" at bounding box center [863, 243] width 168 height 14
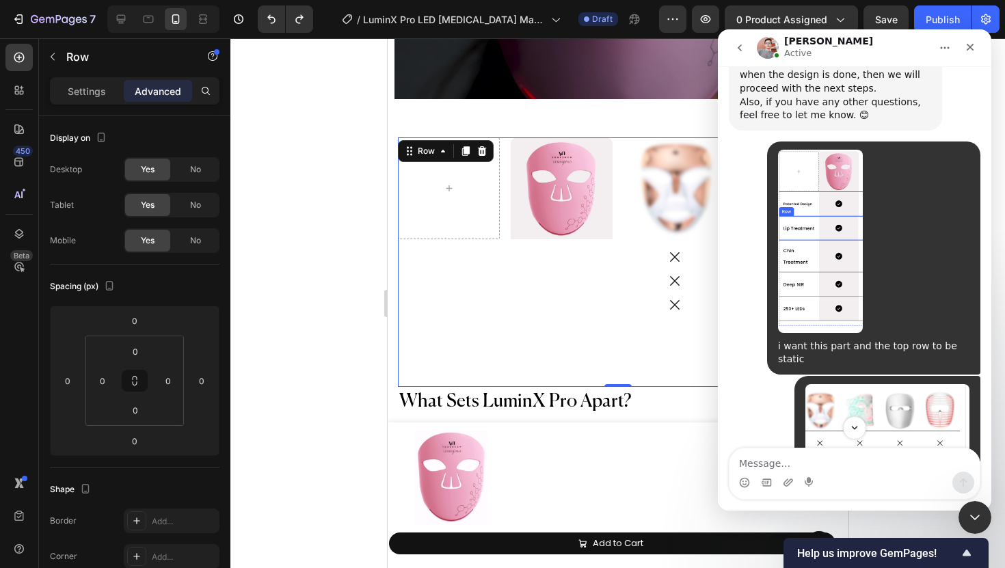
scroll to position [2657, 0]
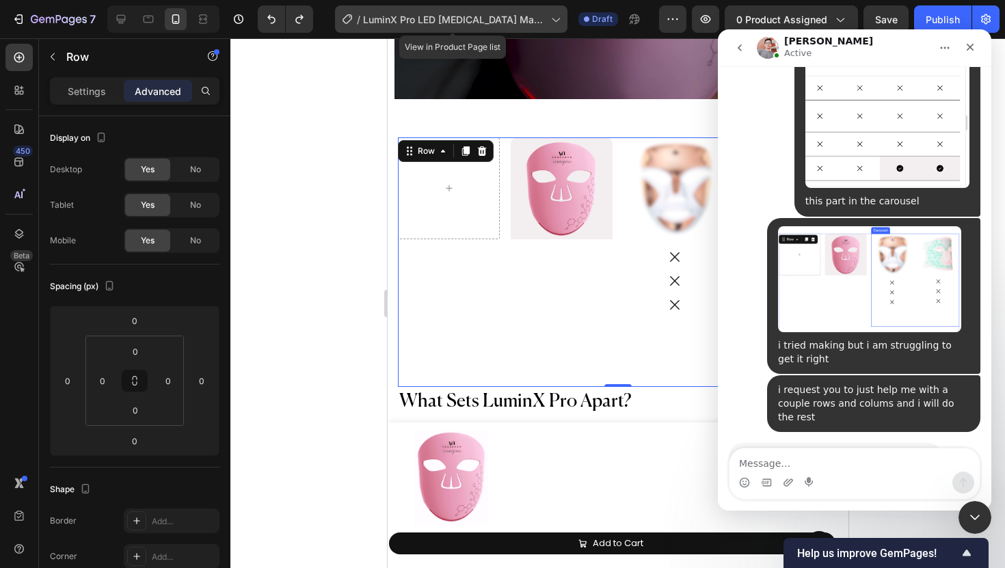
click at [553, 24] on icon at bounding box center [555, 19] width 14 height 14
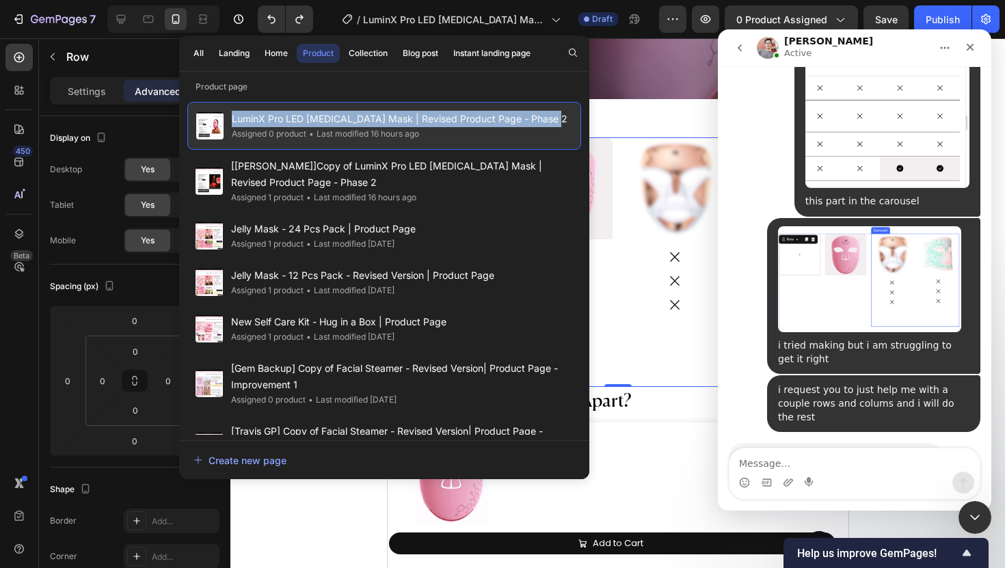
drag, startPoint x: 553, startPoint y: 116, endPoint x: 279, endPoint y: 109, distance: 274.3
click at [278, 108] on div "LuminX Pro LED [MEDICAL_DATA] Mask | Revised Product Page - Phase 2 Assigned 0 …" at bounding box center [384, 126] width 394 height 48
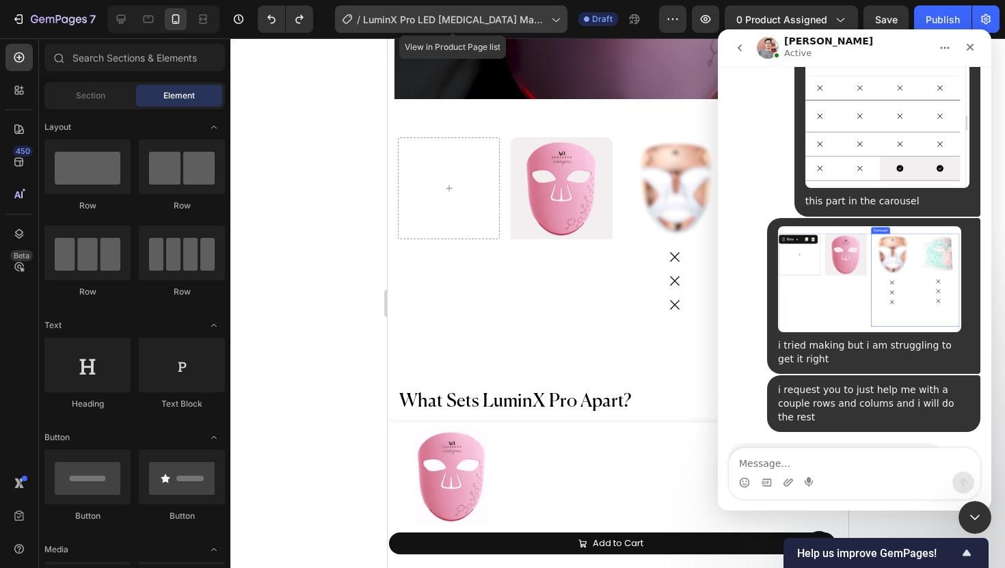
click at [479, 20] on span "LuminX Pro LED [MEDICAL_DATA] Mask | Revised Product Page - Phase 2" at bounding box center [454, 19] width 183 height 14
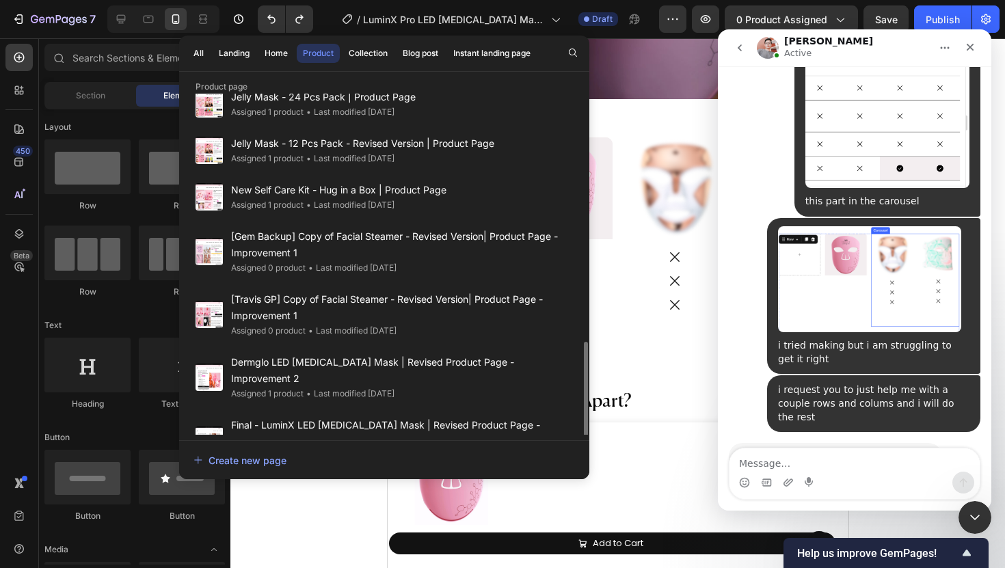
scroll to position [0, 0]
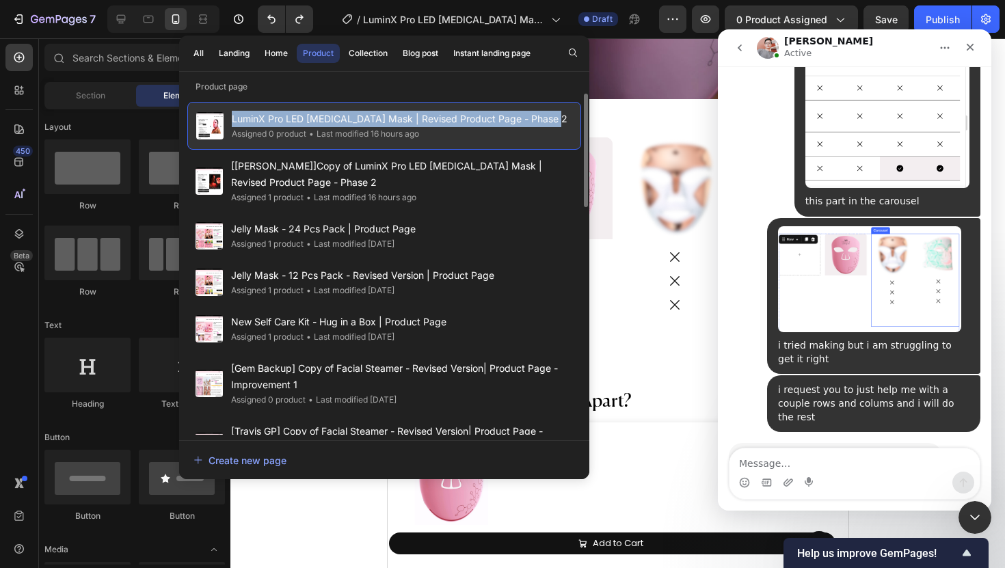
copy span "LuminX Pro LED [MEDICAL_DATA] Mask | Revised Product Page - Phase 2"
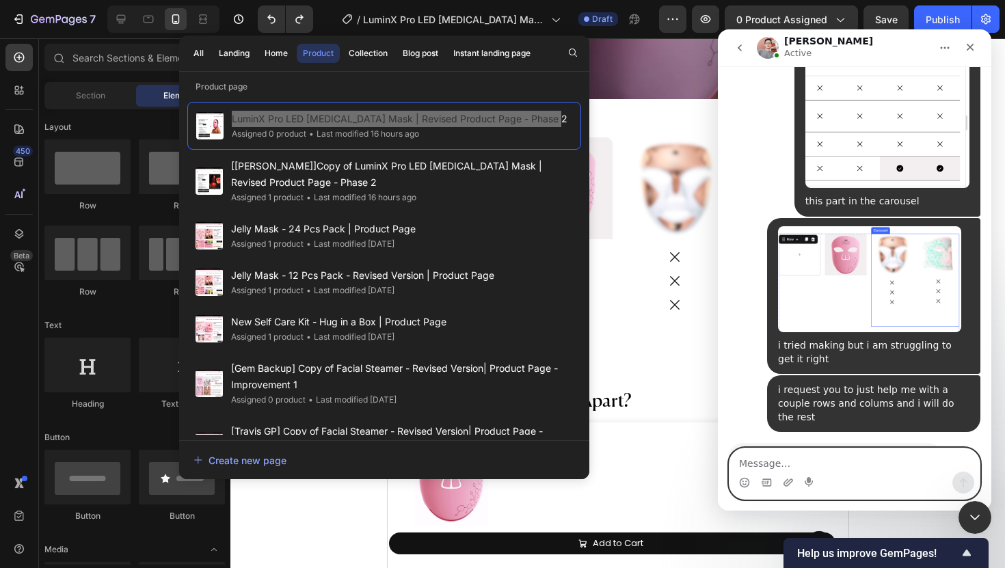
click at [760, 458] on textarea "Message…" at bounding box center [855, 460] width 250 height 23
paste textarea "LuminX Pro LED [MEDICAL_DATA] Mask | Revised Product Page - Phase 2"
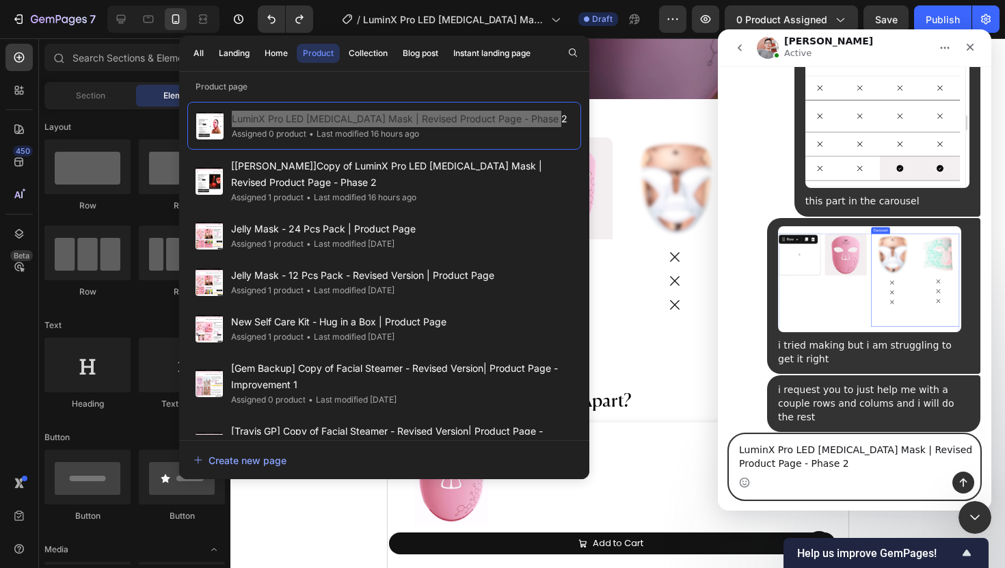
scroll to position [2670, 0]
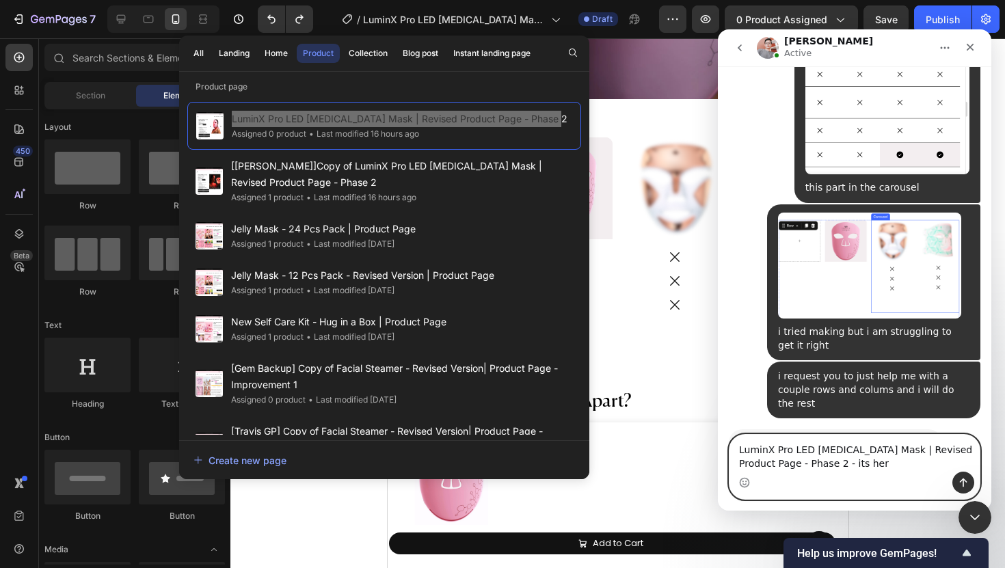
type textarea "LuminX Pro LED [MEDICAL_DATA] Mask | Revised Product Page - Phase 2 - its here"
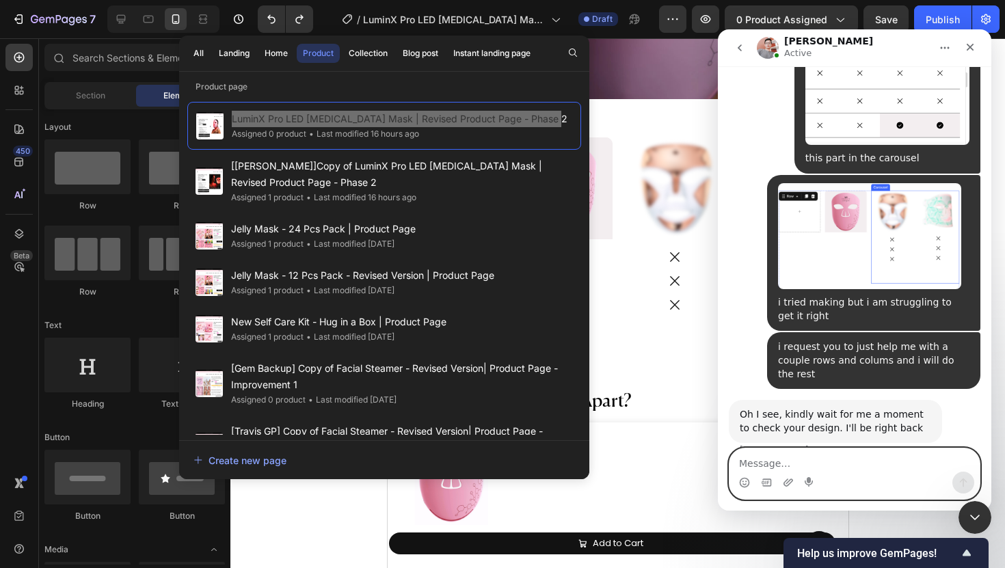
scroll to position [2711, 0]
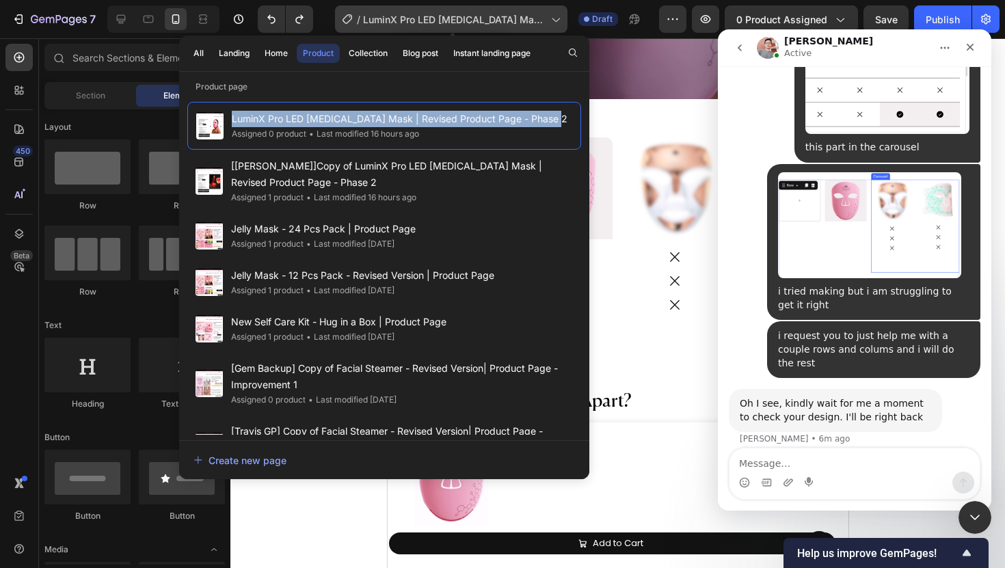
click at [556, 18] on icon at bounding box center [557, 20] width 8 height 4
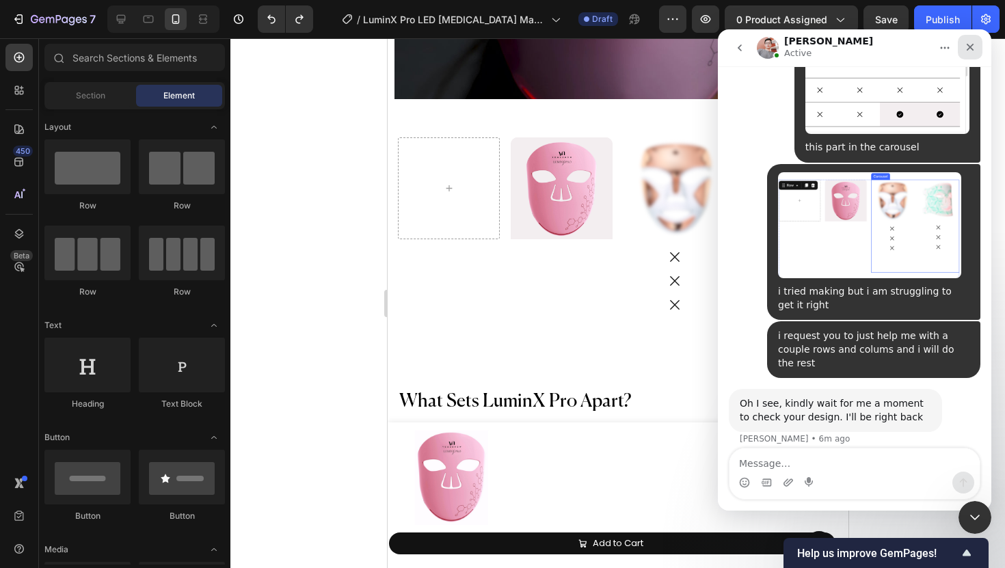
click at [968, 49] on icon "Close" at bounding box center [971, 48] width 8 height 8
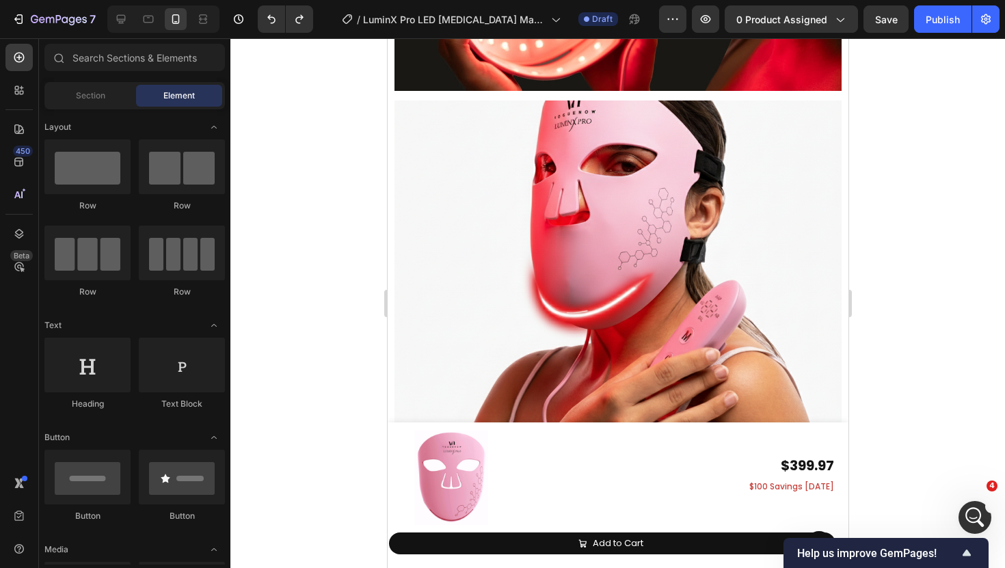
scroll to position [5963, 0]
click at [117, 18] on icon at bounding box center [121, 19] width 9 height 9
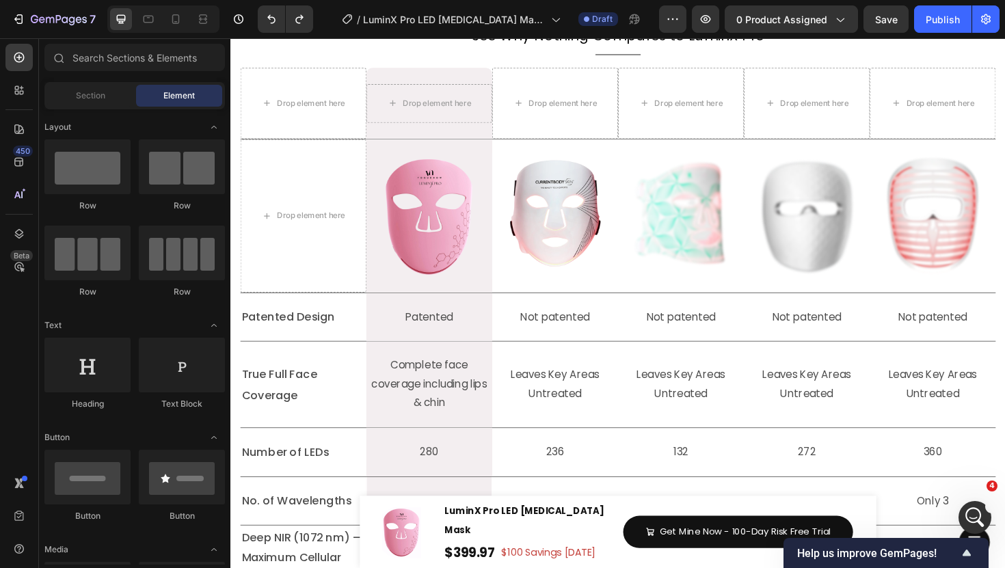
scroll to position [6406, 0]
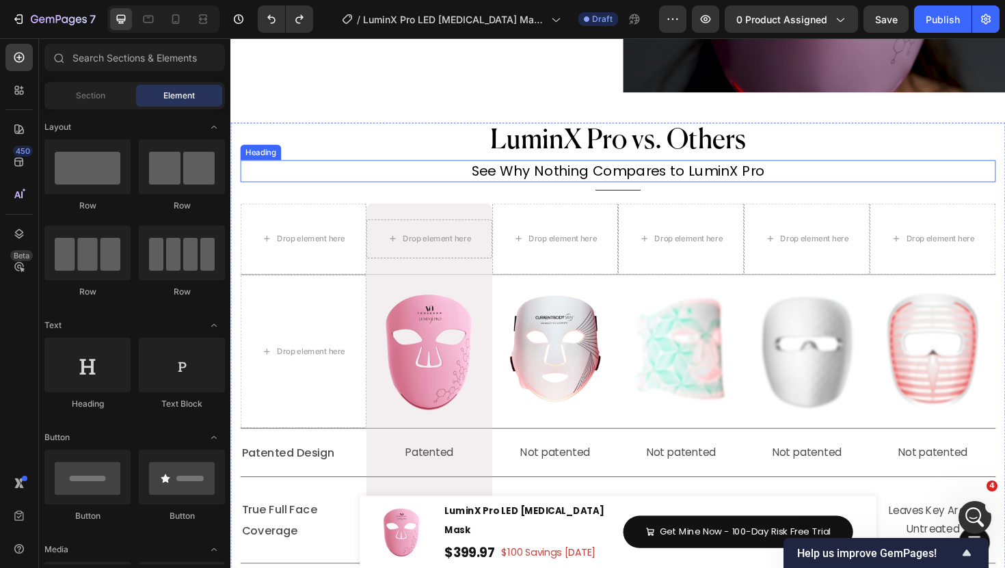
click at [679, 157] on span "LuminX Pro vs. Others" at bounding box center [640, 147] width 271 height 29
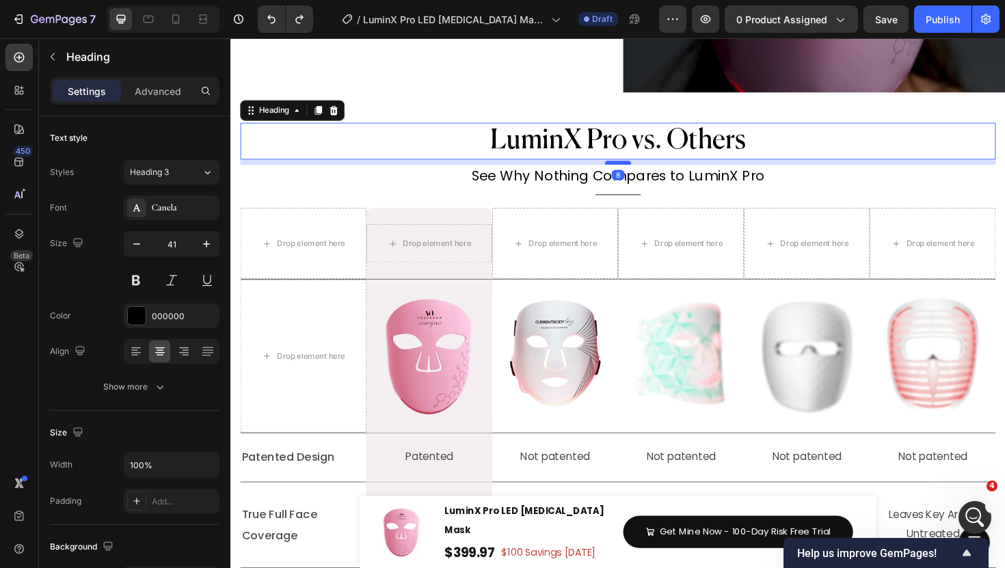
click at [641, 170] on div at bounding box center [640, 170] width 27 height 4
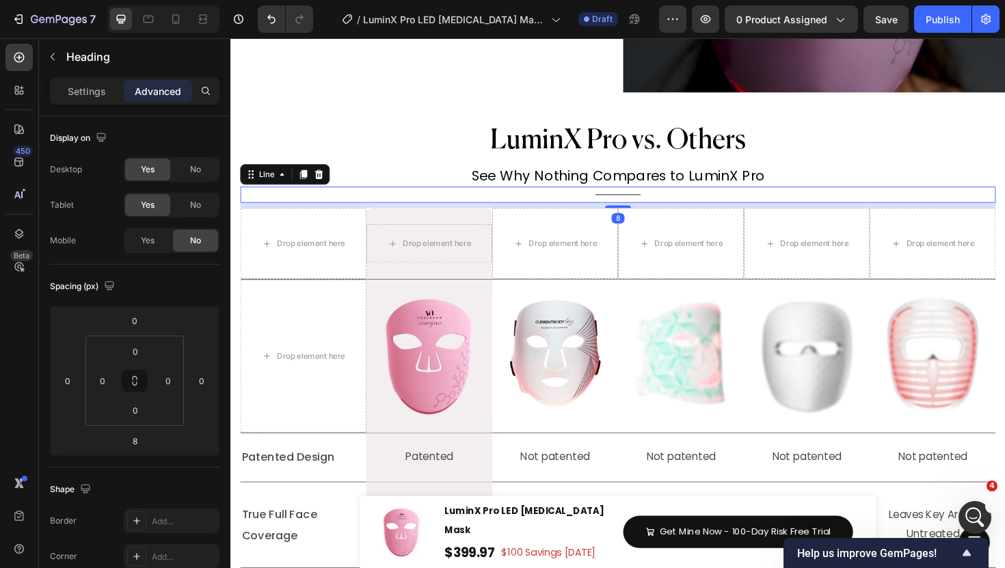
click at [552, 203] on div "Title Line 8" at bounding box center [641, 204] width 800 height 17
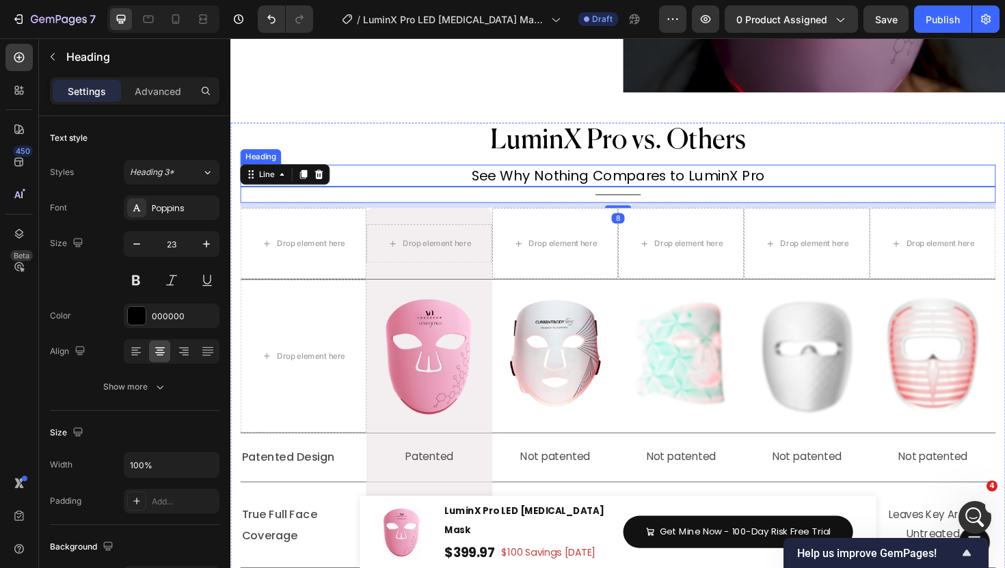
click at [556, 191] on span "See Why Nothing Compares to LuminX Pro" at bounding box center [641, 184] width 310 height 20
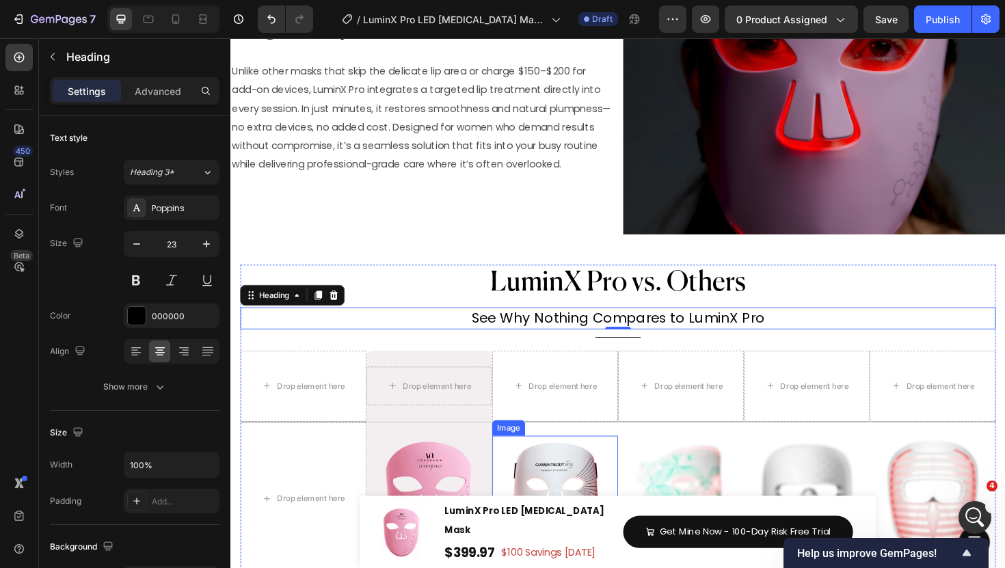
scroll to position [6248, 0]
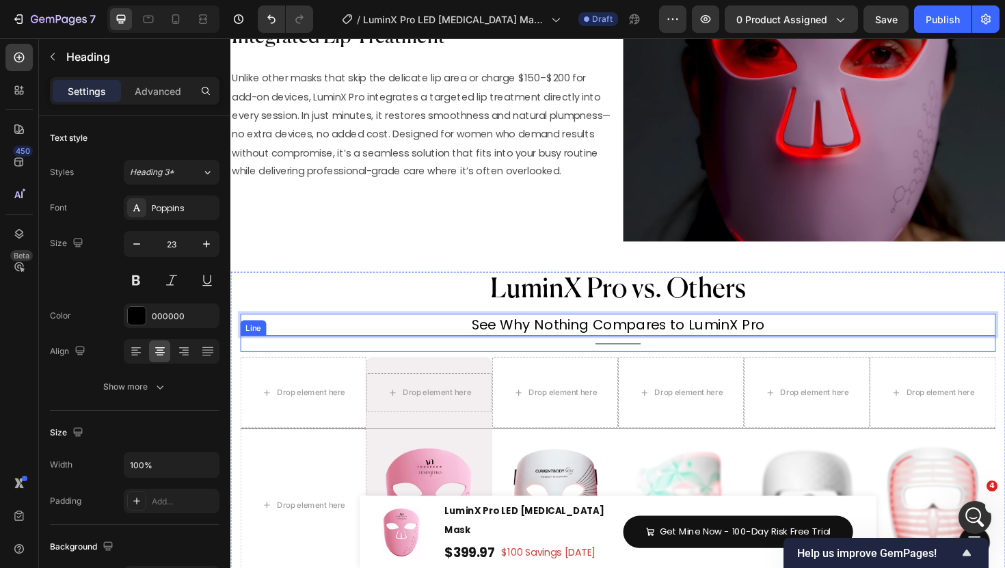
click at [478, 360] on div "Title Line" at bounding box center [641, 362] width 800 height 17
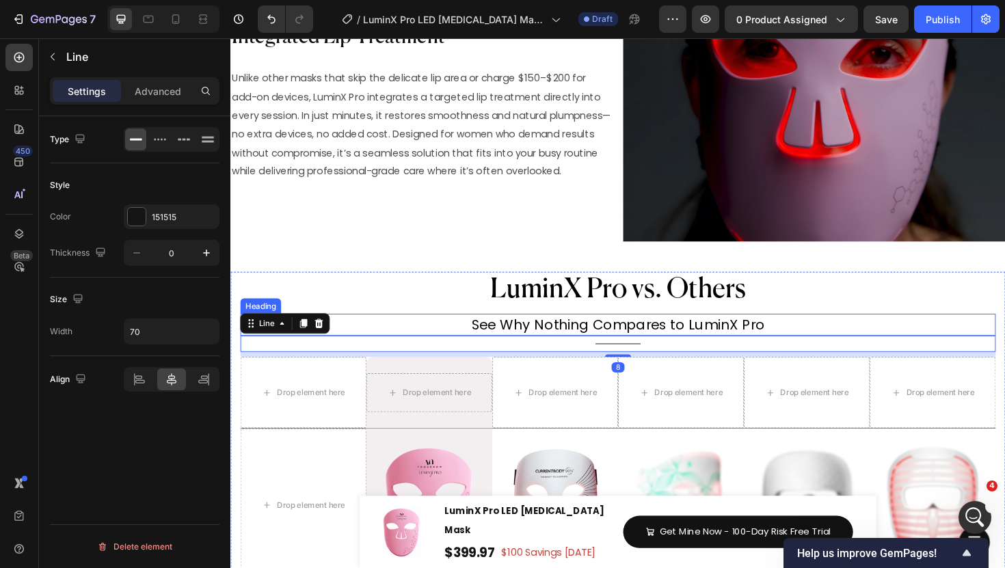
click at [515, 349] on span "See Why Nothing Compares to LuminX Pro" at bounding box center [641, 342] width 310 height 20
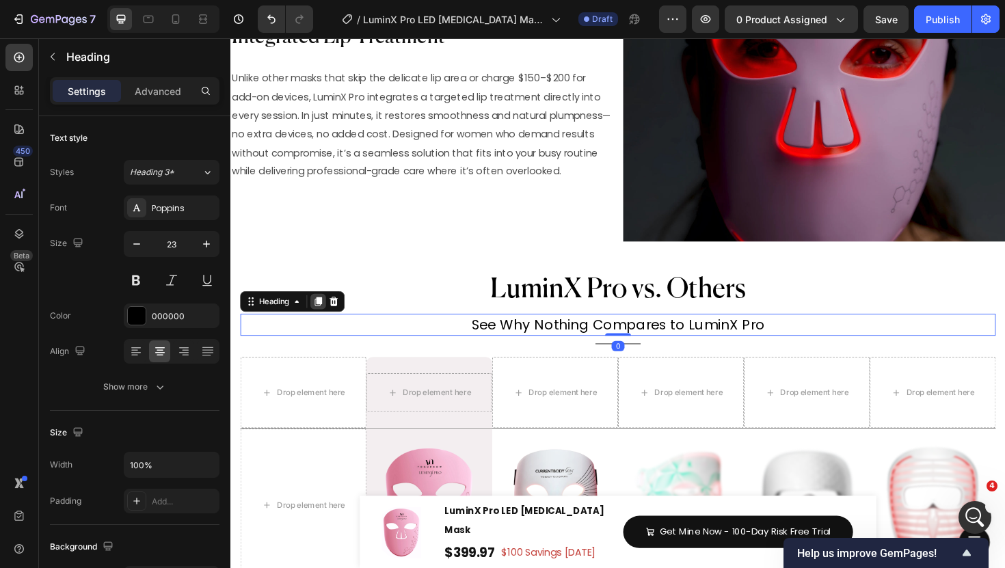
click at [326, 315] on icon at bounding box center [324, 318] width 8 height 10
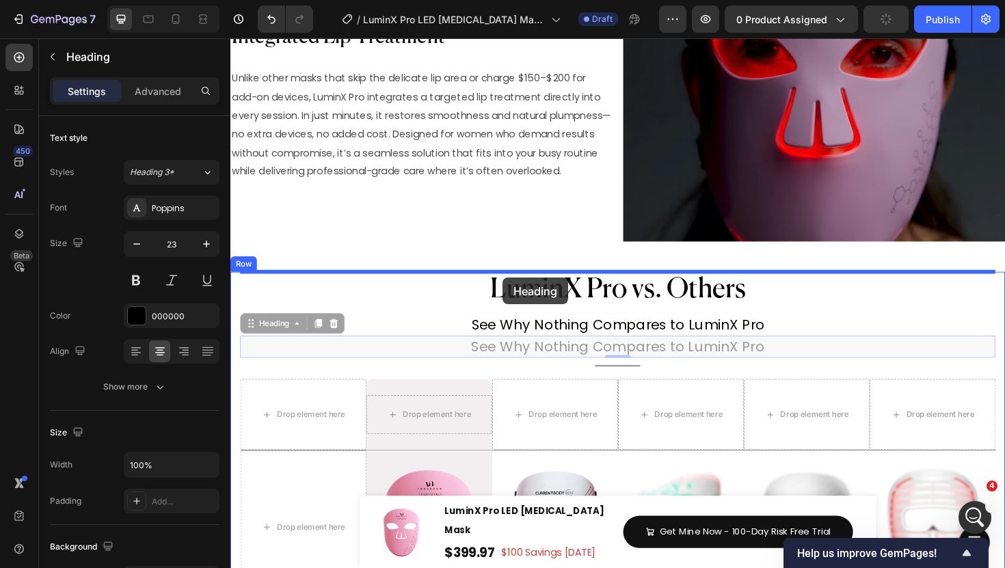
drag, startPoint x: 252, startPoint y: 337, endPoint x: 419, endPoint y: 239, distance: 192.8
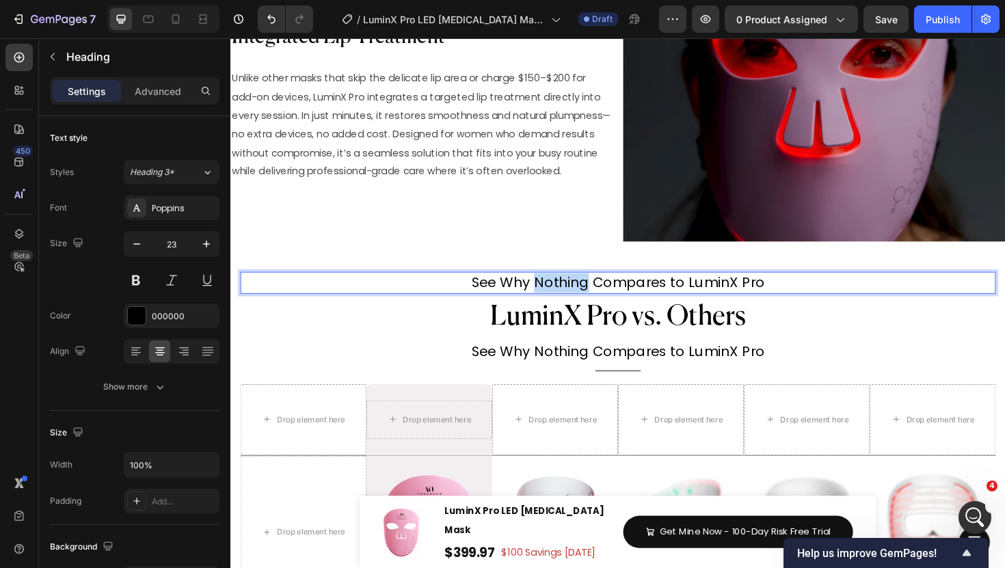
click at [605, 301] on span "See Why Nothing Compares to LuminX Pro" at bounding box center [641, 297] width 310 height 20
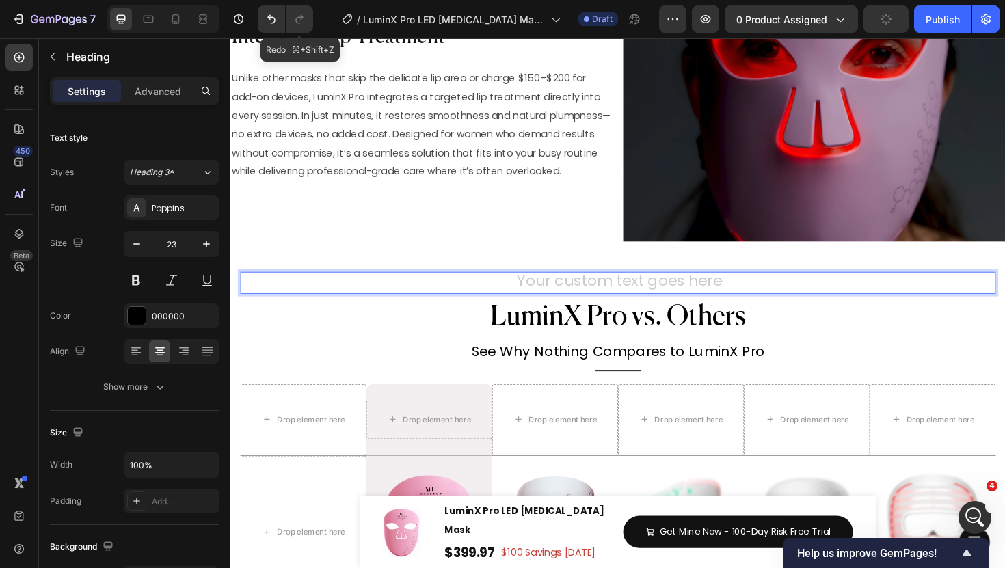
click at [412, 322] on h2 "LuminX Pro vs. Others" at bounding box center [641, 334] width 800 height 39
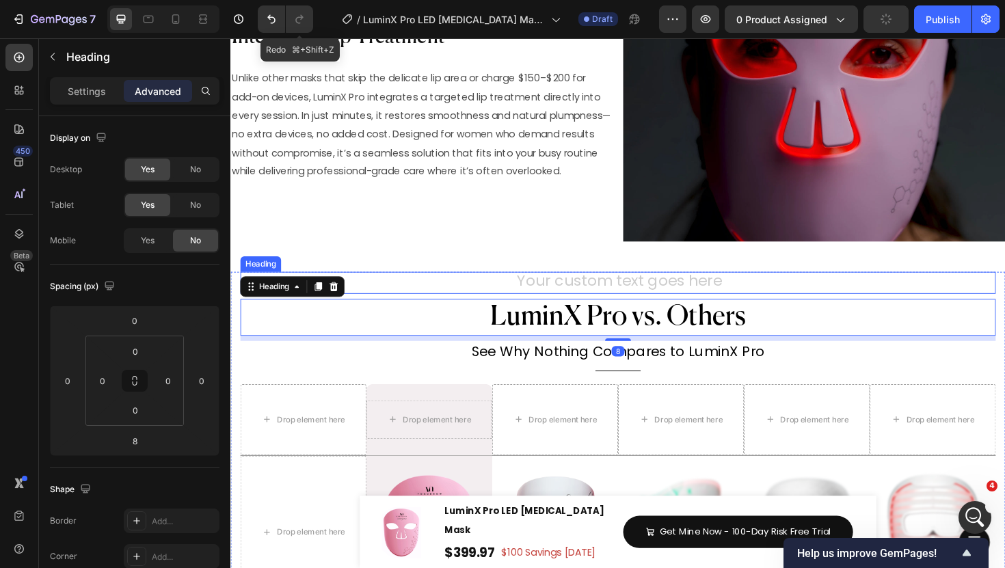
click at [587, 289] on h2 "Rich Text Editor. Editing area: main" at bounding box center [641, 297] width 800 height 23
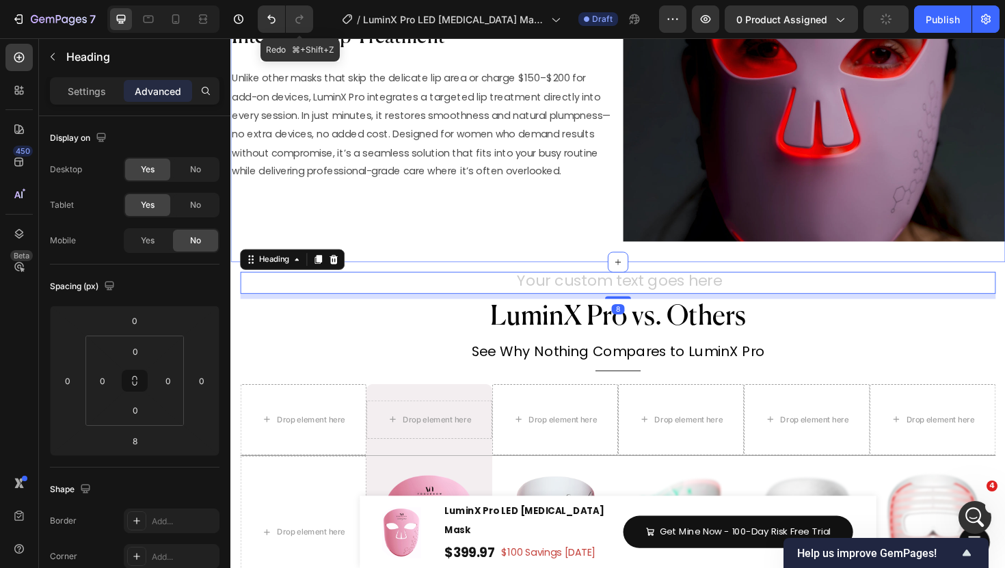
click at [351, 269] on div "Heading" at bounding box center [296, 273] width 111 height 22
click at [349, 269] on div "Heading" at bounding box center [296, 273] width 111 height 22
click at [342, 271] on icon at bounding box center [340, 273] width 9 height 10
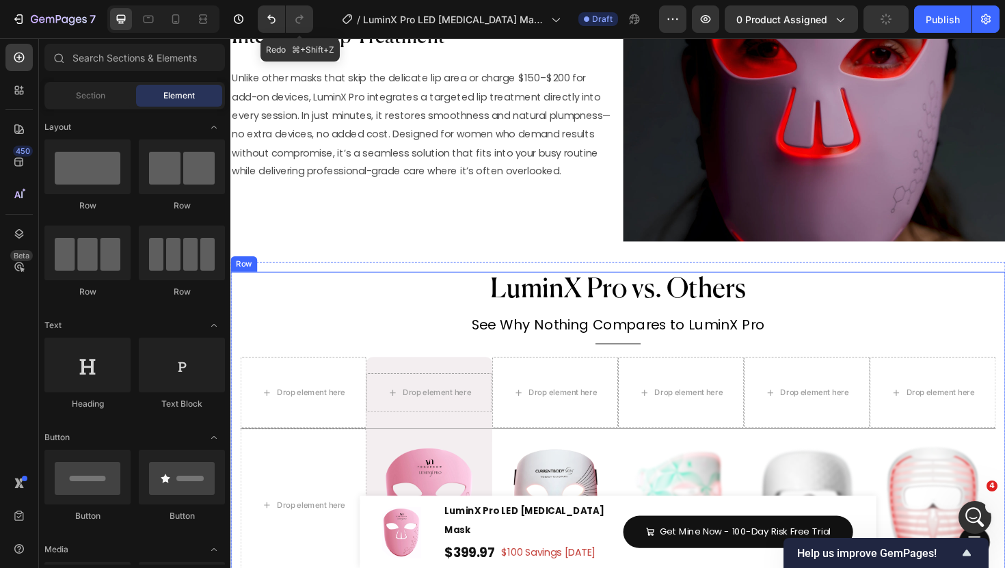
scroll to position [6308, 0]
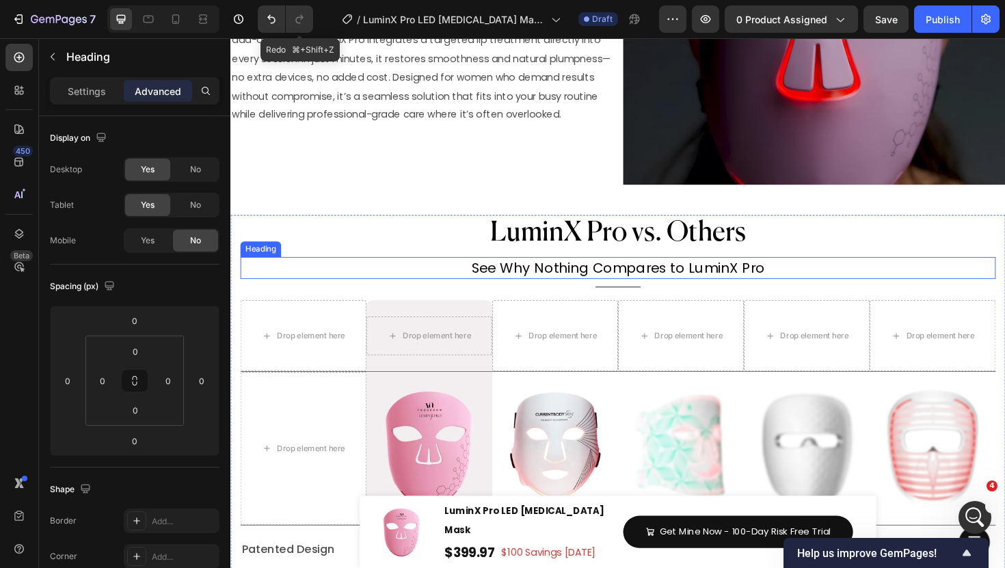
click at [568, 282] on span "See Why Nothing Compares to LuminX Pro" at bounding box center [641, 281] width 310 height 20
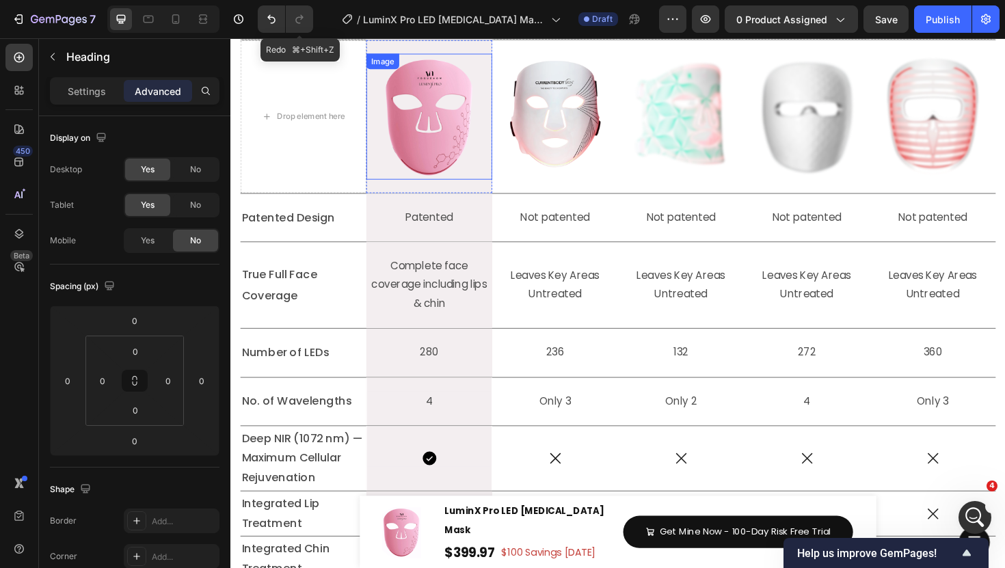
scroll to position [6709, 0]
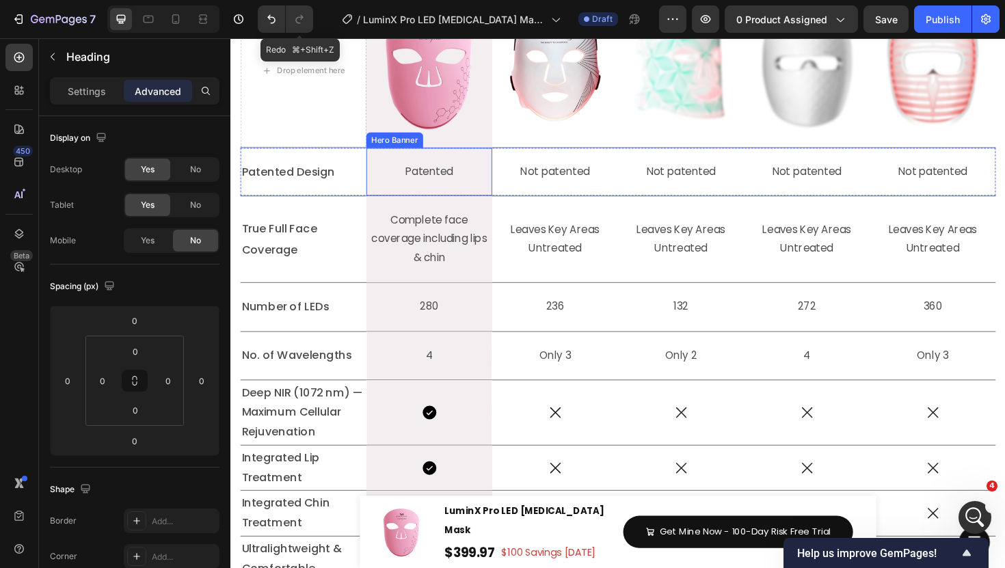
click at [442, 183] on p "Patented" at bounding box center [440, 180] width 131 height 20
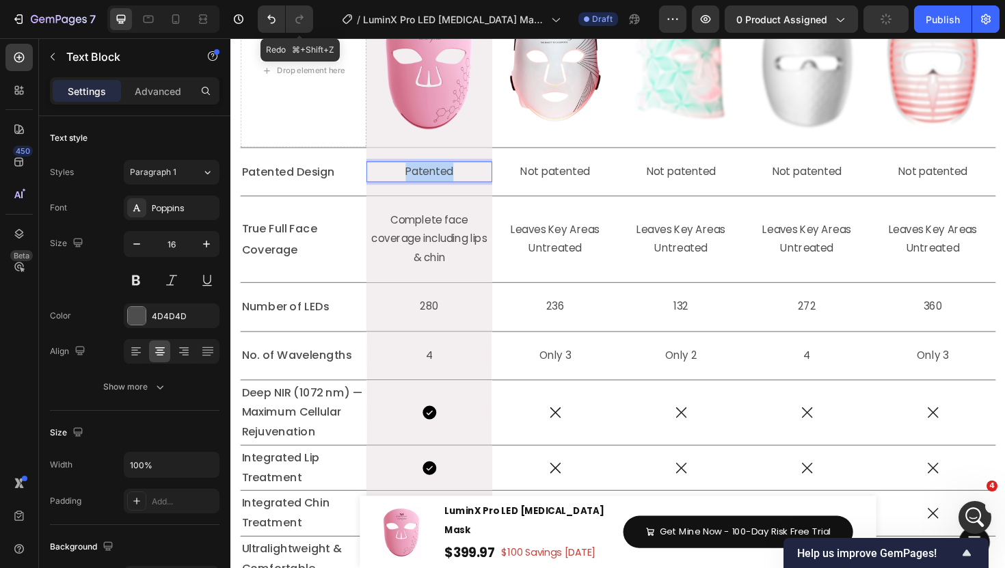
click at [442, 183] on p "Patented" at bounding box center [440, 180] width 131 height 20
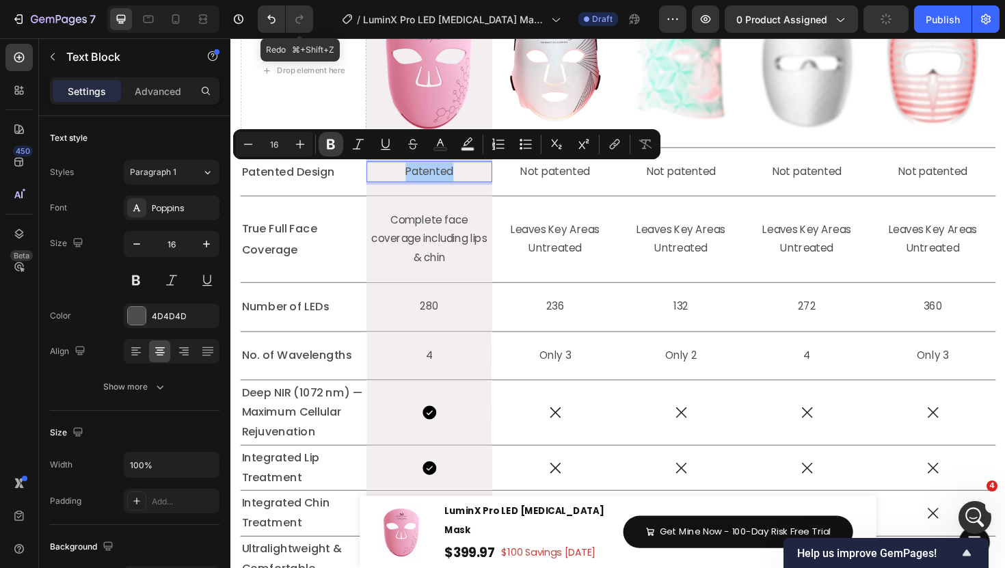
click at [326, 154] on button "Bold" at bounding box center [331, 144] width 25 height 25
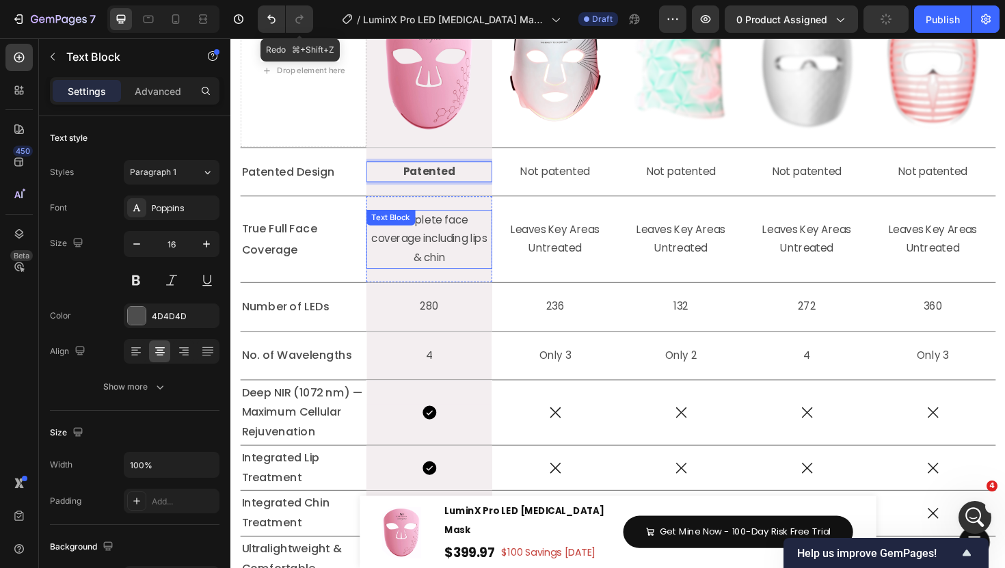
click at [453, 258] on p "Complete face coverage including lips & chin" at bounding box center [440, 251] width 125 height 59
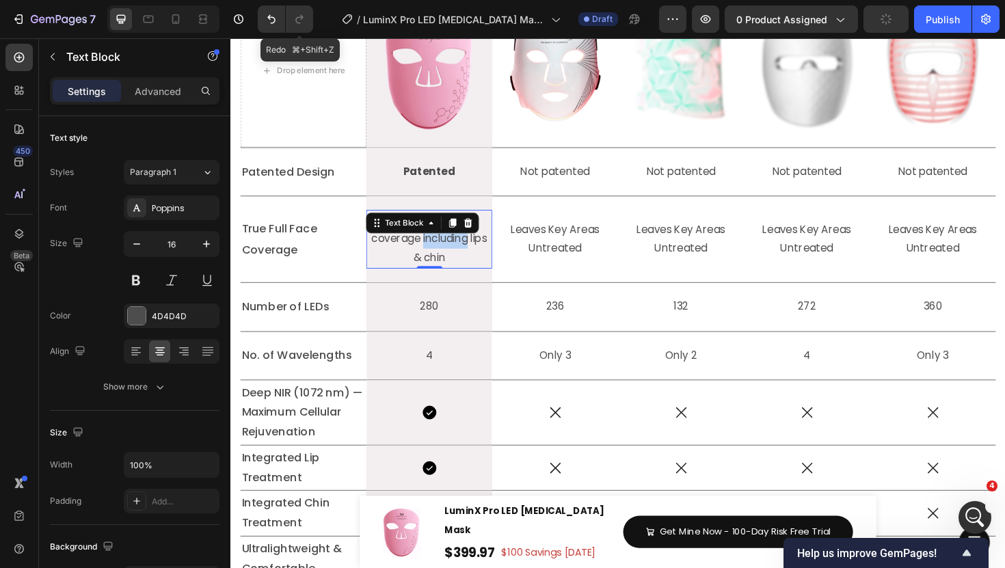
click at [453, 258] on p "Complete face coverage including lips & chin" at bounding box center [440, 251] width 125 height 59
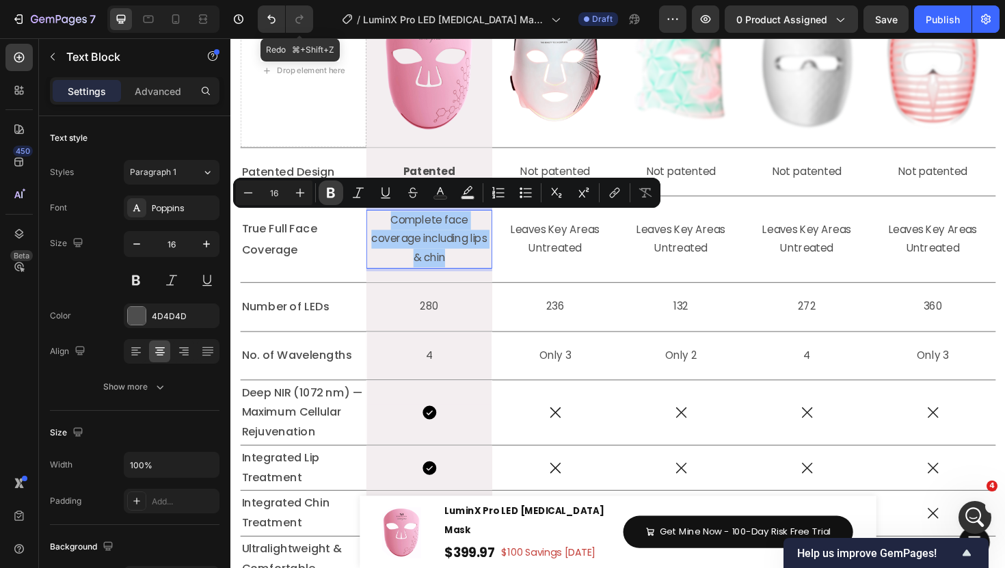
click at [322, 200] on button "Bold" at bounding box center [331, 193] width 25 height 25
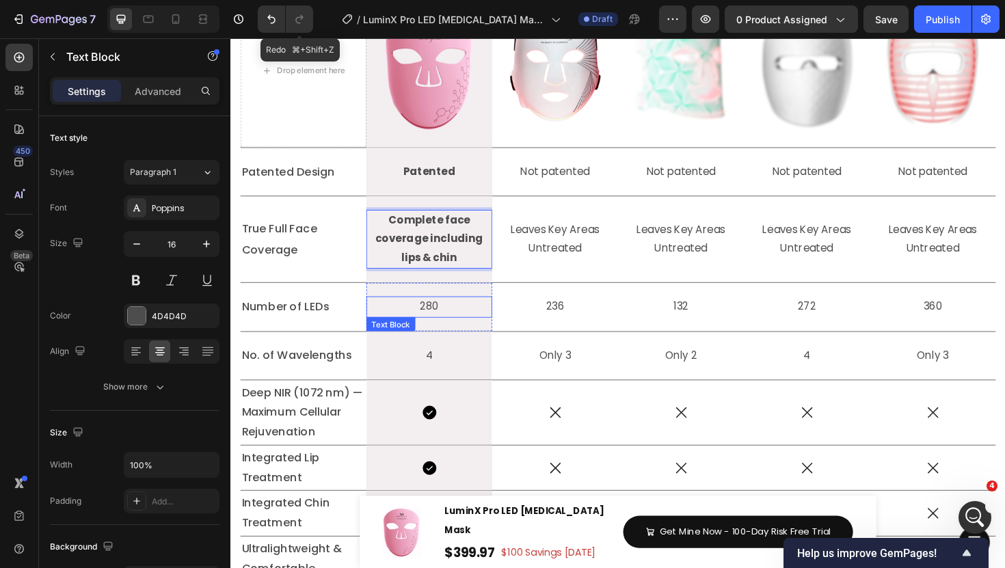
click at [444, 326] on p "280" at bounding box center [440, 323] width 131 height 20
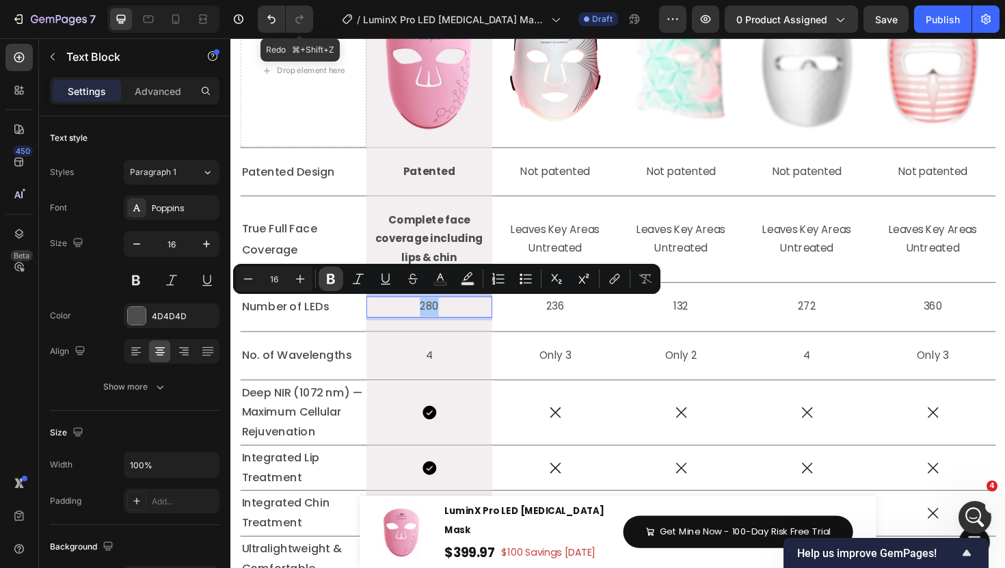
click at [320, 279] on button "Bold" at bounding box center [331, 279] width 25 height 25
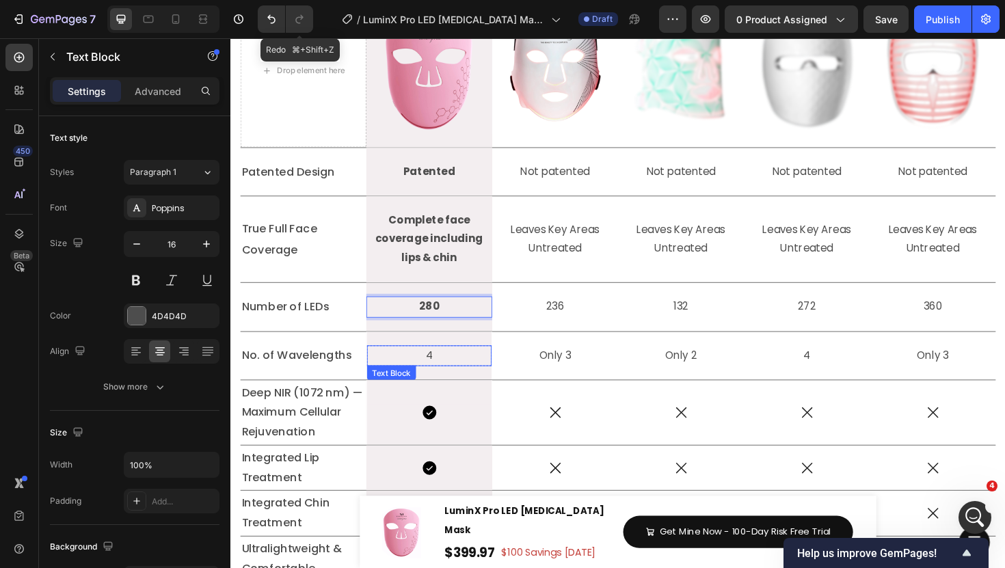
click at [443, 374] on p "4" at bounding box center [440, 375] width 129 height 20
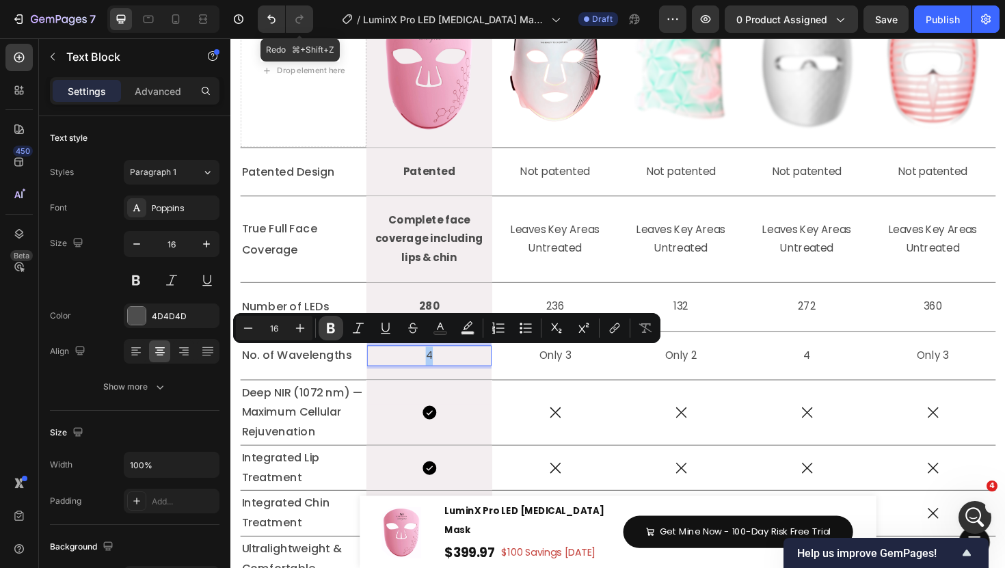
click at [338, 329] on button "Bold" at bounding box center [331, 328] width 25 height 25
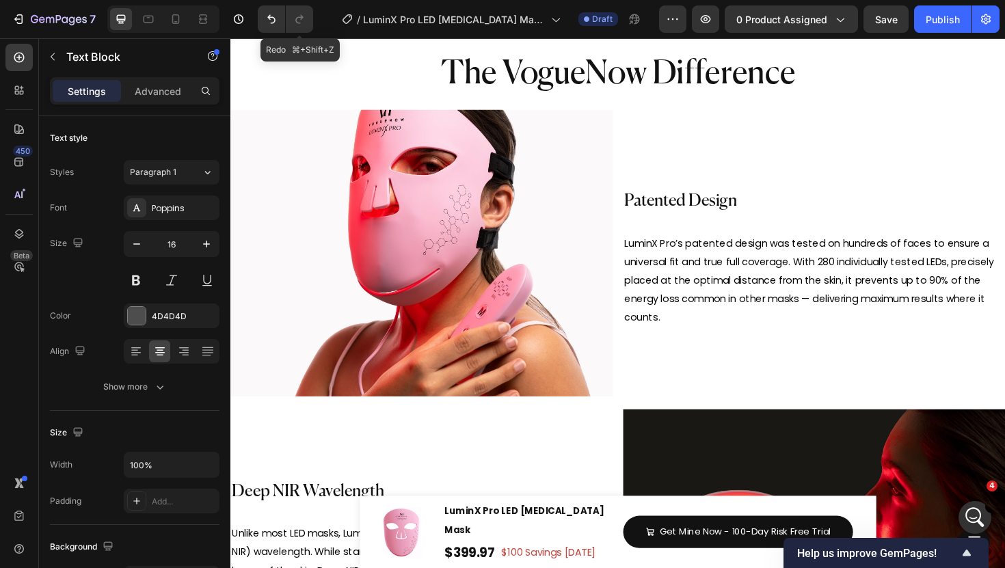
scroll to position [5108, 0]
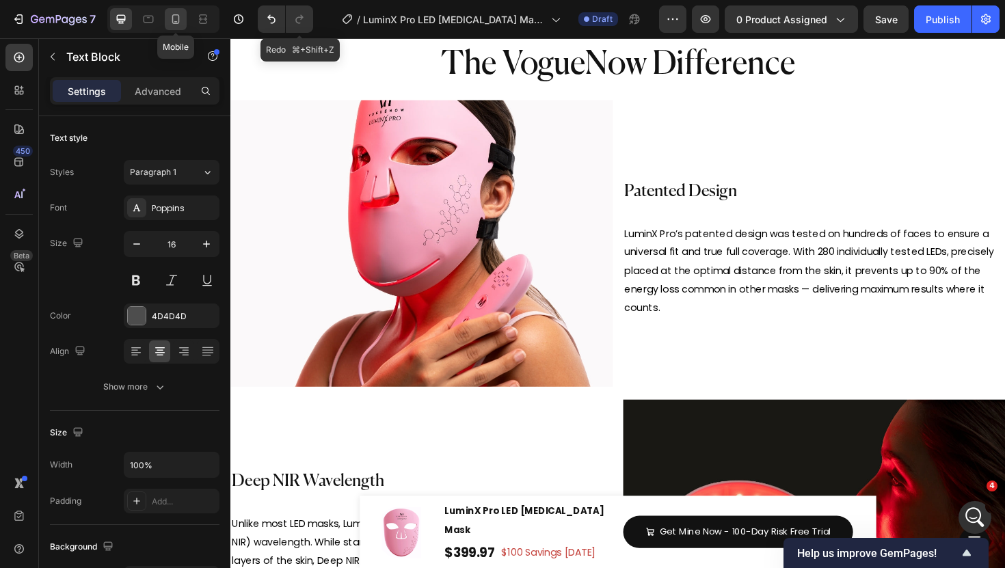
click at [175, 23] on icon at bounding box center [176, 19] width 8 height 10
type input "14"
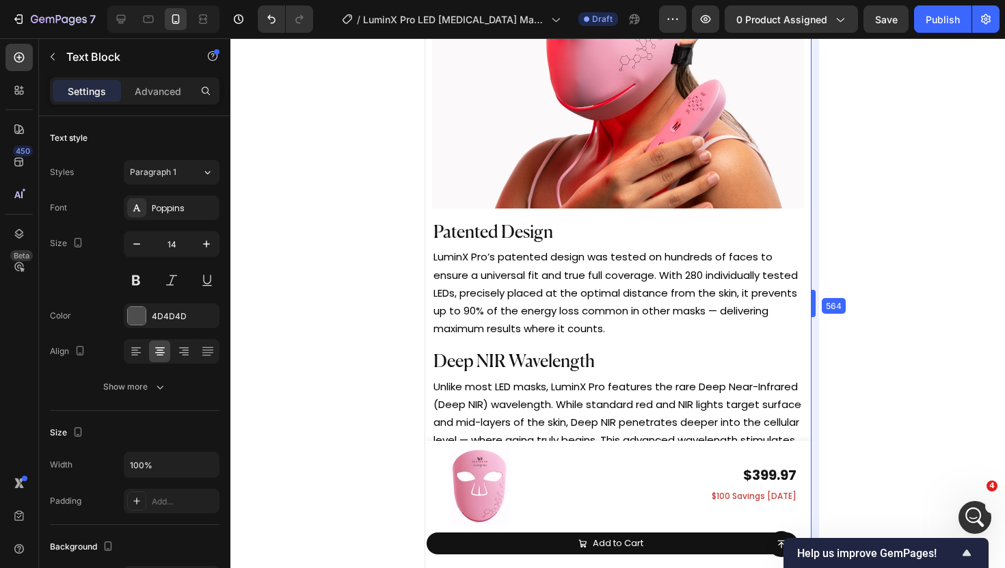
scroll to position [5295, 0]
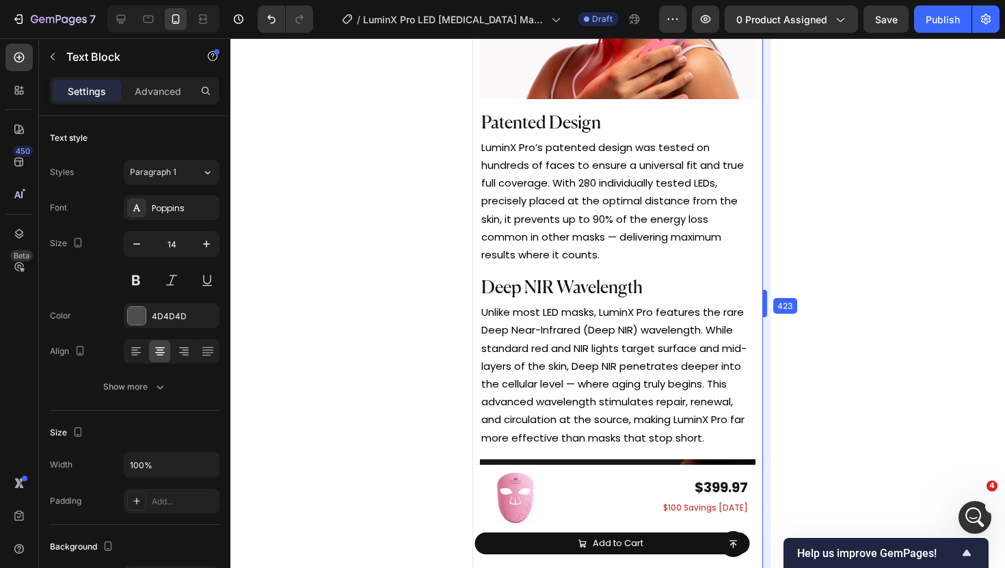
drag, startPoint x: 851, startPoint y: 302, endPoint x: 679, endPoint y: 292, distance: 171.9
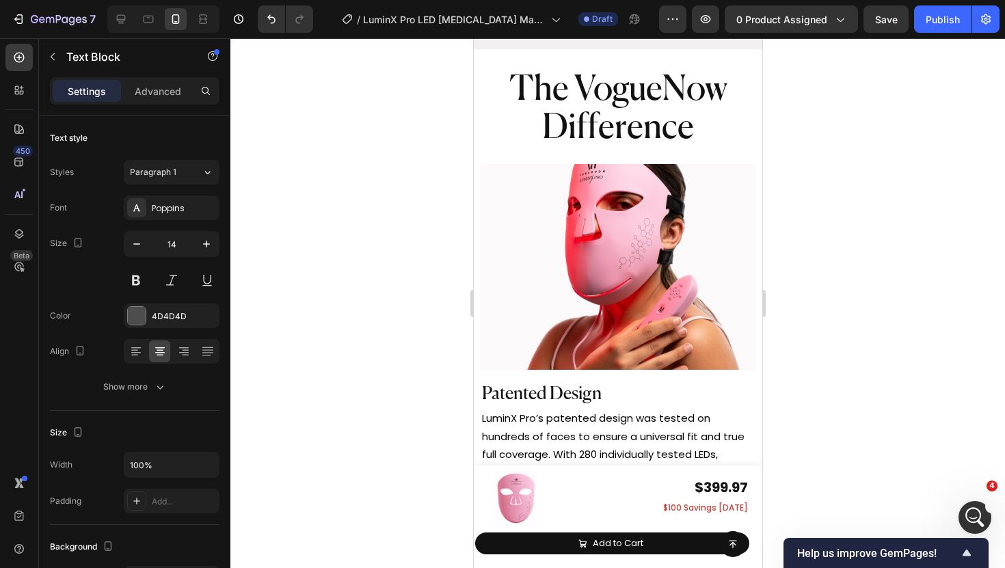
scroll to position [5187, 0]
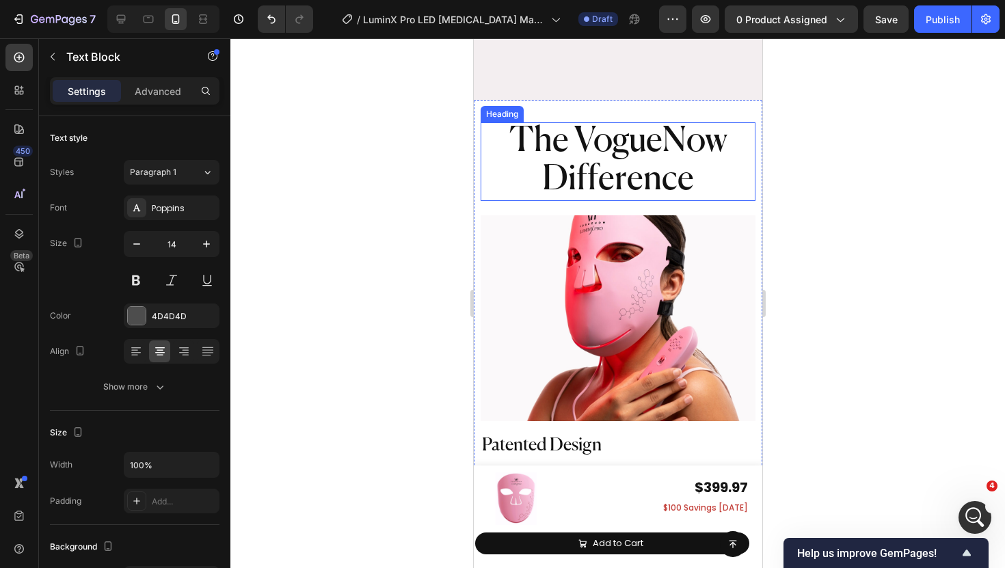
click at [599, 147] on span "The VogueNow Difference" at bounding box center [618, 160] width 218 height 72
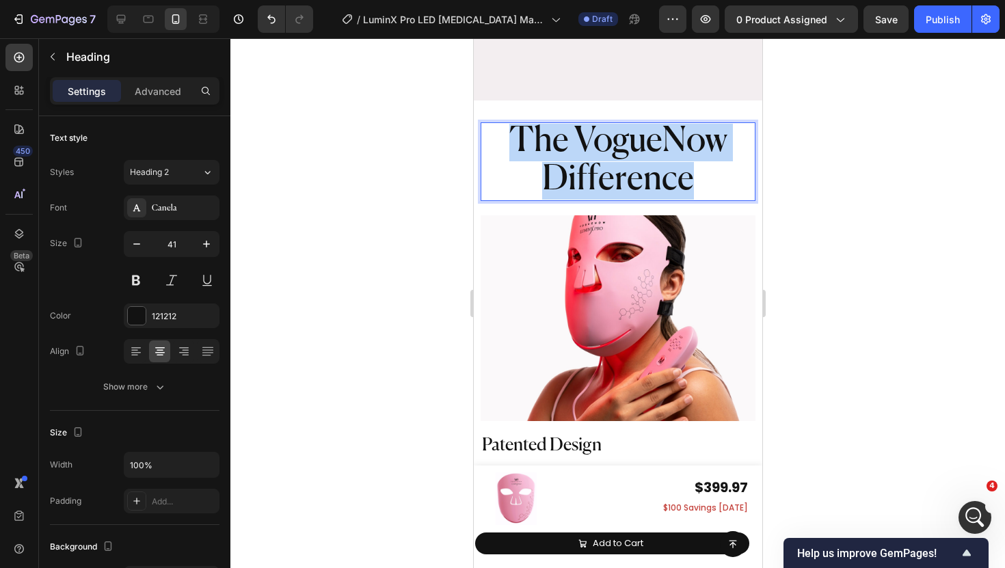
click at [599, 147] on span "The VogueNow Difference" at bounding box center [618, 160] width 218 height 72
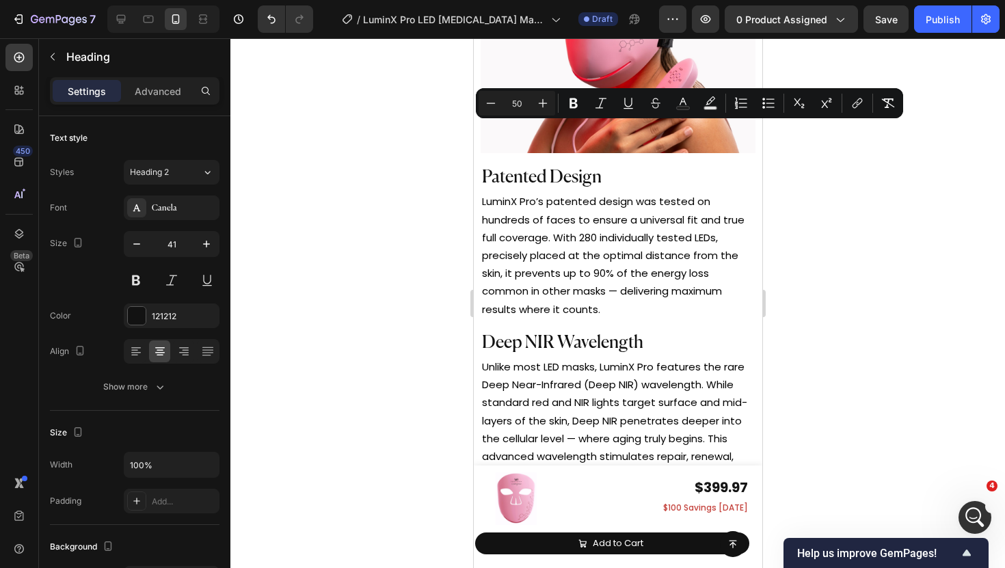
click at [522, 99] on input "50" at bounding box center [516, 103] width 27 height 16
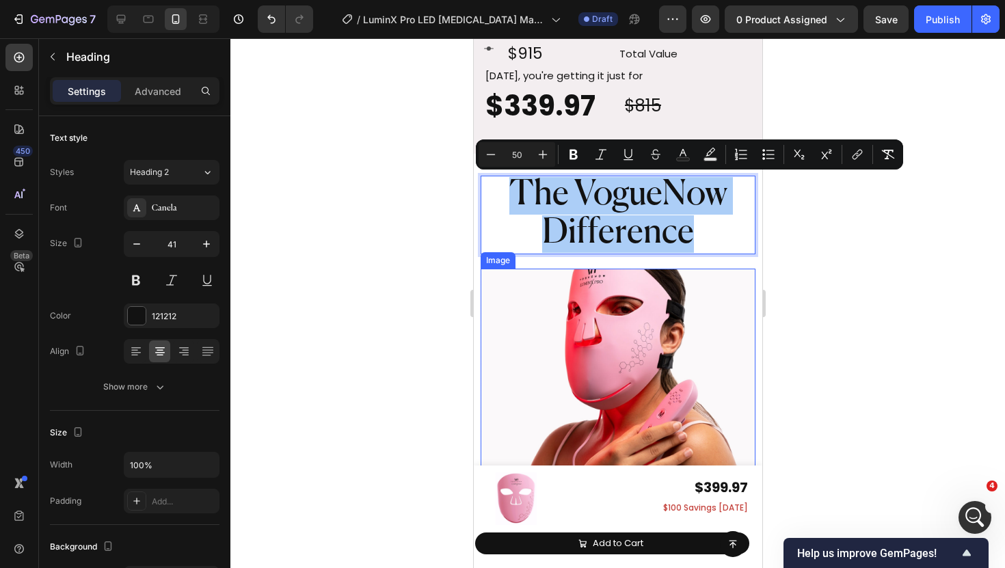
scroll to position [5132, 0]
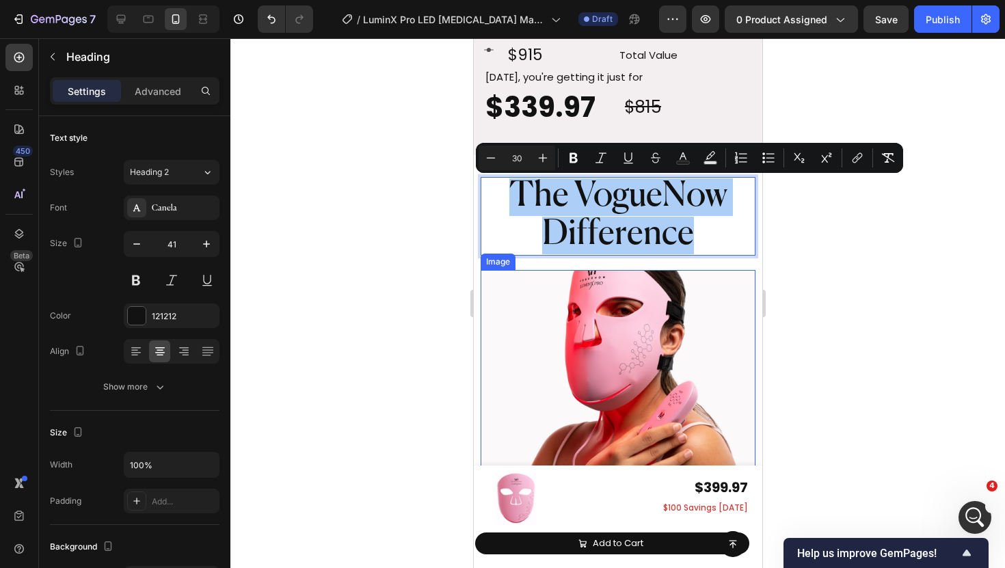
type input "30"
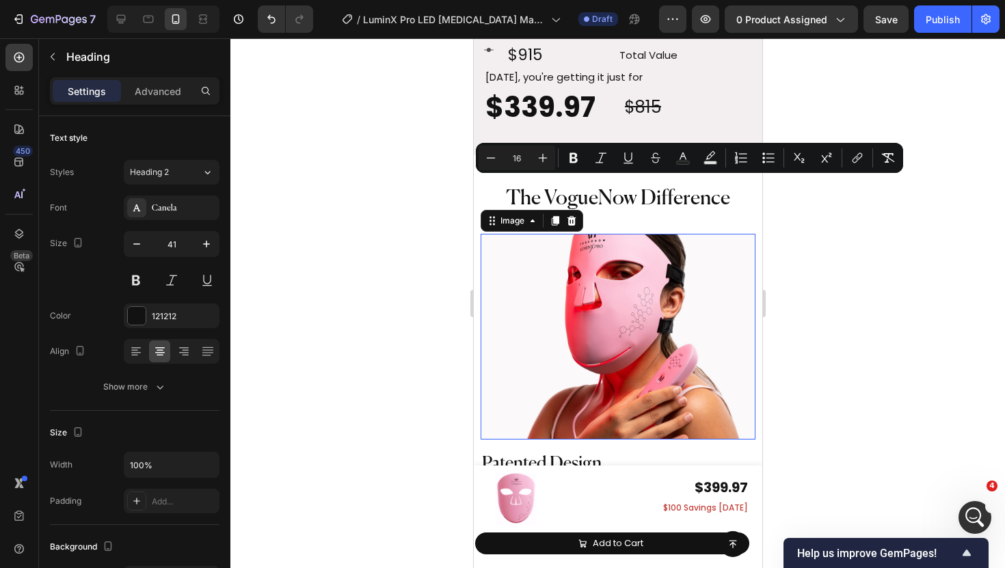
click at [613, 362] on img at bounding box center [617, 337] width 275 height 207
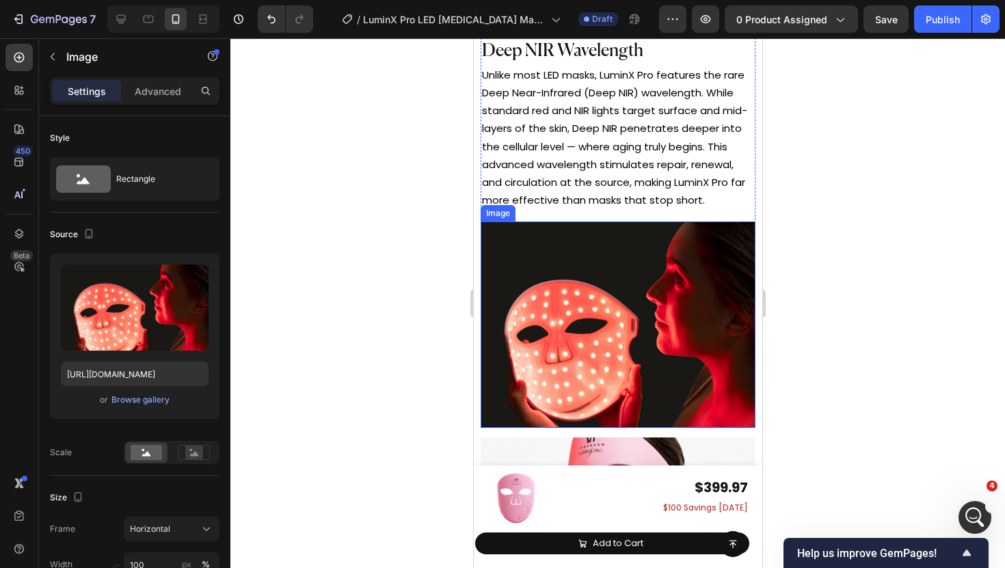
click at [570, 284] on img at bounding box center [617, 325] width 275 height 207
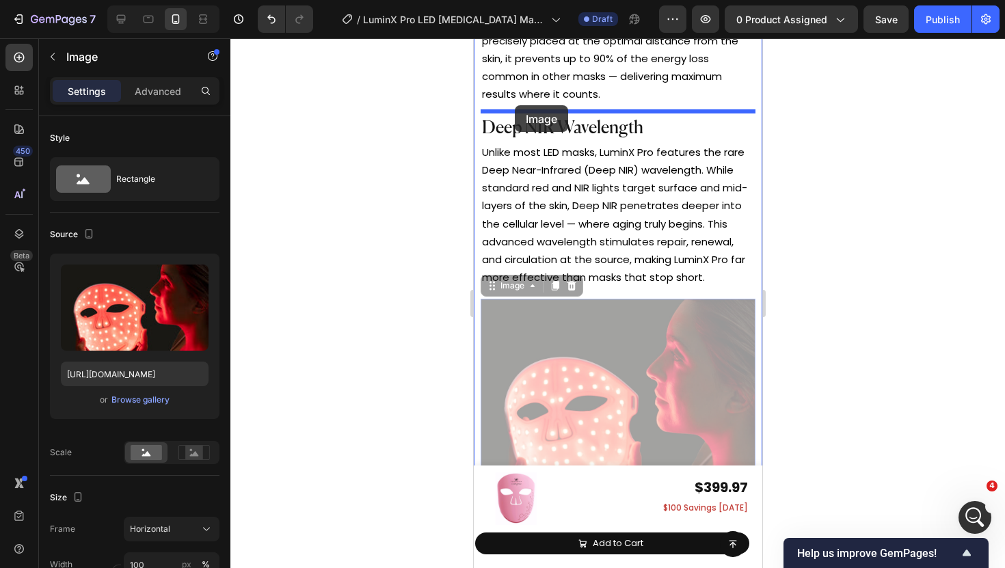
scroll to position [2763, 0]
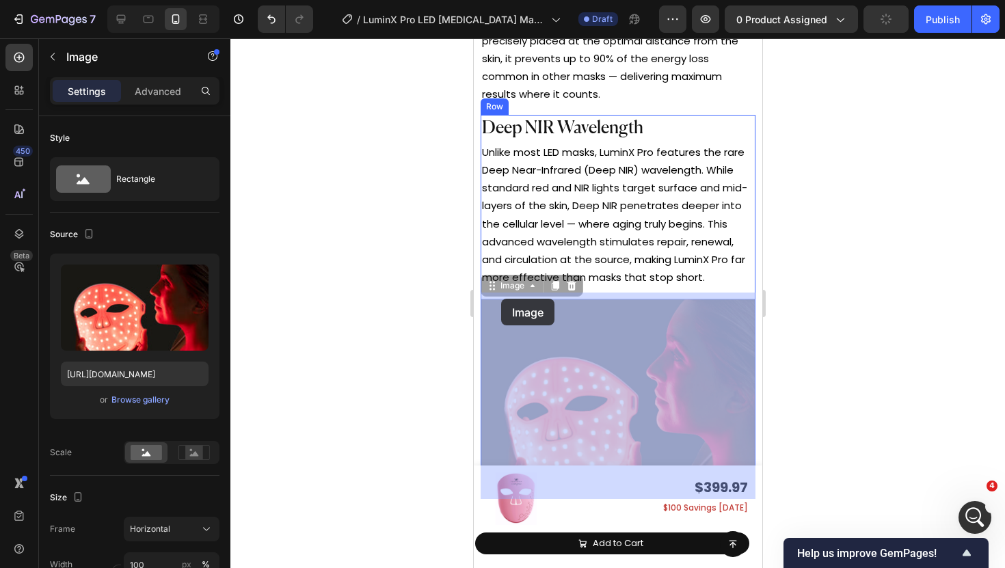
drag, startPoint x: 499, startPoint y: 278, endPoint x: 501, endPoint y: 299, distance: 21.2
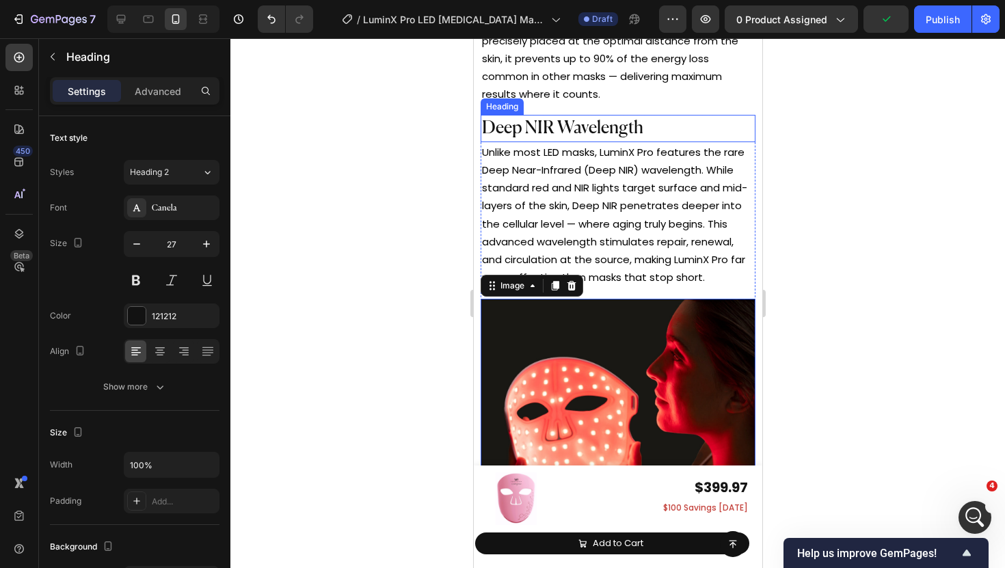
click at [659, 116] on h2 "Deep NIR Wavelength" at bounding box center [617, 128] width 275 height 27
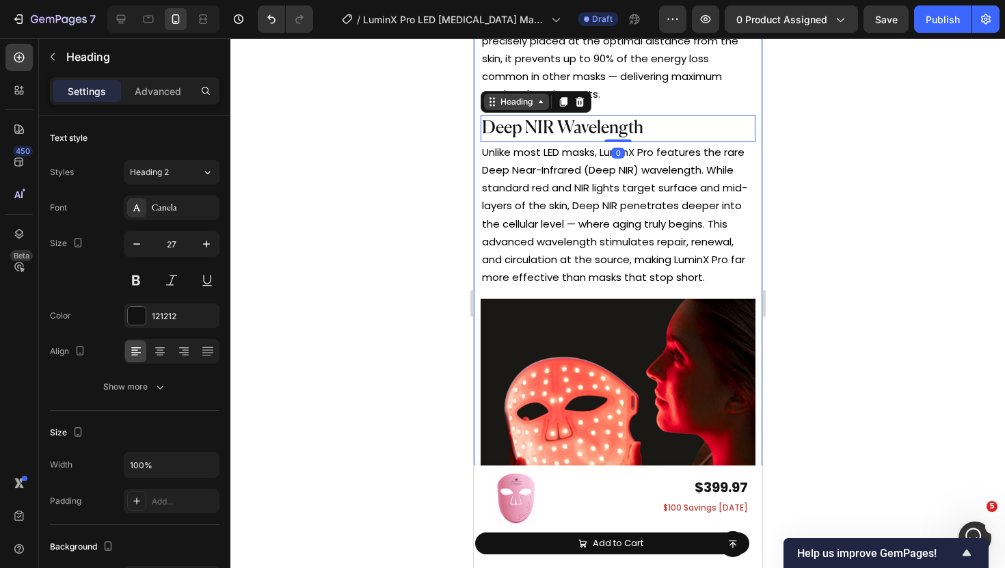
click at [519, 105] on div "Heading" at bounding box center [515, 102] width 65 height 16
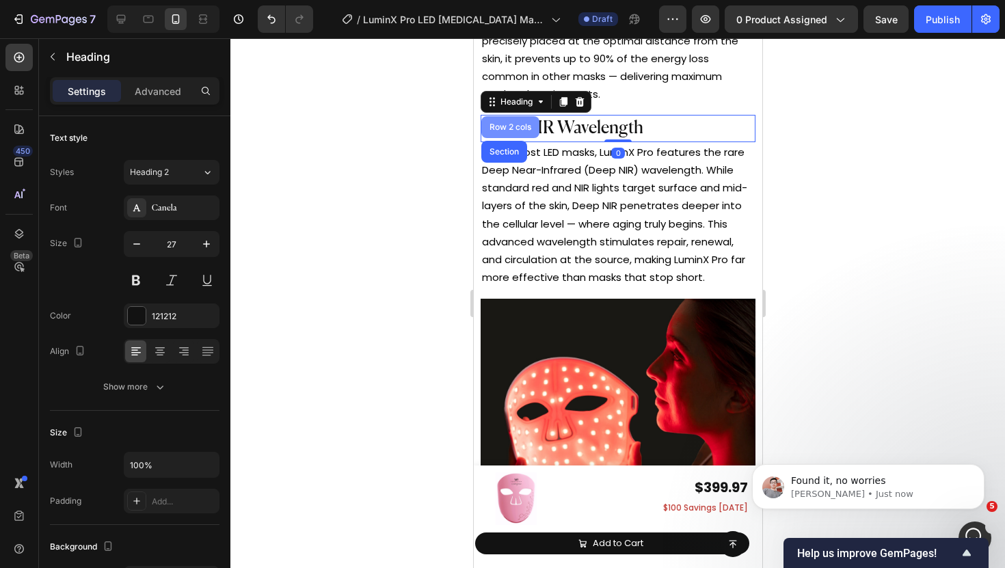
scroll to position [2752, 0]
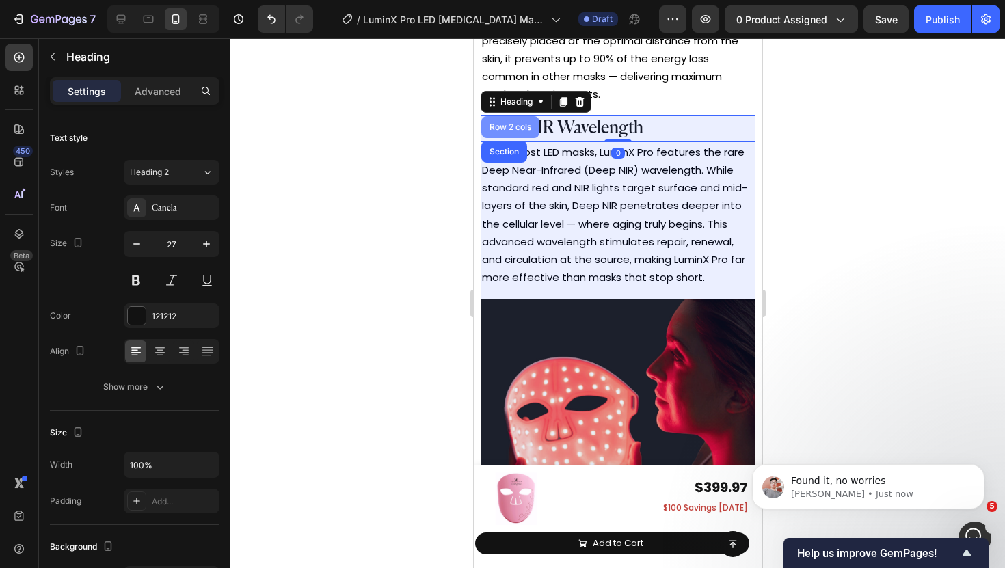
click at [518, 118] on div "Row 2 cols" at bounding box center [510, 127] width 58 height 22
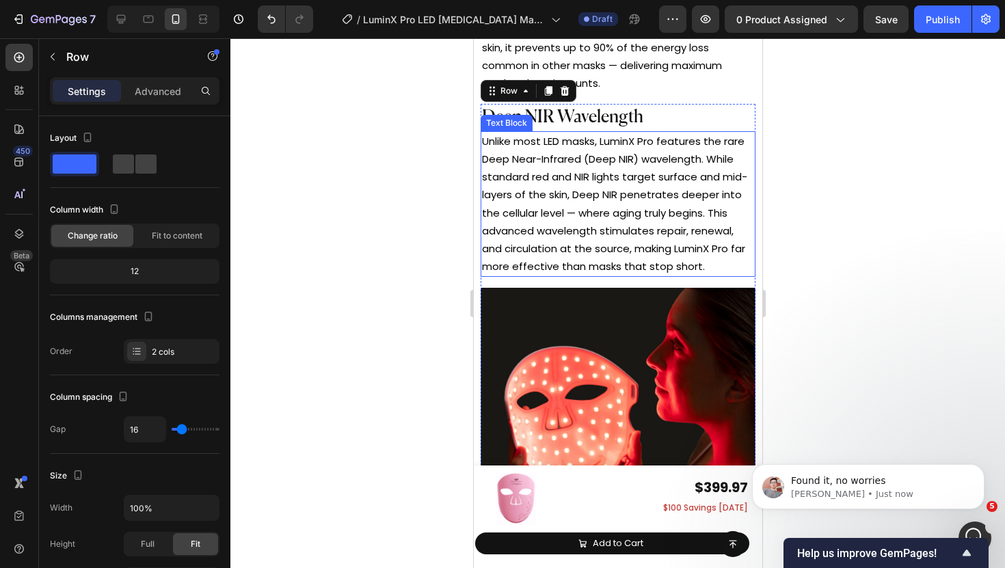
scroll to position [5605, 0]
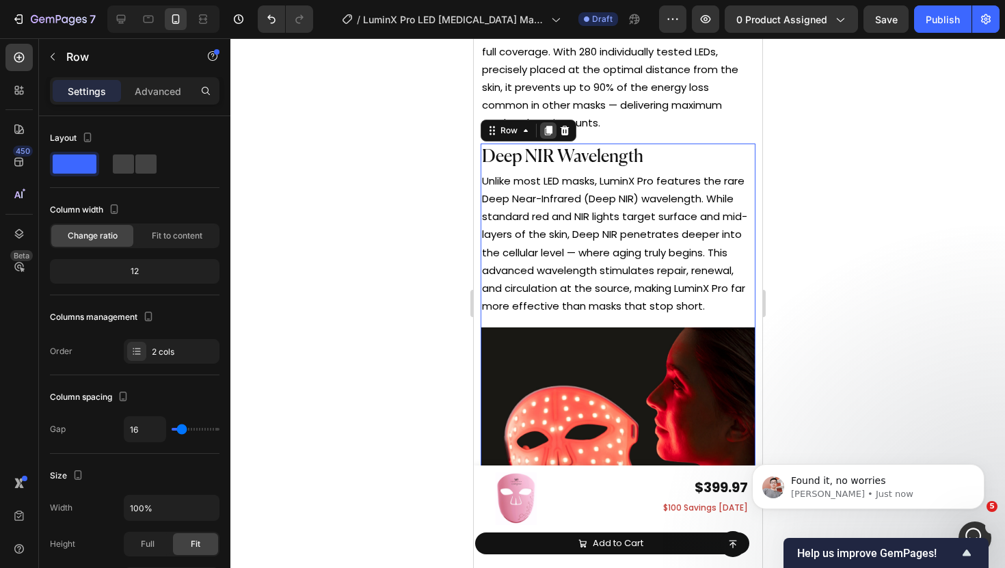
click at [549, 131] on icon at bounding box center [548, 131] width 8 height 10
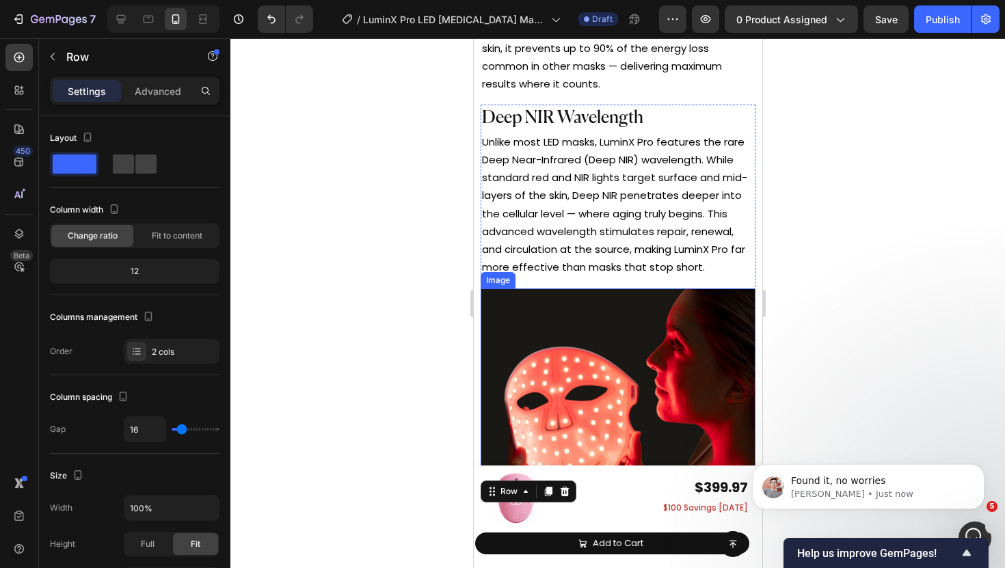
scroll to position [5621, 0]
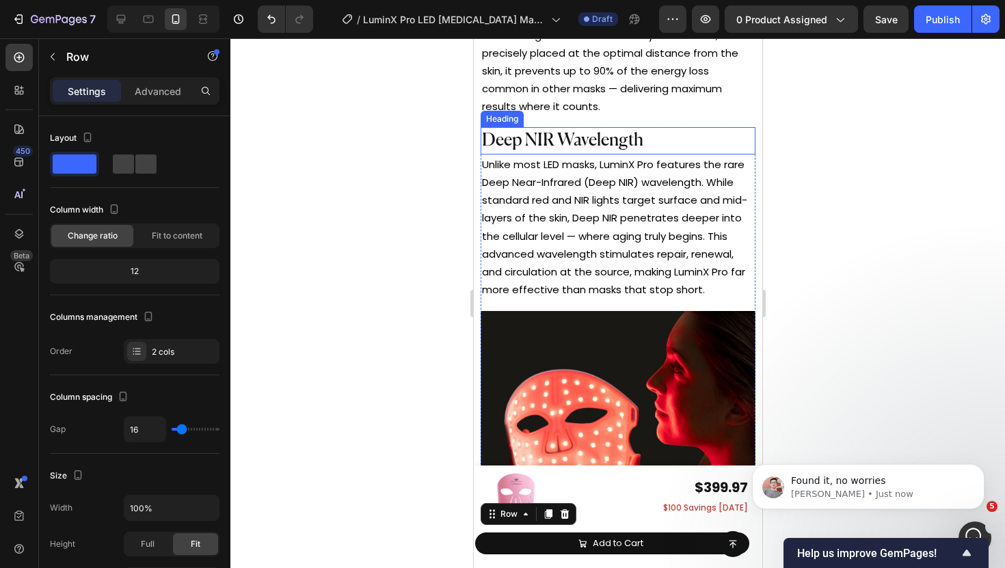
click at [530, 127] on h2 "Deep NIR Wavelength" at bounding box center [617, 140] width 275 height 27
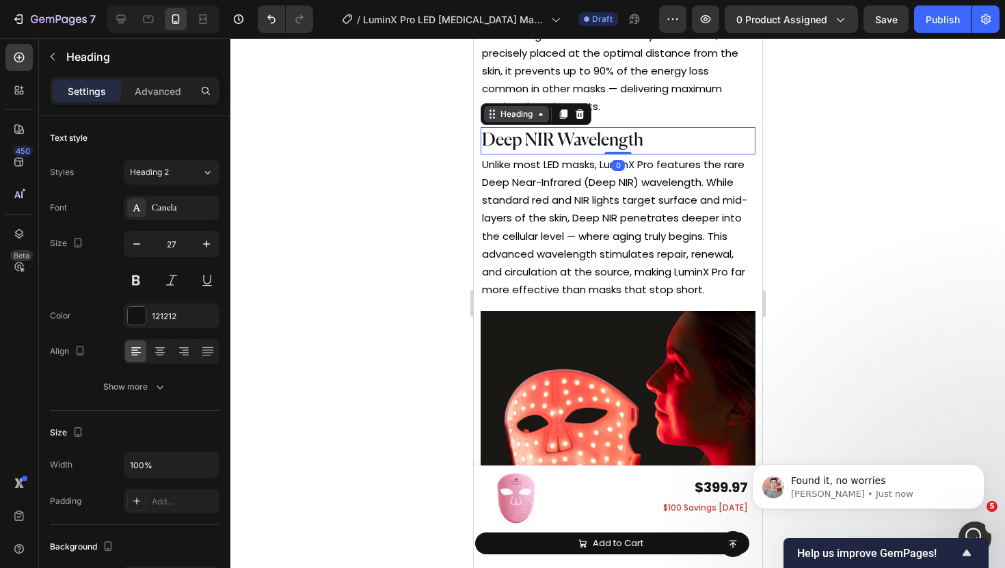
click at [498, 108] on div "Heading" at bounding box center [516, 114] width 38 height 12
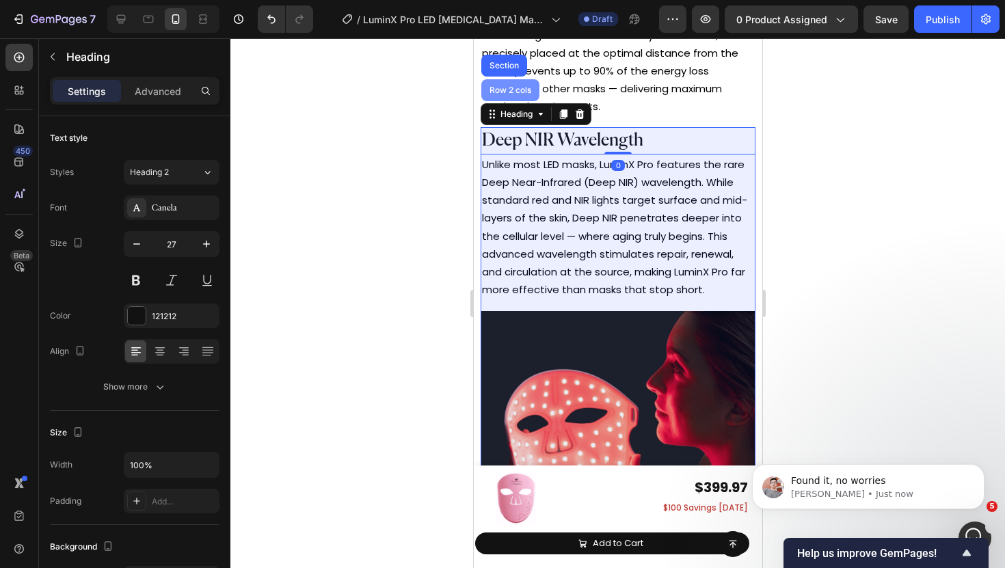
click at [503, 87] on div "Row 2 cols" at bounding box center [509, 90] width 47 height 8
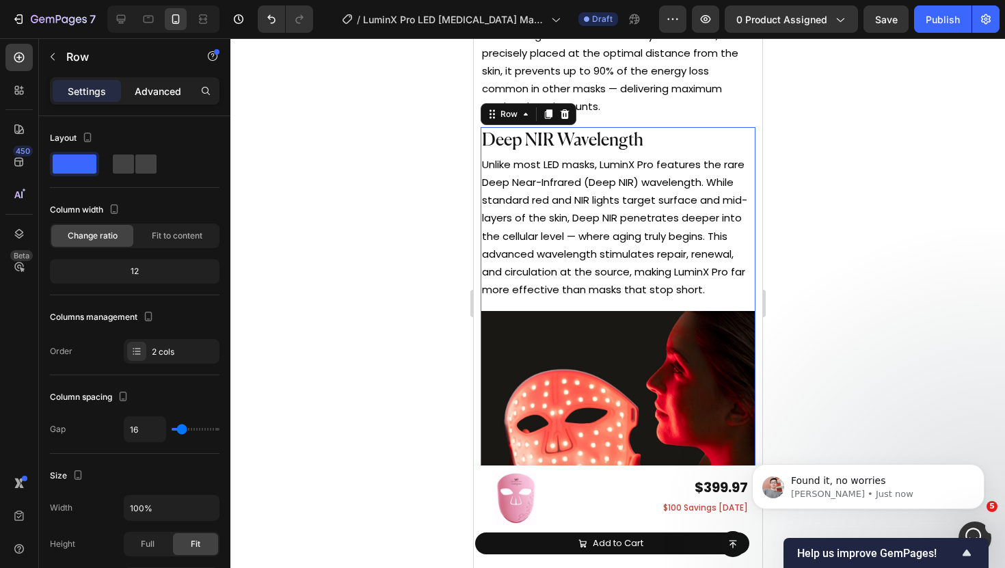
click at [168, 92] on p "Advanced" at bounding box center [158, 91] width 47 height 14
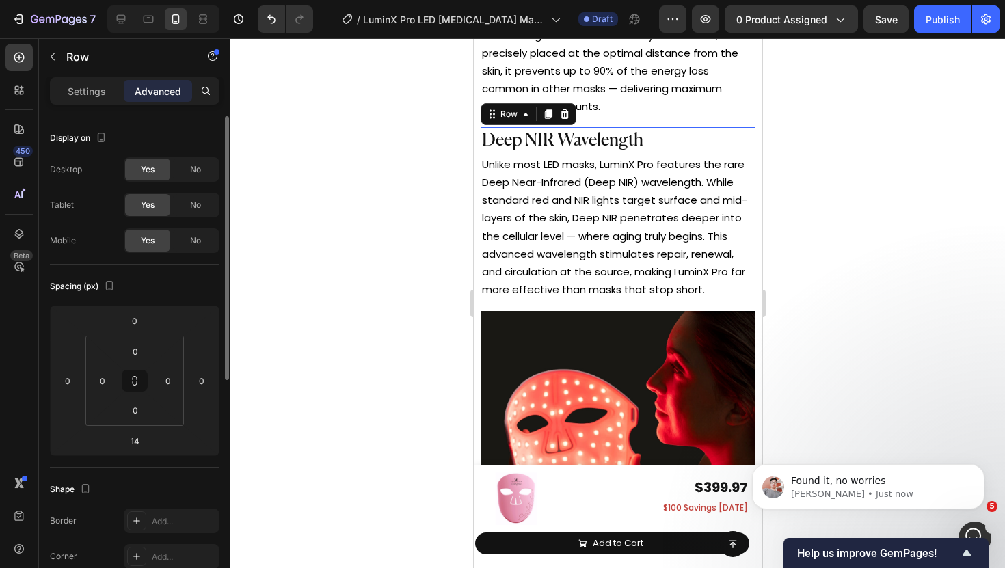
scroll to position [2804, 0]
click at [181, 239] on div "No" at bounding box center [195, 241] width 45 height 22
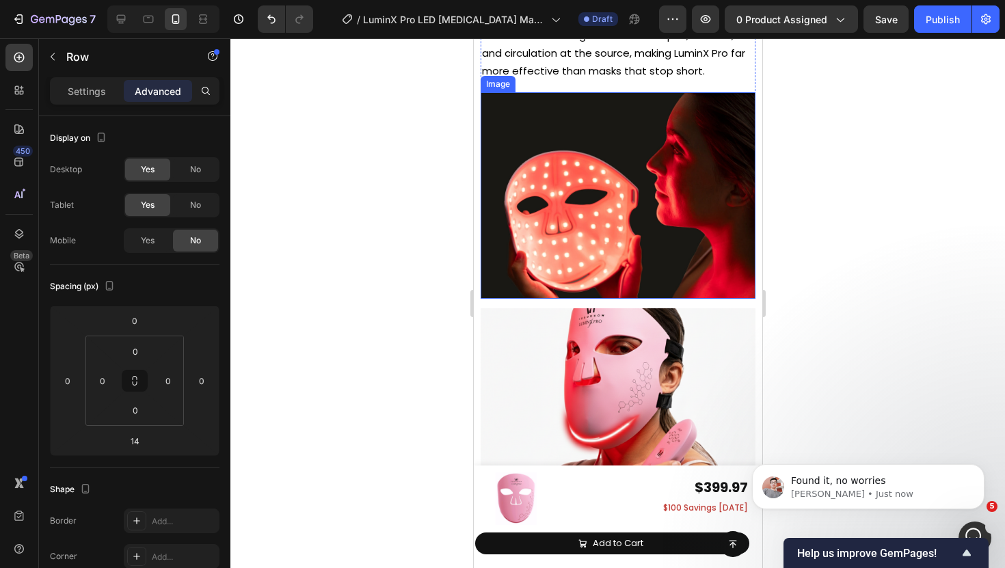
scroll to position [5565, 0]
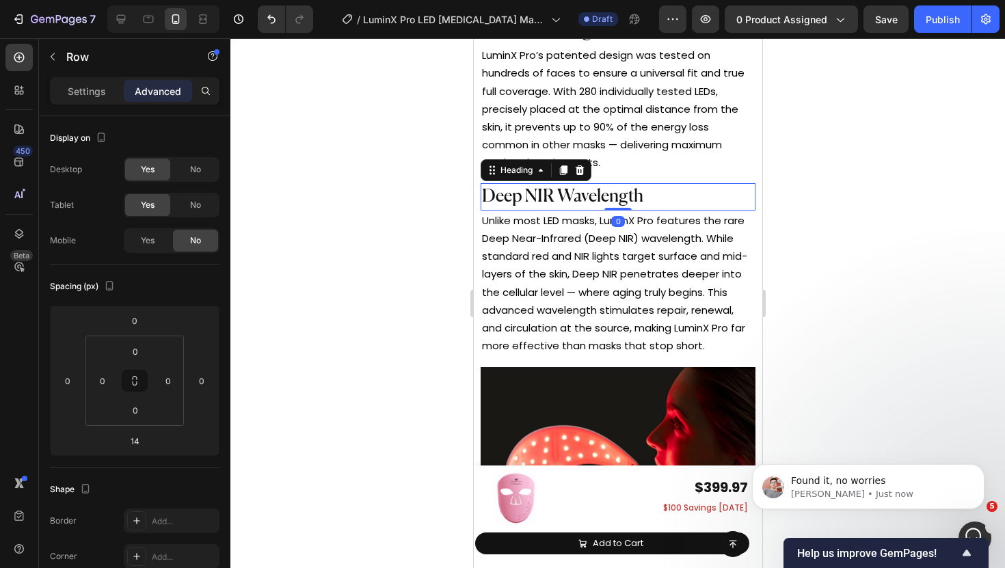
click at [547, 189] on span "Deep NIR Wavelength" at bounding box center [561, 197] width 161 height 18
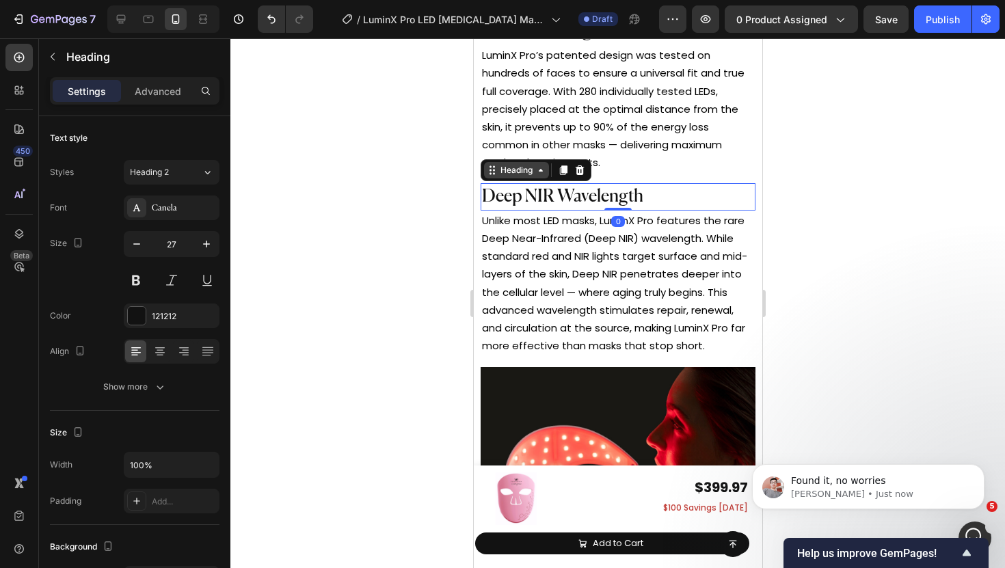
click at [525, 173] on div "Heading" at bounding box center [515, 170] width 65 height 16
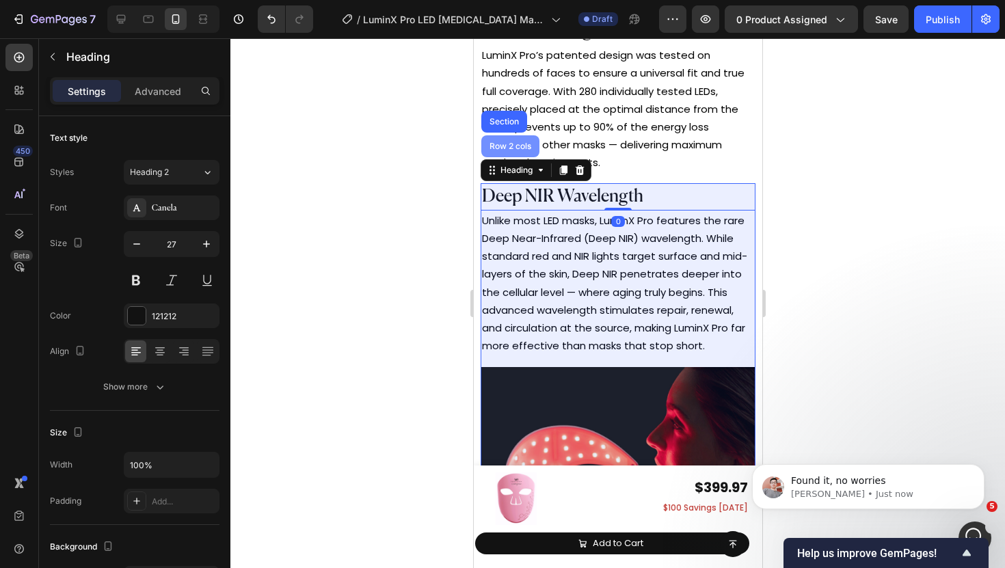
click at [509, 145] on div "Row 2 cols" at bounding box center [509, 146] width 47 height 8
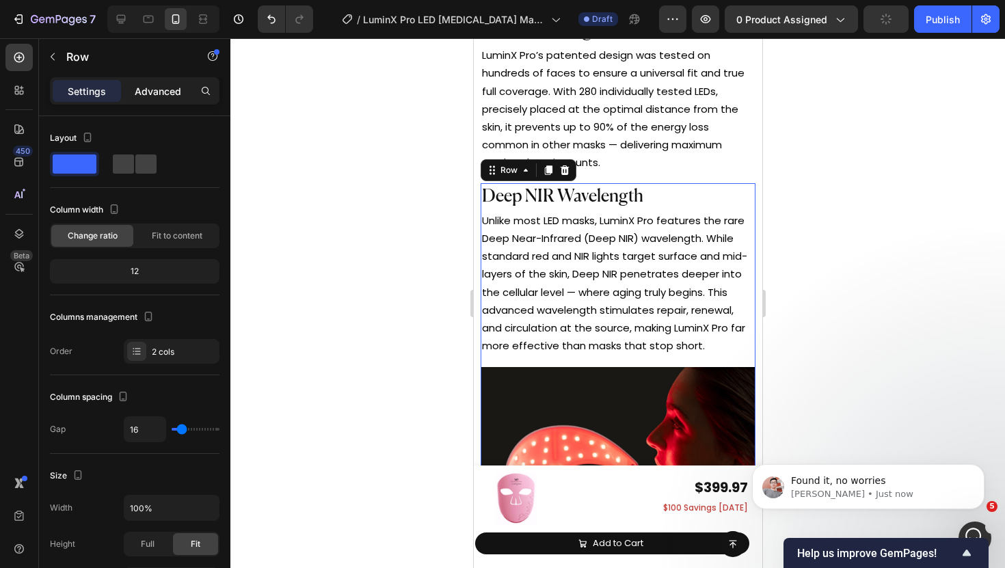
click at [167, 100] on div "Advanced" at bounding box center [158, 91] width 68 height 22
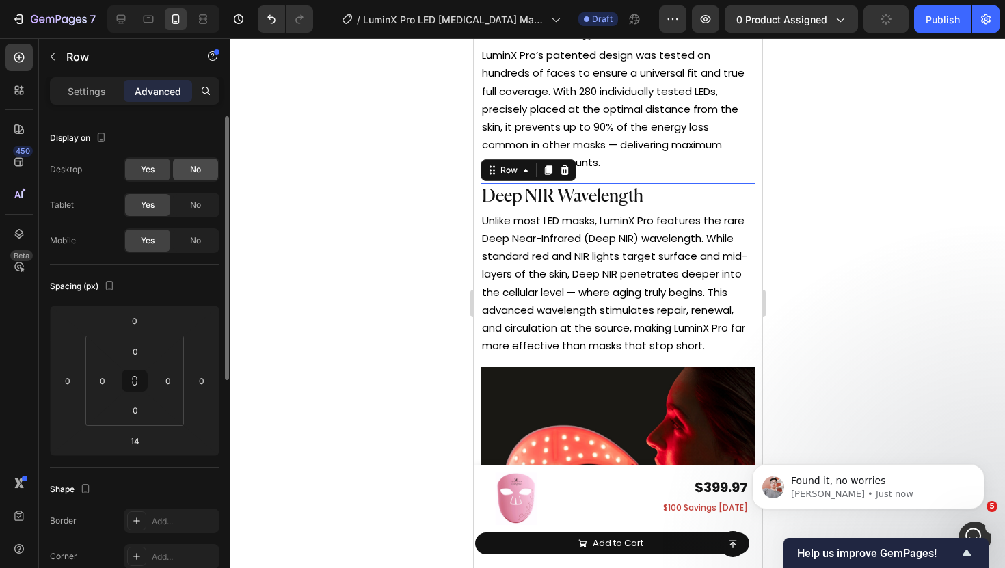
click at [188, 163] on div "No" at bounding box center [195, 170] width 45 height 22
click at [194, 207] on span "No" at bounding box center [195, 205] width 11 height 12
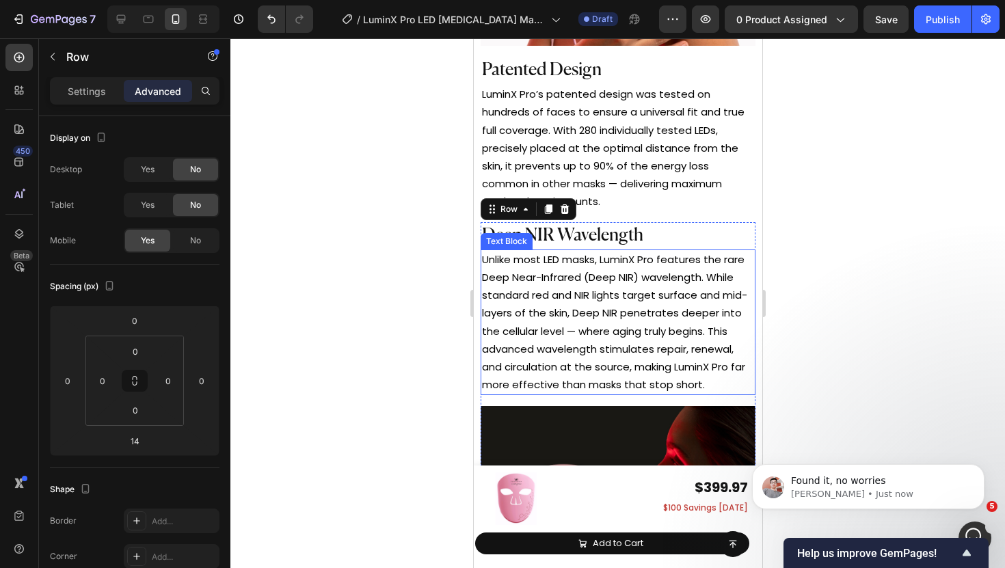
scroll to position [5598, 0]
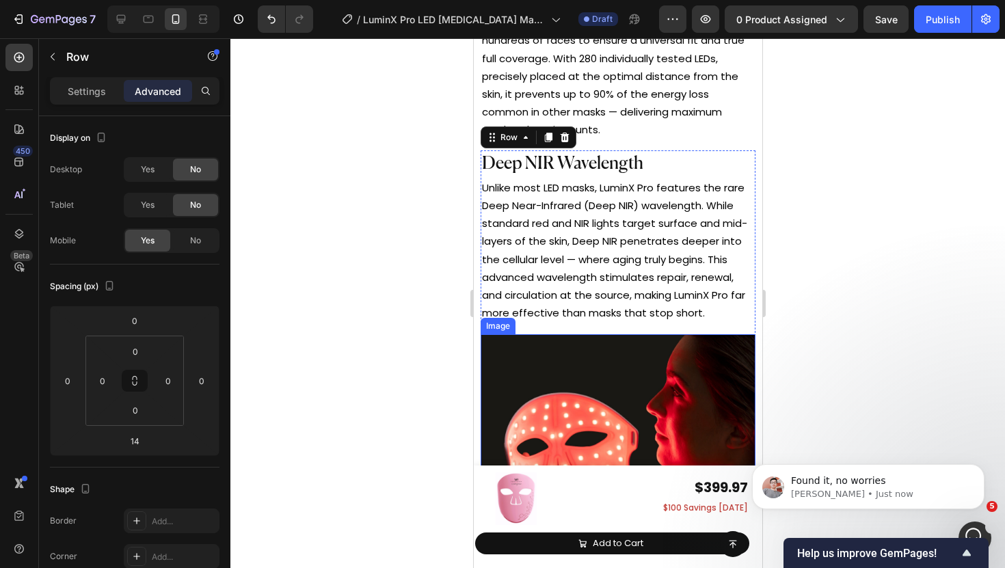
click at [585, 347] on img at bounding box center [617, 437] width 275 height 207
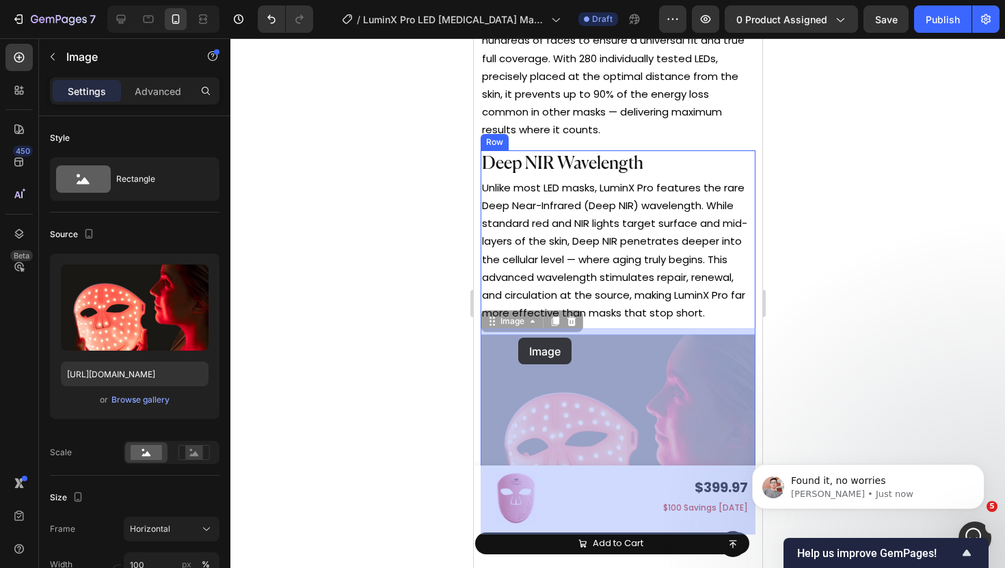
drag, startPoint x: 509, startPoint y: 319, endPoint x: 517, endPoint y: 338, distance: 20.6
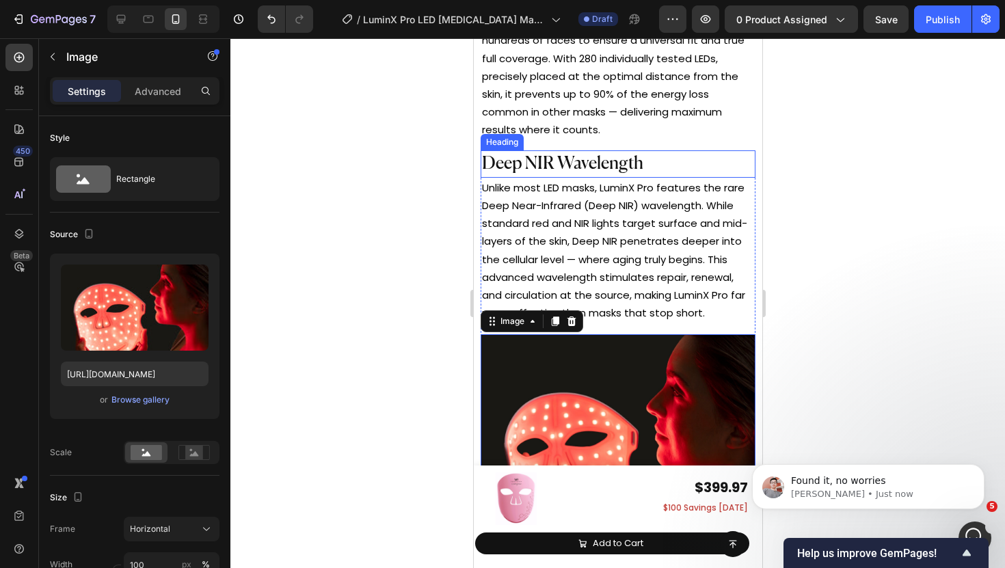
click at [663, 157] on h2 "Deep NIR Wavelength" at bounding box center [617, 163] width 275 height 27
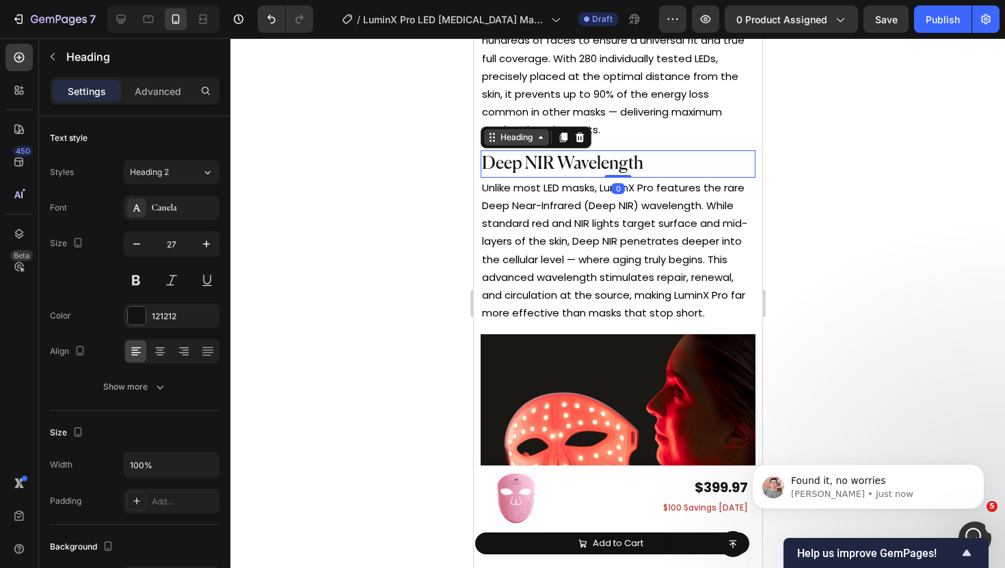
click at [499, 133] on div "Heading" at bounding box center [516, 137] width 38 height 12
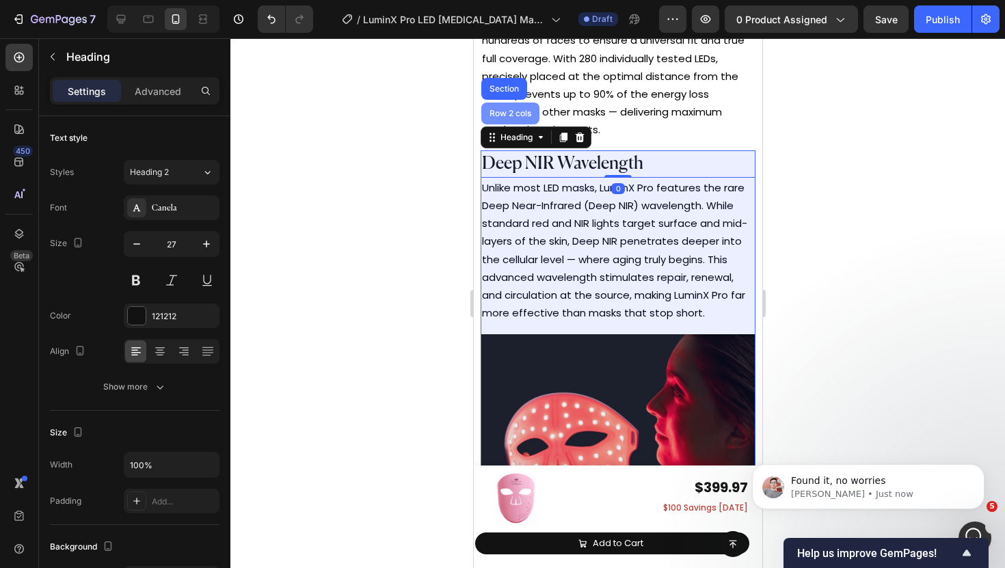
click at [496, 109] on div "Row 2 cols" at bounding box center [509, 113] width 47 height 8
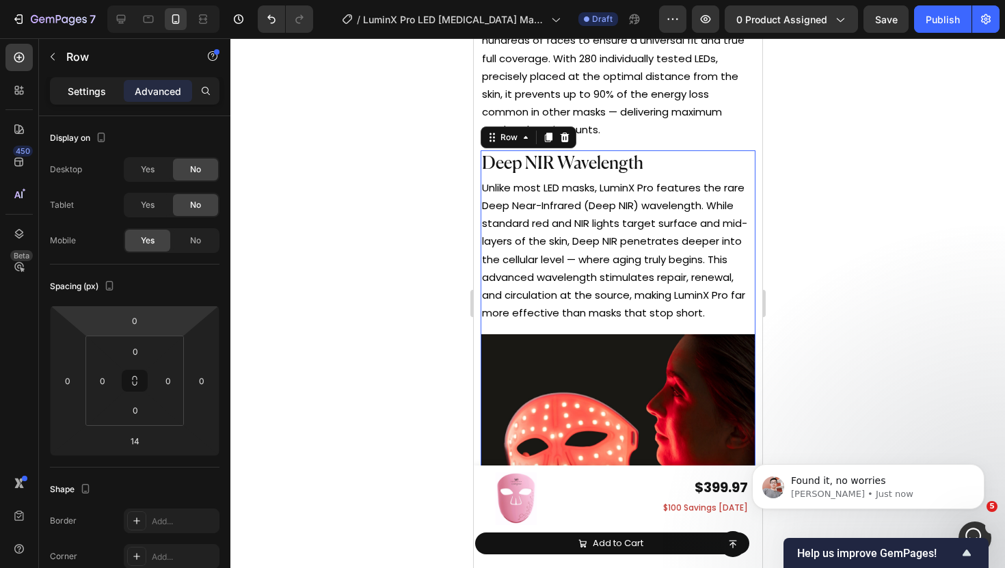
click at [98, 98] on div "Settings" at bounding box center [87, 91] width 68 height 22
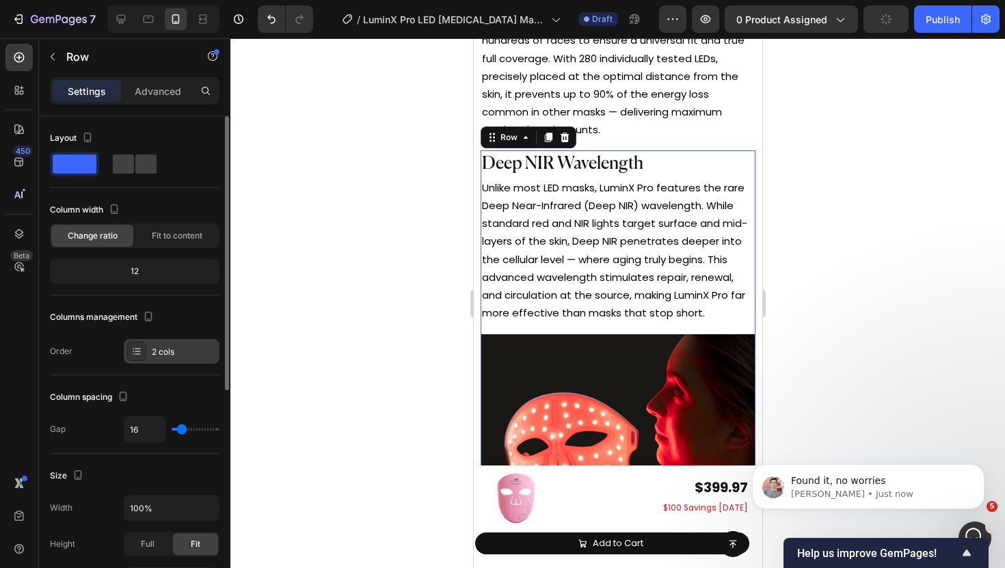
click at [163, 348] on div "2 cols" at bounding box center [184, 352] width 64 height 12
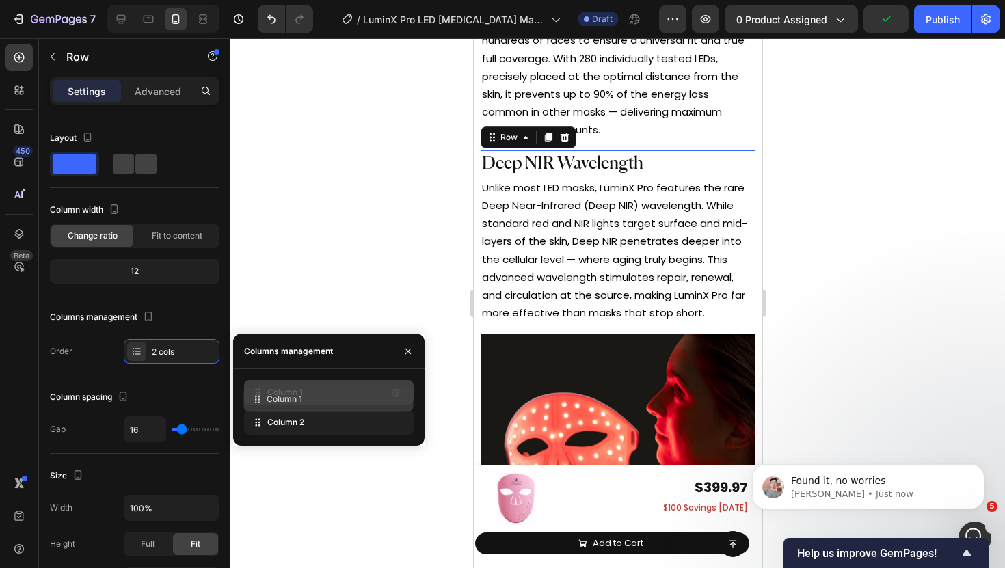
drag, startPoint x: 262, startPoint y: 423, endPoint x: 262, endPoint y: 399, distance: 23.3
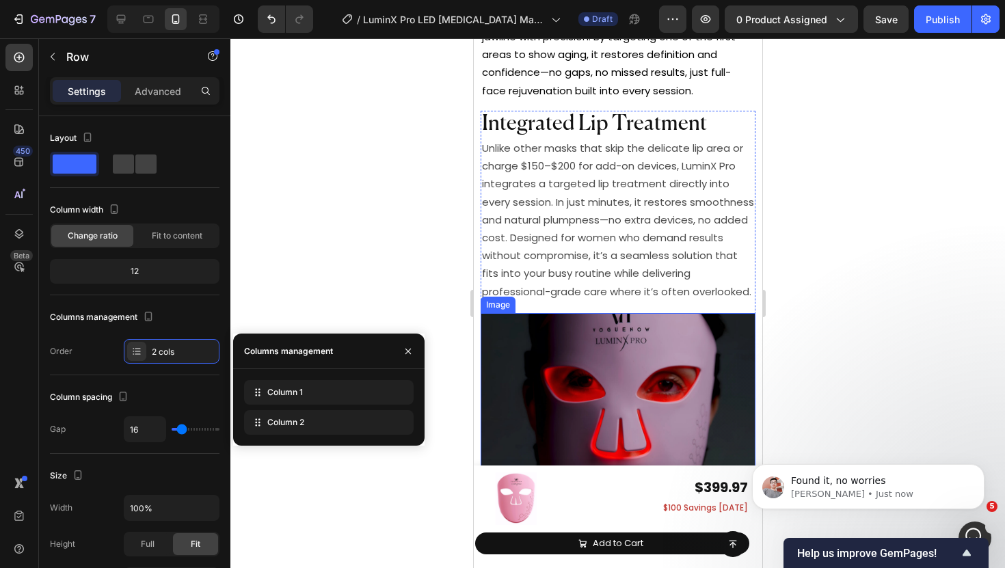
click at [560, 356] on img at bounding box center [617, 416] width 275 height 207
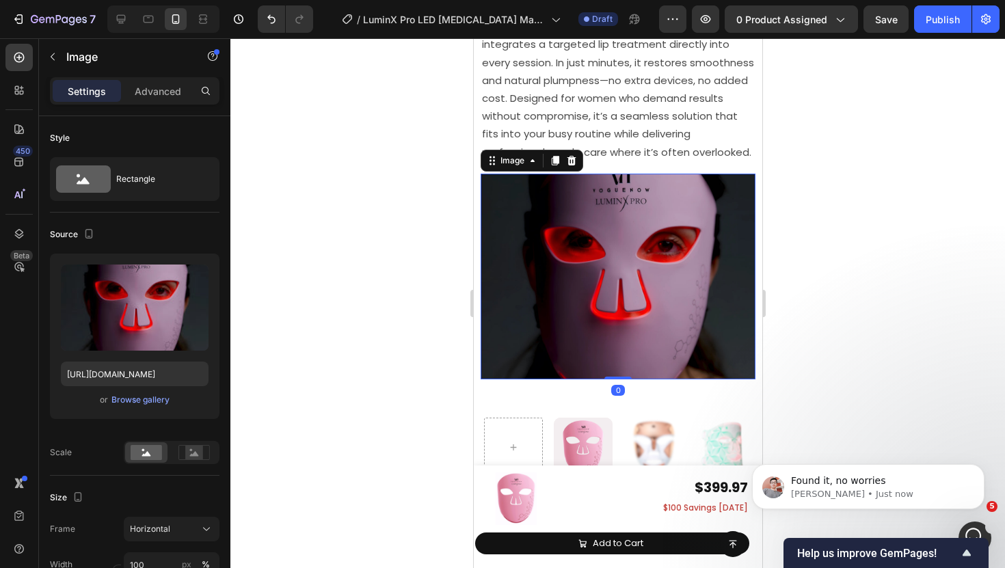
scroll to position [6451, 0]
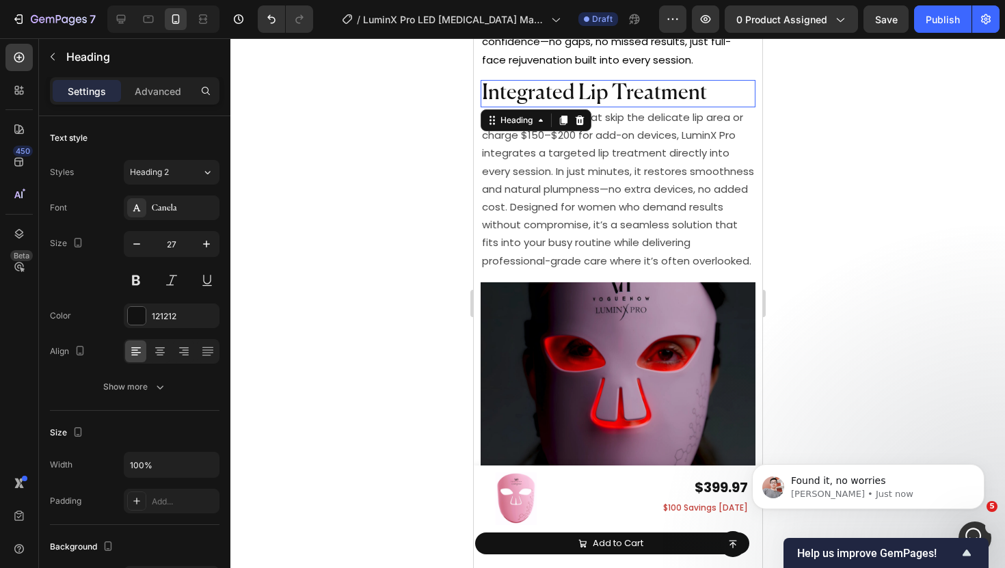
click at [611, 89] on span "Integrated Lip Treatment" at bounding box center [593, 93] width 225 height 21
click at [515, 114] on div "Heading" at bounding box center [516, 120] width 38 height 12
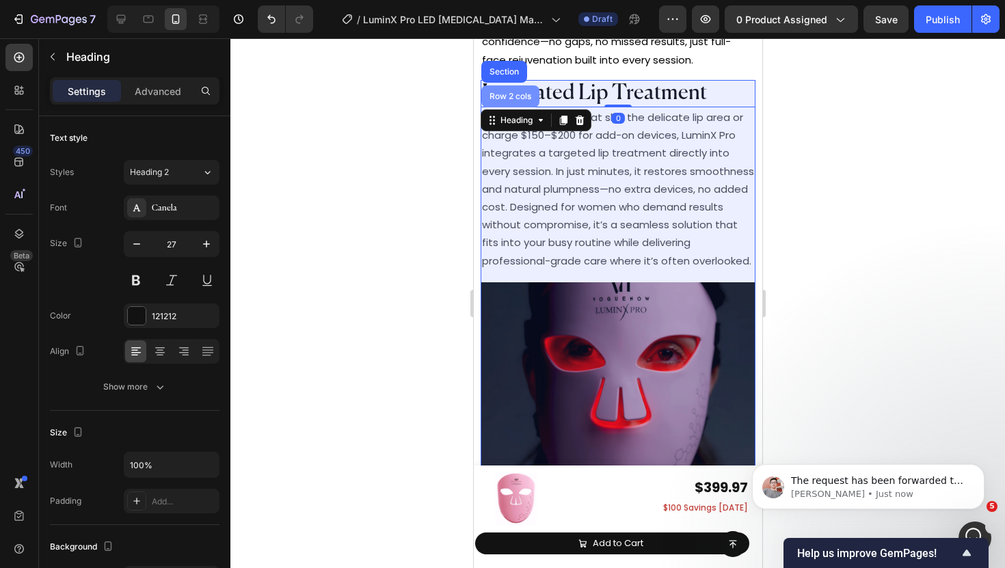
click at [493, 92] on div "Row 2 cols" at bounding box center [509, 96] width 47 height 8
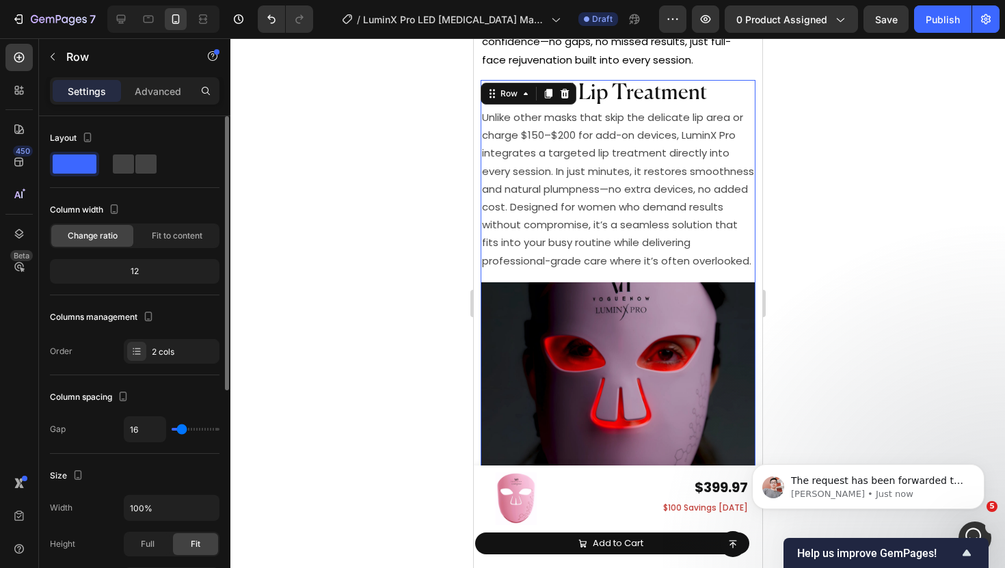
scroll to position [2910, 0]
click at [541, 86] on div at bounding box center [548, 93] width 16 height 16
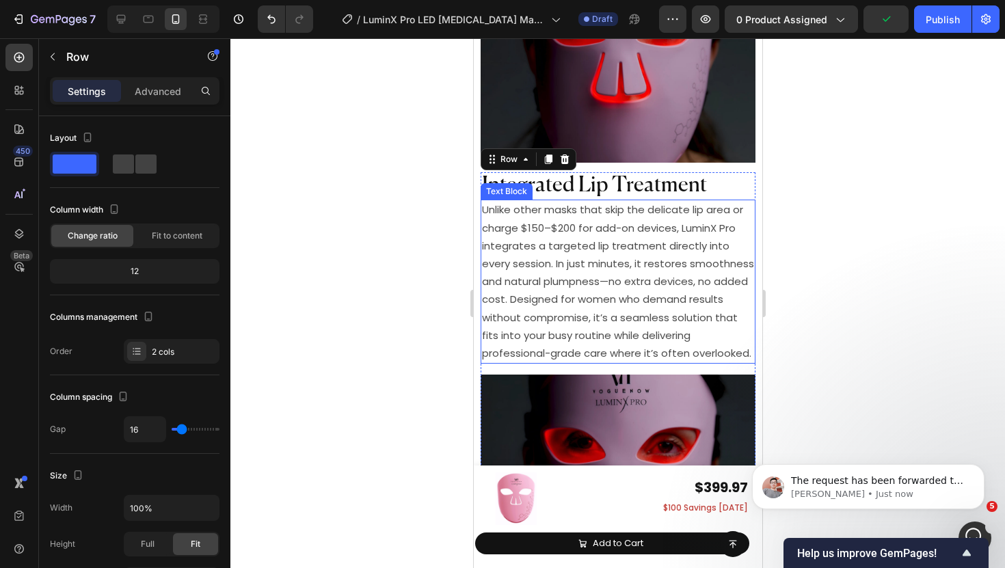
scroll to position [6851, 0]
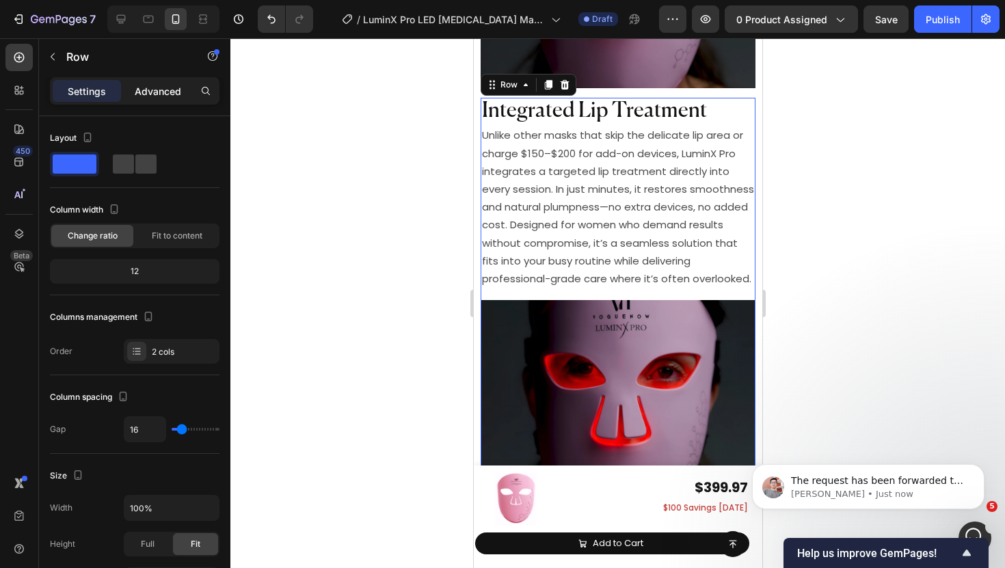
click at [150, 88] on p "Advanced" at bounding box center [158, 91] width 47 height 14
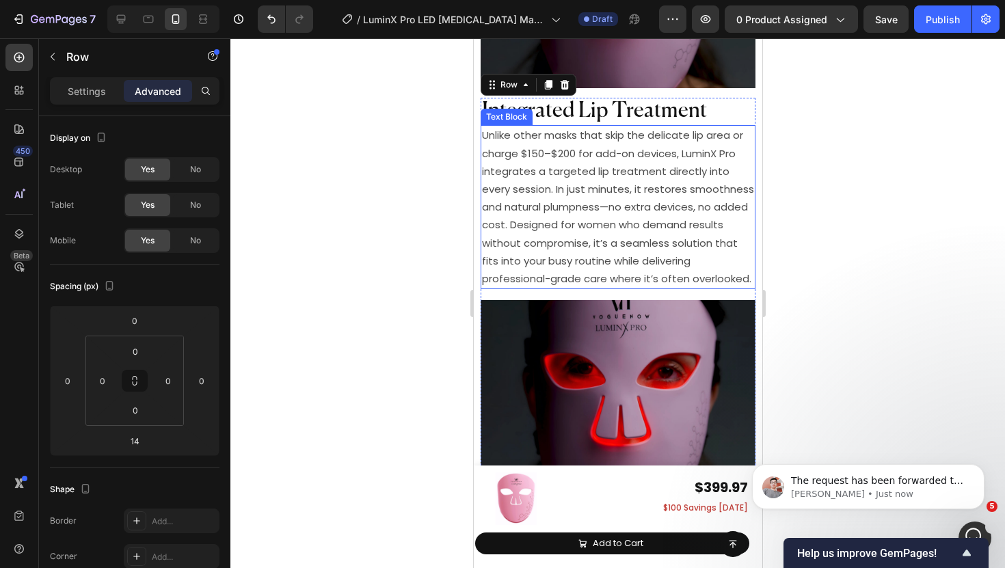
click at [565, 165] on span "Unlike other masks that skip the delicate lip area or charge $150–$200 for add-…" at bounding box center [617, 207] width 272 height 158
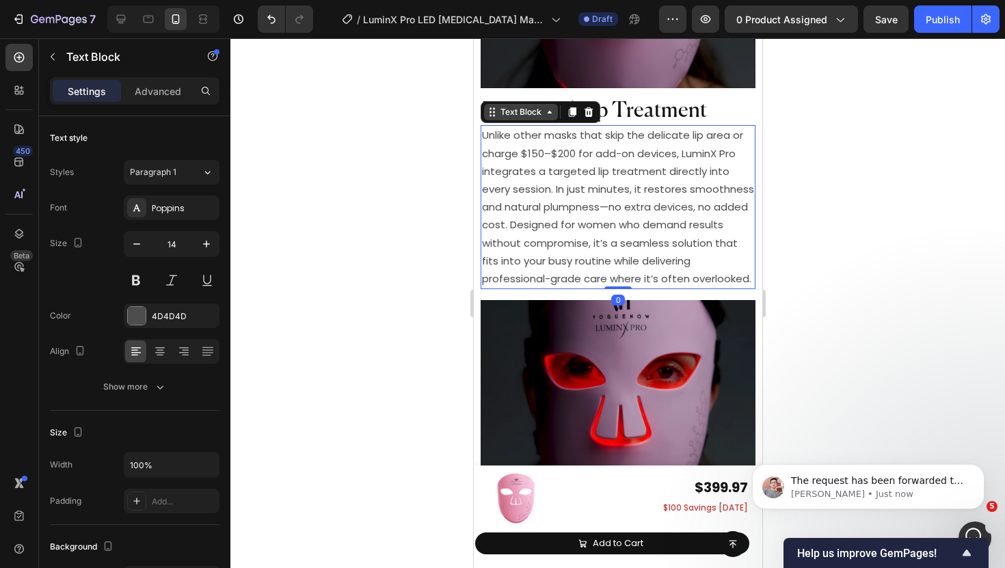
click at [519, 106] on div "Text Block" at bounding box center [520, 112] width 47 height 12
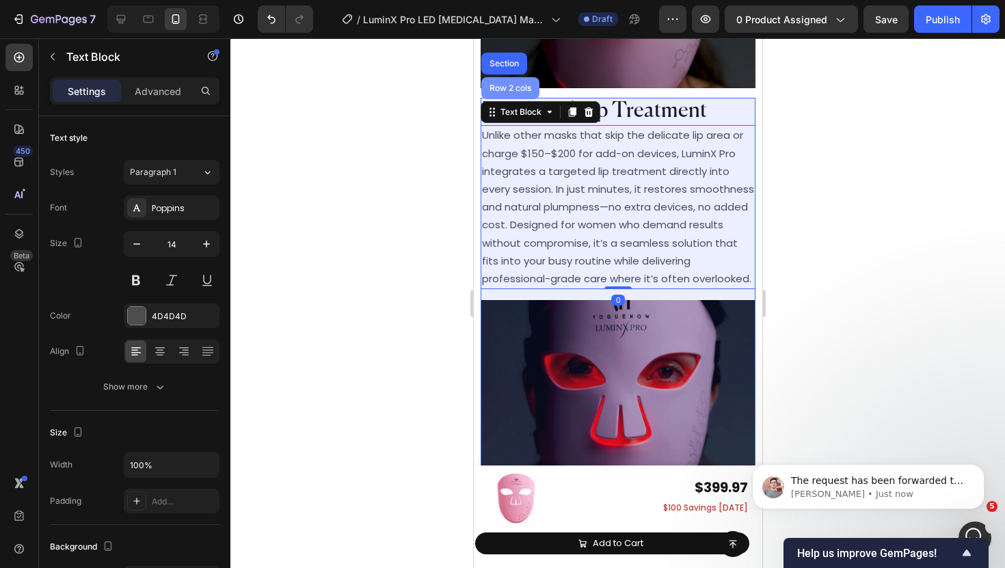
click at [510, 84] on div "Row 2 cols" at bounding box center [509, 88] width 47 height 8
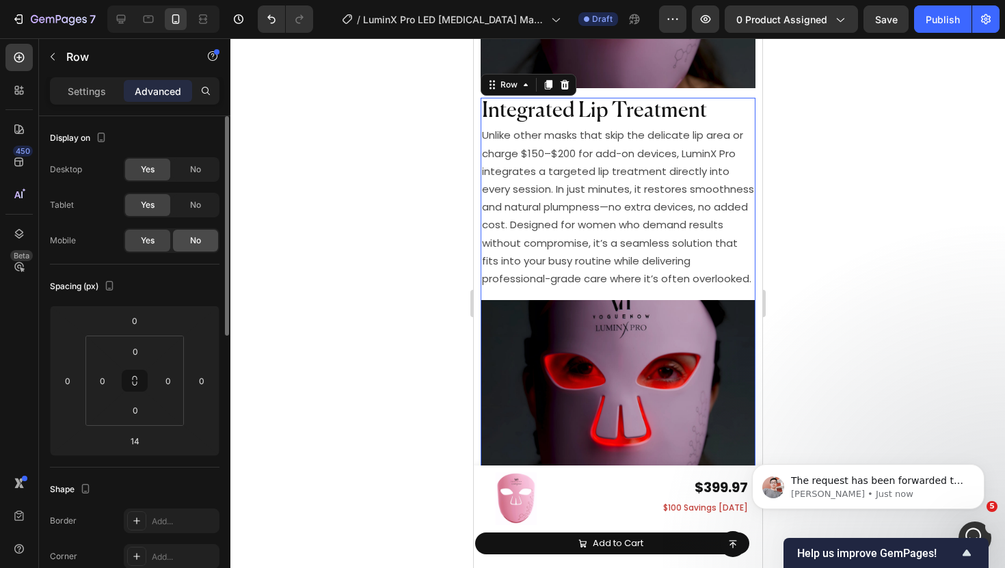
click at [201, 244] on div "No" at bounding box center [195, 241] width 45 height 22
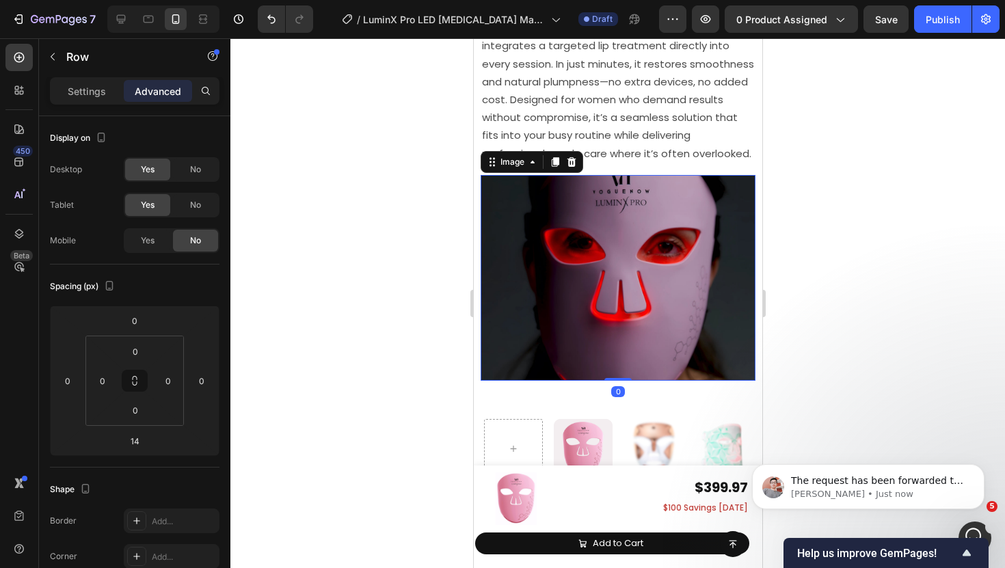
click at [559, 222] on img at bounding box center [617, 278] width 275 height 207
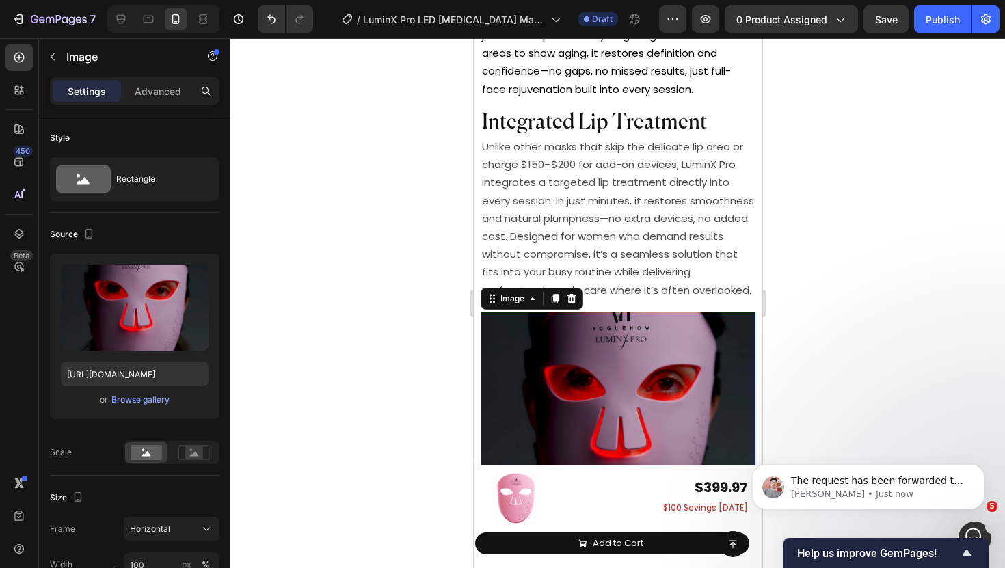
scroll to position [6405, 0]
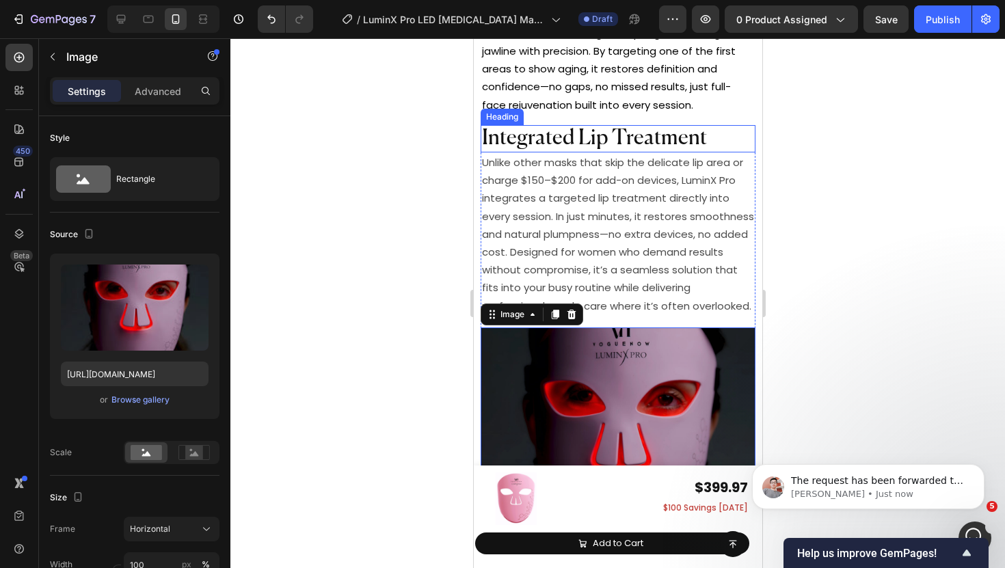
click at [535, 131] on span "Integrated Lip Treatment" at bounding box center [593, 138] width 225 height 21
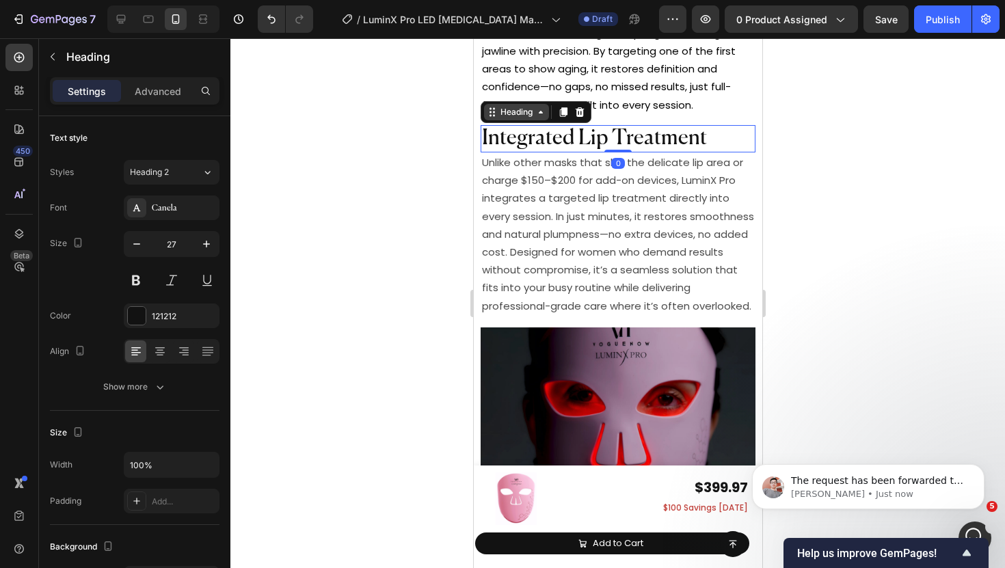
click at [494, 104] on div "Heading" at bounding box center [515, 112] width 65 height 16
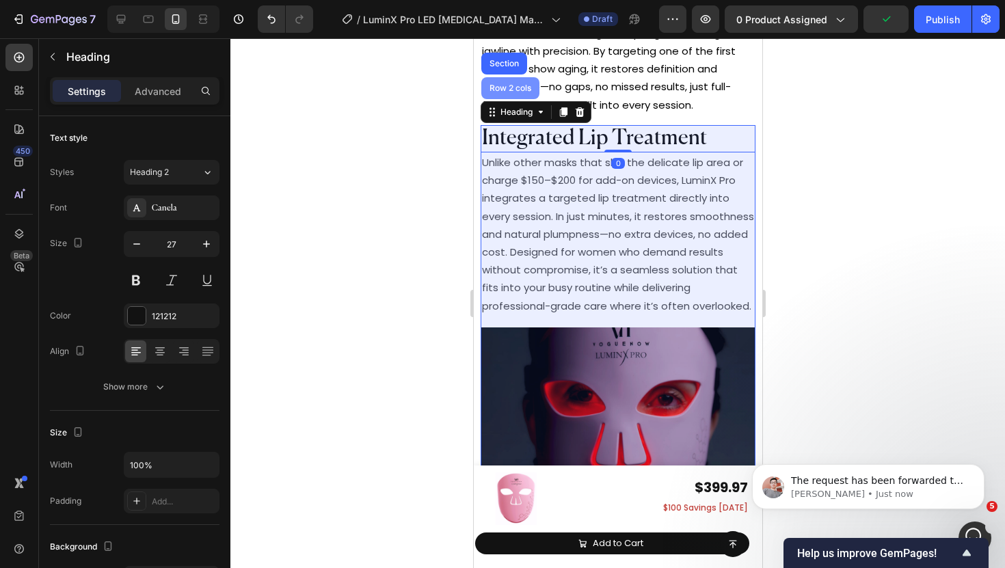
click at [503, 83] on div "Row 2 cols" at bounding box center [510, 88] width 58 height 22
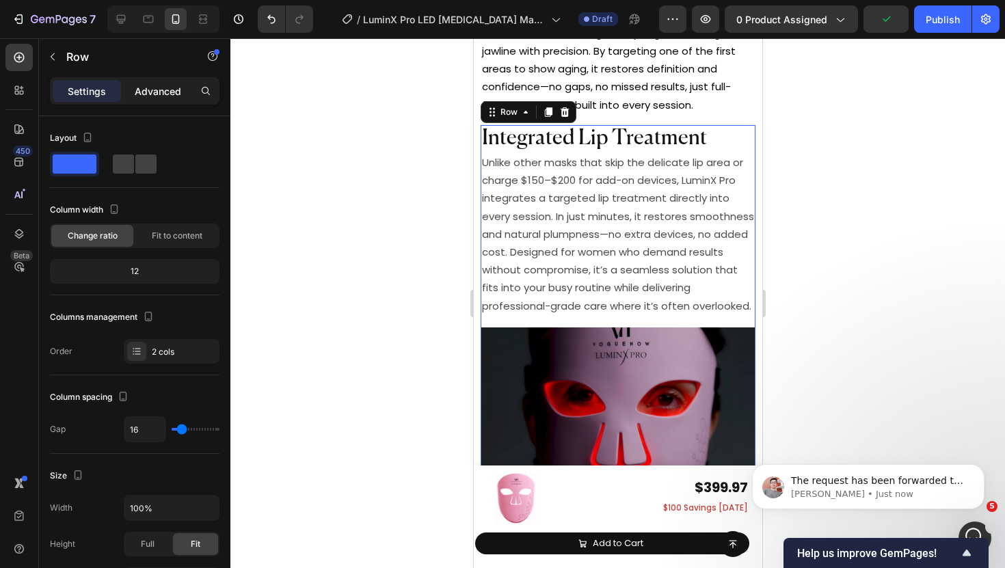
click at [151, 98] on p "Advanced" at bounding box center [158, 91] width 47 height 14
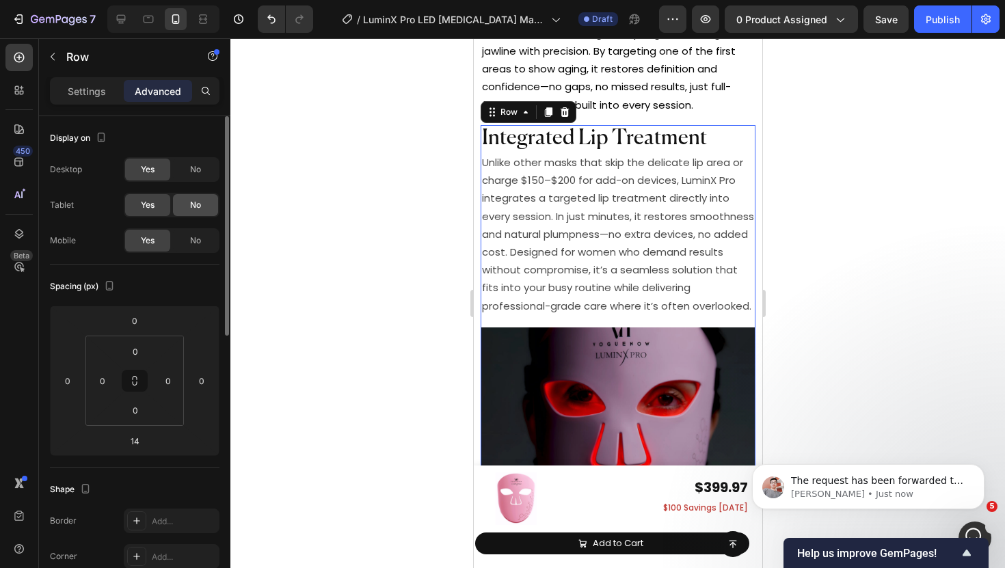
click at [183, 211] on div "No" at bounding box center [195, 205] width 45 height 22
click at [189, 168] on div "No" at bounding box center [195, 170] width 45 height 22
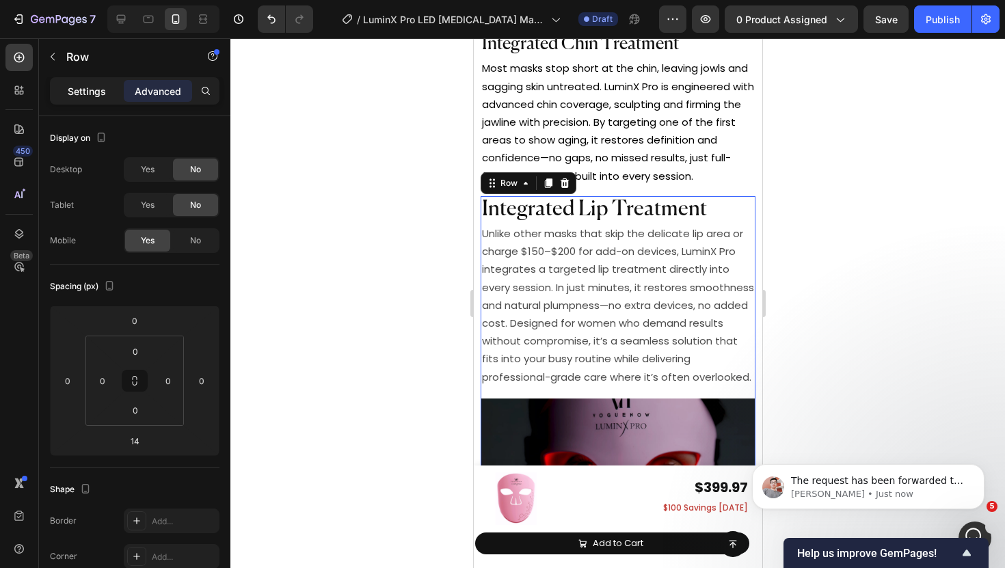
click at [91, 84] on p "Settings" at bounding box center [87, 91] width 38 height 14
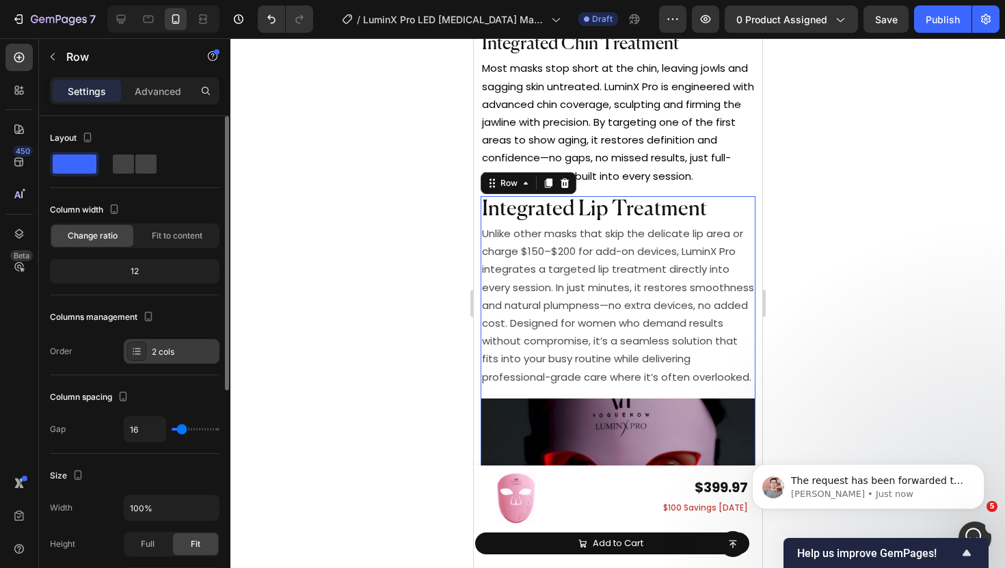
click at [160, 354] on div "2 cols" at bounding box center [184, 352] width 64 height 12
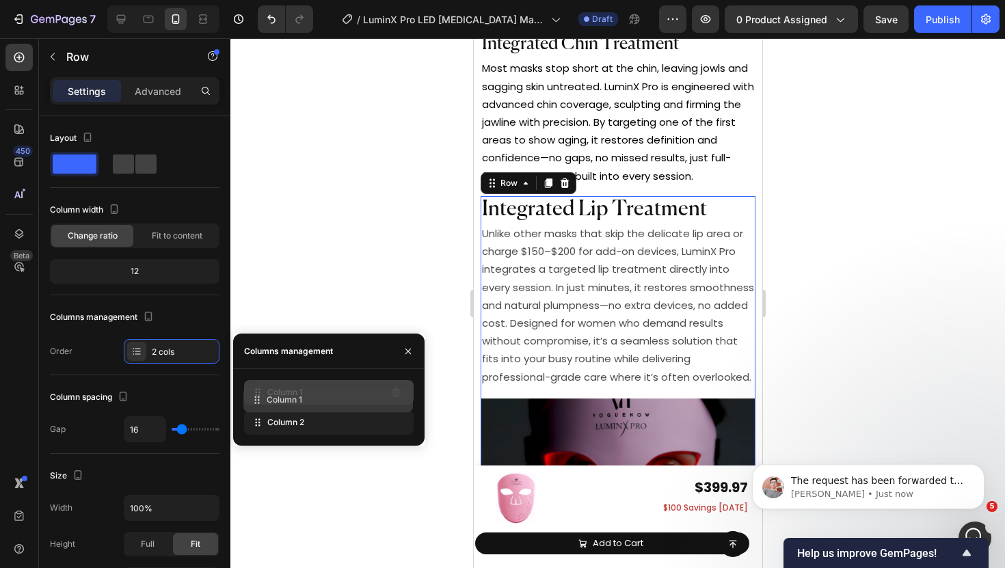
drag, startPoint x: 259, startPoint y: 415, endPoint x: 258, endPoint y: 393, distance: 22.6
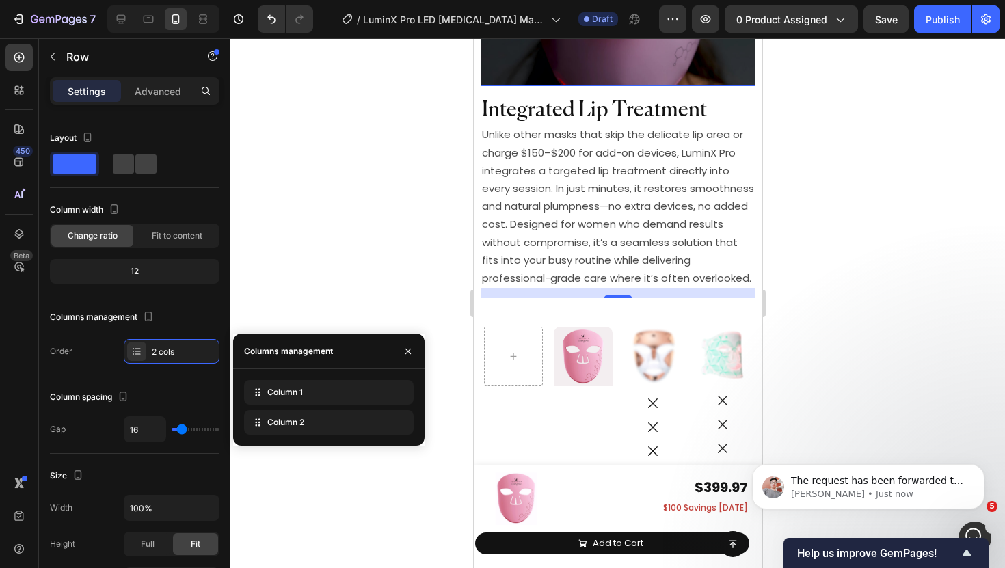
scroll to position [6723, 0]
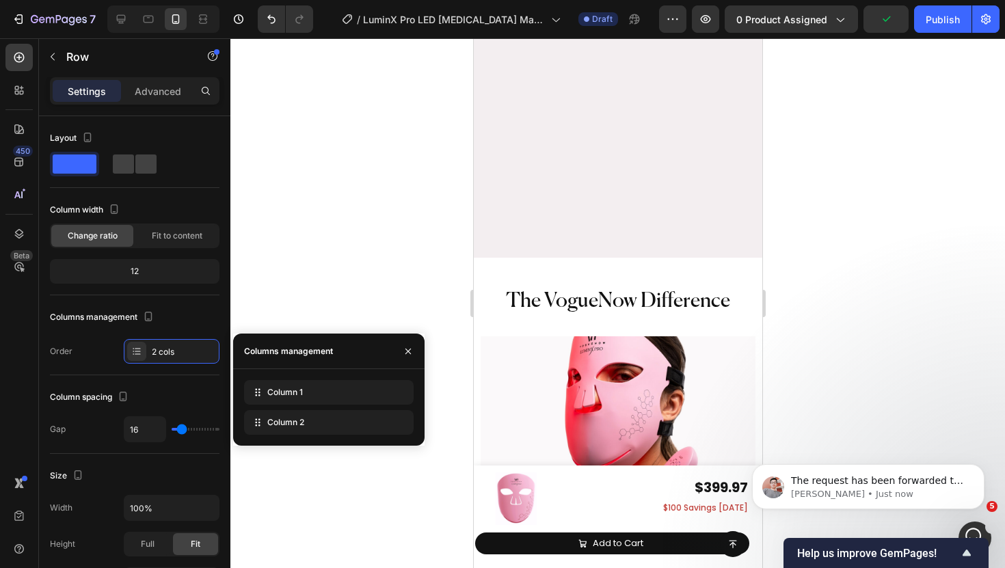
scroll to position [5027, 0]
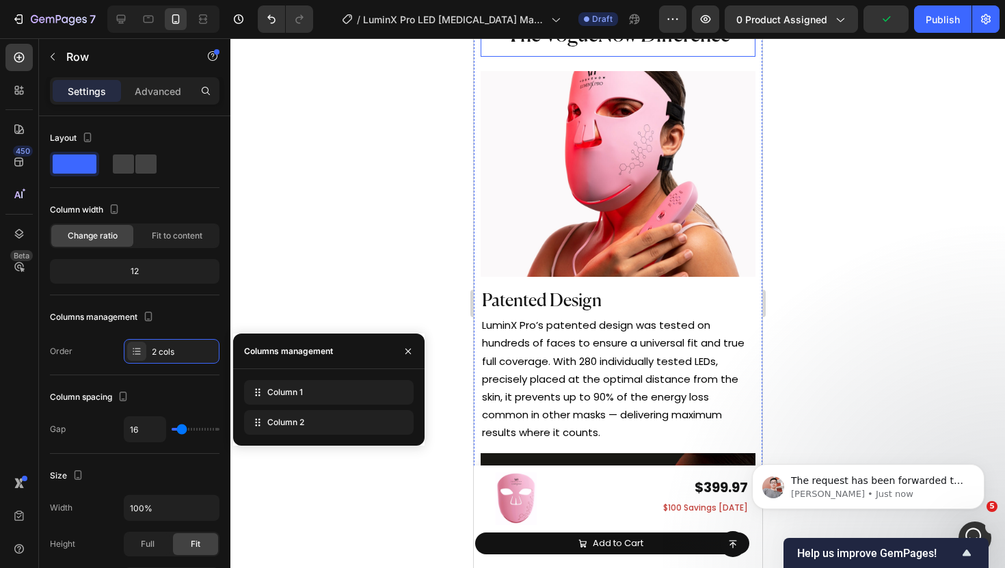
click at [597, 47] on span "The VogueNow Difference" at bounding box center [617, 36] width 224 height 21
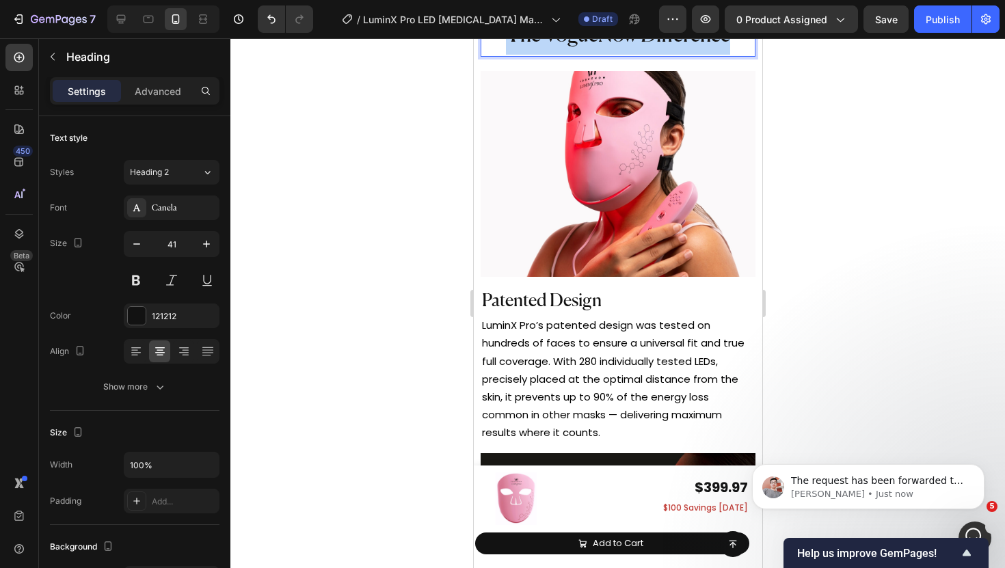
click at [597, 47] on span "The VogueNow Difference" at bounding box center [617, 36] width 224 height 21
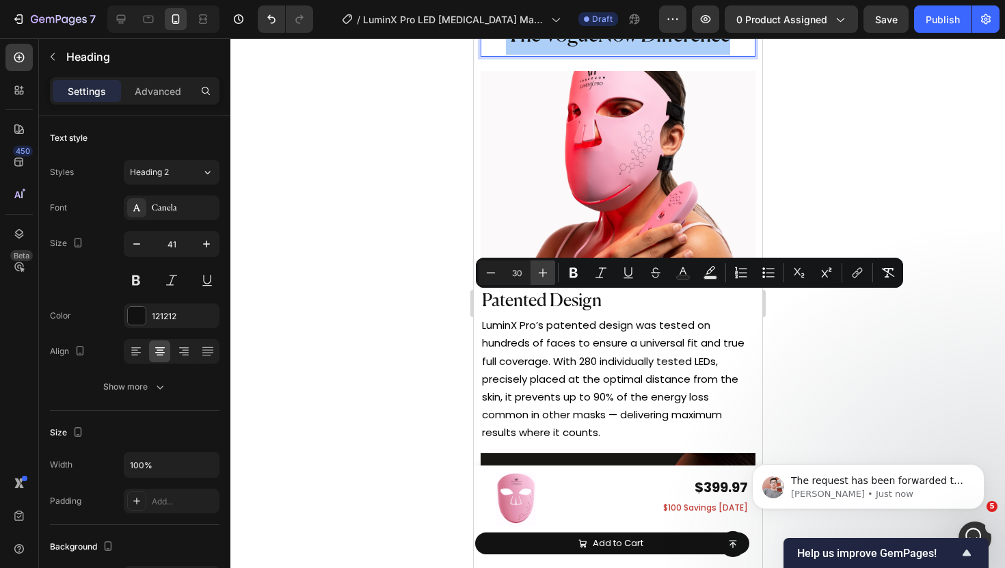
click at [546, 271] on icon "Editor contextual toolbar" at bounding box center [543, 273] width 14 height 14
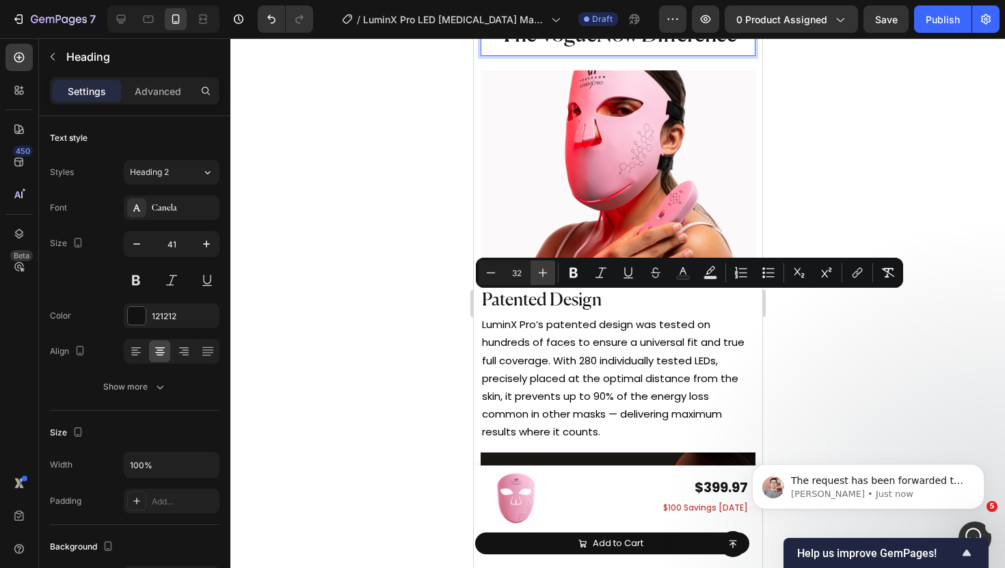
click at [546, 271] on icon "Editor contextual toolbar" at bounding box center [543, 273] width 14 height 14
type input "33"
click at [402, 308] on div at bounding box center [617, 303] width 775 height 530
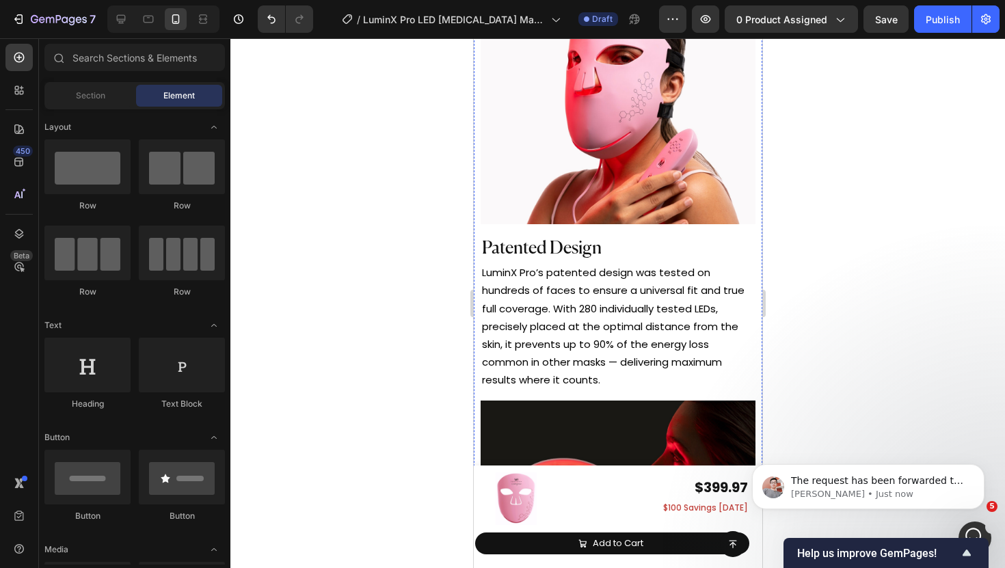
scroll to position [5209, 0]
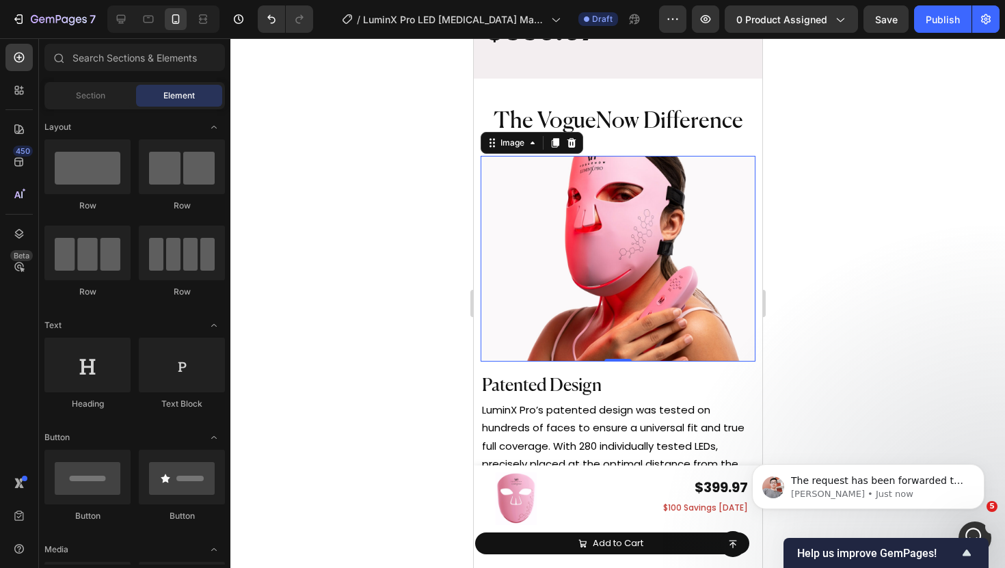
click at [615, 253] on img at bounding box center [617, 259] width 275 height 207
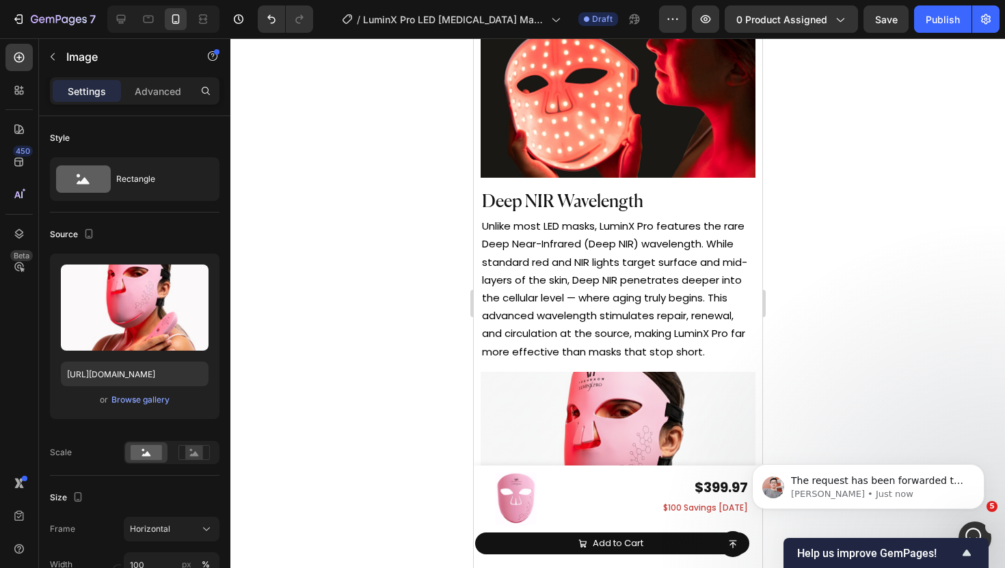
scroll to position [5785, 0]
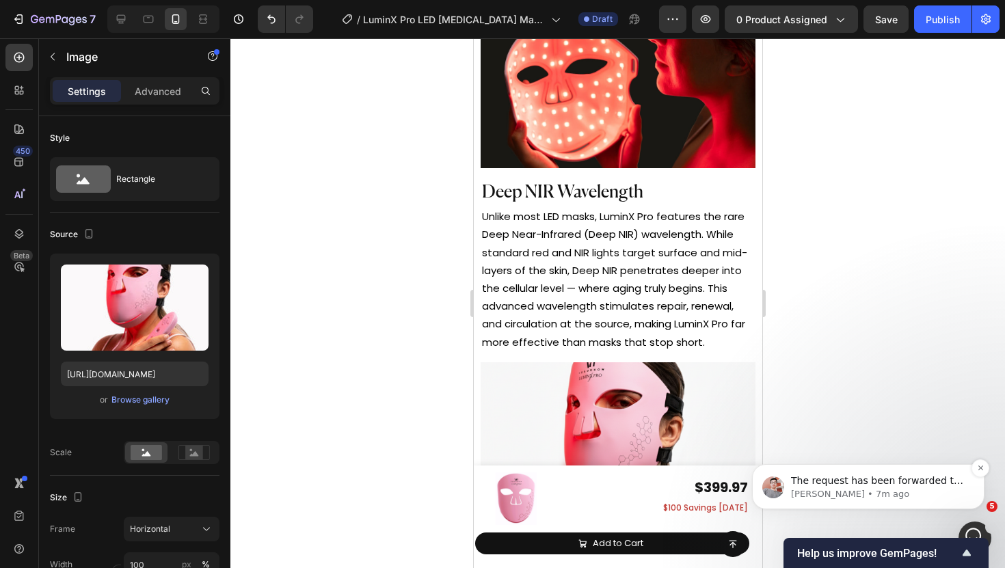
click at [818, 501] on div "The request has been forwarded to the technical team for further investigation.…" at bounding box center [868, 486] width 233 height 45
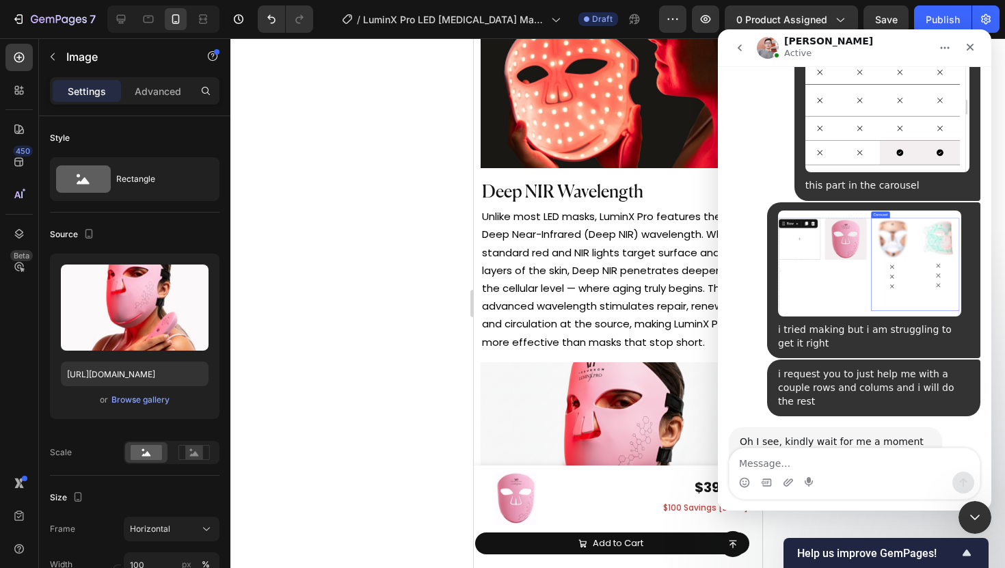
scroll to position [2933, 0]
